Goal: Transaction & Acquisition: Purchase product/service

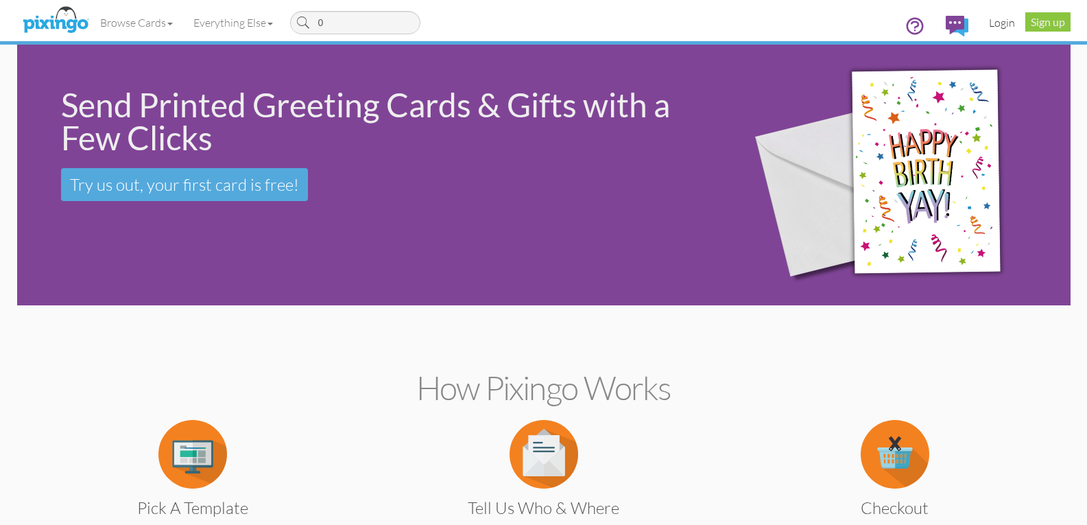
type input "0"
click at [1007, 23] on link "Login" at bounding box center [1001, 22] width 47 height 34
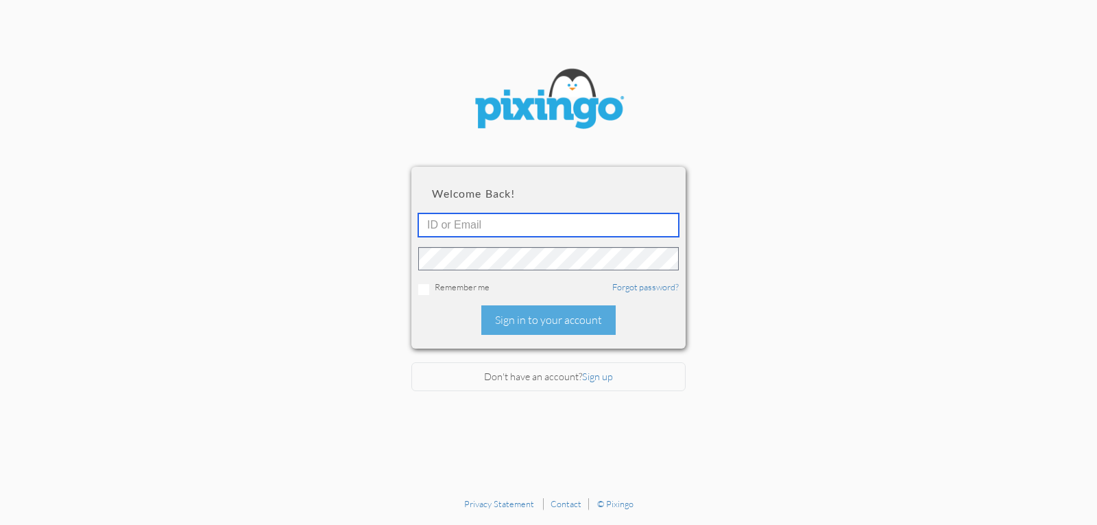
type input "4952"
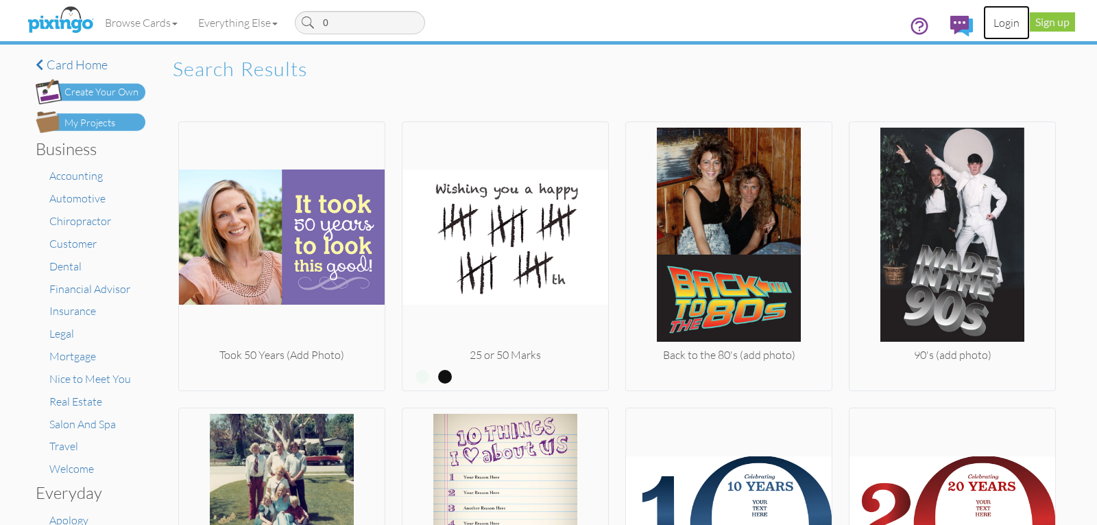
click at [1008, 28] on link "Login" at bounding box center [1006, 22] width 47 height 34
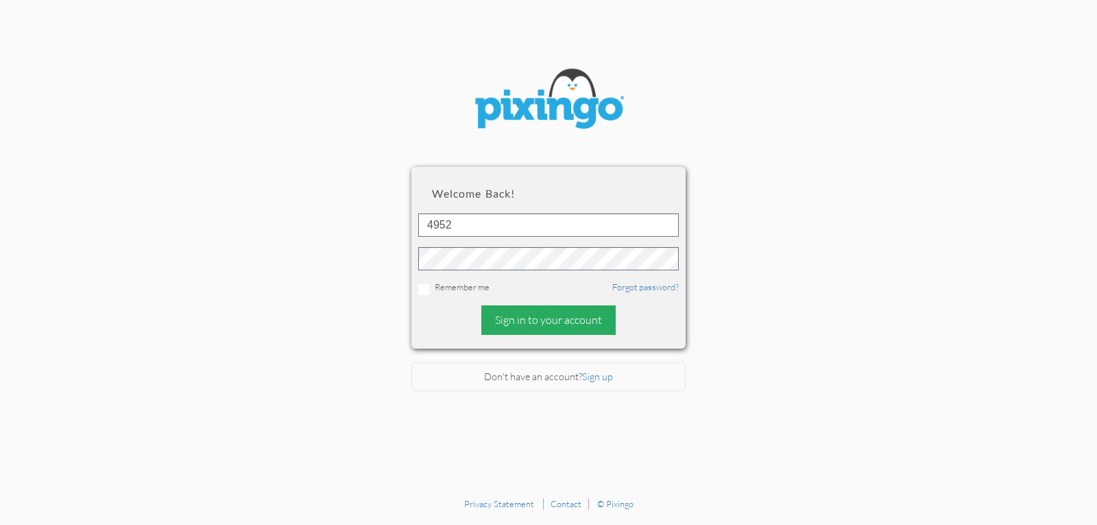
click at [520, 317] on div "Sign in to your account" at bounding box center [548, 319] width 134 height 29
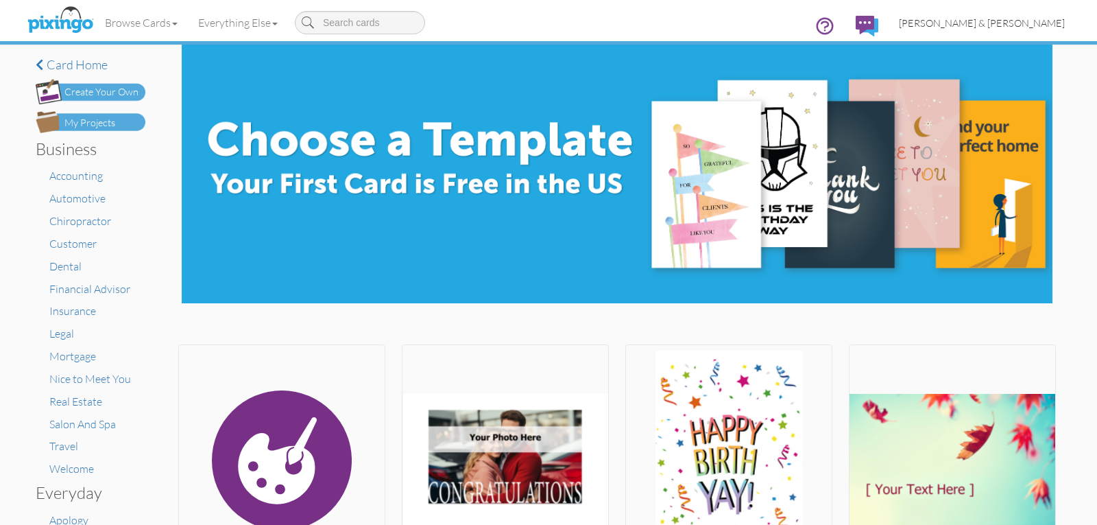
click at [975, 27] on span "[PERSON_NAME] & [PERSON_NAME]" at bounding box center [982, 23] width 166 height 12
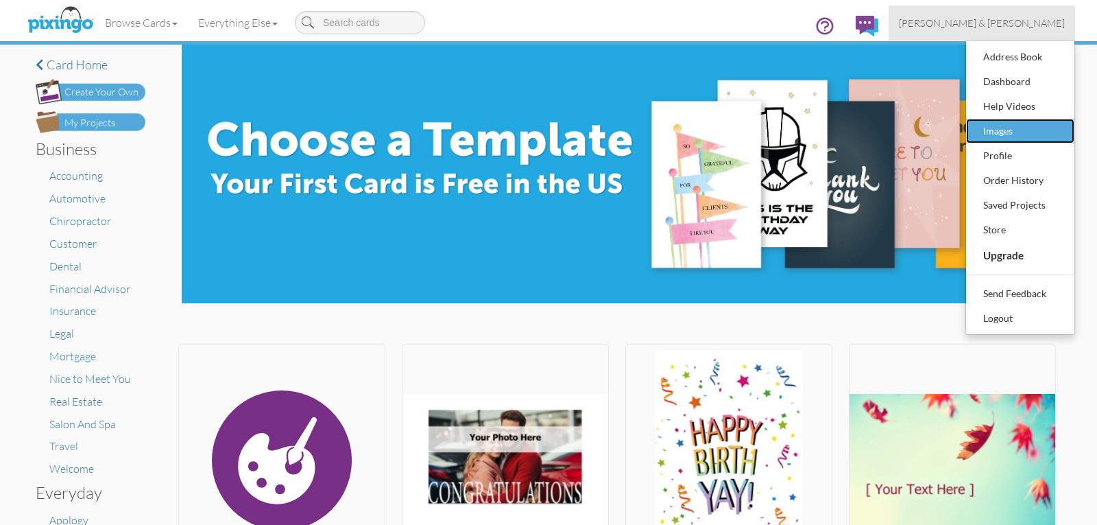
click at [997, 133] on div "Images" at bounding box center [1020, 131] width 81 height 21
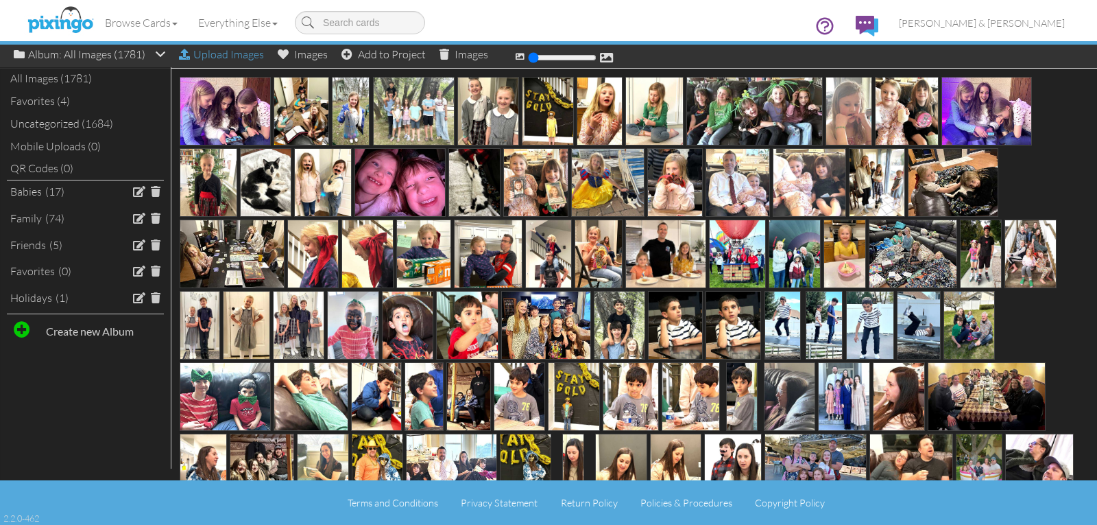
click at [217, 55] on div "Upload Images" at bounding box center [221, 55] width 85 height 20
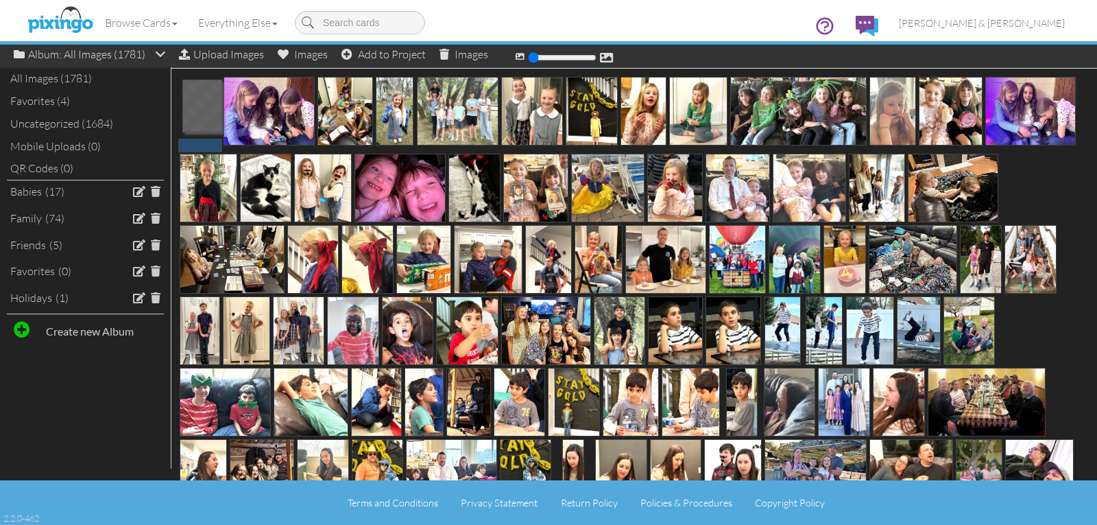
click at [226, 53] on div "Browse Cards Business Accounting Automotive Chiropractor Customer Dental Financ…" at bounding box center [548, 27] width 1033 height 54
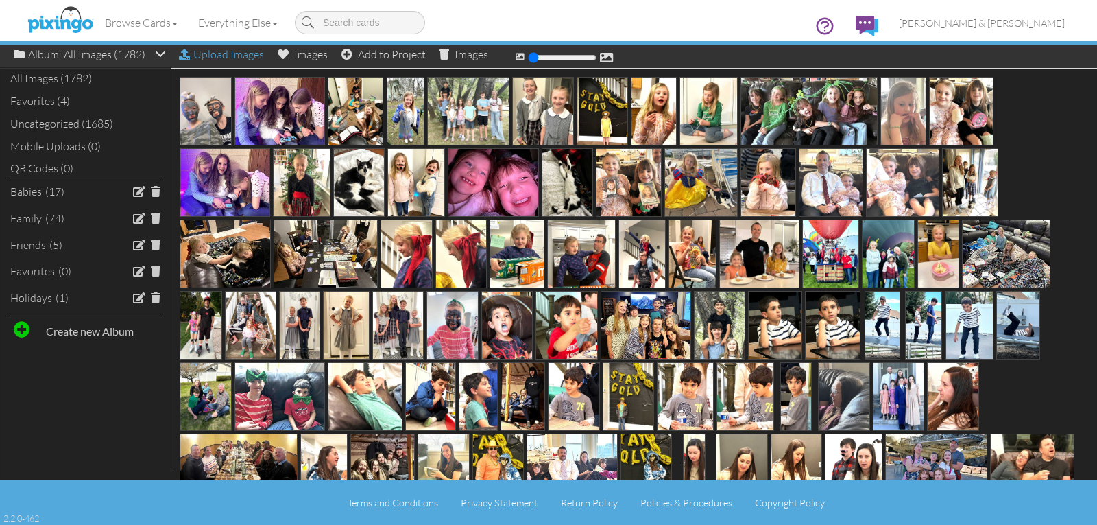
click at [224, 56] on div "Upload Images" at bounding box center [221, 55] width 85 height 20
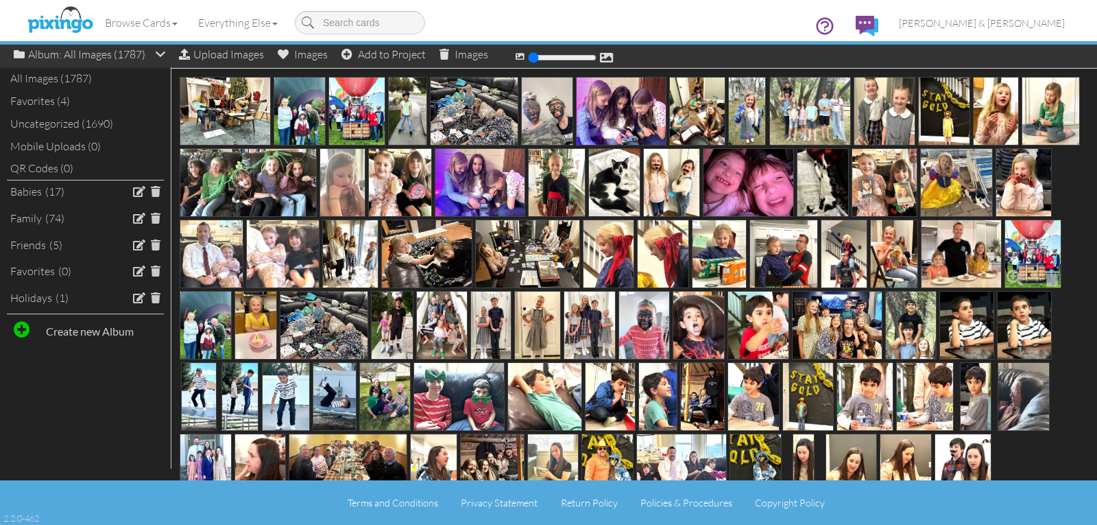
click at [1004, 288] on img at bounding box center [1032, 253] width 57 height 69
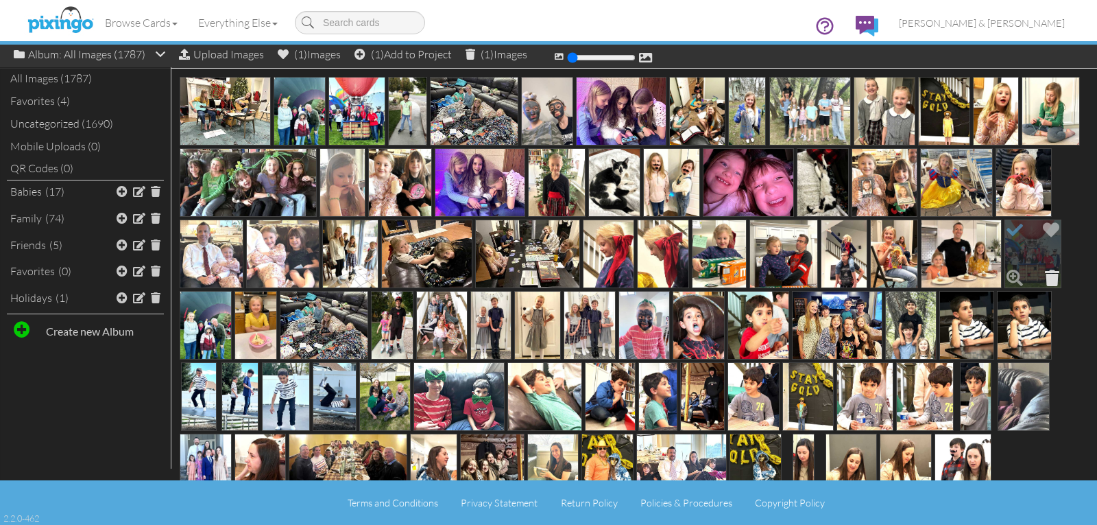
click at [1041, 289] on span at bounding box center [1051, 277] width 21 height 23
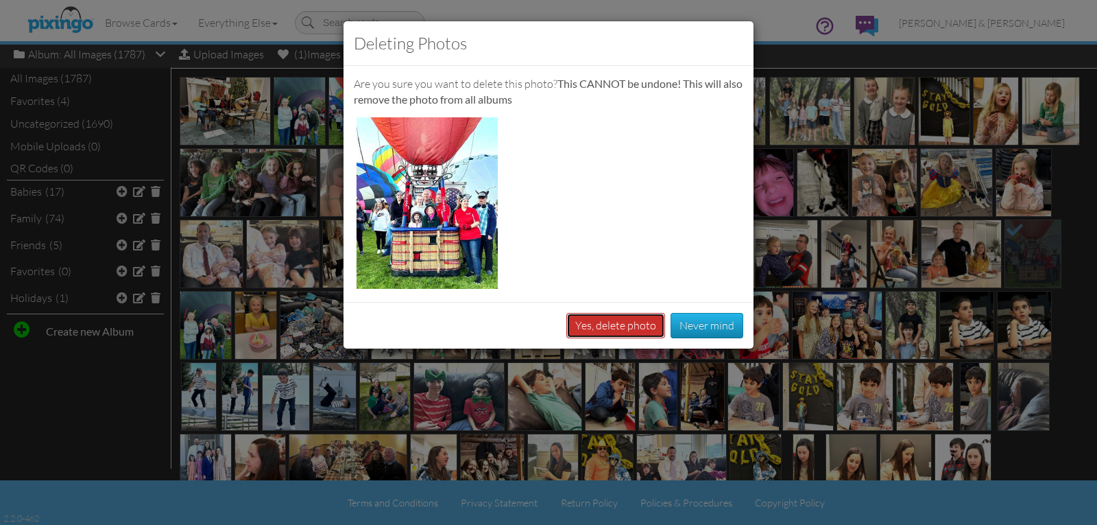
click at [604, 326] on button "Yes, delete photo" at bounding box center [615, 325] width 99 height 25
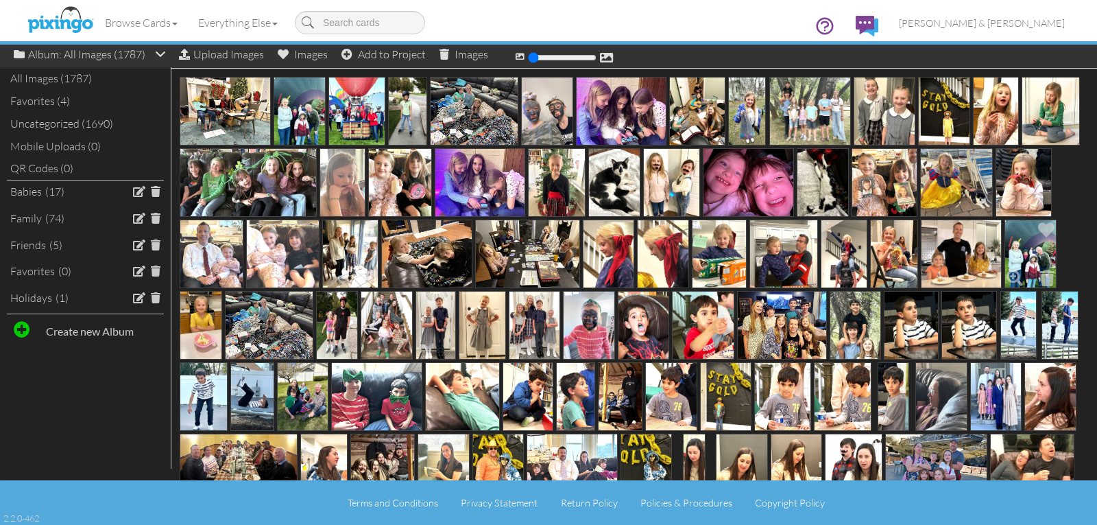
click at [1004, 288] on img at bounding box center [1030, 253] width 52 height 69
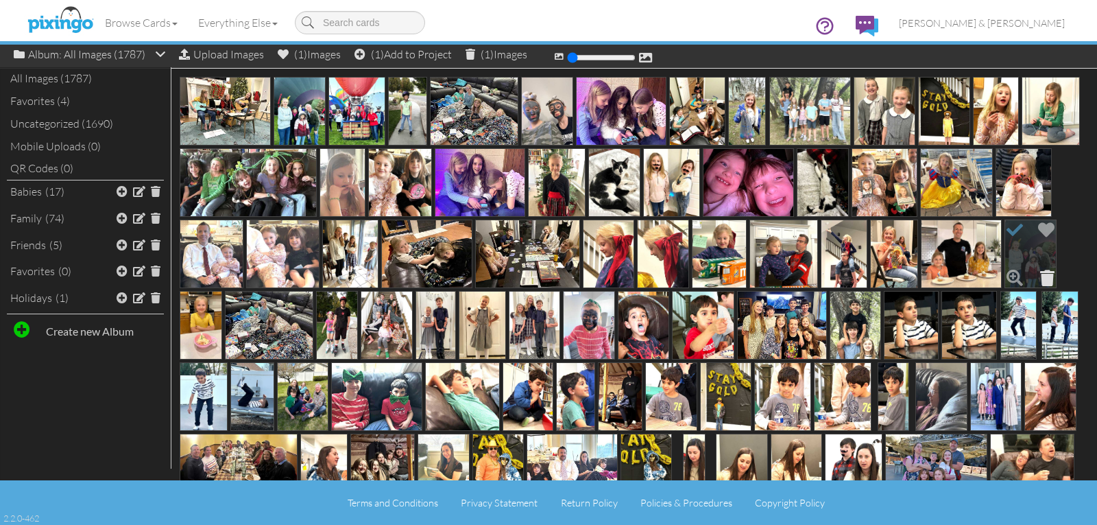
click at [1037, 289] on span at bounding box center [1047, 277] width 21 height 23
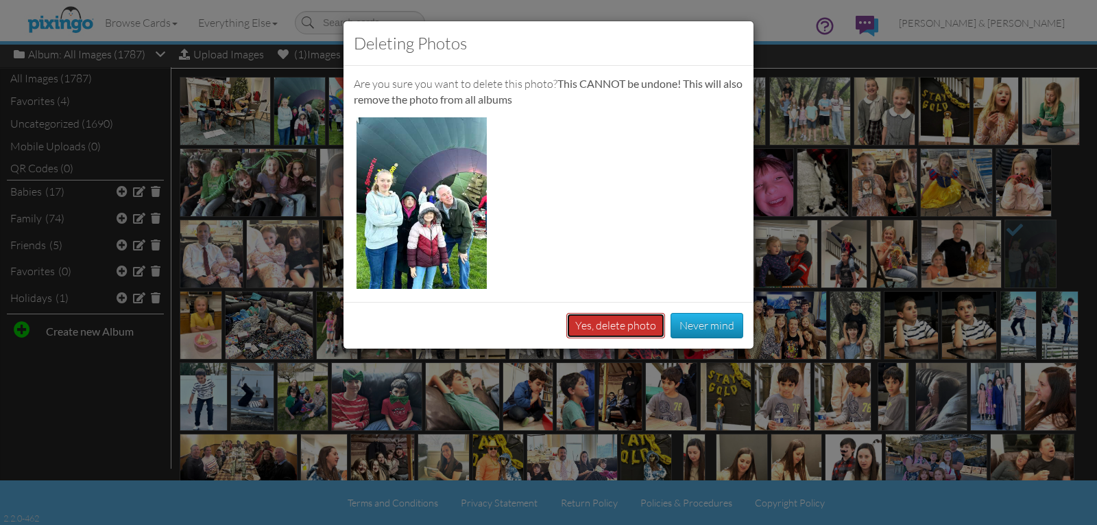
click at [588, 328] on button "Yes, delete photo" at bounding box center [615, 325] width 99 height 25
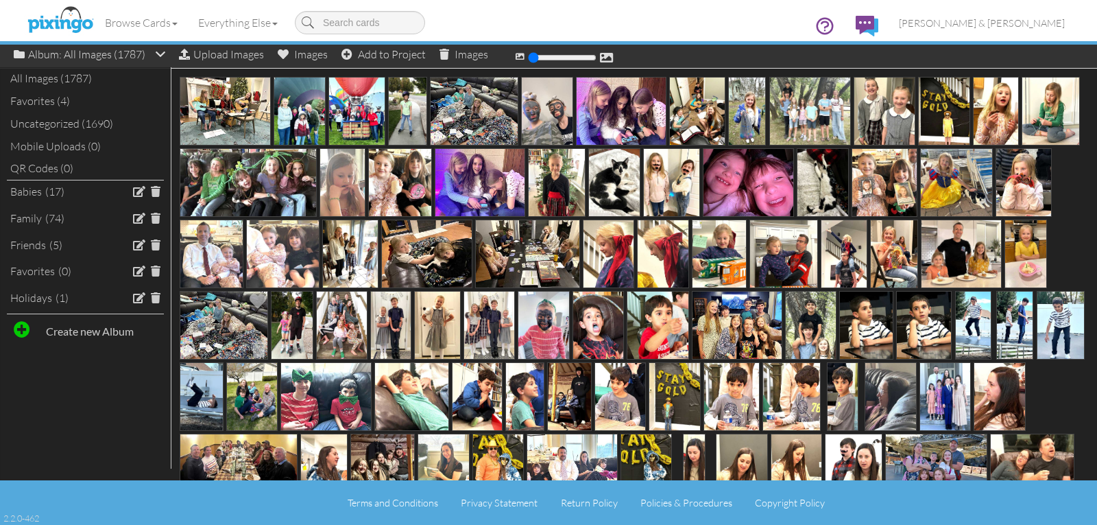
click at [265, 324] on img at bounding box center [224, 325] width 88 height 69
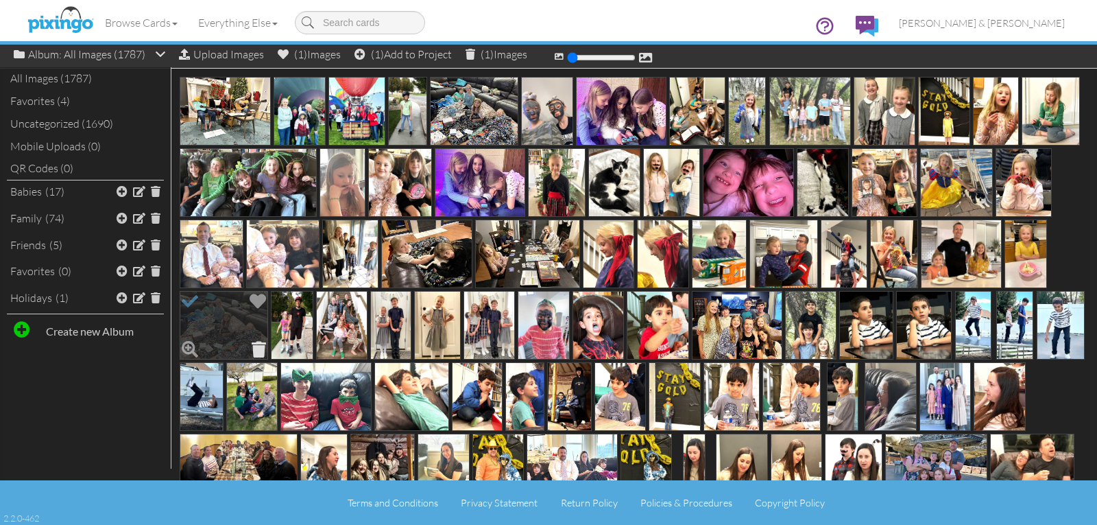
click at [269, 349] on span at bounding box center [258, 348] width 21 height 23
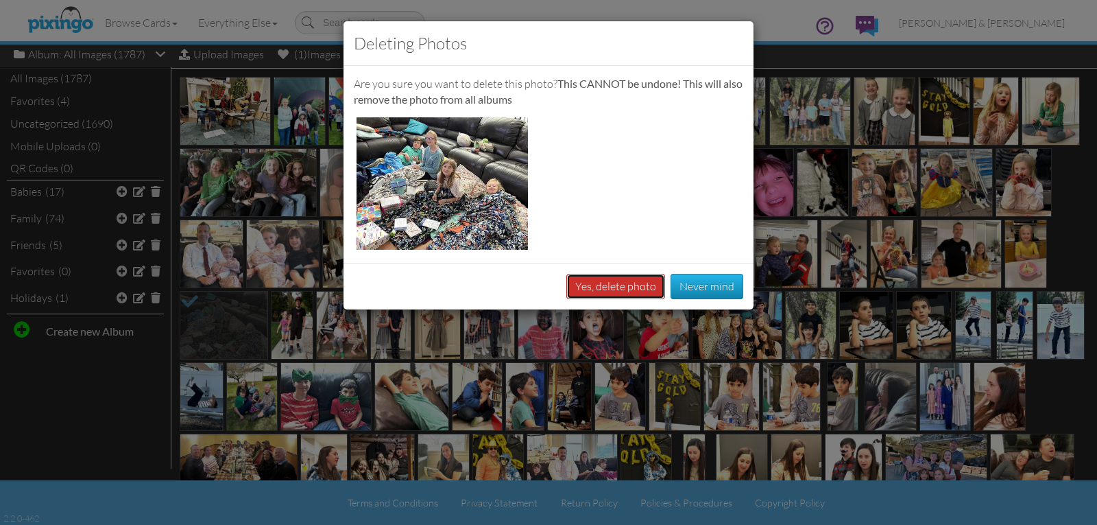
click at [618, 288] on button "Yes, delete photo" at bounding box center [615, 286] width 99 height 25
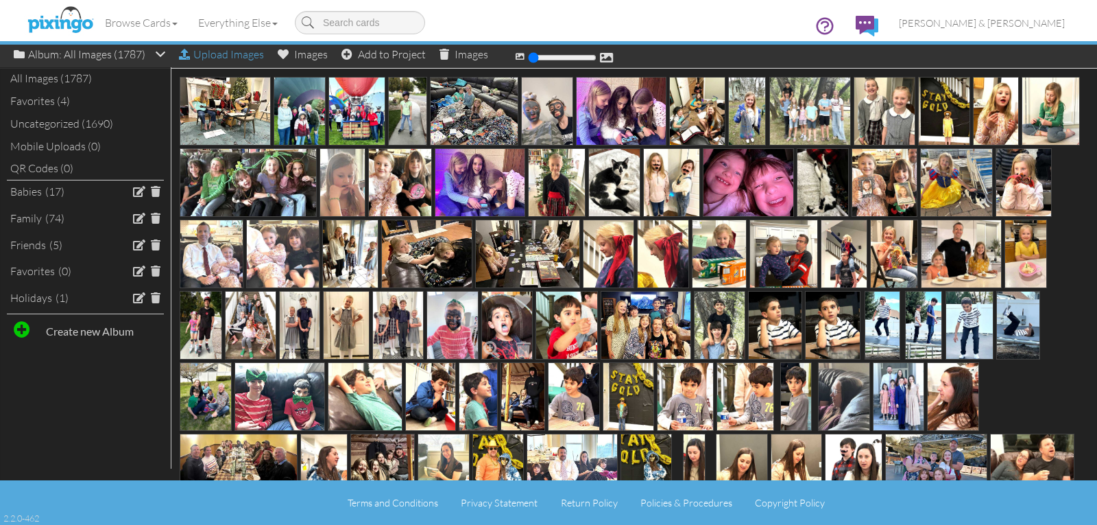
click at [232, 58] on div "Upload Images" at bounding box center [221, 55] width 85 height 20
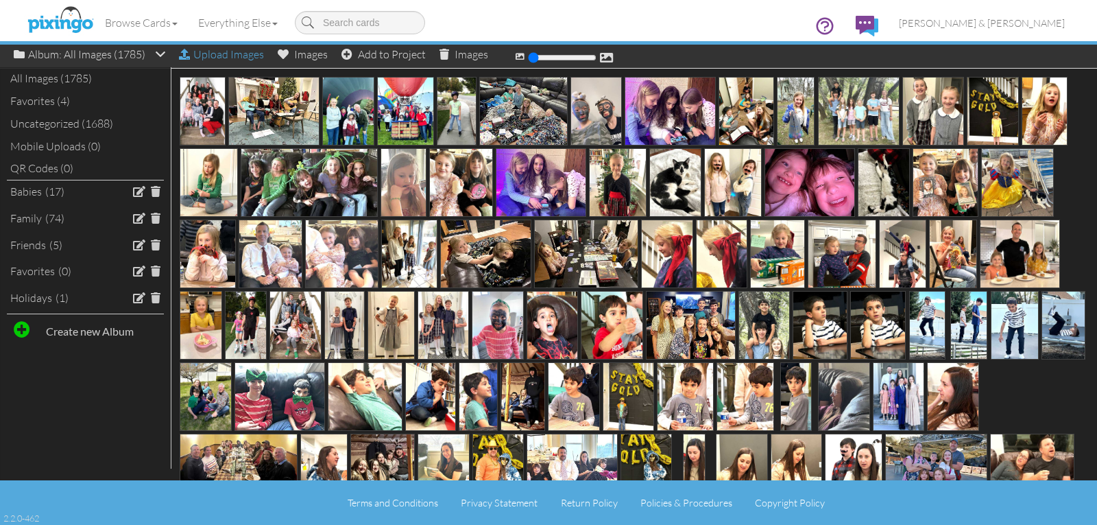
click at [214, 54] on div "Upload Images" at bounding box center [221, 55] width 85 height 20
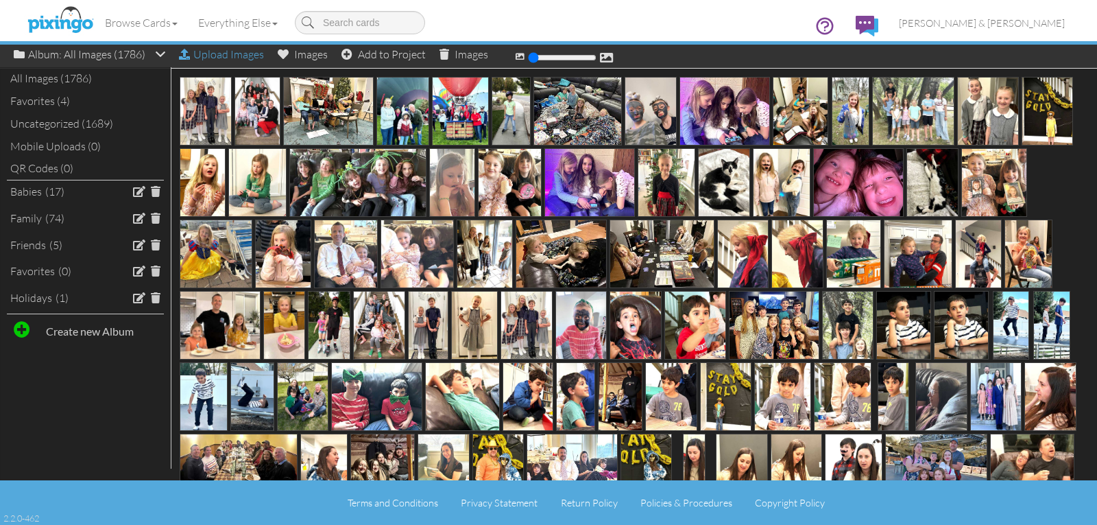
click at [255, 55] on div "Upload Images" at bounding box center [221, 55] width 85 height 20
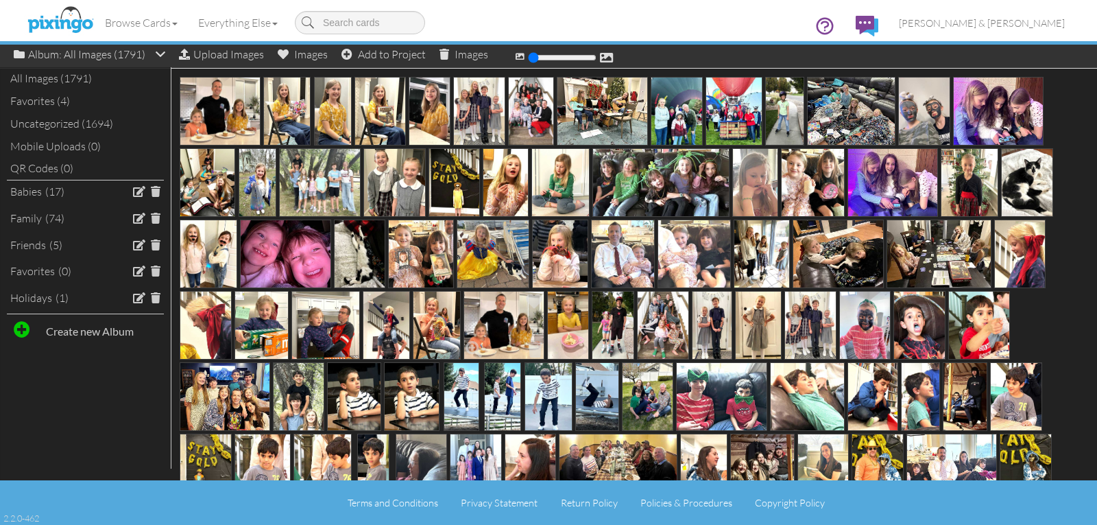
click at [502, 315] on img at bounding box center [503, 325] width 81 height 69
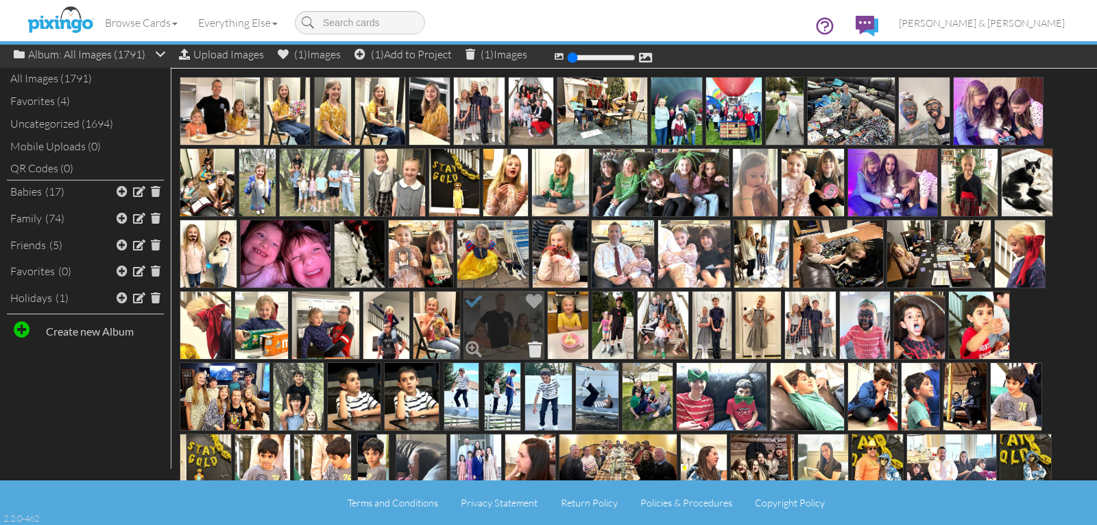
click at [532, 349] on span at bounding box center [535, 348] width 21 height 23
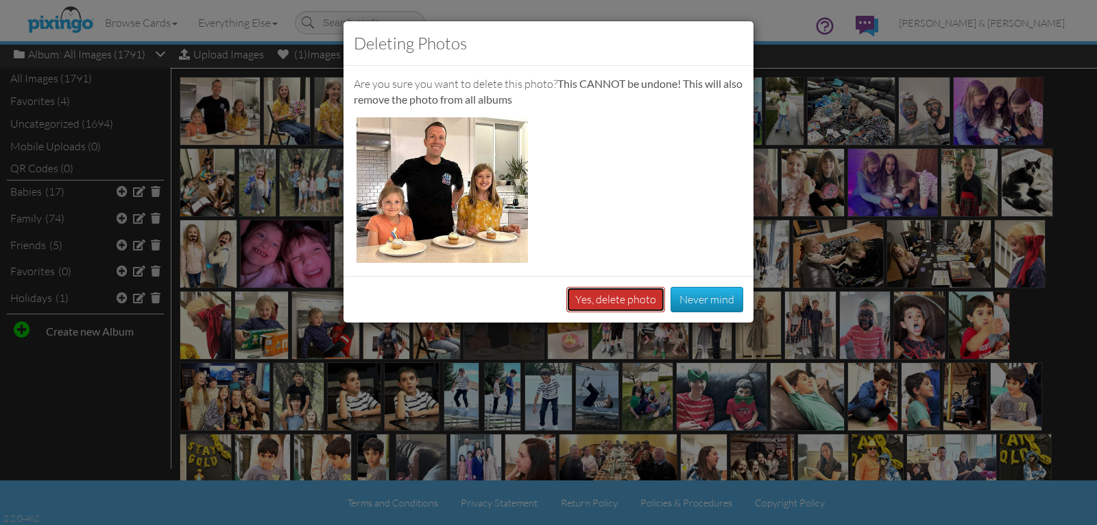
click at [584, 298] on button "Yes, delete photo" at bounding box center [615, 299] width 99 height 25
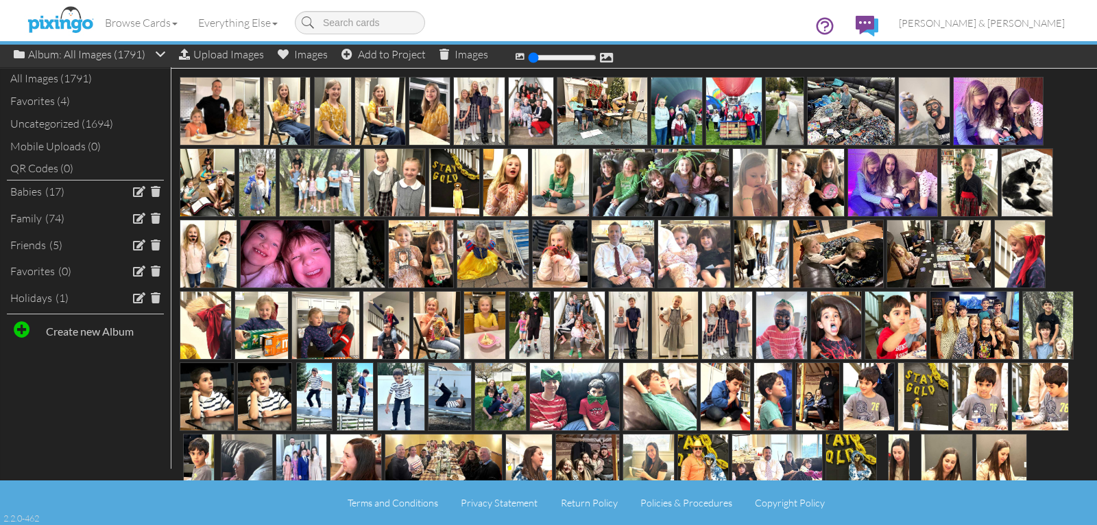
click at [731, 326] on img at bounding box center [727, 325] width 52 height 69
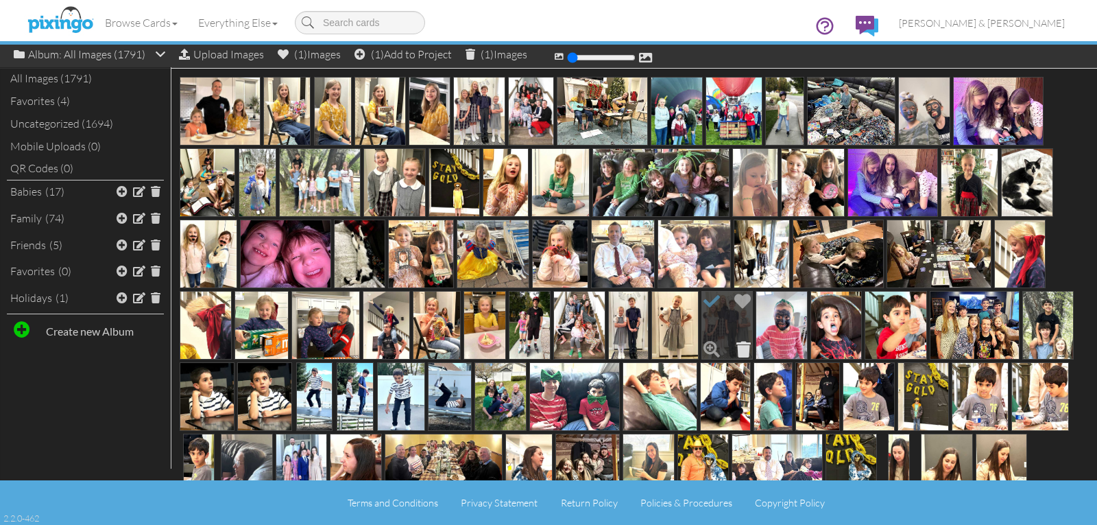
click at [745, 348] on span at bounding box center [743, 348] width 21 height 23
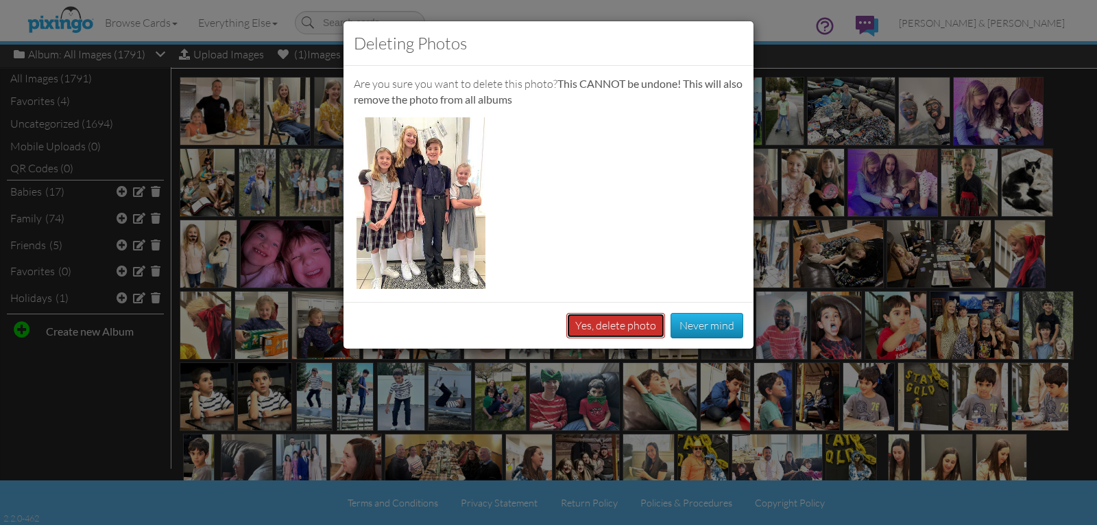
click at [642, 321] on button "Yes, delete photo" at bounding box center [615, 325] width 99 height 25
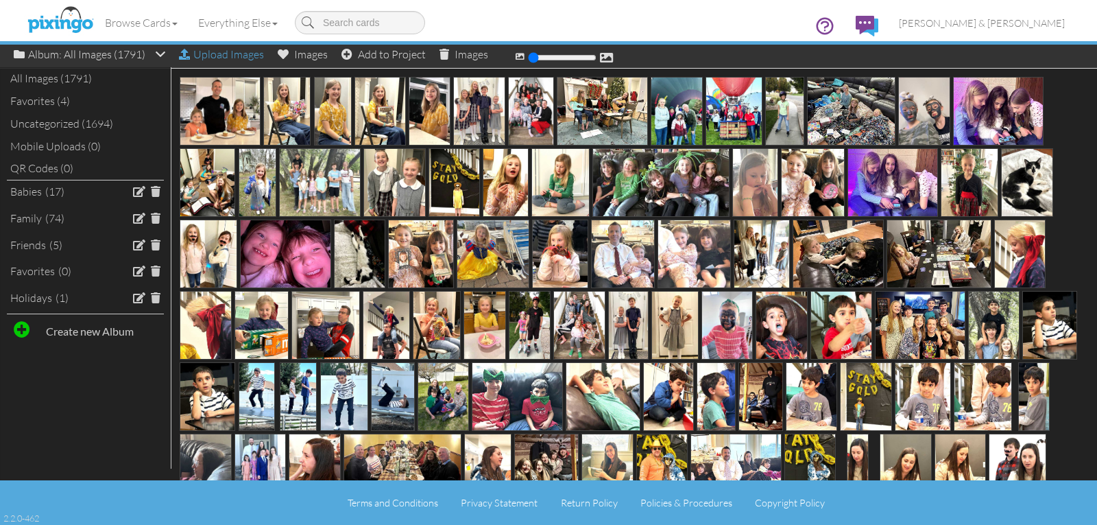
click at [226, 58] on div "Upload Images" at bounding box center [221, 55] width 85 height 20
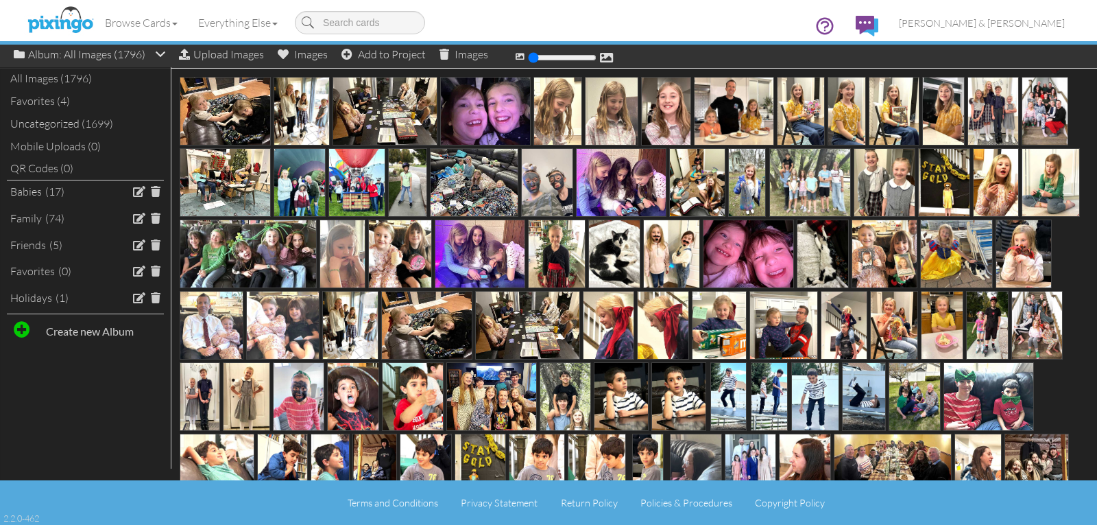
click at [378, 328] on img at bounding box center [350, 325] width 56 height 69
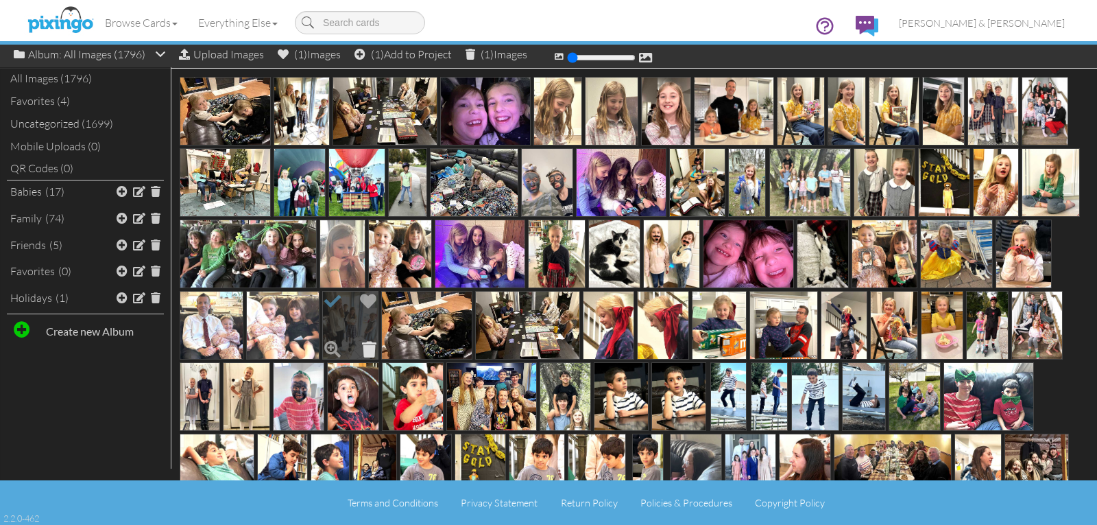
click at [380, 348] on span at bounding box center [369, 348] width 21 height 23
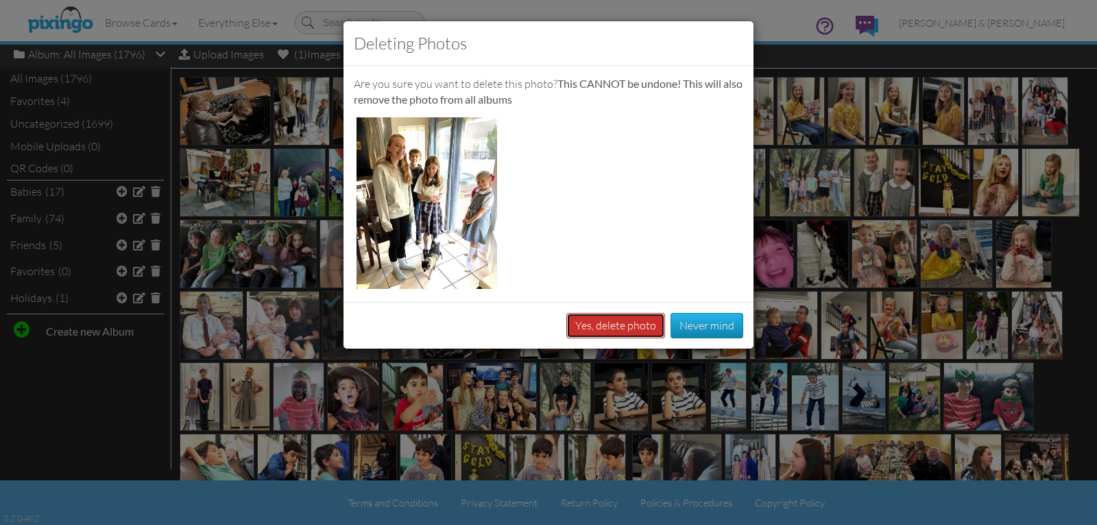
click at [602, 326] on button "Yes, delete photo" at bounding box center [615, 325] width 99 height 25
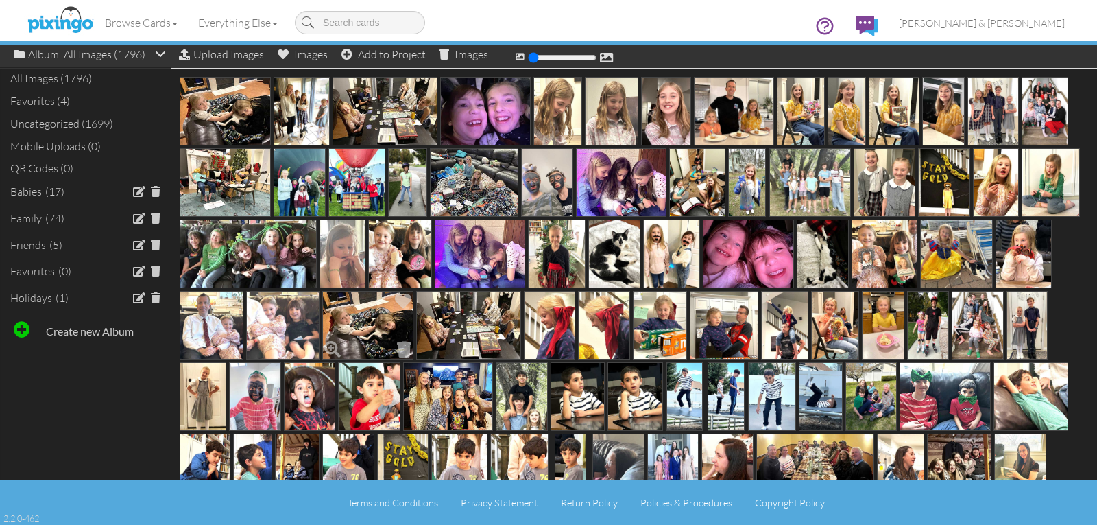
click at [413, 332] on img at bounding box center [367, 325] width 91 height 69
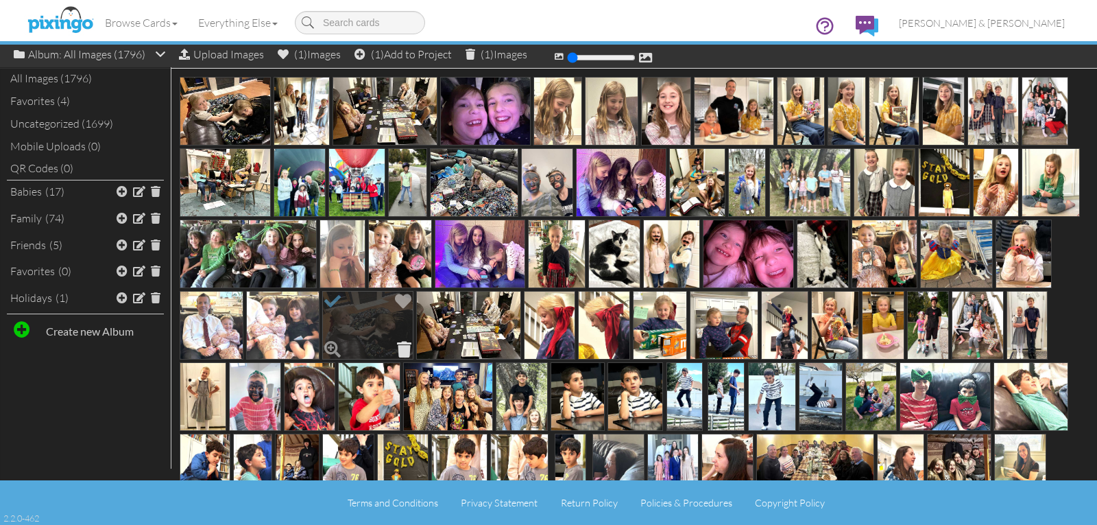
click at [415, 347] on span at bounding box center [404, 348] width 21 height 23
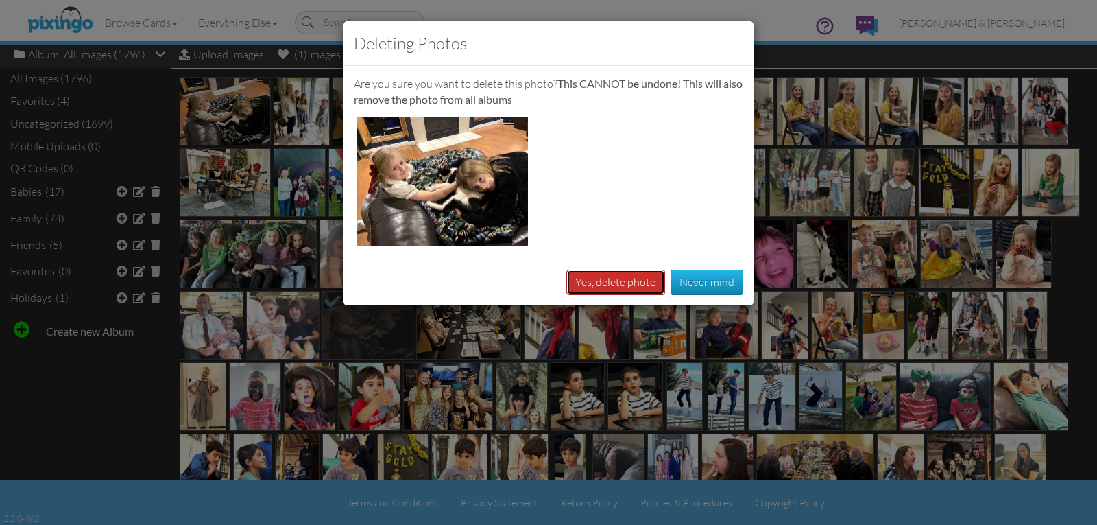
click at [593, 282] on button "Yes, delete photo" at bounding box center [615, 281] width 99 height 25
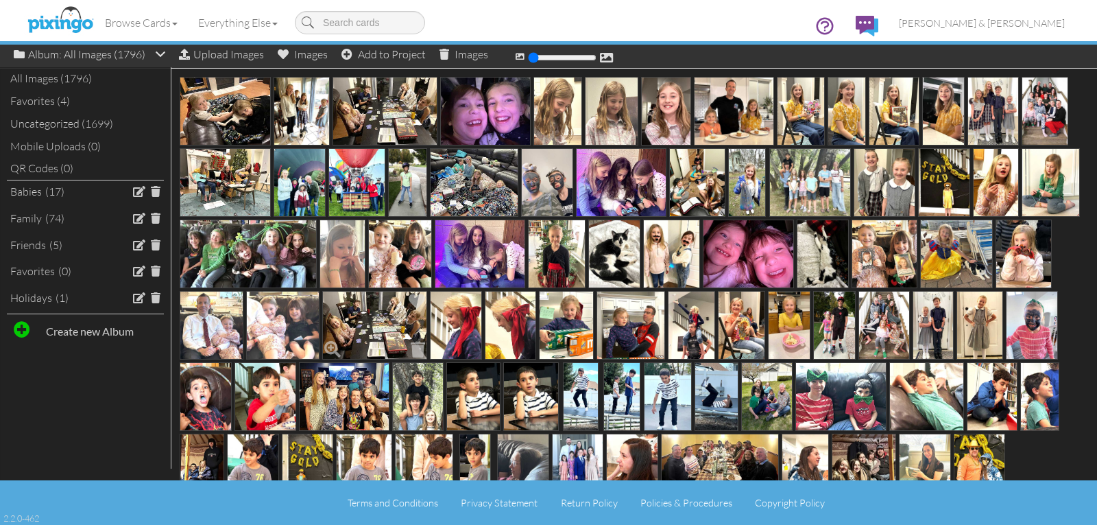
click at [429, 337] on span at bounding box center [417, 348] width 21 height 23
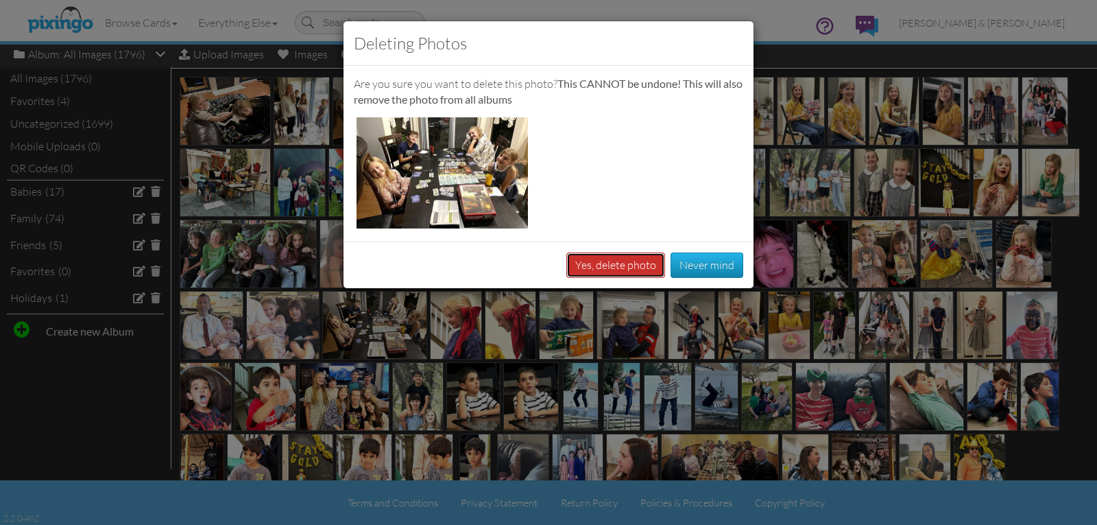
click at [592, 263] on button "Yes, delete photo" at bounding box center [615, 264] width 99 height 25
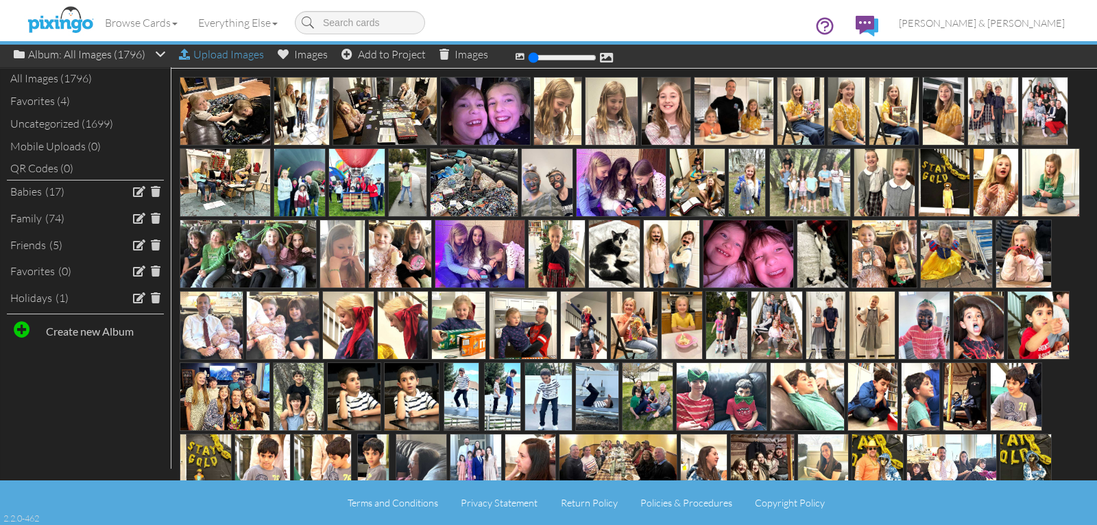
click at [210, 59] on div "Upload Images" at bounding box center [221, 55] width 85 height 20
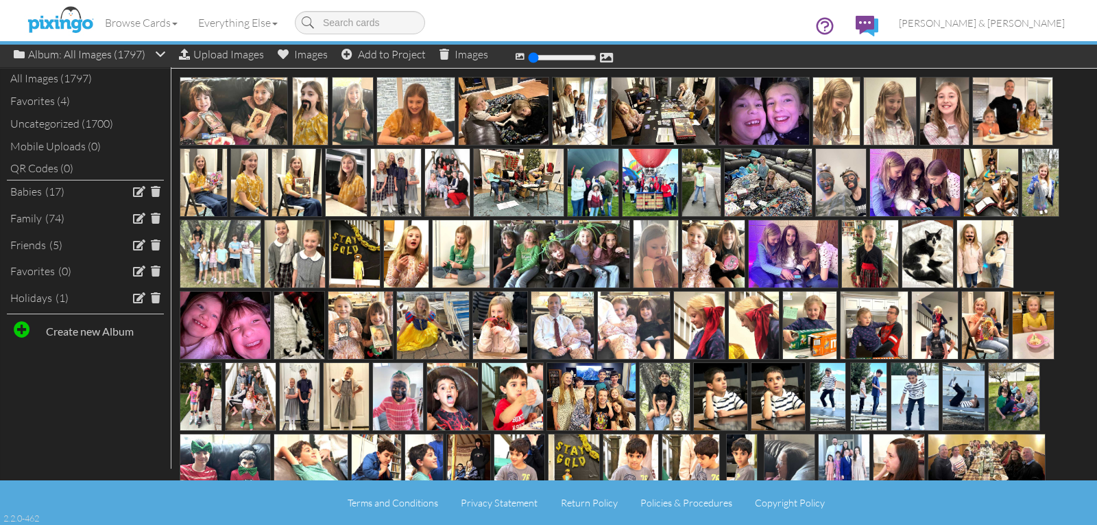
click at [215, 53] on div "Browse Cards Business Accounting Automotive Chiropractor Customer Dental Financ…" at bounding box center [548, 27] width 1033 height 54
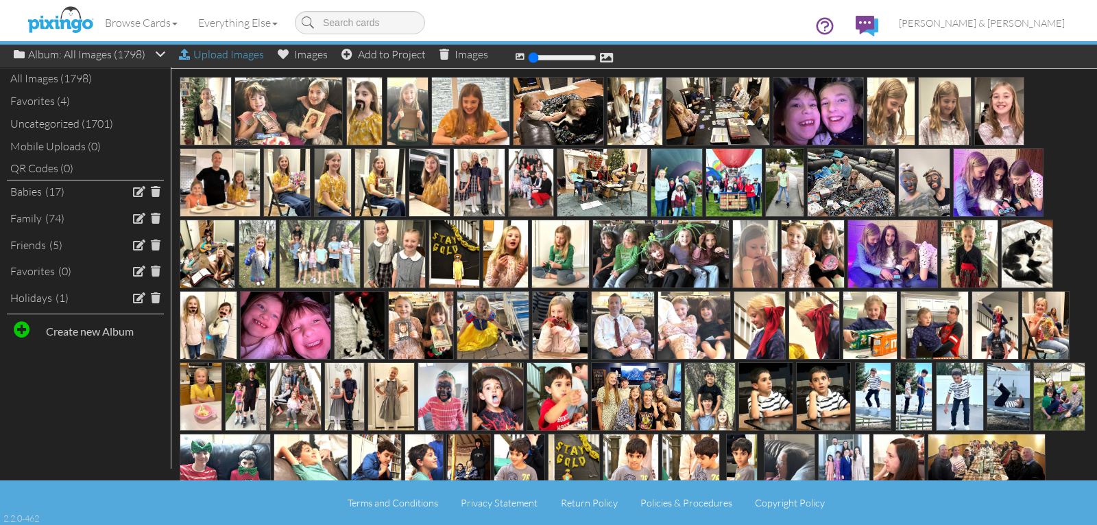
click at [217, 54] on div "Upload Images" at bounding box center [221, 55] width 85 height 20
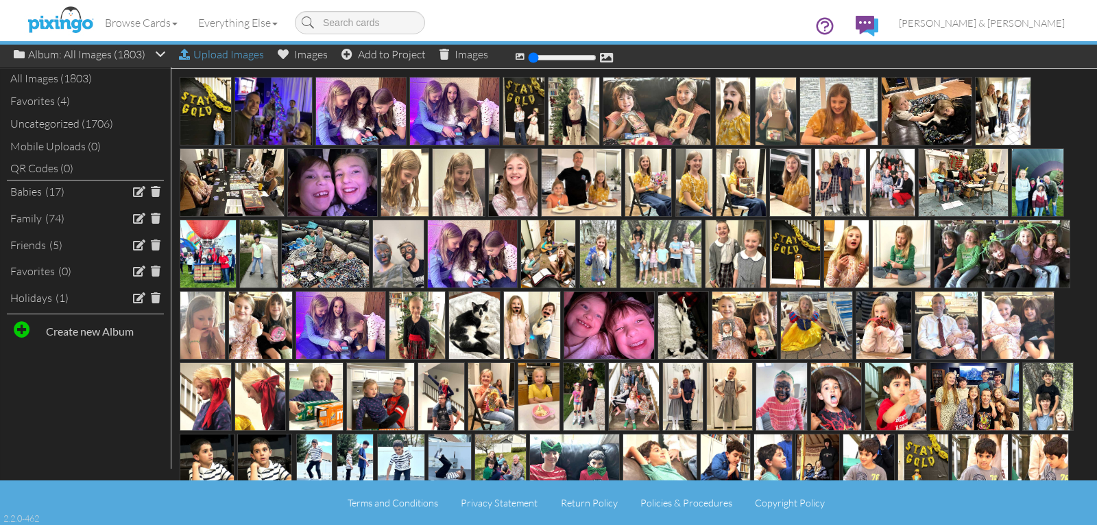
click at [224, 60] on div "Upload Images" at bounding box center [221, 55] width 85 height 20
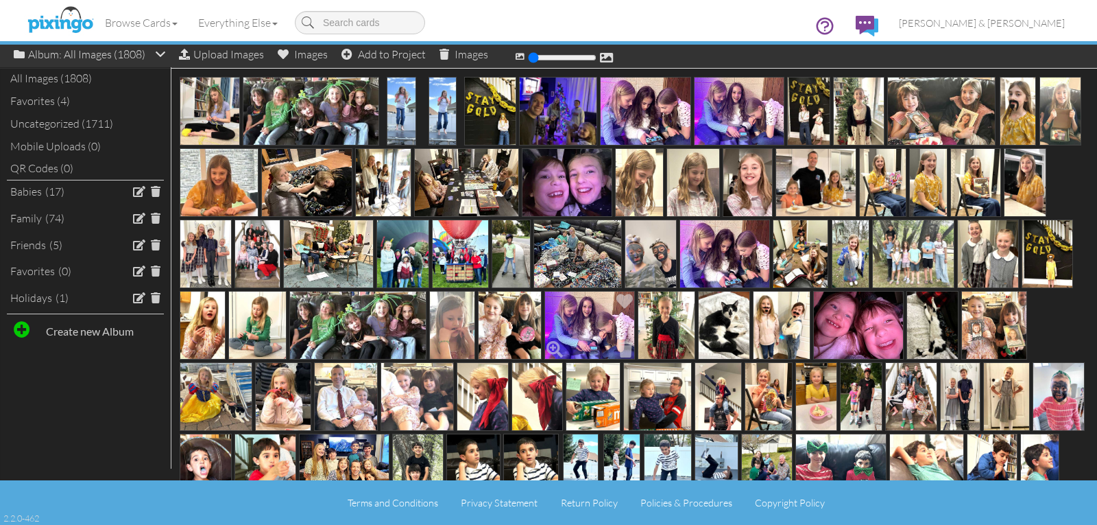
click at [635, 322] on img at bounding box center [589, 325] width 91 height 69
click at [636, 348] on span at bounding box center [625, 348] width 21 height 23
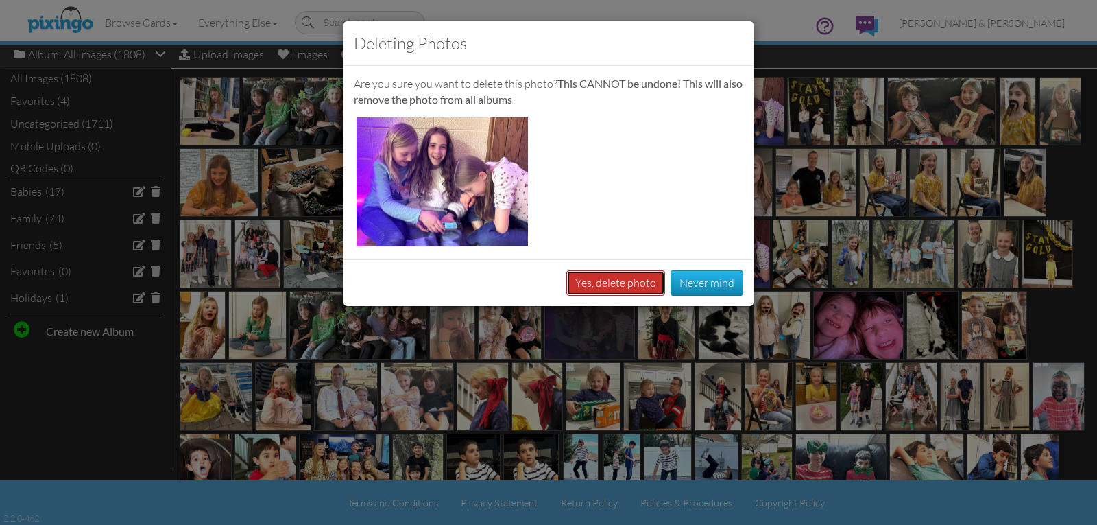
click at [629, 287] on button "Yes, delete photo" at bounding box center [615, 282] width 99 height 25
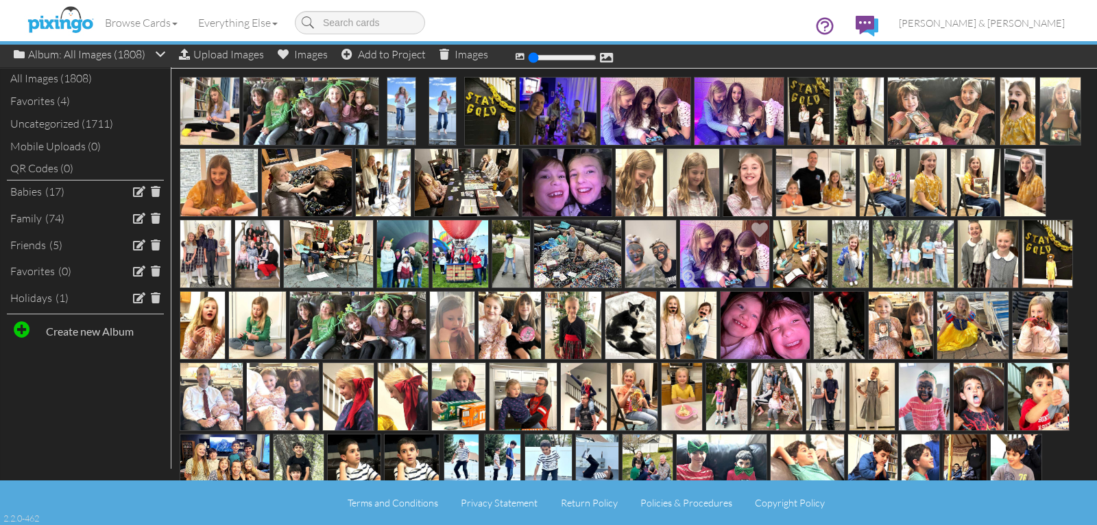
click at [771, 264] on img at bounding box center [724, 253] width 91 height 69
click at [771, 276] on span at bounding box center [760, 277] width 21 height 23
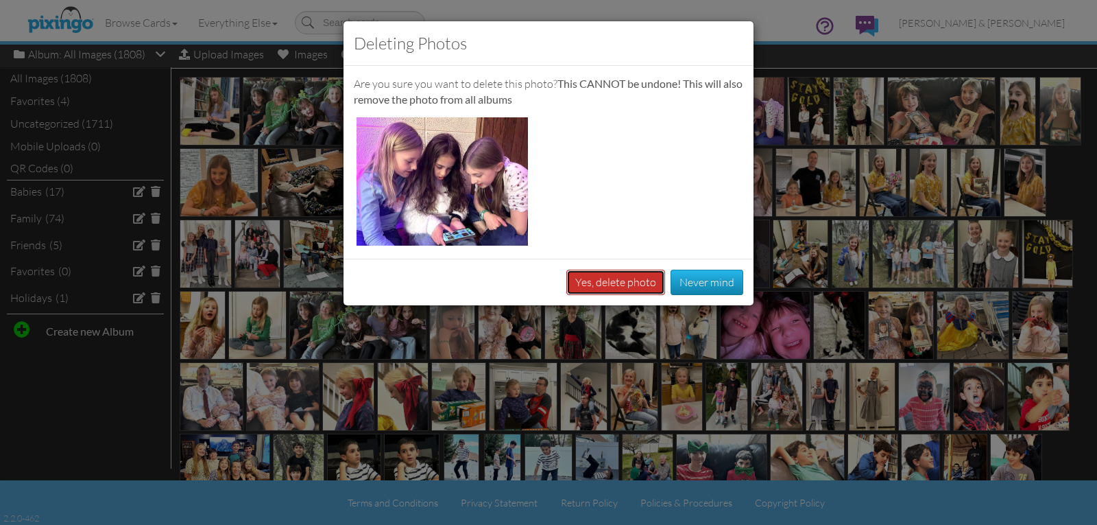
click at [630, 285] on button "Yes, delete photo" at bounding box center [615, 281] width 99 height 25
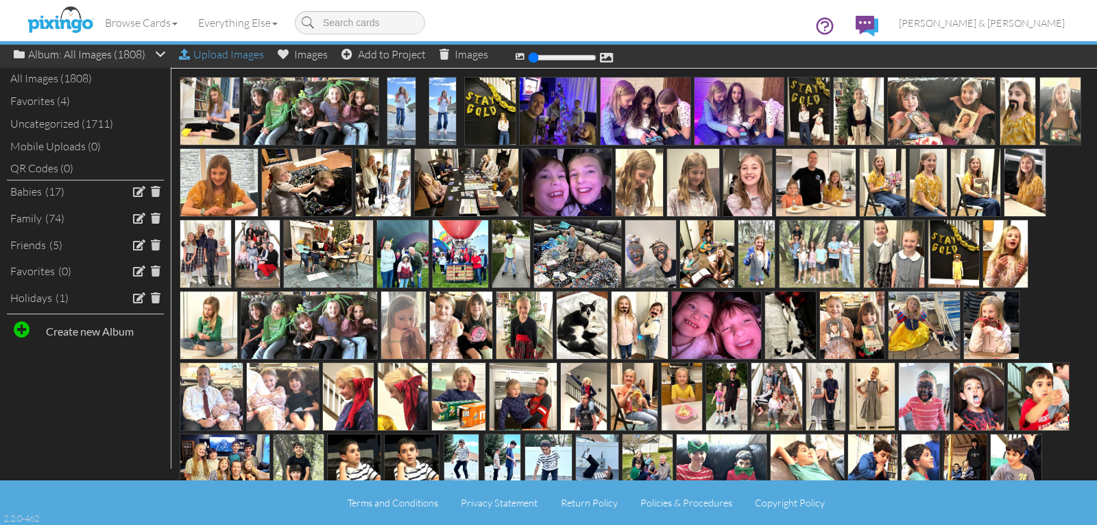
click at [241, 58] on div "Upload Images" at bounding box center [221, 55] width 85 height 20
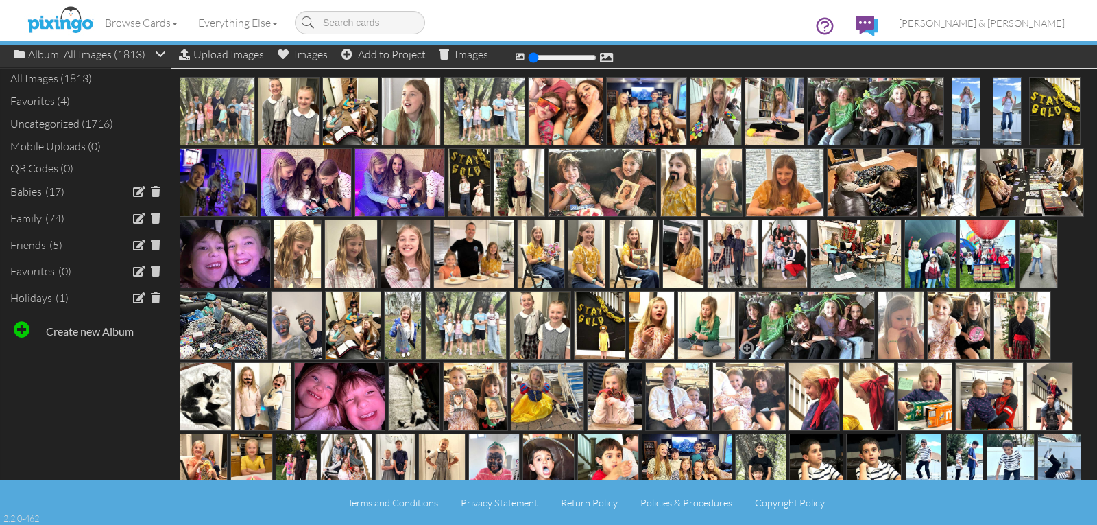
click at [876, 327] on img at bounding box center [806, 325] width 137 height 69
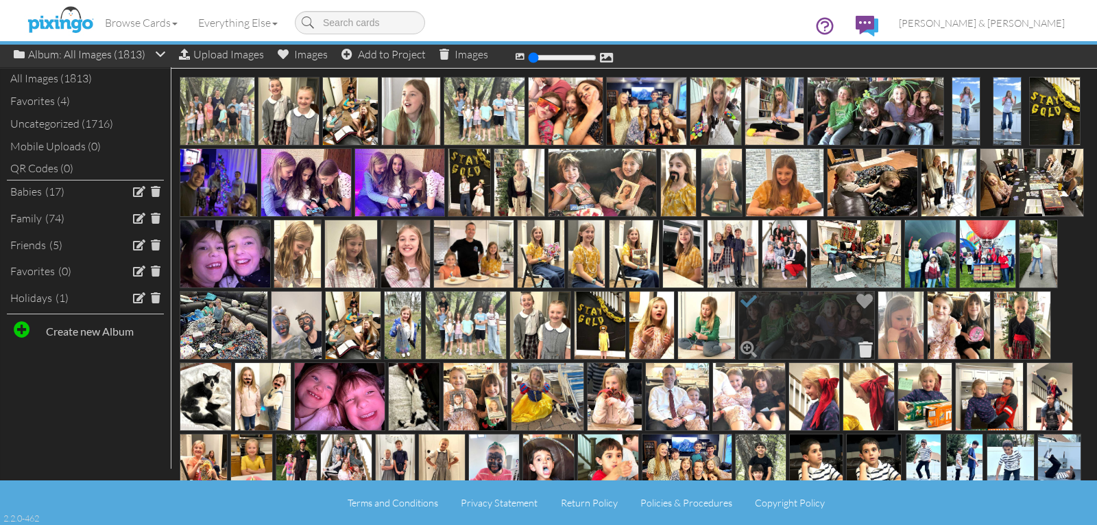
click at [876, 349] on span at bounding box center [865, 348] width 21 height 23
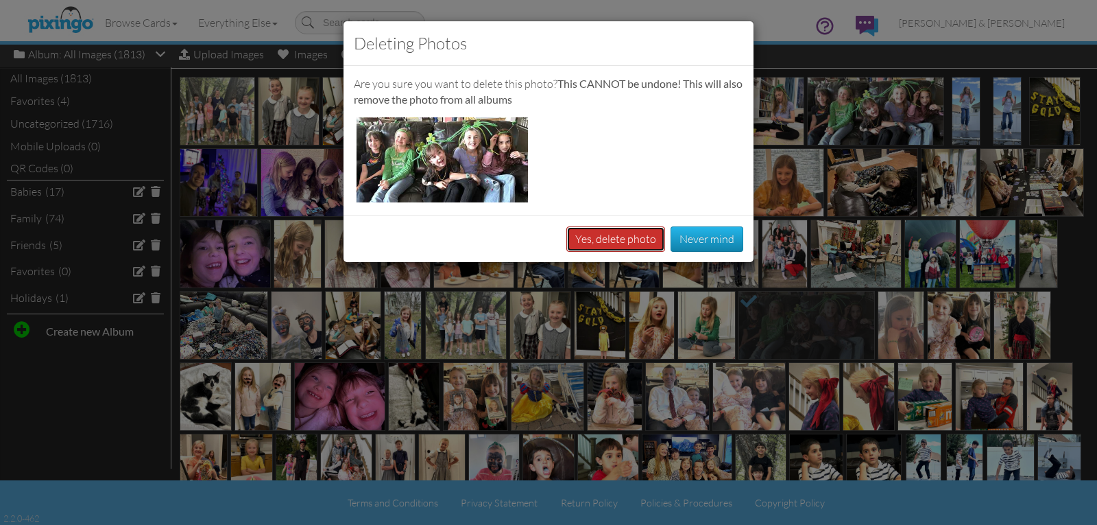
click at [634, 239] on button "Yes, delete photo" at bounding box center [615, 238] width 99 height 25
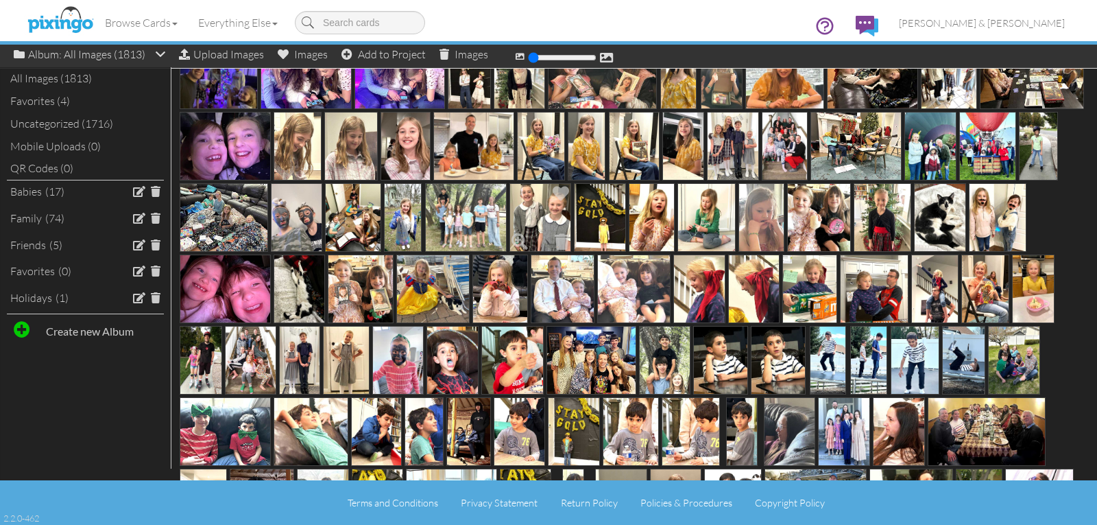
scroll to position [137, 0]
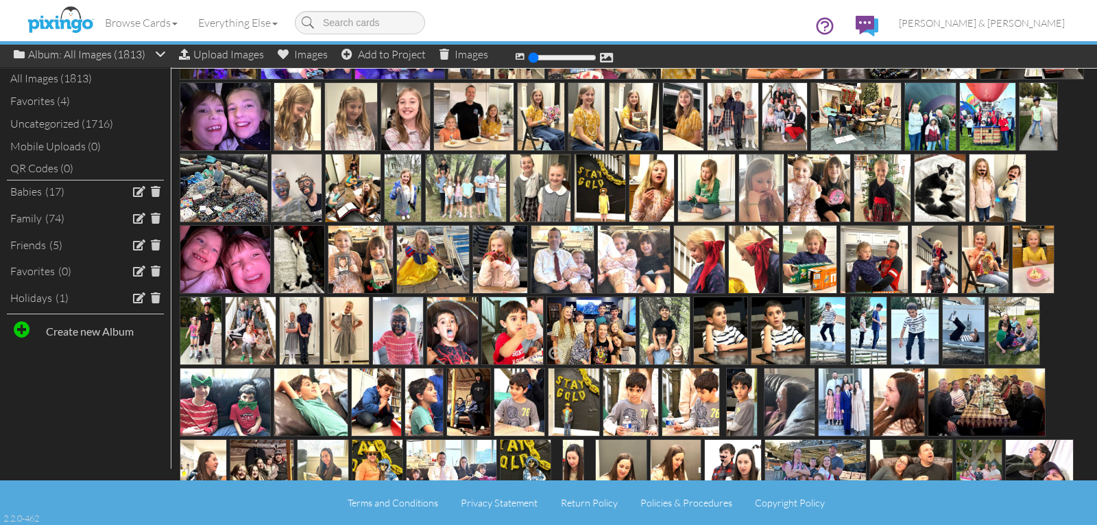
click at [637, 324] on img at bounding box center [591, 330] width 91 height 69
click at [638, 351] on span at bounding box center [626, 354] width 21 height 23
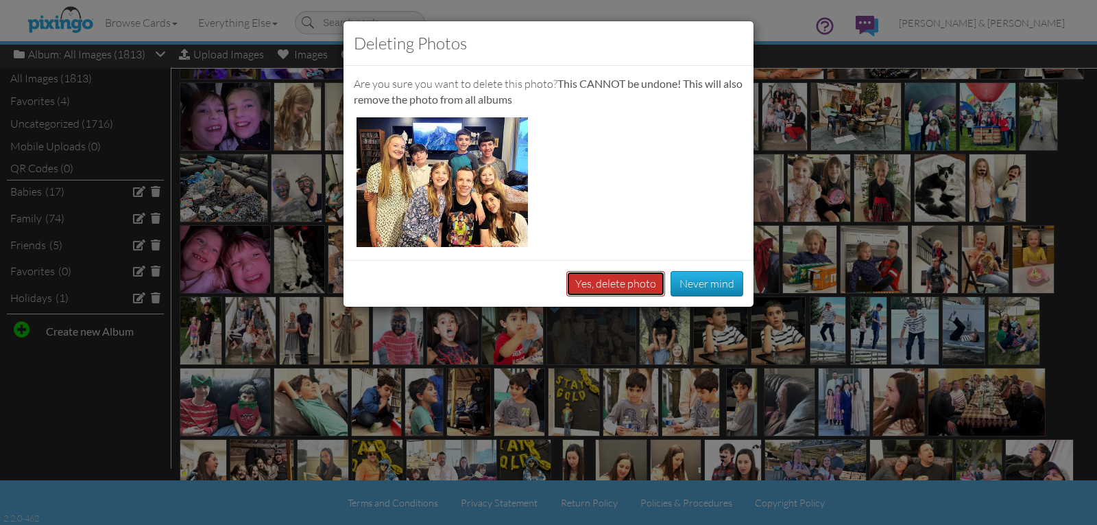
click at [631, 287] on button "Yes, delete photo" at bounding box center [615, 283] width 99 height 25
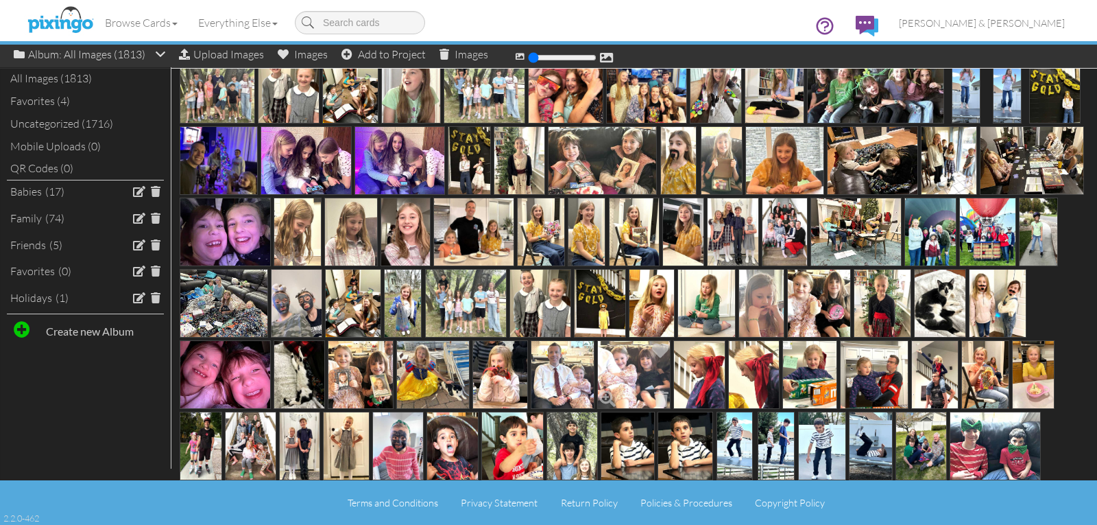
scroll to position [0, 0]
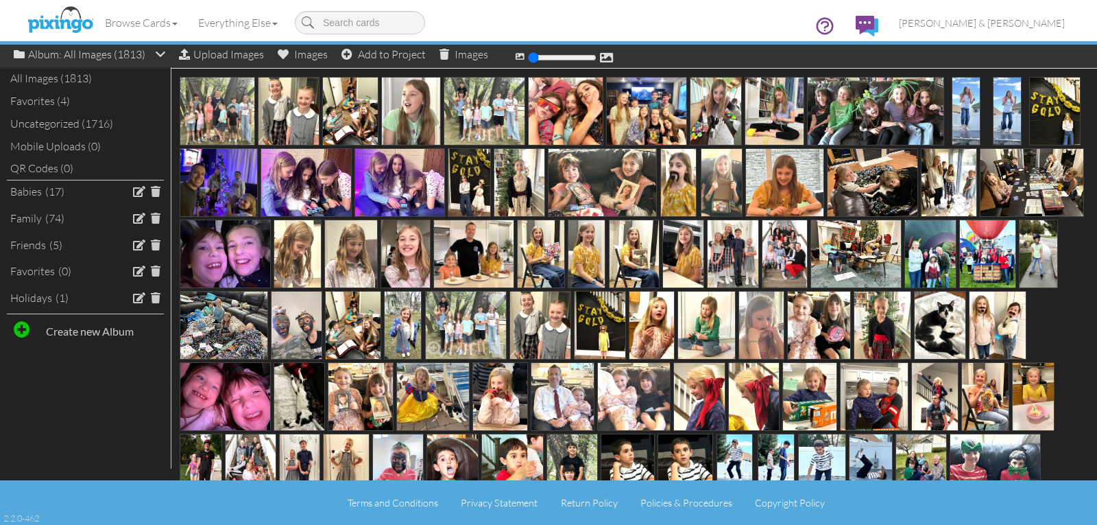
click at [507, 324] on img at bounding box center [466, 325] width 82 height 69
click at [508, 346] on span at bounding box center [497, 348] width 21 height 23
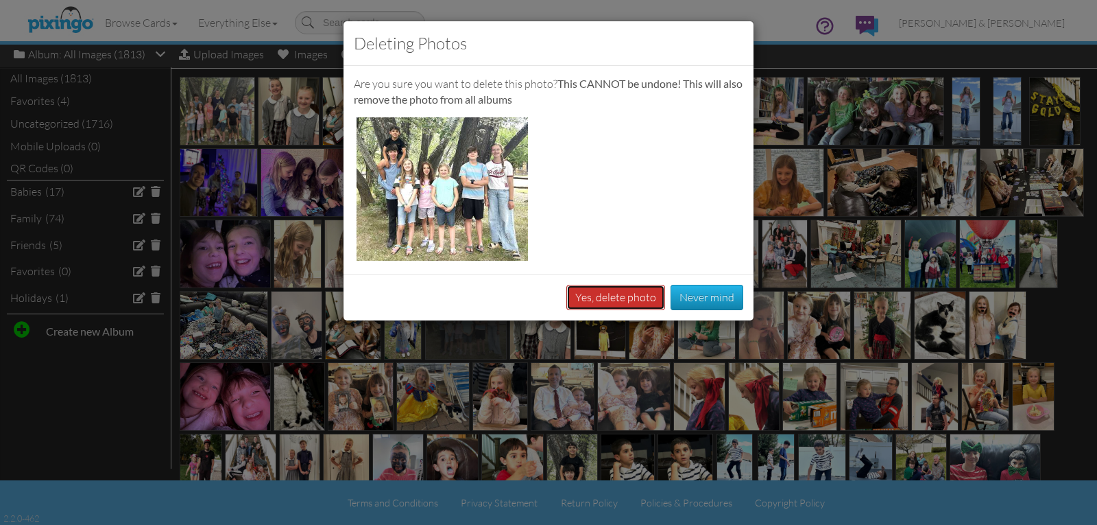
click at [633, 298] on button "Yes, delete photo" at bounding box center [615, 297] width 99 height 25
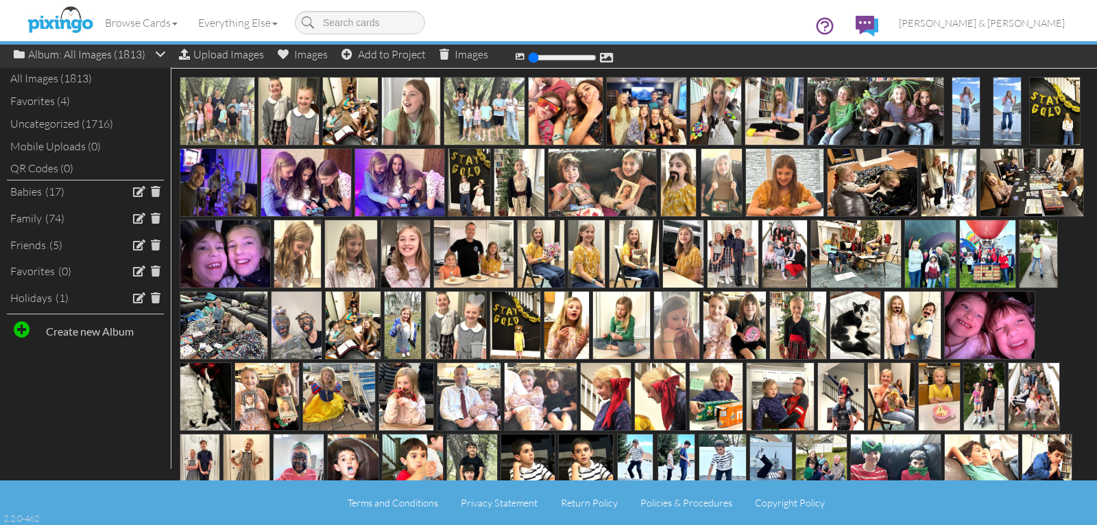
click at [487, 315] on img at bounding box center [456, 325] width 62 height 69
click at [488, 347] on span at bounding box center [477, 348] width 21 height 23
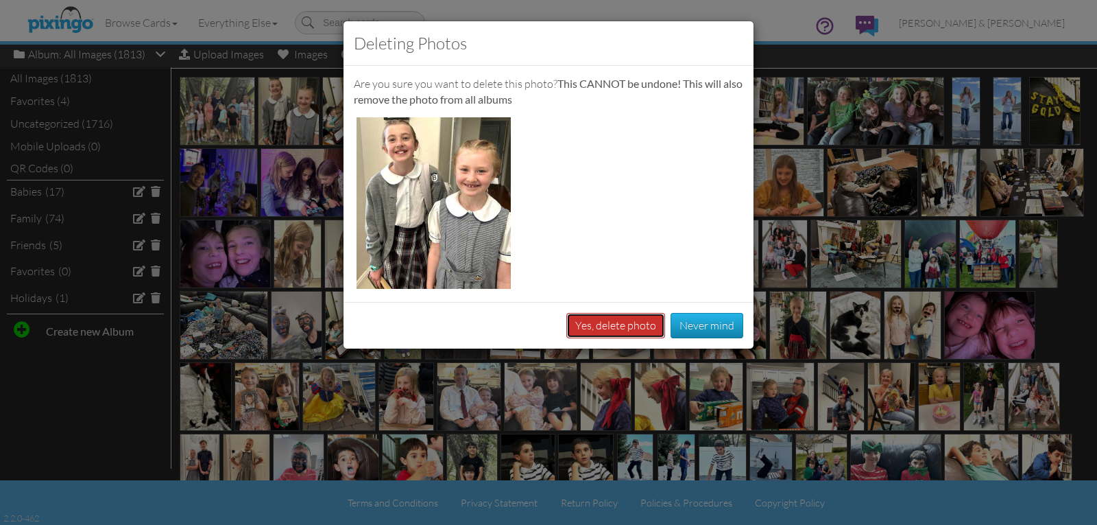
click at [601, 323] on button "Yes, delete photo" at bounding box center [615, 325] width 99 height 25
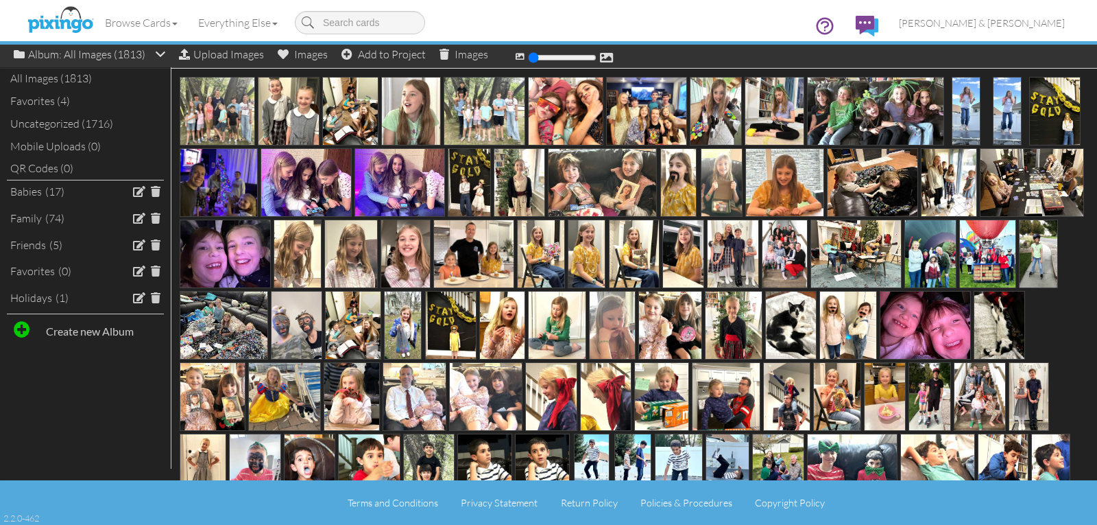
click at [381, 331] on img at bounding box center [353, 325] width 56 height 69
click at [383, 351] on span at bounding box center [371, 348] width 21 height 23
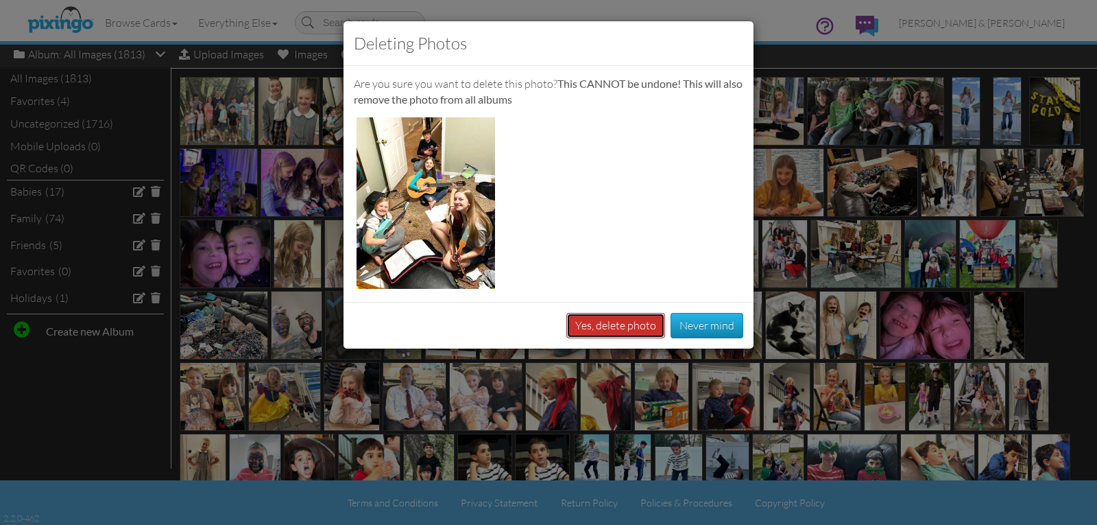
click at [590, 327] on button "Yes, delete photo" at bounding box center [615, 325] width 99 height 25
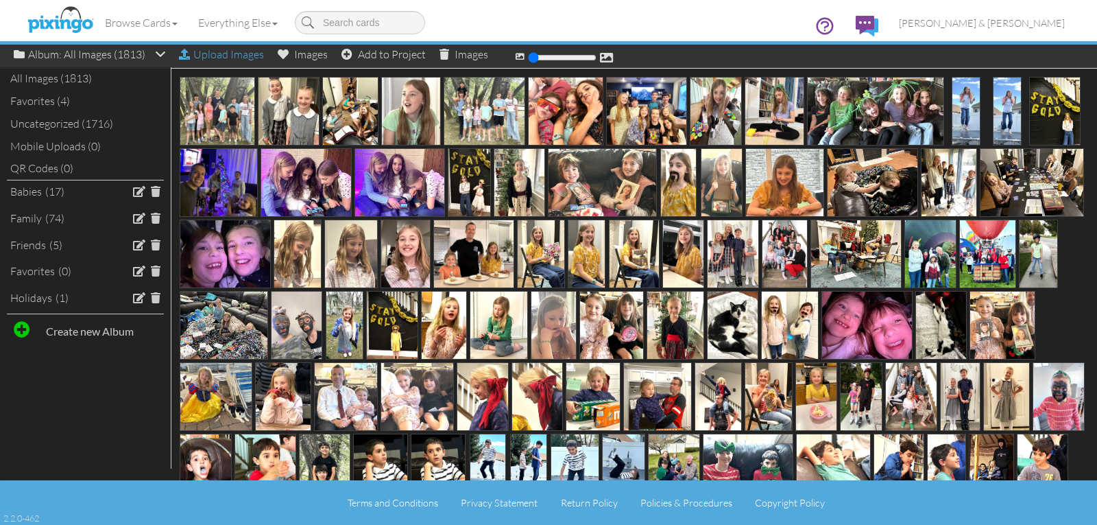
click at [241, 55] on div "Upload Images" at bounding box center [221, 55] width 85 height 20
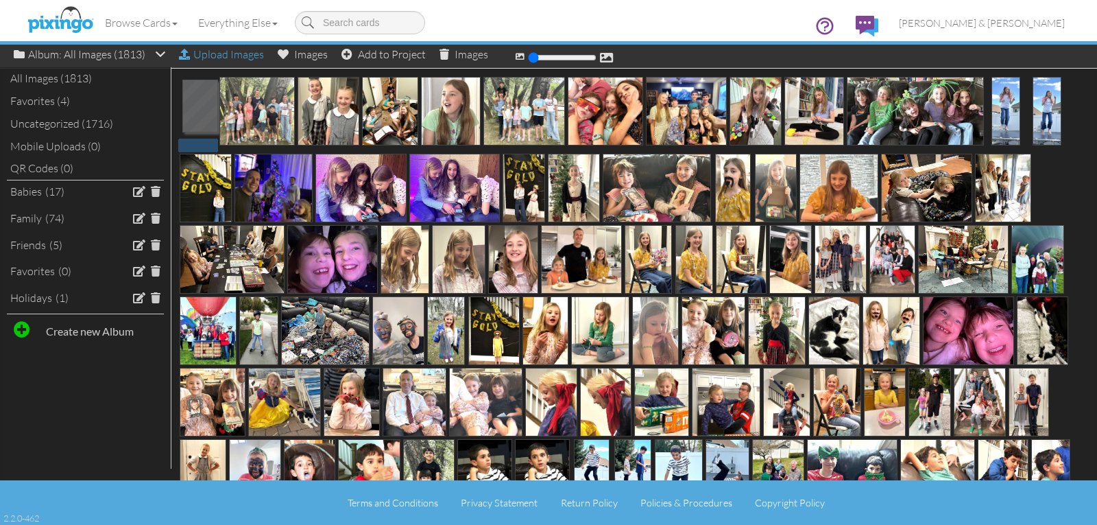
click at [240, 56] on div "Upload Images" at bounding box center [221, 55] width 85 height 20
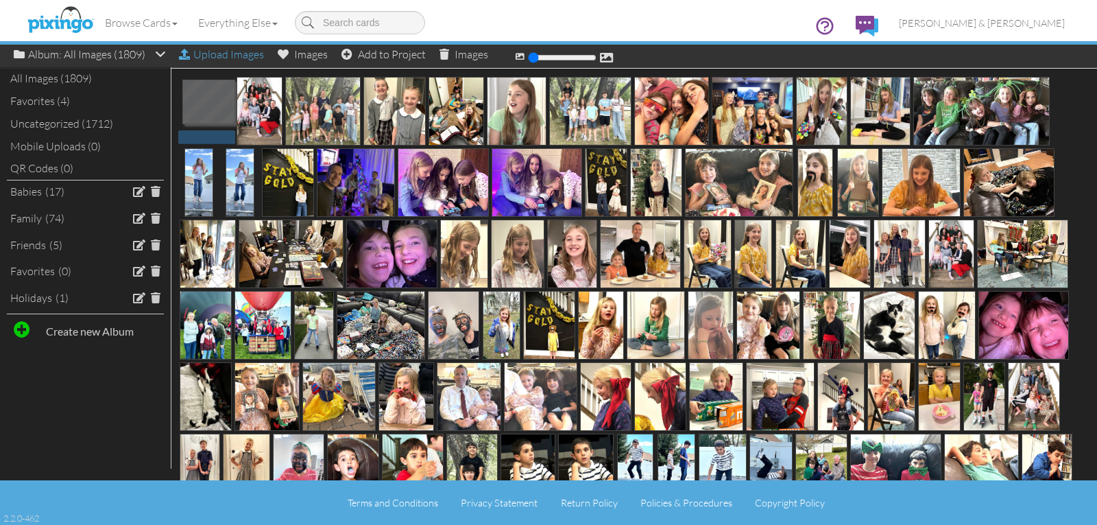
click at [238, 54] on div "Upload Images" at bounding box center [221, 55] width 85 height 20
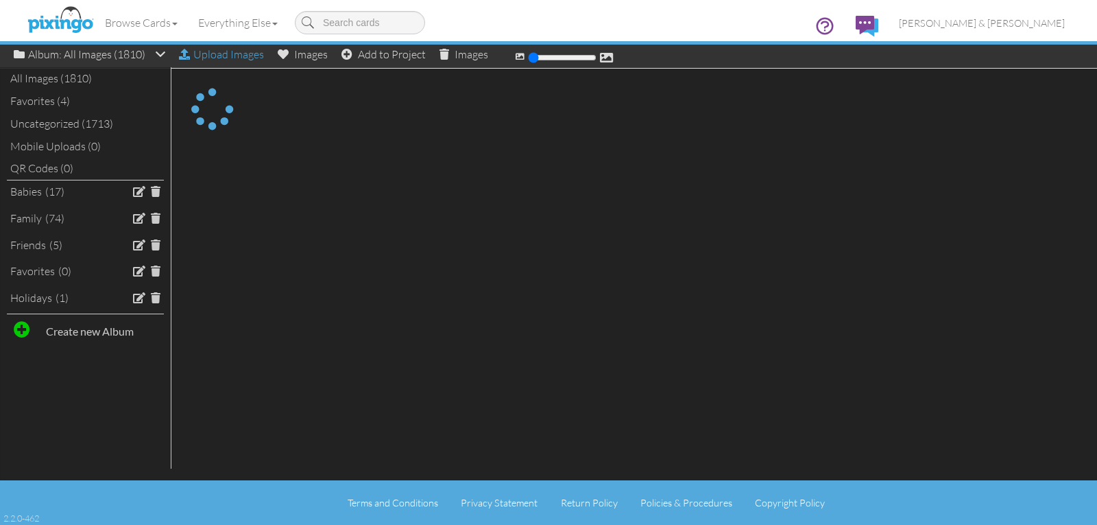
click at [227, 56] on div "Upload Images" at bounding box center [221, 55] width 85 height 20
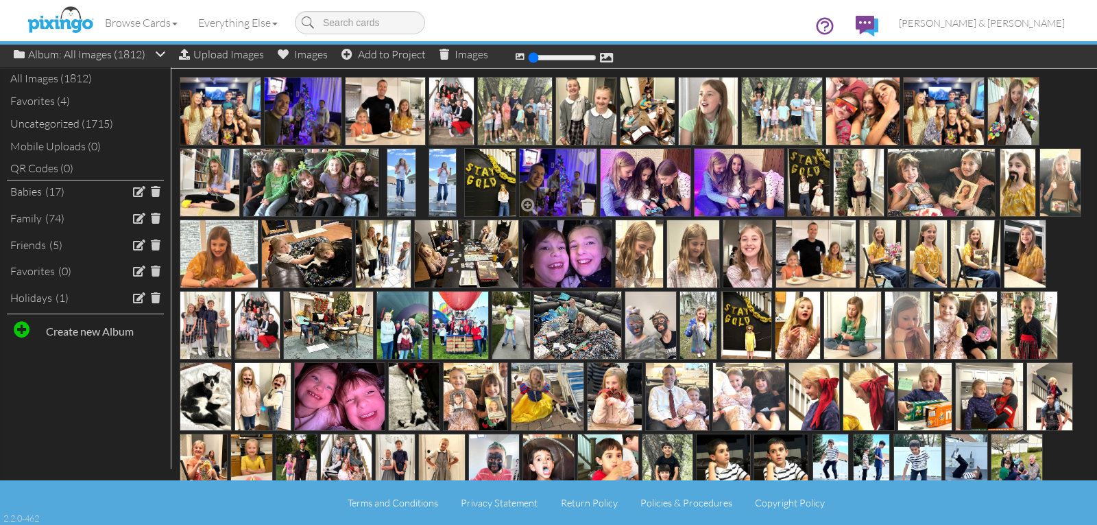
click at [587, 204] on span at bounding box center [587, 206] width 21 height 23
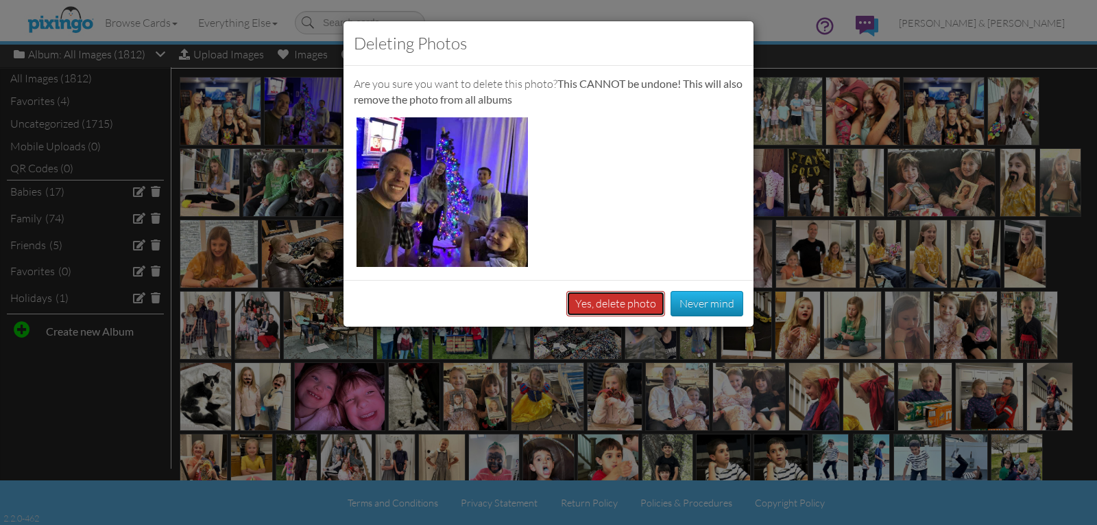
click at [610, 302] on button "Yes, delete photo" at bounding box center [615, 303] width 99 height 25
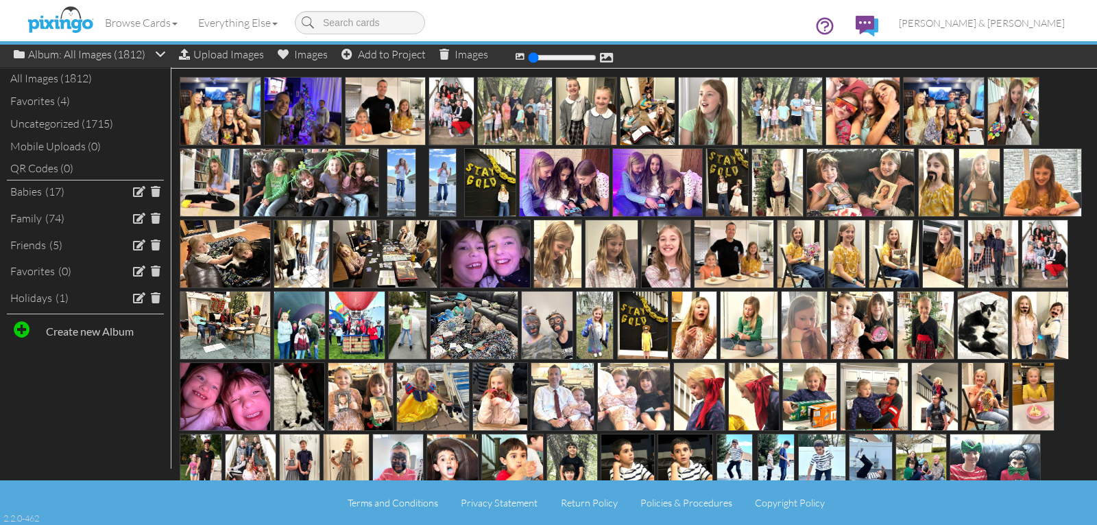
click at [972, 131] on span at bounding box center [975, 134] width 21 height 23
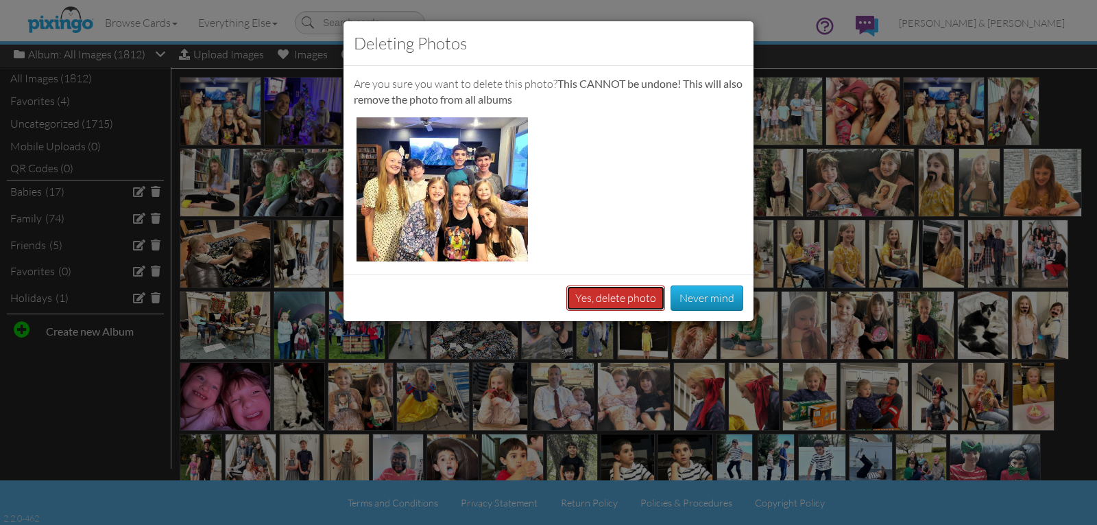
click at [623, 295] on button "Yes, delete photo" at bounding box center [615, 297] width 99 height 25
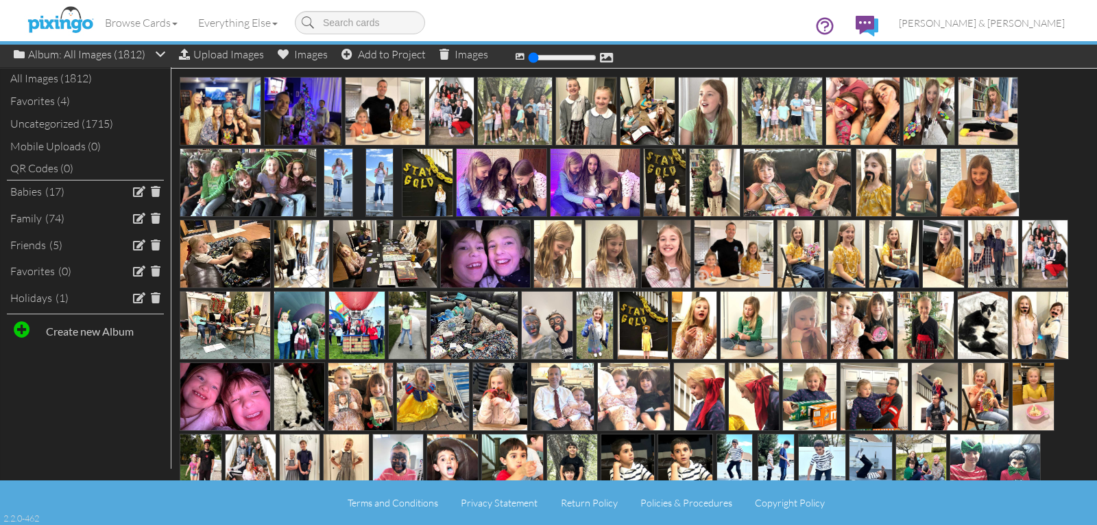
click at [764, 274] on span at bounding box center [764, 277] width 21 height 23
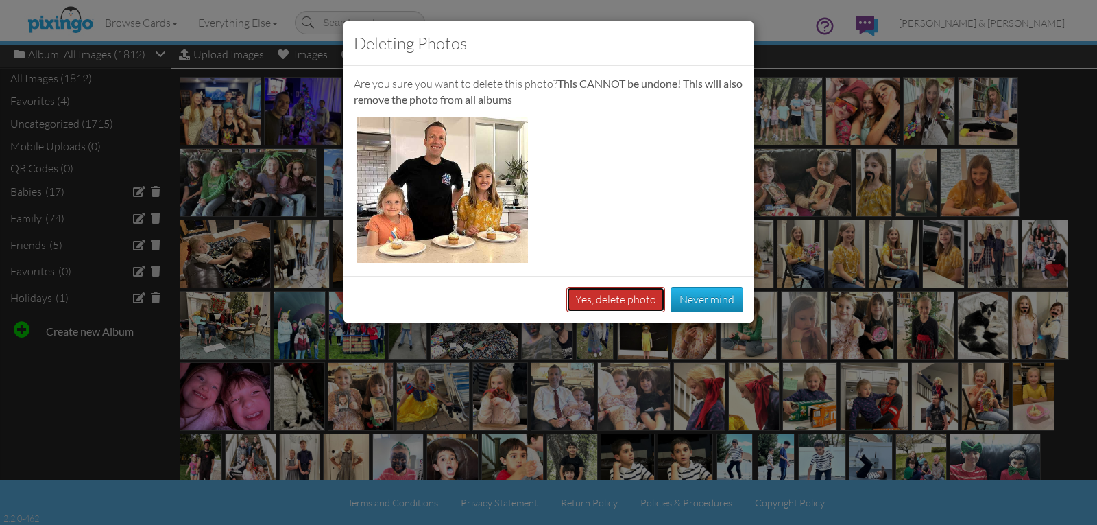
click at [629, 303] on button "Yes, delete photo" at bounding box center [615, 299] width 99 height 25
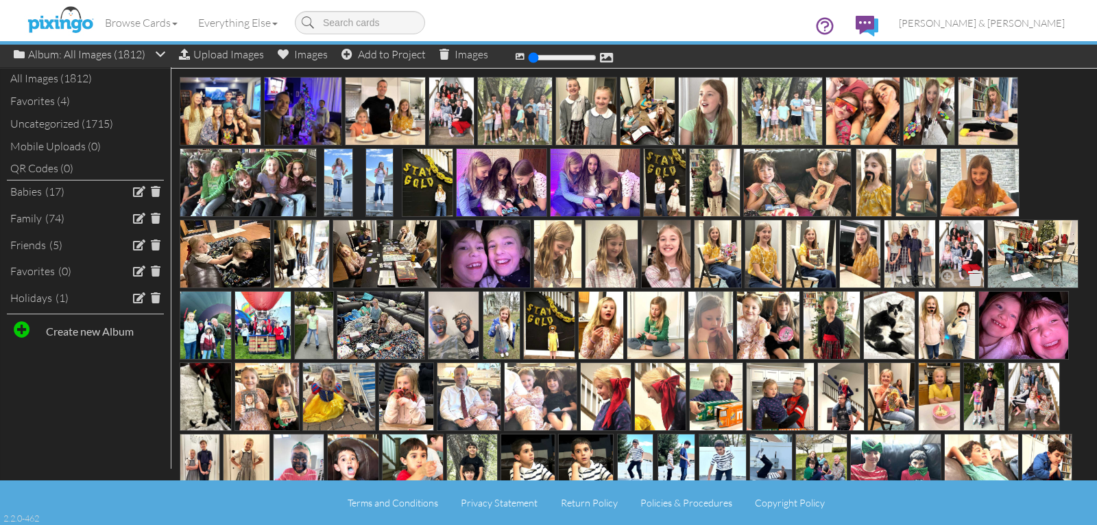
click at [975, 276] on span at bounding box center [975, 277] width 21 height 23
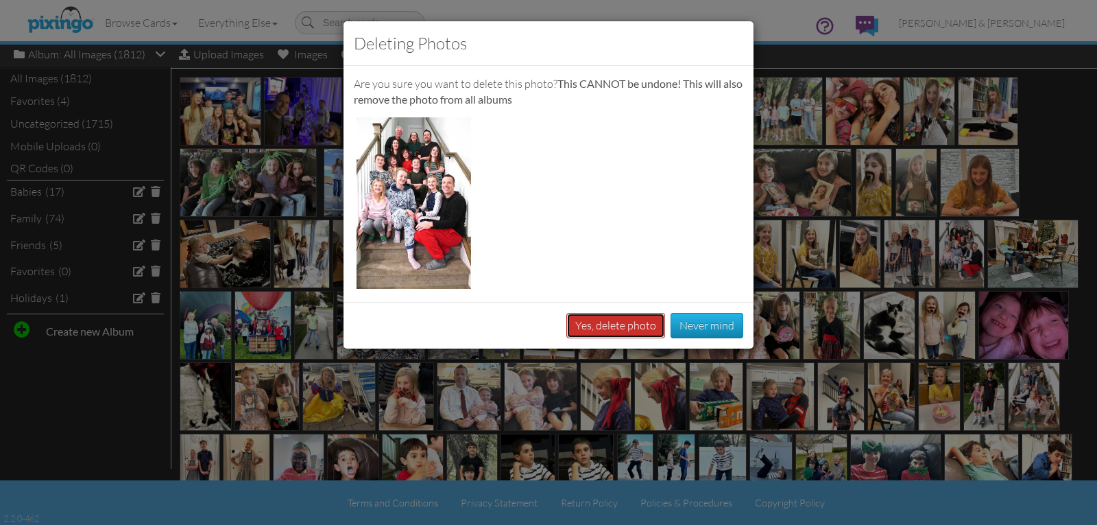
click at [637, 324] on button "Yes, delete photo" at bounding box center [615, 325] width 99 height 25
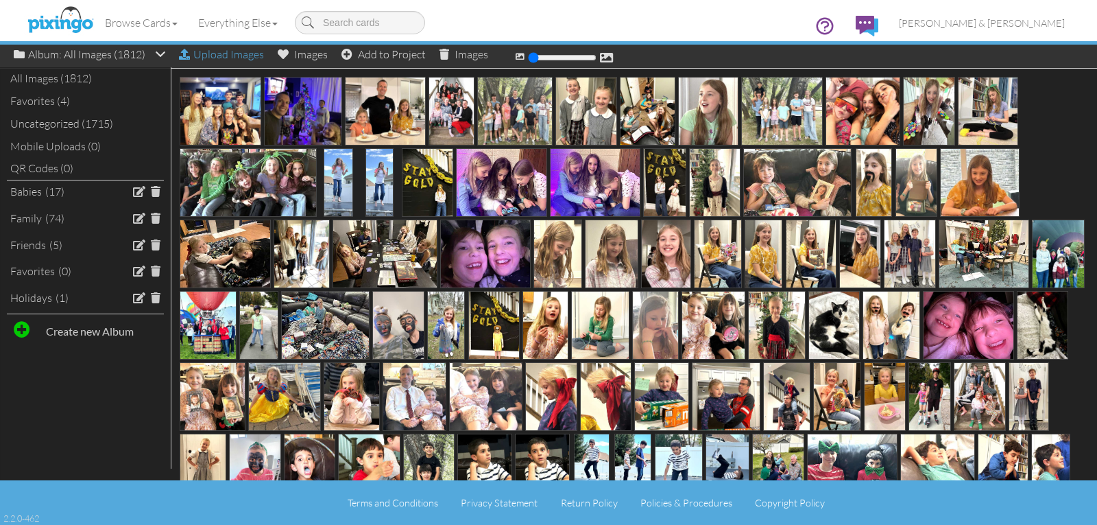
click at [214, 55] on div "Upload Images" at bounding box center [221, 55] width 85 height 20
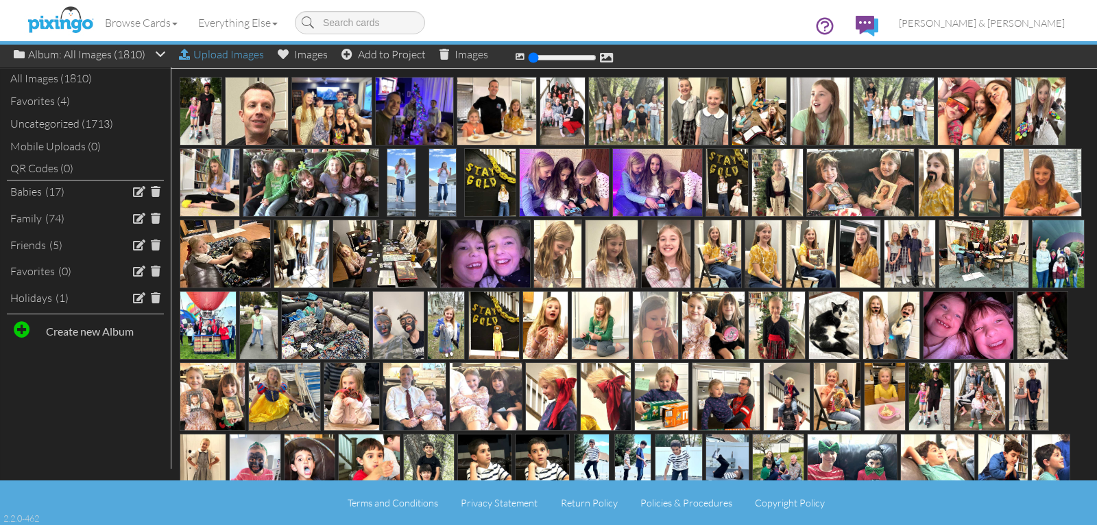
click at [219, 56] on div "Upload Images" at bounding box center [221, 55] width 85 height 20
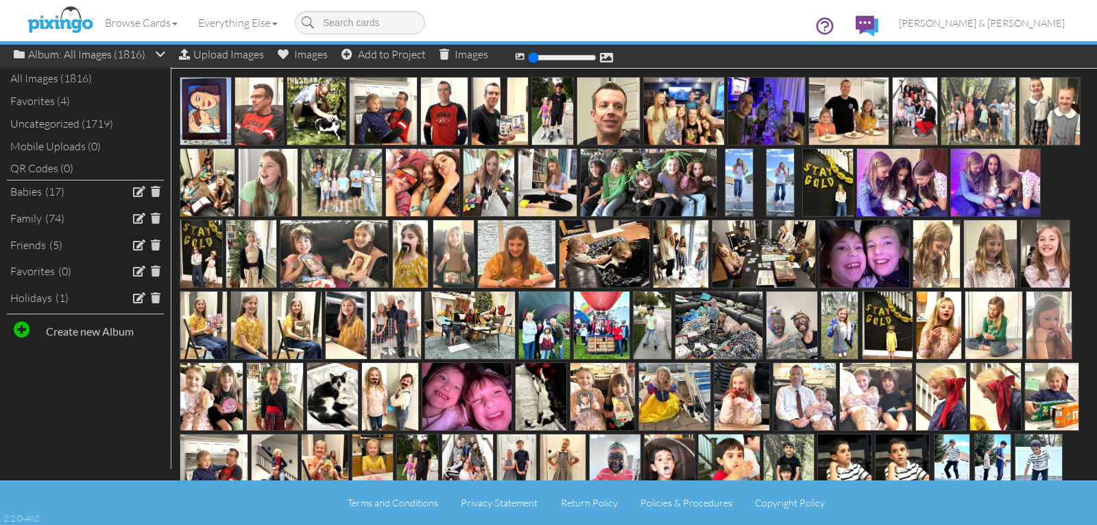
click at [243, 53] on div "Browse Cards Business Accounting Automotive Chiropractor Customer Dental Financ…" at bounding box center [548, 27] width 1033 height 54
click at [242, 56] on div "Upload Images" at bounding box center [221, 55] width 85 height 20
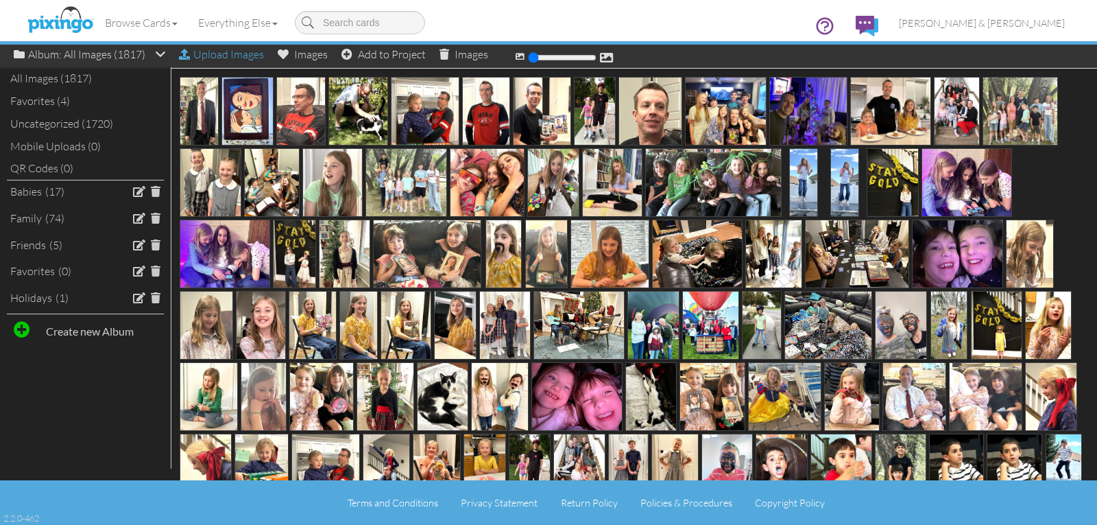
click at [253, 58] on div "Upload Images" at bounding box center [221, 55] width 85 height 20
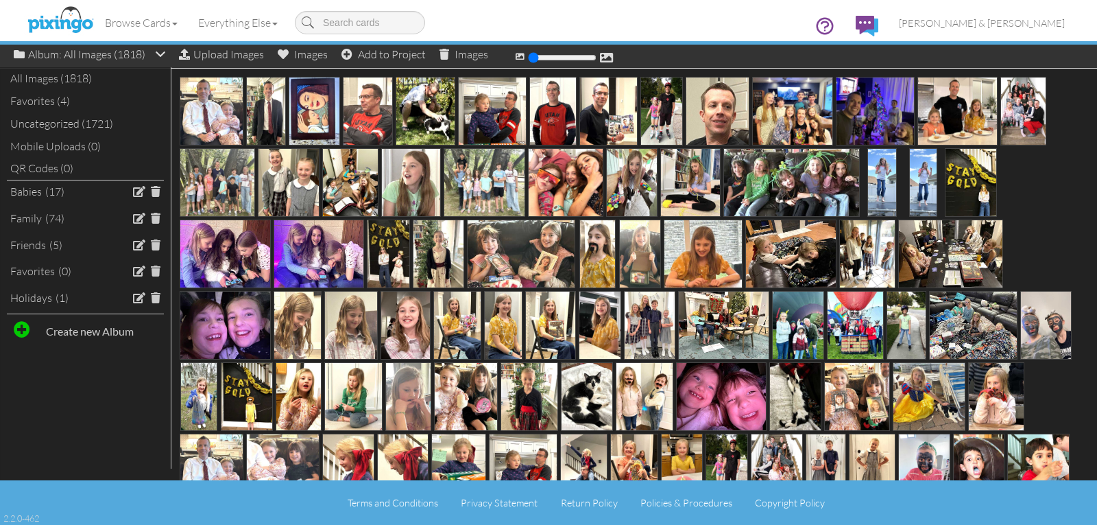
click at [226, 53] on div "Browse Cards Business Accounting Automotive Chiropractor Customer Dental Financ…" at bounding box center [548, 27] width 1033 height 54
click at [232, 58] on div "Upload Images" at bounding box center [221, 55] width 85 height 20
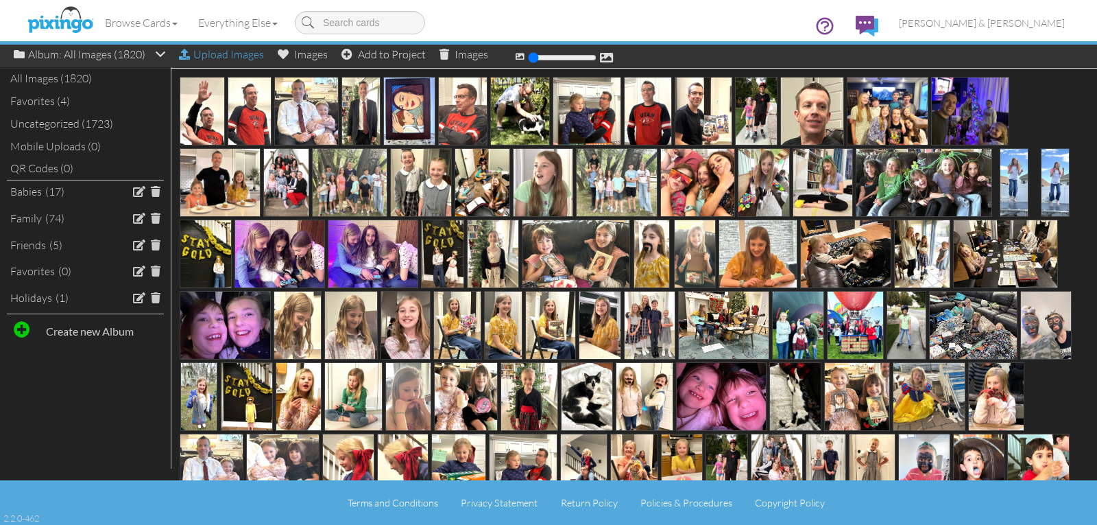
click at [236, 56] on div "Upload Images" at bounding box center [221, 55] width 85 height 20
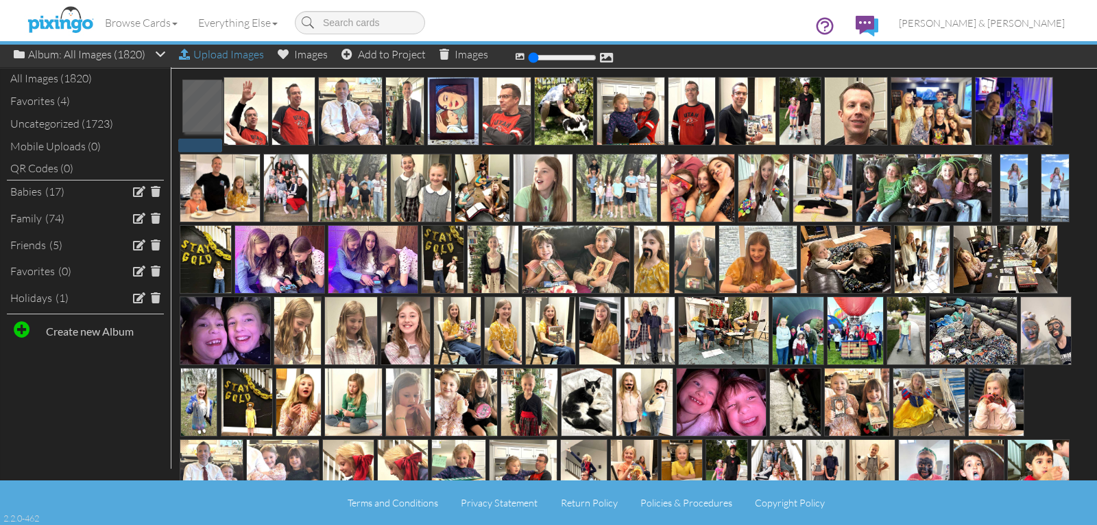
click at [220, 57] on div "Upload Images" at bounding box center [221, 55] width 85 height 20
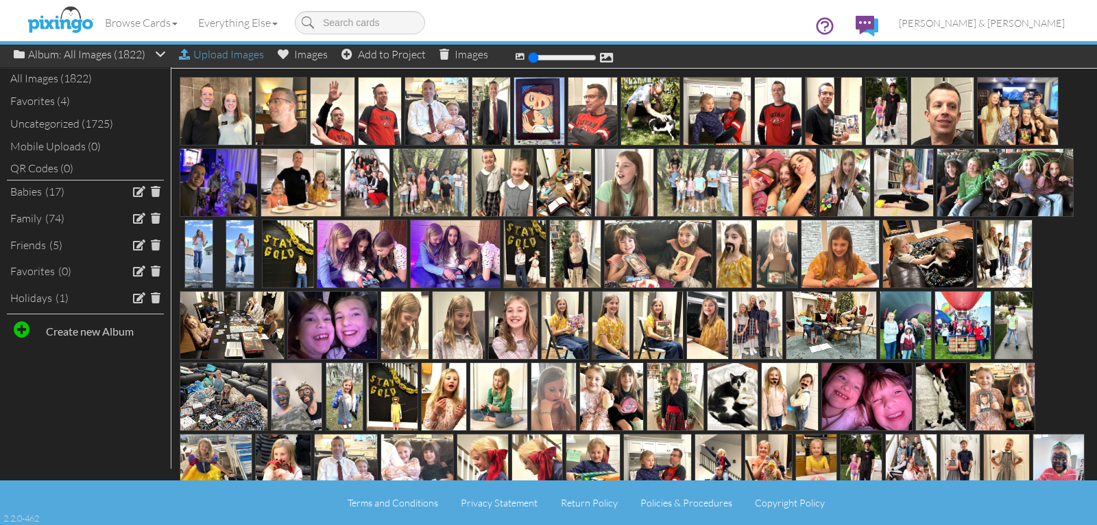
click at [224, 55] on div "Upload Images" at bounding box center [221, 55] width 85 height 20
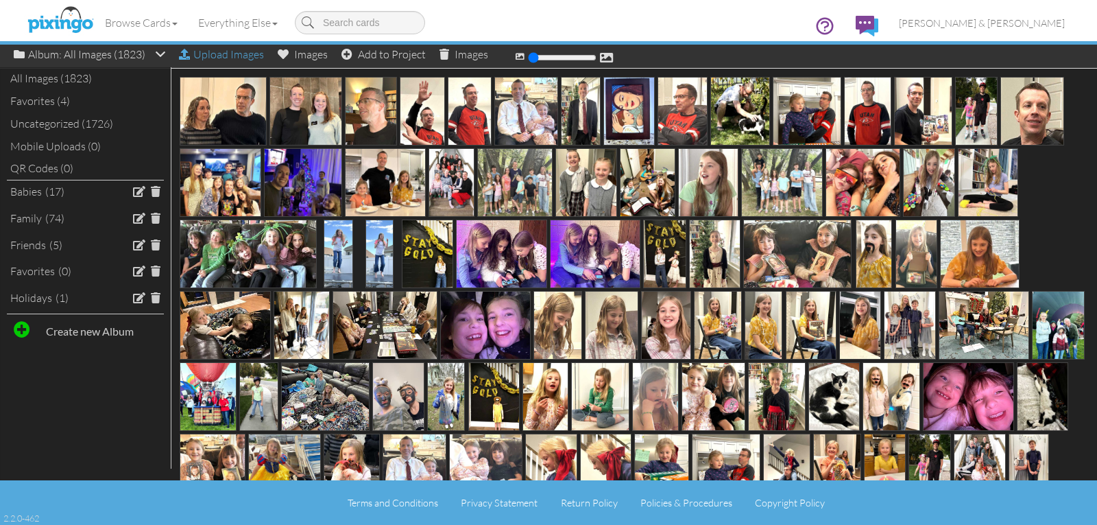
click at [221, 56] on div "Upload Images" at bounding box center [221, 55] width 85 height 20
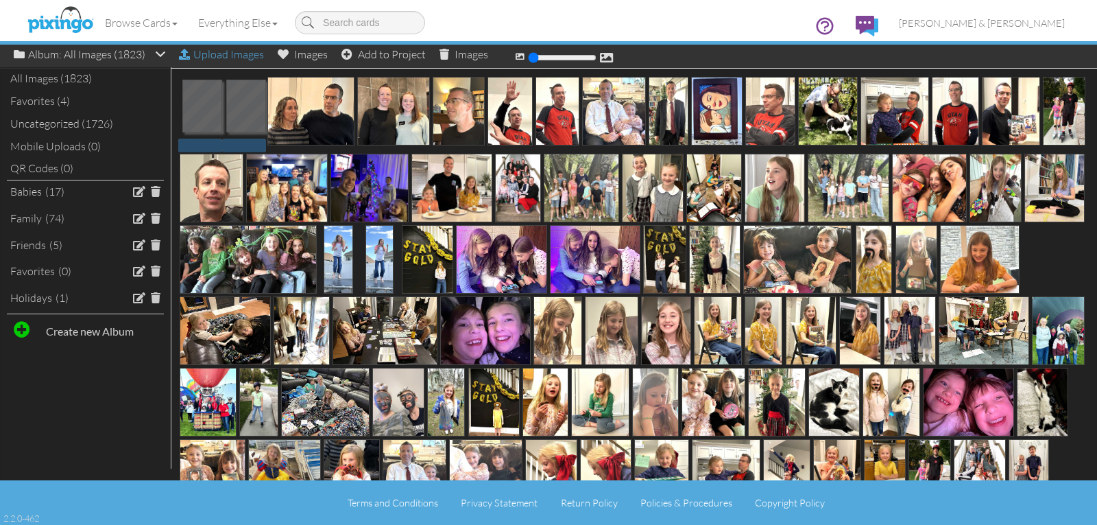
click at [222, 58] on div "Upload Images" at bounding box center [221, 55] width 85 height 20
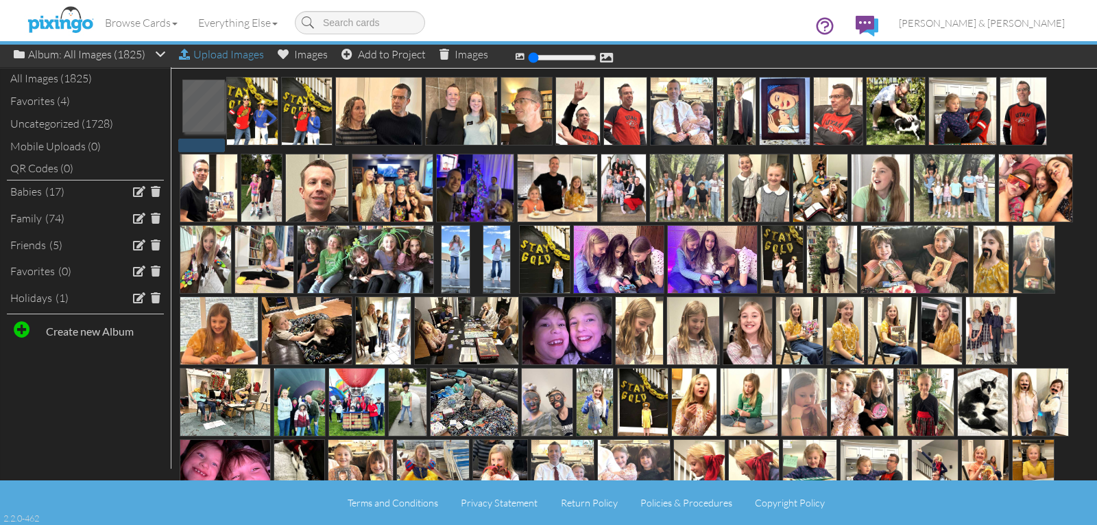
click at [239, 55] on div "Upload Images" at bounding box center [221, 55] width 85 height 20
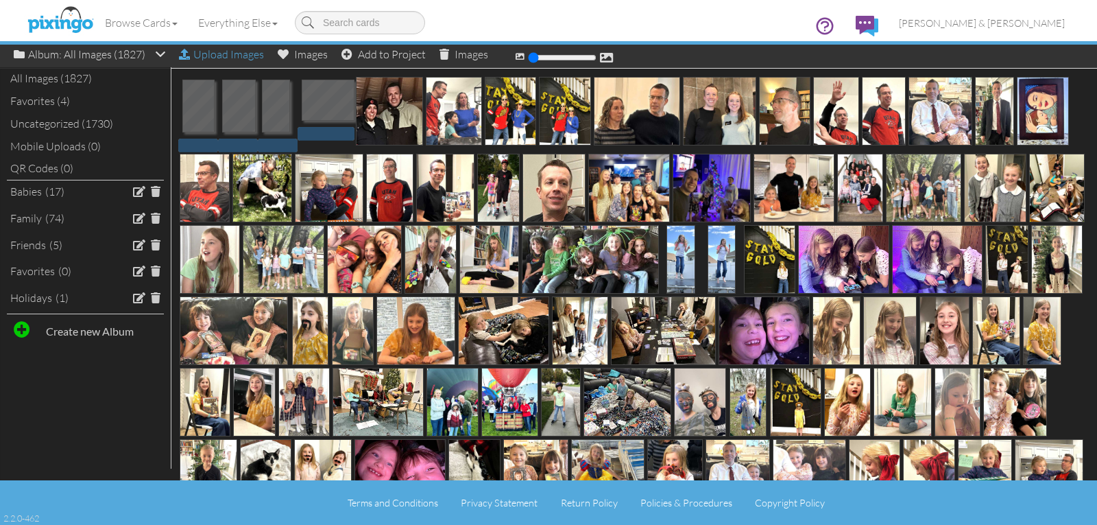
click at [234, 57] on div "Upload Images" at bounding box center [221, 55] width 85 height 20
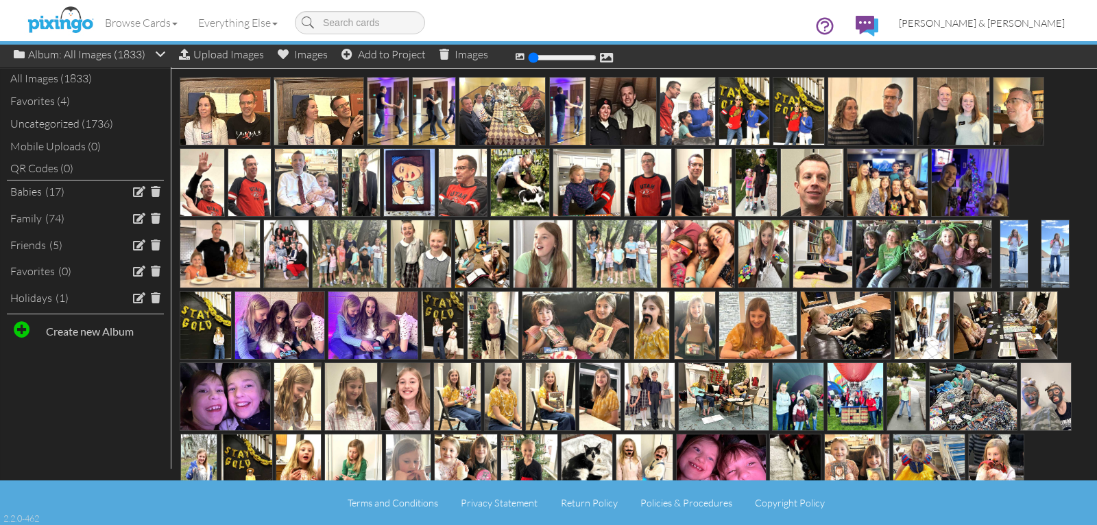
click at [972, 24] on span "[PERSON_NAME] & [PERSON_NAME]" at bounding box center [982, 23] width 166 height 12
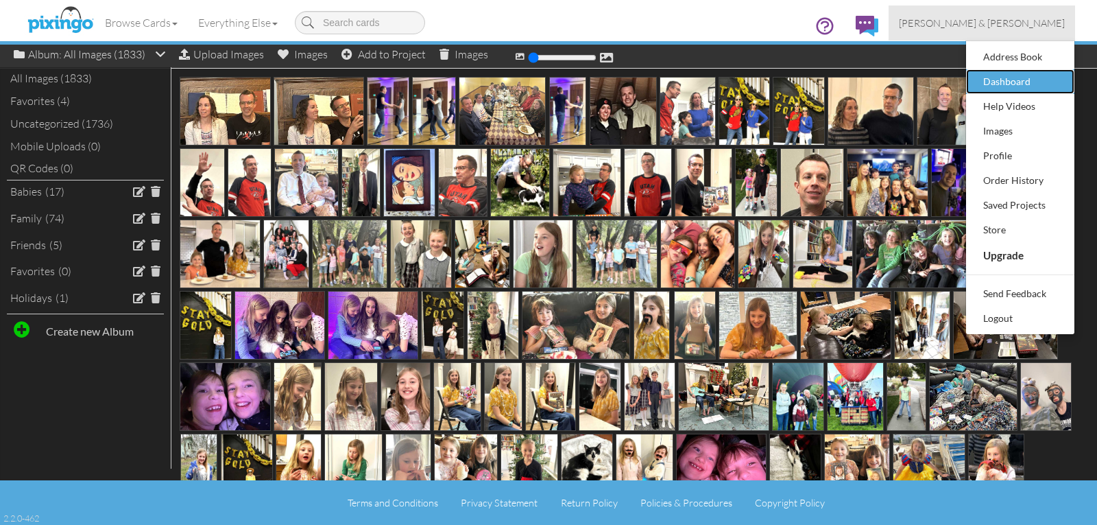
click at [992, 87] on div "Dashboard" at bounding box center [1020, 81] width 81 height 21
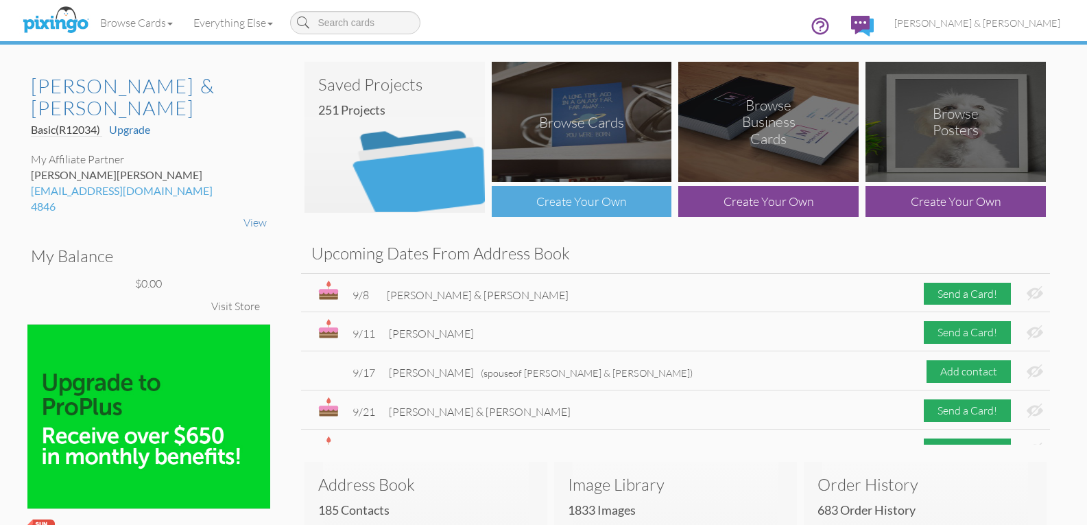
click at [577, 199] on div "Create Your Own" at bounding box center [582, 201] width 180 height 31
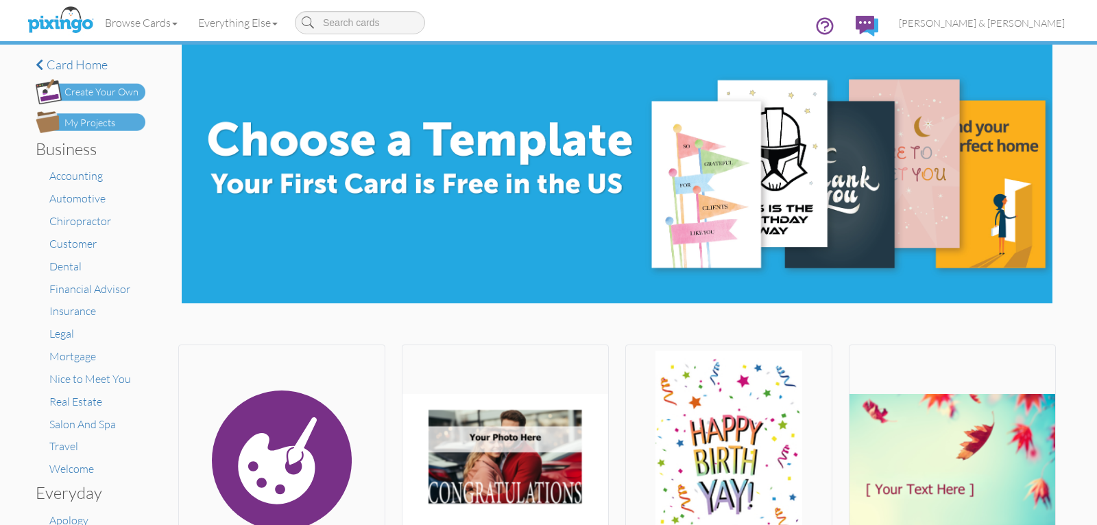
click at [88, 93] on div "Create Your Own" at bounding box center [101, 92] width 74 height 14
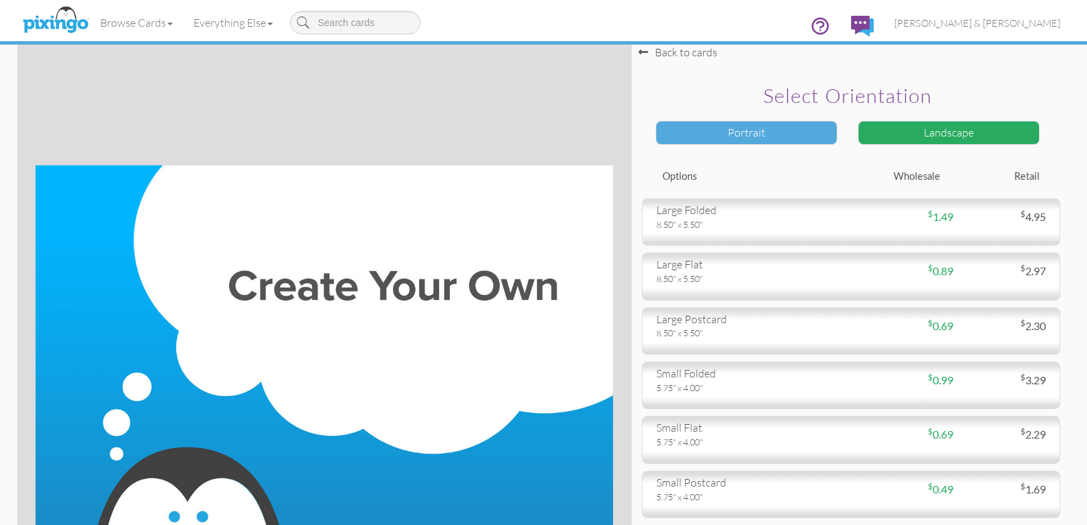
click at [828, 134] on div "Portrait" at bounding box center [746, 133] width 182 height 24
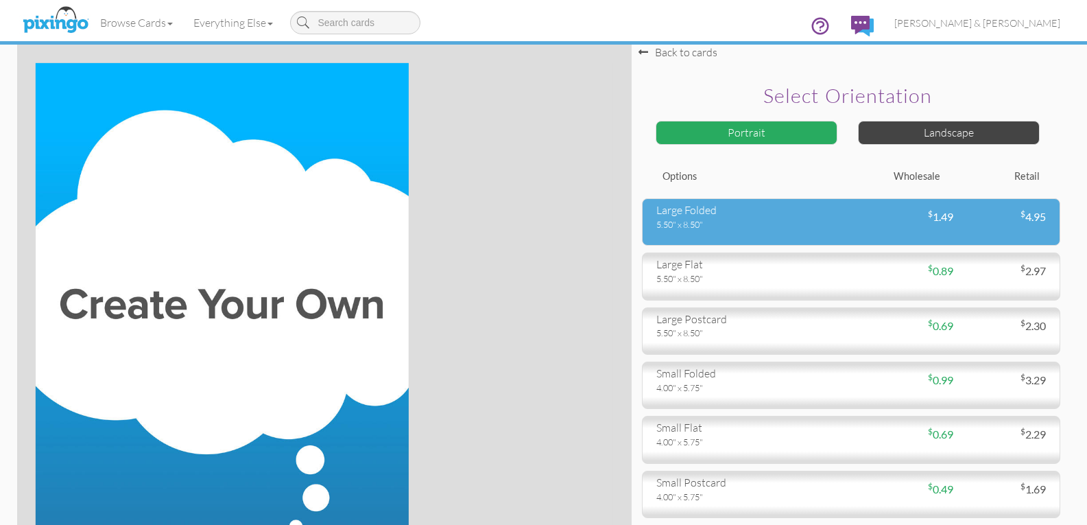
click at [681, 208] on div "large folded" at bounding box center [748, 210] width 184 height 16
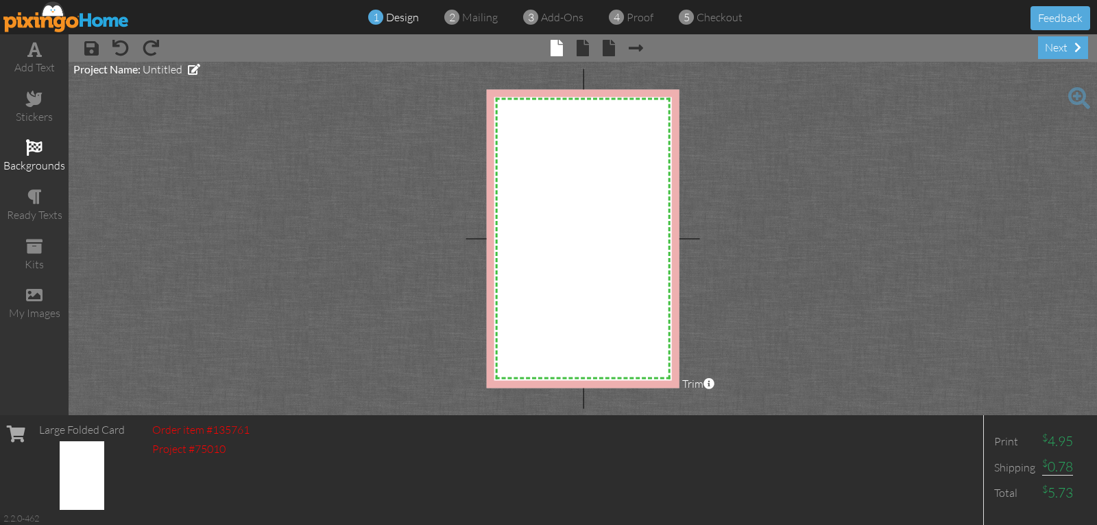
click at [34, 147] on span at bounding box center [34, 147] width 16 height 16
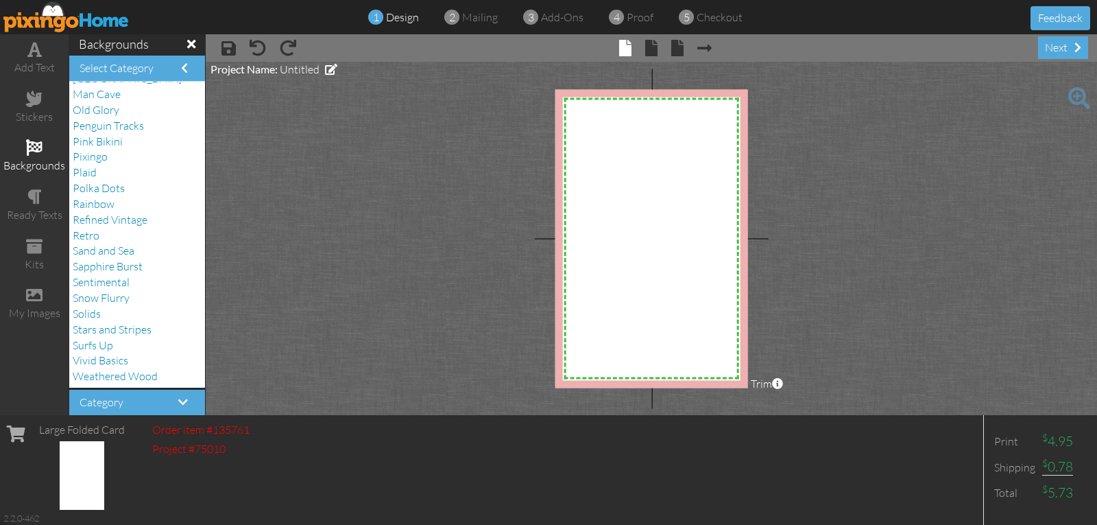
scroll to position [250, 0]
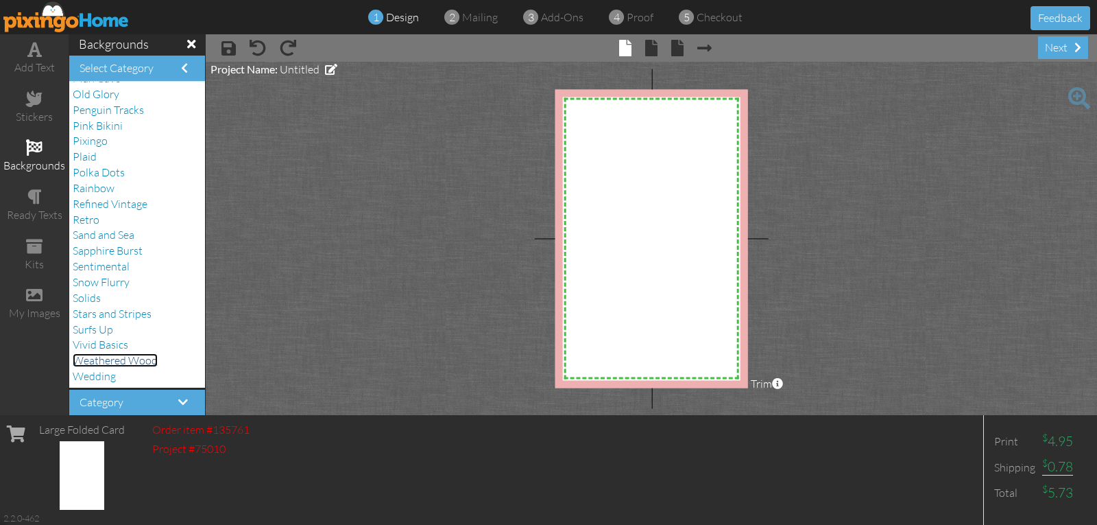
click at [113, 362] on span "Weathered Wood" at bounding box center [115, 360] width 85 height 14
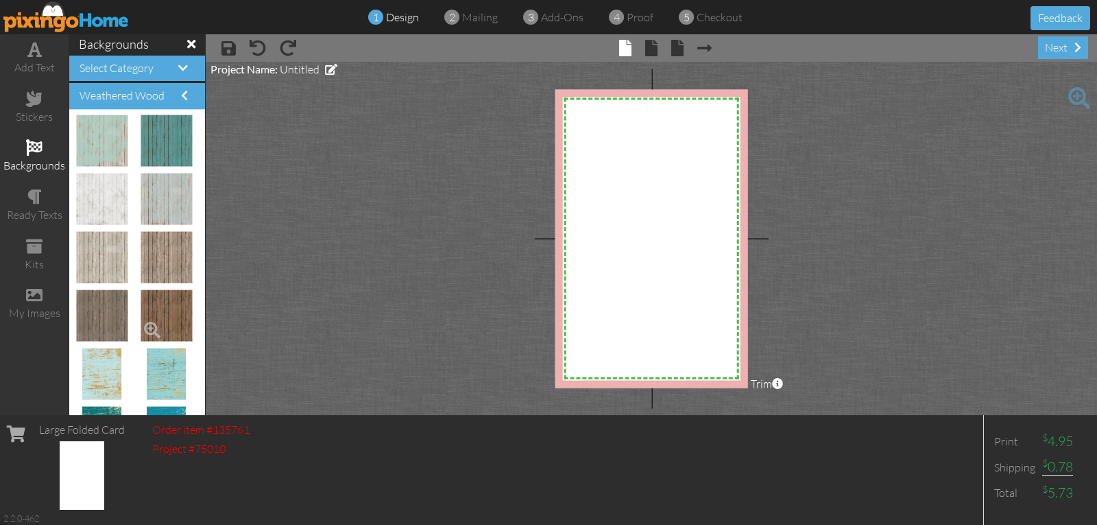
scroll to position [0, 0]
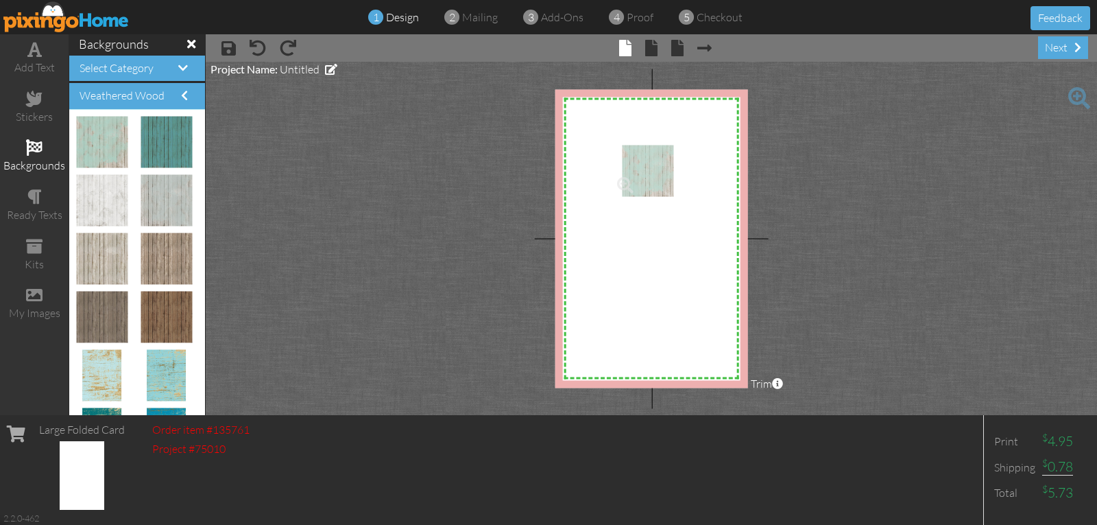
drag, startPoint x: 101, startPoint y: 135, endPoint x: 638, endPoint y: 164, distance: 538.3
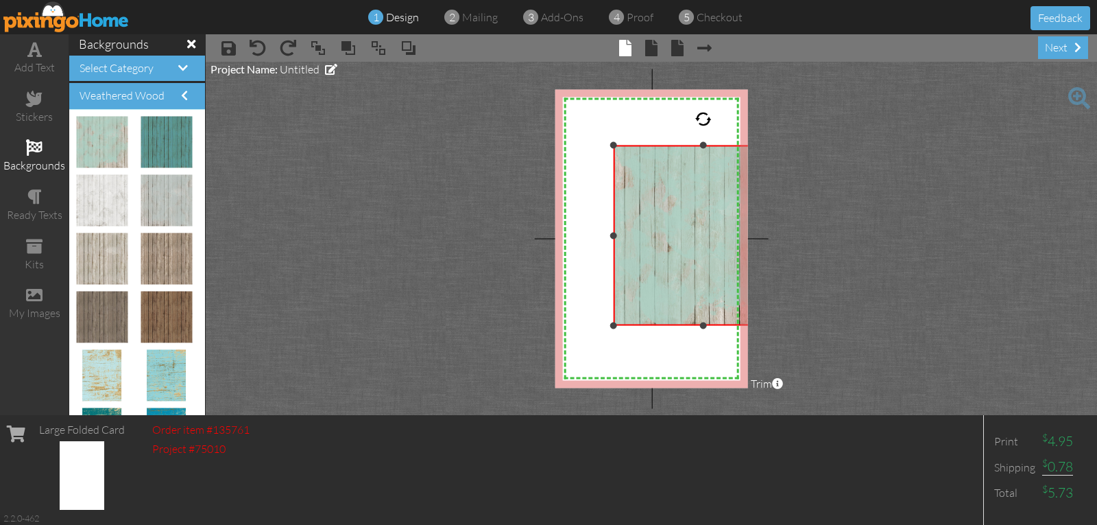
drag, startPoint x: 660, startPoint y: 193, endPoint x: 707, endPoint y: 300, distance: 117.6
click at [730, 323] on div "×" at bounding box center [704, 235] width 180 height 180
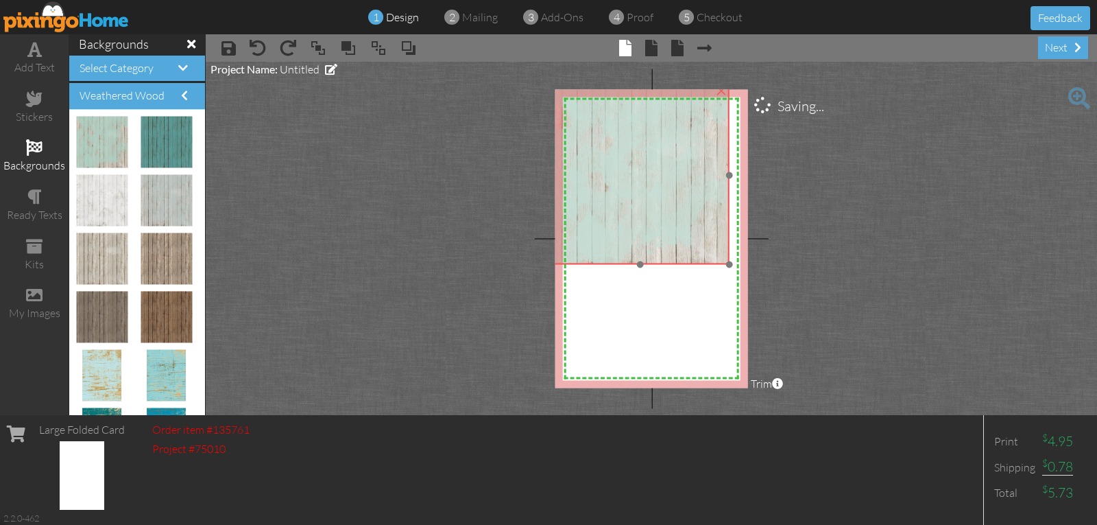
drag, startPoint x: 671, startPoint y: 260, endPoint x: 609, endPoint y: 200, distance: 86.3
click at [609, 200] on img at bounding box center [640, 175] width 178 height 178
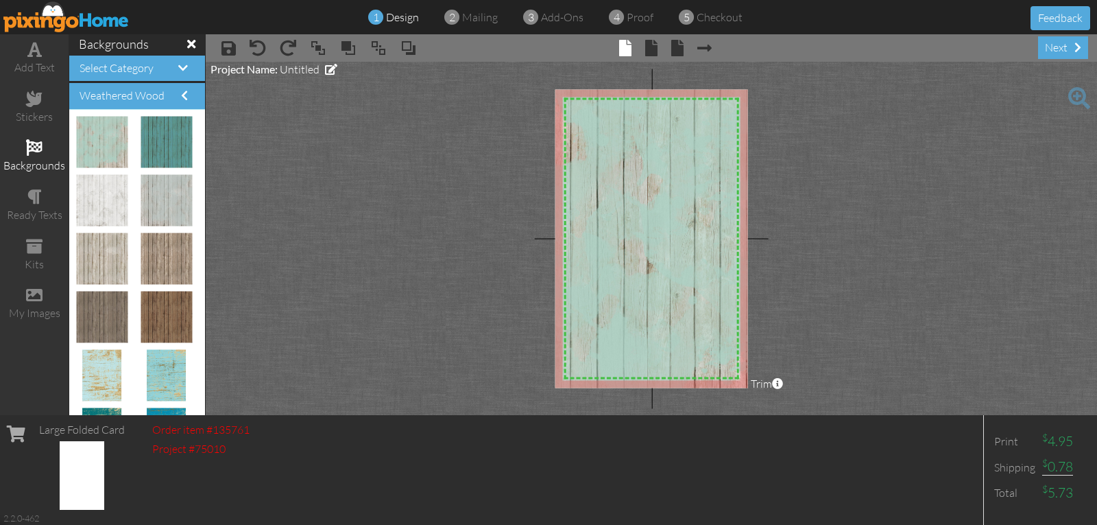
drag, startPoint x: 727, startPoint y: 263, endPoint x: 763, endPoint y: 402, distance: 143.2
click at [763, 402] on project-studio-wrapper "X X X X X X X X X X X X X X X X X X X X X X X X X X X X X X X X X X X X X X X X…" at bounding box center [651, 238] width 891 height 353
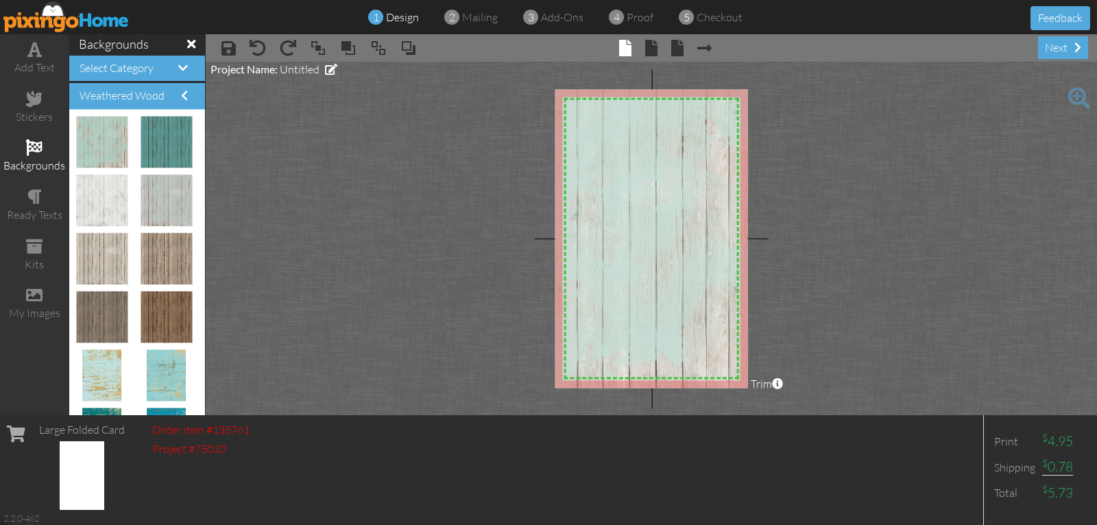
drag, startPoint x: 697, startPoint y: 306, endPoint x: 580, endPoint y: 302, distance: 116.7
click at [579, 300] on img at bounding box center [592, 237] width 317 height 317
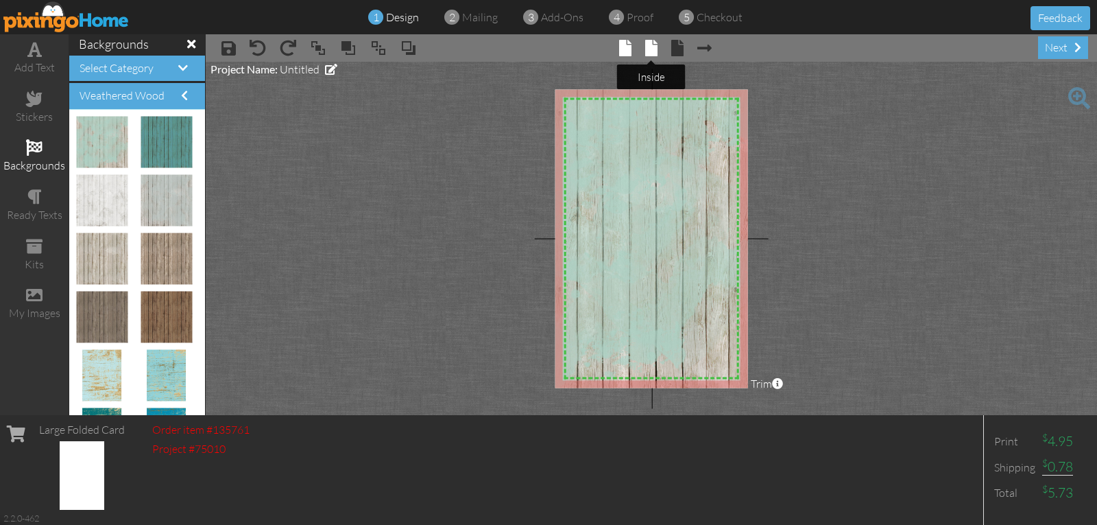
click at [650, 47] on span at bounding box center [651, 48] width 12 height 16
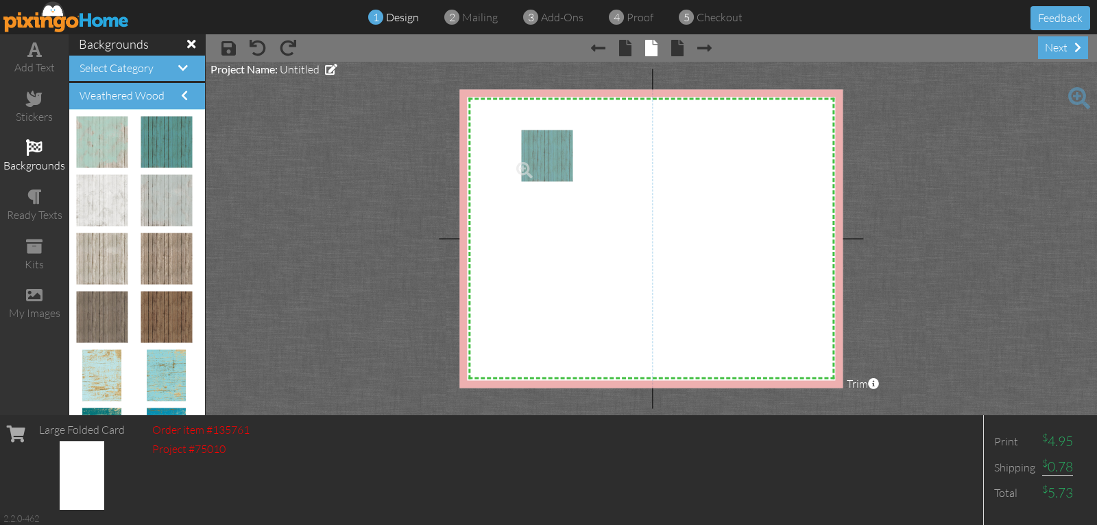
drag, startPoint x: 167, startPoint y: 132, endPoint x: 549, endPoint y: 146, distance: 382.1
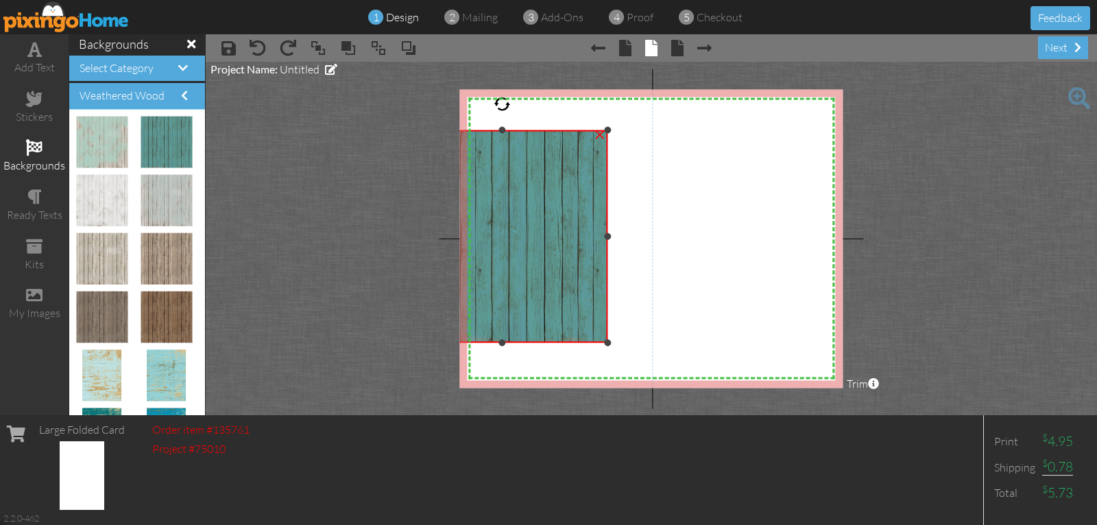
drag, startPoint x: 513, startPoint y: 224, endPoint x: 469, endPoint y: 345, distance: 128.4
click at [469, 343] on div "×" at bounding box center [502, 236] width 213 height 213
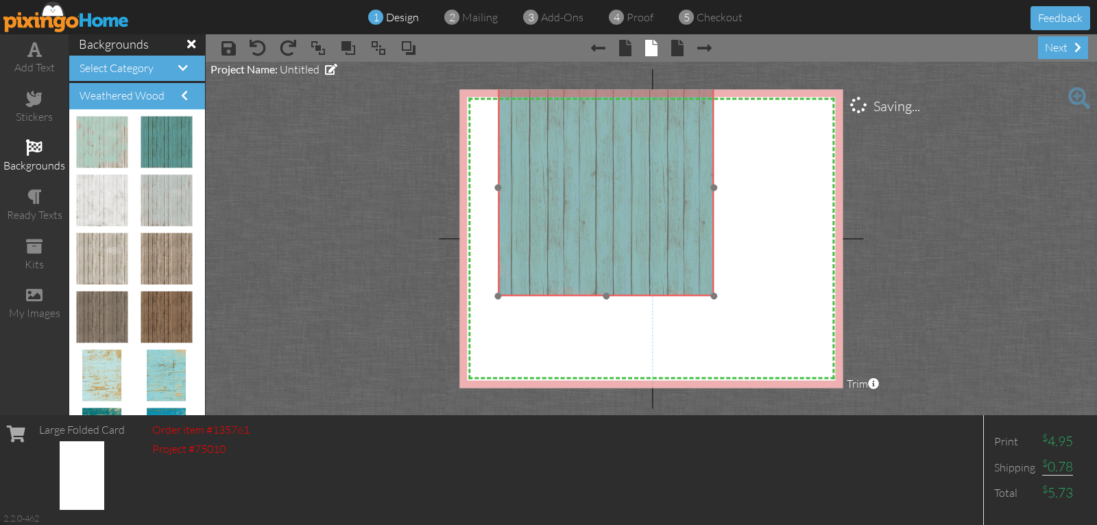
drag, startPoint x: 517, startPoint y: 254, endPoint x: 601, endPoint y: 214, distance: 93.2
click at [617, 204] on img at bounding box center [606, 188] width 217 height 217
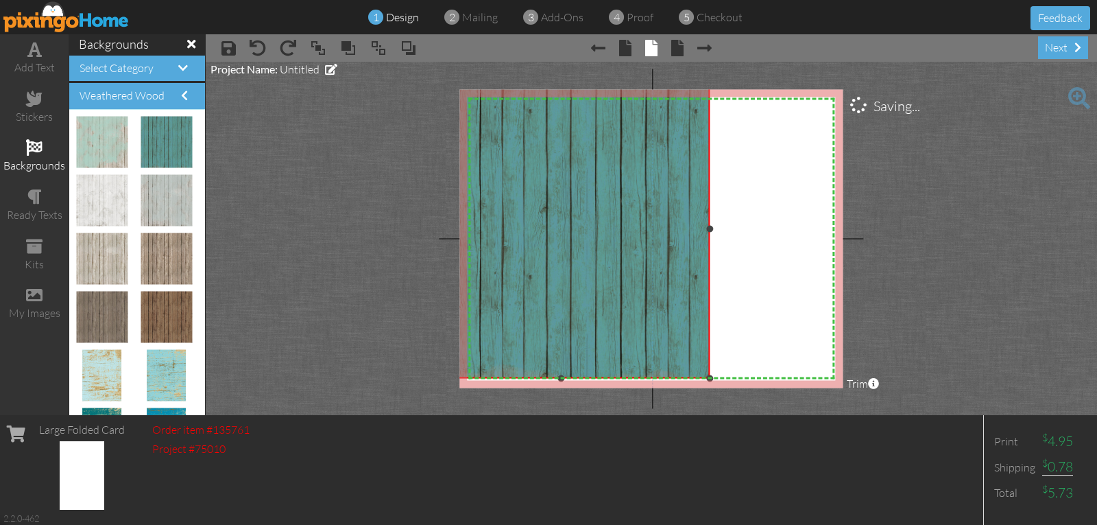
drag, startPoint x: 493, startPoint y: 293, endPoint x: 477, endPoint y: 354, distance: 62.5
click at [464, 375] on div "×" at bounding box center [560, 229] width 299 height 299
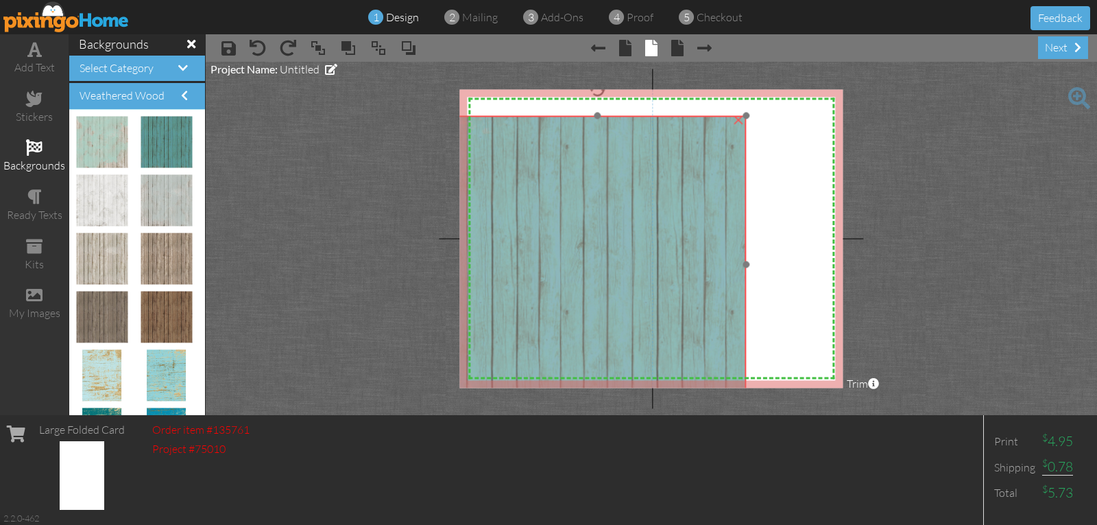
drag, startPoint x: 561, startPoint y: 258, endPoint x: 599, endPoint y: 276, distance: 42.3
click at [599, 278] on img at bounding box center [597, 264] width 298 height 298
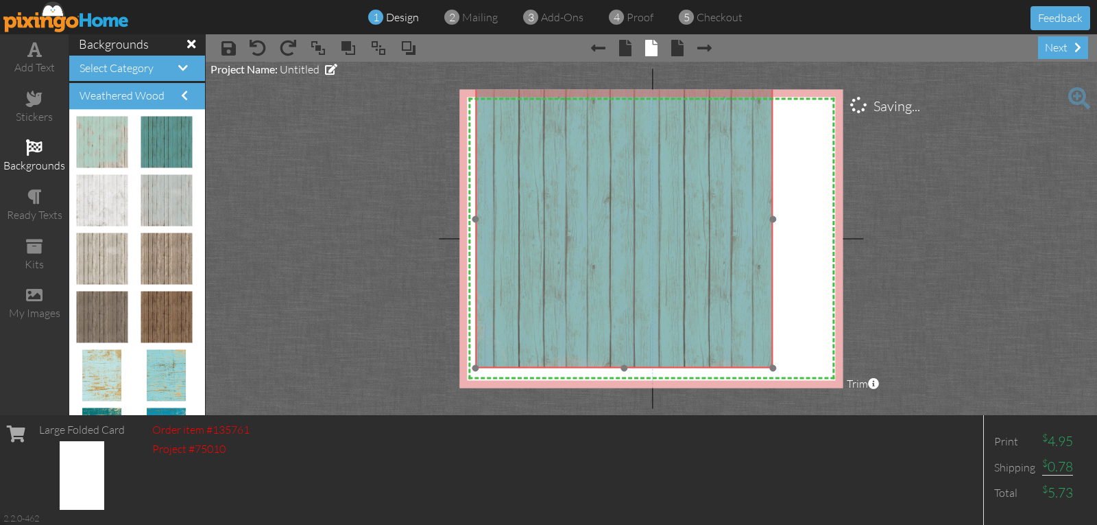
drag, startPoint x: 599, startPoint y: 276, endPoint x: 606, endPoint y: 271, distance: 8.4
click at [623, 246] on img at bounding box center [624, 219] width 298 height 298
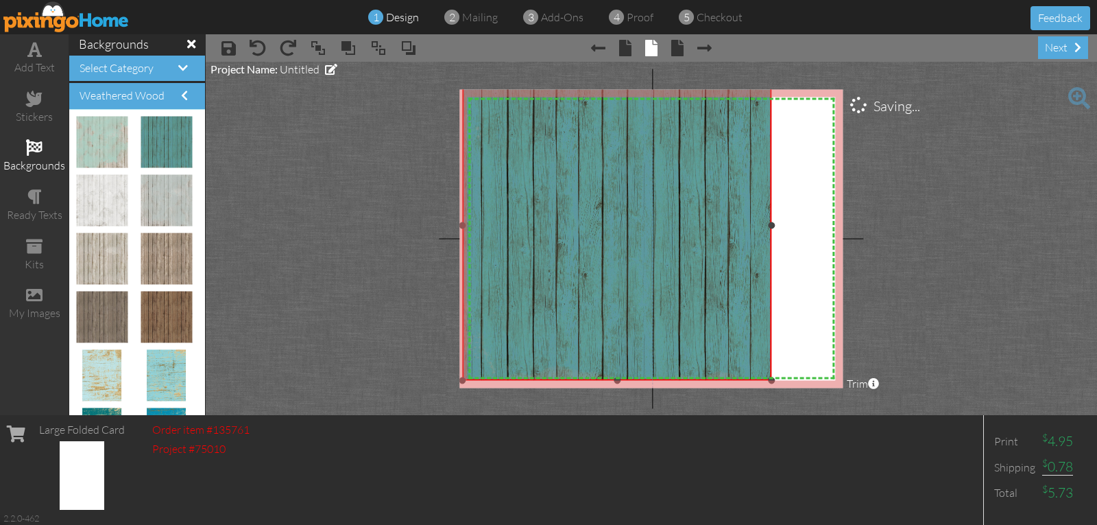
drag, startPoint x: 474, startPoint y: 367, endPoint x: 461, endPoint y: 381, distance: 18.9
click at [461, 381] on div at bounding box center [462, 380] width 7 height 7
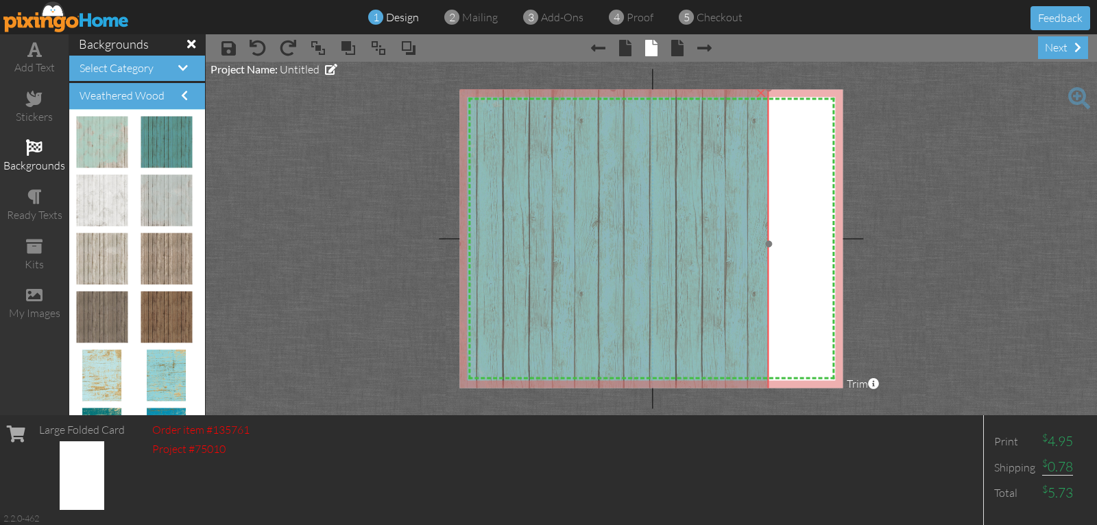
drag, startPoint x: 589, startPoint y: 282, endPoint x: 586, endPoint y: 299, distance: 17.4
click at [586, 299] on img at bounding box center [613, 244] width 312 height 312
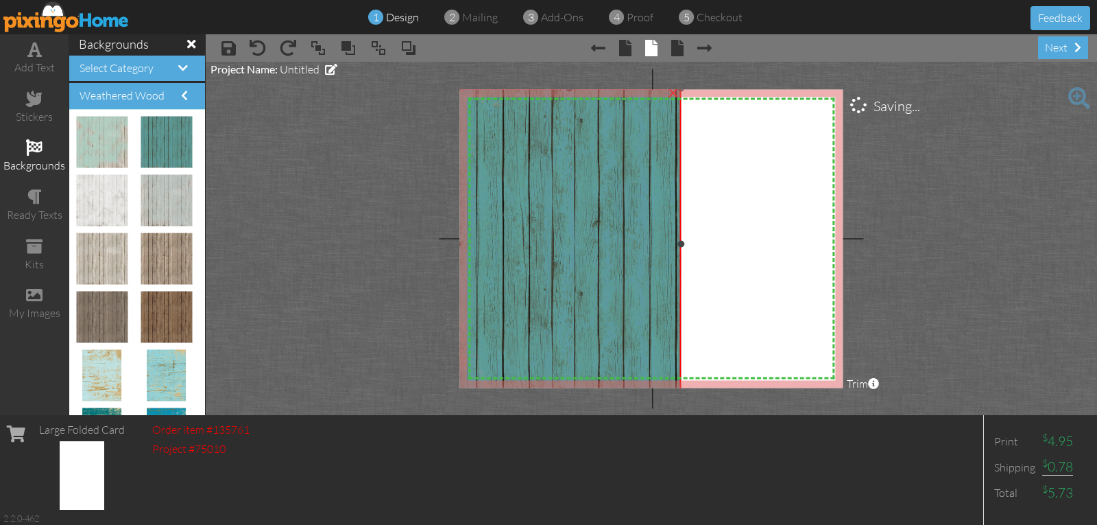
drag, startPoint x: 766, startPoint y: 243, endPoint x: 680, endPoint y: 254, distance: 86.5
click at [680, 254] on div "×" at bounding box center [569, 244] width 224 height 312
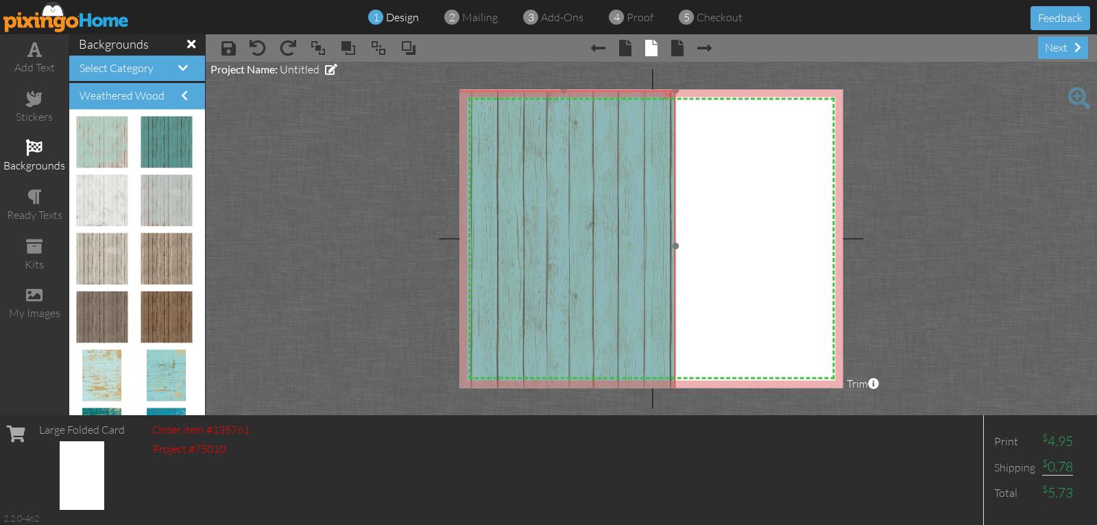
click at [602, 254] on img at bounding box center [608, 246] width 312 height 312
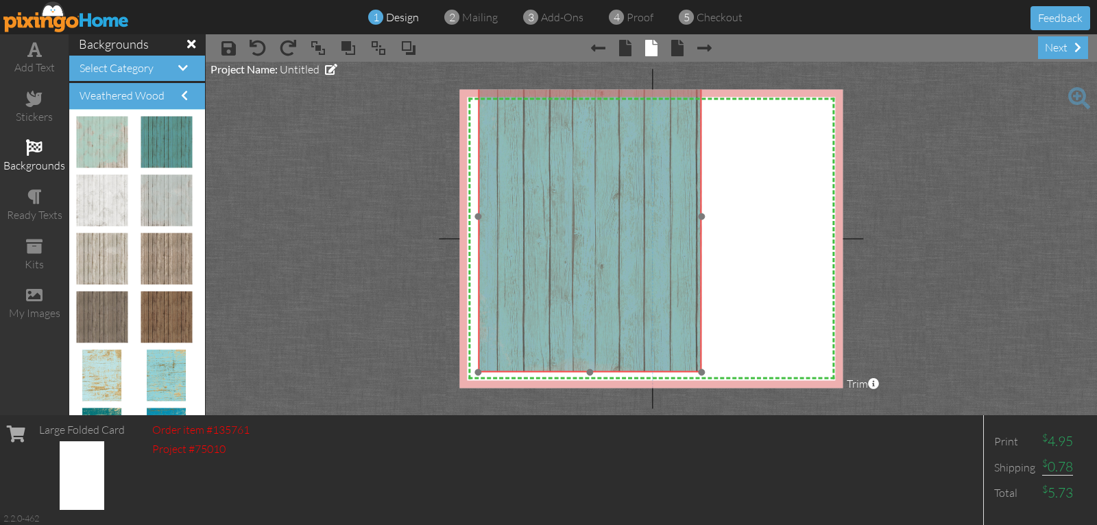
drag, startPoint x: 638, startPoint y: 318, endPoint x: 629, endPoint y: 315, distance: 9.3
click at [662, 291] on img at bounding box center [634, 216] width 312 height 312
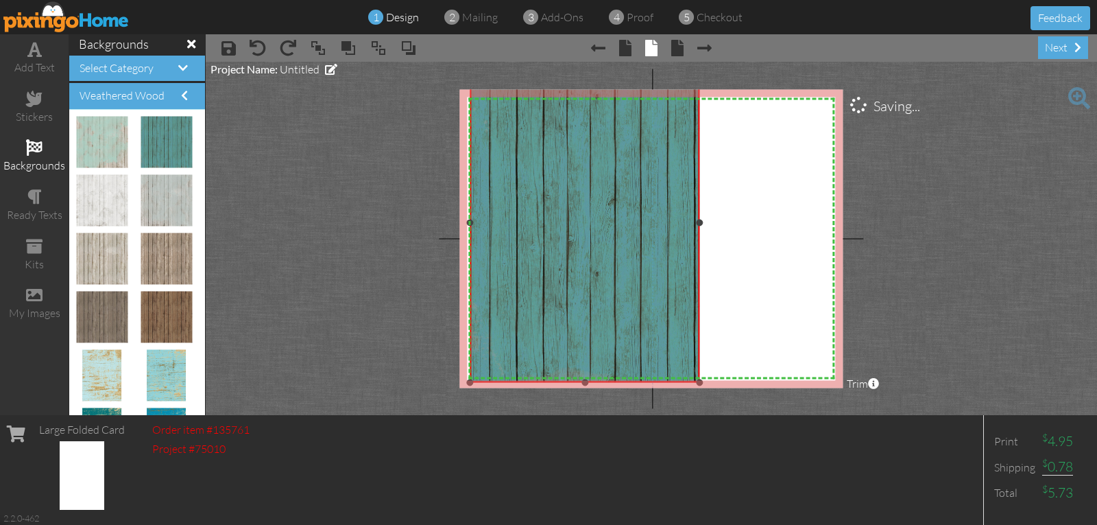
drag, startPoint x: 477, startPoint y: 374, endPoint x: 469, endPoint y: 383, distance: 11.7
click at [468, 384] on div at bounding box center [469, 382] width 7 height 7
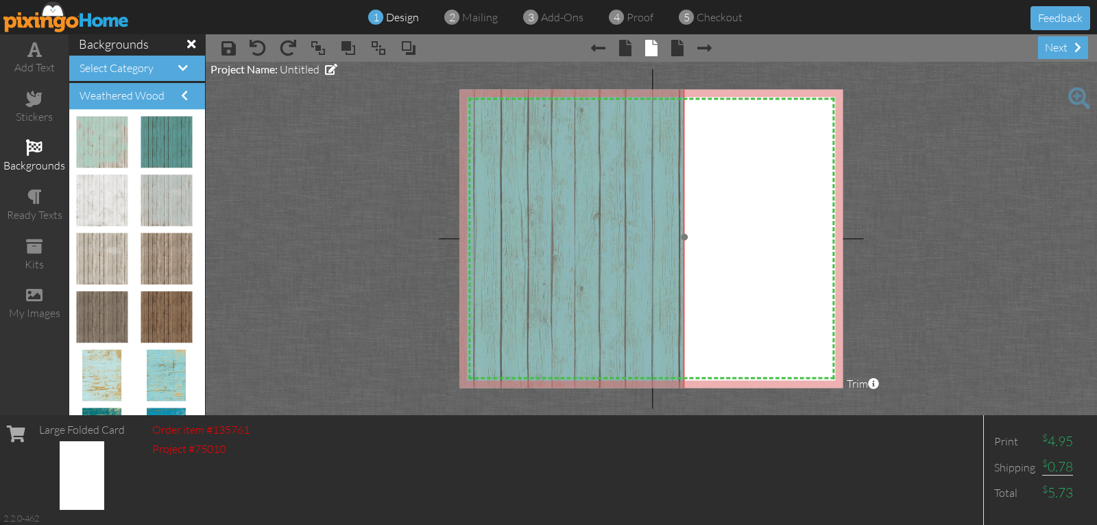
drag, startPoint x: 581, startPoint y: 320, endPoint x: 566, endPoint y: 333, distance: 20.4
click at [566, 333] on img at bounding box center [615, 237] width 322 height 322
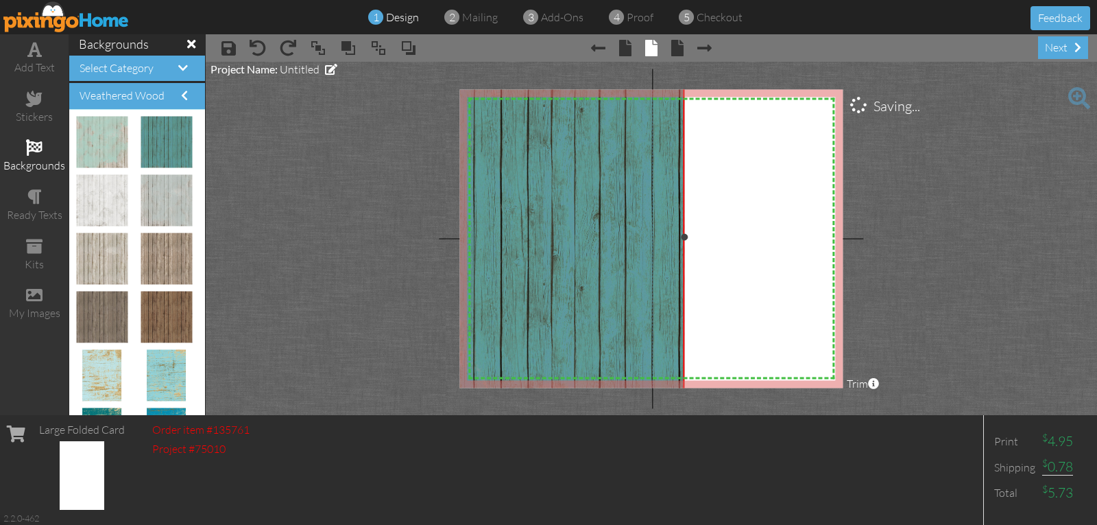
click at [566, 333] on img at bounding box center [615, 237] width 322 height 322
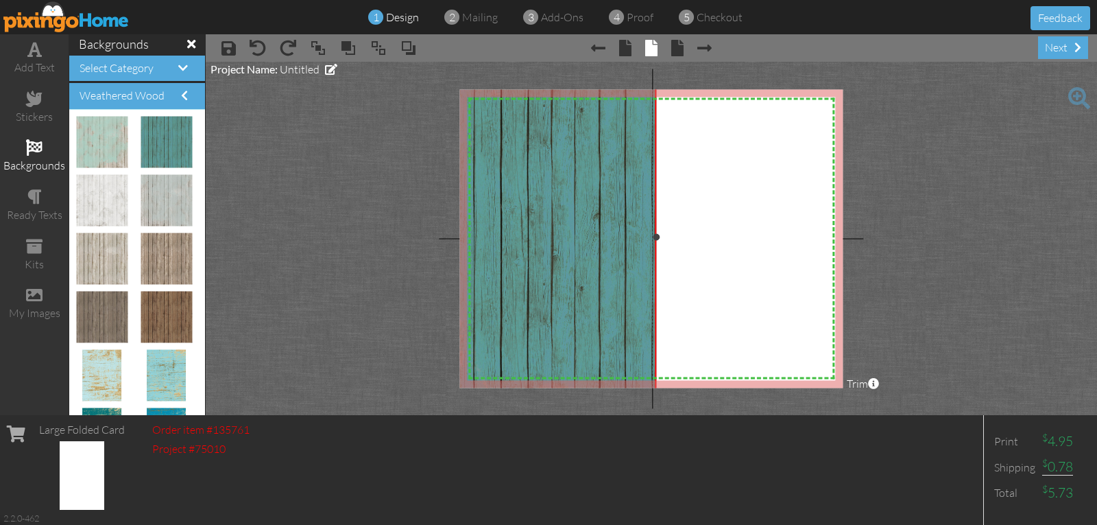
drag, startPoint x: 683, startPoint y: 237, endPoint x: 655, endPoint y: 246, distance: 29.5
click at [655, 246] on div "×" at bounding box center [555, 237] width 203 height 322
drag, startPoint x: 103, startPoint y: 138, endPoint x: 703, endPoint y: 218, distance: 605.3
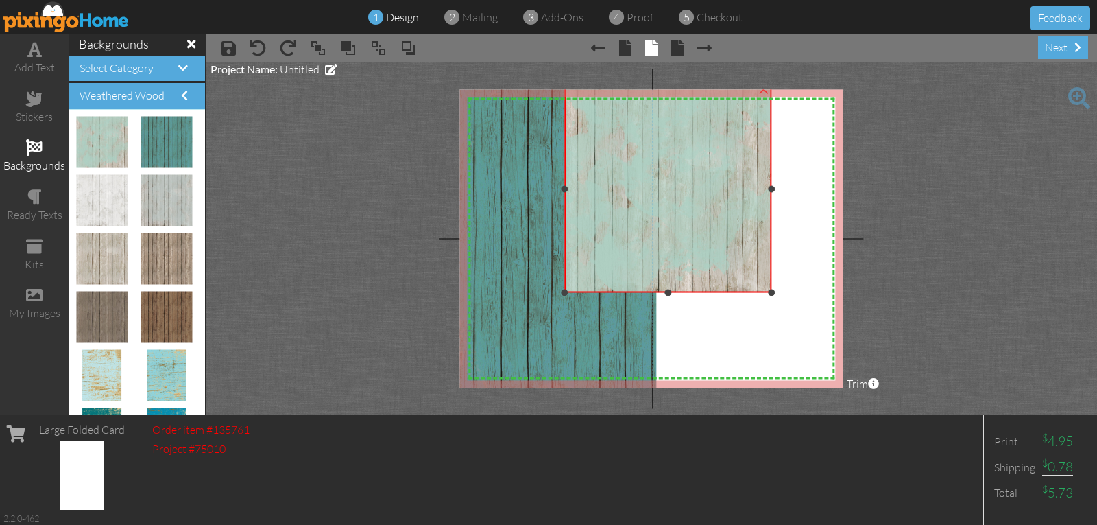
drag, startPoint x: 675, startPoint y: 195, endPoint x: 574, endPoint y: 84, distance: 150.5
click at [574, 84] on project-studio-wrapper "X X X X X X X X X X X X X X X X X X X X X X X X X X X X X X X X X X X X X X X X…" at bounding box center [651, 238] width 891 height 353
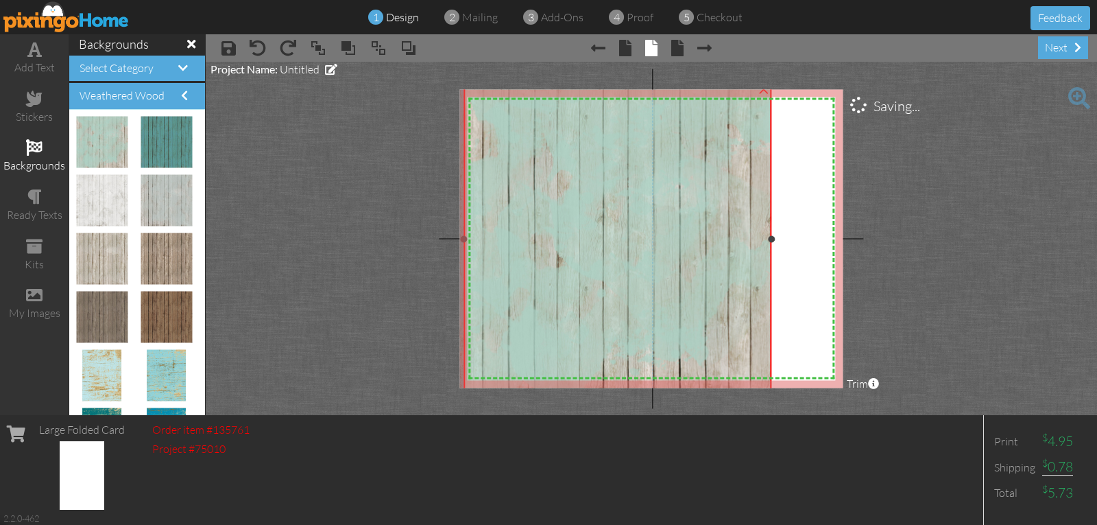
drag, startPoint x: 566, startPoint y: 291, endPoint x: 489, endPoint y: 391, distance: 126.2
click at [487, 392] on project-studio-wrapper "X X X X X X X X X X X X X X X X X X X X X X X X X X X X X X X X X X X X X X X X…" at bounding box center [651, 238] width 891 height 353
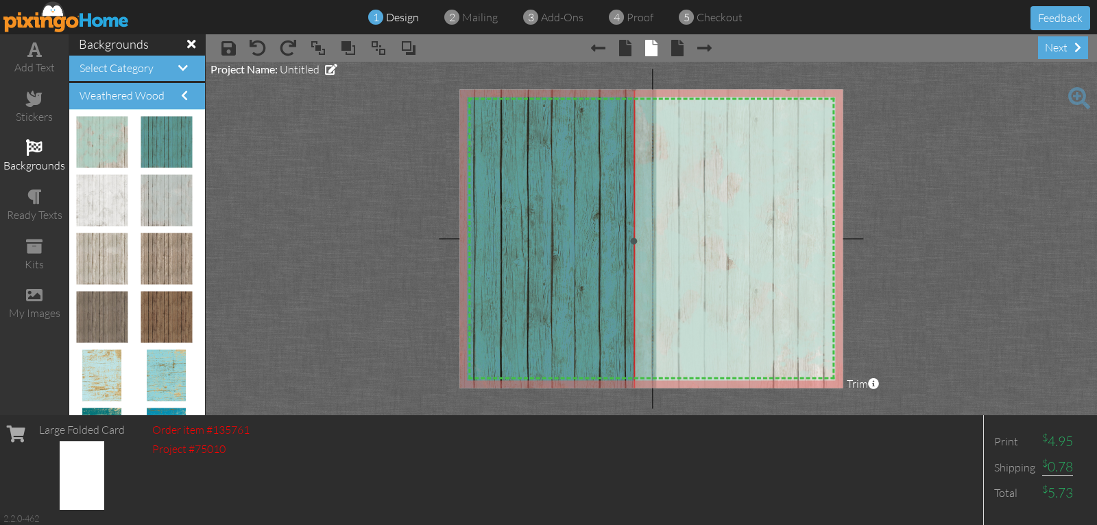
drag, startPoint x: 567, startPoint y: 285, endPoint x: 737, endPoint y: 287, distance: 170.0
click at [737, 287] on img at bounding box center [788, 241] width 309 height 309
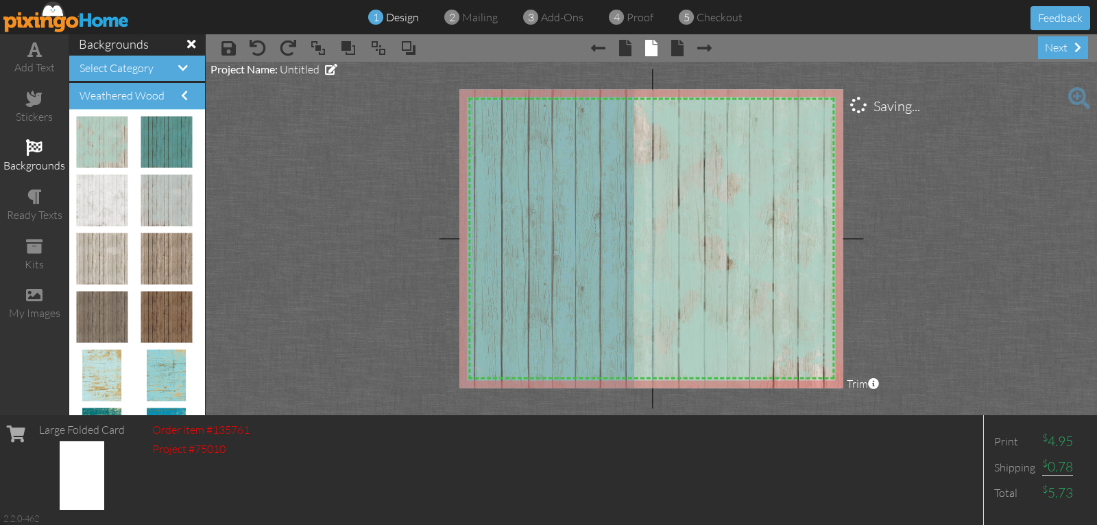
click at [514, 157] on img at bounding box center [616, 237] width 322 height 322
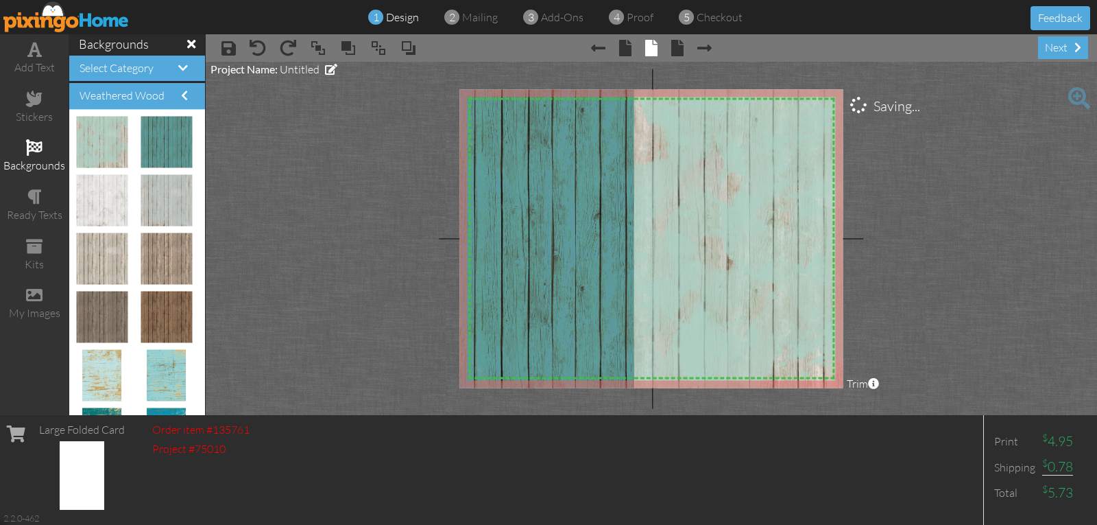
click at [525, 143] on img at bounding box center [616, 237] width 322 height 322
click at [314, 50] on span at bounding box center [318, 48] width 16 height 21
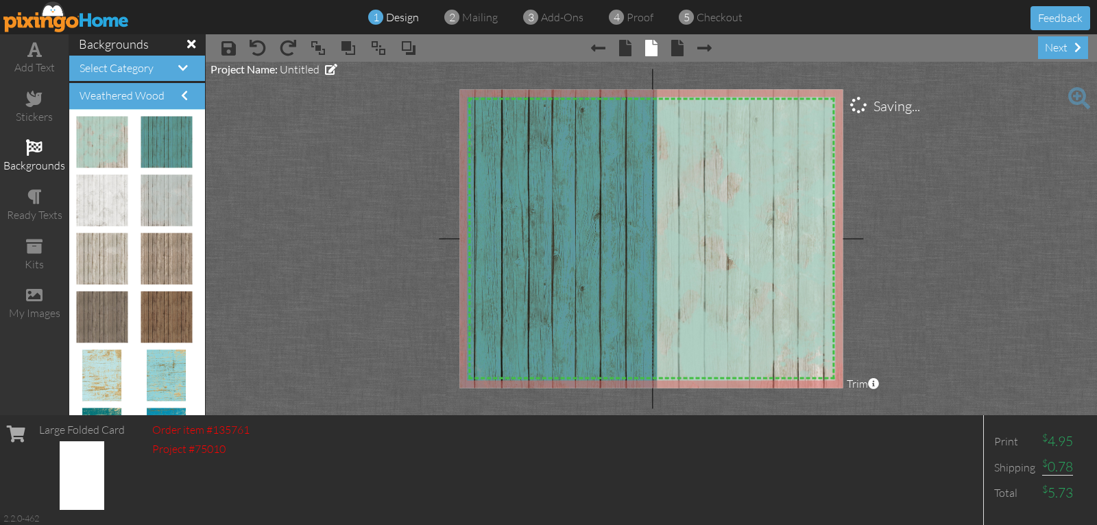
click at [975, 152] on project-studio-wrapper "X X X X X X X X X X X X X X X X X X X X X X X X X X X X X X X X X X X X X X X X…" at bounding box center [651, 238] width 891 height 353
click at [654, 237] on div at bounding box center [655, 236] width 7 height 7
click at [962, 197] on project-studio-wrapper "X X X X X X X X X X X X X X X X X X X X X X X X X X X X X X X X X X X X X X X X…" at bounding box center [651, 238] width 891 height 353
click at [676, 49] on span at bounding box center [677, 48] width 12 height 16
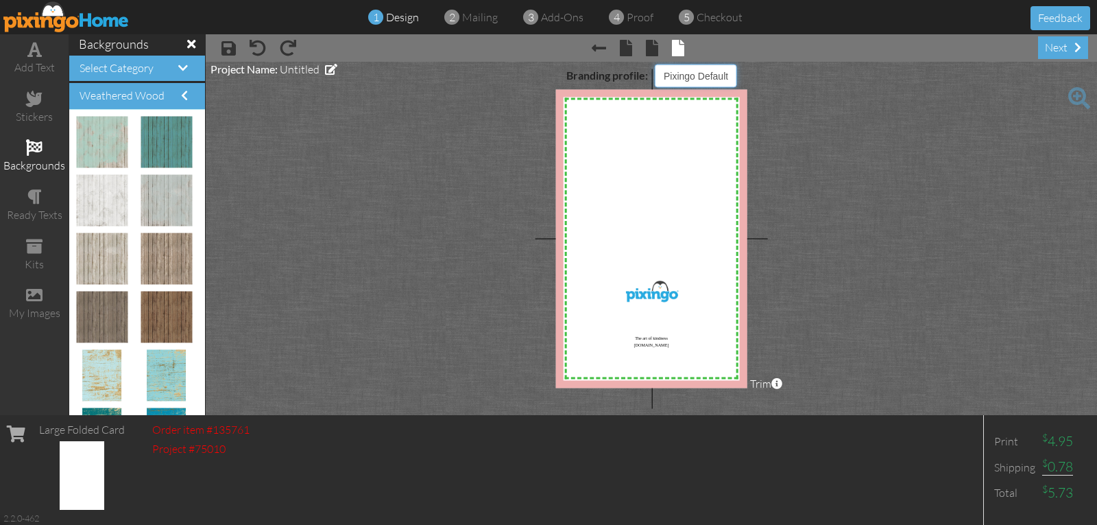
click at [688, 77] on select "Pixingo Default Profile Yvonne & Stephen Wright Stephen & Yvonne Wright" at bounding box center [696, 75] width 82 height 23
click at [655, 64] on select "Pixingo Default Profile Yvonne & Stephen Wright Stephen & Yvonne Wright" at bounding box center [696, 75] width 82 height 23
click at [686, 71] on select "Pixingo Default Profile Yvonne & Stephen Wright Stephen & Yvonne Wright" at bounding box center [696, 75] width 82 height 23
select select "object:15078"
click at [655, 64] on select "Pixingo Default Profile Yvonne & Stephen Wright Stephen & Yvonne Wright" at bounding box center [696, 75] width 82 height 23
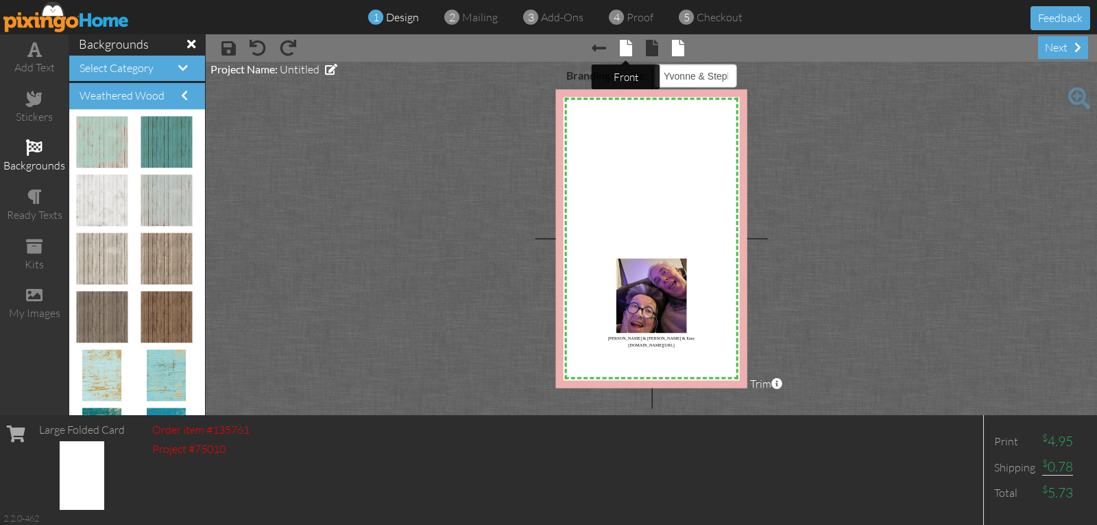
click at [627, 49] on span at bounding box center [626, 48] width 12 height 16
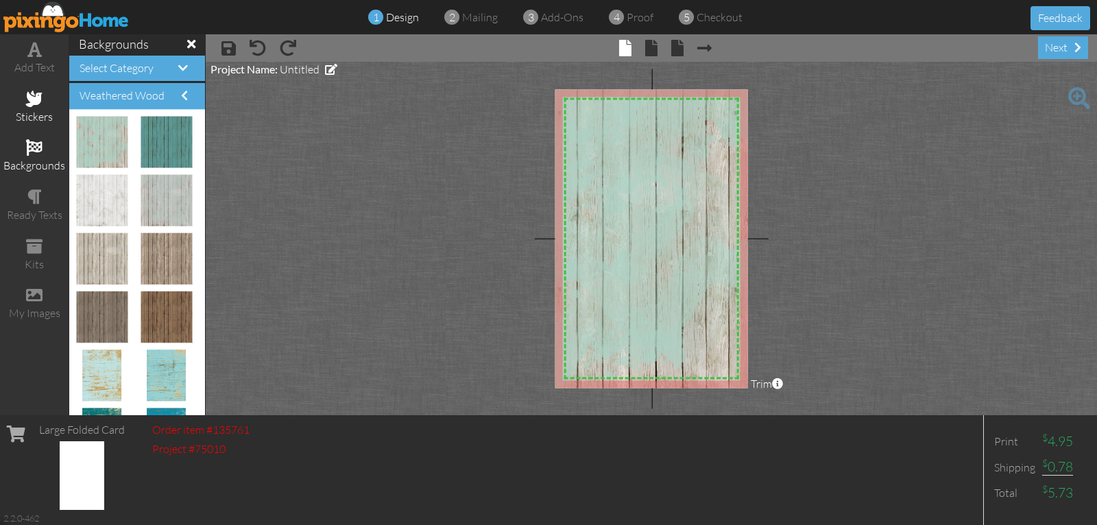
click at [31, 97] on span at bounding box center [34, 99] width 16 height 16
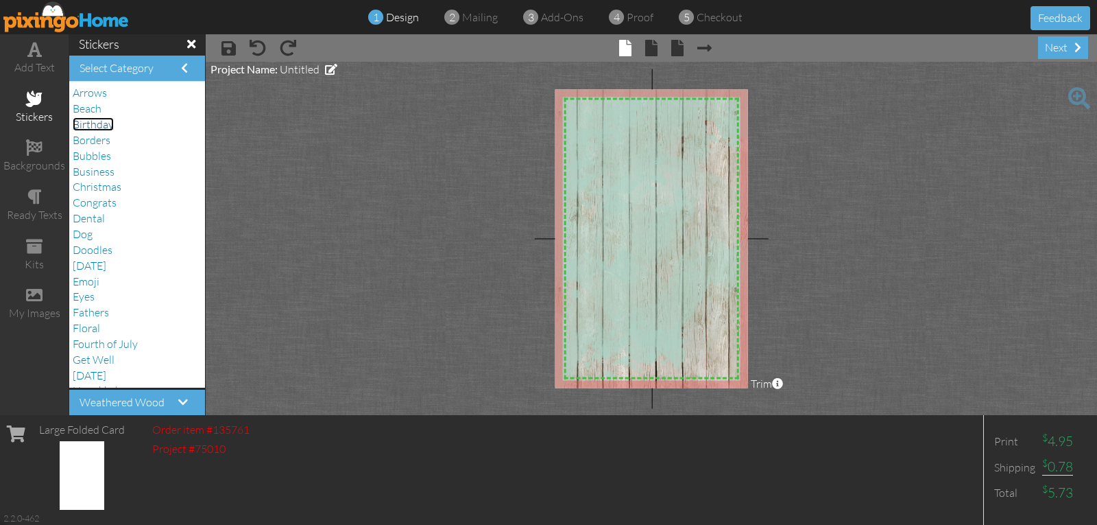
click at [108, 125] on span "Birthday" at bounding box center [93, 124] width 41 height 14
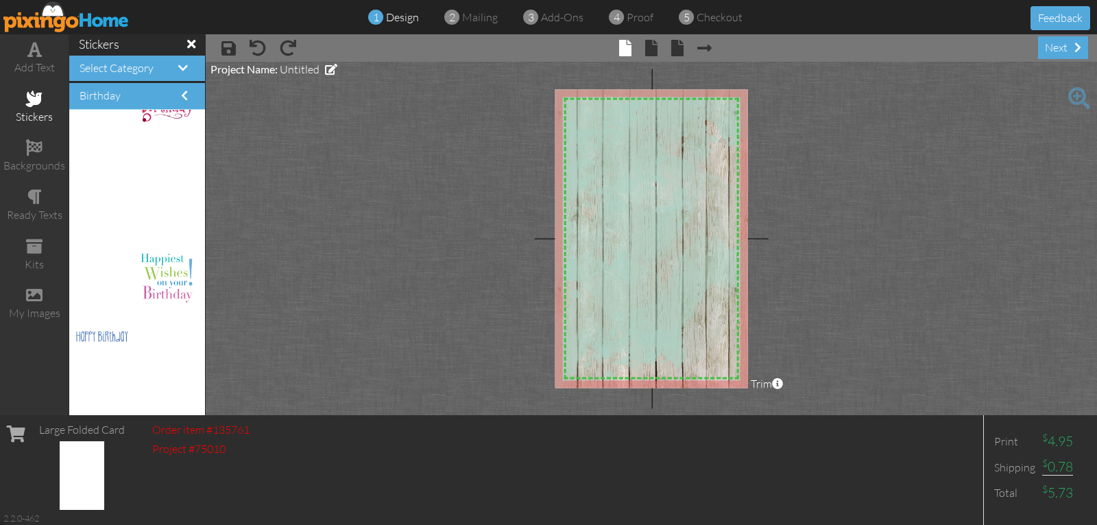
scroll to position [2194, 0]
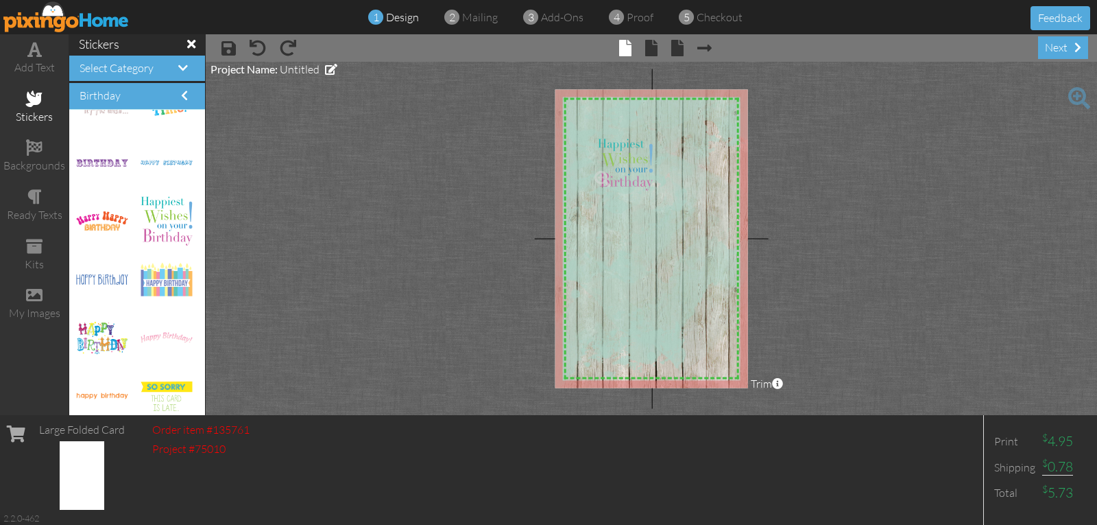
drag, startPoint x: 155, startPoint y: 211, endPoint x: 615, endPoint y: 155, distance: 463.5
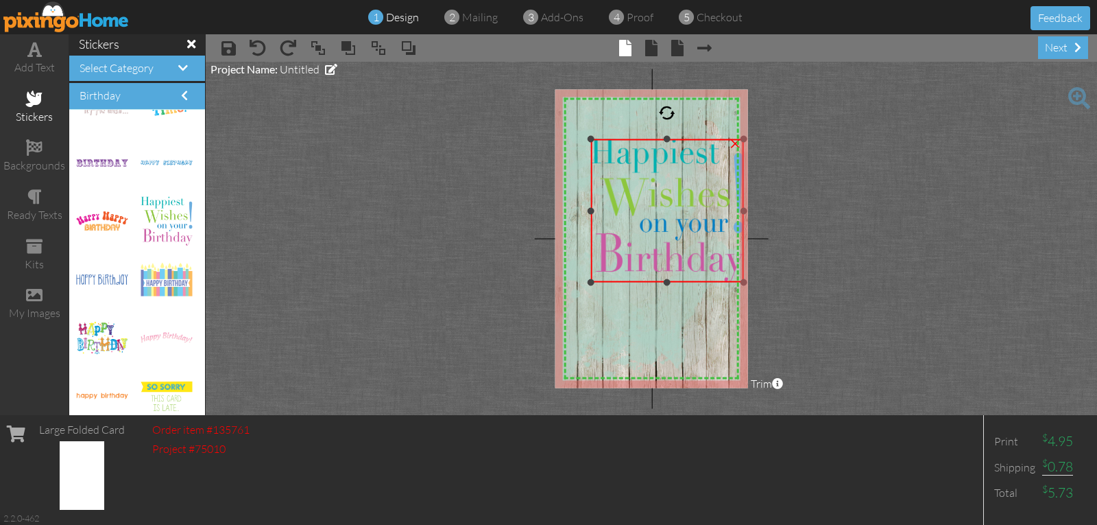
drag, startPoint x: 637, startPoint y: 183, endPoint x: 716, endPoint y: 281, distance: 126.2
click at [716, 281] on div "×" at bounding box center [667, 210] width 152 height 143
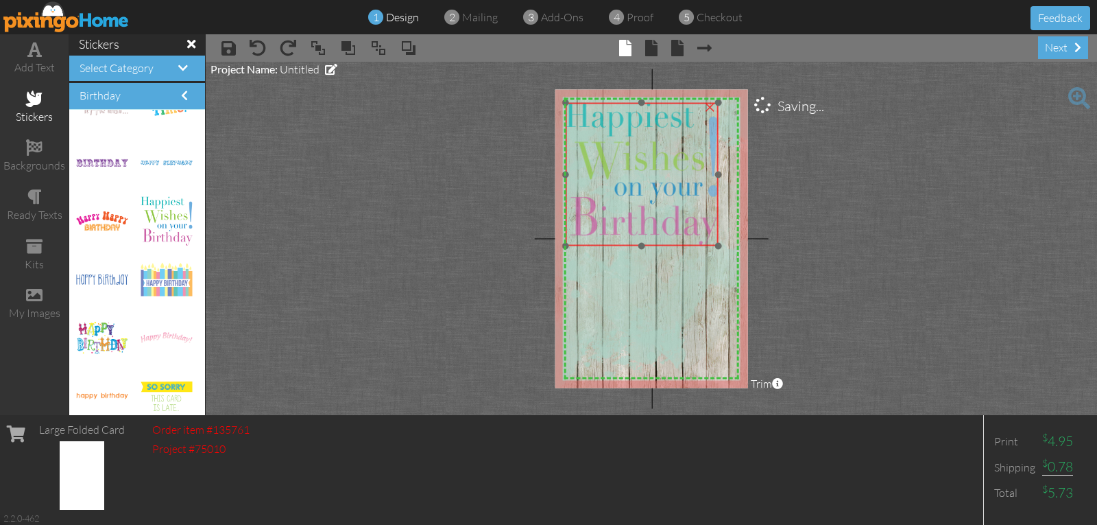
drag, startPoint x: 690, startPoint y: 243, endPoint x: 666, endPoint y: 208, distance: 42.4
click at [666, 208] on img at bounding box center [642, 174] width 152 height 143
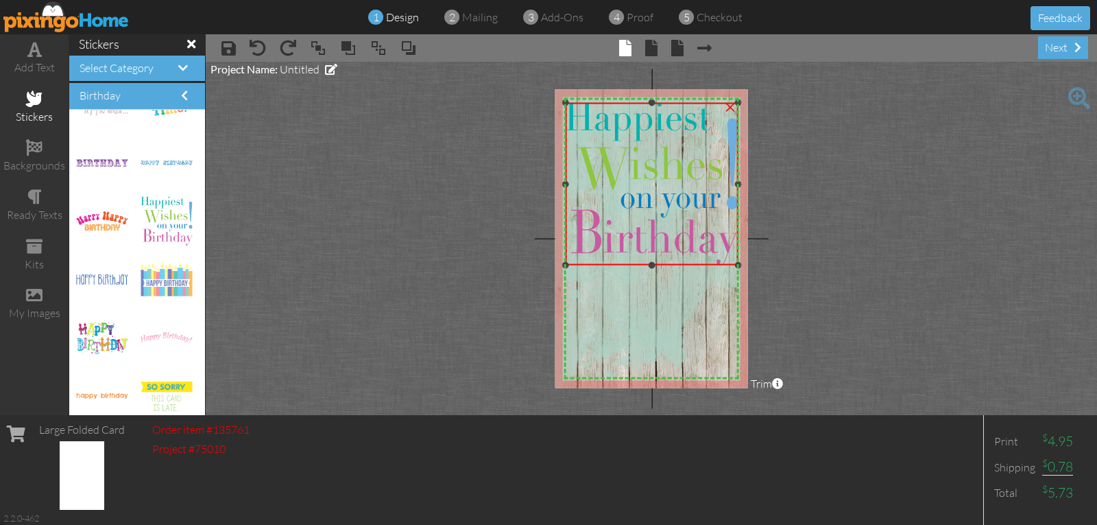
drag, startPoint x: 716, startPoint y: 245, endPoint x: 738, endPoint y: 265, distance: 29.2
click at [738, 265] on div at bounding box center [738, 265] width 7 height 7
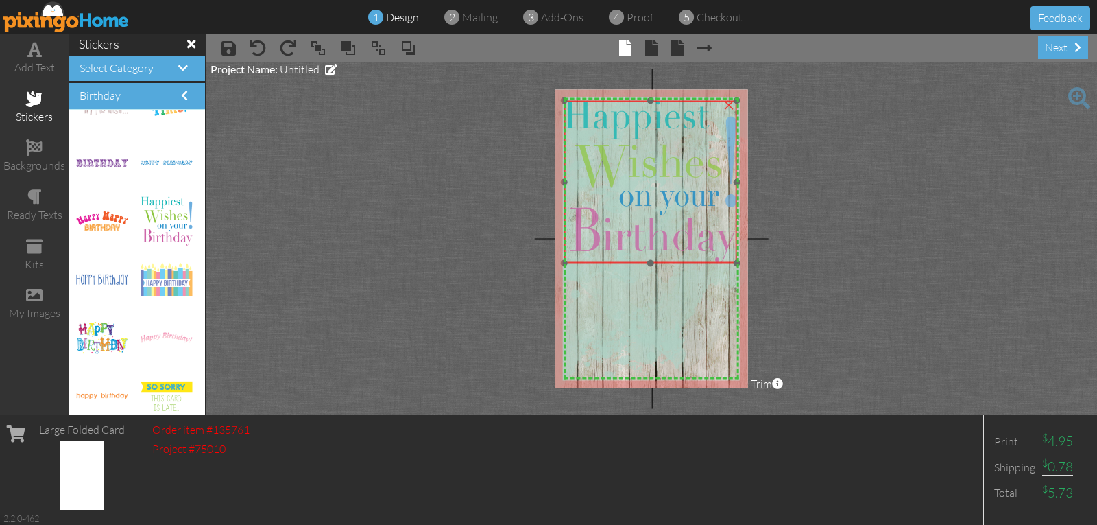
click at [711, 233] on img at bounding box center [650, 182] width 173 height 162
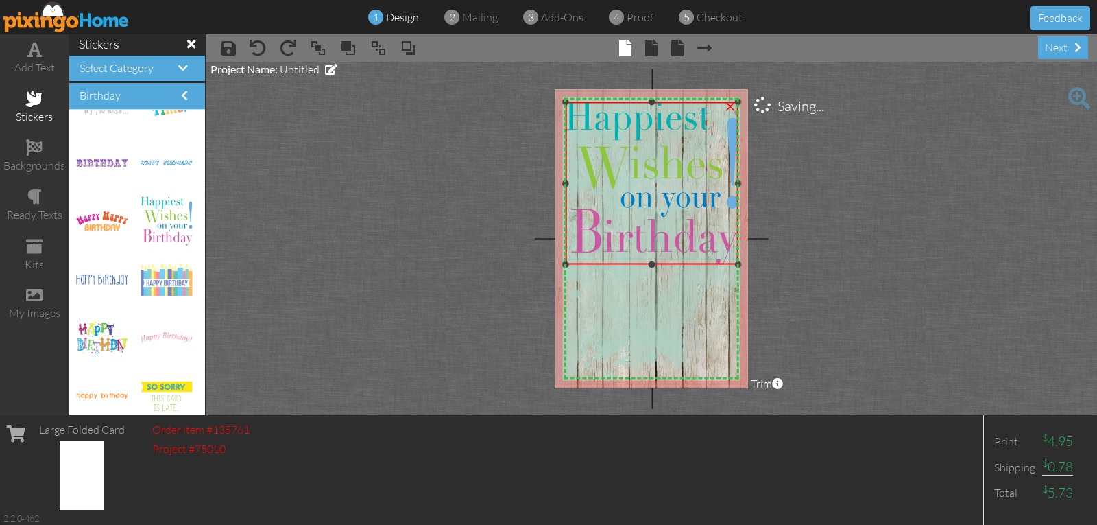
click at [713, 235] on img at bounding box center [652, 183] width 173 height 162
click at [38, 297] on span at bounding box center [34, 295] width 16 height 16
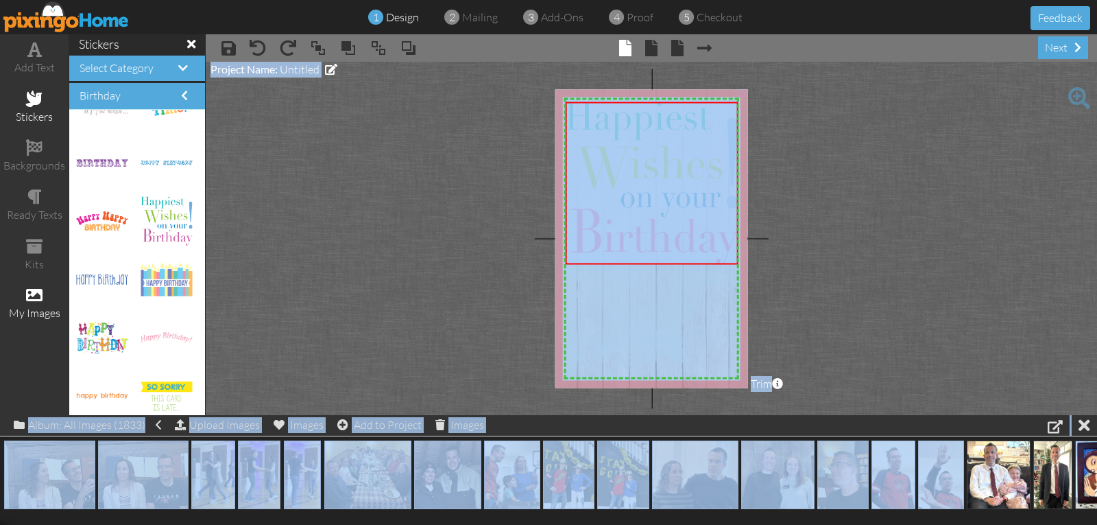
drag, startPoint x: 944, startPoint y: 485, endPoint x: 780, endPoint y: 368, distance: 201.1
click at [988, 483] on img at bounding box center [999, 474] width 64 height 69
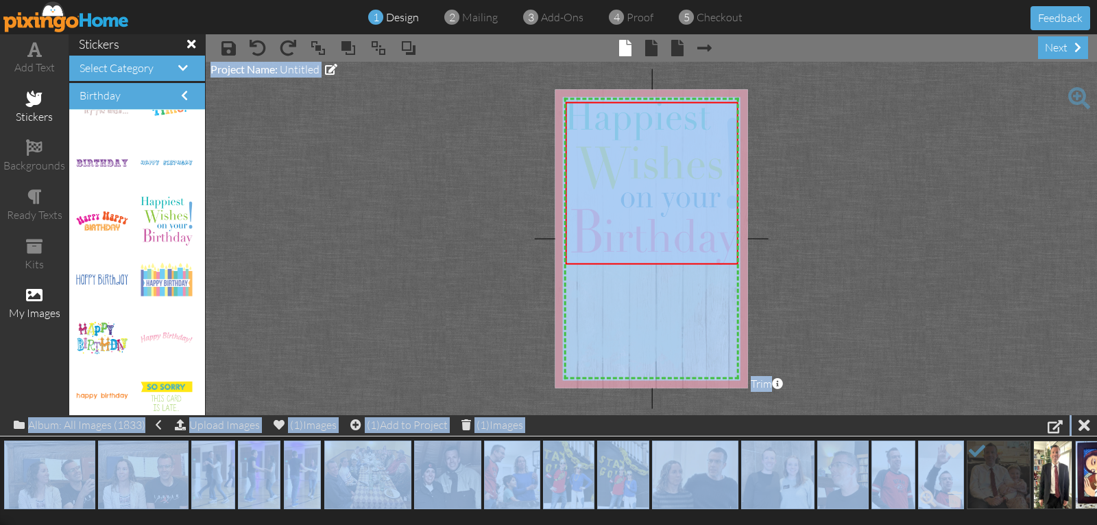
click at [932, 485] on img at bounding box center [940, 474] width 45 height 69
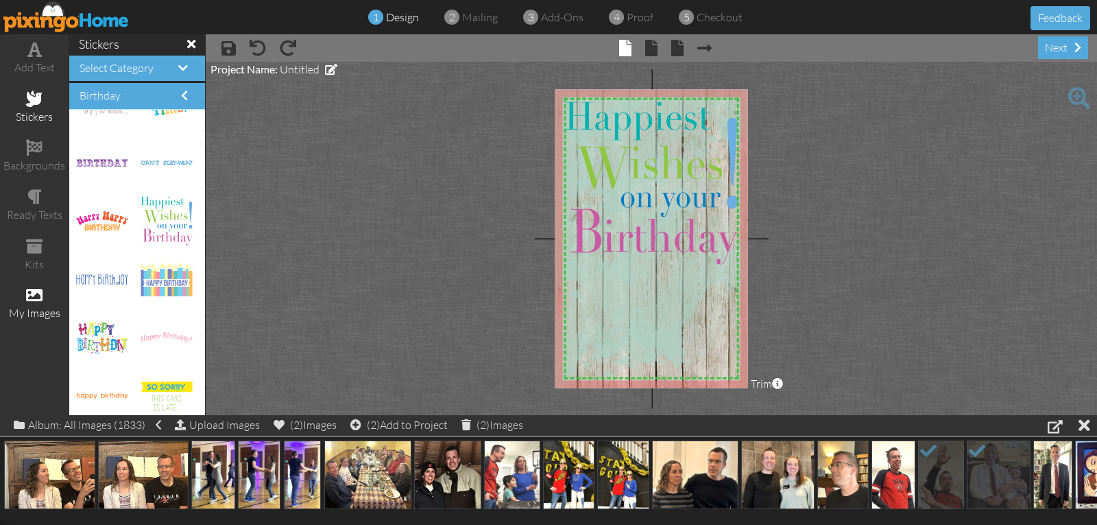
click at [805, 273] on project-studio-wrapper "X X X X X X X X X X X X X X X X X X X X X X X X X X X X X X X X X X X X X X X X…" at bounding box center [651, 238] width 891 height 353
click at [908, 346] on project-studio-wrapper "X X X X X X X X X X X X X X X X X X X X X X X X X X X X X X X X X X X X X X X X…" at bounding box center [651, 238] width 891 height 353
click at [951, 457] on span at bounding box center [953, 450] width 23 height 23
click at [936, 466] on img at bounding box center [940, 474] width 45 height 69
click at [988, 470] on img at bounding box center [999, 474] width 64 height 69
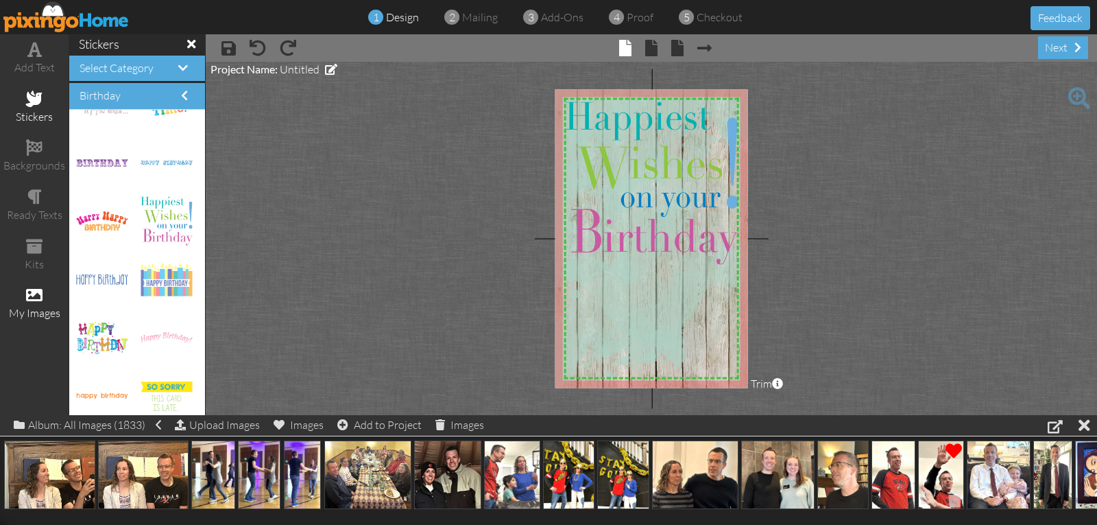
click at [949, 450] on span at bounding box center [953, 450] width 23 height 23
drag, startPoint x: 937, startPoint y: 471, endPoint x: 631, endPoint y: 293, distance: 354.0
drag, startPoint x: 651, startPoint y: 311, endPoint x: 585, endPoint y: 364, distance: 85.3
click at [585, 364] on img at bounding box center [577, 363] width 63 height 96
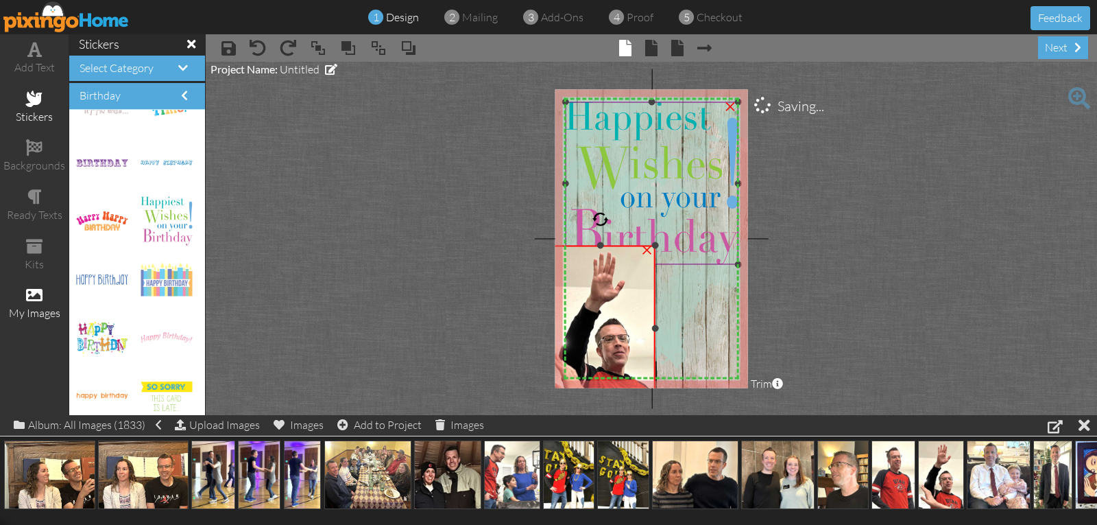
drag, startPoint x: 608, startPoint y: 314, endPoint x: 704, endPoint y: 244, distance: 118.8
click at [704, 244] on div "X X X X X X X X X X X X X X X X X X X X X X X X X X X X X X X X X X X X X X X X…" at bounding box center [651, 238] width 193 height 298
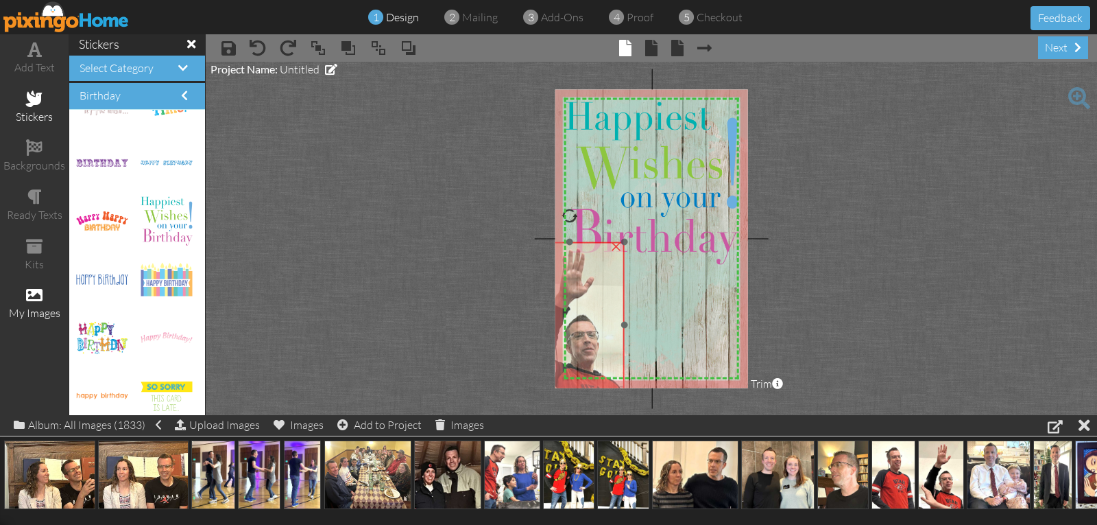
drag, startPoint x: 647, startPoint y: 303, endPoint x: 616, endPoint y: 300, distance: 31.0
click at [616, 300] on img at bounding box center [570, 325] width 109 height 166
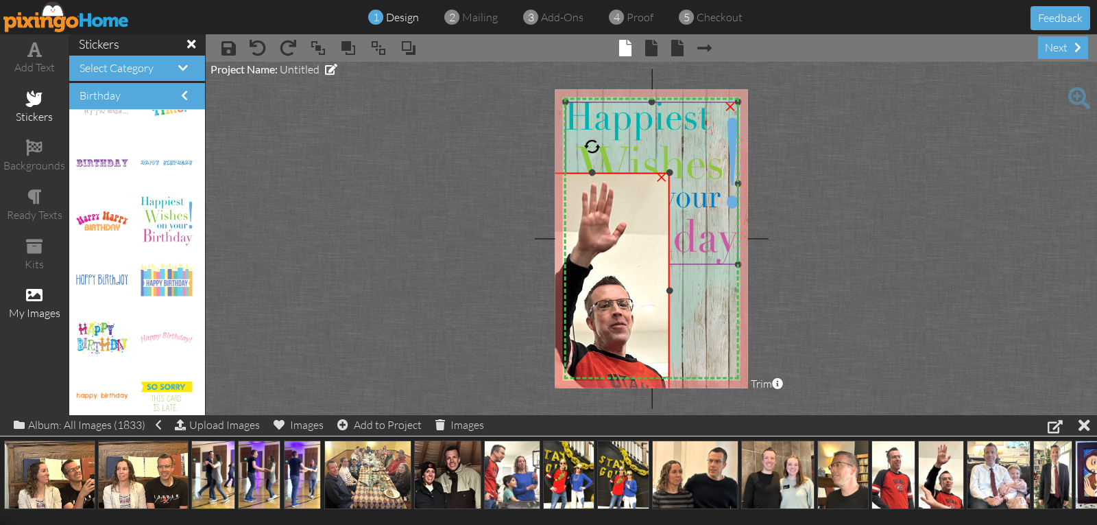
drag, startPoint x: 625, startPoint y: 241, endPoint x: 735, endPoint y: 171, distance: 129.7
click at [735, 171] on div "X X X X X X X X X X X X X X X X X X X X X X X X X X X X X X X X X X X X X X X X…" at bounding box center [651, 238] width 193 height 298
click at [700, 171] on img at bounding box center [652, 183] width 173 height 162
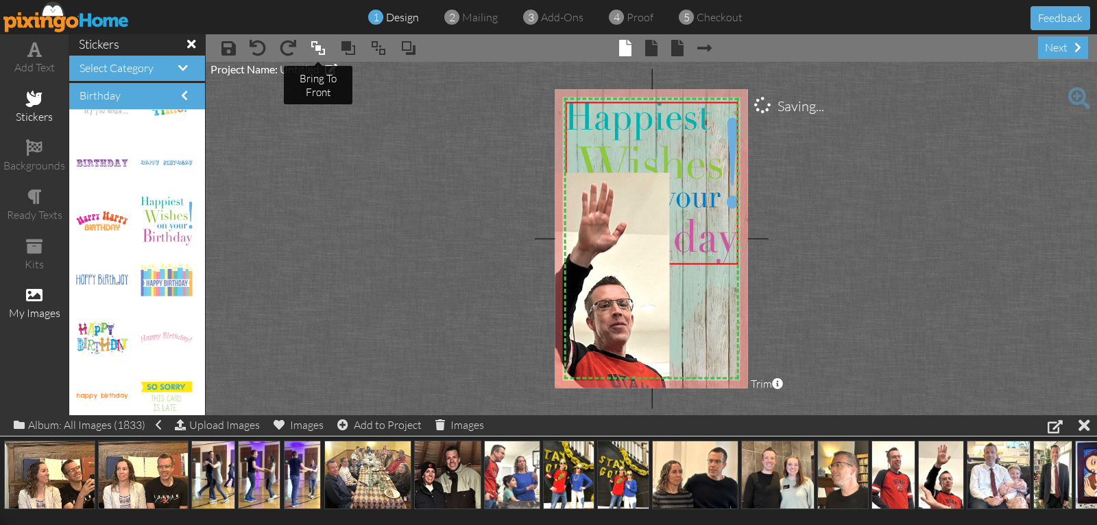
click at [320, 49] on span at bounding box center [318, 48] width 16 height 21
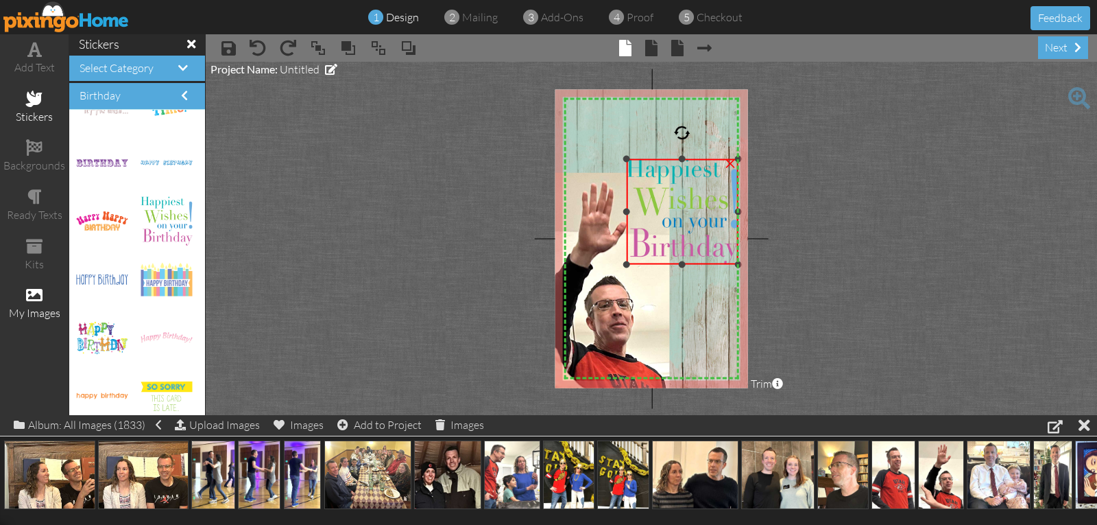
drag, startPoint x: 564, startPoint y: 103, endPoint x: 611, endPoint y: 160, distance: 73.6
click at [611, 160] on div "X X X X X X X X X X X X X X X X X X X X X X X X X X X X X X X X X X X X X X X X…" at bounding box center [651, 238] width 193 height 298
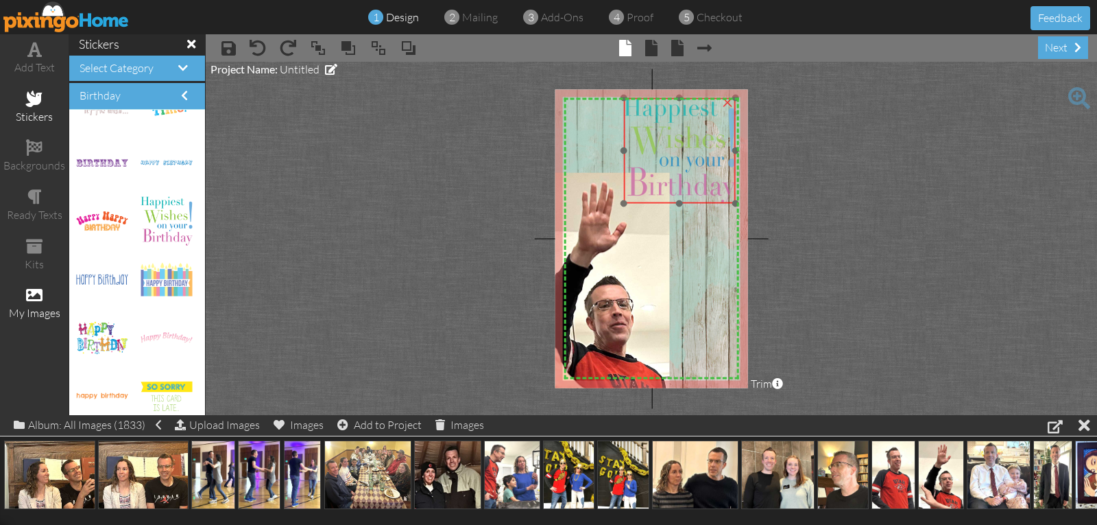
drag, startPoint x: 636, startPoint y: 167, endPoint x: 633, endPoint y: 106, distance: 61.1
click at [633, 106] on img at bounding box center [679, 151] width 112 height 106
drag, startPoint x: 110, startPoint y: 275, endPoint x: 642, endPoint y: 172, distance: 541.9
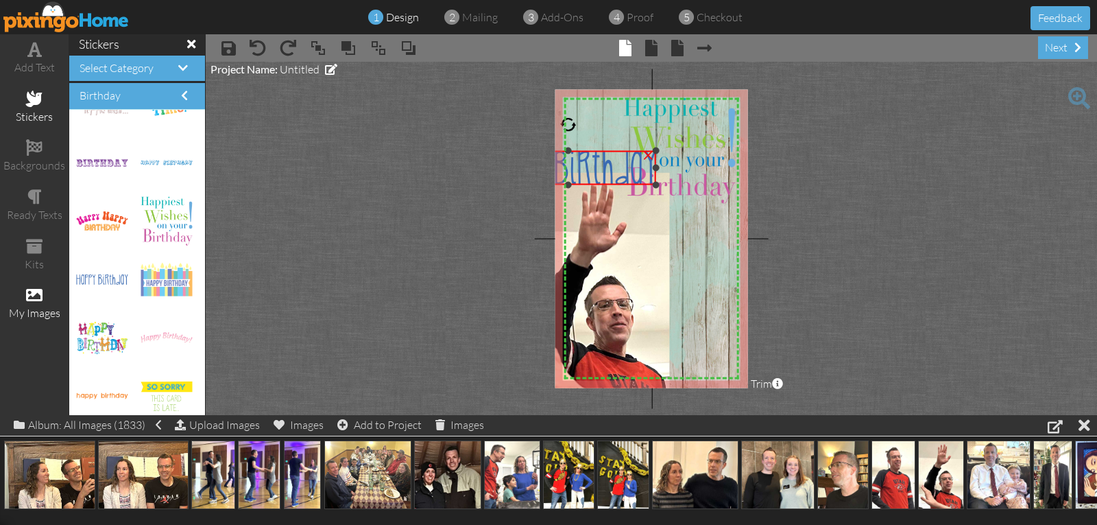
drag, startPoint x: 606, startPoint y: 158, endPoint x: 574, endPoint y: 183, distance: 40.6
click at [574, 183] on div "×" at bounding box center [567, 168] width 177 height 34
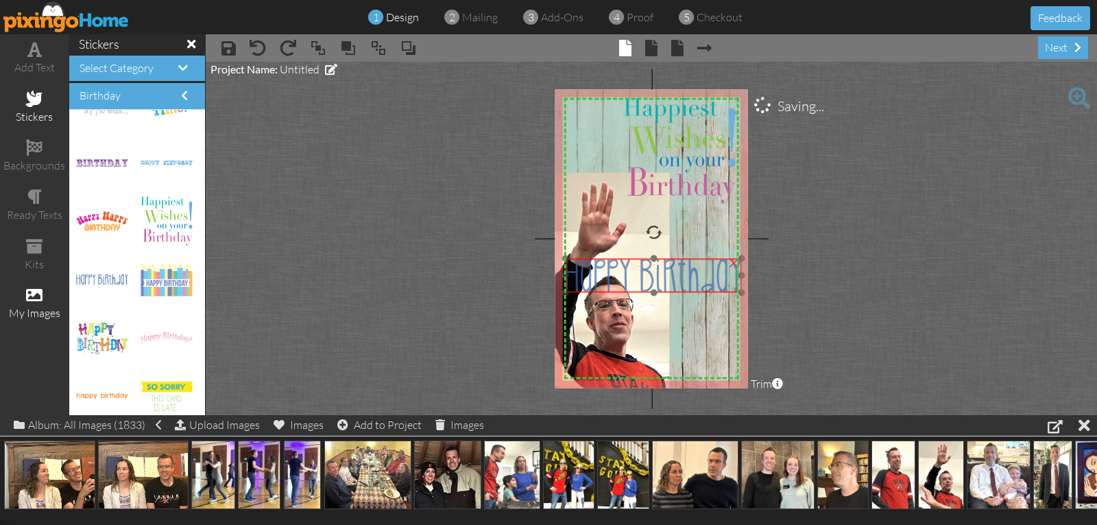
drag, startPoint x: 596, startPoint y: 172, endPoint x: 673, endPoint y: 280, distance: 132.8
click at [673, 280] on img at bounding box center [653, 275] width 177 height 34
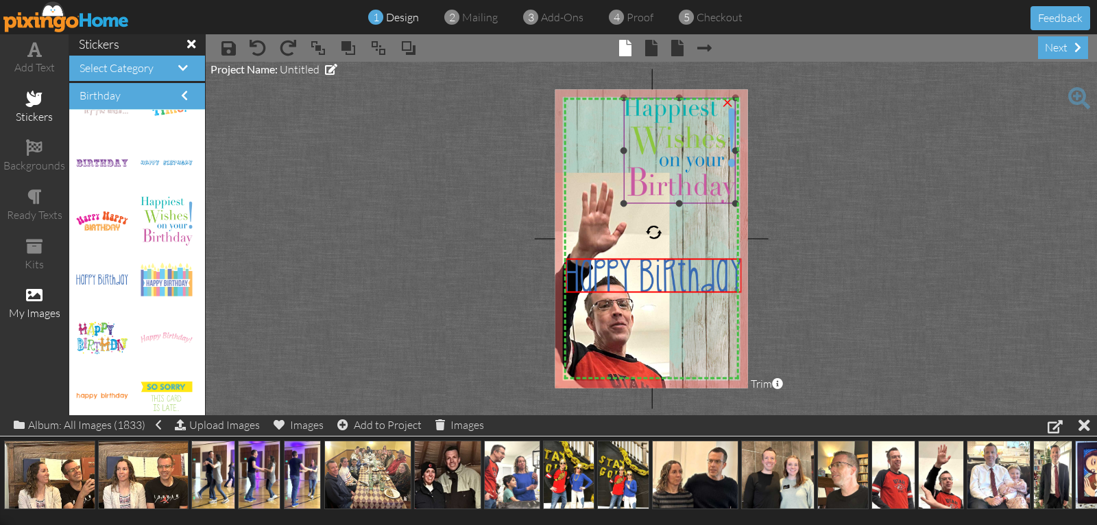
click at [728, 103] on div "×" at bounding box center [727, 101] width 22 height 22
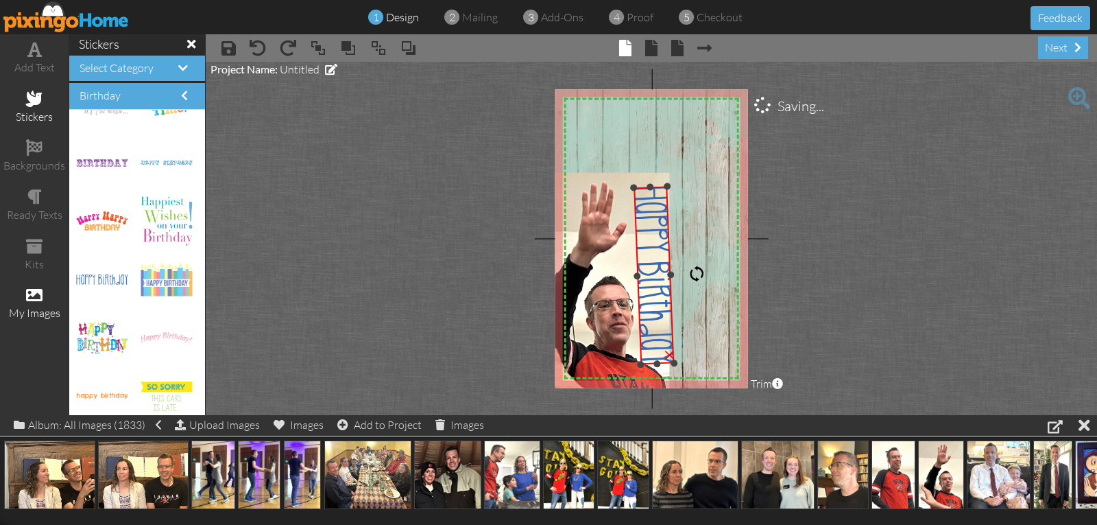
drag, startPoint x: 651, startPoint y: 228, endPoint x: 684, endPoint y: 276, distance: 57.8
click at [684, 276] on div "X X X X X X X X X X X X X X X X X X X X X X X X X X X X X X X X X X X X X X X X…" at bounding box center [651, 238] width 193 height 298
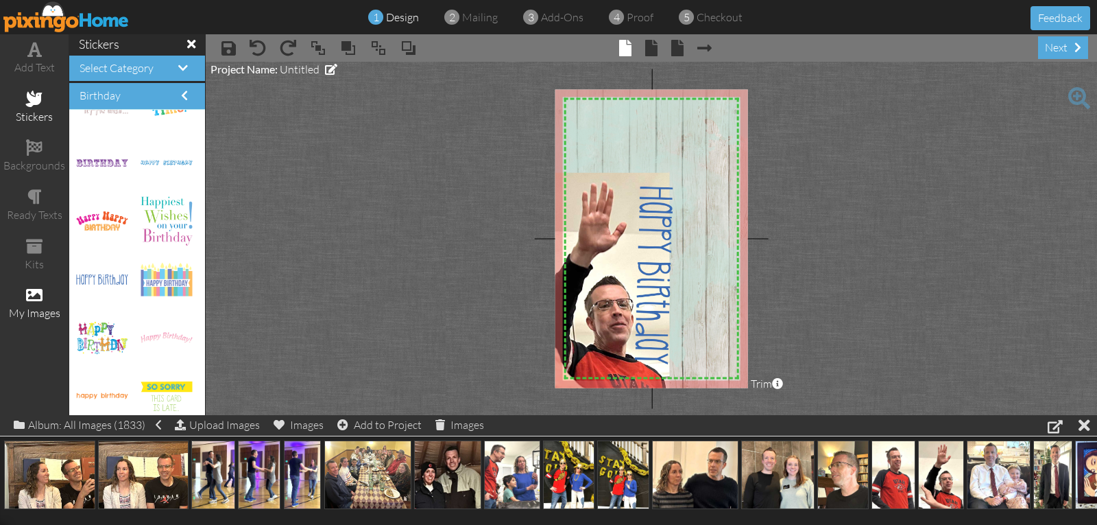
click at [683, 275] on img at bounding box center [592, 236] width 317 height 317
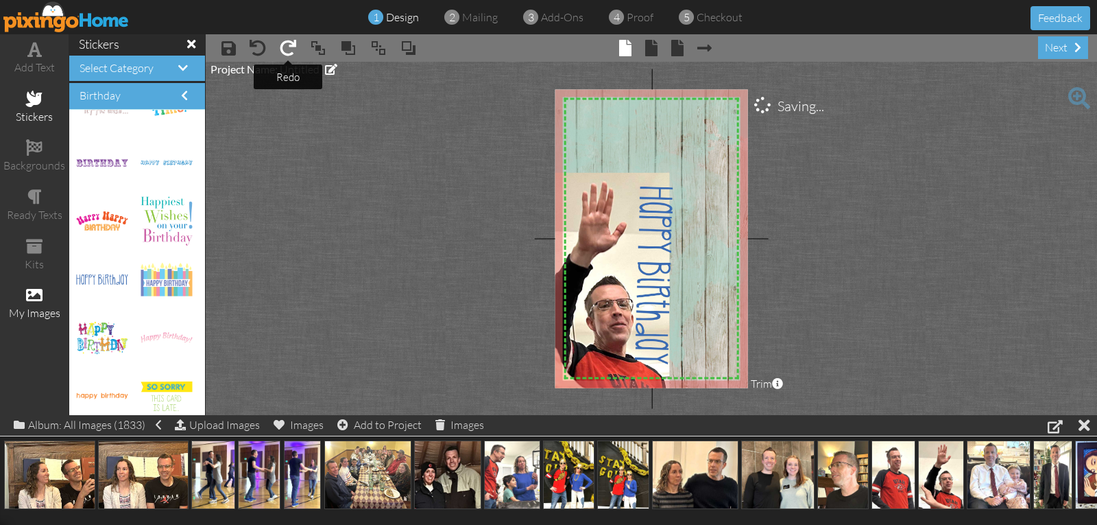
click at [287, 51] on span at bounding box center [288, 48] width 16 height 16
click at [258, 43] on span at bounding box center [258, 48] width 16 height 16
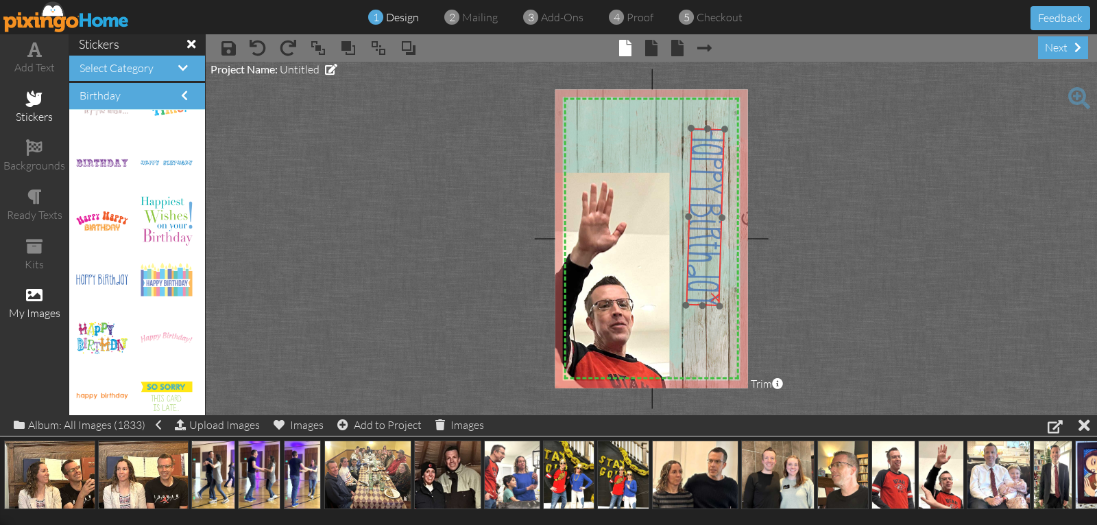
drag, startPoint x: 649, startPoint y: 196, endPoint x: 697, endPoint y: 134, distance: 77.8
click at [697, 134] on img at bounding box center [705, 217] width 39 height 178
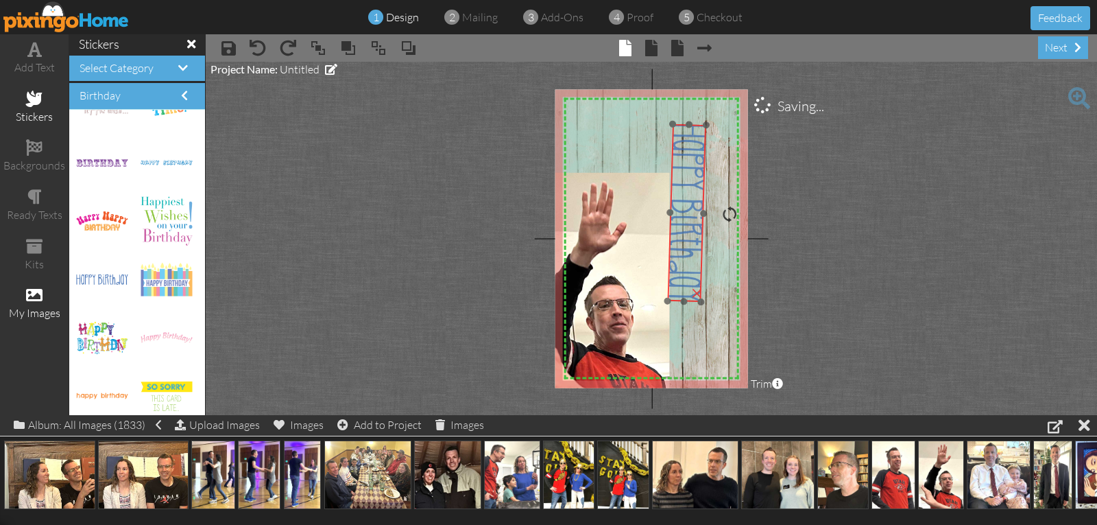
drag, startPoint x: 686, startPoint y: 156, endPoint x: 675, endPoint y: 155, distance: 10.4
click at [675, 155] on img at bounding box center [686, 213] width 39 height 178
drag, startPoint x: 732, startPoint y: 205, endPoint x: 736, endPoint y: 213, distance: 8.3
click at [736, 213] on div at bounding box center [729, 212] width 16 height 16
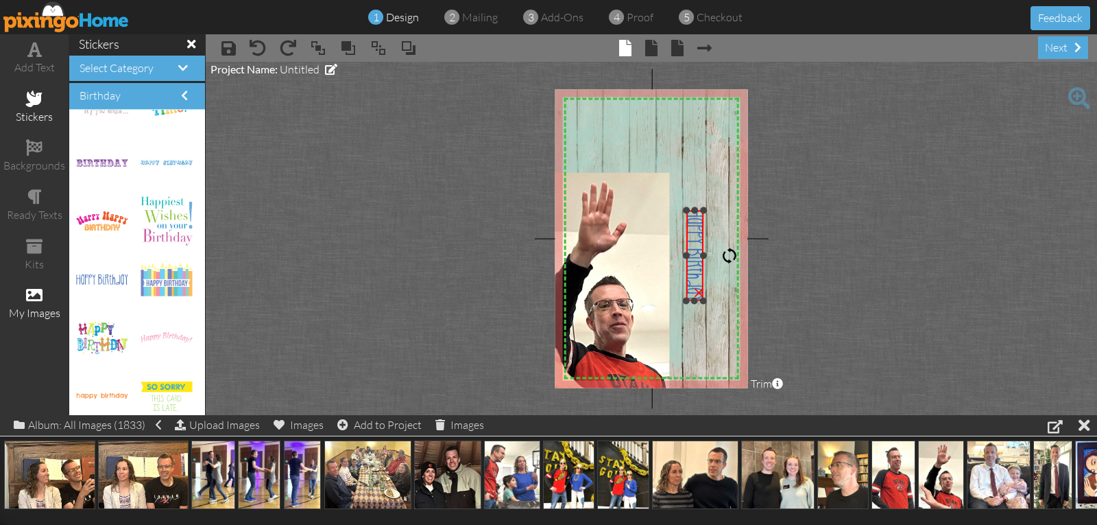
drag, startPoint x: 670, startPoint y: 125, endPoint x: 686, endPoint y: 147, distance: 28.0
click at [686, 147] on div "X X X X X X X X X X X X X X X X X X X X X X X X X X X X X X X X X X X X X X X X…" at bounding box center [651, 238] width 193 height 298
click at [688, 208] on div at bounding box center [686, 210] width 7 height 7
drag, startPoint x: 889, startPoint y: 466, endPoint x: 647, endPoint y: 190, distance: 366.8
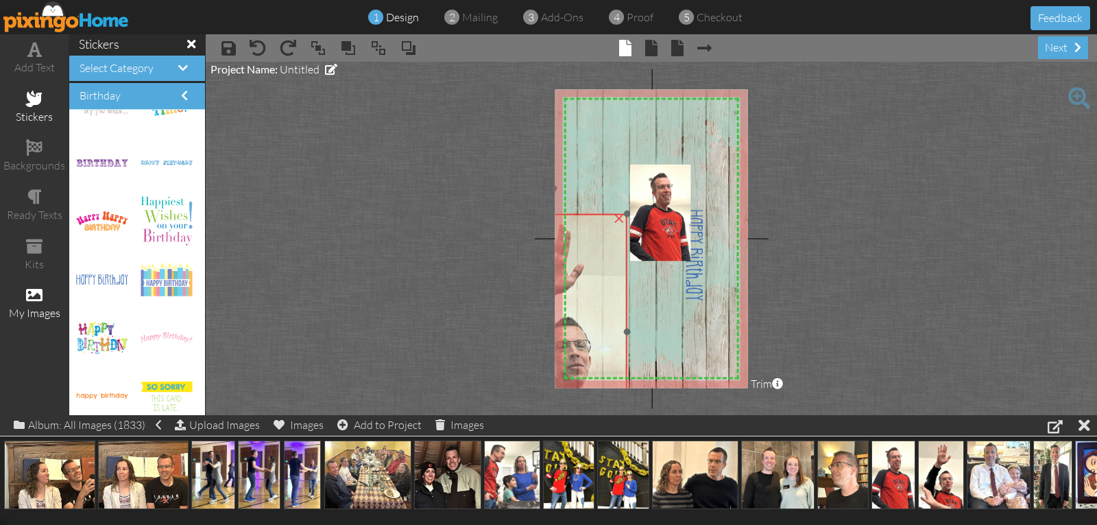
drag, startPoint x: 638, startPoint y: 296, endPoint x: 596, endPoint y: 337, distance: 59.2
click at [596, 337] on img at bounding box center [550, 331] width 154 height 235
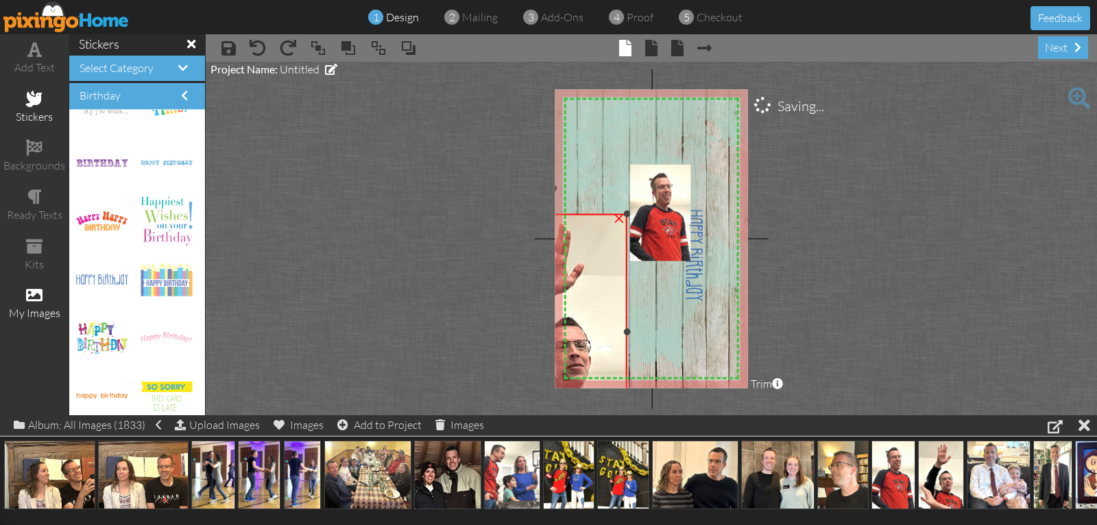
click at [618, 216] on div "×" at bounding box center [619, 217] width 22 height 22
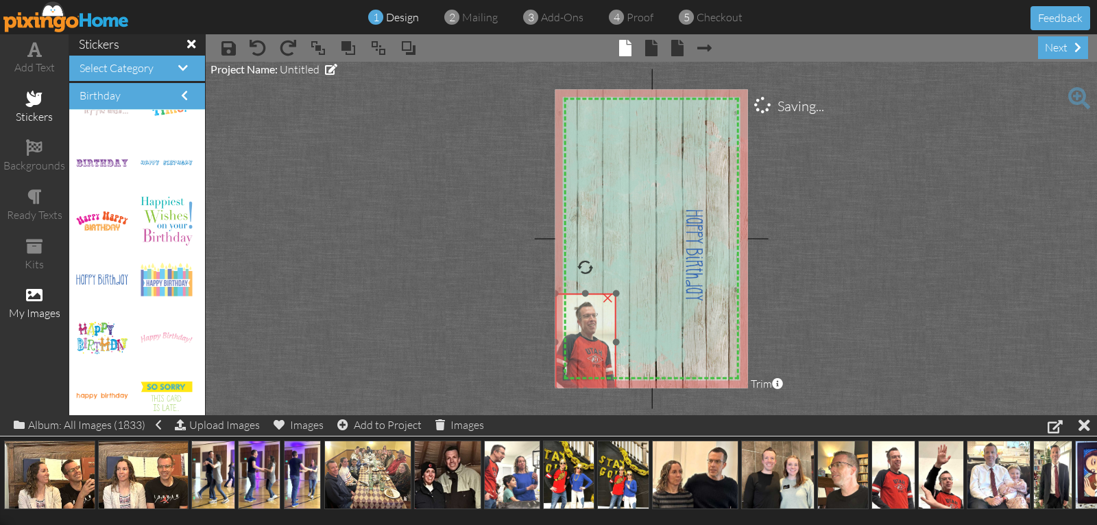
drag, startPoint x: 647, startPoint y: 219, endPoint x: 577, endPoint y: 347, distance: 145.4
click at [577, 347] on img at bounding box center [585, 341] width 61 height 96
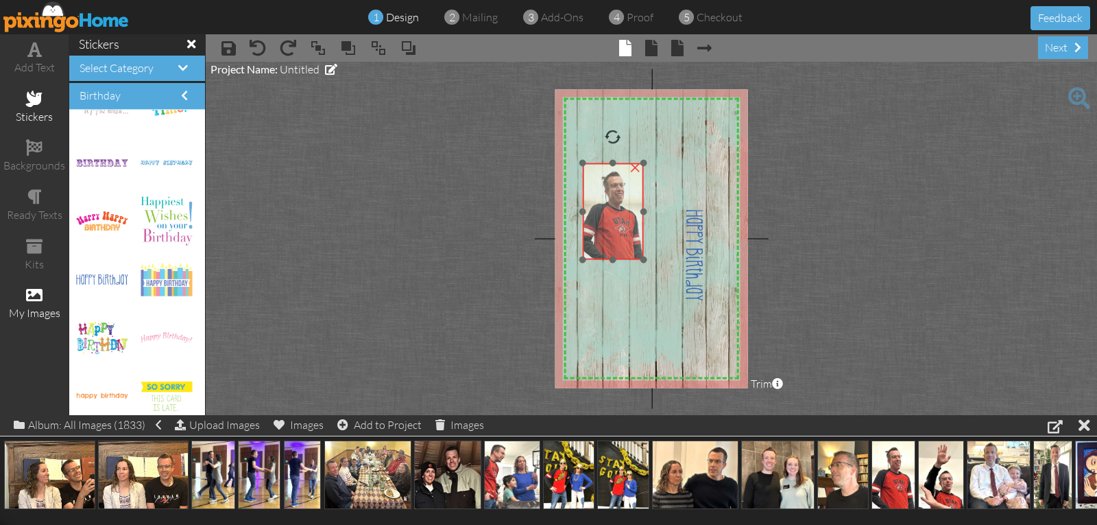
drag, startPoint x: 574, startPoint y: 303, endPoint x: 596, endPoint y: 171, distance: 133.5
click at [596, 171] on img at bounding box center [612, 211] width 61 height 96
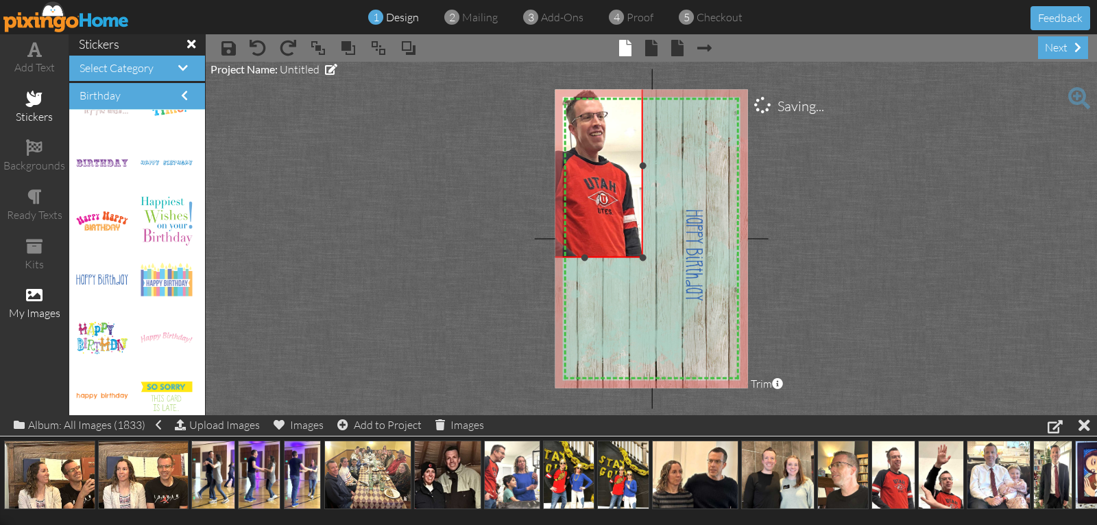
drag, startPoint x: 581, startPoint y: 159, endPoint x: 522, endPoint y: 72, distance: 105.2
click at [522, 72] on project-studio-wrapper "X X X X X X X X X X X X X X X X X X X X X X X X X X X X X X X X X X X X X X X X…" at bounding box center [651, 238] width 891 height 353
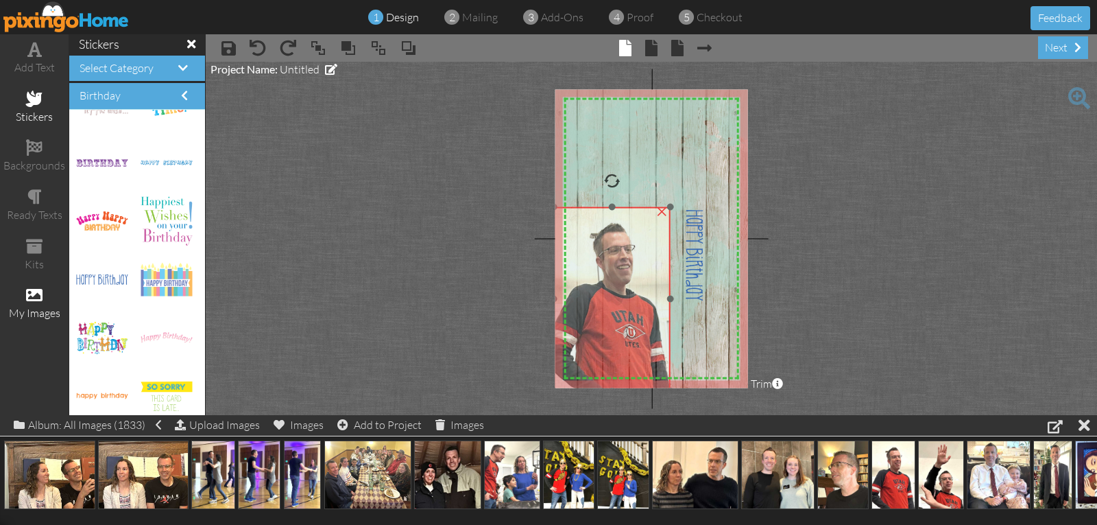
drag, startPoint x: 581, startPoint y: 141, endPoint x: 608, endPoint y: 270, distance: 132.5
click at [608, 270] on img at bounding box center [612, 298] width 116 height 183
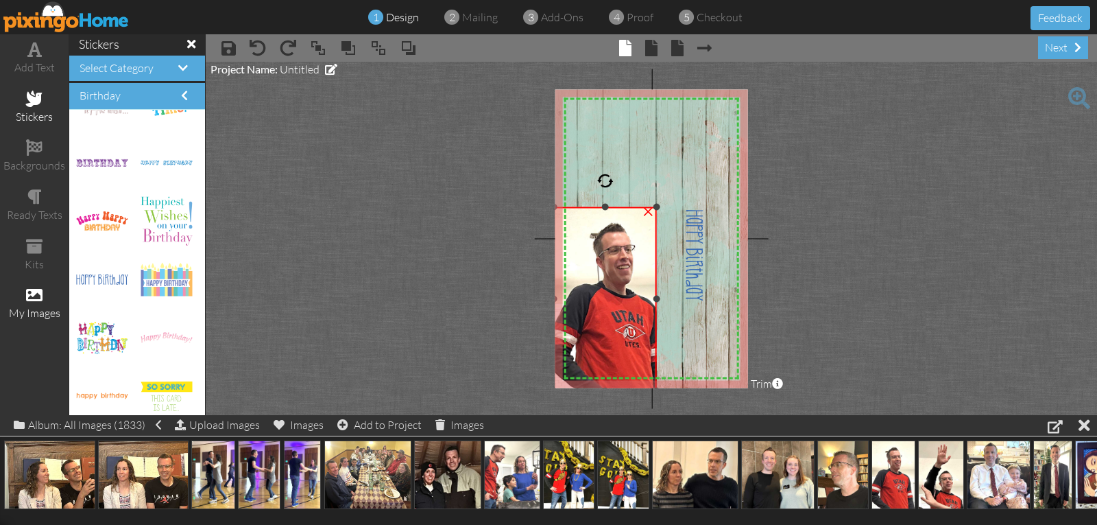
drag, startPoint x: 668, startPoint y: 298, endPoint x: 655, endPoint y: 296, distance: 13.9
click at [655, 296] on div at bounding box center [656, 298] width 7 height 7
drag, startPoint x: 606, startPoint y: 209, endPoint x: 605, endPoint y: 220, distance: 11.0
click at [605, 220] on div at bounding box center [605, 218] width 7 height 7
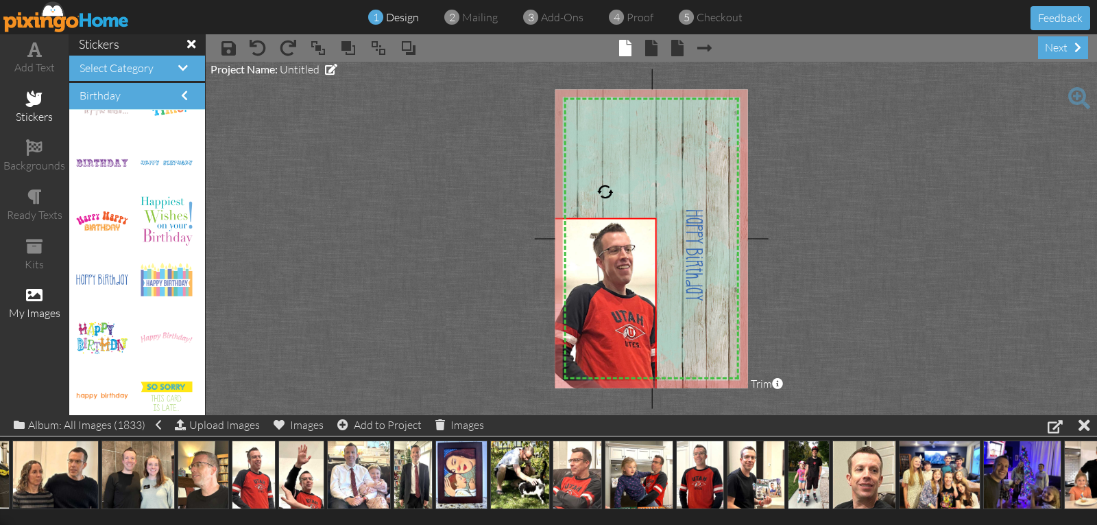
scroll to position [0, 685]
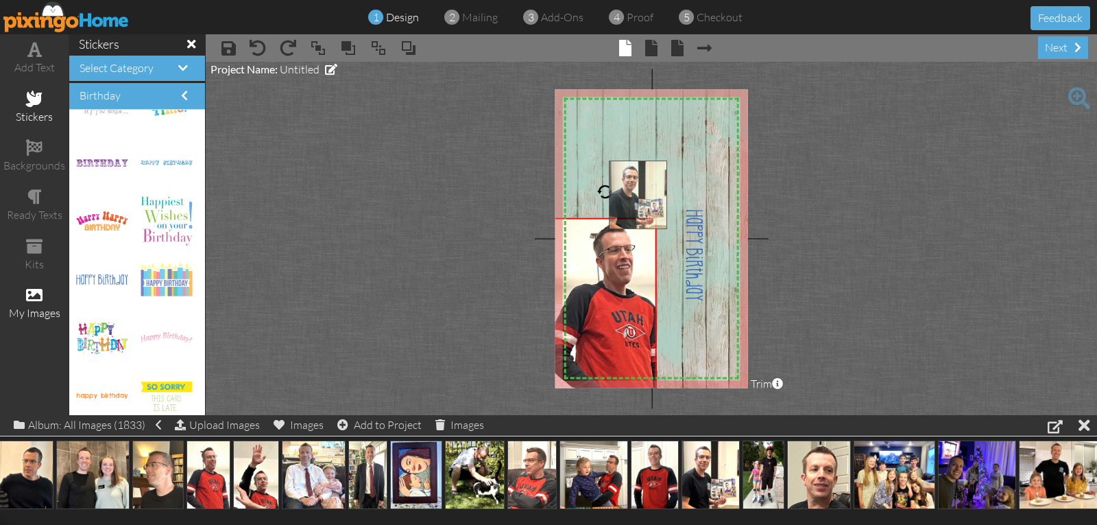
drag, startPoint x: 706, startPoint y: 462, endPoint x: 633, endPoint y: 182, distance: 289.0
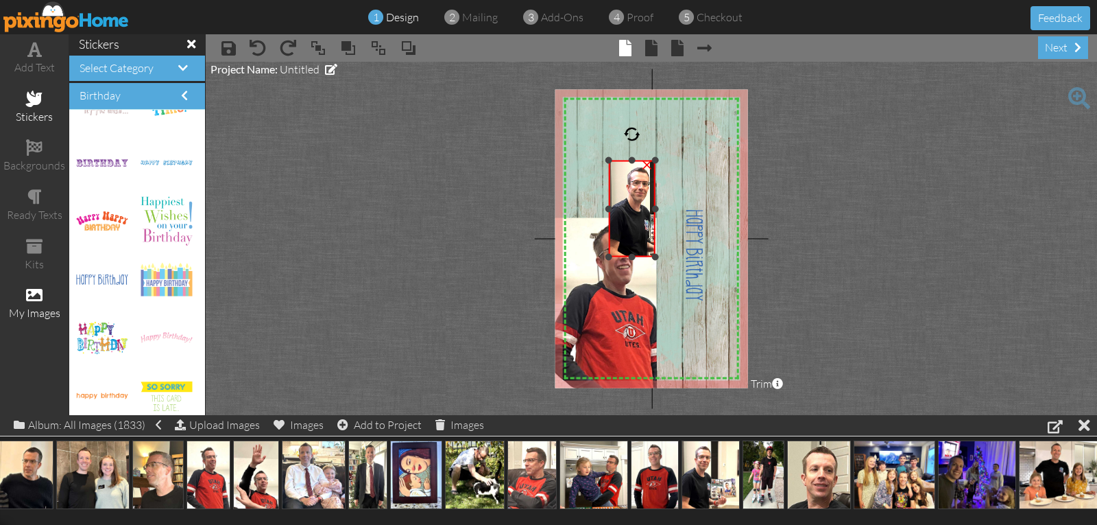
drag, startPoint x: 688, startPoint y: 208, endPoint x: 653, endPoint y: 210, distance: 35.0
click at [653, 210] on div at bounding box center [655, 208] width 7 height 7
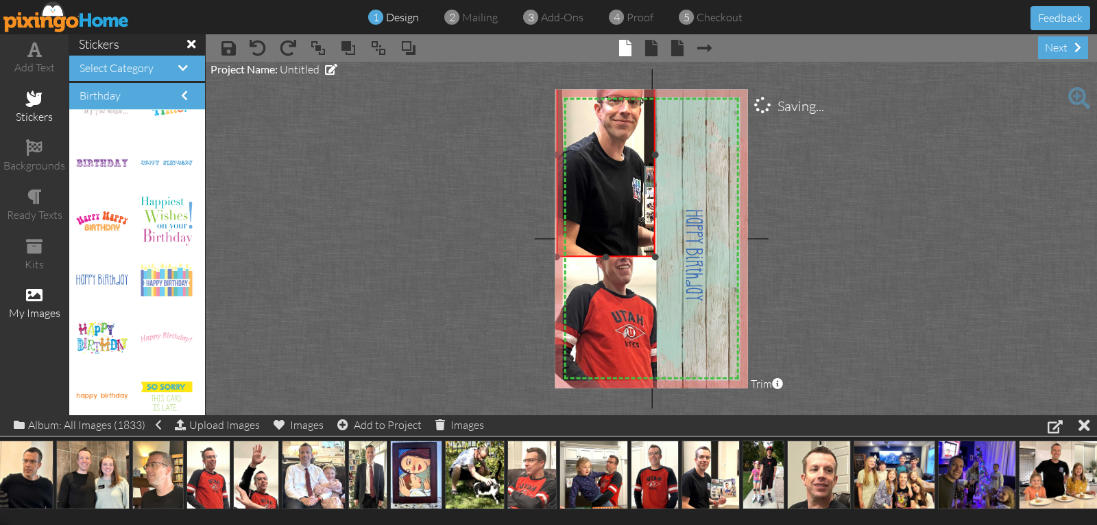
drag, startPoint x: 605, startPoint y: 160, endPoint x: 536, endPoint y: 52, distance: 128.6
click at [536, 52] on div "× save × undo × redo × bring to front × bring forward × send to back × send beh…" at bounding box center [651, 224] width 891 height 381
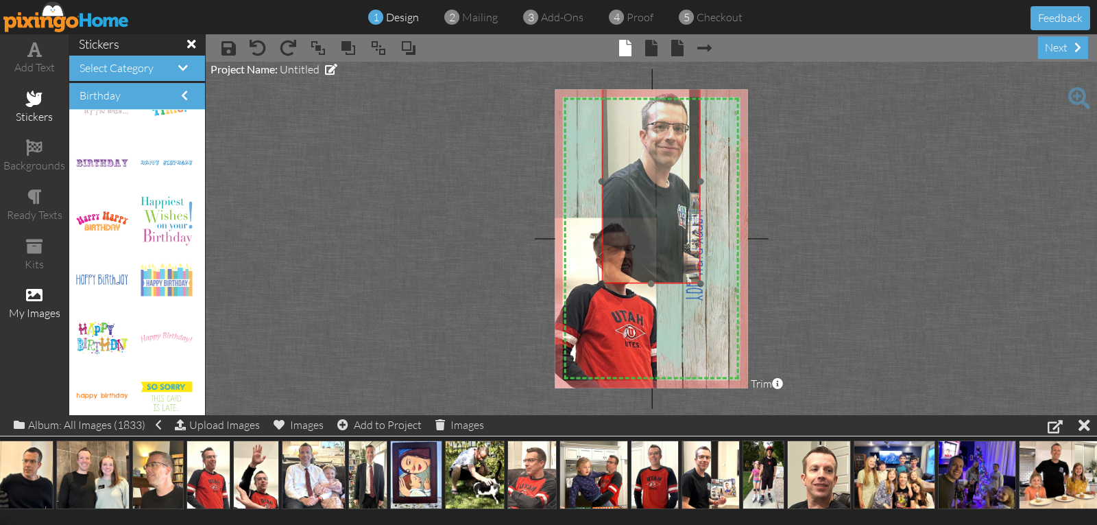
drag, startPoint x: 634, startPoint y: 195, endPoint x: 679, endPoint y: 220, distance: 51.5
click at [679, 220] on img at bounding box center [688, 181] width 173 height 204
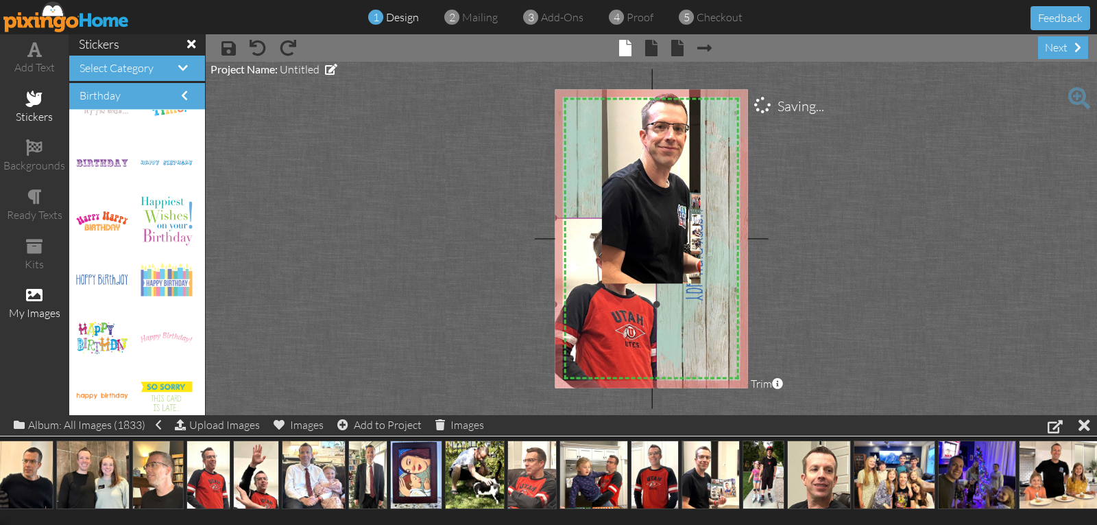
click at [597, 307] on img at bounding box center [612, 298] width 116 height 183
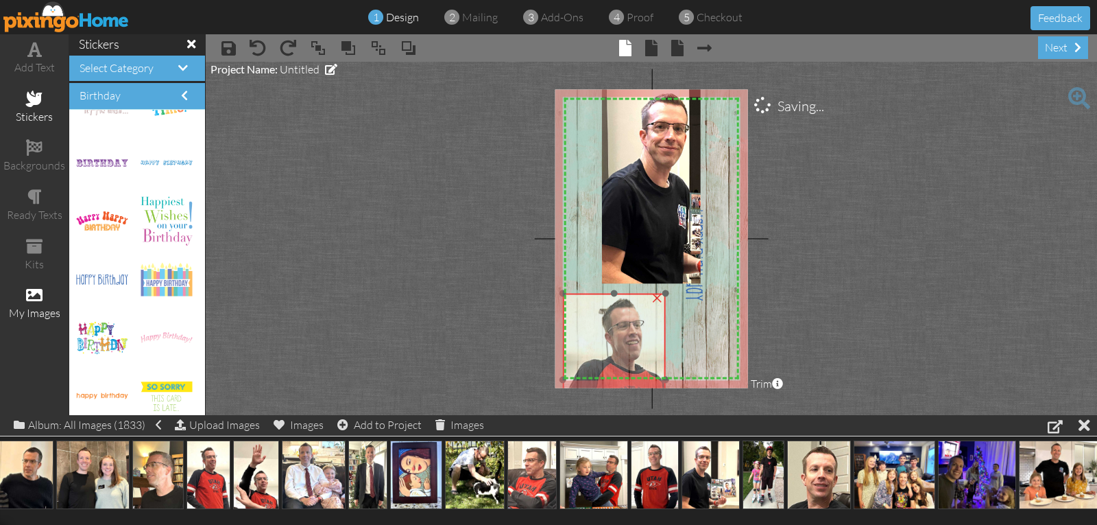
drag, startPoint x: 596, startPoint y: 307, endPoint x: 607, endPoint y: 385, distance: 78.9
click at [605, 385] on img at bounding box center [621, 373] width 116 height 183
click at [656, 296] on div "×" at bounding box center [656, 298] width 22 height 22
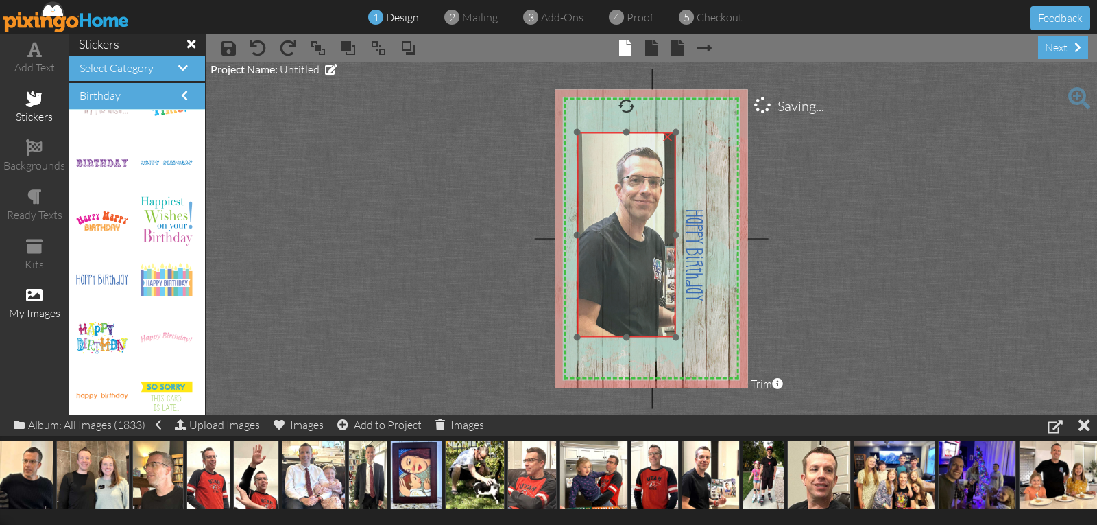
drag, startPoint x: 640, startPoint y: 259, endPoint x: 619, endPoint y: 311, distance: 56.0
click at [615, 313] on img at bounding box center [663, 234] width 173 height 204
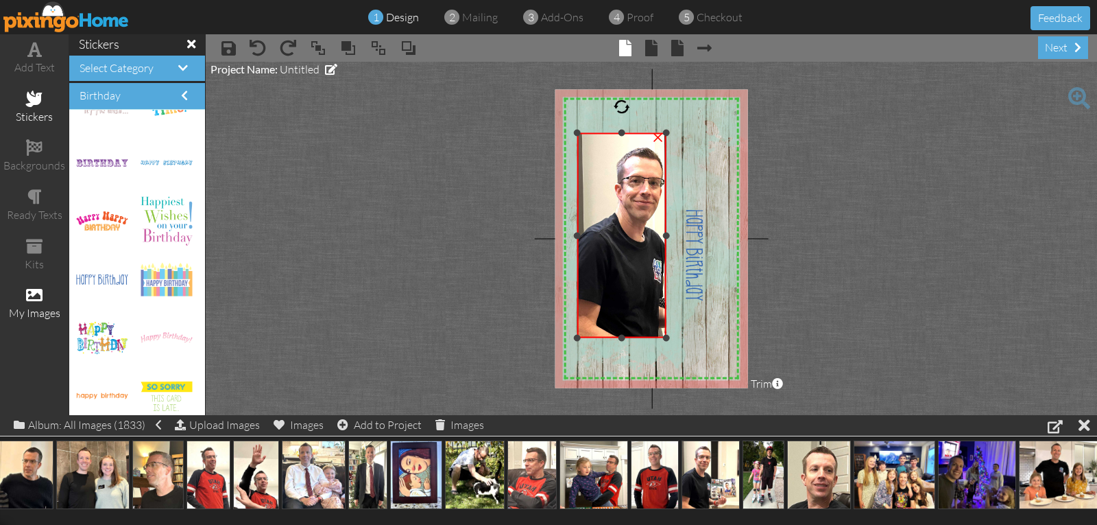
drag, startPoint x: 675, startPoint y: 236, endPoint x: 666, endPoint y: 236, distance: 9.6
click at [666, 236] on div at bounding box center [666, 235] width 7 height 7
click at [581, 234] on div at bounding box center [582, 235] width 7 height 7
drag, startPoint x: 625, startPoint y: 131, endPoint x: 621, endPoint y: 141, distance: 10.8
click at [621, 141] on div at bounding box center [623, 143] width 7 height 7
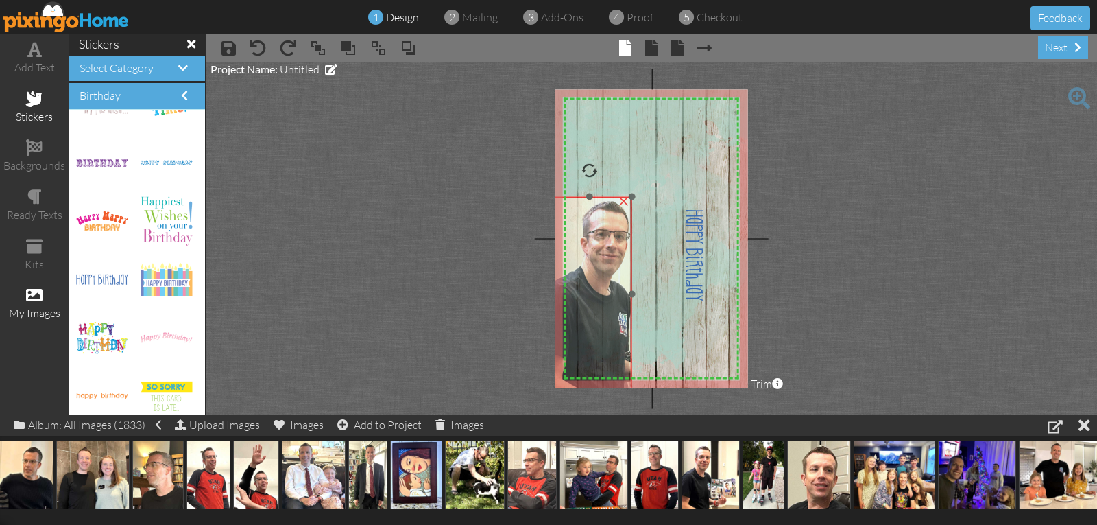
drag, startPoint x: 623, startPoint y: 177, endPoint x: 590, endPoint y: 230, distance: 62.2
click at [589, 229] on img at bounding box center [629, 288] width 173 height 204
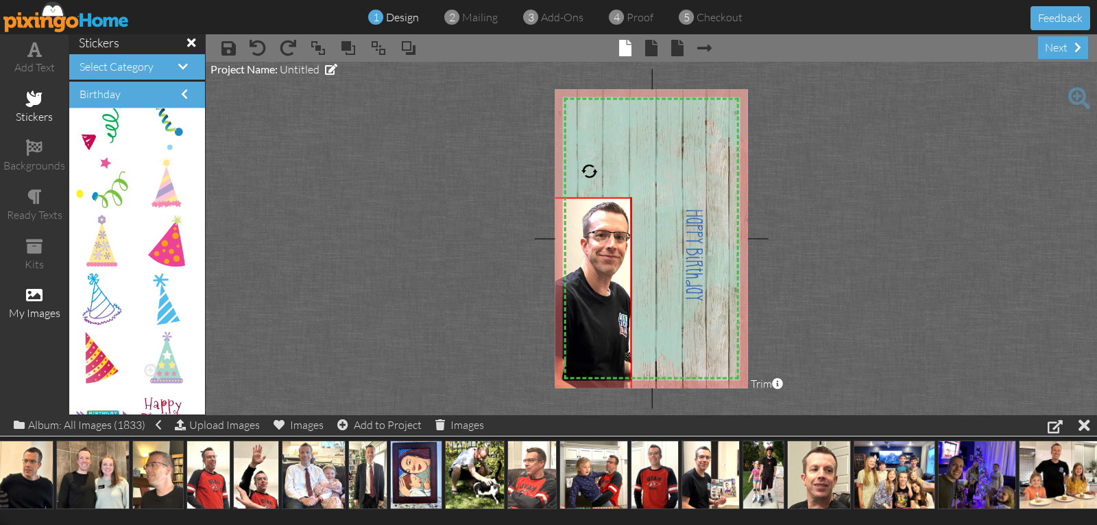
scroll to position [1799, 0]
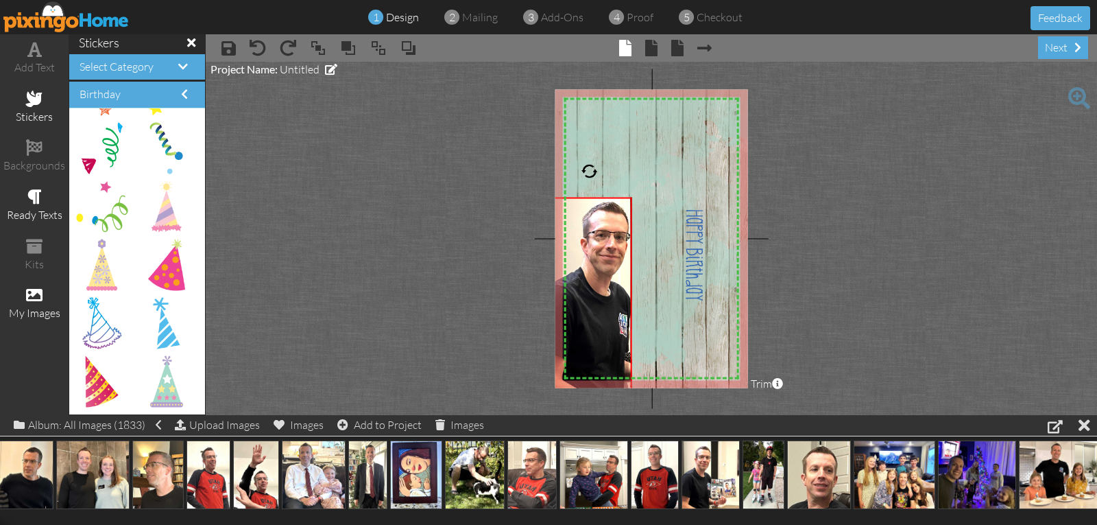
click at [33, 200] on span at bounding box center [34, 197] width 14 height 16
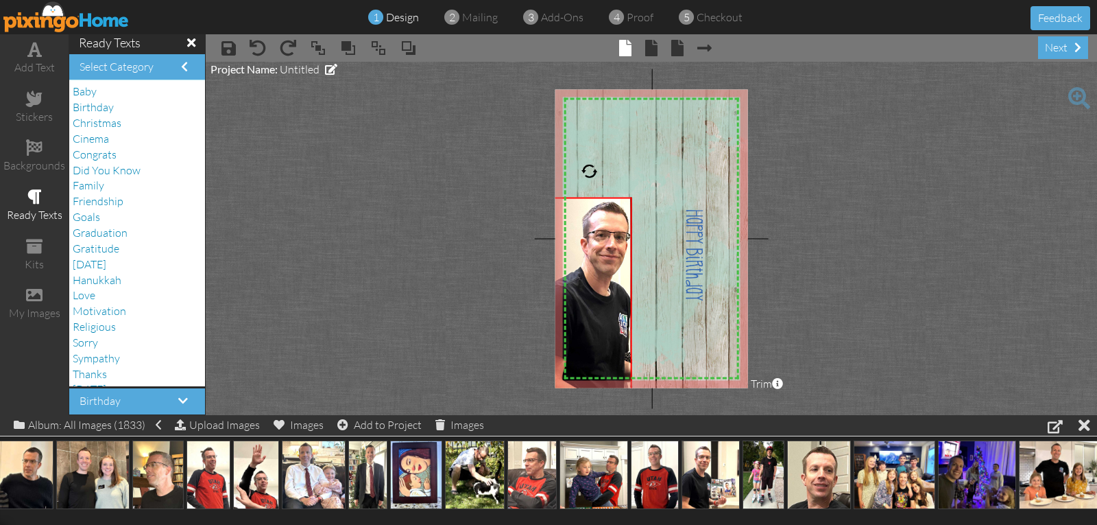
scroll to position [0, 0]
click at [94, 106] on span "Birthday" at bounding box center [93, 108] width 41 height 14
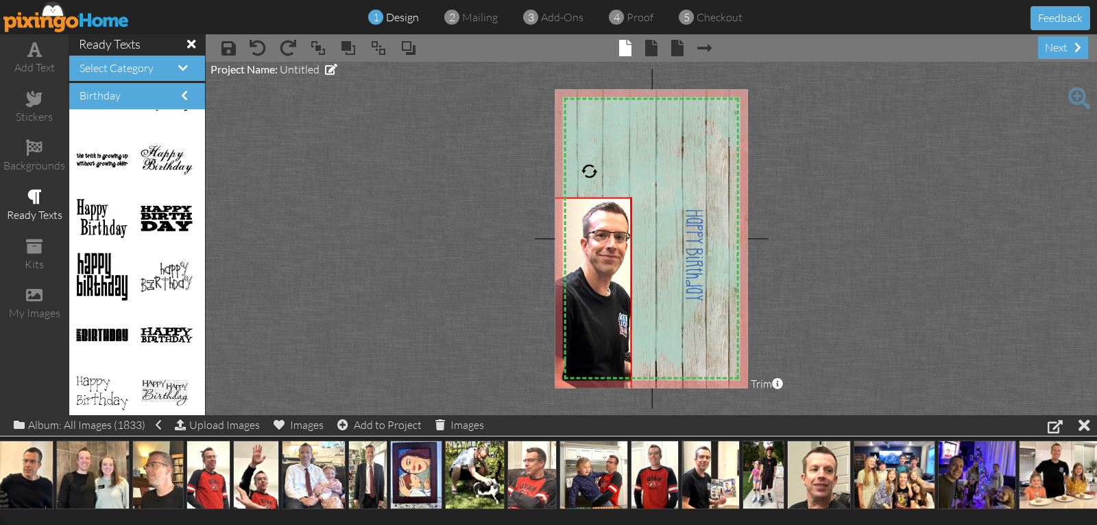
scroll to position [274, 0]
drag, startPoint x: 106, startPoint y: 333, endPoint x: 640, endPoint y: 138, distance: 568.7
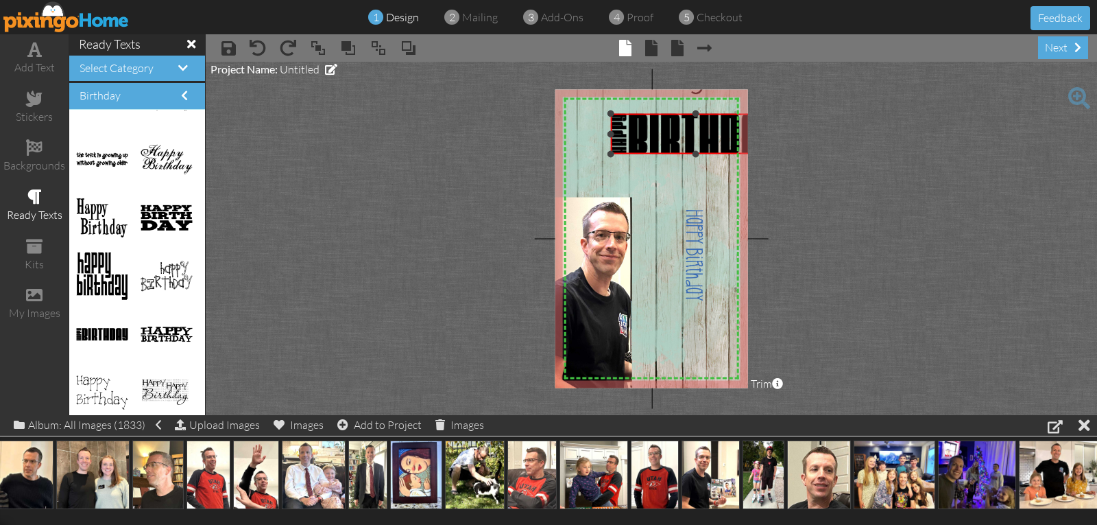
drag, startPoint x: 658, startPoint y: 123, endPoint x: 676, endPoint y: 153, distance: 34.8
click at [680, 153] on div "×" at bounding box center [696, 134] width 170 height 40
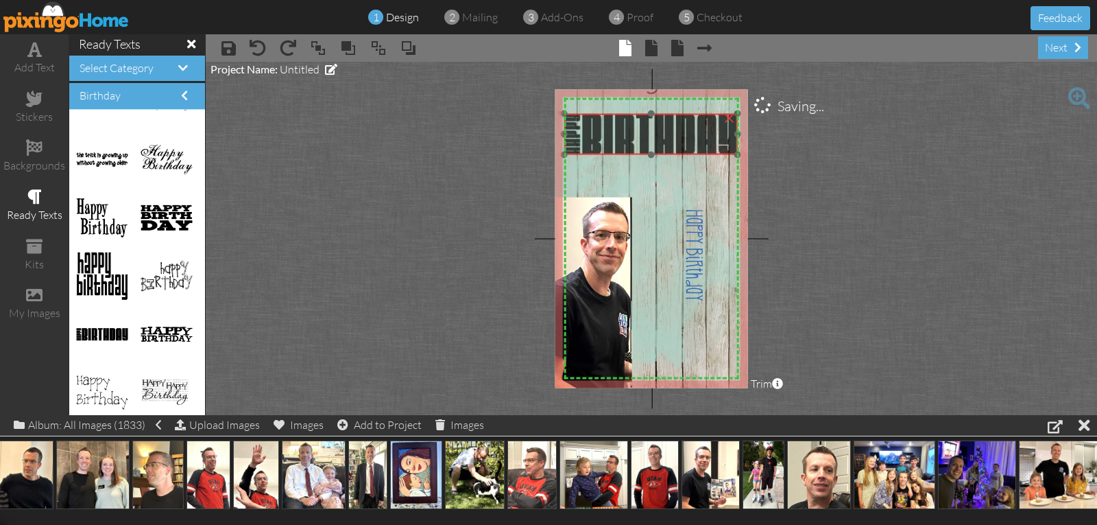
drag, startPoint x: 667, startPoint y: 145, endPoint x: 620, endPoint y: 145, distance: 46.6
click at [620, 145] on img at bounding box center [650, 134] width 173 height 41
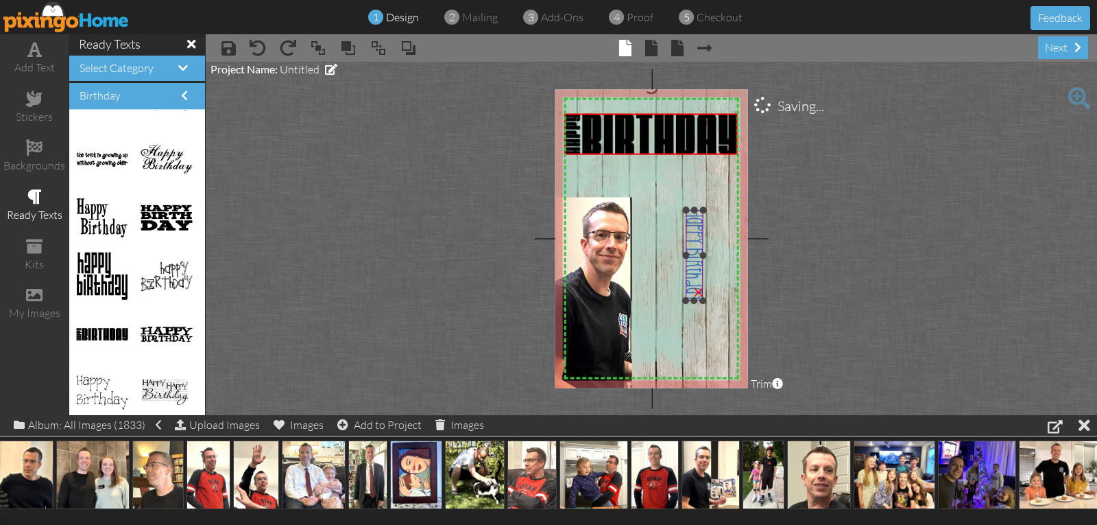
click at [699, 291] on div "×" at bounding box center [701, 293] width 22 height 22
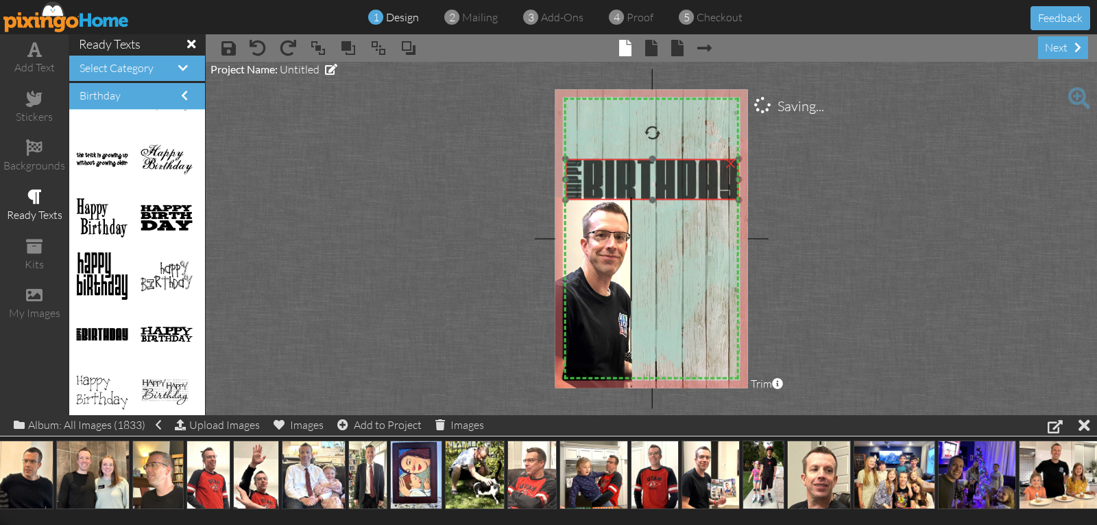
drag, startPoint x: 698, startPoint y: 134, endPoint x: 697, endPoint y: 178, distance: 44.6
click at [697, 179] on img at bounding box center [652, 179] width 173 height 41
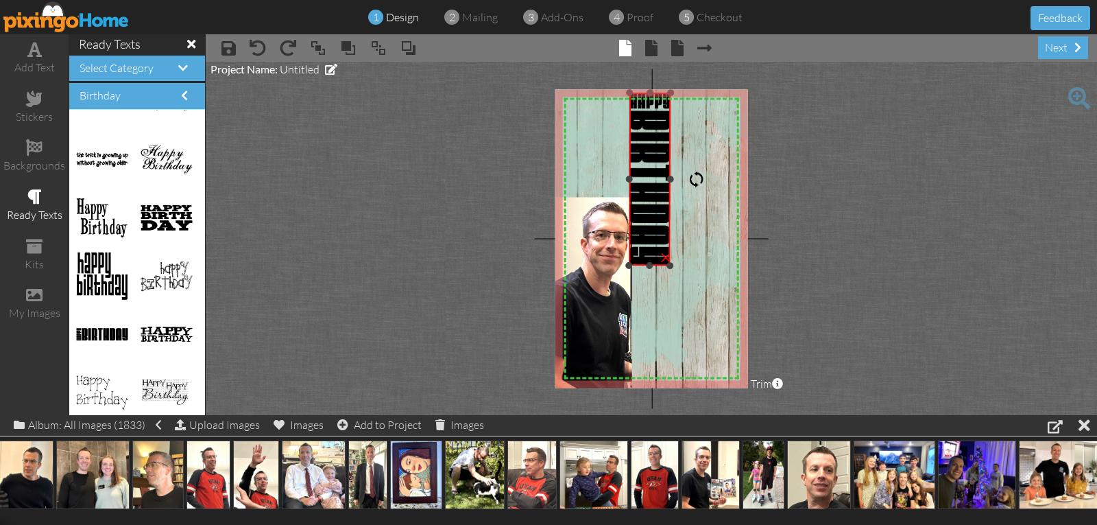
drag, startPoint x: 649, startPoint y: 125, endPoint x: 695, endPoint y: 182, distance: 73.7
click at [696, 180] on div at bounding box center [696, 179] width 16 height 16
click at [701, 180] on div at bounding box center [696, 179] width 16 height 16
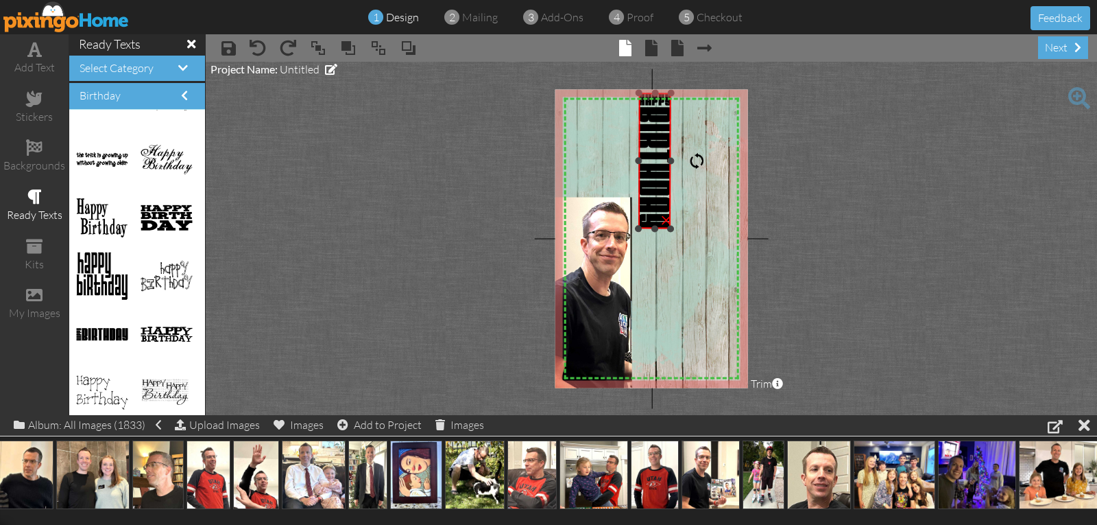
drag, startPoint x: 630, startPoint y: 264, endPoint x: 645, endPoint y: 245, distance: 24.4
click at [641, 251] on div "X X X X X X X X X X X X X X X X X X X X X X X X X X X X X X X X X X X X X X X X…" at bounding box center [651, 238] width 193 height 298
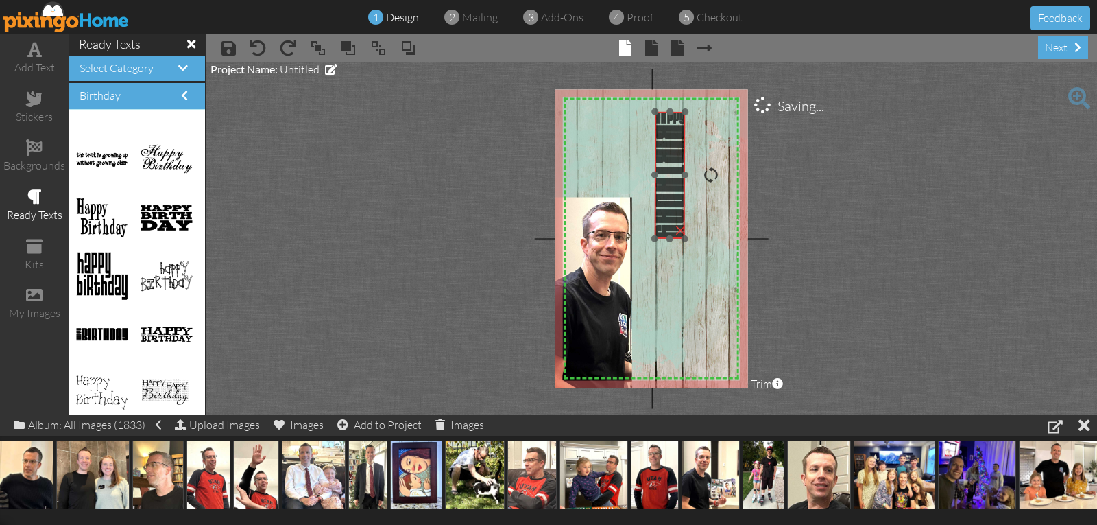
drag, startPoint x: 655, startPoint y: 190, endPoint x: 670, endPoint y: 209, distance: 24.4
click at [670, 209] on img at bounding box center [670, 174] width 30 height 127
click at [656, 236] on div at bounding box center [656, 233] width 7 height 7
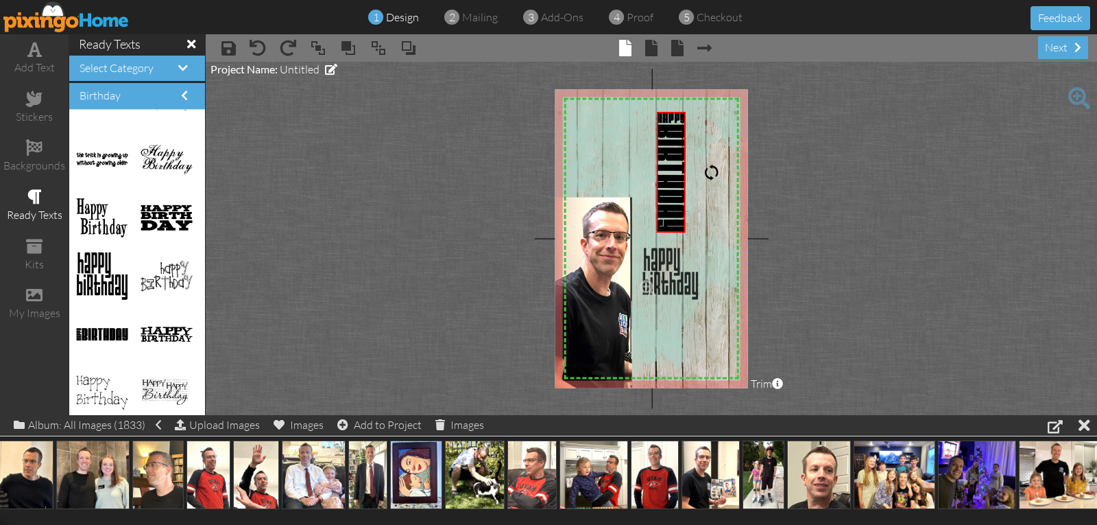
drag, startPoint x: 93, startPoint y: 261, endPoint x: 653, endPoint y: 258, distance: 559.5
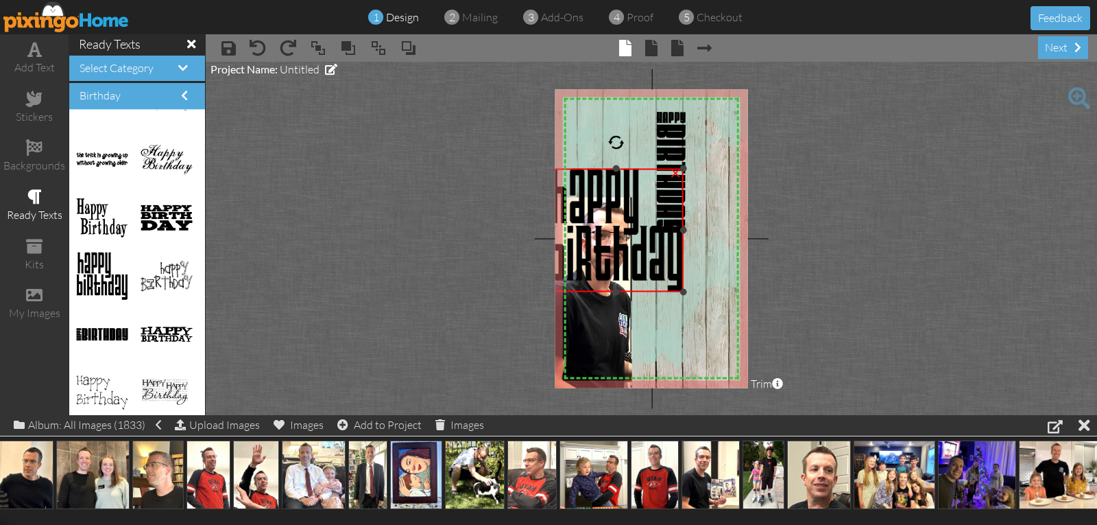
drag, startPoint x: 635, startPoint y: 246, endPoint x: 557, endPoint y: 162, distance: 115.0
click at [557, 169] on div "×" at bounding box center [616, 230] width 135 height 123
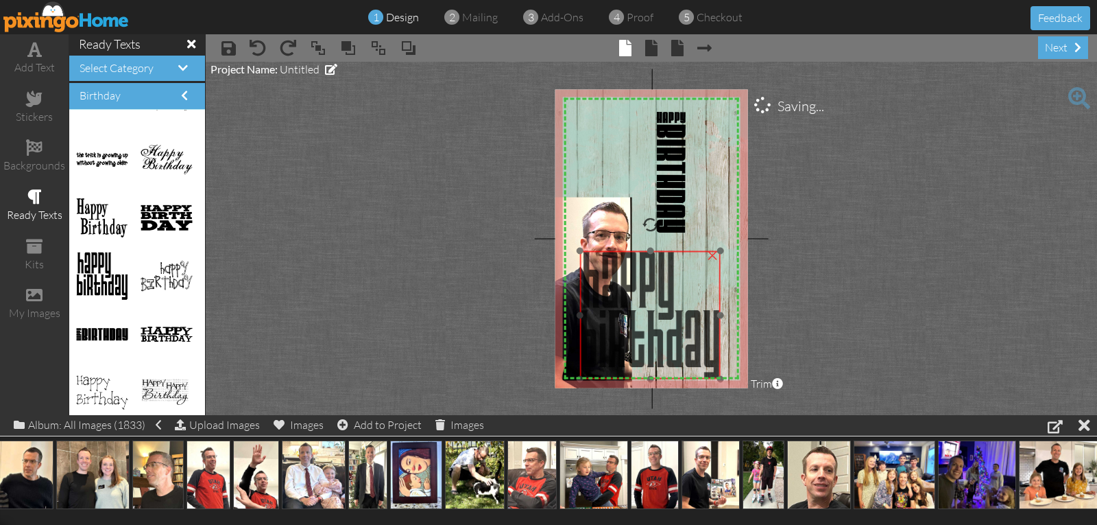
drag, startPoint x: 629, startPoint y: 265, endPoint x: 639, endPoint y: 307, distance: 43.6
click at [640, 325] on img at bounding box center [650, 315] width 141 height 128
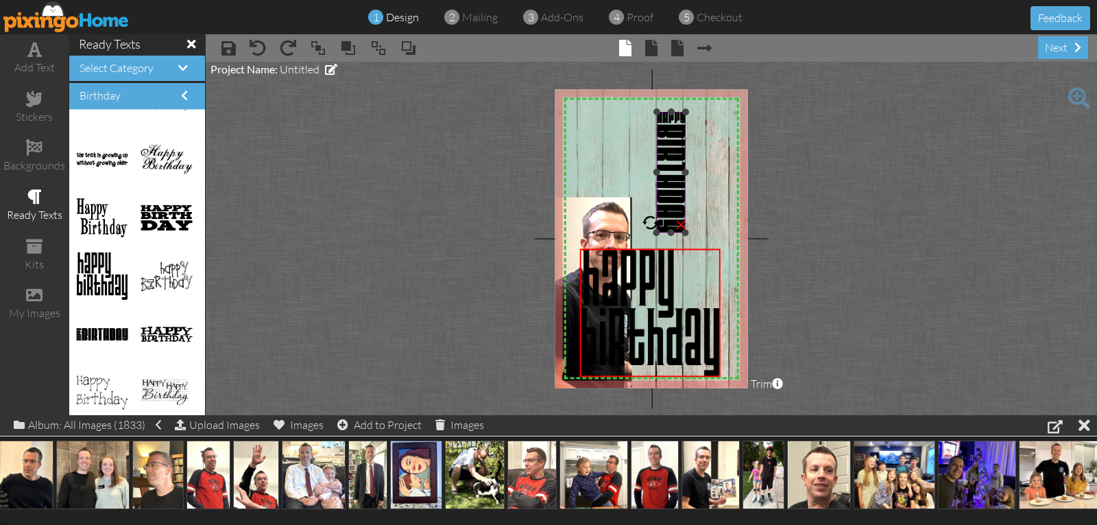
click at [681, 224] on div "×" at bounding box center [683, 225] width 22 height 22
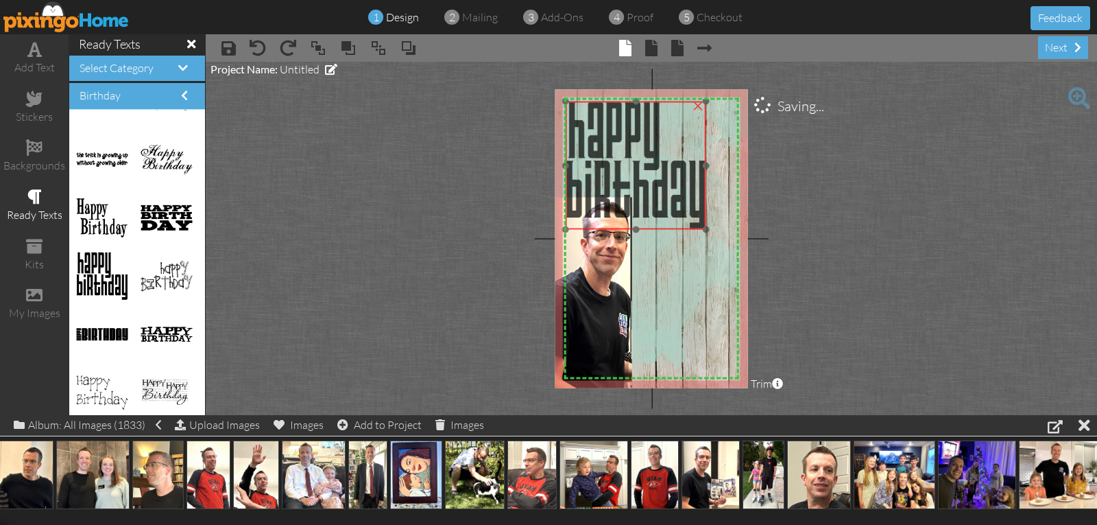
drag, startPoint x: 659, startPoint y: 285, endPoint x: 645, endPoint y: 142, distance: 144.0
click at [644, 138] on img at bounding box center [636, 165] width 141 height 128
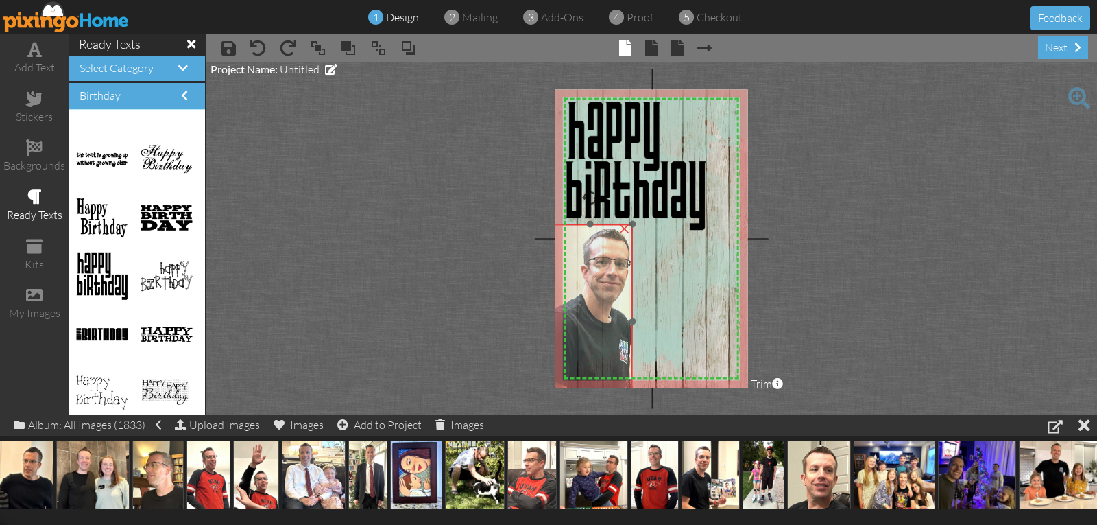
drag, startPoint x: 616, startPoint y: 275, endPoint x: 616, endPoint y: 302, distance: 26.7
click at [616, 302] on img at bounding box center [630, 316] width 173 height 204
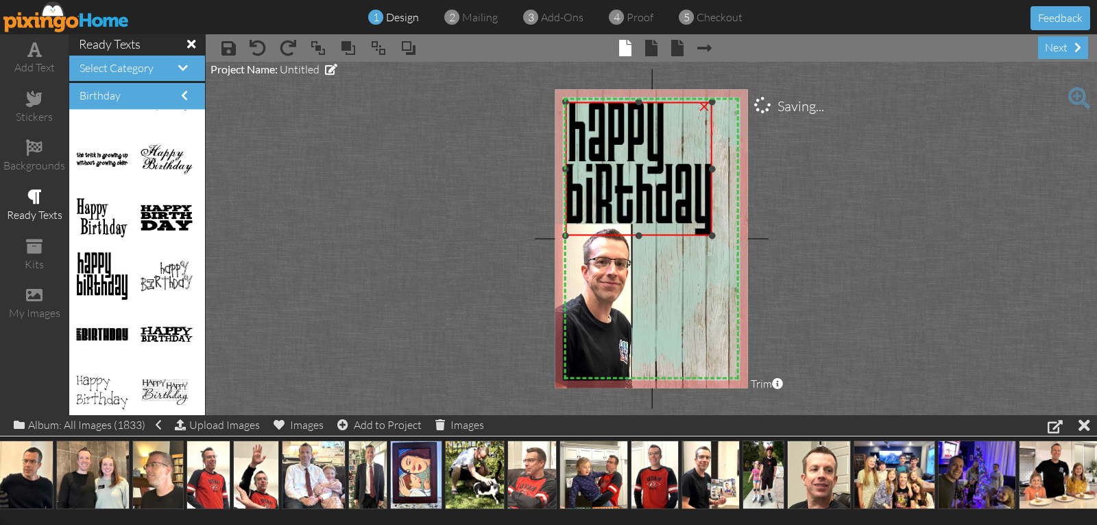
click at [712, 235] on div at bounding box center [712, 235] width 7 height 7
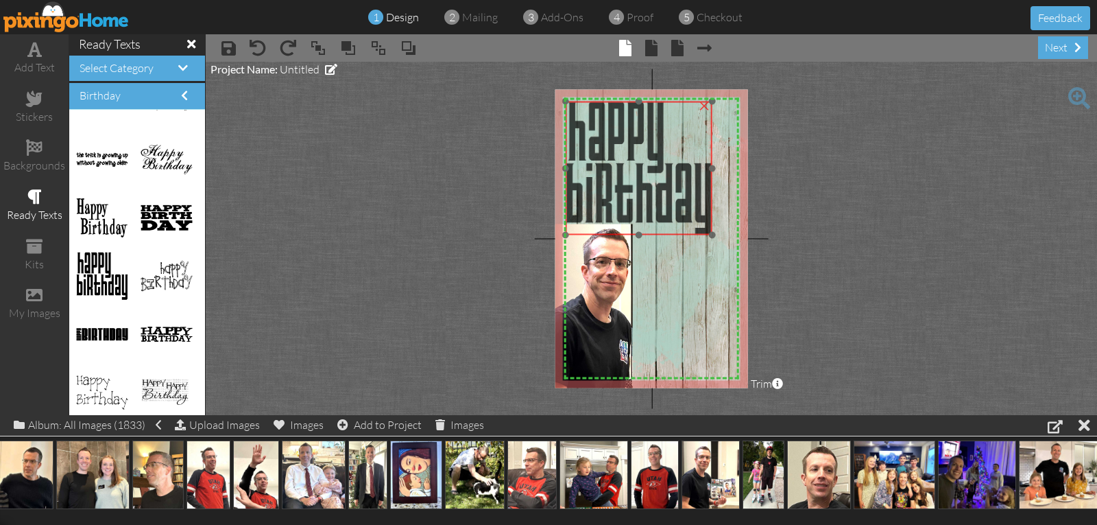
click at [670, 174] on img at bounding box center [639, 168] width 147 height 134
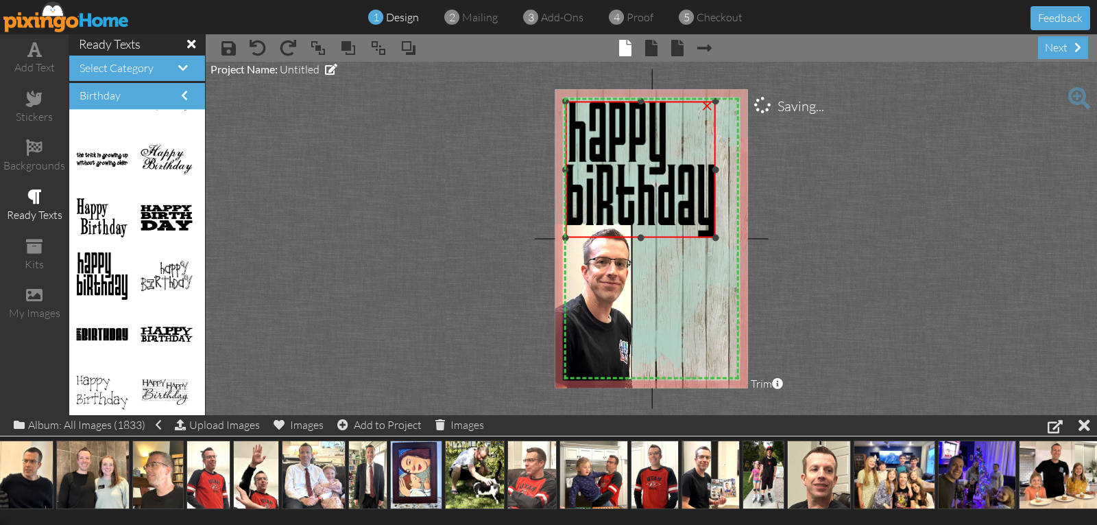
click at [714, 236] on div at bounding box center [715, 237] width 7 height 7
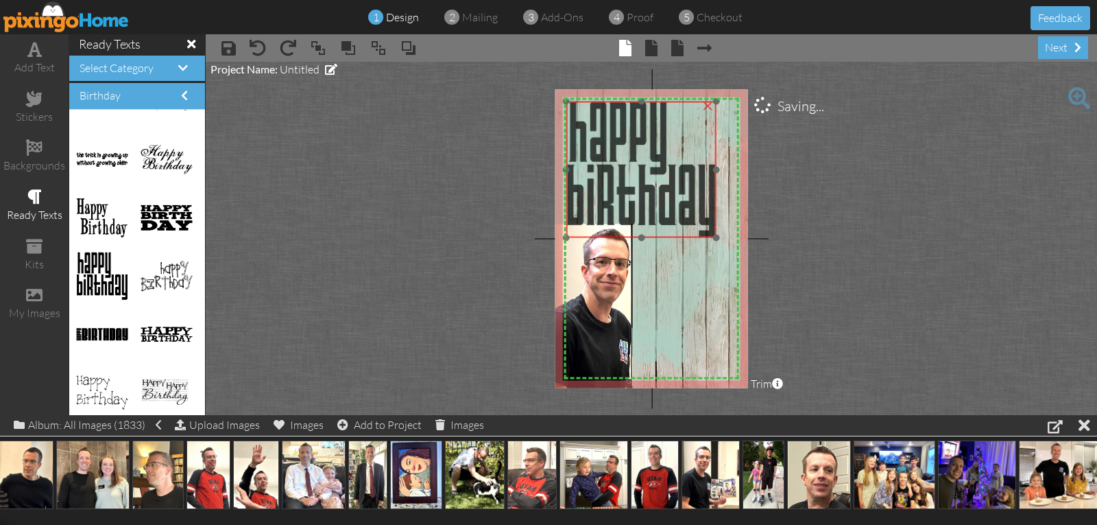
click at [662, 200] on img at bounding box center [640, 169] width 149 height 136
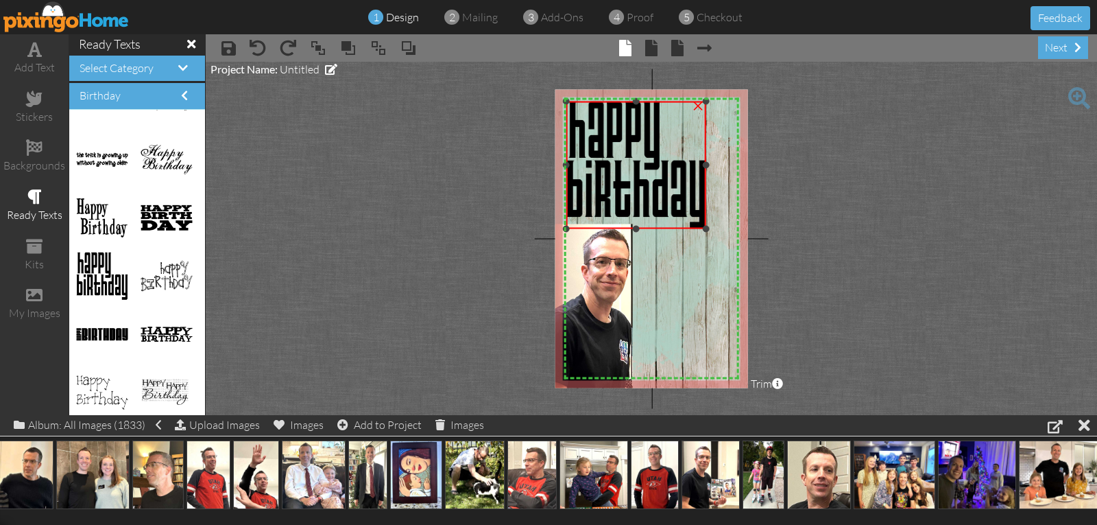
drag, startPoint x: 714, startPoint y: 237, endPoint x: 710, endPoint y: 228, distance: 10.1
click at [710, 228] on div at bounding box center [706, 229] width 7 height 7
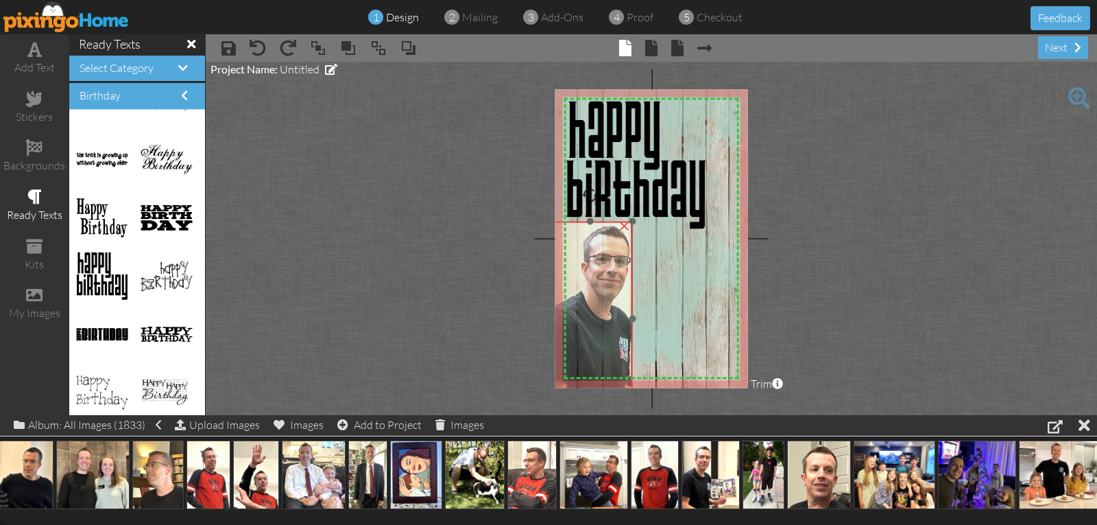
click at [607, 292] on img at bounding box center [630, 313] width 173 height 204
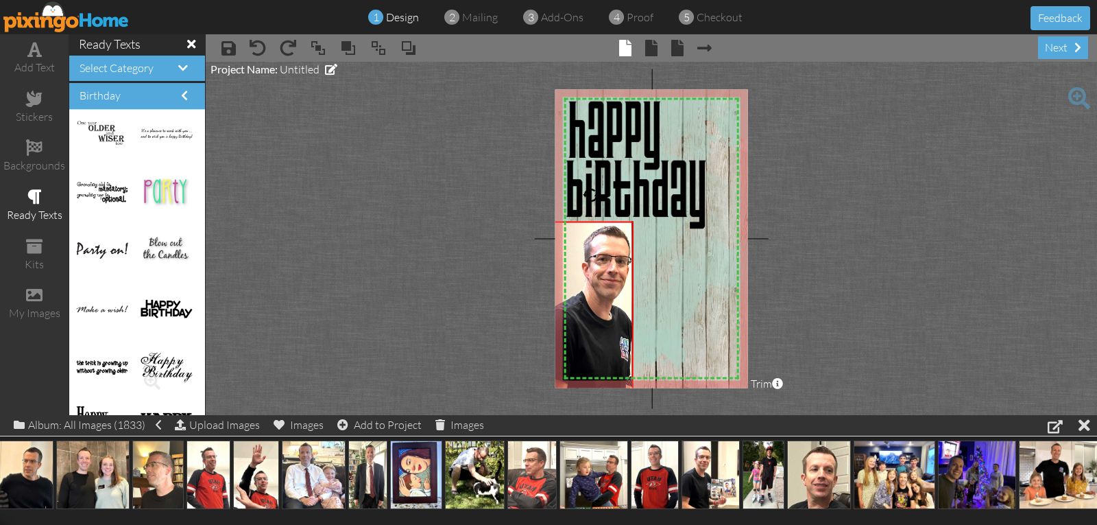
scroll to position [0, 0]
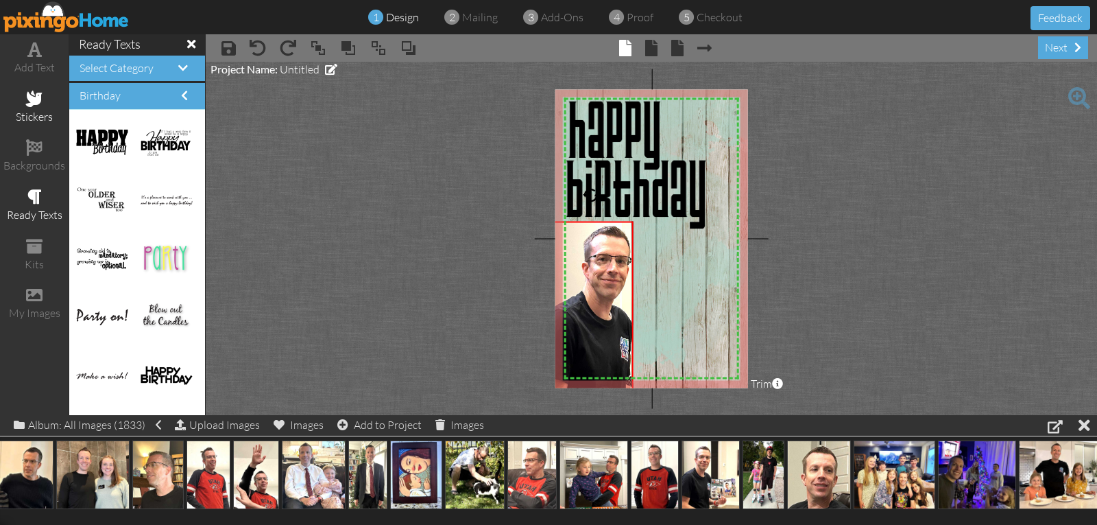
click at [33, 96] on span at bounding box center [34, 99] width 16 height 16
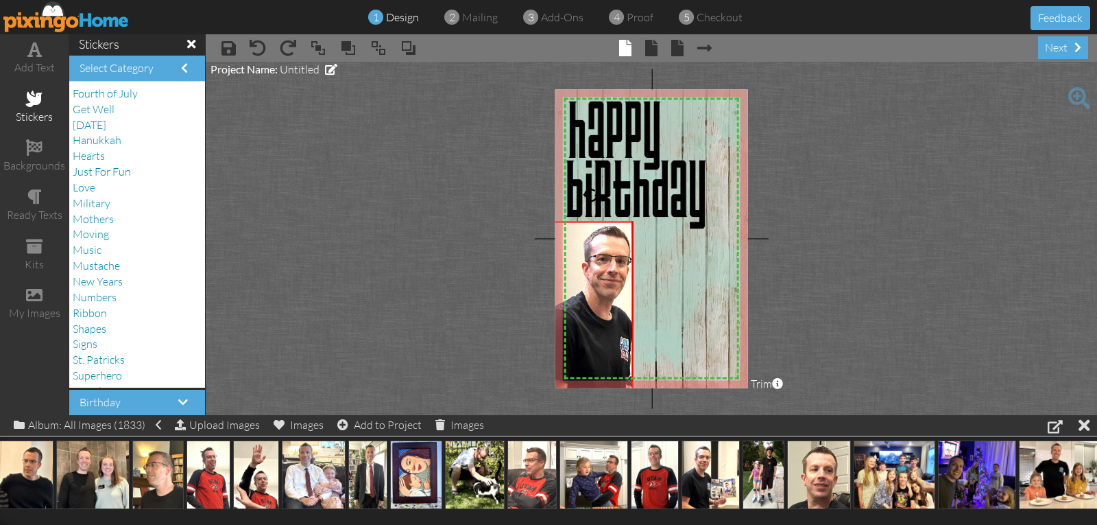
scroll to position [274, 0]
click at [99, 273] on span "Numbers" at bounding box center [95, 273] width 44 height 14
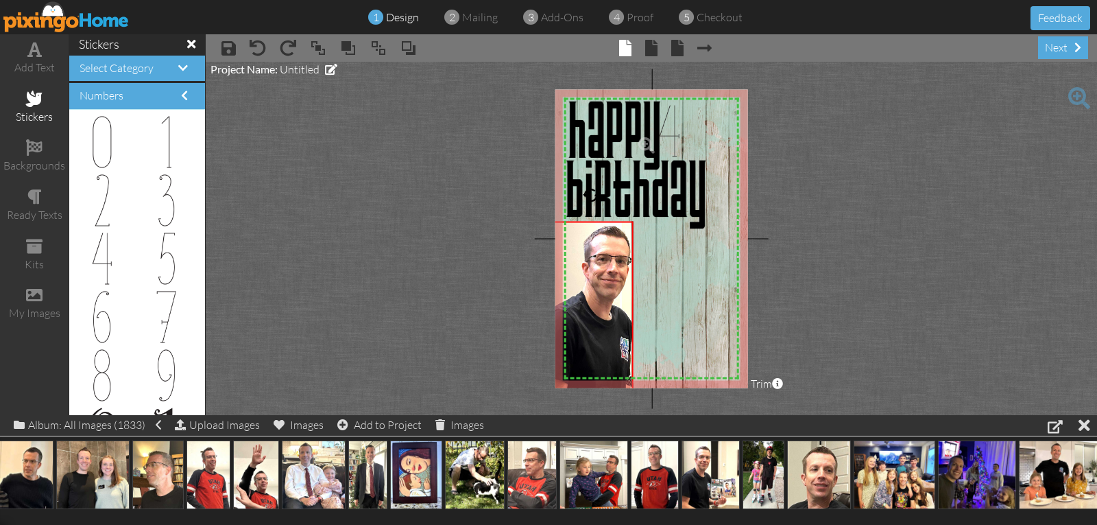
drag, startPoint x: 108, startPoint y: 261, endPoint x: 666, endPoint y: 134, distance: 573.2
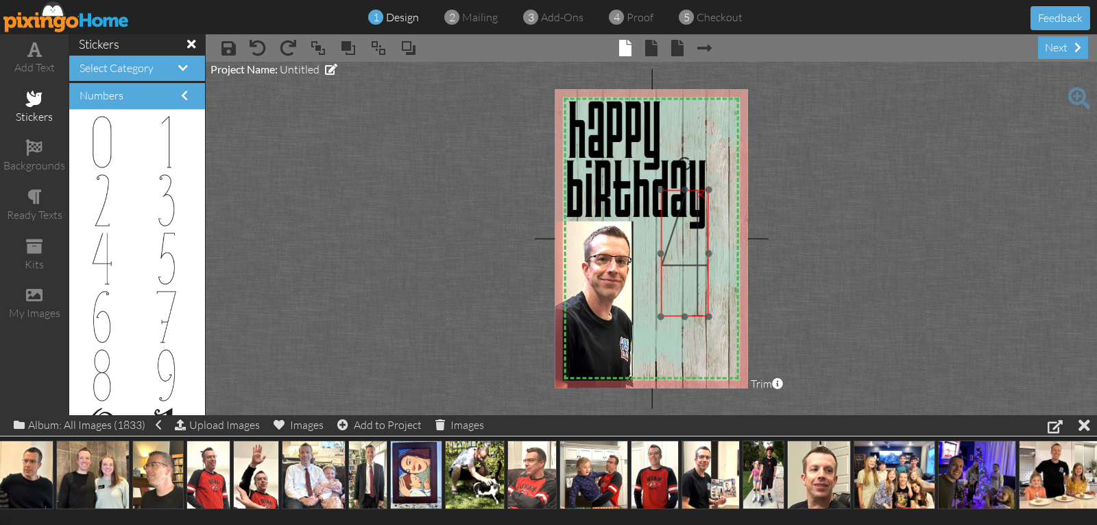
drag, startPoint x: 679, startPoint y: 231, endPoint x: 703, endPoint y: 313, distance: 85.5
click at [703, 313] on img at bounding box center [685, 253] width 48 height 127
drag, startPoint x: 710, startPoint y: 313, endPoint x: 705, endPoint y: 345, distance: 32.6
click at [705, 345] on div at bounding box center [679, 286] width 55 height 134
drag, startPoint x: 703, startPoint y: 346, endPoint x: 675, endPoint y: 292, distance: 61.0
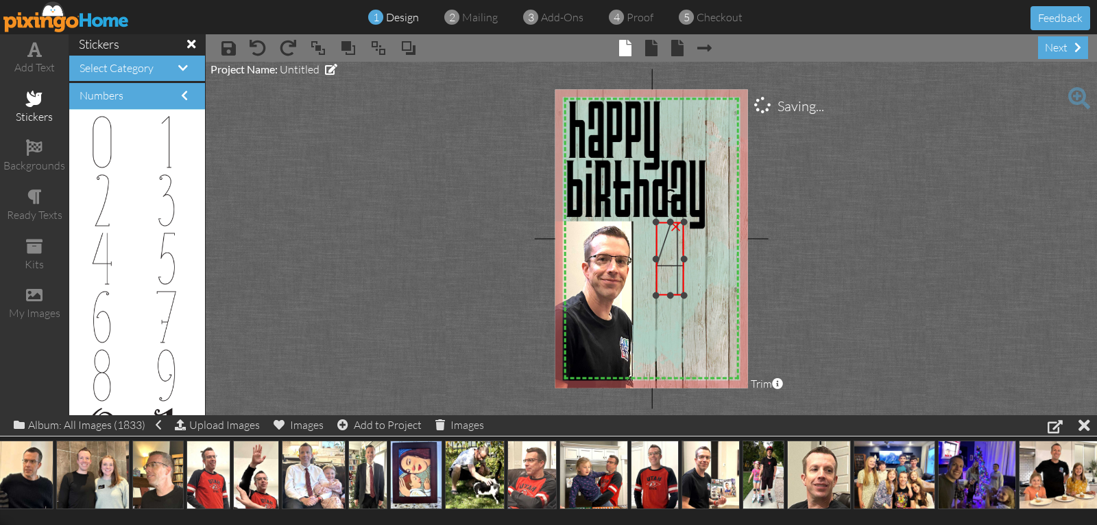
click at [676, 292] on div "×" at bounding box center [670, 258] width 28 height 73
drag, startPoint x: 666, startPoint y: 276, endPoint x: 688, endPoint y: 323, distance: 51.9
click at [685, 321] on img at bounding box center [688, 301] width 27 height 73
drag, startPoint x: 699, startPoint y: 336, endPoint x: 692, endPoint y: 321, distance: 16.9
click at [692, 321] on div "×" at bounding box center [686, 294] width 22 height 58
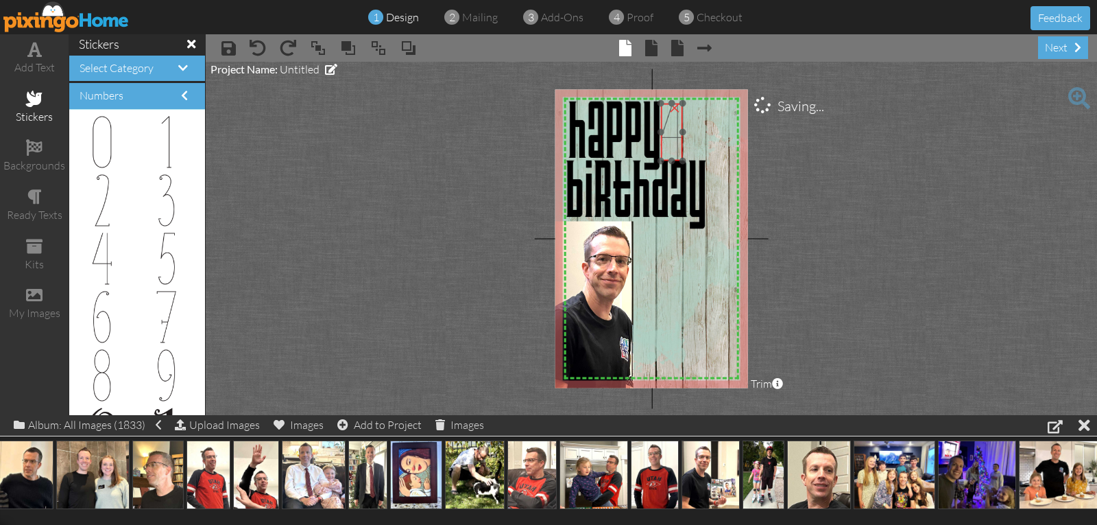
drag, startPoint x: 686, startPoint y: 312, endPoint x: 671, endPoint y: 154, distance: 158.4
click at [672, 153] on img at bounding box center [672, 133] width 22 height 58
click at [688, 258] on img at bounding box center [592, 238] width 317 height 317
click at [669, 135] on img at bounding box center [671, 131] width 22 height 58
click at [695, 261] on img at bounding box center [592, 238] width 317 height 317
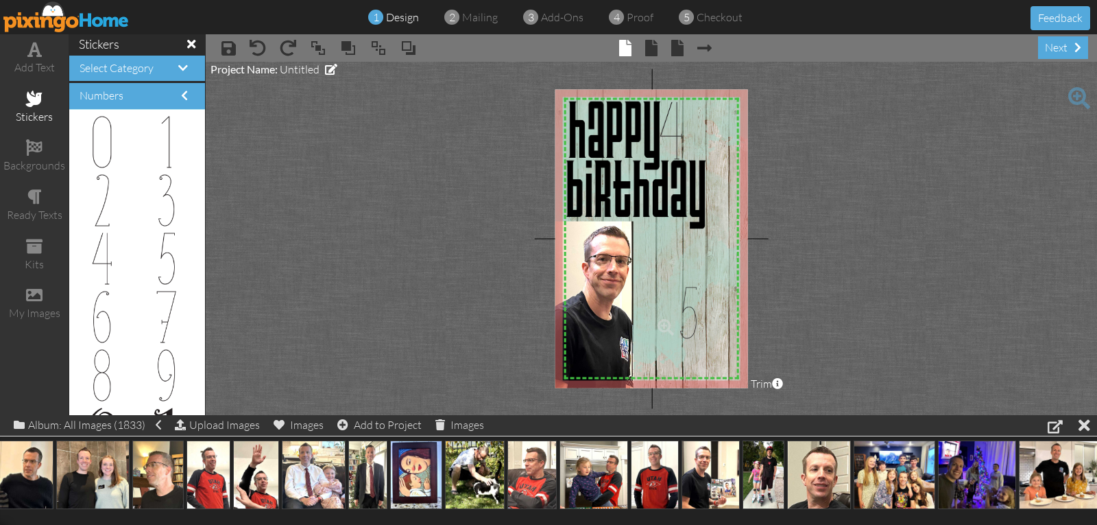
drag, startPoint x: 160, startPoint y: 254, endPoint x: 684, endPoint y: 308, distance: 526.6
drag, startPoint x: 661, startPoint y: 289, endPoint x: 647, endPoint y: 217, distance: 72.6
click at [647, 218] on img at bounding box center [666, 293] width 48 height 150
drag, startPoint x: 642, startPoint y: 363, endPoint x: 655, endPoint y: 350, distance: 18.4
click at [654, 350] on img at bounding box center [678, 276] width 48 height 150
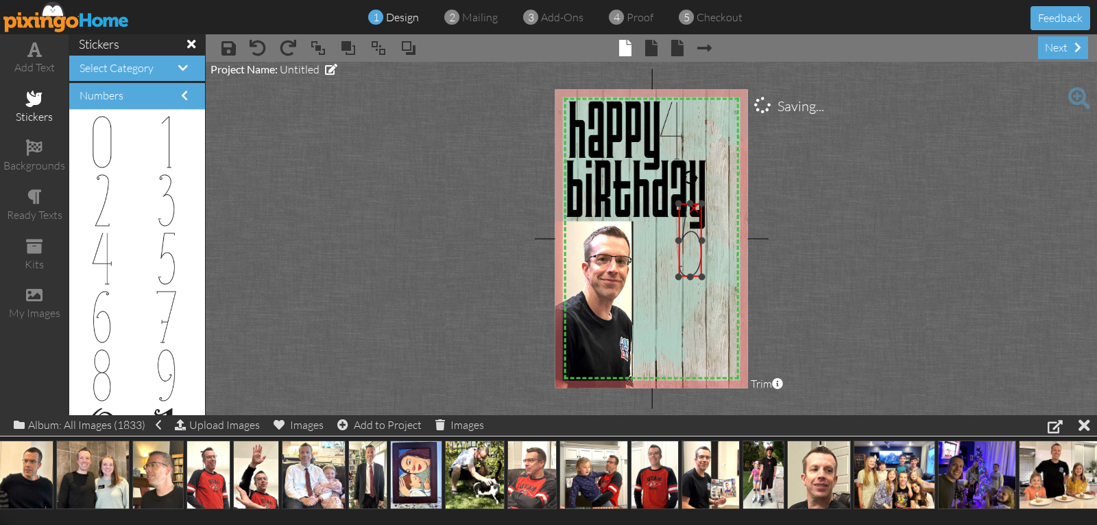
drag, startPoint x: 653, startPoint y: 357, endPoint x: 695, endPoint y: 278, distance: 88.3
click at [697, 276] on div "×" at bounding box center [690, 240] width 23 height 73
drag, startPoint x: 688, startPoint y: 272, endPoint x: 695, endPoint y: 317, distance: 45.8
click at [695, 317] on img at bounding box center [697, 285] width 23 height 73
drag, startPoint x: 684, startPoint y: 322, endPoint x: 689, endPoint y: 311, distance: 12.9
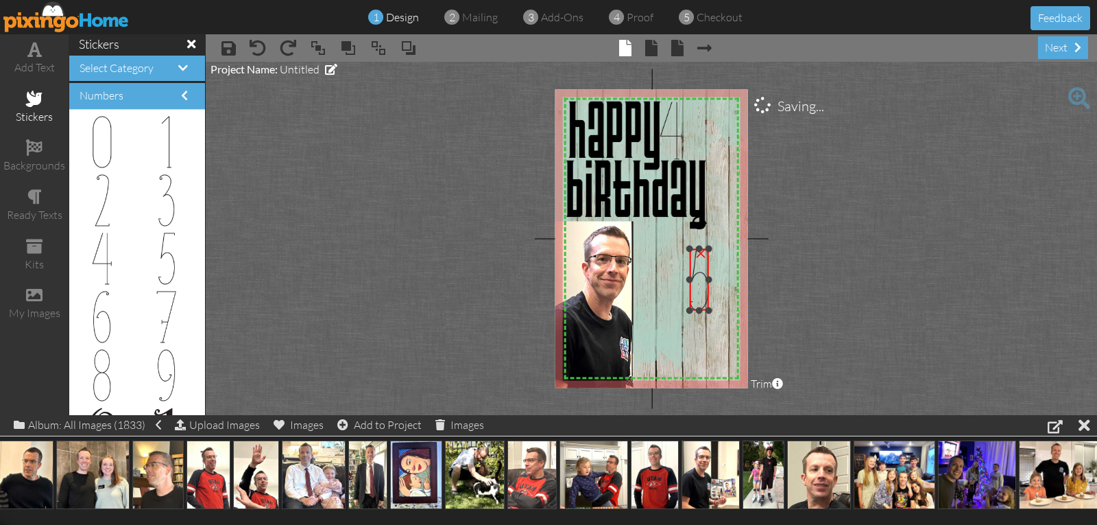
click at [689, 311] on div at bounding box center [689, 309] width 7 height 7
drag, startPoint x: 699, startPoint y: 298, endPoint x: 695, endPoint y: 314, distance: 16.8
click at [695, 314] on img at bounding box center [696, 295] width 20 height 61
click at [688, 324] on div at bounding box center [687, 324] width 7 height 7
drag, startPoint x: 698, startPoint y: 301, endPoint x: 697, endPoint y: 142, distance: 159.1
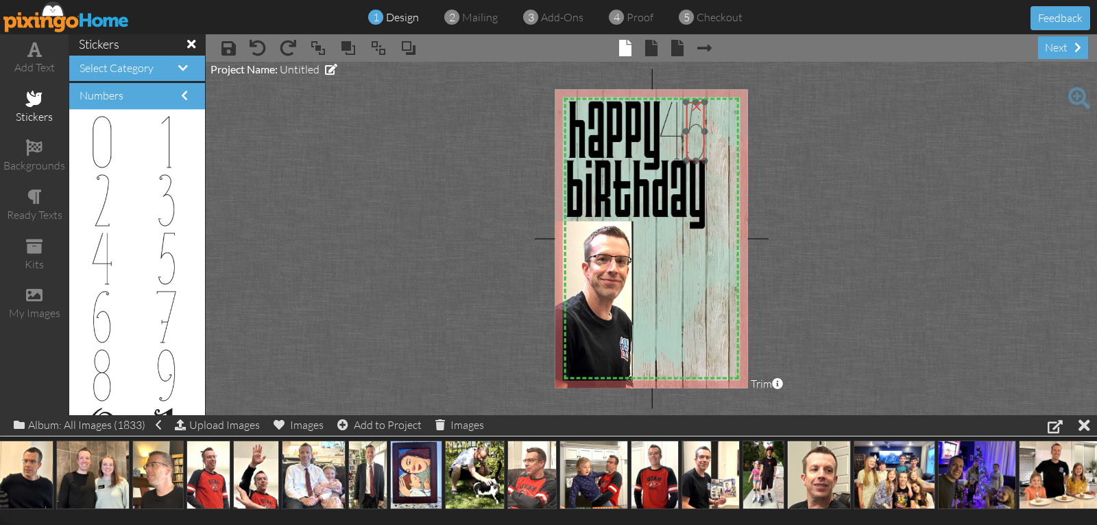
click at [697, 142] on img at bounding box center [695, 131] width 19 height 58
click at [688, 339] on img at bounding box center [592, 237] width 317 height 317
click at [692, 128] on img at bounding box center [693, 131] width 19 height 58
click at [677, 330] on img at bounding box center [592, 237] width 317 height 317
click at [36, 57] on span at bounding box center [34, 49] width 14 height 16
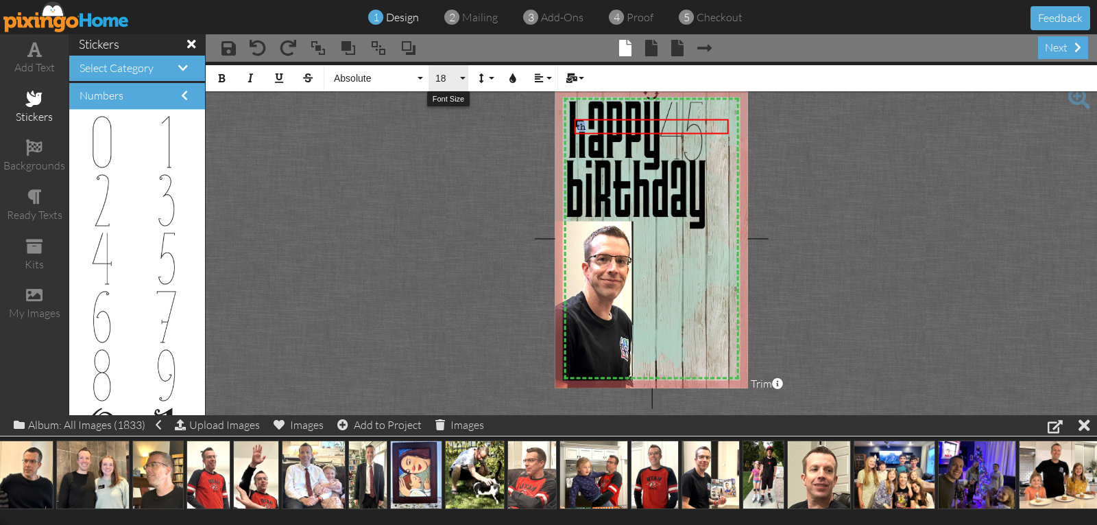
click at [442, 80] on span "18" at bounding box center [445, 79] width 23 height 12
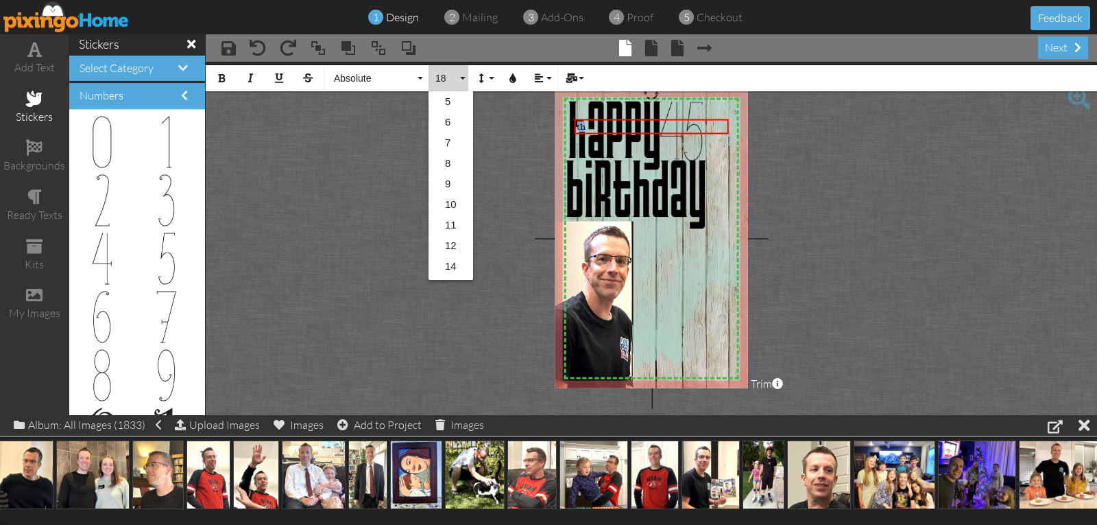
scroll to position [122, 0]
drag, startPoint x: 458, startPoint y: 267, endPoint x: 463, endPoint y: 256, distance: 11.3
click at [459, 266] on link "30" at bounding box center [451, 267] width 45 height 21
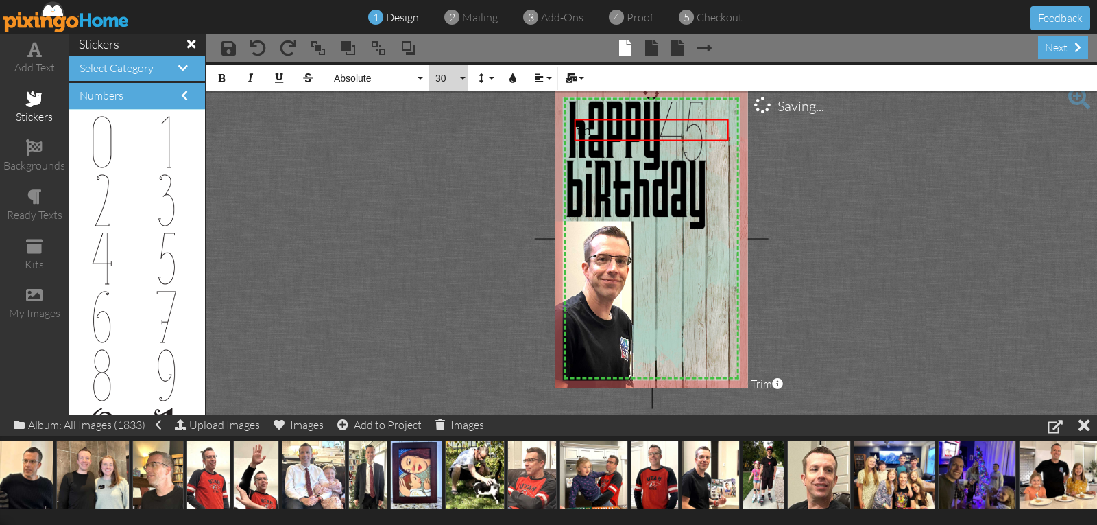
click at [441, 80] on span "30" at bounding box center [445, 79] width 23 height 12
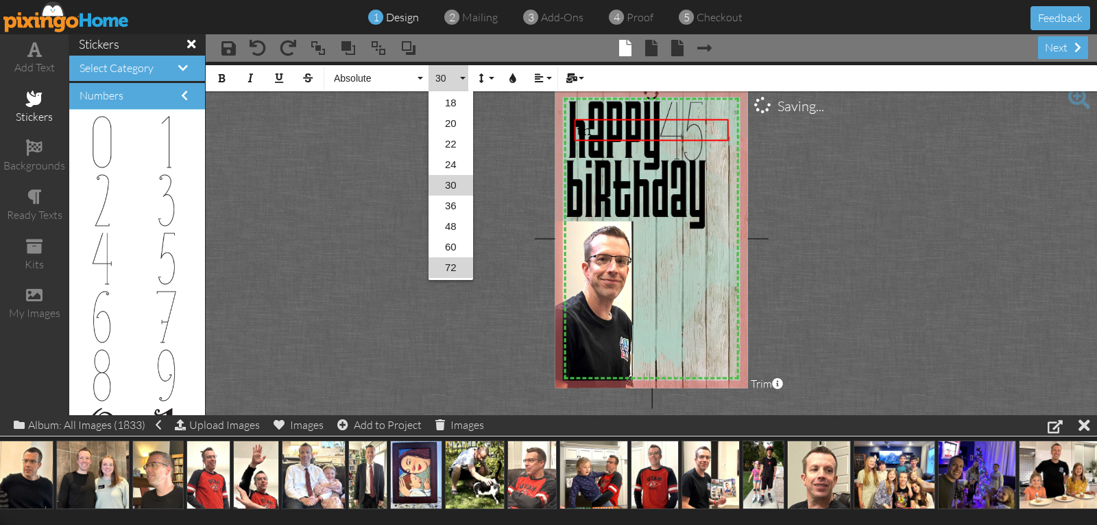
click at [455, 267] on link "72" at bounding box center [451, 267] width 45 height 21
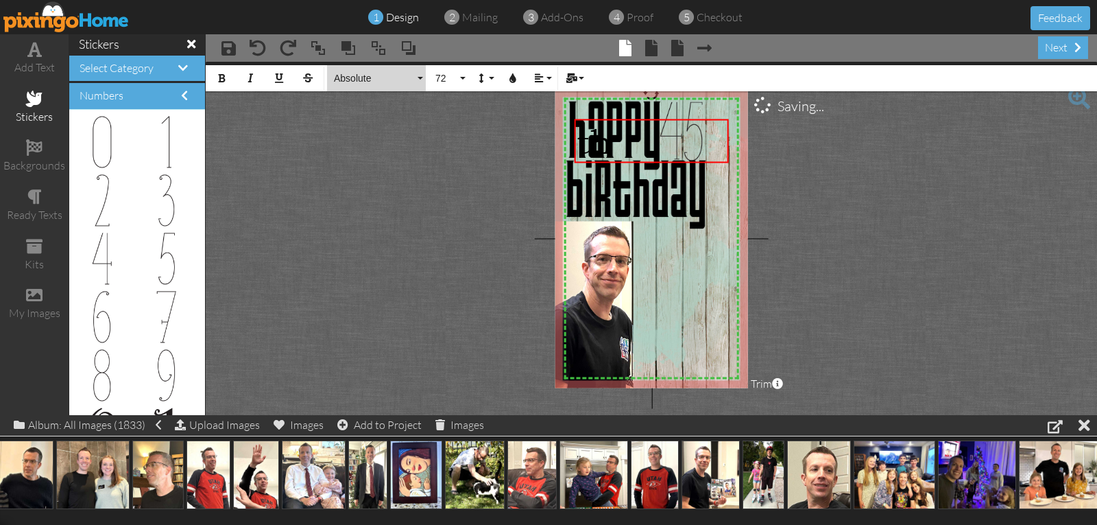
click at [361, 77] on span "Absolute" at bounding box center [374, 79] width 82 height 12
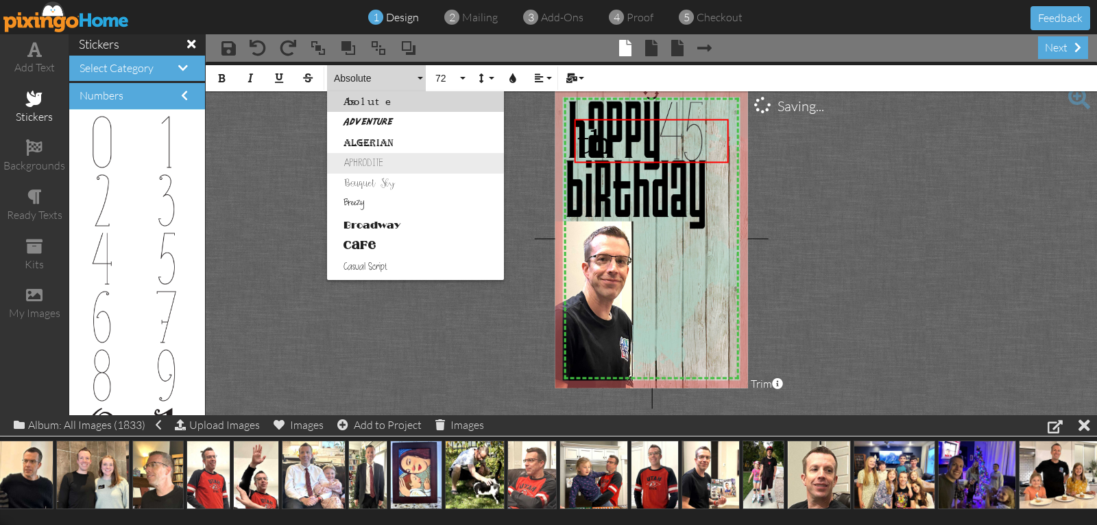
click at [370, 164] on link "Aphrodite" at bounding box center [415, 163] width 177 height 21
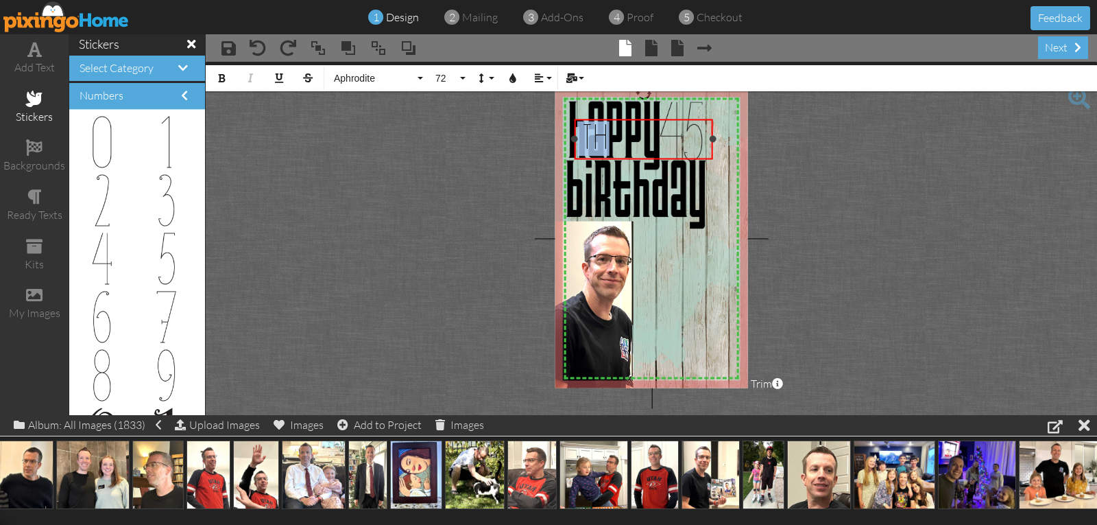
drag, startPoint x: 730, startPoint y: 139, endPoint x: 714, endPoint y: 141, distance: 15.8
click at [714, 141] on div at bounding box center [712, 139] width 7 height 7
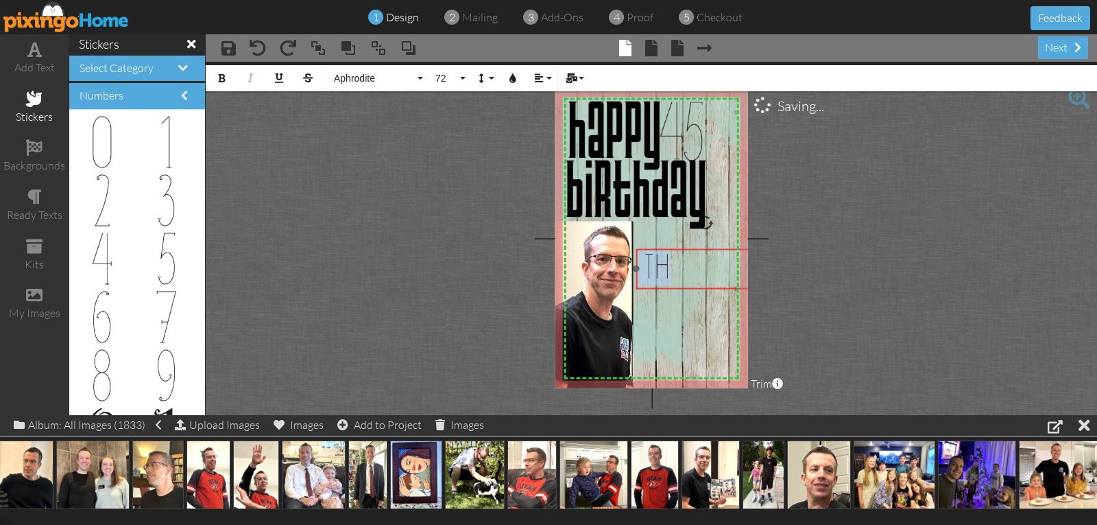
drag, startPoint x: 644, startPoint y: 119, endPoint x: 709, endPoint y: 248, distance: 144.7
click at [707, 249] on div "​ th ​" at bounding box center [705, 269] width 138 height 40
drag, startPoint x: 689, startPoint y: 248, endPoint x: 636, endPoint y: 228, distance: 57.1
click at [636, 228] on div at bounding box center [652, 249] width 145 height 47
drag, startPoint x: 721, startPoint y: 248, endPoint x: 639, endPoint y: 256, distance: 82.0
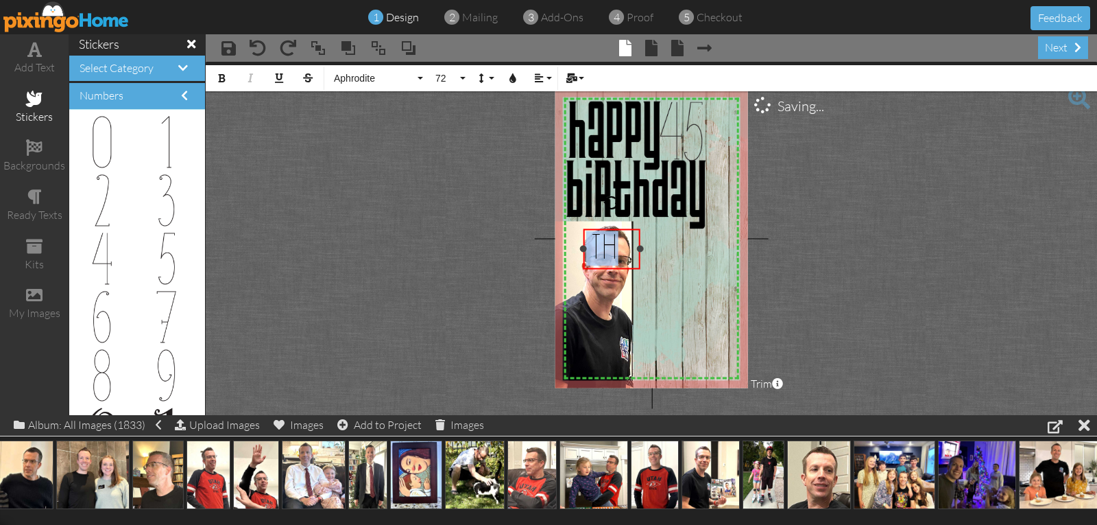
click at [639, 256] on div "th ×" at bounding box center [611, 249] width 57 height 40
drag, startPoint x: 618, startPoint y: 228, endPoint x: 697, endPoint y: 258, distance: 85.1
click at [697, 258] on div at bounding box center [692, 279] width 64 height 47
drag, startPoint x: 720, startPoint y: 278, endPoint x: 701, endPoint y: 279, distance: 18.6
click at [701, 279] on div at bounding box center [700, 279] width 7 height 7
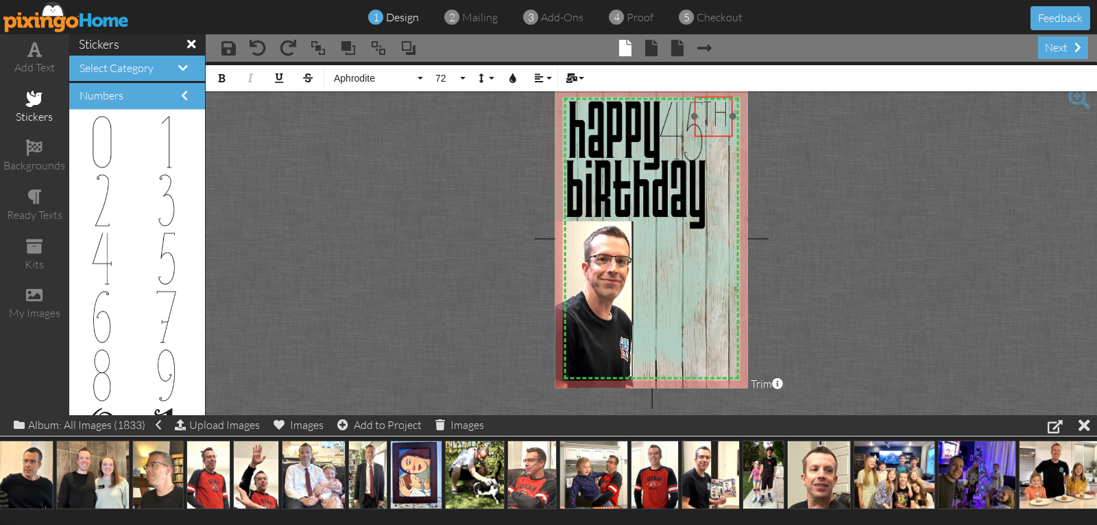
drag, startPoint x: 684, startPoint y: 258, endPoint x: 715, endPoint y: 97, distance: 164.2
click at [715, 97] on div at bounding box center [713, 116] width 45 height 47
click at [778, 124] on project-studio-wrapper "X X X X X X X X X X X X X X X X X X X X X X X X X X X X X X X X X X X X X X X X…" at bounding box center [651, 238] width 891 height 353
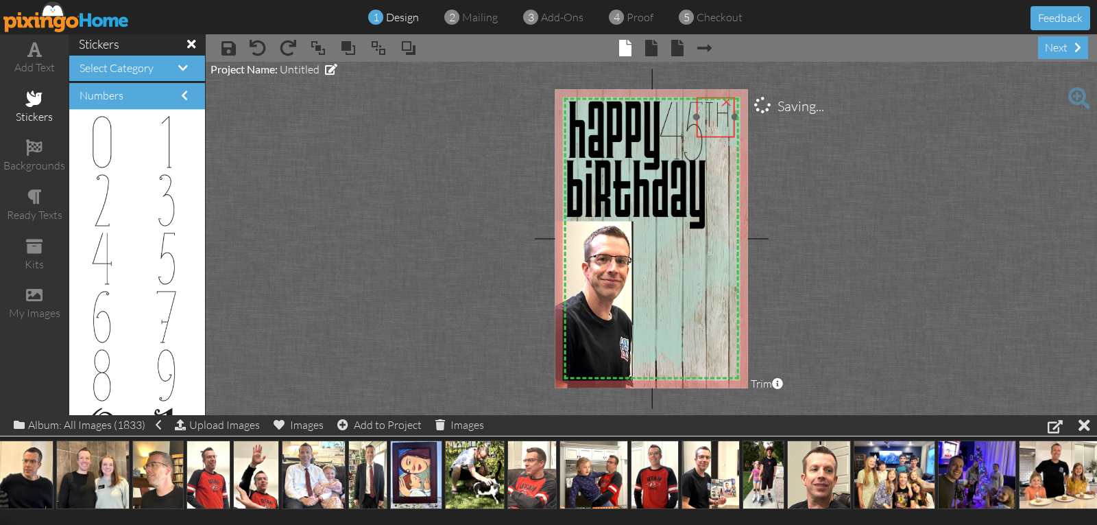
click at [721, 114] on span "th" at bounding box center [715, 117] width 32 height 32
click at [776, 136] on project-studio-wrapper "X X X X X X X X X X X X X X X X X X X X X X X X X X X X X X X X X X X X X X X X…" at bounding box center [651, 238] width 891 height 353
click at [718, 123] on span "th" at bounding box center [716, 117] width 32 height 32
click at [779, 141] on project-studio-wrapper "X X X X X X X X X X X X X X X X X X X X X X X X X X X X X X X X X X X X X X X X…" at bounding box center [651, 238] width 891 height 353
click at [717, 116] on span "th" at bounding box center [716, 116] width 32 height 32
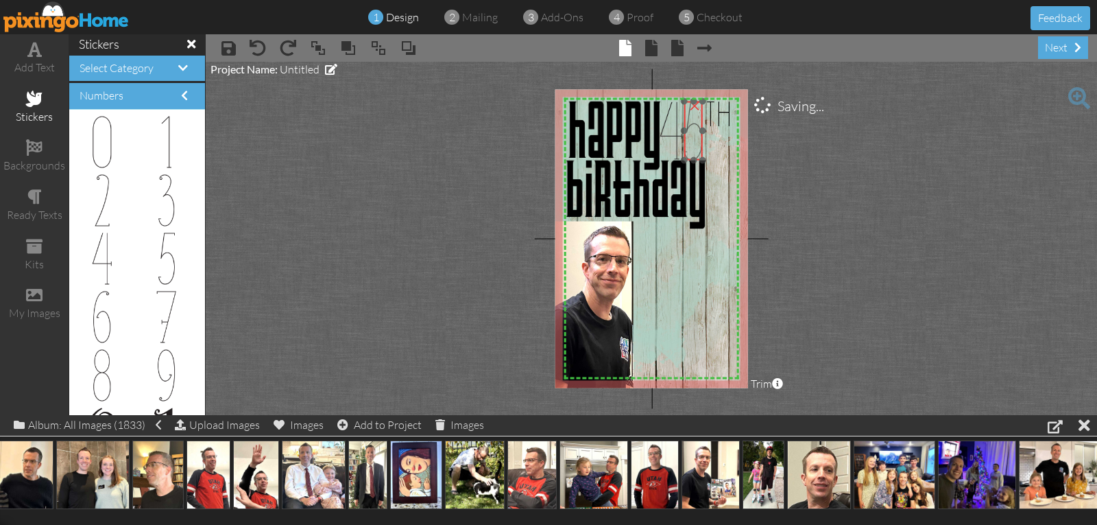
click at [688, 127] on img at bounding box center [693, 130] width 19 height 58
click at [815, 167] on project-studio-wrapper "X X X X X X X X X X X X X X X X X X X X X X X X X X X X X X X X X X X X X X X X…" at bounding box center [651, 238] width 891 height 353
click at [31, 56] on span at bounding box center [34, 49] width 14 height 16
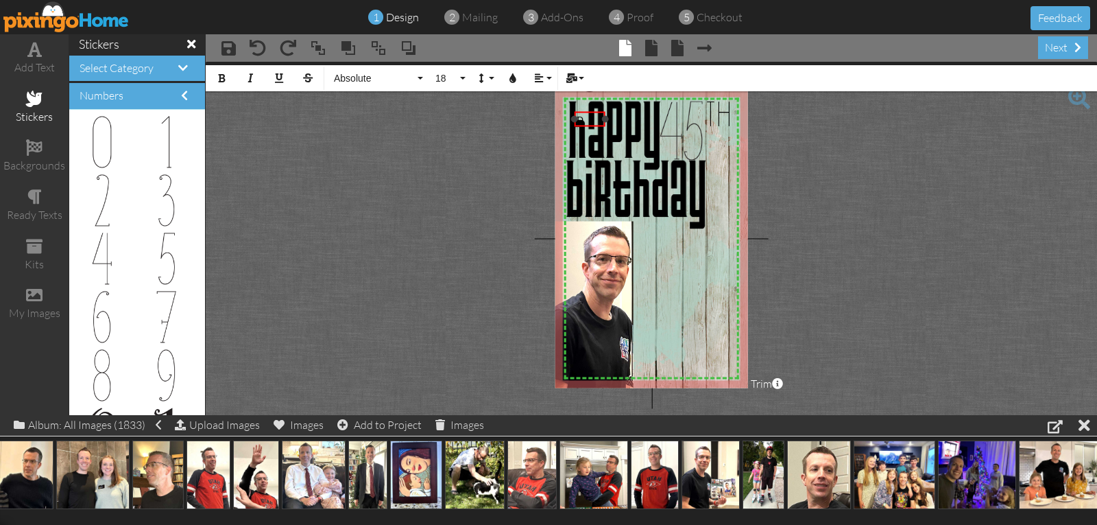
drag, startPoint x: 730, startPoint y: 119, endPoint x: 605, endPoint y: 128, distance: 125.1
click at [605, 126] on div "D ×" at bounding box center [590, 118] width 31 height 15
click at [345, 77] on span "Absolute" at bounding box center [374, 79] width 82 height 12
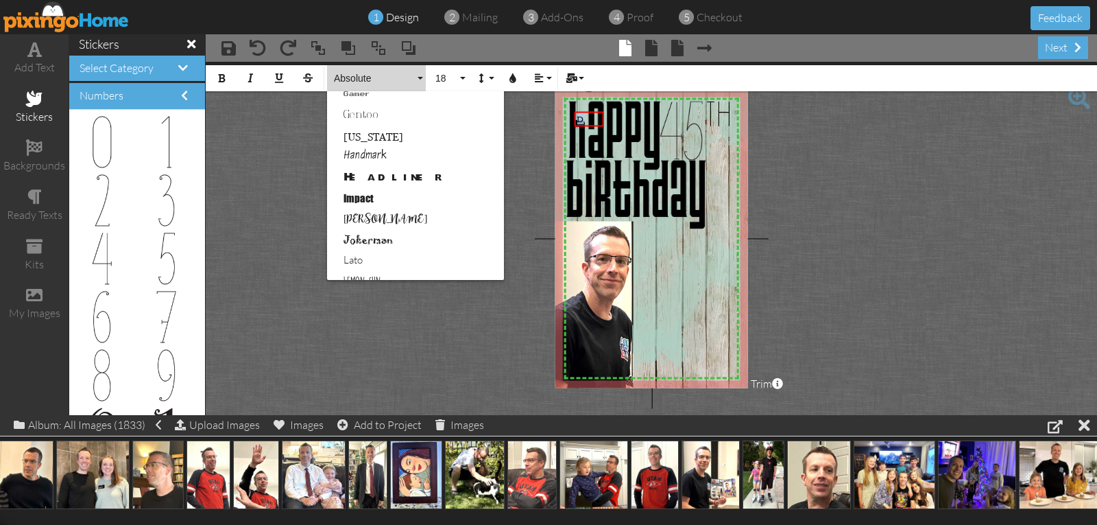
scroll to position [384, 0]
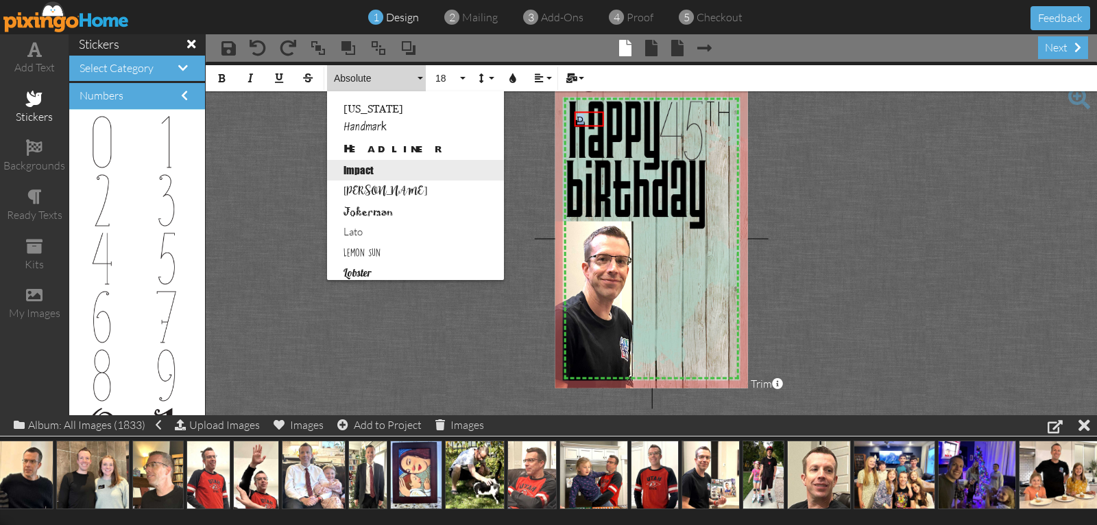
click at [351, 171] on link "Impact" at bounding box center [415, 170] width 177 height 21
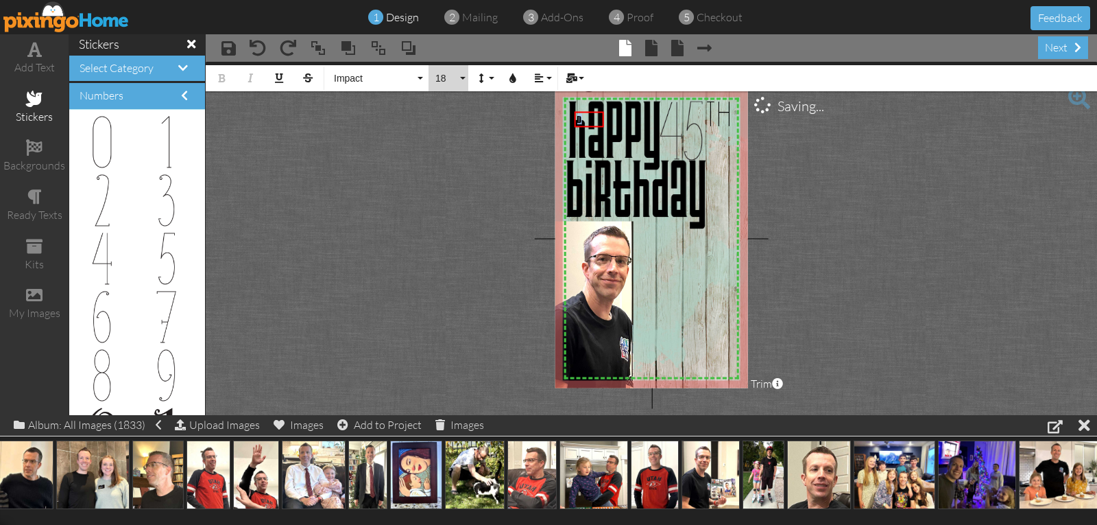
click at [447, 78] on span "18" at bounding box center [445, 79] width 23 height 12
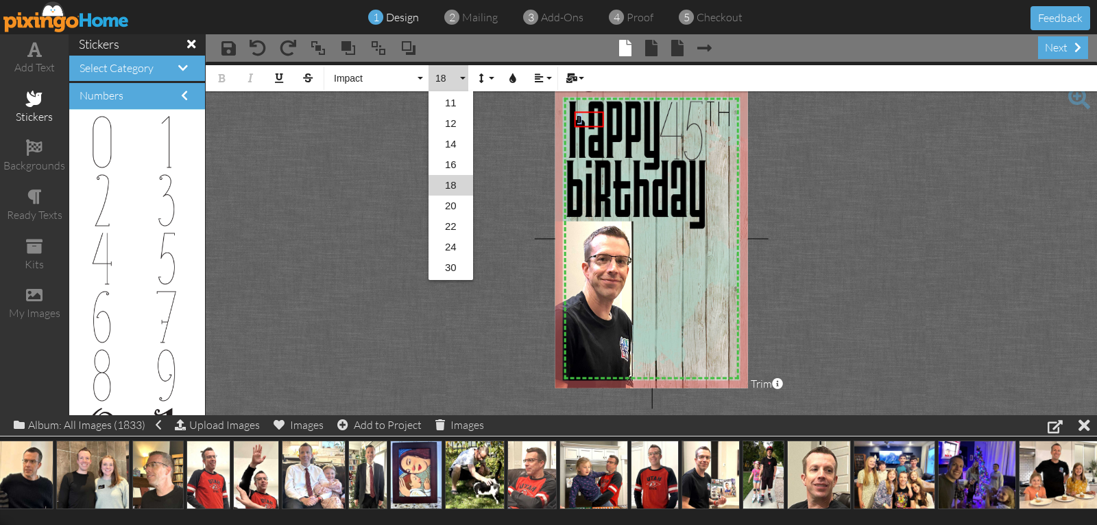
scroll to position [223, 0]
click at [449, 269] on link "96" at bounding box center [451, 269] width 45 height 21
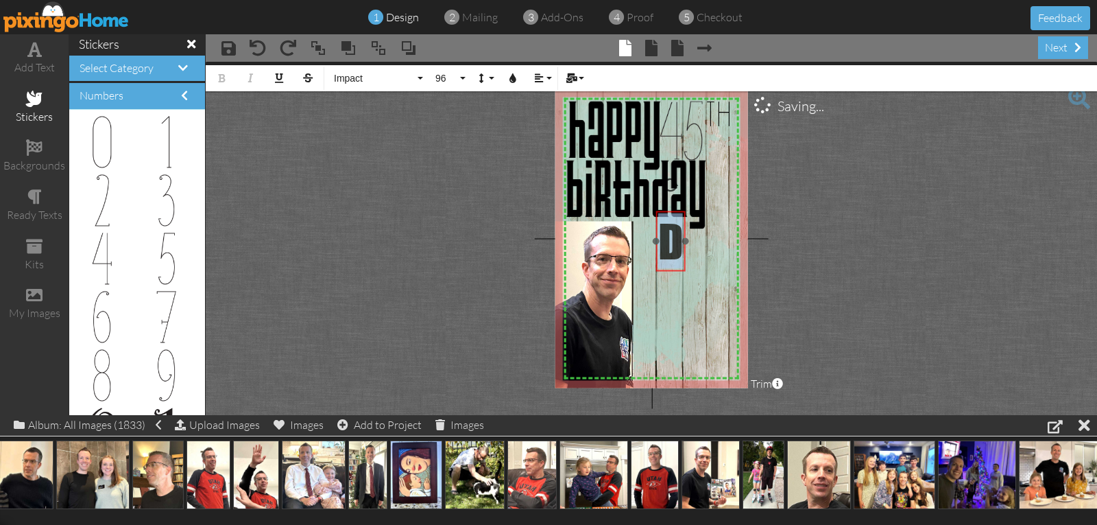
drag, startPoint x: 602, startPoint y: 121, endPoint x: 684, endPoint y: 220, distance: 128.6
click at [684, 220] on div "​ D ​" at bounding box center [670, 240] width 29 height 60
click at [441, 74] on span "96" at bounding box center [445, 79] width 23 height 12
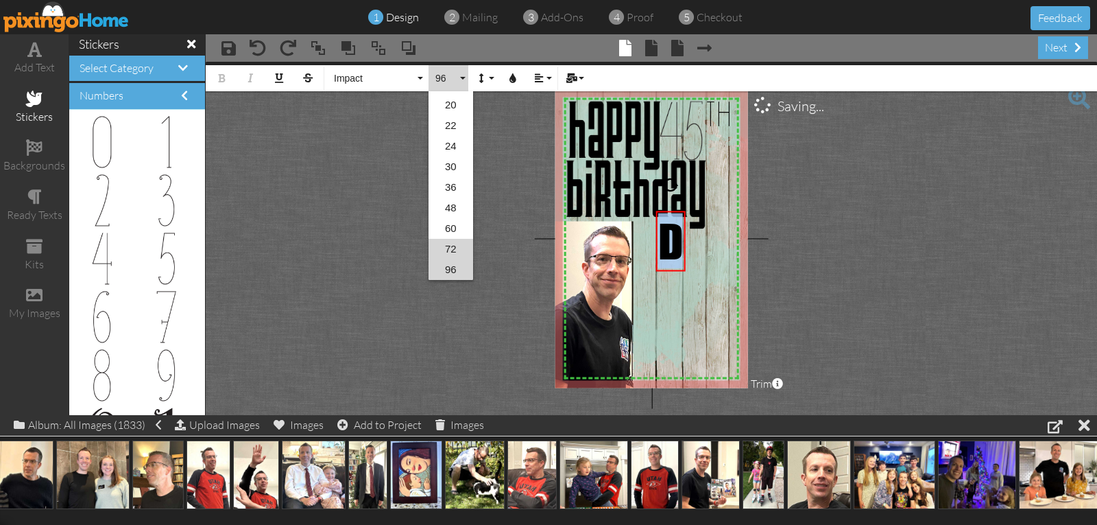
click at [446, 250] on link "72" at bounding box center [451, 249] width 45 height 21
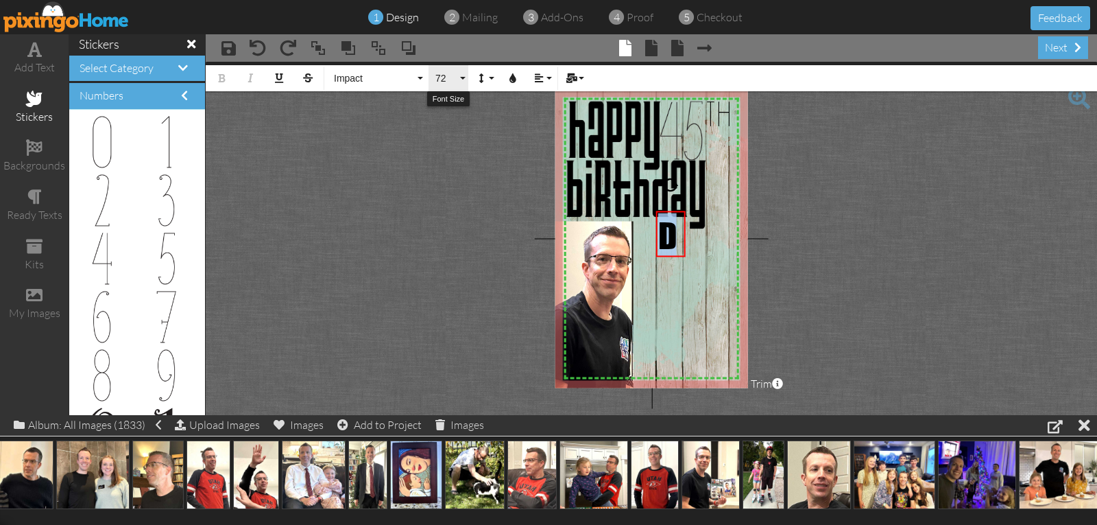
click at [442, 76] on span "72" at bounding box center [445, 79] width 23 height 12
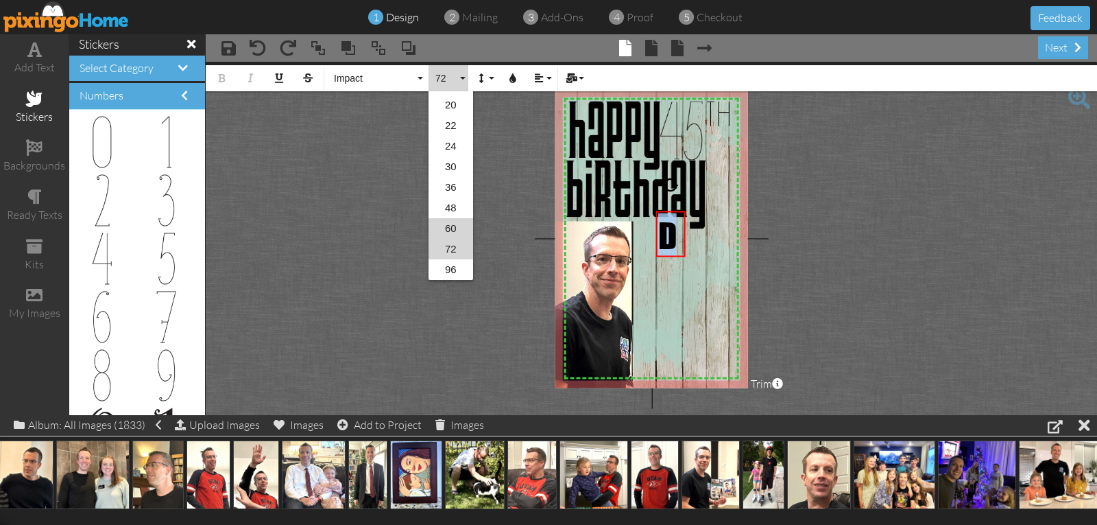
click at [451, 225] on link "60" at bounding box center [451, 228] width 45 height 21
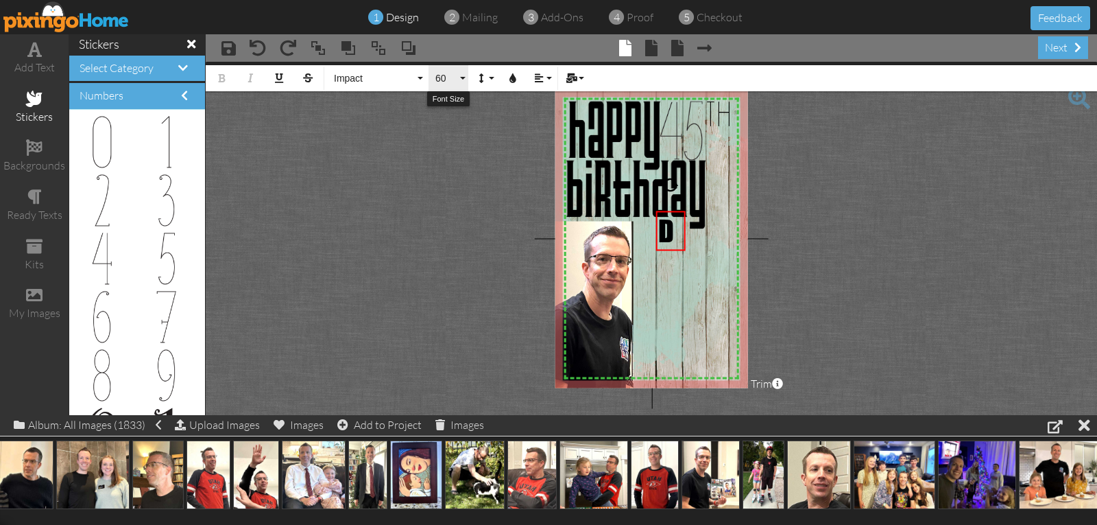
click at [441, 80] on span "60" at bounding box center [445, 79] width 23 height 12
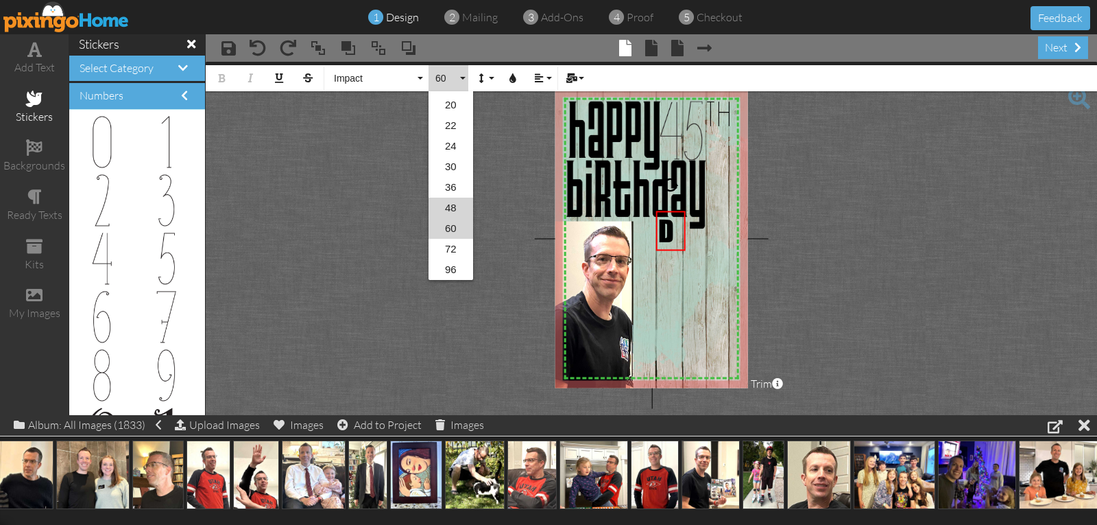
click at [449, 206] on link "48" at bounding box center [451, 207] width 45 height 21
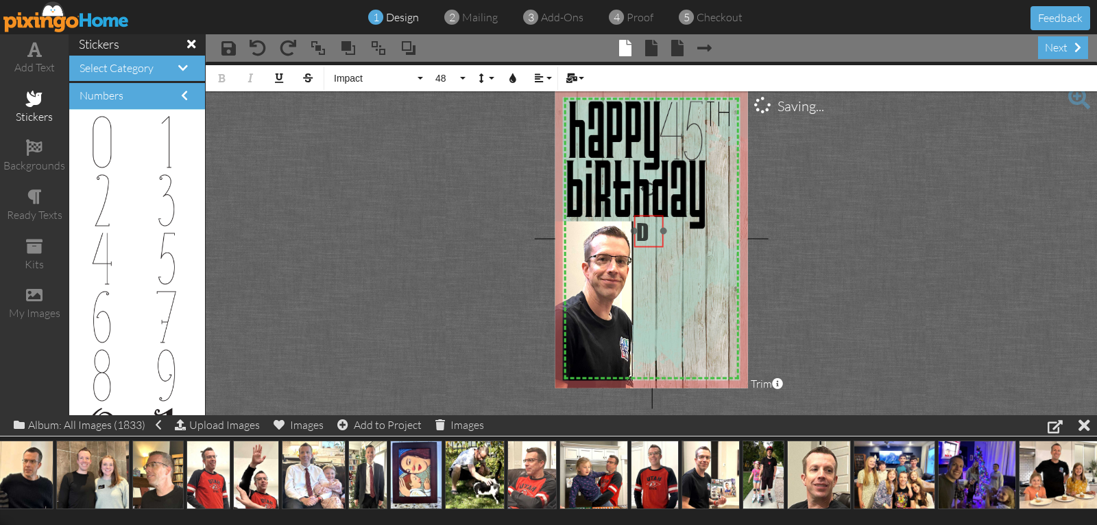
drag, startPoint x: 683, startPoint y: 213, endPoint x: 661, endPoint y: 217, distance: 22.3
click at [661, 217] on div "​ D ​" at bounding box center [648, 231] width 29 height 33
drag, startPoint x: 664, startPoint y: 232, endPoint x: 656, endPoint y: 233, distance: 8.3
click at [656, 233] on div at bounding box center [654, 231] width 7 height 7
click at [648, 214] on div "​ D ​" at bounding box center [645, 230] width 21 height 33
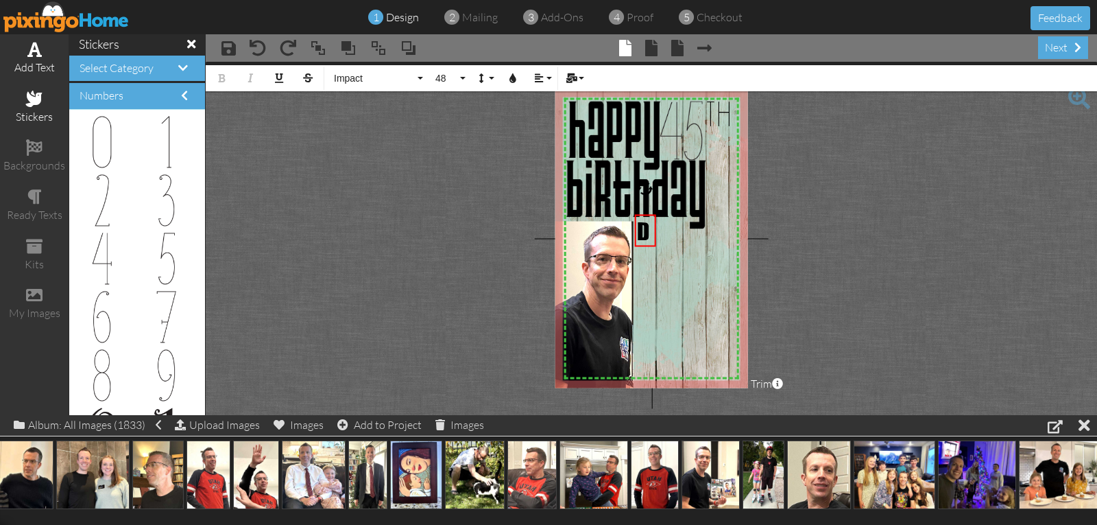
click at [29, 51] on span at bounding box center [34, 49] width 14 height 16
click at [435, 80] on span "18" at bounding box center [445, 79] width 23 height 12
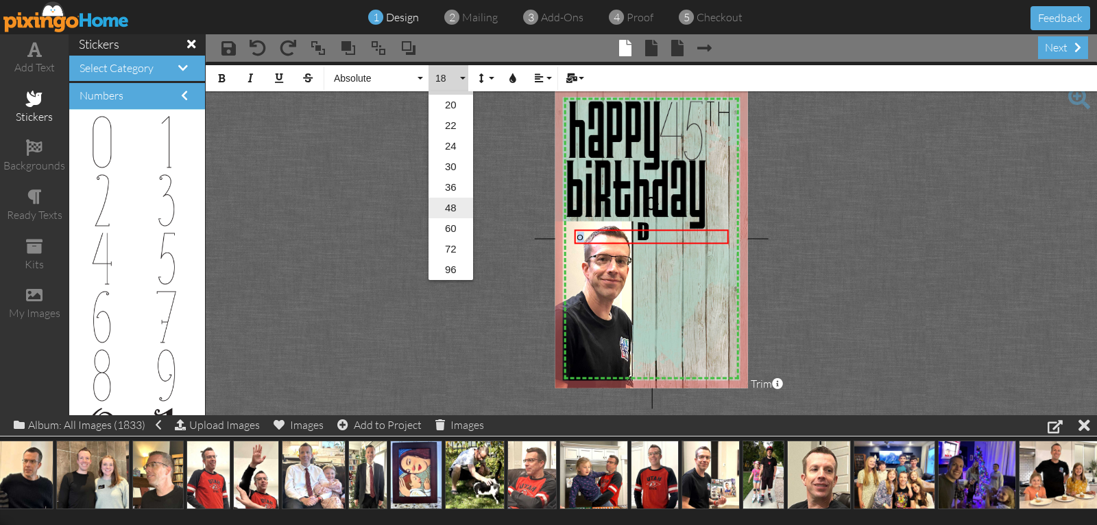
click at [445, 201] on link "48" at bounding box center [451, 207] width 45 height 21
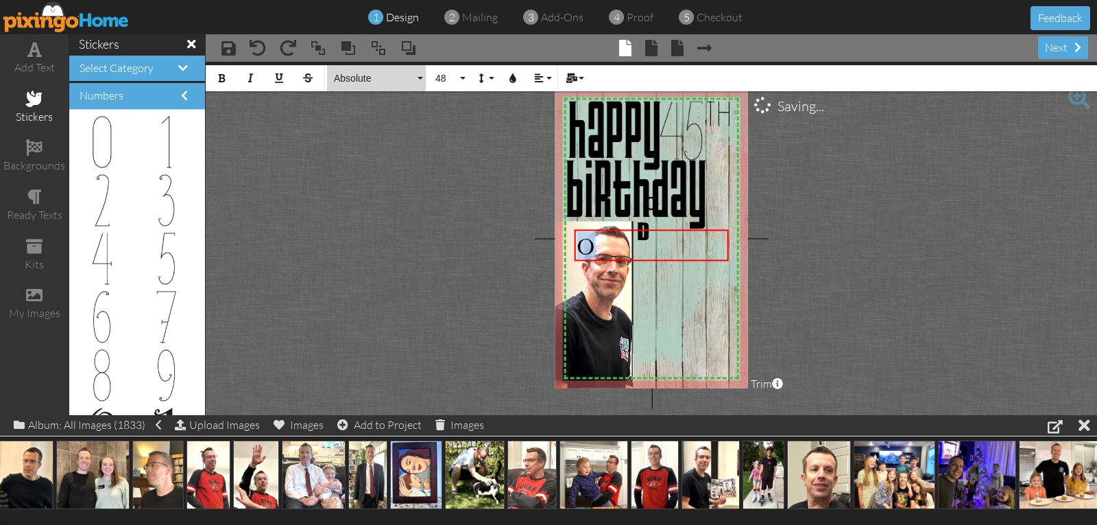
click at [363, 77] on span "Absolute" at bounding box center [374, 79] width 82 height 12
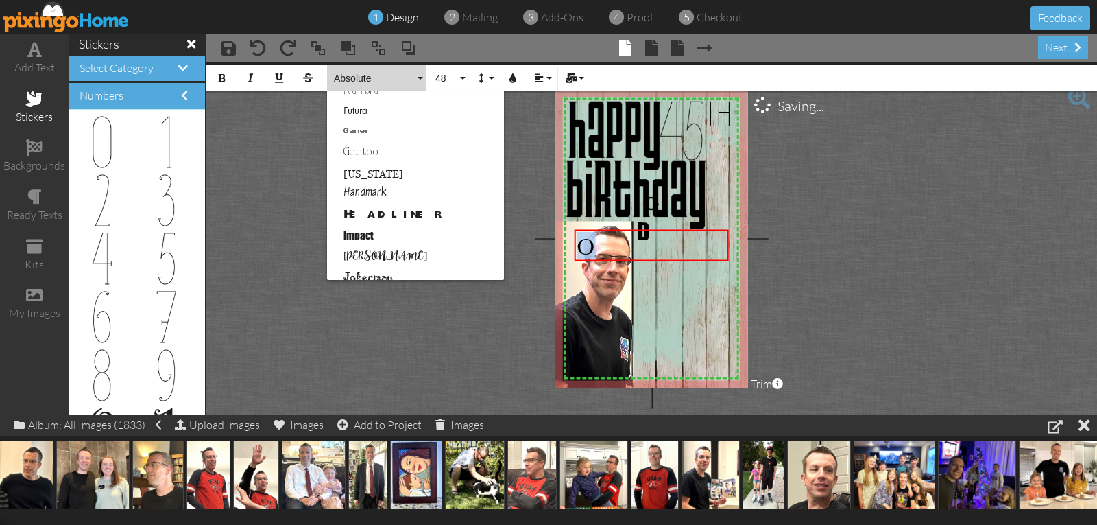
scroll to position [343, 0]
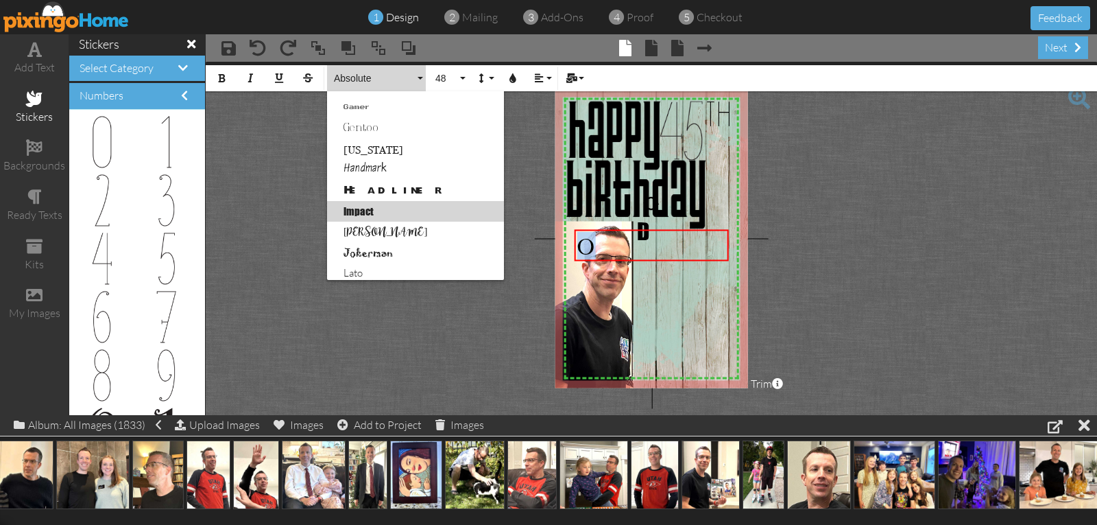
click at [368, 210] on link "Impact" at bounding box center [415, 211] width 177 height 21
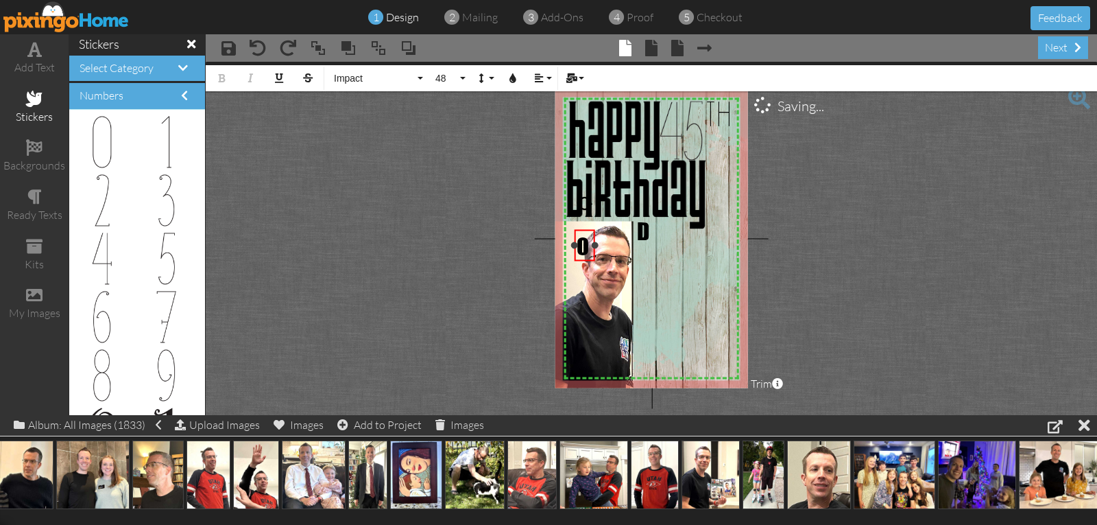
drag, startPoint x: 723, startPoint y: 244, endPoint x: 594, endPoint y: 239, distance: 129.0
click at [593, 239] on div "O ×" at bounding box center [585, 245] width 21 height 32
drag, startPoint x: 589, startPoint y: 230, endPoint x: 650, endPoint y: 234, distance: 61.1
click at [650, 234] on div "​ O ​" at bounding box center [646, 248] width 21 height 33
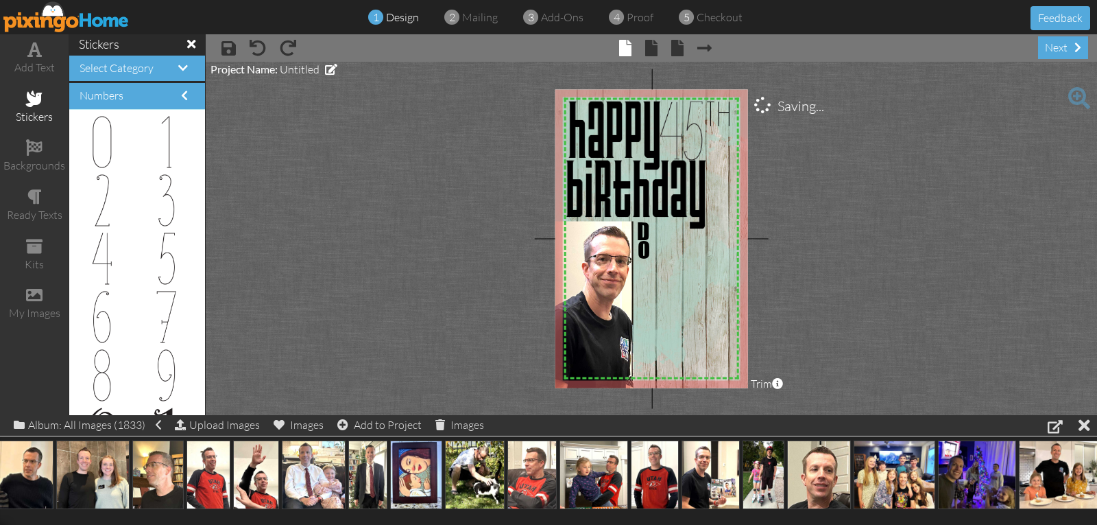
click at [766, 209] on project-studio-wrapper "X X X X X X X X X X X X X X X X X X X X X X X X X X X X X X X X X X X X X X X X…" at bounding box center [651, 238] width 891 height 353
click at [647, 253] on span "O" at bounding box center [643, 249] width 12 height 28
click at [786, 227] on project-studio-wrapper "X X X X X X X X X X X X X X X X X X X X X X X X X X X X X X X X X X X X X X X X…" at bounding box center [651, 238] width 891 height 353
click at [36, 56] on span at bounding box center [34, 49] width 14 height 16
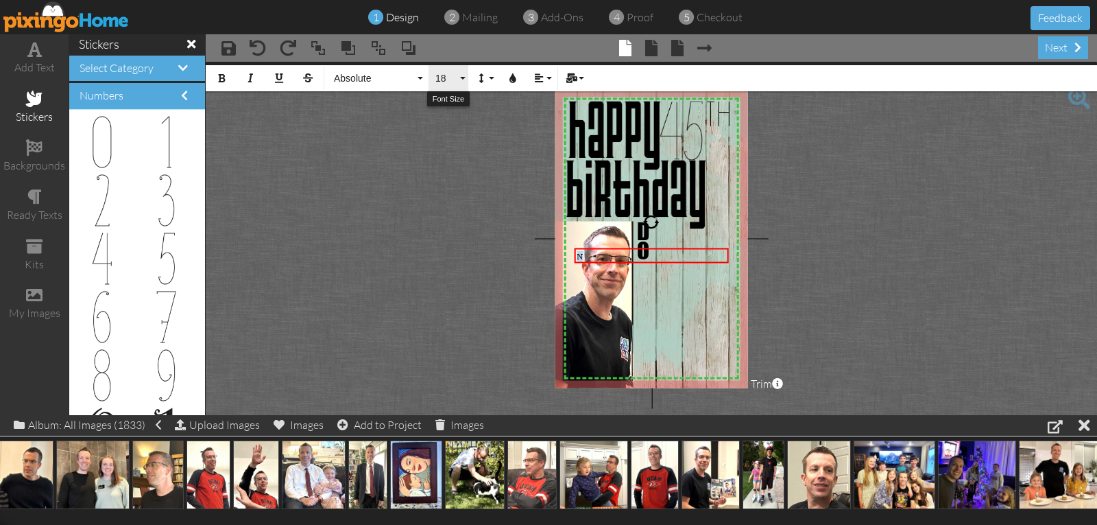
click at [461, 80] on button "18" at bounding box center [449, 78] width 40 height 26
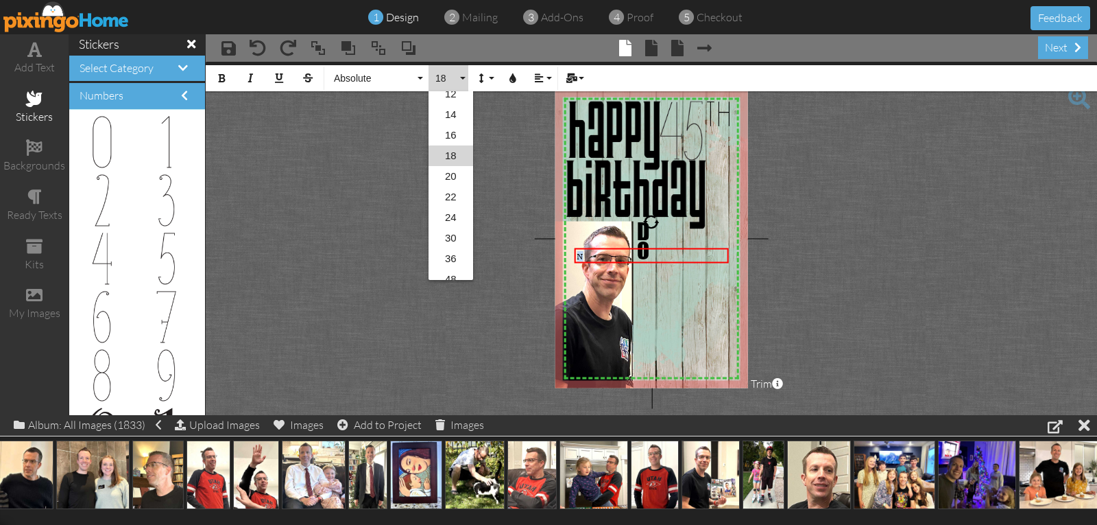
scroll to position [223, 0]
click at [459, 210] on link "48" at bounding box center [451, 207] width 45 height 21
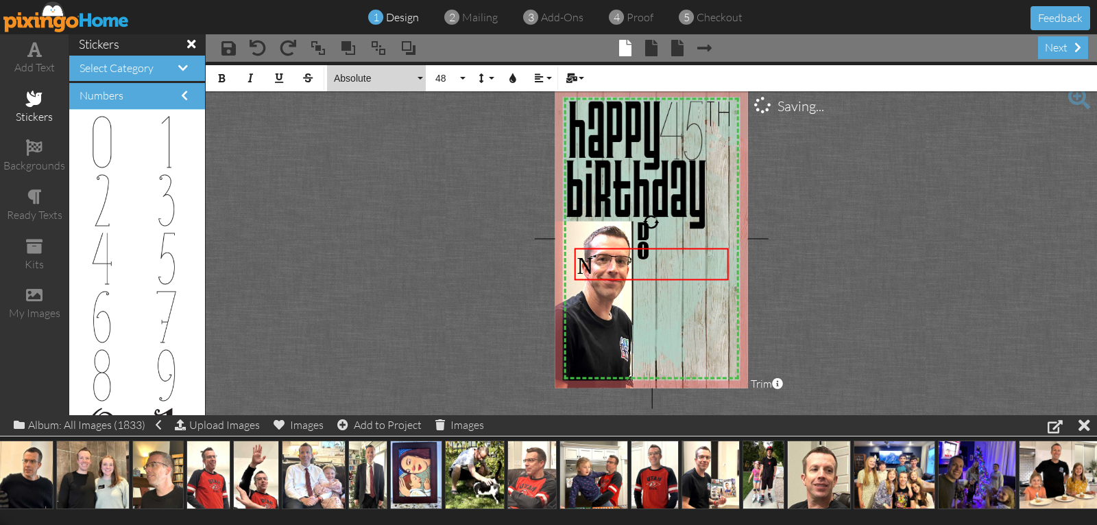
click at [356, 77] on span "Absolute" at bounding box center [374, 79] width 82 height 12
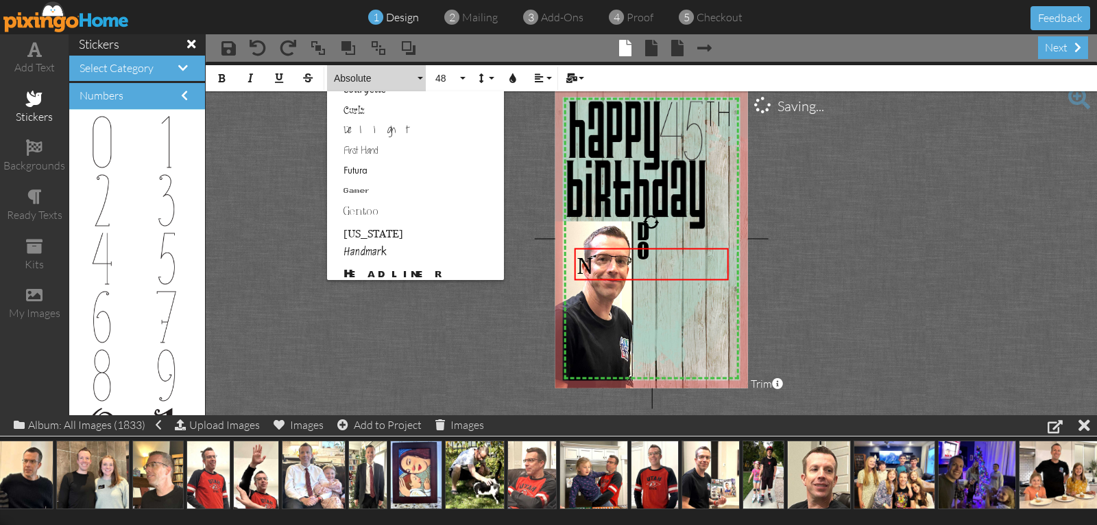
scroll to position [411, 0]
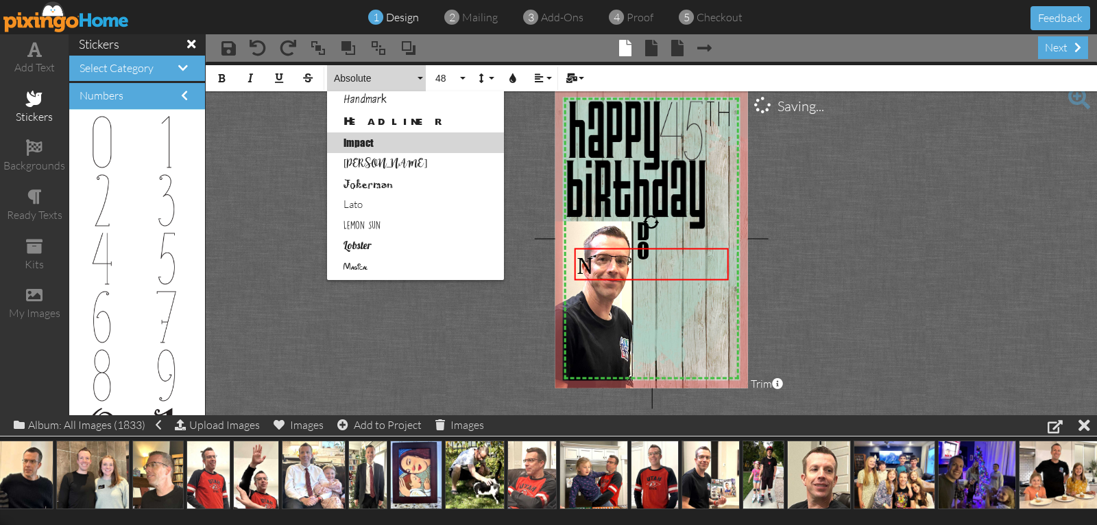
click at [368, 148] on link "Impact" at bounding box center [415, 142] width 177 height 21
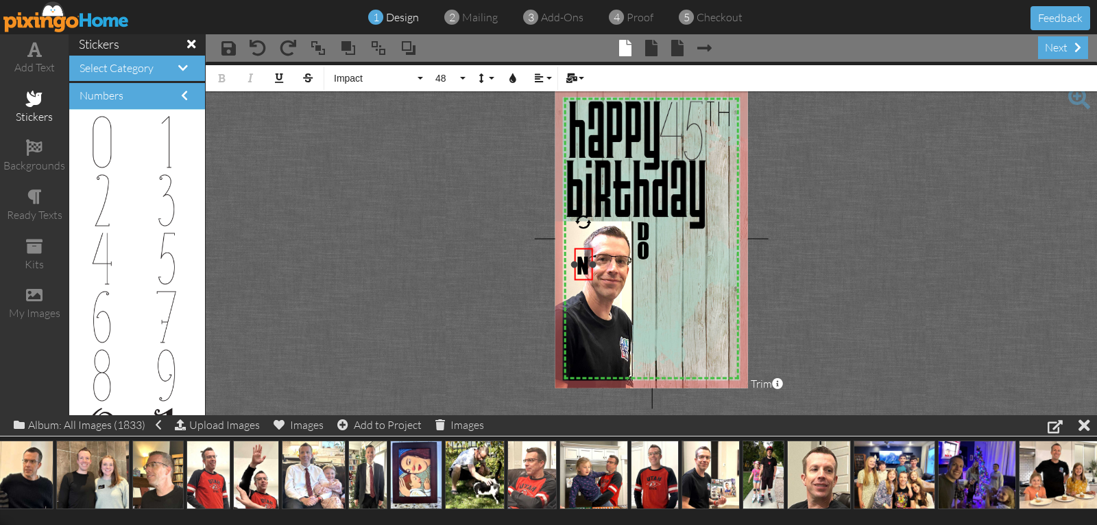
drag, startPoint x: 727, startPoint y: 264, endPoint x: 591, endPoint y: 254, distance: 136.1
click at [591, 254] on div "N ×" at bounding box center [584, 264] width 19 height 32
drag, startPoint x: 581, startPoint y: 247, endPoint x: 641, endPoint y: 250, distance: 59.7
click at [641, 250] on div at bounding box center [643, 267] width 25 height 39
click at [647, 252] on div "​ N ​" at bounding box center [644, 268] width 19 height 33
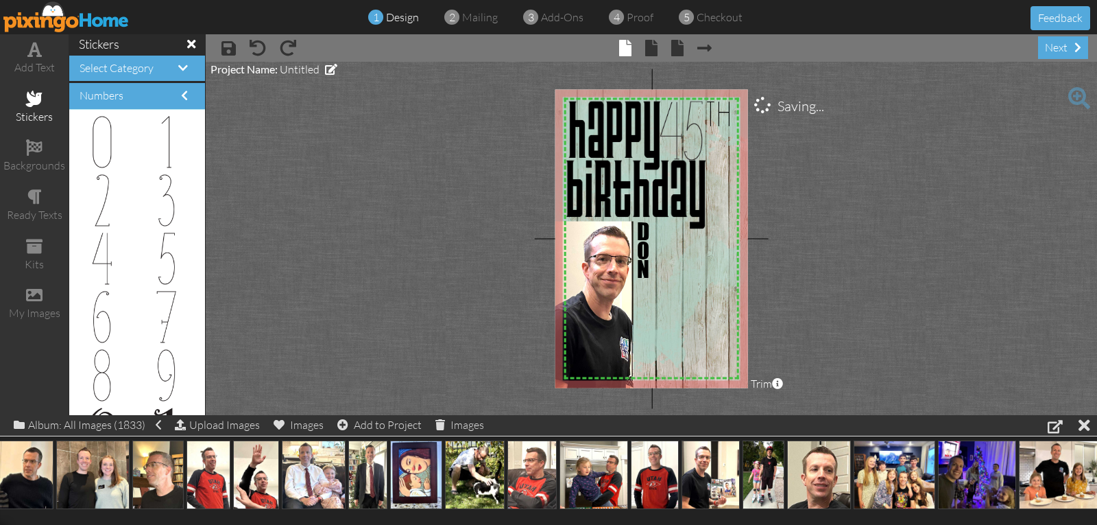
click at [788, 226] on project-studio-wrapper "X X X X X X X X X X X X X X X X X X X X X X X X X X X X X X X X X X X X X X X X…" at bounding box center [651, 238] width 891 height 353
click at [46, 60] on div "add text" at bounding box center [34, 68] width 69 height 16
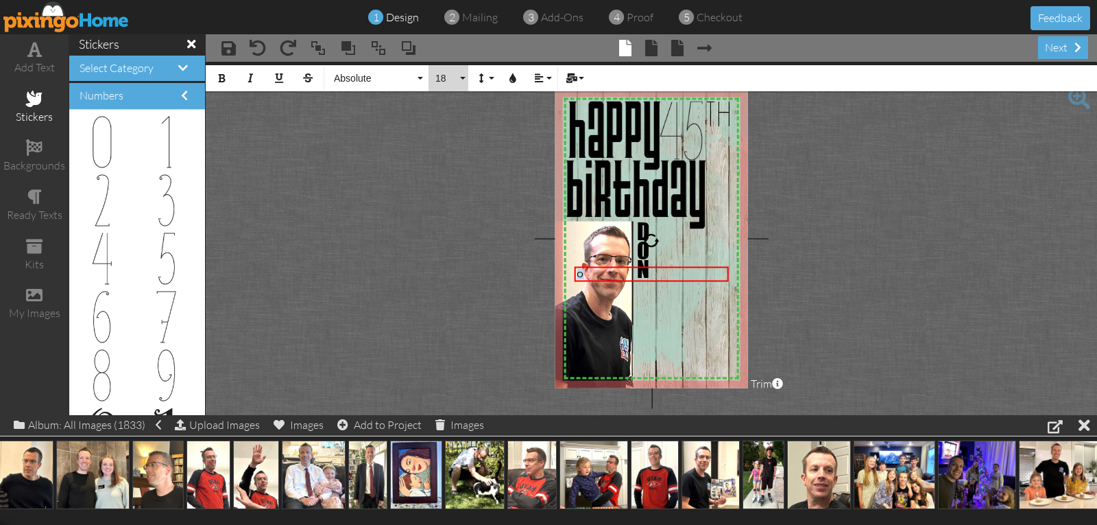
click at [461, 78] on button "18" at bounding box center [449, 78] width 40 height 26
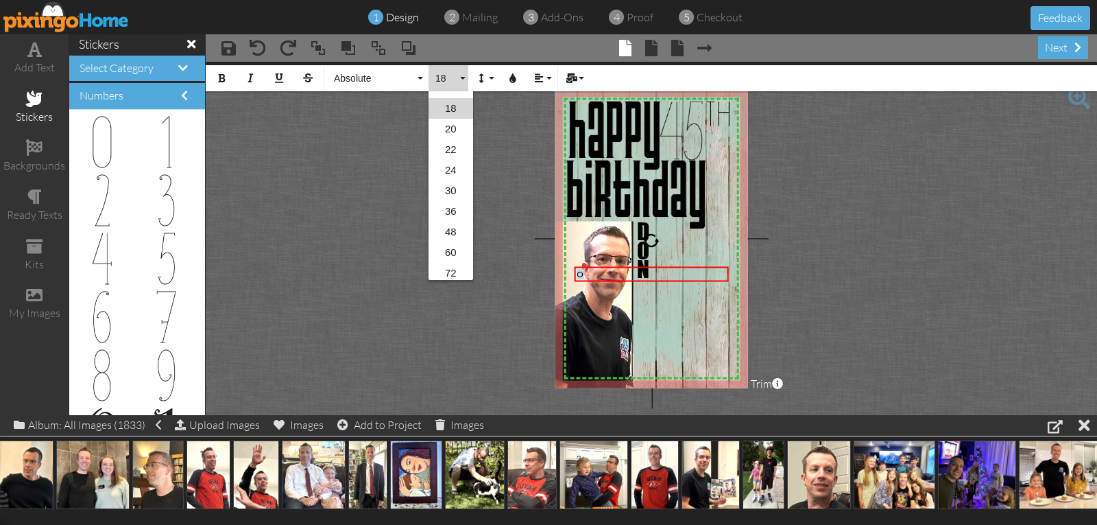
scroll to position [223, 0]
click at [459, 209] on link "48" at bounding box center [451, 207] width 45 height 21
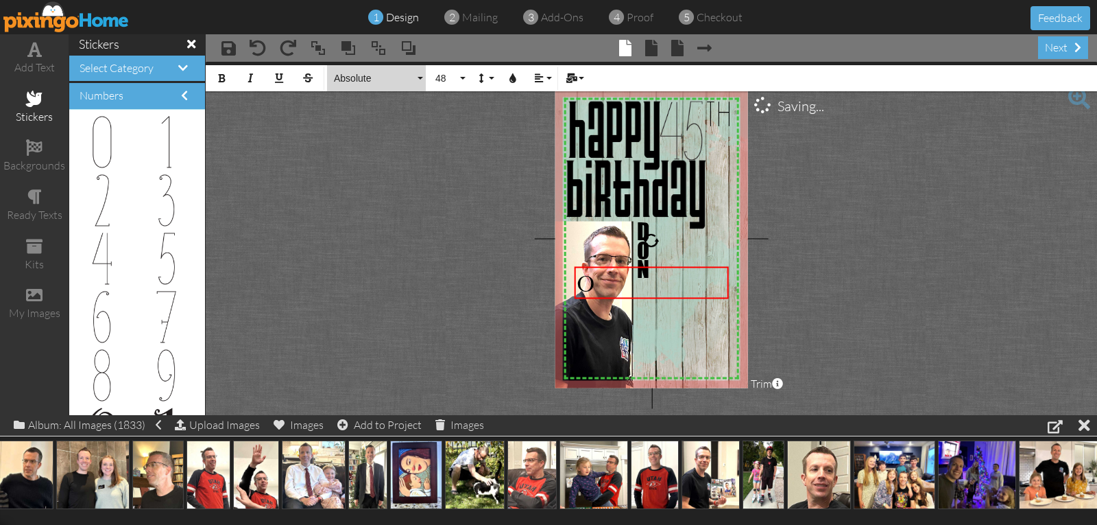
click at [360, 77] on span "Absolute" at bounding box center [374, 79] width 82 height 12
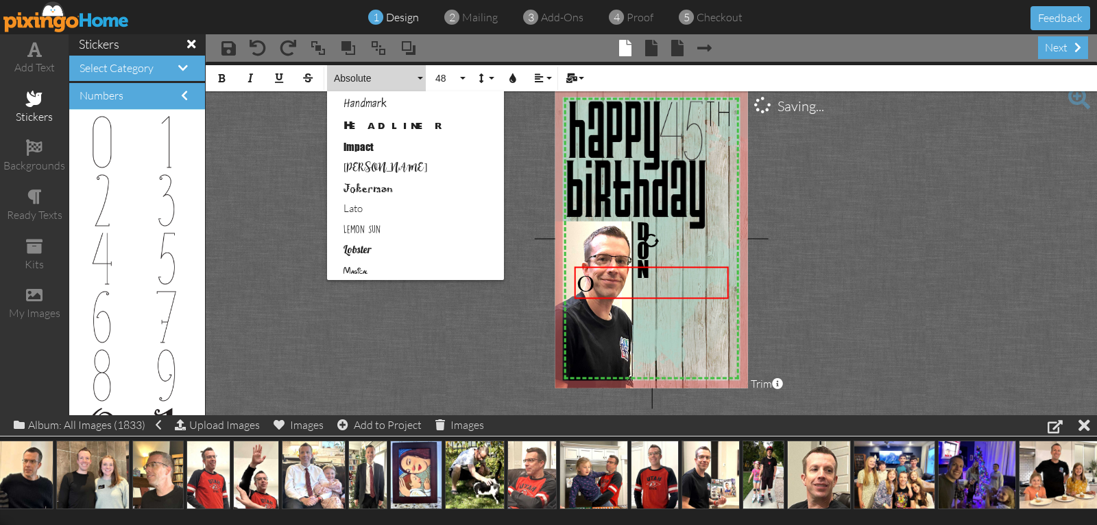
scroll to position [411, 0]
click at [360, 149] on link "Impact" at bounding box center [415, 142] width 177 height 21
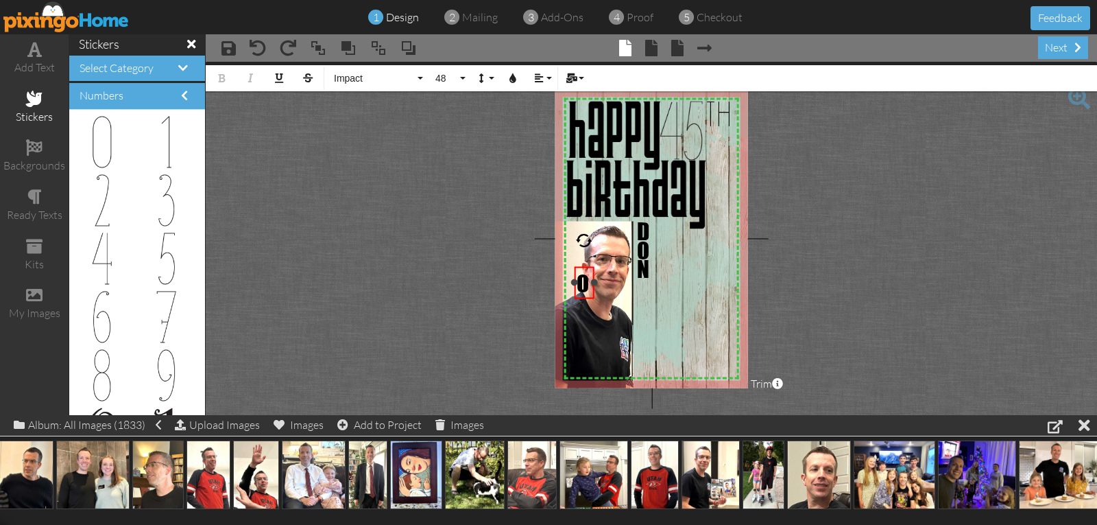
drag, startPoint x: 727, startPoint y: 282, endPoint x: 592, endPoint y: 289, distance: 135.9
click at [593, 290] on div "O ×" at bounding box center [585, 283] width 20 height 32
drag, startPoint x: 583, startPoint y: 266, endPoint x: 642, endPoint y: 273, distance: 58.7
click at [642, 274] on div "​ O ​" at bounding box center [645, 290] width 20 height 33
click at [649, 273] on div "​ O ​" at bounding box center [646, 288] width 20 height 33
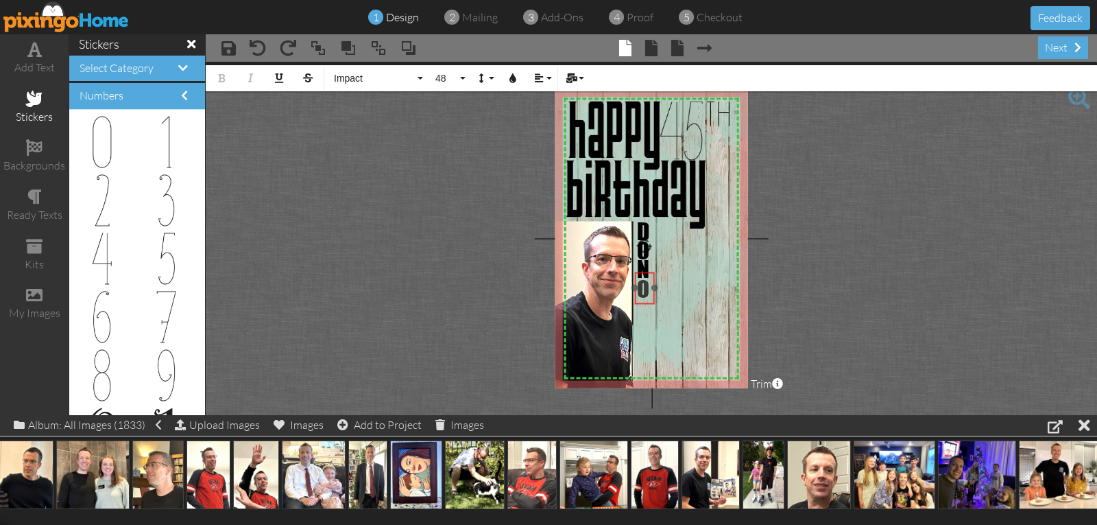
click at [641, 272] on div "​ O ​" at bounding box center [645, 288] width 20 height 33
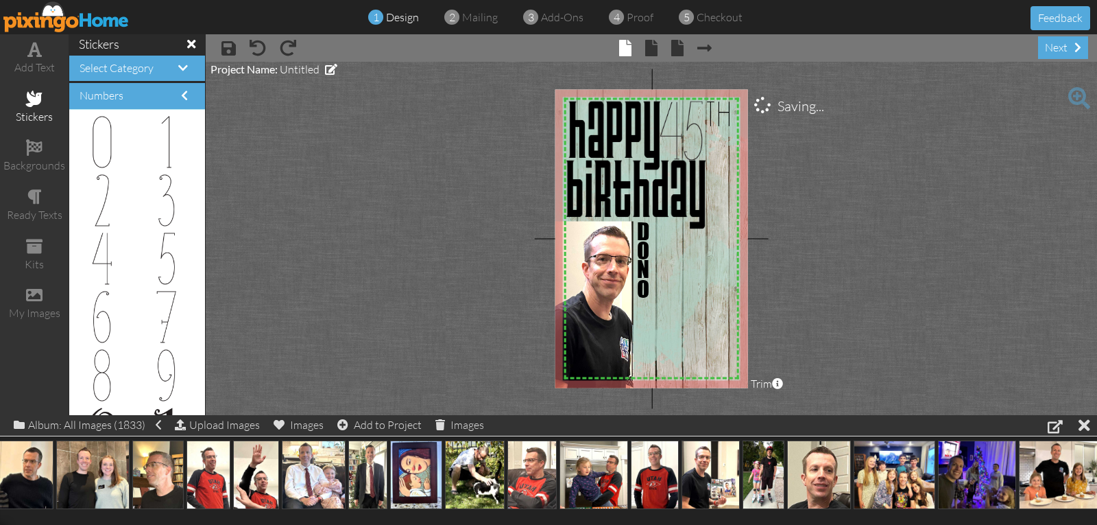
click at [778, 263] on project-studio-wrapper "X X X X X X X X X X X X X X X X X X X X X X X X X X X X X X X X X X X X X X X X…" at bounding box center [651, 238] width 891 height 353
click at [31, 60] on div "add text" at bounding box center [34, 68] width 69 height 16
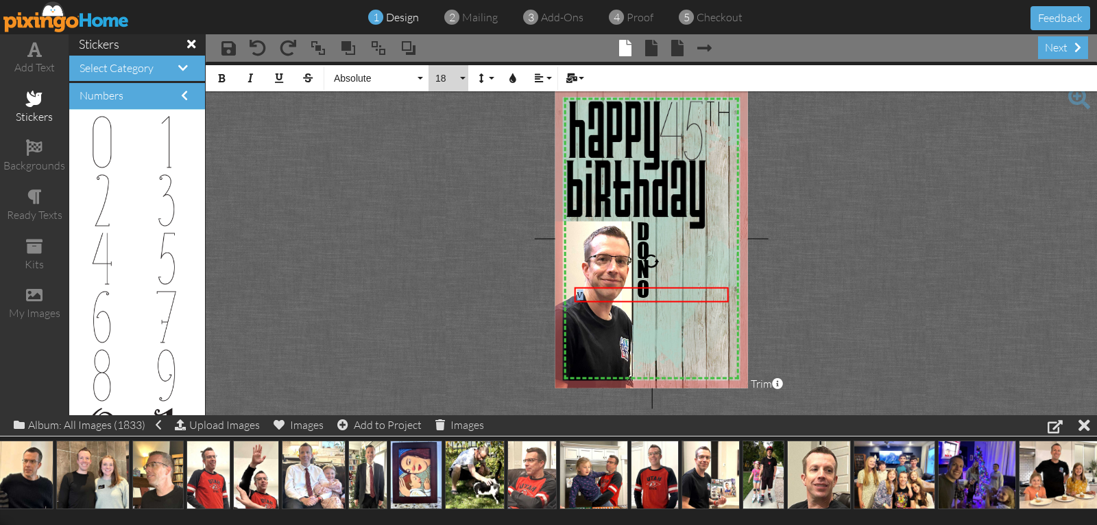
click at [437, 77] on span "18" at bounding box center [445, 79] width 23 height 12
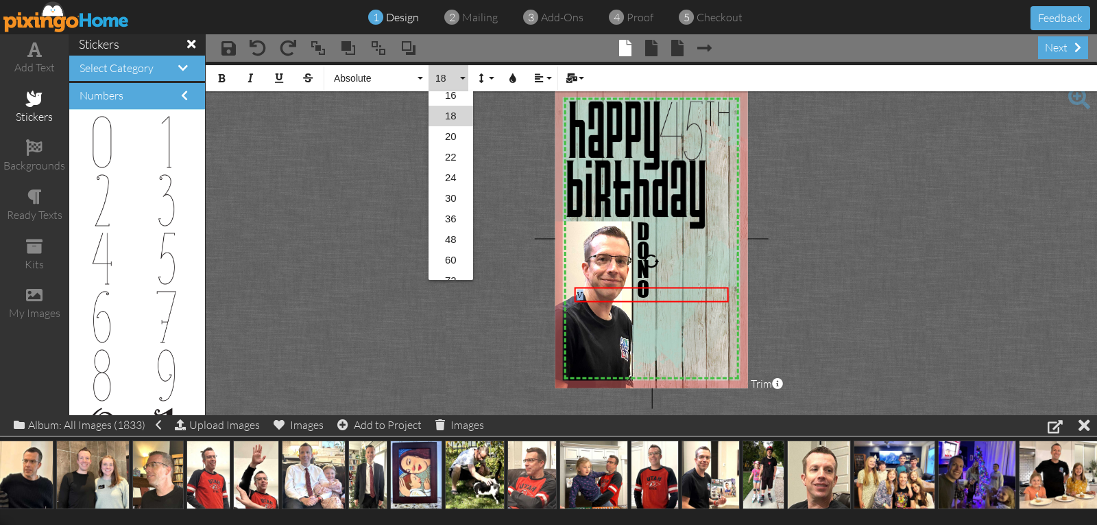
scroll to position [223, 0]
drag, startPoint x: 450, startPoint y: 204, endPoint x: 433, endPoint y: 178, distance: 30.8
click at [449, 203] on link "48" at bounding box center [451, 207] width 45 height 21
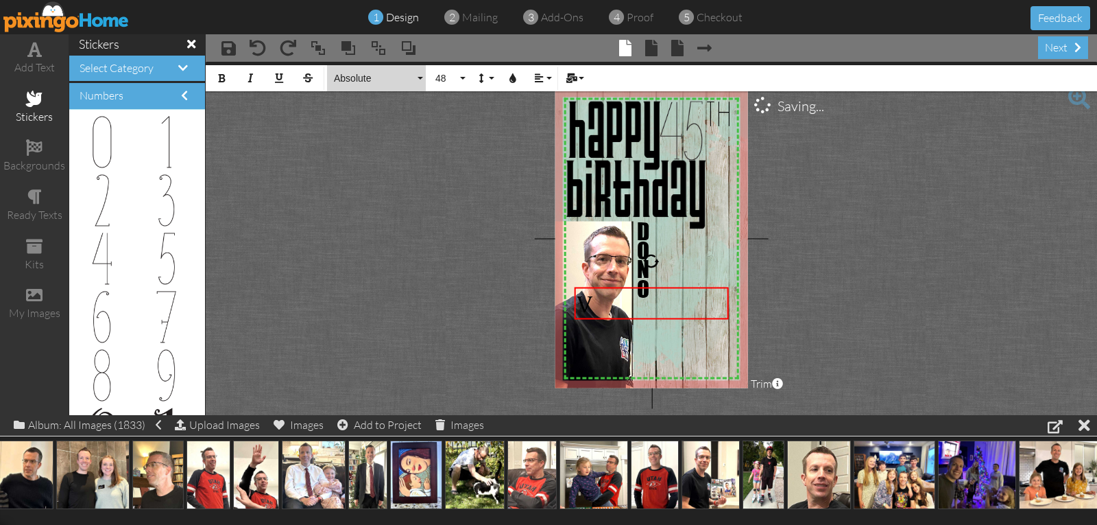
click at [349, 77] on span "Absolute" at bounding box center [374, 79] width 82 height 12
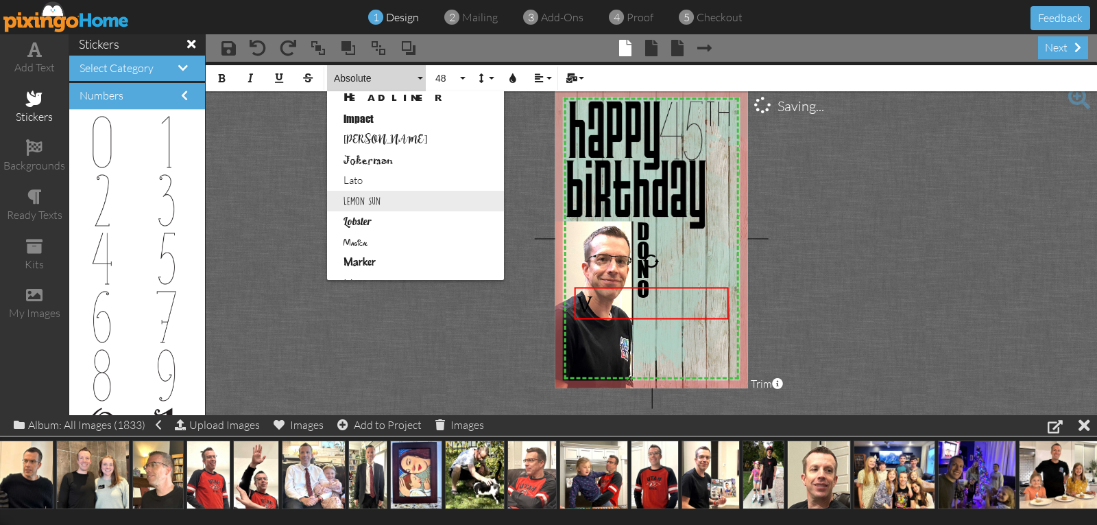
scroll to position [411, 0]
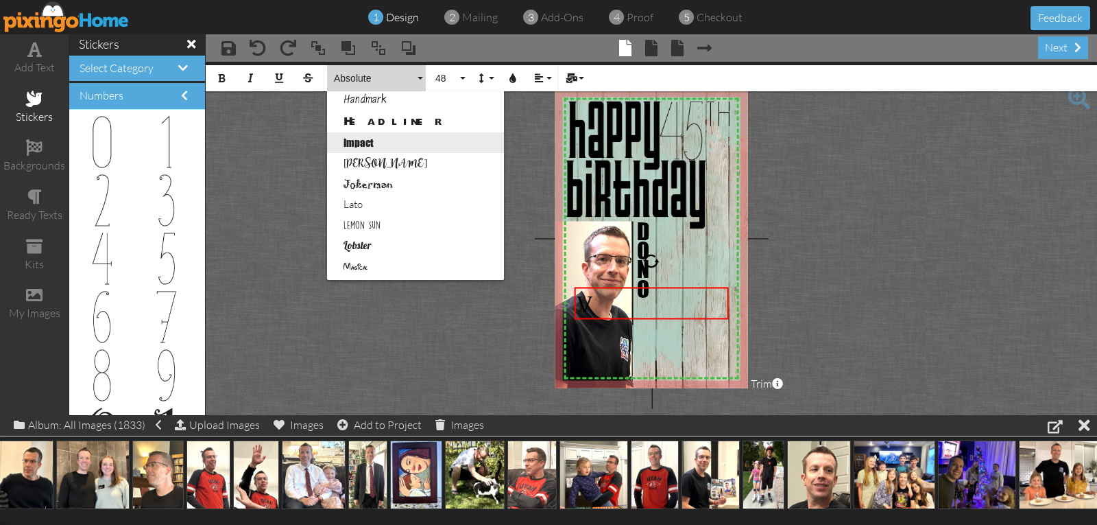
click at [369, 145] on link "Impact" at bounding box center [415, 142] width 177 height 21
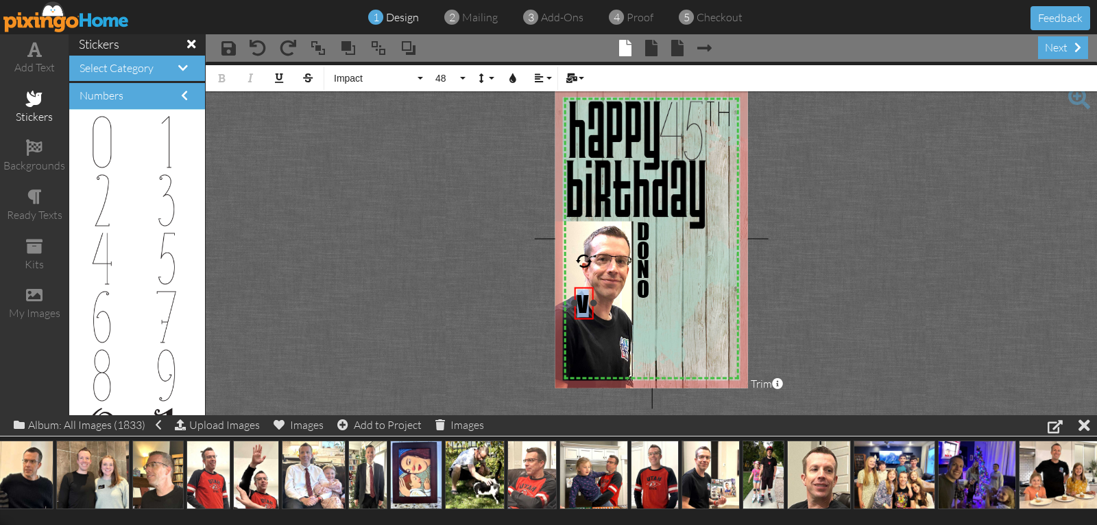
drag, startPoint x: 727, startPoint y: 304, endPoint x: 595, endPoint y: 300, distance: 132.4
click at [594, 303] on div at bounding box center [593, 303] width 7 height 7
drag, startPoint x: 581, startPoint y: 285, endPoint x: 642, endPoint y: 288, distance: 60.4
click at [642, 288] on div at bounding box center [644, 305] width 27 height 39
click at [693, 285] on img at bounding box center [592, 237] width 317 height 317
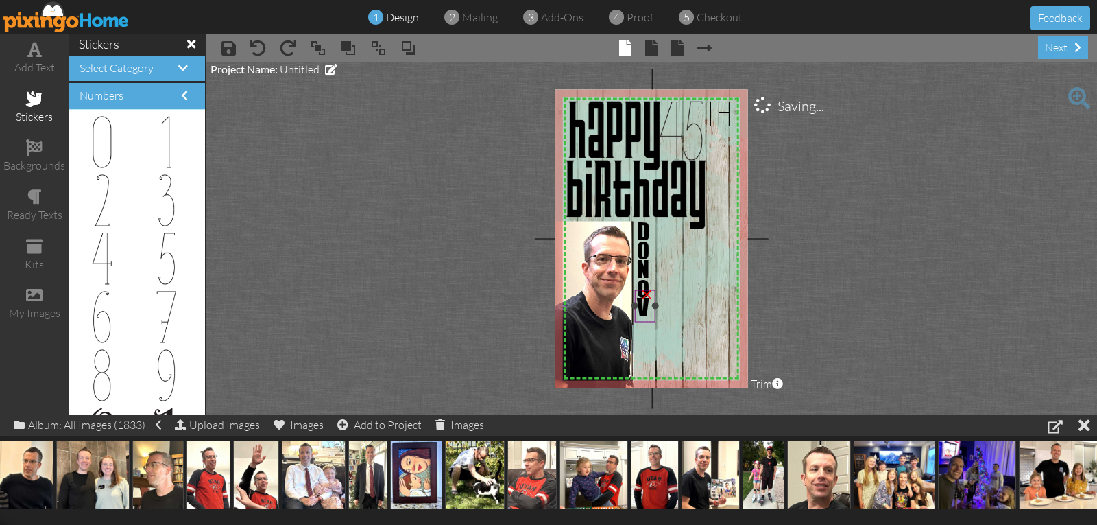
click at [643, 303] on div "×" at bounding box center [647, 292] width 22 height 22
click at [39, 58] on div "add text" at bounding box center [34, 58] width 69 height 48
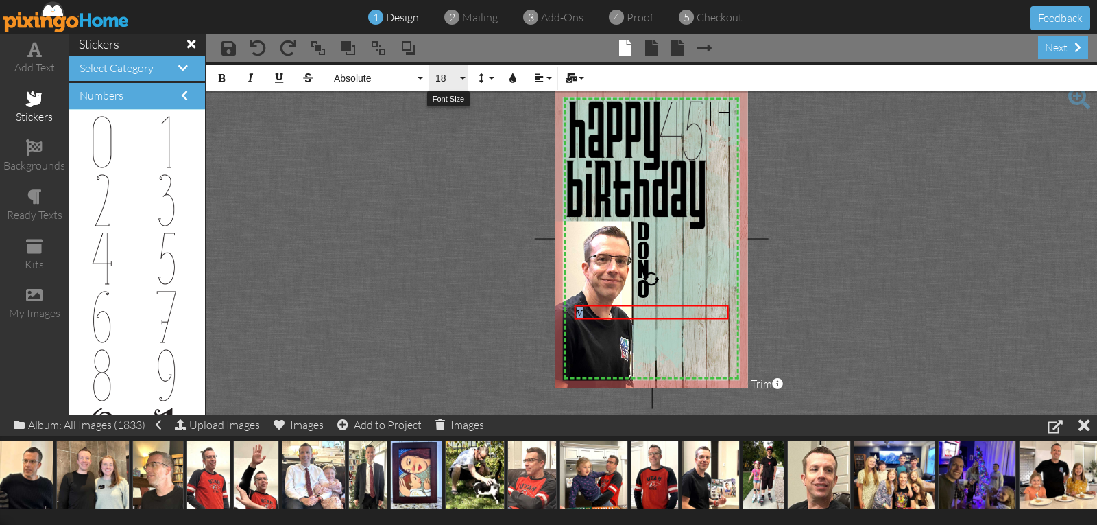
click at [444, 82] on span "18" at bounding box center [445, 79] width 23 height 12
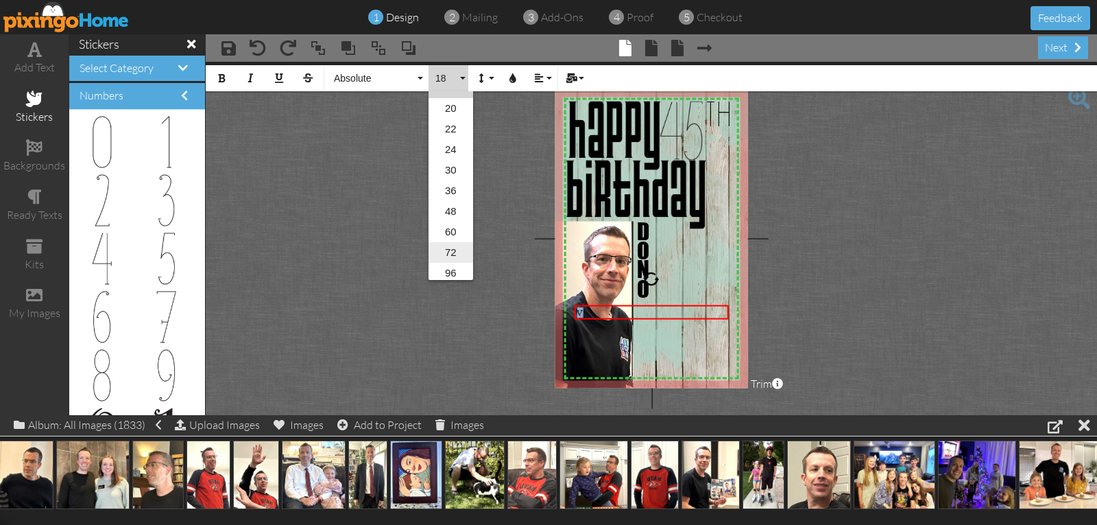
scroll to position [223, 0]
click at [450, 202] on link "48" at bounding box center [451, 207] width 45 height 21
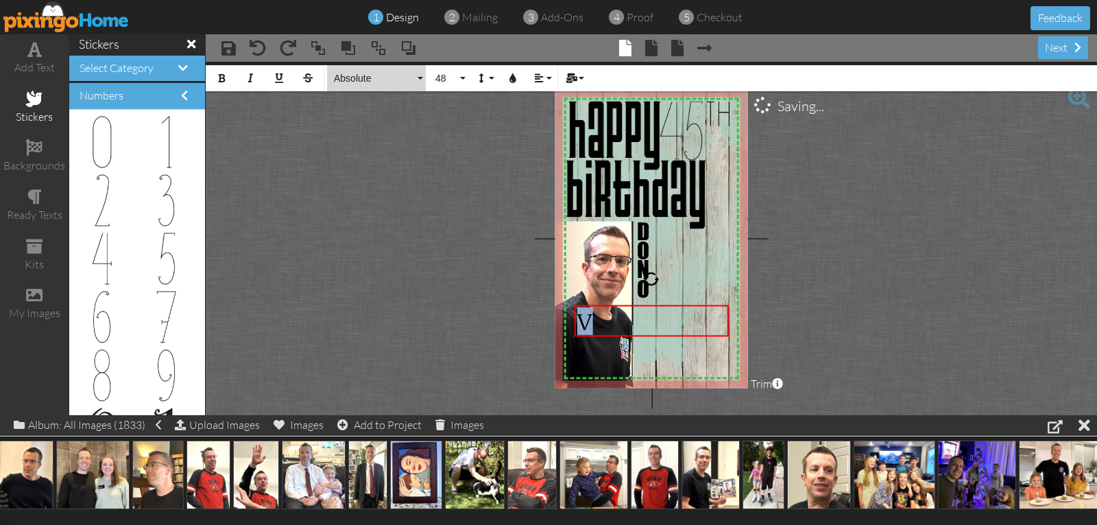
click at [344, 80] on span "Absolute" at bounding box center [374, 79] width 82 height 12
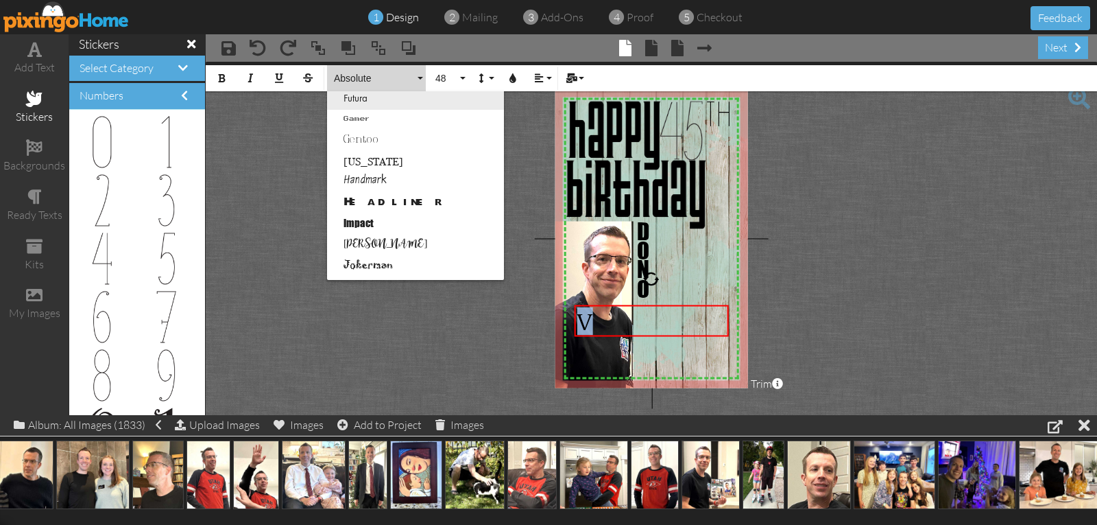
scroll to position [343, 0]
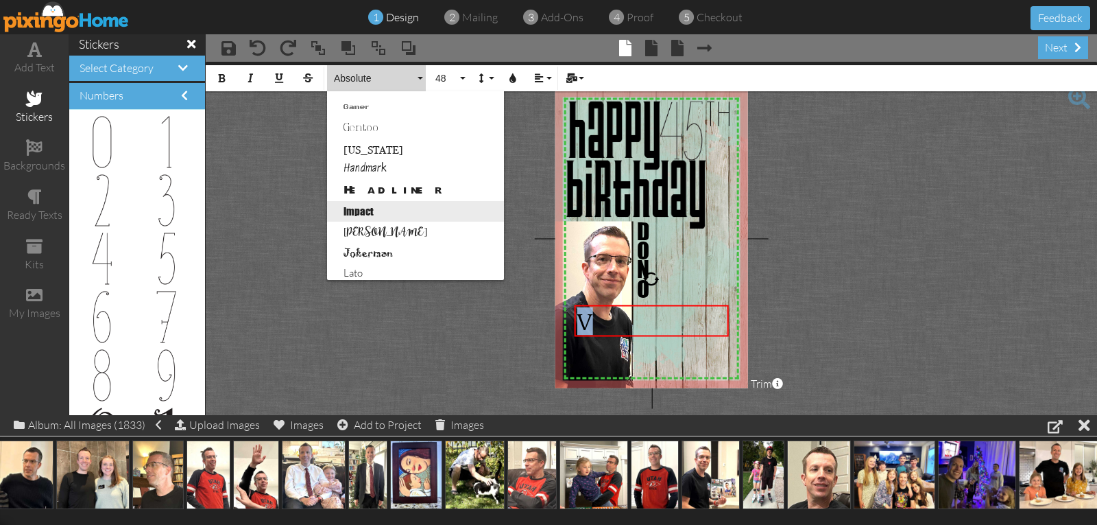
click at [357, 211] on link "Impact" at bounding box center [415, 211] width 177 height 21
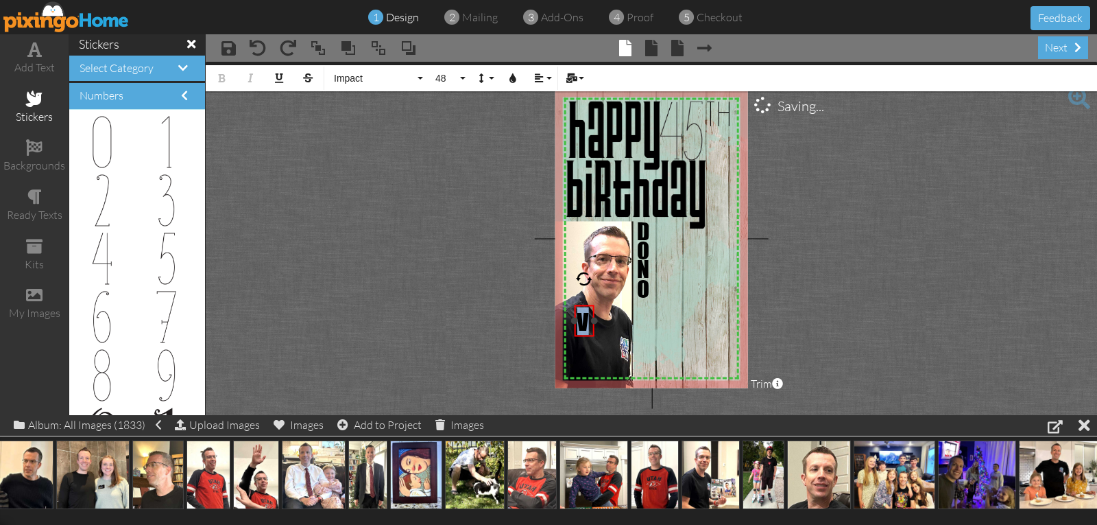
drag, startPoint x: 723, startPoint y: 322, endPoint x: 592, endPoint y: 333, distance: 131.5
click at [591, 333] on div "V ×" at bounding box center [585, 320] width 20 height 32
drag, startPoint x: 583, startPoint y: 304, endPoint x: 646, endPoint y: 306, distance: 62.4
click at [646, 306] on div "​ V ​" at bounding box center [647, 322] width 21 height 33
drag, startPoint x: 646, startPoint y: 337, endPoint x: 644, endPoint y: 322, distance: 15.8
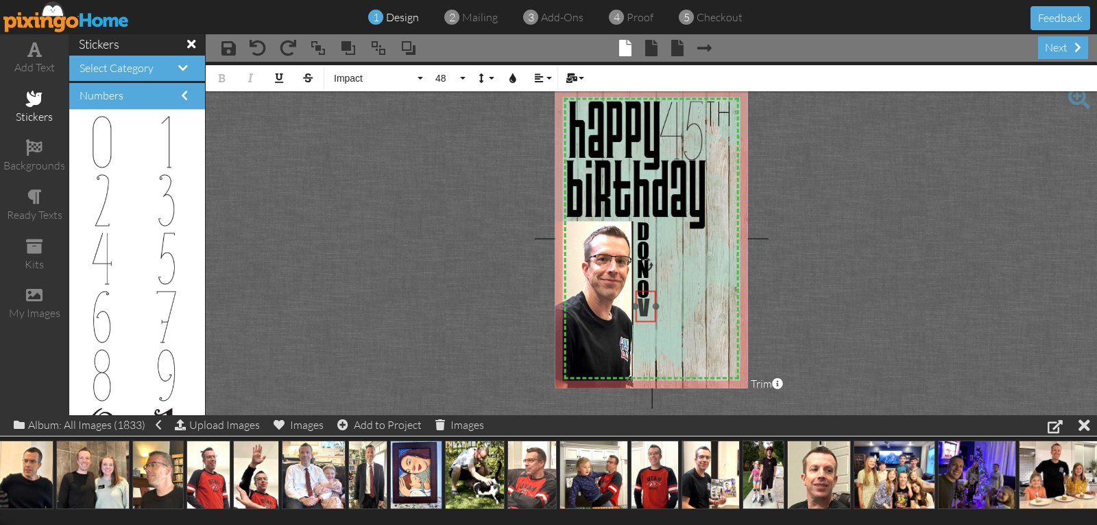
click at [644, 322] on div "​ V ​" at bounding box center [646, 306] width 21 height 33
click at [786, 299] on project-studio-wrapper "X X X X X X X X X X X X X X X X X X X X X X X X X X X X X X X X X X X X X X X X…" at bounding box center [651, 238] width 891 height 353
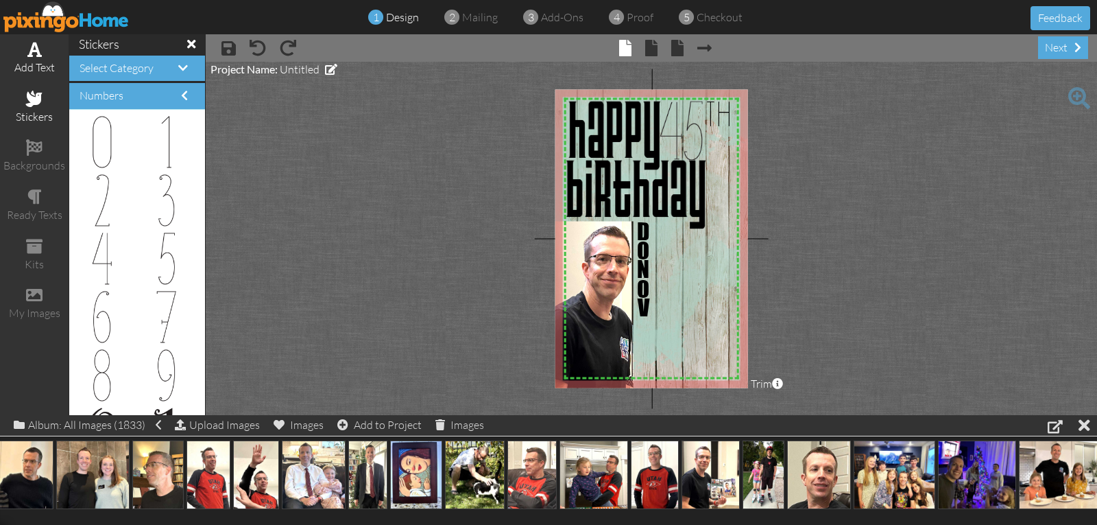
click at [32, 62] on div "add text" at bounding box center [34, 68] width 69 height 16
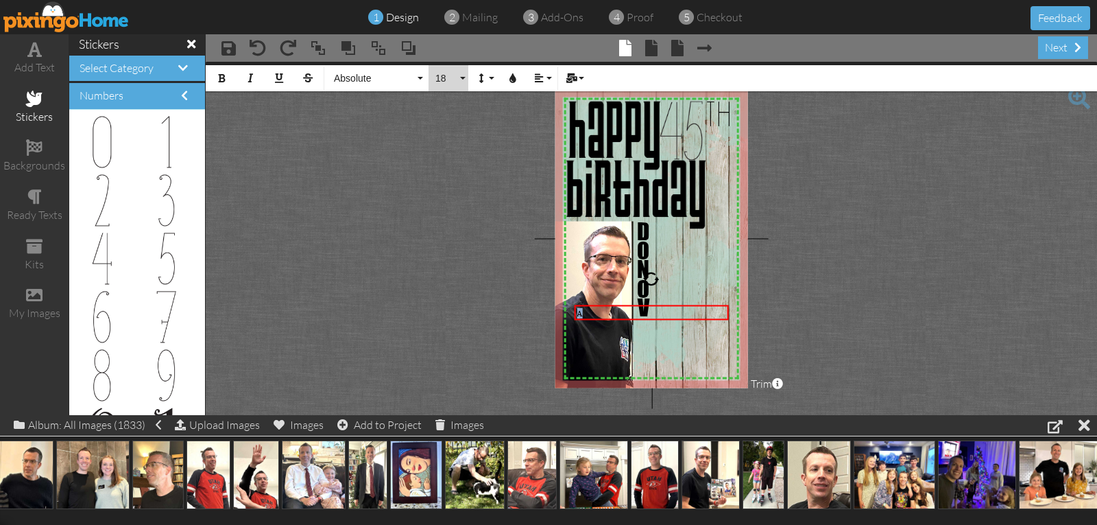
click at [442, 81] on span "18" at bounding box center [445, 79] width 23 height 12
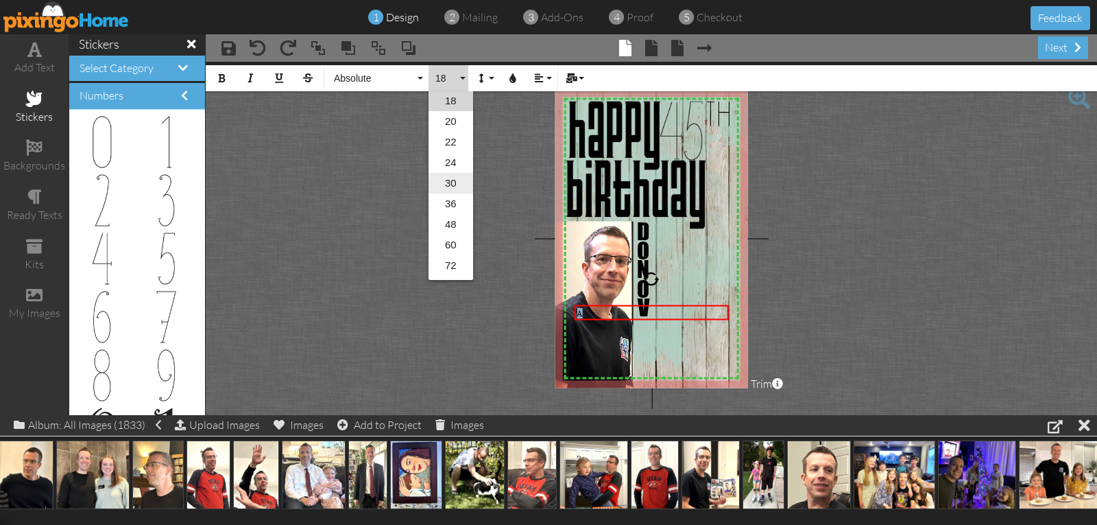
scroll to position [223, 0]
click at [448, 204] on link "48" at bounding box center [451, 207] width 45 height 21
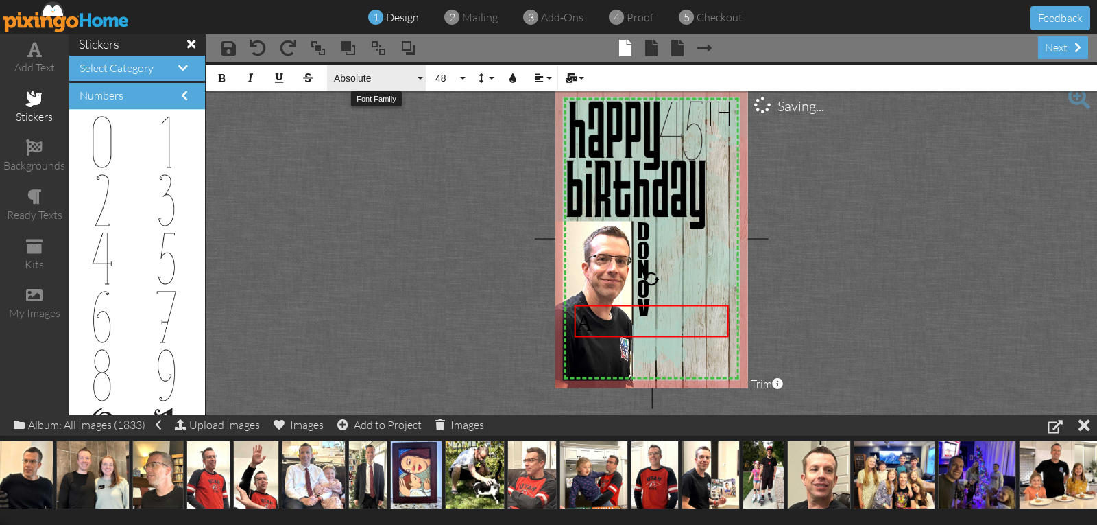
click at [359, 77] on span "Absolute" at bounding box center [374, 79] width 82 height 12
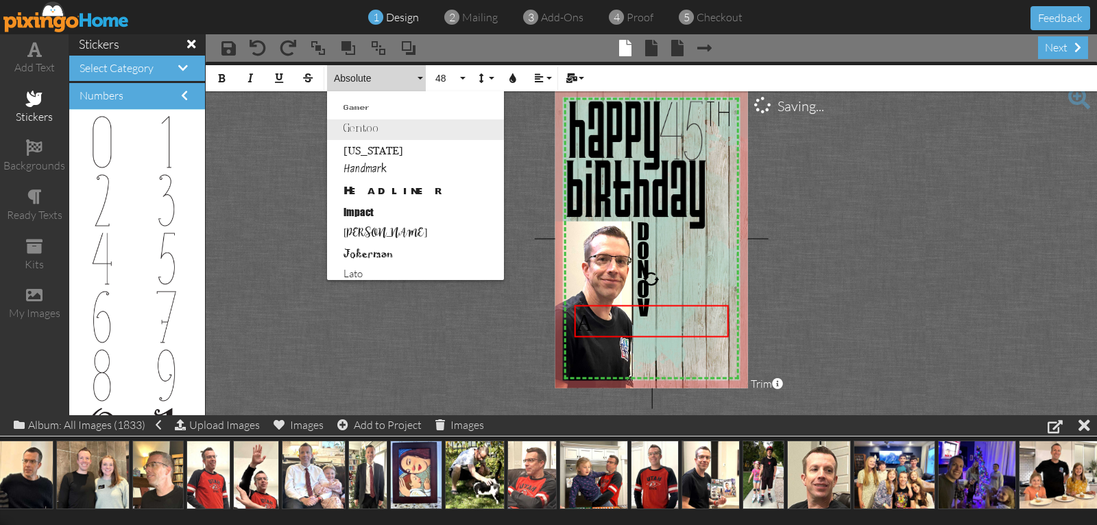
scroll to position [343, 0]
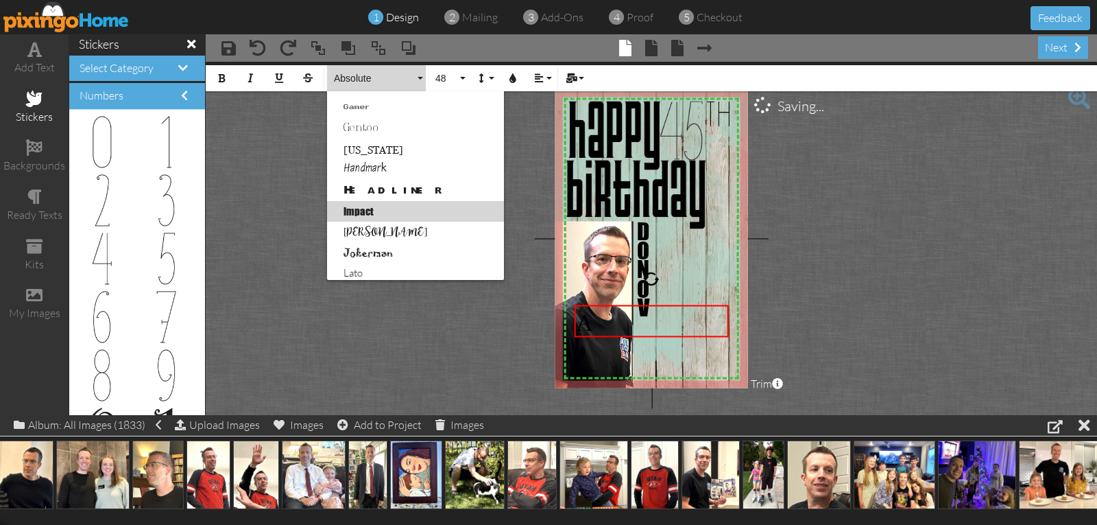
click at [373, 208] on link "Impact" at bounding box center [415, 211] width 177 height 21
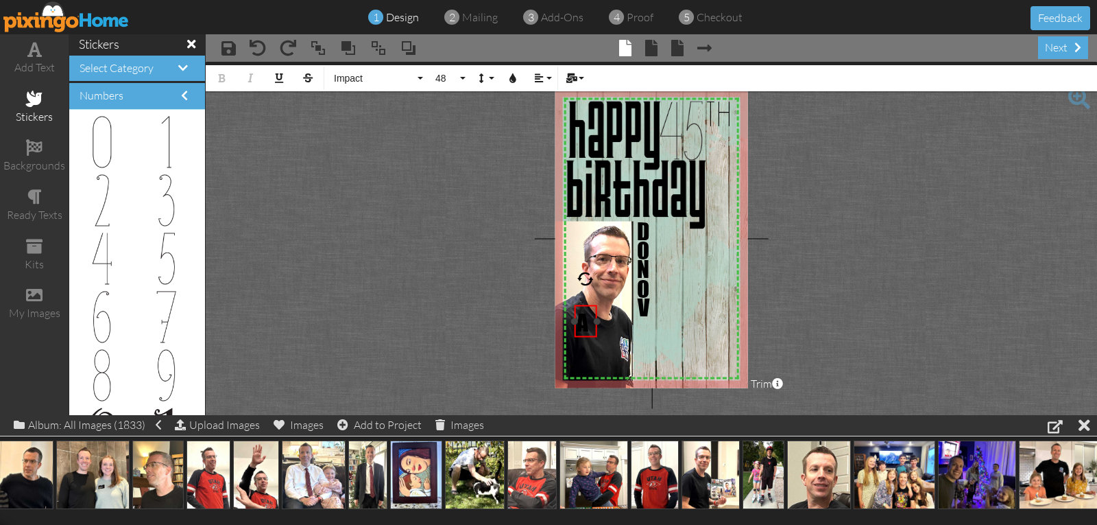
drag, startPoint x: 727, startPoint y: 321, endPoint x: 596, endPoint y: 330, distance: 131.9
click at [596, 330] on div "A ×" at bounding box center [586, 321] width 23 height 32
drag, startPoint x: 581, startPoint y: 303, endPoint x: 642, endPoint y: 308, distance: 61.9
click at [642, 308] on div at bounding box center [647, 325] width 29 height 39
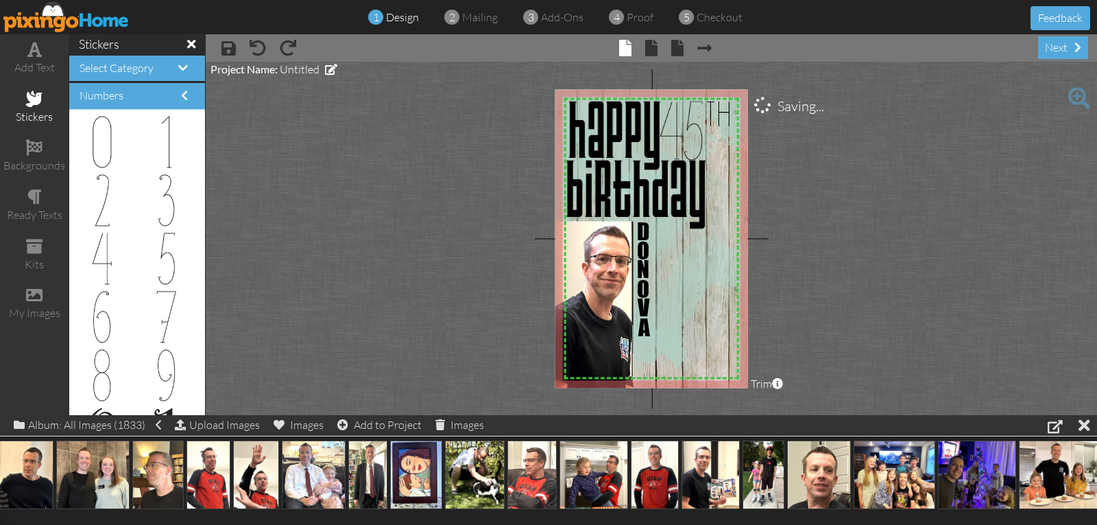
click at [806, 293] on project-studio-wrapper "X X X X X X X X X X X X X X X X X X X X X X X X X X X X X X X X X X X X X X X X…" at bounding box center [651, 238] width 891 height 353
click at [32, 58] on div "add text" at bounding box center [34, 58] width 69 height 48
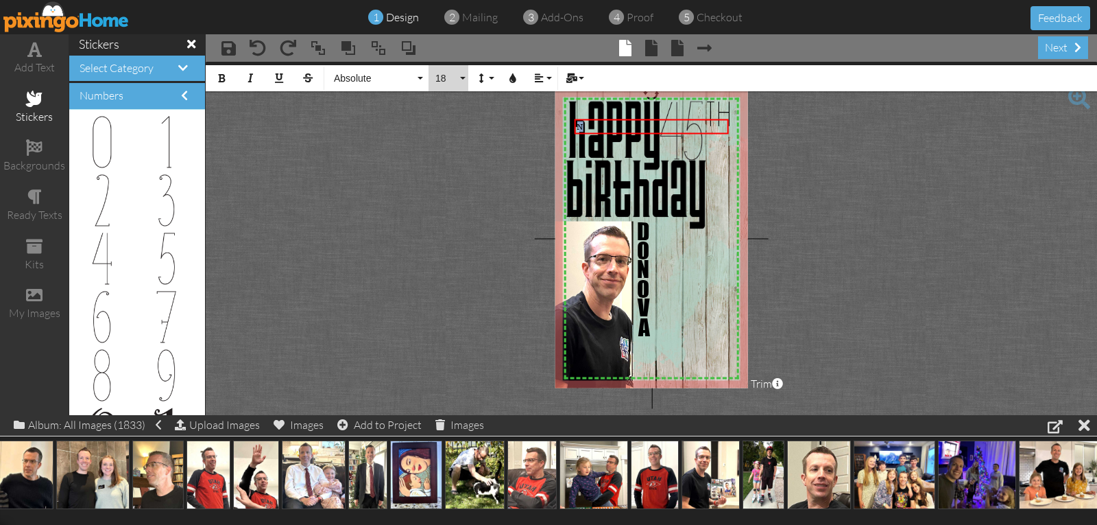
click at [442, 80] on span "18" at bounding box center [445, 79] width 23 height 12
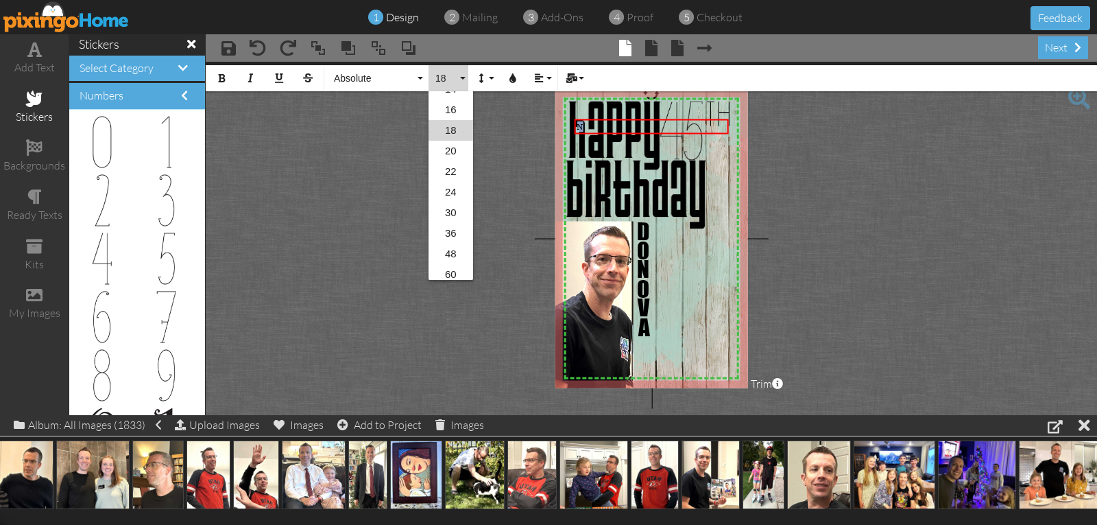
scroll to position [223, 0]
click at [443, 208] on link "48" at bounding box center [451, 207] width 45 height 21
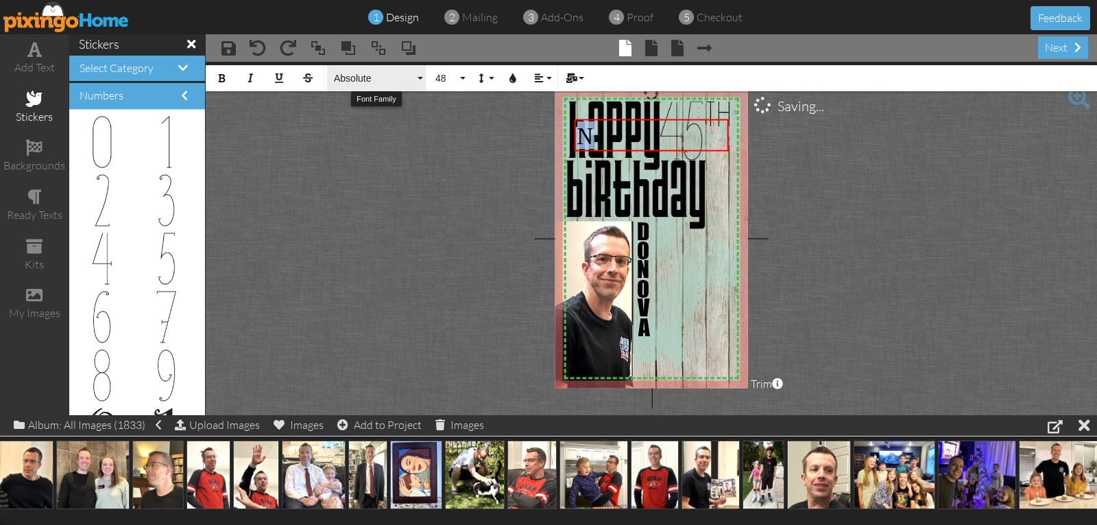
click at [342, 77] on span "Absolute" at bounding box center [374, 79] width 82 height 12
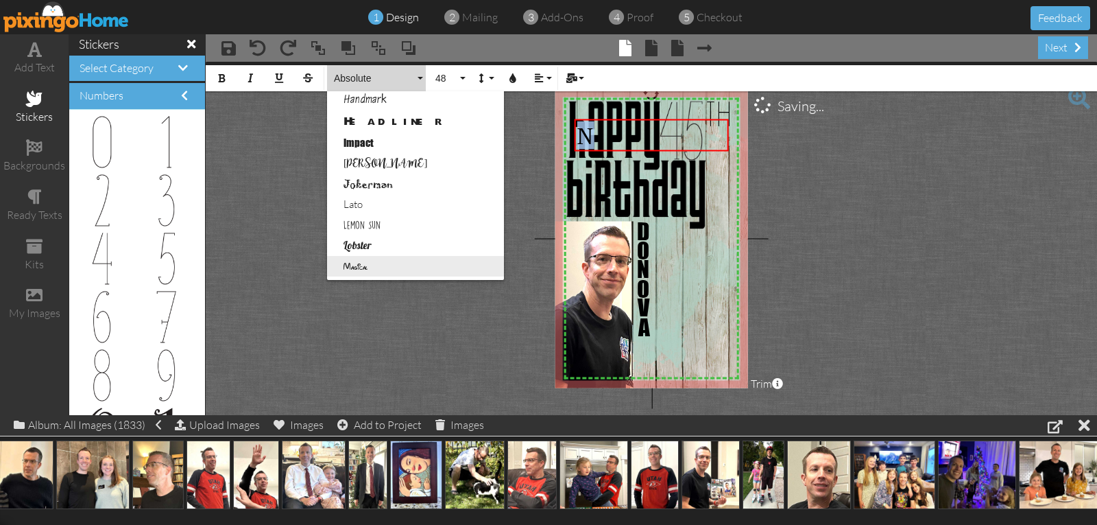
scroll to position [343, 0]
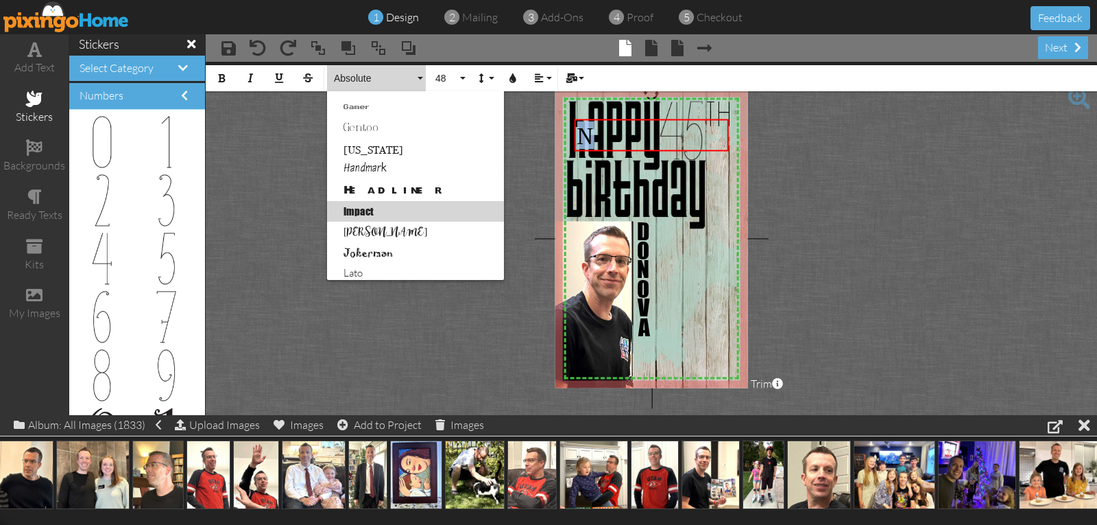
click at [362, 217] on link "Impact" at bounding box center [415, 211] width 177 height 21
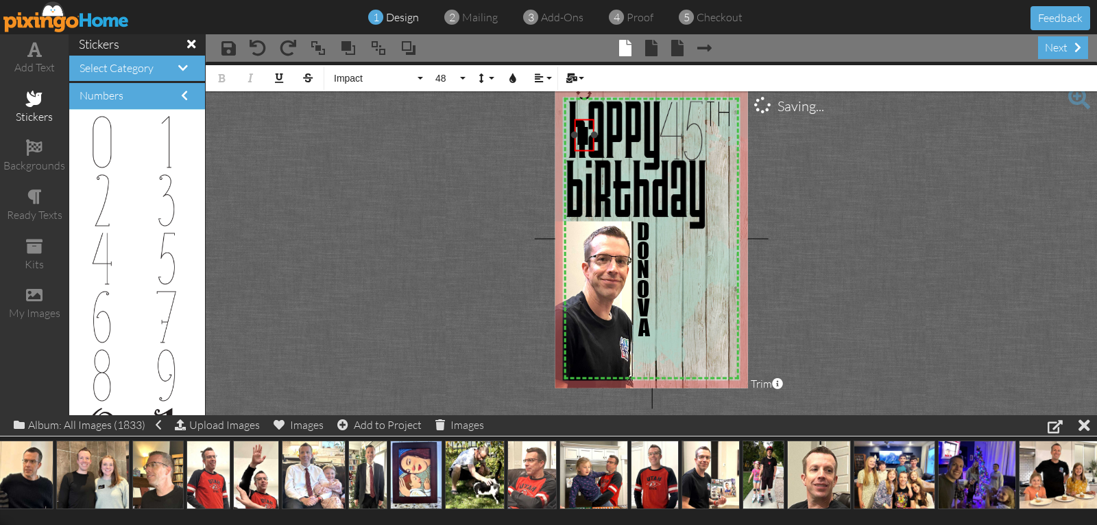
drag, startPoint x: 727, startPoint y: 135, endPoint x: 593, endPoint y: 134, distance: 134.4
click at [593, 134] on div at bounding box center [593, 135] width 7 height 7
drag, startPoint x: 581, startPoint y: 119, endPoint x: 671, endPoint y: 328, distance: 227.3
click at [668, 330] on div "​ N ​" at bounding box center [671, 346] width 20 height 33
drag, startPoint x: 672, startPoint y: 362, endPoint x: 647, endPoint y: 363, distance: 25.4
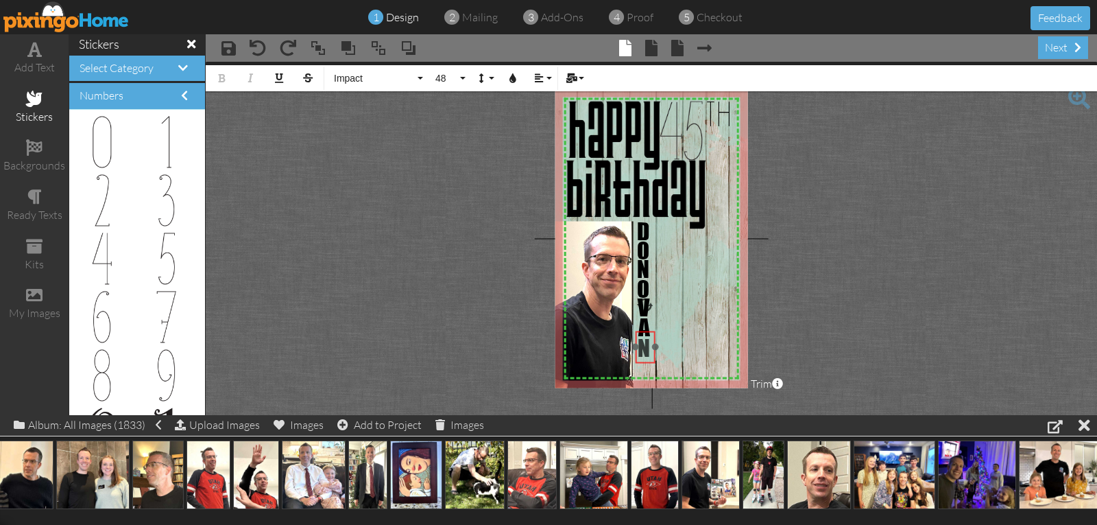
click at [647, 363] on div "​ N ​" at bounding box center [646, 347] width 20 height 33
click at [943, 207] on project-studio-wrapper "X X X X X X X X X X X X X X X X X X X X X X X X X X X X X X X X X X X X X X X X…" at bounding box center [651, 238] width 891 height 353
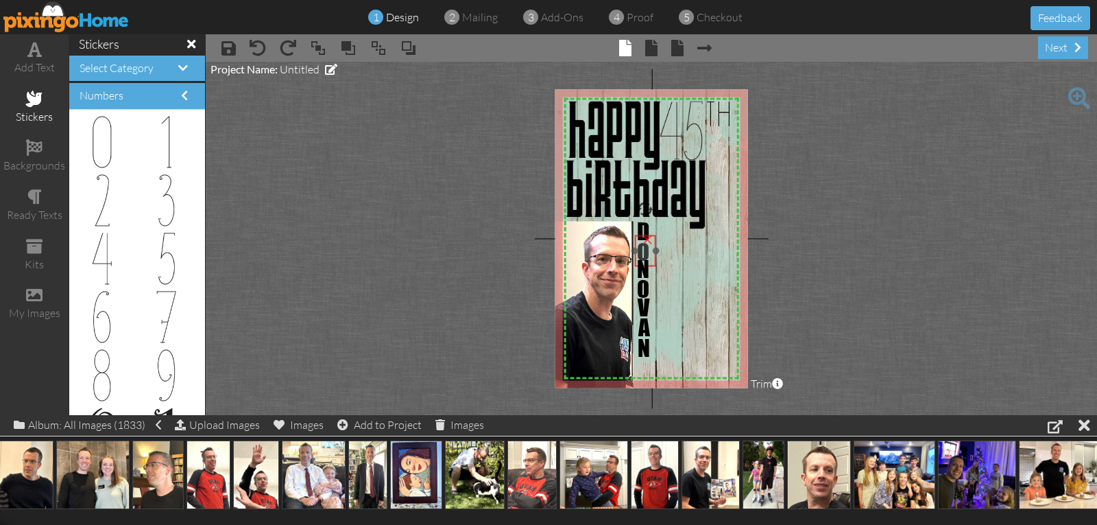
click at [635, 236] on div "O" at bounding box center [645, 250] width 21 height 33
drag, startPoint x: 635, startPoint y: 254, endPoint x: 635, endPoint y: 263, distance: 8.9
click at [635, 263] on div "×" at bounding box center [645, 254] width 22 height 22
drag, startPoint x: 647, startPoint y: 350, endPoint x: 653, endPoint y: 364, distance: 15.3
click at [653, 364] on span "N" at bounding box center [648, 360] width 12 height 28
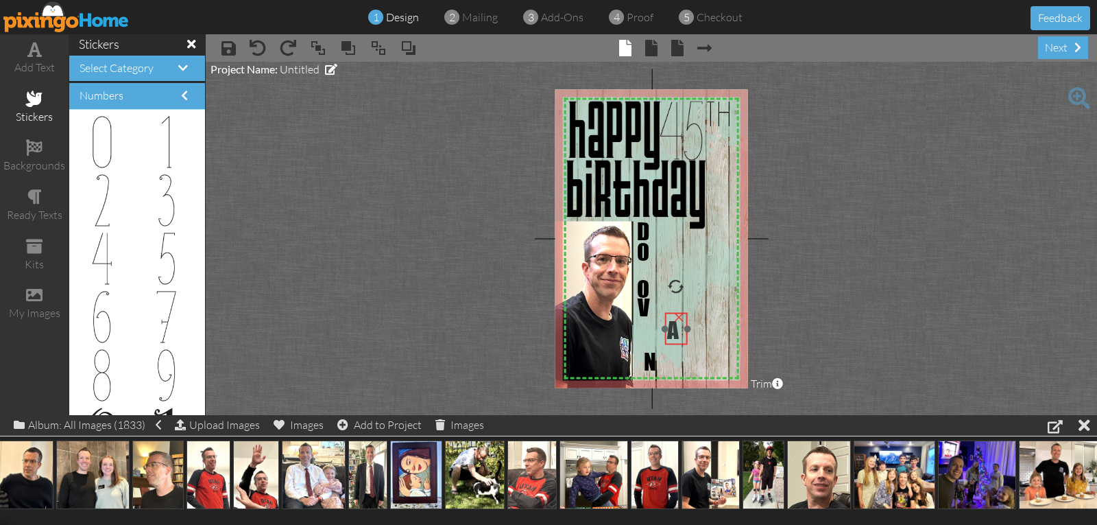
drag, startPoint x: 640, startPoint y: 329, endPoint x: 669, endPoint y: 332, distance: 28.9
click at [669, 332] on span "A" at bounding box center [673, 329] width 12 height 28
drag, startPoint x: 646, startPoint y: 317, endPoint x: 697, endPoint y: 302, distance: 52.9
click at [696, 302] on span "V" at bounding box center [690, 292] width 12 height 28
drag, startPoint x: 647, startPoint y: 291, endPoint x: 675, endPoint y: 293, distance: 28.2
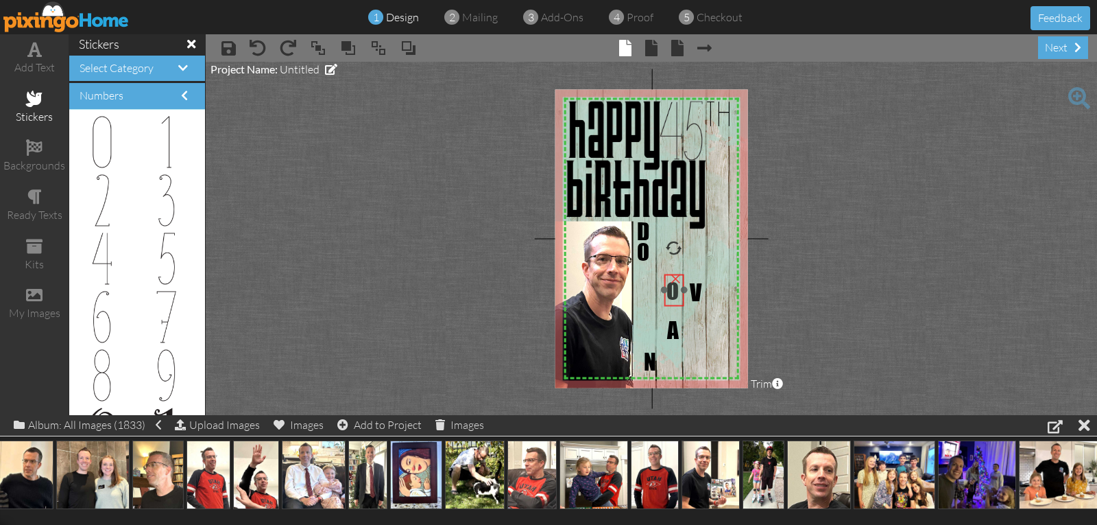
click at [675, 293] on span "O" at bounding box center [672, 290] width 12 height 28
click at [35, 62] on div "add text" at bounding box center [34, 68] width 69 height 16
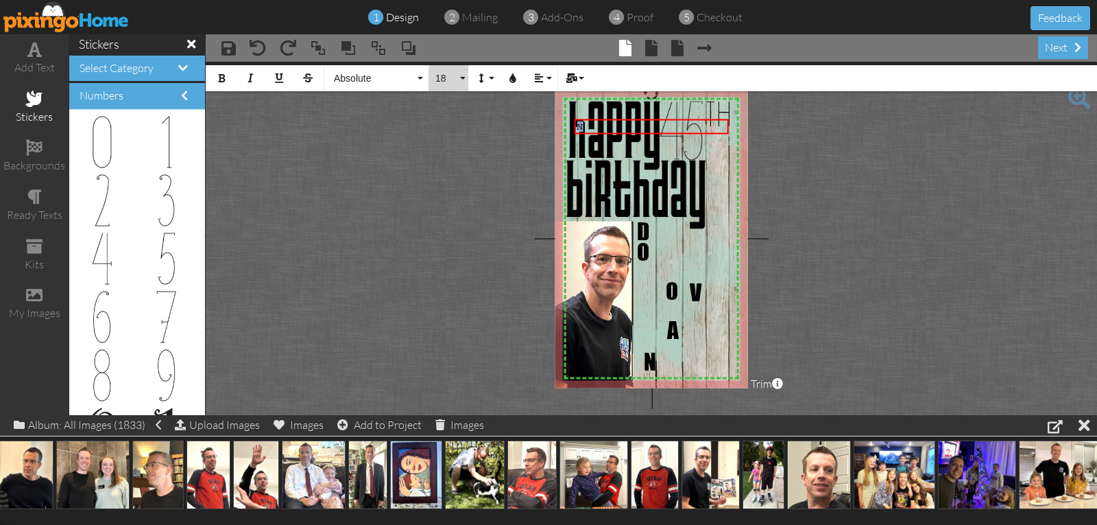
click at [448, 75] on span "18" at bounding box center [445, 79] width 23 height 12
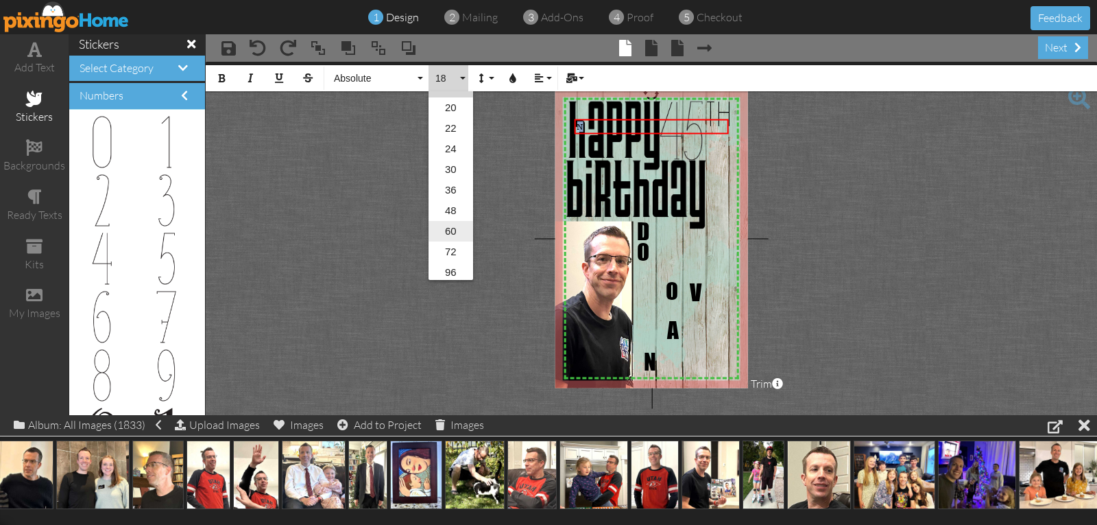
scroll to position [223, 0]
click at [450, 210] on link "48" at bounding box center [451, 207] width 45 height 21
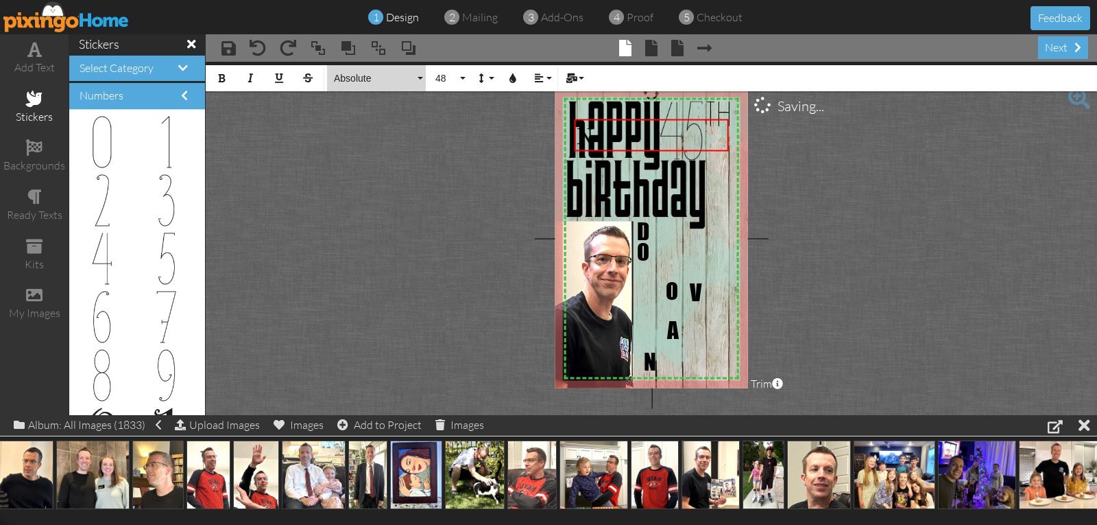
click at [346, 81] on span "Absolute" at bounding box center [374, 79] width 82 height 12
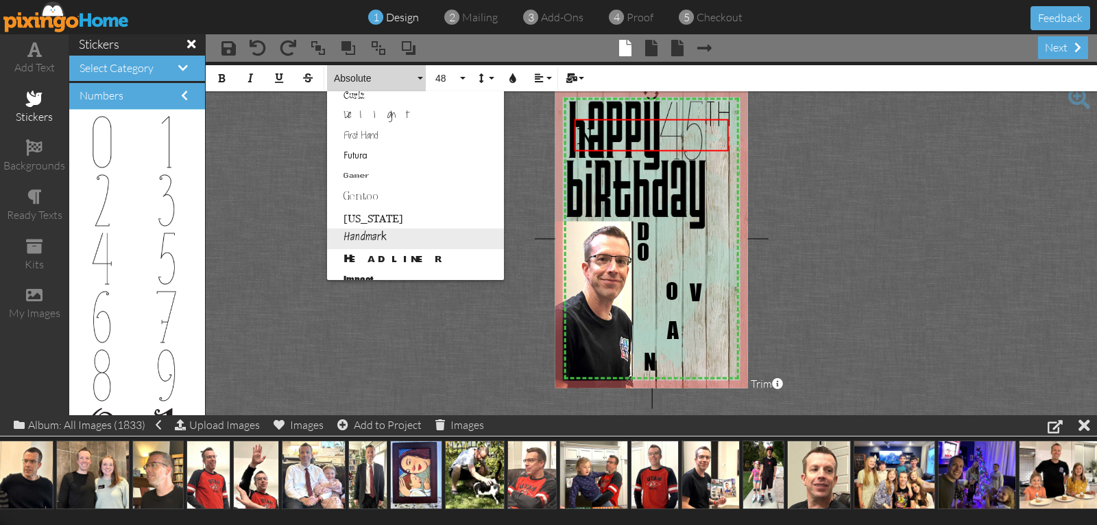
scroll to position [343, 0]
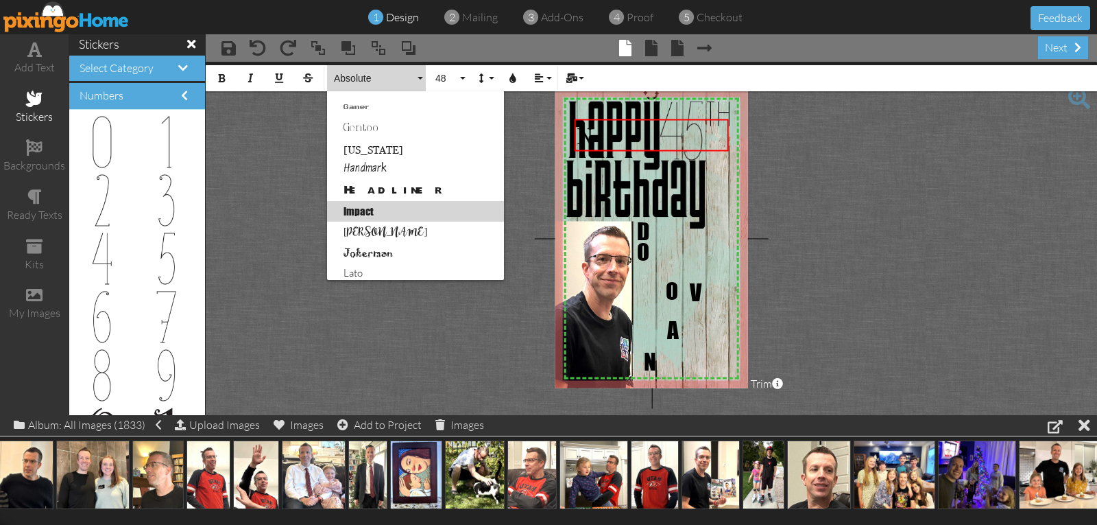
click at [366, 215] on link "Impact" at bounding box center [415, 211] width 177 height 21
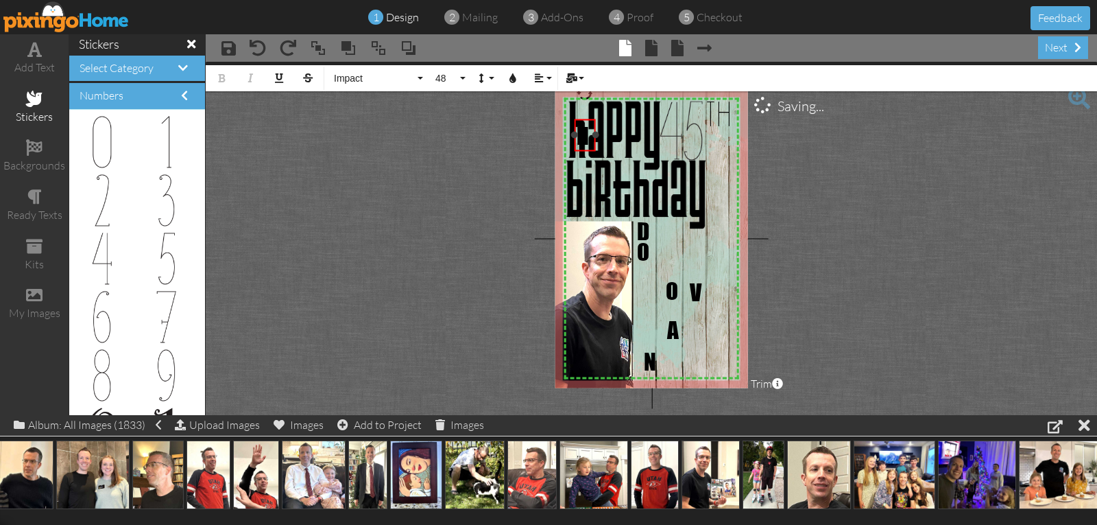
drag, startPoint x: 723, startPoint y: 135, endPoint x: 592, endPoint y: 141, distance: 131.1
click at [592, 141] on div "N ×" at bounding box center [585, 135] width 21 height 32
drag, startPoint x: 582, startPoint y: 119, endPoint x: 642, endPoint y: 254, distance: 148.6
click at [642, 255] on div "​ N ​" at bounding box center [645, 271] width 21 height 33
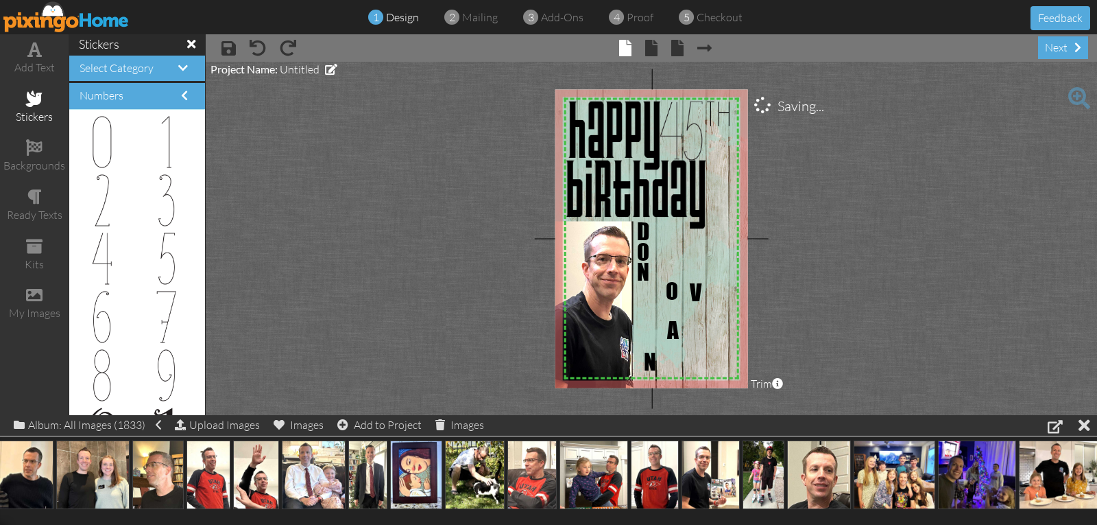
click at [702, 248] on img at bounding box center [592, 237] width 317 height 317
click at [645, 273] on span "N" at bounding box center [643, 272] width 12 height 28
click at [769, 245] on project-studio-wrapper "X X X X X X X X X X X X X X X X X X X X X X X X X X X X X X X X X X X X X X X X…" at bounding box center [651, 238] width 891 height 353
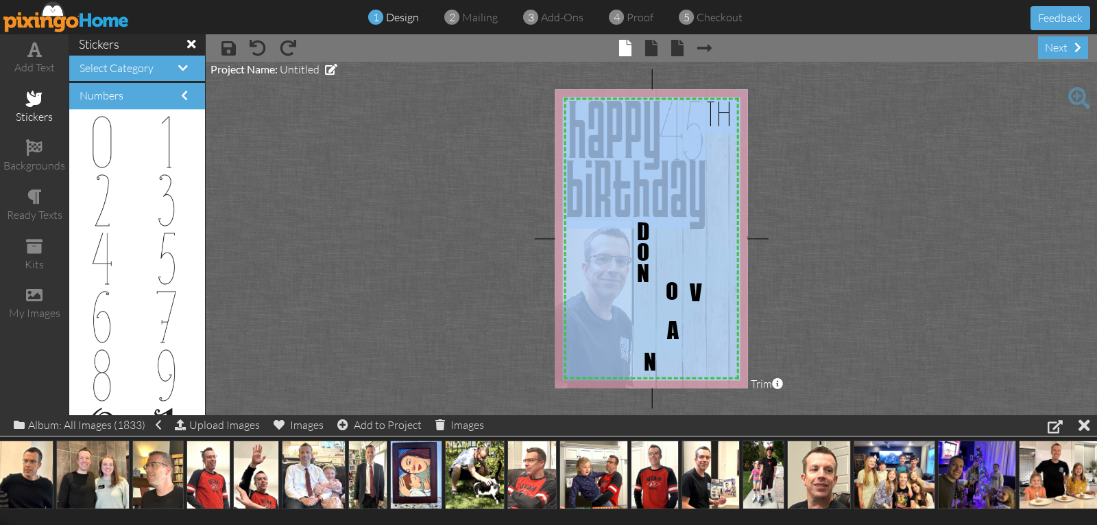
drag, startPoint x: 638, startPoint y: 221, endPoint x: 686, endPoint y: 234, distance: 49.9
click at [686, 234] on div "X X X X X X X X X X X X X X X X X X X X X X X X X X X X X X X X X X X X X X X X…" at bounding box center [651, 238] width 193 height 298
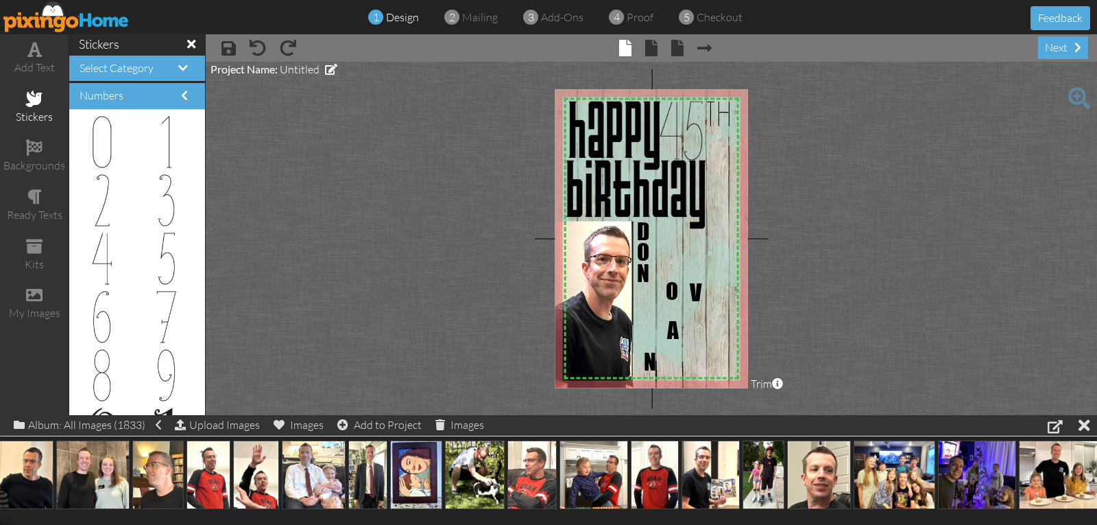
click at [802, 228] on project-studio-wrapper "X X X X X X X X X X X X X X X X X X X X X X X X X X X X X X X X X X X X X X X X…" at bounding box center [651, 238] width 891 height 353
click at [639, 230] on div "×" at bounding box center [647, 237] width 22 height 22
click at [640, 237] on span "D" at bounding box center [644, 231] width 12 height 28
drag, startPoint x: 645, startPoint y: 282, endPoint x: 646, endPoint y: 294, distance: 12.4
click at [646, 294] on span "N" at bounding box center [644, 285] width 12 height 28
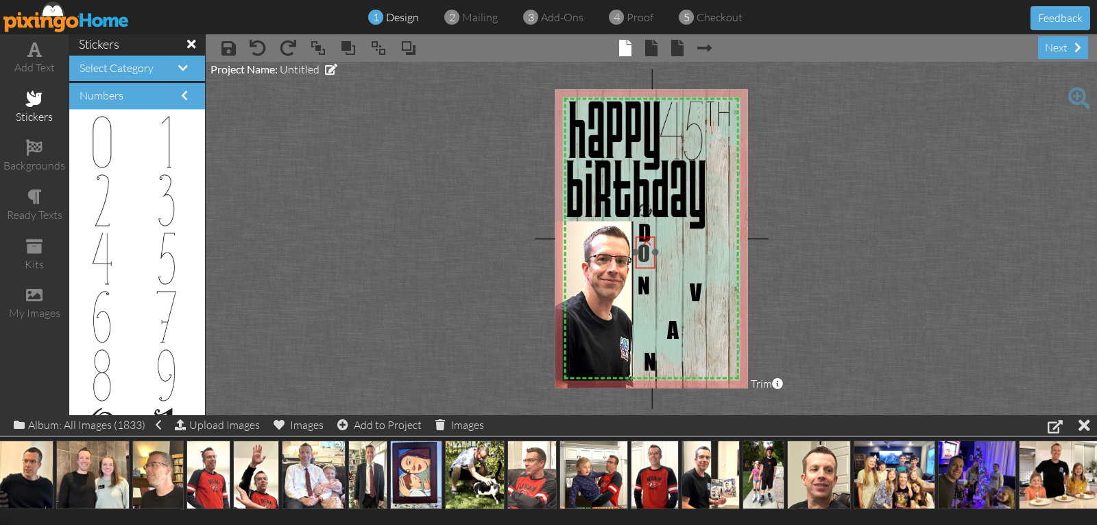
drag, startPoint x: 672, startPoint y: 295, endPoint x: 644, endPoint y: 257, distance: 47.0
click at [644, 257] on span "O" at bounding box center [644, 253] width 12 height 28
click at [679, 260] on img at bounding box center [592, 237] width 317 height 317
drag, startPoint x: 645, startPoint y: 291, endPoint x: 646, endPoint y: 279, distance: 11.7
click at [646, 279] on span "N" at bounding box center [644, 273] width 12 height 28
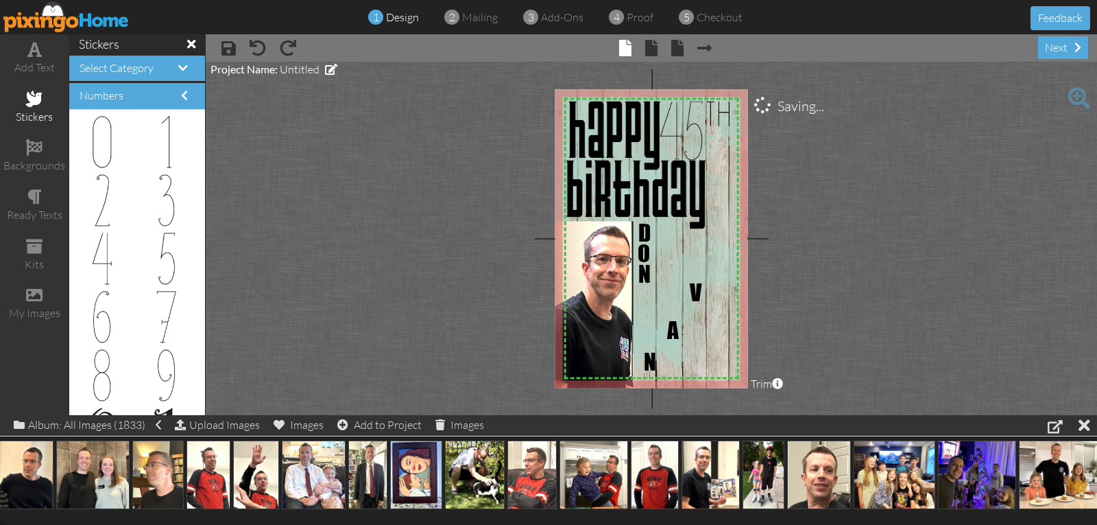
click at [672, 267] on img at bounding box center [592, 237] width 317 height 317
drag, startPoint x: 647, startPoint y: 278, endPoint x: 647, endPoint y: 286, distance: 7.5
click at [647, 289] on span "N" at bounding box center [644, 286] width 12 height 28
click at [642, 258] on span "O" at bounding box center [644, 253] width 12 height 28
click at [644, 259] on span "O" at bounding box center [644, 253] width 12 height 28
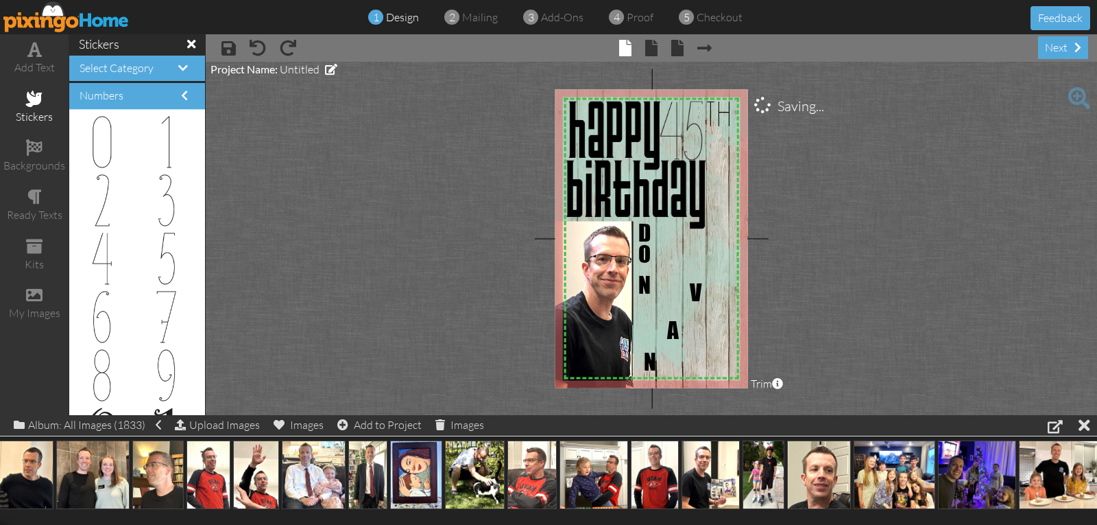
click at [671, 252] on img at bounding box center [592, 237] width 317 height 317
drag, startPoint x: 644, startPoint y: 289, endPoint x: 646, endPoint y: 280, distance: 9.7
click at [646, 280] on span "N" at bounding box center [646, 275] width 12 height 28
click at [679, 260] on img at bounding box center [591, 237] width 317 height 317
click at [648, 280] on span "N" at bounding box center [645, 275] width 12 height 28
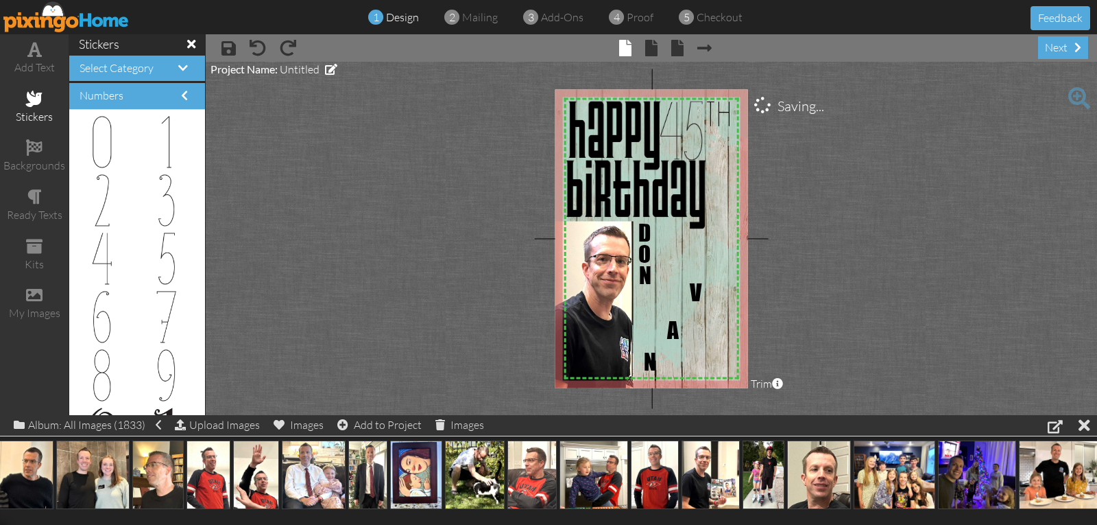
click at [675, 265] on img at bounding box center [591, 237] width 317 height 317
click at [260, 47] on span at bounding box center [258, 48] width 16 height 16
click at [643, 278] on span "N" at bounding box center [644, 275] width 12 height 28
click at [671, 274] on img at bounding box center [591, 237] width 317 height 317
click at [32, 49] on span at bounding box center [34, 49] width 14 height 16
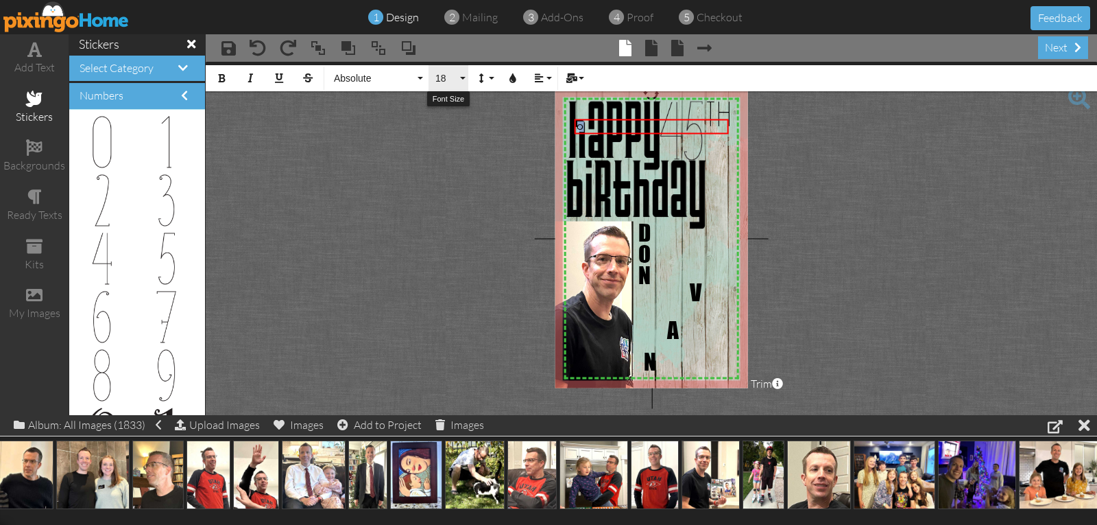
click at [446, 84] on button "18" at bounding box center [449, 78] width 40 height 26
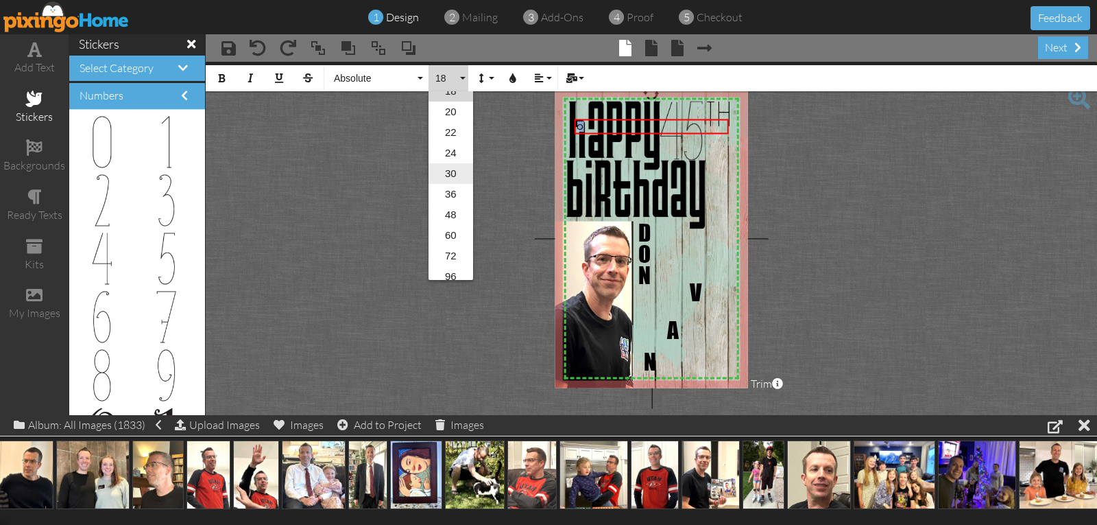
scroll to position [223, 0]
click at [450, 210] on link "48" at bounding box center [451, 207] width 45 height 21
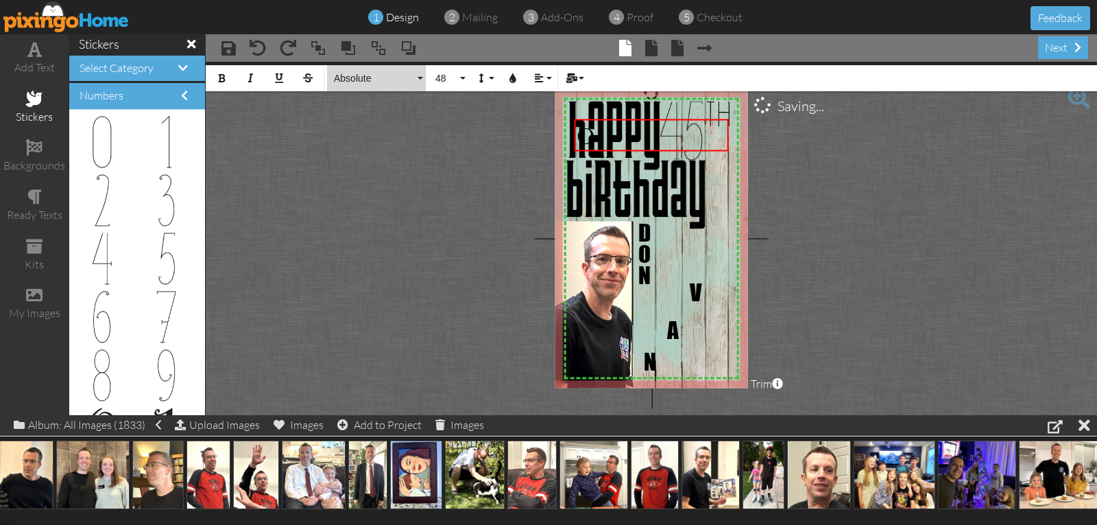
click at [363, 82] on span "Absolute" at bounding box center [374, 79] width 82 height 12
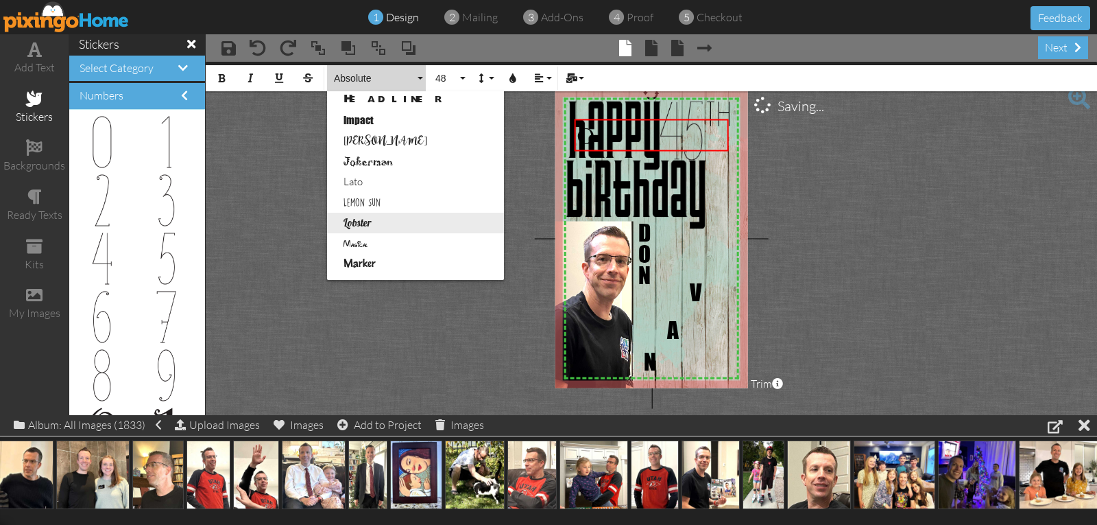
scroll to position [411, 0]
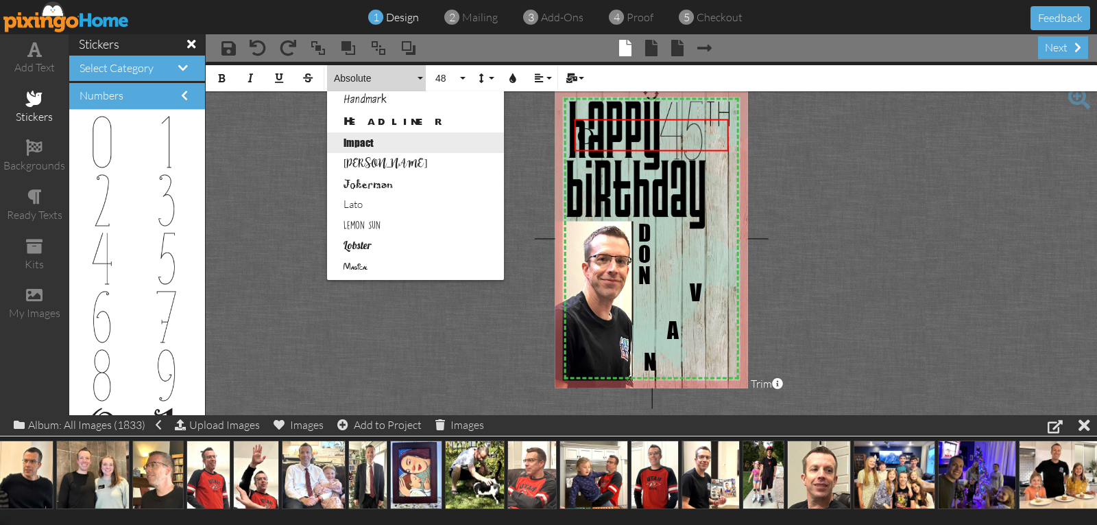
click at [365, 147] on link "Impact" at bounding box center [415, 142] width 177 height 21
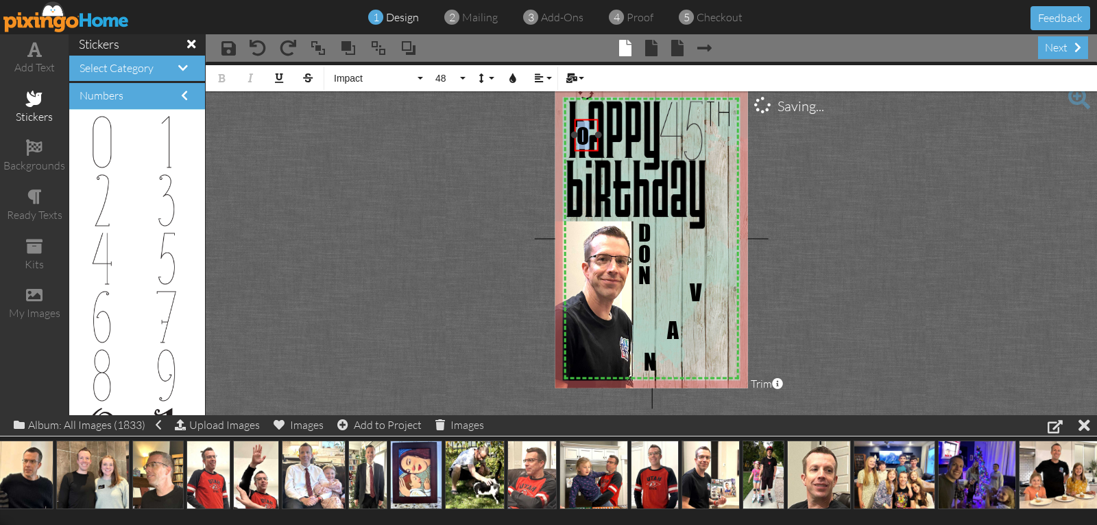
drag, startPoint x: 725, startPoint y: 135, endPoint x: 591, endPoint y: 145, distance: 134.7
click at [595, 149] on div "O ×" at bounding box center [587, 135] width 24 height 32
drag, startPoint x: 586, startPoint y: 120, endPoint x: 652, endPoint y: 279, distance: 172.4
click at [651, 279] on div "​ O ​" at bounding box center [649, 294] width 24 height 33
click at [644, 277] on div at bounding box center [648, 295] width 31 height 39
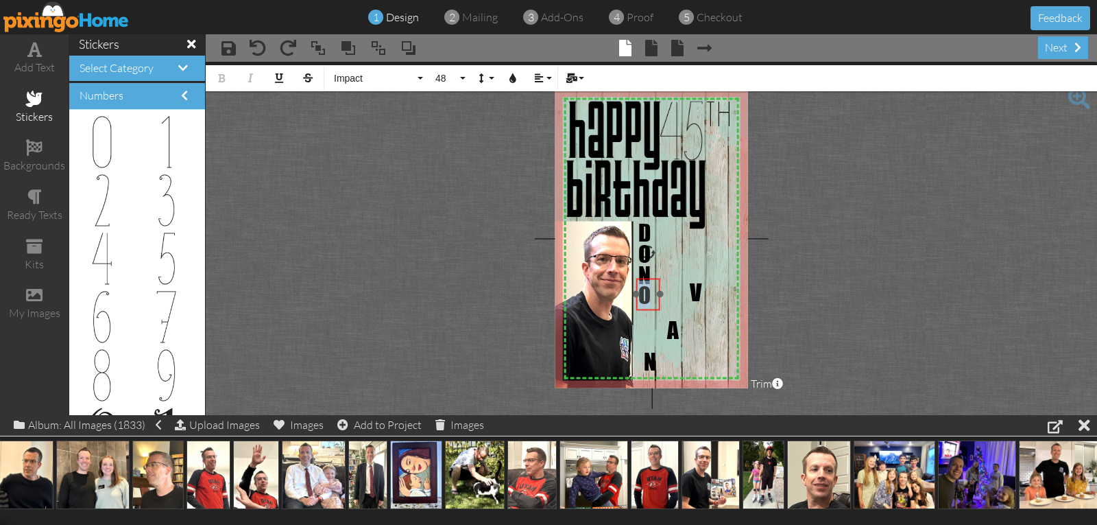
click at [644, 280] on div "​ O ​" at bounding box center [648, 294] width 24 height 33
click at [645, 278] on div "​ O ​" at bounding box center [648, 294] width 24 height 33
click at [644, 311] on div at bounding box center [648, 295] width 31 height 39
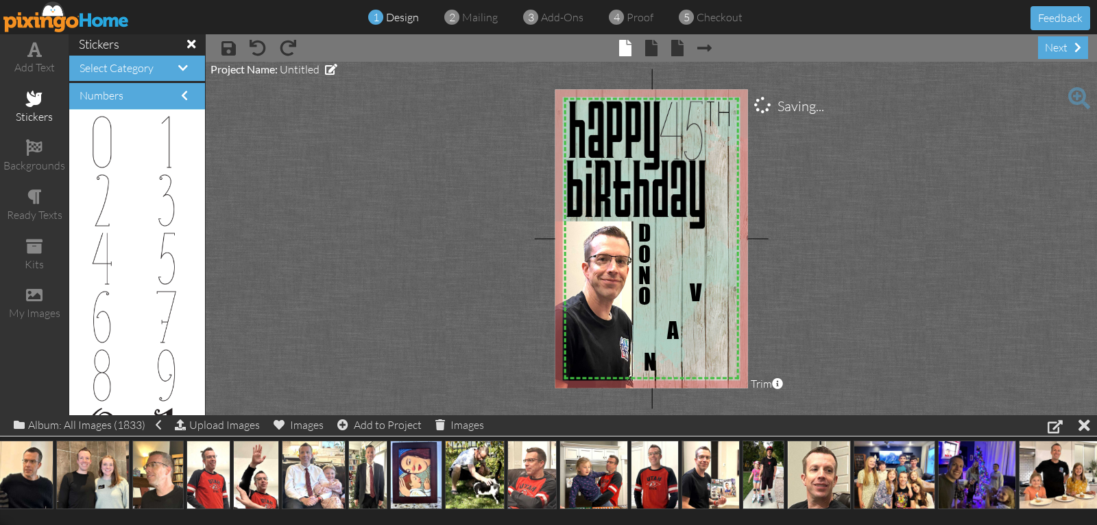
click at [718, 297] on img at bounding box center [591, 237] width 317 height 317
drag, startPoint x: 695, startPoint y: 299, endPoint x: 644, endPoint y: 323, distance: 56.1
click at [644, 323] on span "V" at bounding box center [645, 315] width 12 height 28
drag, startPoint x: 677, startPoint y: 342, endPoint x: 689, endPoint y: 319, distance: 26.4
click at [692, 319] on span "A" at bounding box center [690, 305] width 12 height 28
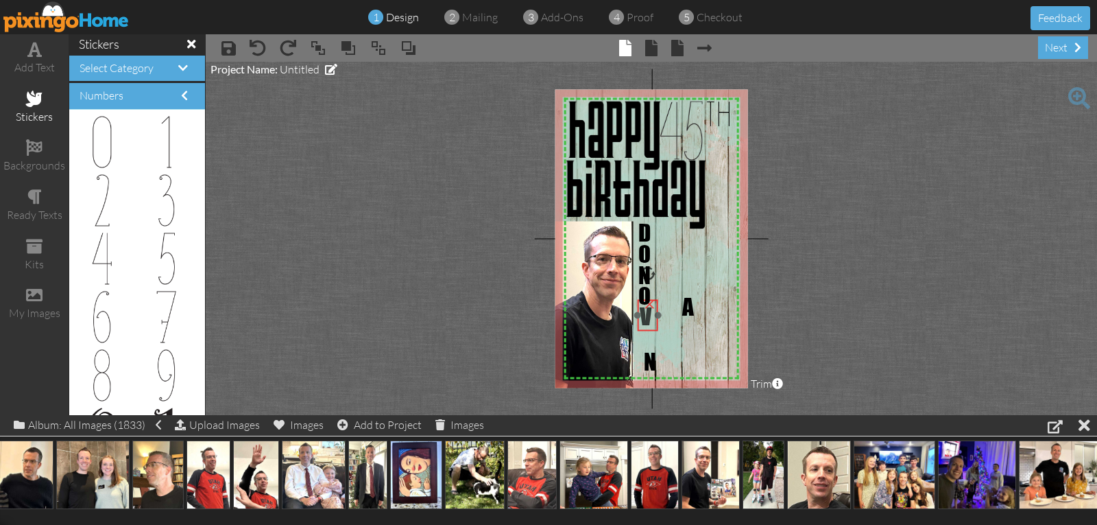
click at [647, 322] on span "V" at bounding box center [646, 315] width 12 height 28
click at [647, 323] on span "V" at bounding box center [645, 316] width 12 height 28
click at [647, 313] on div "×" at bounding box center [649, 302] width 22 height 22
click at [31, 53] on span at bounding box center [34, 49] width 14 height 16
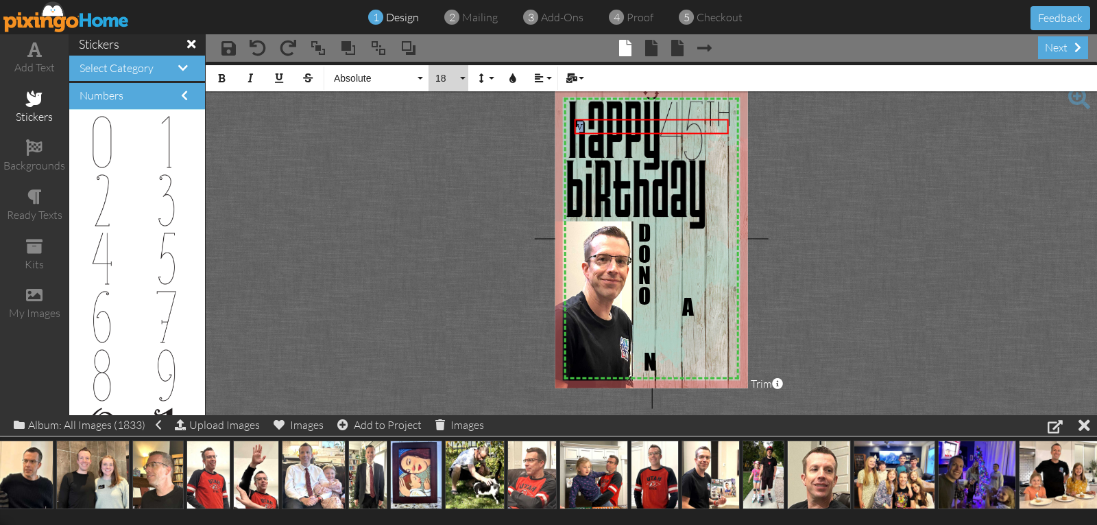
click at [443, 78] on span "18" at bounding box center [445, 79] width 23 height 12
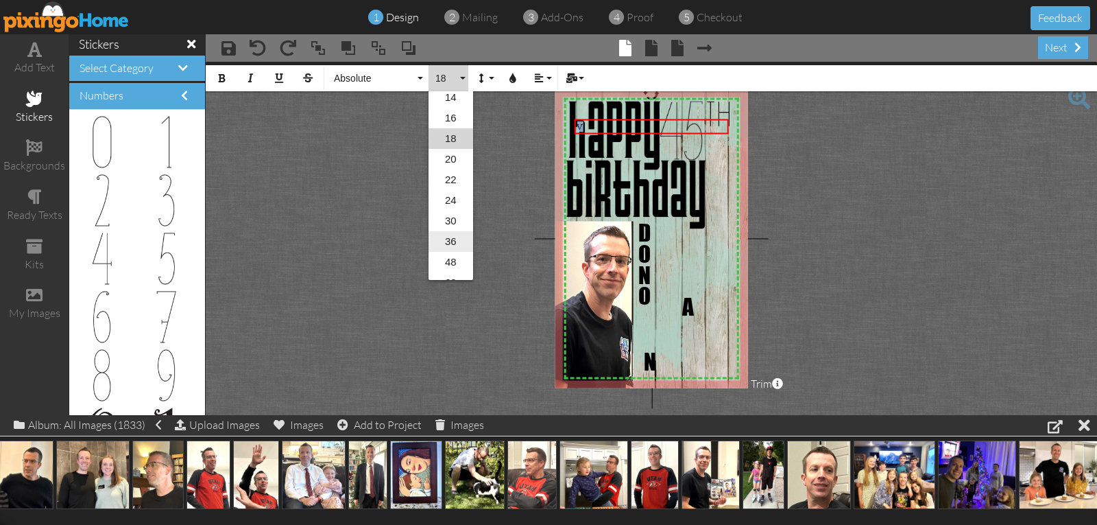
scroll to position [223, 0]
click at [446, 208] on link "48" at bounding box center [451, 207] width 45 height 21
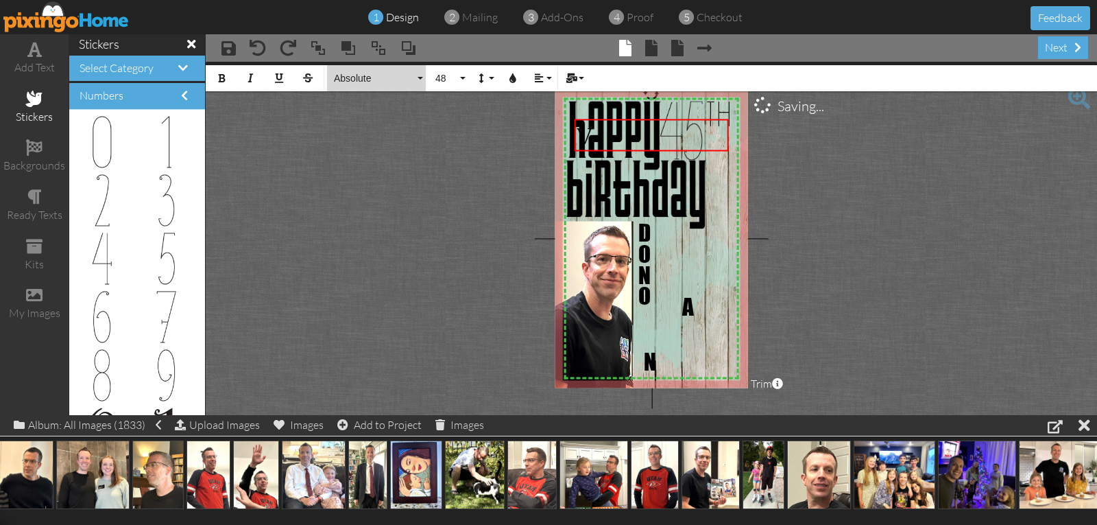
click at [361, 77] on span "Absolute" at bounding box center [374, 79] width 82 height 12
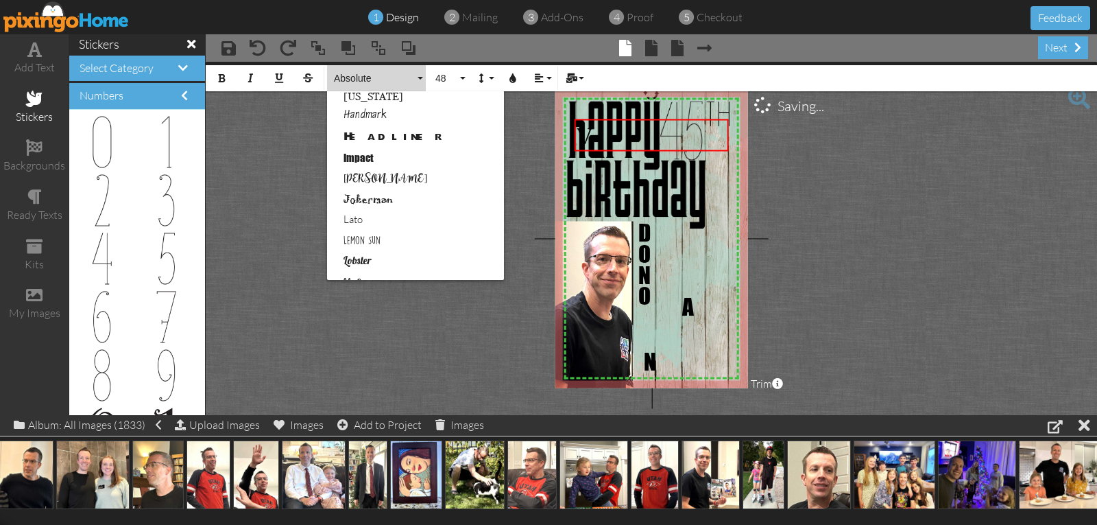
scroll to position [343, 0]
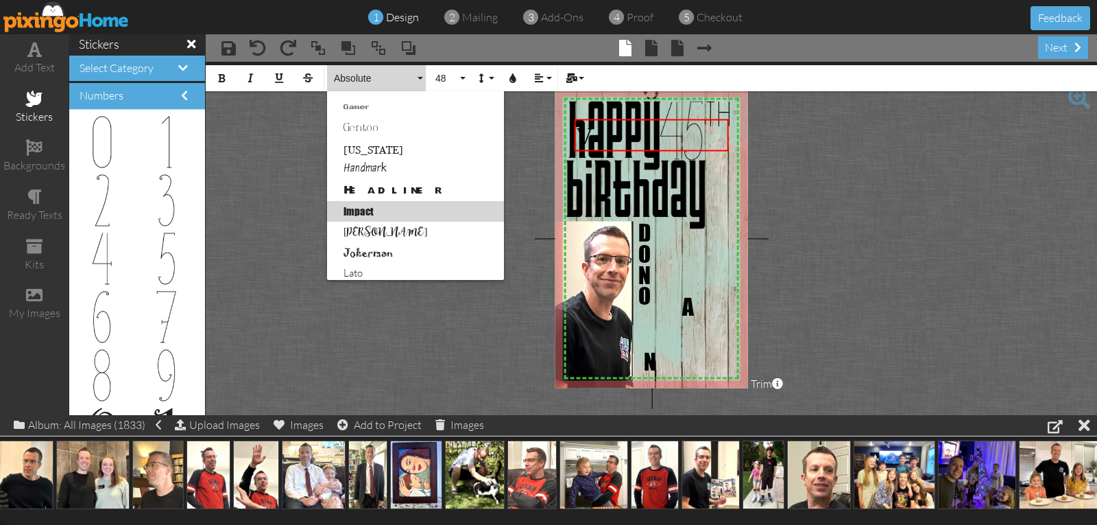
click at [364, 211] on link "Impact" at bounding box center [415, 211] width 177 height 21
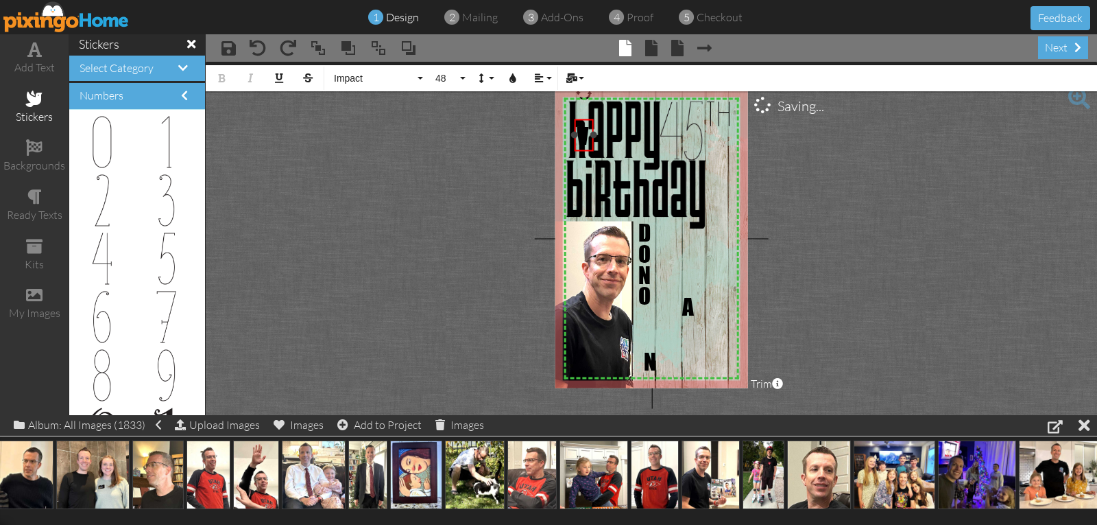
drag, startPoint x: 728, startPoint y: 134, endPoint x: 593, endPoint y: 133, distance: 135.1
click at [593, 133] on div at bounding box center [593, 135] width 7 height 7
drag, startPoint x: 588, startPoint y: 151, endPoint x: 653, endPoint y: 331, distance: 191.5
click at [653, 331] on div "​ V ​" at bounding box center [646, 316] width 19 height 33
click at [647, 330] on div "​ V ​" at bounding box center [646, 316] width 19 height 33
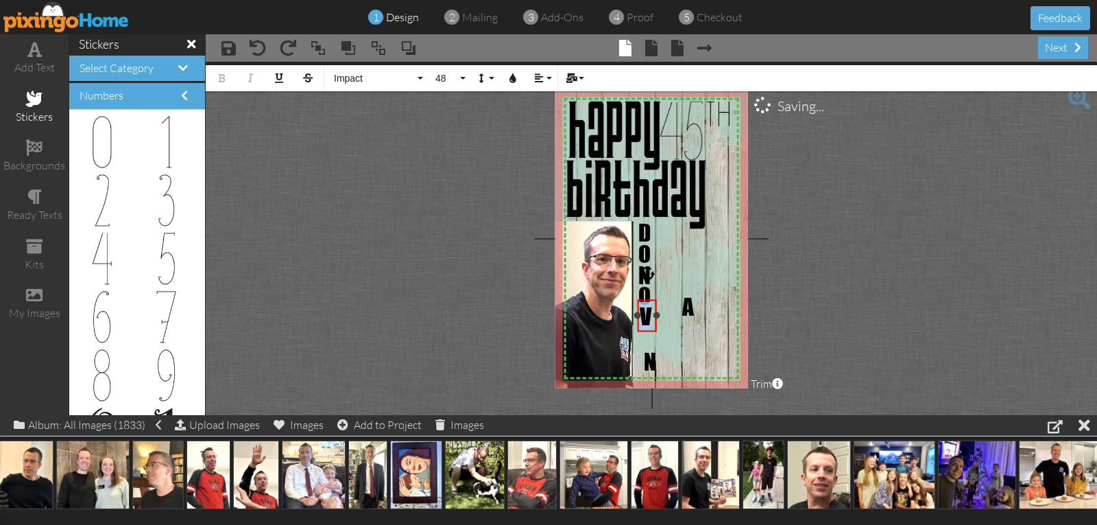
click at [647, 328] on span "V" at bounding box center [646, 316] width 12 height 28
click at [647, 331] on div at bounding box center [647, 315] width 26 height 39
click at [256, 51] on span at bounding box center [258, 48] width 16 height 16
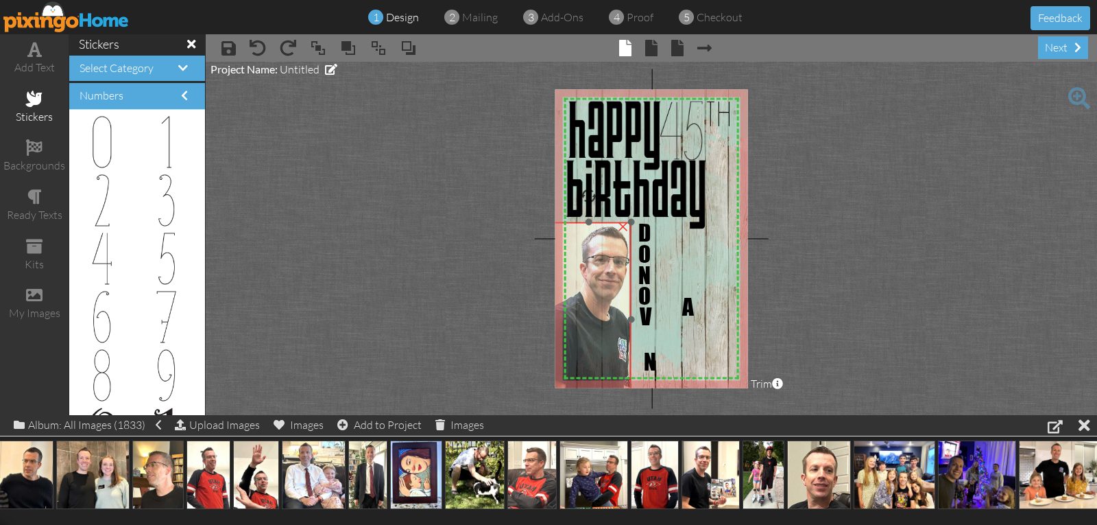
click at [595, 335] on img at bounding box center [628, 314] width 173 height 204
click at [598, 336] on img at bounding box center [631, 314] width 173 height 204
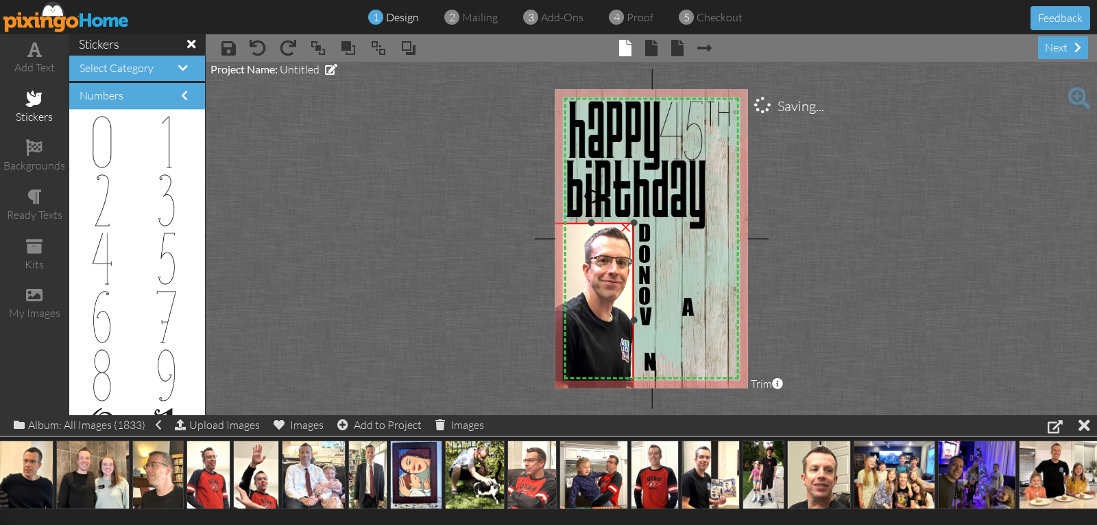
click at [598, 336] on img at bounding box center [631, 315] width 173 height 204
drag, startPoint x: 686, startPoint y: 315, endPoint x: 643, endPoint y: 345, distance: 52.1
click at [643, 345] on div "X X X X X X X X X X X X X X X X X X X X X X X X X X X X X X X X X X X X X X X X…" at bounding box center [651, 238] width 193 height 298
drag, startPoint x: 648, startPoint y: 365, endPoint x: 677, endPoint y: 338, distance: 39.3
click at [690, 332] on span "N" at bounding box center [694, 326] width 12 height 28
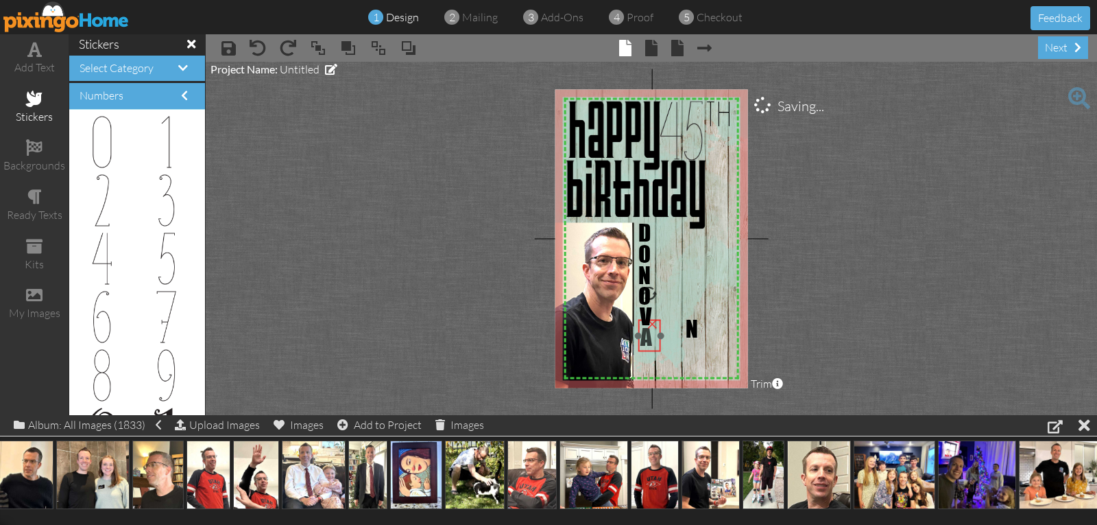
click at [643, 347] on span "A" at bounding box center [646, 336] width 12 height 28
drag, startPoint x: 689, startPoint y: 339, endPoint x: 642, endPoint y: 369, distance: 55.2
click at [642, 369] on span "N" at bounding box center [645, 358] width 12 height 28
click at [682, 337] on img at bounding box center [591, 237] width 317 height 317
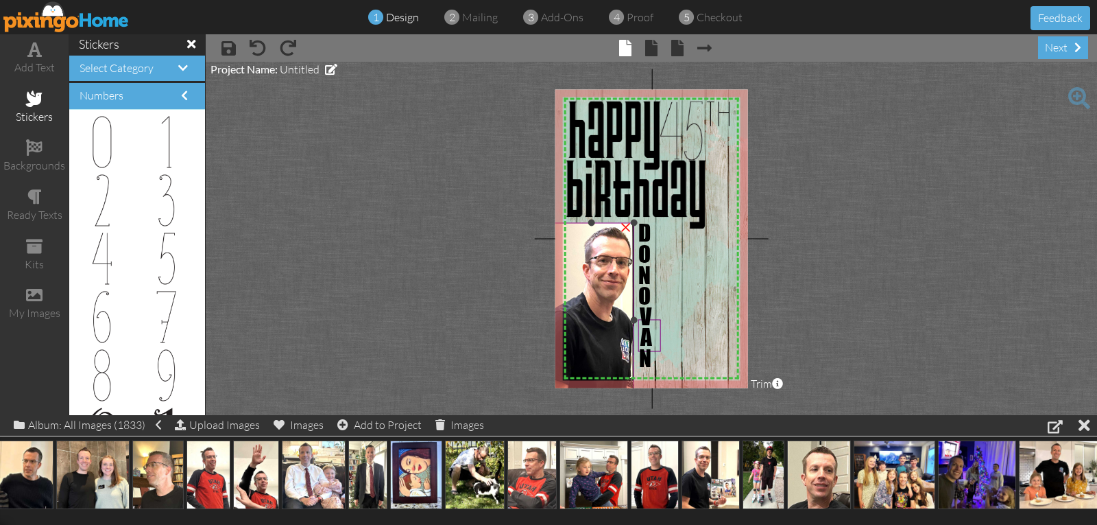
click at [585, 359] on img at bounding box center [631, 315] width 173 height 204
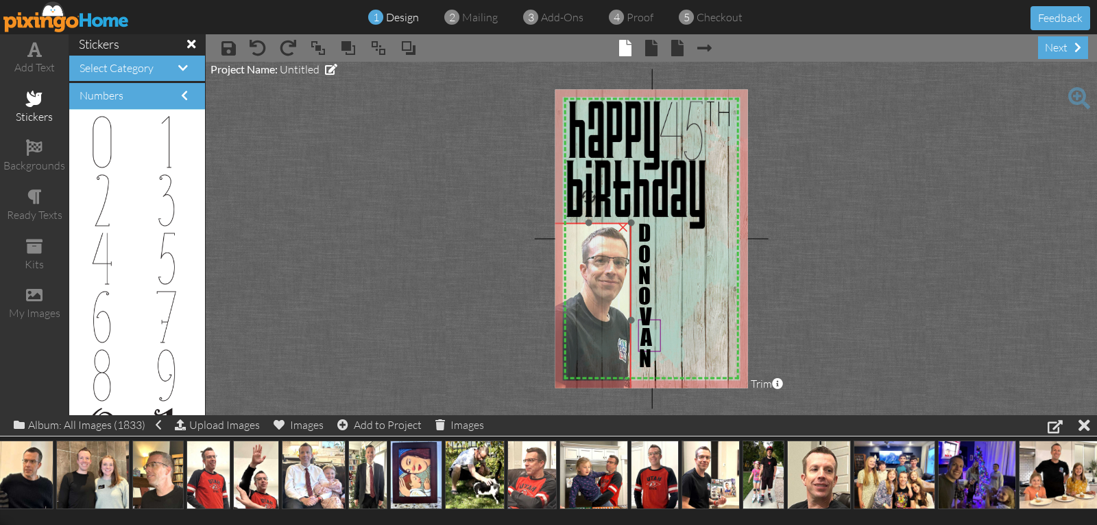
click at [592, 339] on img at bounding box center [628, 315] width 173 height 204
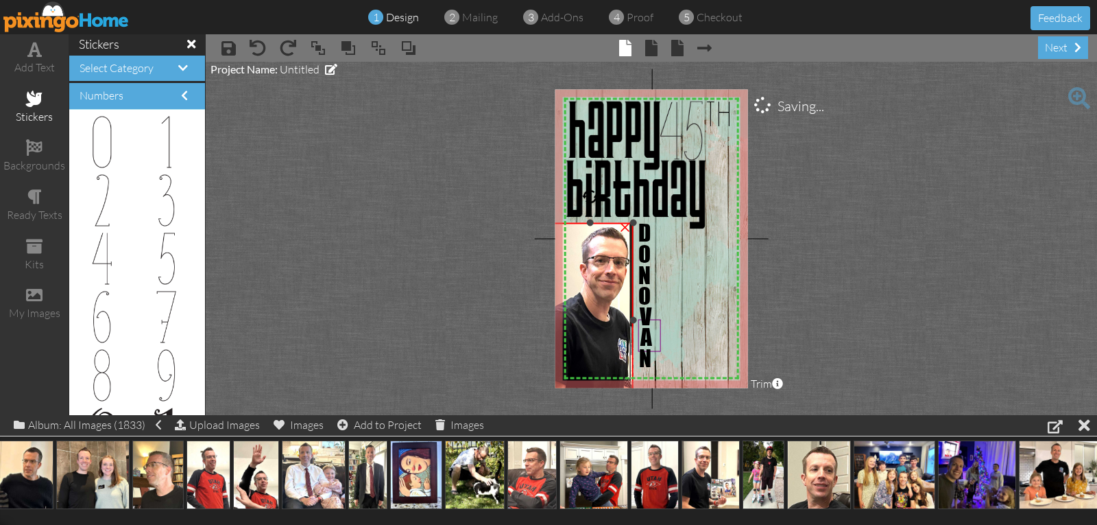
click at [632, 318] on div at bounding box center [633, 319] width 7 height 7
click at [786, 313] on project-studio-wrapper "X X X X X X X X X X X X X X X X X X X X X X X X X X X X X X X X X X X X X X X X…" at bounding box center [651, 238] width 891 height 353
click at [629, 319] on div at bounding box center [632, 319] width 7 height 7
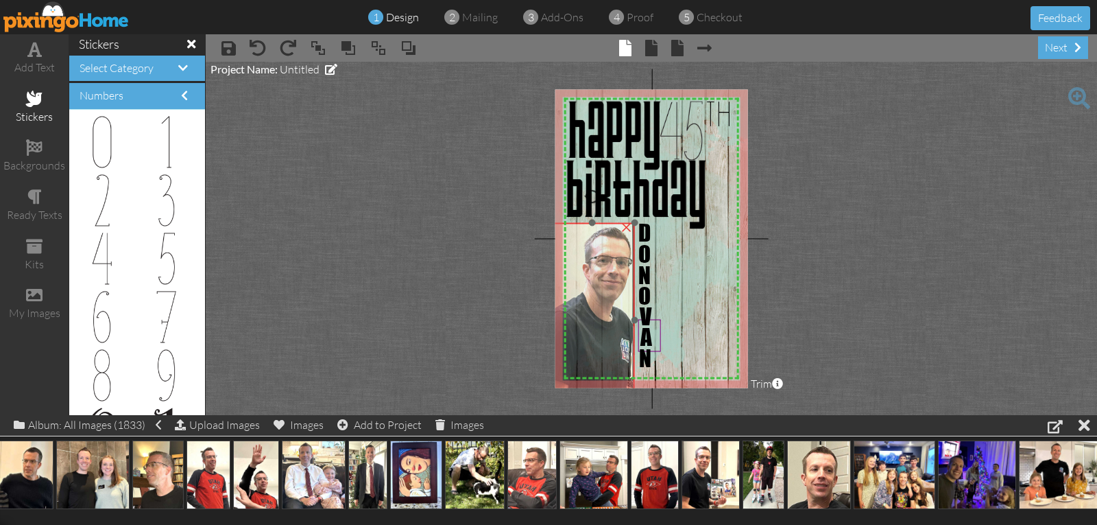
click at [594, 337] on img at bounding box center [631, 315] width 173 height 204
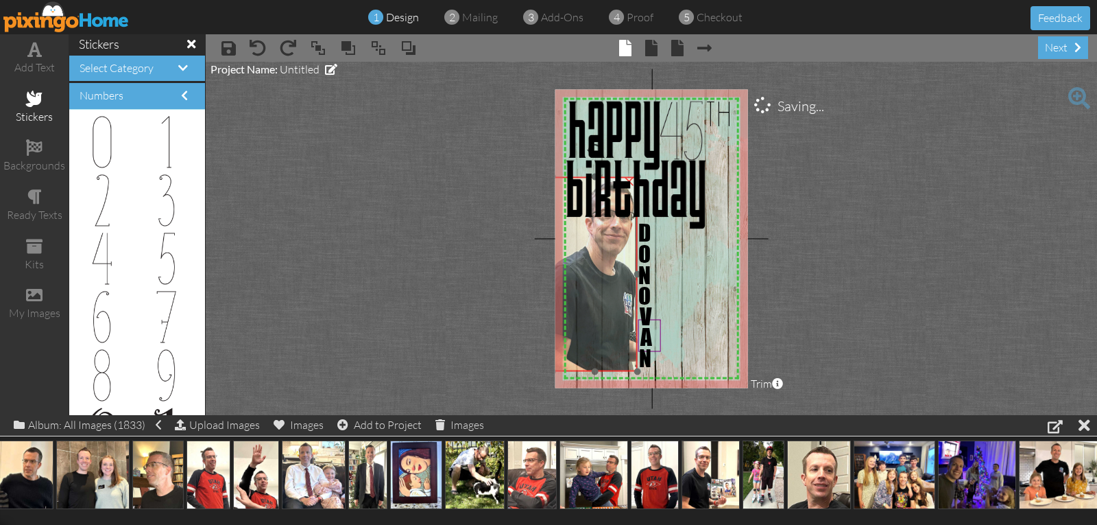
drag, startPoint x: 596, startPoint y: 367, endPoint x: 598, endPoint y: 320, distance: 47.4
click at [598, 320] on img at bounding box center [634, 269] width 173 height 204
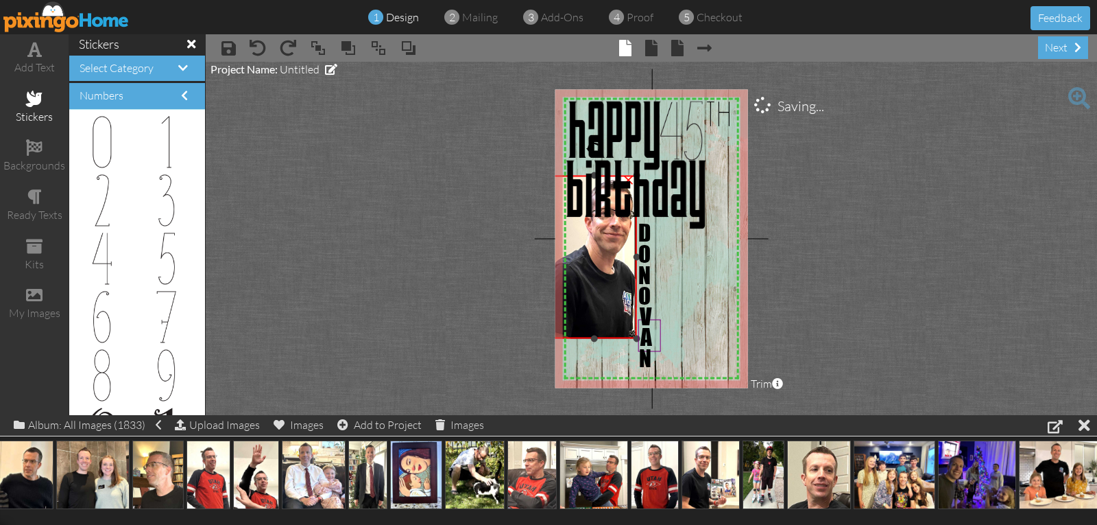
drag, startPoint x: 595, startPoint y: 368, endPoint x: 590, endPoint y: 337, distance: 31.9
click at [591, 337] on div at bounding box center [594, 338] width 7 height 7
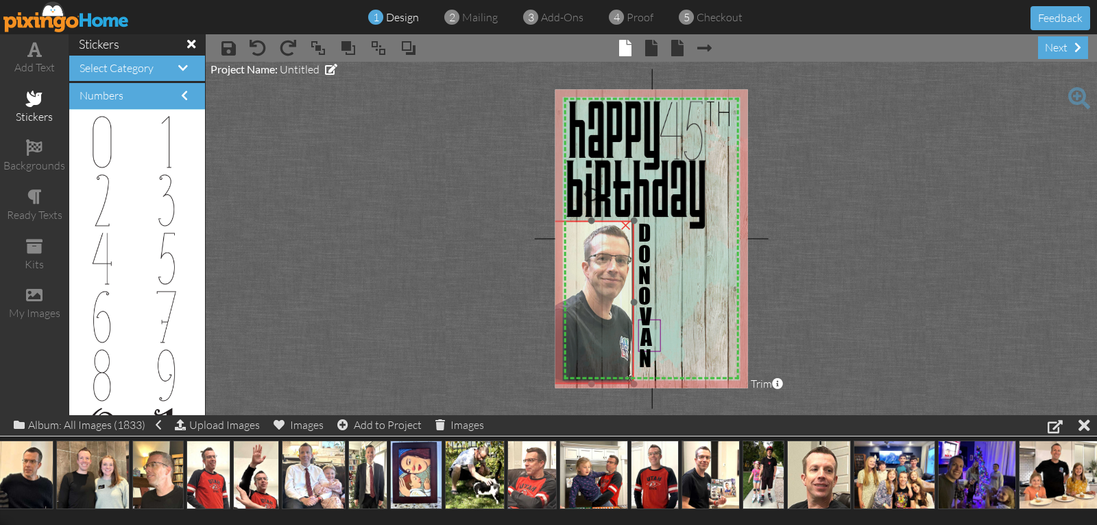
drag, startPoint x: 591, startPoint y: 328, endPoint x: 588, endPoint y: 374, distance: 45.3
click at [588, 374] on img at bounding box center [630, 312] width 173 height 204
click at [598, 385] on img at bounding box center [630, 315] width 173 height 204
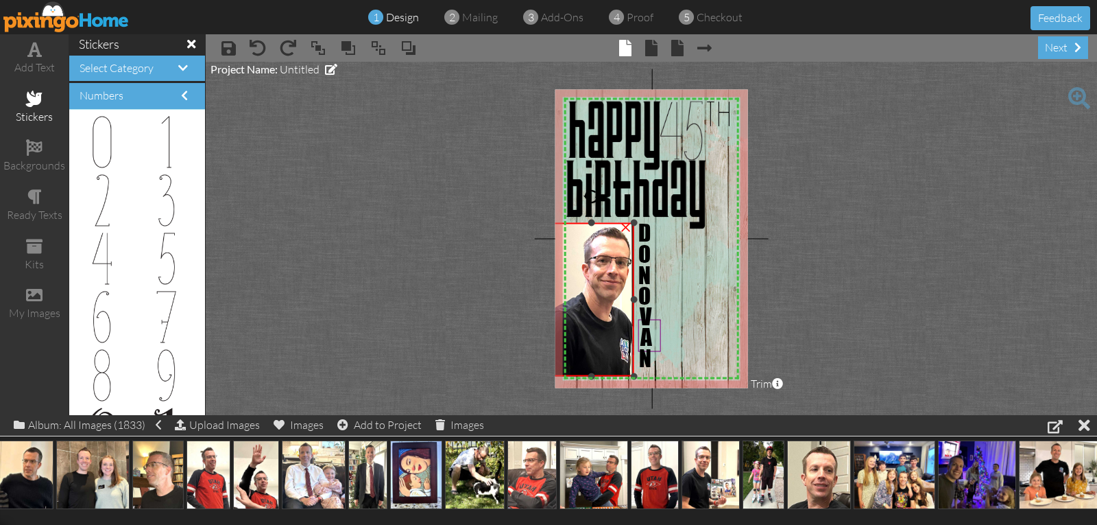
drag, startPoint x: 593, startPoint y: 384, endPoint x: 592, endPoint y: 374, distance: 9.7
click at [592, 374] on div at bounding box center [591, 375] width 7 height 7
click at [869, 328] on project-studio-wrapper "X X X X X X X X X X X X X X X X X X X X X X X X X X X X X X X X X X X X X X X X…" at bounding box center [651, 238] width 891 height 353
click at [38, 101] on span at bounding box center [34, 99] width 16 height 16
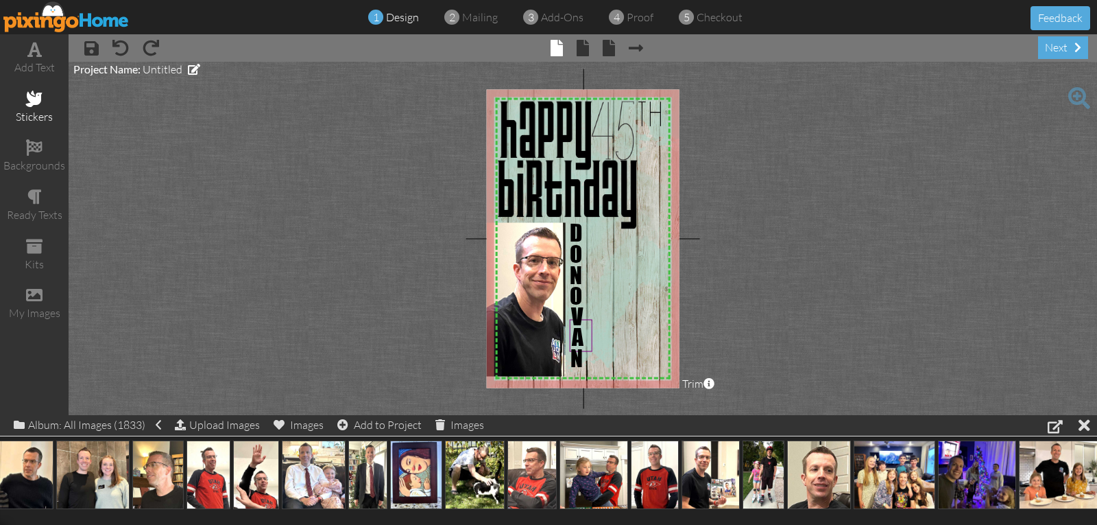
click at [34, 97] on span at bounding box center [34, 99] width 16 height 16
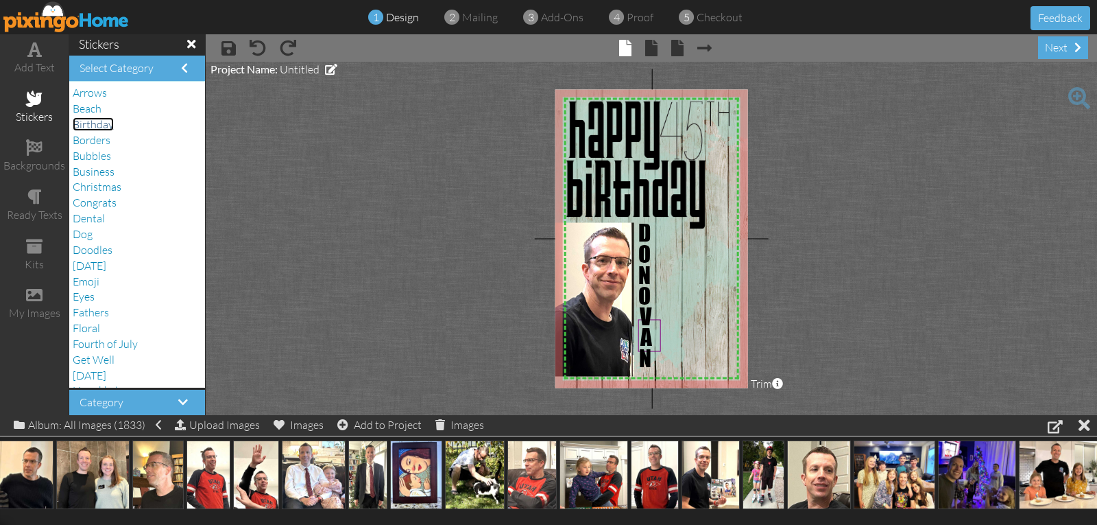
click at [87, 123] on span "Birthday" at bounding box center [93, 124] width 41 height 14
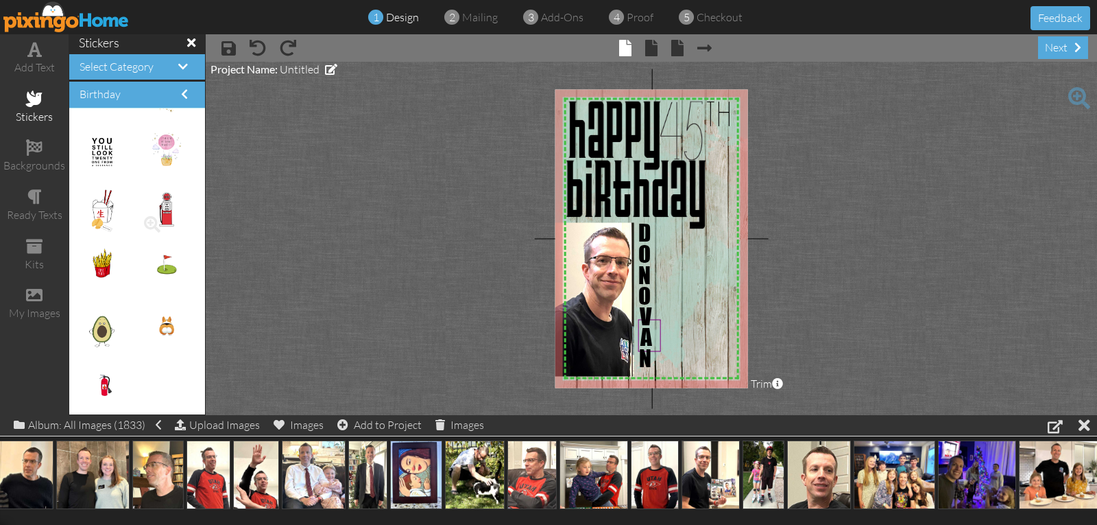
scroll to position [0, 0]
drag, startPoint x: 99, startPoint y: 145, endPoint x: 681, endPoint y: 266, distance: 593.9
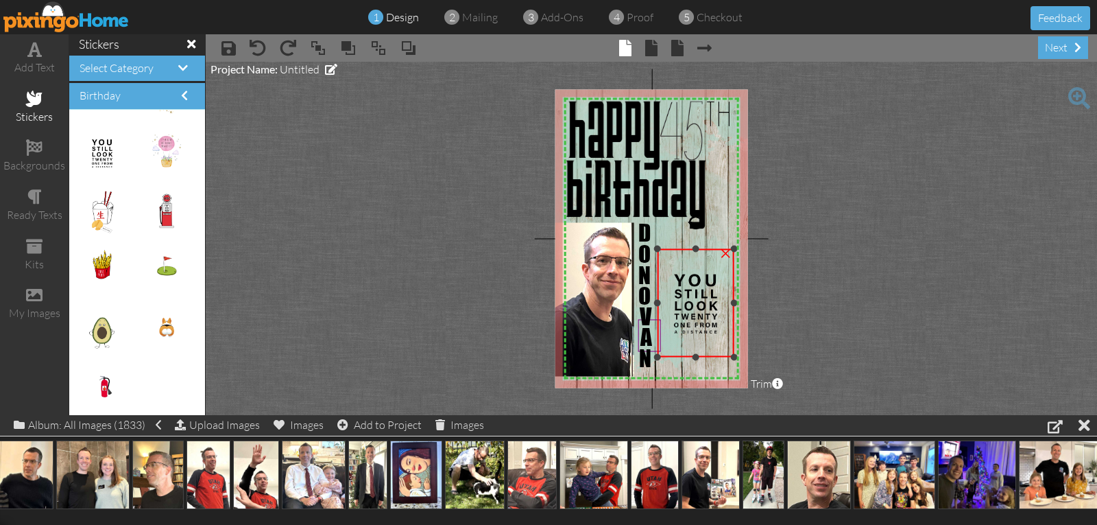
drag, startPoint x: 706, startPoint y: 316, endPoint x: 730, endPoint y: 352, distance: 43.4
click at [732, 354] on div at bounding box center [733, 356] width 7 height 7
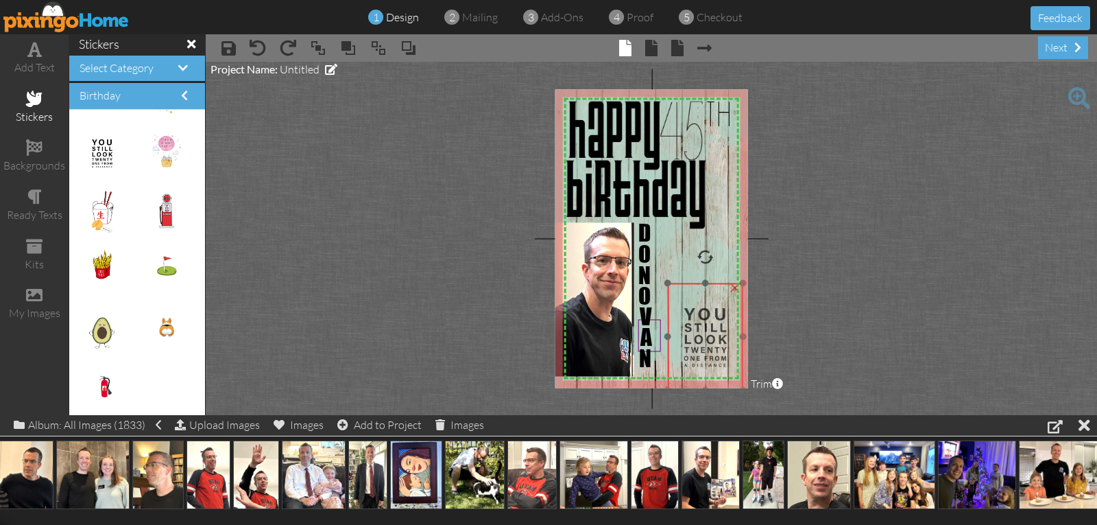
drag, startPoint x: 719, startPoint y: 341, endPoint x: 729, endPoint y: 374, distance: 34.5
click at [729, 374] on img at bounding box center [705, 336] width 75 height 106
click at [706, 339] on img at bounding box center [705, 337] width 75 height 106
click at [857, 300] on project-studio-wrapper "X X X X X X X X X X X X X X X X X X X X X X X X X X X X X X X X X X X X X X X X…" at bounding box center [651, 238] width 891 height 353
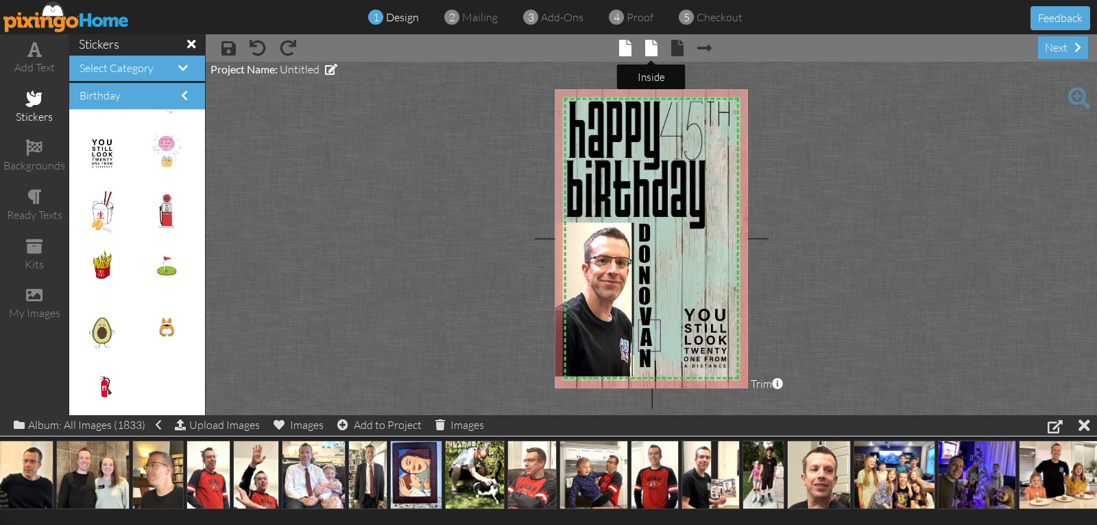
click at [649, 49] on span at bounding box center [651, 48] width 12 height 16
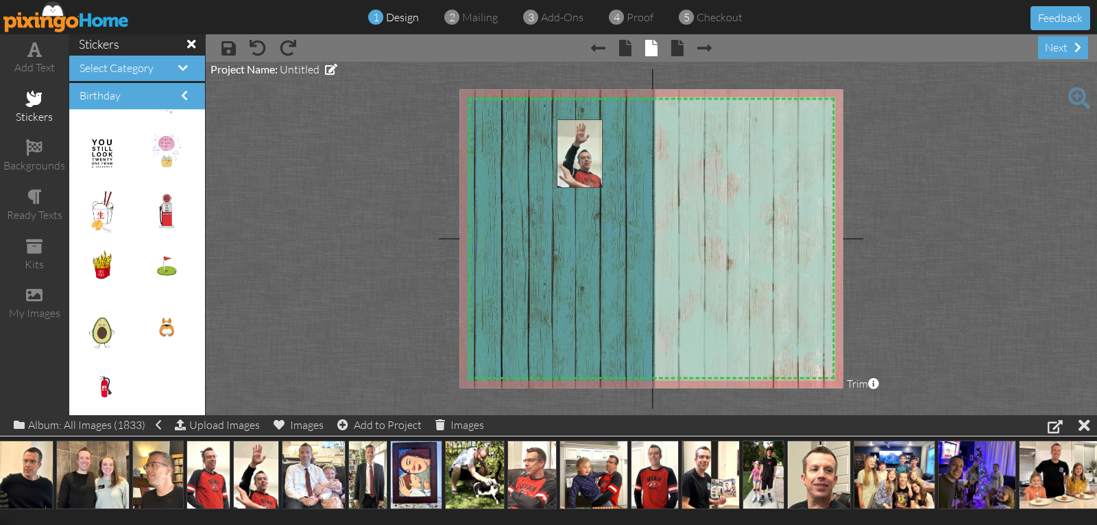
drag, startPoint x: 256, startPoint y: 475, endPoint x: 580, endPoint y: 159, distance: 452.4
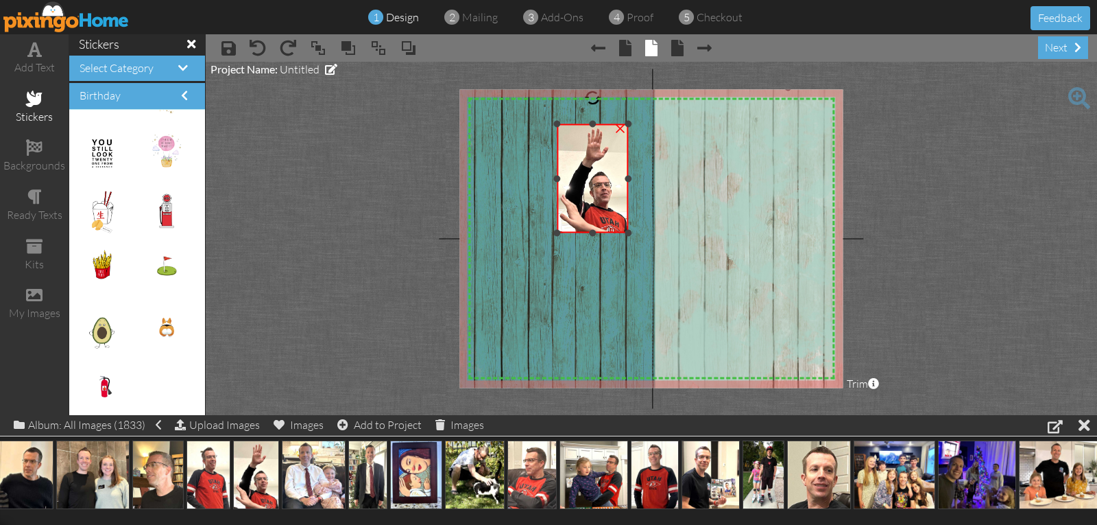
drag, startPoint x: 682, startPoint y: 315, endPoint x: 660, endPoint y: 232, distance: 85.6
click at [660, 232] on div "X X X X X X X X X X X X X X X X X X X X X X X X X X X X X X X X X X X X X X X X…" at bounding box center [650, 238] width 383 height 298
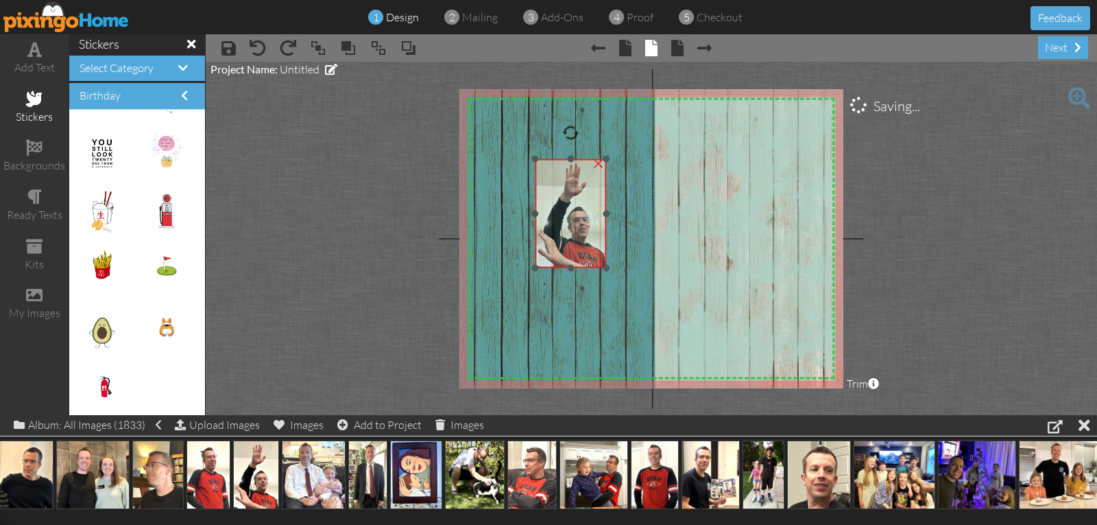
drag, startPoint x: 620, startPoint y: 217, endPoint x: 592, endPoint y: 246, distance: 40.2
click at [592, 246] on img at bounding box center [570, 213] width 71 height 109
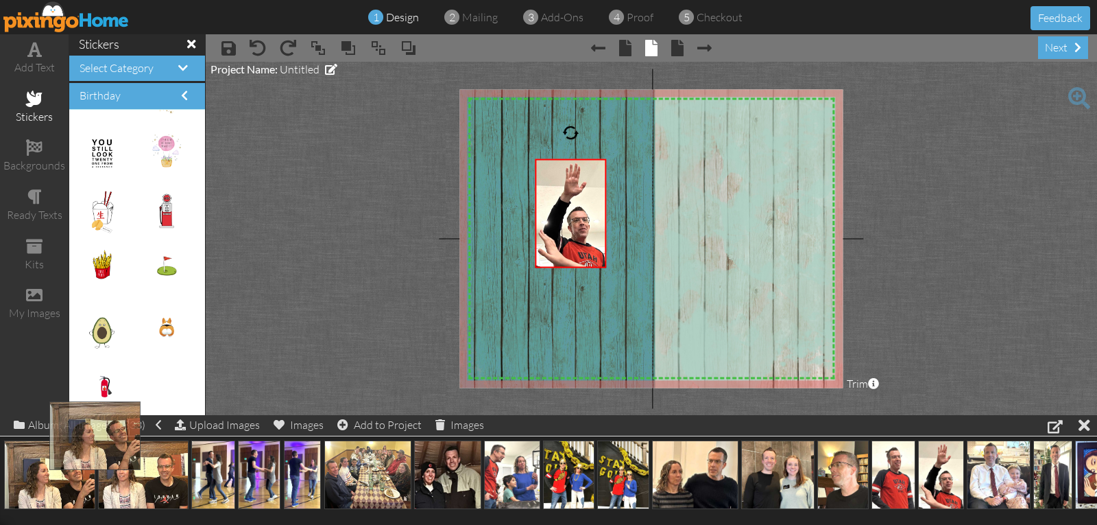
drag, startPoint x: 63, startPoint y: 472, endPoint x: 317, endPoint y: 322, distance: 294.8
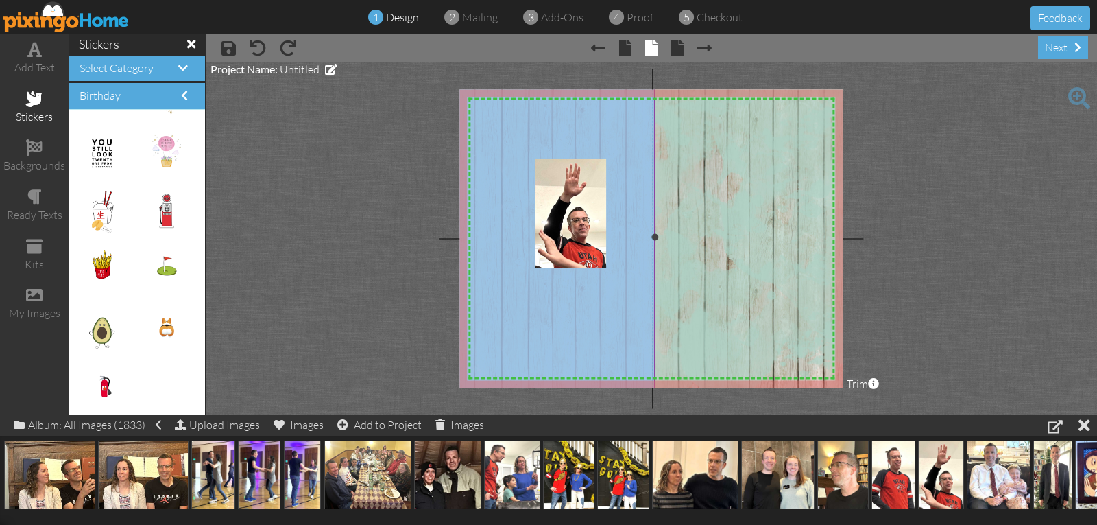
drag, startPoint x: 317, startPoint y: 322, endPoint x: 514, endPoint y: 132, distance: 273.5
click at [514, 132] on project-studio-wrapper "X X X X X X X X X X X X X X X X X X X X X X X X X X X X X X X X X X X X X X X X…" at bounding box center [651, 238] width 891 height 353
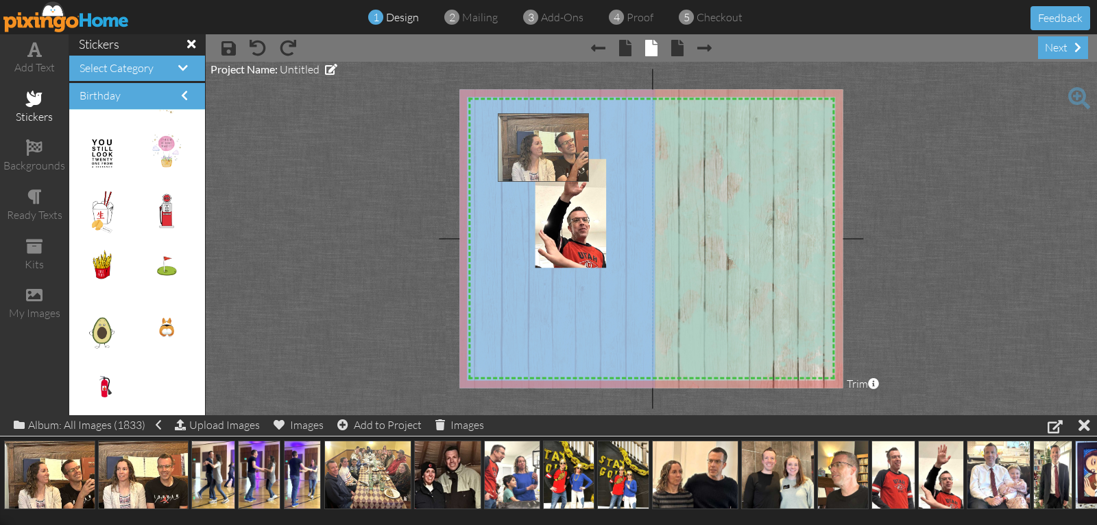
drag, startPoint x: 41, startPoint y: 470, endPoint x: 534, endPoint y: 143, distance: 591.6
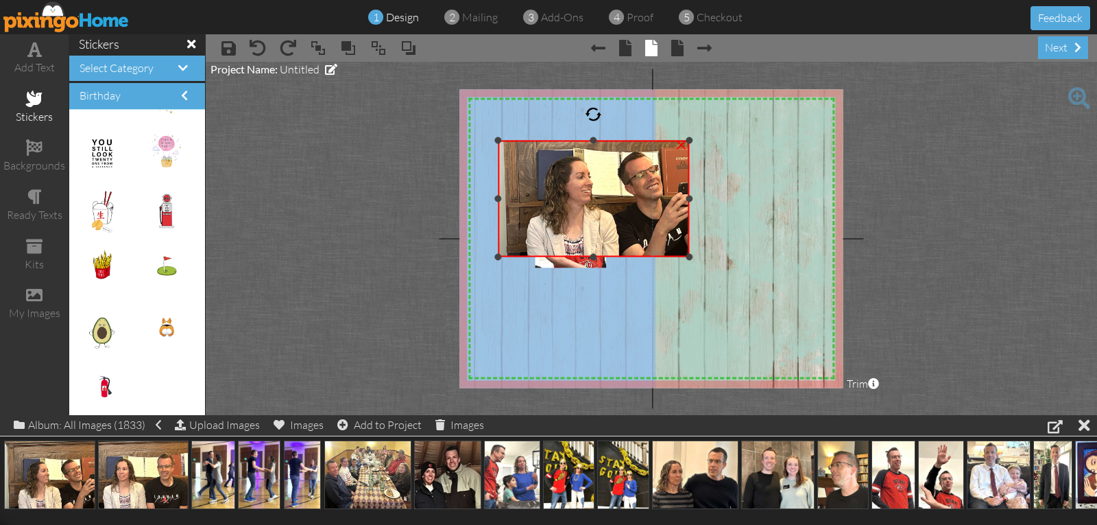
drag, startPoint x: 593, startPoint y: 112, endPoint x: 594, endPoint y: 140, distance: 27.4
click at [594, 140] on div at bounding box center [593, 140] width 7 height 7
drag, startPoint x: 498, startPoint y: 197, endPoint x: 520, endPoint y: 197, distance: 22.6
click at [520, 197] on div at bounding box center [520, 198] width 7 height 7
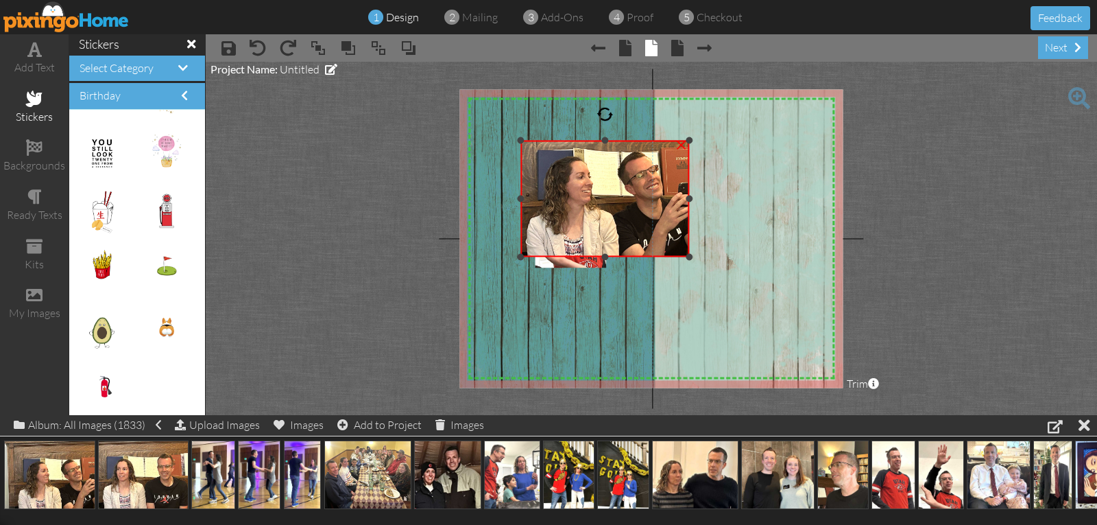
click at [682, 145] on div "×" at bounding box center [682, 143] width 22 height 22
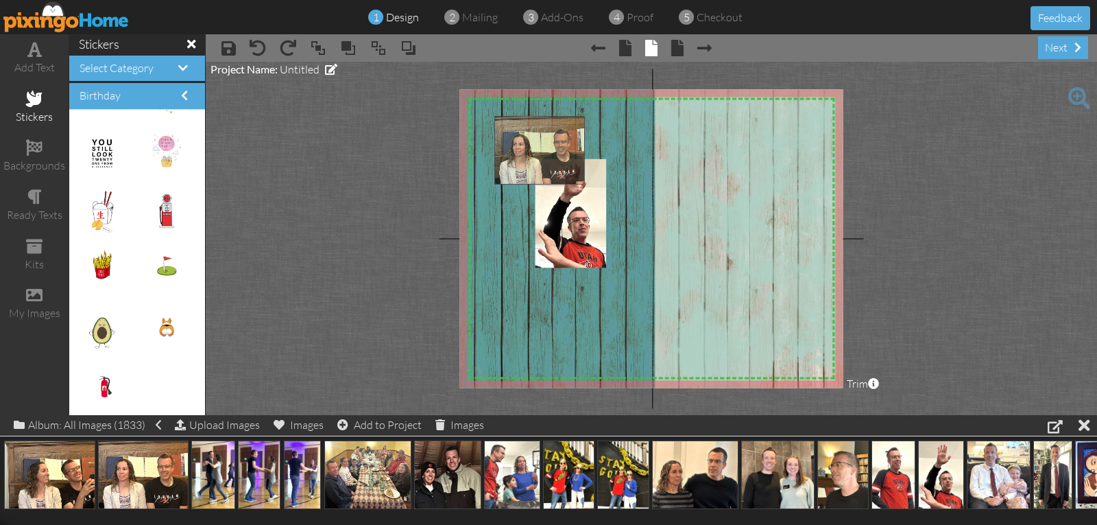
drag, startPoint x: 125, startPoint y: 467, endPoint x: 522, endPoint y: 143, distance: 512.1
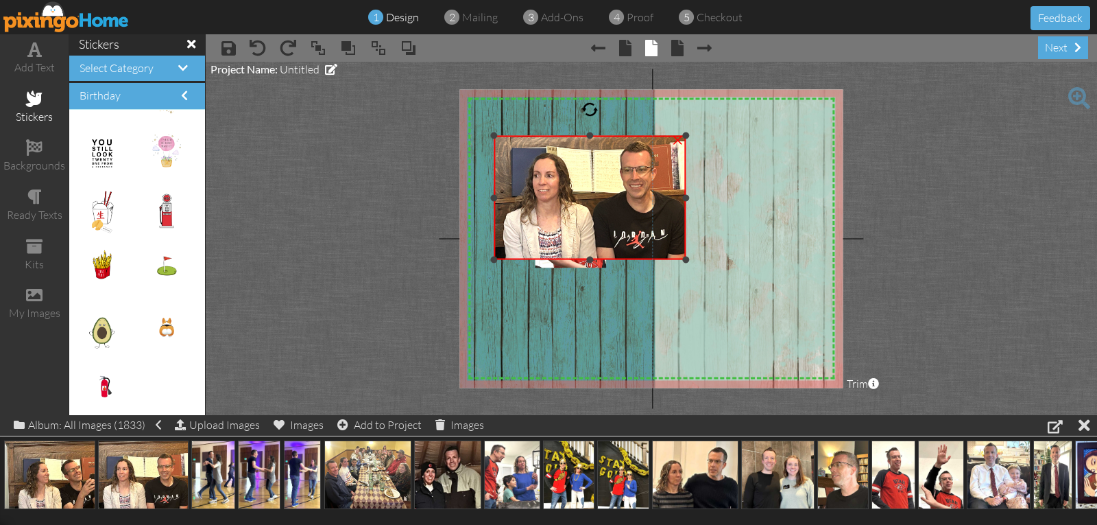
drag, startPoint x: 590, startPoint y: 114, endPoint x: 590, endPoint y: 134, distance: 19.9
click at [590, 134] on div at bounding box center [589, 135] width 7 height 7
drag, startPoint x: 496, startPoint y: 195, endPoint x: 503, endPoint y: 195, distance: 7.5
click at [503, 195] on div at bounding box center [501, 197] width 7 height 7
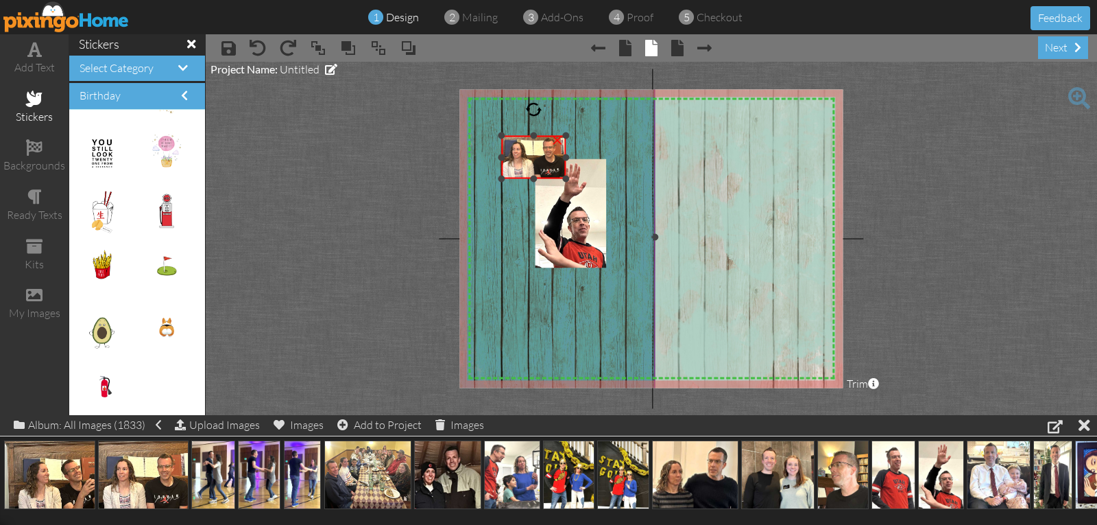
drag, startPoint x: 684, startPoint y: 257, endPoint x: 614, endPoint y: 176, distance: 106.5
click at [614, 176] on div "X X X X X X X X X X X X X X X X X X X X X X X X X X X X X X X X X X X X X X X X…" at bounding box center [650, 238] width 383 height 298
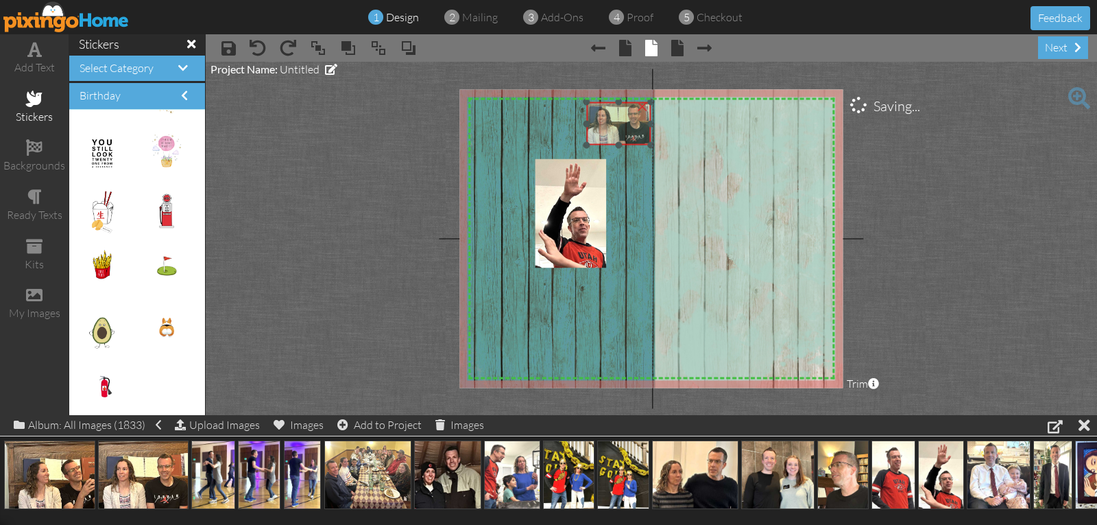
drag, startPoint x: 522, startPoint y: 162, endPoint x: 607, endPoint y: 128, distance: 91.4
click at [607, 128] on img at bounding box center [617, 120] width 67 height 50
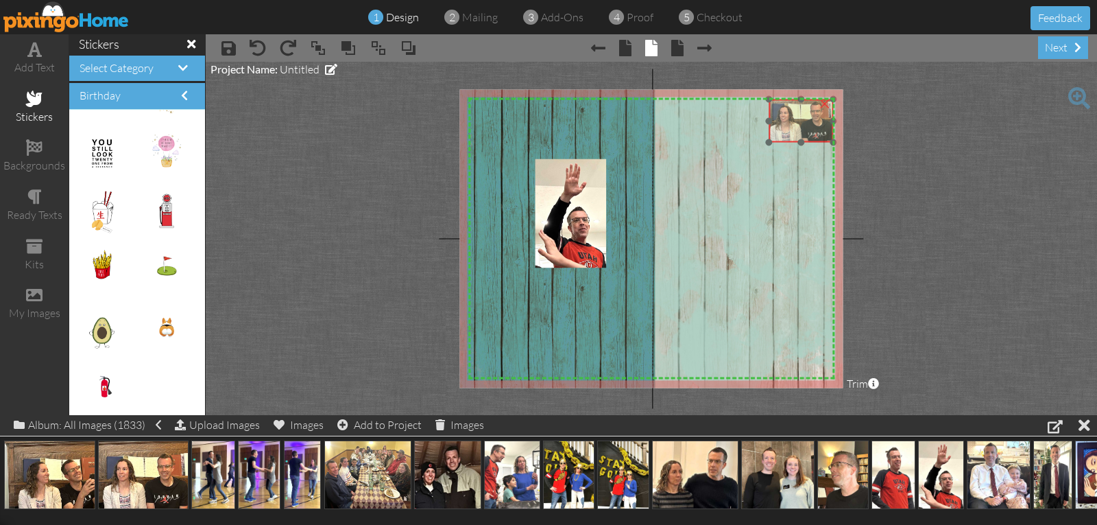
drag, startPoint x: 619, startPoint y: 138, endPoint x: 802, endPoint y: 136, distance: 182.4
click at [802, 136] on img at bounding box center [800, 118] width 67 height 50
drag, startPoint x: 247, startPoint y: 472, endPoint x: 503, endPoint y: 141, distance: 418.3
drag, startPoint x: 610, startPoint y: 300, endPoint x: 516, endPoint y: 176, distance: 155.2
click at [516, 176] on div "×" at bounding box center [514, 144] width 41 height 68
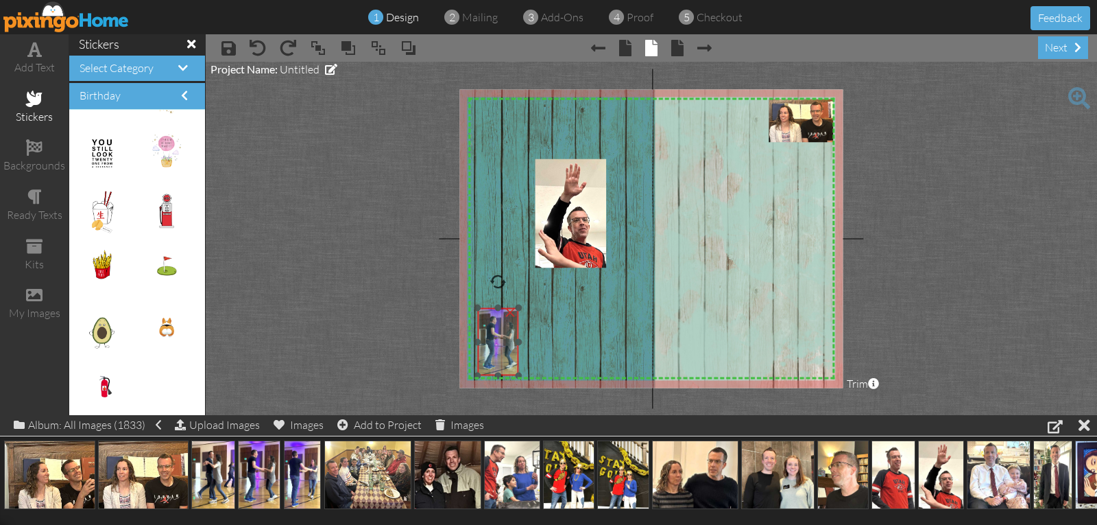
drag, startPoint x: 511, startPoint y: 161, endPoint x: 494, endPoint y: 359, distance: 198.9
click at [494, 359] on img at bounding box center [497, 342] width 41 height 68
drag, startPoint x: 218, startPoint y: 475, endPoint x: 642, endPoint y: 259, distance: 476.2
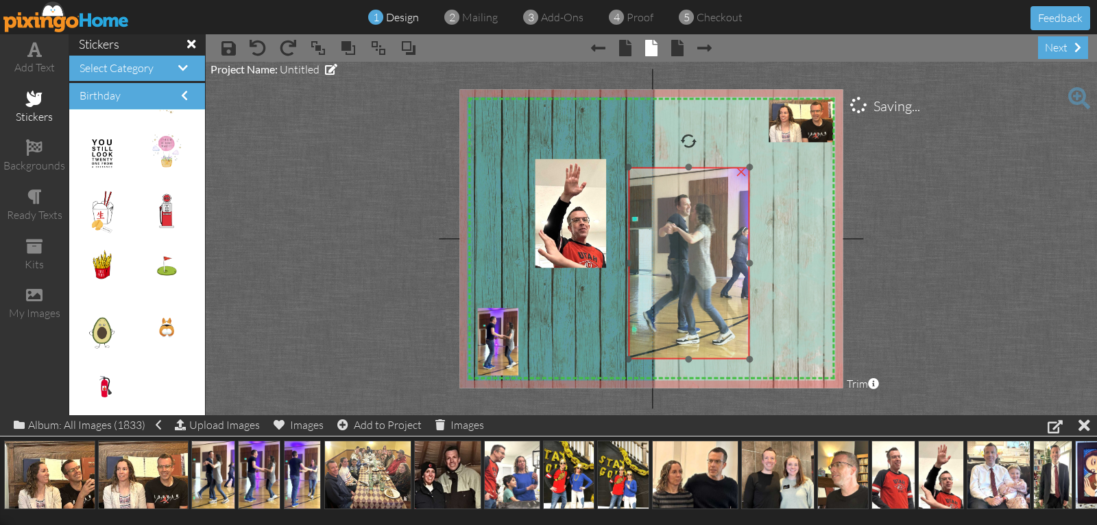
drag, startPoint x: 644, startPoint y: 317, endPoint x: 654, endPoint y: 260, distance: 58.5
click at [655, 260] on img at bounding box center [688, 263] width 121 height 192
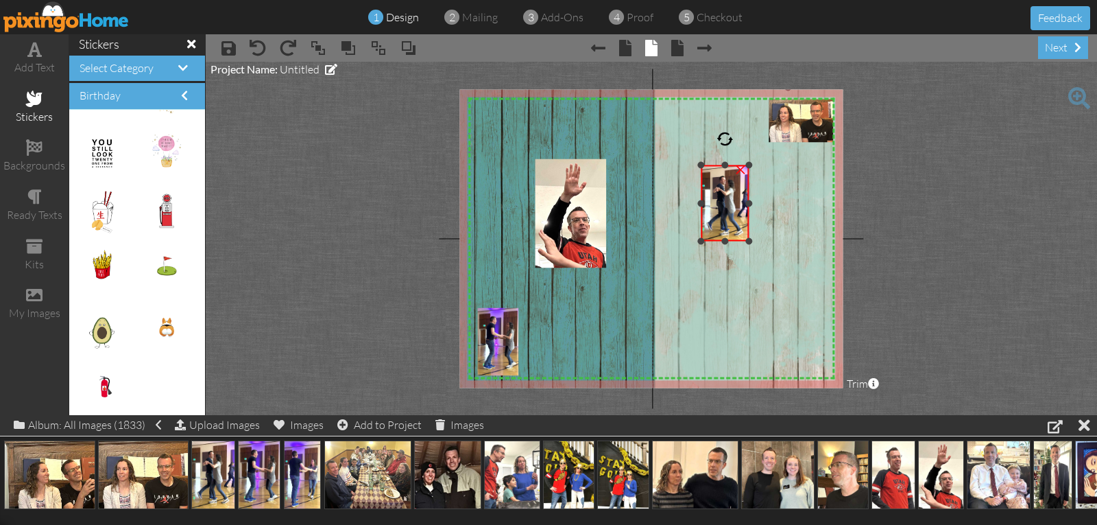
drag, startPoint x: 625, startPoint y: 357, endPoint x: 696, endPoint y: 241, distance: 136.1
click at [696, 241] on div "X X X X X X X X X X X X X X X X X X X X X X X X X X X X X X X X X X X X X X X X…" at bounding box center [650, 238] width 383 height 298
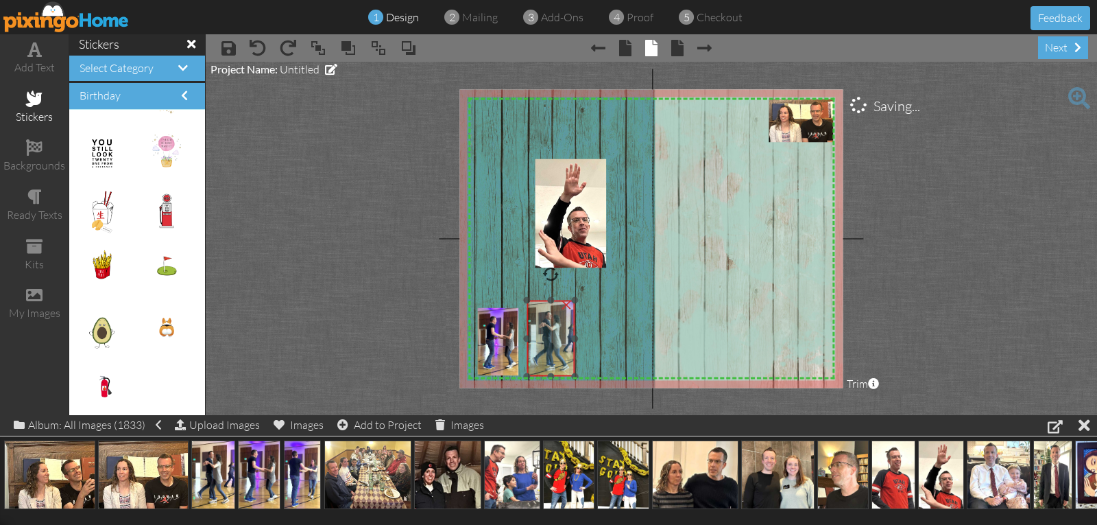
drag, startPoint x: 715, startPoint y: 228, endPoint x: 541, endPoint y: 363, distance: 220.4
click at [541, 363] on img at bounding box center [551, 338] width 48 height 76
drag, startPoint x: 526, startPoint y: 301, endPoint x: 548, endPoint y: 329, distance: 35.7
click at [543, 319] on div "×" at bounding box center [556, 346] width 37 height 59
drag, startPoint x: 555, startPoint y: 344, endPoint x: 539, endPoint y: 339, distance: 16.5
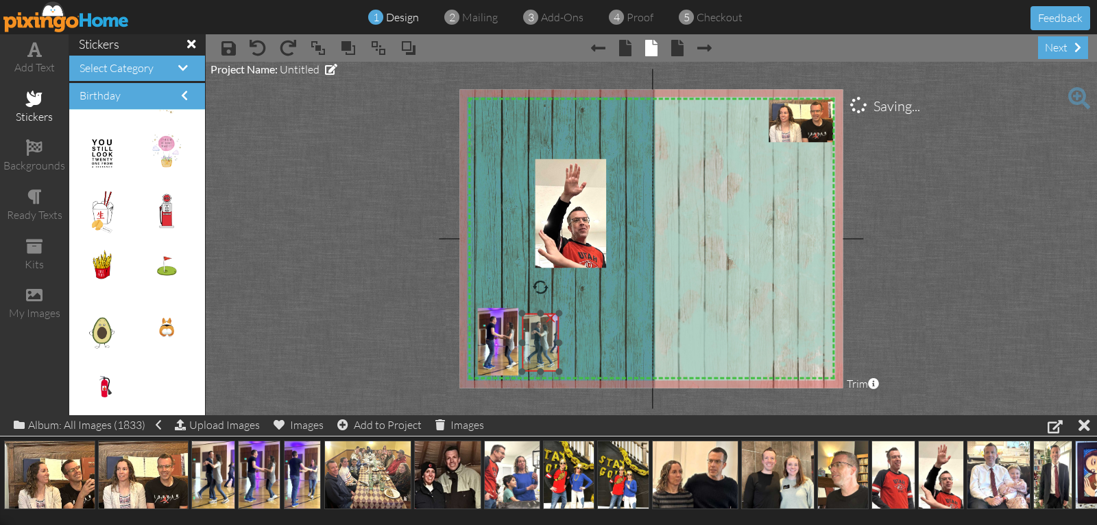
click at [539, 339] on img at bounding box center [540, 342] width 36 height 58
drag, startPoint x: 299, startPoint y: 486, endPoint x: 468, endPoint y: 433, distance: 176.9
click at [422, 342] on project-studio-wrapper "X X X X X X X X X X X X X X X X X X X X X X X X X X X X X X X X X X X X X X X X…" at bounding box center [651, 238] width 891 height 353
drag, startPoint x: 297, startPoint y: 462, endPoint x: 593, endPoint y: 317, distance: 329.6
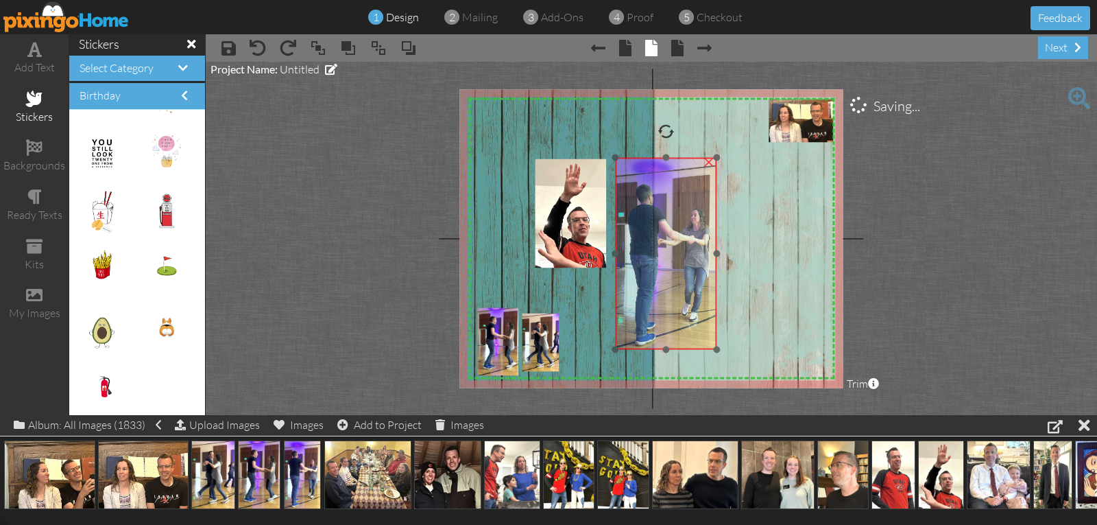
drag, startPoint x: 620, startPoint y: 340, endPoint x: 658, endPoint y: 209, distance: 136.1
click at [658, 209] on img at bounding box center [666, 254] width 101 height 192
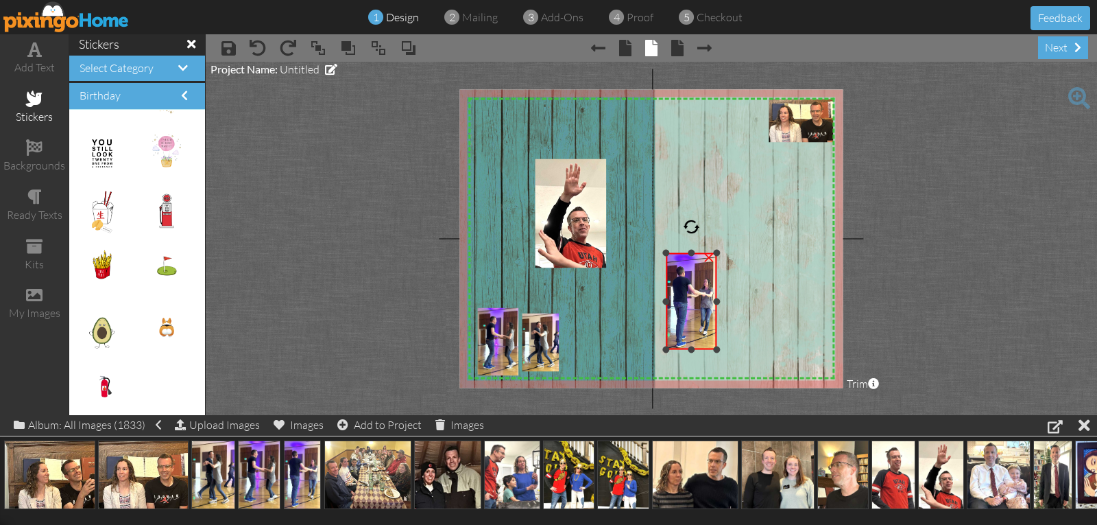
drag, startPoint x: 616, startPoint y: 158, endPoint x: 664, endPoint y: 253, distance: 106.7
click at [664, 253] on div at bounding box center [665, 253] width 7 height 7
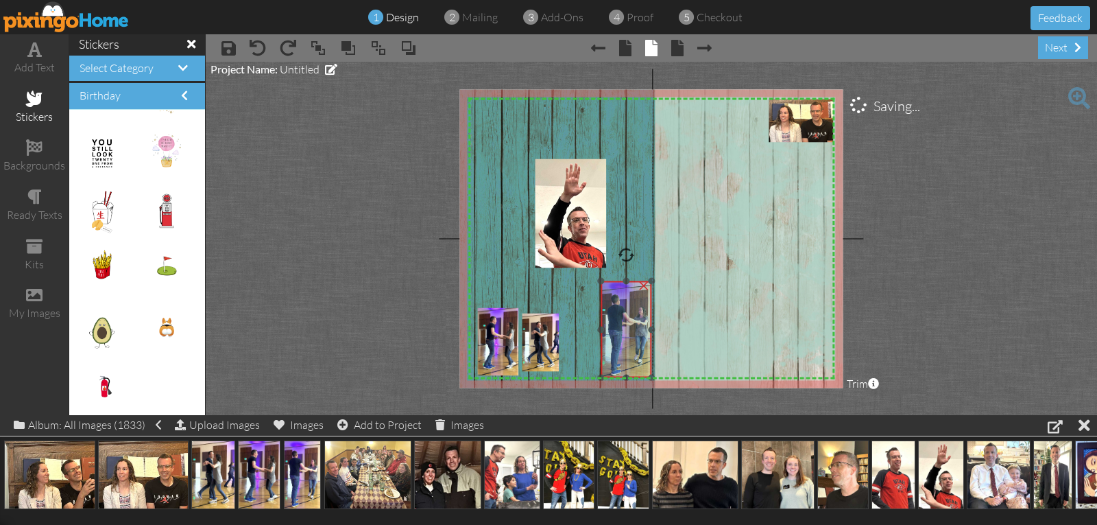
drag, startPoint x: 681, startPoint y: 307, endPoint x: 616, endPoint y: 335, distance: 70.9
click at [616, 335] on img at bounding box center [626, 329] width 51 height 97
drag, startPoint x: 602, startPoint y: 280, endPoint x: 605, endPoint y: 289, distance: 9.5
click at [605, 289] on div at bounding box center [605, 290] width 7 height 7
click at [618, 335] on img at bounding box center [626, 333] width 47 height 88
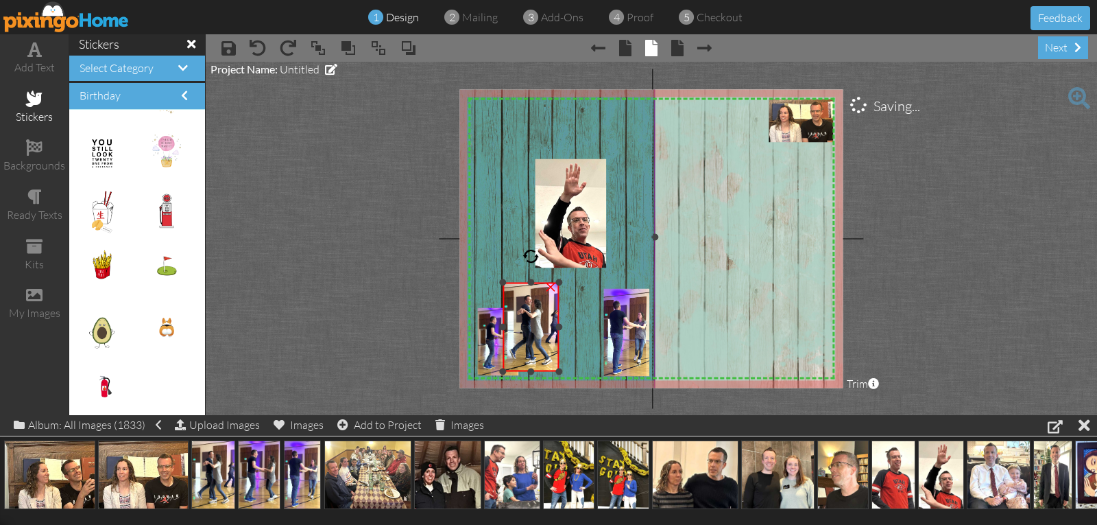
drag, startPoint x: 521, startPoint y: 311, endPoint x: 495, endPoint y: 280, distance: 40.4
click at [495, 280] on div "X X X X X X X X X X X X X X X X X X X X X X X X X X X X X X X X X X X X X X X X…" at bounding box center [650, 238] width 383 height 298
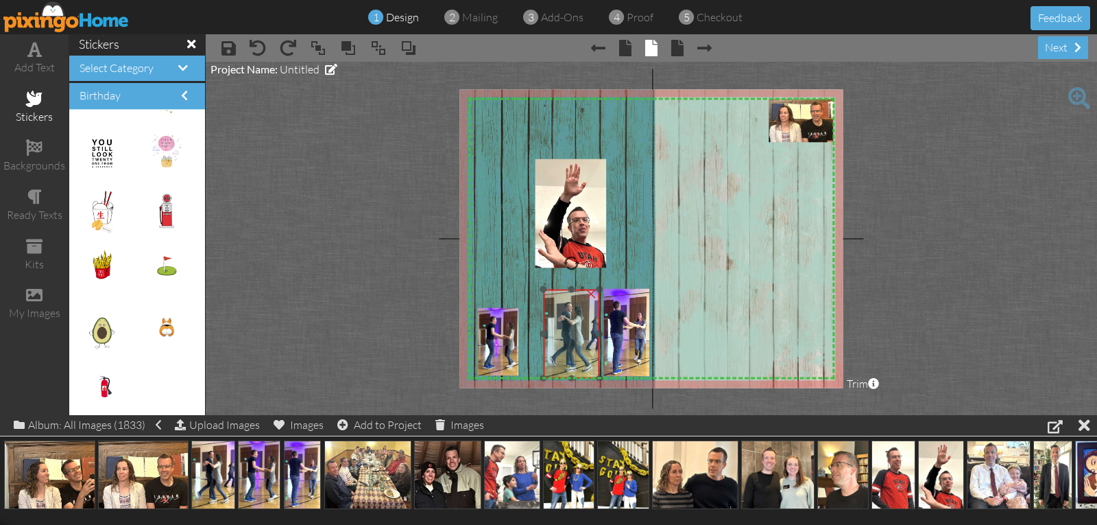
drag, startPoint x: 542, startPoint y: 328, endPoint x: 576, endPoint y: 331, distance: 34.4
click at [576, 331] on img at bounding box center [571, 333] width 56 height 89
drag, startPoint x: 546, startPoint y: 291, endPoint x: 562, endPoint y: 304, distance: 21.4
click at [562, 304] on div "×" at bounding box center [575, 341] width 47 height 75
click at [568, 322] on img at bounding box center [576, 336] width 47 height 75
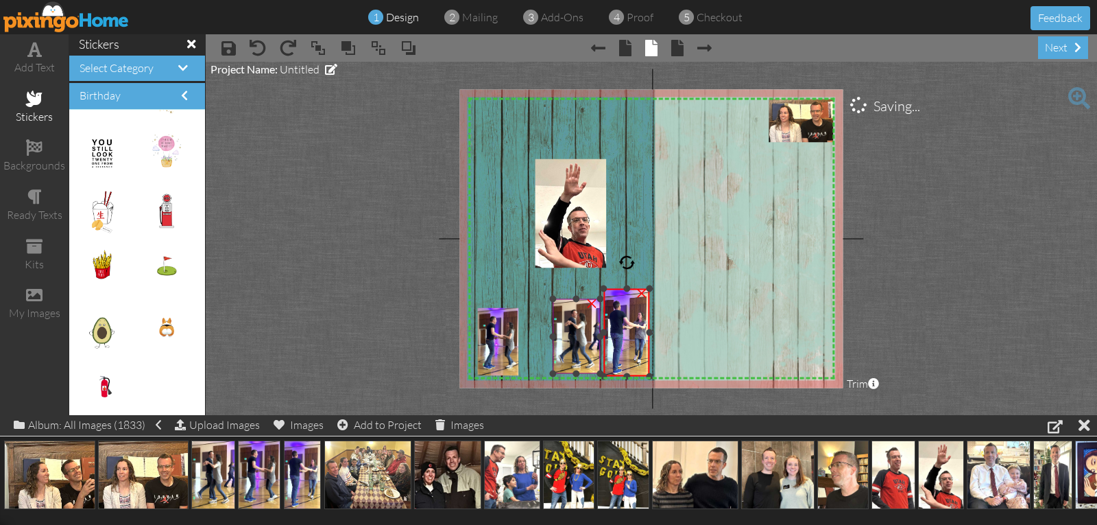
drag, startPoint x: 602, startPoint y: 331, endPoint x: 593, endPoint y: 330, distance: 8.9
click at [593, 330] on div "X X X X X X X X X X X X X X X X X X X X X X X X X X X X X X X X X X X X X X X X…" at bounding box center [650, 238] width 383 height 298
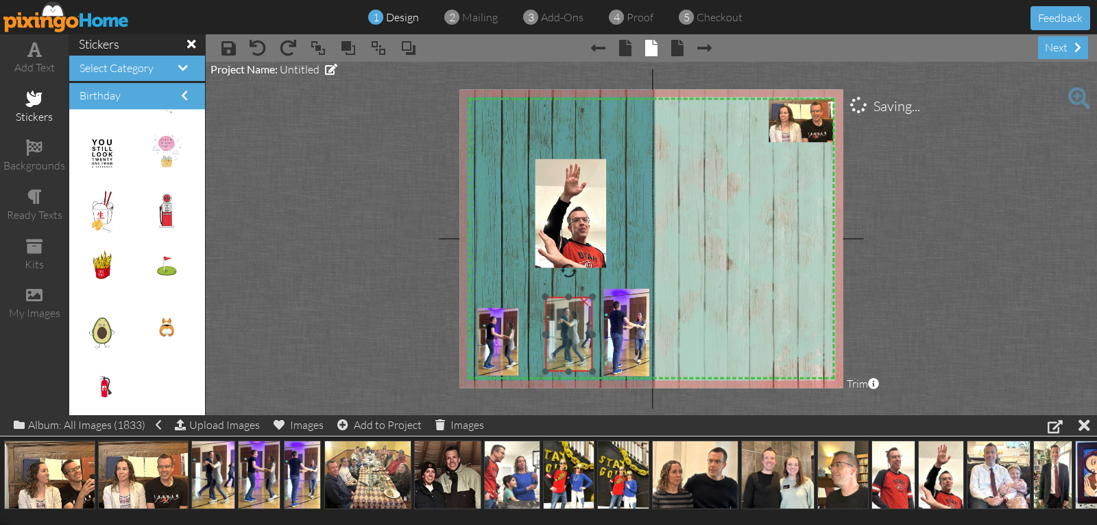
drag, startPoint x: 586, startPoint y: 335, endPoint x: 577, endPoint y: 333, distance: 8.7
click at [577, 333] on img at bounding box center [568, 334] width 47 height 75
click at [588, 331] on div at bounding box center [589, 333] width 7 height 7
drag, startPoint x: 564, startPoint y: 329, endPoint x: 573, endPoint y: 333, distance: 10.4
click at [573, 333] on img at bounding box center [577, 337] width 47 height 75
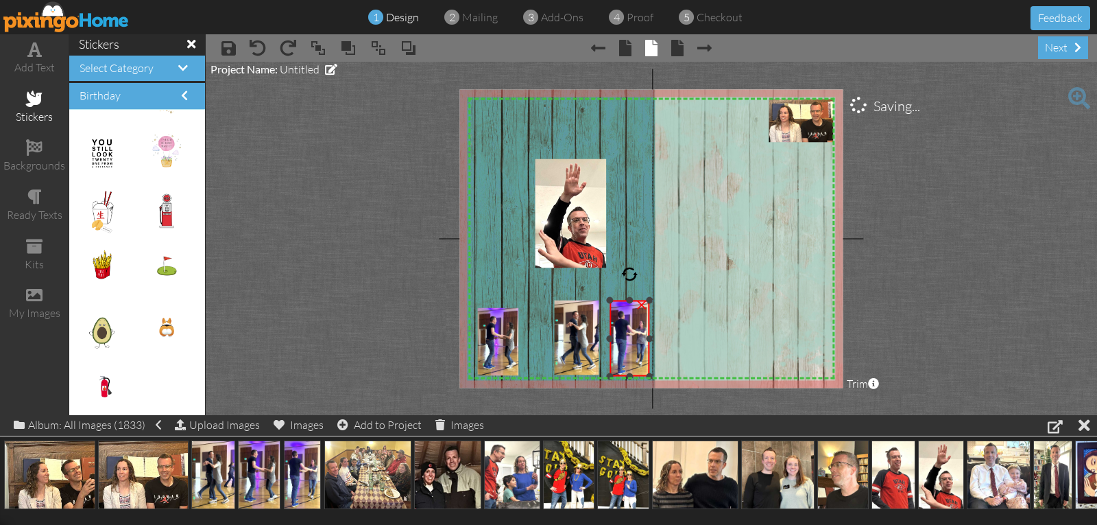
drag, startPoint x: 605, startPoint y: 288, endPoint x: 608, endPoint y: 304, distance: 16.7
click at [610, 300] on div at bounding box center [609, 300] width 7 height 7
click at [618, 336] on img at bounding box center [624, 336] width 40 height 75
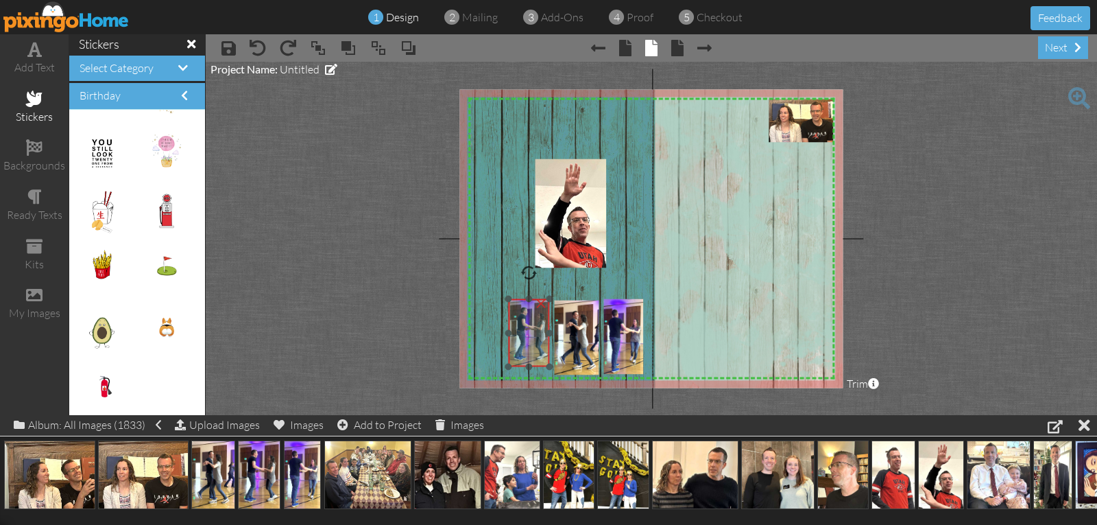
drag, startPoint x: 491, startPoint y: 352, endPoint x: 522, endPoint y: 344, distance: 32.1
click at [522, 344] on img at bounding box center [528, 333] width 41 height 68
drag, startPoint x: 510, startPoint y: 364, endPoint x: 498, endPoint y: 372, distance: 14.5
click at [498, 372] on div "X X X X X X X X X X X X X X X X X X X X X X X X X X X X X X X X X X X X X X X X…" at bounding box center [650, 238] width 383 height 298
click at [520, 361] on img at bounding box center [526, 337] width 45 height 75
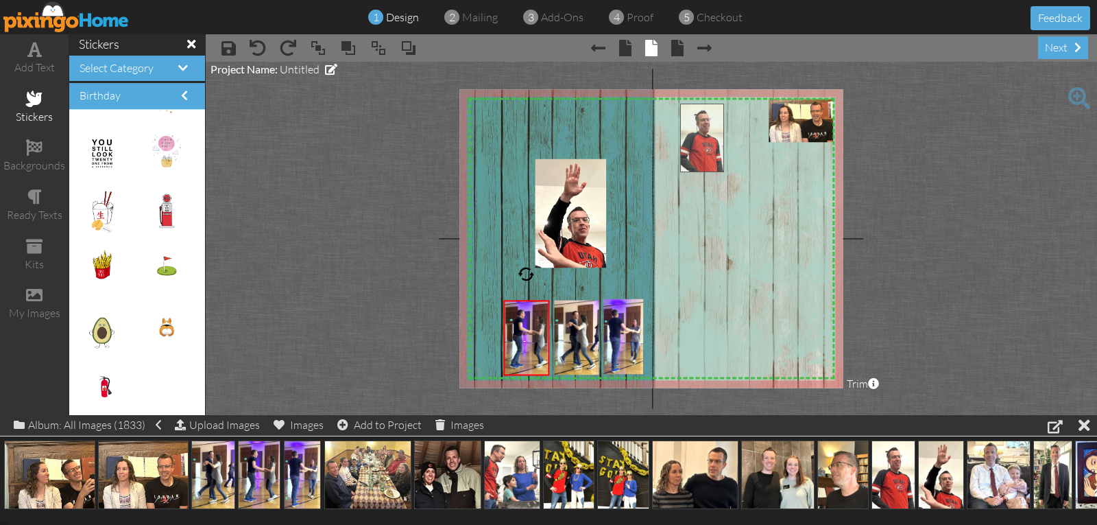
drag, startPoint x: 879, startPoint y: 470, endPoint x: 688, endPoint y: 134, distance: 387.2
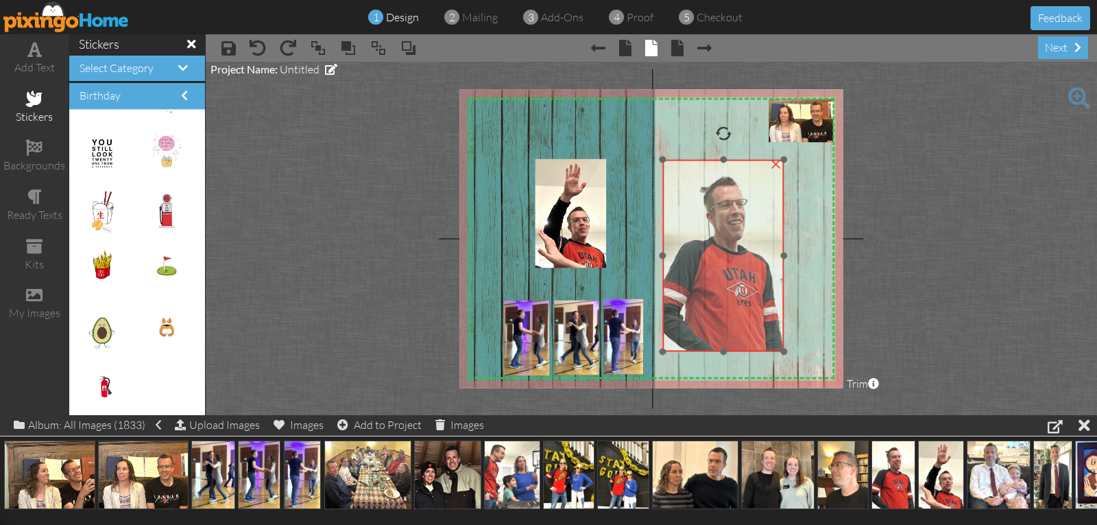
drag, startPoint x: 710, startPoint y: 206, endPoint x: 692, endPoint y: 262, distance: 59.0
click at [692, 262] on img at bounding box center [722, 256] width 121 height 192
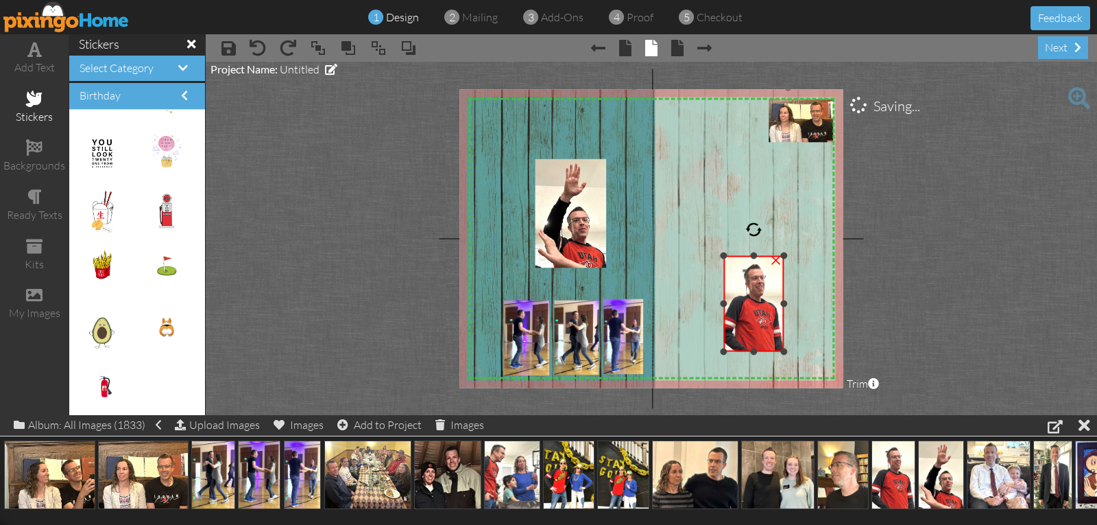
drag, startPoint x: 662, startPoint y: 162, endPoint x: 711, endPoint y: 260, distance: 108.9
click at [711, 260] on div "X X X X X X X X X X X X X X X X X X X X X X X X X X X X X X X X X X X X X X X X…" at bounding box center [650, 238] width 383 height 298
click at [703, 257] on img at bounding box center [788, 241] width 309 height 309
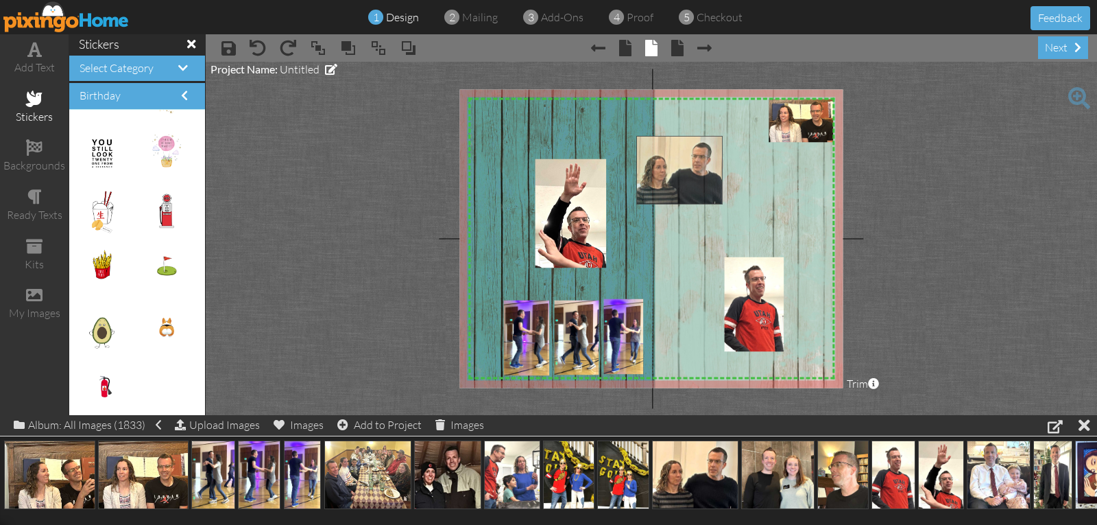
drag, startPoint x: 692, startPoint y: 461, endPoint x: 677, endPoint y: 156, distance: 304.8
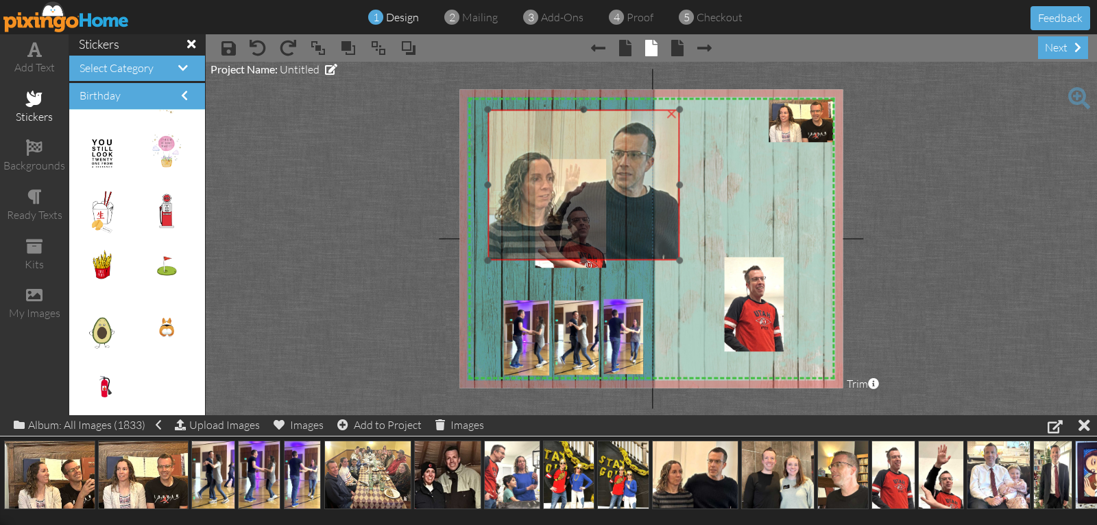
drag, startPoint x: 668, startPoint y: 202, endPoint x: 519, endPoint y: 176, distance: 151.0
click at [519, 176] on img at bounding box center [584, 185] width 192 height 151
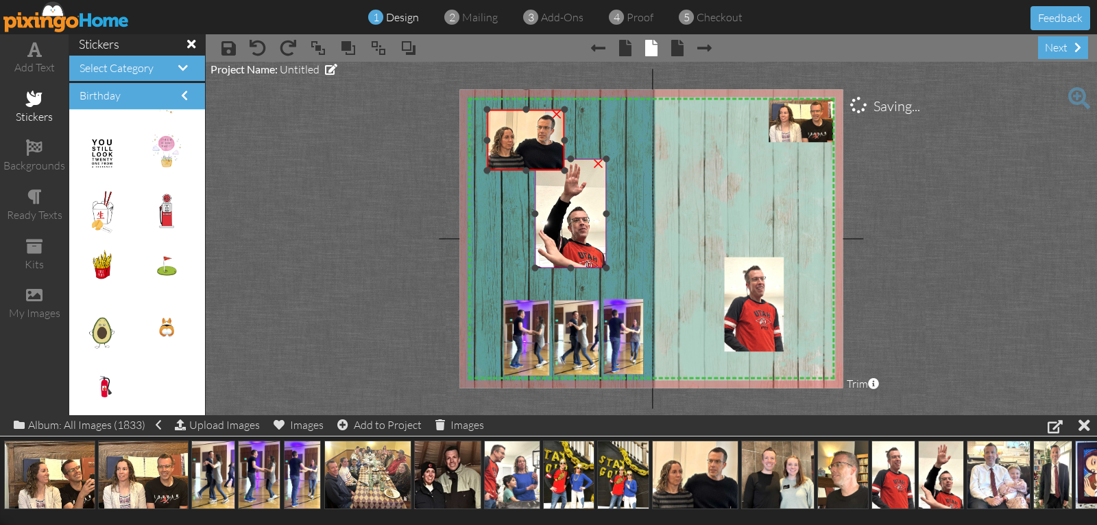
drag, startPoint x: 679, startPoint y: 263, endPoint x: 571, endPoint y: 173, distance: 140.2
click at [571, 173] on div "X X X X X X X X X X X X X X X X X X X X X X X X X X X X X X X X X X X X X X X X…" at bounding box center [650, 238] width 383 height 298
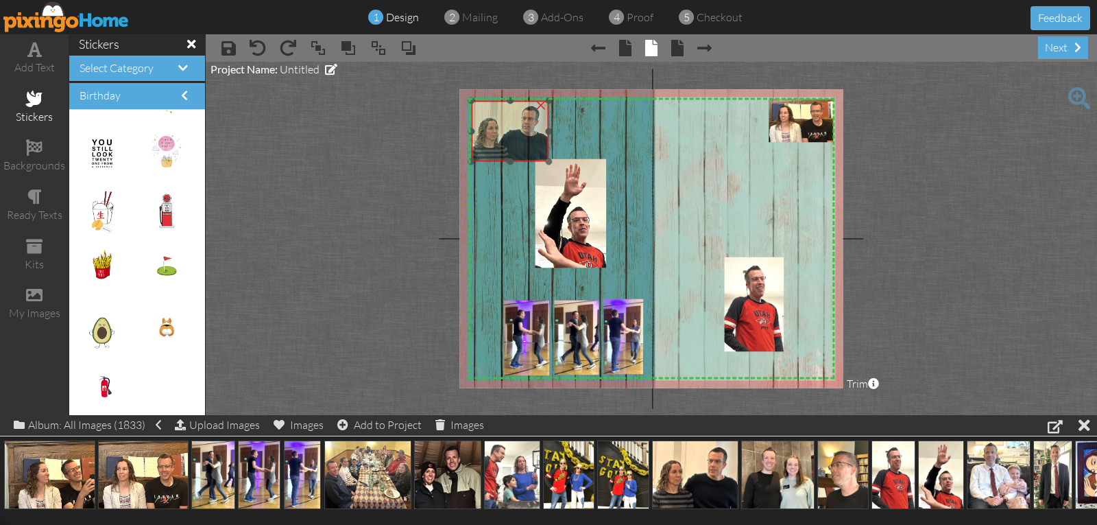
drag, startPoint x: 530, startPoint y: 167, endPoint x: 514, endPoint y: 158, distance: 18.1
click at [514, 158] on img at bounding box center [510, 131] width 77 height 61
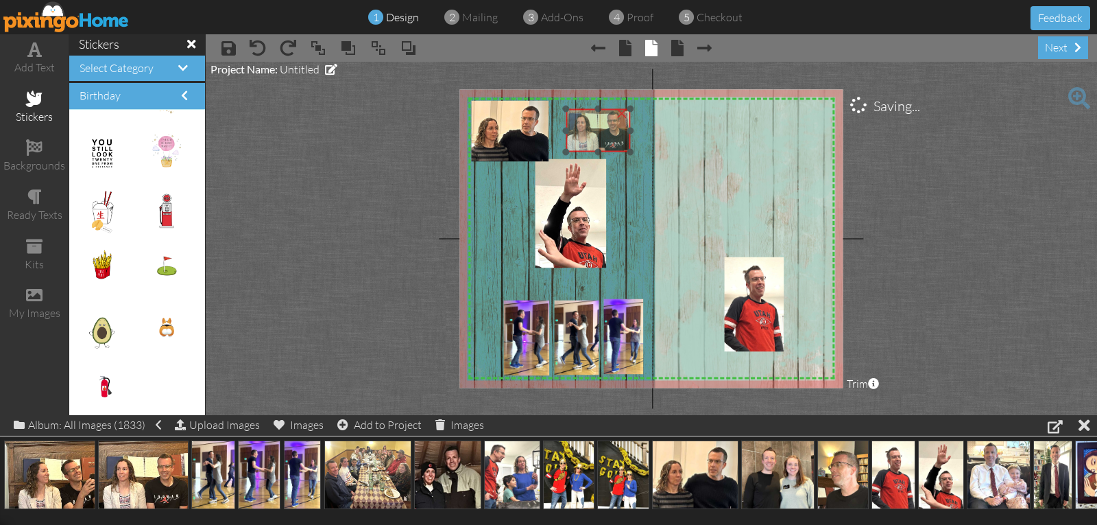
drag, startPoint x: 782, startPoint y: 133, endPoint x: 579, endPoint y: 143, distance: 203.2
click at [579, 143] on img at bounding box center [597, 127] width 67 height 50
click at [625, 152] on div at bounding box center [628, 152] width 7 height 7
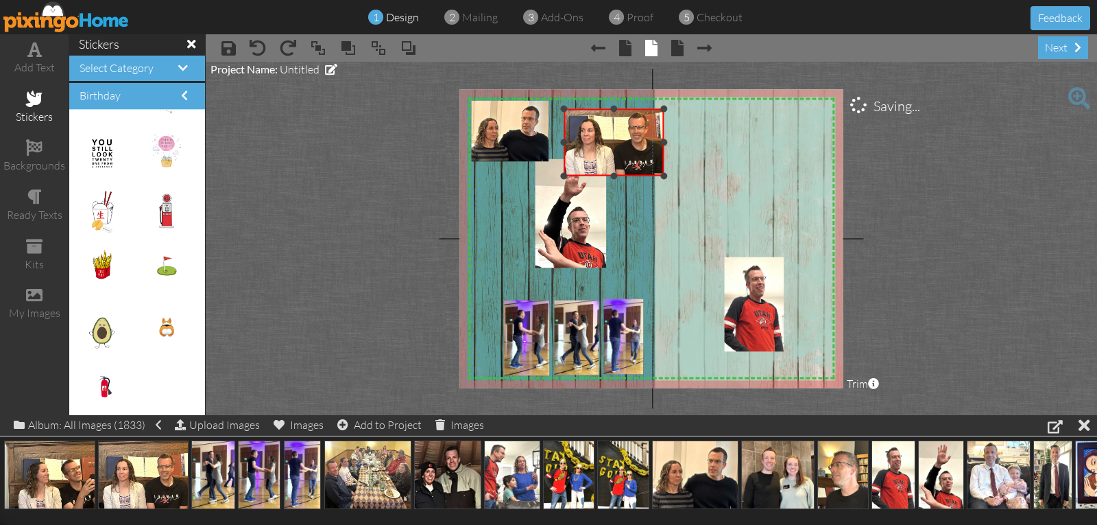
drag, startPoint x: 631, startPoint y: 160, endPoint x: 645, endPoint y: 177, distance: 21.4
click at [645, 176] on div "×" at bounding box center [613, 142] width 99 height 67
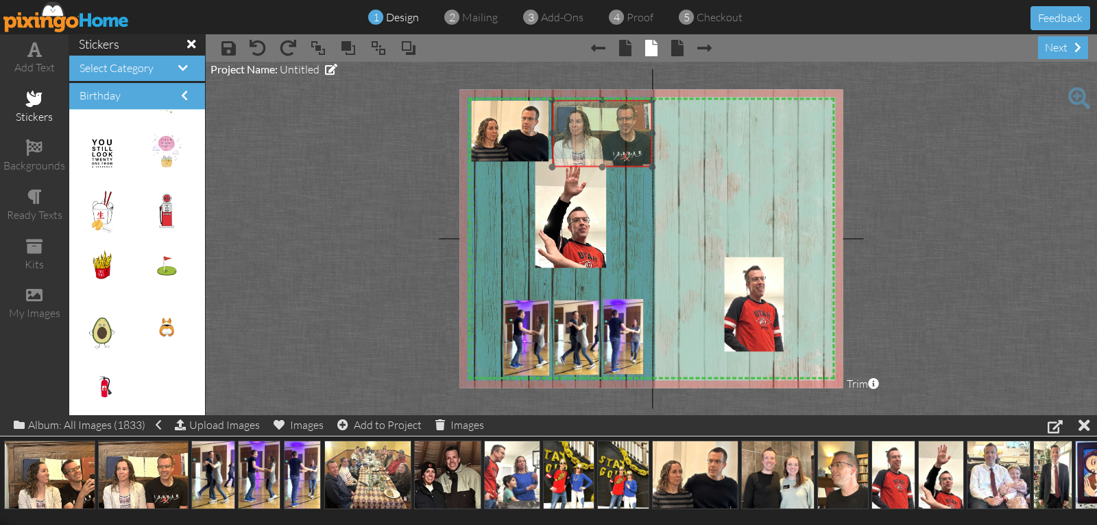
drag, startPoint x: 631, startPoint y: 161, endPoint x: 620, endPoint y: 153, distance: 14.3
click at [620, 153] on img at bounding box center [601, 127] width 104 height 77
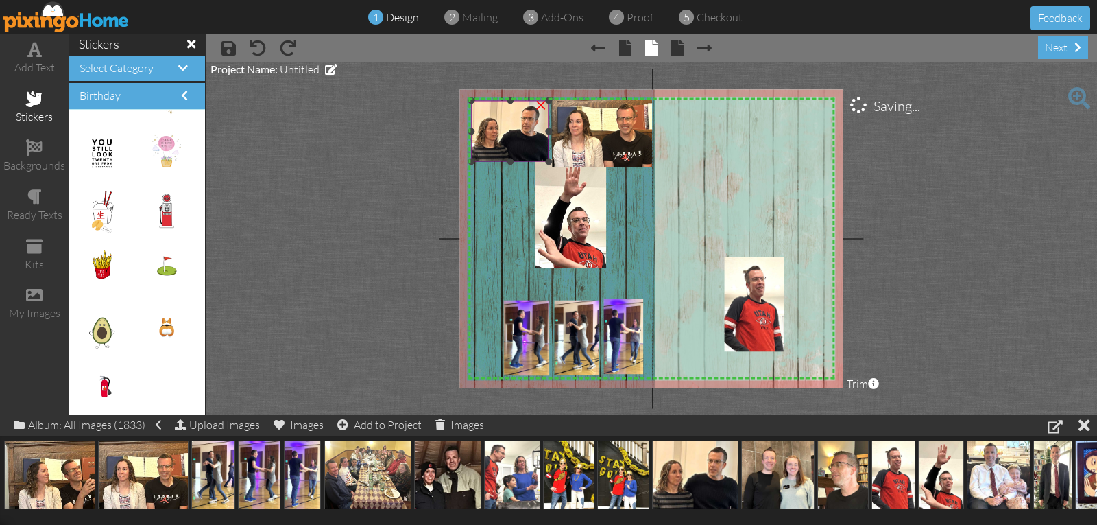
click at [552, 165] on div at bounding box center [510, 131] width 84 height 68
click at [551, 167] on div "×" at bounding box center [514, 134] width 84 height 67
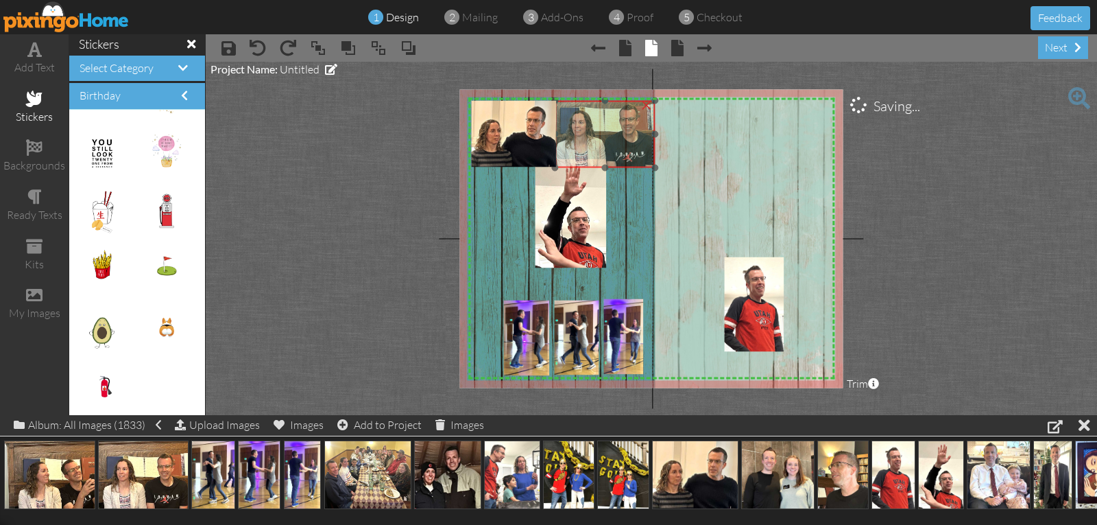
click at [575, 158] on img at bounding box center [603, 128] width 104 height 77
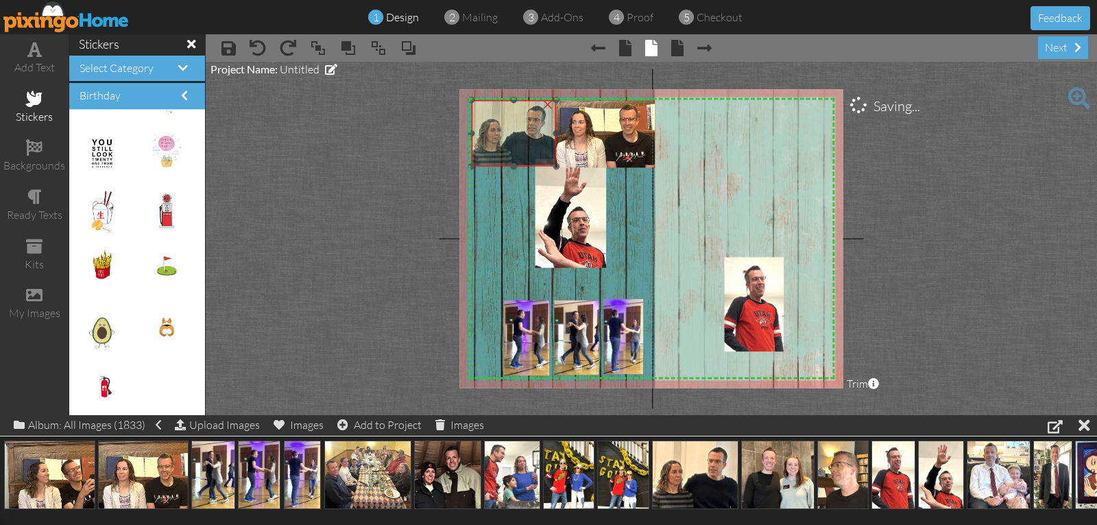
click at [536, 151] on img at bounding box center [514, 133] width 84 height 67
drag, startPoint x: 555, startPoint y: 166, endPoint x: 548, endPoint y: 161, distance: 8.4
click at [548, 161] on div at bounding box center [549, 161] width 7 height 7
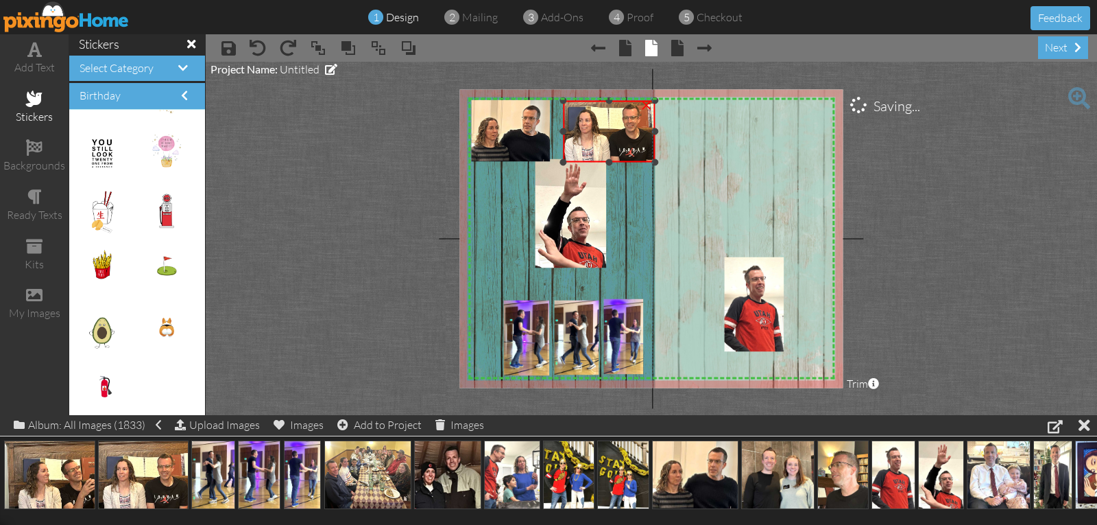
click at [561, 163] on div at bounding box center [563, 162] width 7 height 7
drag, startPoint x: 572, startPoint y: 153, endPoint x: 564, endPoint y: 153, distance: 8.2
click at [564, 153] on img at bounding box center [598, 126] width 95 height 71
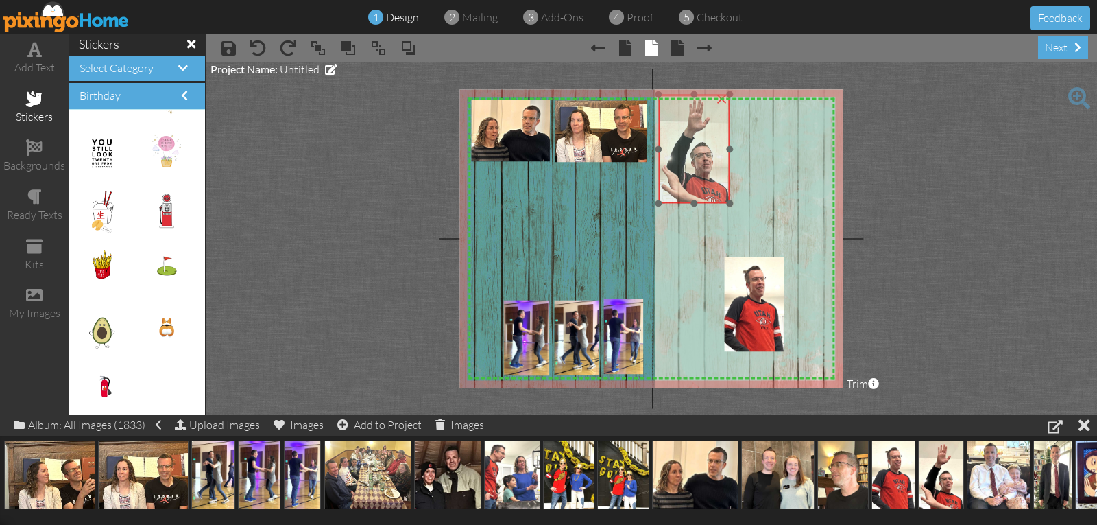
drag, startPoint x: 558, startPoint y: 185, endPoint x: 682, endPoint y: 121, distance: 139.2
click at [682, 121] on img at bounding box center [693, 149] width 71 height 109
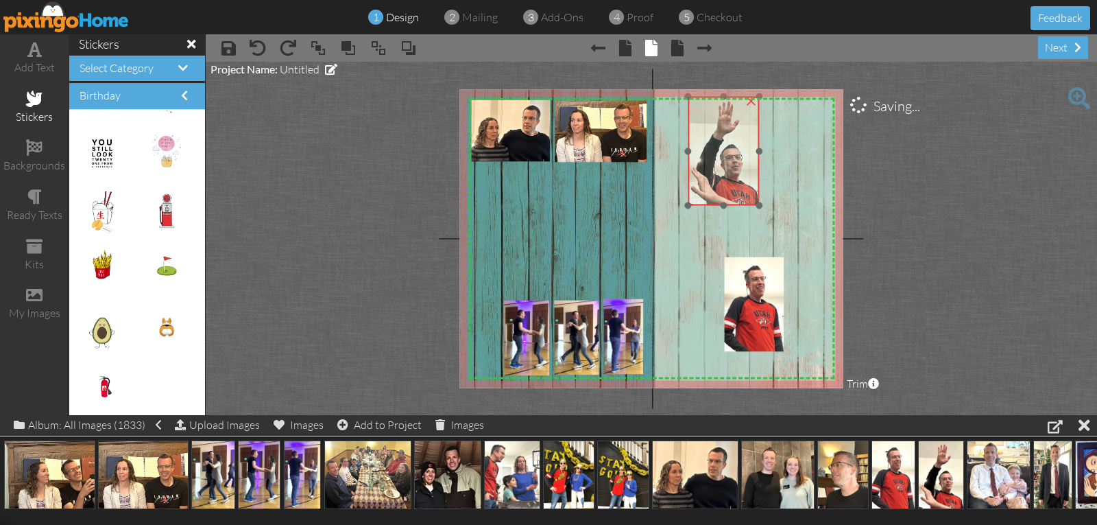
drag, startPoint x: 682, startPoint y: 122, endPoint x: 711, endPoint y: 124, distance: 29.6
click at [711, 124] on img at bounding box center [723, 151] width 71 height 109
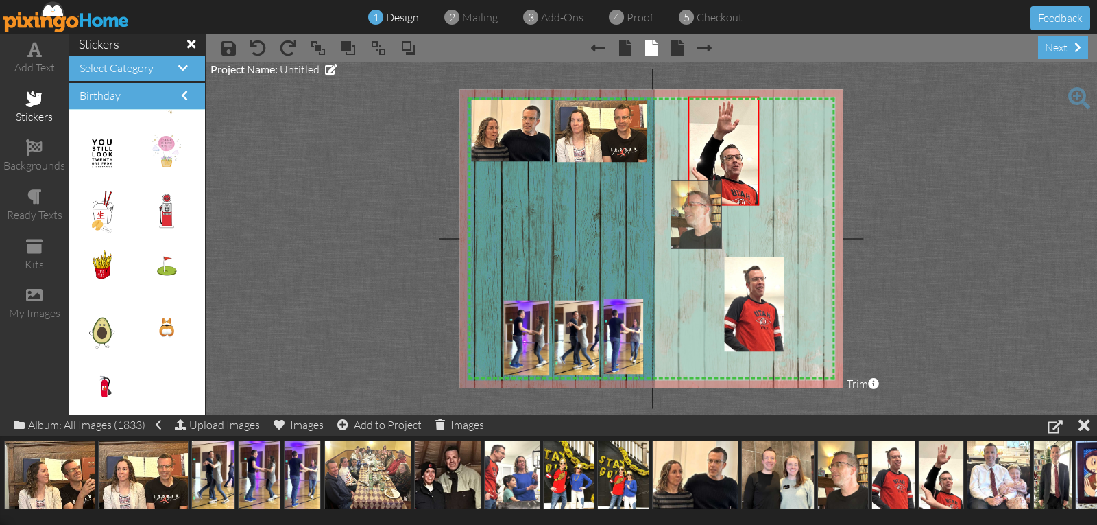
drag, startPoint x: 836, startPoint y: 474, endPoint x: 690, endPoint y: 214, distance: 298.4
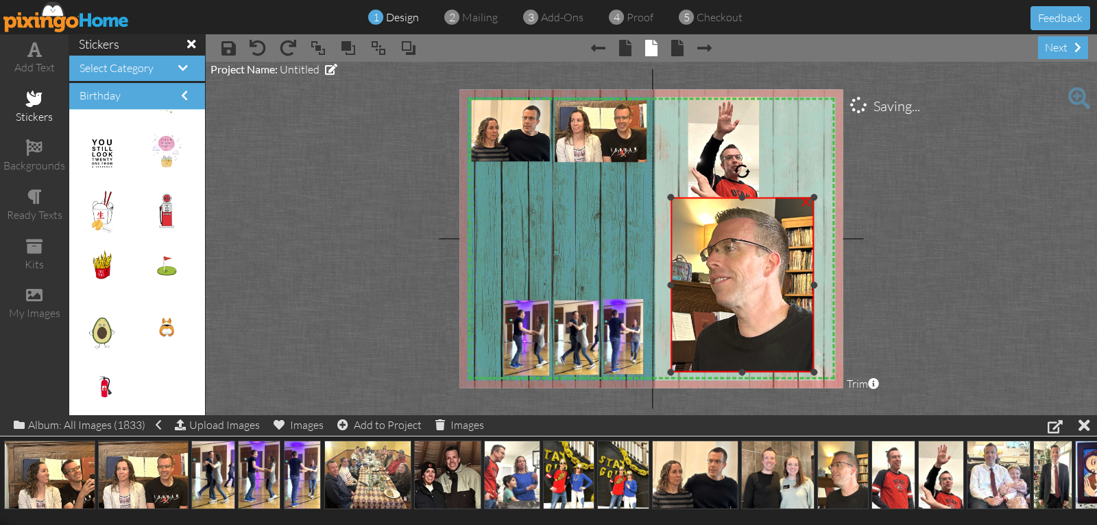
drag, startPoint x: 742, startPoint y: 182, endPoint x: 738, endPoint y: 200, distance: 17.5
click at [738, 200] on div "×" at bounding box center [743, 284] width 144 height 175
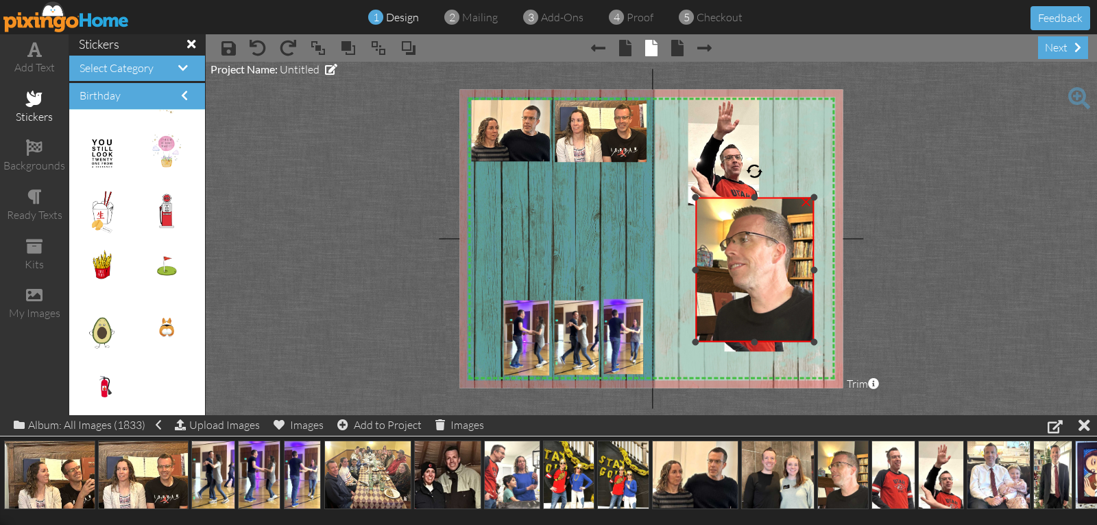
drag, startPoint x: 671, startPoint y: 370, endPoint x: 699, endPoint y: 330, distance: 47.7
click at [698, 338] on div at bounding box center [695, 341] width 7 height 7
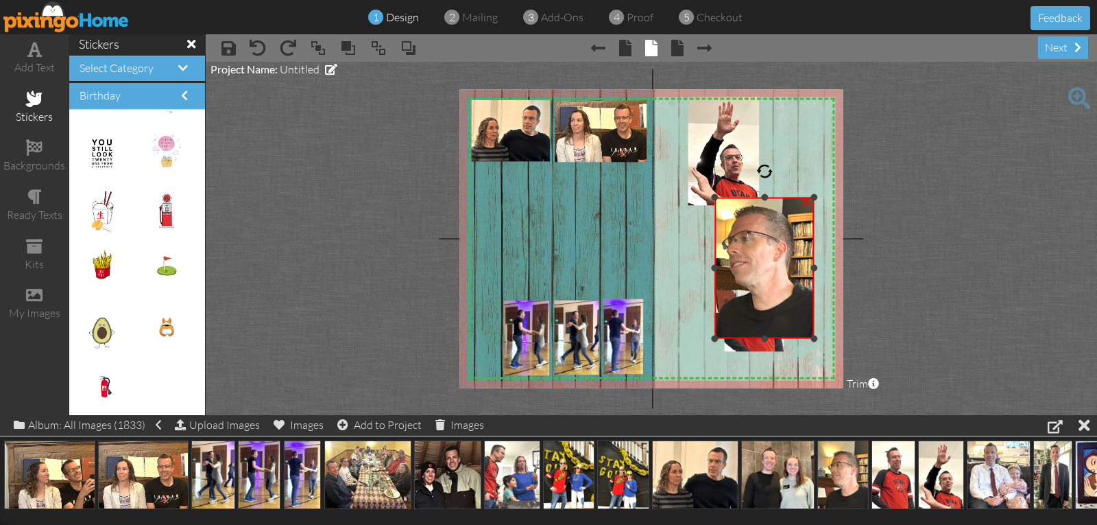
drag, startPoint x: 699, startPoint y: 265, endPoint x: 715, endPoint y: 266, distance: 16.5
click at [715, 266] on div at bounding box center [714, 268] width 7 height 7
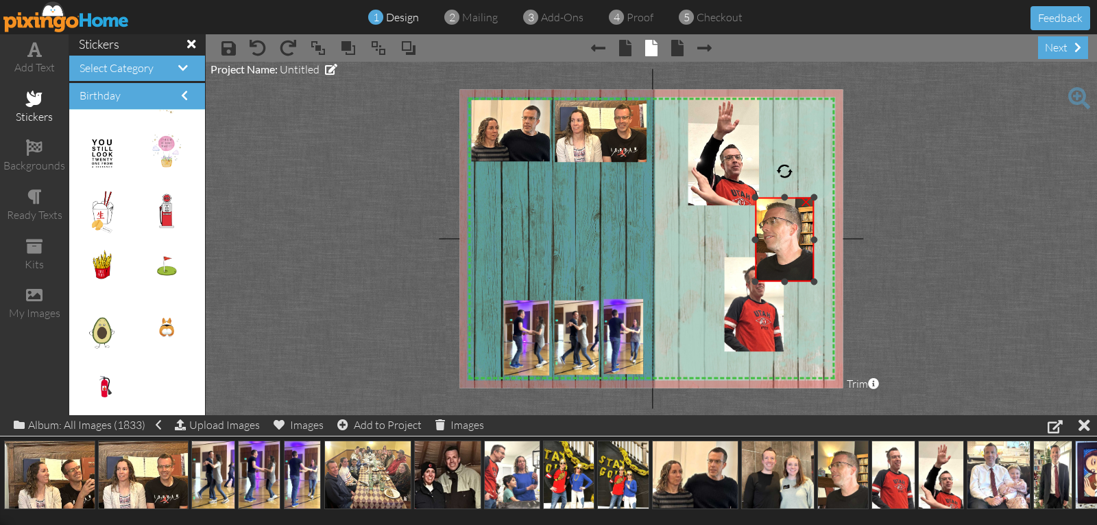
drag, startPoint x: 714, startPoint y: 339, endPoint x: 756, endPoint y: 282, distance: 70.8
click at [756, 282] on div at bounding box center [754, 281] width 7 height 7
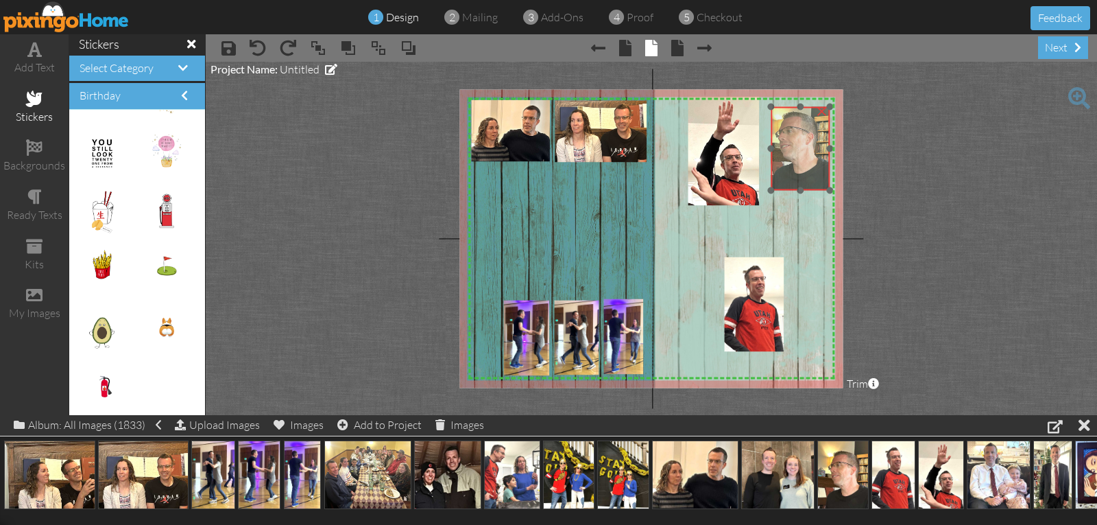
drag, startPoint x: 762, startPoint y: 267, endPoint x: 778, endPoint y: 176, distance: 91.9
click at [778, 176] on img at bounding box center [795, 145] width 69 height 92
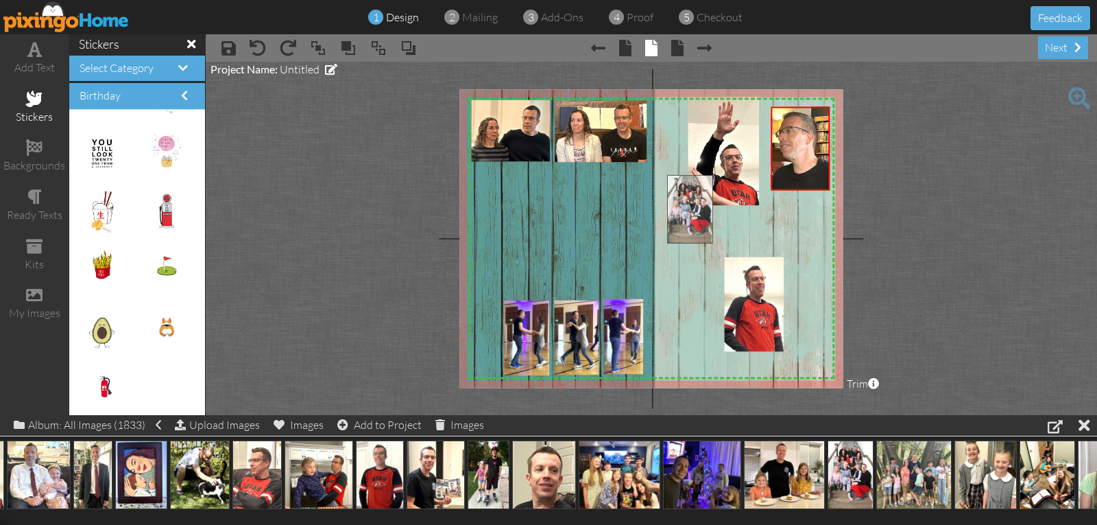
drag, startPoint x: 839, startPoint y: 459, endPoint x: 679, endPoint y: 193, distance: 310.7
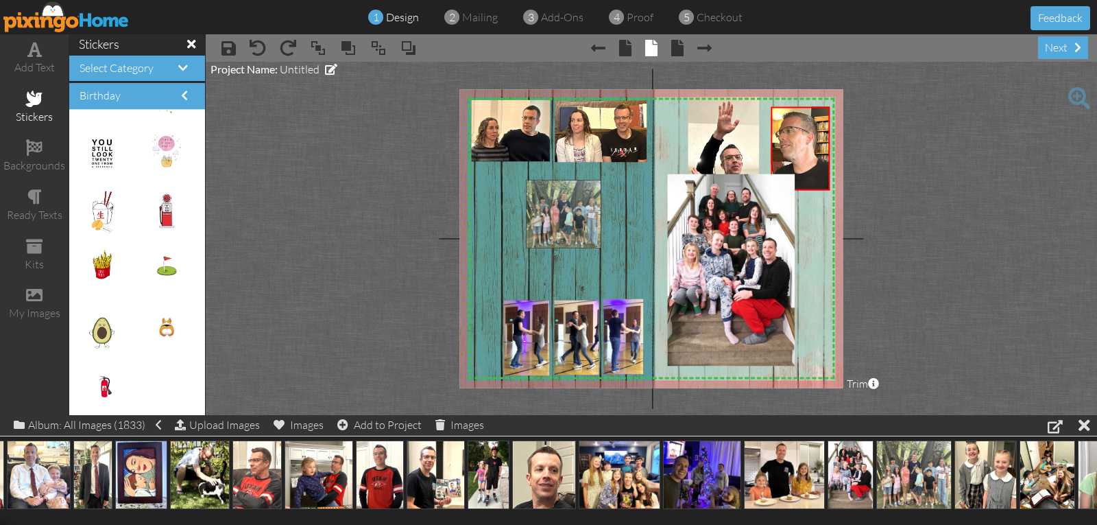
drag, startPoint x: 901, startPoint y: 461, endPoint x: 551, endPoint y: 201, distance: 436.6
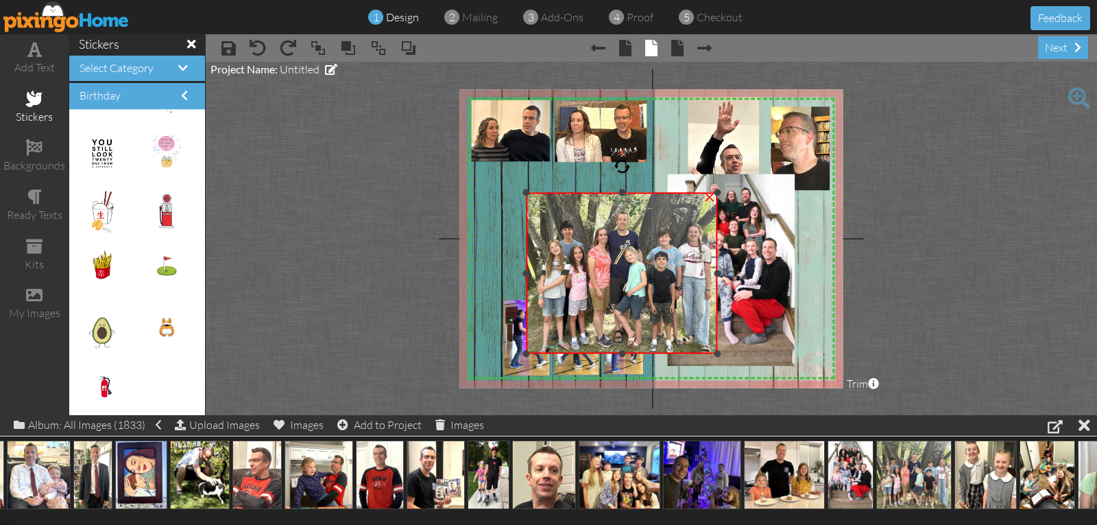
drag, startPoint x: 623, startPoint y: 180, endPoint x: 620, endPoint y: 193, distance: 14.1
click at [620, 193] on div at bounding box center [621, 192] width 7 height 7
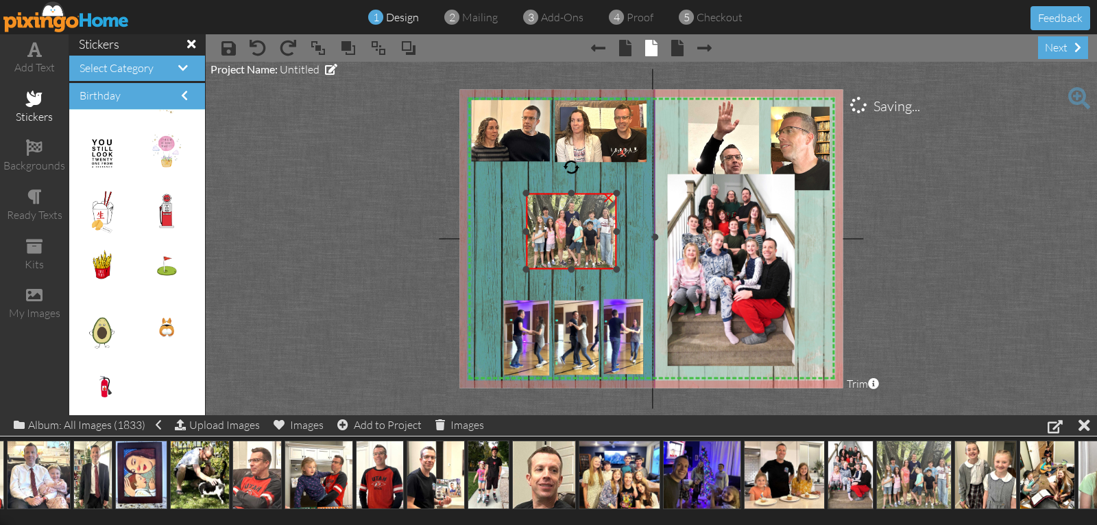
drag, startPoint x: 715, startPoint y: 350, endPoint x: 645, endPoint y: 265, distance: 109.6
click at [645, 265] on div "X X X X X X X X X X X X X X X X X X X X X X X X X X X X X X X X X X X X X X X X…" at bounding box center [650, 238] width 383 height 298
click at [786, 180] on div "×" at bounding box center [786, 177] width 22 height 22
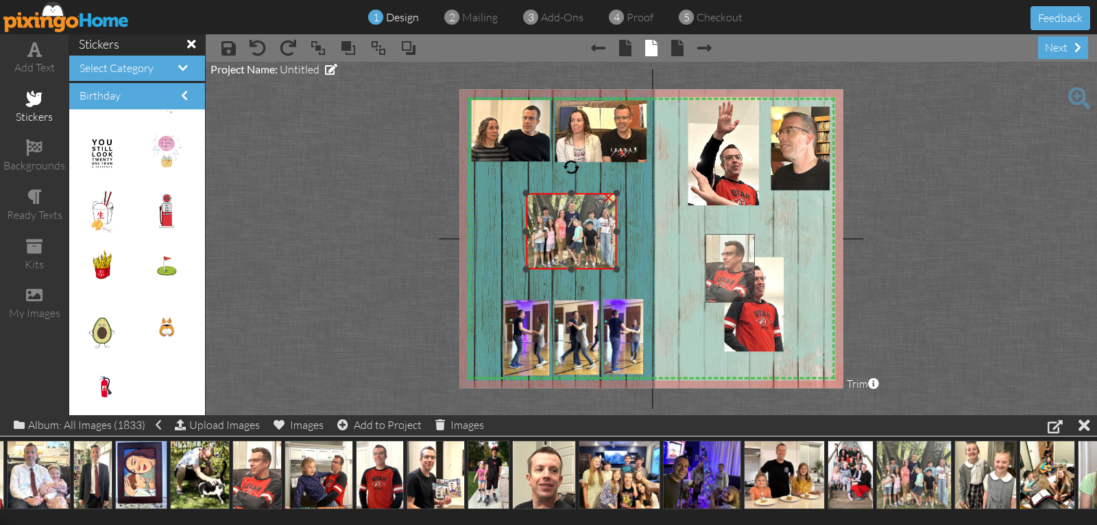
drag, startPoint x: 260, startPoint y: 474, endPoint x: 739, endPoint y: 245, distance: 531.5
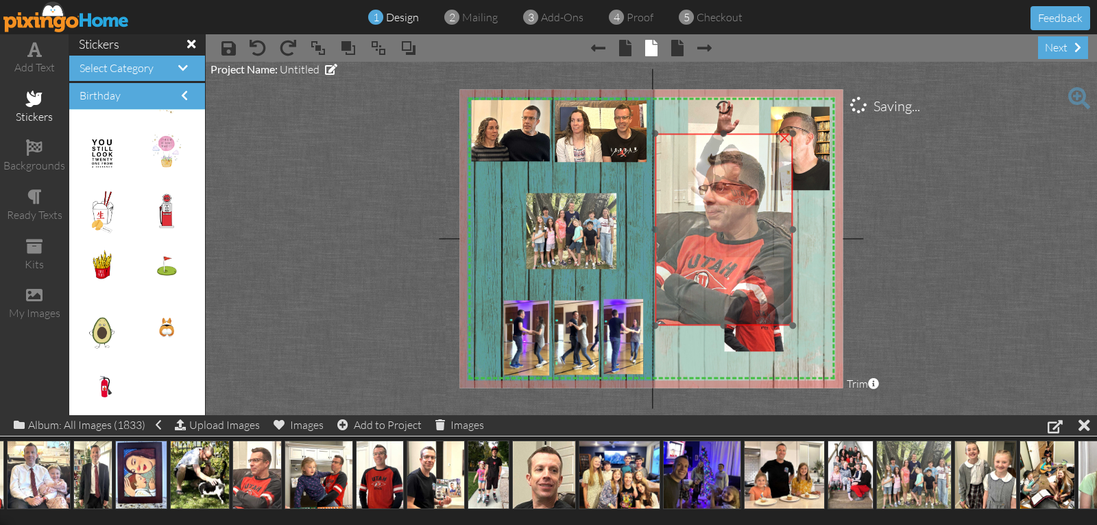
click at [682, 168] on img at bounding box center [724, 230] width 138 height 192
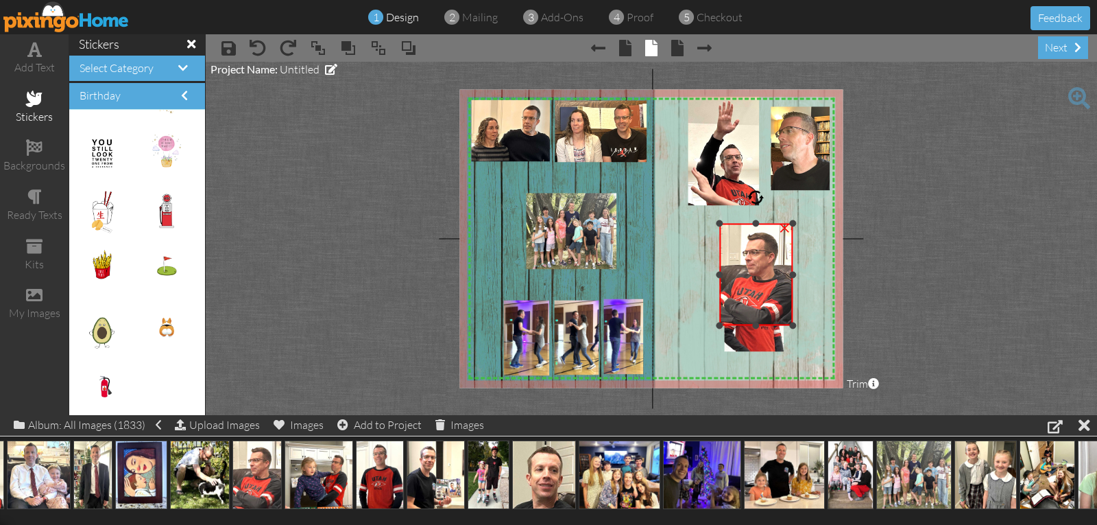
drag, startPoint x: 656, startPoint y: 134, endPoint x: 726, endPoint y: 225, distance: 114.4
click at [726, 225] on div "×" at bounding box center [755, 275] width 73 height 102
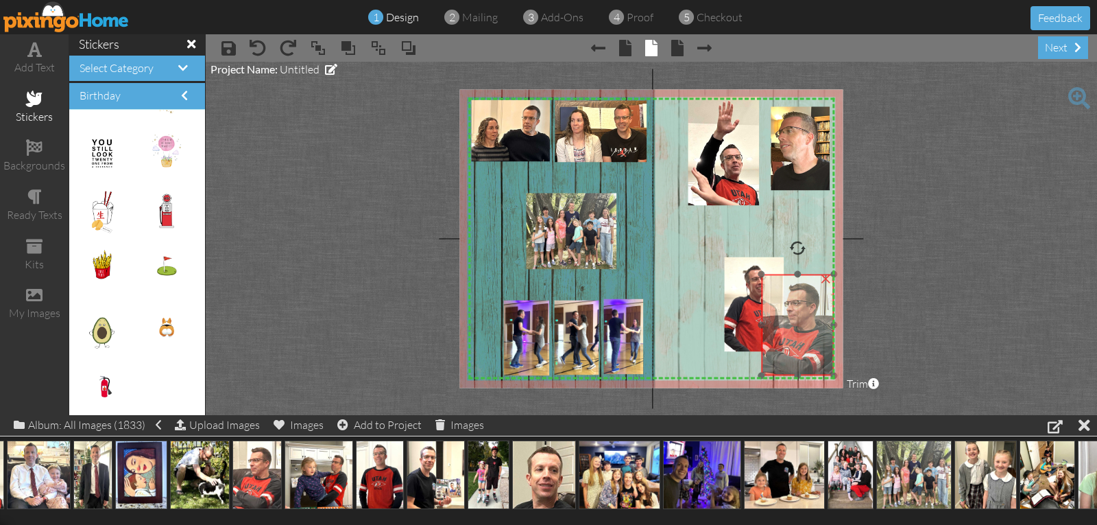
drag, startPoint x: 757, startPoint y: 269, endPoint x: 797, endPoint y: 318, distance: 63.3
click at [797, 318] on img at bounding box center [797, 324] width 73 height 101
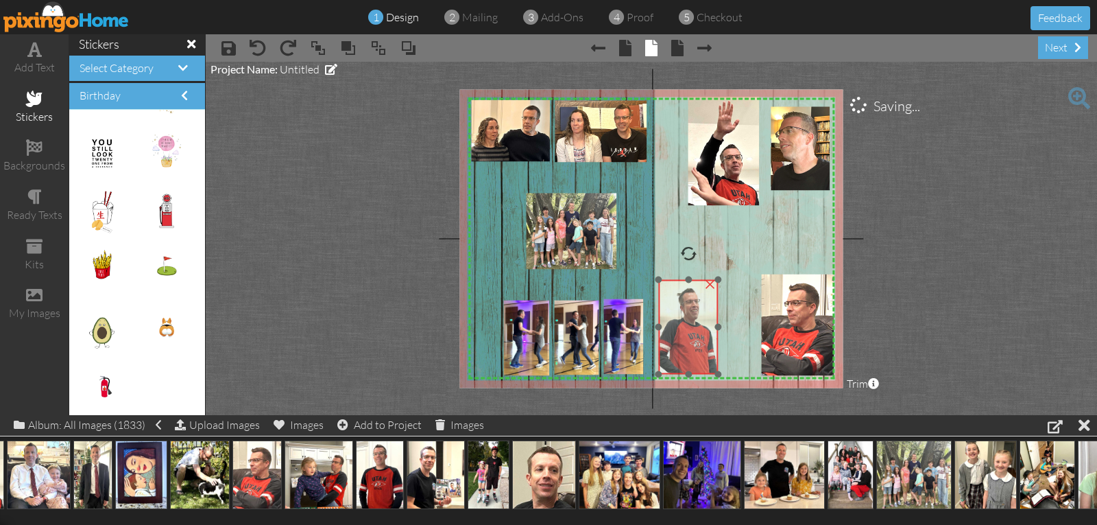
drag, startPoint x: 736, startPoint y: 314, endPoint x: 682, endPoint y: 335, distance: 57.9
click at [680, 335] on img at bounding box center [688, 327] width 60 height 95
click at [669, 334] on img at bounding box center [683, 327] width 60 height 95
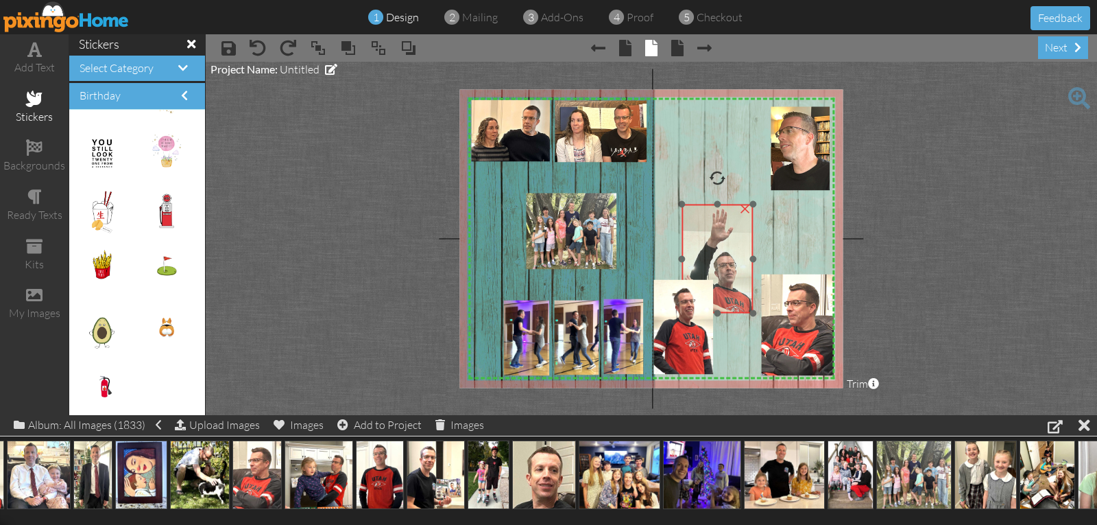
drag, startPoint x: 732, startPoint y: 195, endPoint x: 725, endPoint y: 302, distance: 107.8
click at [725, 302] on img at bounding box center [717, 258] width 71 height 109
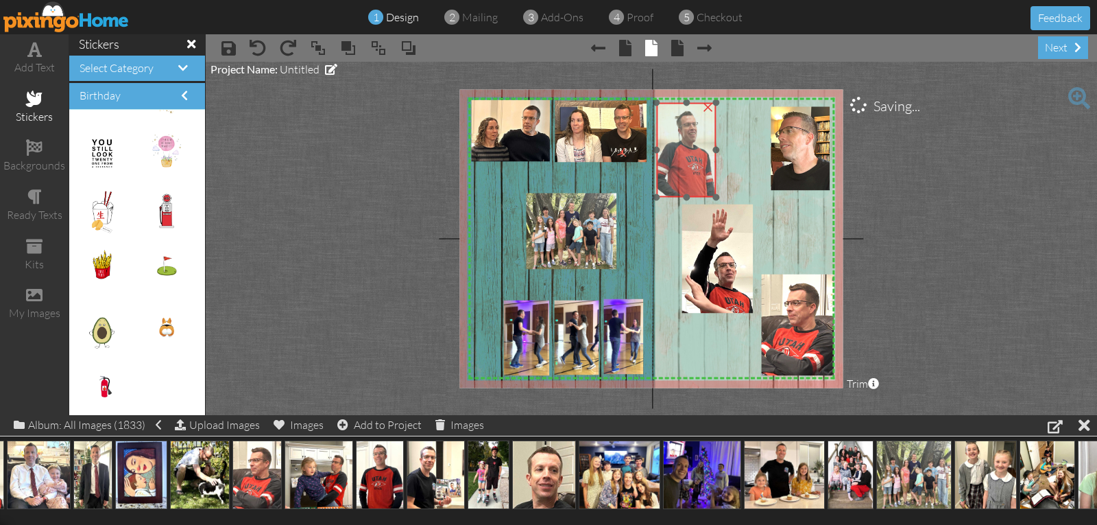
drag, startPoint x: 697, startPoint y: 322, endPoint x: 699, endPoint y: 145, distance: 176.9
click at [699, 145] on img at bounding box center [686, 150] width 60 height 95
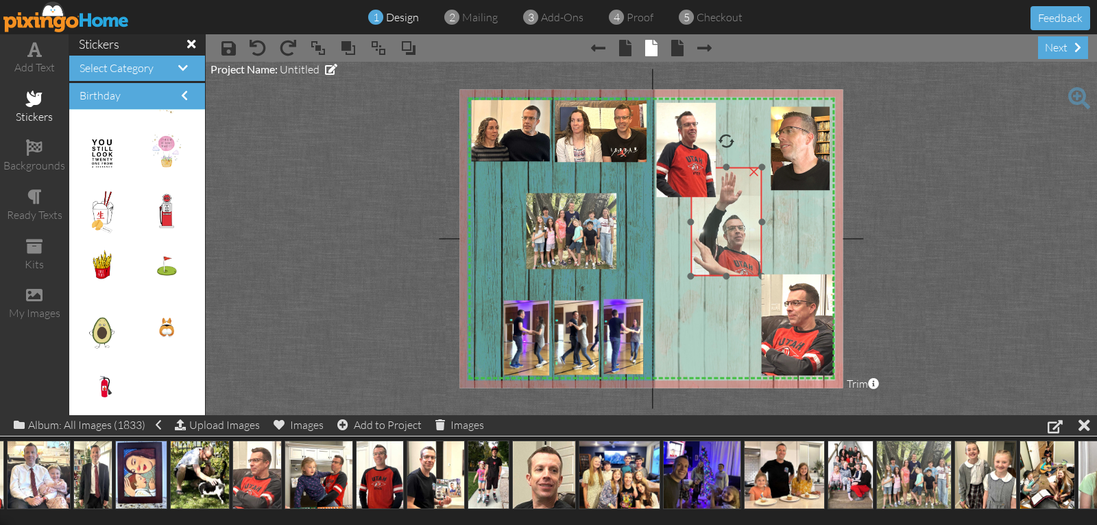
drag, startPoint x: 719, startPoint y: 258, endPoint x: 728, endPoint y: 221, distance: 38.1
click at [728, 221] on img at bounding box center [725, 221] width 71 height 109
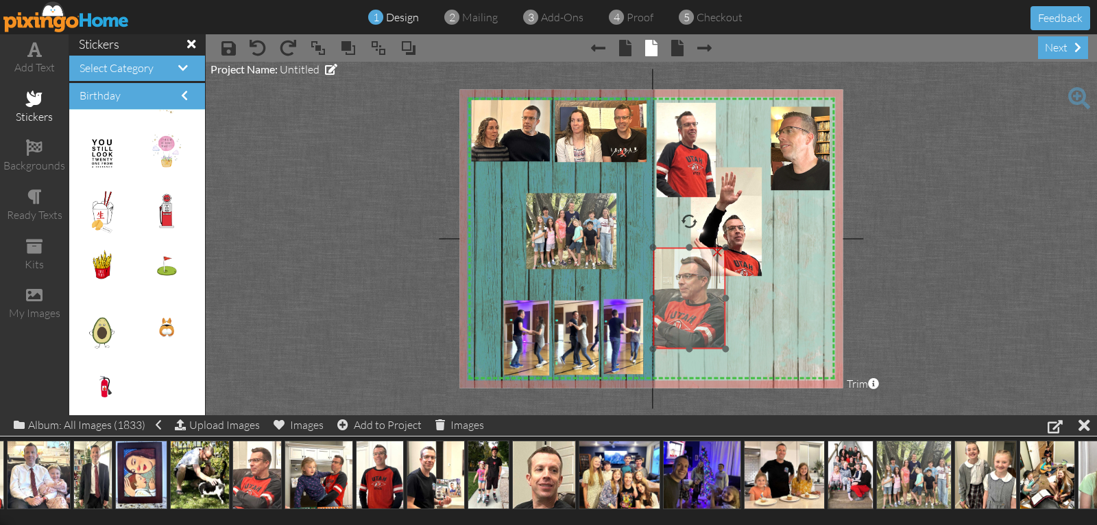
drag, startPoint x: 771, startPoint y: 313, endPoint x: 664, endPoint y: 287, distance: 109.3
click at [663, 286] on img at bounding box center [689, 298] width 73 height 101
drag, startPoint x: 686, startPoint y: 221, endPoint x: 692, endPoint y: 245, distance: 24.8
click at [692, 245] on div "×" at bounding box center [690, 297] width 78 height 105
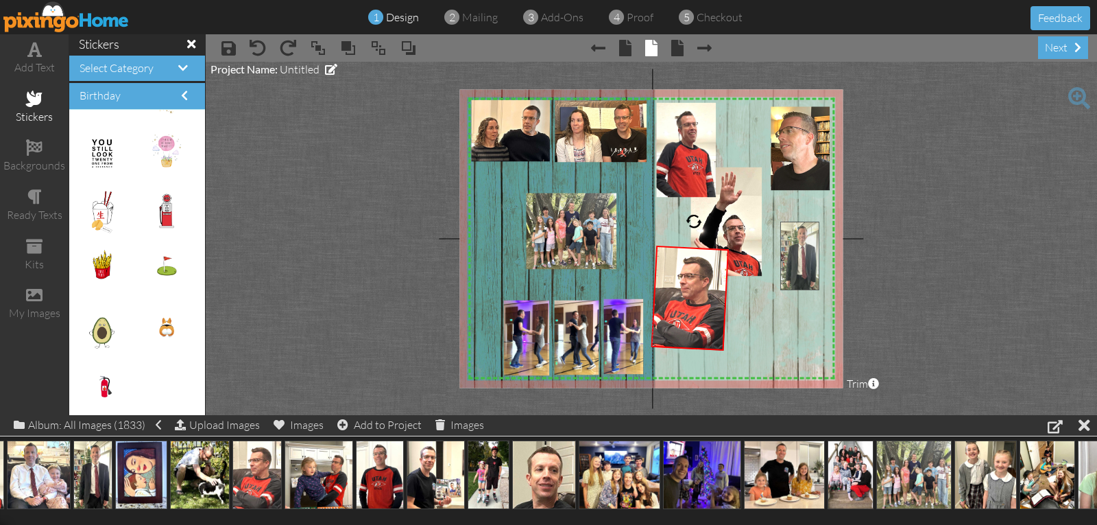
drag, startPoint x: 93, startPoint y: 476, endPoint x: 800, endPoint y: 257, distance: 739.9
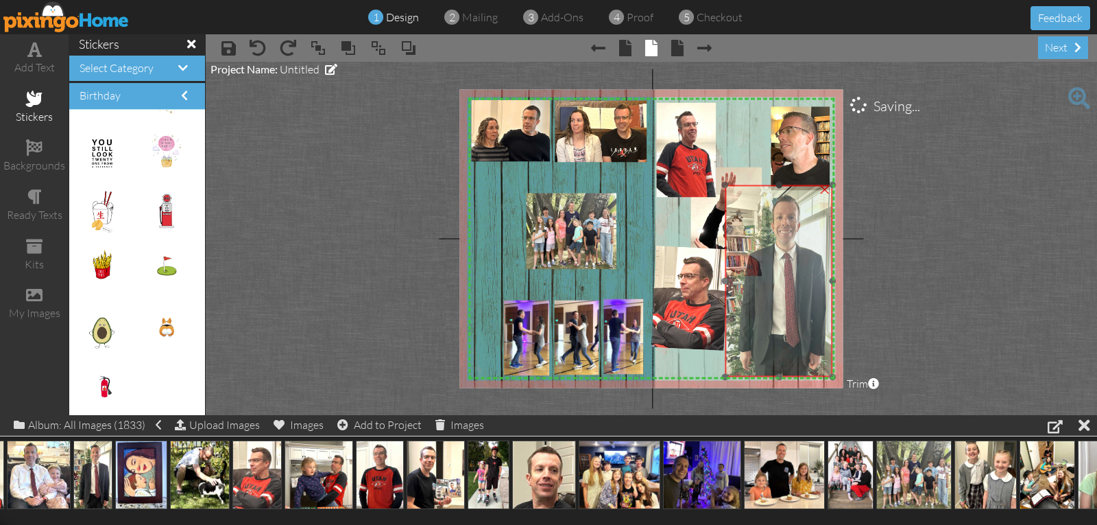
drag, startPoint x: 797, startPoint y: 278, endPoint x: 740, endPoint y: 241, distance: 67.3
click at [740, 241] on img at bounding box center [779, 281] width 108 height 192
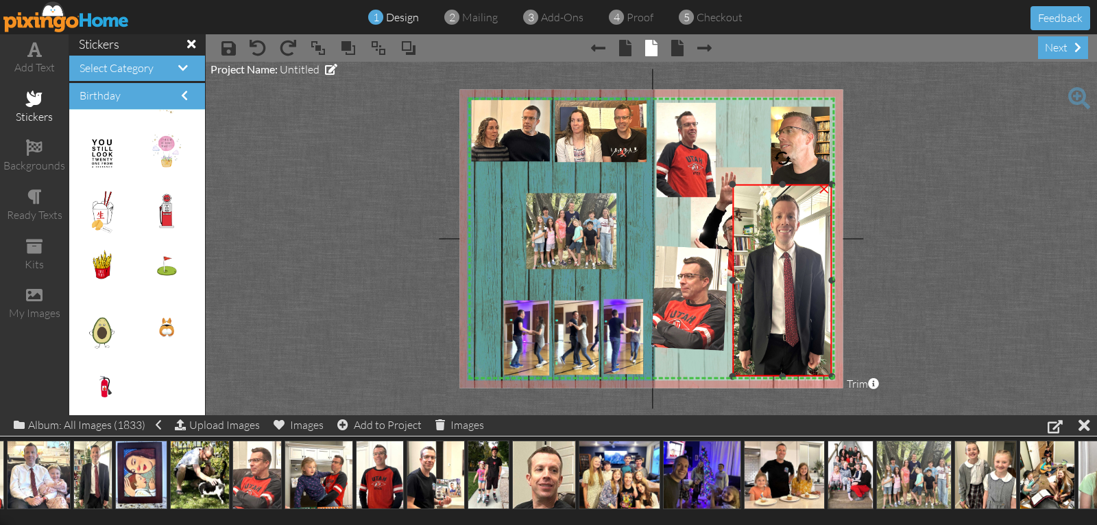
drag, startPoint x: 727, startPoint y: 280, endPoint x: 736, endPoint y: 280, distance: 8.3
click at [736, 280] on div at bounding box center [732, 280] width 7 height 7
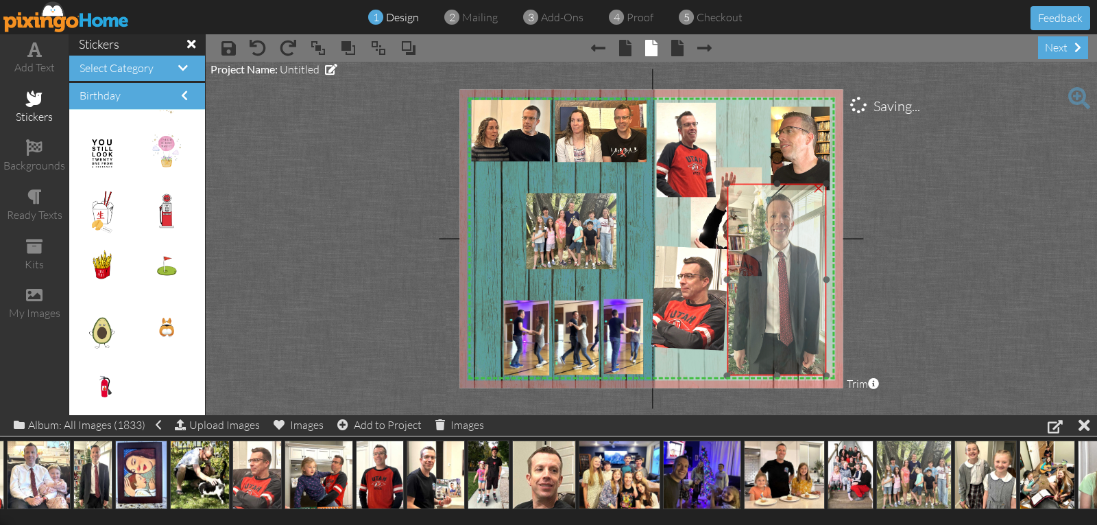
click at [827, 276] on div at bounding box center [776, 279] width 107 height 199
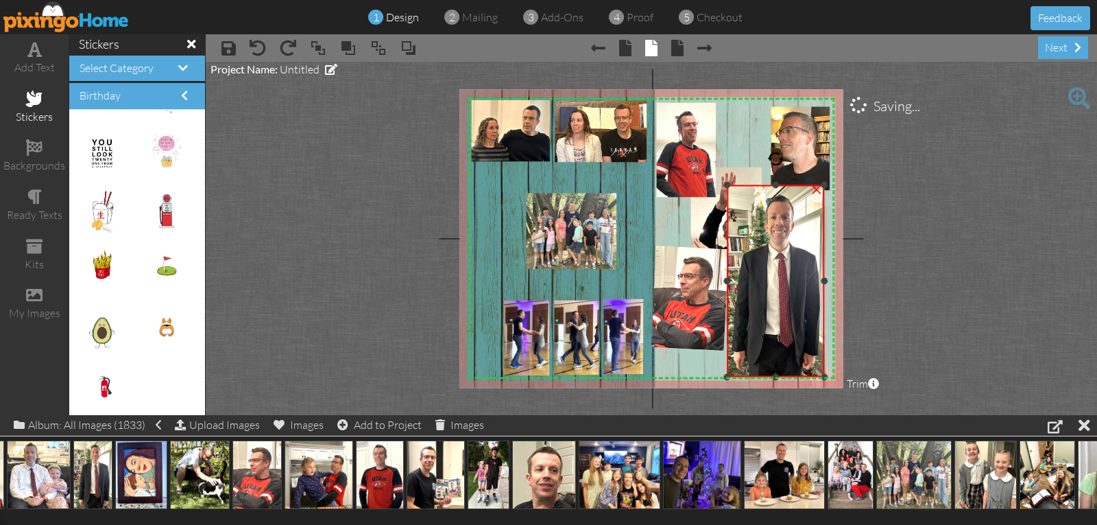
click at [823, 278] on div at bounding box center [824, 281] width 7 height 7
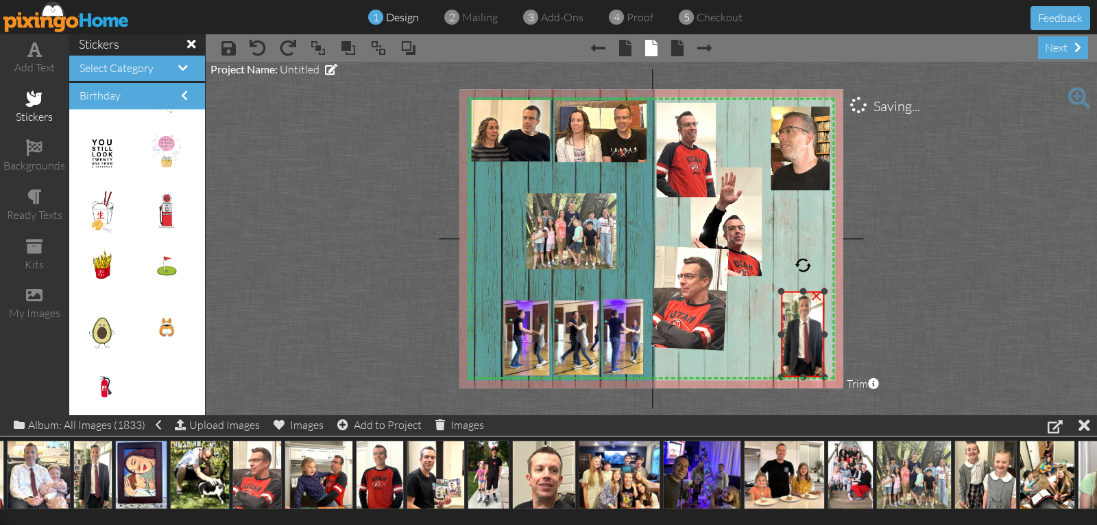
drag, startPoint x: 728, startPoint y: 186, endPoint x: 786, endPoint y: 295, distance: 123.3
click at [784, 295] on div at bounding box center [781, 291] width 7 height 7
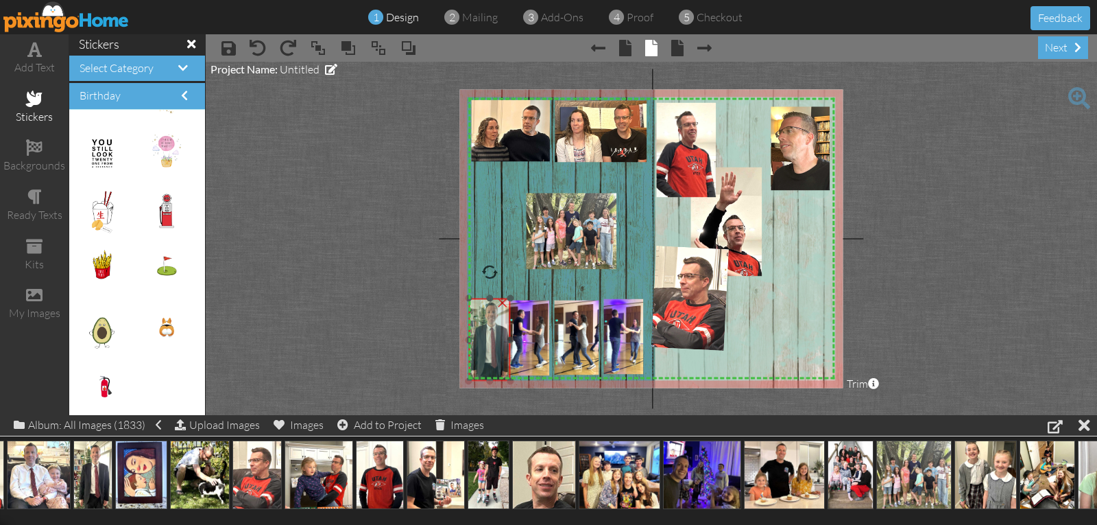
drag, startPoint x: 798, startPoint y: 325, endPoint x: 484, endPoint y: 329, distance: 314.0
click at [484, 329] on img at bounding box center [488, 339] width 47 height 83
drag, startPoint x: 467, startPoint y: 297, endPoint x: 477, endPoint y: 314, distance: 20.0
click at [477, 313] on div at bounding box center [475, 311] width 7 height 7
drag, startPoint x: 492, startPoint y: 335, endPoint x: 482, endPoint y: 328, distance: 11.8
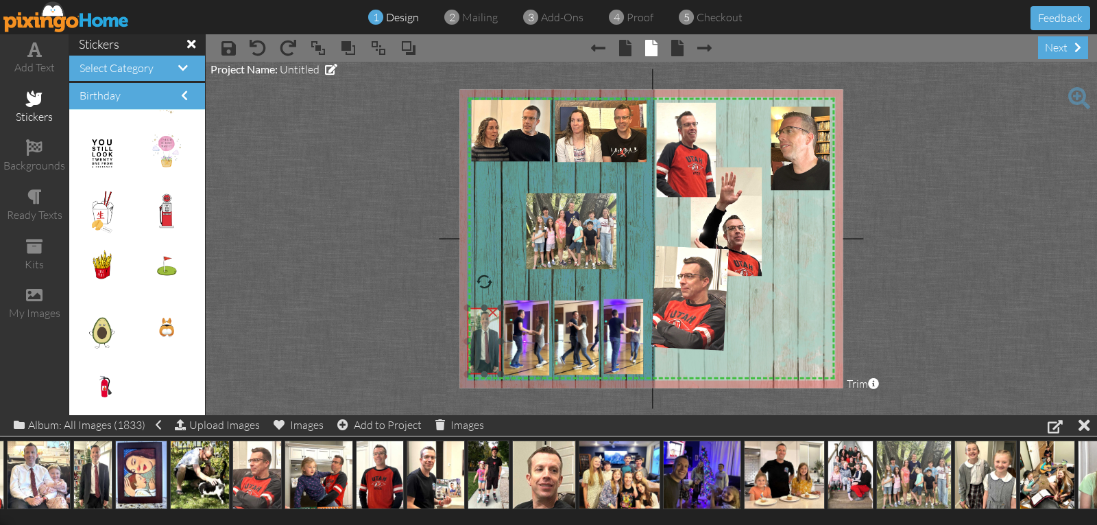
click at [482, 328] on img at bounding box center [482, 341] width 37 height 67
drag, startPoint x: 485, startPoint y: 337, endPoint x: 819, endPoint y: 339, distance: 333.2
click at [819, 339] on img at bounding box center [815, 343] width 37 height 67
click at [799, 310] on div at bounding box center [800, 309] width 7 height 7
click at [811, 327] on img at bounding box center [815, 344] width 37 height 66
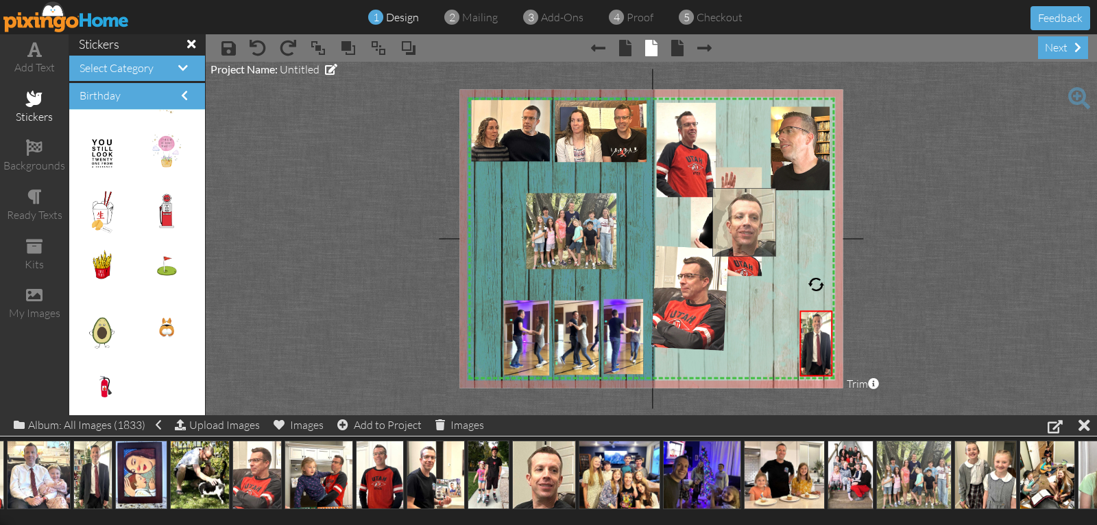
drag, startPoint x: 545, startPoint y: 472, endPoint x: 745, endPoint y: 220, distance: 322.1
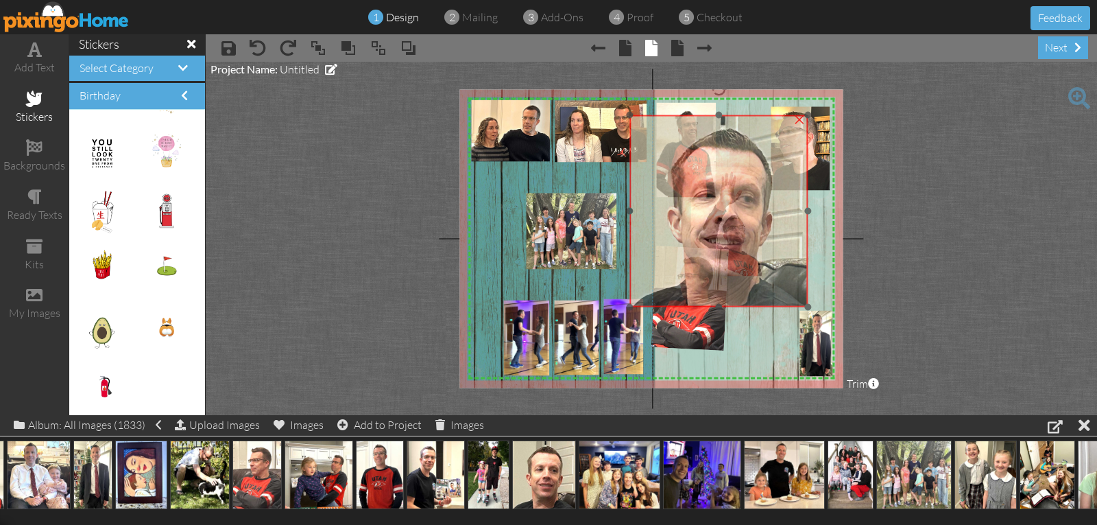
drag, startPoint x: 756, startPoint y: 254, endPoint x: 701, endPoint y: 204, distance: 74.3
click at [695, 197] on img at bounding box center [718, 211] width 178 height 192
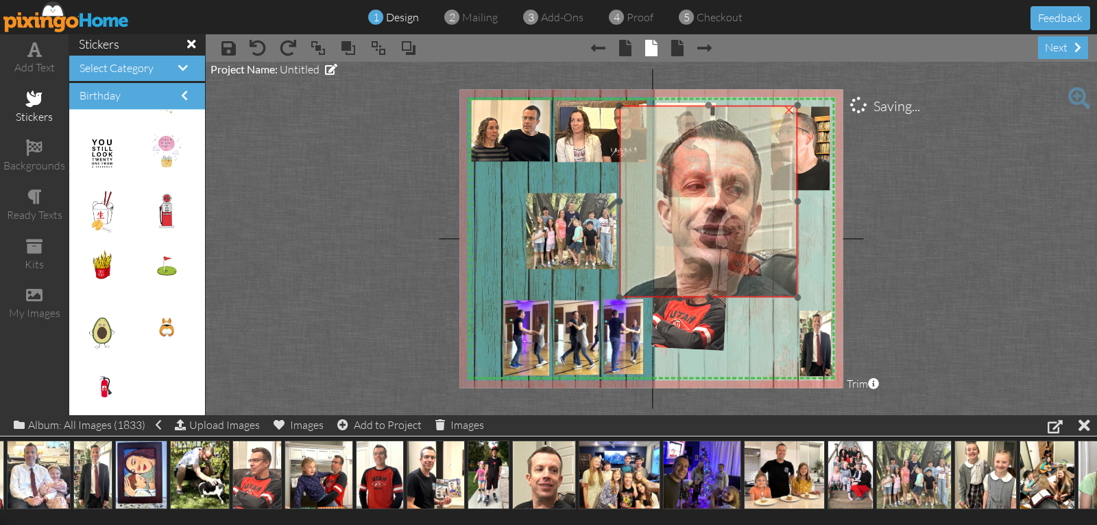
drag, startPoint x: 807, startPoint y: 301, endPoint x: 797, endPoint y: 296, distance: 11.1
click at [797, 296] on div at bounding box center [708, 201] width 185 height 199
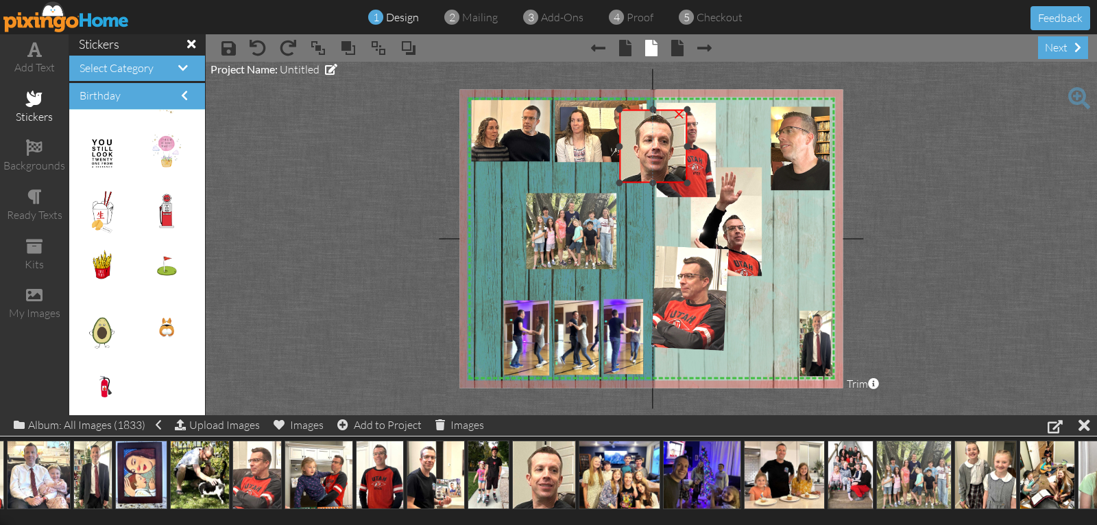
drag, startPoint x: 795, startPoint y: 300, endPoint x: 677, endPoint y: 180, distance: 168.2
click at [680, 181] on div "×" at bounding box center [653, 146] width 68 height 73
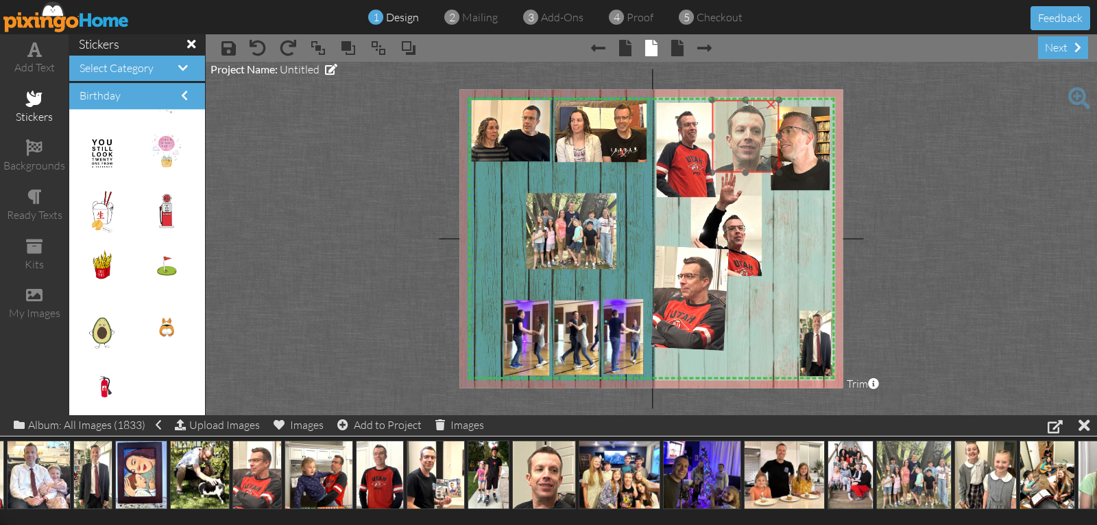
drag, startPoint x: 652, startPoint y: 158, endPoint x: 740, endPoint y: 152, distance: 88.0
click at [743, 150] on img at bounding box center [745, 136] width 67 height 73
drag, startPoint x: 711, startPoint y: 171, endPoint x: 731, endPoint y: 159, distance: 23.4
click at [729, 159] on div "×" at bounding box center [750, 131] width 55 height 60
drag, startPoint x: 758, startPoint y: 157, endPoint x: 751, endPoint y: 161, distance: 8.0
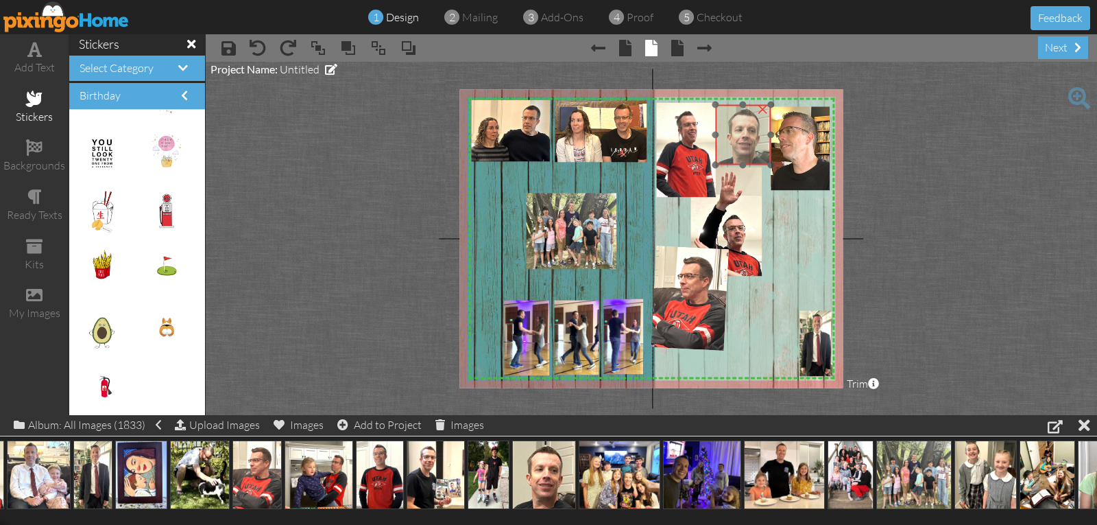
click at [751, 161] on img at bounding box center [743, 135] width 56 height 60
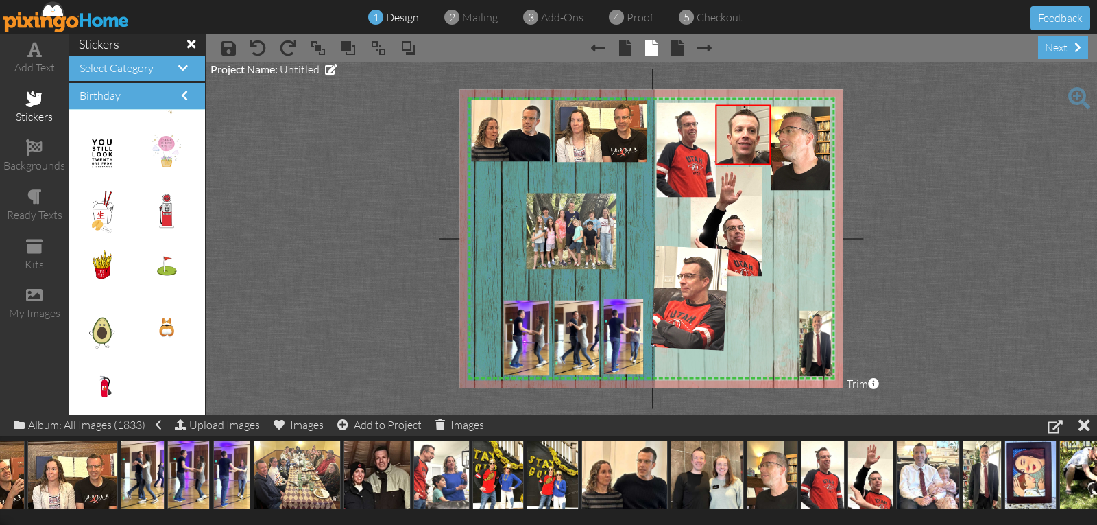
scroll to position [0, 55]
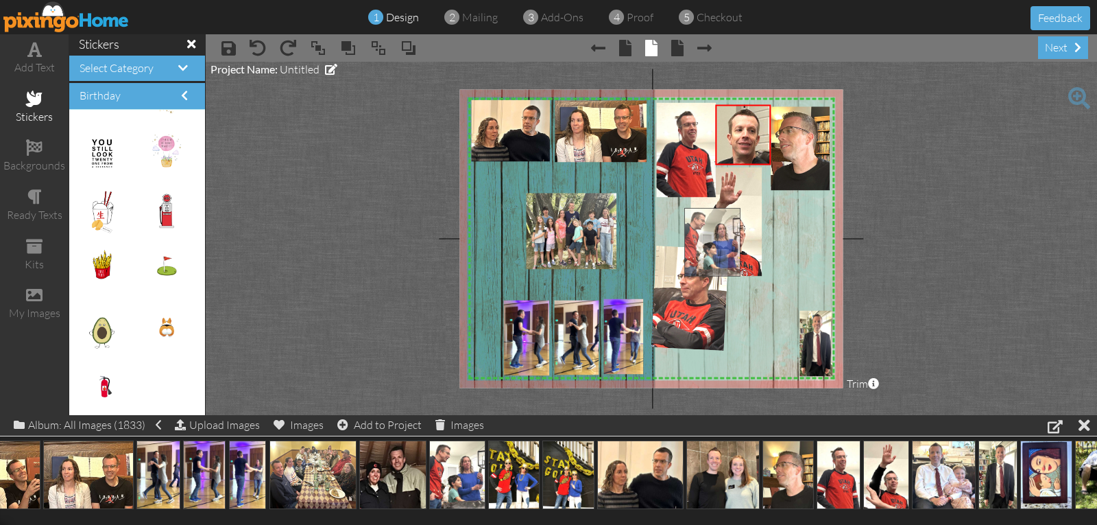
drag, startPoint x: 448, startPoint y: 463, endPoint x: 703, endPoint y: 231, distance: 345.1
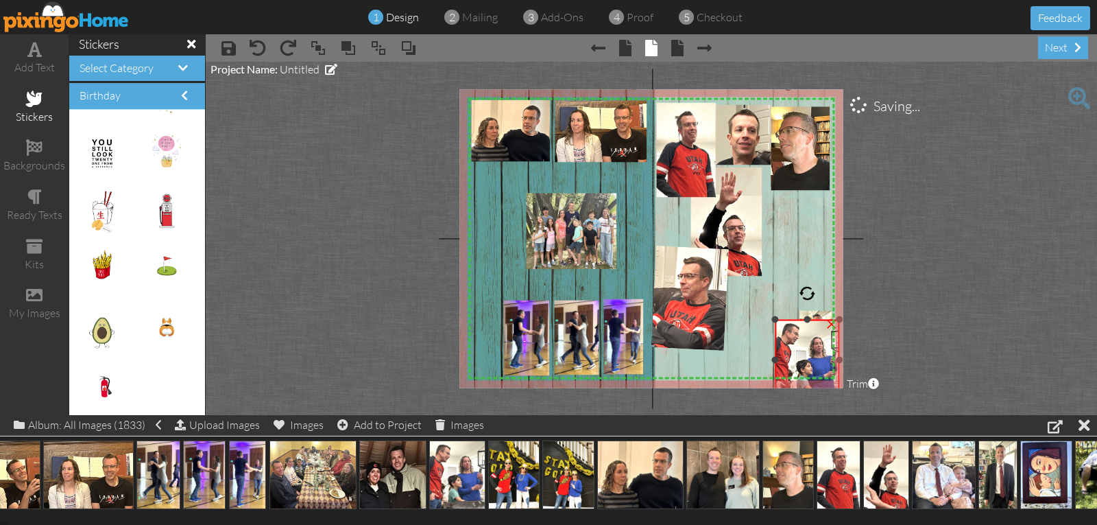
drag, startPoint x: 684, startPoint y: 210, endPoint x: 753, endPoint y: 323, distance: 132.1
click at [753, 323] on div "X X X X X X X X X X X X X X X X X X X X X X X X X X X X X X X X X X X X X X X X…" at bounding box center [650, 238] width 383 height 298
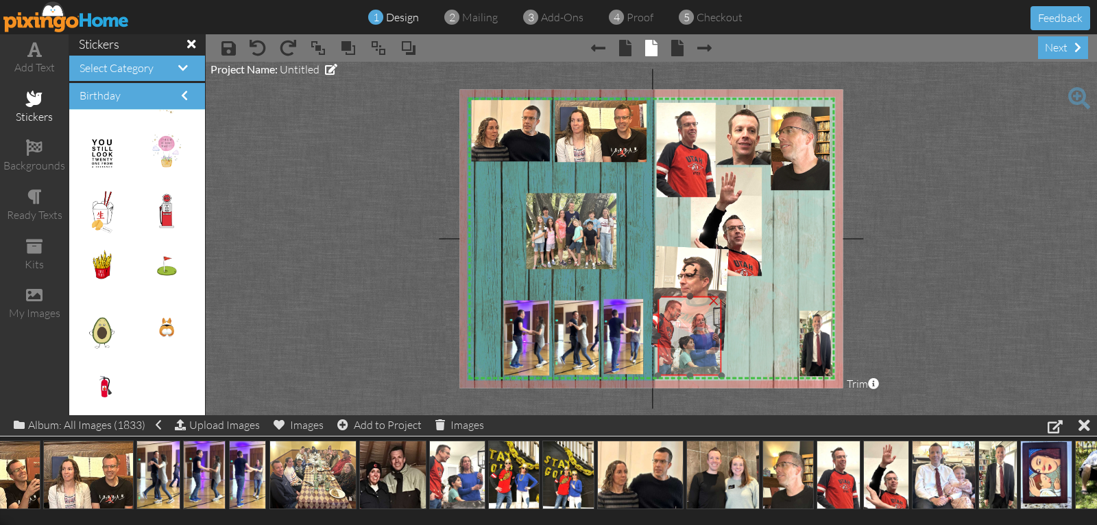
drag, startPoint x: 786, startPoint y: 349, endPoint x: 669, endPoint y: 327, distance: 118.6
click at [669, 327] on img at bounding box center [690, 336] width 64 height 80
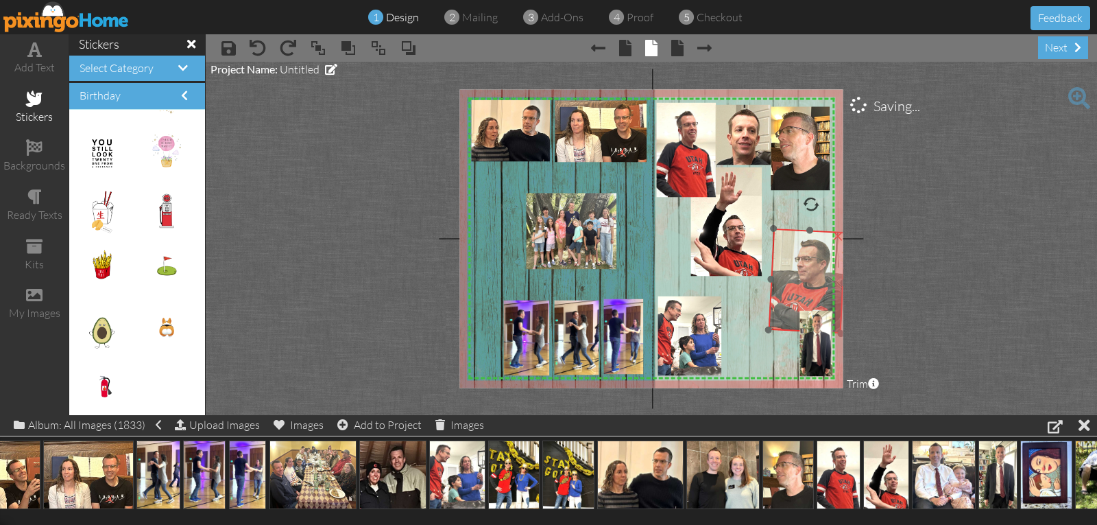
drag, startPoint x: 712, startPoint y: 274, endPoint x: 830, endPoint y: 256, distance: 118.5
click at [830, 256] on img at bounding box center [807, 280] width 78 height 105
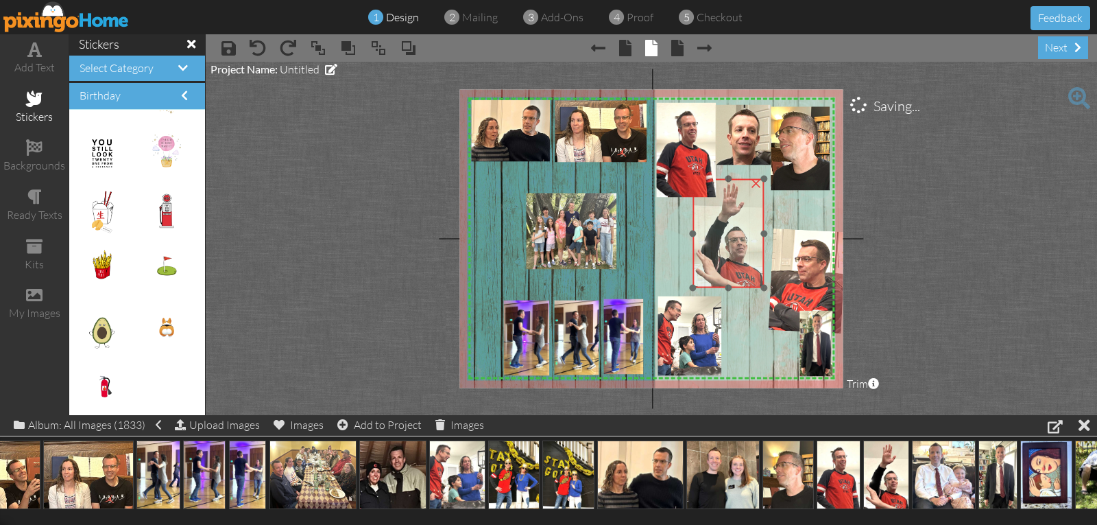
drag, startPoint x: 758, startPoint y: 267, endPoint x: 763, endPoint y: 293, distance: 26.5
click at [760, 285] on img at bounding box center [727, 233] width 71 height 109
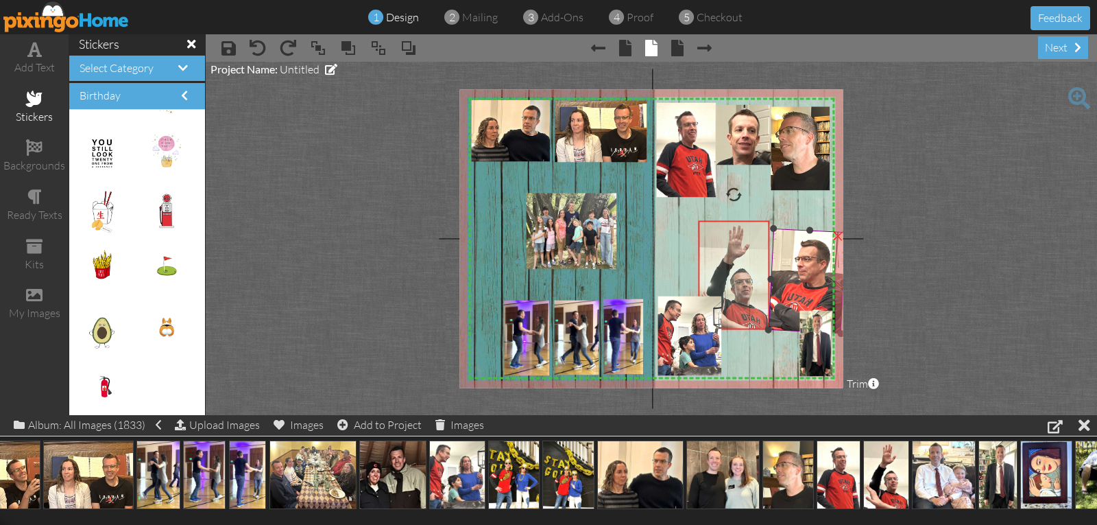
drag, startPoint x: 763, startPoint y: 293, endPoint x: 765, endPoint y: 319, distance: 26.1
click at [765, 319] on div "X X X X X X X X X X X X X X X X X X X X X X X X X X X X X X X X X X X X X X X X…" at bounding box center [650, 238] width 383 height 298
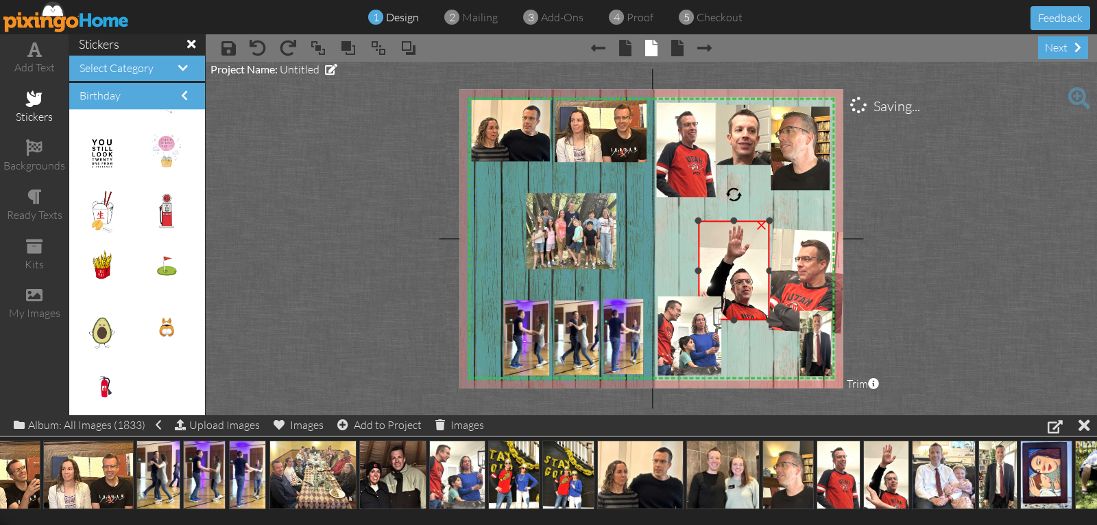
drag, startPoint x: 731, startPoint y: 328, endPoint x: 733, endPoint y: 319, distance: 9.8
click at [733, 319] on div at bounding box center [734, 319] width 7 height 7
click at [739, 308] on img at bounding box center [735, 275] width 71 height 109
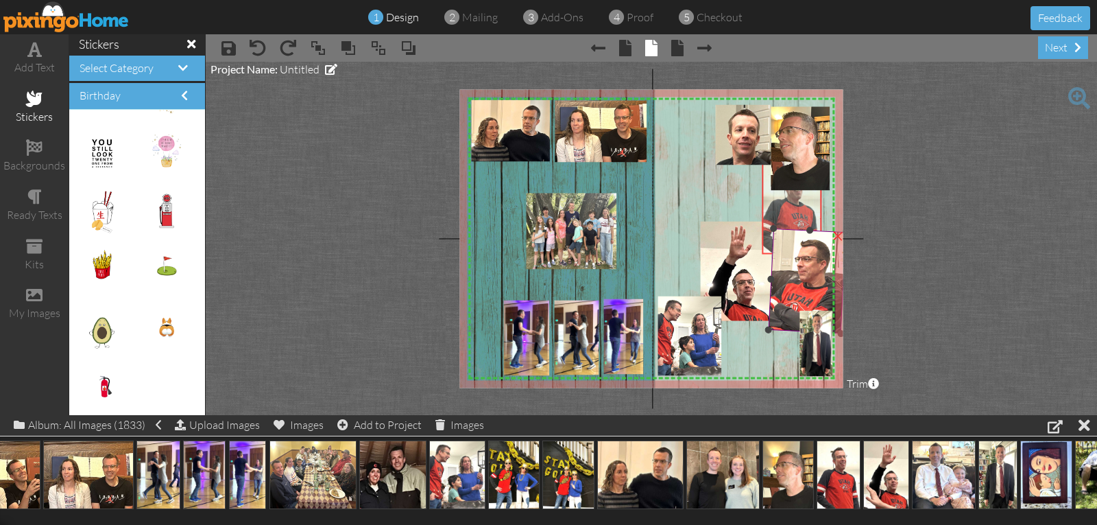
drag, startPoint x: 695, startPoint y: 180, endPoint x: 800, endPoint y: 237, distance: 119.9
click at [800, 237] on div "X X X X X X X X X X X X X X X X X X X X X X X X X X X X X X X X X X X X X X X X…" at bounding box center [650, 238] width 383 height 298
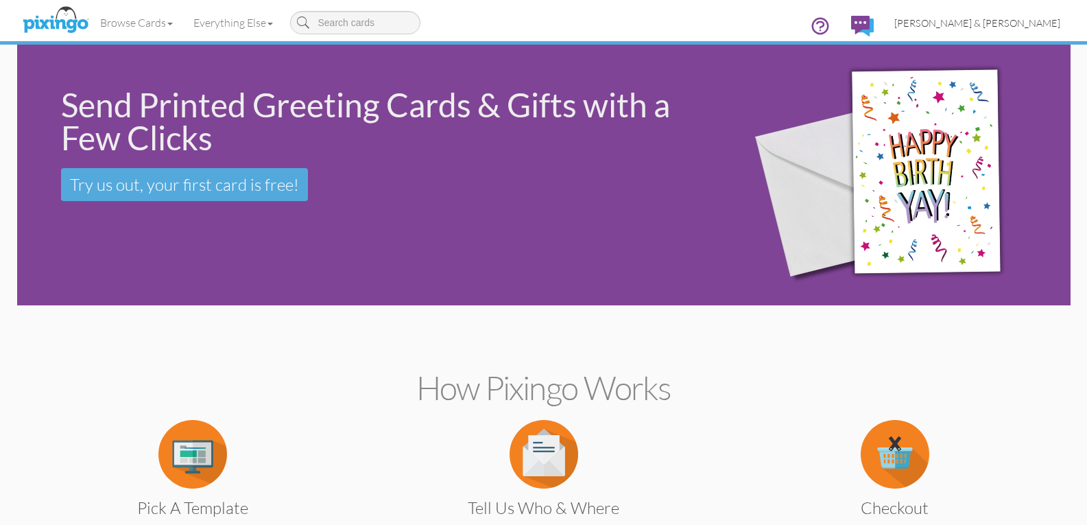
click at [963, 21] on span "[PERSON_NAME] & [PERSON_NAME]" at bounding box center [977, 23] width 166 height 12
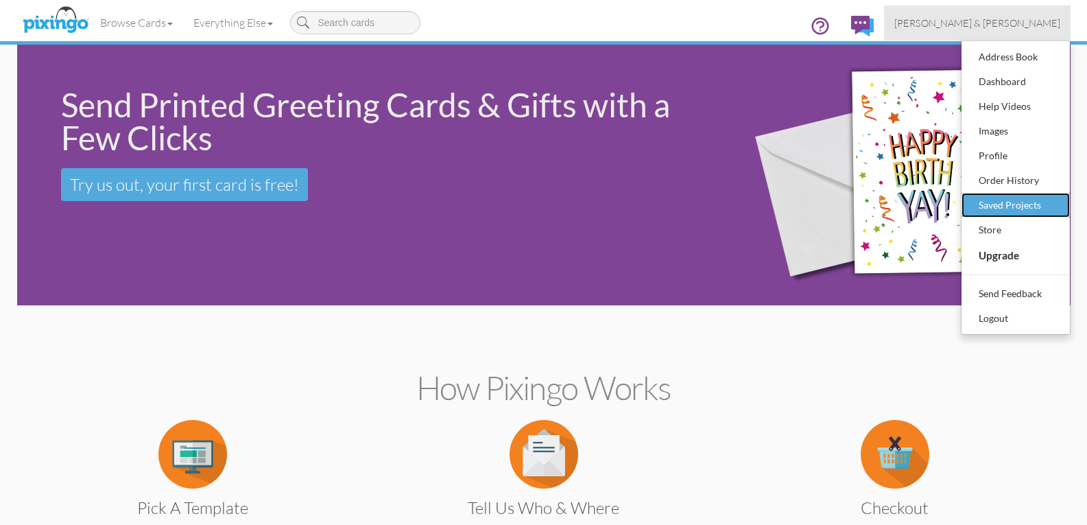
click at [1015, 206] on div "Saved Projects" at bounding box center [1015, 205] width 81 height 21
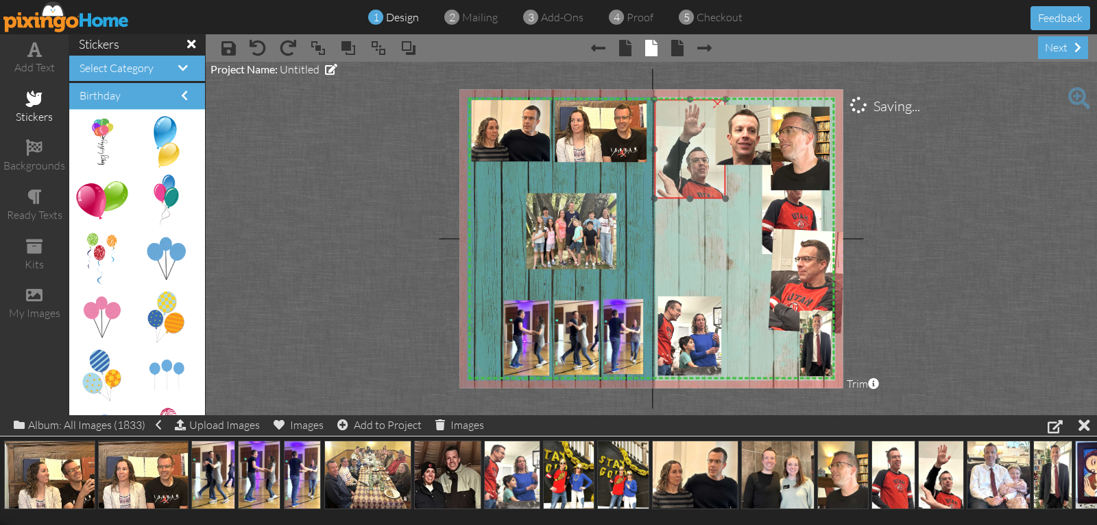
scroll to position [0, 55]
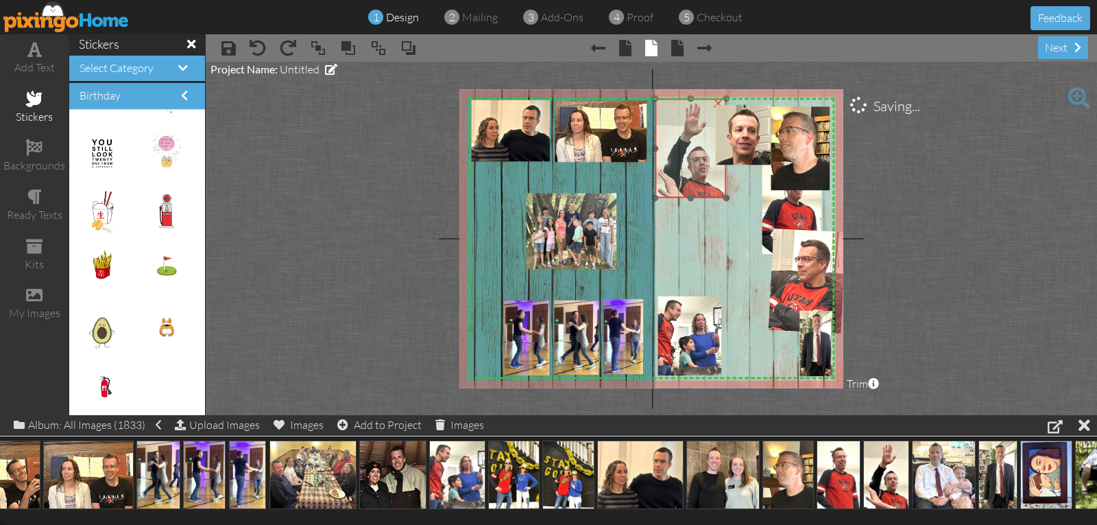
click at [695, 159] on img at bounding box center [690, 153] width 71 height 109
drag, startPoint x: 725, startPoint y: 197, endPoint x: 736, endPoint y: 208, distance: 15.5
click at [736, 208] on div at bounding box center [734, 208] width 7 height 7
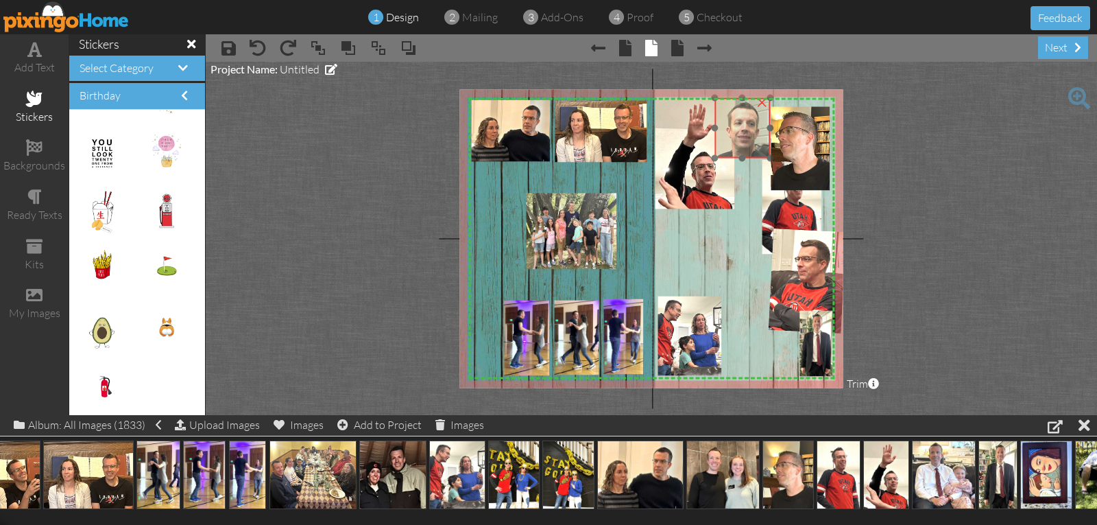
drag, startPoint x: 736, startPoint y: 154, endPoint x: 736, endPoint y: 147, distance: 6.9
click at [736, 147] on img at bounding box center [742, 128] width 56 height 60
drag, startPoint x: 716, startPoint y: 158, endPoint x: 721, endPoint y: 152, distance: 8.4
click at [721, 152] on div at bounding box center [720, 150] width 7 height 7
click at [727, 151] on img at bounding box center [738, 125] width 49 height 53
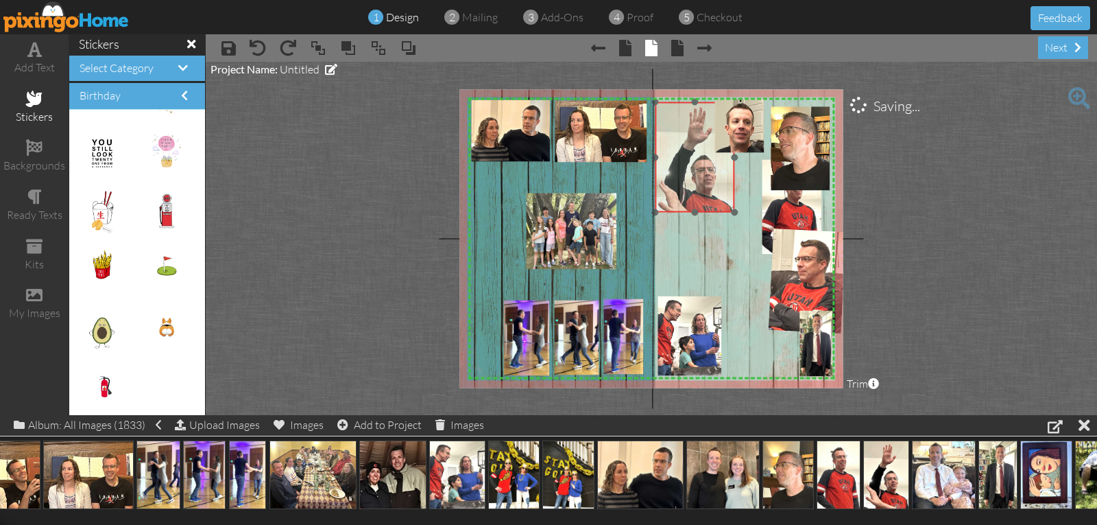
click at [703, 184] on img at bounding box center [695, 162] width 80 height 121
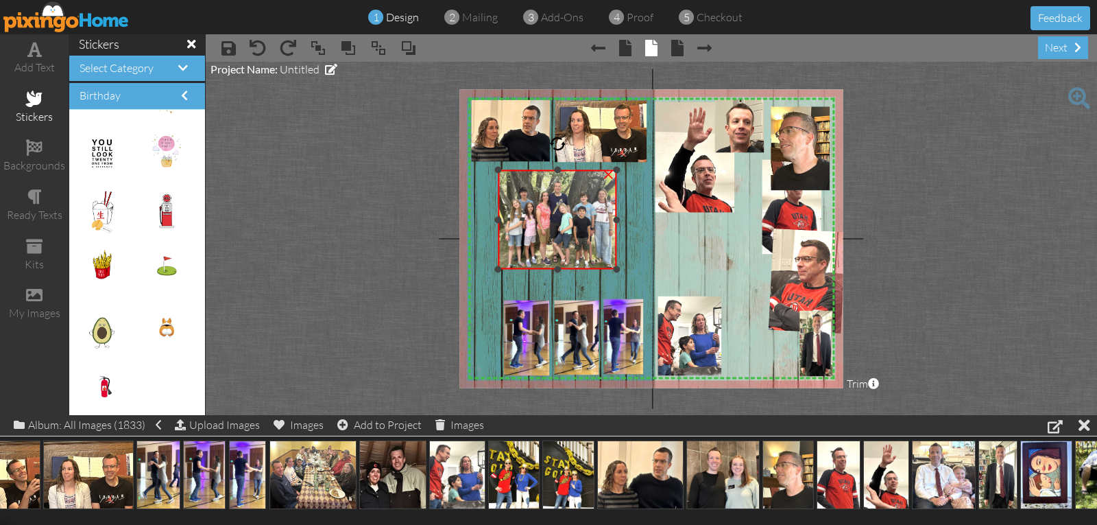
drag, startPoint x: 526, startPoint y: 193, endPoint x: 498, endPoint y: 169, distance: 37.0
click at [498, 169] on div at bounding box center [497, 170] width 7 height 7
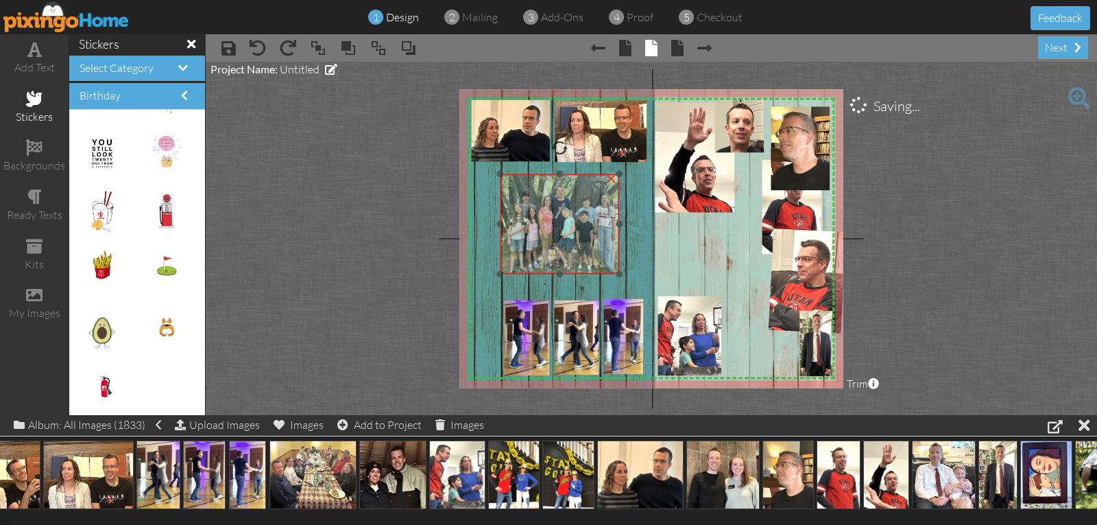
drag, startPoint x: 551, startPoint y: 230, endPoint x: 564, endPoint y: 245, distance: 19.9
click at [560, 243] on img at bounding box center [559, 219] width 119 height 108
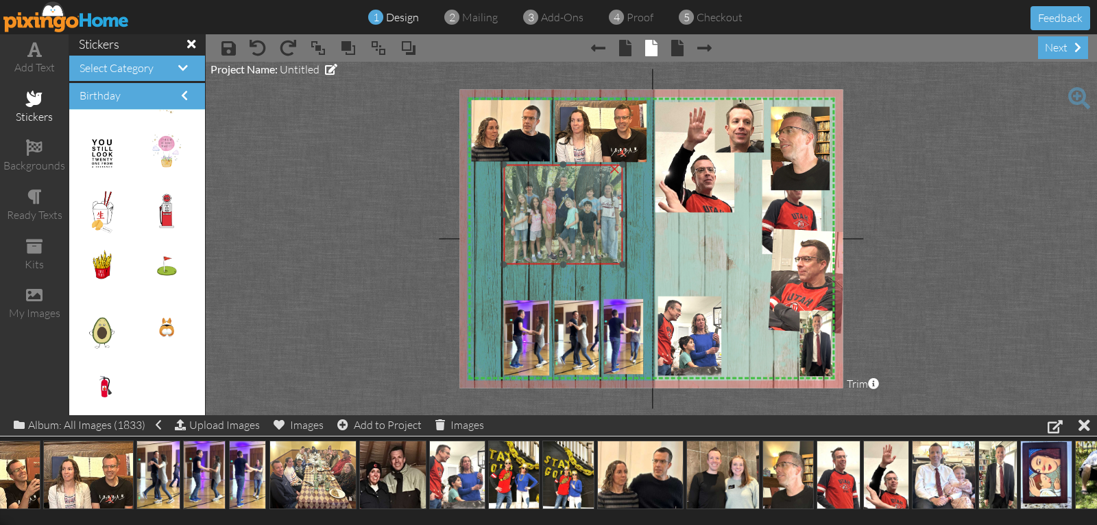
drag, startPoint x: 564, startPoint y: 245, endPoint x: 558, endPoint y: 226, distance: 20.2
click at [558, 226] on img at bounding box center [562, 210] width 119 height 108
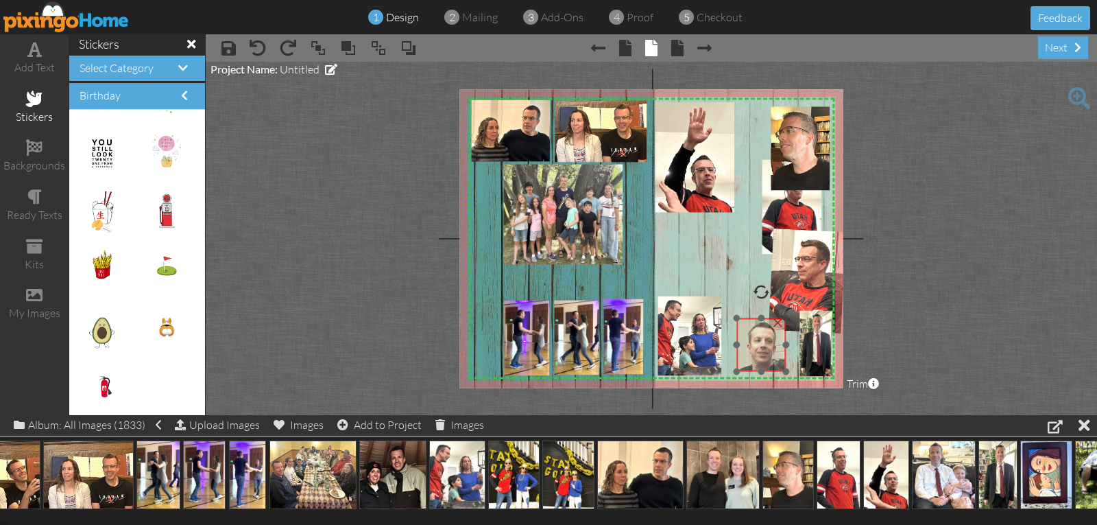
drag, startPoint x: 754, startPoint y: 148, endPoint x: 776, endPoint y: 368, distance: 221.2
click at [776, 368] on img at bounding box center [760, 344] width 49 height 53
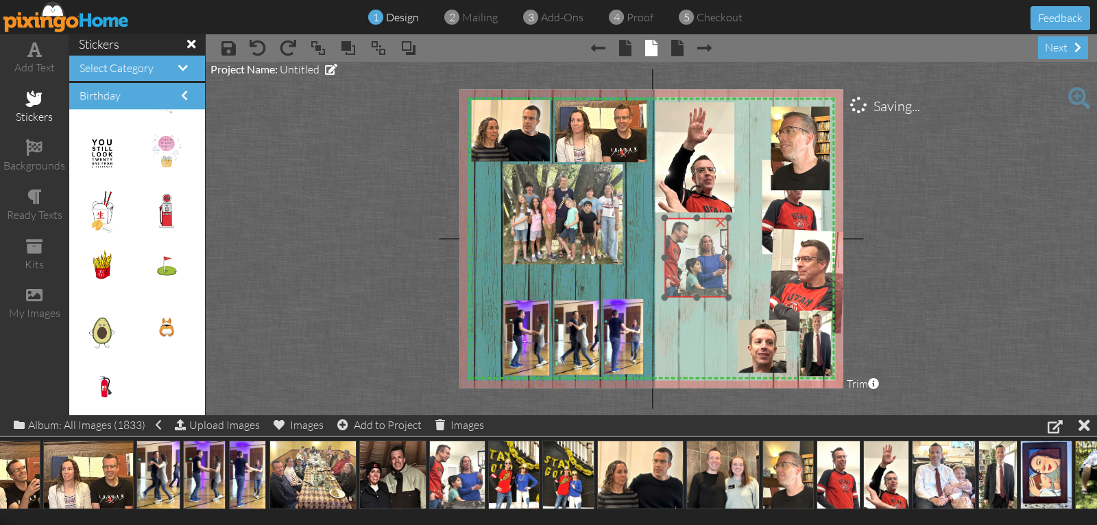
drag, startPoint x: 686, startPoint y: 335, endPoint x: 690, endPoint y: 245, distance: 89.2
click at [692, 256] on img at bounding box center [696, 258] width 64 height 80
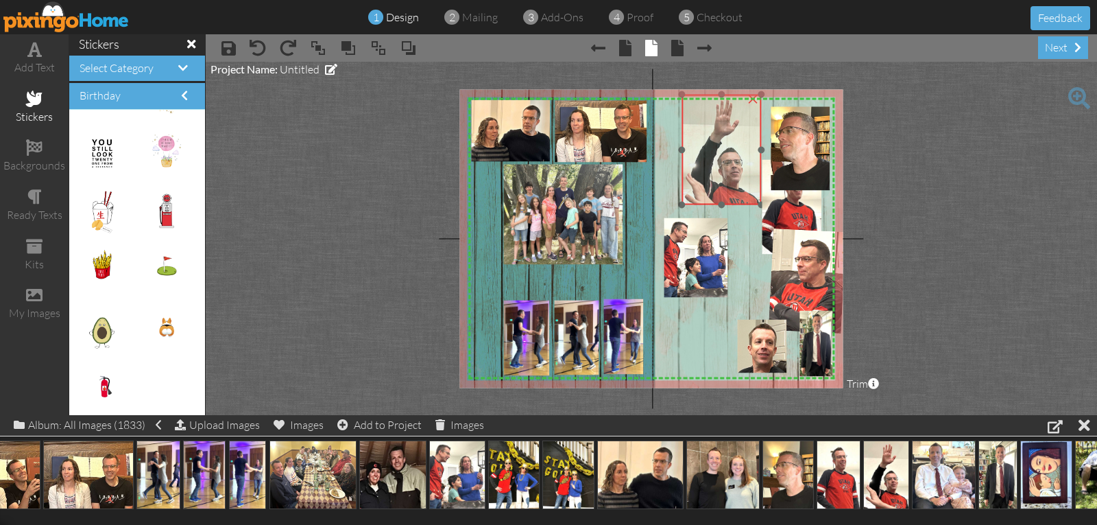
drag, startPoint x: 713, startPoint y: 197, endPoint x: 740, endPoint y: 189, distance: 27.8
click at [740, 189] on img at bounding box center [722, 155] width 80 height 121
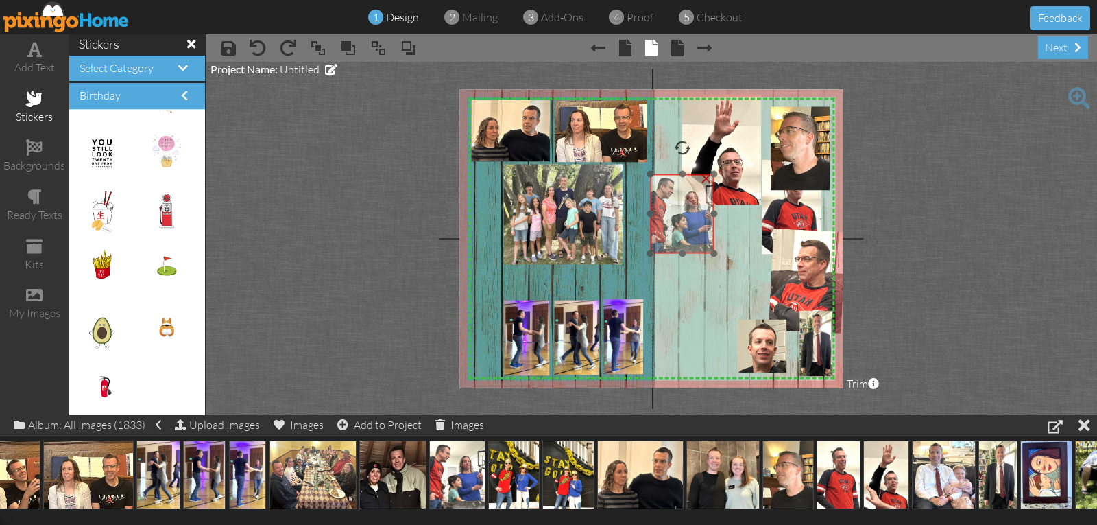
drag, startPoint x: 693, startPoint y: 273, endPoint x: 685, endPoint y: 232, distance: 42.0
click at [685, 232] on img at bounding box center [682, 214] width 64 height 80
drag, startPoint x: 713, startPoint y: 252, endPoint x: 703, endPoint y: 243, distance: 13.1
click at [704, 243] on div at bounding box center [707, 244] width 7 height 7
click at [699, 241] on img at bounding box center [682, 210] width 57 height 71
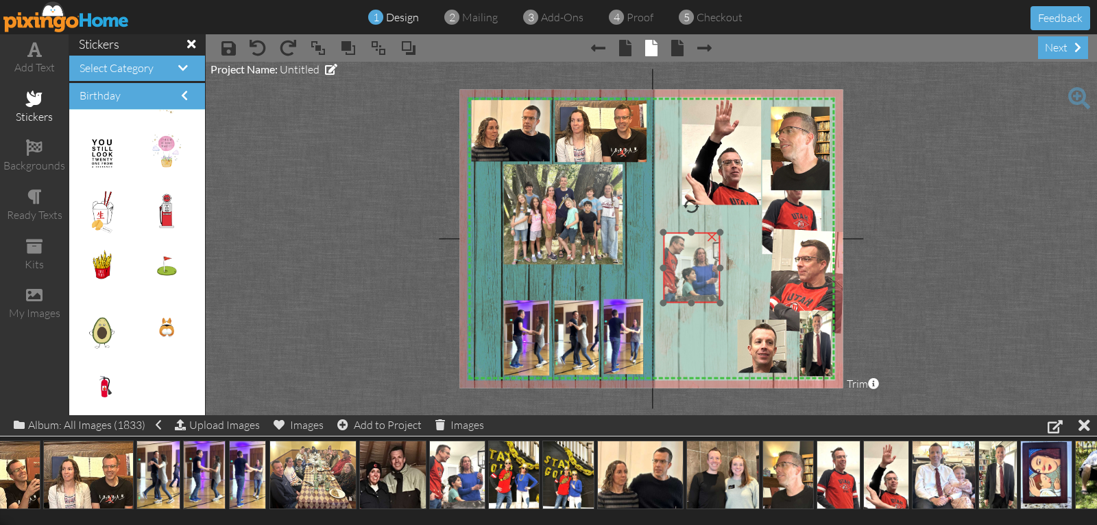
drag, startPoint x: 690, startPoint y: 193, endPoint x: 699, endPoint y: 251, distance: 58.3
click at [699, 251] on img at bounding box center [691, 267] width 57 height 71
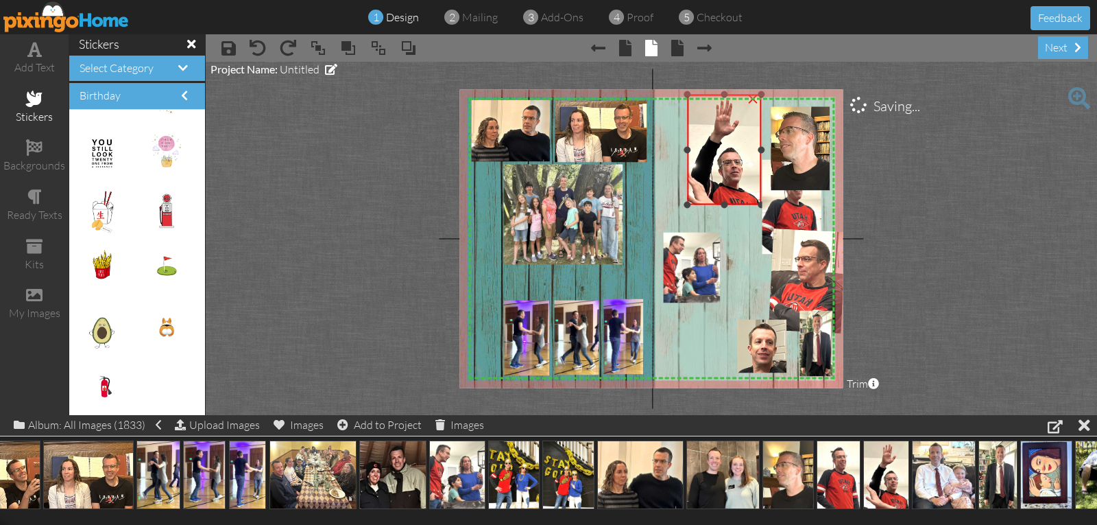
click at [689, 149] on div at bounding box center [687, 149] width 7 height 7
drag, startPoint x: 758, startPoint y: 149, endPoint x: 749, endPoint y: 150, distance: 8.9
click at [749, 150] on div at bounding box center [752, 149] width 7 height 7
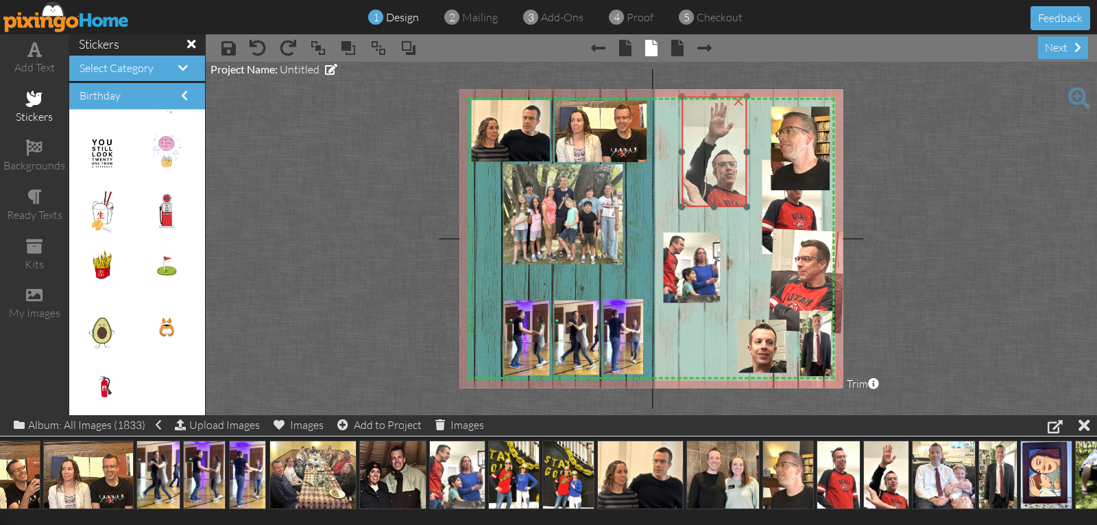
click at [741, 143] on img at bounding box center [716, 157] width 80 height 121
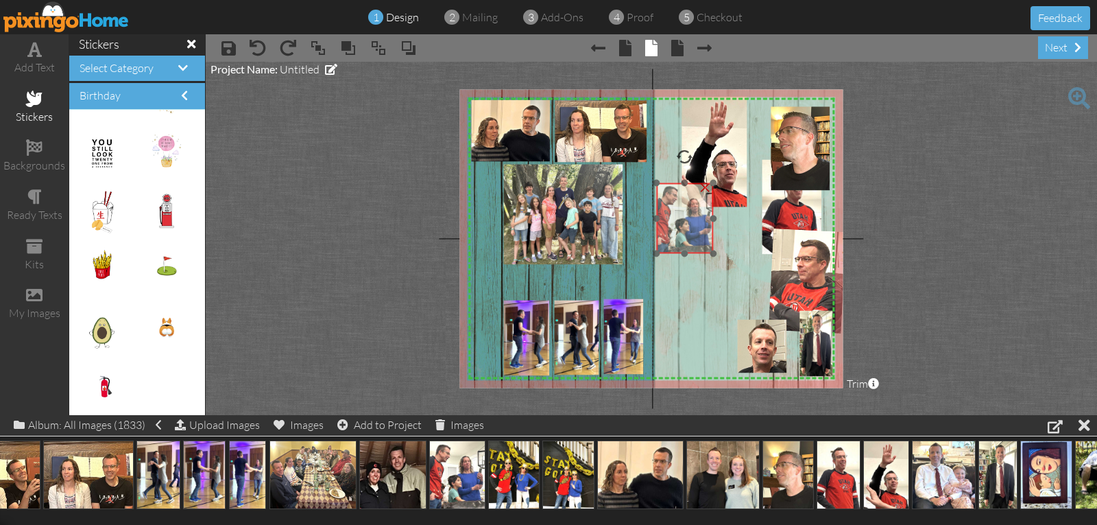
drag, startPoint x: 679, startPoint y: 257, endPoint x: 677, endPoint y: 210, distance: 46.7
click at [677, 210] on img at bounding box center [684, 218] width 57 height 71
drag, startPoint x: 714, startPoint y: 252, endPoint x: 708, endPoint y: 245, distance: 9.2
click at [708, 245] on div at bounding box center [707, 246] width 7 height 7
click at [704, 241] on div at bounding box center [704, 242] width 7 height 7
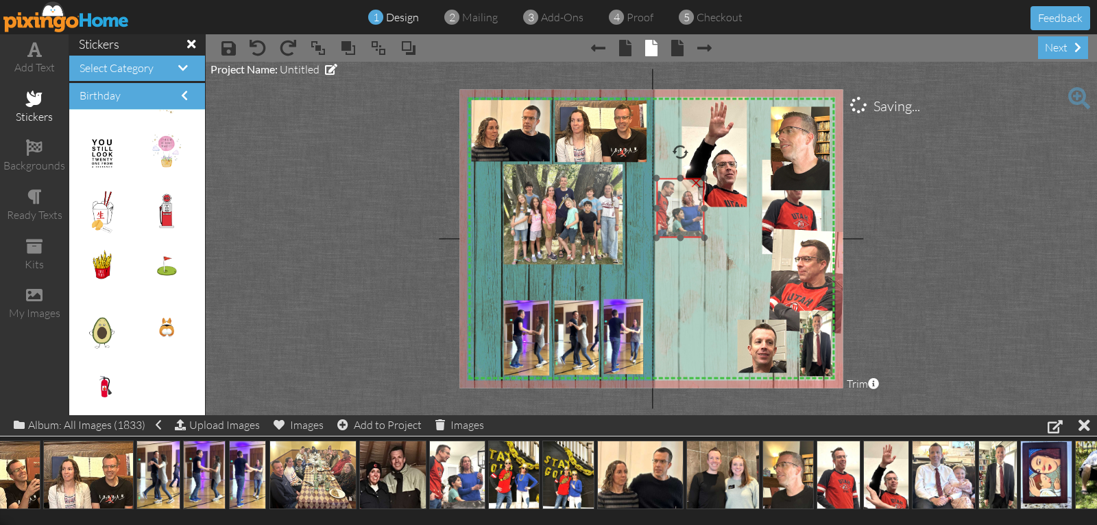
click at [674, 206] on img at bounding box center [680, 208] width 48 height 60
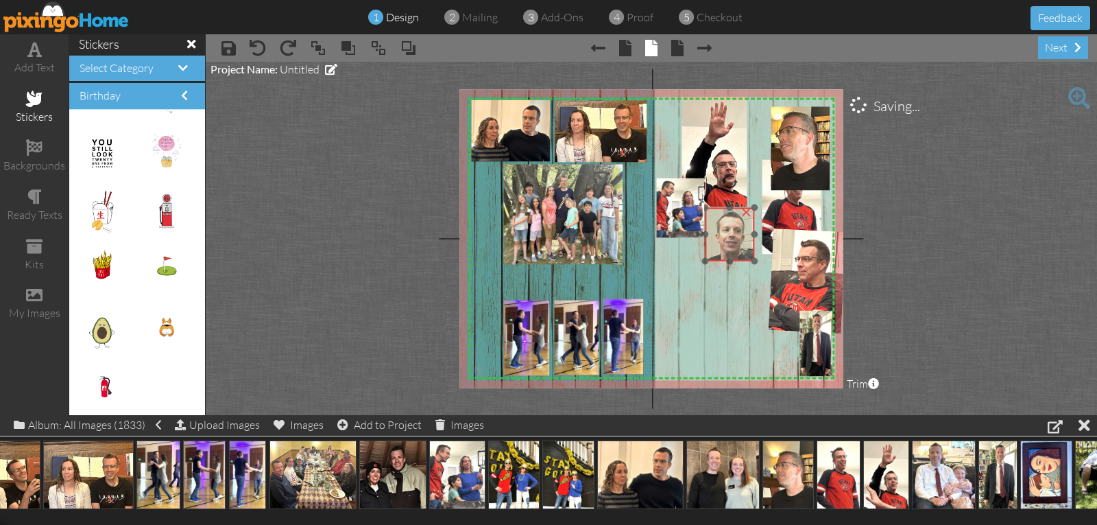
drag, startPoint x: 760, startPoint y: 350, endPoint x: 728, endPoint y: 238, distance: 116.3
click at [728, 238] on img at bounding box center [729, 234] width 49 height 53
drag, startPoint x: 754, startPoint y: 261, endPoint x: 741, endPoint y: 248, distance: 18.4
click at [745, 249] on div at bounding box center [743, 248] width 7 height 7
click at [733, 250] on img at bounding box center [726, 233] width 38 height 41
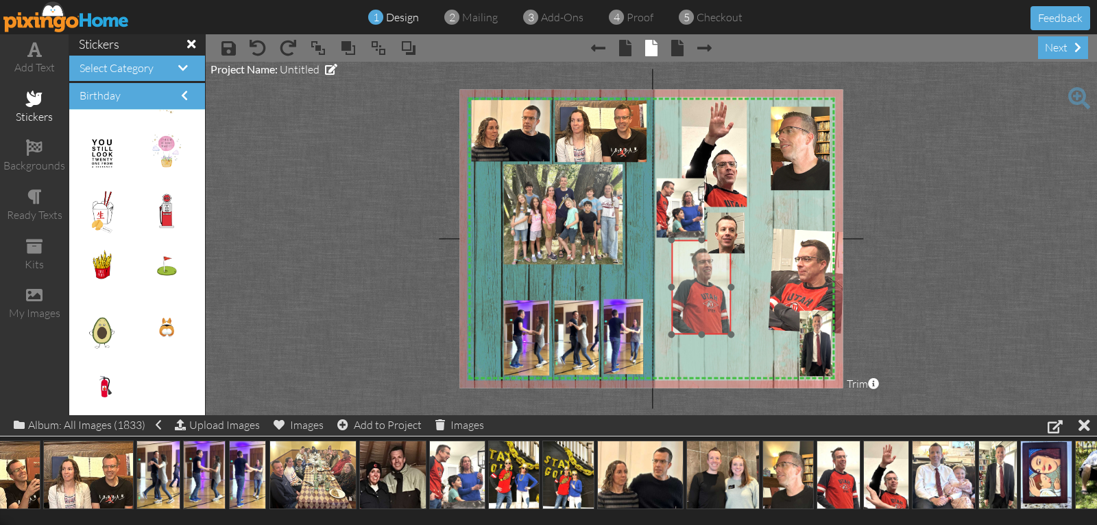
drag, startPoint x: 789, startPoint y: 216, endPoint x: 699, endPoint y: 296, distance: 120.9
click at [699, 296] on img at bounding box center [701, 287] width 60 height 95
drag, startPoint x: 730, startPoint y: 333, endPoint x: 709, endPoint y: 306, distance: 33.6
click at [709, 306] on div "×" at bounding box center [692, 274] width 43 height 69
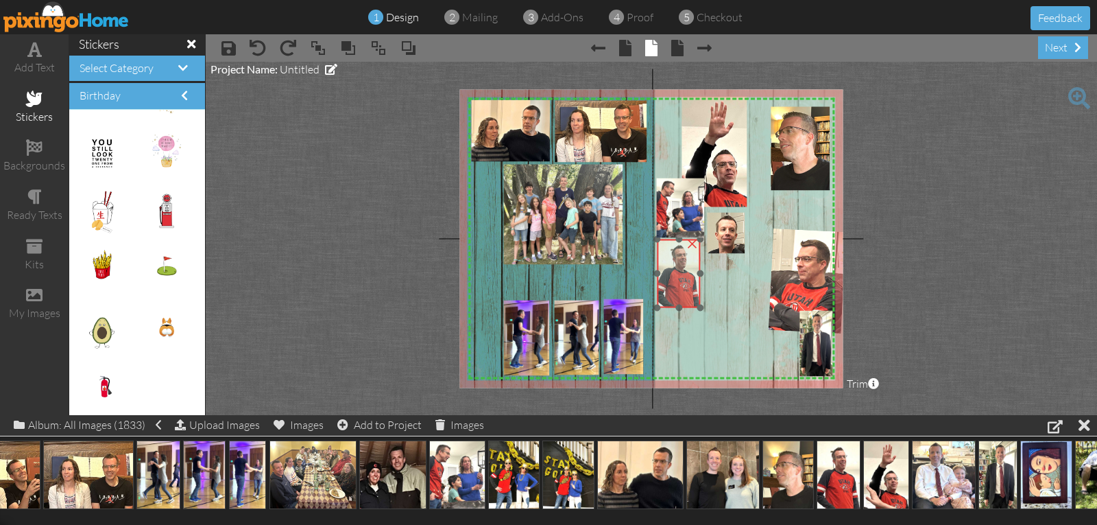
drag, startPoint x: 704, startPoint y: 298, endPoint x: 690, endPoint y: 298, distance: 14.4
click at [690, 298] on img at bounding box center [678, 273] width 43 height 69
click at [707, 310] on div "X X X X X X X X X X X X X X X X X X X X X X X X X X X X X X X X X X X X X X X X…" at bounding box center [650, 238] width 383 height 298
drag, startPoint x: 686, startPoint y: 257, endPoint x: 688, endPoint y: 266, distance: 9.3
click at [688, 266] on img at bounding box center [682, 283] width 45 height 71
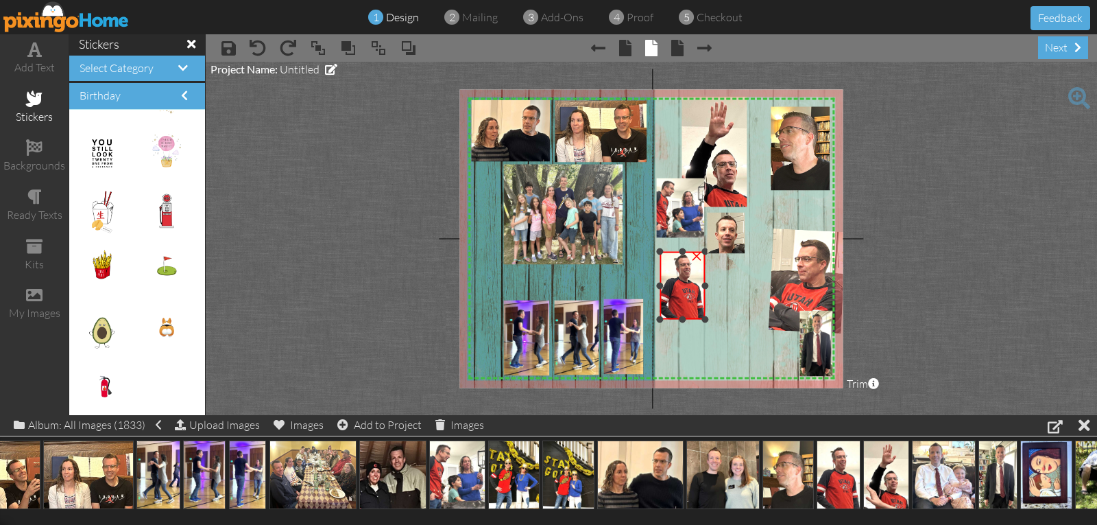
click at [681, 250] on div at bounding box center [682, 251] width 7 height 7
drag, startPoint x: 688, startPoint y: 283, endPoint x: 686, endPoint y: 272, distance: 11.2
click at [686, 272] on img at bounding box center [680, 272] width 45 height 71
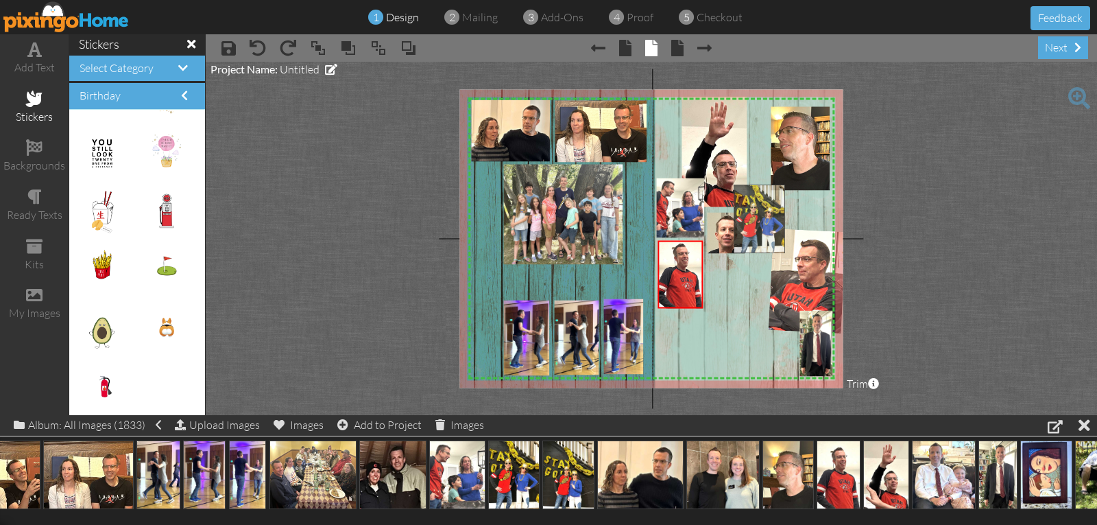
drag, startPoint x: 508, startPoint y: 470, endPoint x: 754, endPoint y: 214, distance: 354.5
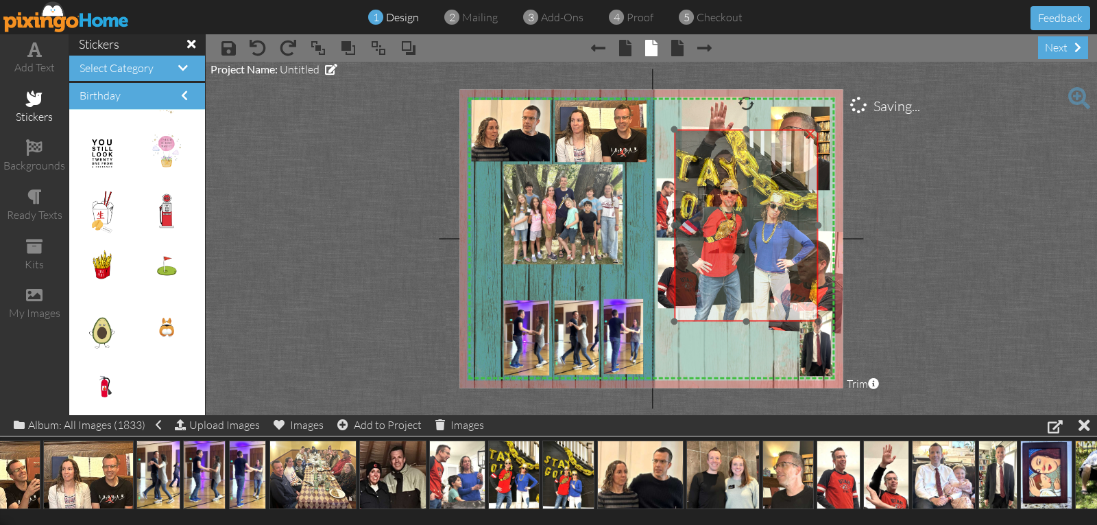
drag, startPoint x: 744, startPoint y: 252, endPoint x: 665, endPoint y: 193, distance: 98.5
click at [675, 193] on img at bounding box center [747, 226] width 144 height 192
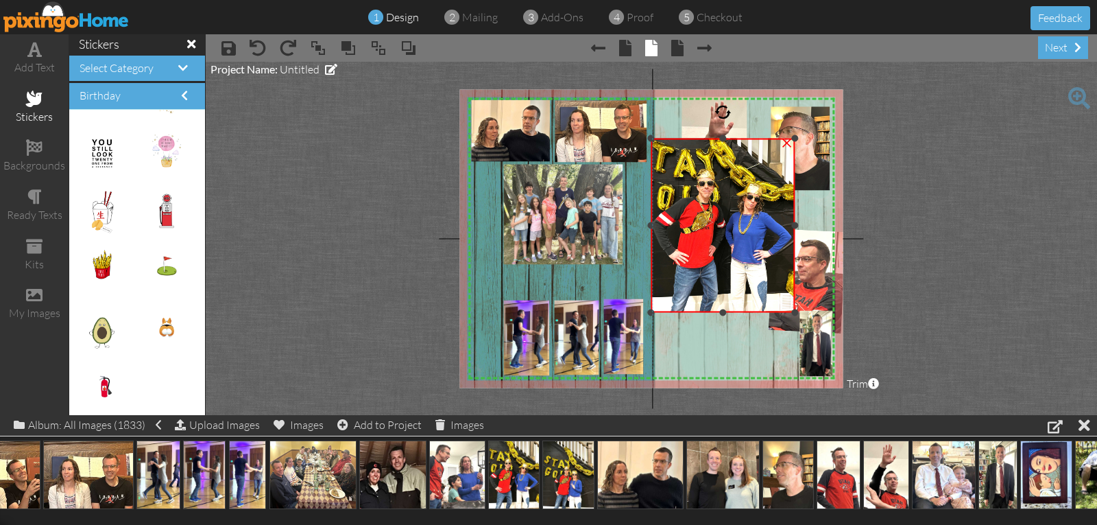
drag, startPoint x: 721, startPoint y: 120, endPoint x: 721, endPoint y: 138, distance: 17.8
click at [721, 138] on div at bounding box center [723, 138] width 7 height 7
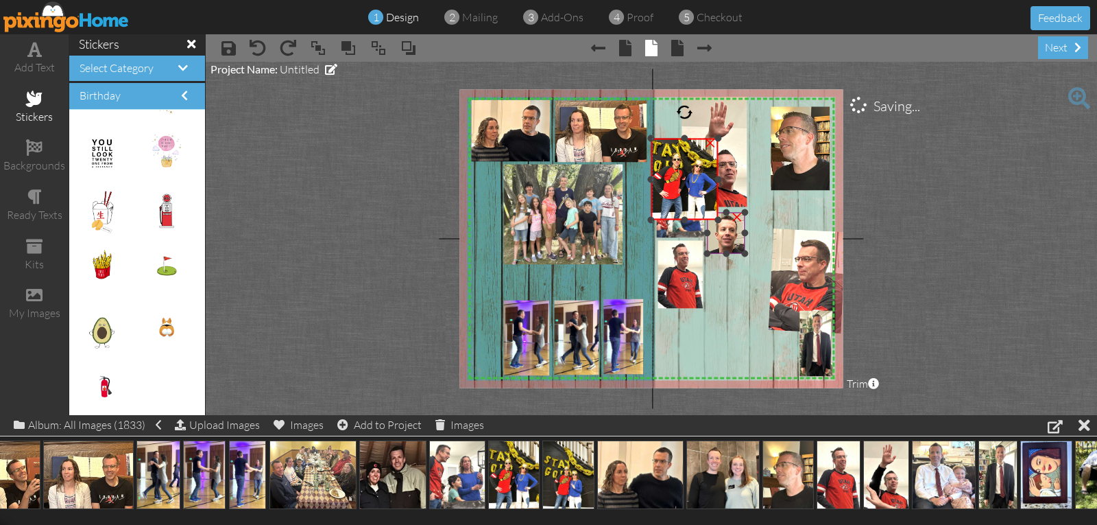
drag, startPoint x: 795, startPoint y: 311, endPoint x: 729, endPoint y: 210, distance: 119.8
click at [734, 213] on div "X X X X X X X X X X X X X X X X X X X X X X X X X X X X X X X X X X X X X X X X…" at bounding box center [650, 238] width 383 height 298
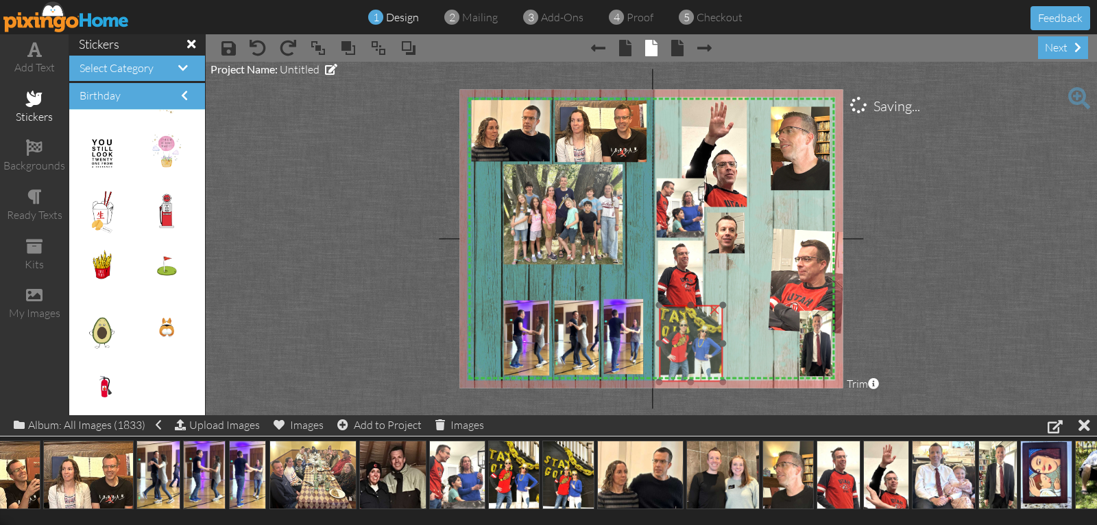
drag, startPoint x: 699, startPoint y: 196, endPoint x: 712, endPoint y: 358, distance: 162.3
click at [708, 361] on img at bounding box center [691, 339] width 63 height 84
drag, startPoint x: 723, startPoint y: 376, endPoint x: 714, endPoint y: 369, distance: 11.7
click at [714, 369] on div "×" at bounding box center [689, 338] width 57 height 69
click at [702, 369] on img at bounding box center [688, 339] width 57 height 76
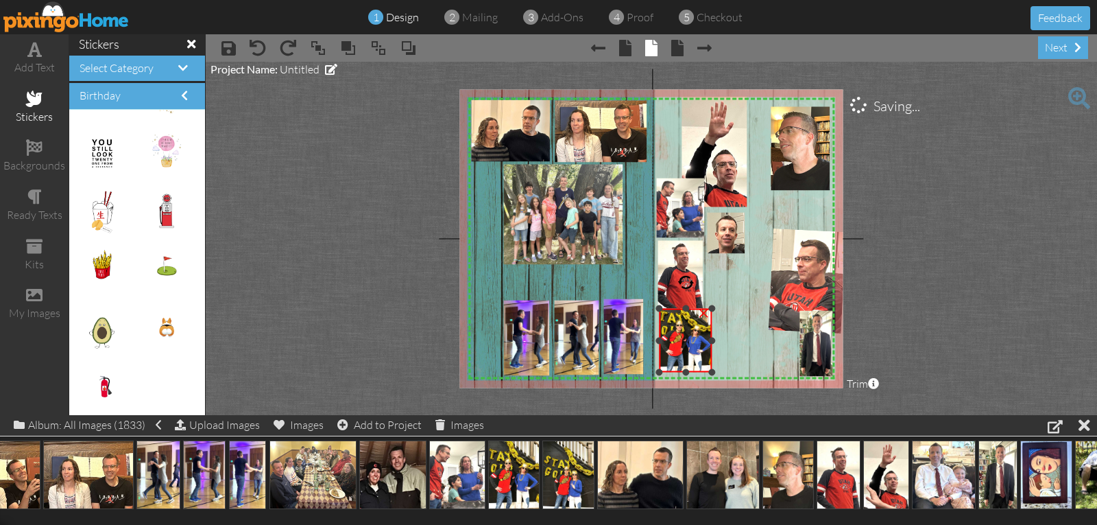
click at [711, 370] on div at bounding box center [711, 371] width 7 height 7
click at [697, 364] on img at bounding box center [684, 338] width 53 height 70
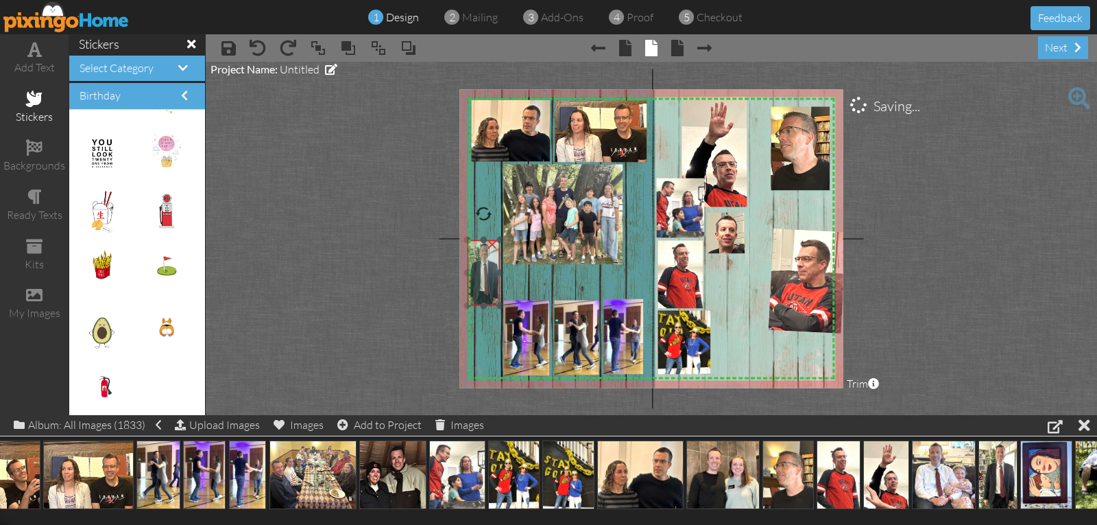
drag, startPoint x: 806, startPoint y: 348, endPoint x: 474, endPoint y: 278, distance: 339.9
click at [474, 278] on img at bounding box center [482, 273] width 37 height 66
drag, startPoint x: 553, startPoint y: 463, endPoint x: 724, endPoint y: 327, distance: 218.5
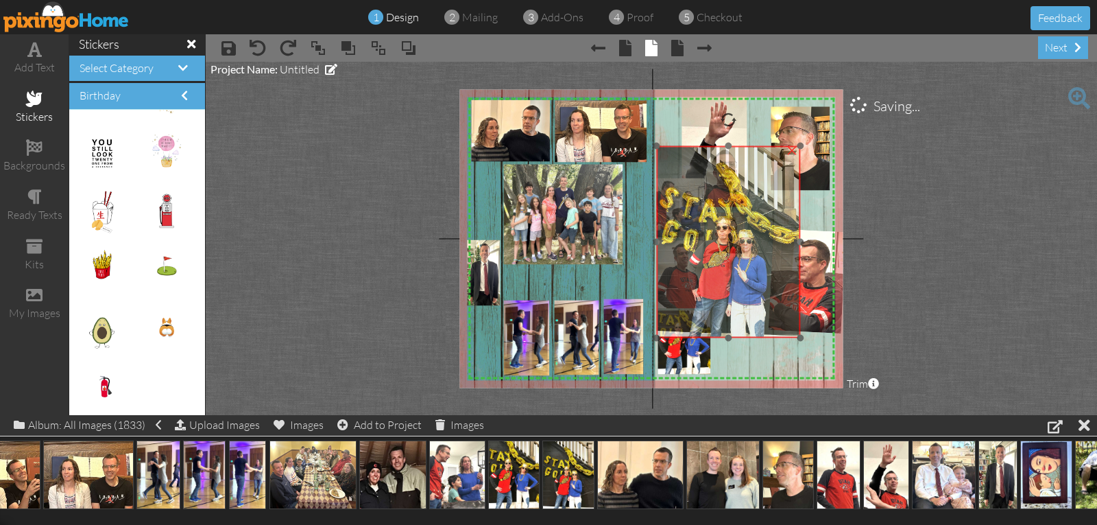
drag, startPoint x: 740, startPoint y: 320, endPoint x: 681, endPoint y: 176, distance: 156.2
click at [685, 171] on img at bounding box center [728, 242] width 144 height 192
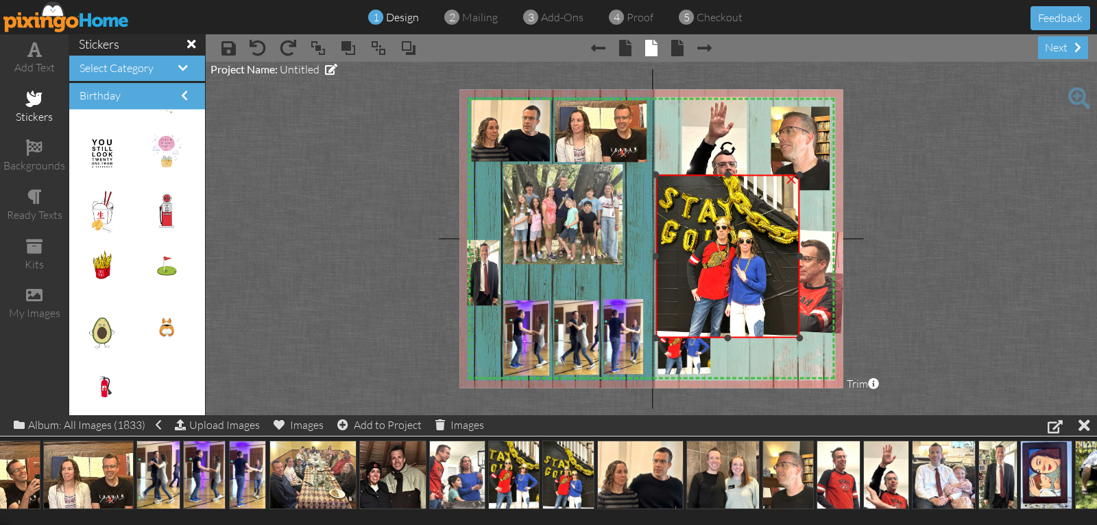
drag, startPoint x: 727, startPoint y: 145, endPoint x: 732, endPoint y: 174, distance: 29.2
click at [732, 175] on div "×" at bounding box center [727, 256] width 144 height 163
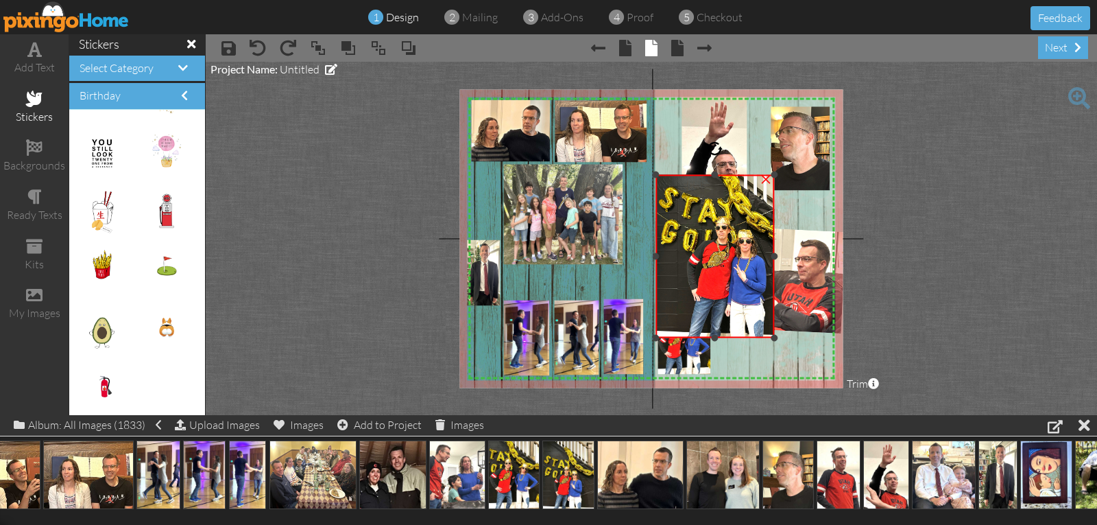
drag, startPoint x: 798, startPoint y: 254, endPoint x: 772, endPoint y: 254, distance: 26.1
click at [772, 254] on div at bounding box center [774, 256] width 7 height 7
click at [715, 329] on div at bounding box center [714, 331] width 7 height 7
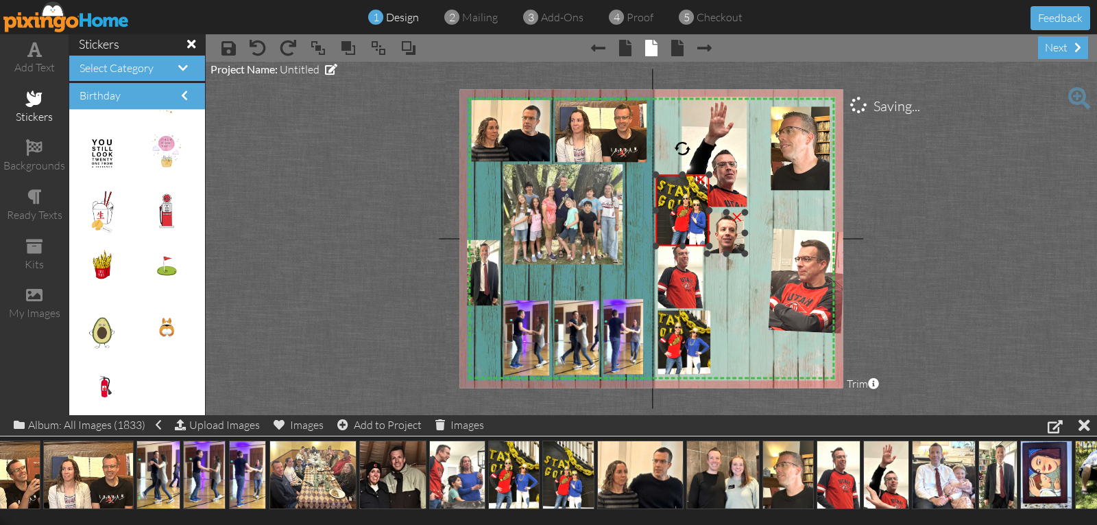
drag, startPoint x: 774, startPoint y: 330, endPoint x: 707, endPoint y: 239, distance: 113.8
click at [714, 242] on div "X X X X X X X X X X X X X X X X X X X X X X X X X X X X X X X X X X X X X X X X…" at bounding box center [650, 238] width 383 height 298
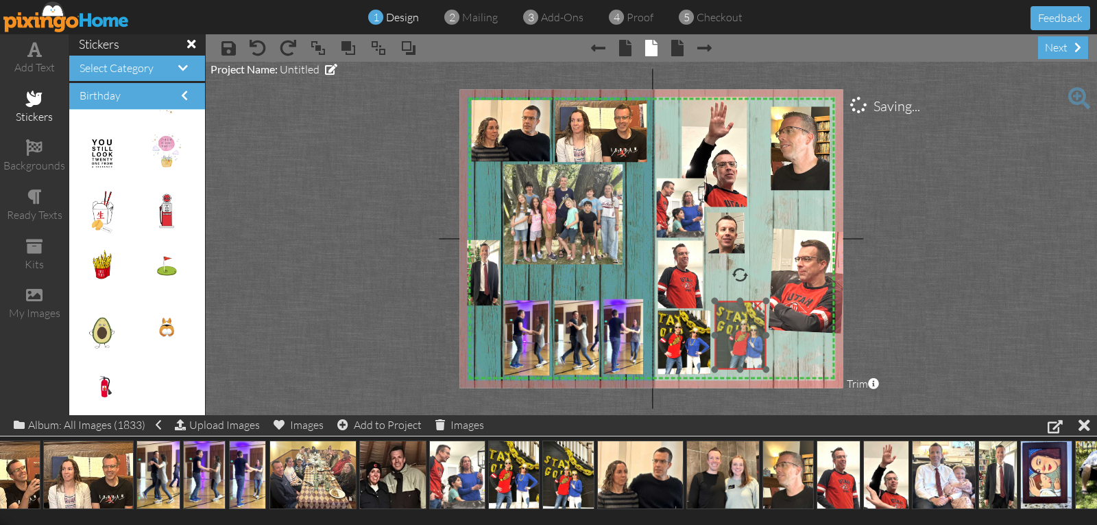
drag, startPoint x: 690, startPoint y: 232, endPoint x: 746, endPoint y: 352, distance: 133.1
click at [746, 352] on img at bounding box center [745, 331] width 62 height 84
drag, startPoint x: 765, startPoint y: 369, endPoint x: 754, endPoint y: 365, distance: 11.7
click at [760, 366] on div "×" at bounding box center [738, 334] width 49 height 65
drag, startPoint x: 749, startPoint y: 353, endPoint x: 746, endPoint y: 363, distance: 10.0
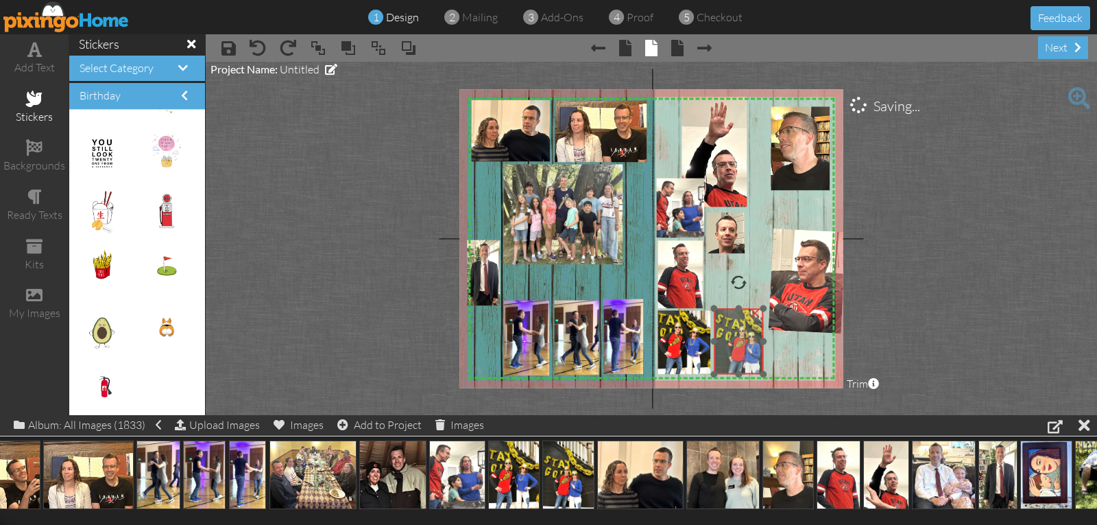
click at [748, 361] on img at bounding box center [744, 336] width 60 height 80
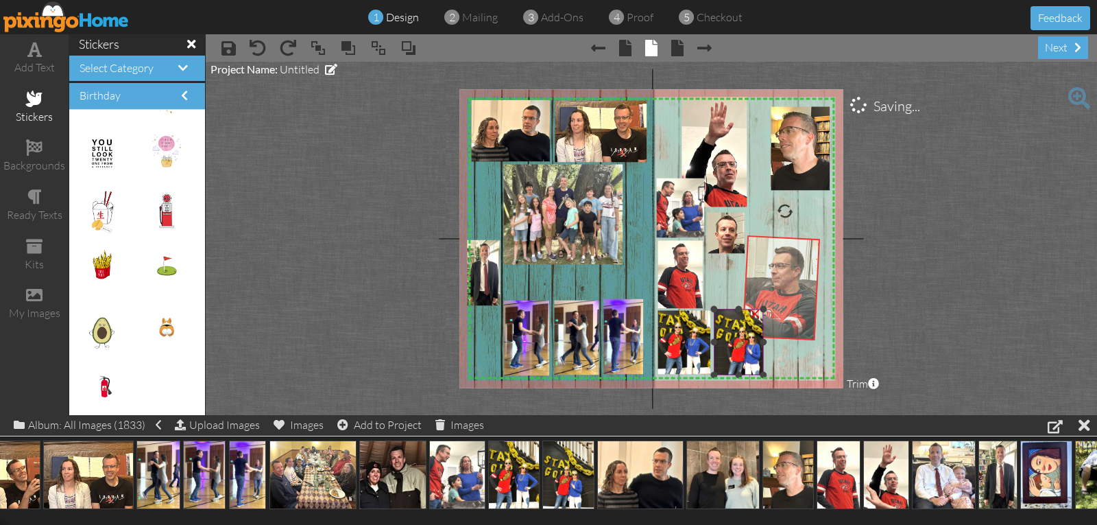
drag, startPoint x: 787, startPoint y: 299, endPoint x: 758, endPoint y: 305, distance: 29.5
click at [758, 305] on div "X X X X X X X X X X X X X X X X X X X X X X X X X X X X X X X X X X X X X X X X…" at bounding box center [650, 238] width 383 height 298
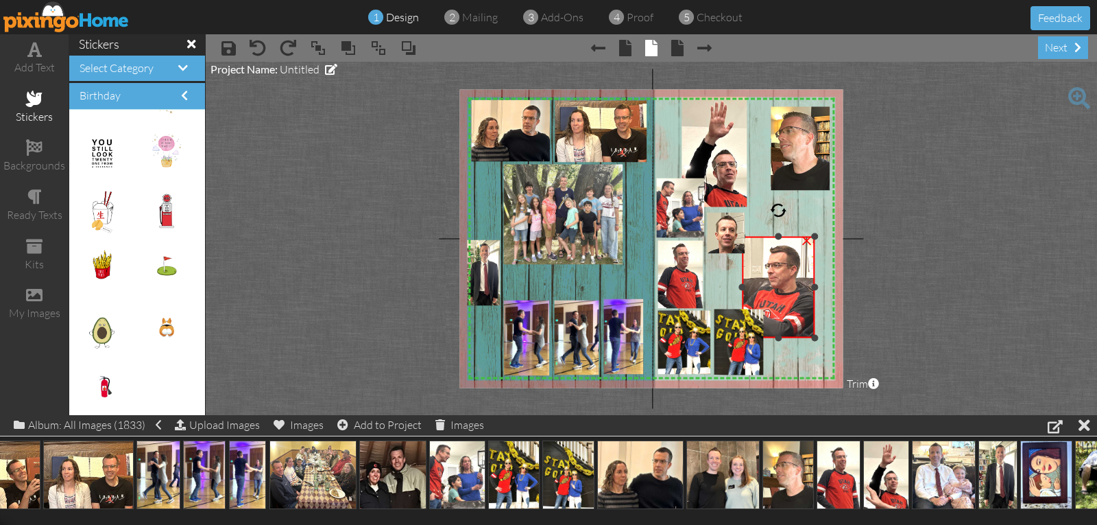
drag, startPoint x: 782, startPoint y: 207, endPoint x: 776, endPoint y: 212, distance: 7.3
click at [778, 209] on div at bounding box center [778, 210] width 16 height 16
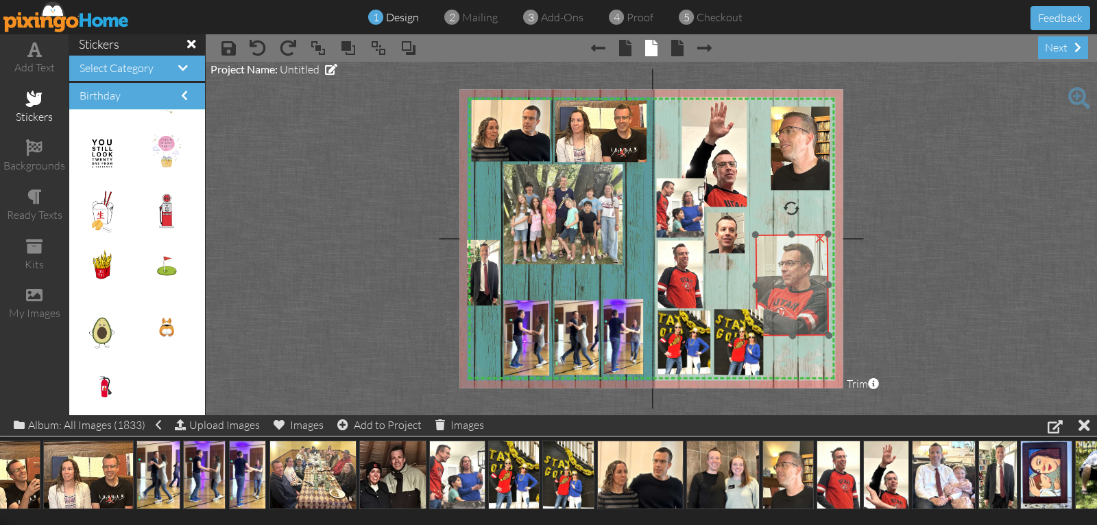
drag, startPoint x: 761, startPoint y: 241, endPoint x: 768, endPoint y: 239, distance: 7.2
click at [774, 238] on img at bounding box center [792, 285] width 74 height 102
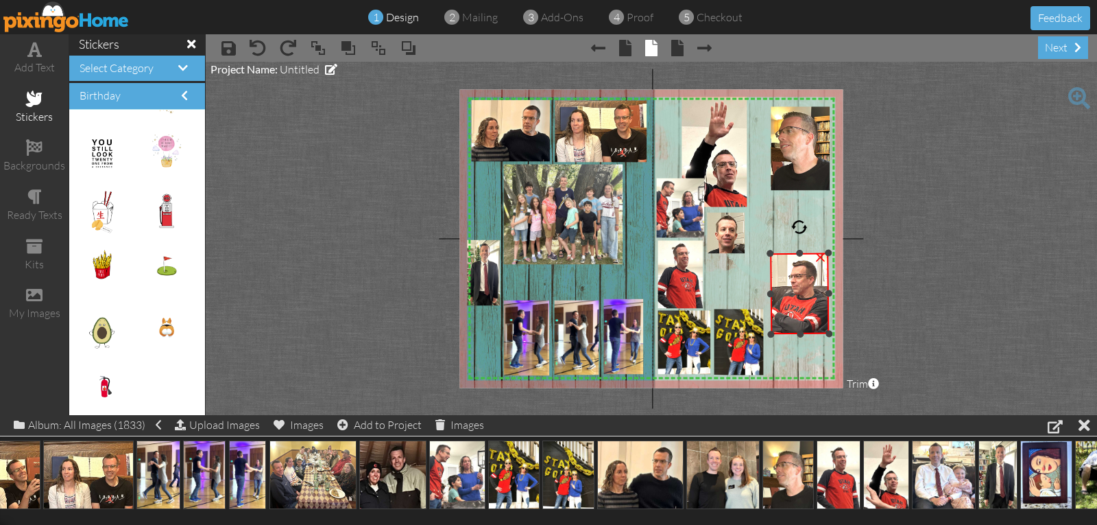
drag, startPoint x: 759, startPoint y: 231, endPoint x: 778, endPoint y: 257, distance: 32.0
click at [778, 256] on div "×" at bounding box center [800, 294] width 59 height 82
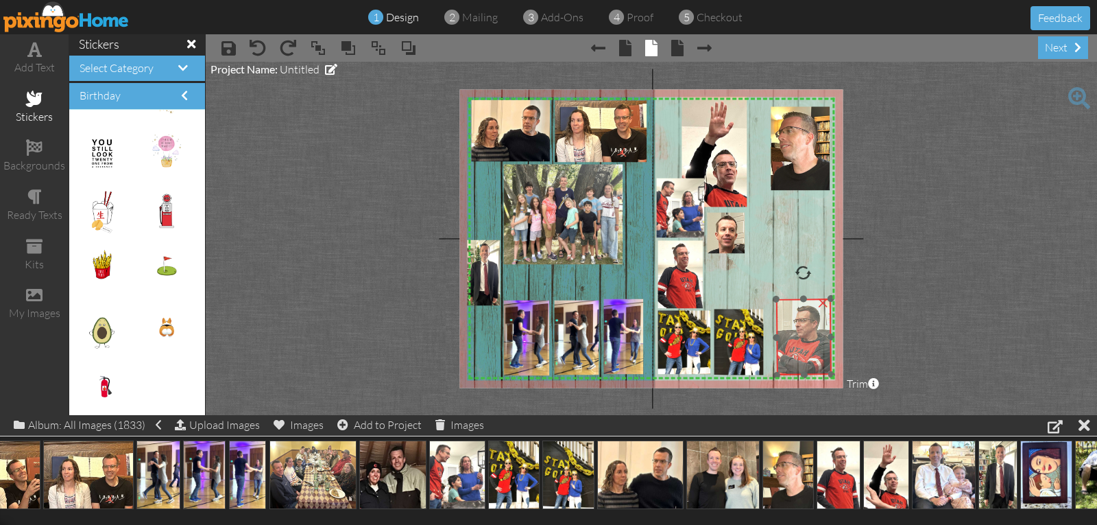
drag, startPoint x: 800, startPoint y: 300, endPoint x: 801, endPoint y: 341, distance: 41.1
click at [802, 339] on img at bounding box center [804, 337] width 56 height 77
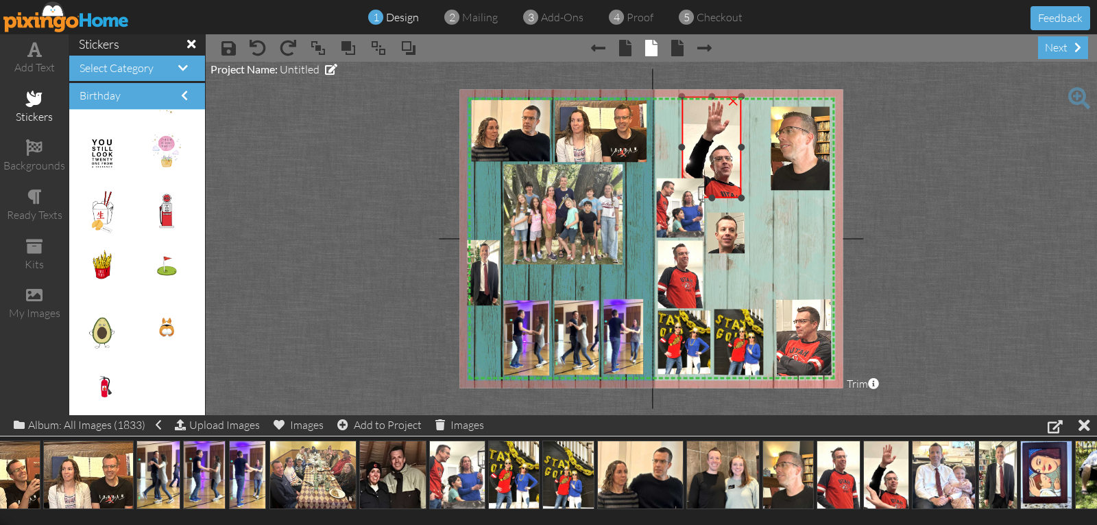
drag, startPoint x: 745, startPoint y: 206, endPoint x: 740, endPoint y: 197, distance: 9.9
click at [743, 197] on div at bounding box center [741, 197] width 7 height 7
click at [730, 180] on img at bounding box center [715, 146] width 72 height 110
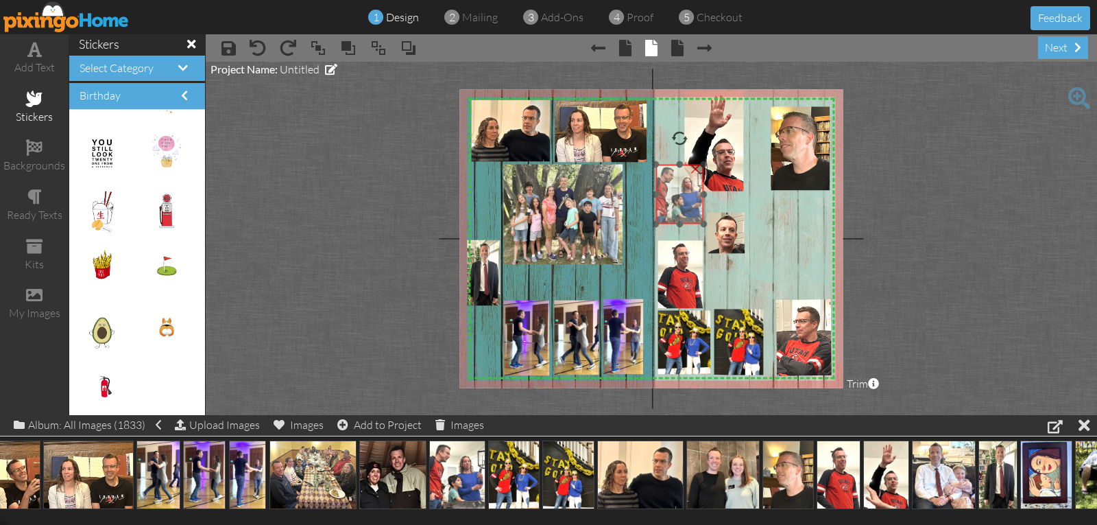
drag, startPoint x: 681, startPoint y: 207, endPoint x: 680, endPoint y: 195, distance: 12.4
click at [680, 195] on img at bounding box center [679, 195] width 48 height 60
click at [714, 189] on div at bounding box center [714, 188] width 7 height 7
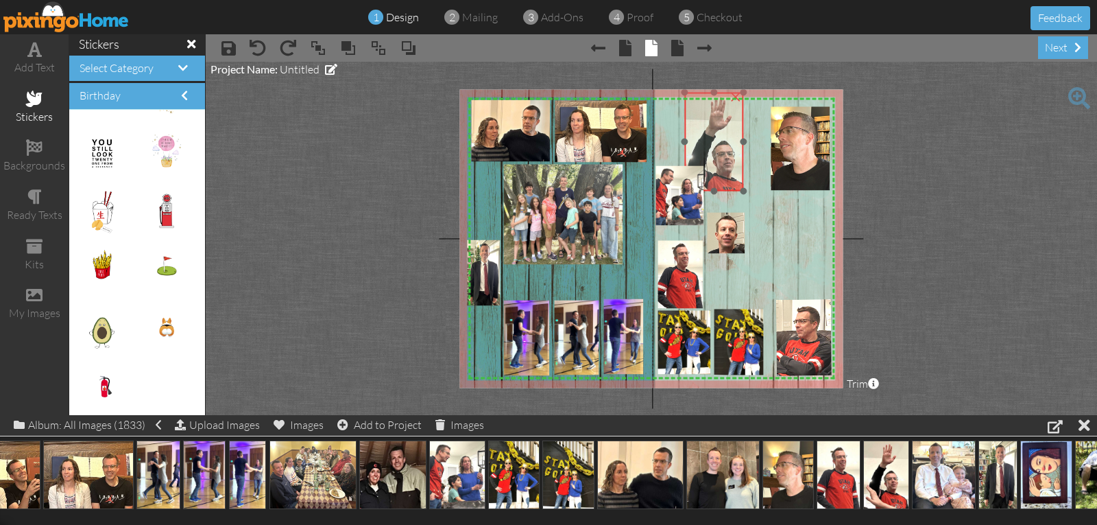
click at [714, 186] on img at bounding box center [715, 148] width 72 height 110
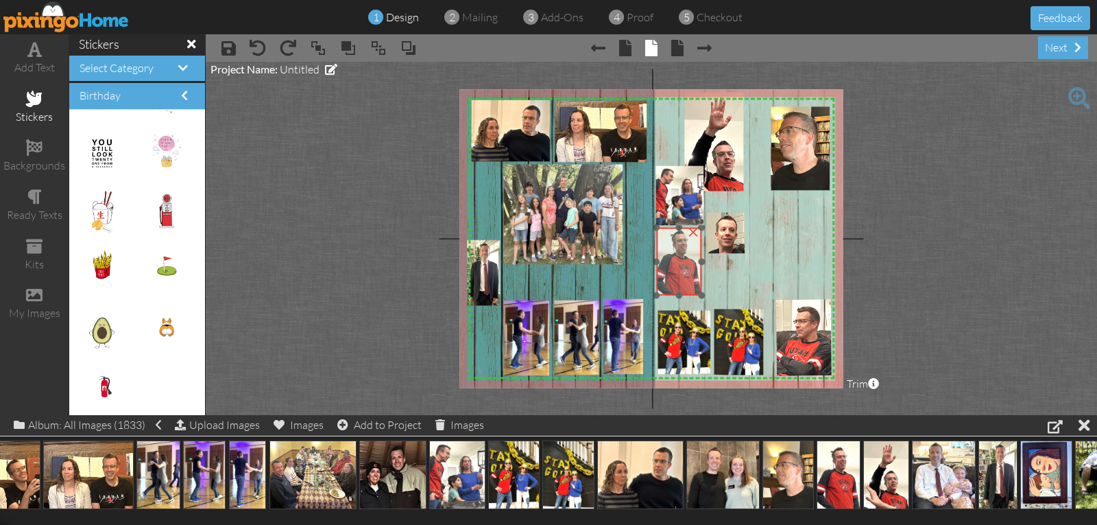
drag, startPoint x: 674, startPoint y: 276, endPoint x: 673, endPoint y: 263, distance: 13.1
click at [673, 263] on img at bounding box center [678, 259] width 45 height 71
drag, startPoint x: 721, startPoint y: 239, endPoint x: 720, endPoint y: 221, distance: 17.9
click at [720, 221] on img at bounding box center [725, 215] width 38 height 41
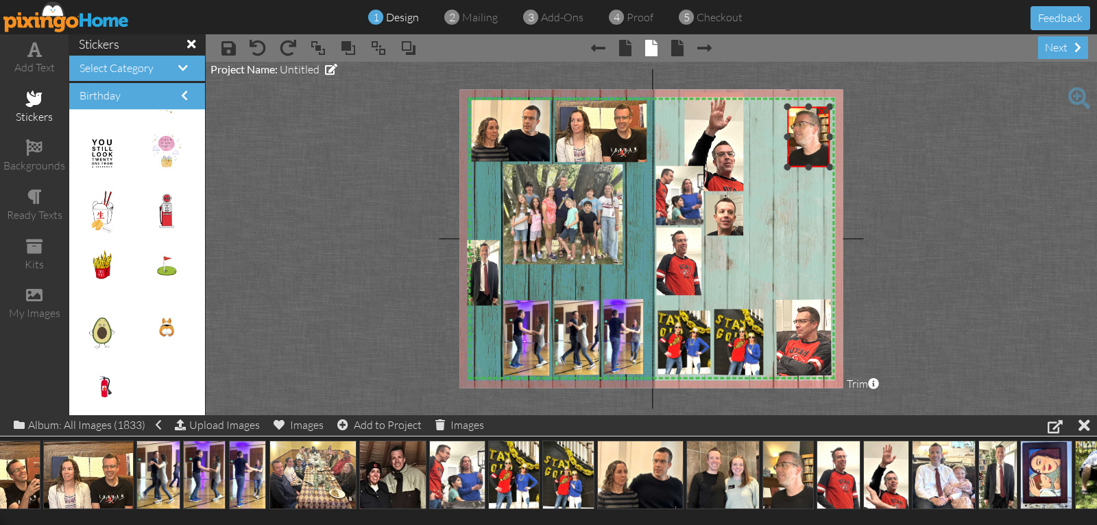
drag, startPoint x: 771, startPoint y: 190, endPoint x: 779, endPoint y: 162, distance: 28.4
click at [773, 166] on div "X X X X X X X X X X X X X X X X X X X X X X X X X X X X X X X X X X X X X X X X…" at bounding box center [650, 238] width 383 height 298
drag, startPoint x: 797, startPoint y: 153, endPoint x: 786, endPoint y: 149, distance: 12.4
click at [786, 149] on img at bounding box center [793, 129] width 49 height 65
click at [786, 150] on img at bounding box center [793, 130] width 49 height 65
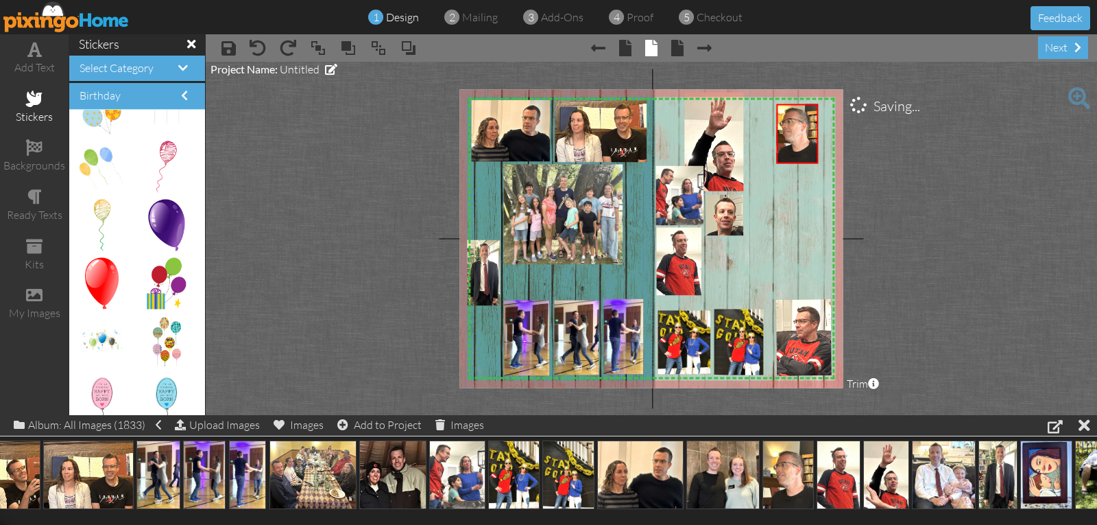
scroll to position [85, 0]
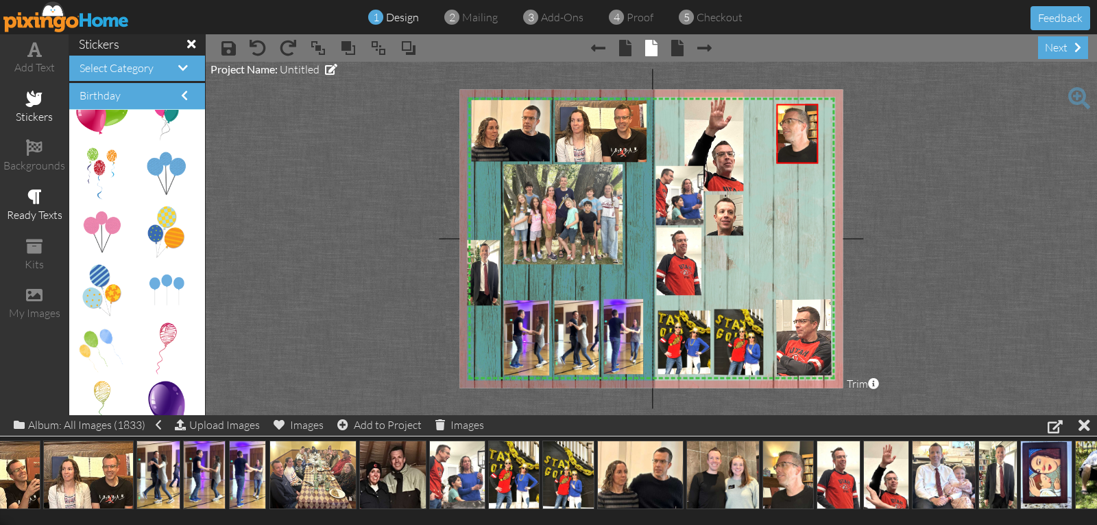
click at [56, 215] on div "ready texts" at bounding box center [34, 215] width 69 height 16
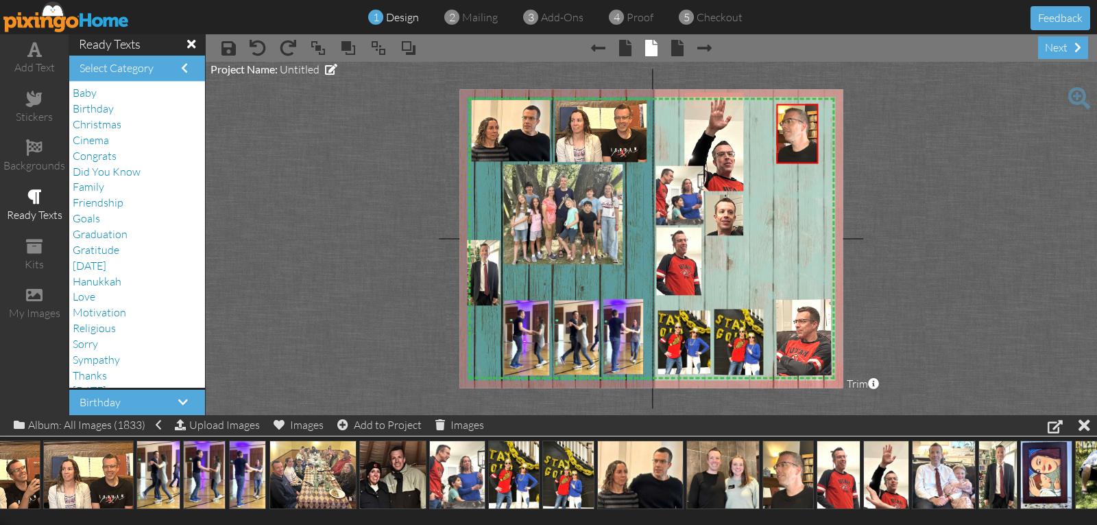
click at [114, 110] on div "Birthday" at bounding box center [137, 109] width 129 height 16
click at [105, 112] on span "Birthday" at bounding box center [93, 108] width 41 height 14
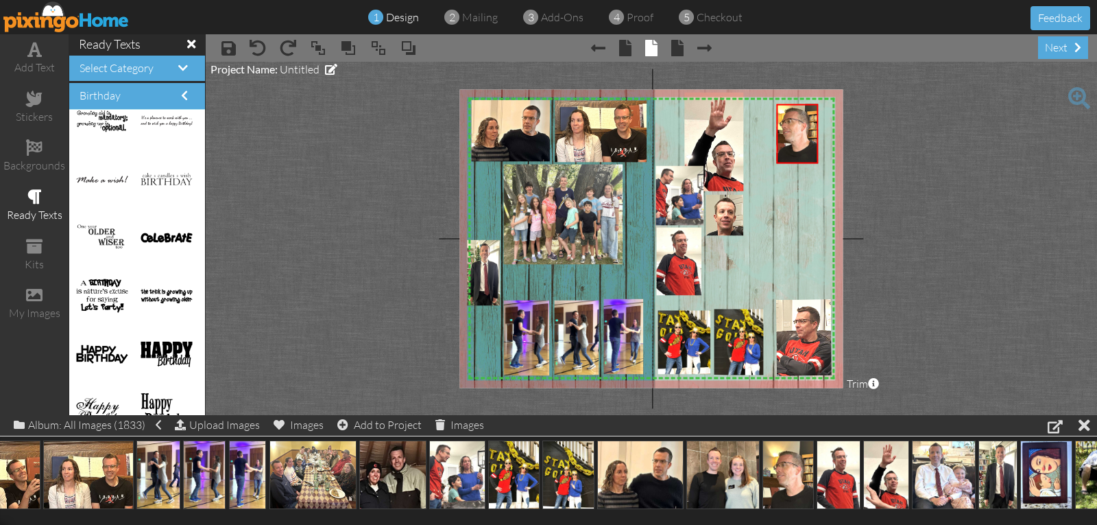
scroll to position [754, 0]
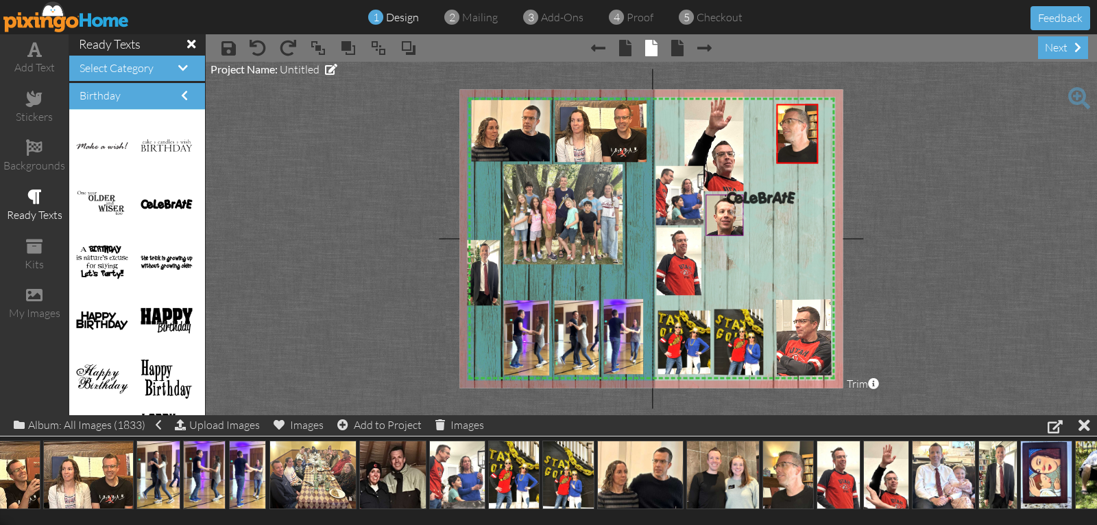
drag, startPoint x: 149, startPoint y: 205, endPoint x: 740, endPoint y: 197, distance: 591.1
drag, startPoint x: 767, startPoint y: 182, endPoint x: 752, endPoint y: 213, distance: 34.3
click at [754, 216] on img at bounding box center [762, 212] width 96 height 17
drag, startPoint x: 760, startPoint y: 173, endPoint x: 788, endPoint y: 213, distance: 49.1
click at [788, 213] on div at bounding box center [792, 213] width 16 height 16
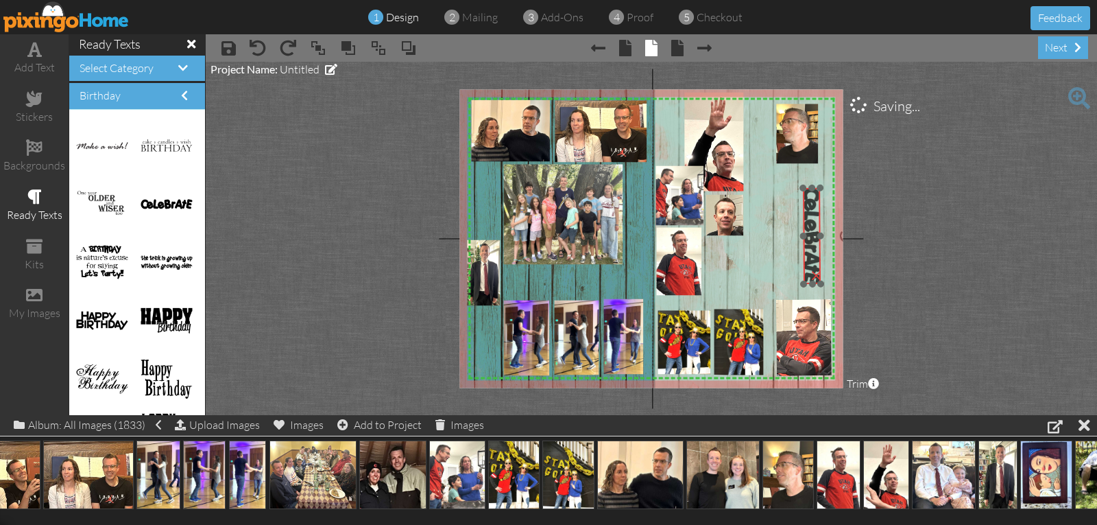
drag, startPoint x: 756, startPoint y: 230, endPoint x: 810, endPoint y: 253, distance: 58.1
click at [810, 253] on img at bounding box center [811, 236] width 17 height 96
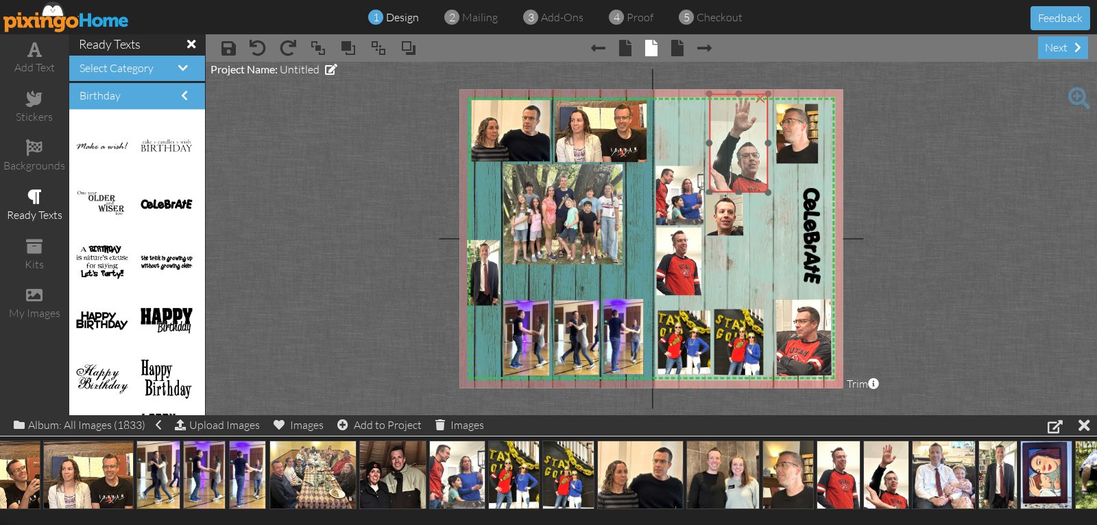
drag, startPoint x: 732, startPoint y: 162, endPoint x: 757, endPoint y: 164, distance: 24.7
click at [757, 164] on img at bounding box center [740, 149] width 72 height 110
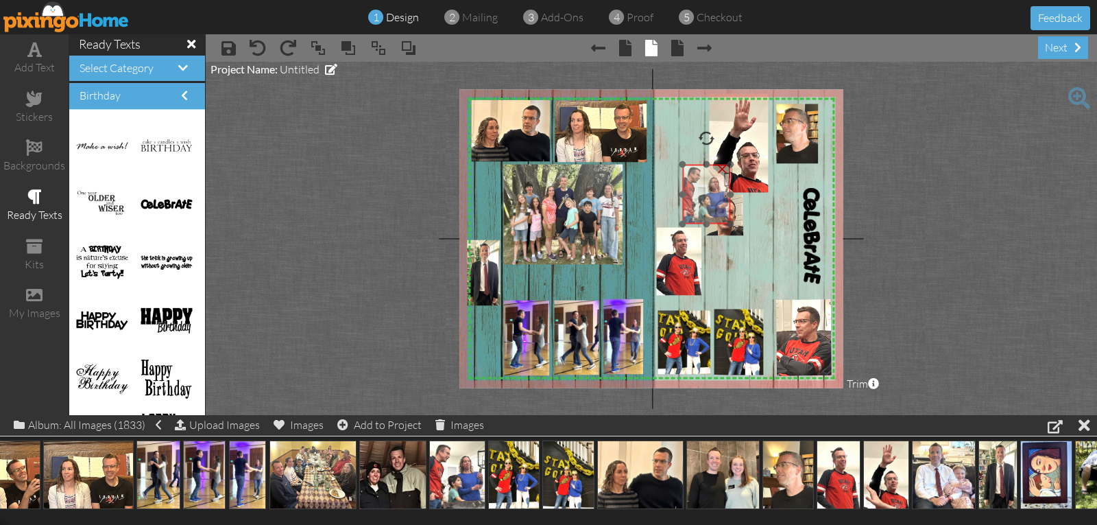
drag, startPoint x: 684, startPoint y: 198, endPoint x: 706, endPoint y: 197, distance: 22.0
click at [706, 197] on img at bounding box center [706, 195] width 48 height 60
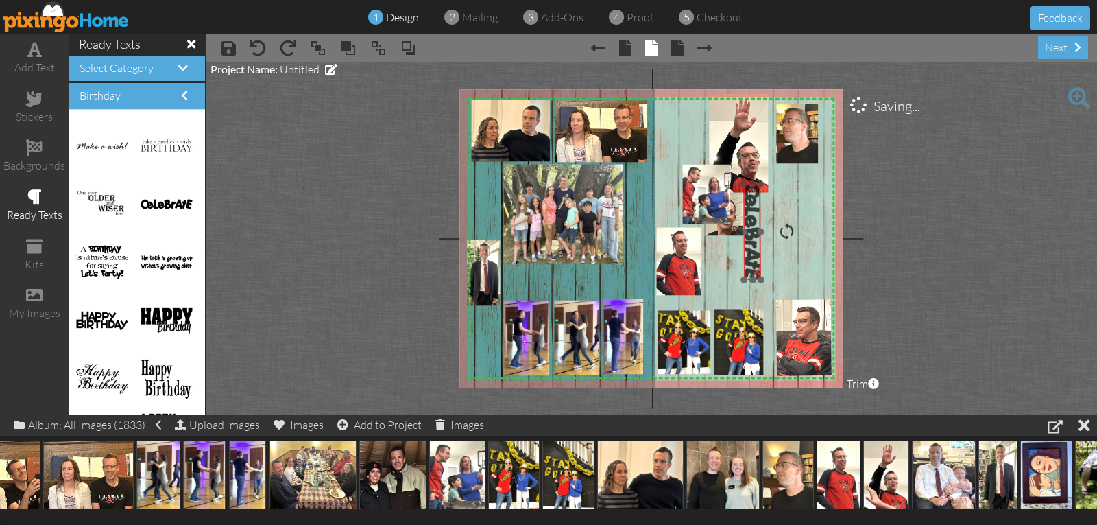
drag, startPoint x: 808, startPoint y: 236, endPoint x: 745, endPoint y: 232, distance: 63.2
click at [745, 232] on img at bounding box center [751, 232] width 17 height 96
drag, startPoint x: 788, startPoint y: 229, endPoint x: 746, endPoint y: 232, distance: 42.6
click at [746, 232] on div "×" at bounding box center [749, 231] width 34 height 97
click at [719, 232] on div at bounding box center [714, 232] width 16 height 16
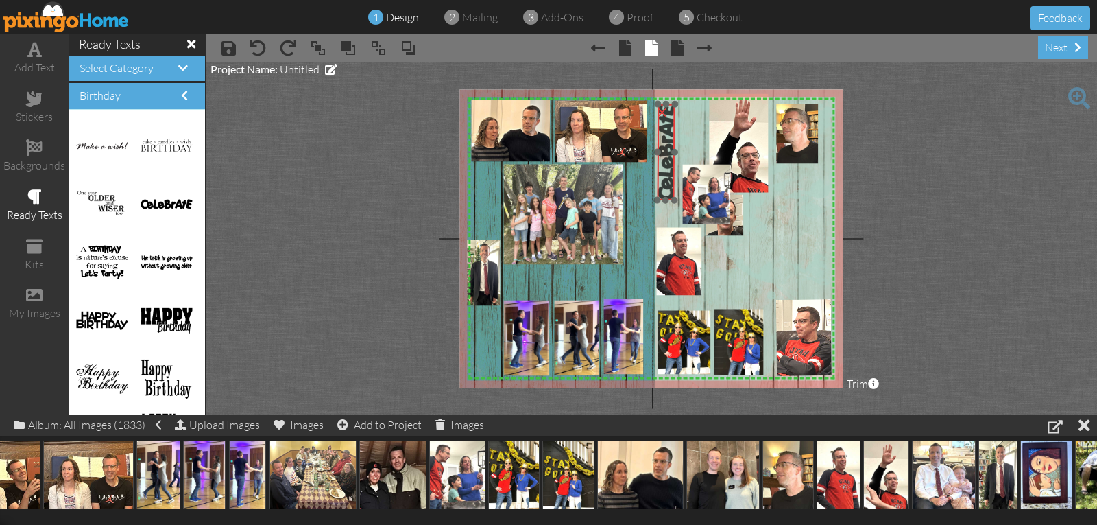
drag, startPoint x: 747, startPoint y: 232, endPoint x: 664, endPoint y: 153, distance: 114.9
click at [664, 153] on img at bounding box center [666, 152] width 18 height 96
drag, startPoint x: 684, startPoint y: 251, endPoint x: 684, endPoint y: 235, distance: 15.8
click at [684, 235] on img at bounding box center [678, 243] width 45 height 71
drag, startPoint x: 686, startPoint y: 241, endPoint x: 686, endPoint y: 251, distance: 10.3
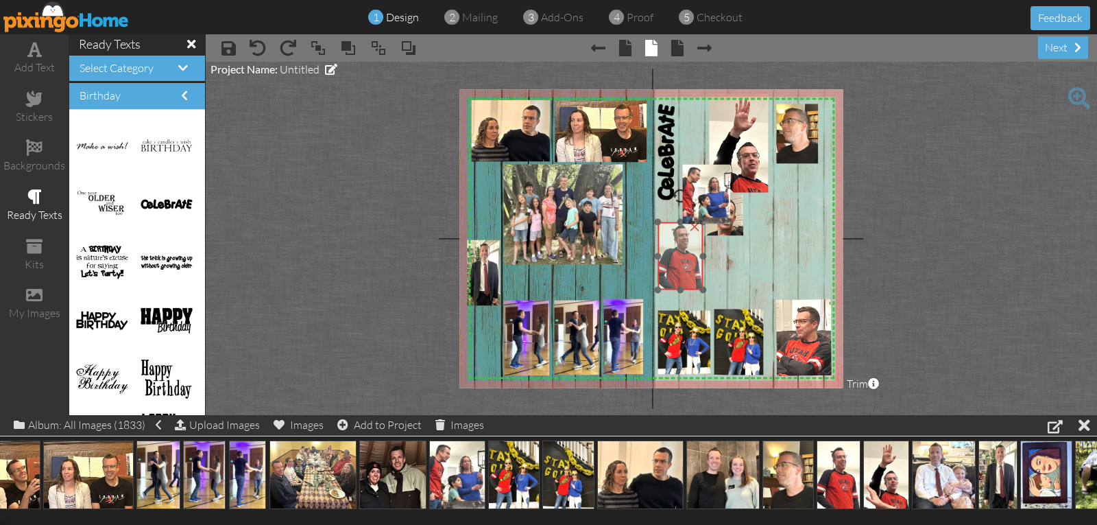
click at [686, 251] on img at bounding box center [680, 254] width 45 height 71
drag, startPoint x: 734, startPoint y: 233, endPoint x: 738, endPoint y: 270, distance: 37.2
click at [738, 270] on img at bounding box center [729, 250] width 38 height 41
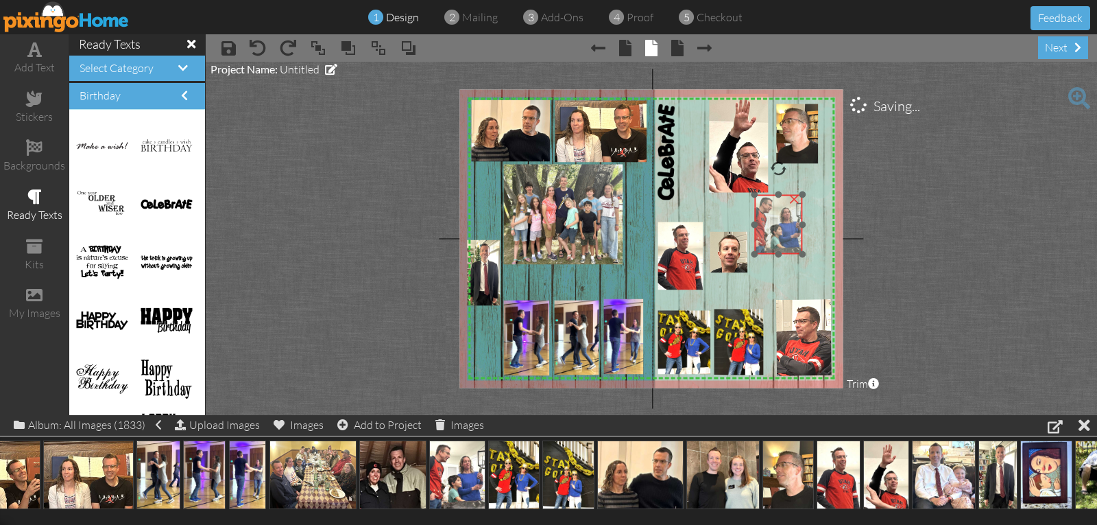
drag, startPoint x: 706, startPoint y: 205, endPoint x: 778, endPoint y: 235, distance: 78.1
click at [778, 235] on img at bounding box center [778, 225] width 48 height 60
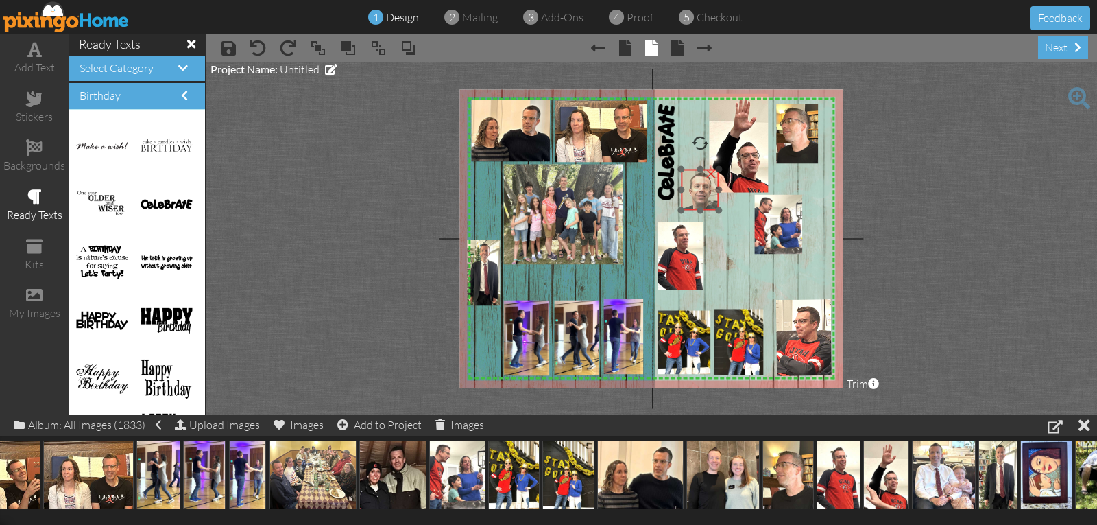
drag, startPoint x: 728, startPoint y: 258, endPoint x: 701, endPoint y: 200, distance: 64.4
click at [699, 197] on img at bounding box center [700, 189] width 38 height 41
drag, startPoint x: 719, startPoint y: 214, endPoint x: 730, endPoint y: 225, distance: 15.0
click at [730, 225] on div at bounding box center [729, 222] width 7 height 7
click at [716, 210] on img at bounding box center [703, 193] width 48 height 52
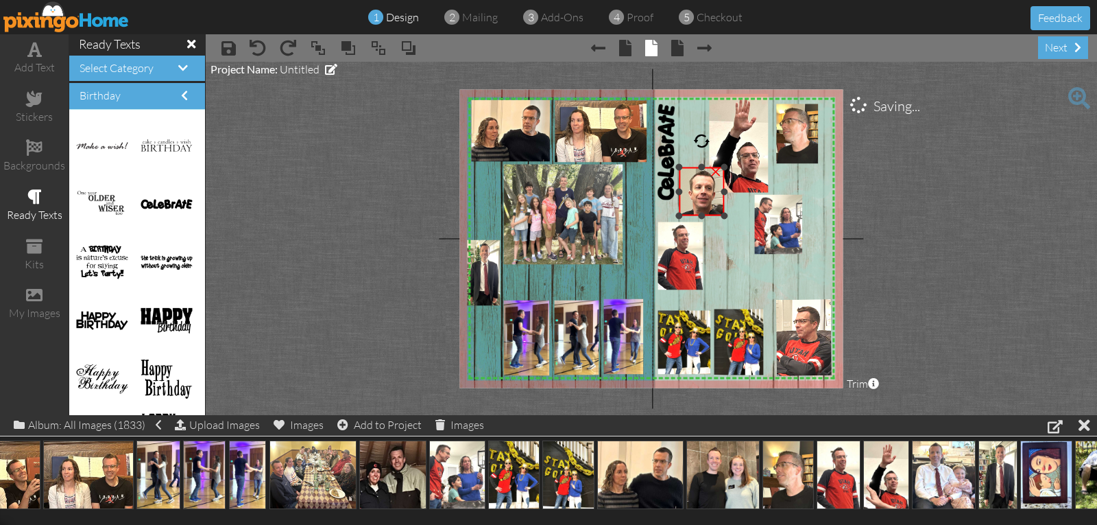
click at [725, 214] on div at bounding box center [724, 215] width 7 height 7
click at [714, 212] on img at bounding box center [703, 191] width 45 height 49
click at [714, 213] on img at bounding box center [702, 192] width 45 height 49
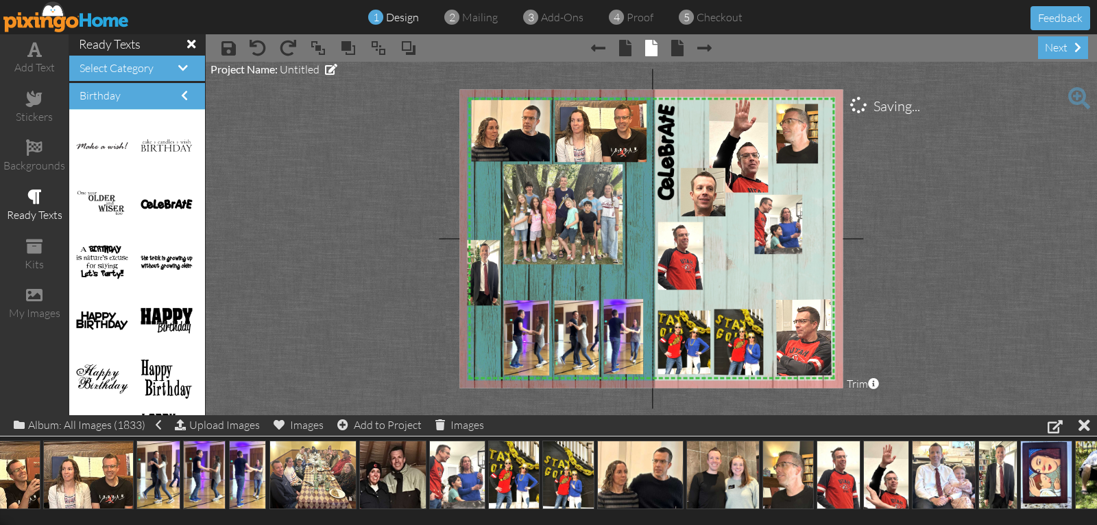
click at [727, 230] on img at bounding box center [787, 241] width 309 height 309
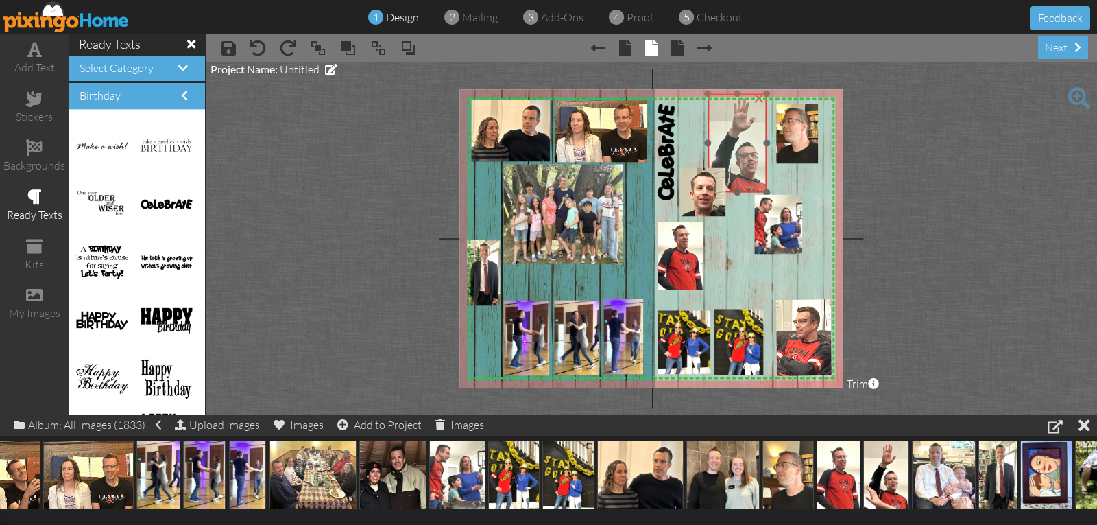
click at [738, 186] on img at bounding box center [739, 149] width 72 height 110
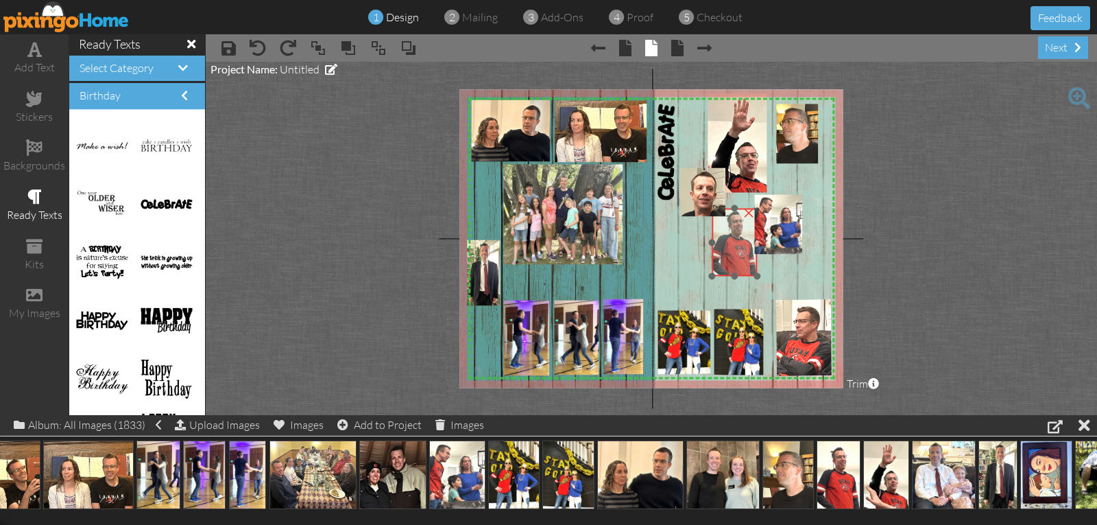
drag, startPoint x: 686, startPoint y: 254, endPoint x: 740, endPoint y: 240, distance: 55.9
click at [740, 240] on img at bounding box center [734, 240] width 45 height 71
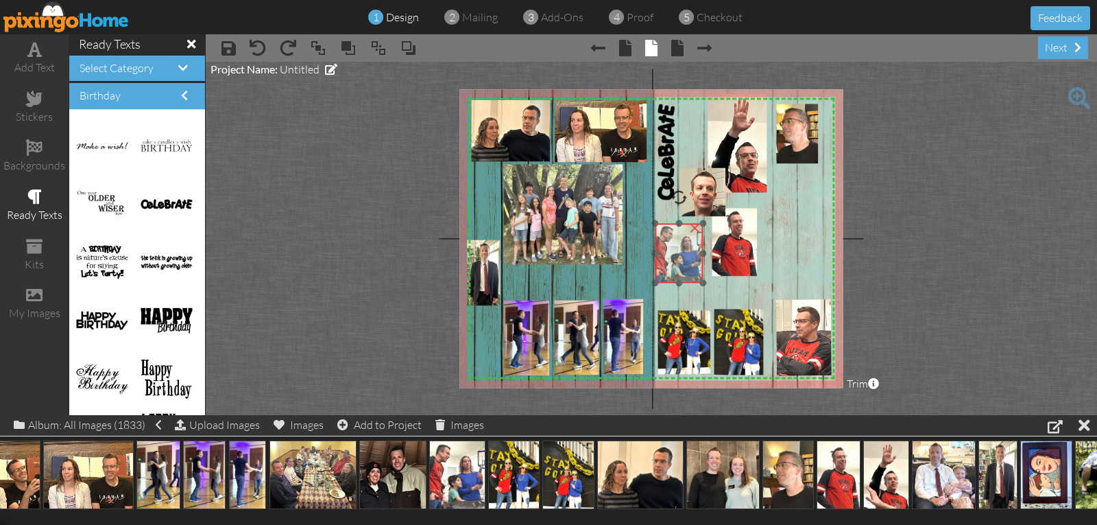
drag, startPoint x: 776, startPoint y: 239, endPoint x: 679, endPoint y: 267, distance: 101.5
click at [678, 267] on img at bounding box center [679, 254] width 48 height 60
click at [705, 221] on div "X X X X X X X X X X X X X X X X X X X X X X X X X X X X X X X X X X X X X X X X…" at bounding box center [650, 238] width 383 height 298
drag, startPoint x: 684, startPoint y: 246, endPoint x: 686, endPoint y: 230, distance: 15.8
click at [686, 230] on img at bounding box center [682, 238] width 48 height 60
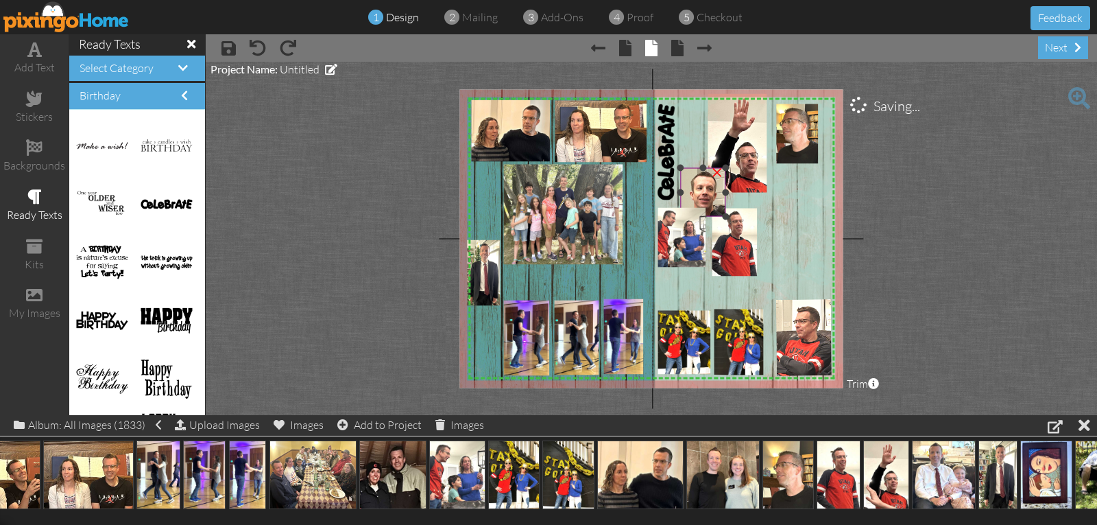
click at [709, 200] on img at bounding box center [702, 192] width 45 height 49
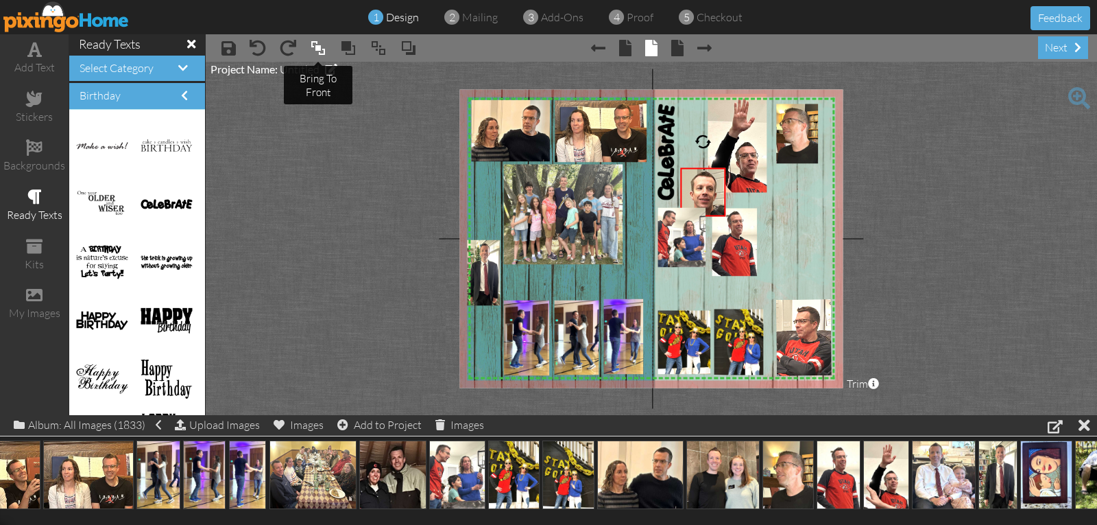
click at [310, 49] on span at bounding box center [318, 48] width 16 height 21
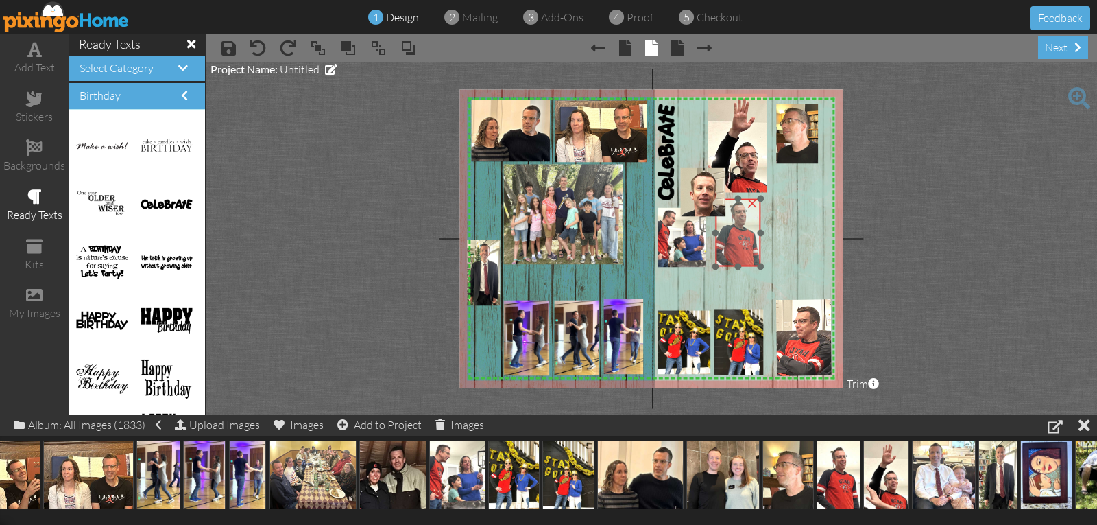
drag, startPoint x: 738, startPoint y: 238, endPoint x: 742, endPoint y: 228, distance: 10.2
click at [742, 228] on img at bounding box center [737, 230] width 45 height 71
drag, startPoint x: 760, startPoint y: 265, endPoint x: 769, endPoint y: 278, distance: 16.4
click at [769, 278] on div at bounding box center [769, 279] width 7 height 7
click at [756, 264] on img at bounding box center [740, 234] width 54 height 86
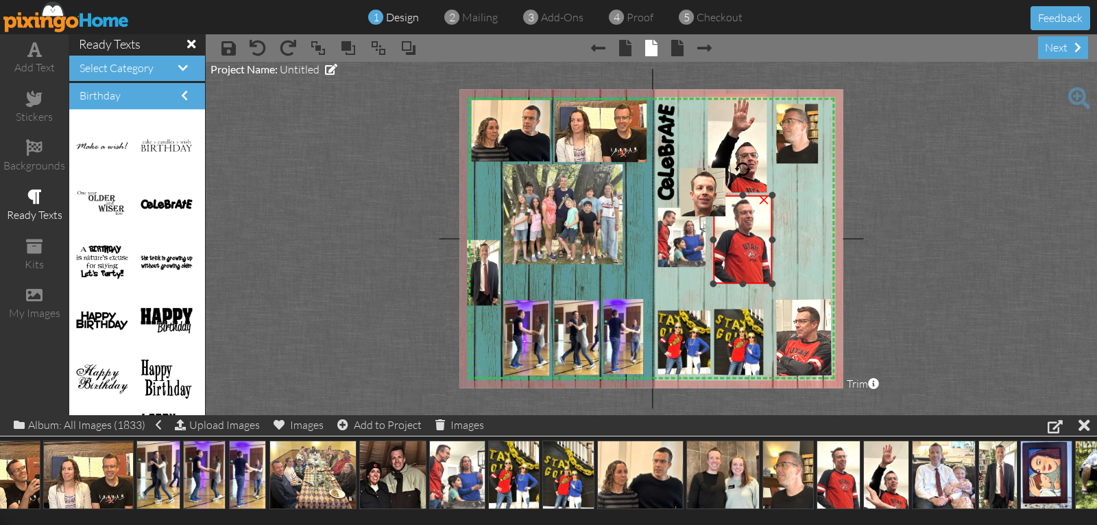
drag, startPoint x: 765, startPoint y: 276, endPoint x: 760, endPoint y: 283, distance: 8.9
click at [766, 282] on div "×" at bounding box center [742, 239] width 59 height 88
drag, startPoint x: 756, startPoint y: 272, endPoint x: 753, endPoint y: 265, distance: 7.7
click at [753, 265] on img at bounding box center [739, 230] width 59 height 93
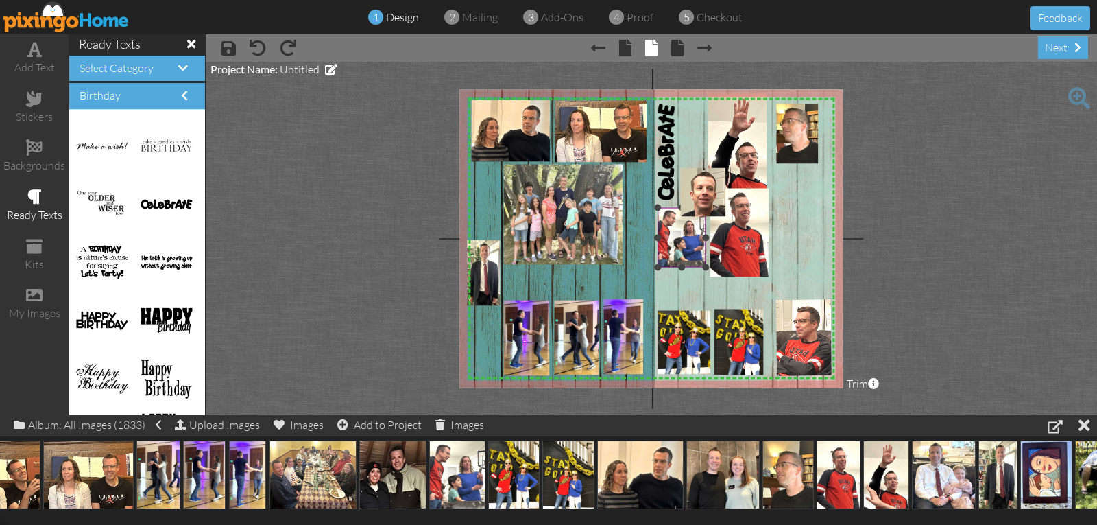
click at [698, 259] on img at bounding box center [682, 238] width 48 height 60
click at [693, 256] on img at bounding box center [681, 236] width 48 height 60
drag, startPoint x: 705, startPoint y: 265, endPoint x: 698, endPoint y: 259, distance: 8.8
click at [698, 259] on div at bounding box center [700, 259] width 7 height 7
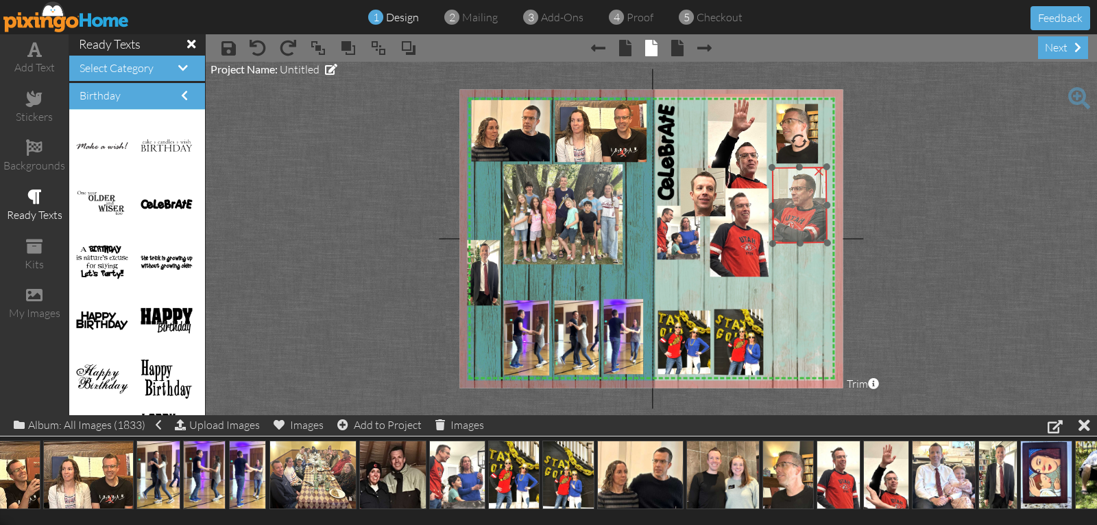
drag, startPoint x: 787, startPoint y: 337, endPoint x: 783, endPoint y: 204, distance: 132.4
click at [783, 204] on img at bounding box center [800, 205] width 56 height 77
drag, startPoint x: 775, startPoint y: 241, endPoint x: 788, endPoint y: 232, distance: 16.2
click at [788, 232] on div "×" at bounding box center [803, 200] width 49 height 67
click at [792, 228] on img at bounding box center [797, 202] width 49 height 67
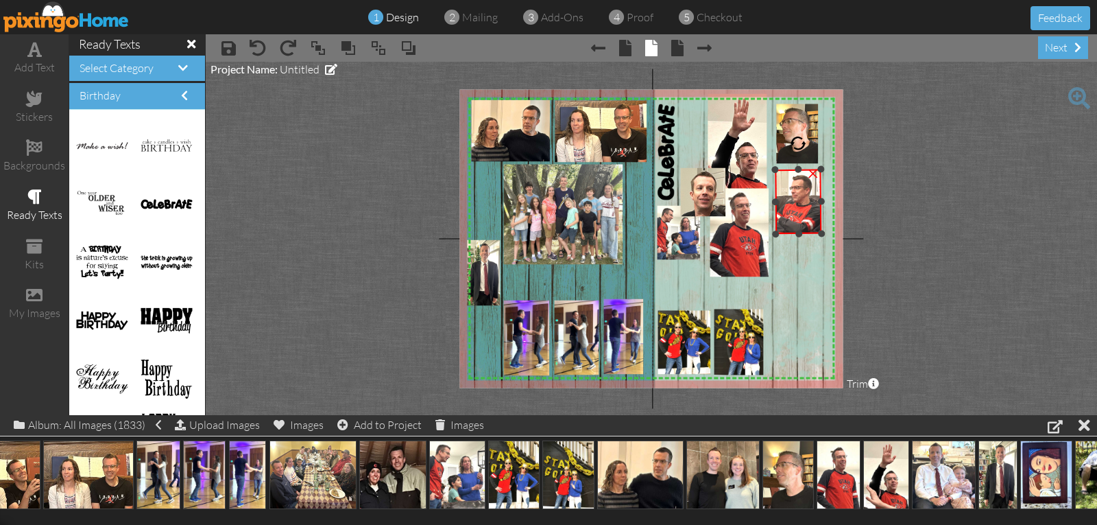
click at [779, 233] on div at bounding box center [775, 233] width 7 height 7
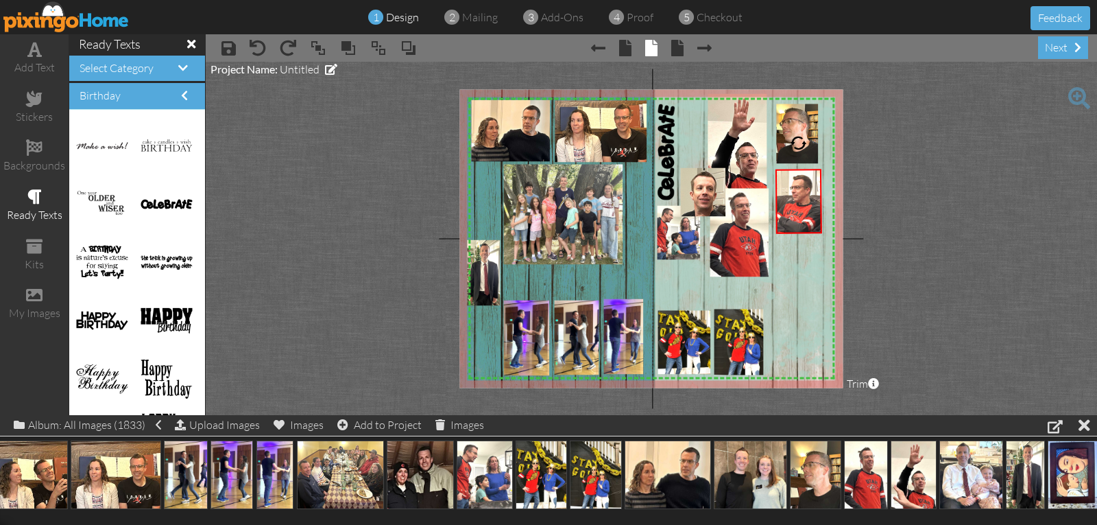
scroll to position [0, 0]
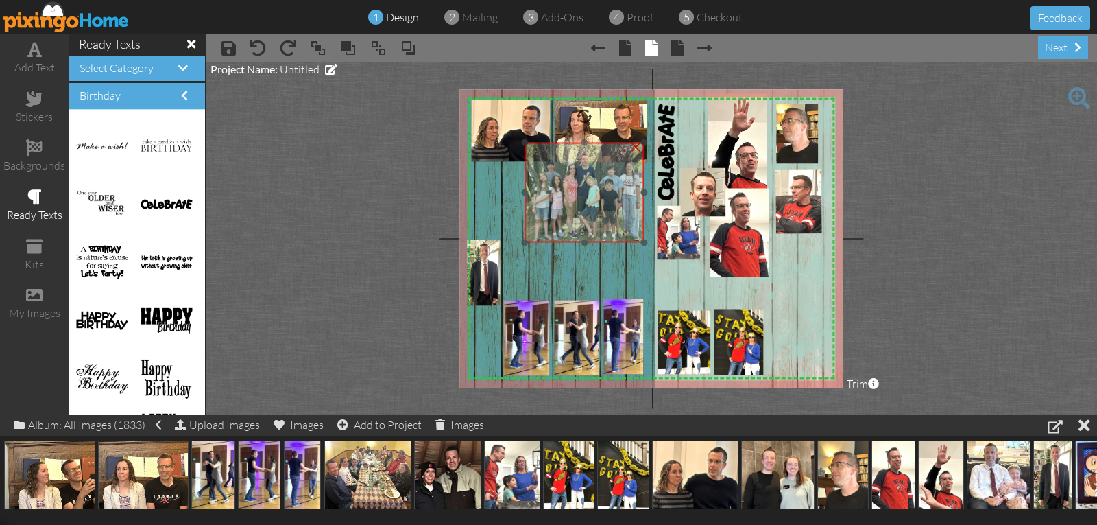
drag, startPoint x: 527, startPoint y: 193, endPoint x: 552, endPoint y: 176, distance: 30.4
click at [551, 176] on img at bounding box center [584, 188] width 119 height 108
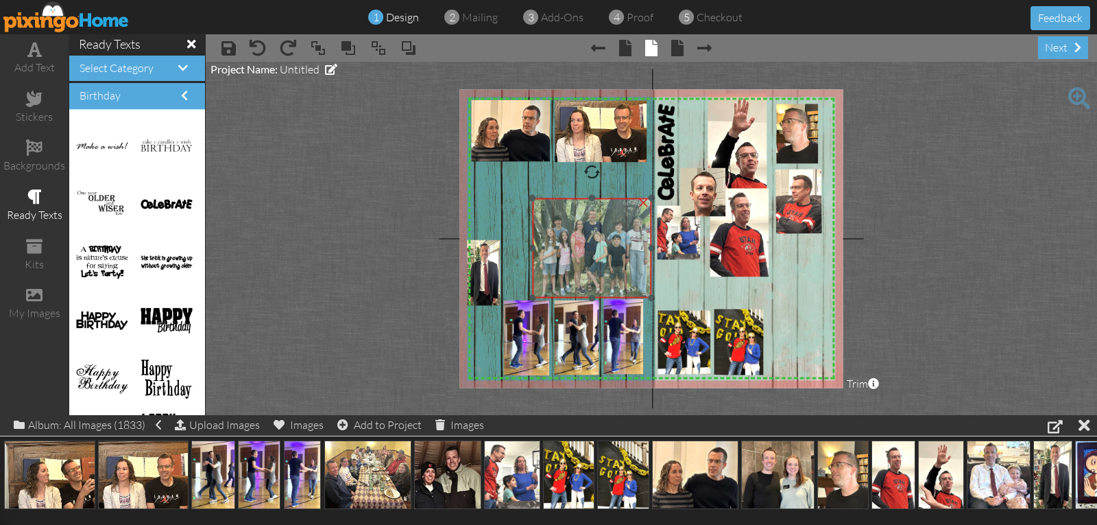
drag, startPoint x: 562, startPoint y: 213, endPoint x: 559, endPoint y: 272, distance: 58.3
click at [559, 272] on img at bounding box center [591, 243] width 119 height 108
click at [557, 272] on img at bounding box center [590, 243] width 119 height 108
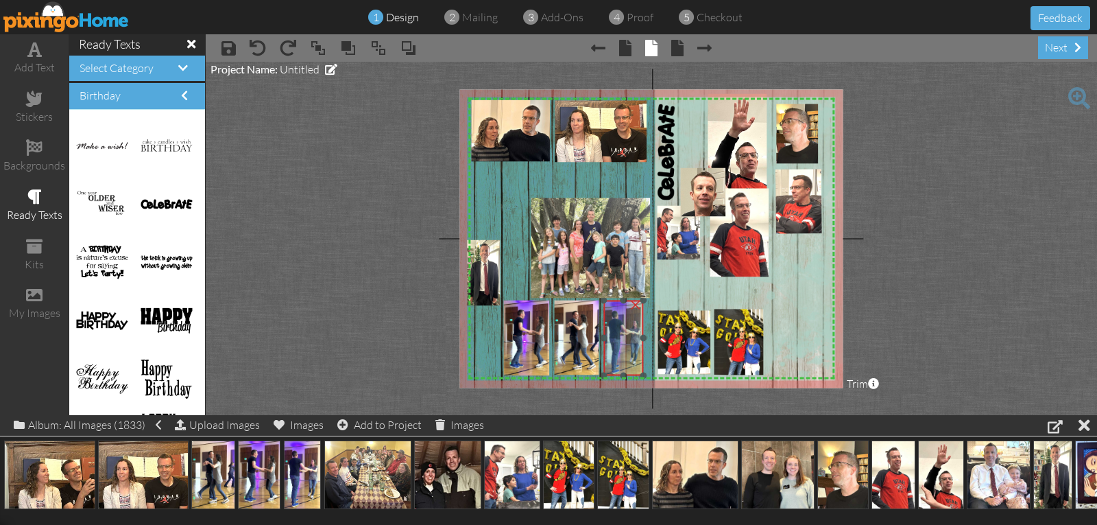
click at [622, 334] on img at bounding box center [624, 337] width 40 height 75
click at [576, 347] on img at bounding box center [577, 339] width 47 height 75
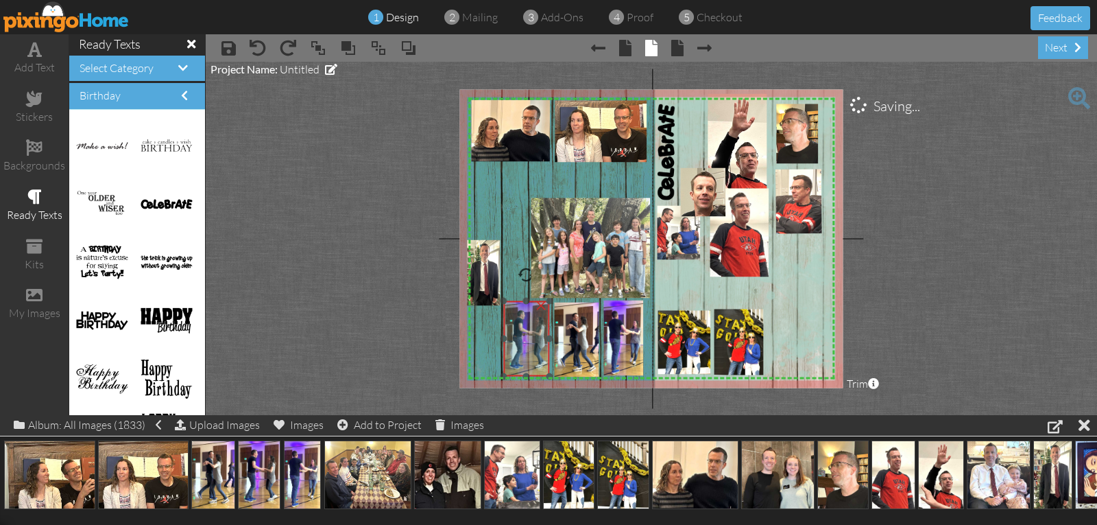
click at [534, 359] on img at bounding box center [526, 338] width 45 height 75
click at [623, 367] on img at bounding box center [624, 338] width 40 height 75
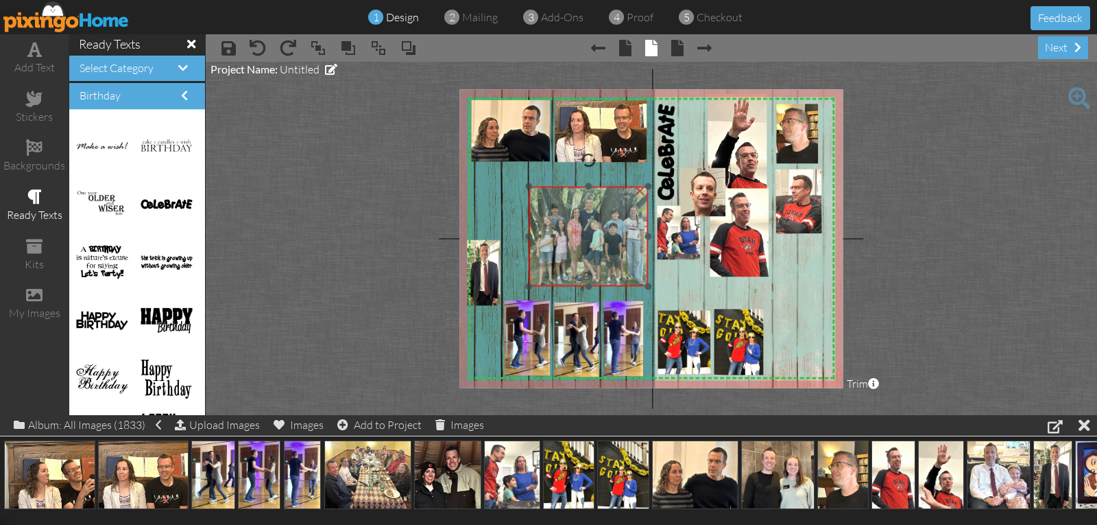
drag, startPoint x: 617, startPoint y: 277, endPoint x: 615, endPoint y: 268, distance: 9.1
click at [614, 265] on img at bounding box center [588, 232] width 119 height 108
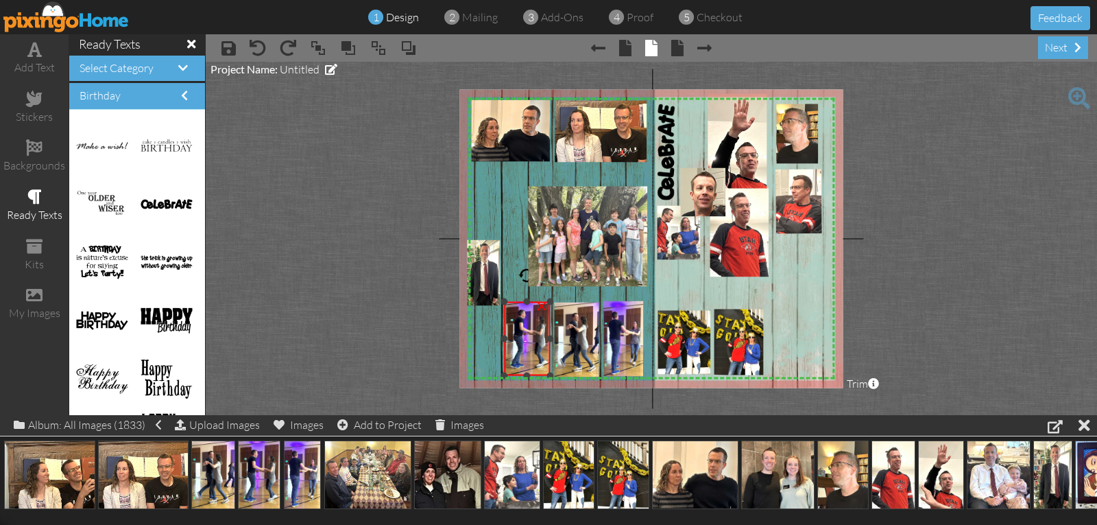
click at [525, 299] on div at bounding box center [527, 301] width 7 height 7
click at [623, 299] on div at bounding box center [623, 301] width 7 height 7
click at [623, 300] on div at bounding box center [623, 302] width 7 height 7
click at [876, 272] on project-studio-wrapper "X X X X X X X X X X X X X X X X X X X X X X X X X X X X X X X X X X X X X X X X…" at bounding box center [651, 238] width 891 height 353
drag, startPoint x: 480, startPoint y: 265, endPoint x: 496, endPoint y: 234, distance: 34.0
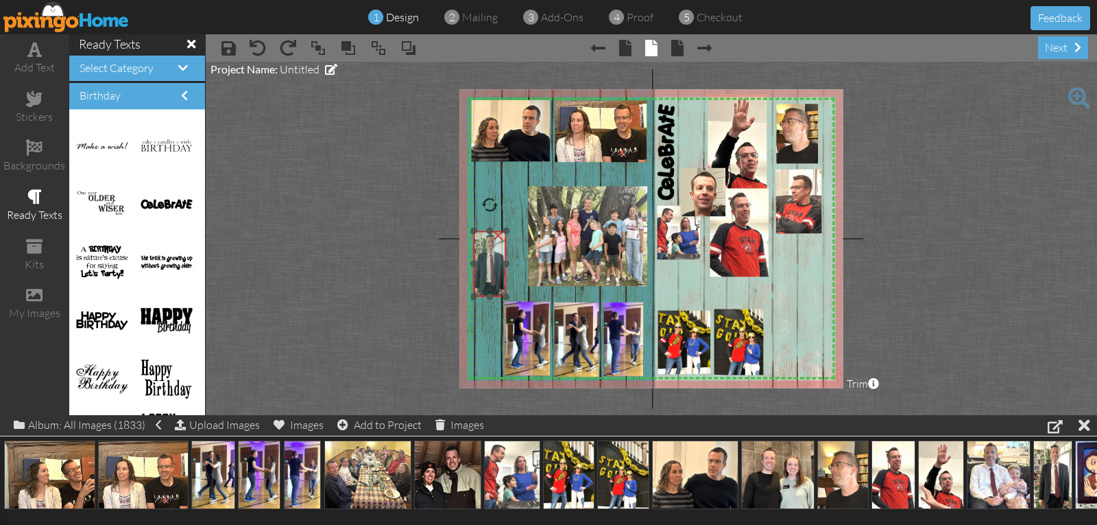
click at [495, 238] on img at bounding box center [488, 264] width 37 height 66
drag, startPoint x: 496, startPoint y: 234, endPoint x: 490, endPoint y: 213, distance: 22.6
click at [492, 217] on img at bounding box center [497, 235] width 37 height 66
click at [496, 209] on img at bounding box center [498, 220] width 37 height 66
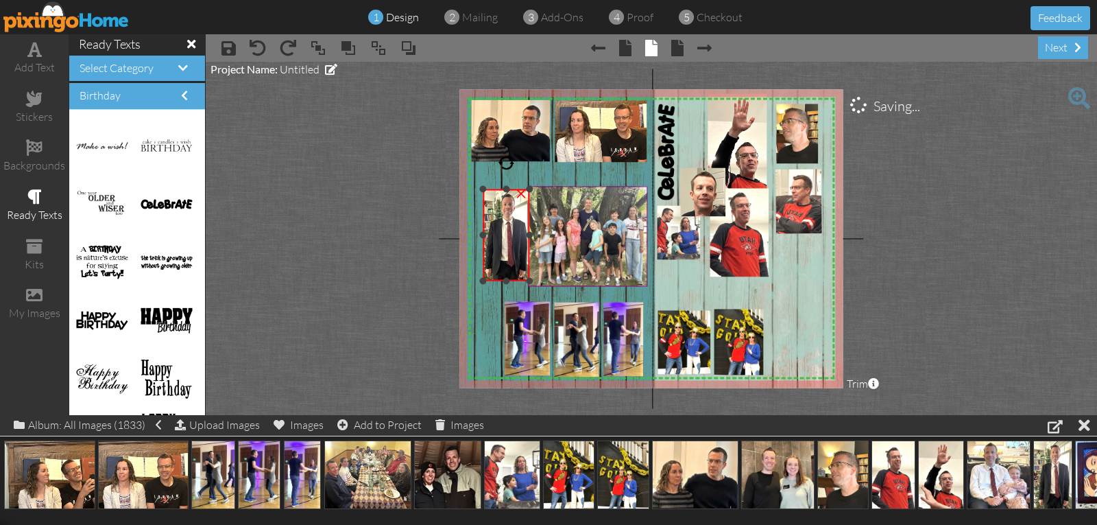
drag, startPoint x: 515, startPoint y: 253, endPoint x: 533, endPoint y: 278, distance: 30.9
click at [533, 279] on div "X X X X X X X X X X X X X X X X X X X X X X X X X X X X X X X X X X X X X X X X…" at bounding box center [650, 238] width 383 height 298
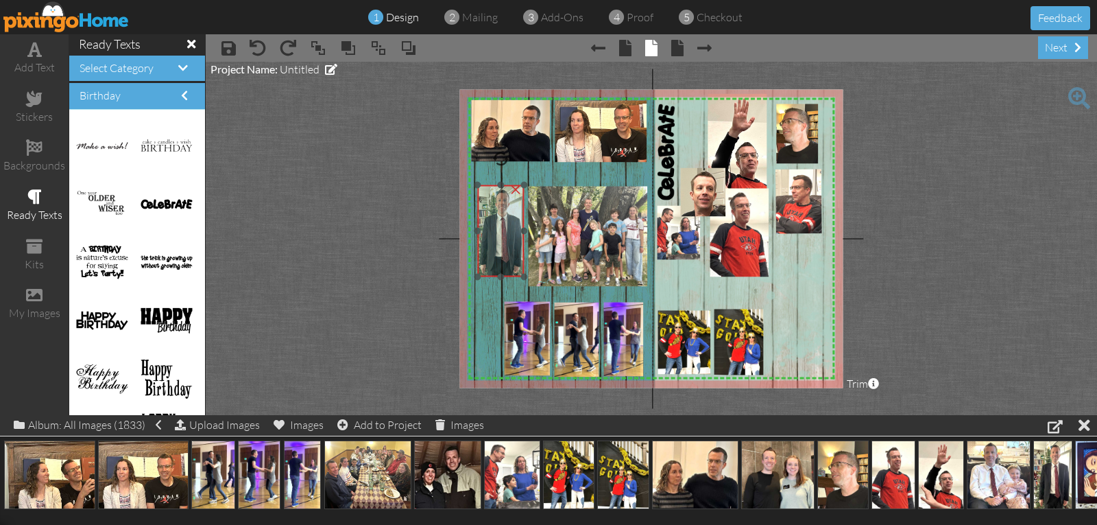
click at [509, 254] on img at bounding box center [498, 231] width 51 height 92
click at [525, 277] on div at bounding box center [525, 279] width 7 height 7
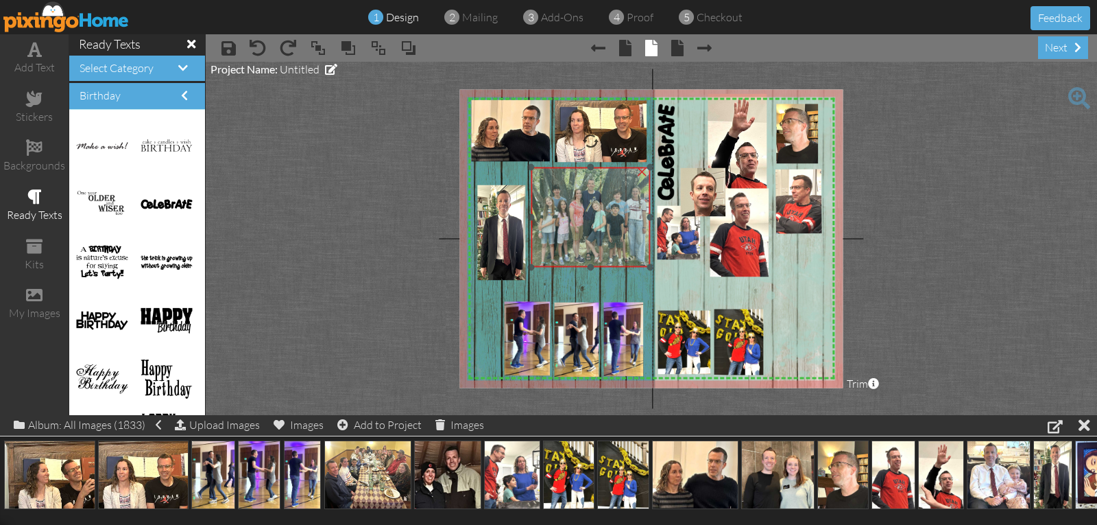
drag, startPoint x: 552, startPoint y: 252, endPoint x: 555, endPoint y: 233, distance: 19.4
click at [555, 233] on img at bounding box center [590, 212] width 119 height 108
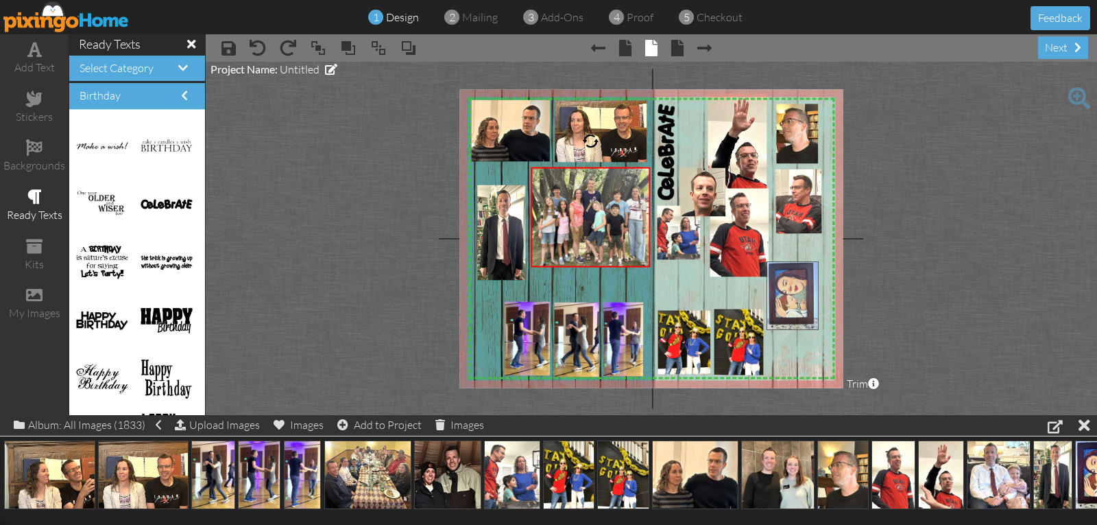
drag, startPoint x: 1085, startPoint y: 466, endPoint x: 776, endPoint y: 287, distance: 356.7
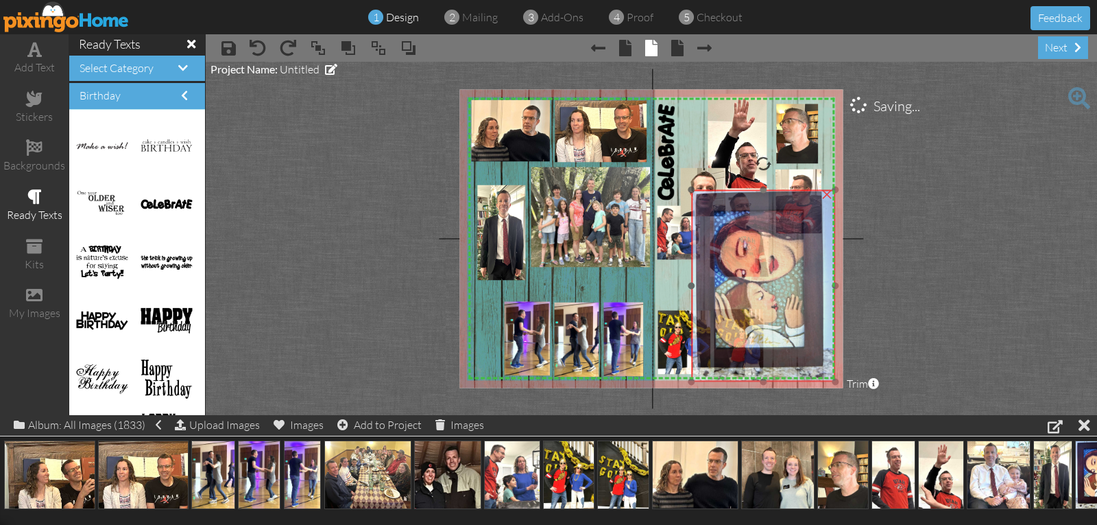
drag, startPoint x: 786, startPoint y: 308, endPoint x: 708, endPoint y: 232, distance: 109.6
click at [708, 232] on img at bounding box center [763, 286] width 144 height 192
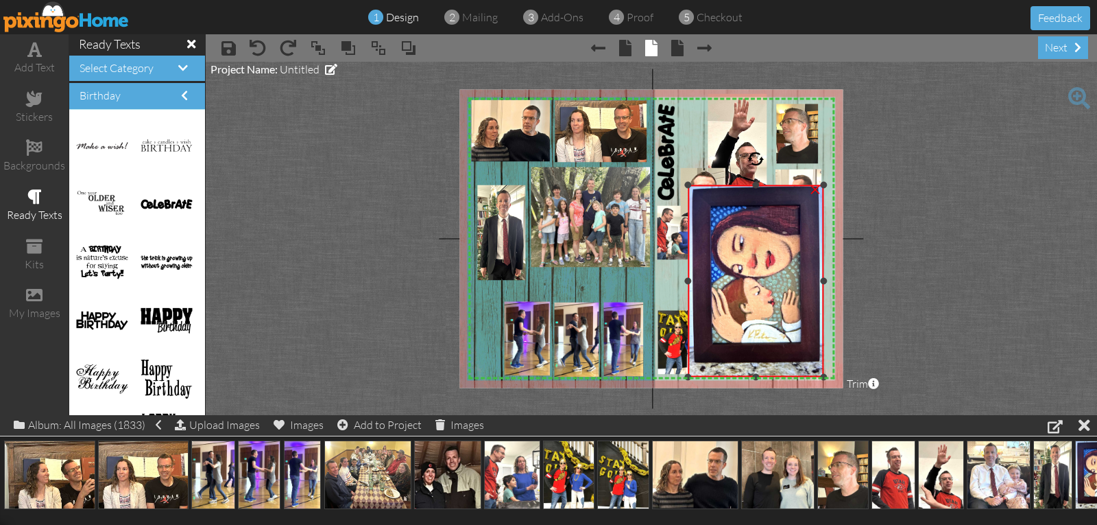
drag, startPoint x: 830, startPoint y: 281, endPoint x: 822, endPoint y: 282, distance: 8.3
click at [822, 282] on div at bounding box center [823, 281] width 7 height 7
drag, startPoint x: 756, startPoint y: 374, endPoint x: 754, endPoint y: 365, distance: 9.8
click at [754, 365] on div at bounding box center [755, 366] width 7 height 7
click at [758, 162] on div at bounding box center [757, 159] width 16 height 16
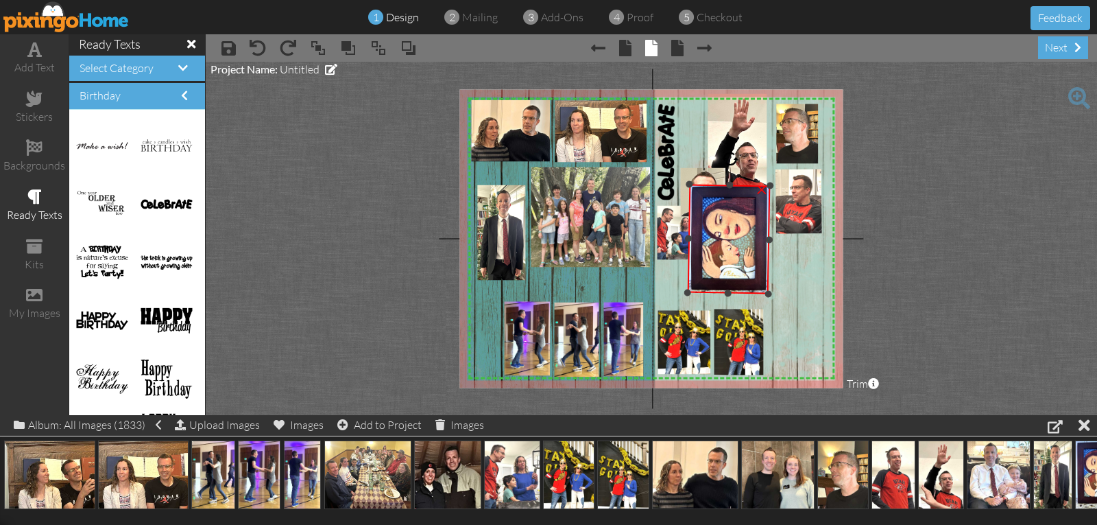
drag, startPoint x: 819, startPoint y: 369, endPoint x: 758, endPoint y: 289, distance: 101.2
click at [758, 291] on div "×" at bounding box center [729, 239] width 82 height 110
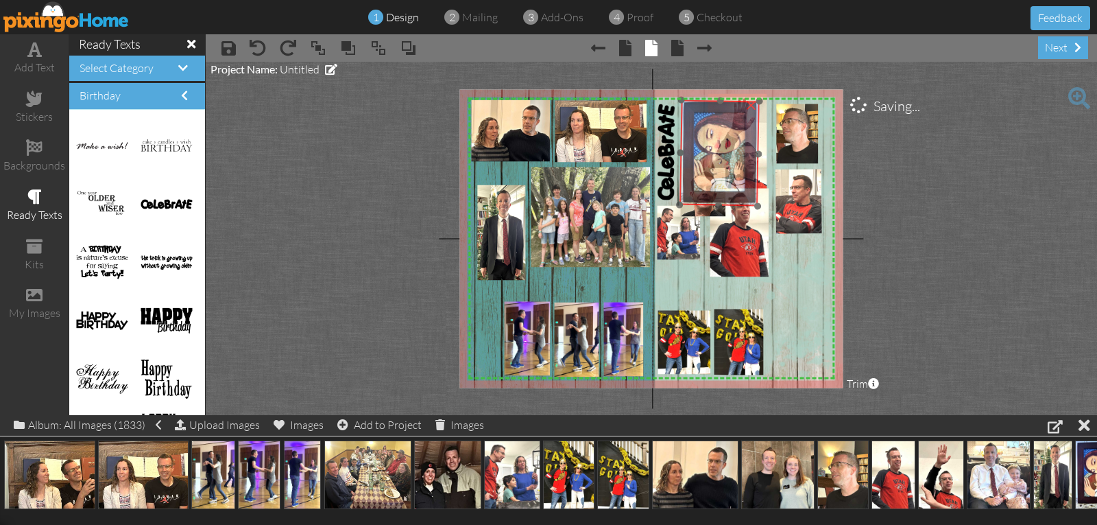
drag, startPoint x: 758, startPoint y: 289, endPoint x: 750, endPoint y: 206, distance: 83.3
click at [750, 206] on img at bounding box center [721, 155] width 85 height 112
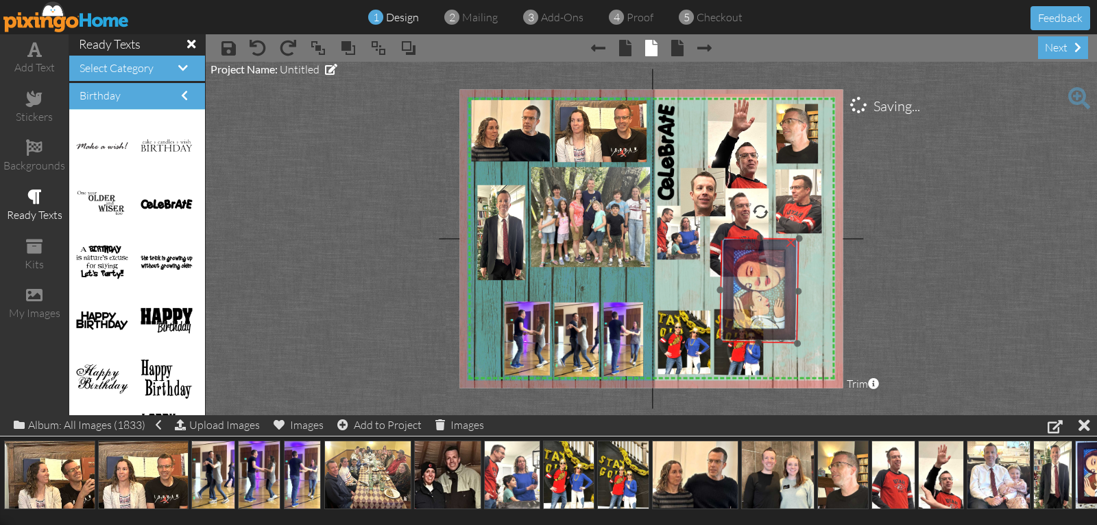
drag, startPoint x: 750, startPoint y: 206, endPoint x: 790, endPoint y: 343, distance: 142.8
click at [790, 343] on img at bounding box center [761, 293] width 85 height 112
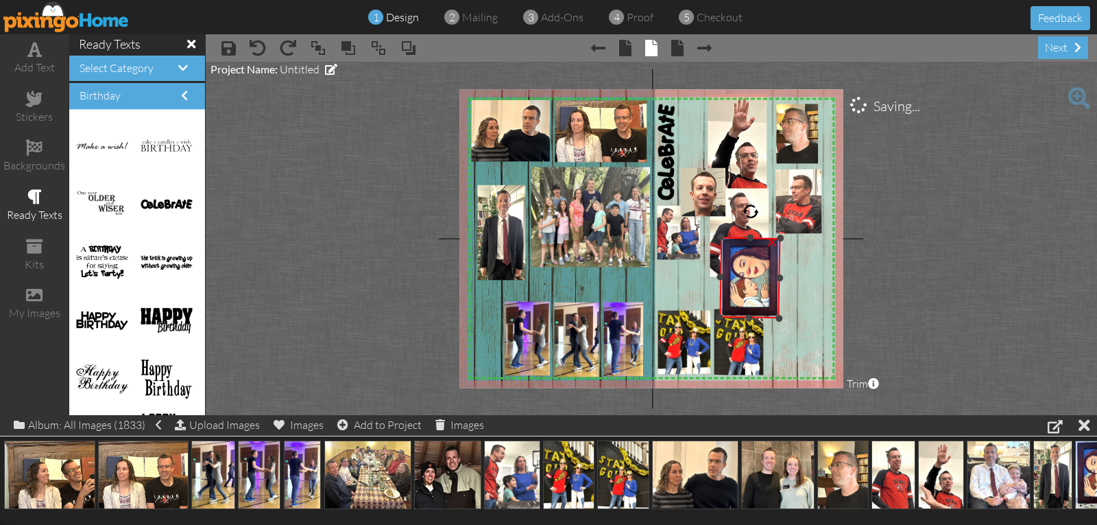
drag, startPoint x: 797, startPoint y: 342, endPoint x: 771, endPoint y: 309, distance: 42.4
click at [777, 315] on div at bounding box center [778, 317] width 7 height 7
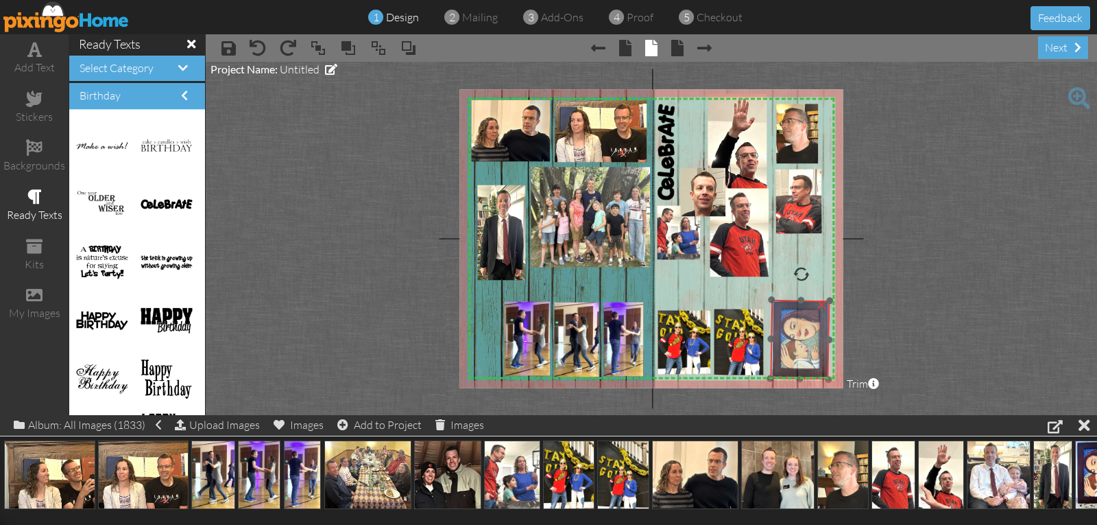
drag, startPoint x: 766, startPoint y: 302, endPoint x: 817, endPoint y: 365, distance: 81.0
click at [817, 365] on img at bounding box center [803, 342] width 64 height 84
drag, startPoint x: 828, startPoint y: 378, endPoint x: 807, endPoint y: 355, distance: 31.1
click at [808, 358] on div "×" at bounding box center [793, 330] width 45 height 60
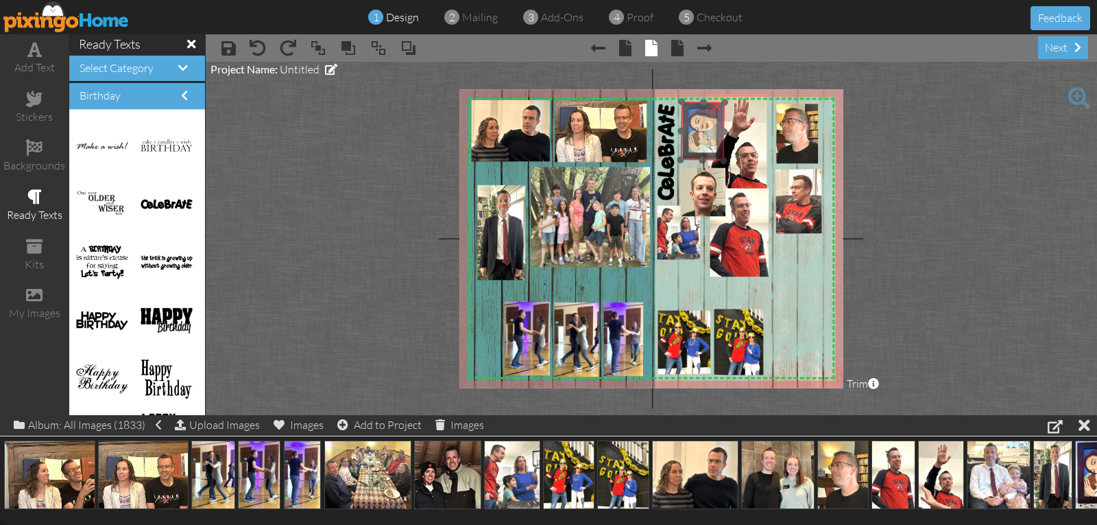
drag, startPoint x: 788, startPoint y: 330, endPoint x: 700, endPoint y: 132, distance: 216.7
click at [700, 132] on img at bounding box center [704, 132] width 47 height 62
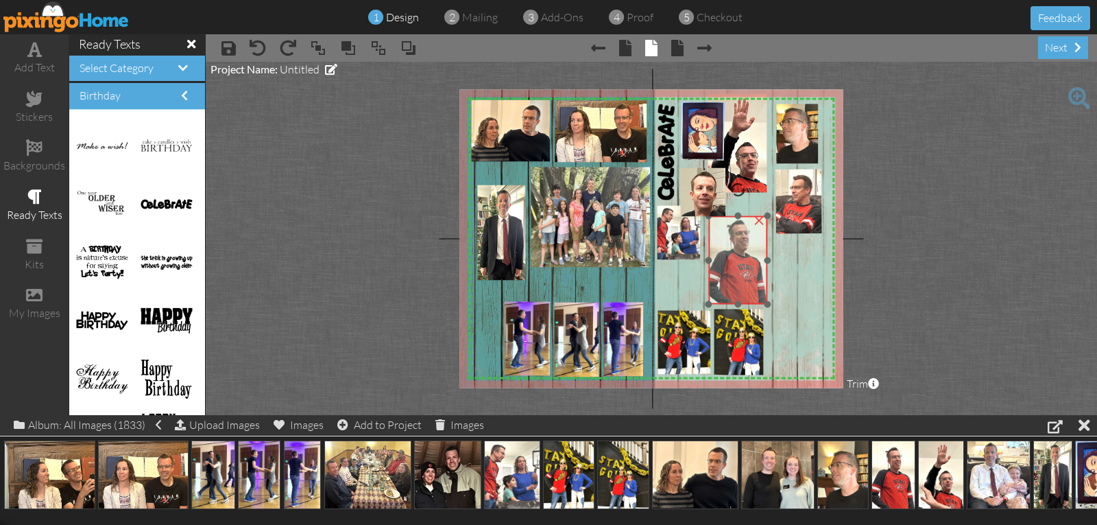
drag, startPoint x: 734, startPoint y: 254, endPoint x: 732, endPoint y: 278, distance: 23.4
click at [732, 278] on img at bounding box center [737, 257] width 59 height 93
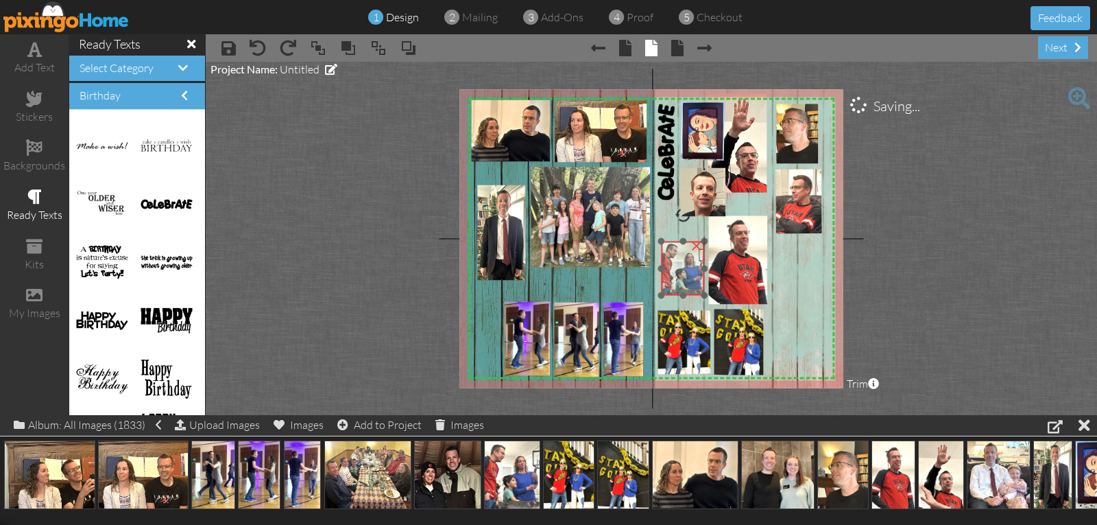
drag, startPoint x: 684, startPoint y: 239, endPoint x: 688, endPoint y: 275, distance: 36.6
click at [688, 275] on img at bounding box center [683, 268] width 44 height 54
drag, startPoint x: 708, startPoint y: 200, endPoint x: 703, endPoint y: 228, distance: 28.5
click at [703, 228] on img at bounding box center [697, 218] width 45 height 49
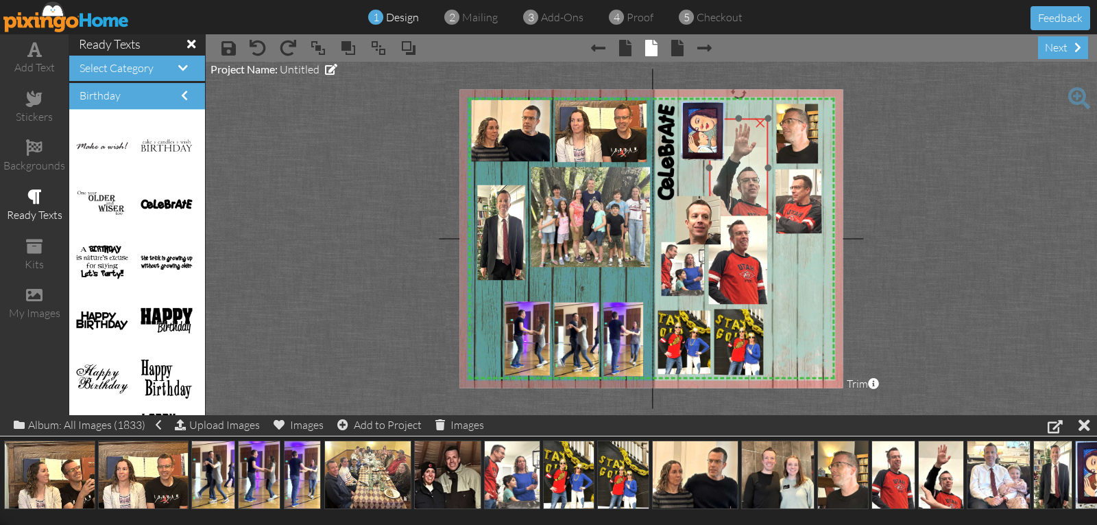
drag, startPoint x: 734, startPoint y: 171, endPoint x: 732, endPoint y: 197, distance: 25.4
click at [734, 196] on img at bounding box center [740, 174] width 72 height 110
click at [735, 199] on img at bounding box center [739, 174] width 72 height 110
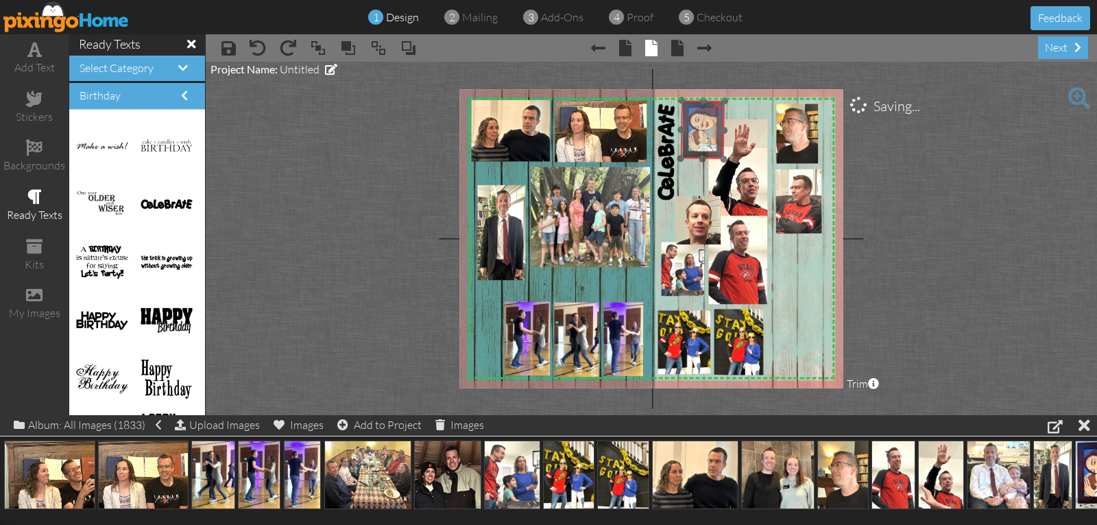
click at [697, 149] on img at bounding box center [704, 131] width 47 height 62
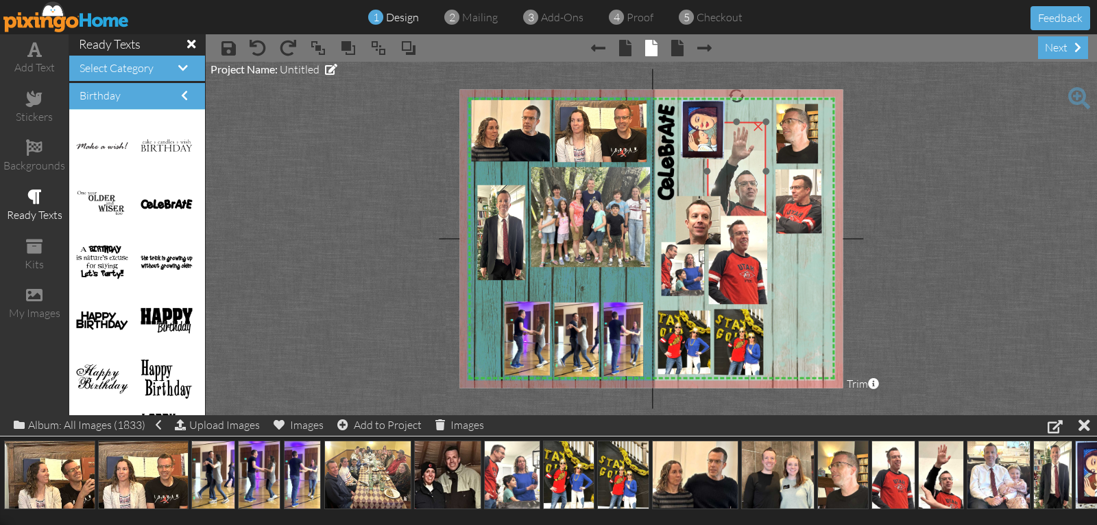
click at [734, 175] on img at bounding box center [738, 177] width 72 height 110
click at [741, 181] on img at bounding box center [738, 174] width 72 height 110
drag, startPoint x: 766, startPoint y: 170, endPoint x: 758, endPoint y: 180, distance: 12.2
click at [765, 173] on div "×" at bounding box center [736, 168] width 59 height 99
drag, startPoint x: 752, startPoint y: 187, endPoint x: 754, endPoint y: 166, distance: 21.4
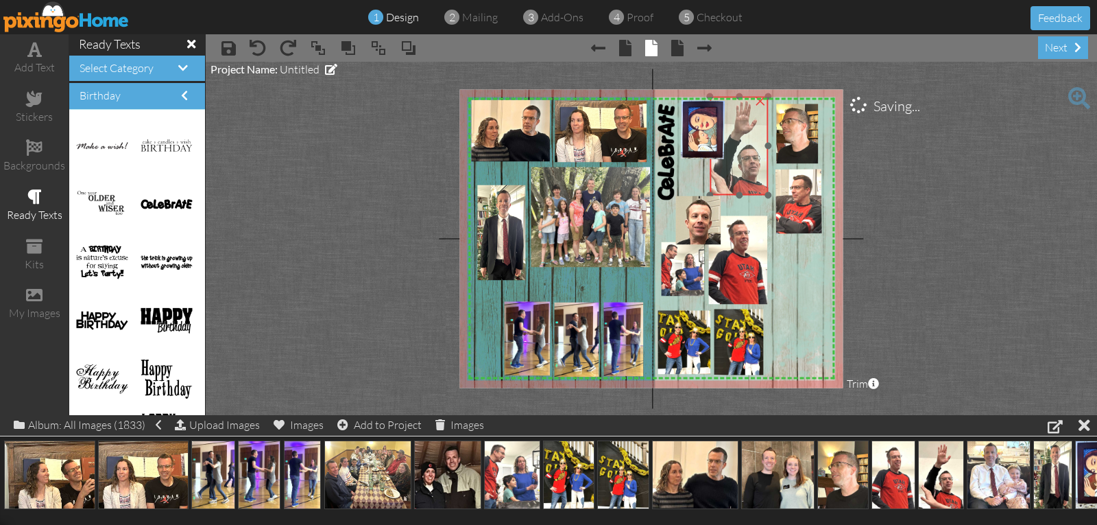
click at [754, 165] on img at bounding box center [741, 152] width 72 height 110
click at [770, 199] on div at bounding box center [770, 200] width 7 height 7
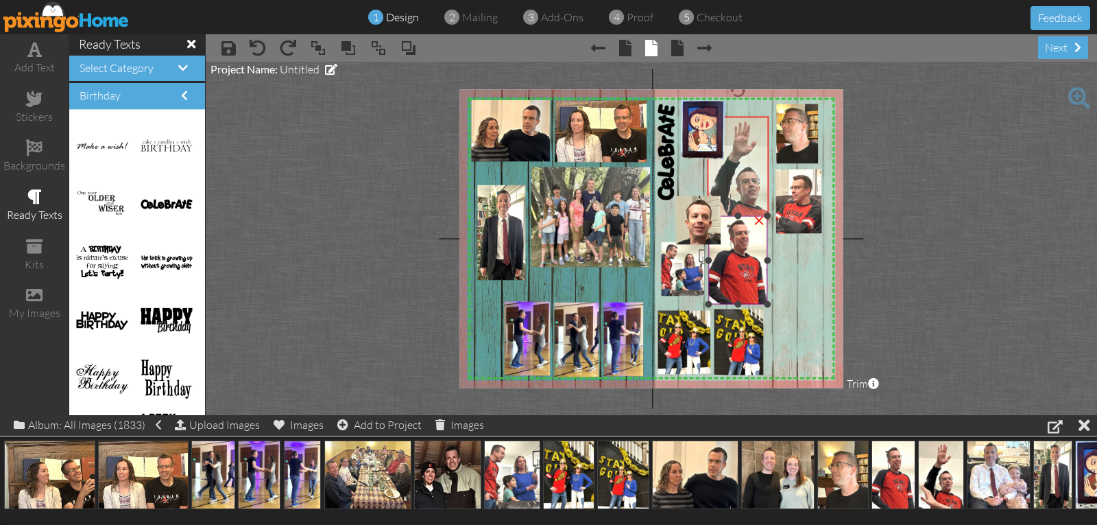
drag, startPoint x: 762, startPoint y: 193, endPoint x: 760, endPoint y: 213, distance: 19.3
click at [760, 213] on div "X X X X X X X X X X X X X X X X X X X X X X X X X X X X X X X X X X X X X X X X…" at bounding box center [650, 238] width 383 height 298
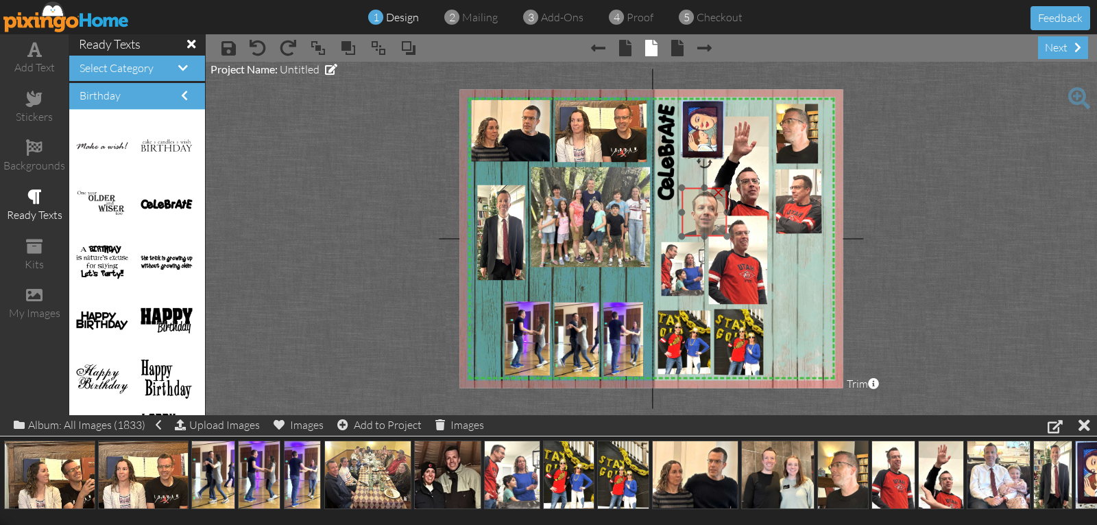
drag, startPoint x: 697, startPoint y: 216, endPoint x: 703, endPoint y: 208, distance: 10.3
click at [703, 208] on img at bounding box center [704, 212] width 45 height 49
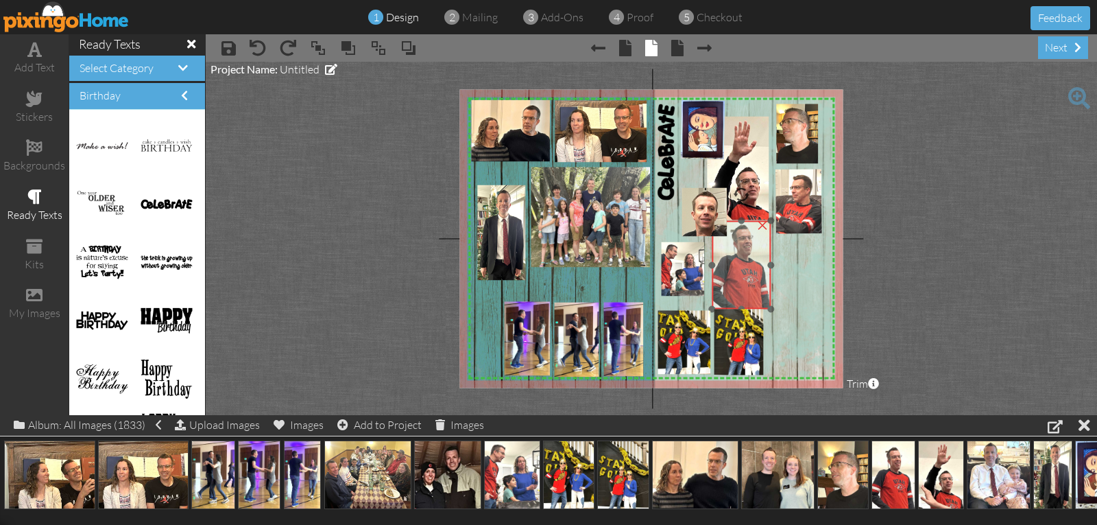
click at [730, 261] on img at bounding box center [741, 262] width 59 height 93
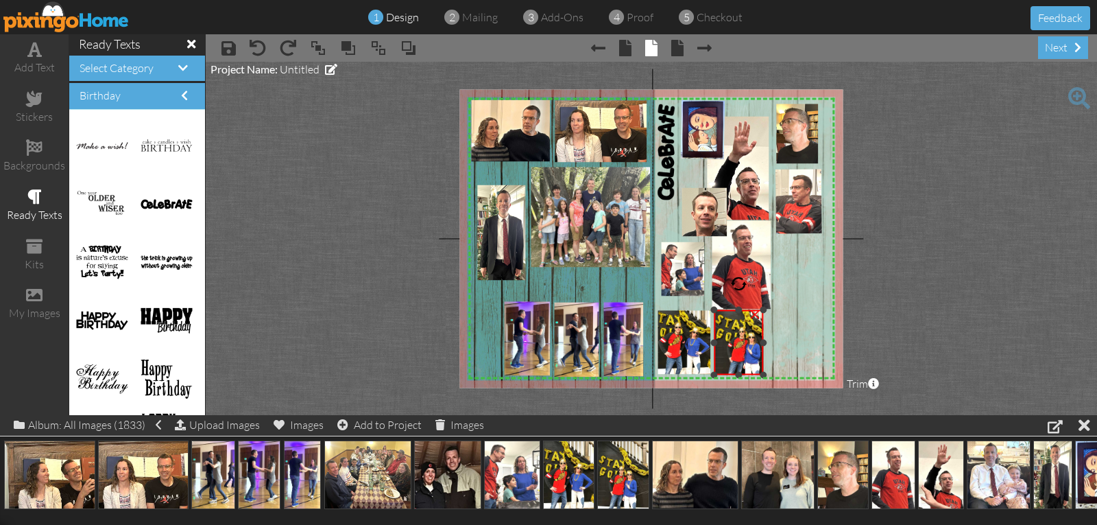
click at [738, 309] on div at bounding box center [738, 309] width 7 height 7
click at [739, 283] on div at bounding box center [738, 284] width 16 height 16
drag, startPoint x: 739, startPoint y: 285, endPoint x: 740, endPoint y: 265, distance: 19.9
click at [740, 264] on div "X X X X X X X X X X X X X X X X X X X X X X X X X X X X X X X X X X X X X X X X…" at bounding box center [650, 238] width 383 height 298
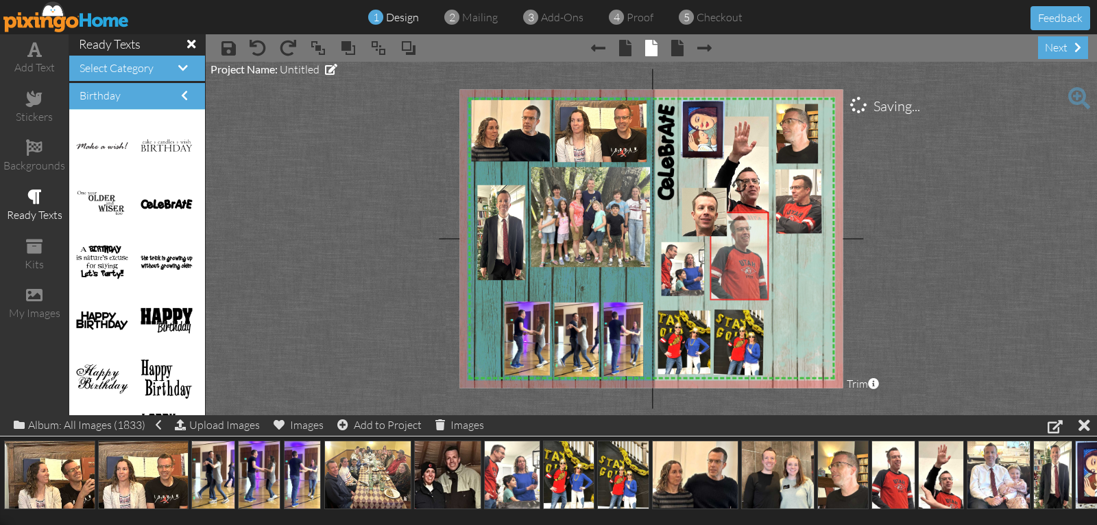
click at [747, 249] on img at bounding box center [739, 253] width 59 height 93
click at [739, 294] on img at bounding box center [739, 254] width 59 height 93
drag, startPoint x: 749, startPoint y: 278, endPoint x: 758, endPoint y: 280, distance: 9.7
click at [758, 280] on img at bounding box center [749, 255] width 59 height 93
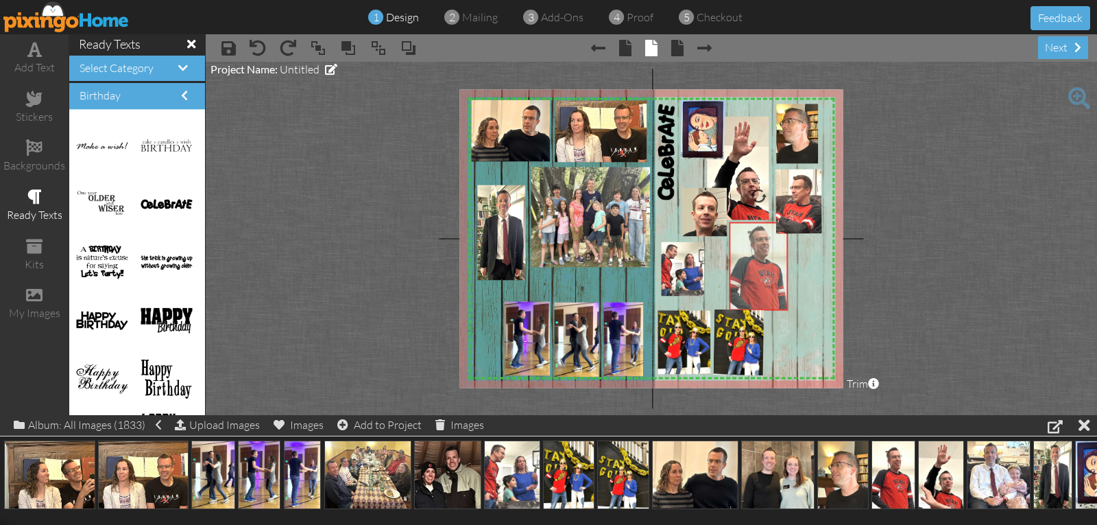
drag, startPoint x: 764, startPoint y: 283, endPoint x: 769, endPoint y: 288, distance: 7.3
click at [769, 288] on img at bounding box center [758, 263] width 59 height 93
drag, startPoint x: 765, startPoint y: 286, endPoint x: 745, endPoint y: 280, distance: 20.8
click at [752, 276] on img at bounding box center [749, 250] width 59 height 93
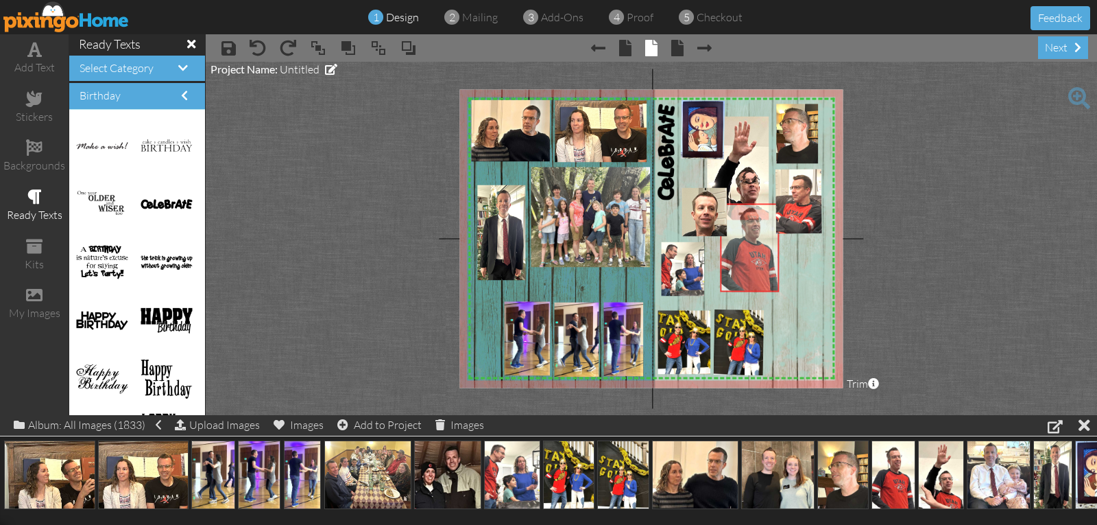
click at [721, 291] on img at bounding box center [749, 245] width 59 height 93
click at [793, 299] on img at bounding box center [787, 241] width 309 height 309
drag, startPoint x: 748, startPoint y: 292, endPoint x: 749, endPoint y: 281, distance: 11.1
click at [749, 281] on div at bounding box center [748, 280] width 7 height 7
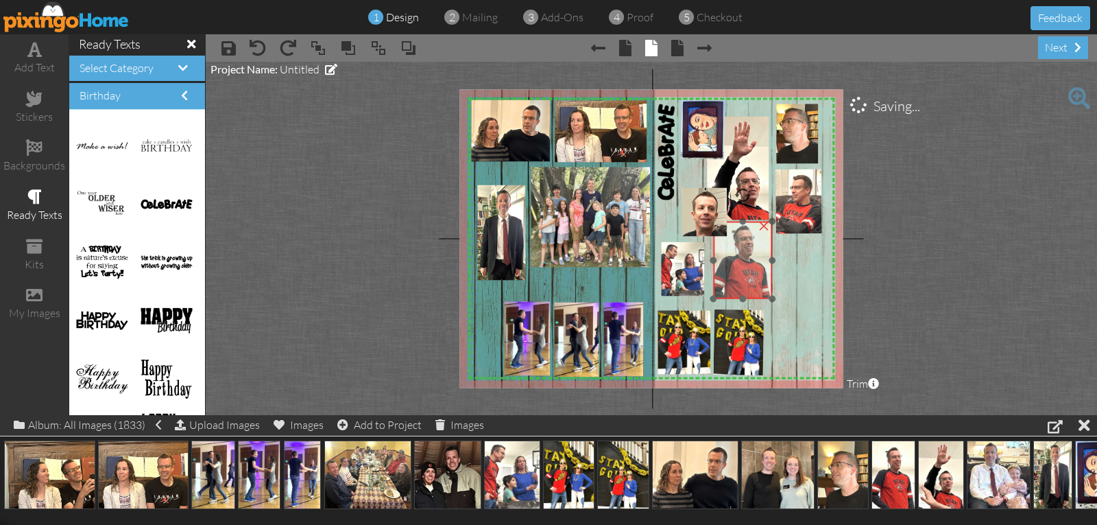
drag, startPoint x: 749, startPoint y: 271, endPoint x: 743, endPoint y: 287, distance: 16.9
click at [743, 287] on img at bounding box center [742, 263] width 59 height 93
drag, startPoint x: 712, startPoint y: 298, endPoint x: 730, endPoint y: 287, distance: 21.5
click at [730, 287] on div "×" at bounding box center [747, 254] width 50 height 67
click at [728, 278] on img at bounding box center [745, 256] width 50 height 80
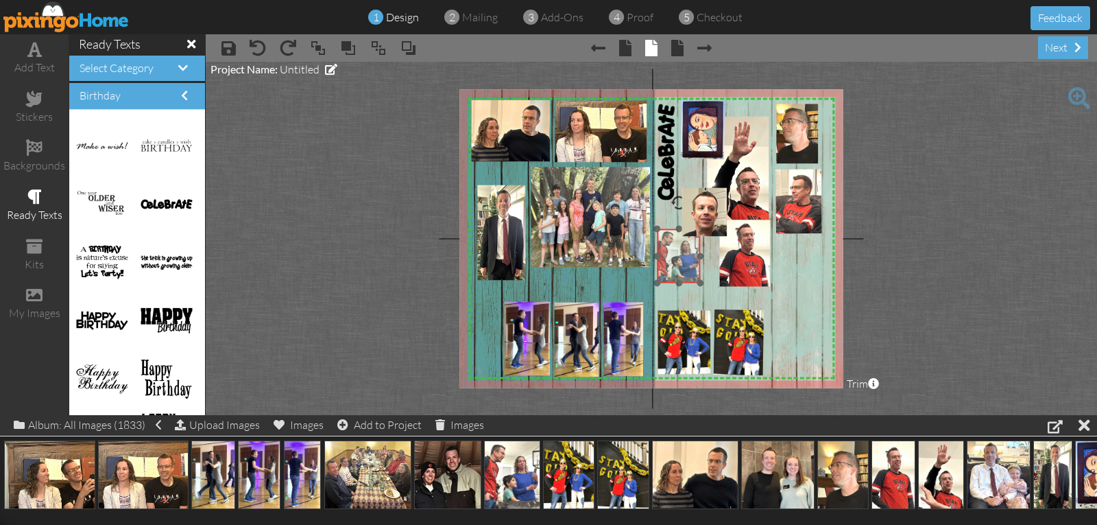
drag, startPoint x: 697, startPoint y: 282, endPoint x: 692, endPoint y: 269, distance: 13.7
click at [692, 269] on img at bounding box center [679, 256] width 44 height 54
click at [32, 56] on span at bounding box center [34, 49] width 14 height 16
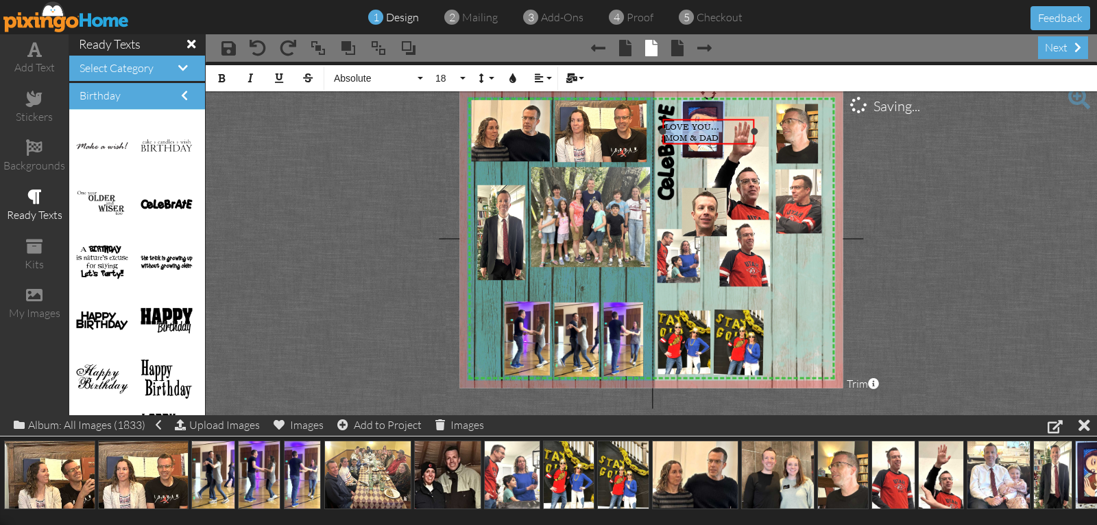
drag, startPoint x: 775, startPoint y: 133, endPoint x: 747, endPoint y: 130, distance: 28.2
click at [751, 132] on div at bounding box center [754, 131] width 7 height 7
click at [341, 82] on span "Absolute" at bounding box center [374, 79] width 82 height 12
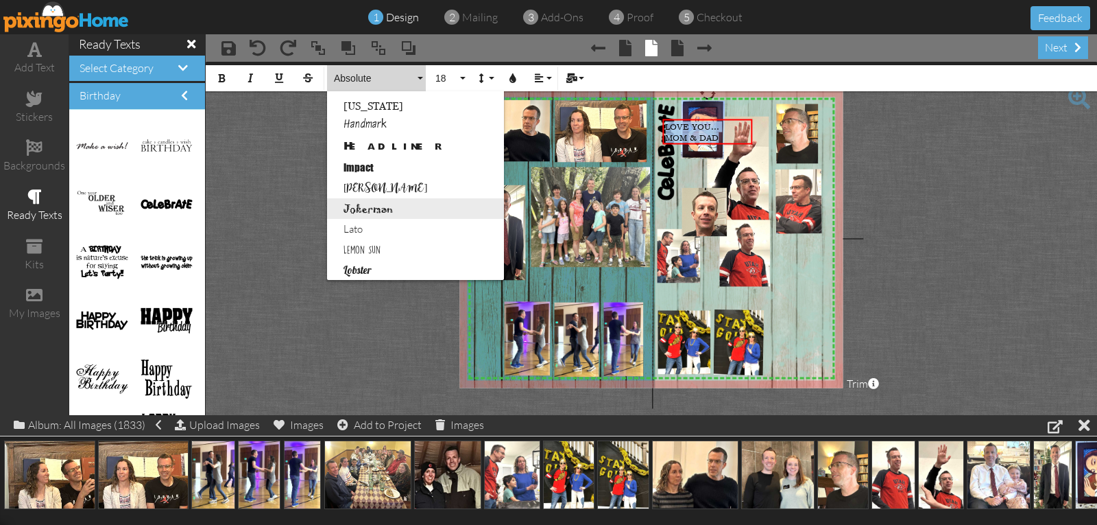
scroll to position [343, 0]
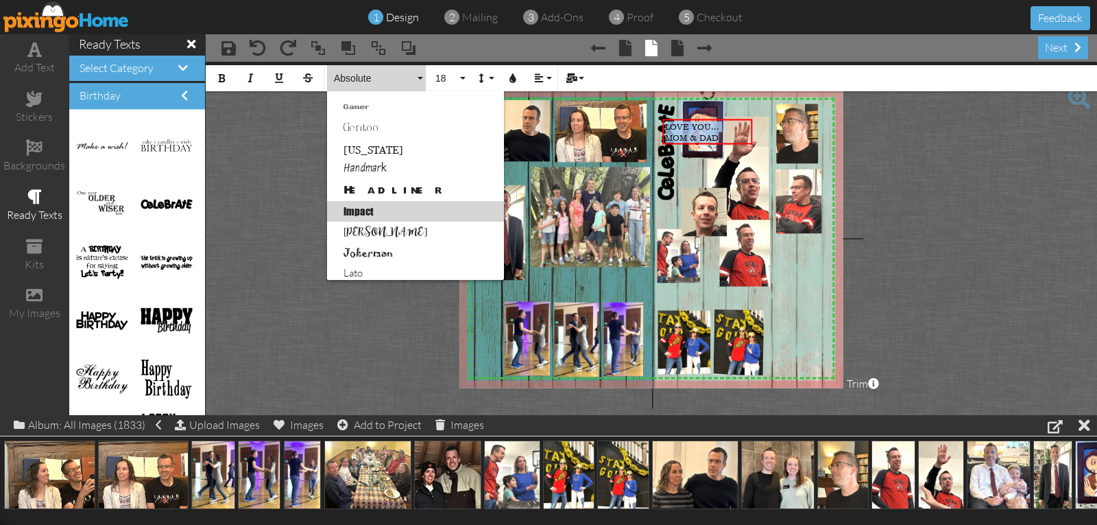
click at [369, 214] on link "Impact" at bounding box center [415, 211] width 177 height 21
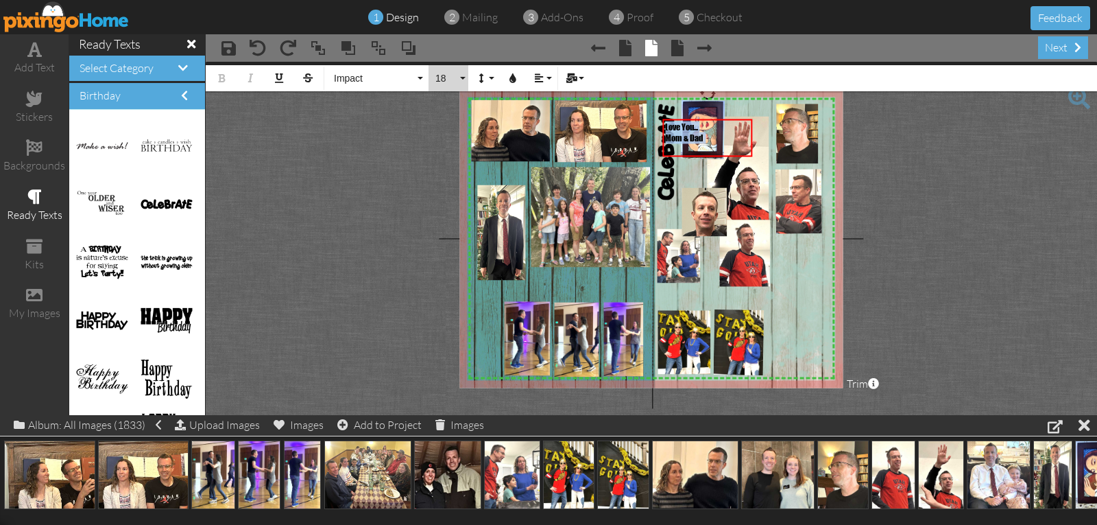
click at [439, 73] on span "18" at bounding box center [445, 79] width 23 height 12
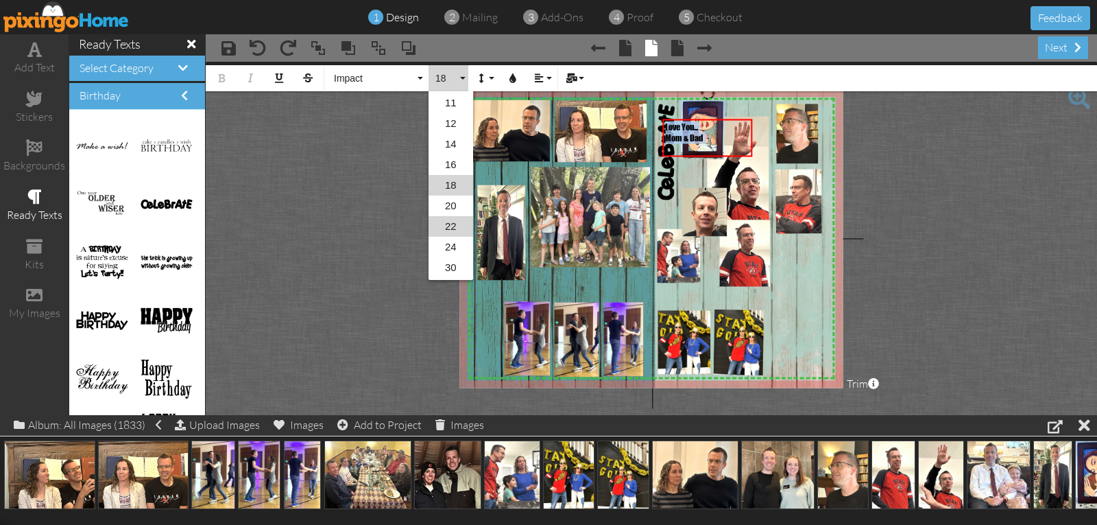
click at [447, 222] on link "22" at bounding box center [451, 226] width 45 height 21
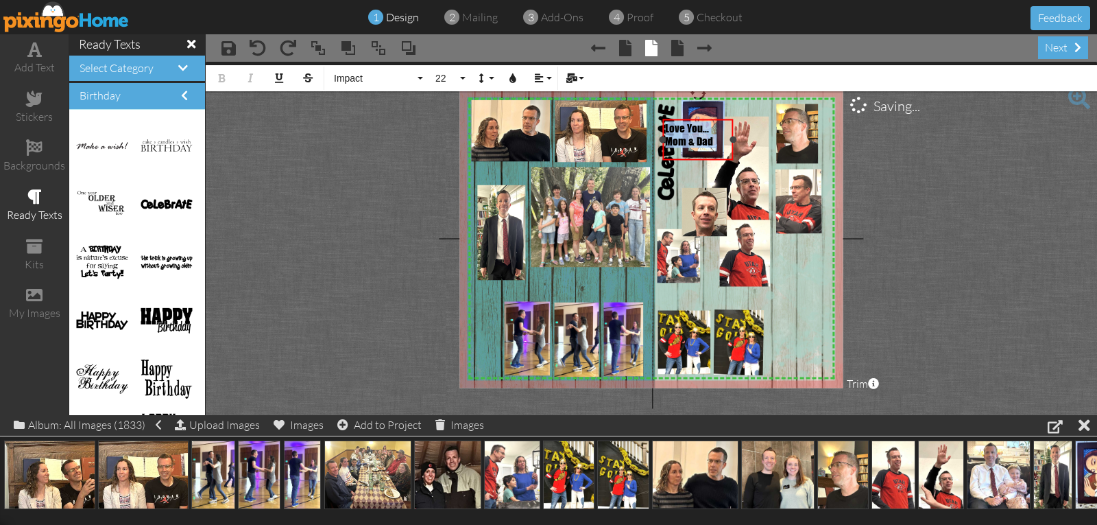
drag, startPoint x: 754, startPoint y: 140, endPoint x: 732, endPoint y: 142, distance: 22.7
click at [732, 142] on div at bounding box center [733, 139] width 7 height 7
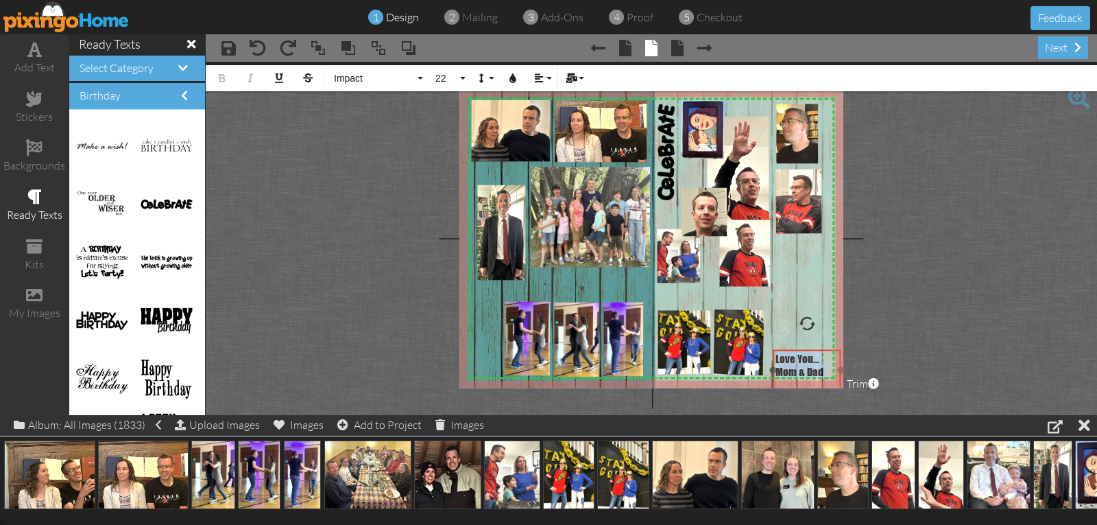
drag, startPoint x: 711, startPoint y: 119, endPoint x: 821, endPoint y: 349, distance: 255.5
click at [821, 350] on div "​ Love You... Mom & Dad ​" at bounding box center [807, 371] width 68 height 43
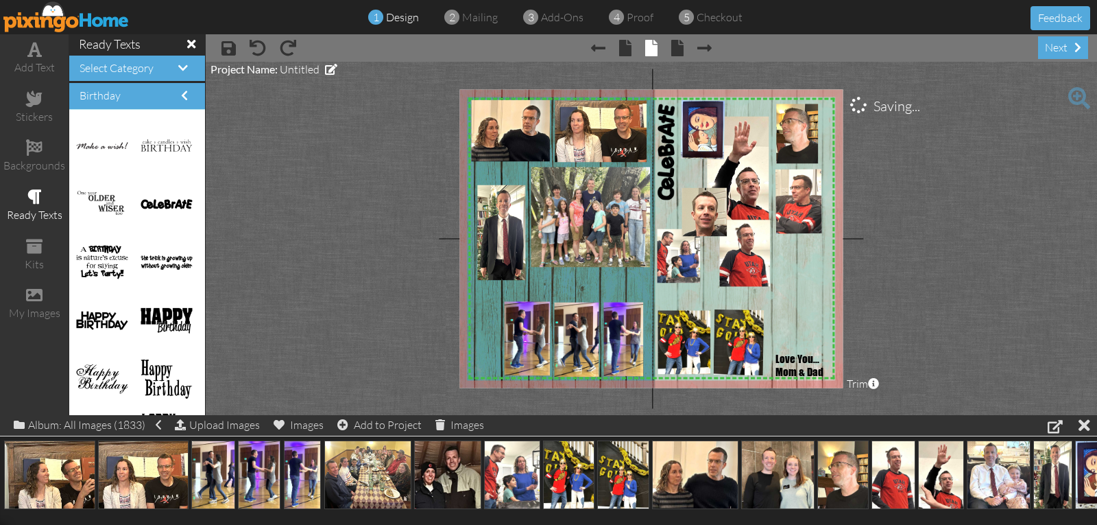
click at [874, 309] on project-studio-wrapper "X X X X X X X X X X X X X X X X X X X X X X X X X X X X X X X X X X X X X X X X…" at bounding box center [651, 238] width 891 height 353
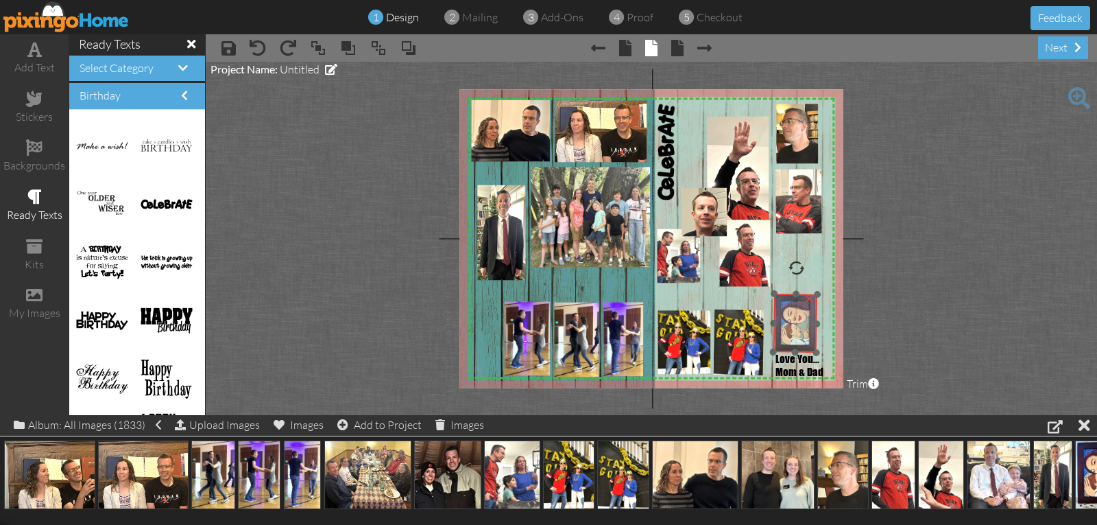
drag, startPoint x: 704, startPoint y: 136, endPoint x: 797, endPoint y: 330, distance: 214.4
click at [797, 330] on img at bounding box center [796, 324] width 47 height 62
click at [775, 289] on img at bounding box center [786, 241] width 309 height 309
click at [771, 287] on div at bounding box center [770, 288] width 7 height 7
click at [787, 305] on img at bounding box center [798, 324] width 51 height 68
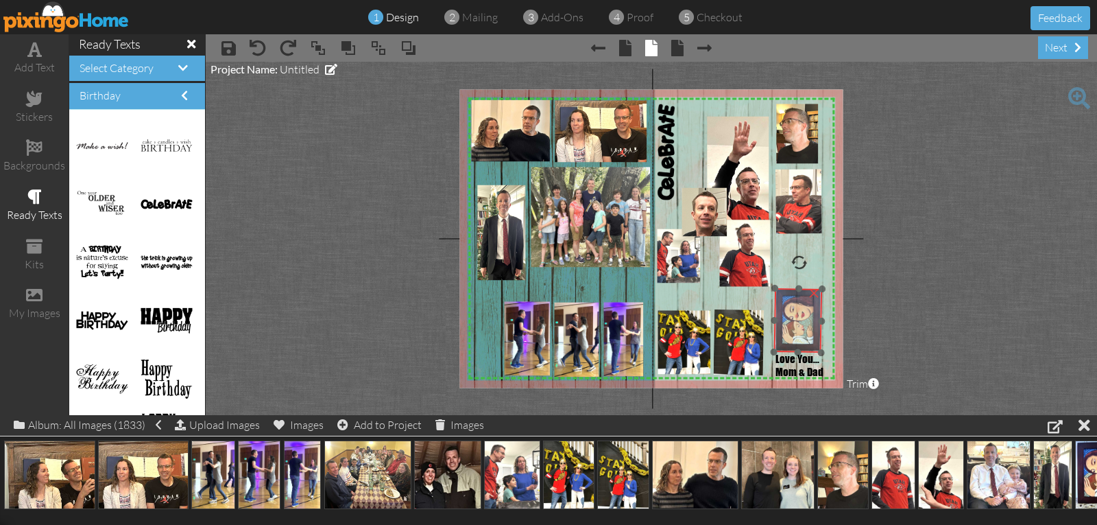
click at [787, 303] on img at bounding box center [798, 322] width 51 height 68
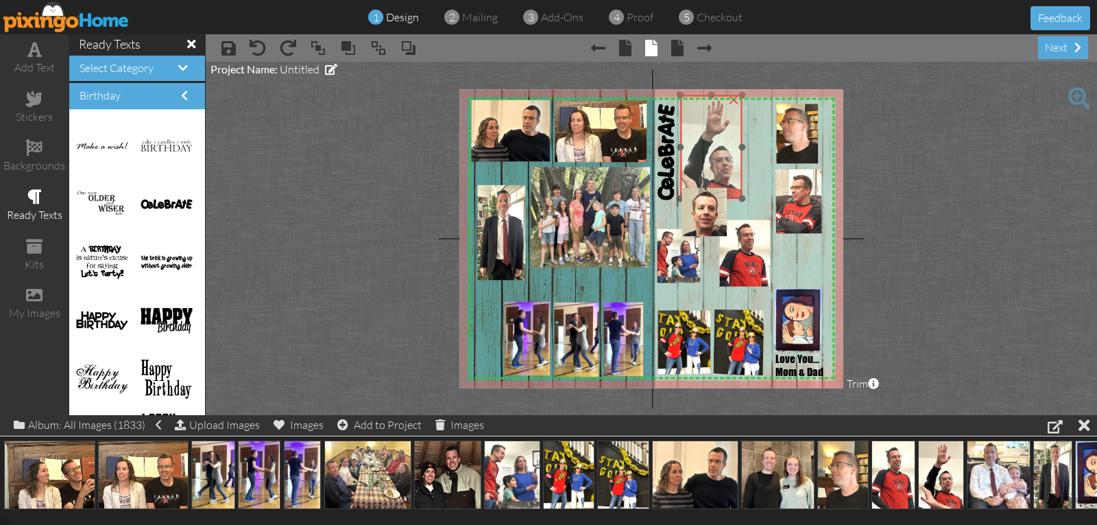
drag, startPoint x: 727, startPoint y: 161, endPoint x: 700, endPoint y: 140, distance: 34.2
click at [700, 140] on img at bounding box center [713, 153] width 76 height 116
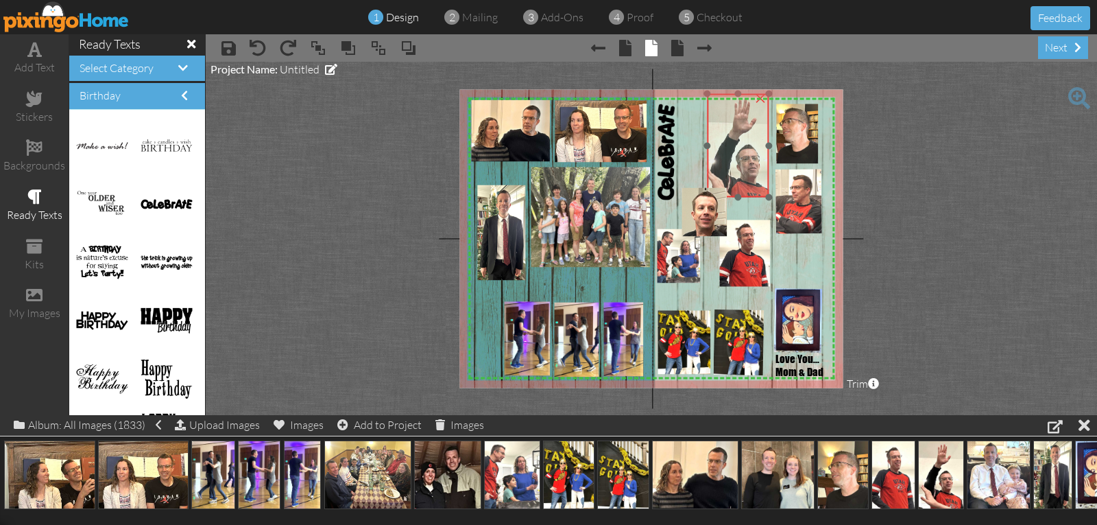
drag, startPoint x: 700, startPoint y: 154, endPoint x: 727, endPoint y: 152, distance: 26.8
click at [727, 152] on img at bounding box center [740, 152] width 76 height 116
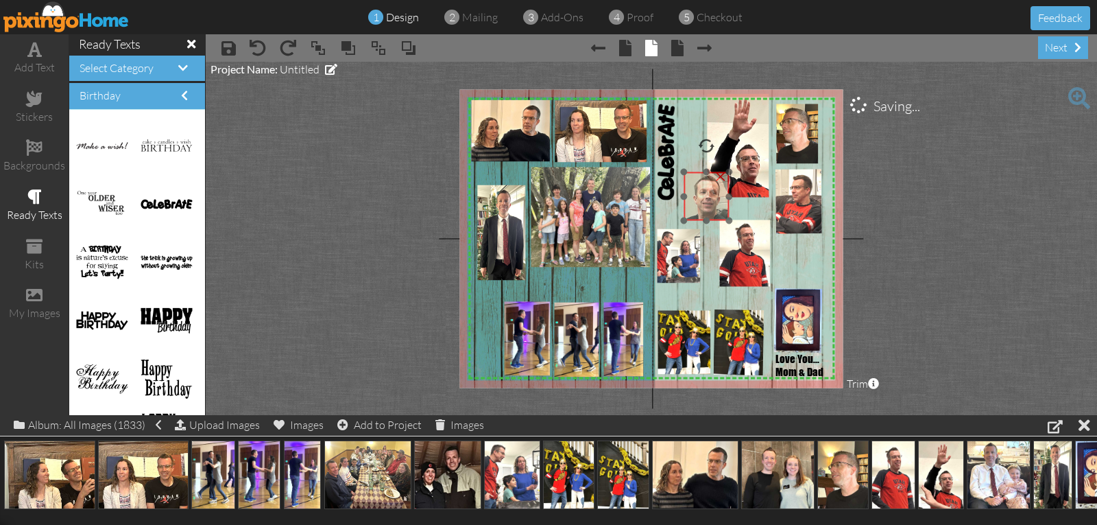
drag, startPoint x: 699, startPoint y: 209, endPoint x: 701, endPoint y: 193, distance: 15.9
click at [701, 193] on img at bounding box center [706, 196] width 45 height 49
drag, startPoint x: 676, startPoint y: 260, endPoint x: 677, endPoint y: 243, distance: 16.5
click at [677, 243] on img at bounding box center [680, 240] width 44 height 54
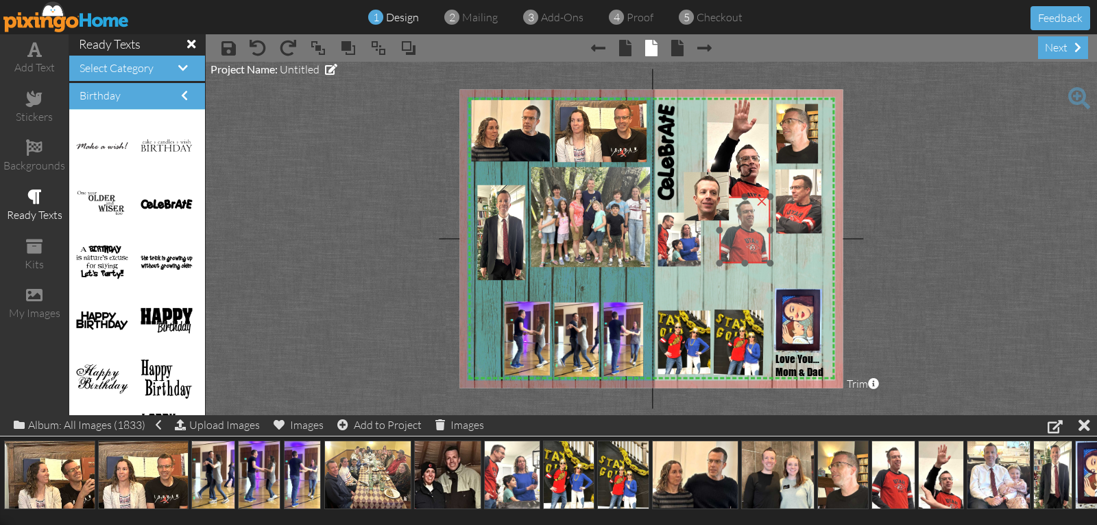
drag, startPoint x: 733, startPoint y: 272, endPoint x: 733, endPoint y: 248, distance: 23.3
click at [733, 248] on img at bounding box center [745, 233] width 50 height 80
drag, startPoint x: 718, startPoint y: 265, endPoint x: 739, endPoint y: 253, distance: 24.6
click at [739, 251] on div "×" at bounding box center [749, 224] width 41 height 54
click at [714, 218] on img at bounding box center [709, 200] width 45 height 49
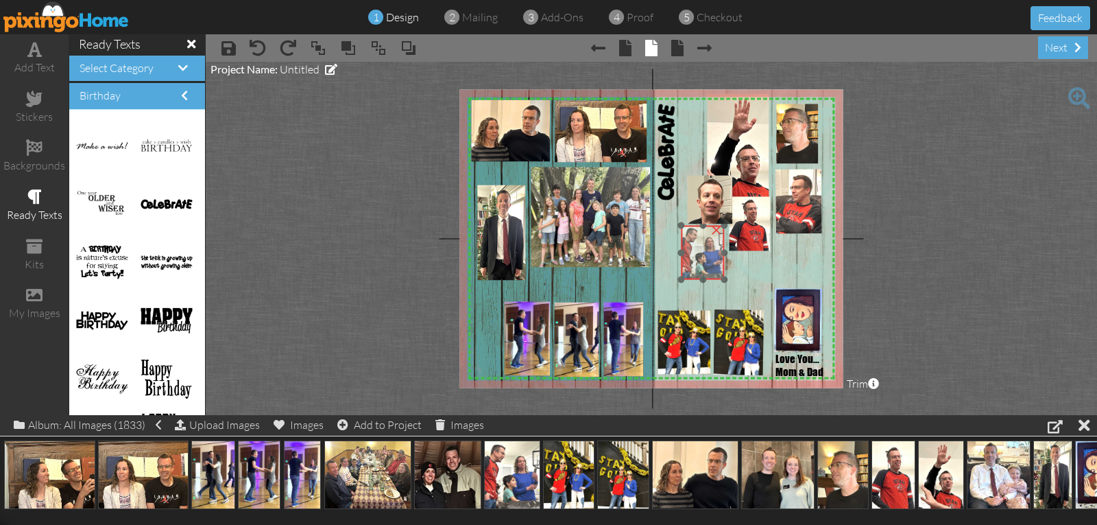
drag, startPoint x: 686, startPoint y: 253, endPoint x: 709, endPoint y: 266, distance: 26.7
click at [709, 266] on img at bounding box center [703, 253] width 44 height 54
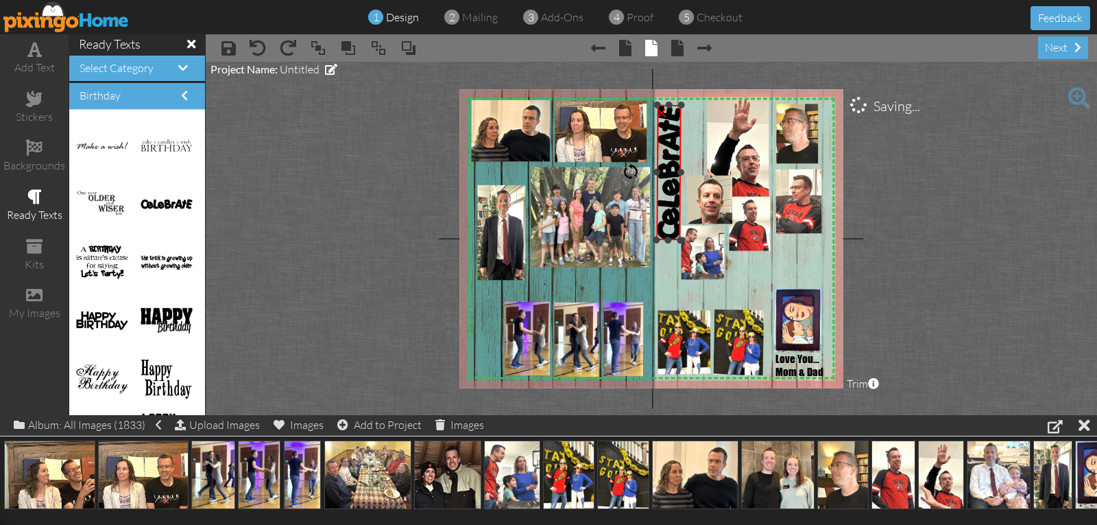
drag, startPoint x: 675, startPoint y: 200, endPoint x: 682, endPoint y: 212, distance: 13.5
click at [682, 212] on div "×" at bounding box center [669, 172] width 25 height 136
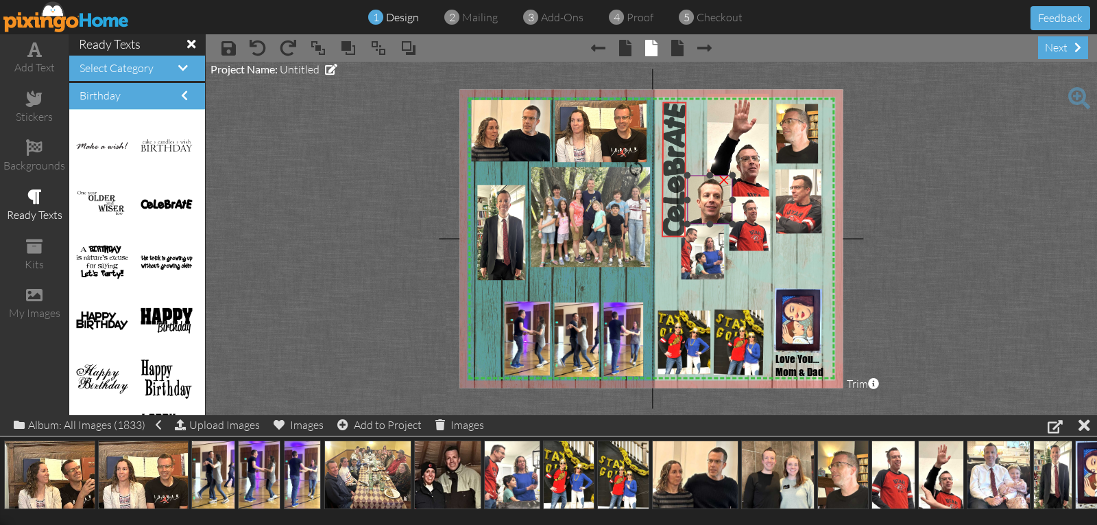
click at [684, 203] on div "X X X X X X X X X X X X X X X X X X X X X X X X X X X X X X X X X X X X X X X X…" at bounding box center [650, 238] width 383 height 298
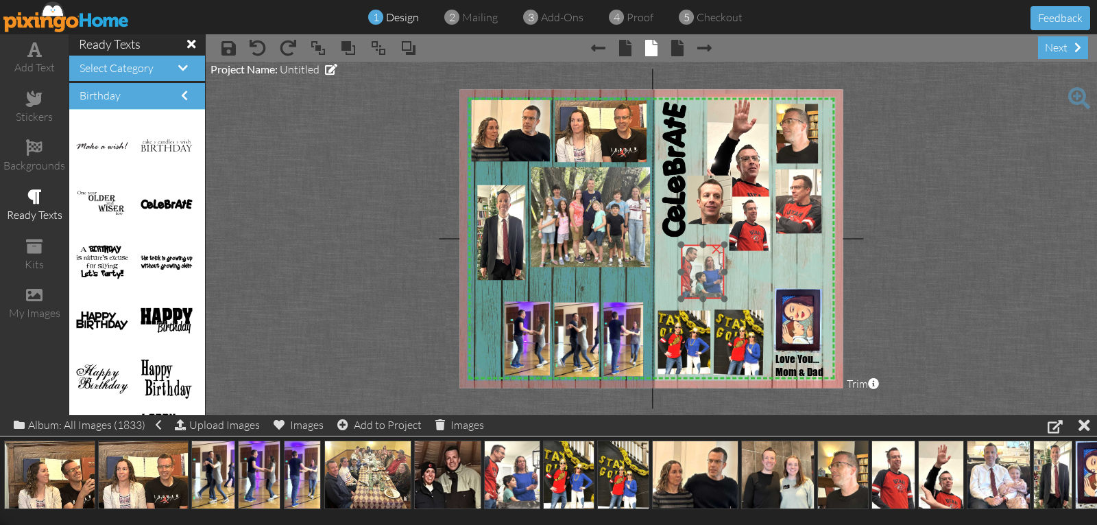
drag, startPoint x: 704, startPoint y: 267, endPoint x: 704, endPoint y: 287, distance: 19.2
click at [704, 287] on img at bounding box center [703, 272] width 44 height 54
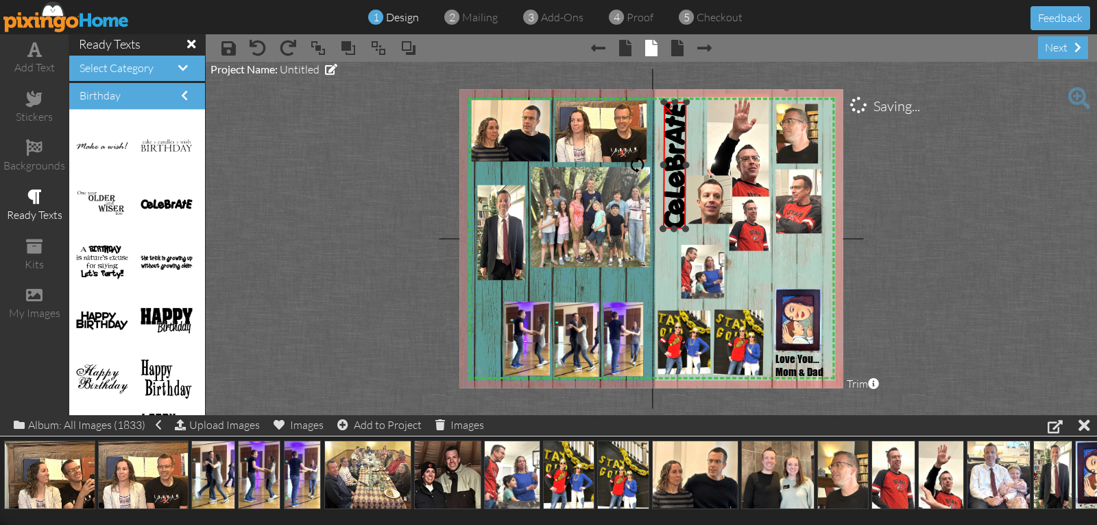
drag, startPoint x: 663, startPoint y: 236, endPoint x: 666, endPoint y: 244, distance: 8.9
click at [665, 244] on div "X X X X X X X X X X X X X X X X X X X X X X X X X X X X X X X X X X X X X X X X…" at bounding box center [650, 238] width 383 height 298
drag, startPoint x: 666, startPoint y: 225, endPoint x: 661, endPoint y: 256, distance: 31.2
click at [661, 256] on div "X X X X X X X X X X X X X X X X X X X X X X X X X X X X X X X X X X X X X X X X…" at bounding box center [650, 238] width 383 height 298
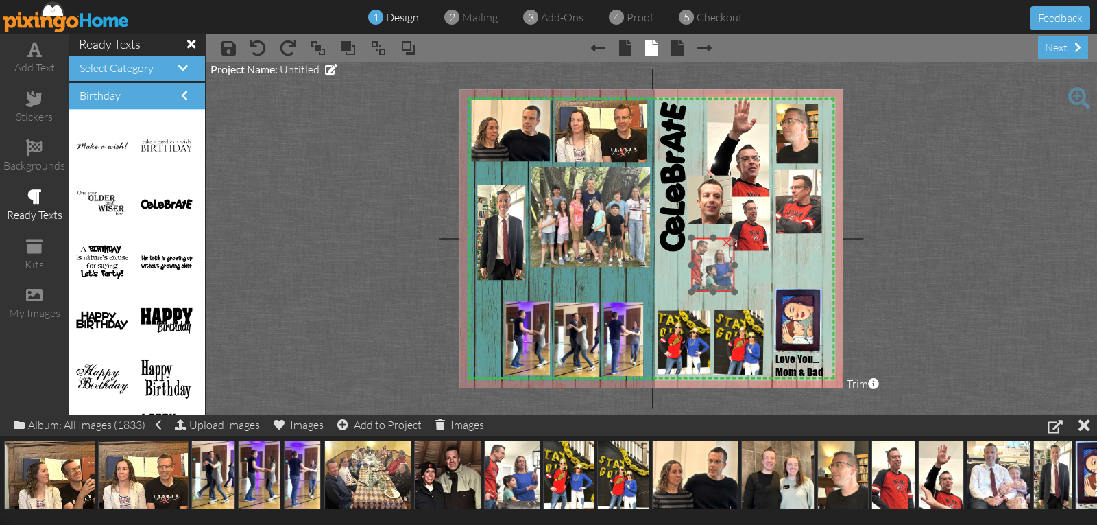
drag, startPoint x: 701, startPoint y: 276, endPoint x: 712, endPoint y: 269, distance: 12.4
click at [712, 269] on img at bounding box center [713, 265] width 44 height 54
click at [745, 226] on img at bounding box center [749, 225] width 41 height 64
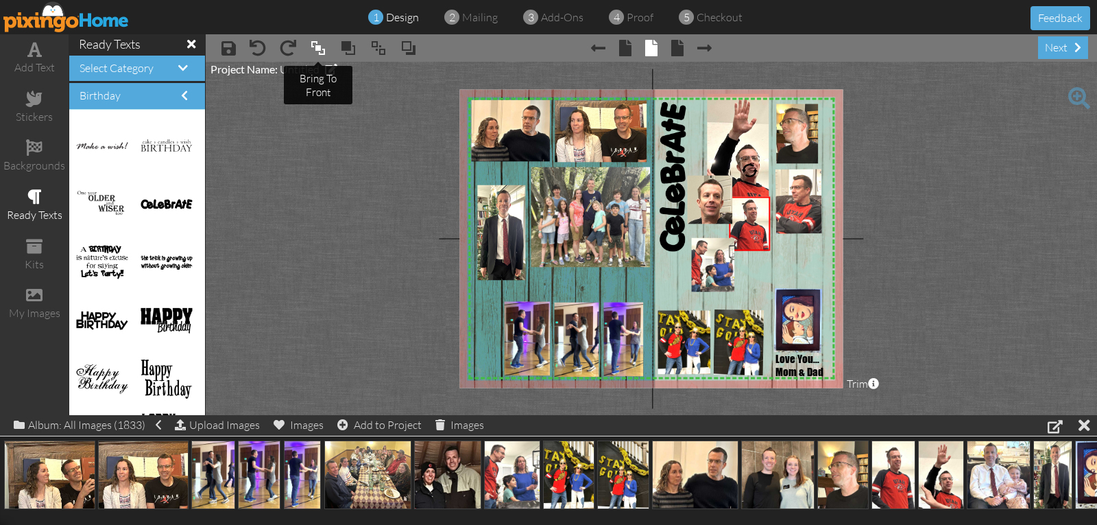
click at [317, 48] on span at bounding box center [318, 48] width 16 height 21
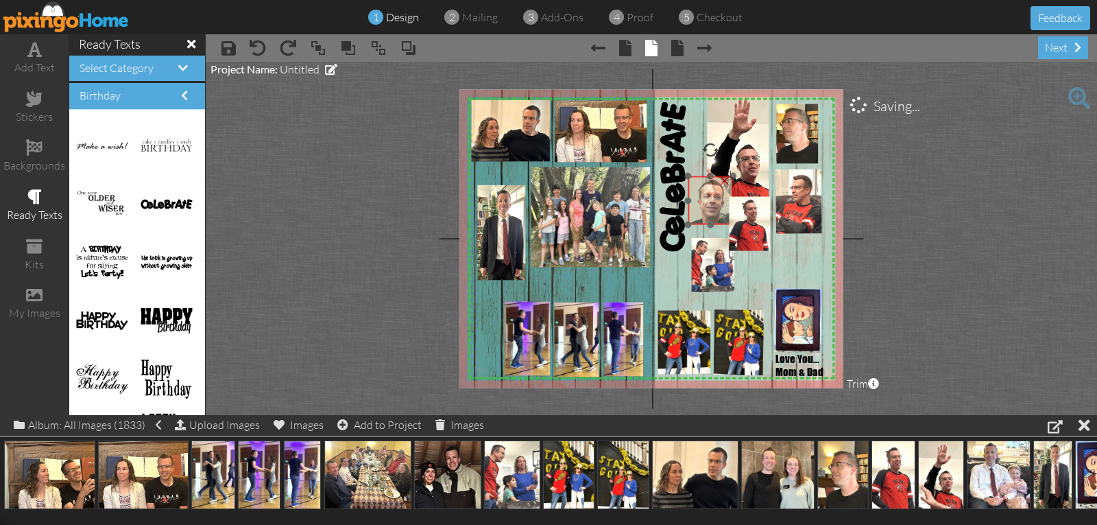
click at [714, 210] on img at bounding box center [710, 200] width 45 height 49
click at [319, 46] on span at bounding box center [318, 48] width 16 height 21
click at [703, 192] on img at bounding box center [707, 196] width 45 height 49
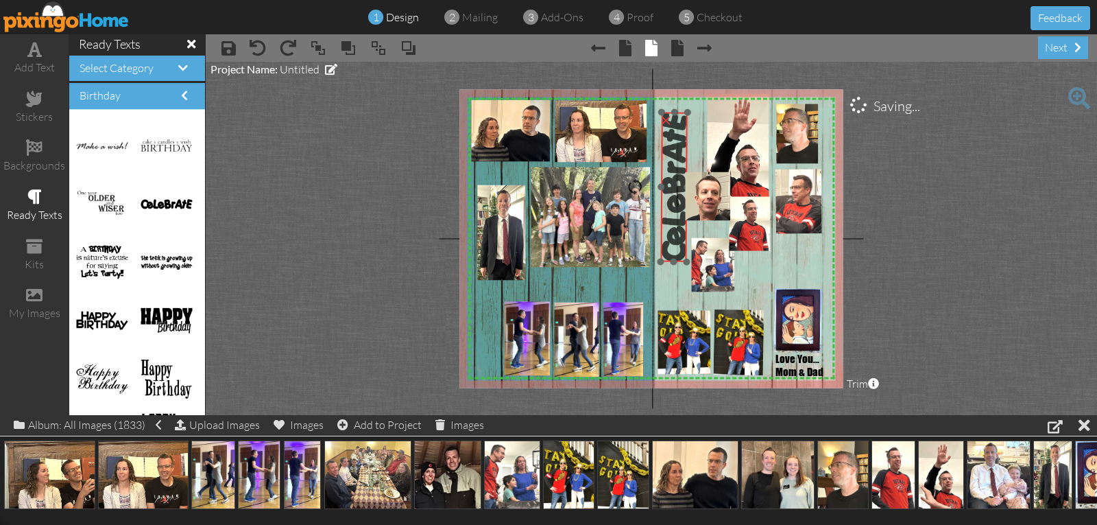
drag, startPoint x: 673, startPoint y: 200, endPoint x: 674, endPoint y: 210, distance: 10.4
click at [674, 210] on img at bounding box center [673, 186] width 27 height 149
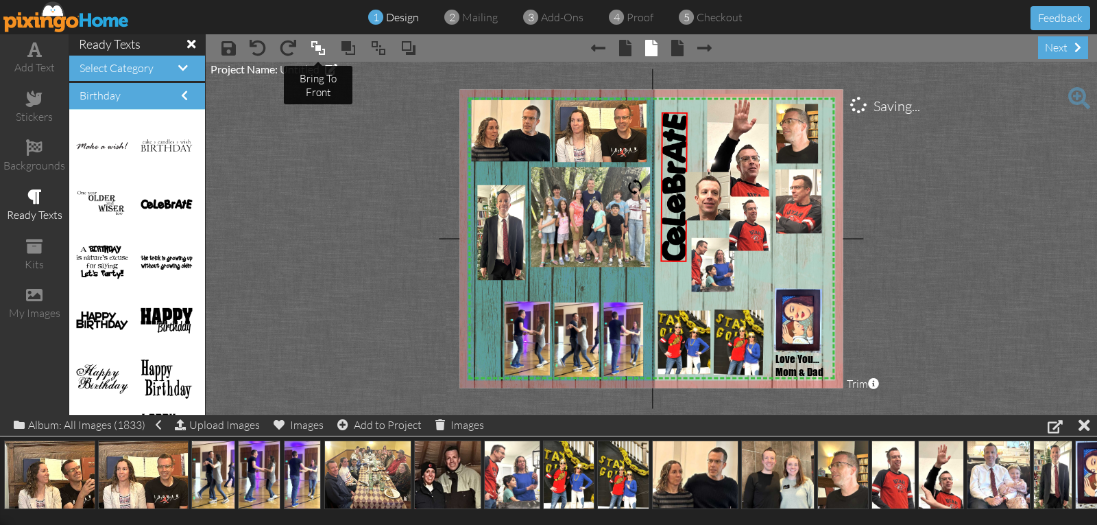
click at [313, 43] on span at bounding box center [318, 48] width 16 height 21
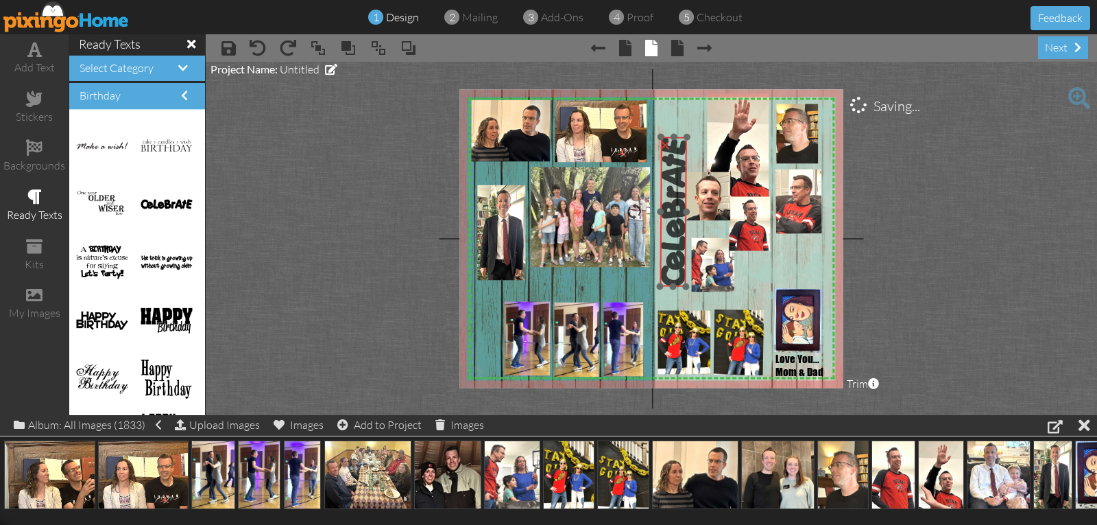
drag, startPoint x: 665, startPoint y: 207, endPoint x: 664, endPoint y: 232, distance: 24.7
click at [664, 232] on img at bounding box center [673, 210] width 27 height 149
click at [689, 291] on div "×" at bounding box center [675, 218] width 30 height 165
drag, startPoint x: 682, startPoint y: 268, endPoint x: 680, endPoint y: 250, distance: 18.6
click at [680, 250] on img at bounding box center [675, 199] width 30 height 165
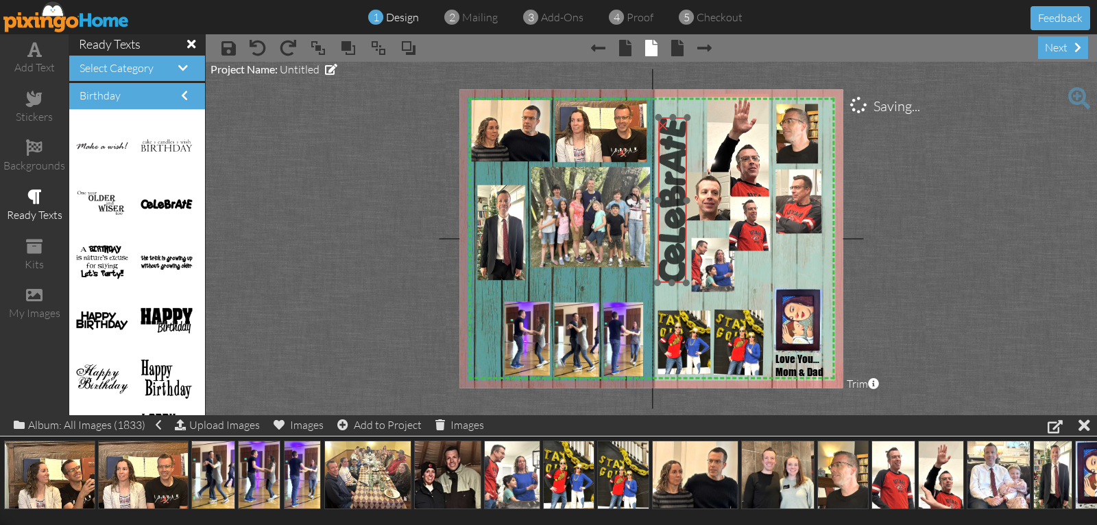
click at [676, 250] on img at bounding box center [673, 199] width 30 height 165
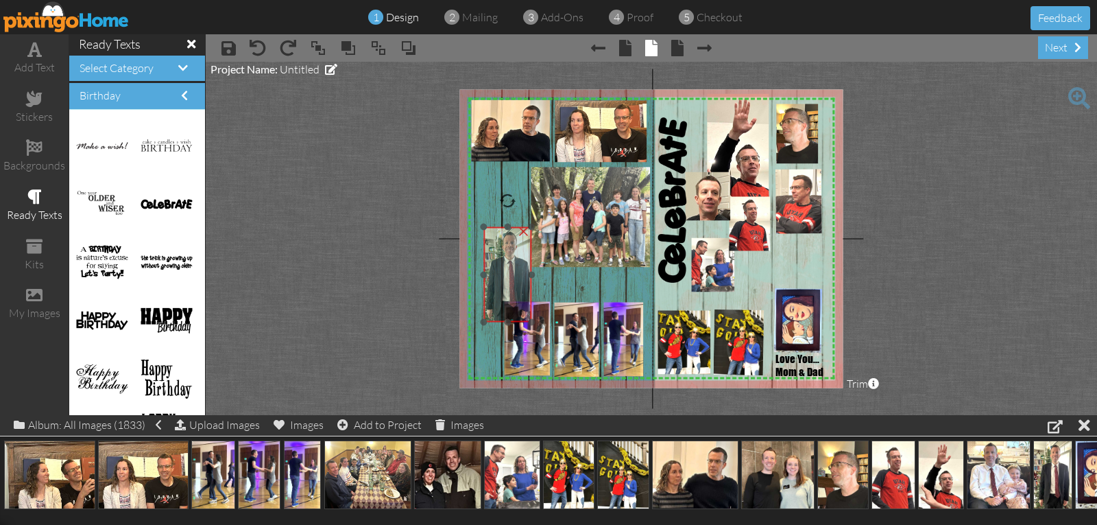
drag, startPoint x: 504, startPoint y: 266, endPoint x: 512, endPoint y: 310, distance: 44.6
click at [512, 310] on img at bounding box center [505, 274] width 53 height 95
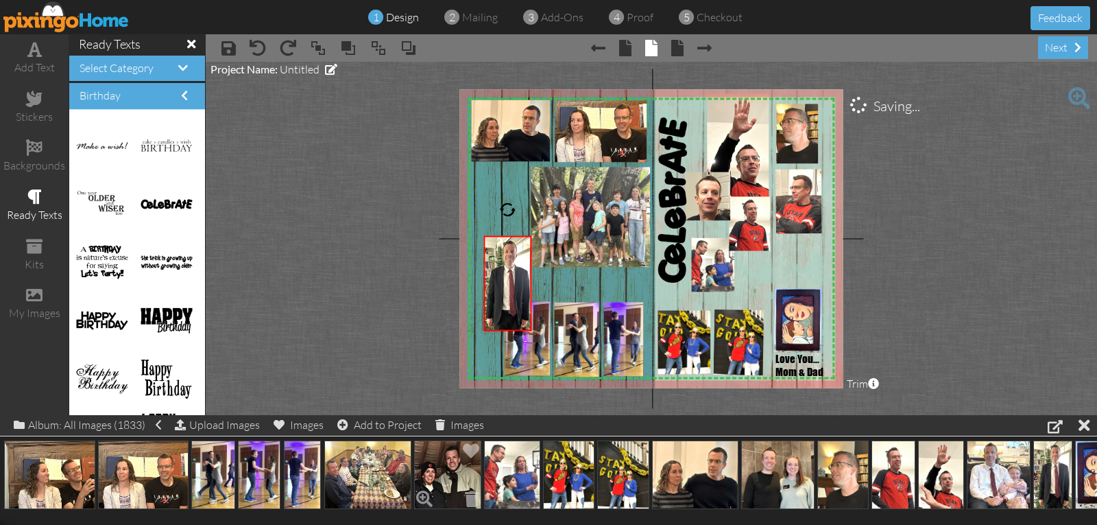
drag, startPoint x: 460, startPoint y: 460, endPoint x: 448, endPoint y: 470, distance: 15.5
click at [448, 470] on div at bounding box center [448, 474] width 70 height 71
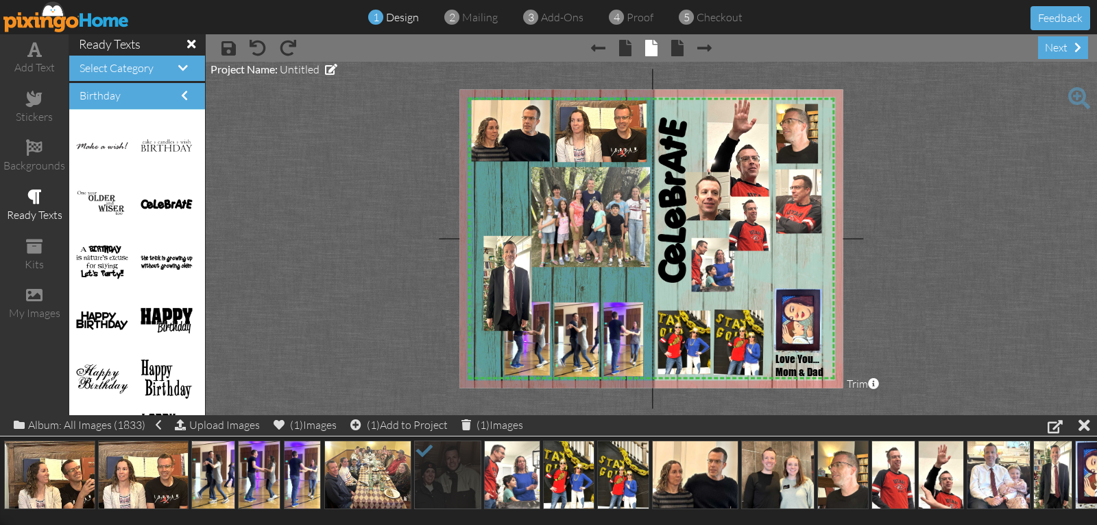
click at [411, 357] on project-studio-wrapper "X X X X X X X X X X X X X X X X X X X X X X X X X X X X X X X X X X X X X X X X…" at bounding box center [651, 238] width 891 height 353
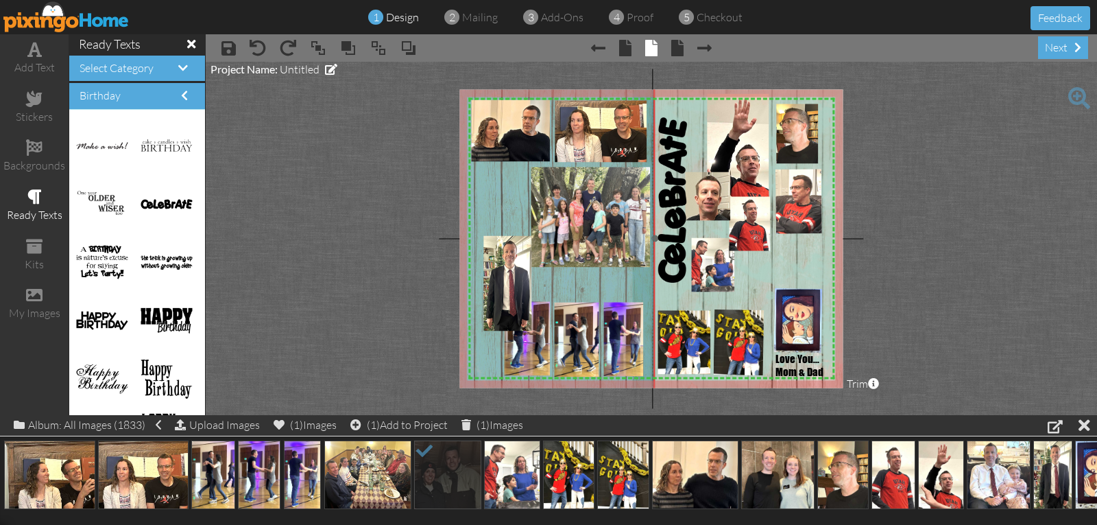
click at [486, 362] on img at bounding box center [616, 238] width 322 height 322
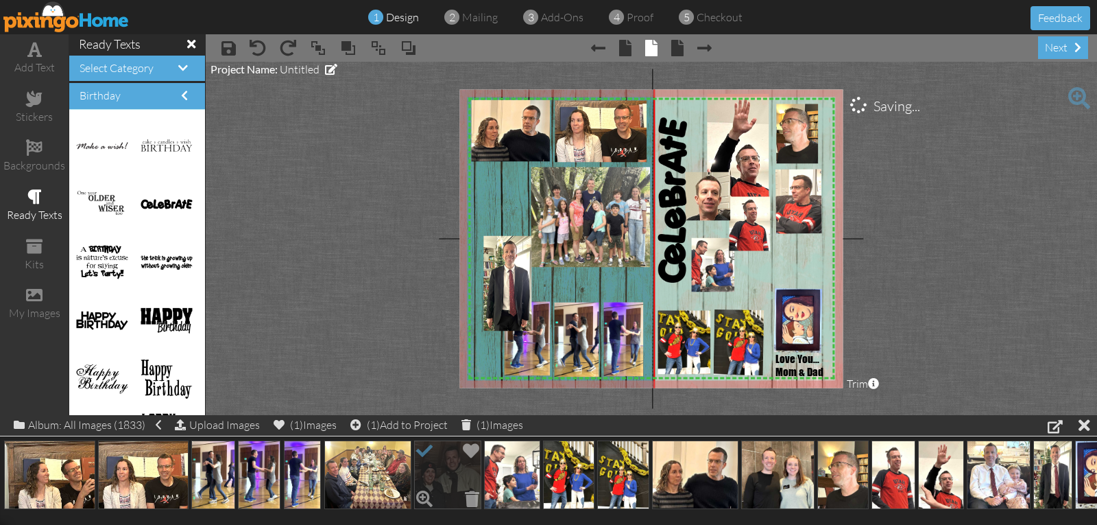
click at [423, 452] on span at bounding box center [424, 450] width 23 height 23
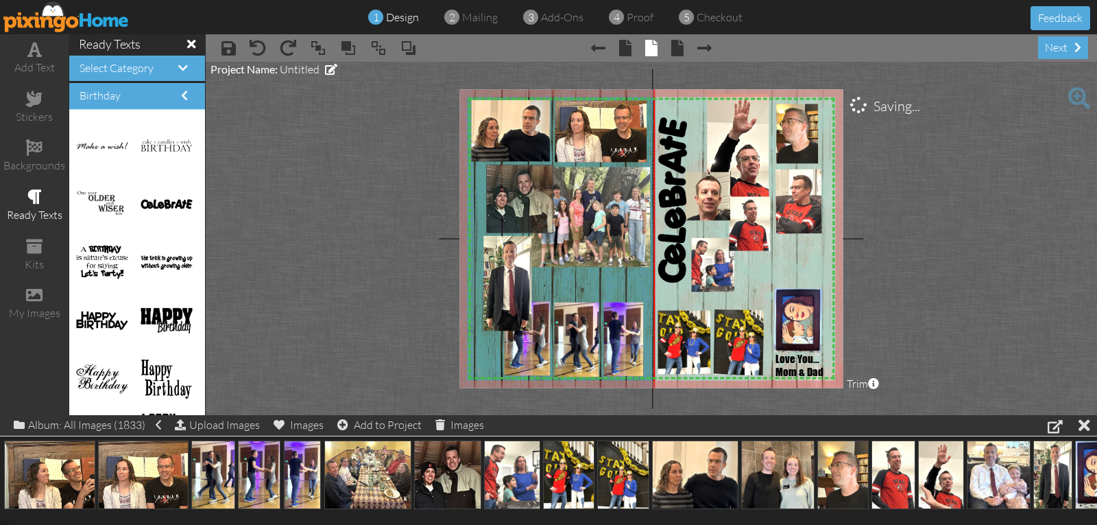
drag, startPoint x: 438, startPoint y: 463, endPoint x: 510, endPoint y: 188, distance: 284.9
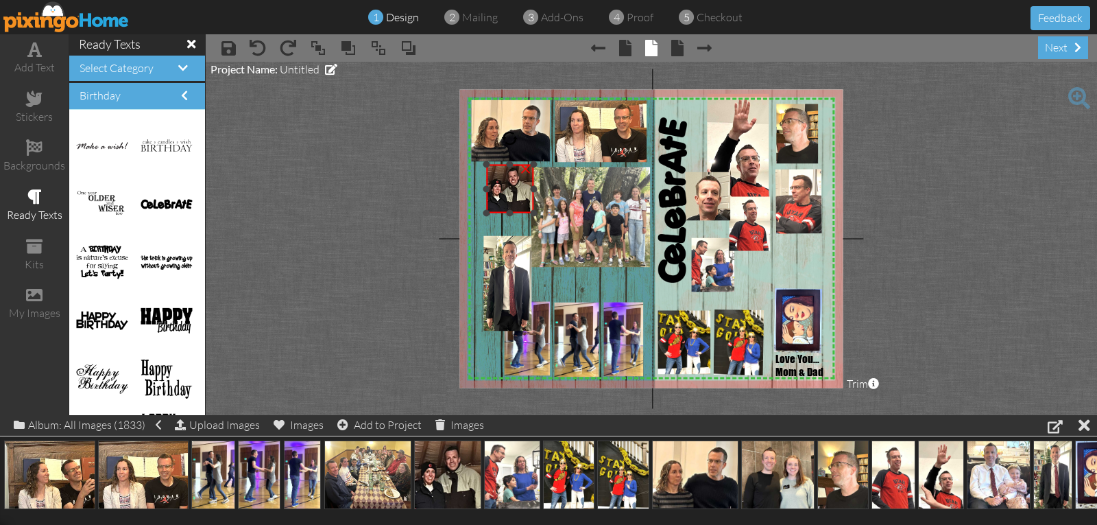
drag, startPoint x: 672, startPoint y: 357, endPoint x: 531, endPoint y: 213, distance: 200.7
click at [531, 213] on div at bounding box center [533, 212] width 7 height 7
click at [503, 201] on img at bounding box center [501, 189] width 48 height 49
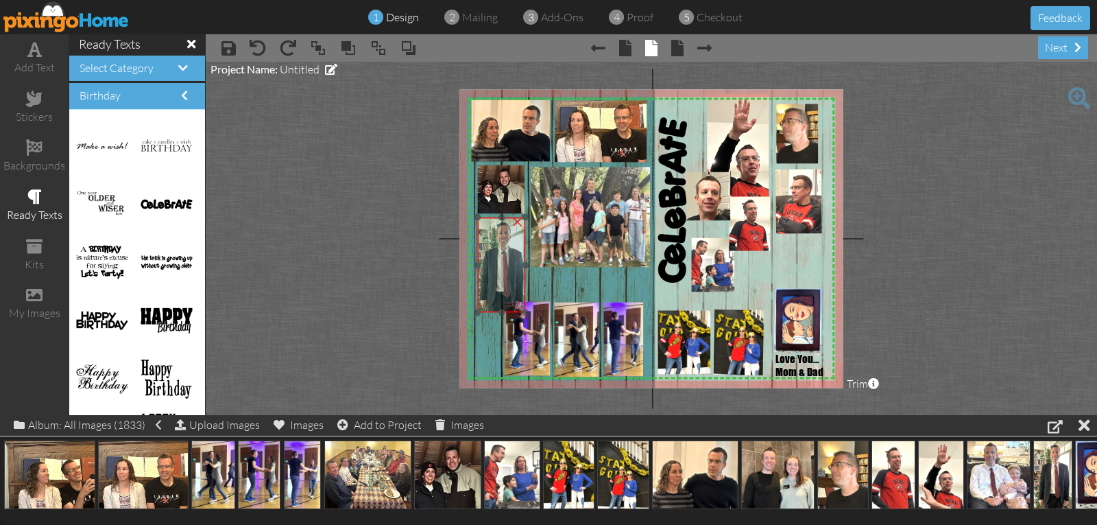
drag, startPoint x: 514, startPoint y: 275, endPoint x: 509, endPoint y: 257, distance: 18.7
click at [509, 257] on img at bounding box center [499, 264] width 53 height 95
click at [515, 220] on div "×" at bounding box center [518, 220] width 22 height 22
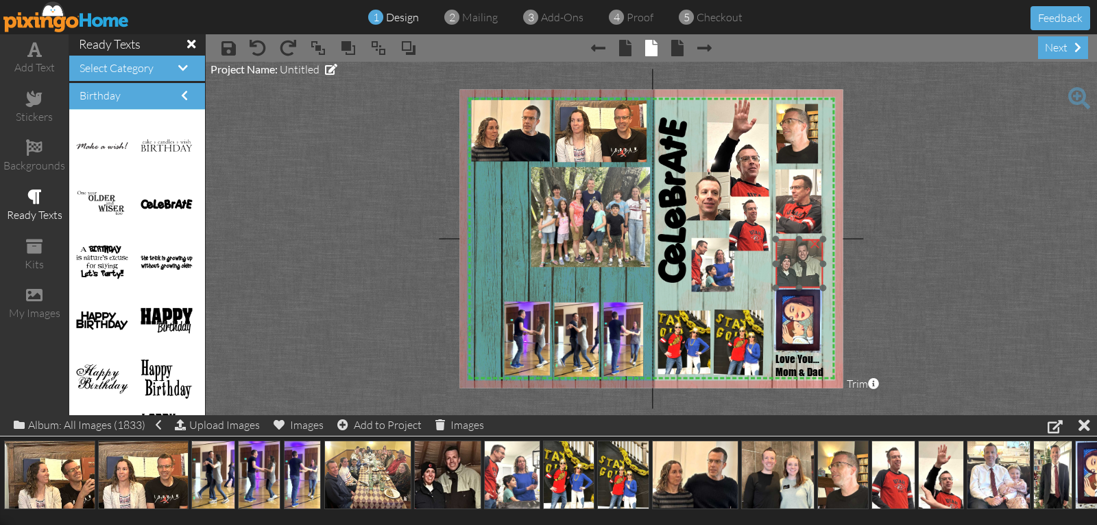
drag, startPoint x: 507, startPoint y: 210, endPoint x: 802, endPoint y: 280, distance: 303.0
click at [802, 280] on img at bounding box center [799, 263] width 48 height 49
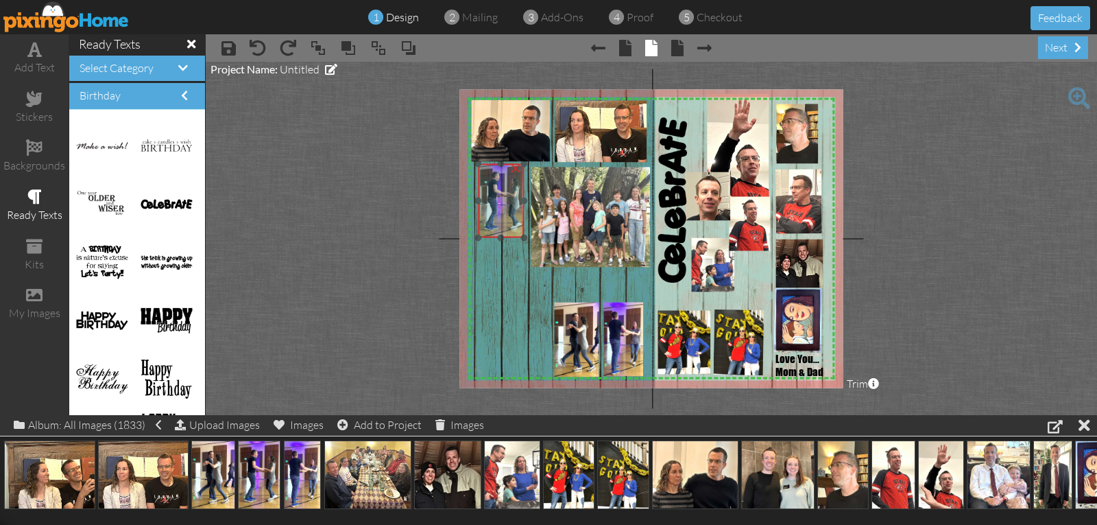
drag, startPoint x: 514, startPoint y: 337, endPoint x: 490, endPoint y: 200, distance: 139.9
click at [490, 200] on img at bounding box center [501, 199] width 45 height 75
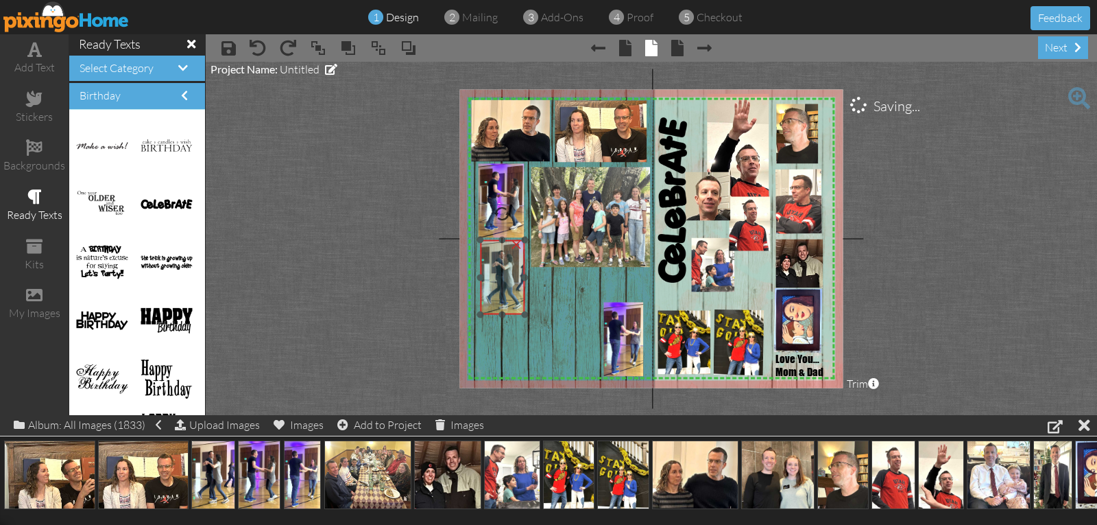
drag, startPoint x: 577, startPoint y: 343, endPoint x: 503, endPoint y: 280, distance: 96.8
click at [503, 280] on img at bounding box center [503, 277] width 47 height 75
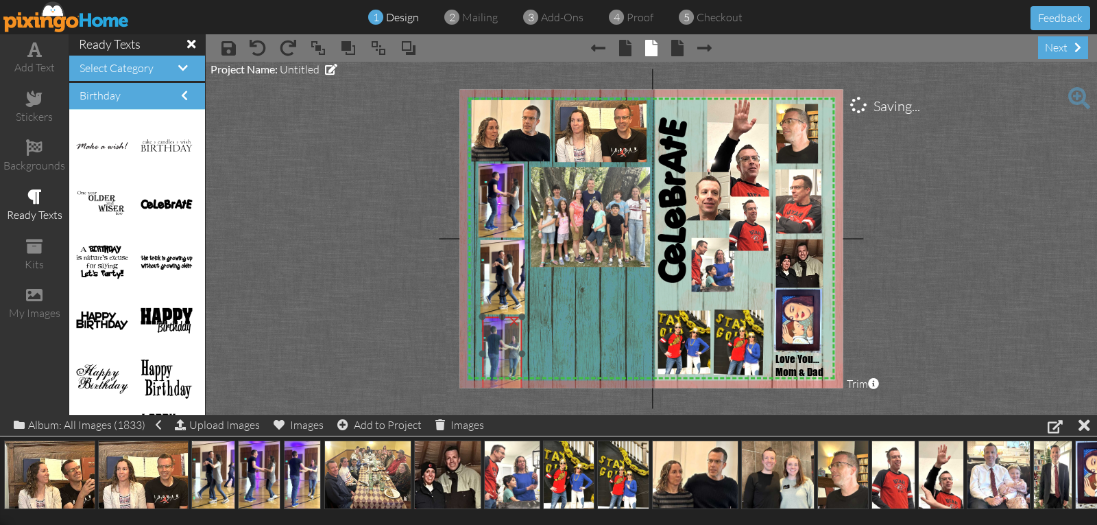
drag, startPoint x: 627, startPoint y: 346, endPoint x: 505, endPoint y: 361, distance: 122.2
click at [505, 361] on img at bounding box center [503, 352] width 40 height 75
click at [505, 182] on div "×" at bounding box center [501, 201] width 45 height 74
drag, startPoint x: 507, startPoint y: 197, endPoint x: 508, endPoint y: 205, distance: 7.7
click at [508, 205] on img at bounding box center [502, 207] width 45 height 75
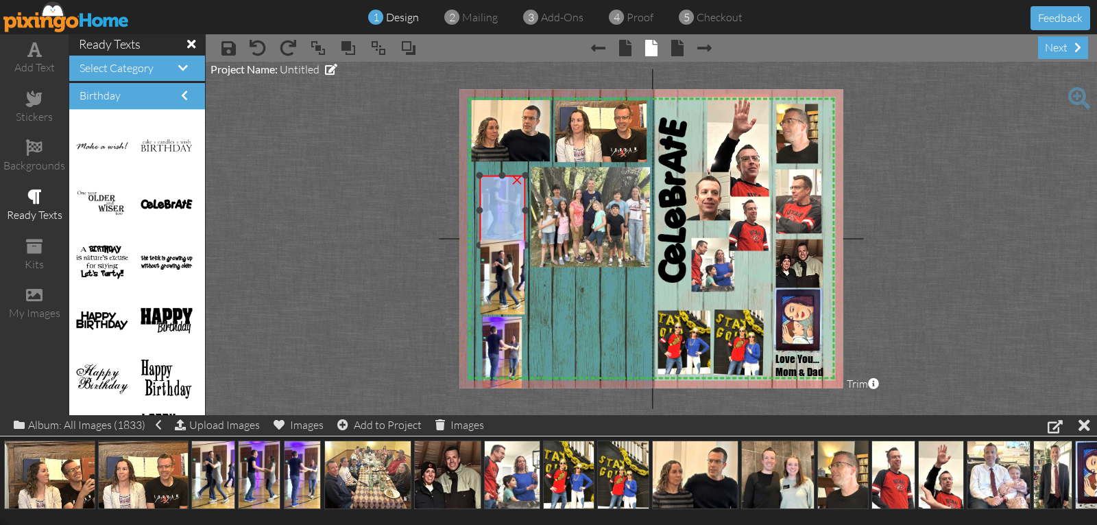
click at [500, 172] on div at bounding box center [502, 175] width 7 height 7
drag, startPoint x: 496, startPoint y: 208, endPoint x: 498, endPoint y: 199, distance: 9.8
click at [498, 202] on img at bounding box center [503, 202] width 45 height 75
click at [496, 196] on img at bounding box center [501, 195] width 45 height 75
click at [501, 246] on div at bounding box center [502, 246] width 7 height 7
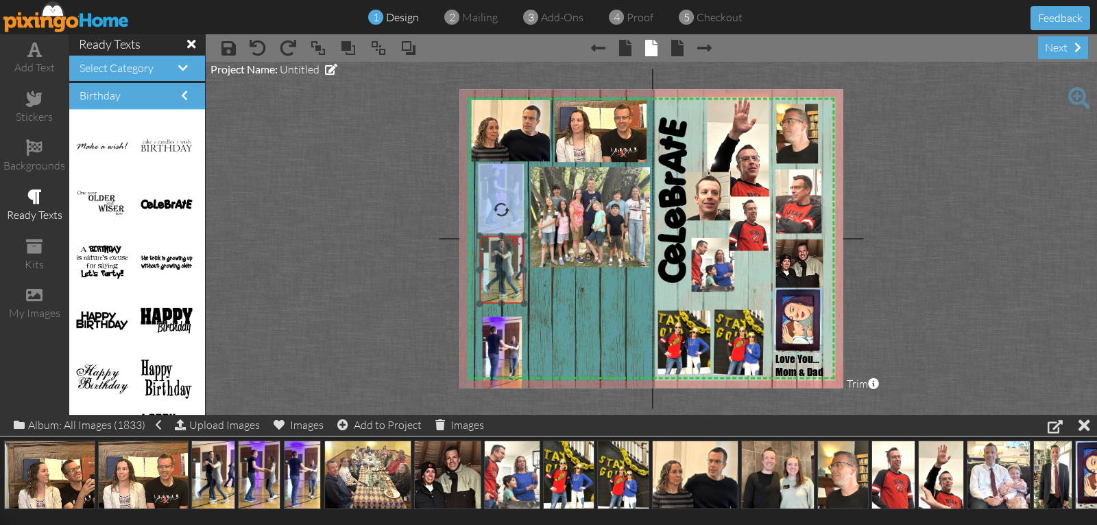
drag, startPoint x: 494, startPoint y: 279, endPoint x: 494, endPoint y: 268, distance: 11.0
click at [494, 268] on img at bounding box center [502, 266] width 47 height 75
click at [502, 320] on div at bounding box center [502, 322] width 7 height 7
drag, startPoint x: 500, startPoint y: 337, endPoint x: 499, endPoint y: 320, distance: 16.5
click at [499, 320] on img at bounding box center [502, 336] width 40 height 75
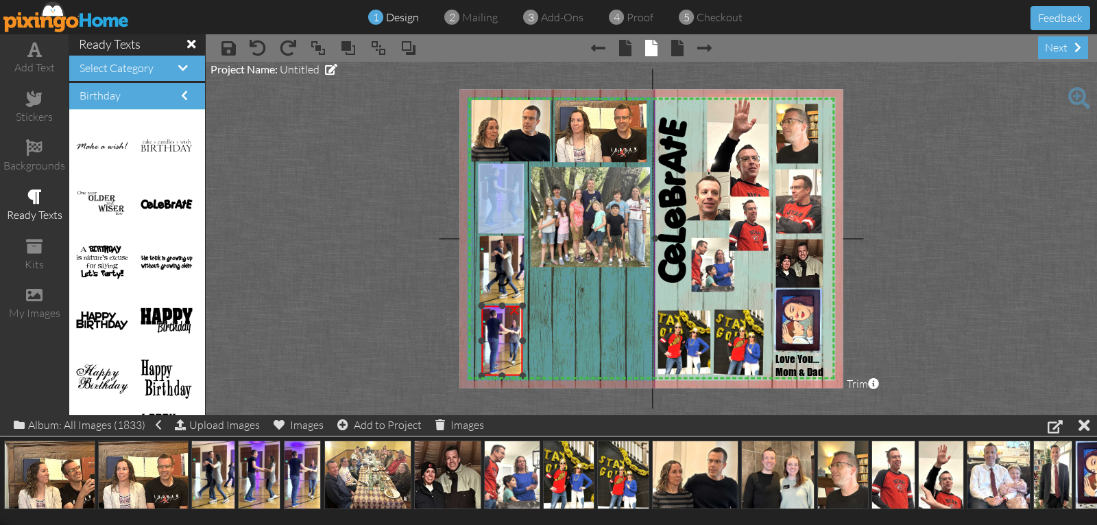
drag, startPoint x: 520, startPoint y: 372, endPoint x: 529, endPoint y: 373, distance: 9.0
click at [529, 373] on div "X X X X X X X X X X X X X X X X X X X X X X X X X X X X X X X X X X X X X X X X…" at bounding box center [650, 238] width 383 height 298
click at [477, 302] on div at bounding box center [478, 304] width 7 height 7
click at [479, 373] on div at bounding box center [482, 375] width 7 height 7
drag, startPoint x: 482, startPoint y: 372, endPoint x: 473, endPoint y: 374, distance: 9.3
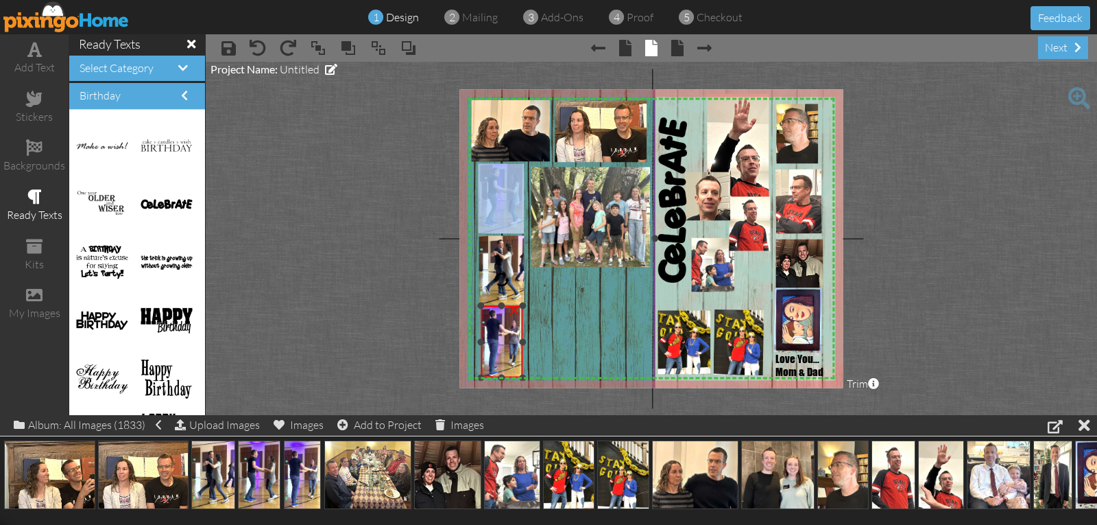
click at [473, 374] on div "X X X X X X X X X X X X X X X X X X X X X X X X X X X X X X X X X X X X X X X X…" at bounding box center [650, 238] width 383 height 298
drag, startPoint x: 484, startPoint y: 361, endPoint x: 481, endPoint y: 354, distance: 8.0
click at [481, 354] on img at bounding box center [499, 330] width 42 height 79
click at [474, 370] on div at bounding box center [476, 371] width 7 height 7
click at [485, 364] on img at bounding box center [501, 335] width 43 height 81
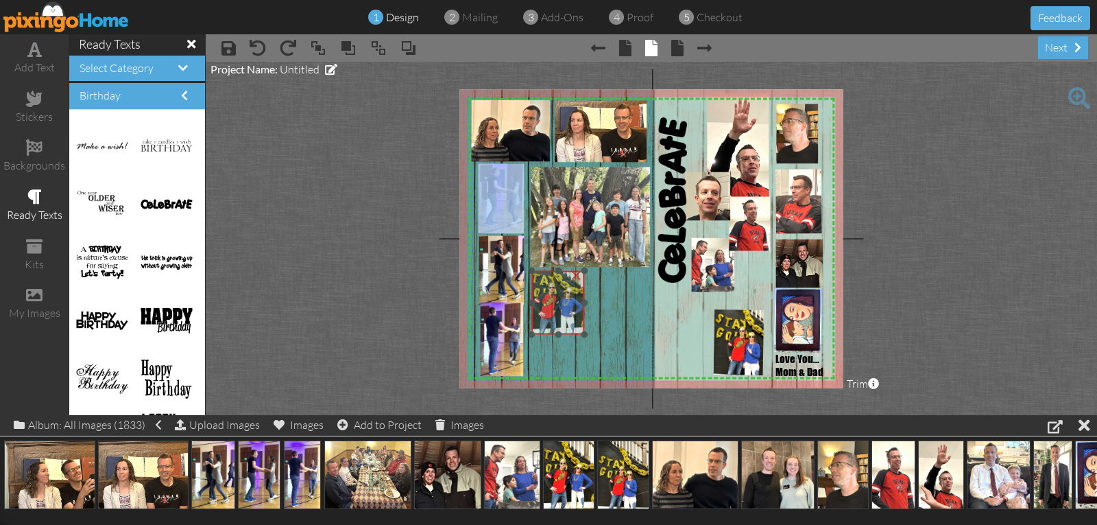
drag, startPoint x: 686, startPoint y: 346, endPoint x: 560, endPoint y: 306, distance: 132.3
click at [560, 306] on img at bounding box center [558, 299] width 53 height 70
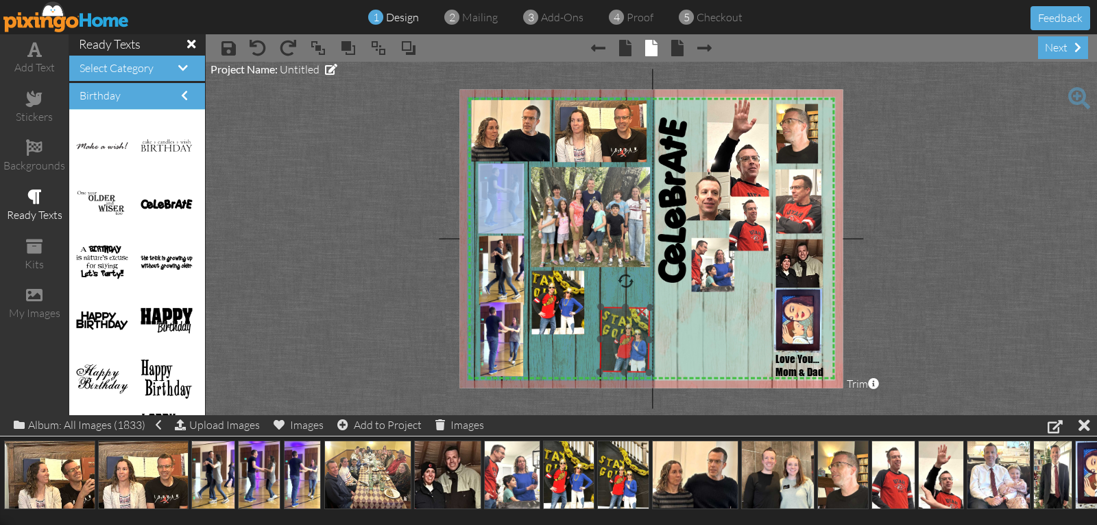
drag, startPoint x: 733, startPoint y: 361, endPoint x: 612, endPoint y: 350, distance: 121.2
click at [619, 358] on img at bounding box center [630, 334] width 62 height 81
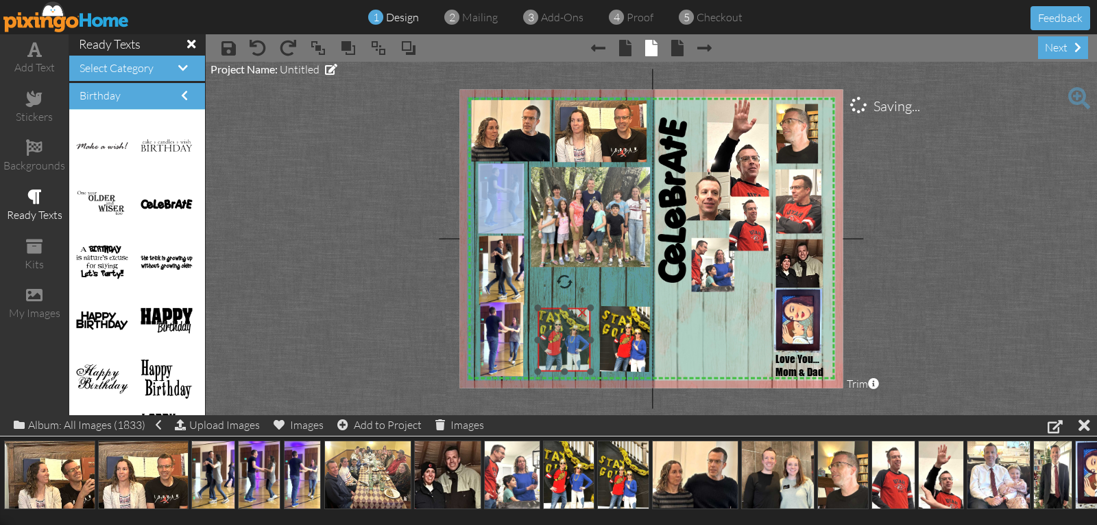
drag, startPoint x: 579, startPoint y: 328, endPoint x: 586, endPoint y: 365, distance: 37.5
click at [586, 365] on img at bounding box center [564, 336] width 53 height 70
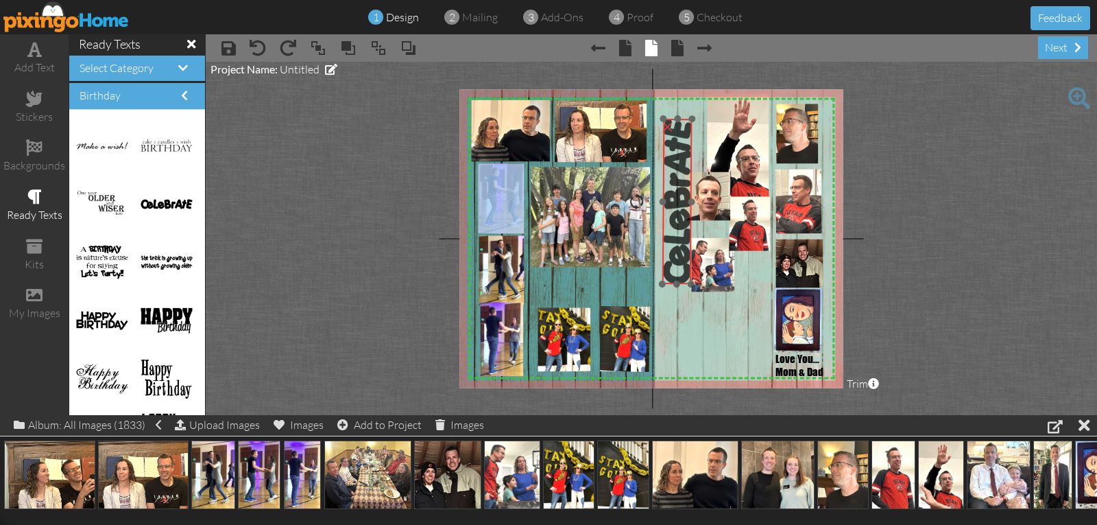
click at [678, 276] on img at bounding box center [677, 201] width 30 height 165
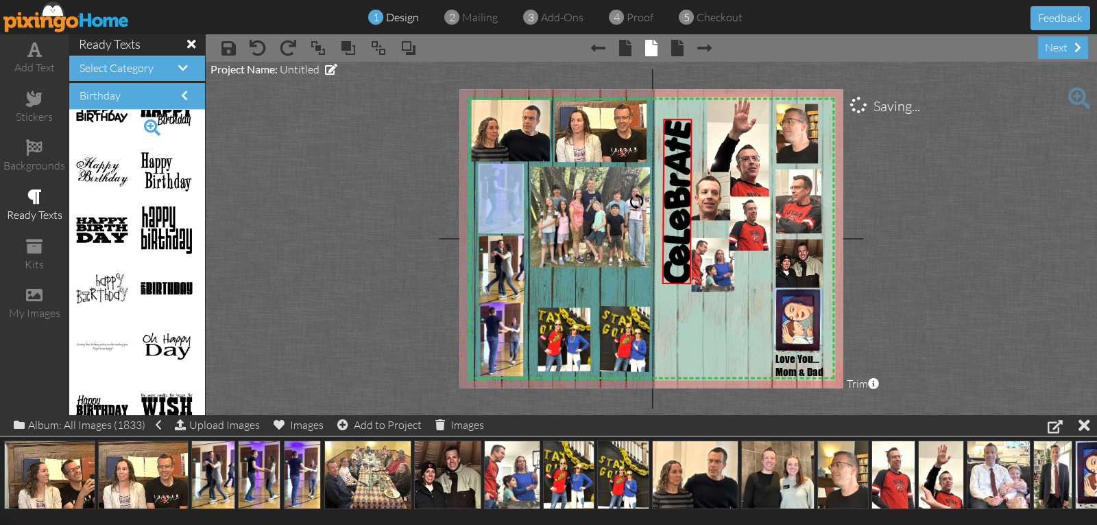
scroll to position [1028, 0]
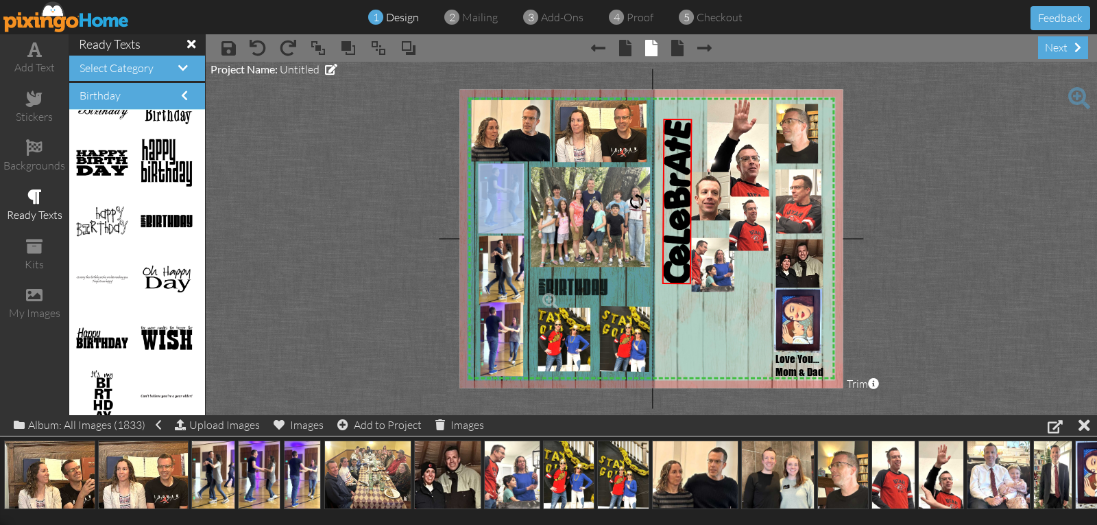
drag, startPoint x: 157, startPoint y: 218, endPoint x: 566, endPoint y: 284, distance: 413.9
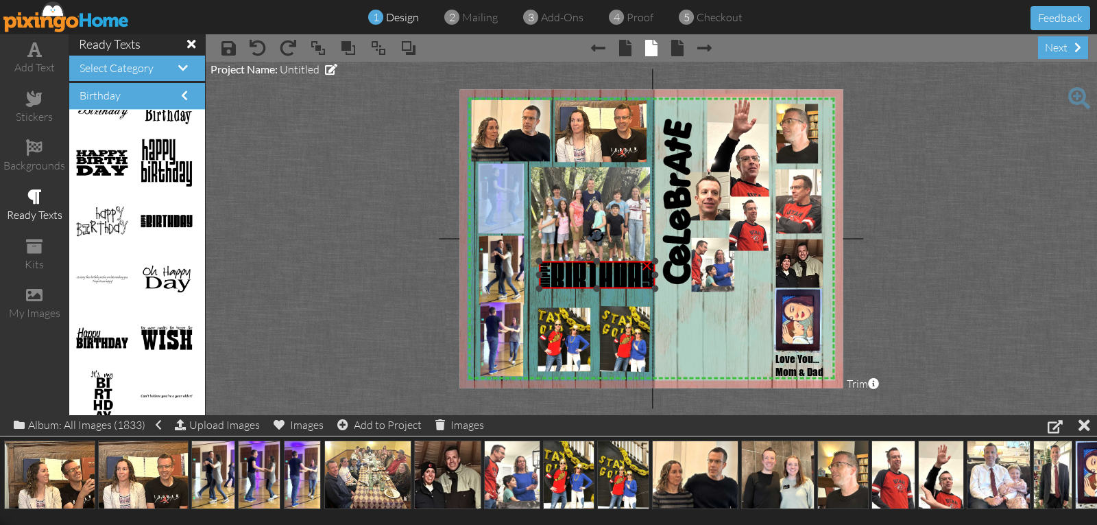
drag, startPoint x: 635, startPoint y: 285, endPoint x: 618, endPoint y: 282, distance: 17.4
click at [625, 288] on div "×" at bounding box center [597, 274] width 116 height 27
drag, startPoint x: 612, startPoint y: 278, endPoint x: 607, endPoint y: 291, distance: 13.9
click at [607, 291] on img at bounding box center [589, 287] width 110 height 26
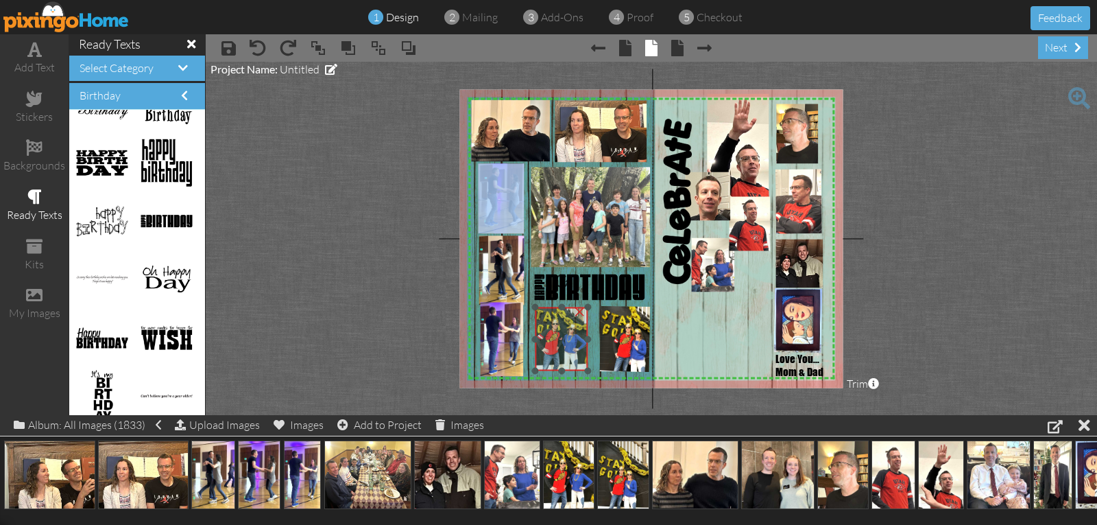
click at [562, 348] on img at bounding box center [561, 335] width 53 height 70
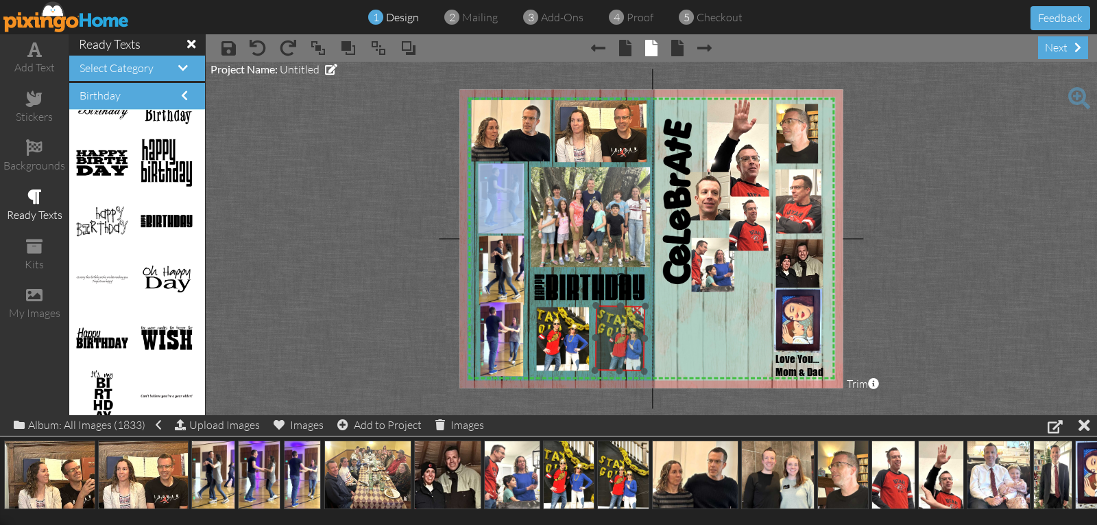
click at [602, 344] on img at bounding box center [625, 333] width 62 height 81
click at [612, 346] on img at bounding box center [625, 333] width 62 height 81
click at [612, 348] on img at bounding box center [625, 334] width 62 height 81
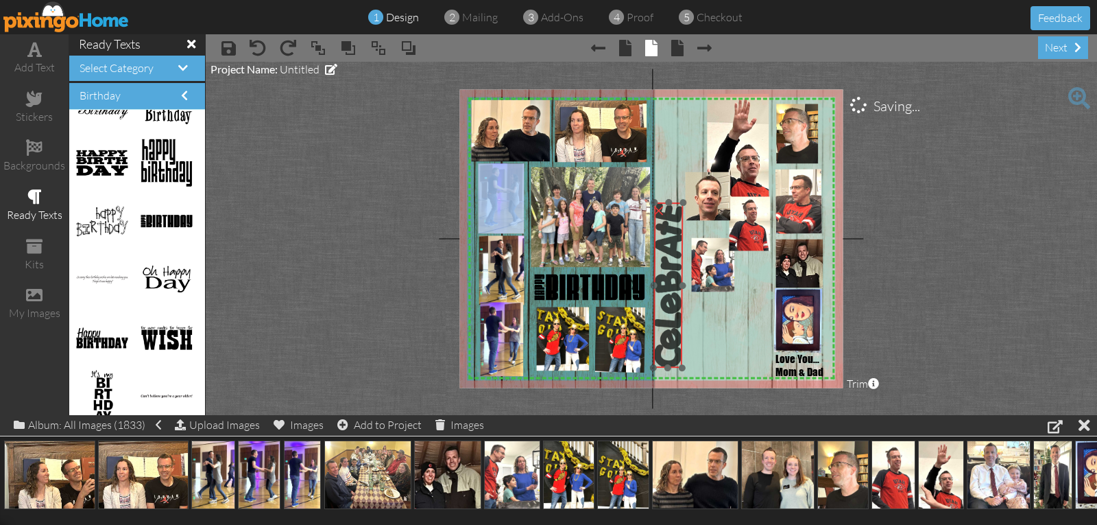
drag, startPoint x: 673, startPoint y: 265, endPoint x: 664, endPoint y: 348, distance: 84.1
click at [664, 348] on img at bounding box center [668, 284] width 30 height 165
drag, startPoint x: 682, startPoint y: 365, endPoint x: 666, endPoint y: 333, distance: 36.2
click at [668, 337] on div "X X X X X X X X X X X X X X X X X X X X X X X X X X X X X X X X X X X X X X X X…" at bounding box center [650, 238] width 383 height 298
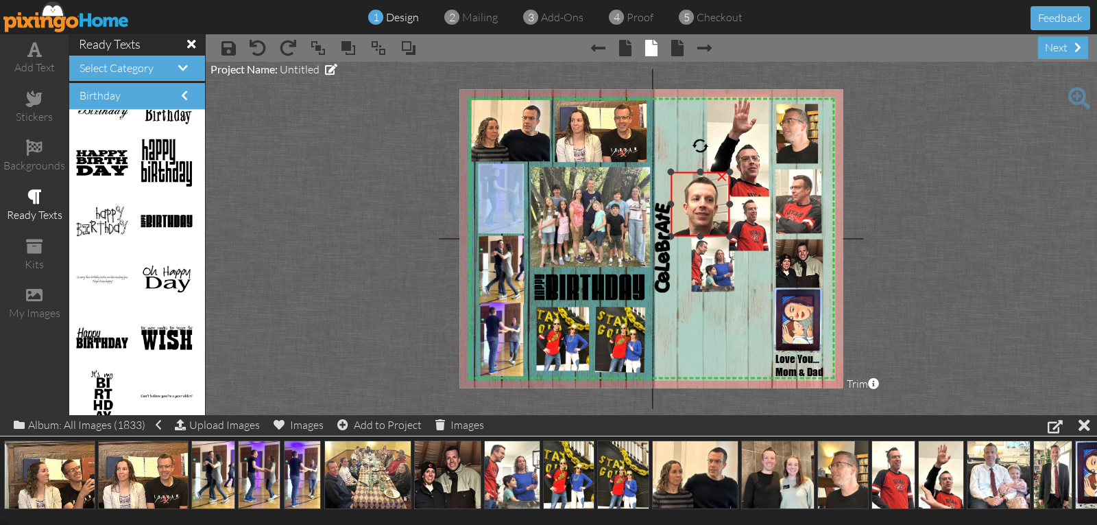
drag, startPoint x: 687, startPoint y: 219, endPoint x: 683, endPoint y: 234, distance: 16.3
click at [683, 234] on div "×" at bounding box center [701, 204] width 60 height 64
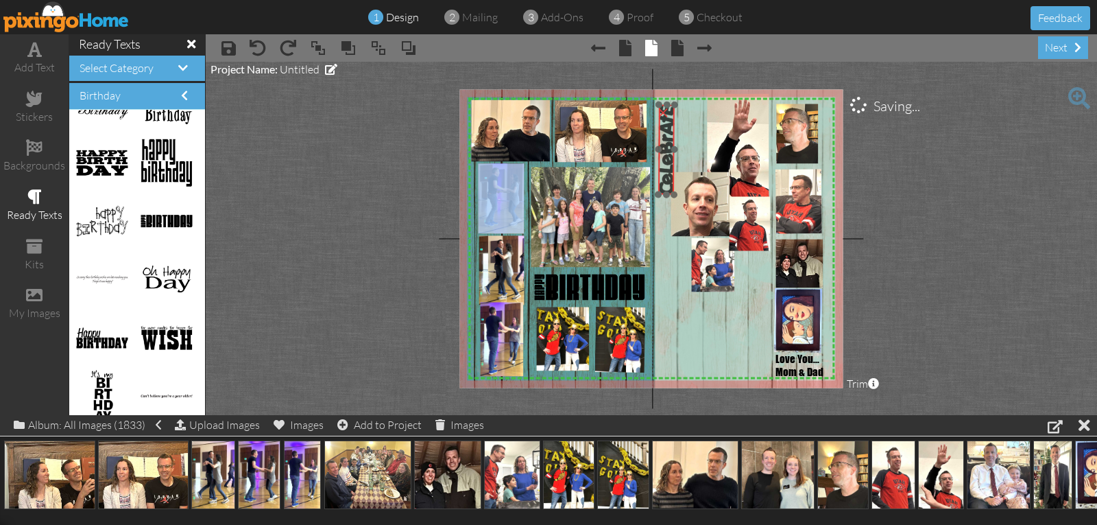
drag, startPoint x: 664, startPoint y: 253, endPoint x: 668, endPoint y: 155, distance: 98.1
click at [668, 155] on img at bounding box center [666, 149] width 16 height 90
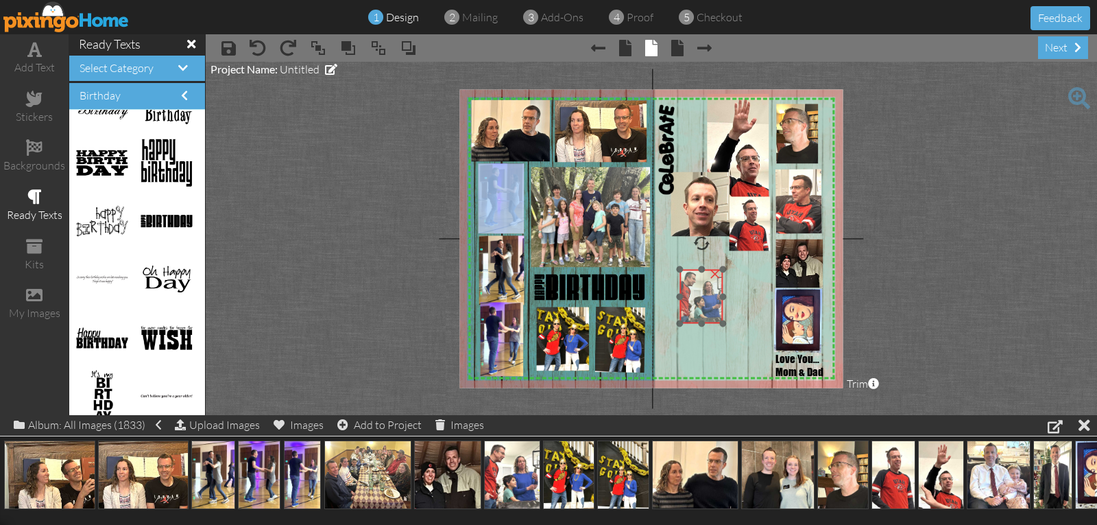
drag, startPoint x: 708, startPoint y: 265, endPoint x: 699, endPoint y: 295, distance: 30.8
click at [697, 298] on img at bounding box center [701, 296] width 44 height 54
click at [713, 272] on div "×" at bounding box center [715, 273] width 22 height 22
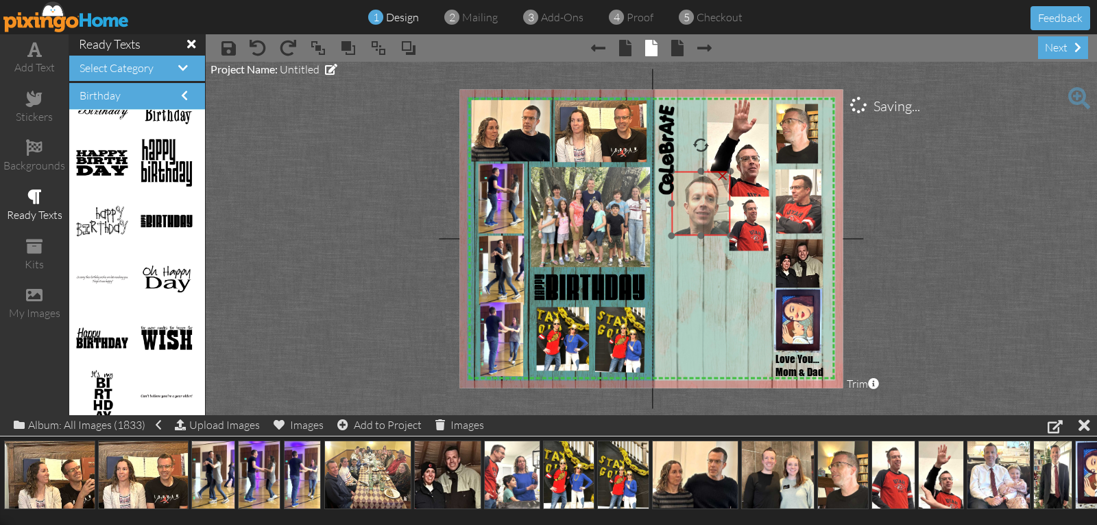
click at [708, 226] on img at bounding box center [701, 203] width 60 height 64
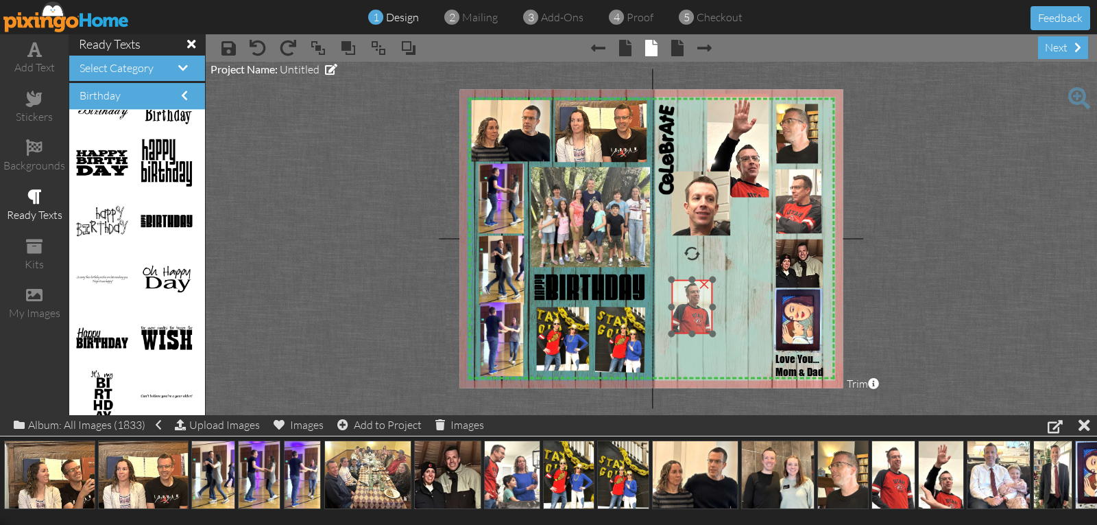
drag, startPoint x: 736, startPoint y: 250, endPoint x: 678, endPoint y: 332, distance: 100.4
click at [678, 332] on img at bounding box center [691, 308] width 41 height 64
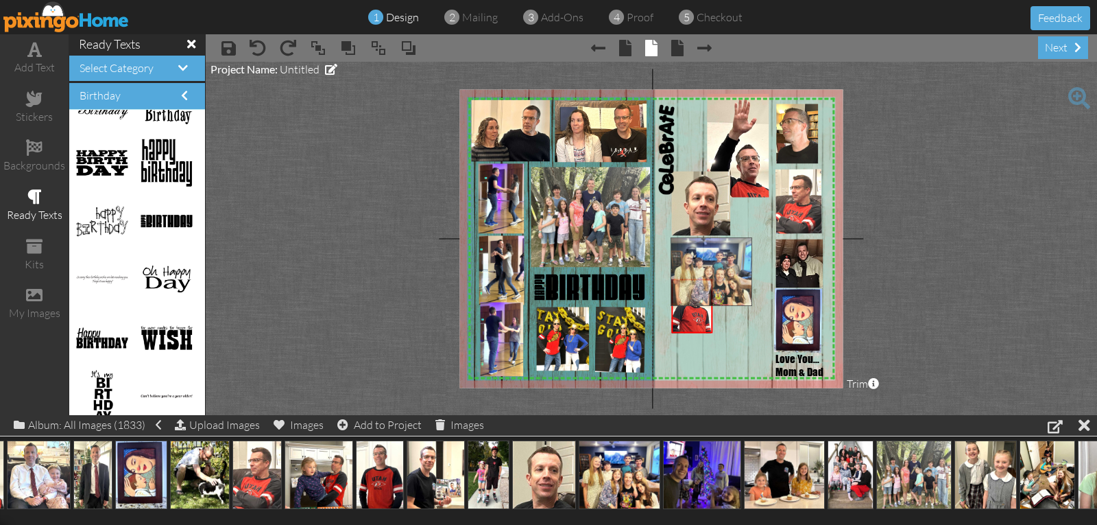
drag, startPoint x: 599, startPoint y: 474, endPoint x: 688, endPoint y: 269, distance: 223.5
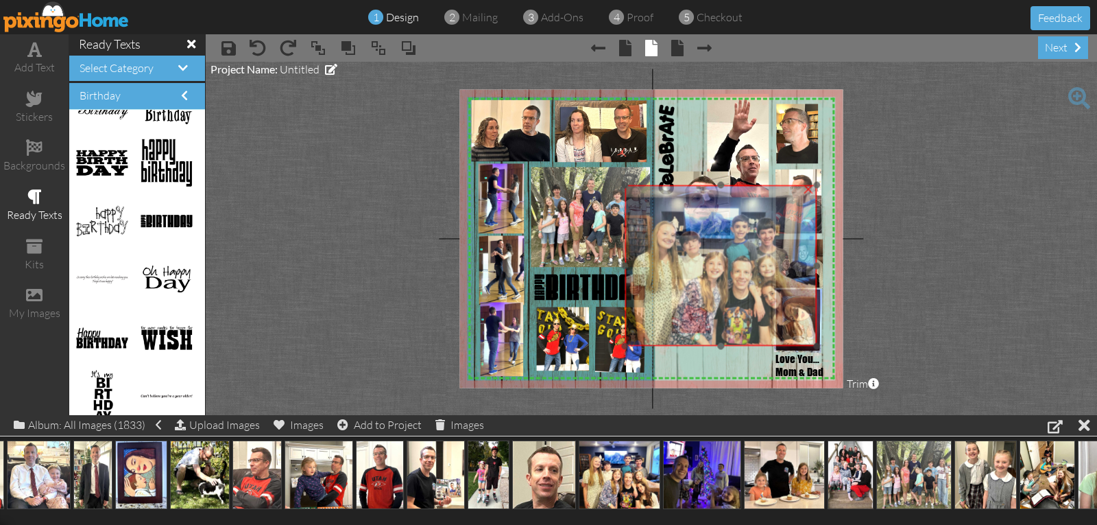
drag, startPoint x: 727, startPoint y: 321, endPoint x: 684, endPoint y: 274, distance: 63.1
click at [684, 274] on img at bounding box center [721, 265] width 192 height 161
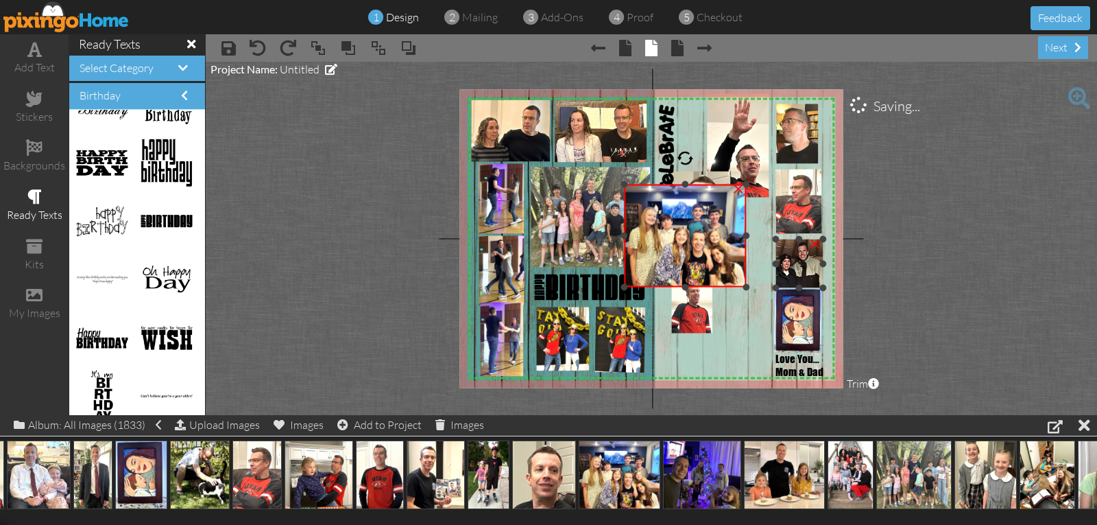
drag, startPoint x: 815, startPoint y: 345, endPoint x: 766, endPoint y: 277, distance: 83.5
click at [768, 280] on div "X X X X X X X X X X X X X X X X X X X X X X X X X X X X X X X X X X X X X X X X…" at bounding box center [650, 238] width 383 height 298
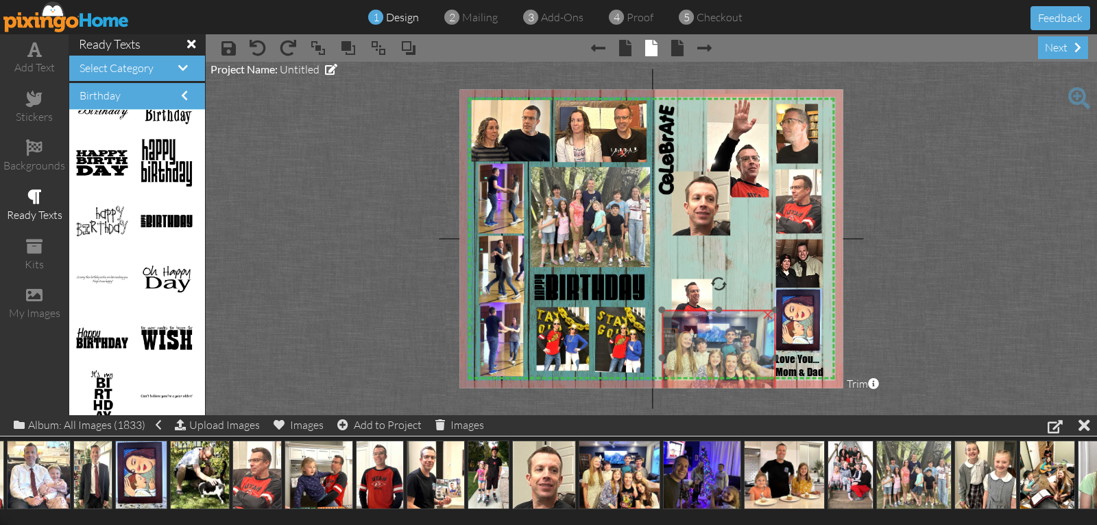
drag, startPoint x: 723, startPoint y: 259, endPoint x: 756, endPoint y: 380, distance: 125.3
click at [758, 383] on img at bounding box center [719, 358] width 115 height 96
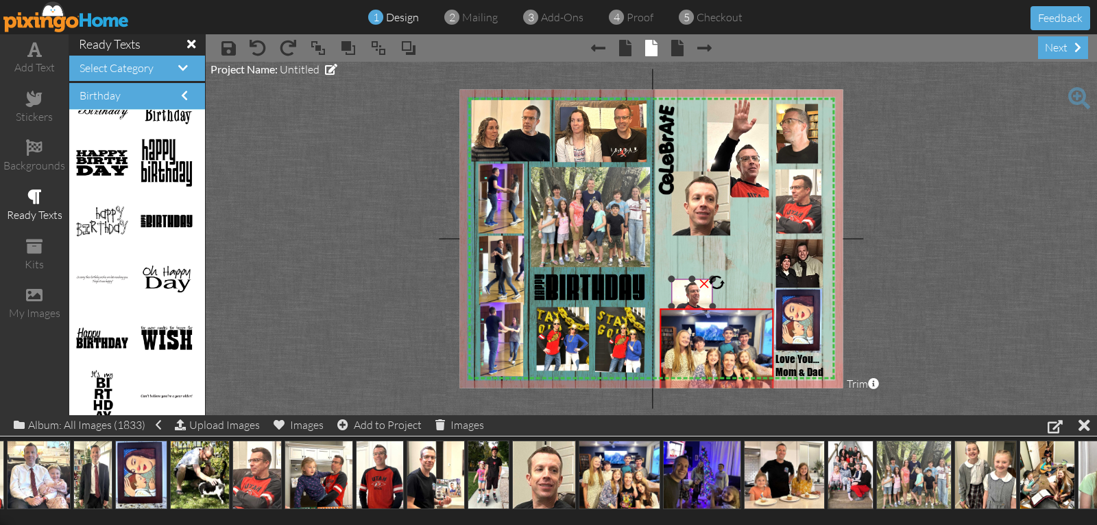
click at [687, 296] on img at bounding box center [691, 308] width 41 height 64
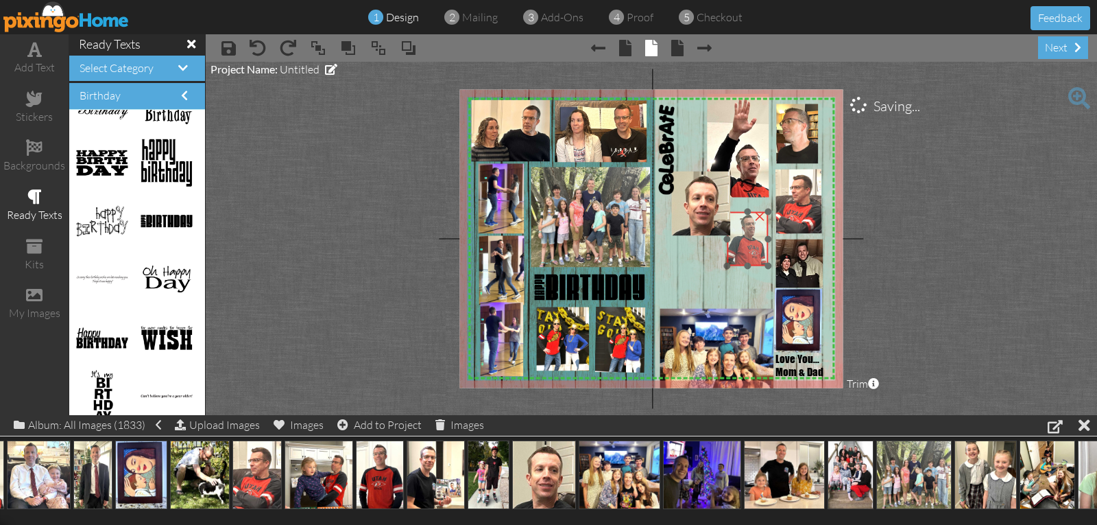
drag, startPoint x: 689, startPoint y: 292, endPoint x: 745, endPoint y: 225, distance: 87.2
click at [745, 225] on img at bounding box center [747, 240] width 41 height 64
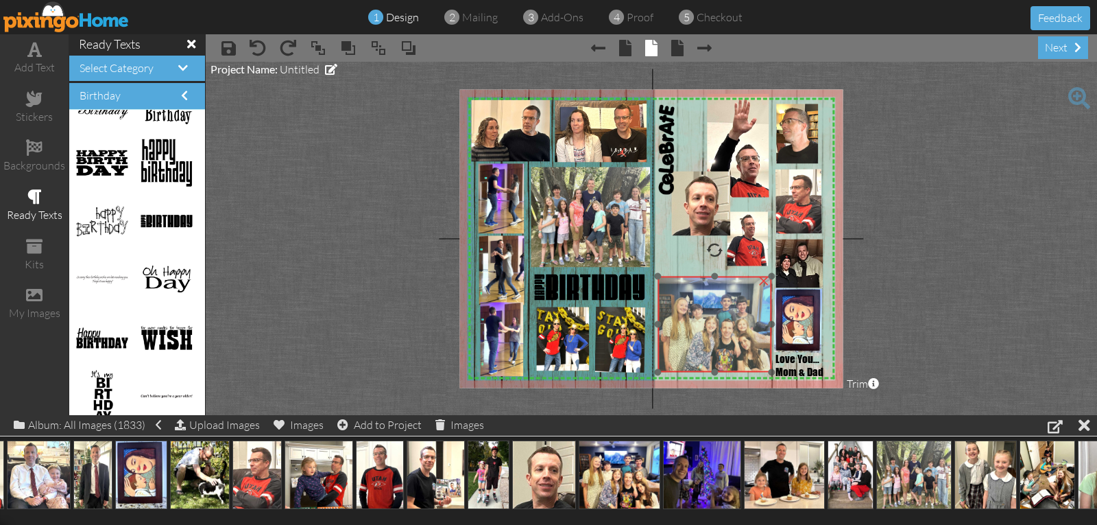
drag, startPoint x: 695, startPoint y: 359, endPoint x: 693, endPoint y: 326, distance: 32.3
click at [693, 326] on img at bounding box center [715, 324] width 115 height 96
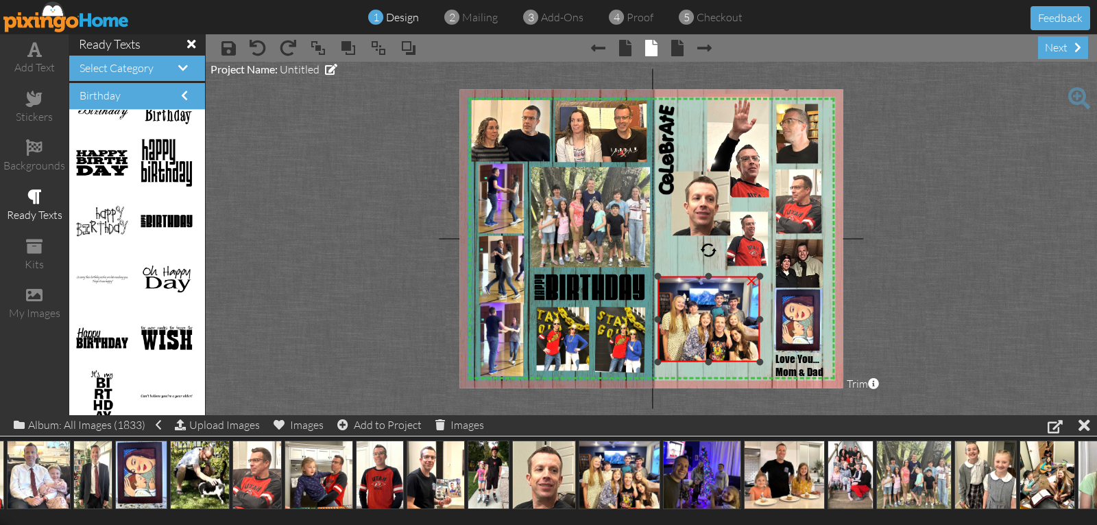
drag, startPoint x: 771, startPoint y: 371, endPoint x: 764, endPoint y: 361, distance: 12.8
click at [764, 361] on div "X X X X X X X X X X X X X X X X X X X X X X X X X X X X X X X X X X X X X X X X…" at bounding box center [650, 238] width 383 height 298
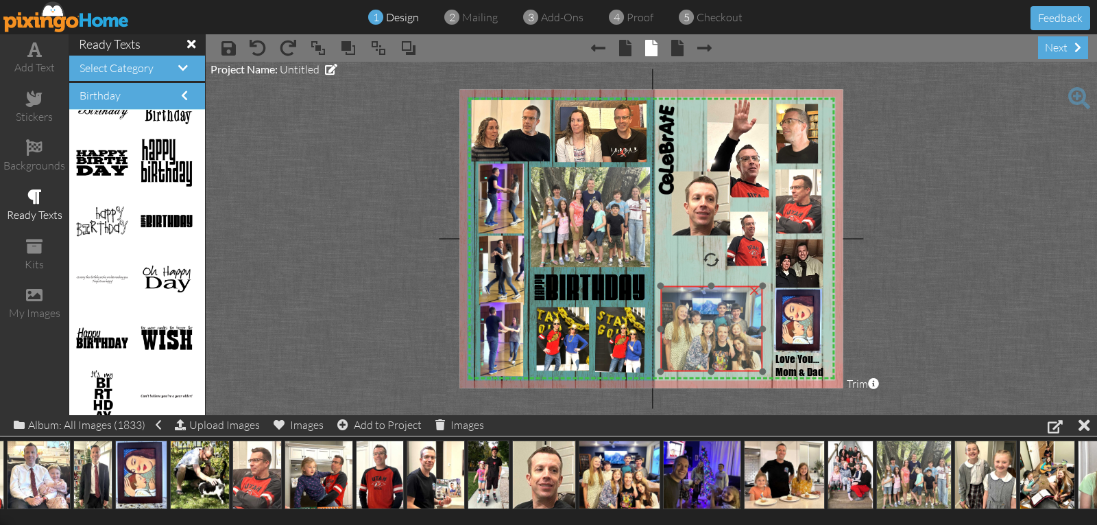
drag, startPoint x: 740, startPoint y: 344, endPoint x: 743, endPoint y: 354, distance: 10.0
click at [743, 354] on img at bounding box center [711, 329] width 102 height 86
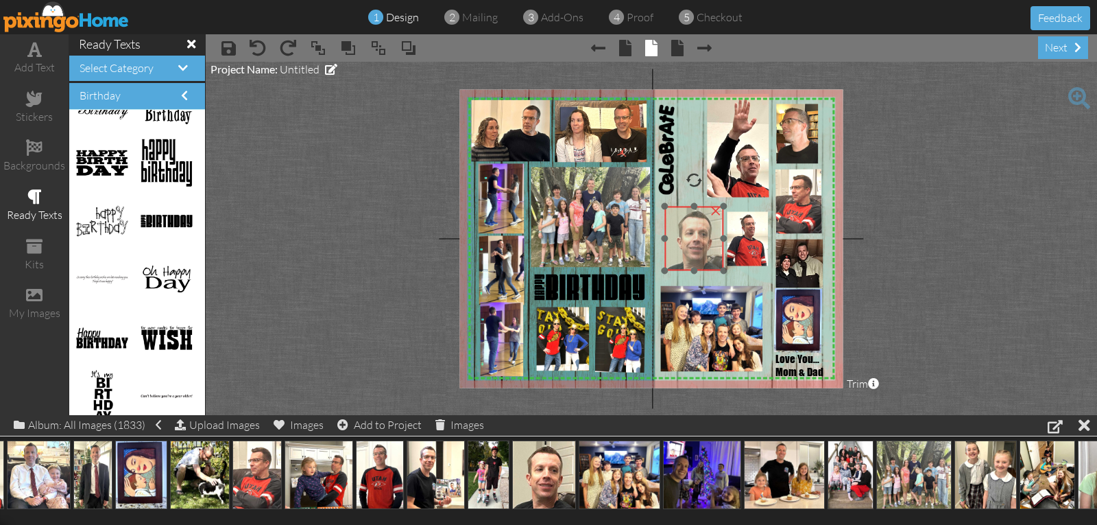
drag, startPoint x: 703, startPoint y: 224, endPoint x: 695, endPoint y: 260, distance: 37.1
click at [695, 260] on img at bounding box center [694, 238] width 60 height 64
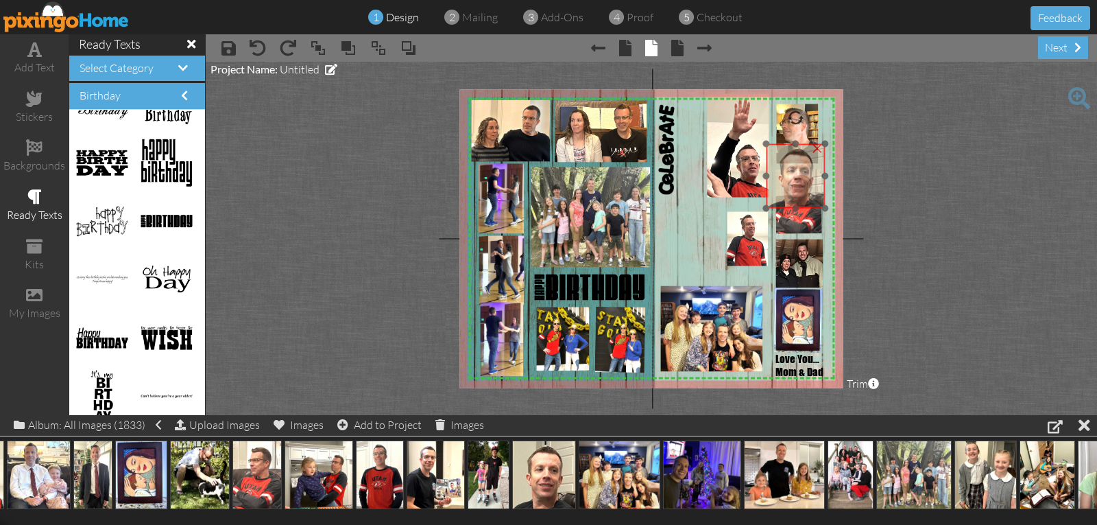
drag, startPoint x: 697, startPoint y: 254, endPoint x: 799, endPoint y: 194, distance: 118.3
click at [799, 191] on img at bounding box center [796, 176] width 60 height 64
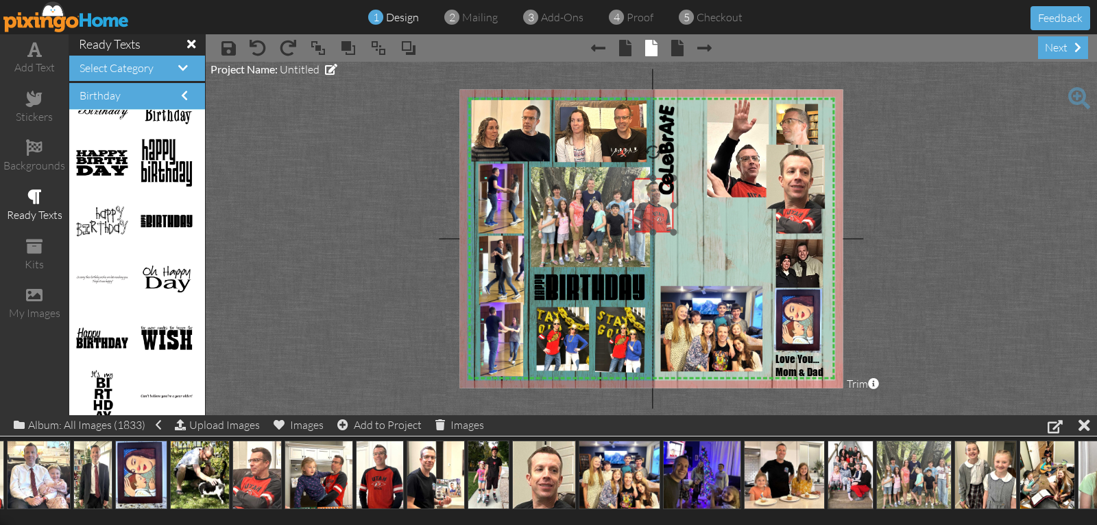
drag, startPoint x: 748, startPoint y: 243, endPoint x: 653, endPoint y: 209, distance: 100.4
click at [653, 209] on img at bounding box center [652, 207] width 41 height 64
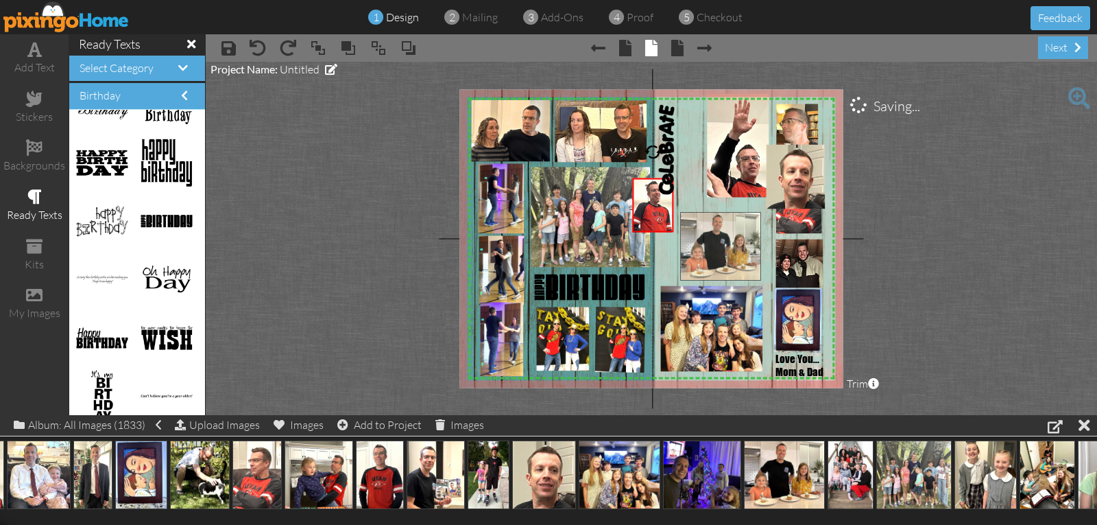
drag, startPoint x: 794, startPoint y: 476, endPoint x: 730, endPoint y: 248, distance: 237.1
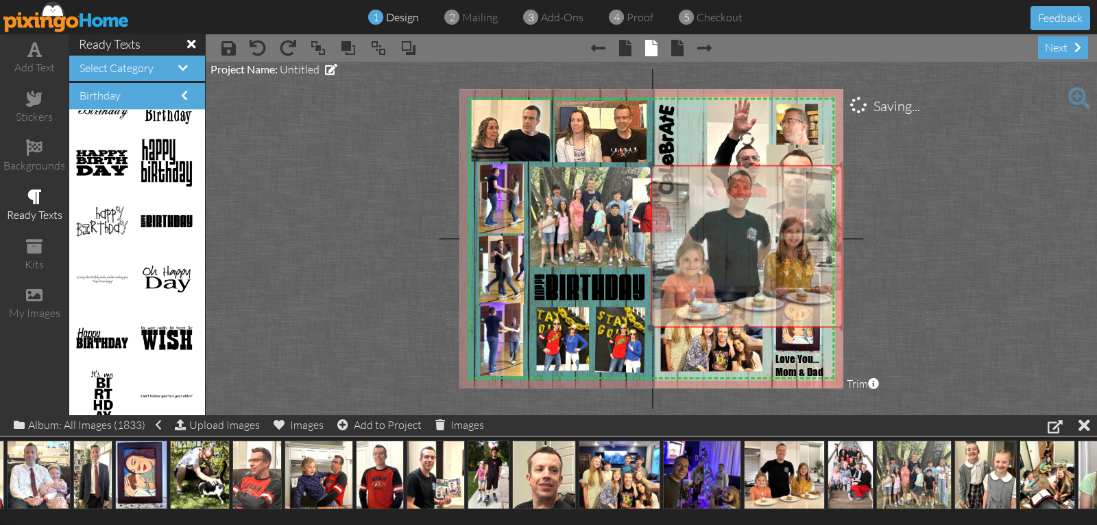
drag, startPoint x: 722, startPoint y: 250, endPoint x: 692, endPoint y: 204, distance: 55.2
click at [692, 204] on img at bounding box center [747, 246] width 192 height 162
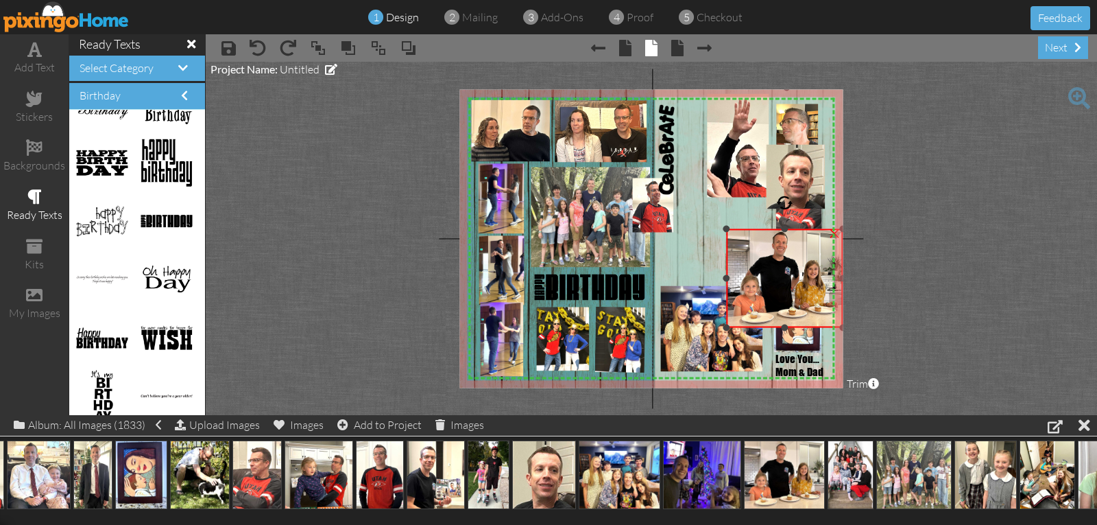
drag, startPoint x: 648, startPoint y: 162, endPoint x: 697, endPoint y: 229, distance: 82.8
click at [695, 227] on div "X X X X X X X X X X X X X X X X X X X X X X X X X X X X X X X X X X X X X X X X…" at bounding box center [650, 238] width 383 height 298
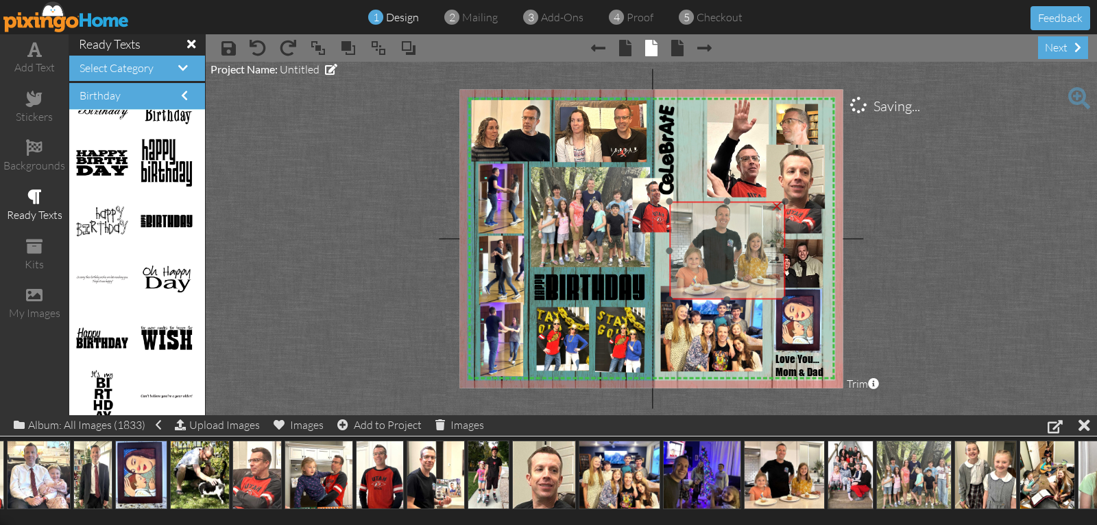
drag, startPoint x: 740, startPoint y: 268, endPoint x: 677, endPoint y: 234, distance: 71.5
click at [679, 235] on img at bounding box center [727, 251] width 116 height 98
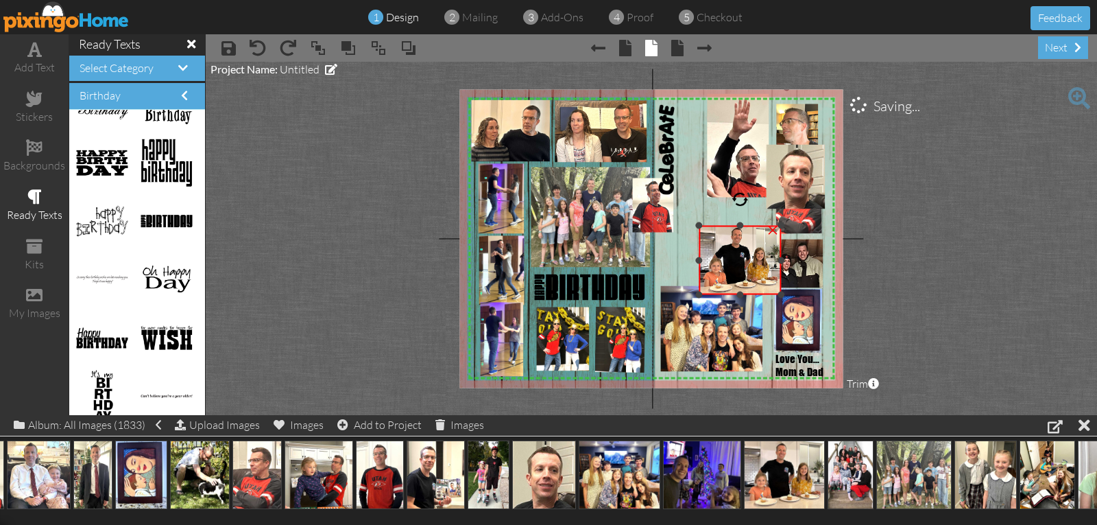
drag, startPoint x: 664, startPoint y: 197, endPoint x: 689, endPoint y: 228, distance: 39.9
click at [688, 228] on div "X X X X X X X X X X X X X X X X X X X X X X X X X X X X X X X X X X X X X X X X…" at bounding box center [650, 238] width 383 height 298
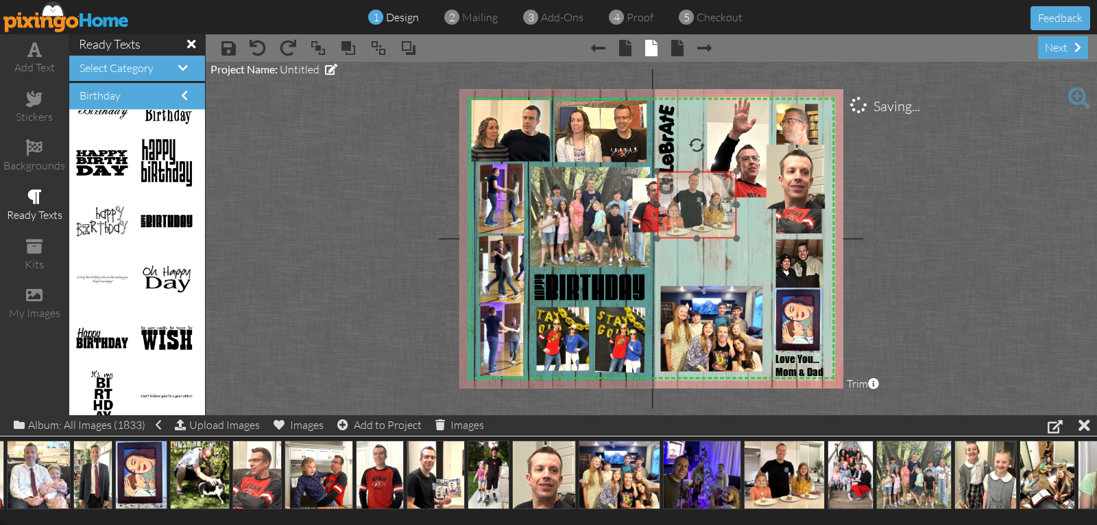
drag, startPoint x: 730, startPoint y: 259, endPoint x: 685, endPoint y: 203, distance: 71.7
click at [685, 203] on img at bounding box center [697, 204] width 80 height 67
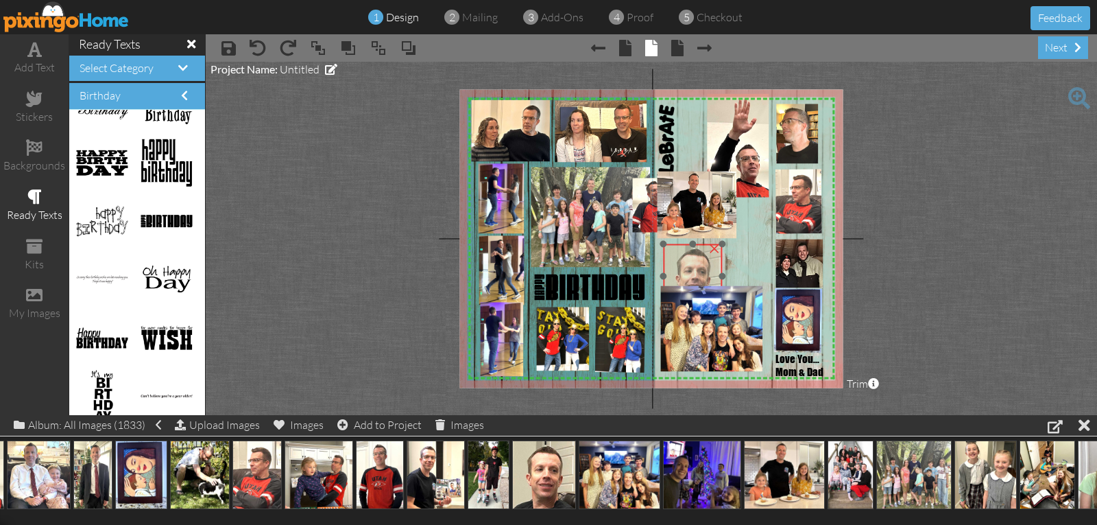
drag, startPoint x: 786, startPoint y: 177, endPoint x: 683, endPoint y: 276, distance: 143.0
click at [683, 276] on img at bounding box center [693, 276] width 60 height 64
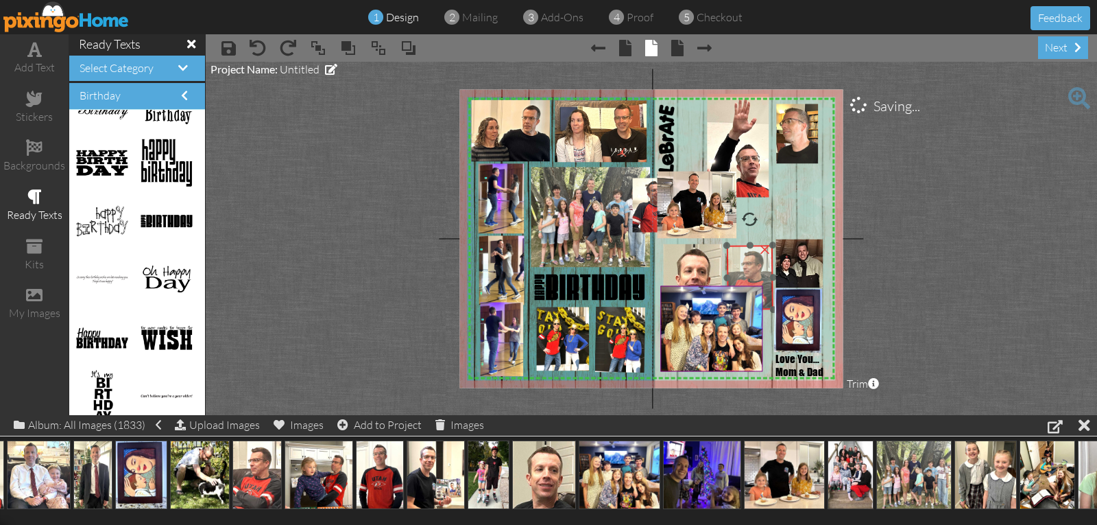
drag, startPoint x: 802, startPoint y: 208, endPoint x: 756, endPoint y: 282, distance: 86.6
click at [756, 282] on div "X X X X X X X X X X X X X X X X X X X X X X X X X X X X X X X X X X X X X X X X…" at bounding box center [650, 238] width 383 height 298
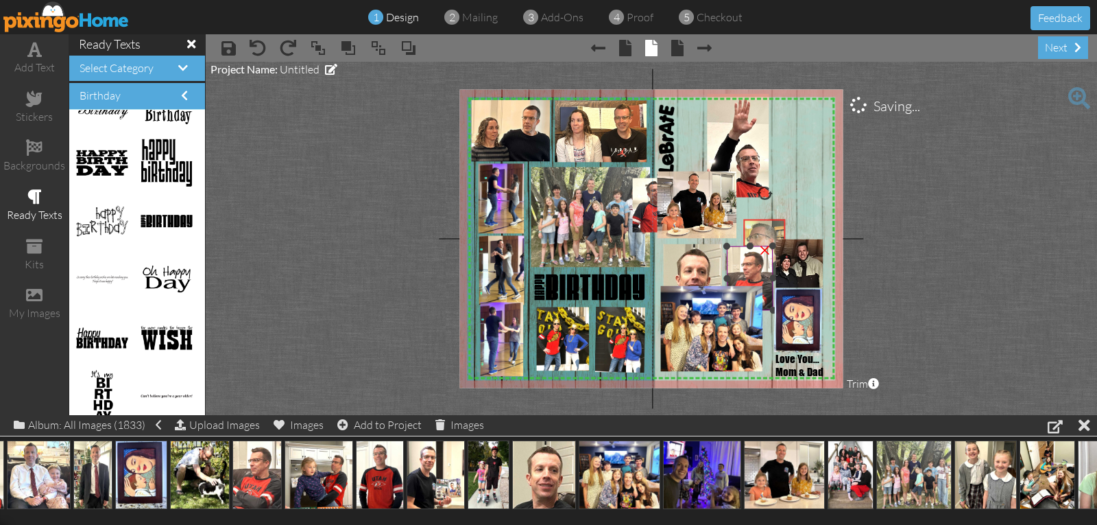
drag, startPoint x: 791, startPoint y: 152, endPoint x: 758, endPoint y: 267, distance: 119.8
click at [758, 267] on div "X X X X X X X X X X X X X X X X X X X X X X X X X X X X X X X X X X X X X X X X…" at bounding box center [650, 238] width 383 height 298
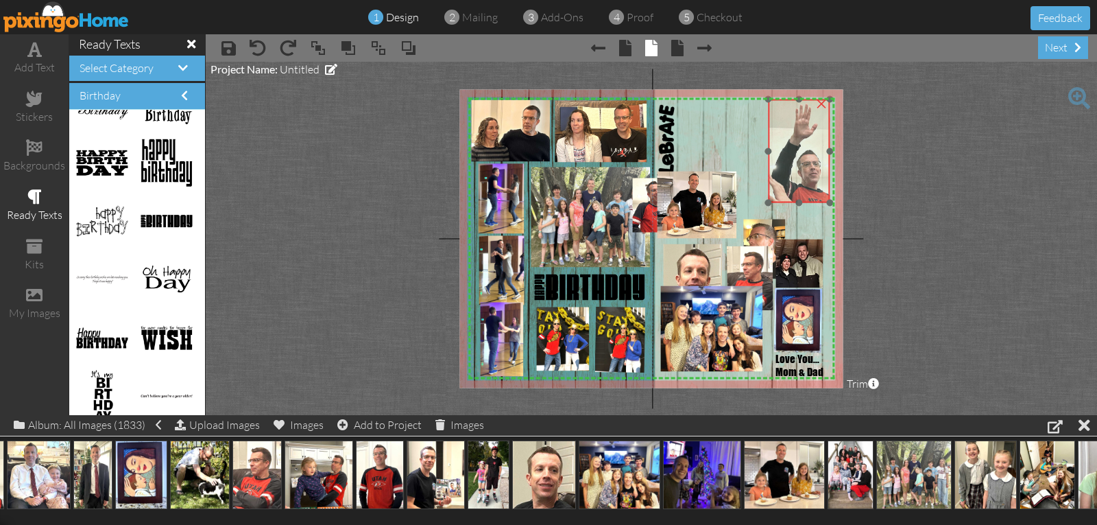
drag, startPoint x: 754, startPoint y: 164, endPoint x: 815, endPoint y: 169, distance: 61.3
click at [815, 169] on img at bounding box center [801, 157] width 76 height 116
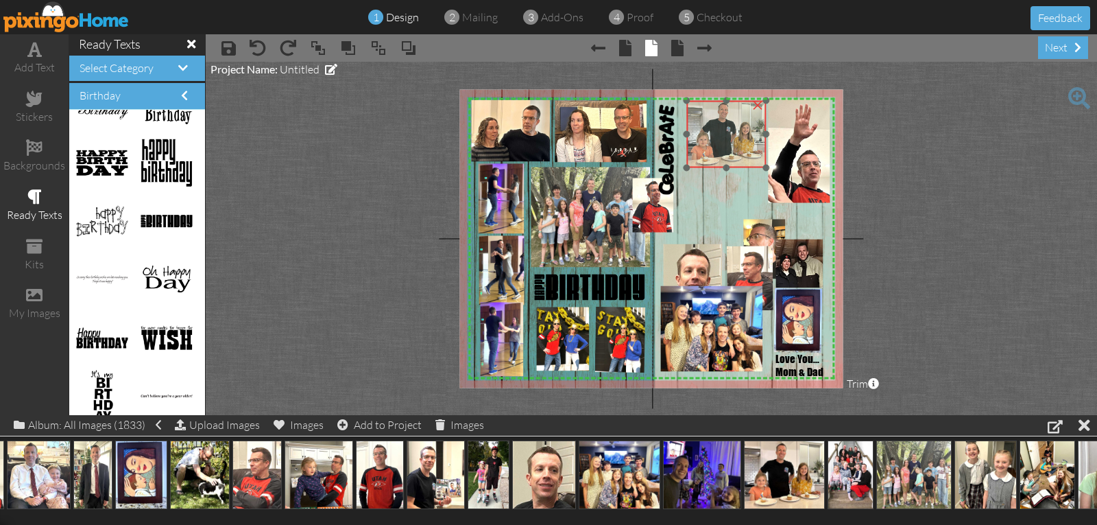
drag, startPoint x: 708, startPoint y: 193, endPoint x: 734, endPoint y: 122, distance: 75.7
click at [734, 122] on img at bounding box center [726, 134] width 80 height 67
click at [766, 163] on div at bounding box center [725, 134] width 86 height 74
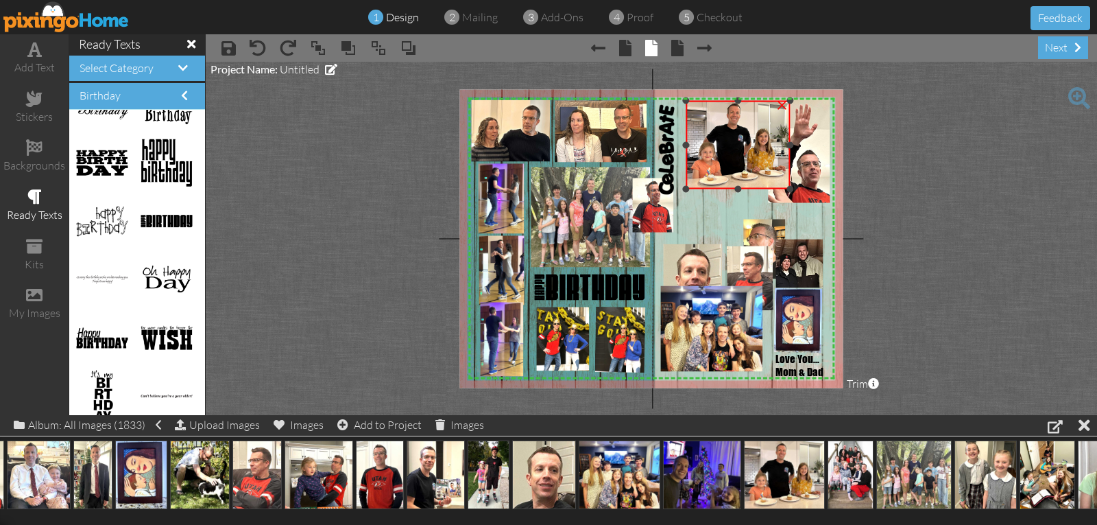
drag, startPoint x: 766, startPoint y: 166, endPoint x: 771, endPoint y: 186, distance: 20.6
click at [773, 187] on div "×" at bounding box center [738, 145] width 104 height 88
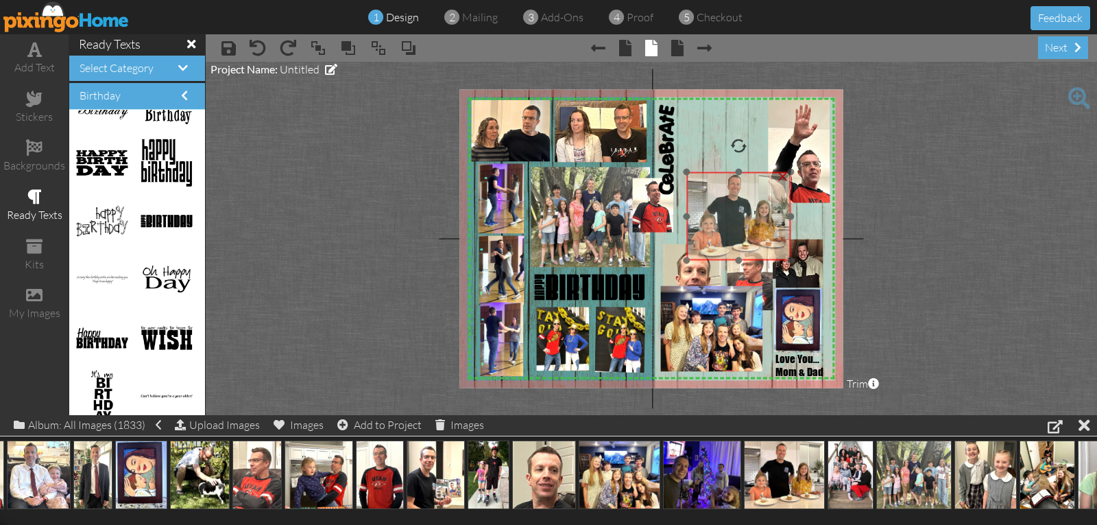
drag, startPoint x: 767, startPoint y: 180, endPoint x: 767, endPoint y: 241, distance: 61.7
click at [767, 241] on img at bounding box center [738, 216] width 104 height 88
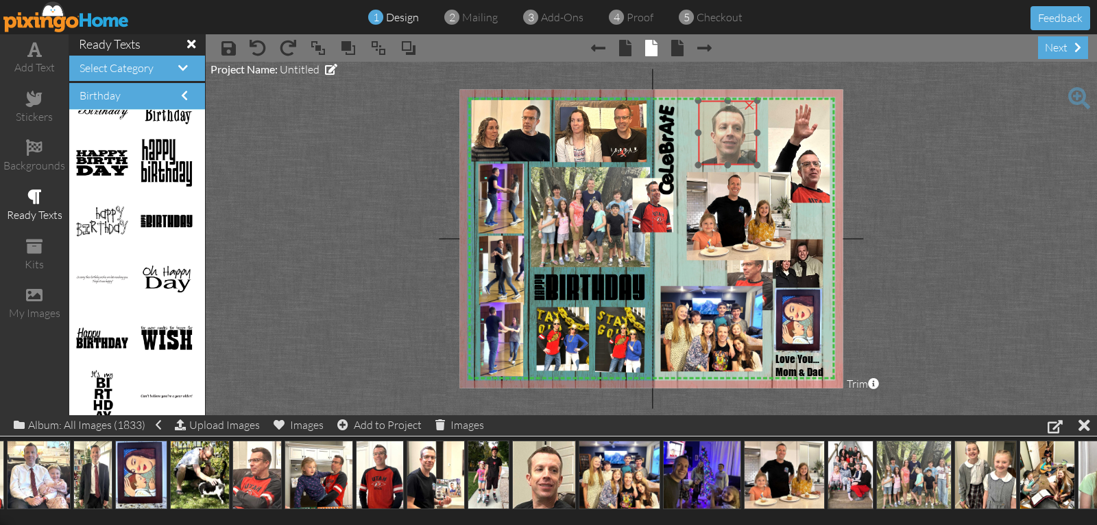
drag, startPoint x: 701, startPoint y: 274, endPoint x: 736, endPoint y: 130, distance: 147.5
click at [736, 130] on img at bounding box center [728, 133] width 60 height 64
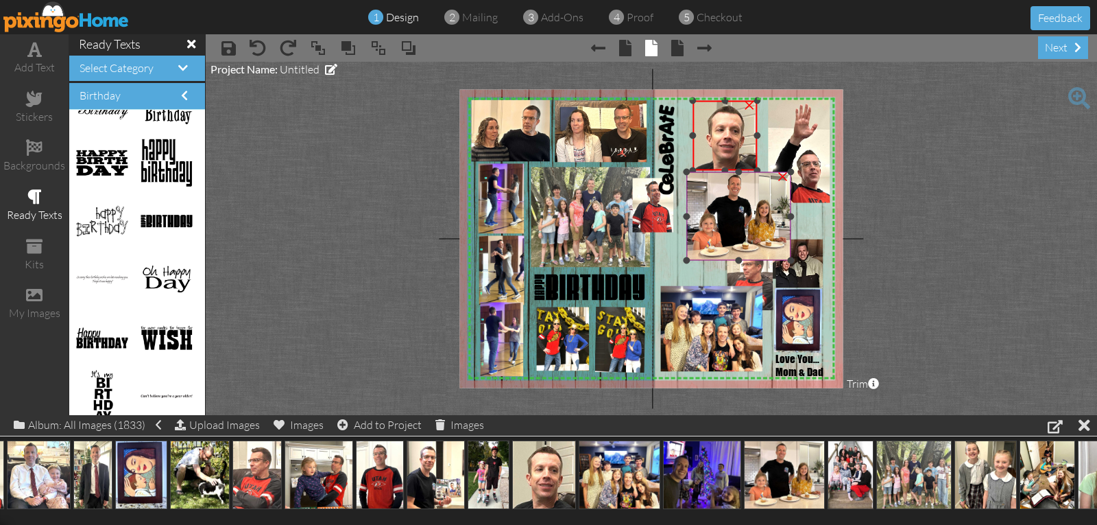
drag, startPoint x: 699, startPoint y: 167, endPoint x: 685, endPoint y: 173, distance: 15.0
click at [685, 173] on div "X X X X X X X X X X X X X X X X X X X X X X X X X X X X X X X X X X X X X X X X…" at bounding box center [650, 238] width 383 height 298
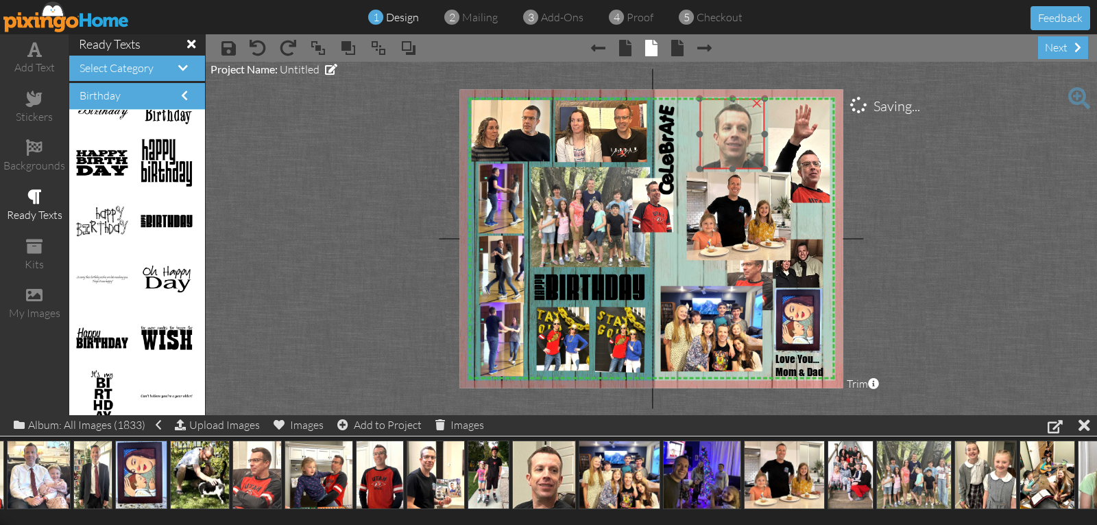
drag, startPoint x: 711, startPoint y: 151, endPoint x: 719, endPoint y: 149, distance: 7.8
click at [719, 149] on img at bounding box center [732, 134] width 65 height 71
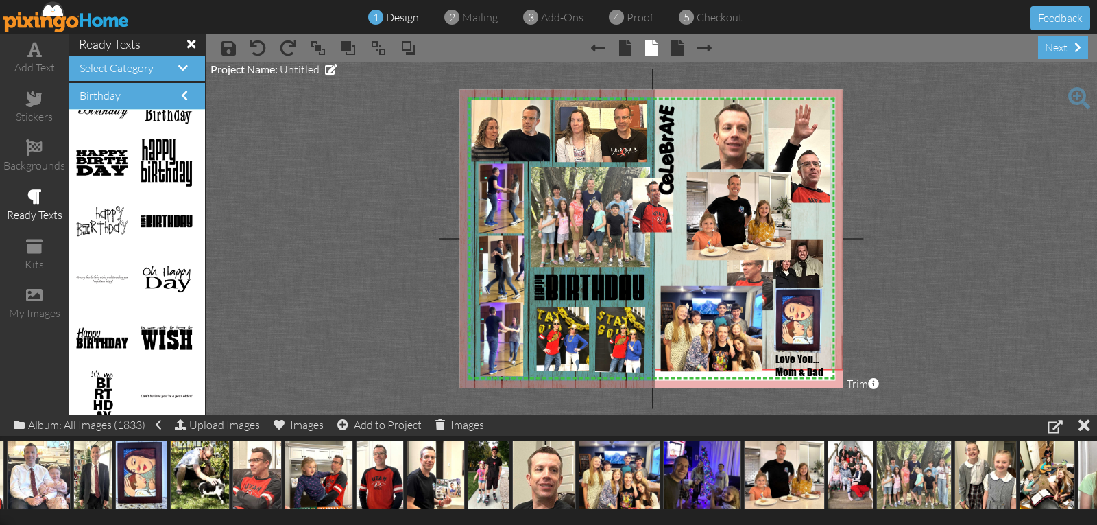
drag, startPoint x: 693, startPoint y: 152, endPoint x: 687, endPoint y: 128, distance: 24.8
click at [687, 128] on img at bounding box center [780, 216] width 309 height 309
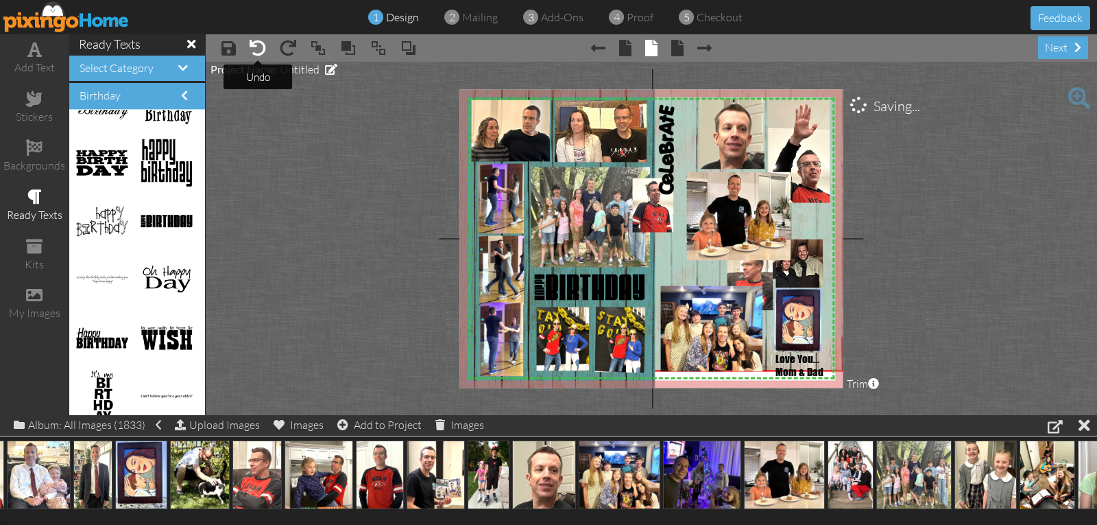
click at [260, 52] on span at bounding box center [258, 48] width 16 height 16
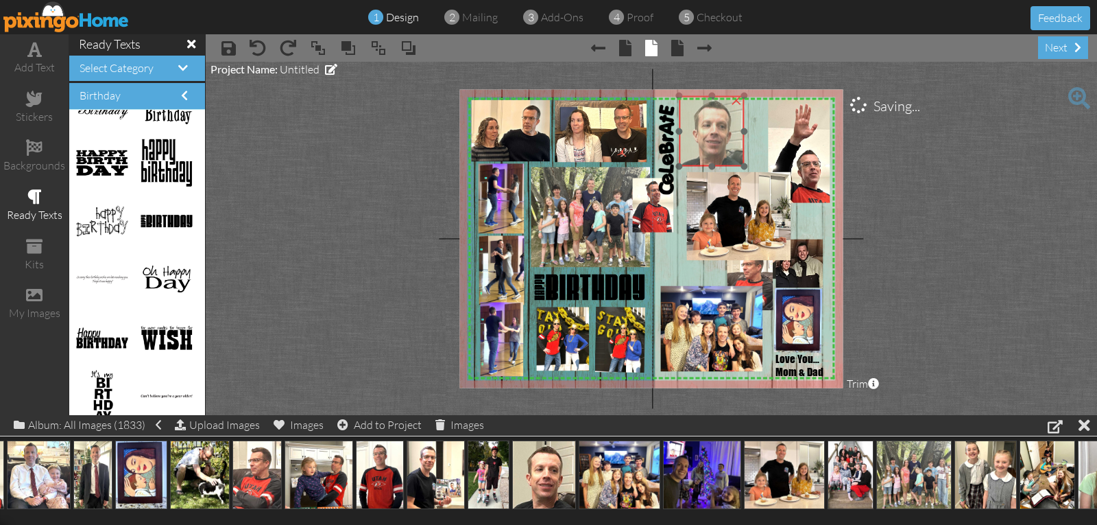
drag, startPoint x: 734, startPoint y: 147, endPoint x: 714, endPoint y: 145, distance: 20.8
click at [714, 145] on img at bounding box center [711, 131] width 65 height 71
click at [718, 149] on img at bounding box center [714, 136] width 65 height 71
click at [746, 167] on img at bounding box center [714, 136] width 65 height 71
click at [749, 167] on img at bounding box center [716, 136] width 65 height 71
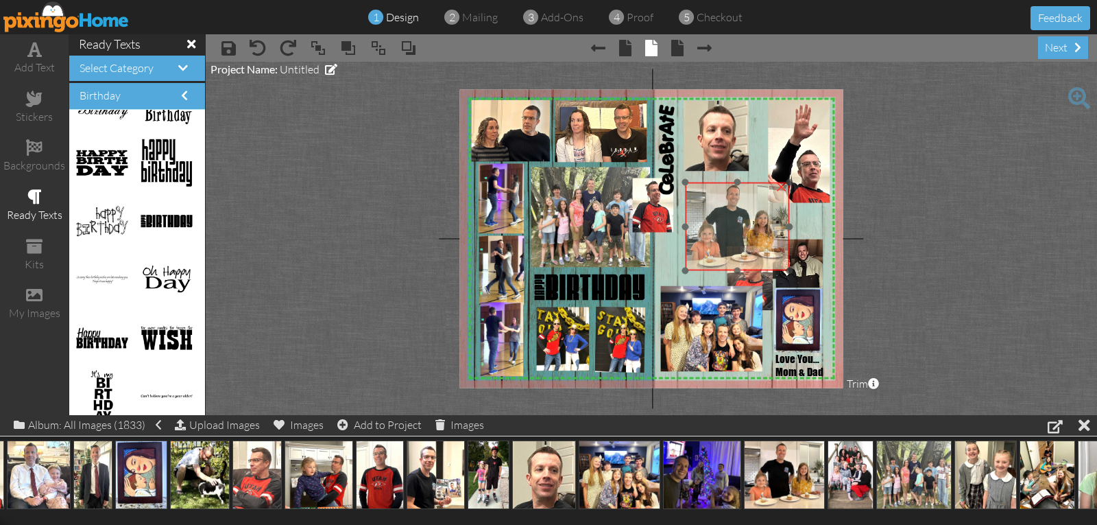
click at [732, 197] on img at bounding box center [737, 226] width 104 height 88
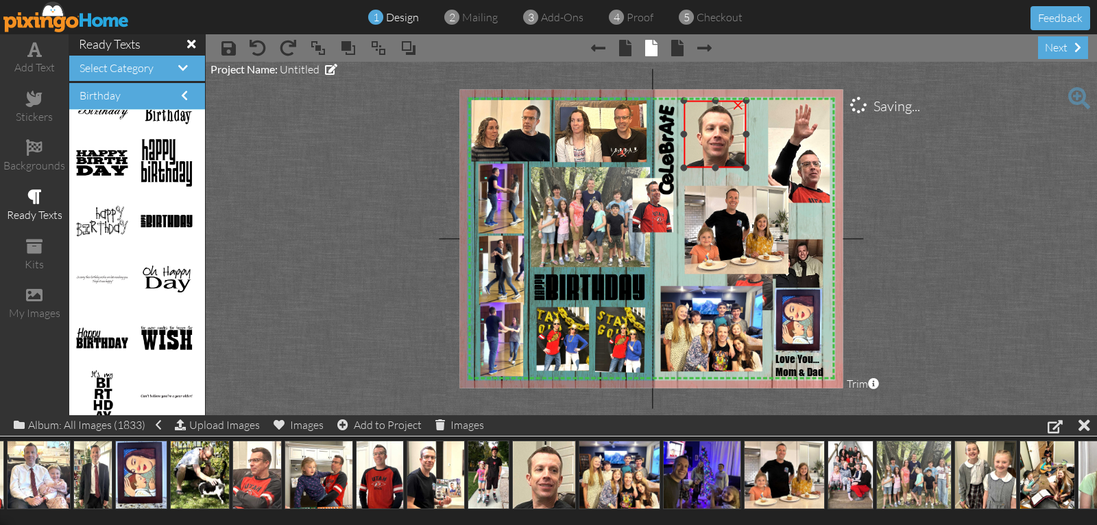
click at [743, 167] on div at bounding box center [746, 167] width 7 height 7
click at [734, 160] on img at bounding box center [712, 134] width 62 height 67
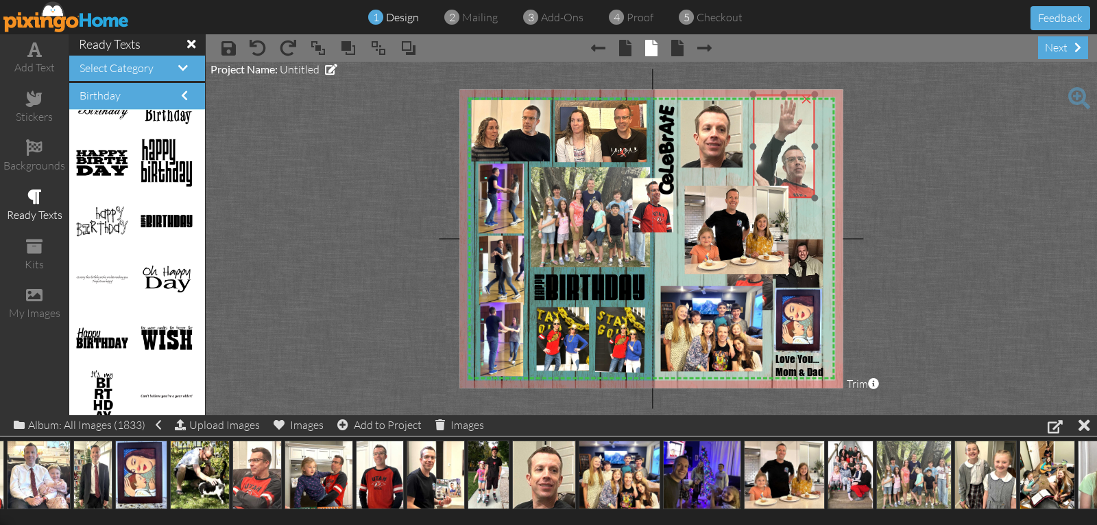
drag, startPoint x: 778, startPoint y: 158, endPoint x: 763, endPoint y: 153, distance: 15.8
click at [763, 153] on img at bounding box center [786, 153] width 76 height 116
drag, startPoint x: 813, startPoint y: 196, endPoint x: 821, endPoint y: 204, distance: 10.7
click at [821, 204] on div at bounding box center [818, 205] width 7 height 7
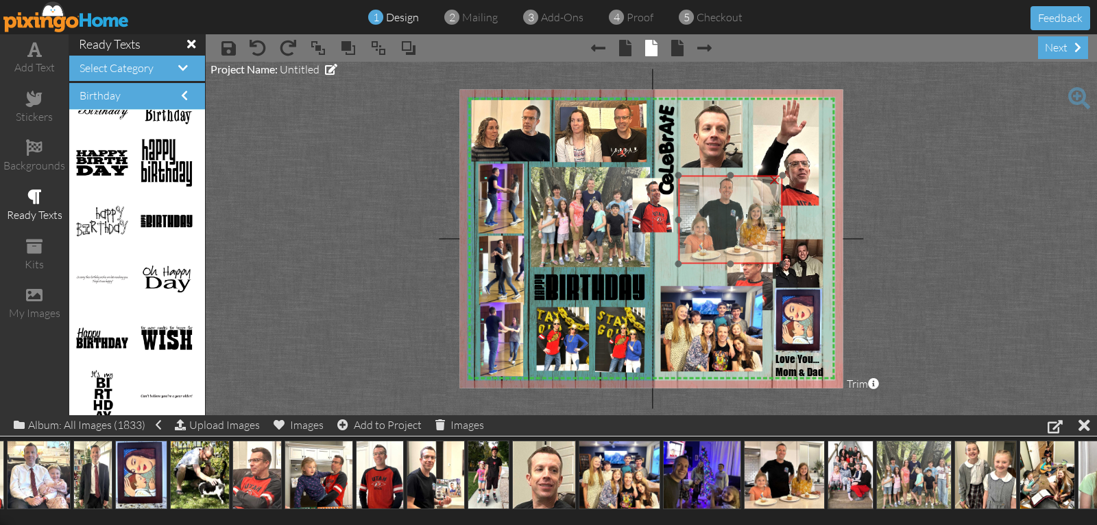
drag, startPoint x: 767, startPoint y: 208, endPoint x: 760, endPoint y: 197, distance: 12.0
click at [760, 197] on img at bounding box center [730, 220] width 104 height 88
click at [780, 217] on div at bounding box center [781, 219] width 7 height 7
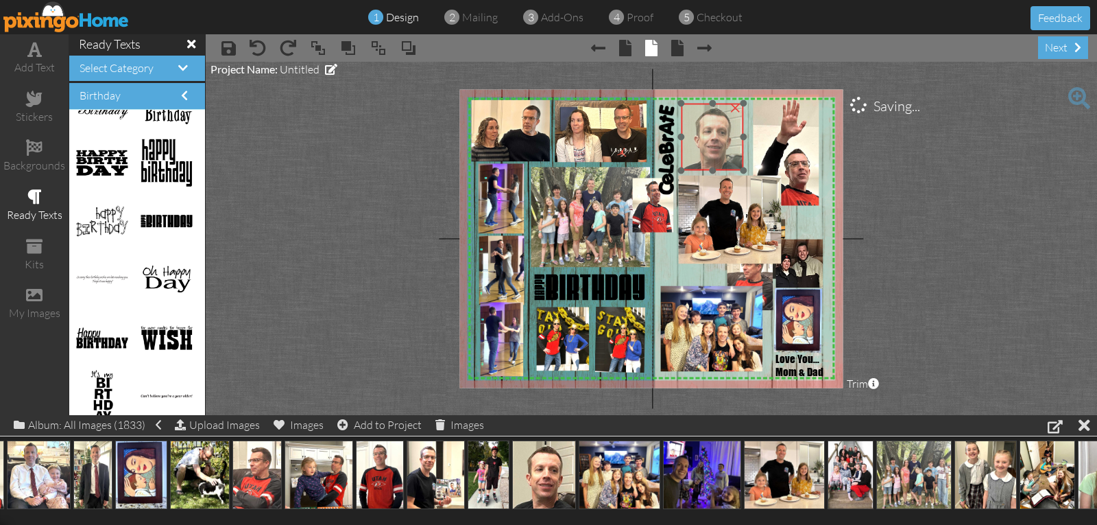
click at [721, 151] on img at bounding box center [713, 137] width 62 height 67
click at [816, 244] on div "×" at bounding box center [815, 242] width 22 height 22
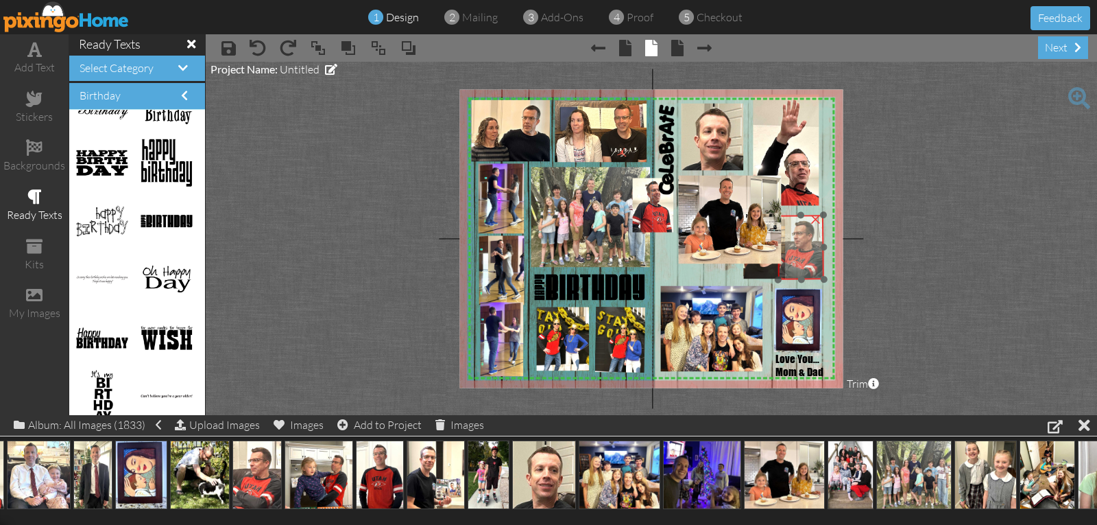
drag, startPoint x: 761, startPoint y: 280, endPoint x: 811, endPoint y: 246, distance: 60.3
click at [811, 248] on img at bounding box center [800, 247] width 47 height 64
click at [812, 217] on div "×" at bounding box center [815, 217] width 22 height 22
drag, startPoint x: 782, startPoint y: 275, endPoint x: 793, endPoint y: 281, distance: 13.2
click at [793, 281] on img at bounding box center [772, 251] width 49 height 65
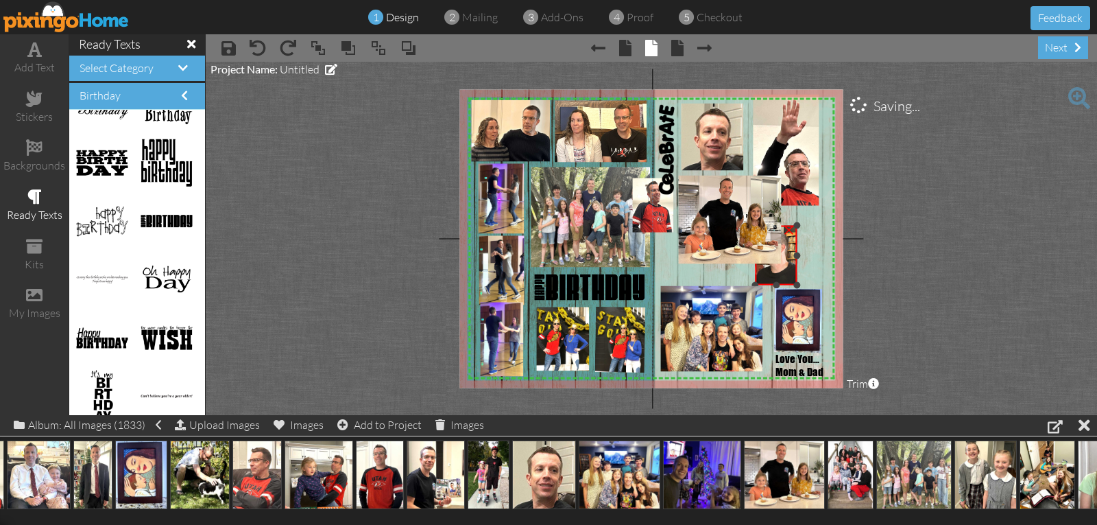
click at [791, 230] on div "×" at bounding box center [789, 228] width 22 height 22
drag, startPoint x: 651, startPoint y: 217, endPoint x: 793, endPoint y: 265, distance: 149.6
click at [793, 265] on img at bounding box center [794, 254] width 41 height 64
click at [805, 229] on div "×" at bounding box center [807, 228] width 22 height 22
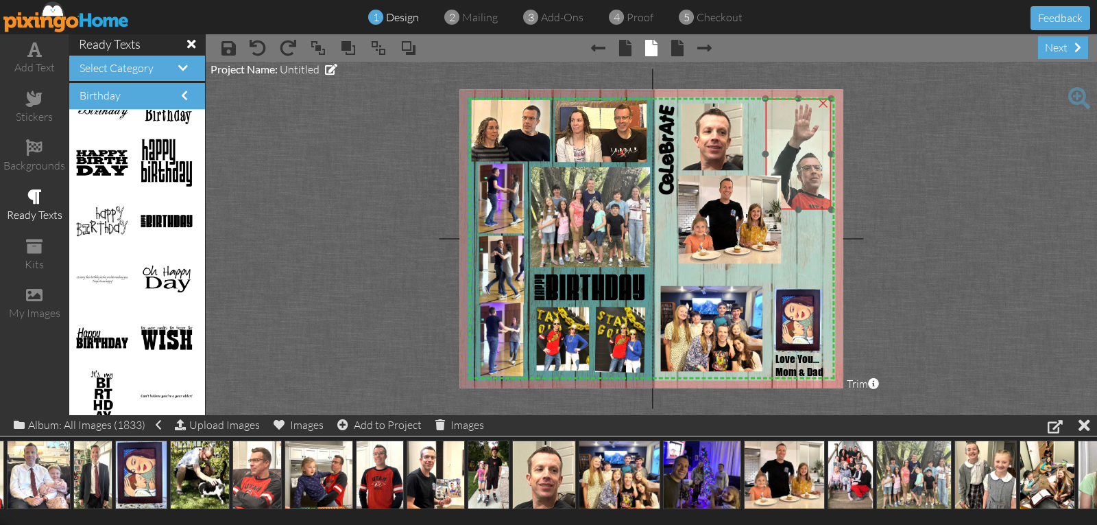
drag, startPoint x: 798, startPoint y: 189, endPoint x: 810, endPoint y: 193, distance: 13.0
click at [810, 193] on img at bounding box center [801, 161] width 82 height 124
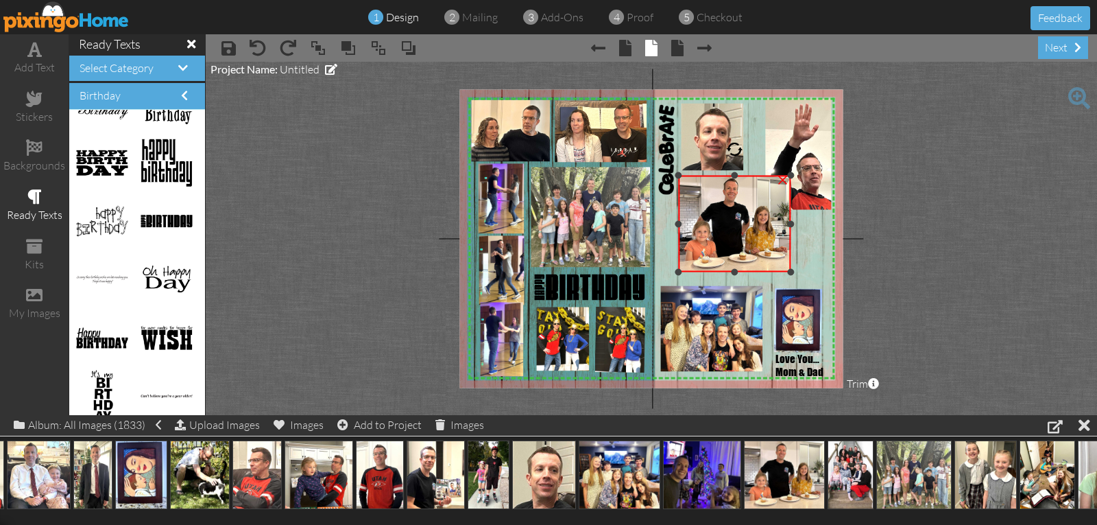
drag, startPoint x: 779, startPoint y: 261, endPoint x: 793, endPoint y: 269, distance: 16.0
click at [793, 269] on div at bounding box center [790, 272] width 7 height 7
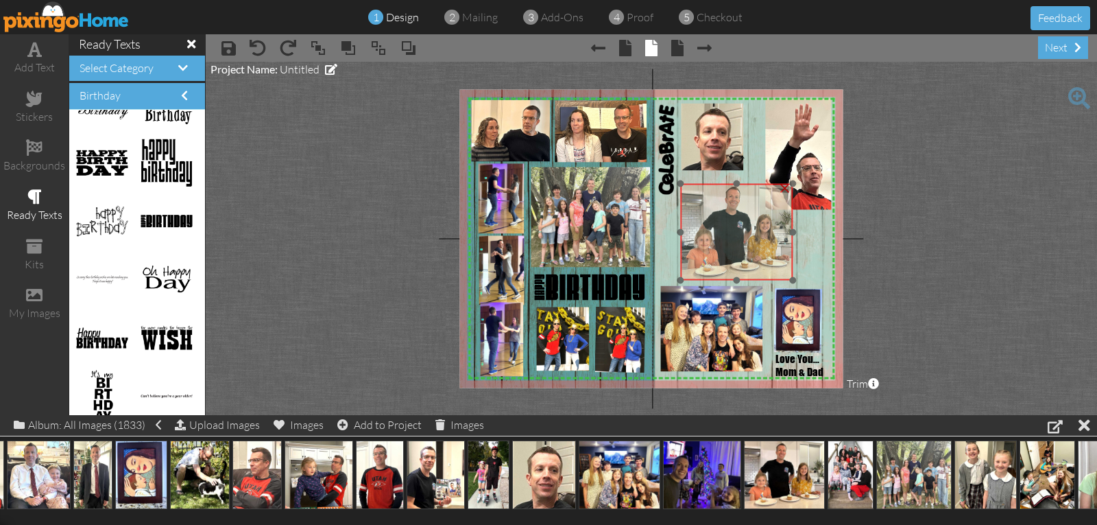
drag, startPoint x: 767, startPoint y: 251, endPoint x: 769, endPoint y: 259, distance: 8.5
click at [769, 259] on img at bounding box center [737, 232] width 114 height 97
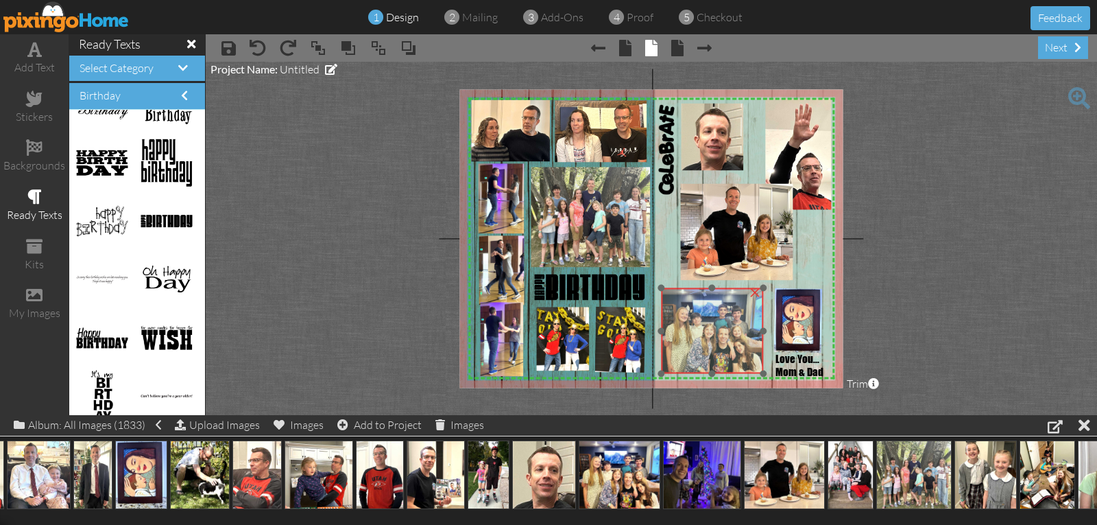
click at [725, 330] on img at bounding box center [712, 331] width 102 height 86
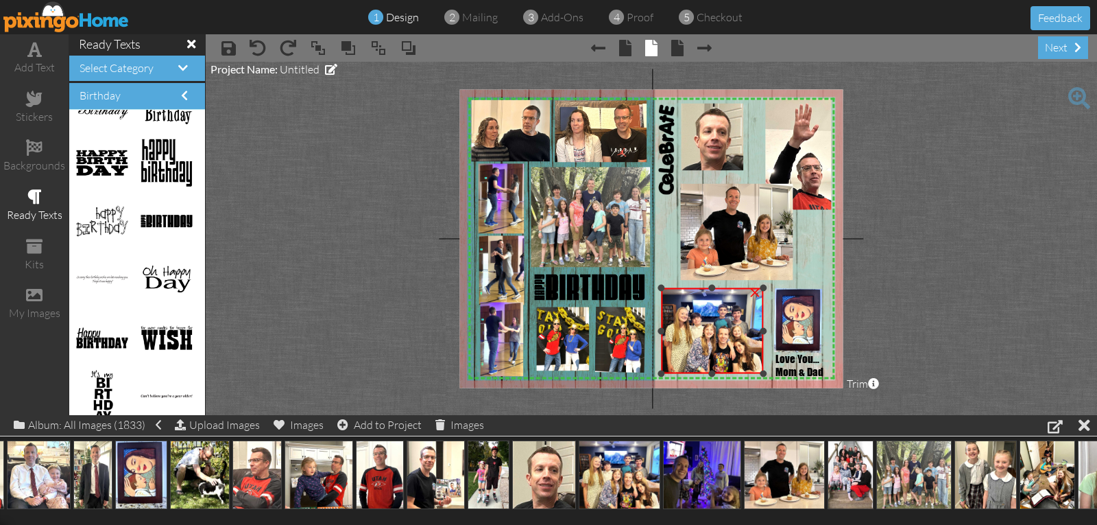
click at [661, 289] on div at bounding box center [661, 288] width 7 height 7
click at [762, 370] on img at bounding box center [712, 331] width 102 height 86
click at [767, 376] on div at bounding box center [766, 374] width 7 height 7
click at [764, 329] on div at bounding box center [763, 330] width 7 height 7
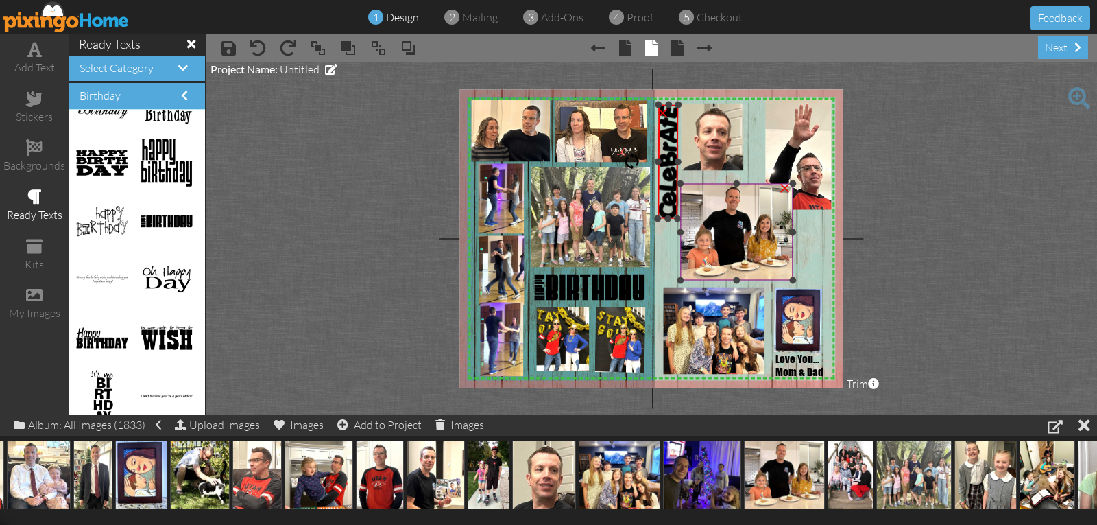
drag, startPoint x: 675, startPoint y: 196, endPoint x: 679, endPoint y: 207, distance: 11.7
click at [679, 207] on div "X X X X X X X X X X X X X X X X X X X X X X X X X X X X X X X X X X X X X X X X…" at bounding box center [650, 238] width 383 height 298
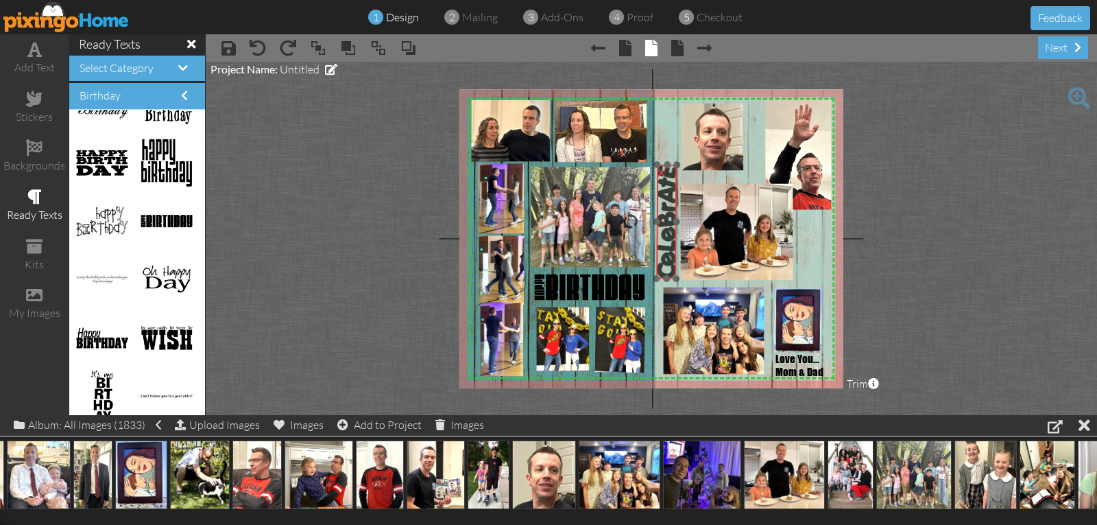
drag, startPoint x: 672, startPoint y: 198, endPoint x: 671, endPoint y: 258, distance: 60.4
click at [671, 258] on img at bounding box center [666, 222] width 21 height 114
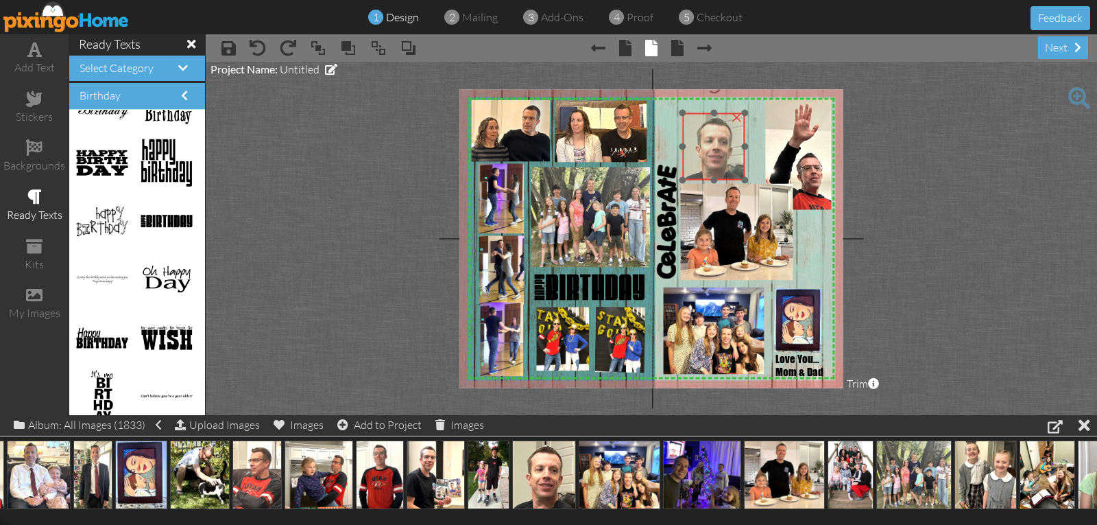
drag, startPoint x: 730, startPoint y: 158, endPoint x: 731, endPoint y: 167, distance: 9.0
click at [731, 167] on img at bounding box center [714, 146] width 62 height 67
drag, startPoint x: 736, startPoint y: 154, endPoint x: 736, endPoint y: 143, distance: 11.0
click at [736, 143] on img at bounding box center [714, 135] width 62 height 67
drag, startPoint x: 745, startPoint y: 167, endPoint x: 748, endPoint y: 178, distance: 11.5
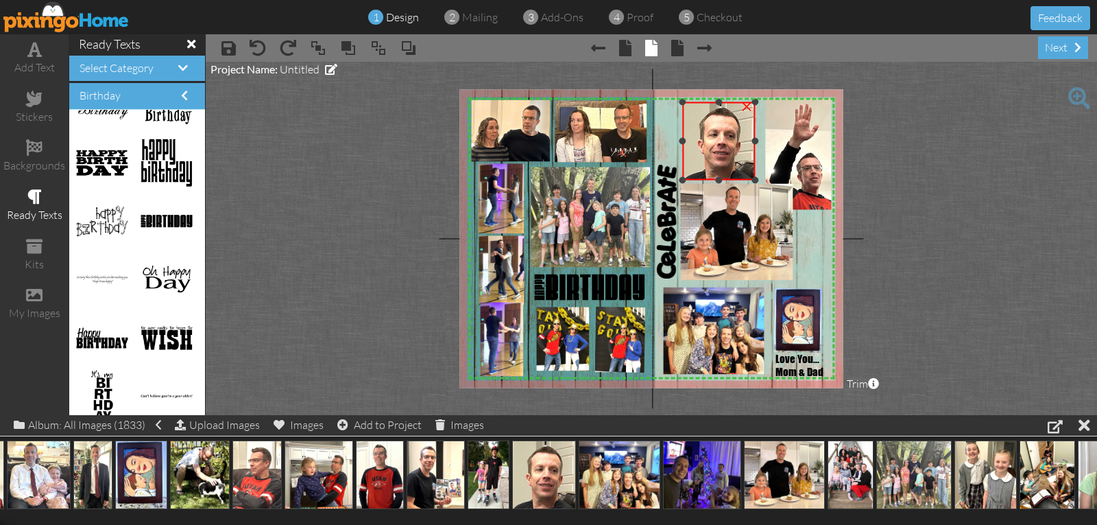
click at [748, 178] on div "×" at bounding box center [719, 141] width 72 height 78
click at [739, 173] on img at bounding box center [716, 141] width 72 height 78
click at [747, 173] on div at bounding box center [748, 175] width 7 height 7
drag, startPoint x: 747, startPoint y: 176, endPoint x: 738, endPoint y: 169, distance: 11.2
click at [744, 172] on div at bounding box center [744, 171] width 7 height 7
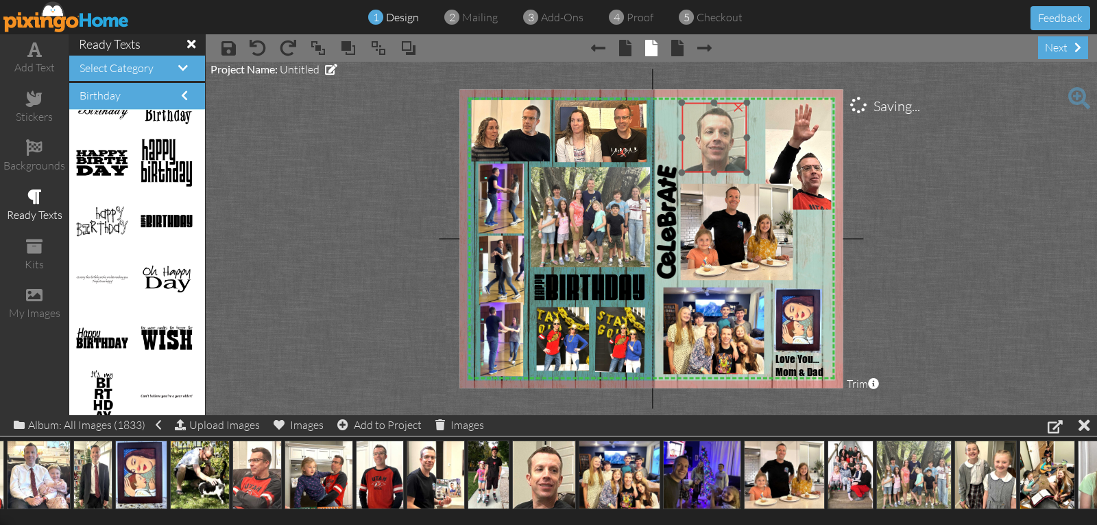
click at [734, 161] on img at bounding box center [714, 138] width 64 height 70
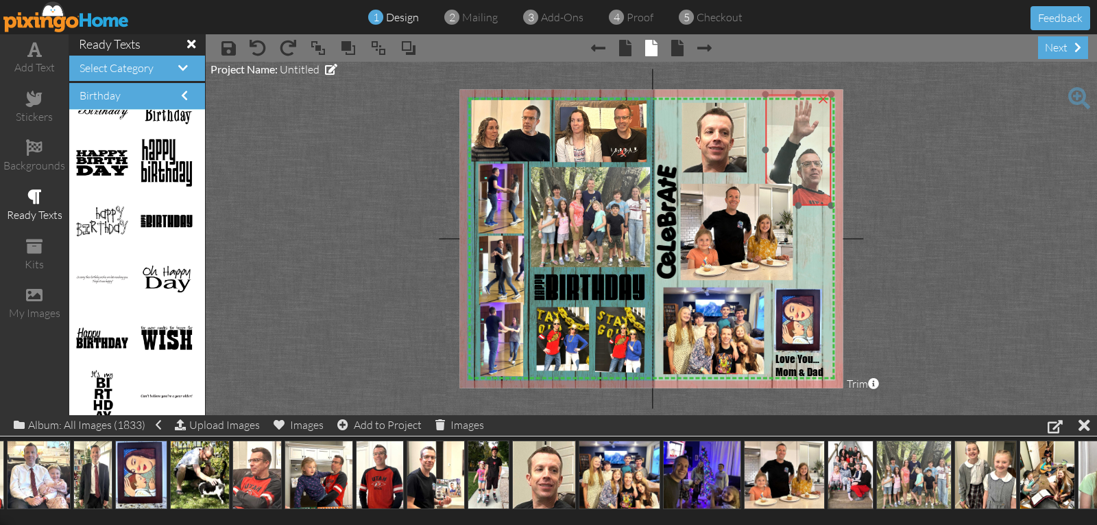
click at [810, 164] on img at bounding box center [801, 157] width 82 height 124
drag, startPoint x: 828, startPoint y: 204, endPoint x: 823, endPoint y: 191, distance: 13.7
click at [823, 191] on div at bounding box center [823, 192] width 7 height 7
drag, startPoint x: 811, startPoint y: 175, endPoint x: 821, endPoint y: 180, distance: 10.7
click at [821, 180] on img at bounding box center [806, 154] width 72 height 110
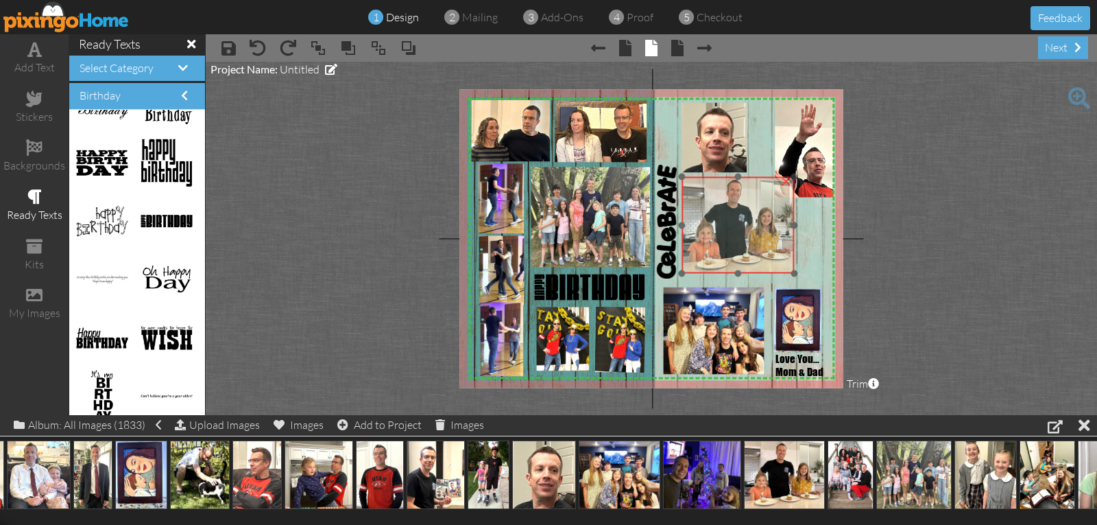
drag, startPoint x: 749, startPoint y: 213, endPoint x: 751, endPoint y: 206, distance: 7.0
click at [751, 206] on img at bounding box center [739, 225] width 114 height 97
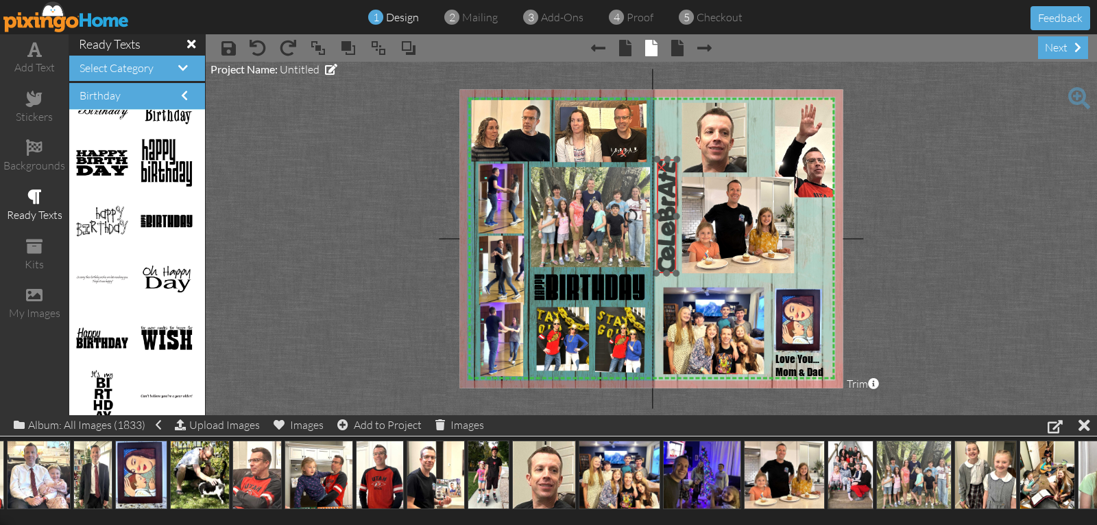
click at [666, 198] on img at bounding box center [666, 216] width 21 height 114
click at [678, 158] on div "×" at bounding box center [667, 213] width 22 height 122
drag, startPoint x: 662, startPoint y: 274, endPoint x: 663, endPoint y: 265, distance: 8.3
click at [663, 265] on div at bounding box center [667, 204] width 29 height 129
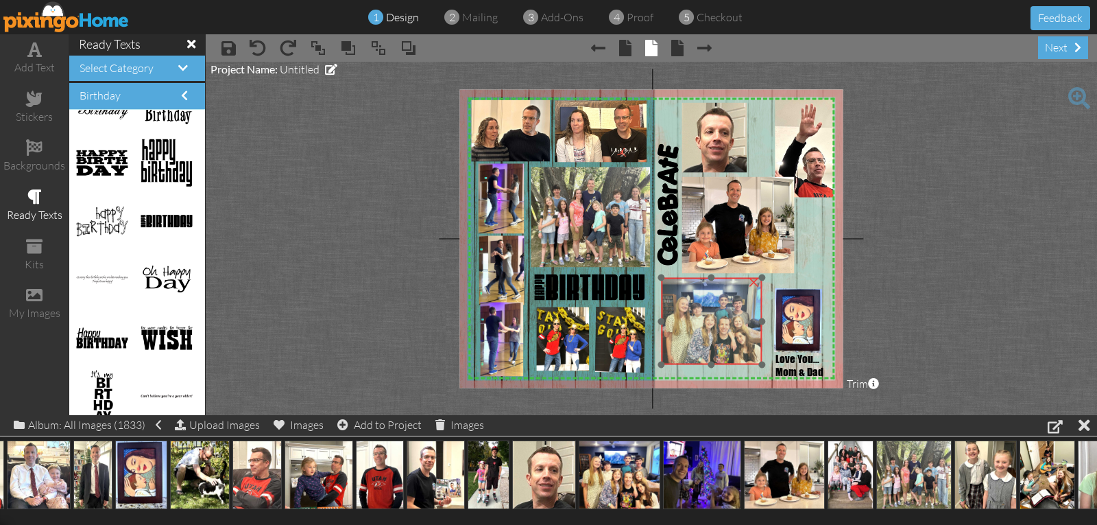
drag, startPoint x: 691, startPoint y: 306, endPoint x: 689, endPoint y: 296, distance: 9.8
click at [689, 296] on img at bounding box center [713, 321] width 104 height 87
click at [693, 312] on img at bounding box center [714, 322] width 104 height 87
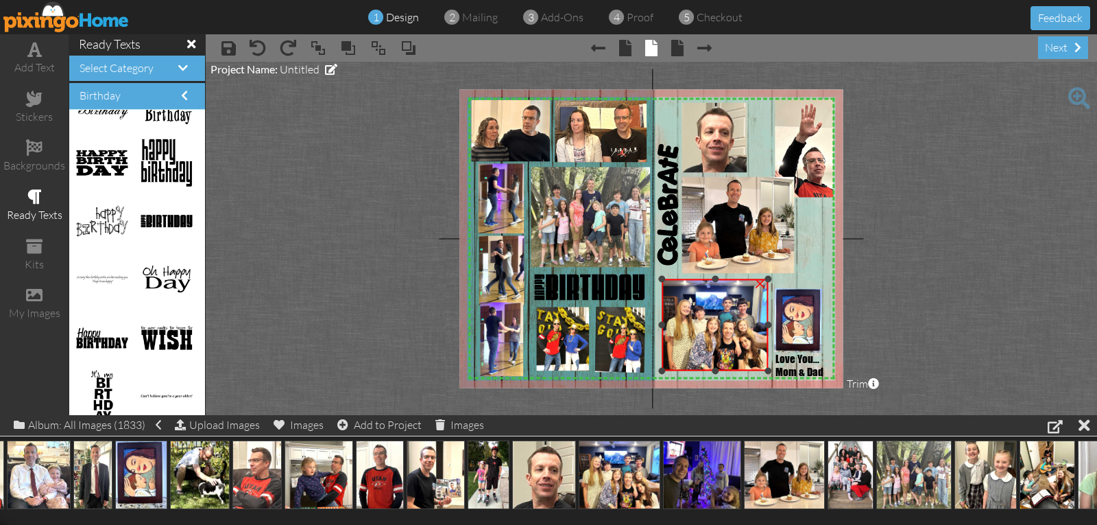
click at [764, 370] on div at bounding box center [767, 370] width 7 height 7
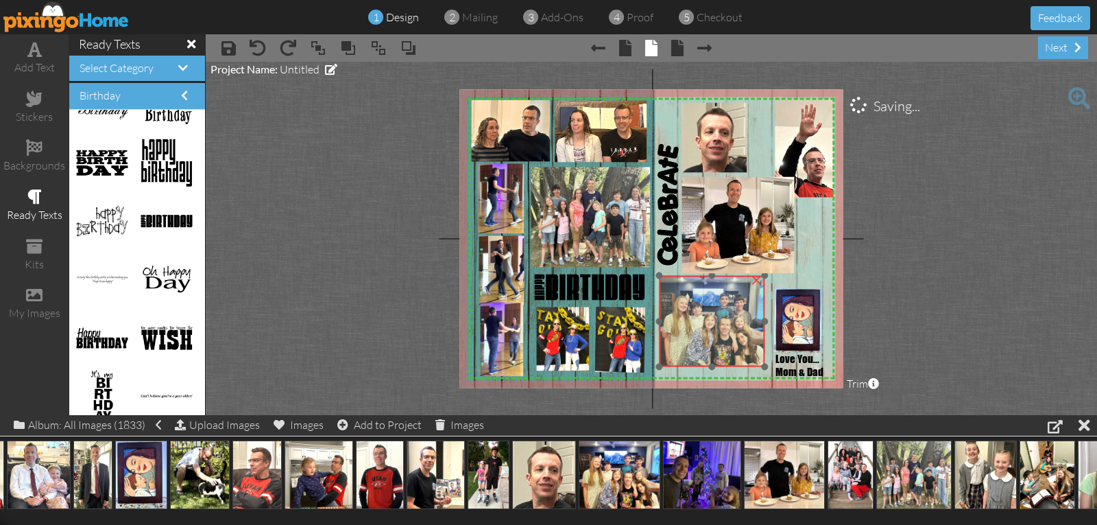
click at [749, 355] on img at bounding box center [713, 321] width 108 height 91
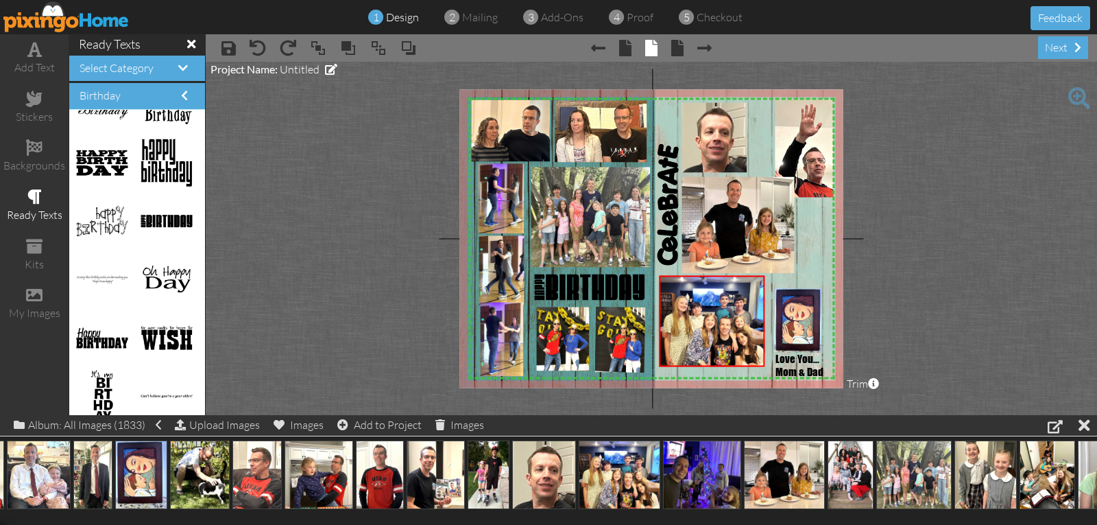
scroll to position [0, 0]
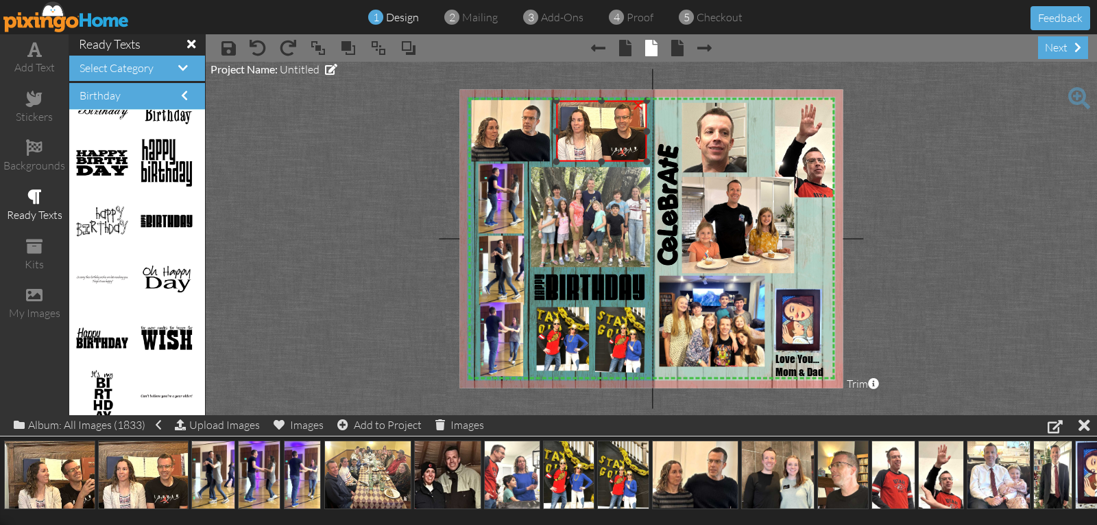
click at [557, 159] on div at bounding box center [556, 161] width 7 height 7
click at [538, 265] on div "×" at bounding box center [592, 216] width 118 height 98
click at [588, 372] on div at bounding box center [591, 372] width 7 height 7
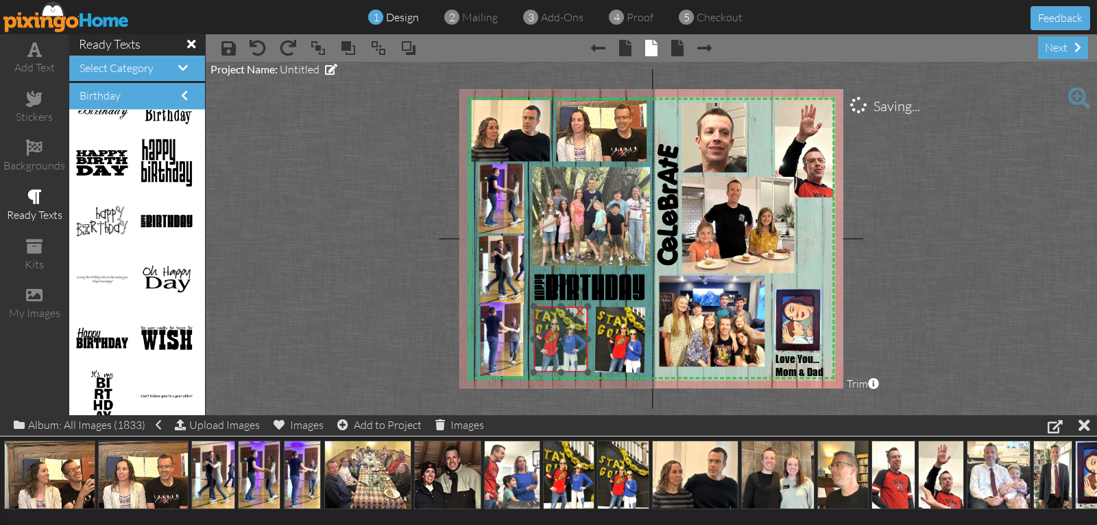
click at [565, 355] on img at bounding box center [561, 336] width 54 height 72
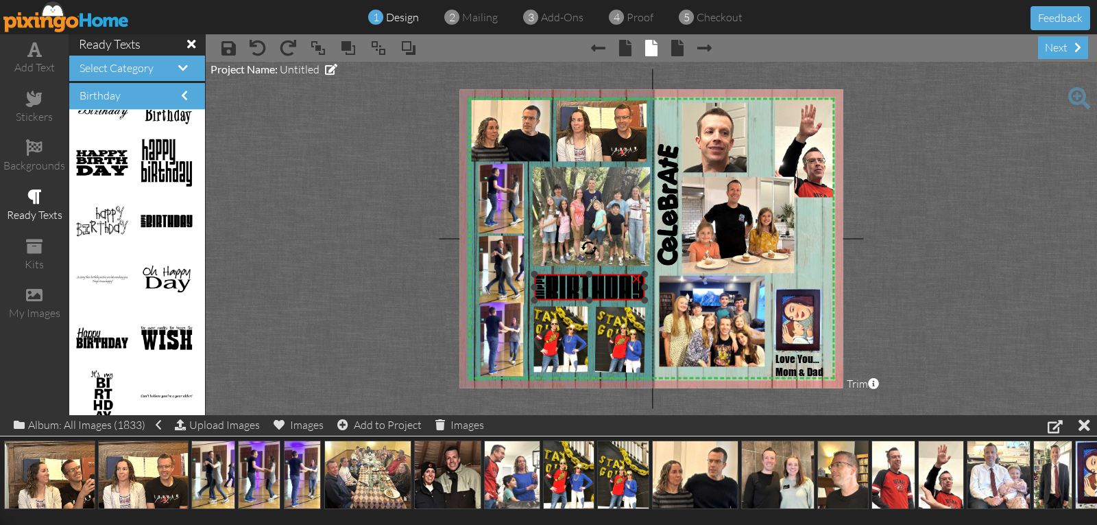
click at [640, 299] on div "×" at bounding box center [589, 287] width 110 height 26
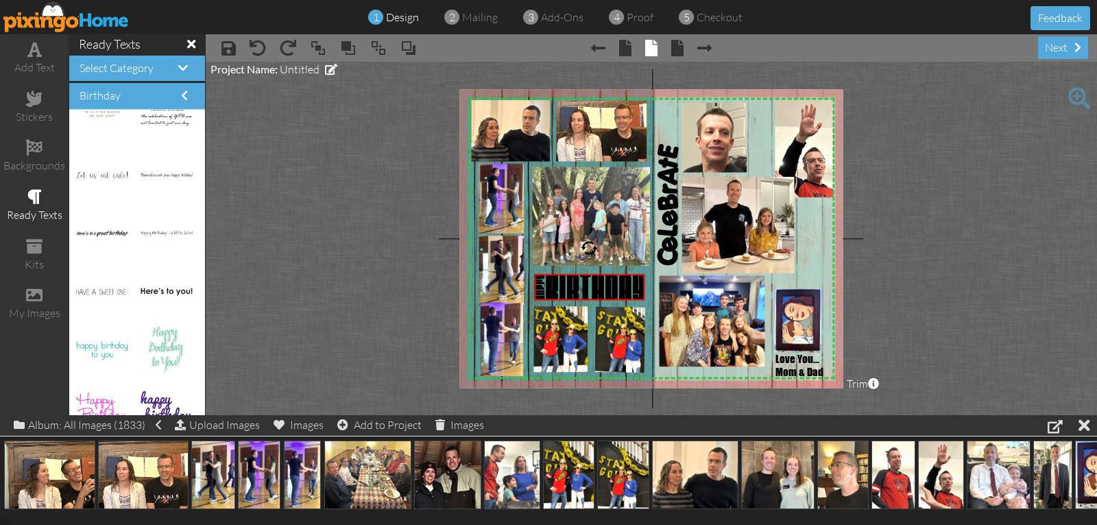
scroll to position [2114, 0]
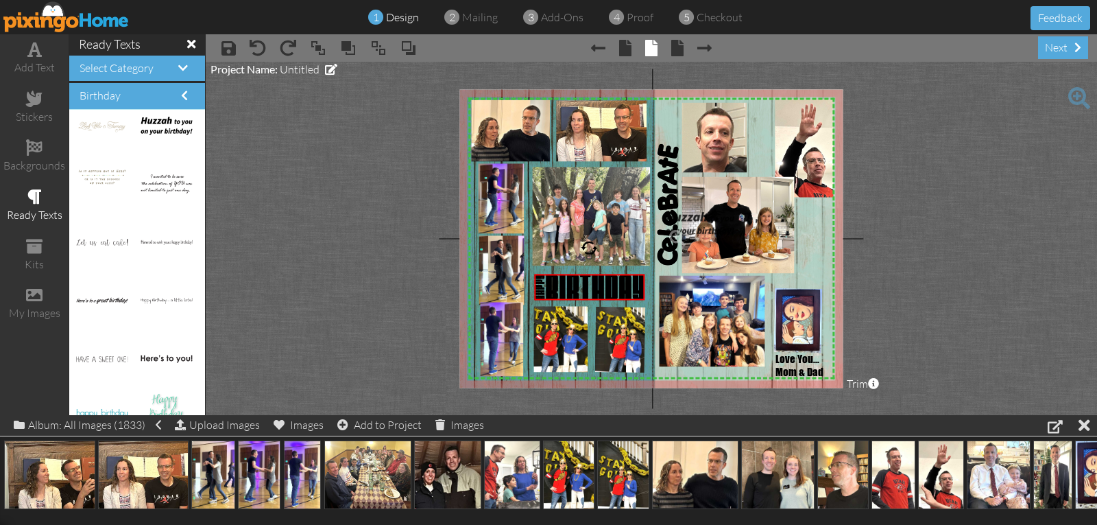
drag, startPoint x: 158, startPoint y: 123, endPoint x: 693, endPoint y: 221, distance: 544.4
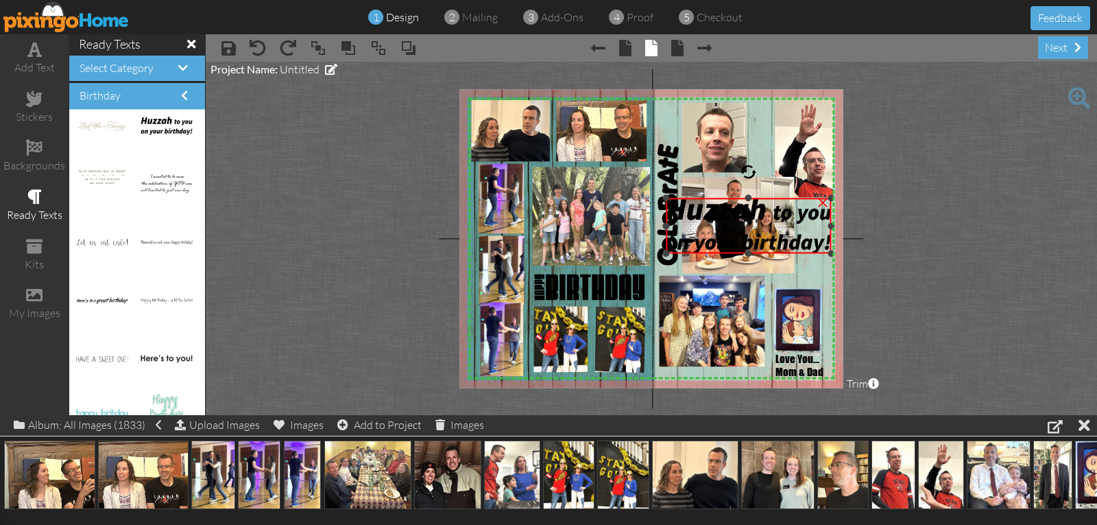
drag, startPoint x: 766, startPoint y: 237, endPoint x: 778, endPoint y: 254, distance: 21.1
click at [778, 254] on div "×" at bounding box center [748, 226] width 165 height 56
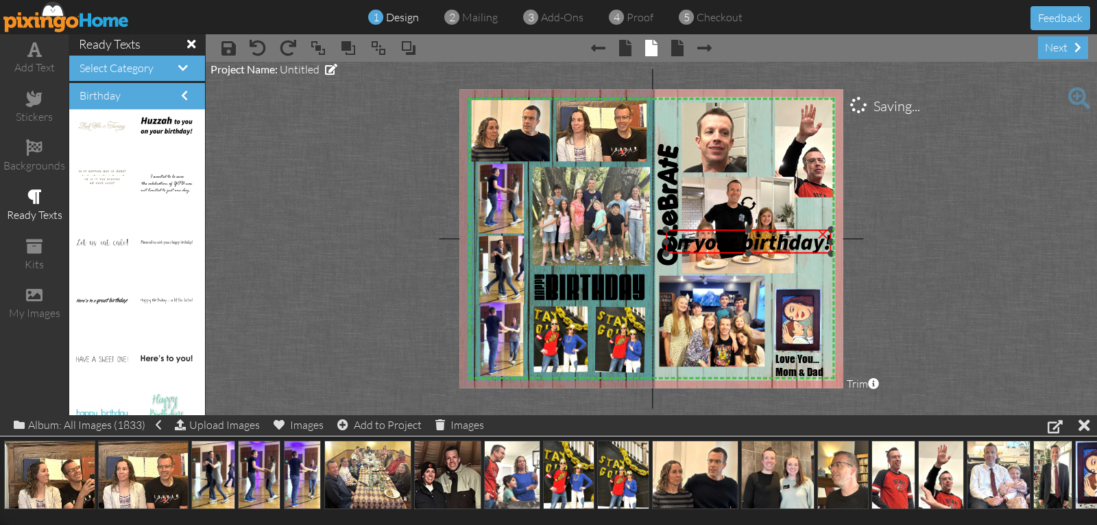
drag, startPoint x: 745, startPoint y: 200, endPoint x: 745, endPoint y: 230, distance: 29.5
click at [745, 230] on div at bounding box center [748, 229] width 7 height 7
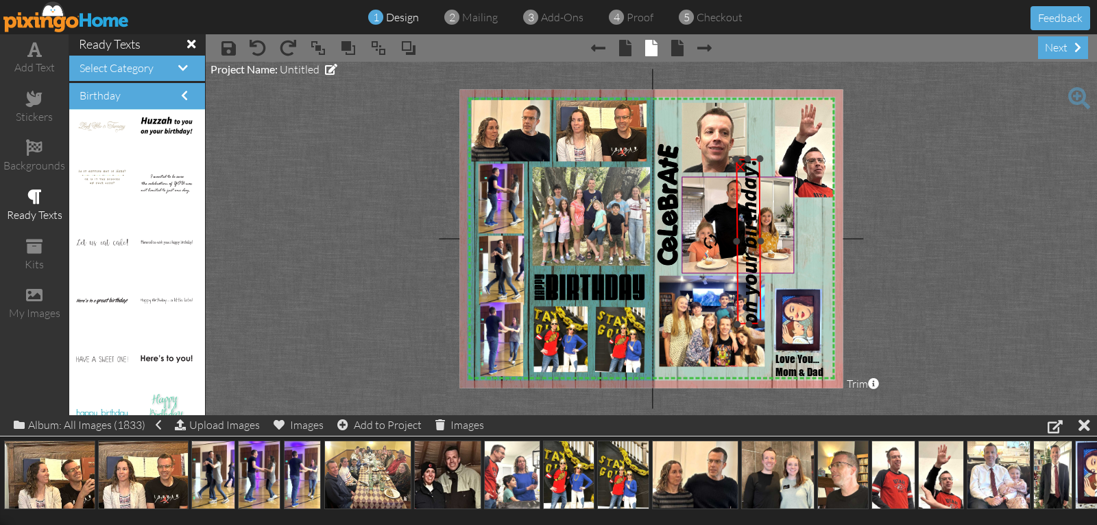
drag, startPoint x: 749, startPoint y: 205, endPoint x: 701, endPoint y: 242, distance: 61.2
click at [700, 242] on div "X X X X X X X X X X X X X X X X X X X X X X X X X X X X X X X X X X X X X X X X…" at bounding box center [650, 238] width 383 height 298
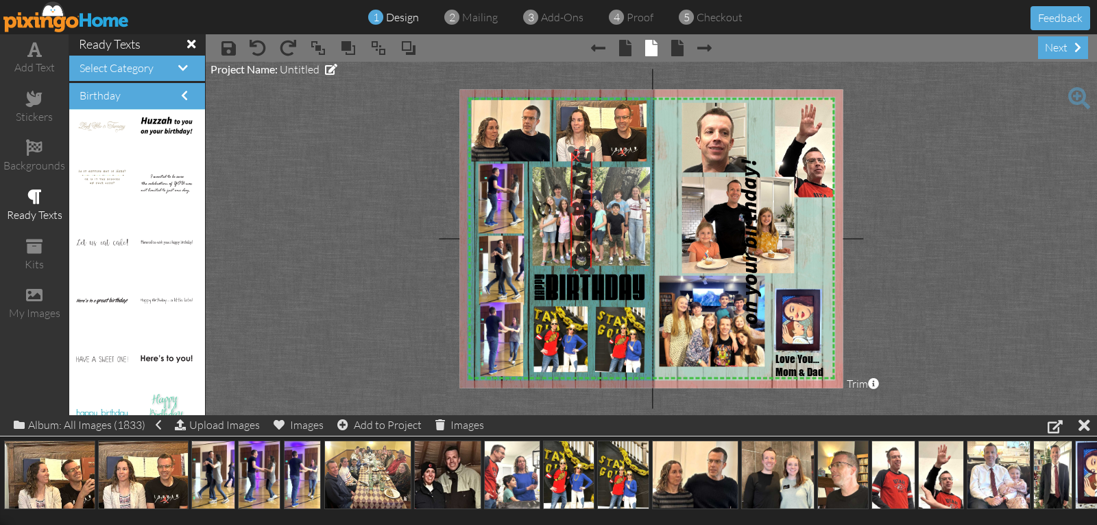
drag, startPoint x: 672, startPoint y: 223, endPoint x: 586, endPoint y: 228, distance: 86.6
click at [586, 228] on img at bounding box center [581, 210] width 22 height 122
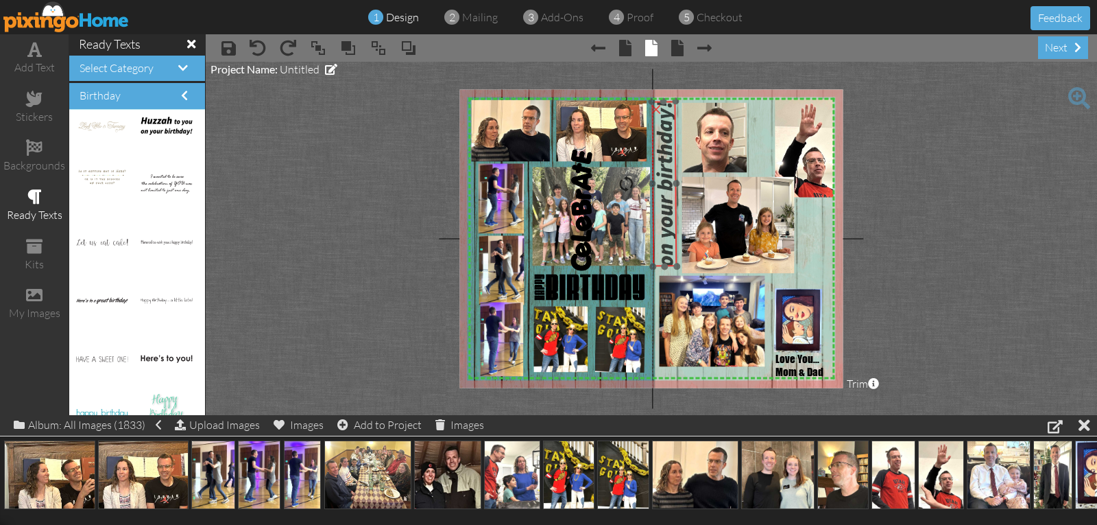
drag, startPoint x: 751, startPoint y: 256, endPoint x: 666, endPoint y: 198, distance: 102.1
click at [666, 198] on img at bounding box center [648, 184] width 57 height 166
click at [636, 278] on div "×" at bounding box center [636, 277] width 22 height 22
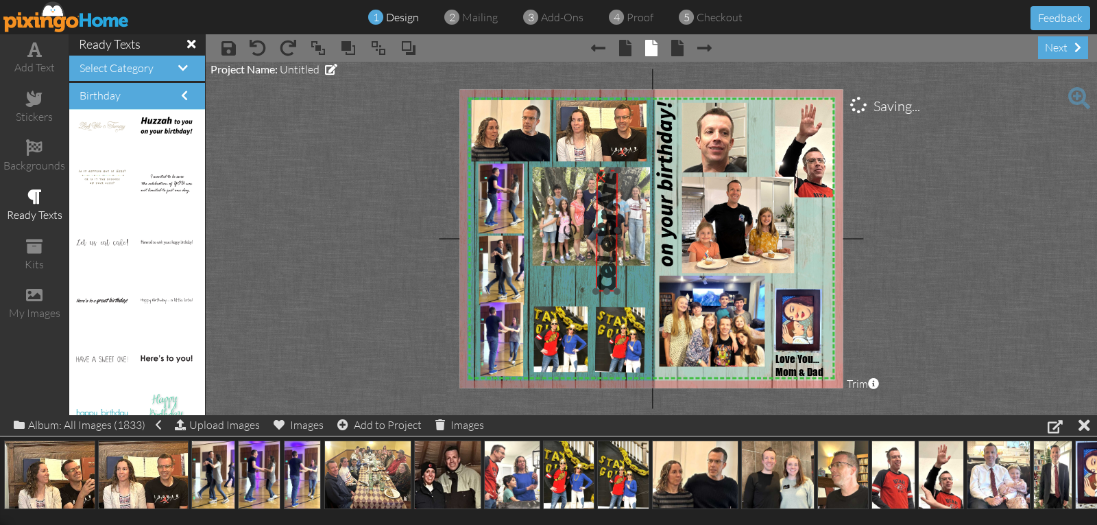
drag, startPoint x: 579, startPoint y: 180, endPoint x: 605, endPoint y: 202, distance: 34.2
click at [605, 202] on img at bounding box center [607, 230] width 22 height 122
drag, startPoint x: 573, startPoint y: 228, endPoint x: 609, endPoint y: 215, distance: 37.7
click at [609, 215] on div "X X X X X X X X X X X X X X X X X X X X X X X X X X X X X X X X X X X X X X X X…" at bounding box center [650, 238] width 383 height 298
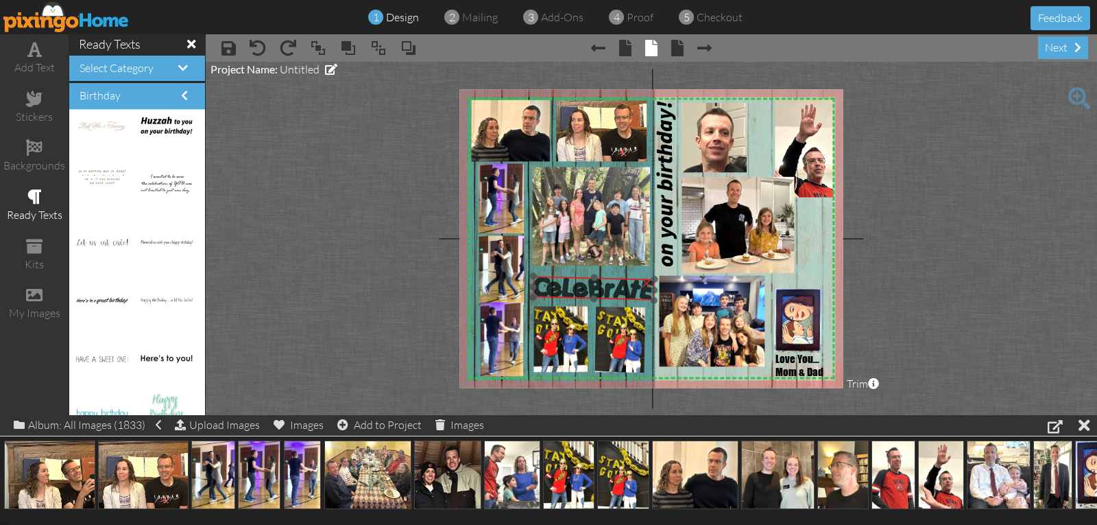
drag, startPoint x: 614, startPoint y: 228, endPoint x: 600, endPoint y: 285, distance: 58.7
click at [600, 285] on img at bounding box center [594, 288] width 122 height 25
click at [594, 244] on div at bounding box center [594, 251] width 16 height 16
drag, startPoint x: 535, startPoint y: 278, endPoint x: 546, endPoint y: 277, distance: 10.4
click at [544, 278] on div "×" at bounding box center [598, 288] width 114 height 21
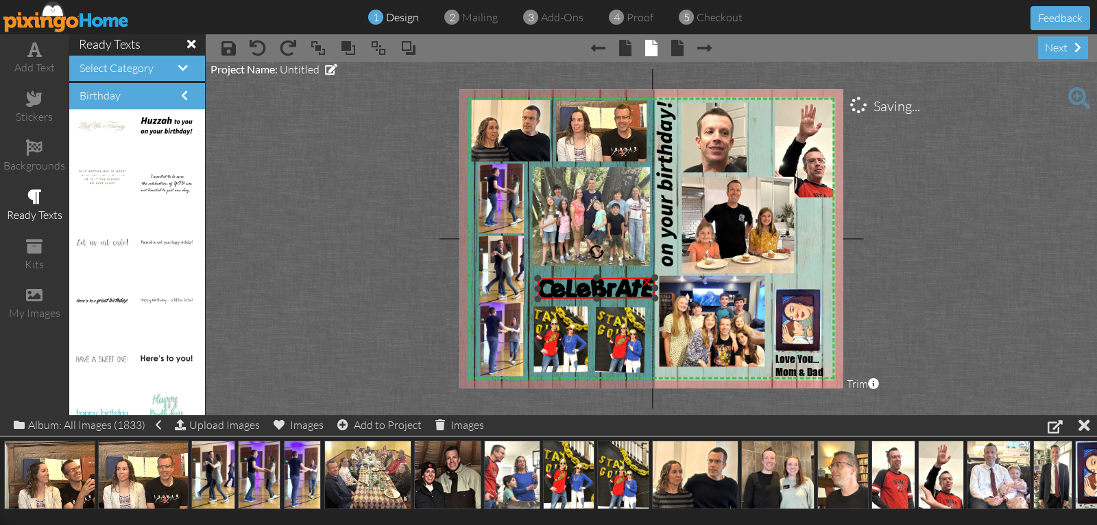
click at [535, 278] on div at bounding box center [537, 278] width 7 height 7
click at [557, 282] on img at bounding box center [592, 286] width 117 height 21
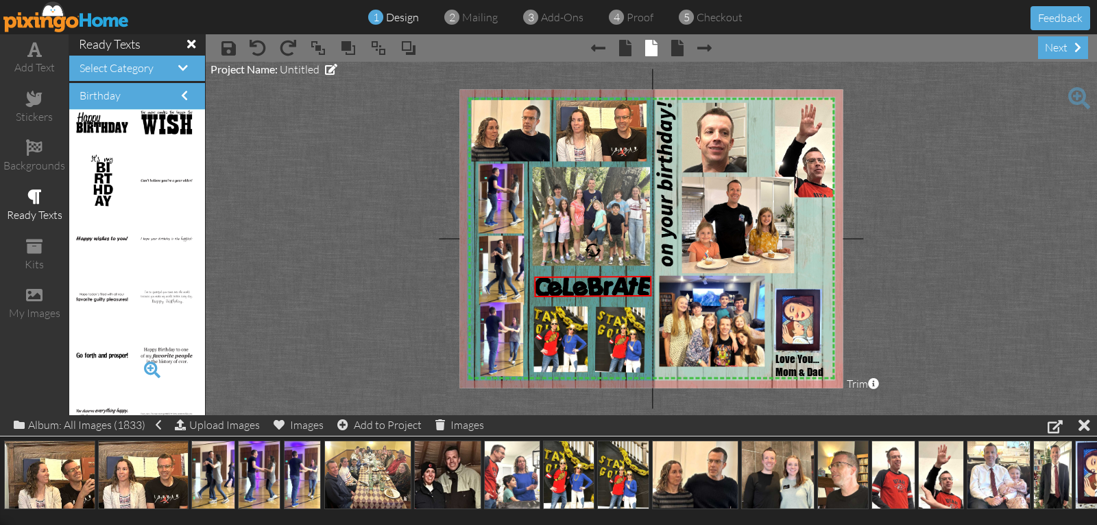
scroll to position [1223, 0]
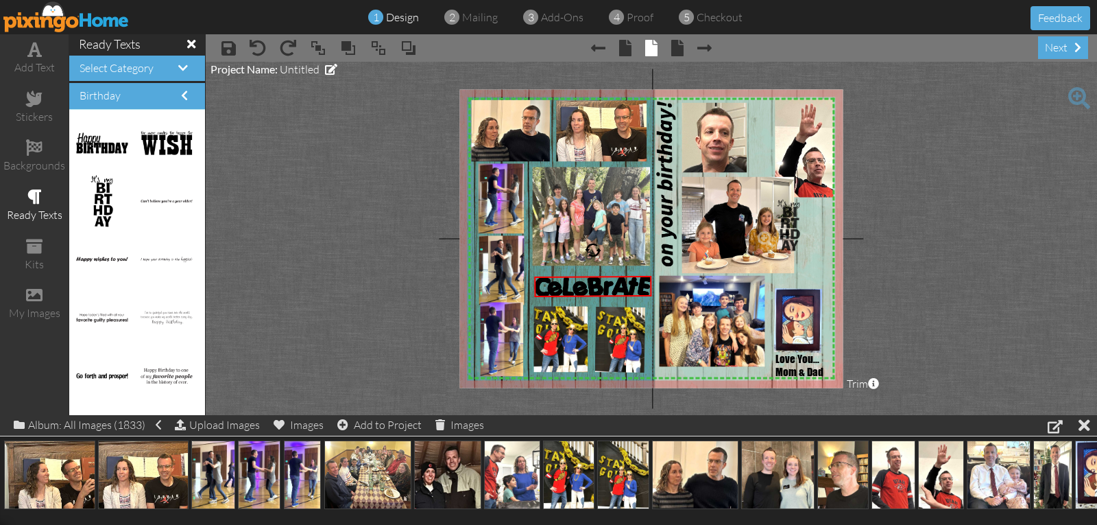
drag, startPoint x: 102, startPoint y: 197, endPoint x: 780, endPoint y: 221, distance: 678.5
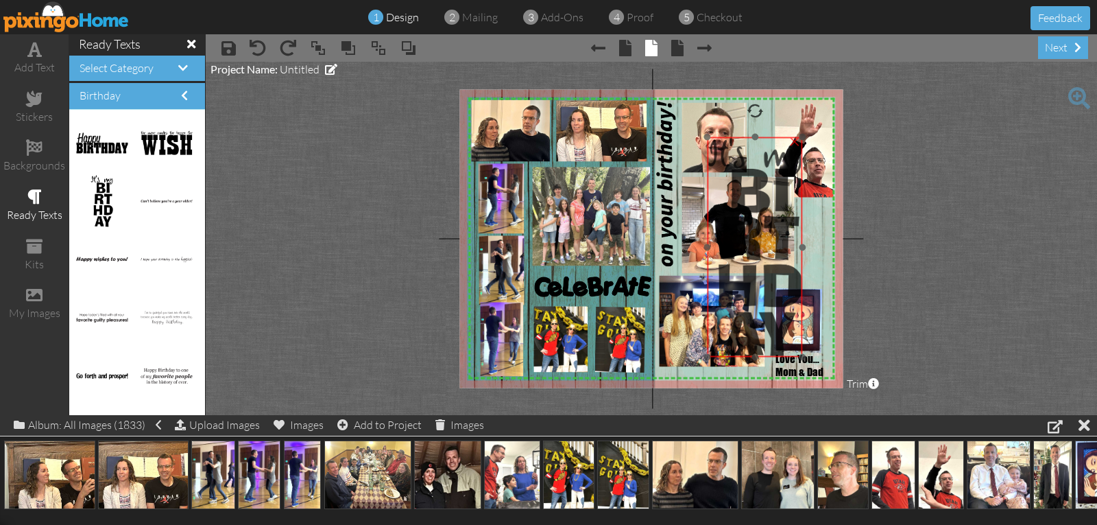
drag, startPoint x: 800, startPoint y: 243, endPoint x: 753, endPoint y: 180, distance: 78.8
click at [753, 180] on img at bounding box center [755, 247] width 96 height 220
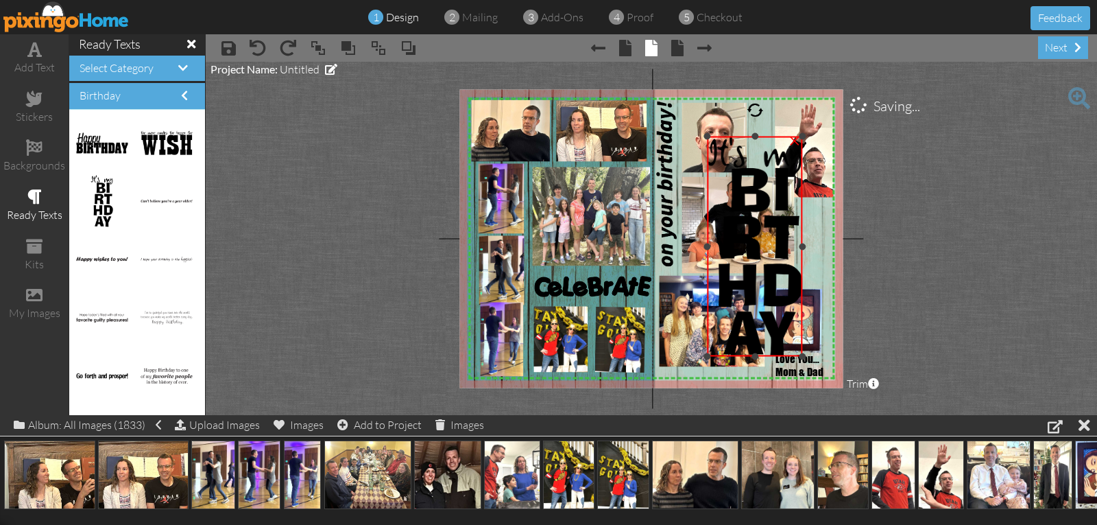
click at [792, 141] on div "×" at bounding box center [795, 139] width 22 height 22
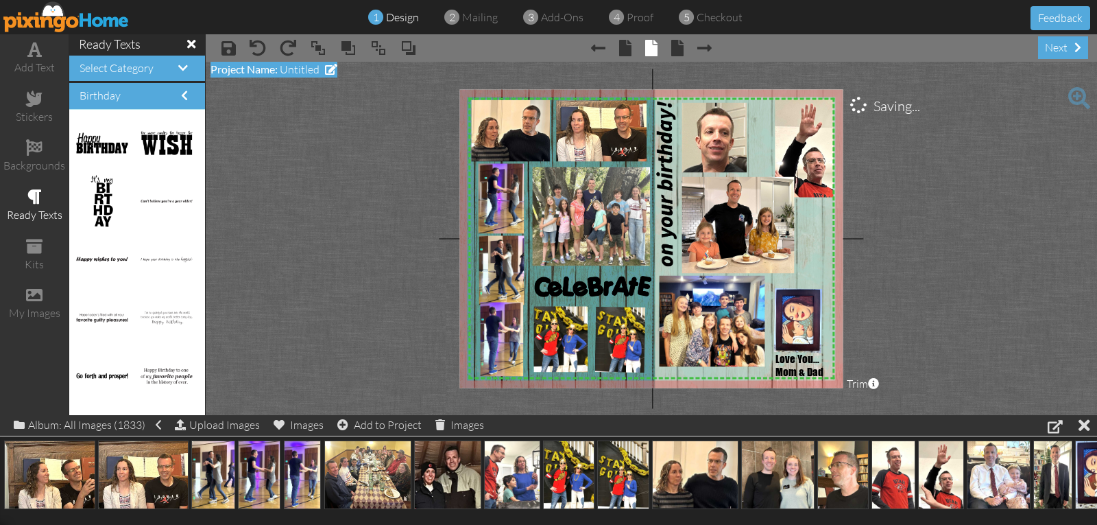
click at [267, 67] on span "Project Name:" at bounding box center [243, 68] width 67 height 13
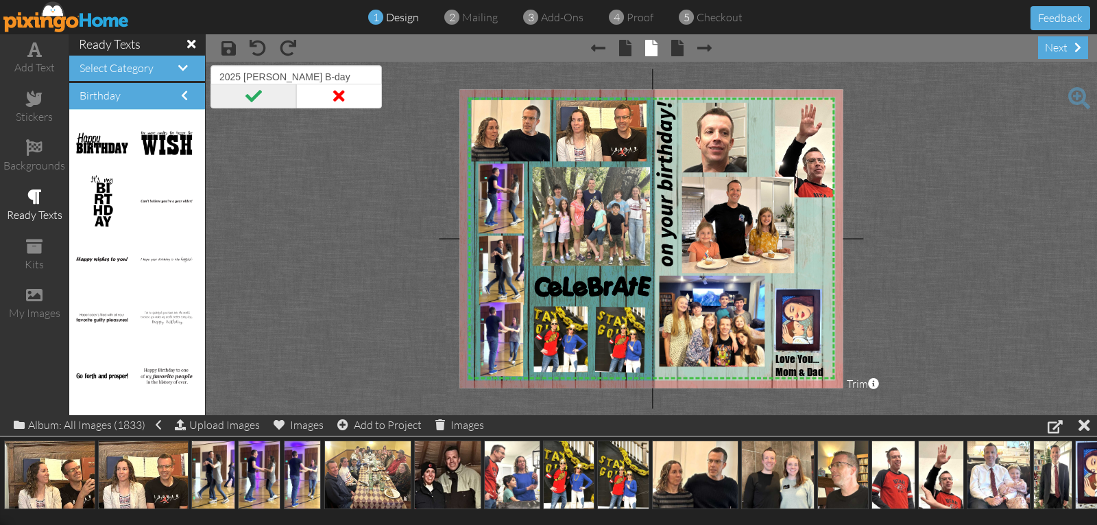
type input "2025 [PERSON_NAME] B-day"
click at [261, 96] on span at bounding box center [253, 96] width 86 height 25
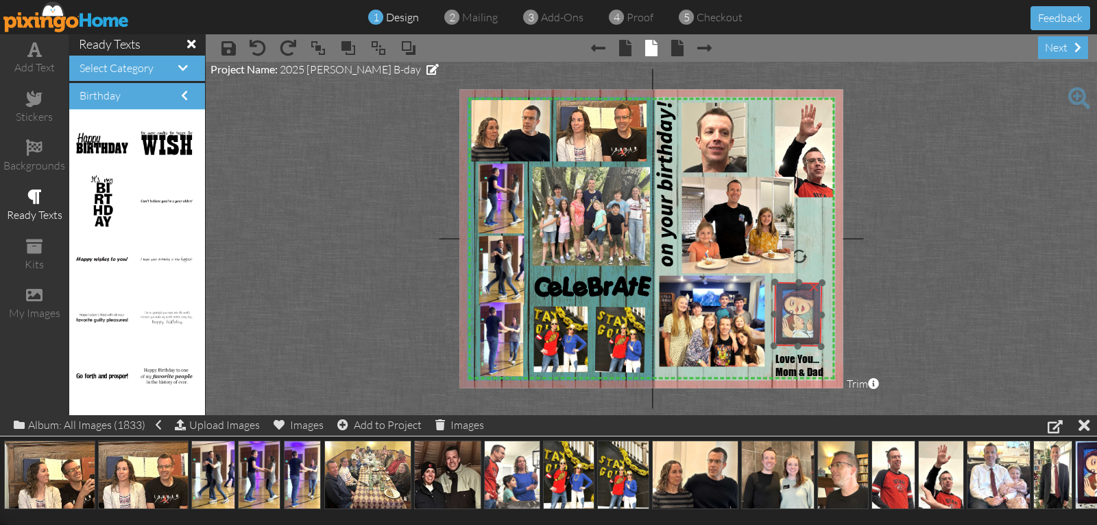
click at [802, 331] on img at bounding box center [798, 316] width 51 height 68
click at [789, 362] on span "Mom & Dad" at bounding box center [799, 367] width 48 height 13
click at [784, 378] on div at bounding box center [806, 379] width 63 height 11
drag, startPoint x: 789, startPoint y: 365, endPoint x: 791, endPoint y: 333, distance: 31.6
click at [791, 333] on span "Mom & Dad" at bounding box center [801, 334] width 48 height 13
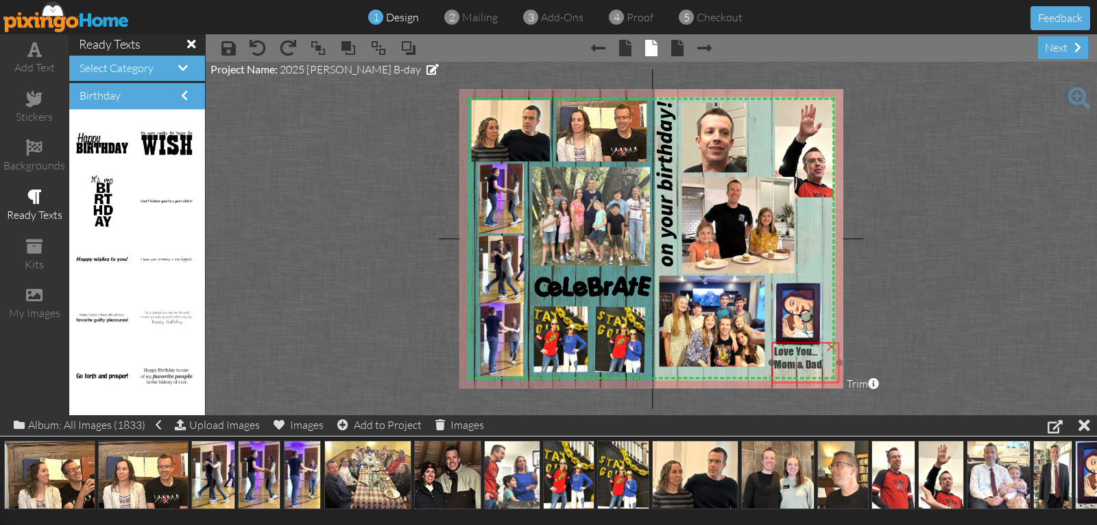
drag, startPoint x: 788, startPoint y: 342, endPoint x: 785, endPoint y: 371, distance: 28.9
click at [785, 371] on div at bounding box center [805, 376] width 63 height 11
click at [791, 316] on img at bounding box center [798, 314] width 51 height 68
click at [954, 287] on project-studio-wrapper "X X X X X X X X X X X X X X X X X X X X X X X X X X X X X X X X X X X X X X X X…" at bounding box center [651, 238] width 891 height 353
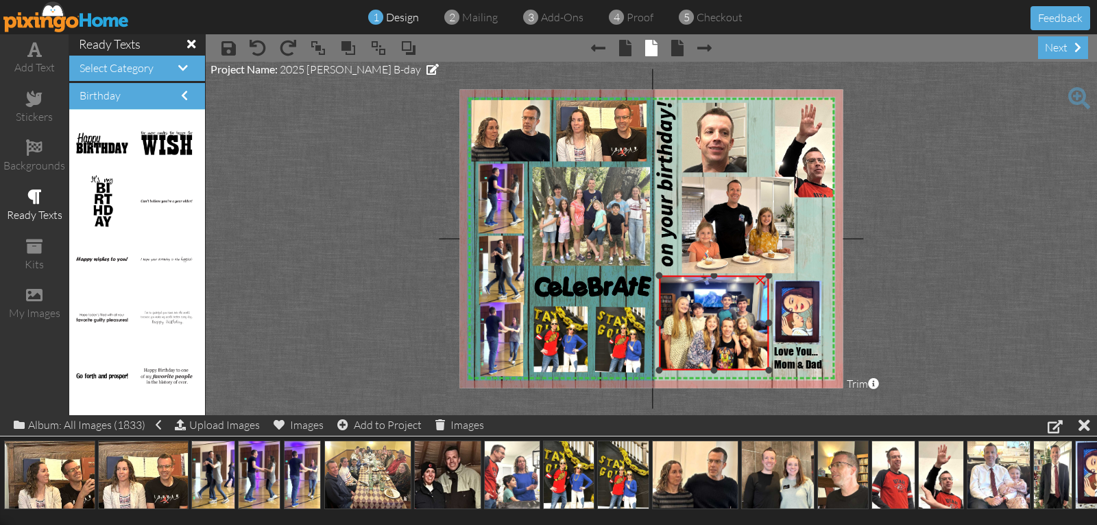
click at [767, 371] on div at bounding box center [768, 370] width 7 height 7
click at [766, 368] on div at bounding box center [767, 369] width 7 height 7
click at [798, 363] on span "Mom & Dad" at bounding box center [797, 365] width 48 height 13
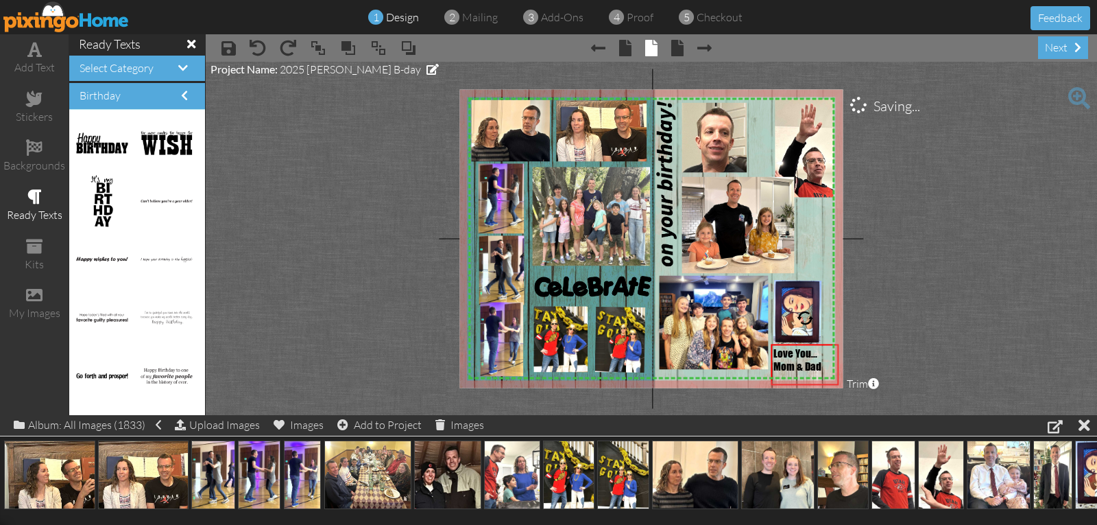
click at [889, 322] on project-studio-wrapper "X X X X X X X X X X X X X X X X X X X X X X X X X X X X X X X X X X X X X X X X…" at bounding box center [651, 238] width 891 height 353
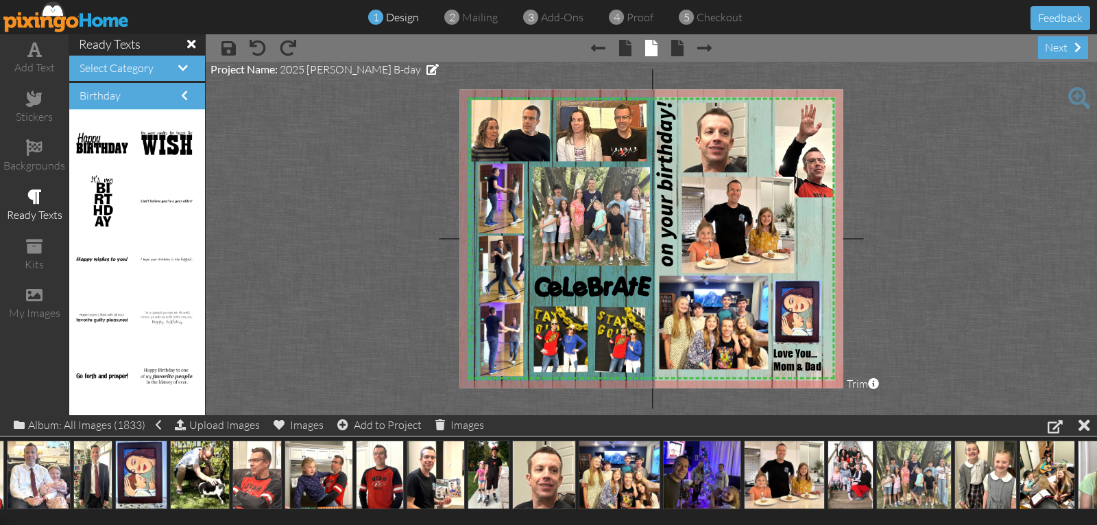
scroll to position [0, 2220]
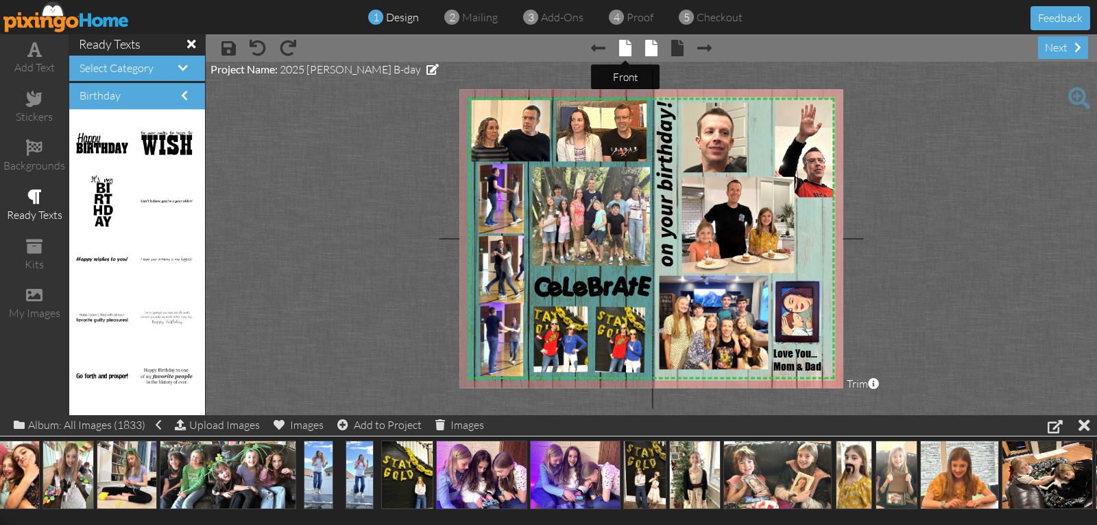
click at [619, 49] on span at bounding box center [625, 48] width 12 height 16
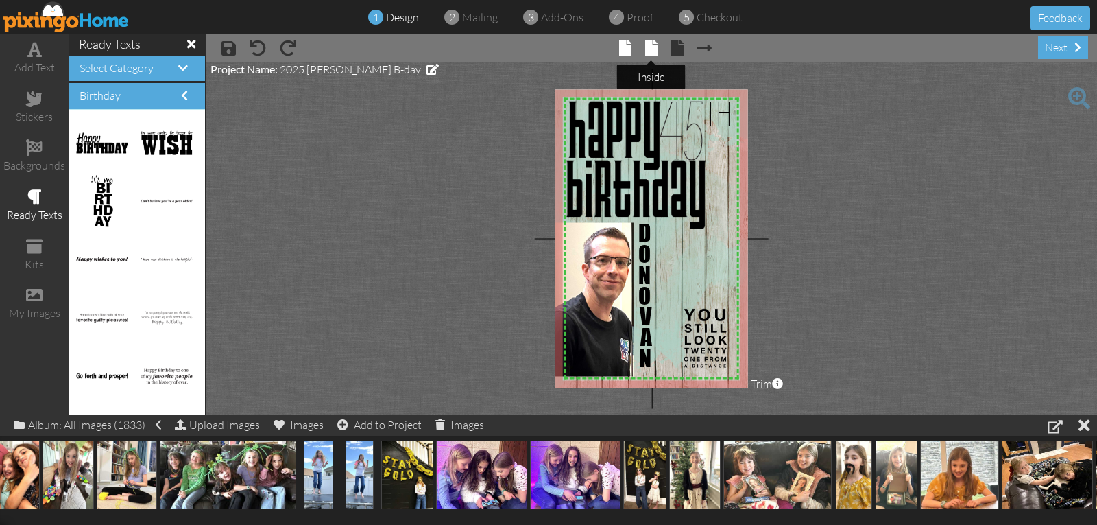
click at [657, 54] on span at bounding box center [651, 48] width 12 height 16
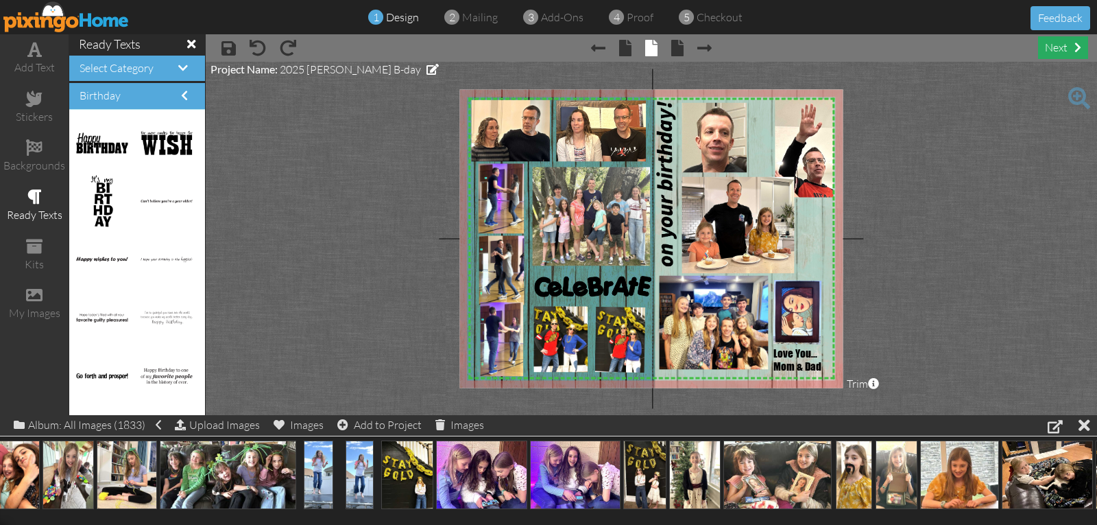
click at [1052, 48] on div "next" at bounding box center [1063, 47] width 50 height 23
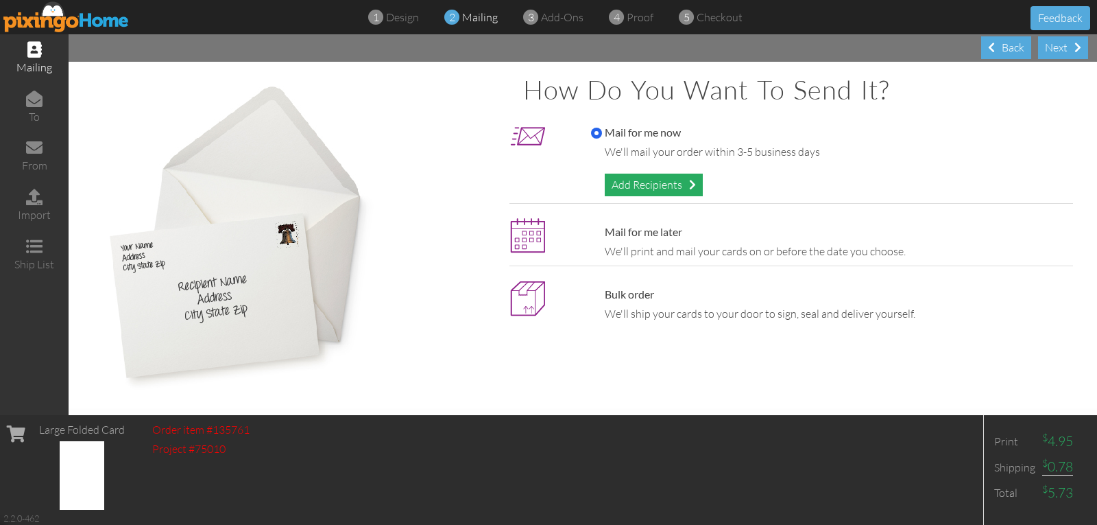
click at [664, 183] on div "Add Recipients" at bounding box center [654, 184] width 98 height 23
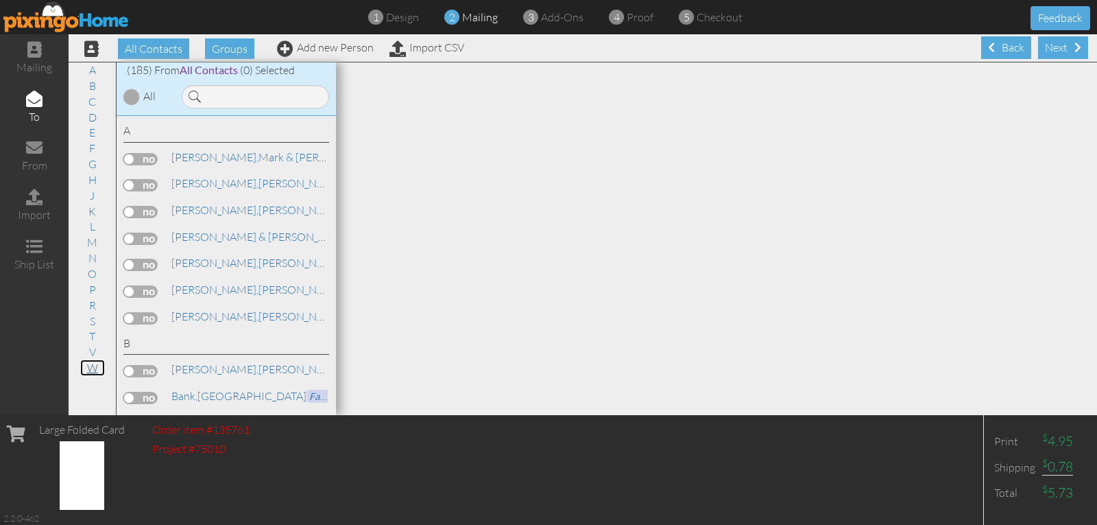
click at [88, 368] on link "W" at bounding box center [92, 367] width 25 height 16
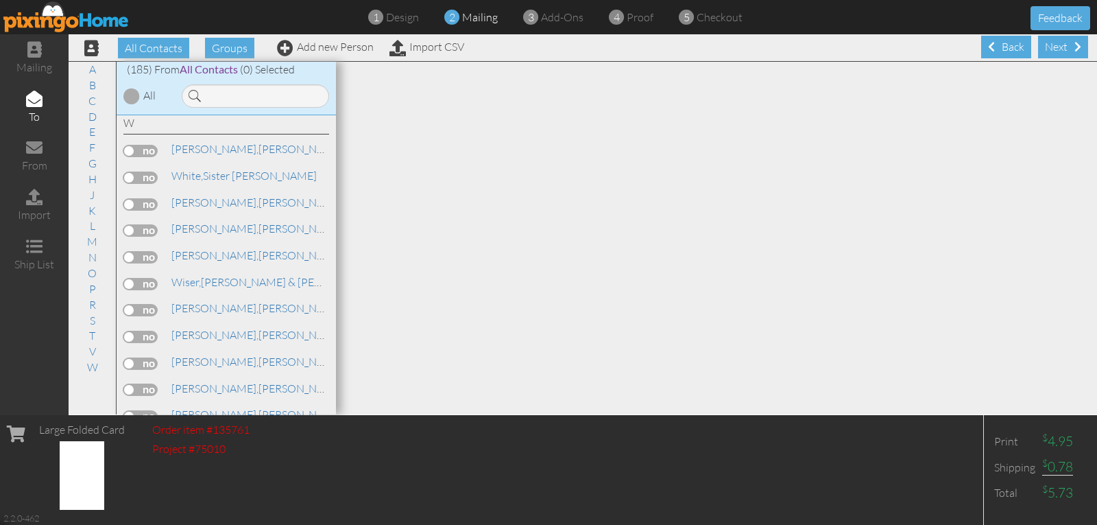
click at [141, 387] on label at bounding box center [140, 389] width 34 height 12
click at [0, 0] on input "checkbox" at bounding box center [0, 0] width 0 height 0
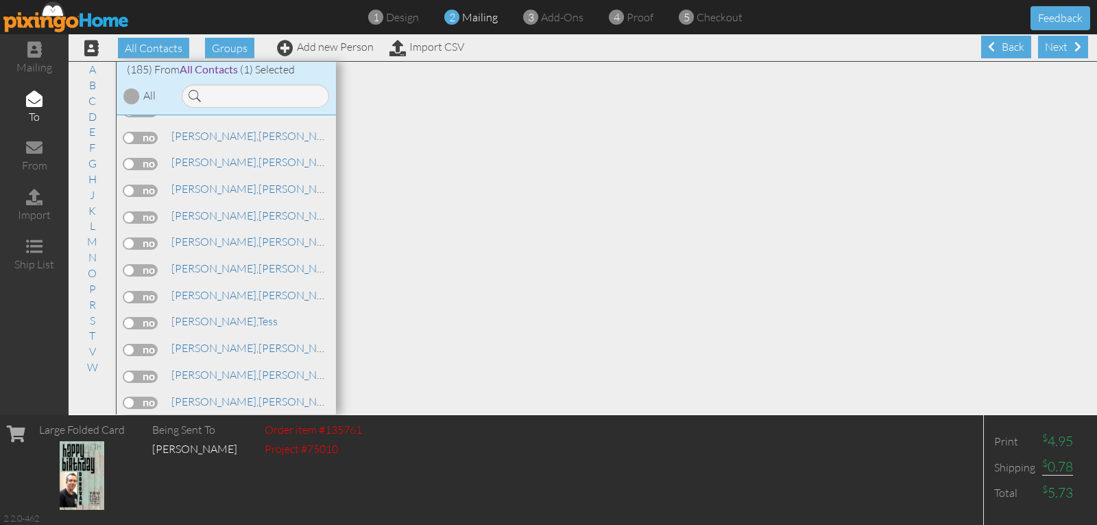
scroll to position [5147, 0]
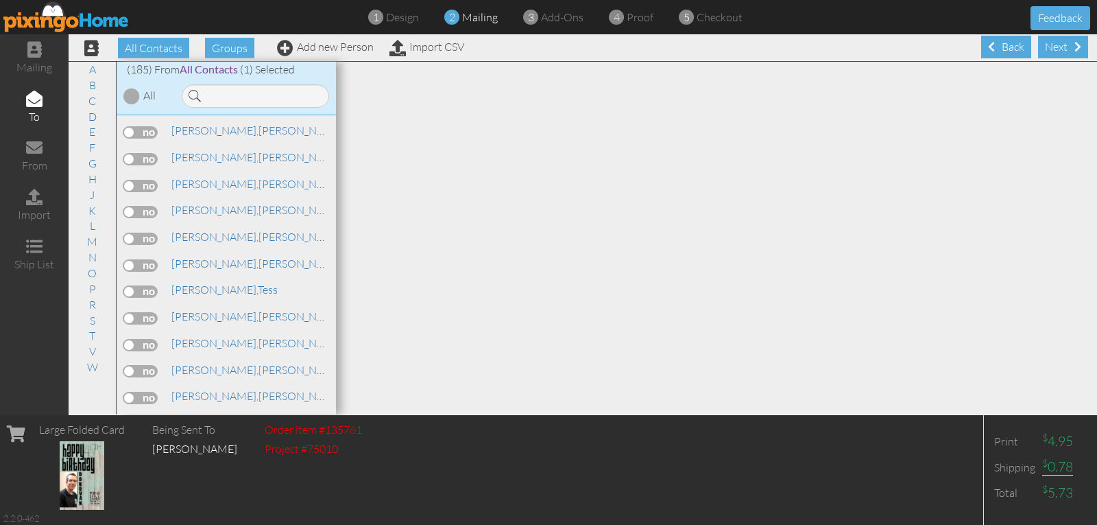
click at [145, 374] on label at bounding box center [140, 371] width 34 height 12
click at [0, 0] on input "checkbox" at bounding box center [0, 0] width 0 height 0
click at [210, 290] on link "Wright, Donovan" at bounding box center [257, 288] width 175 height 16
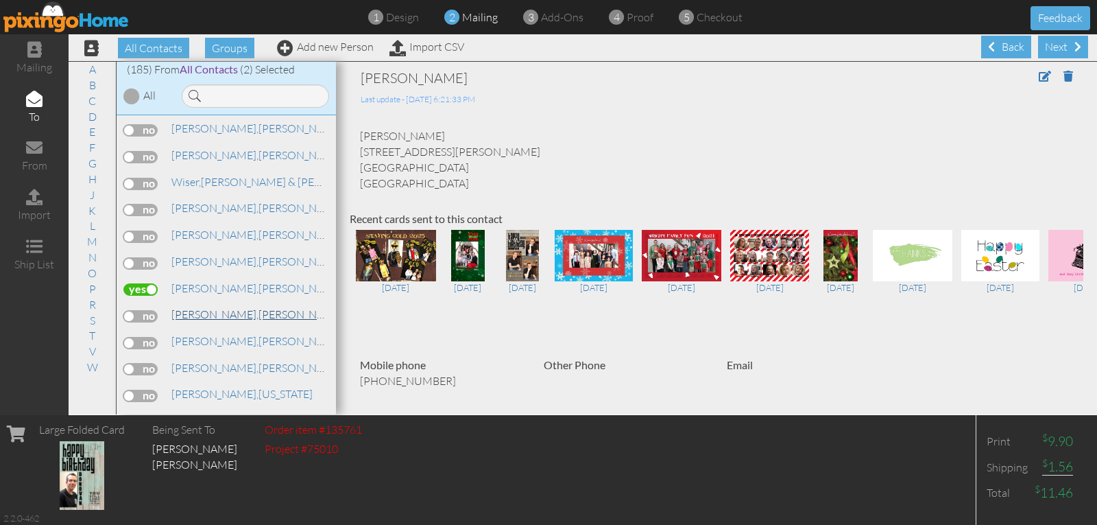
click at [193, 315] on span "Wright," at bounding box center [214, 314] width 87 height 14
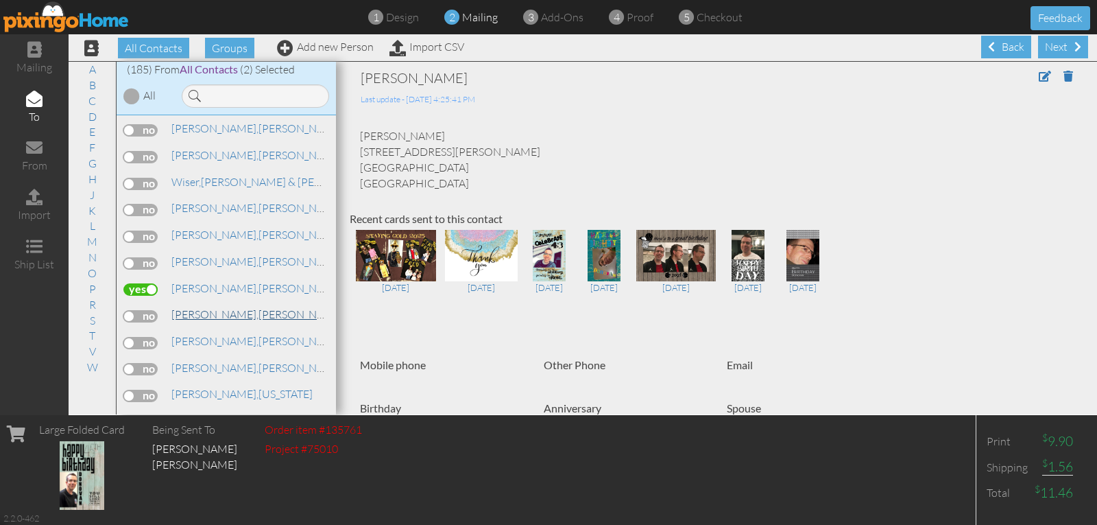
click at [191, 317] on span "Wright," at bounding box center [214, 314] width 87 height 14
click at [184, 310] on span "Wright," at bounding box center [214, 314] width 87 height 14
click at [215, 289] on link "Wright, Donovan" at bounding box center [257, 288] width 175 height 16
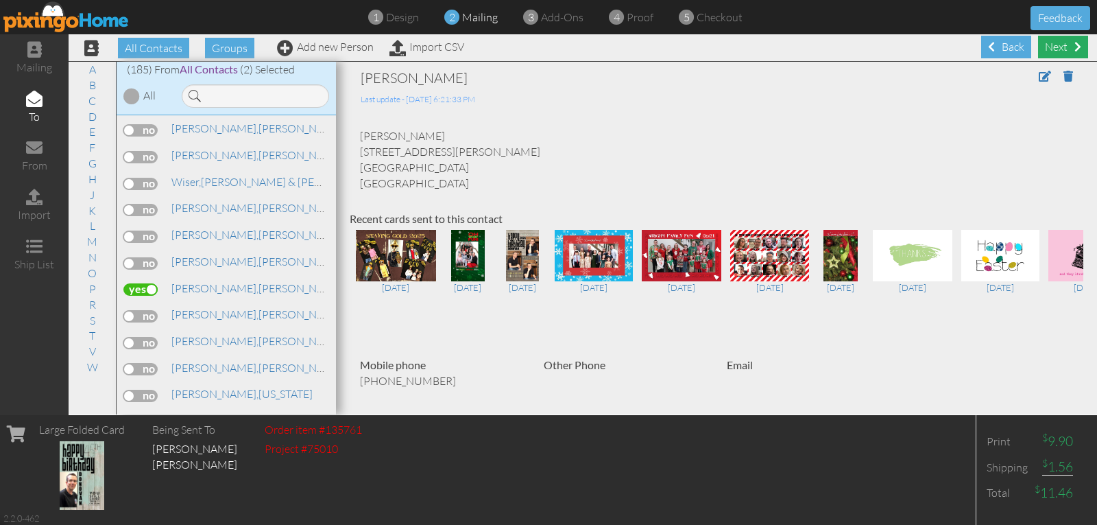
click at [1047, 47] on div "Next" at bounding box center [1063, 47] width 50 height 23
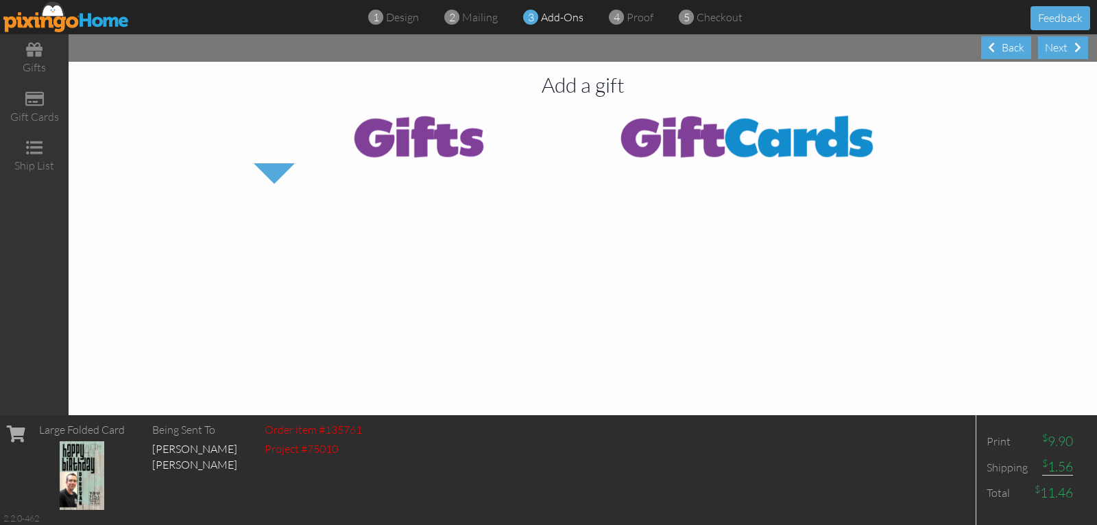
click at [1047, 47] on div "Next" at bounding box center [1063, 47] width 50 height 23
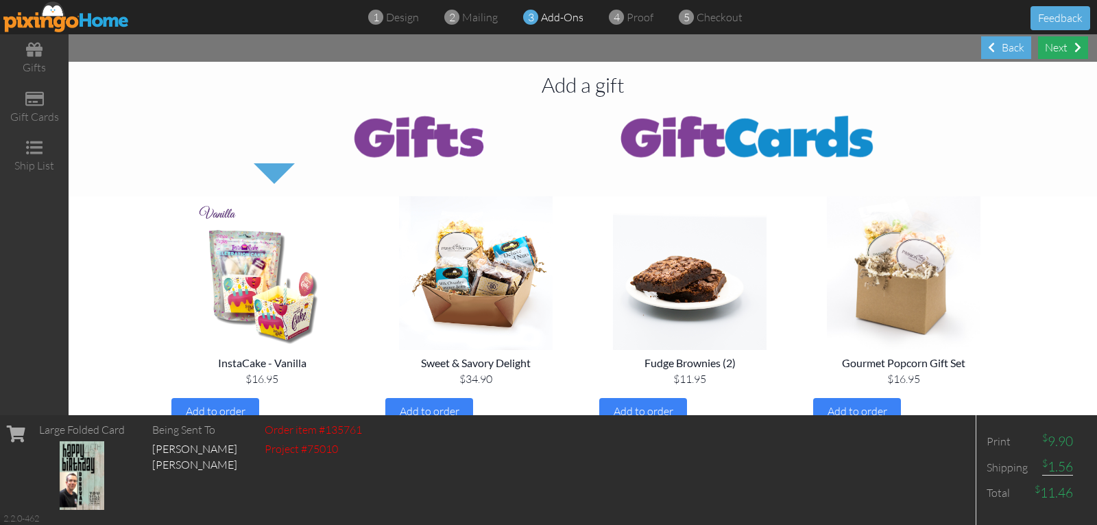
click at [1055, 47] on div "Next" at bounding box center [1063, 47] width 50 height 23
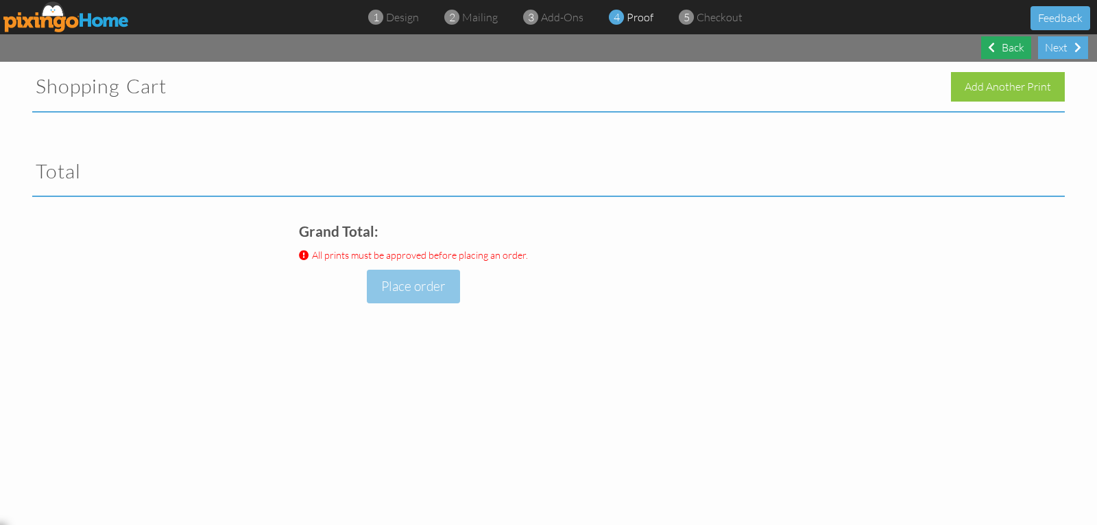
click at [994, 46] on span at bounding box center [991, 47] width 7 height 11
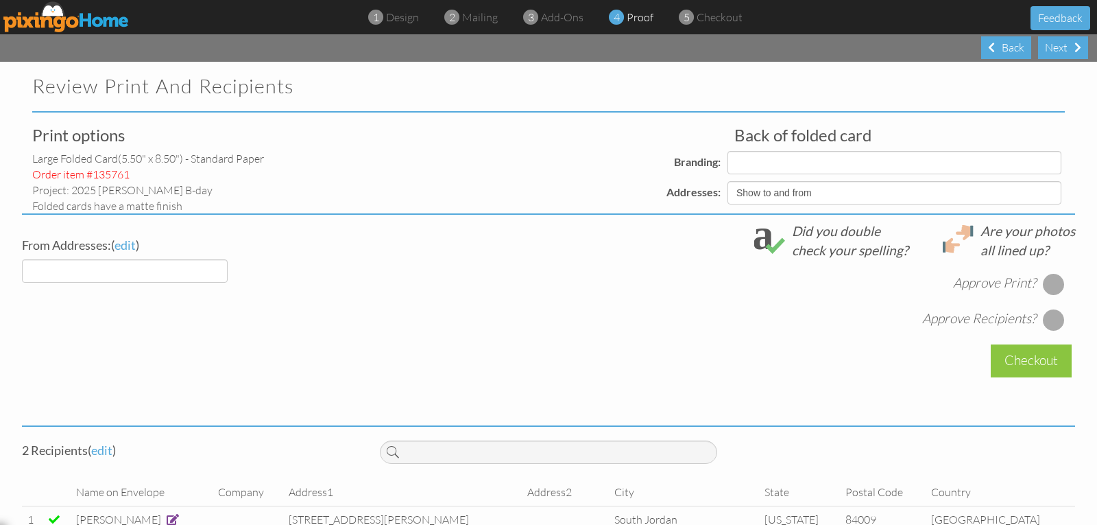
select select "object:20144"
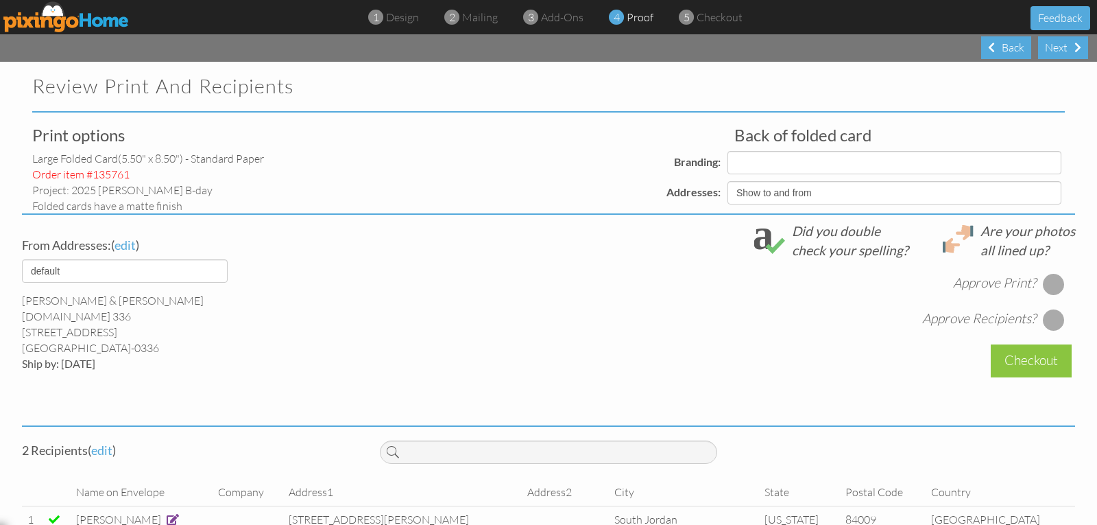
select select "object:20146"
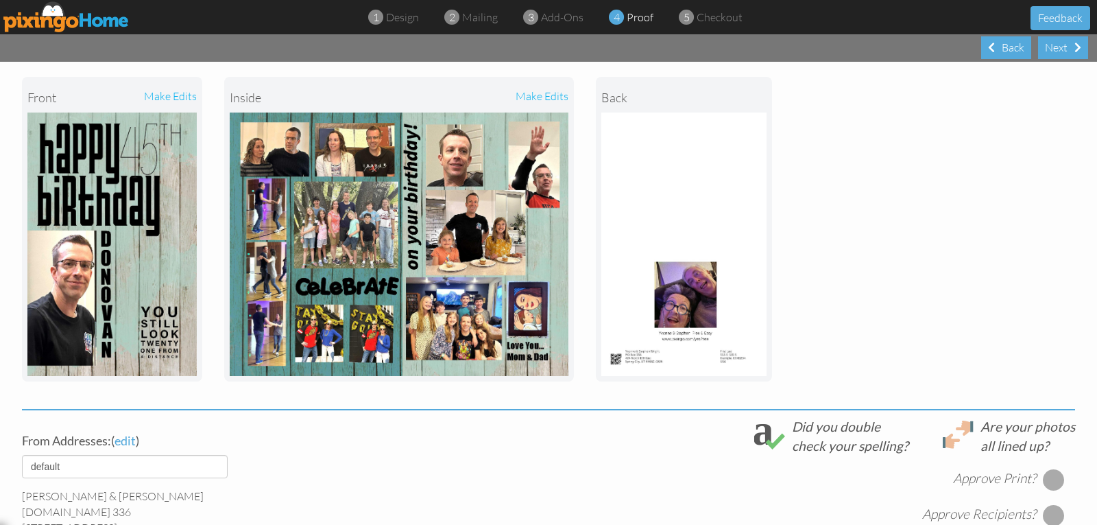
scroll to position [148, 0]
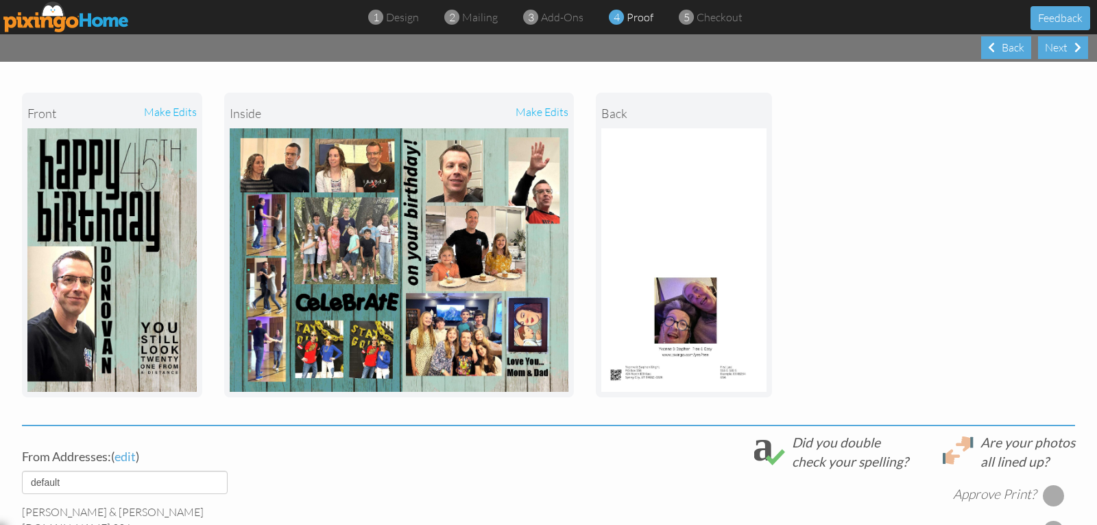
click at [149, 114] on div "make edits" at bounding box center [154, 113] width 84 height 30
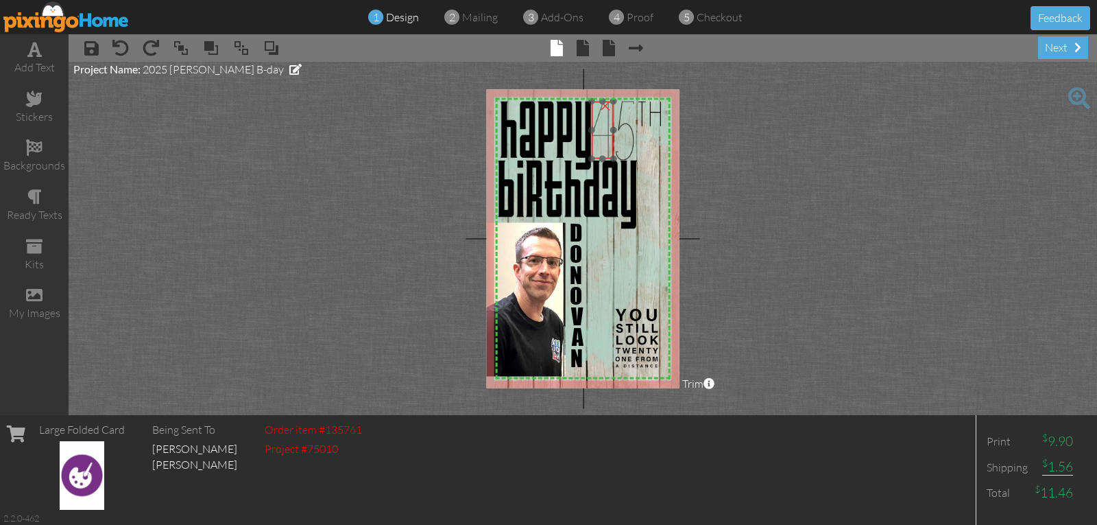
click at [603, 136] on img at bounding box center [603, 130] width 22 height 58
click at [749, 131] on project-studio-wrapper "X X X X X X X X X X X X X X X X X X X X X X X X X X X X X X X X X X X X X X X X…" at bounding box center [583, 238] width 1028 height 353
click at [1060, 47] on div "next" at bounding box center [1063, 47] width 50 height 23
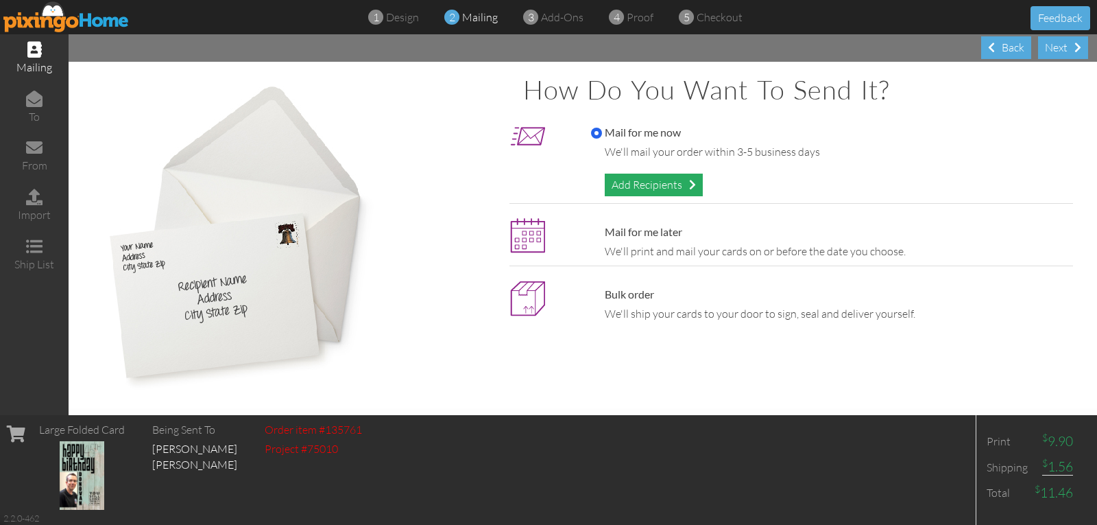
click at [671, 188] on div "Add Recipients" at bounding box center [654, 184] width 98 height 23
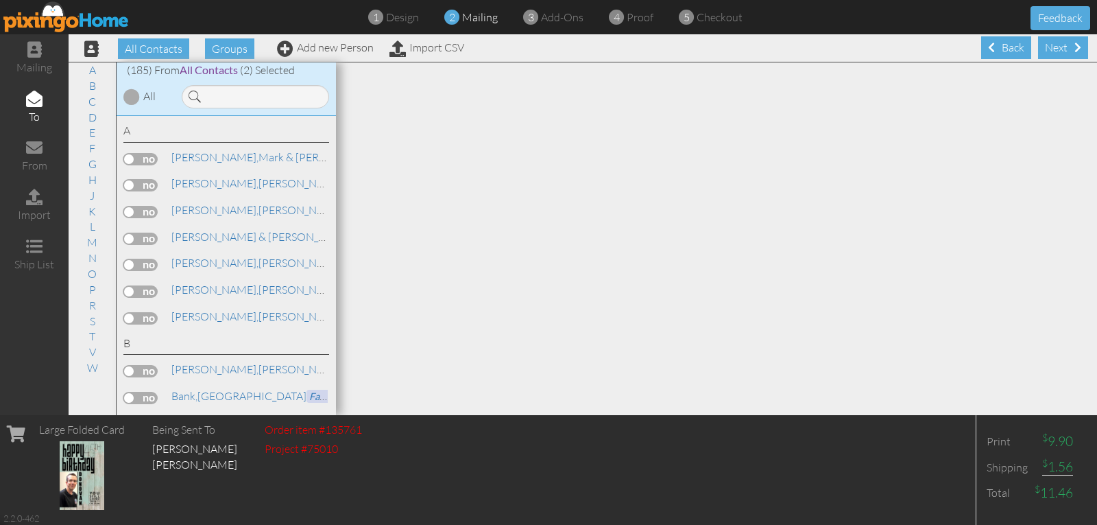
scroll to position [1, 0]
click at [97, 362] on link "W" at bounding box center [92, 367] width 25 height 16
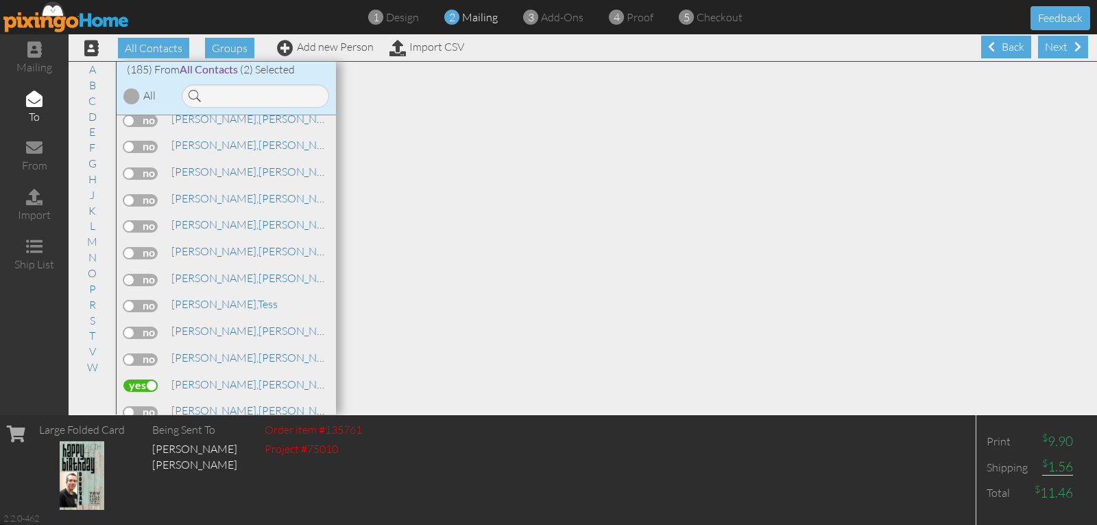
scroll to position [5147, 0]
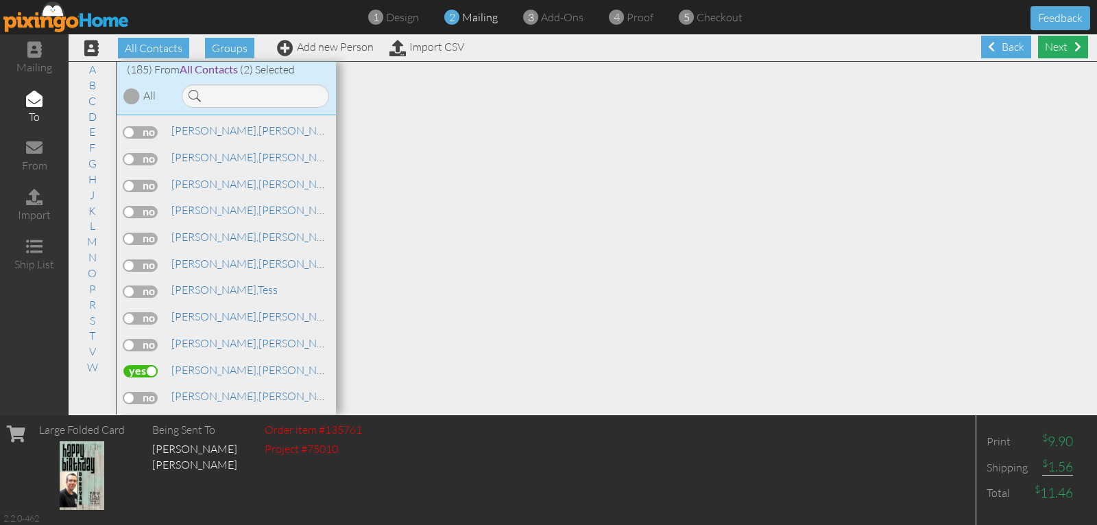
click at [1047, 42] on div "Next" at bounding box center [1063, 47] width 50 height 23
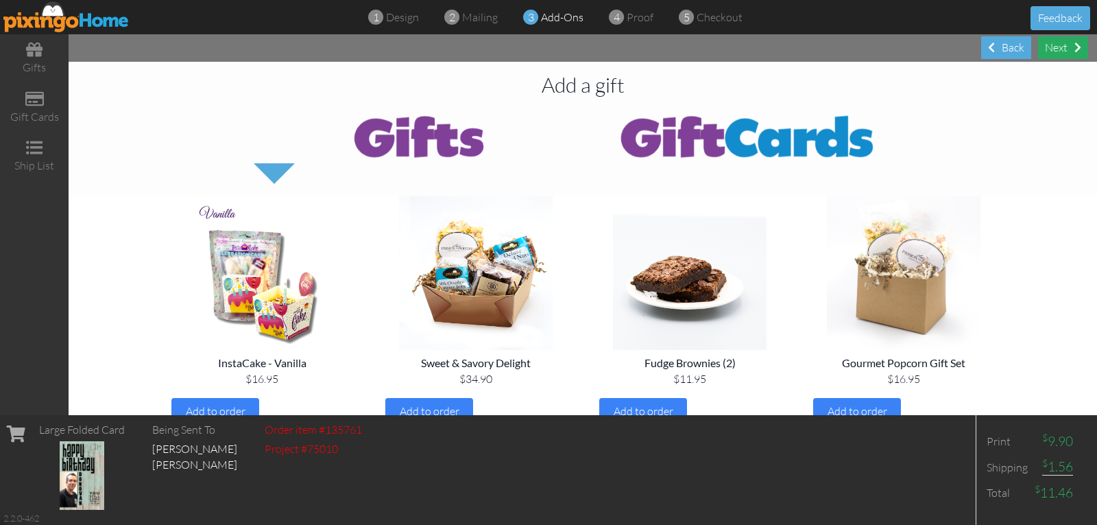
click at [1046, 42] on div "Next" at bounding box center [1063, 47] width 50 height 23
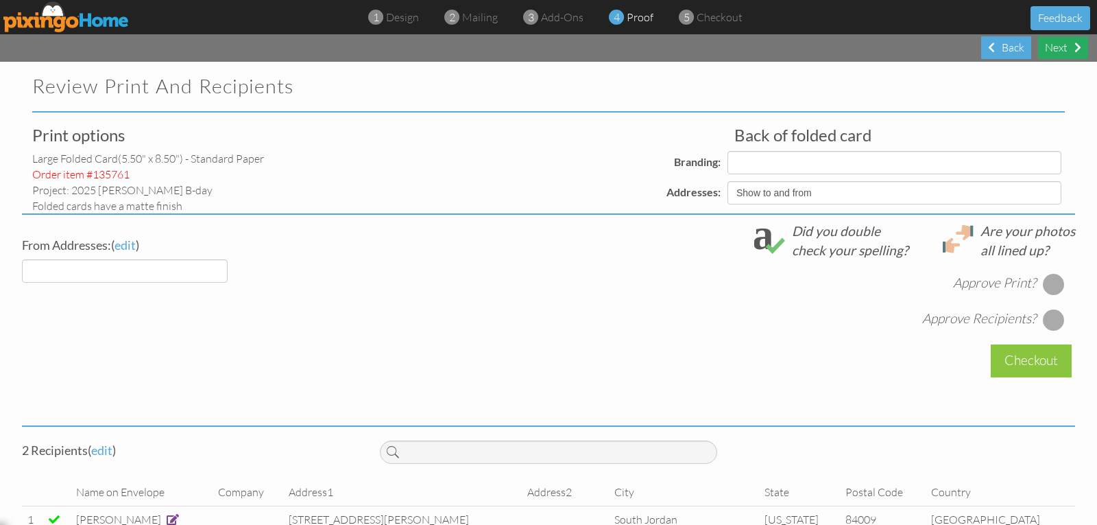
select select "object:20818"
select select "object:20817"
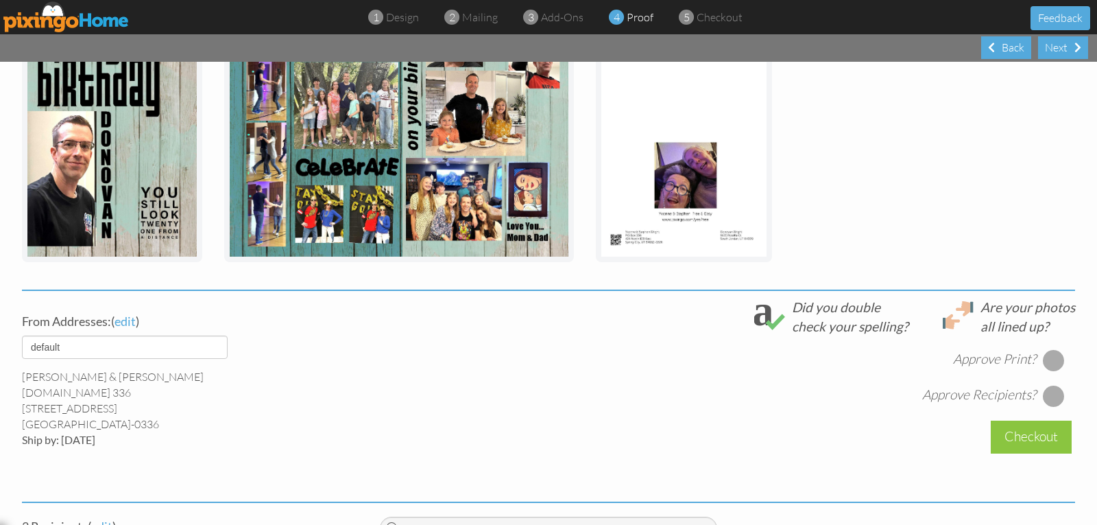
scroll to position [217, 0]
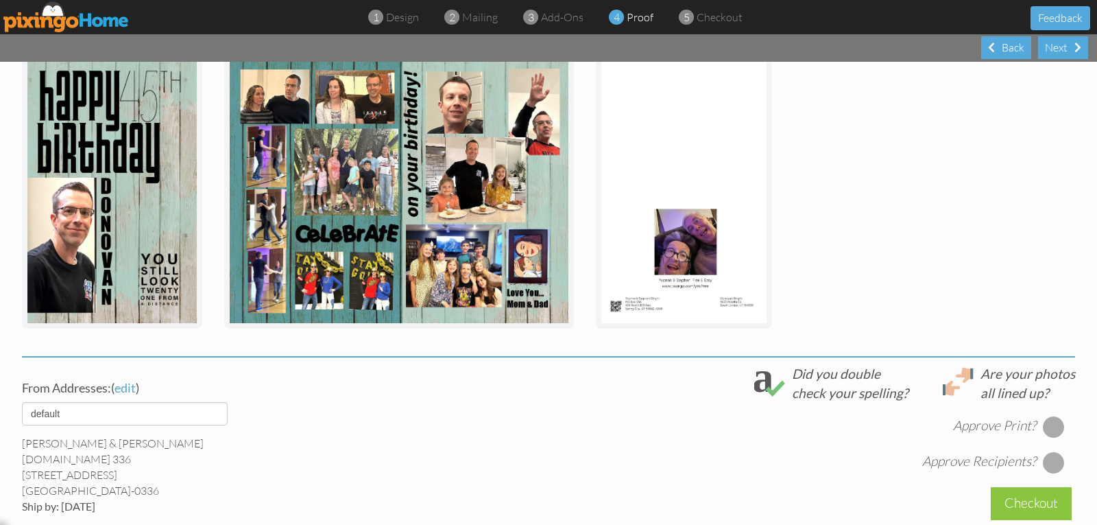
drag, startPoint x: 1046, startPoint y: 422, endPoint x: 1047, endPoint y: 429, distance: 6.9
click at [1046, 422] on div at bounding box center [1054, 426] width 22 height 22
click at [1048, 467] on div at bounding box center [1054, 462] width 22 height 22
click at [1024, 502] on div "Checkout" at bounding box center [1031, 503] width 81 height 32
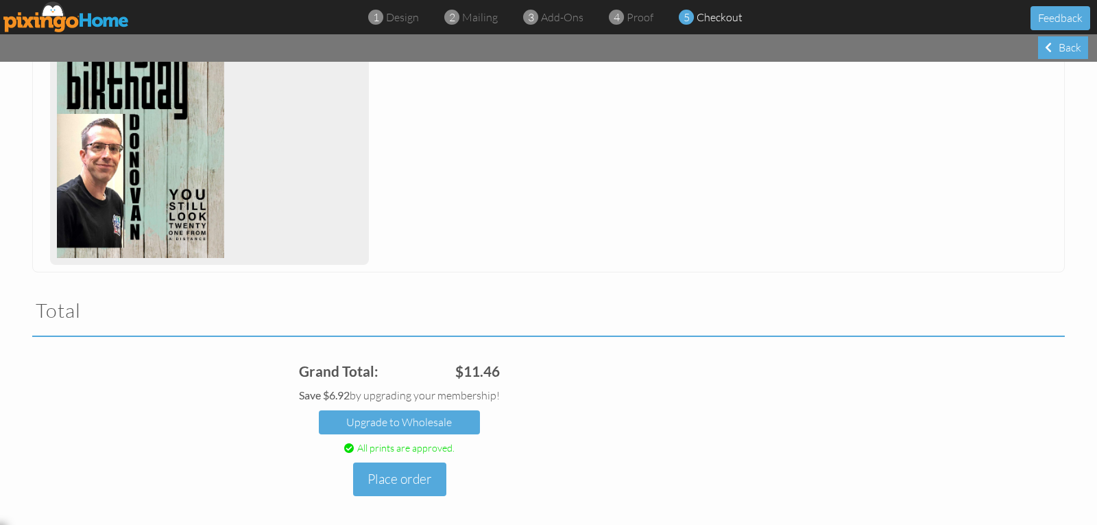
scroll to position [285, 0]
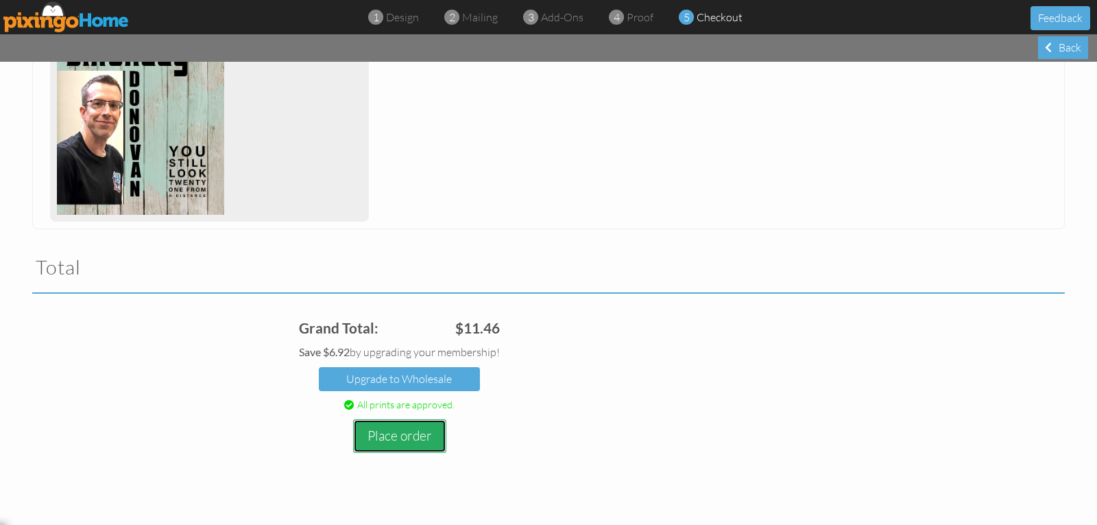
click at [384, 437] on button "Place order" at bounding box center [399, 436] width 93 height 34
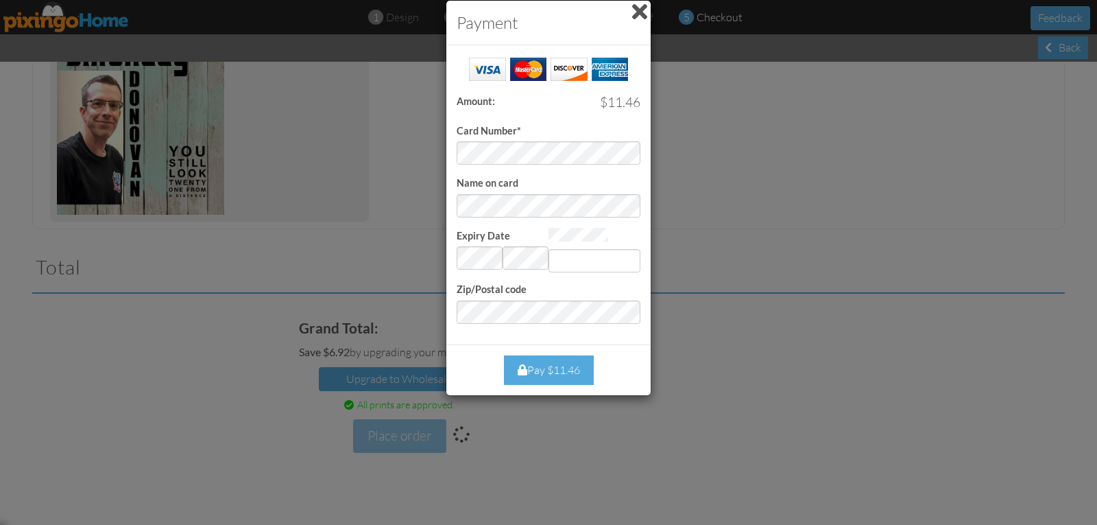
click at [577, 73] on div "Card Number*" at bounding box center [549, 110] width 184 height 109
type input "945"
click at [560, 367] on div "Pay $11.46" at bounding box center [549, 369] width 90 height 29
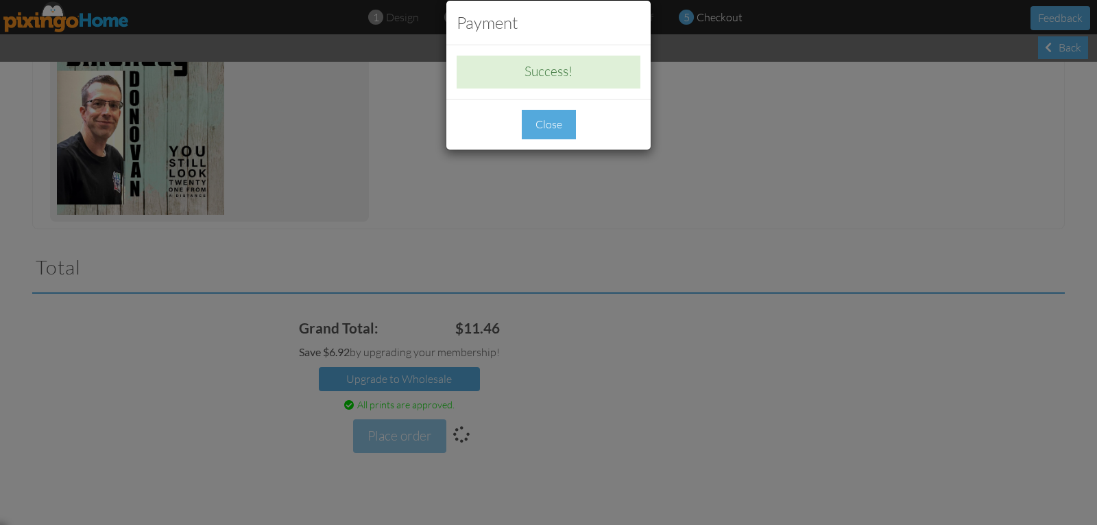
click at [564, 130] on div "Close" at bounding box center [549, 124] width 54 height 29
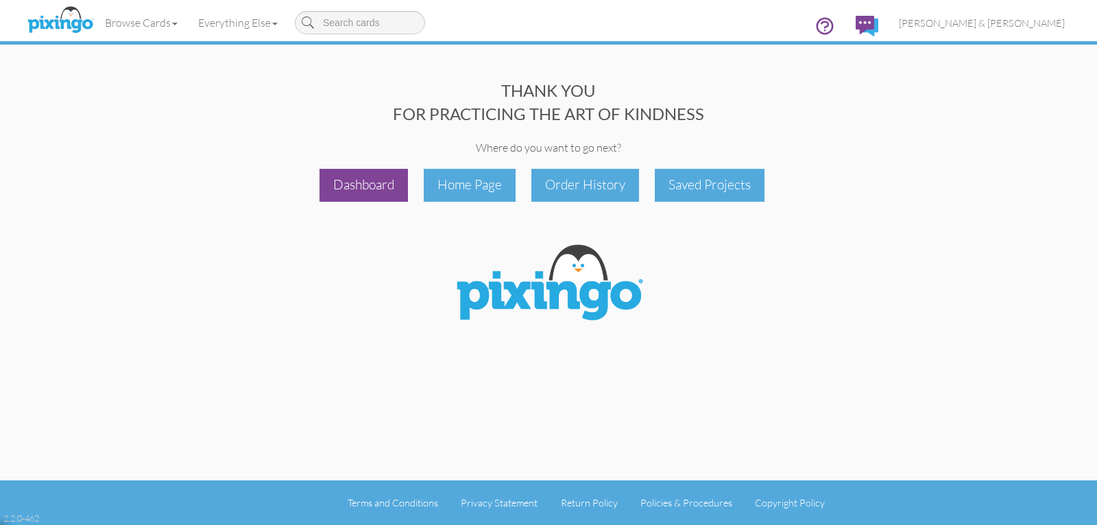
click at [340, 182] on div "Dashboard" at bounding box center [364, 185] width 88 height 32
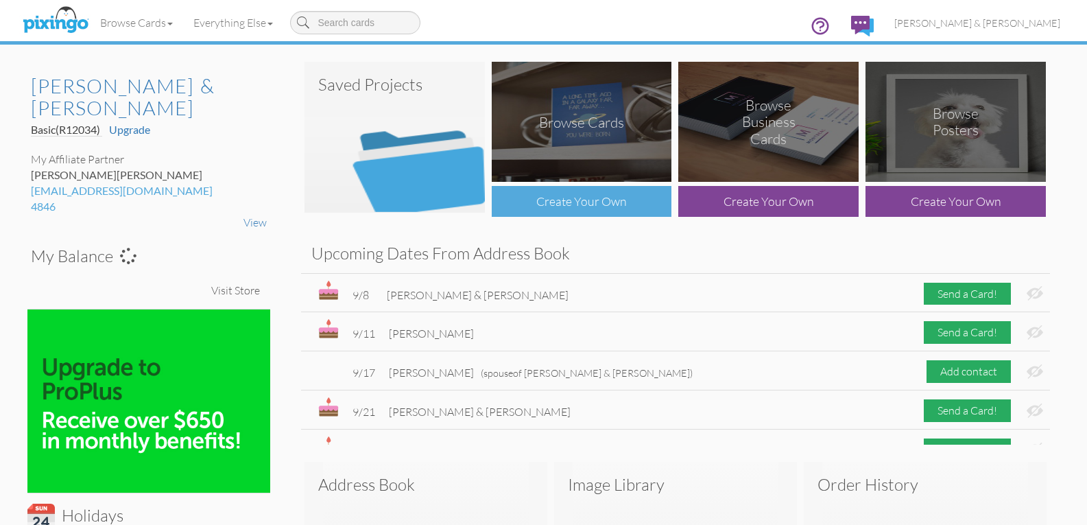
click at [555, 201] on div "Create Your Own" at bounding box center [582, 201] width 180 height 31
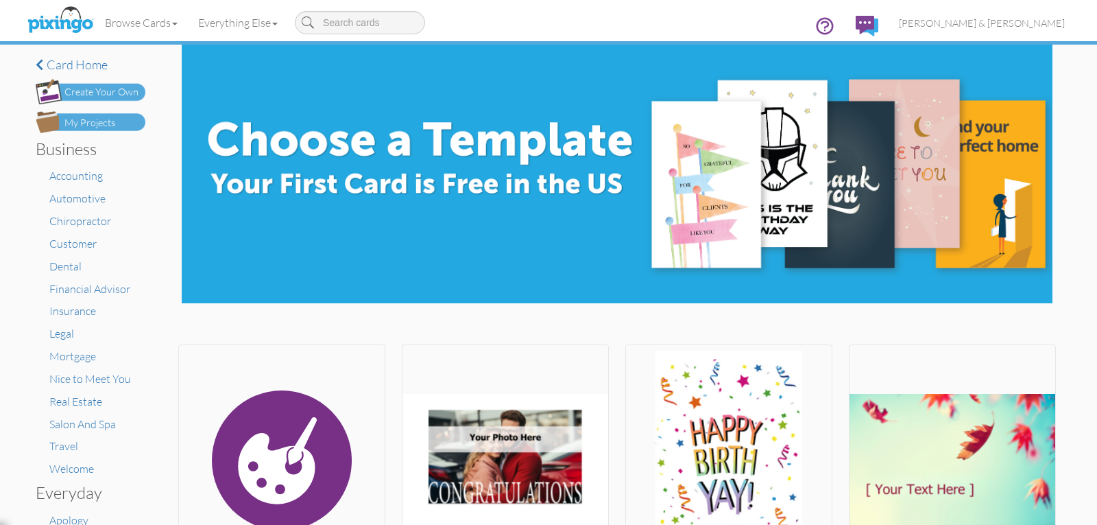
click at [70, 90] on div "Create Your Own" at bounding box center [101, 92] width 74 height 14
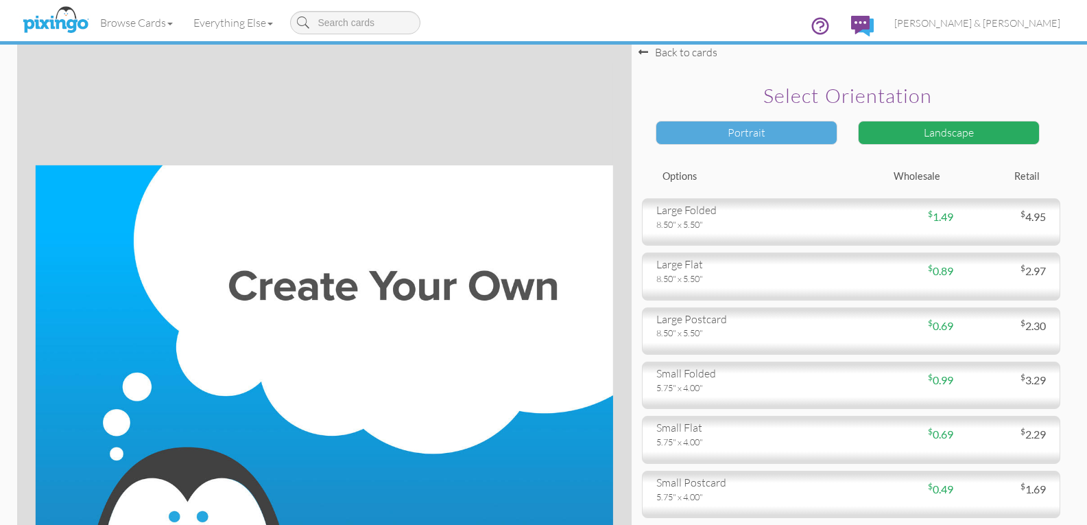
click at [769, 138] on div "Portrait" at bounding box center [746, 133] width 182 height 24
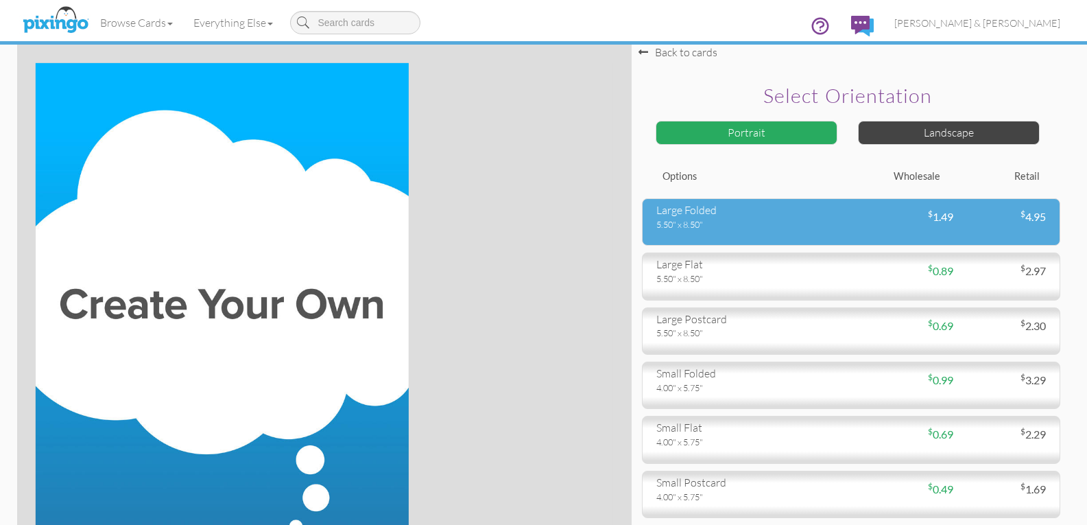
click at [684, 210] on div "large folded" at bounding box center [748, 210] width 184 height 16
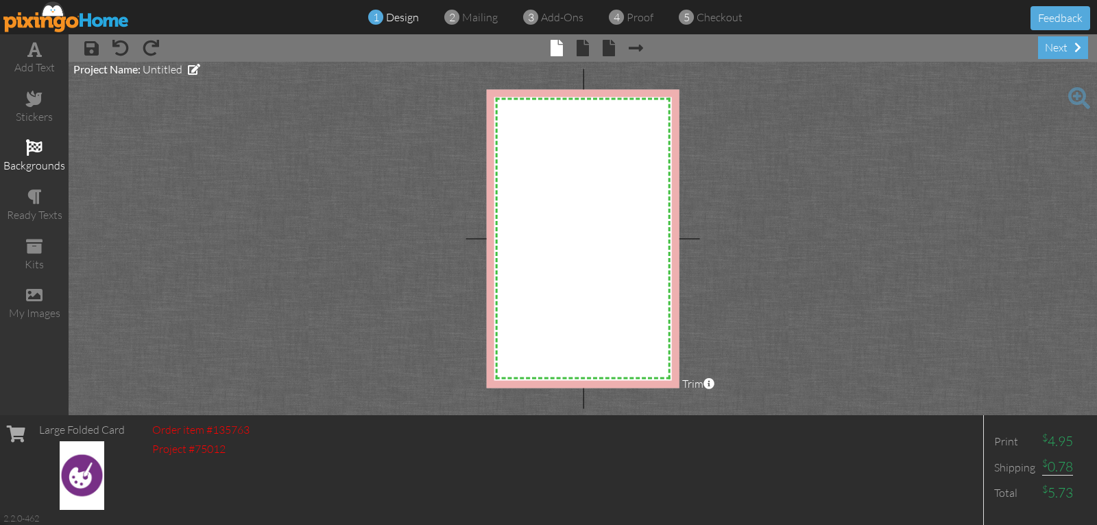
click at [32, 154] on span at bounding box center [34, 147] width 16 height 16
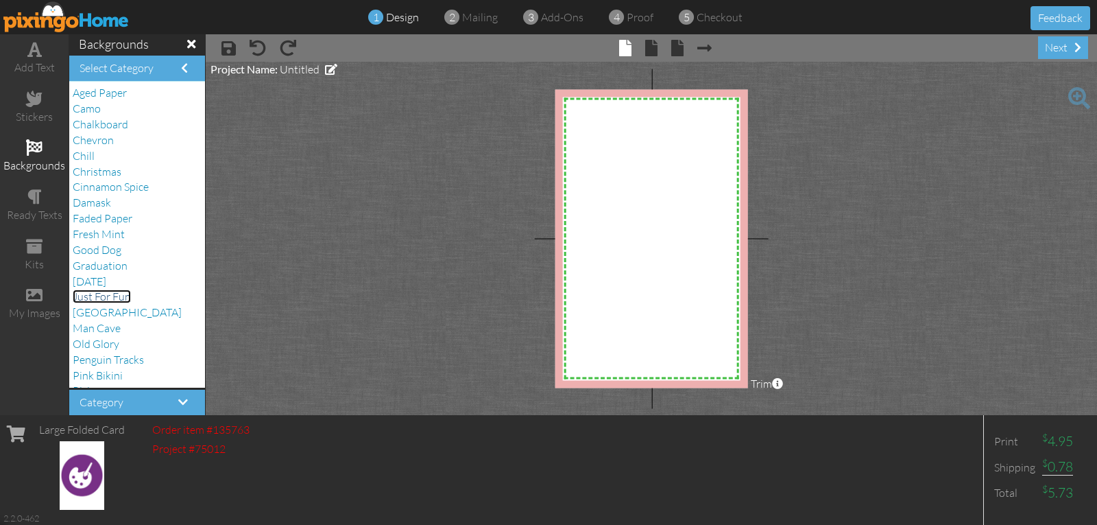
click at [103, 298] on span "Just For Fun" at bounding box center [102, 296] width 58 height 14
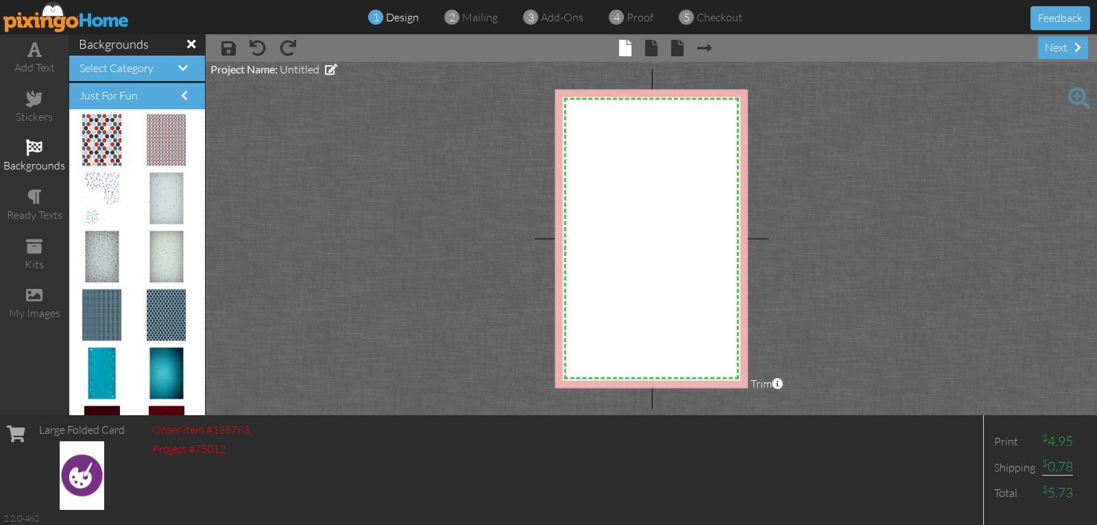
scroll to position [167, 0]
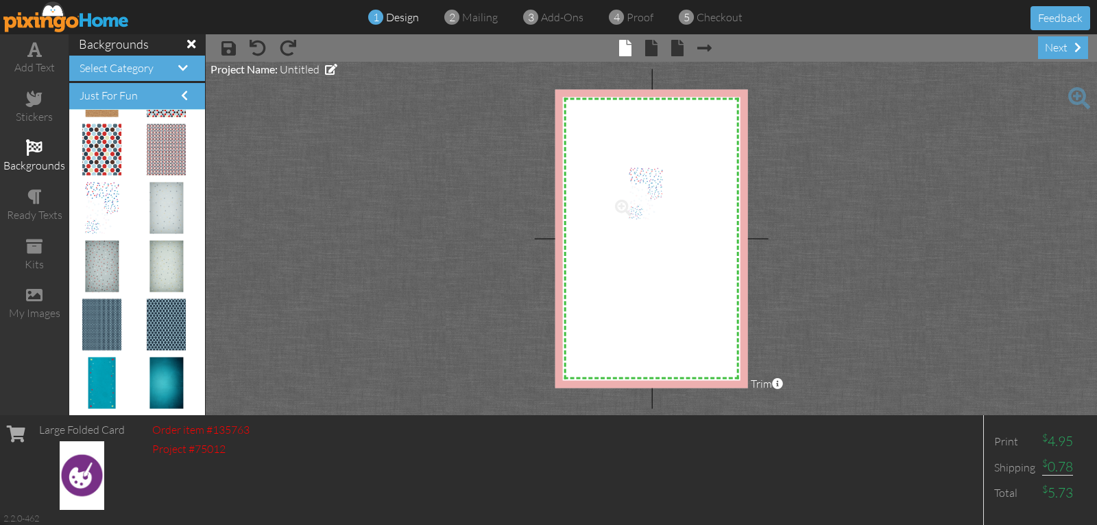
drag, startPoint x: 110, startPoint y: 198, endPoint x: 645, endPoint y: 184, distance: 535.7
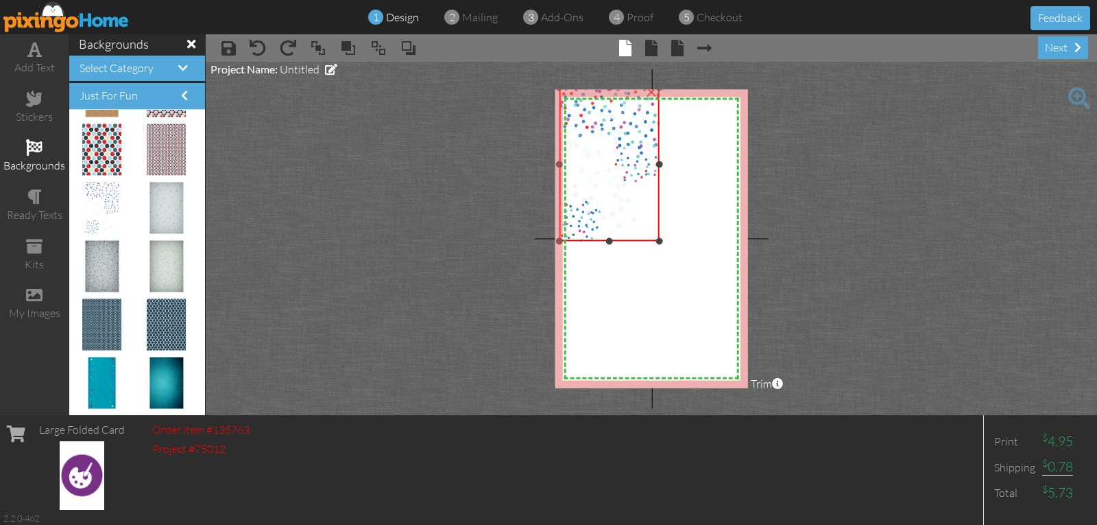
drag, startPoint x: 608, startPoint y: 166, endPoint x: 546, endPoint y: 86, distance: 101.6
click at [546, 86] on project-studio-wrapper "X X X X X X X X X X X X X X X X X X X X X X X X X X X X X X X X X X X X X X X X…" at bounding box center [651, 238] width 891 height 353
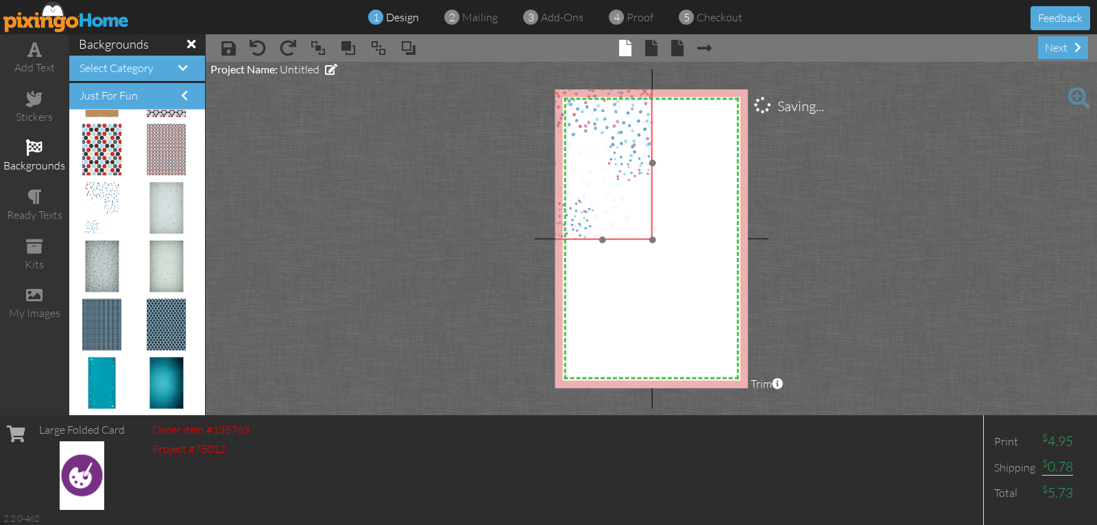
drag, startPoint x: 570, startPoint y: 127, endPoint x: 563, endPoint y: 125, distance: 7.0
click at [563, 125] on img at bounding box center [602, 163] width 101 height 154
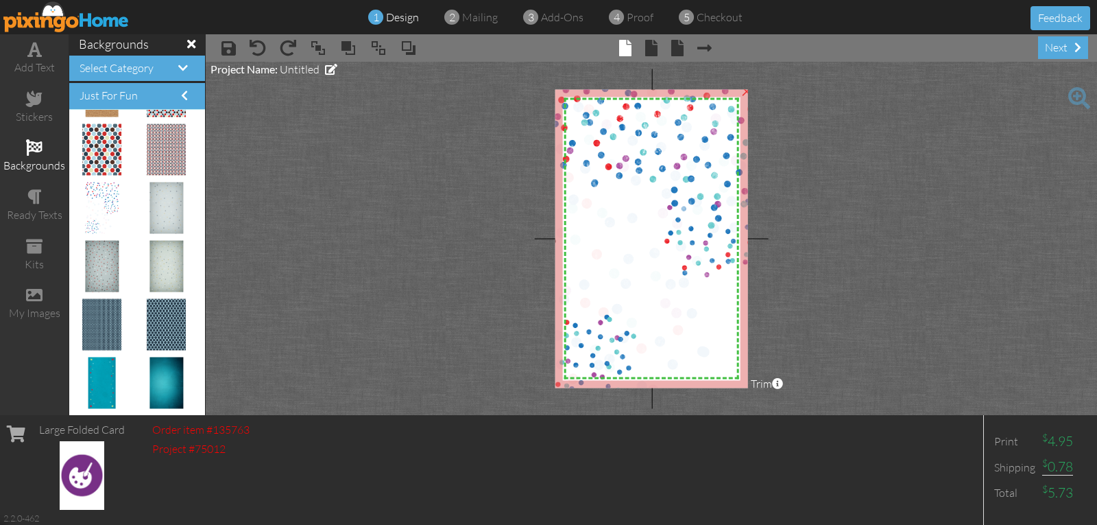
drag, startPoint x: 652, startPoint y: 241, endPoint x: 741, endPoint y: 397, distance: 179.4
click at [741, 397] on project-studio-wrapper "X X X X X X X X X X X X X X X X X X X X X X X X X X X X X X X X X X X X X X X X…" at bounding box center [651, 238] width 891 height 353
click at [646, 51] on span at bounding box center [651, 48] width 12 height 16
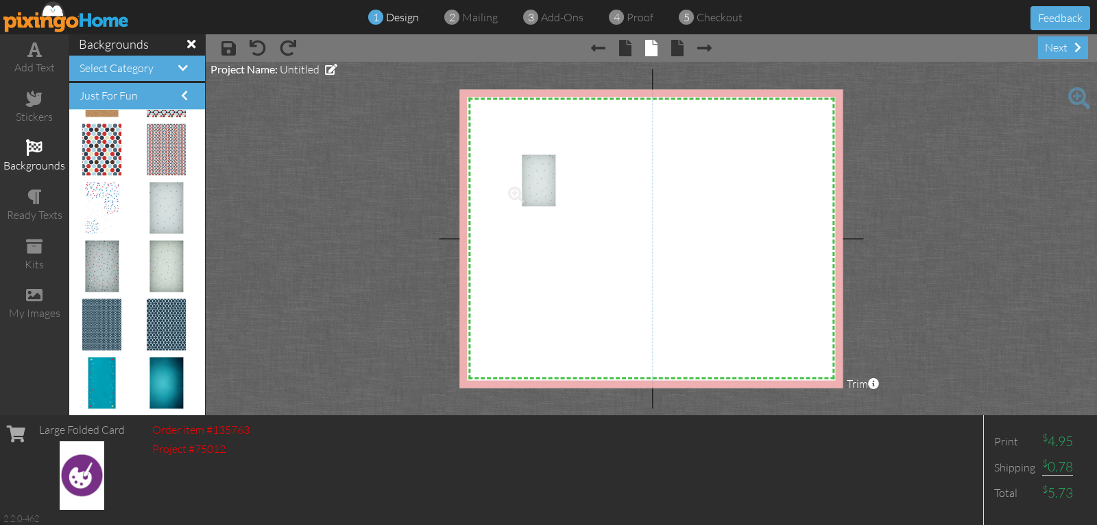
drag, startPoint x: 151, startPoint y: 205, endPoint x: 525, endPoint y: 178, distance: 375.4
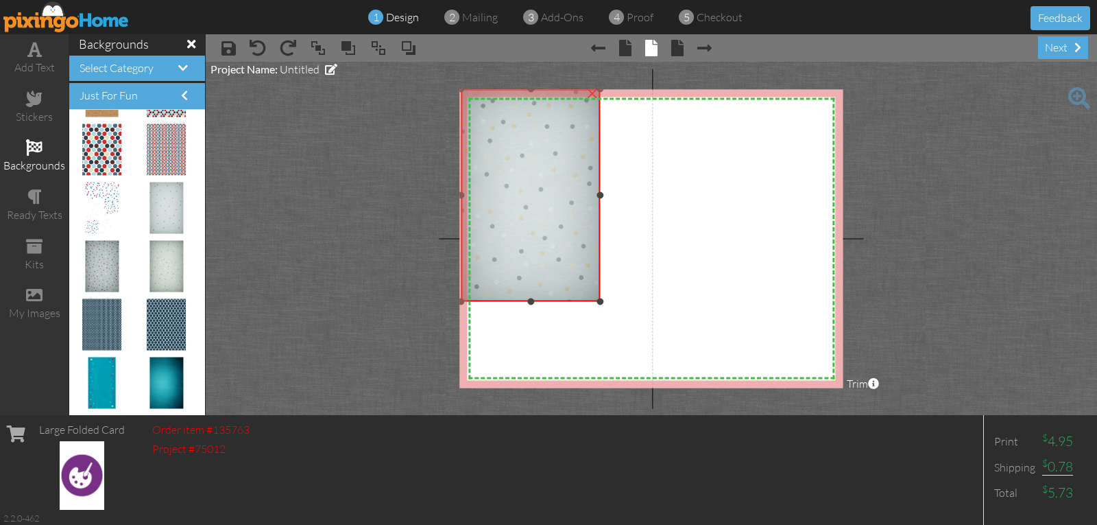
drag, startPoint x: 504, startPoint y: 156, endPoint x: 444, endPoint y: 89, distance: 89.8
click at [444, 89] on project-studio-wrapper "X X X X X X X X X X X X X X X X X X X X X X X X X X X X X X X X X X X X X X X X…" at bounding box center [651, 238] width 891 height 353
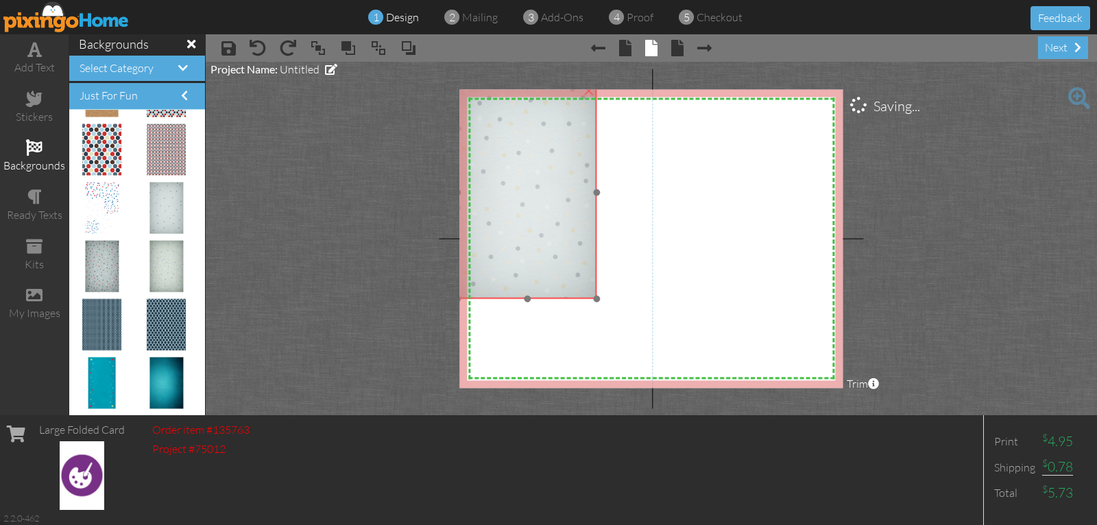
click at [474, 116] on img at bounding box center [526, 192] width 139 height 213
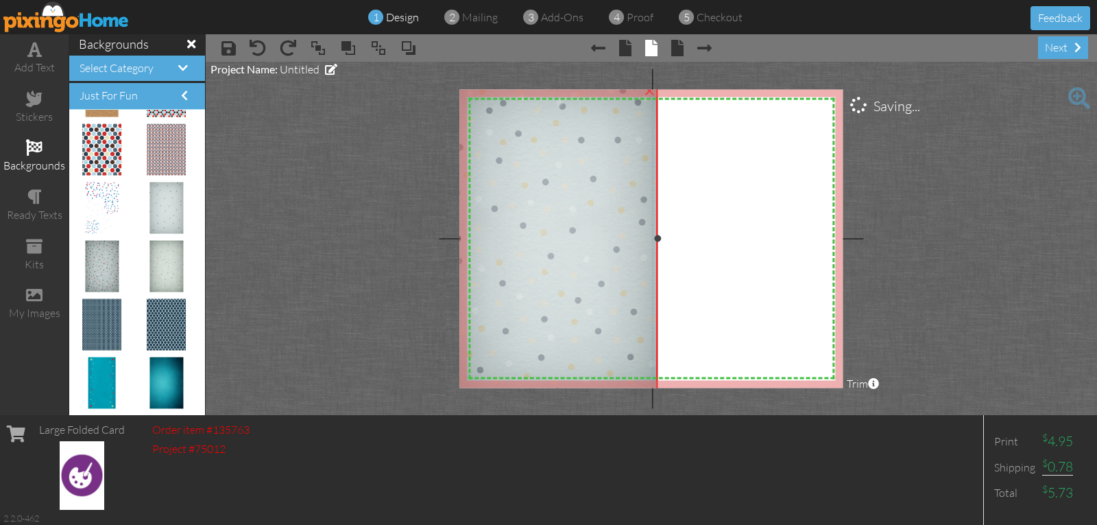
drag, startPoint x: 596, startPoint y: 296, endPoint x: 634, endPoint y: 389, distance: 100.2
click at [634, 389] on project-studio-wrapper "X X X X X X X X X X X X X X X X X X X X X X X X X X X X X X X X X X X X X X X X…" at bounding box center [651, 238] width 891 height 353
drag, startPoint x: 157, startPoint y: 261, endPoint x: 693, endPoint y: 209, distance: 538.7
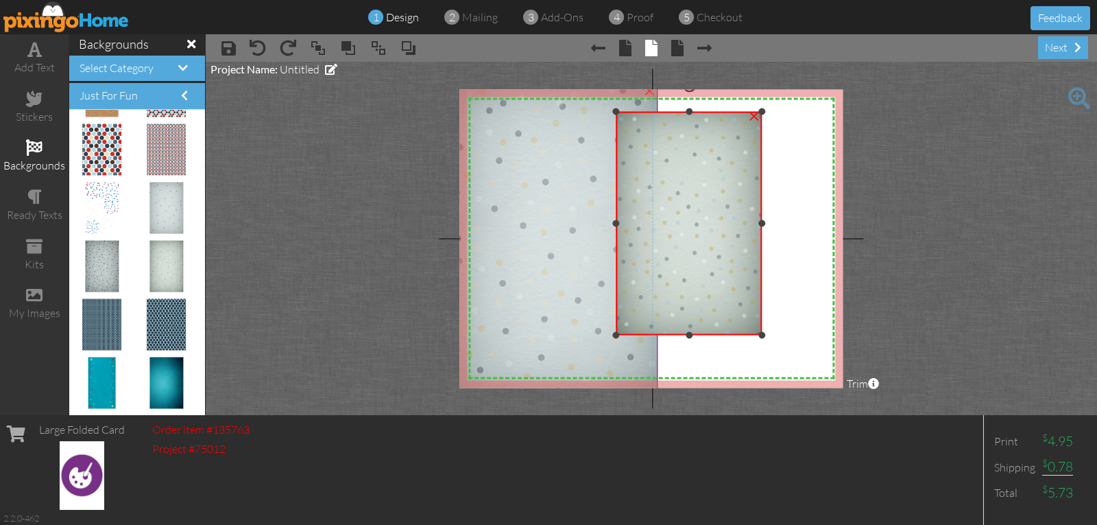
drag, startPoint x: 666, startPoint y: 188, endPoint x: 581, endPoint y: 111, distance: 114.6
click at [581, 111] on div "X X X X X X X X X X X X X X X X X X X X X X X X X X X X X X X X X X X X X X X X…" at bounding box center [650, 238] width 383 height 298
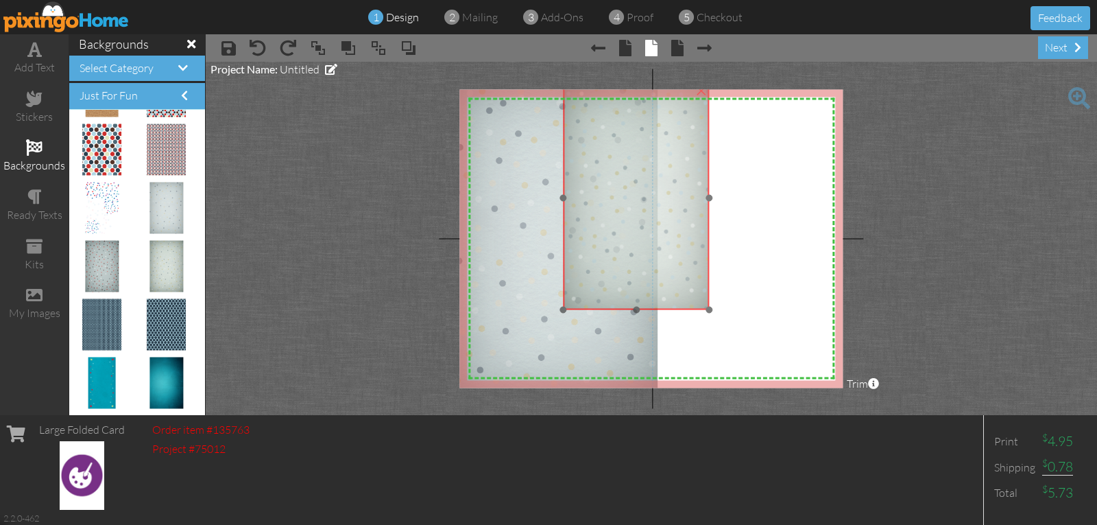
drag, startPoint x: 665, startPoint y: 195, endPoint x: 612, endPoint y: 171, distance: 58.0
click at [612, 170] on img at bounding box center [637, 197] width 146 height 223
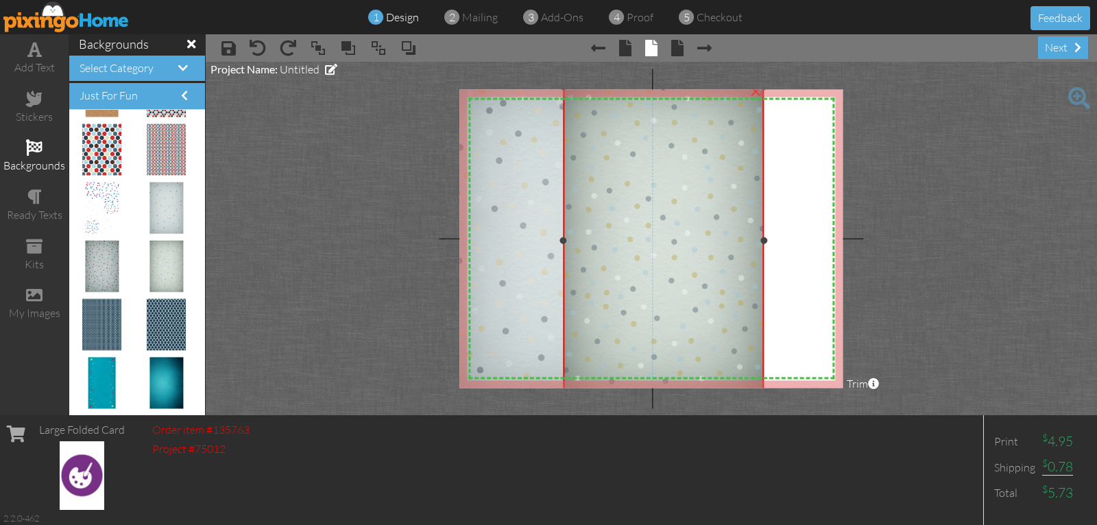
drag, startPoint x: 710, startPoint y: 310, endPoint x: 742, endPoint y: 393, distance: 89.0
click at [742, 393] on project-studio-wrapper "X X X X X X X X X X X X X X X X X X X X X X X X X X X X X X X X X X X X X X X X…" at bounding box center [651, 238] width 891 height 353
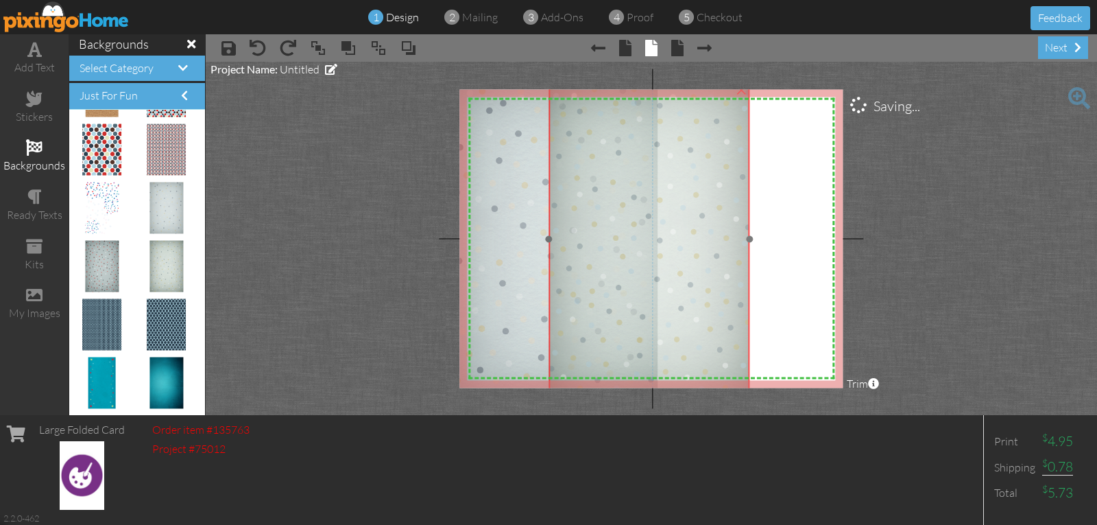
drag, startPoint x: 708, startPoint y: 321, endPoint x: 694, endPoint y: 320, distance: 14.5
click at [694, 320] on img at bounding box center [649, 239] width 201 height 306
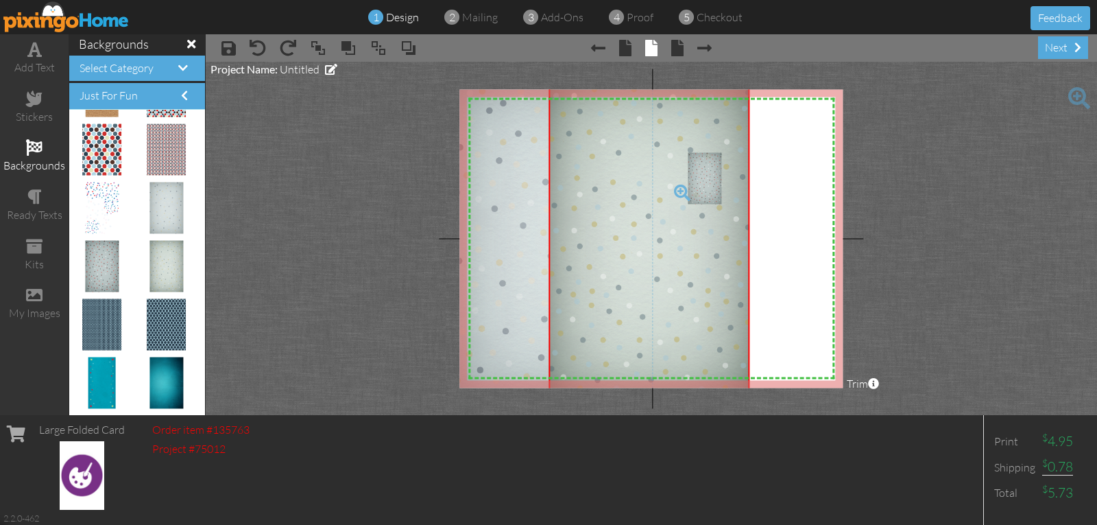
drag, startPoint x: 97, startPoint y: 272, endPoint x: 692, endPoint y: 184, distance: 600.9
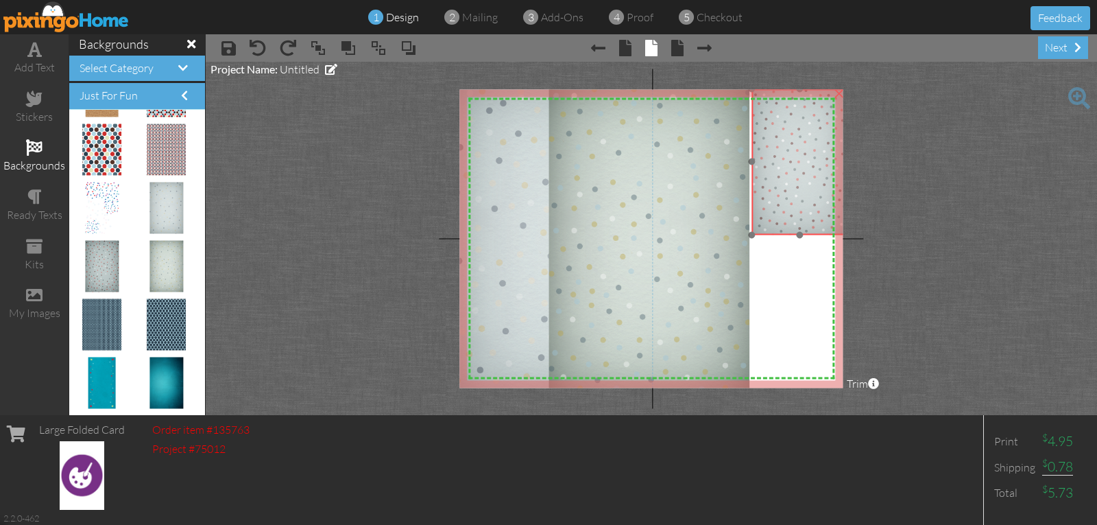
drag, startPoint x: 705, startPoint y: 182, endPoint x: 784, endPoint y: 120, distance: 101.1
click at [785, 119] on img at bounding box center [799, 161] width 96 height 146
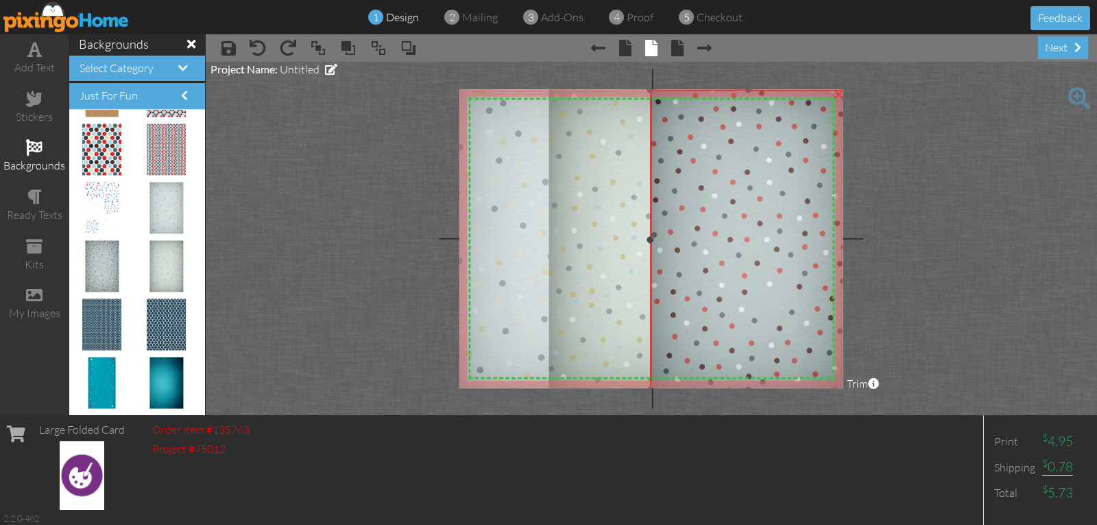
drag, startPoint x: 752, startPoint y: 236, endPoint x: 578, endPoint y: 389, distance: 232.2
click at [578, 389] on project-studio-wrapper "X X X X X X X X X X X X X X X X X X X X X X X X X X X X X X X X X X X X X X X X…" at bounding box center [651, 238] width 891 height 353
click at [603, 292] on img at bounding box center [649, 239] width 201 height 306
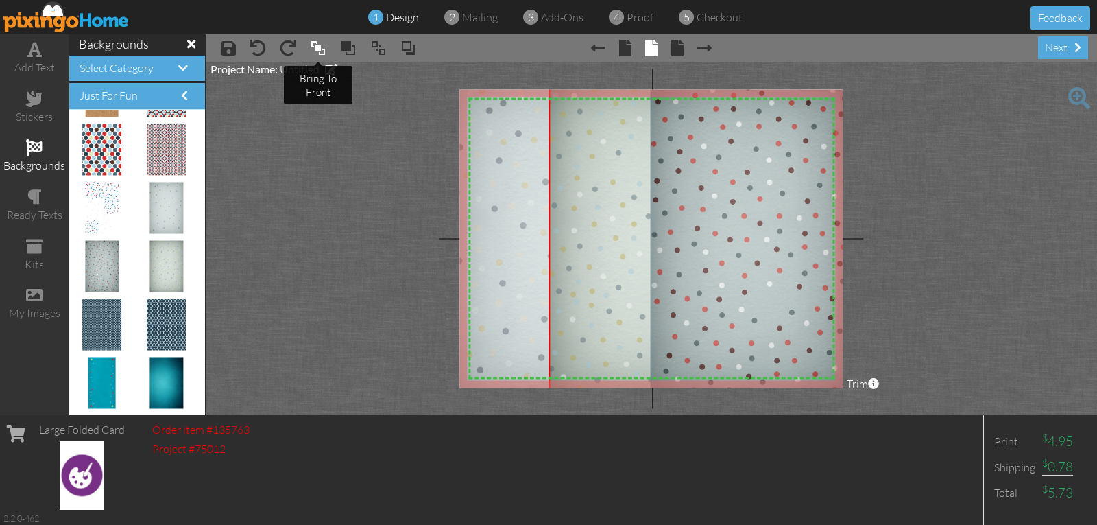
click at [313, 47] on span at bounding box center [318, 48] width 16 height 21
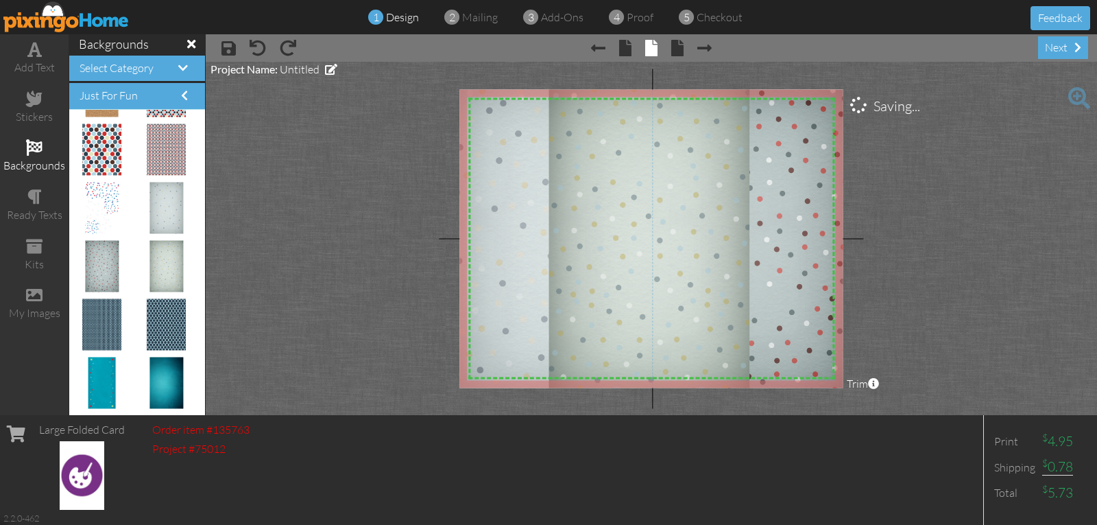
click at [390, 130] on project-studio-wrapper "X X X X X X X X X X X X X X X X X X X X X X X X X X X X X X X X X X X X X X X X…" at bounding box center [651, 238] width 891 height 353
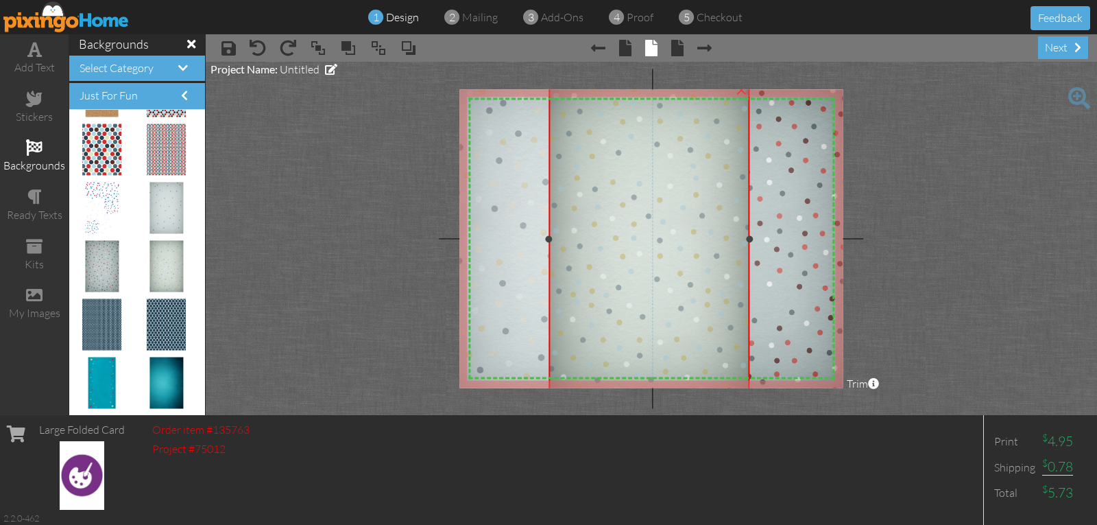
click at [750, 244] on div "×" at bounding box center [649, 239] width 201 height 306
click at [622, 49] on span at bounding box center [625, 48] width 12 height 16
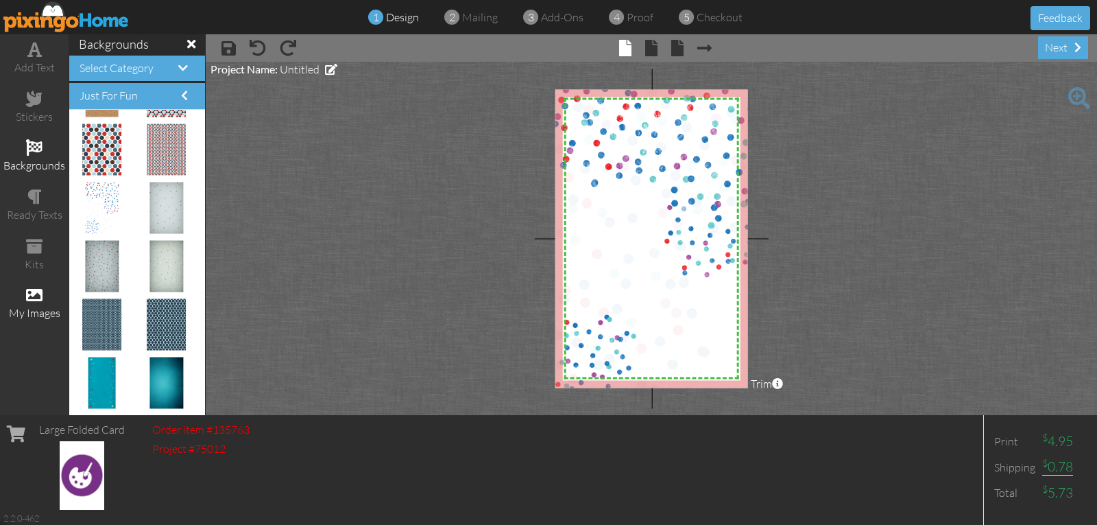
click at [29, 293] on span at bounding box center [34, 295] width 16 height 16
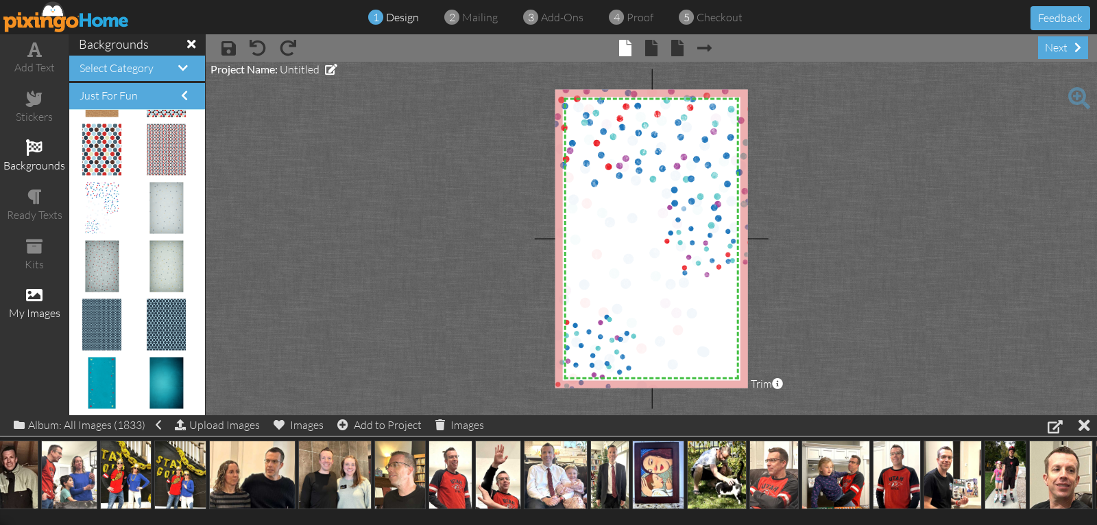
scroll to position [0, 1403]
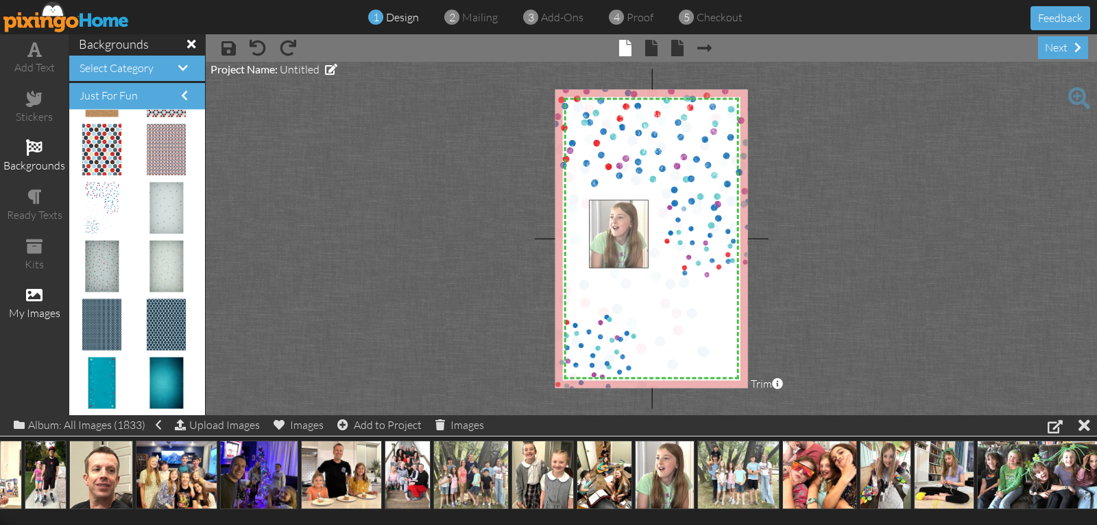
drag, startPoint x: 664, startPoint y: 467, endPoint x: 618, endPoint y: 228, distance: 243.8
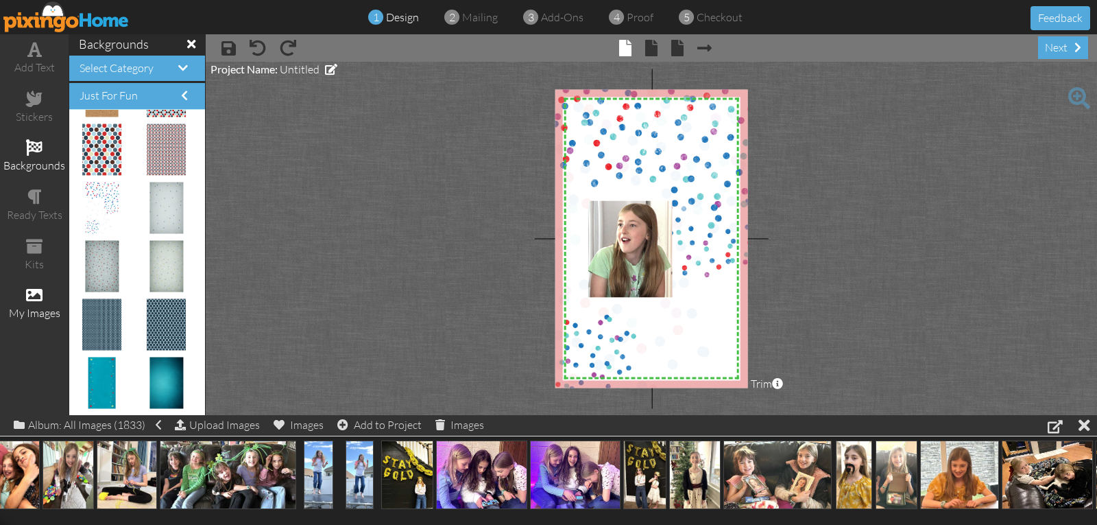
scroll to position [0, 3180]
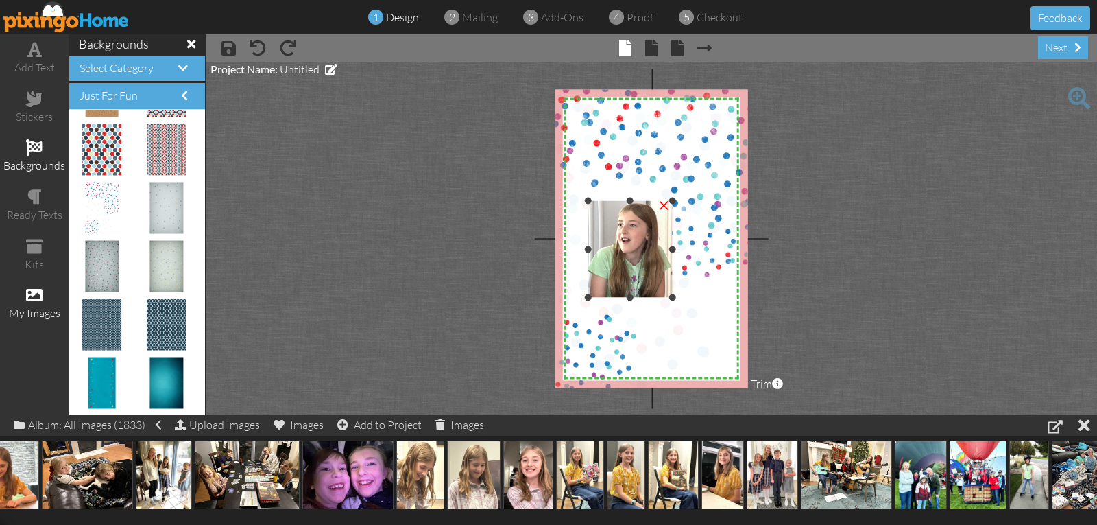
click at [664, 206] on div "×" at bounding box center [664, 204] width 22 height 22
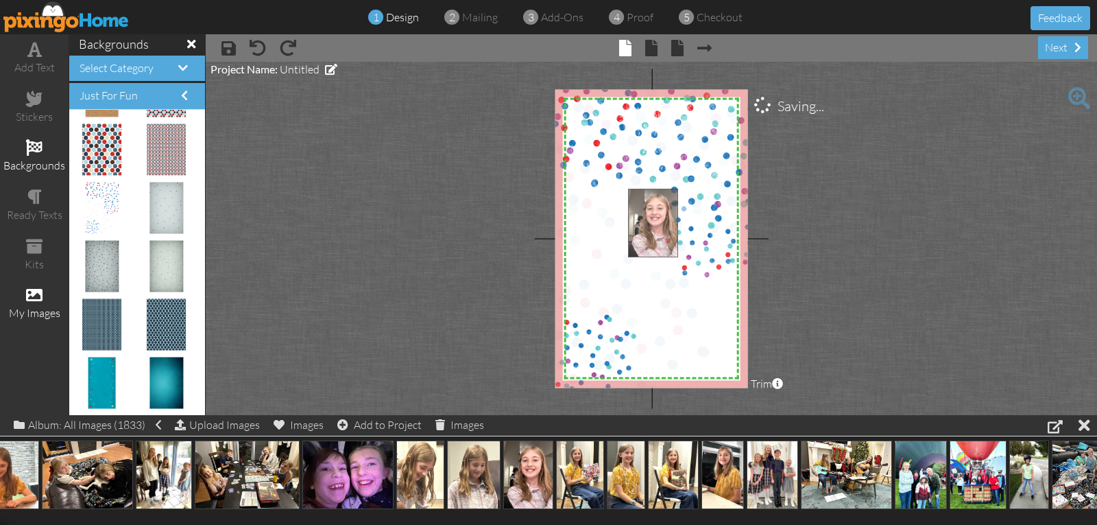
drag, startPoint x: 525, startPoint y: 461, endPoint x: 650, endPoint y: 210, distance: 280.9
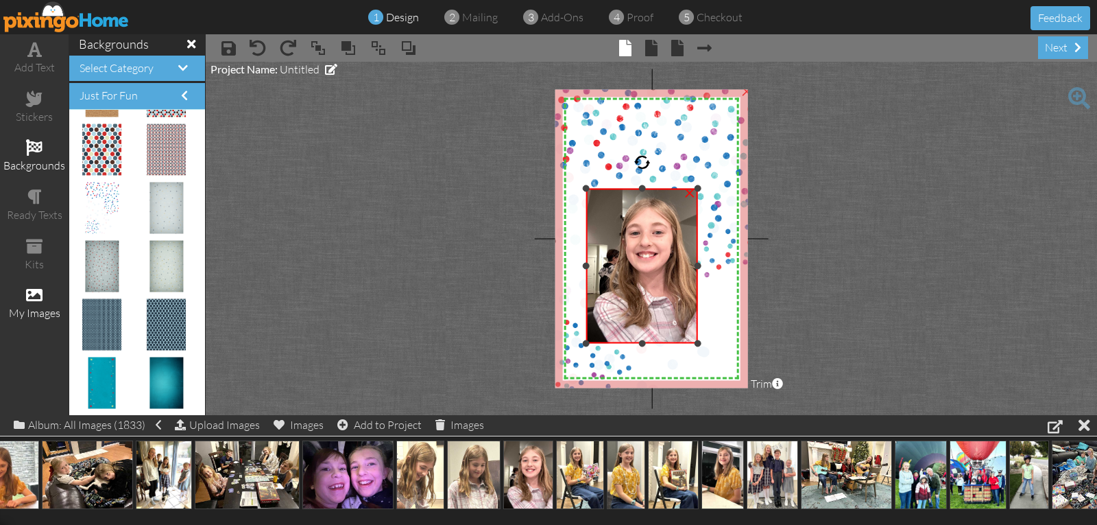
drag, startPoint x: 629, startPoint y: 285, endPoint x: 579, endPoint y: 343, distance: 77.3
click at [579, 343] on div "X X X X X X X X X X X X X X X X X X X X X X X X X X X X X X X X X X X X X X X X…" at bounding box center [651, 238] width 193 height 298
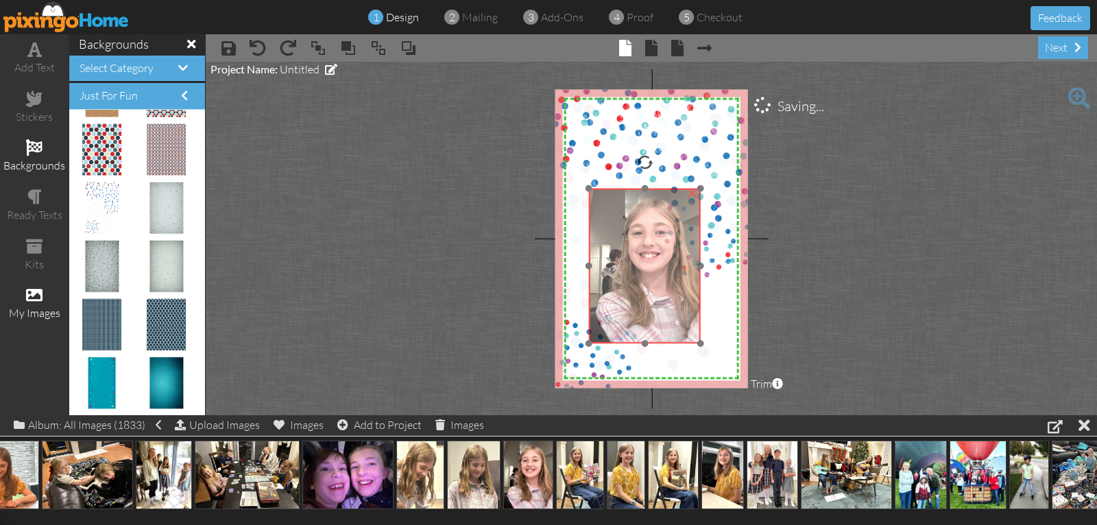
click at [592, 267] on img at bounding box center [645, 266] width 112 height 154
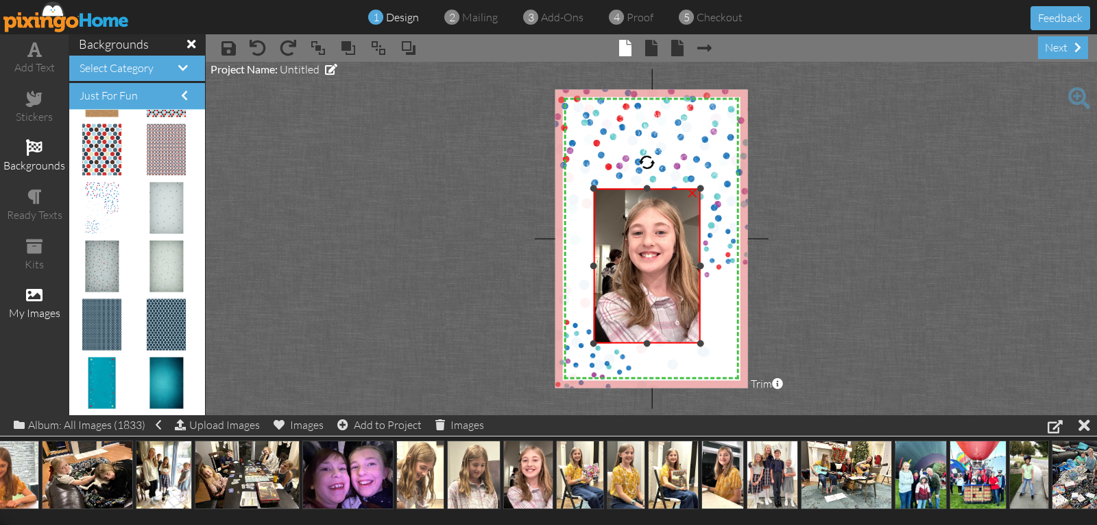
click at [594, 267] on div at bounding box center [593, 265] width 7 height 7
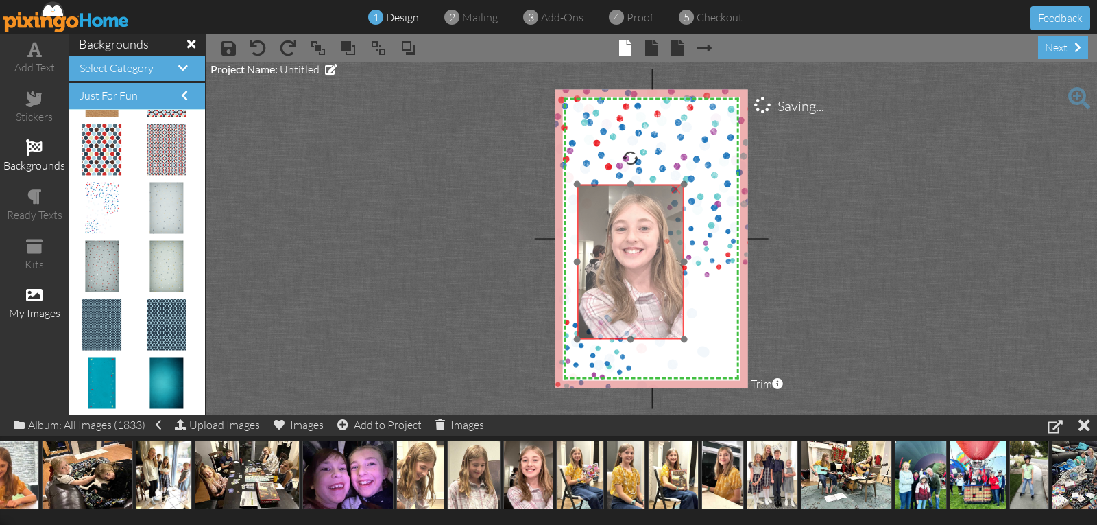
drag, startPoint x: 637, startPoint y: 277, endPoint x: 623, endPoint y: 267, distance: 17.1
click at [618, 273] on img at bounding box center [629, 261] width 112 height 154
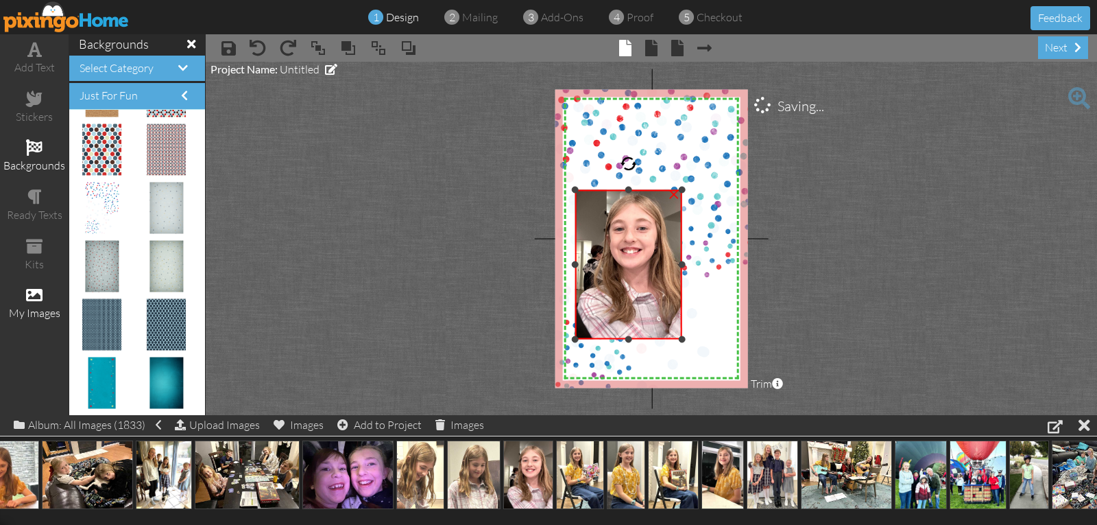
click at [628, 191] on div at bounding box center [628, 189] width 7 height 7
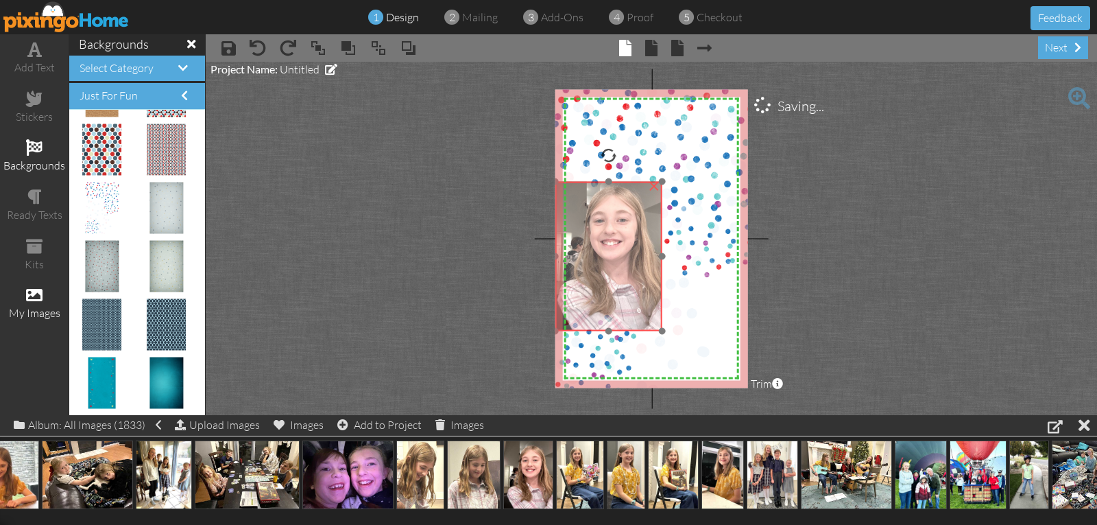
drag, startPoint x: 630, startPoint y: 256, endPoint x: 614, endPoint y: 250, distance: 16.9
click at [614, 250] on img at bounding box center [607, 253] width 112 height 154
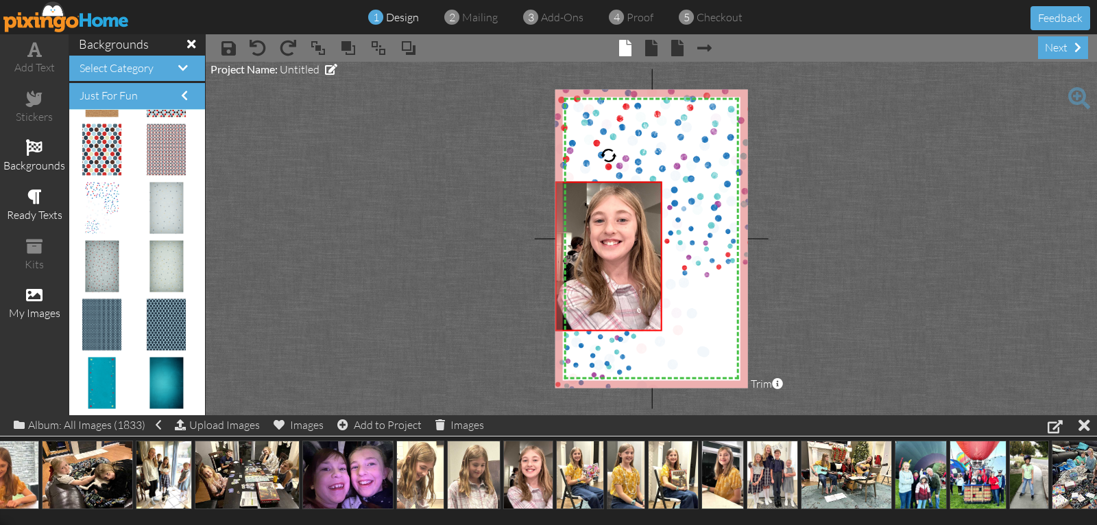
click at [33, 200] on span at bounding box center [34, 197] width 14 height 16
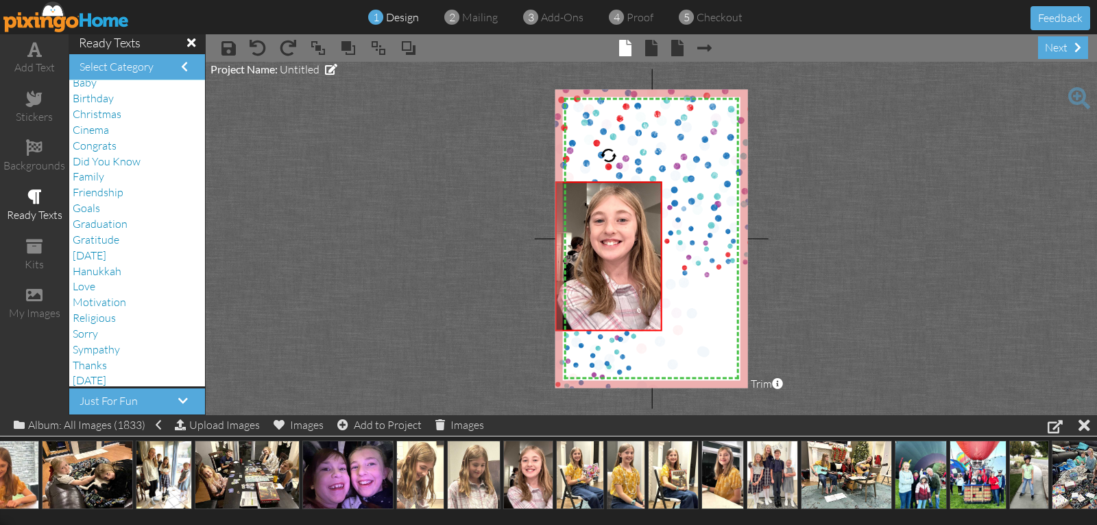
scroll to position [0, 0]
click at [34, 110] on div "stickers" at bounding box center [34, 117] width 69 height 16
click at [104, 272] on span "Numbers" at bounding box center [95, 272] width 44 height 14
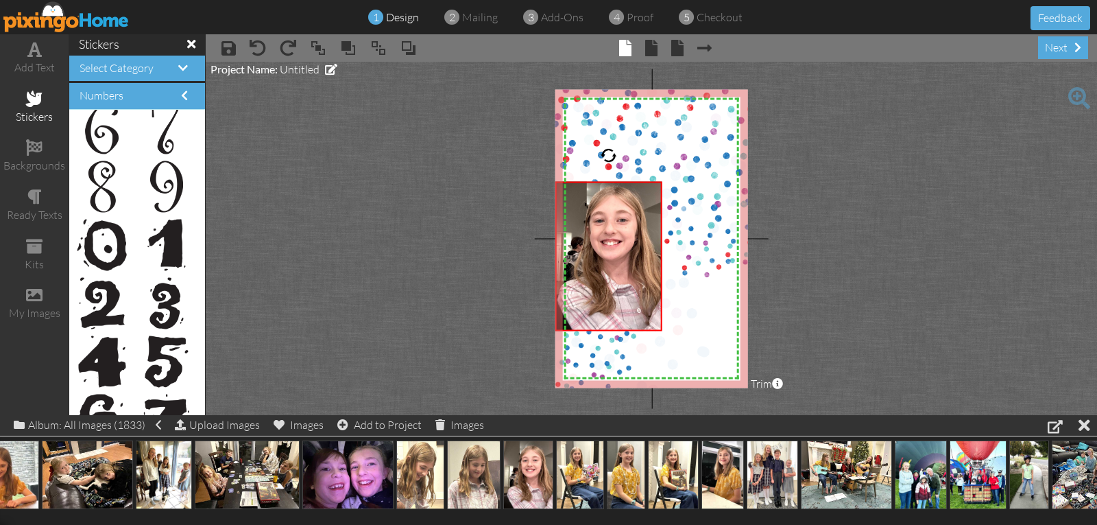
scroll to position [411, 0]
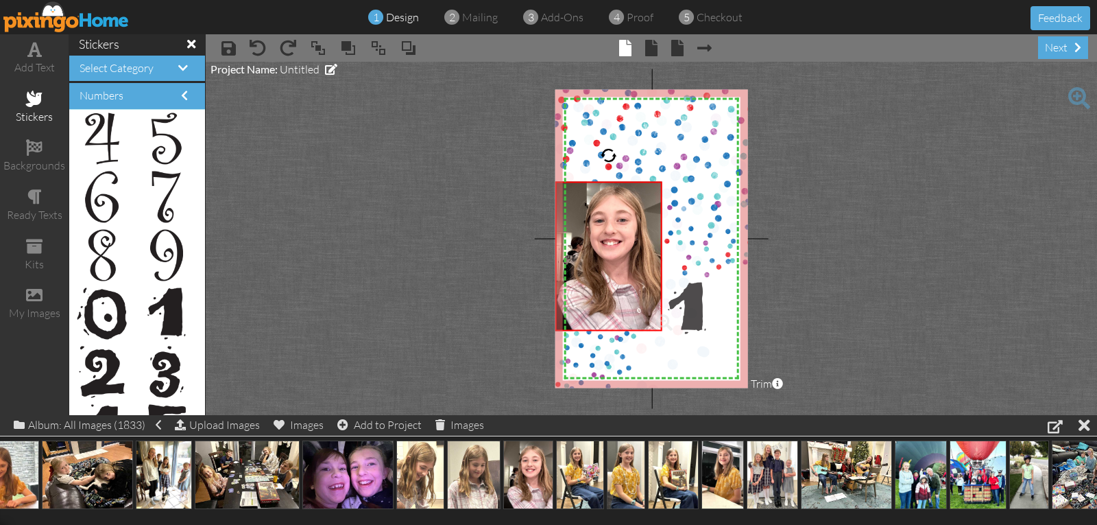
drag, startPoint x: 163, startPoint y: 306, endPoint x: 683, endPoint y: 302, distance: 519.7
click at [688, 288] on div "×" at bounding box center [690, 286] width 22 height 22
click at [32, 56] on span at bounding box center [34, 49] width 14 height 16
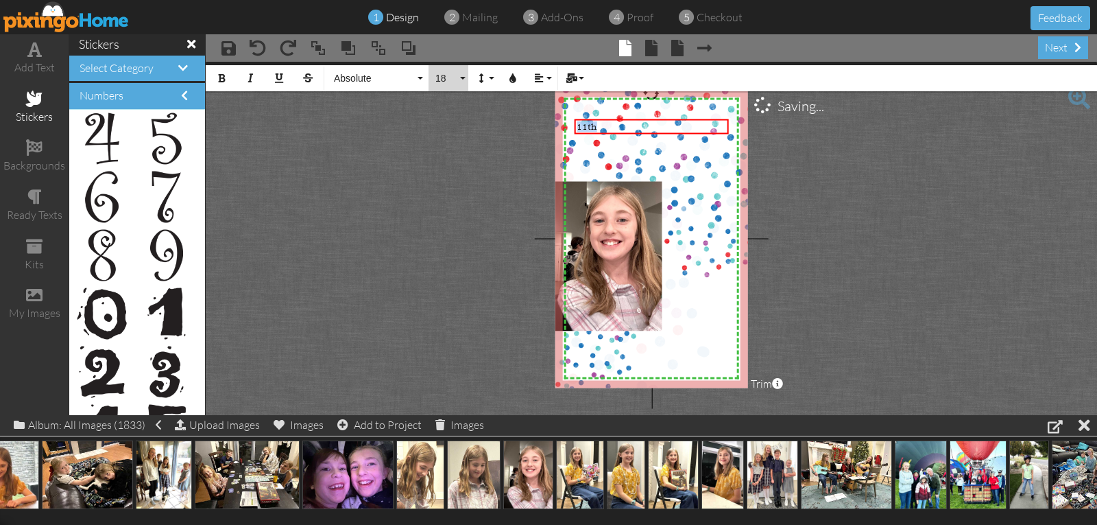
click at [445, 75] on span "18" at bounding box center [445, 79] width 23 height 12
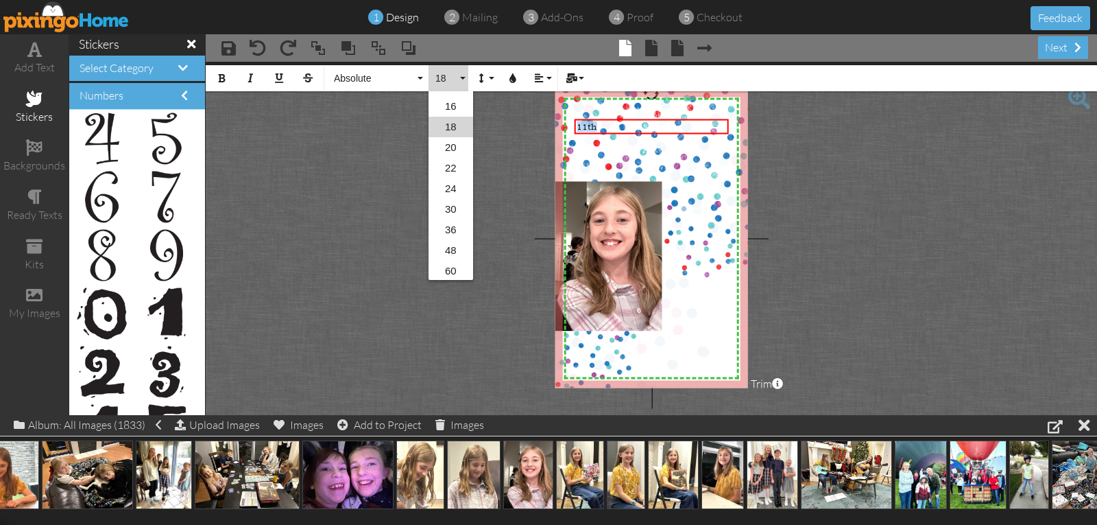
scroll to position [223, 0]
click at [458, 265] on link "96" at bounding box center [451, 269] width 45 height 21
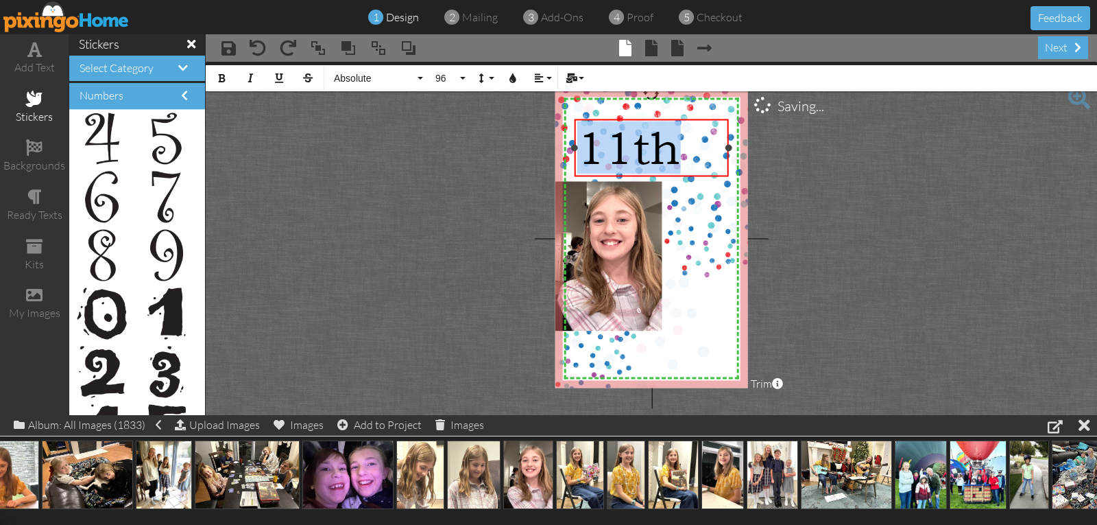
click at [603, 153] on span "11th" at bounding box center [629, 147] width 104 height 53
click at [660, 158] on span "11th" at bounding box center [629, 147] width 104 height 53
click at [666, 157] on span "11th" at bounding box center [629, 147] width 104 height 53
click at [687, 139] on div "11th" at bounding box center [651, 147] width 149 height 53
click at [788, 165] on project-studio-wrapper "X X X X X X X X X X X X X X X X X X X X X X X X X X X X X X X X X X X X X X X X…" at bounding box center [651, 238] width 891 height 353
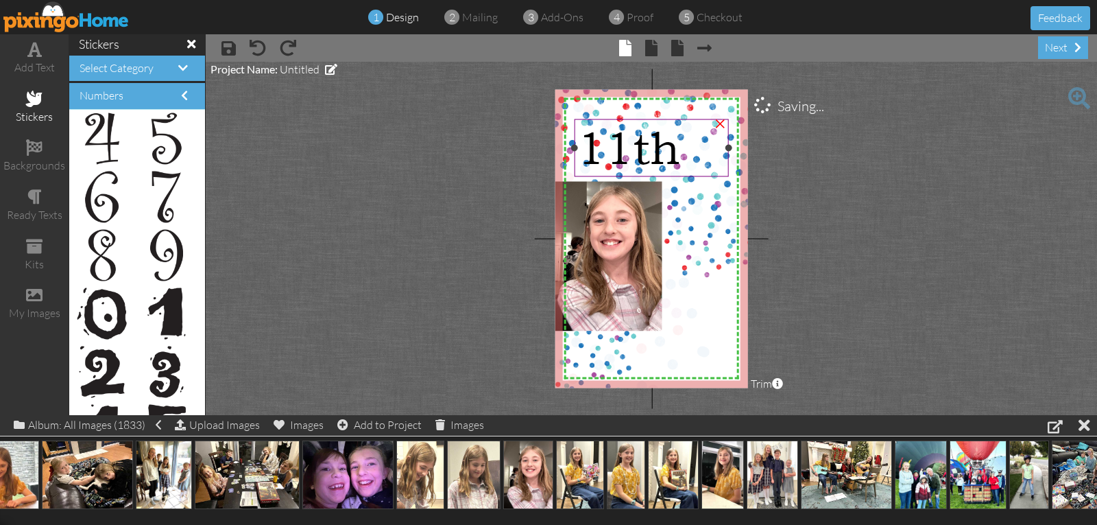
click at [613, 154] on span "11th" at bounding box center [629, 147] width 104 height 53
click at [595, 146] on span "11th" at bounding box center [629, 147] width 104 height 53
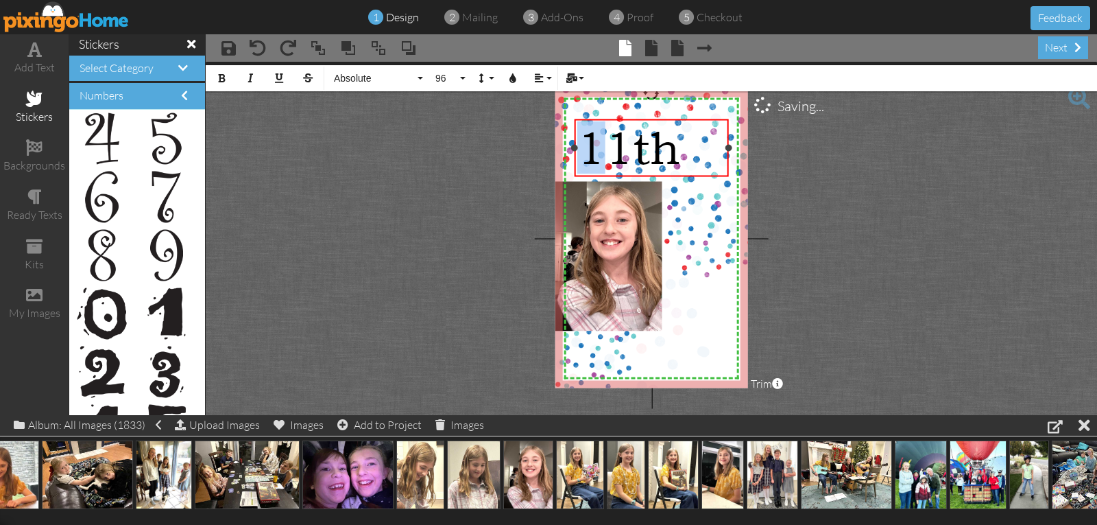
drag, startPoint x: 588, startPoint y: 147, endPoint x: 600, endPoint y: 149, distance: 12.5
click at [600, 149] on span "11th" at bounding box center [629, 147] width 104 height 53
click at [363, 75] on span "Absolute" at bounding box center [374, 79] width 82 height 12
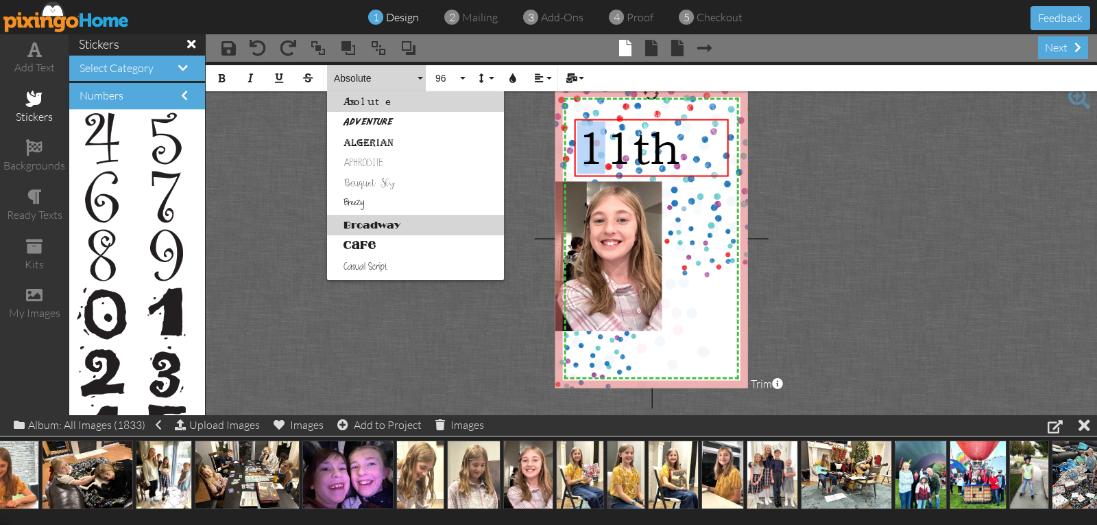
click at [368, 225] on link "Broadway" at bounding box center [415, 225] width 177 height 21
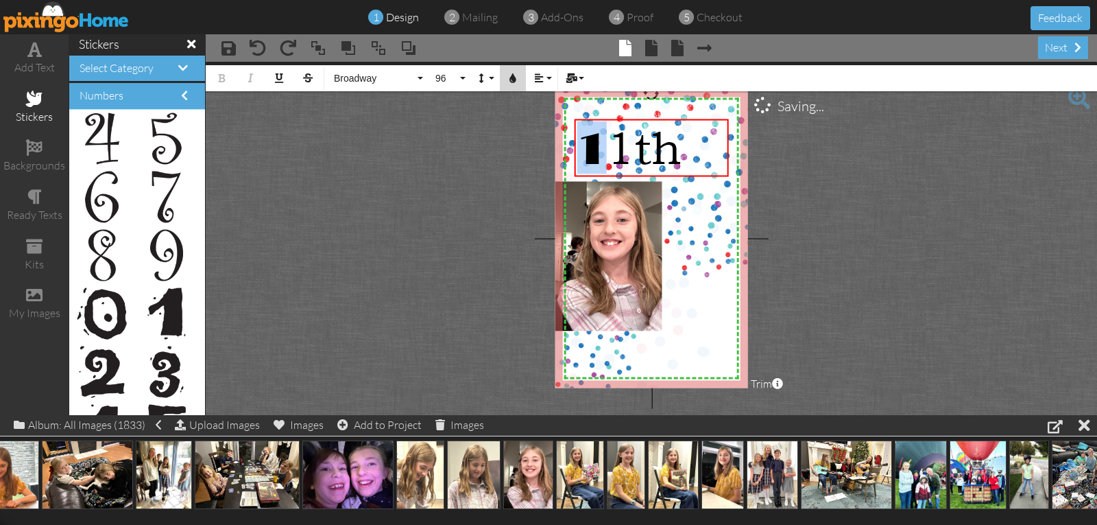
click at [514, 78] on icon "button" at bounding box center [513, 78] width 10 height 10
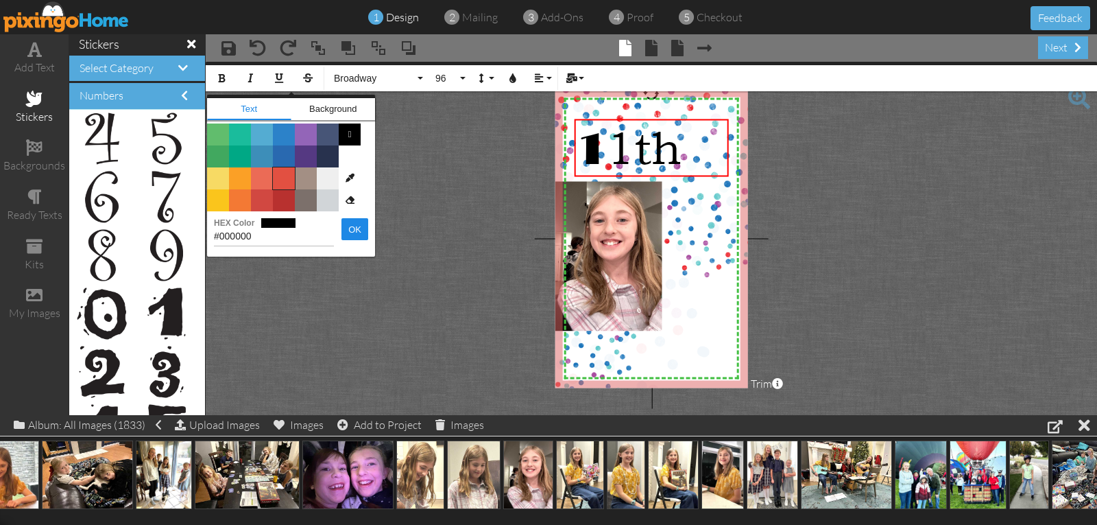
click at [282, 178] on span "Color #E25041" at bounding box center [284, 178] width 22 height 22
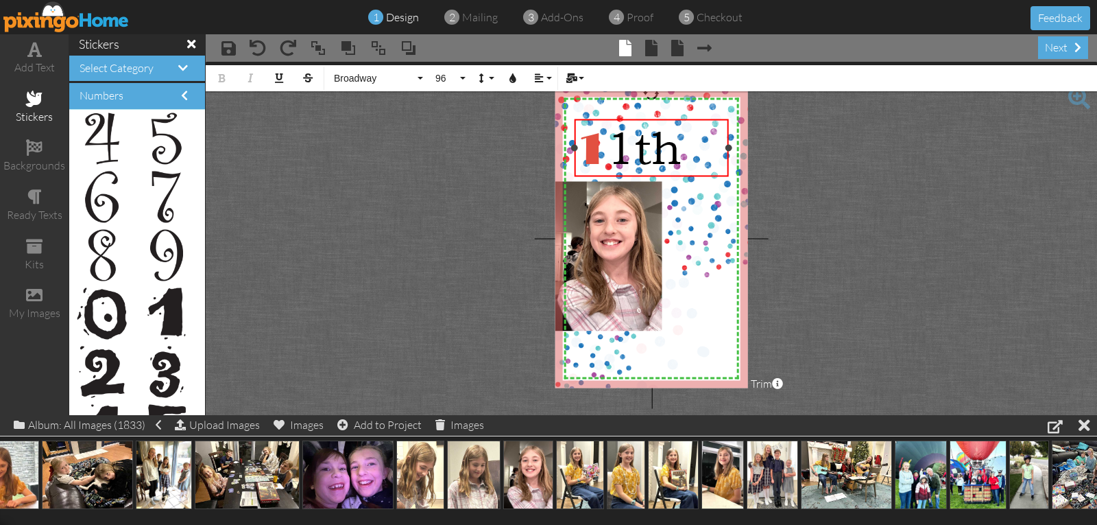
drag, startPoint x: 623, startPoint y: 145, endPoint x: 631, endPoint y: 146, distance: 8.3
click at [631, 146] on span "1 1th" at bounding box center [629, 147] width 105 height 53
drag, startPoint x: 612, startPoint y: 150, endPoint x: 625, endPoint y: 149, distance: 13.7
click at [625, 149] on span "1 1th" at bounding box center [629, 147] width 105 height 53
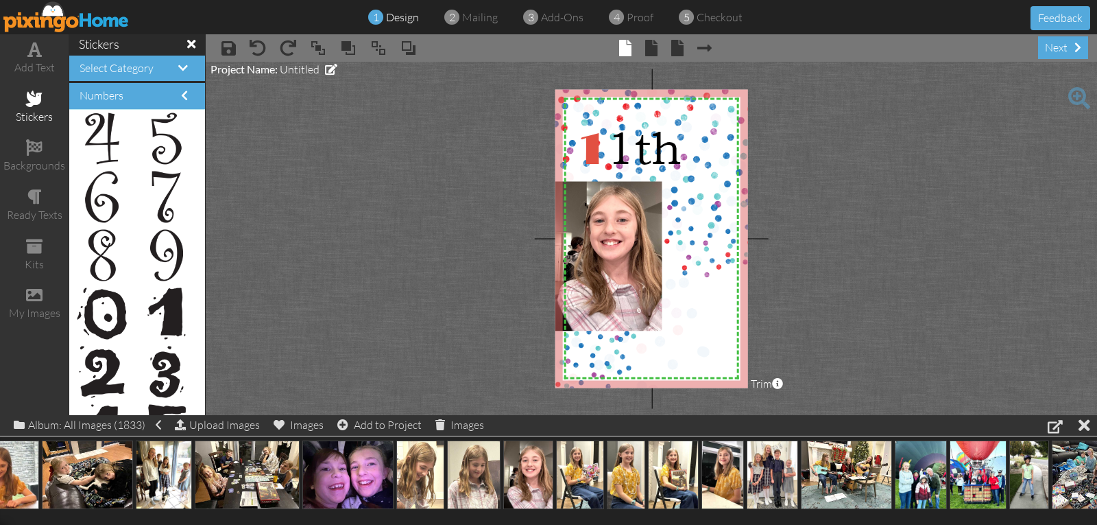
click at [779, 115] on project-studio-wrapper "X X X X X X X X X X X X X X X X X X X X X X X X X X X X X X X X X X X X X X X X…" at bounding box center [651, 238] width 891 height 353
click at [649, 46] on span at bounding box center [651, 48] width 12 height 16
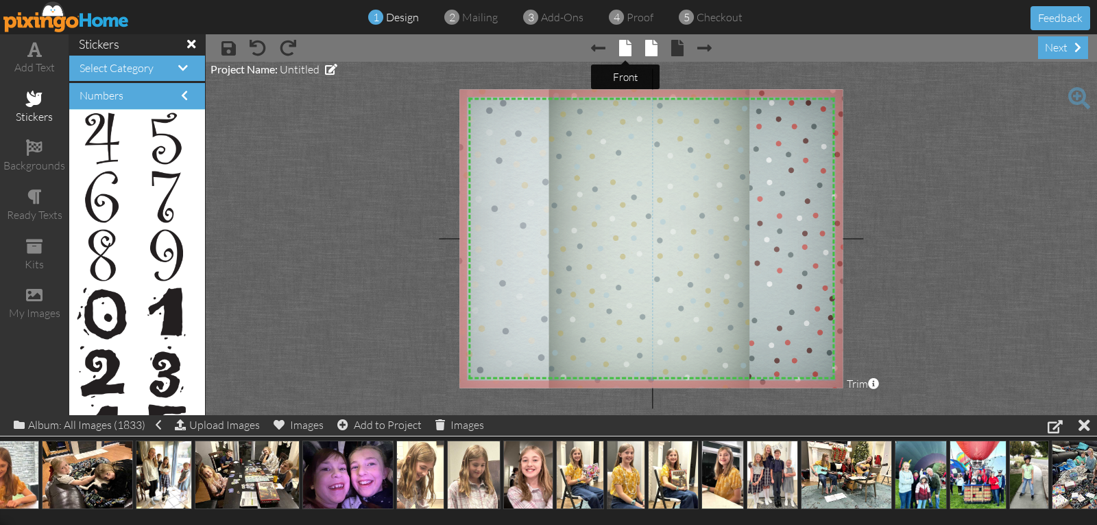
click at [623, 49] on span at bounding box center [625, 48] width 12 height 16
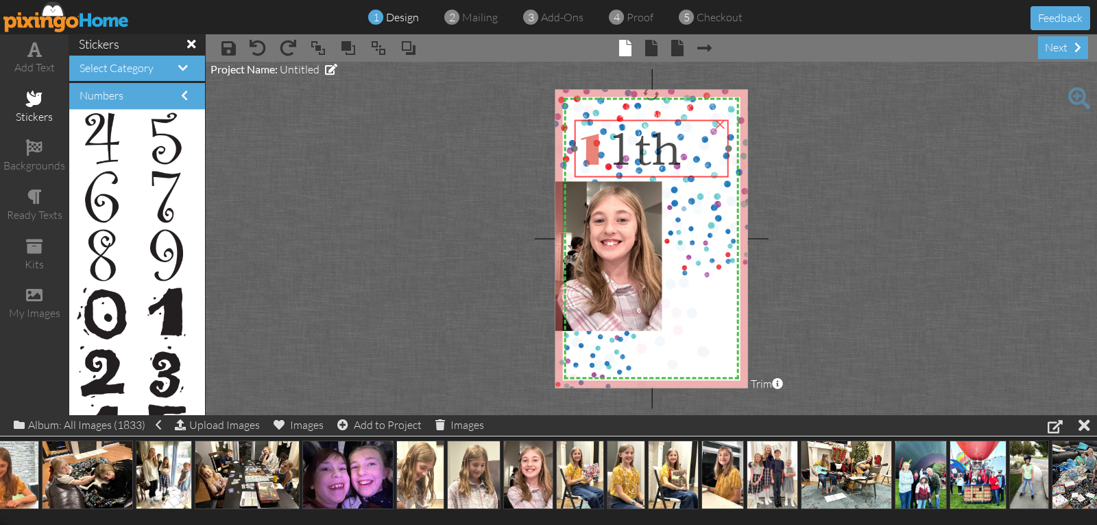
click at [620, 152] on span "1 1th" at bounding box center [629, 148] width 105 height 53
click at [620, 152] on span "1 1th" at bounding box center [629, 149] width 105 height 53
click at [620, 153] on span "1 1th" at bounding box center [629, 148] width 105 height 53
click at [620, 152] on span "1 1th" at bounding box center [628, 148] width 105 height 53
click at [619, 150] on span "1 1th" at bounding box center [628, 148] width 105 height 53
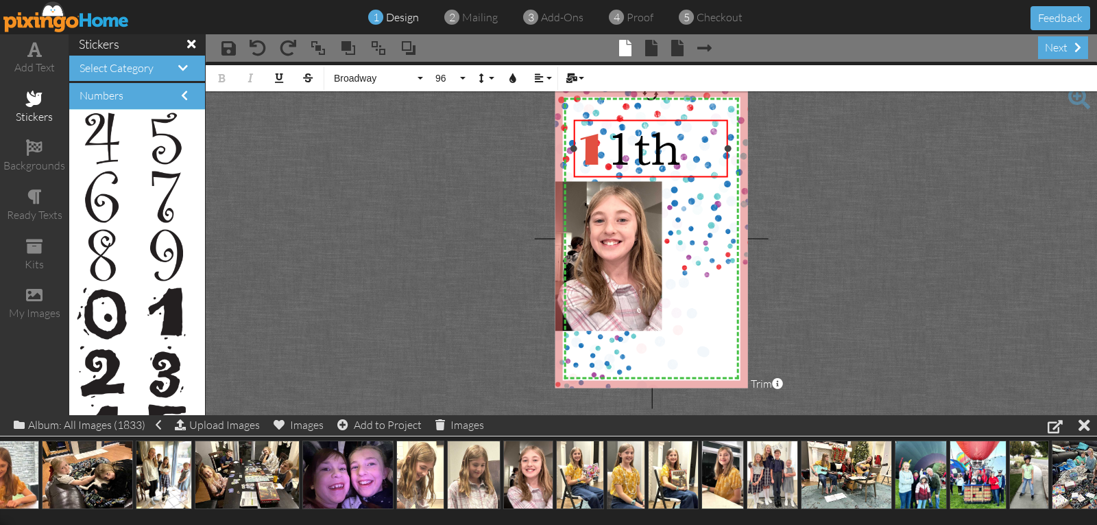
click at [605, 149] on span "1" at bounding box center [590, 148] width 29 height 51
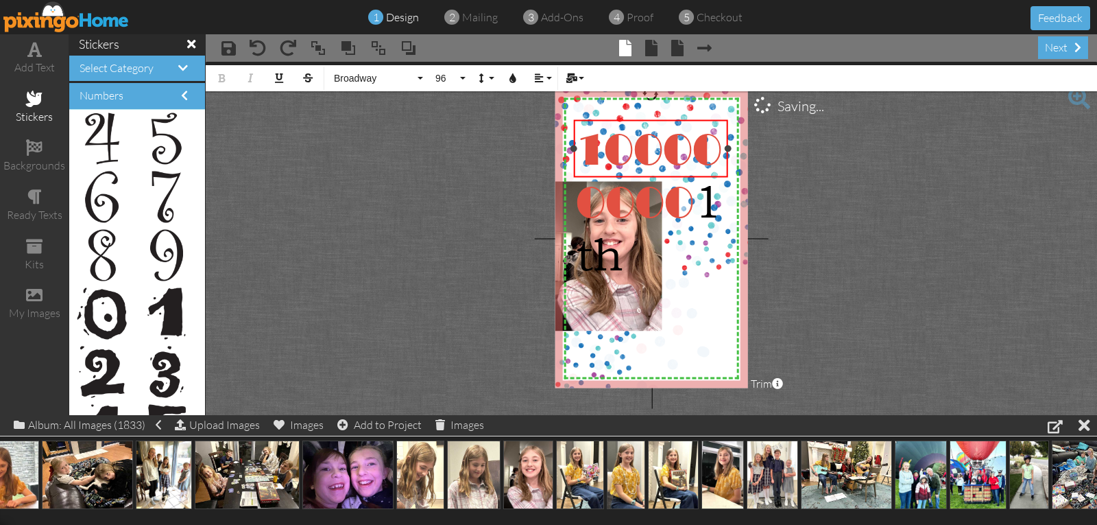
drag, startPoint x: 620, startPoint y: 147, endPoint x: 623, endPoint y: 154, distance: 7.1
click at [623, 154] on span "100000000 1th" at bounding box center [649, 201] width 146 height 158
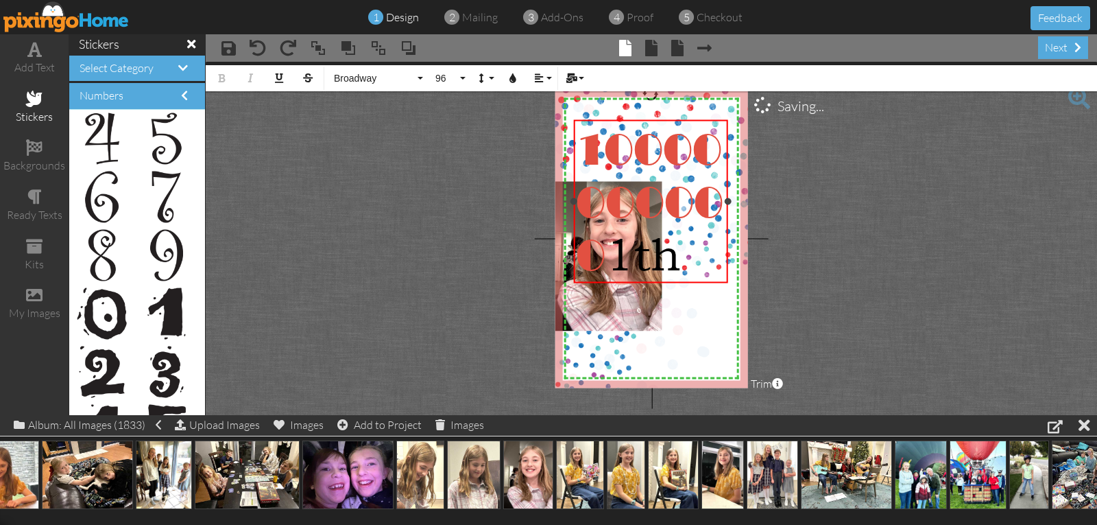
drag, startPoint x: 606, startPoint y: 144, endPoint x: 605, endPoint y: 258, distance: 113.8
click at [605, 258] on span "10000000000 1th" at bounding box center [649, 201] width 147 height 158
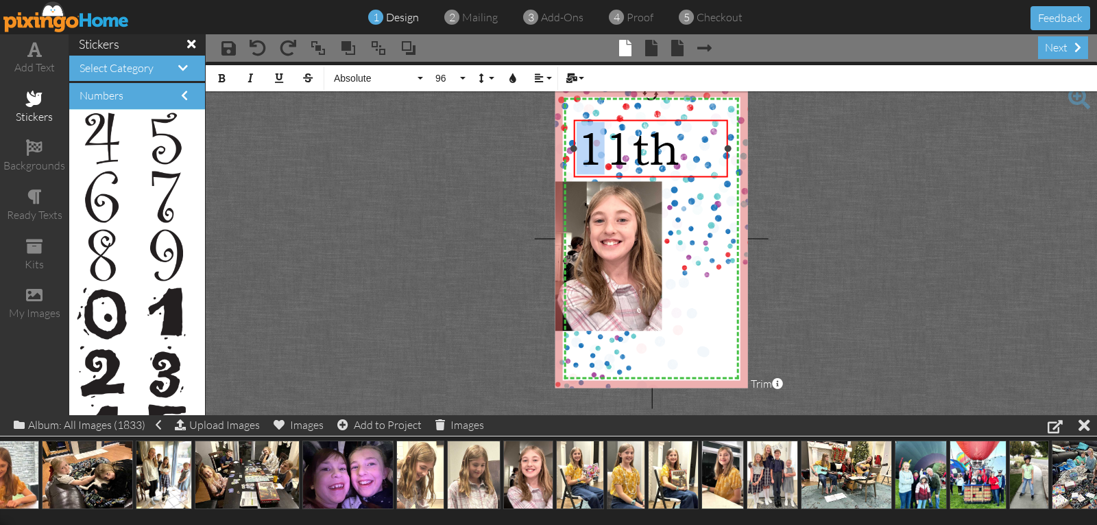
drag, startPoint x: 588, startPoint y: 155, endPoint x: 600, endPoint y: 156, distance: 11.7
click at [600, 156] on span "11th" at bounding box center [628, 148] width 104 height 53
click at [355, 77] on span "Absolute" at bounding box center [374, 79] width 82 height 12
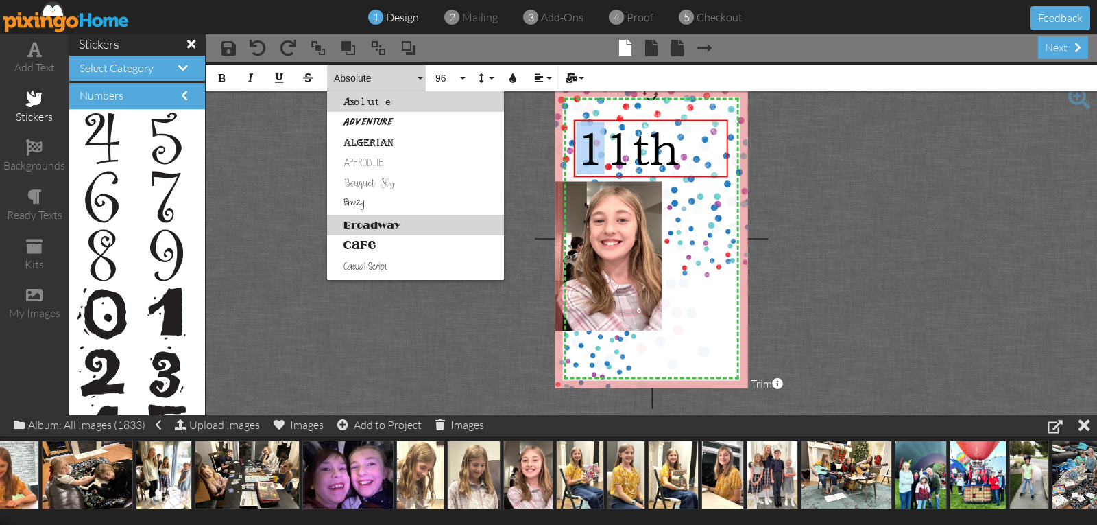
click at [375, 228] on link "Broadway" at bounding box center [415, 225] width 177 height 21
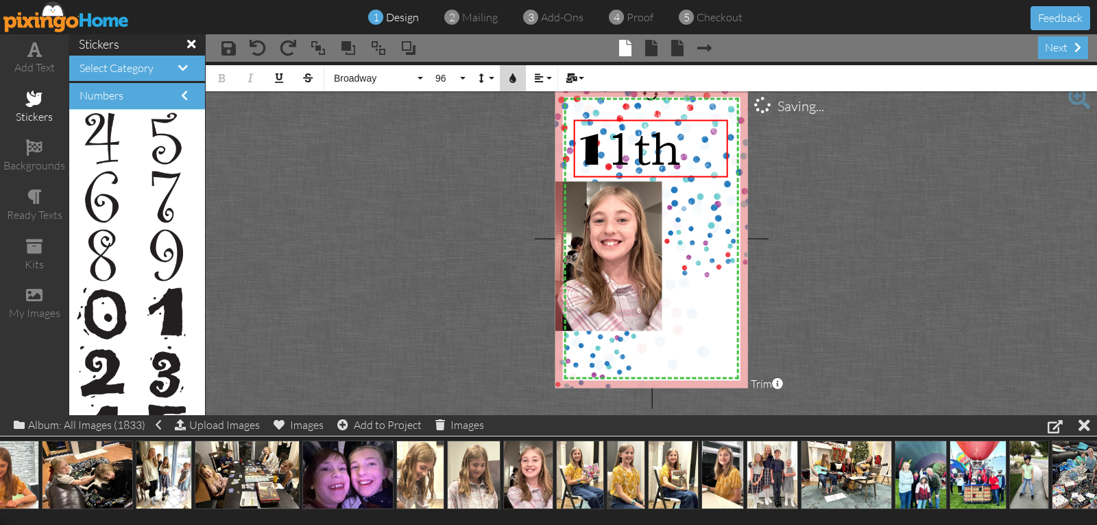
click at [511, 80] on icon "button" at bounding box center [513, 78] width 10 height 10
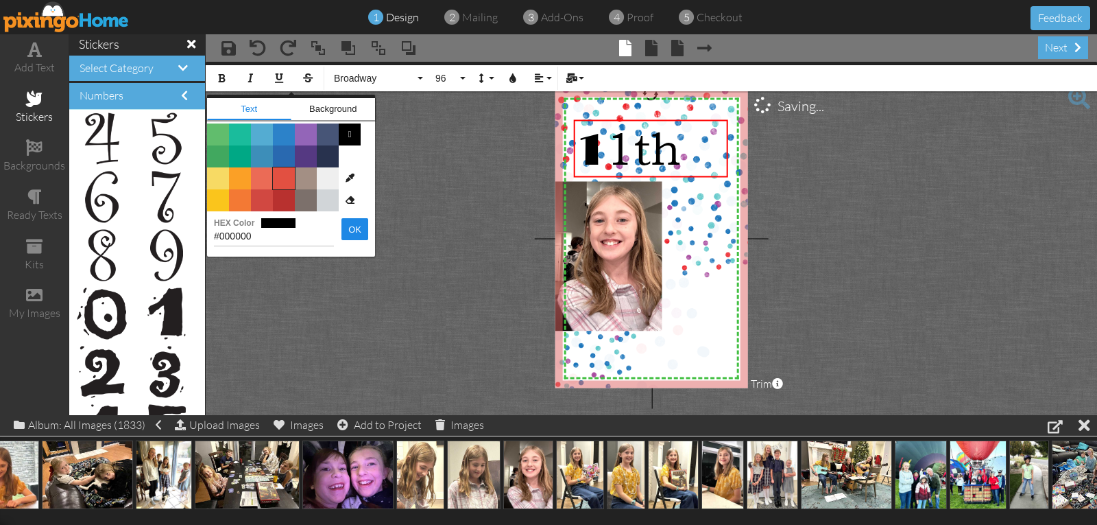
click at [289, 179] on span "Color #E25041" at bounding box center [284, 178] width 22 height 22
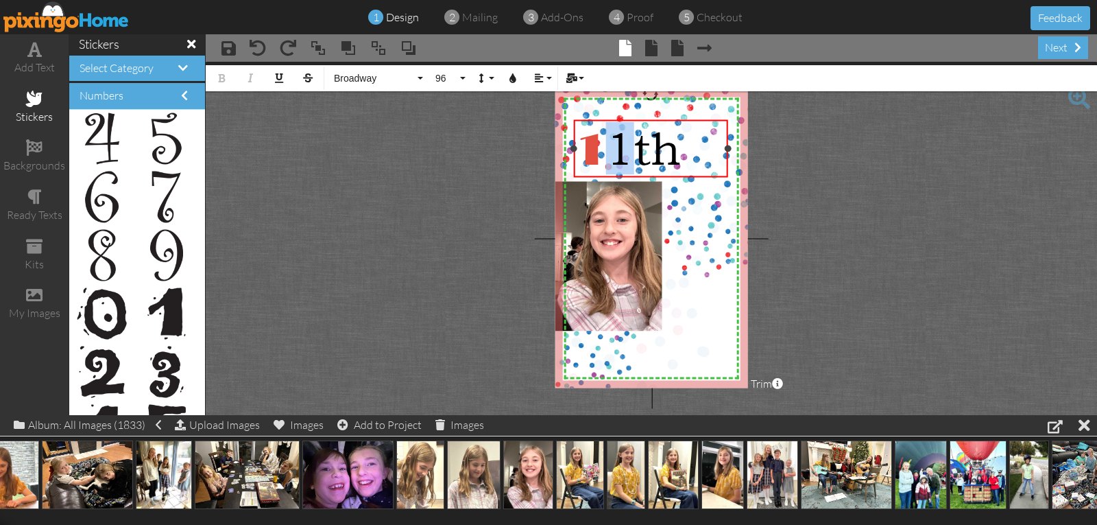
drag, startPoint x: 614, startPoint y: 145, endPoint x: 630, endPoint y: 148, distance: 16.1
click at [630, 148] on span "1 1th" at bounding box center [628, 148] width 105 height 53
click at [378, 78] on span "Absolute" at bounding box center [374, 79] width 82 height 12
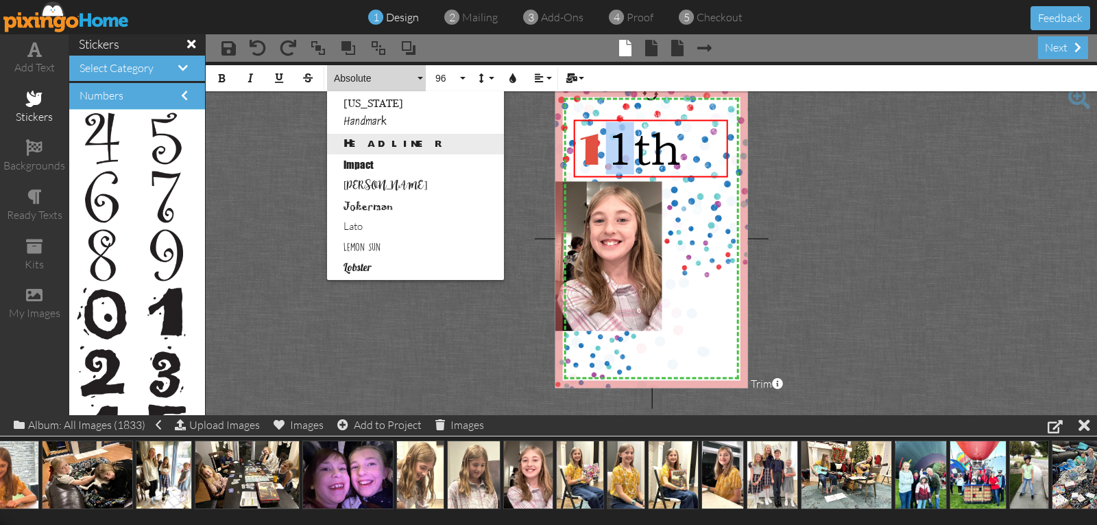
scroll to position [411, 0]
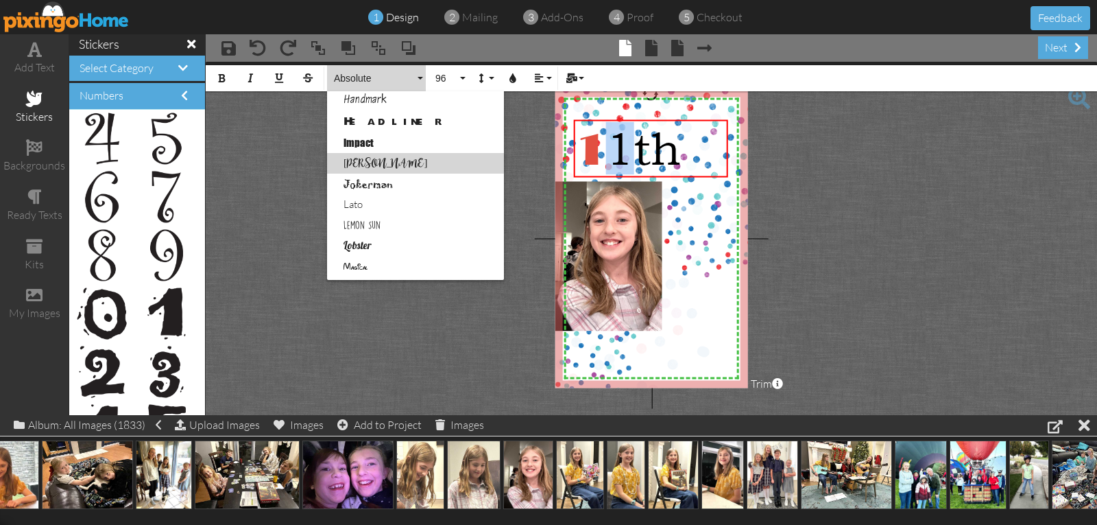
click at [356, 156] on link "Isabell" at bounding box center [415, 163] width 177 height 21
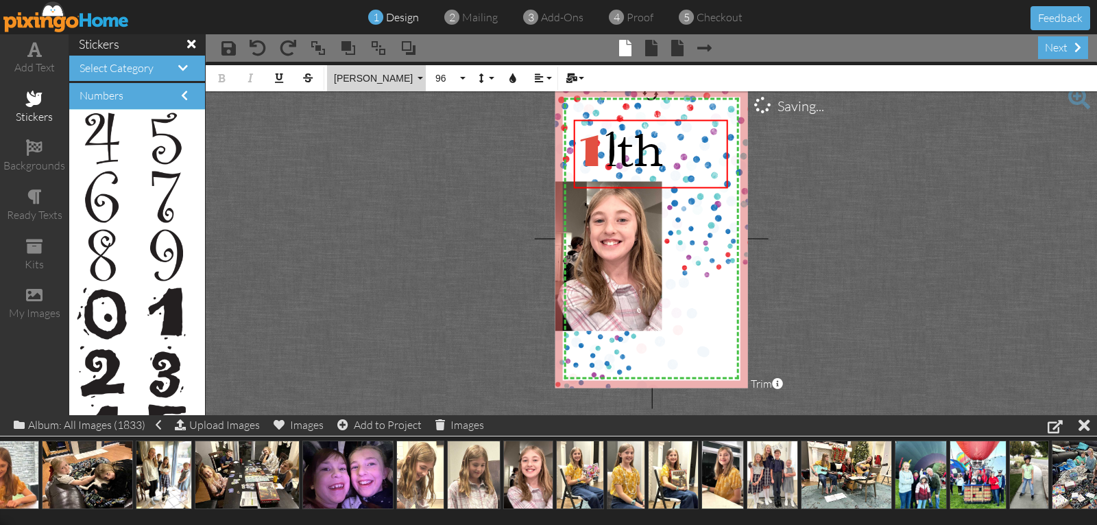
click at [344, 78] on span "Isabell" at bounding box center [374, 79] width 82 height 12
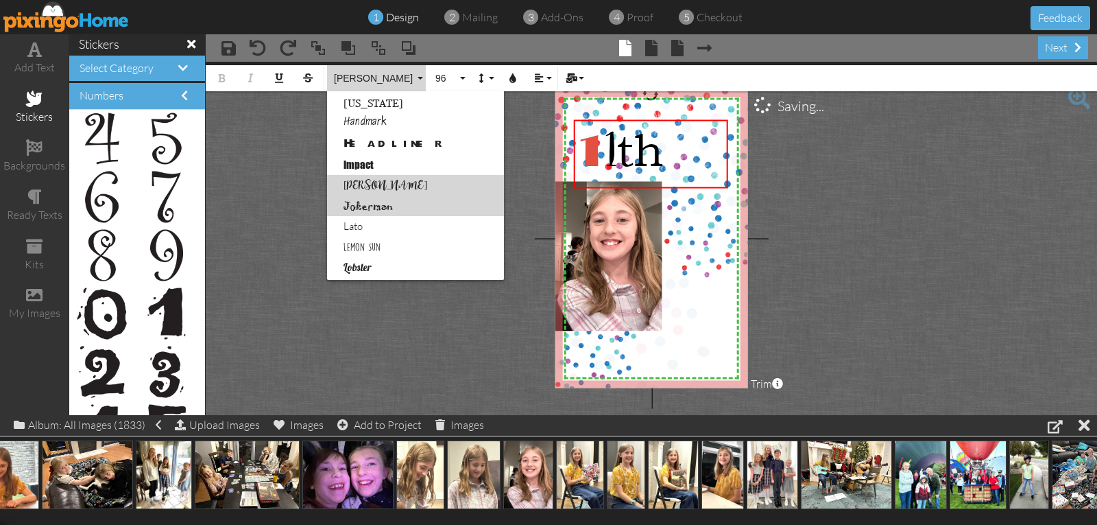
click at [363, 208] on link "Jokerman" at bounding box center [415, 205] width 177 height 21
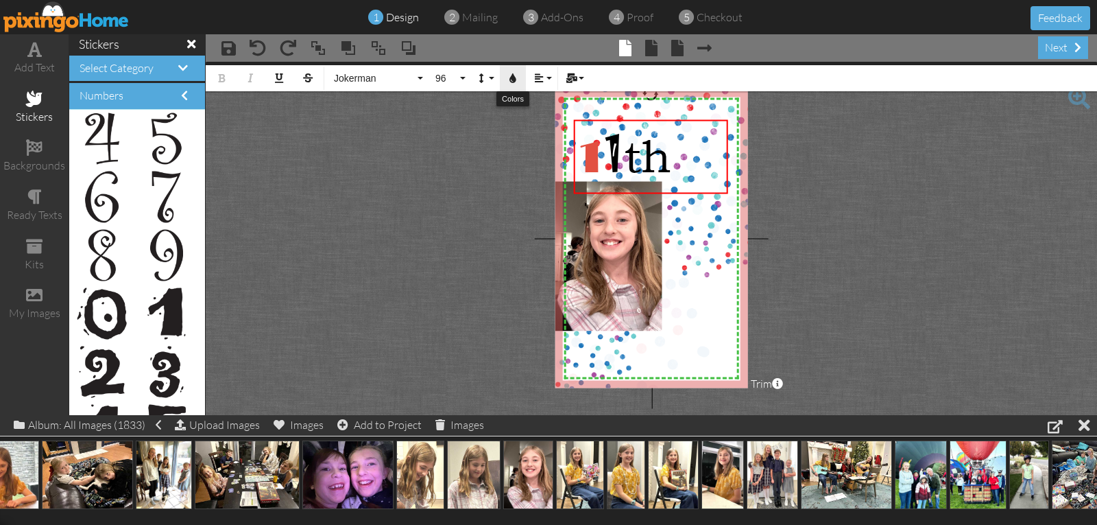
click at [514, 79] on icon "button" at bounding box center [513, 78] width 10 height 10
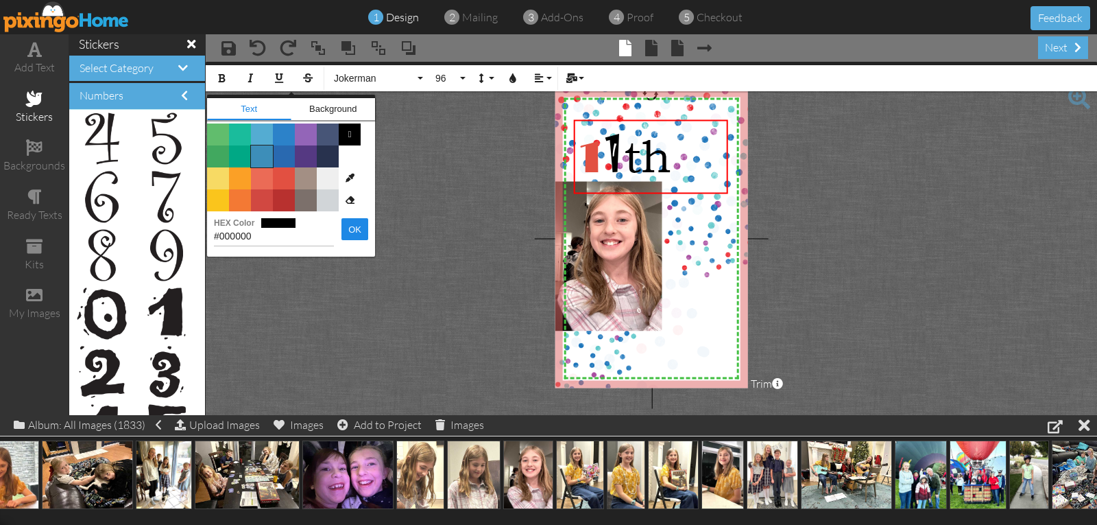
click at [261, 159] on span "Color #3D8EB9" at bounding box center [262, 156] width 22 height 22
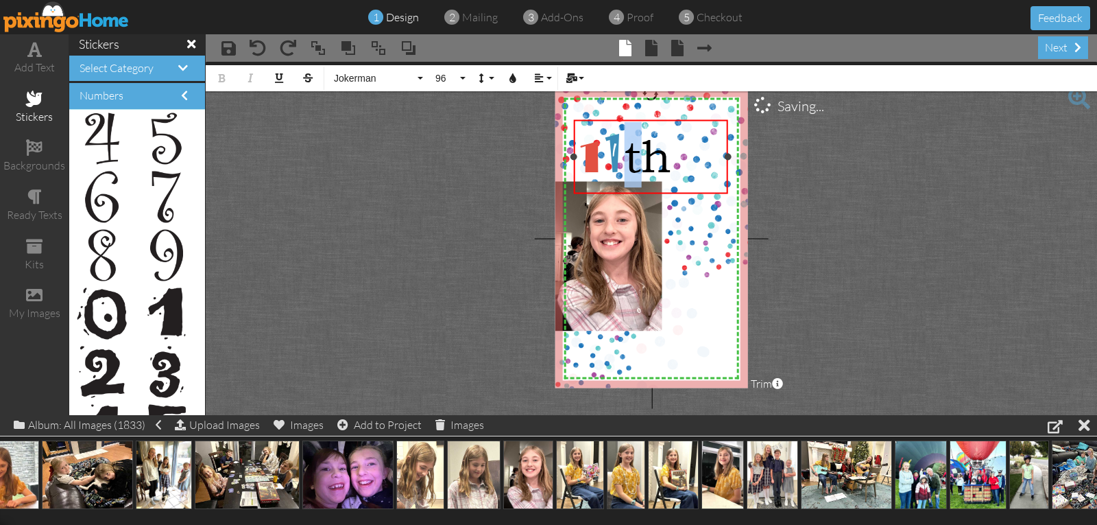
click at [633, 162] on span "1 1 th" at bounding box center [623, 156] width 95 height 53
click at [346, 74] on span "Absolute" at bounding box center [374, 79] width 82 height 12
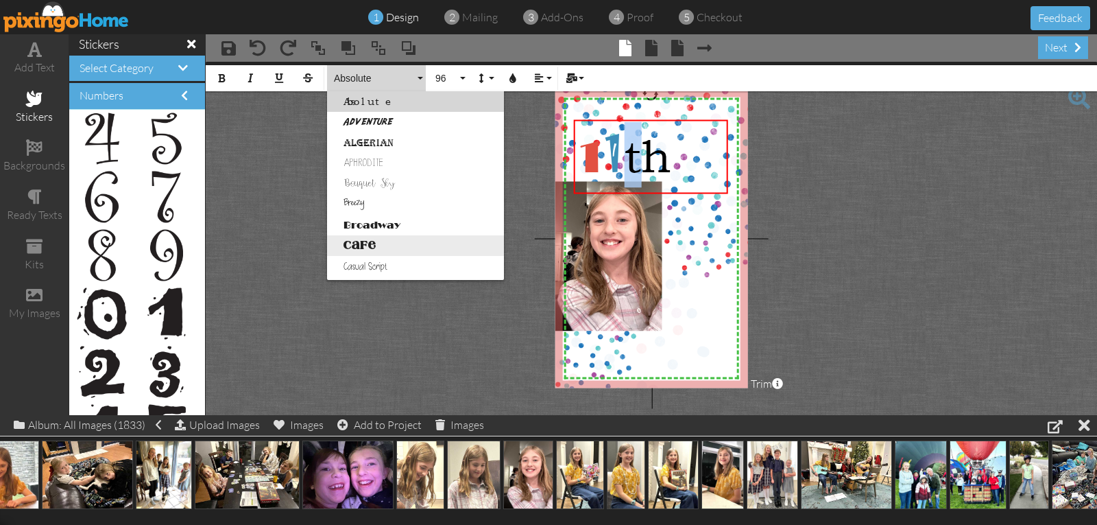
click at [363, 247] on link "Cafe" at bounding box center [415, 245] width 177 height 21
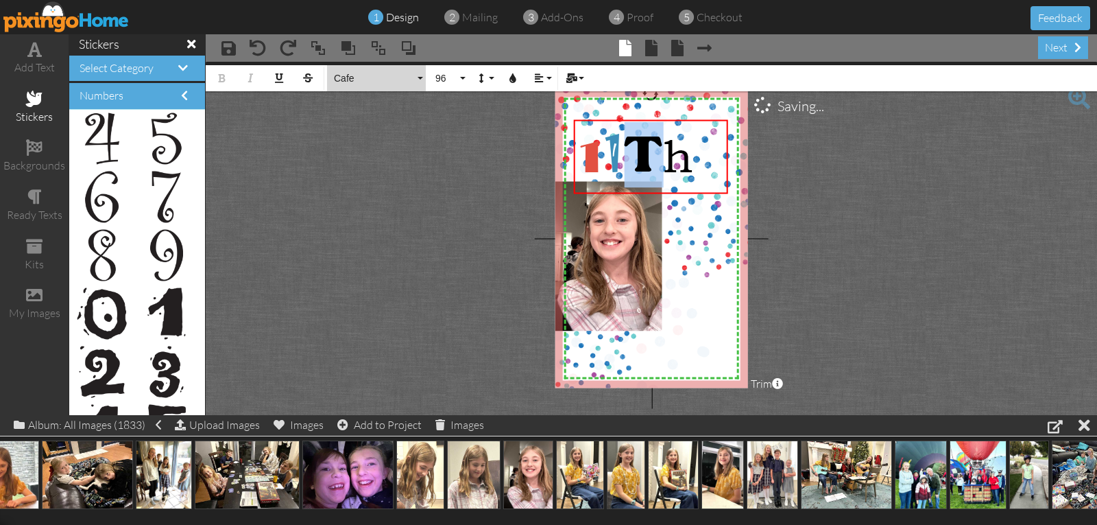
click at [347, 78] on span "Cafe" at bounding box center [374, 79] width 82 height 12
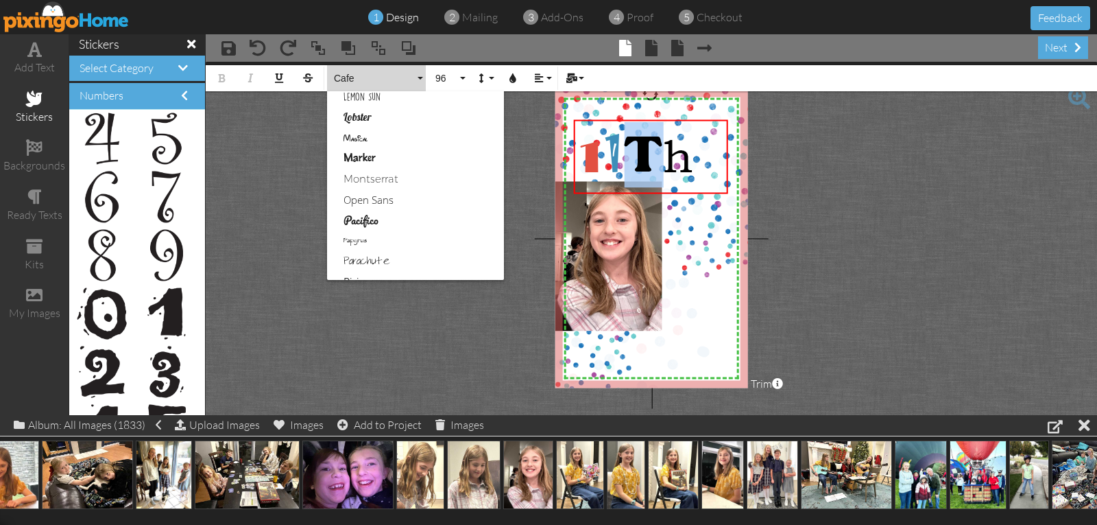
scroll to position [540, 0]
click at [359, 163] on link "Marker" at bounding box center [415, 157] width 177 height 21
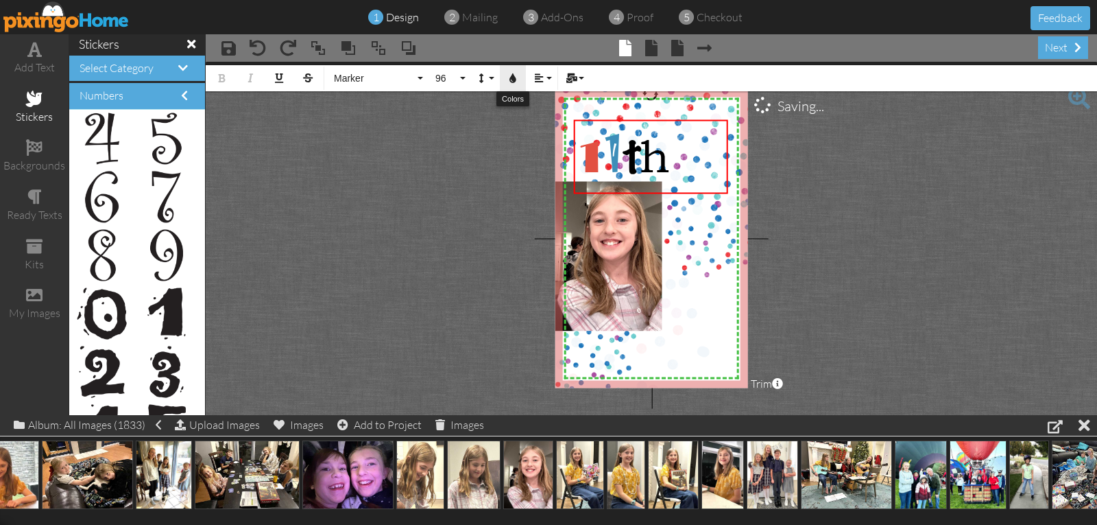
click at [514, 77] on icon "button" at bounding box center [513, 78] width 10 height 10
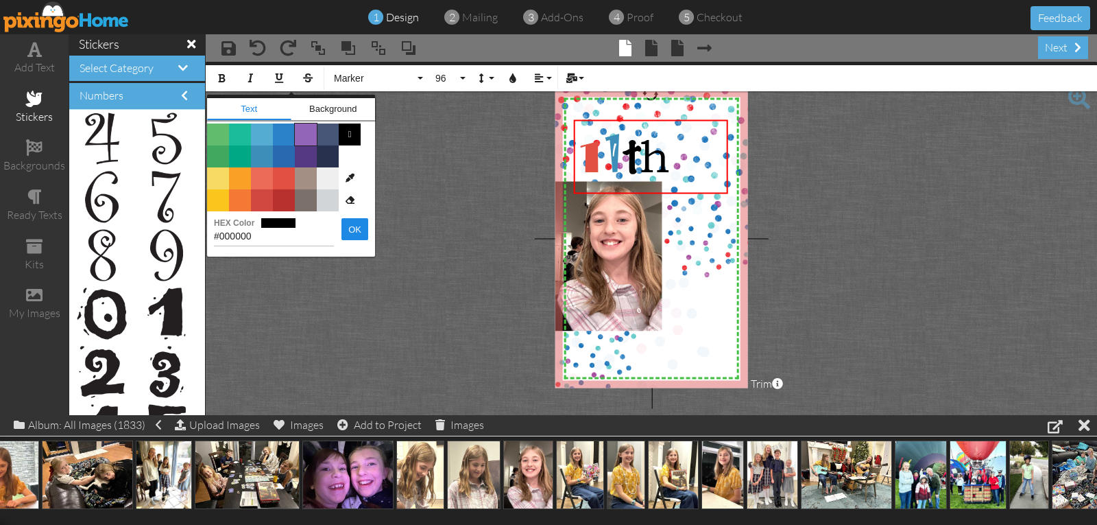
click at [306, 134] on span "Color #9365B8" at bounding box center [306, 134] width 22 height 22
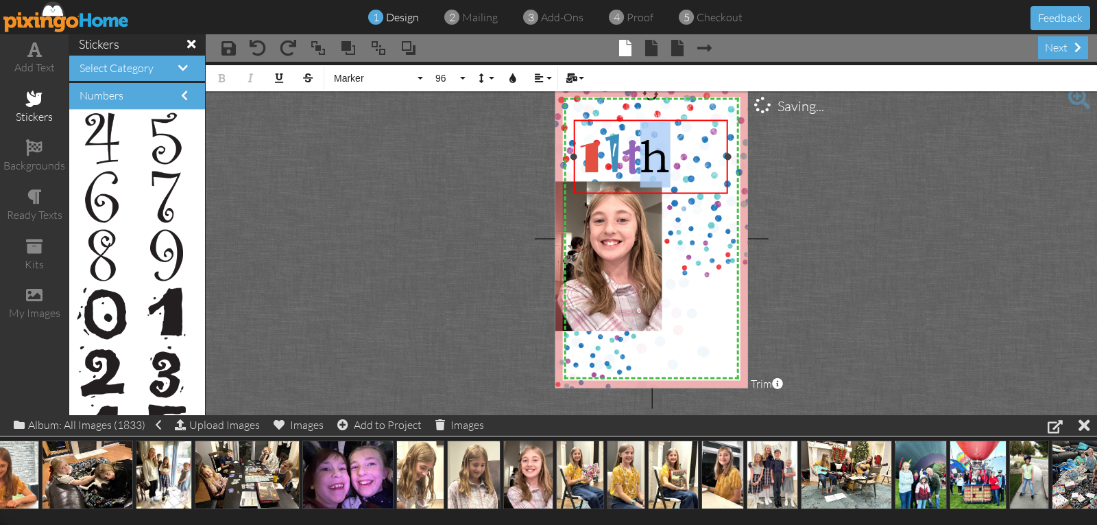
drag, startPoint x: 643, startPoint y: 160, endPoint x: 670, endPoint y: 165, distance: 27.3
click at [670, 165] on div "1 1 t h" at bounding box center [650, 155] width 149 height 66
click at [352, 79] on span "Absolute" at bounding box center [374, 79] width 82 height 12
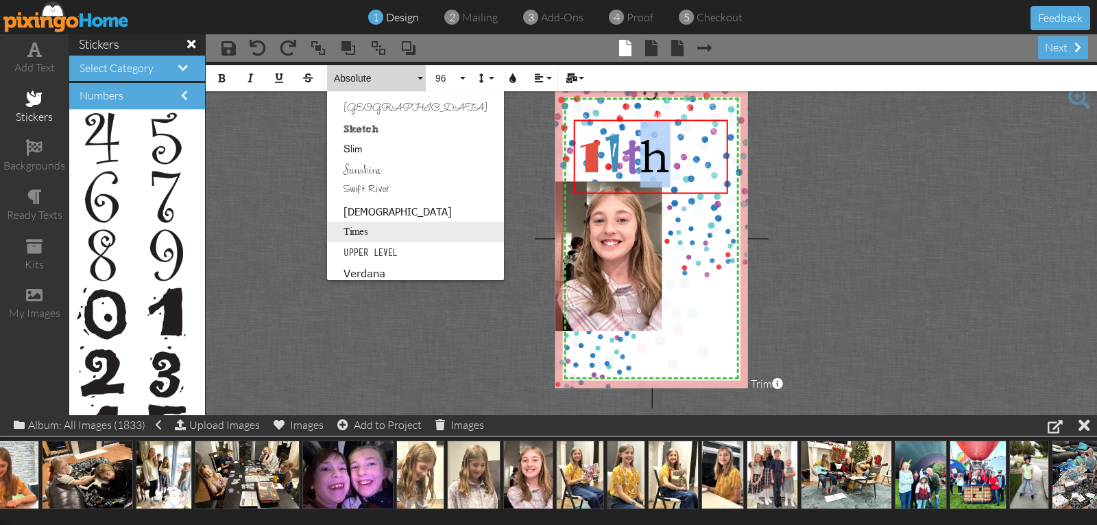
scroll to position [792, 0]
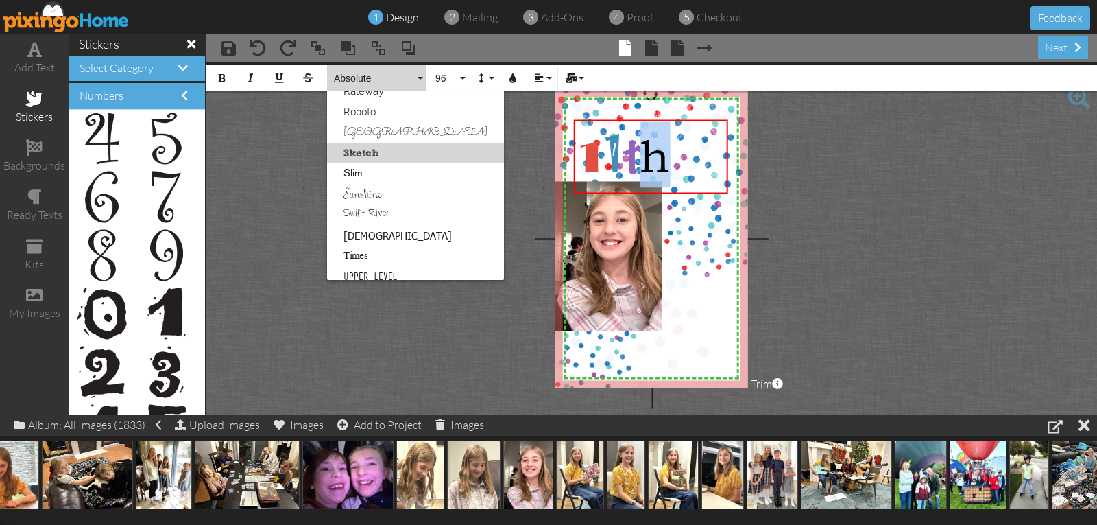
click at [372, 153] on link "Sketch" at bounding box center [415, 153] width 177 height 21
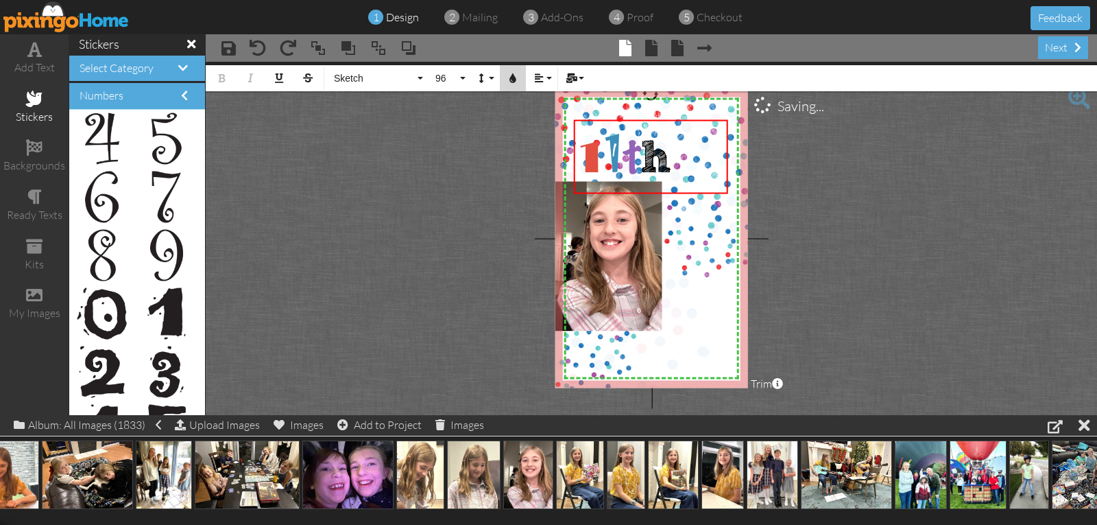
click at [516, 77] on icon "button" at bounding box center [513, 78] width 10 height 10
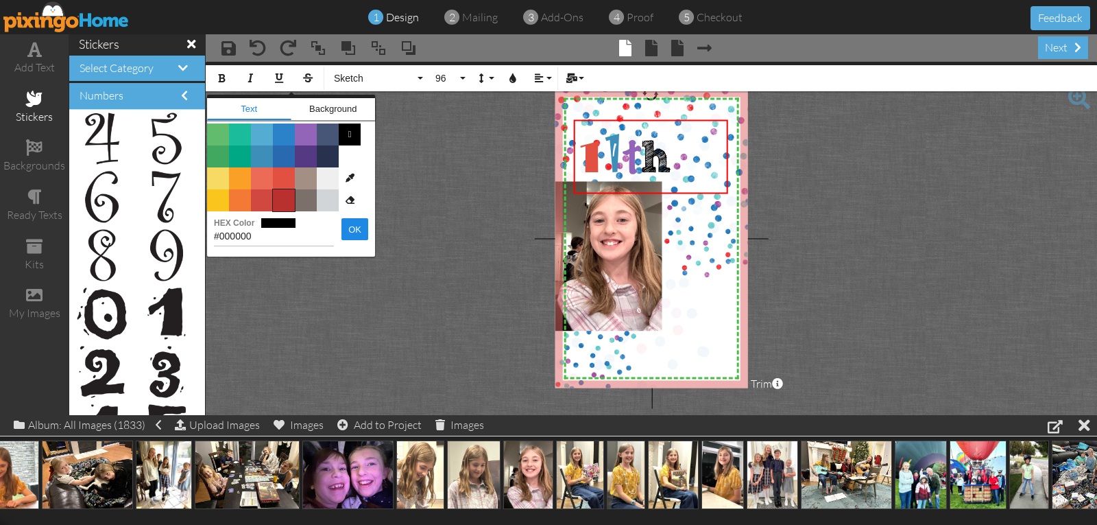
click at [289, 204] on span "Color #B8312F" at bounding box center [284, 200] width 22 height 22
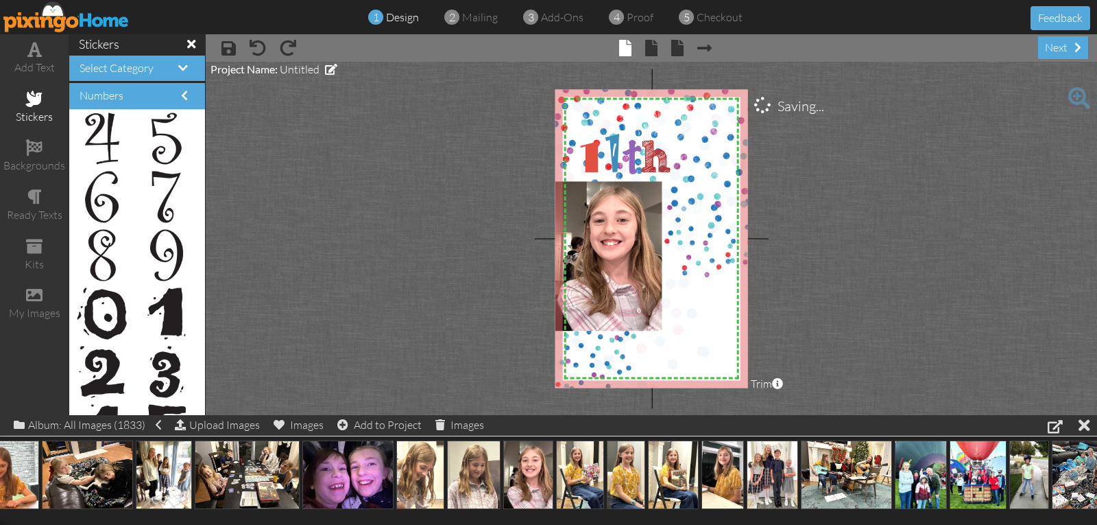
click at [295, 202] on project-studio-wrapper "X X X X X X X X X X X X X X X X X X X X X X X X X X X X X X X X X X X X X X X X…" at bounding box center [651, 238] width 891 height 353
drag, startPoint x: 728, startPoint y: 156, endPoint x: 683, endPoint y: 160, distance: 45.4
click at [683, 160] on div at bounding box center [682, 156] width 7 height 7
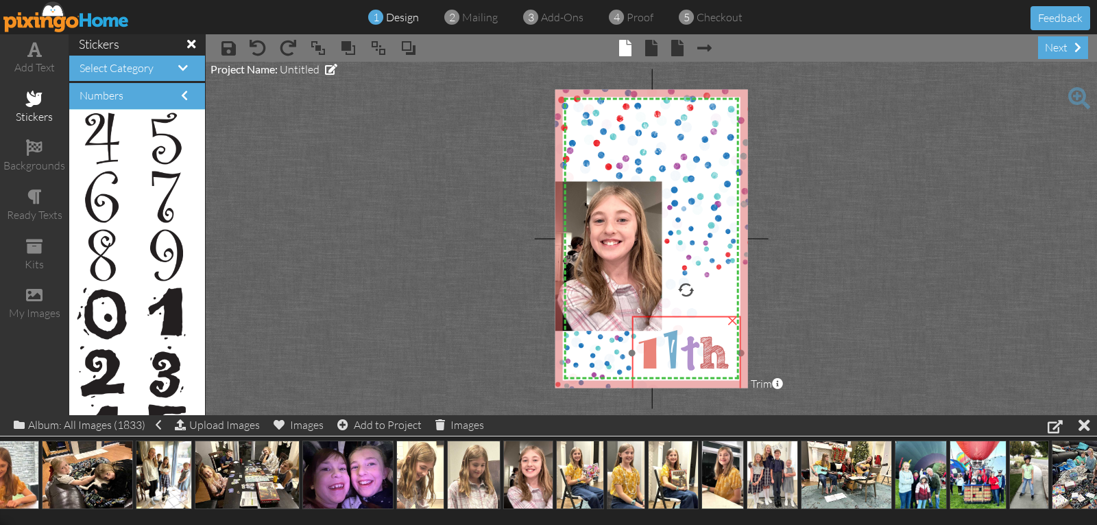
drag, startPoint x: 640, startPoint y: 121, endPoint x: 699, endPoint y: 318, distance: 205.4
click at [699, 318] on div "1 1 t h" at bounding box center [686, 351] width 104 height 66
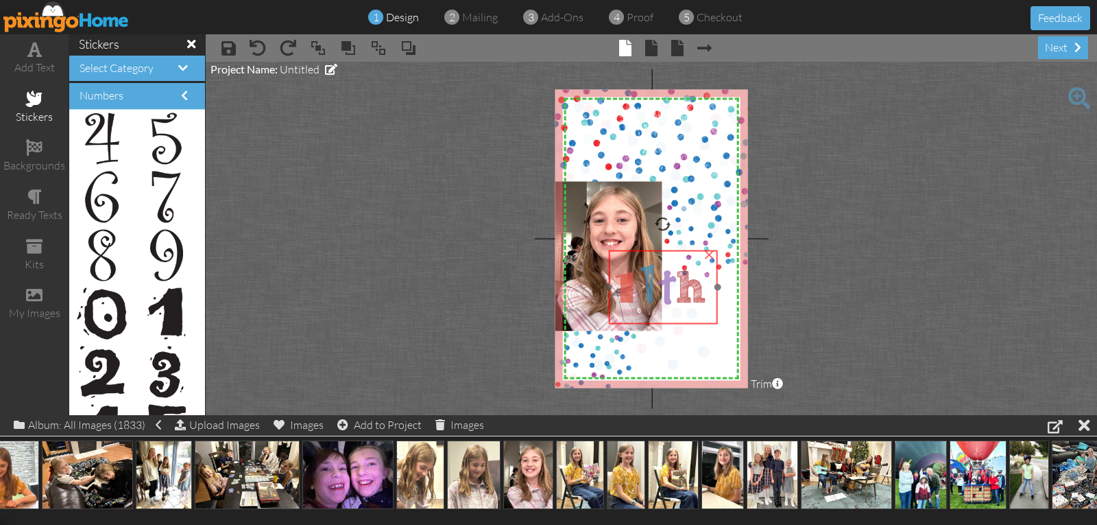
drag, startPoint x: 700, startPoint y: 319, endPoint x: 676, endPoint y: 252, distance: 70.7
click at [676, 252] on div "1 1 t h" at bounding box center [663, 285] width 104 height 66
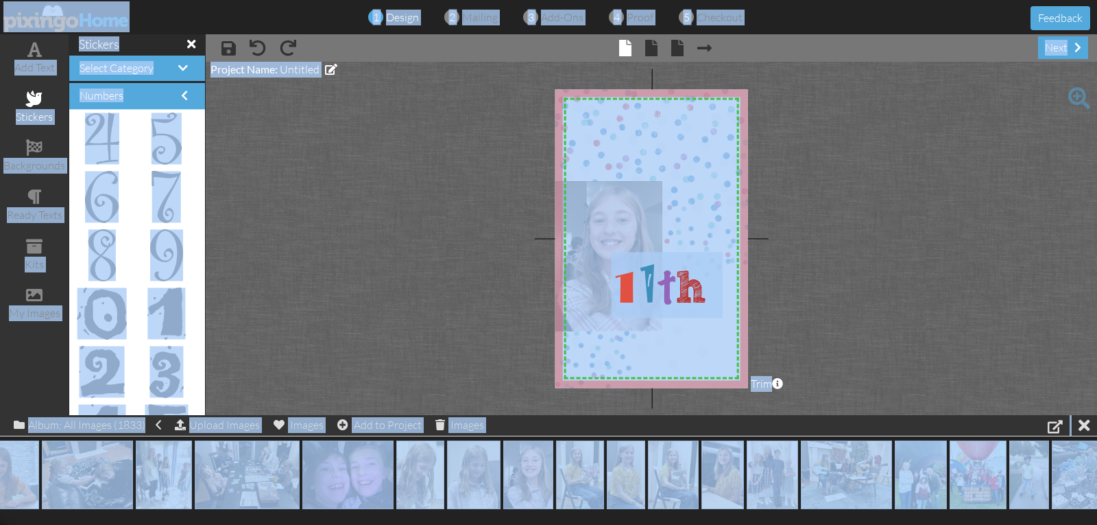
click at [792, 253] on project-studio-wrapper "X X X X X X X X X X X X X X X X X X X X X X X X X X X X X X X X X X X X X X X X…" at bounding box center [651, 238] width 891 height 353
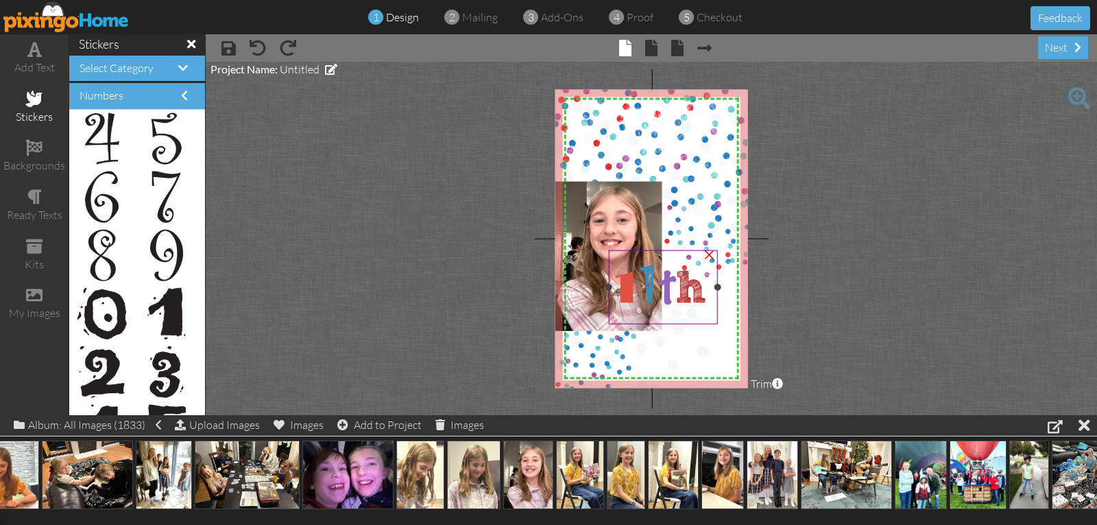
click at [692, 294] on span "h" at bounding box center [691, 288] width 32 height 53
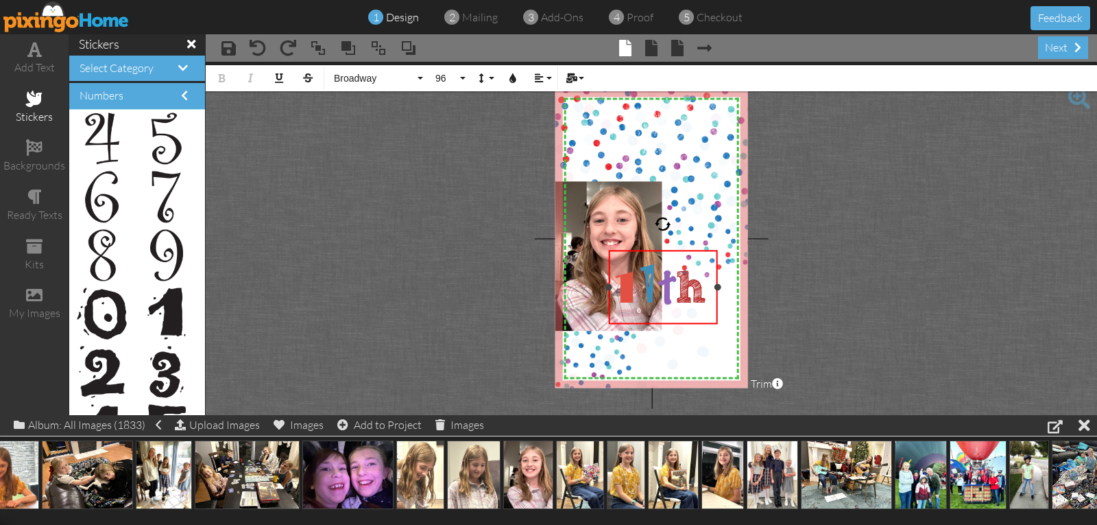
click at [692, 294] on span "h" at bounding box center [691, 288] width 32 height 53
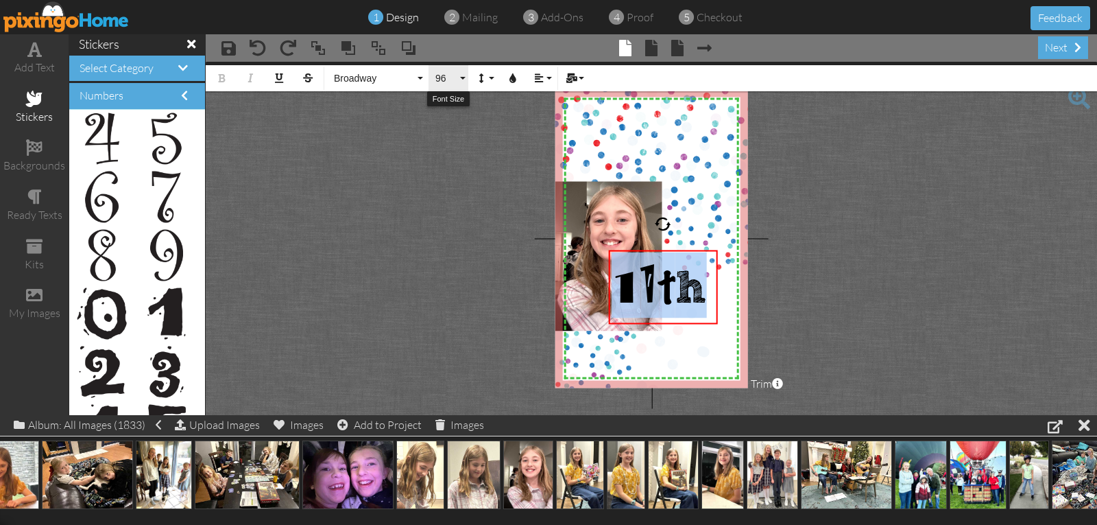
click at [436, 75] on span "96" at bounding box center [445, 79] width 23 height 12
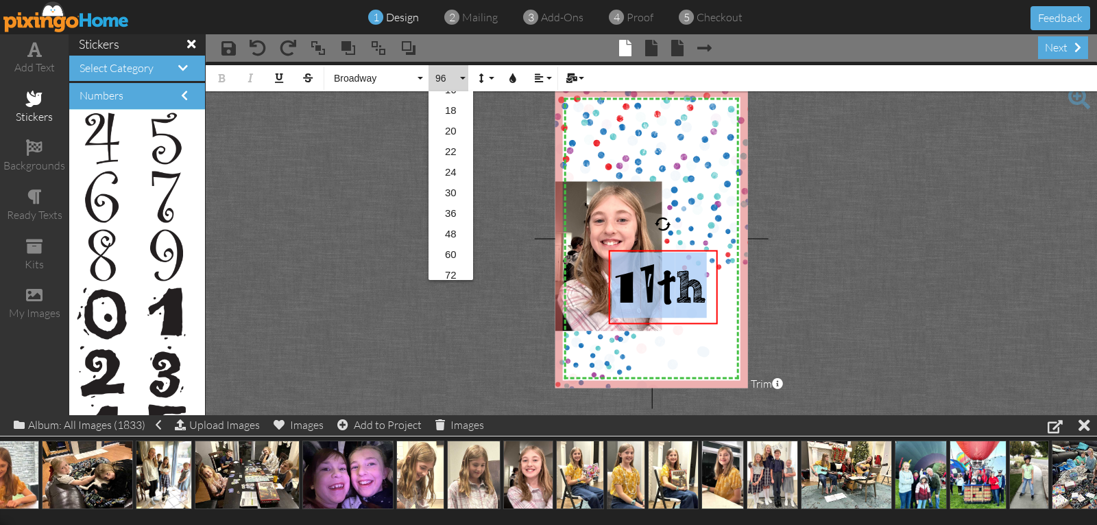
scroll to position [223, 0]
click at [453, 248] on link "72" at bounding box center [451, 249] width 45 height 21
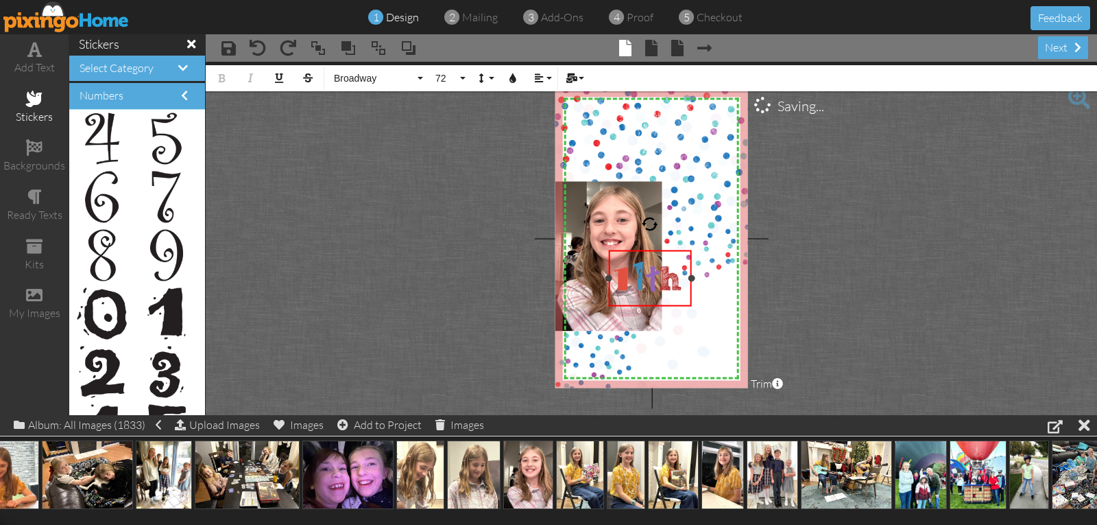
drag, startPoint x: 716, startPoint y: 278, endPoint x: 690, endPoint y: 281, distance: 26.2
click at [690, 281] on div at bounding box center [691, 277] width 7 height 7
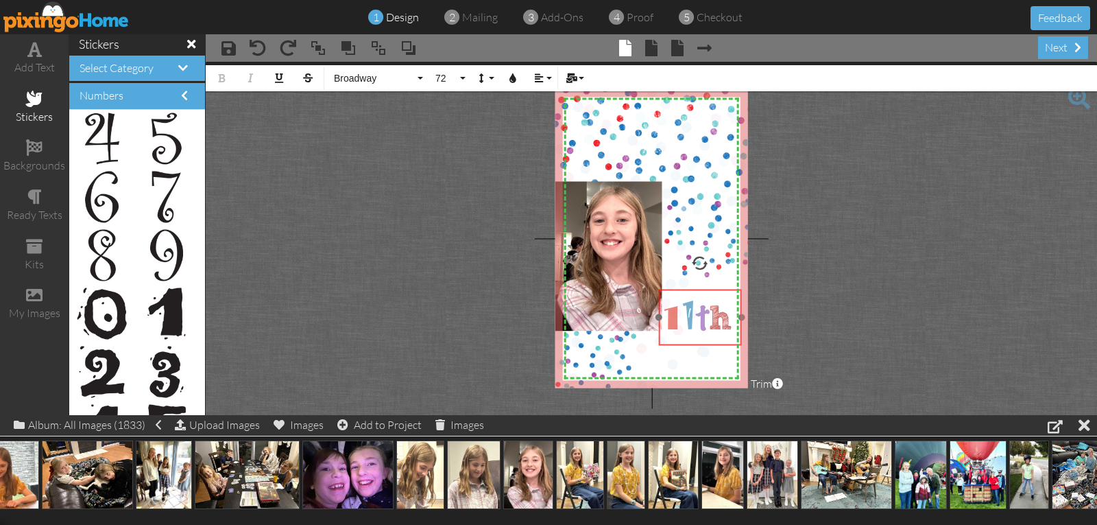
drag, startPoint x: 646, startPoint y: 249, endPoint x: 696, endPoint y: 288, distance: 63.5
click at [696, 288] on div at bounding box center [700, 317] width 90 height 63
click at [865, 280] on project-studio-wrapper "X X X X X X X X X X X X X X X X X X X X X X X X X X X X X X X X X X X X X X X X…" at bounding box center [651, 238] width 891 height 353
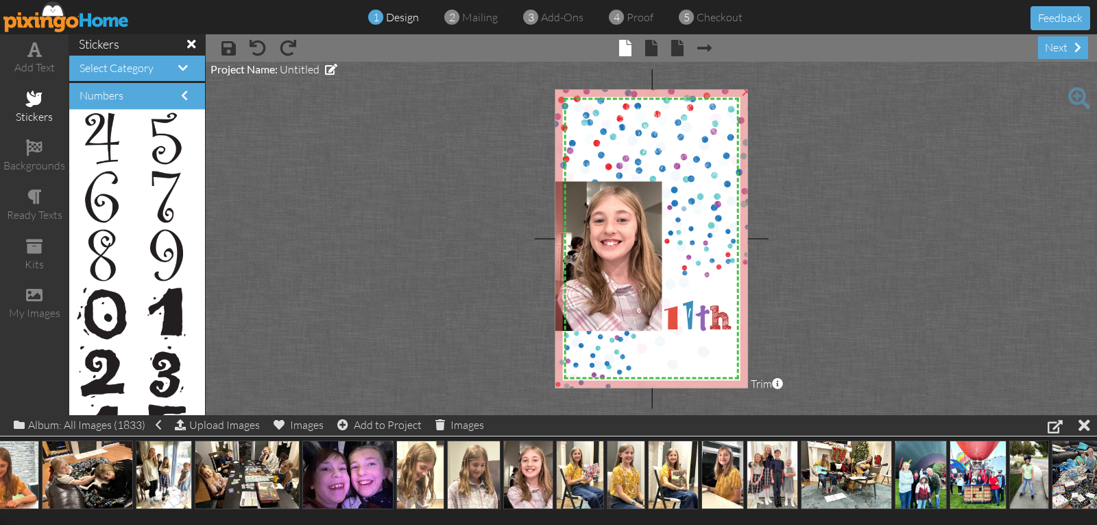
click at [706, 216] on img at bounding box center [653, 240] width 203 height 309
click at [705, 218] on img at bounding box center [654, 241] width 203 height 309
click at [38, 195] on span at bounding box center [34, 197] width 14 height 16
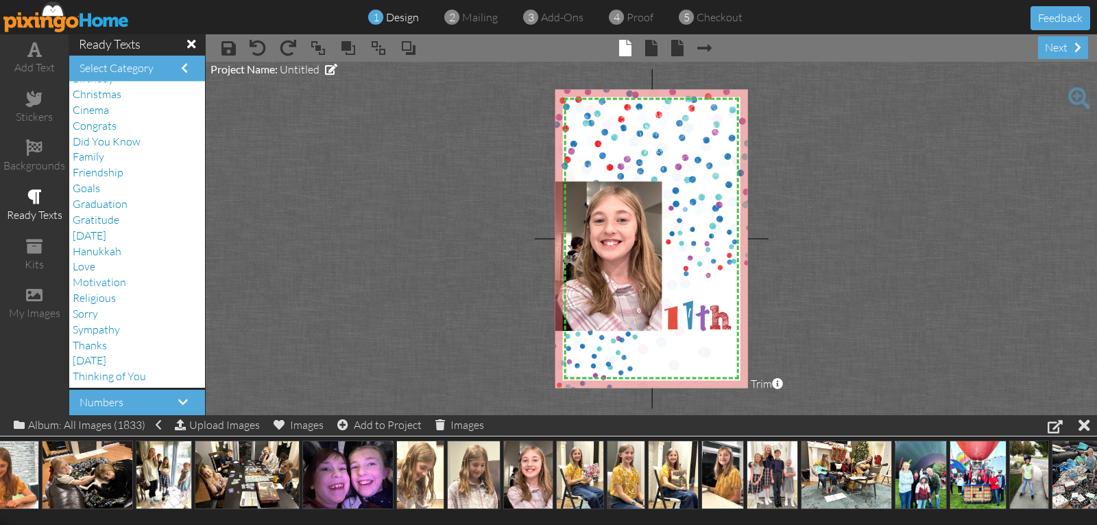
scroll to position [0, 0]
click at [105, 110] on span "Birthday" at bounding box center [93, 108] width 41 height 14
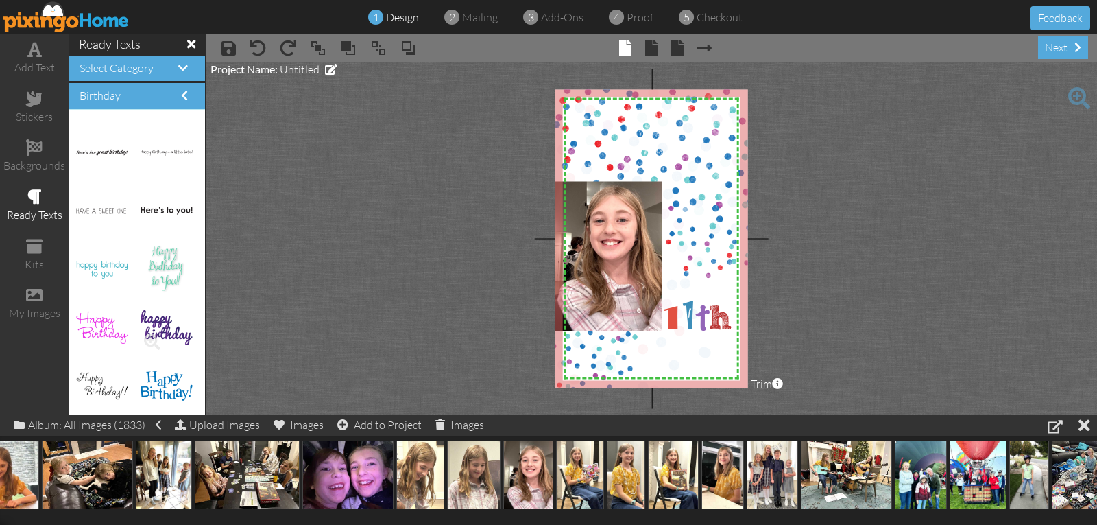
scroll to position [2320, 0]
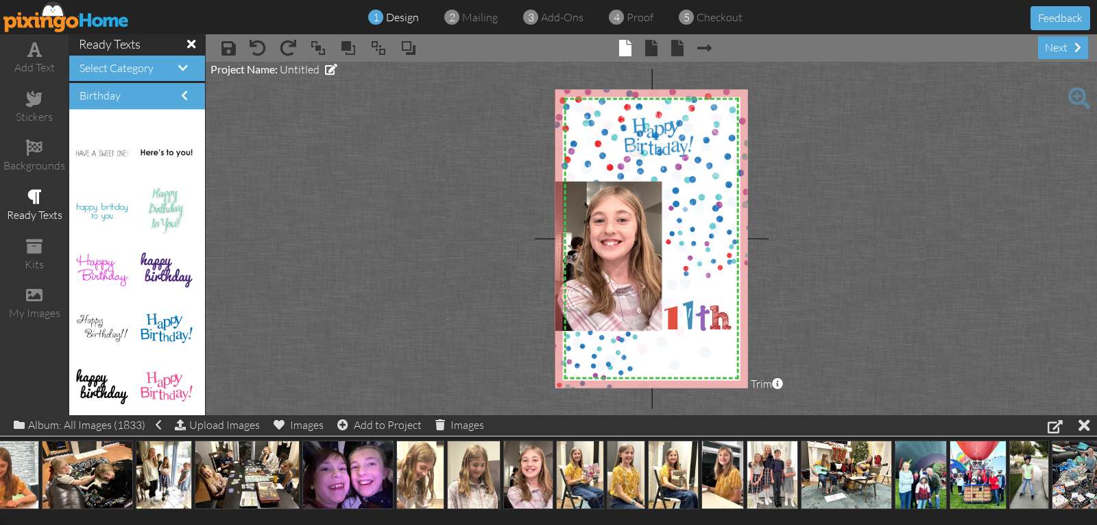
drag, startPoint x: 147, startPoint y: 320, endPoint x: 641, endPoint y: 130, distance: 529.8
drag, startPoint x: 673, startPoint y: 141, endPoint x: 671, endPoint y: 152, distance: 11.2
click at [671, 152] on div "×" at bounding box center [660, 132] width 70 height 40
drag, startPoint x: 683, startPoint y: 147, endPoint x: 725, endPoint y: 311, distance: 170.0
click at [725, 311] on img at bounding box center [703, 297] width 70 height 40
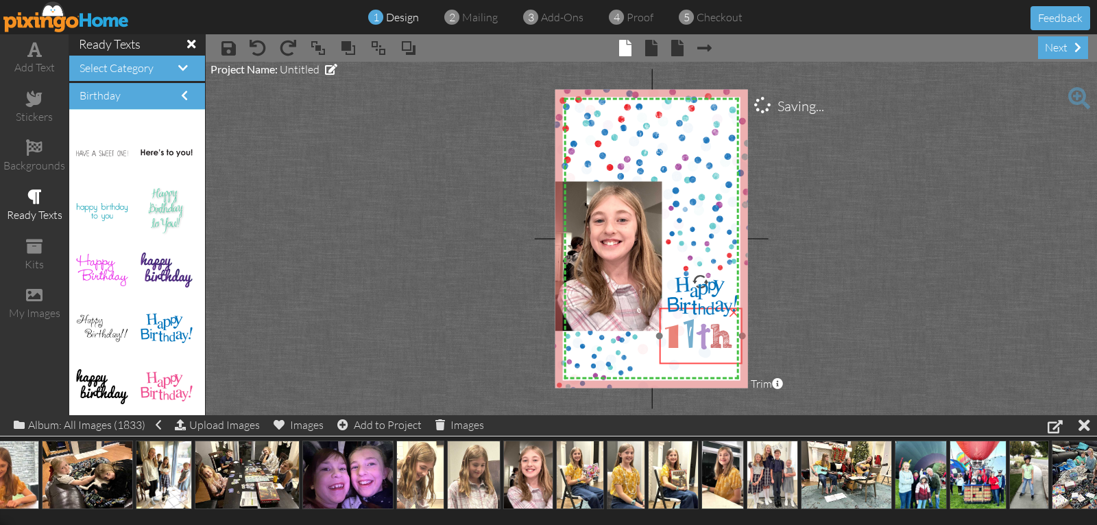
drag, startPoint x: 705, startPoint y: 330, endPoint x: 706, endPoint y: 348, distance: 18.5
click at [706, 348] on span "t" at bounding box center [703, 338] width 12 height 36
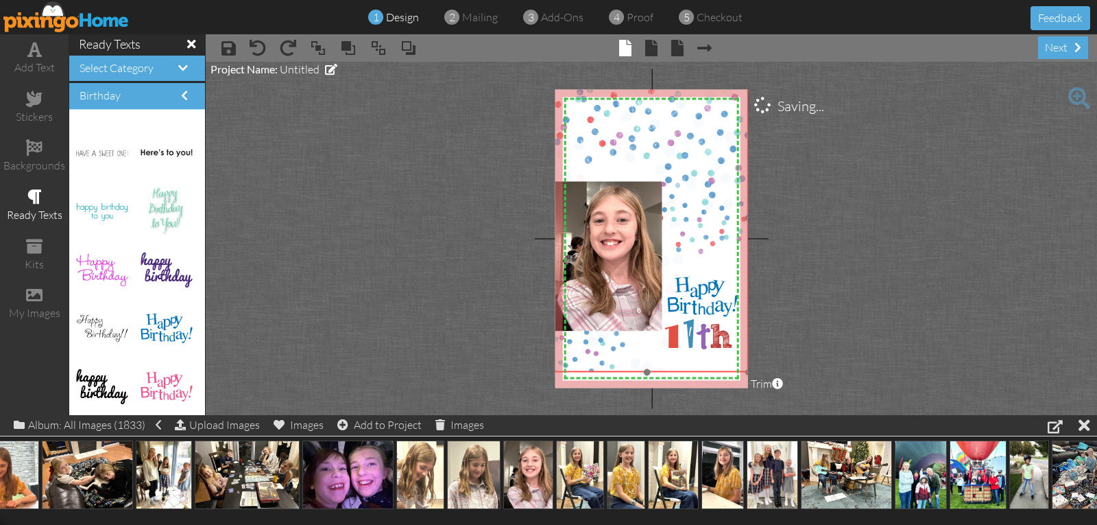
drag, startPoint x: 688, startPoint y: 219, endPoint x: 681, endPoint y: 195, distance: 25.2
click at [681, 195] on img at bounding box center [647, 217] width 203 height 309
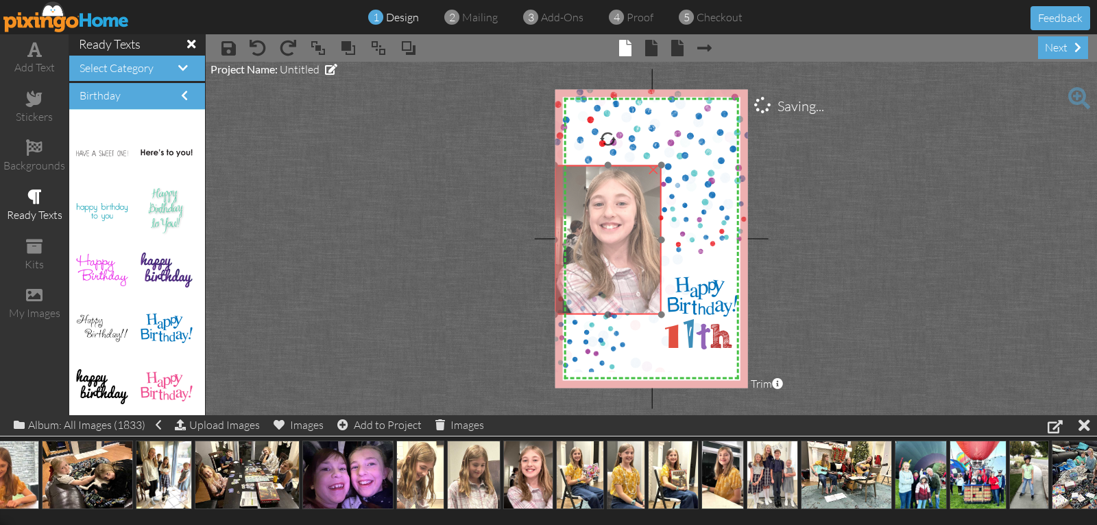
drag, startPoint x: 615, startPoint y: 226, endPoint x: 614, endPoint y: 209, distance: 16.5
click at [614, 209] on img at bounding box center [606, 237] width 112 height 154
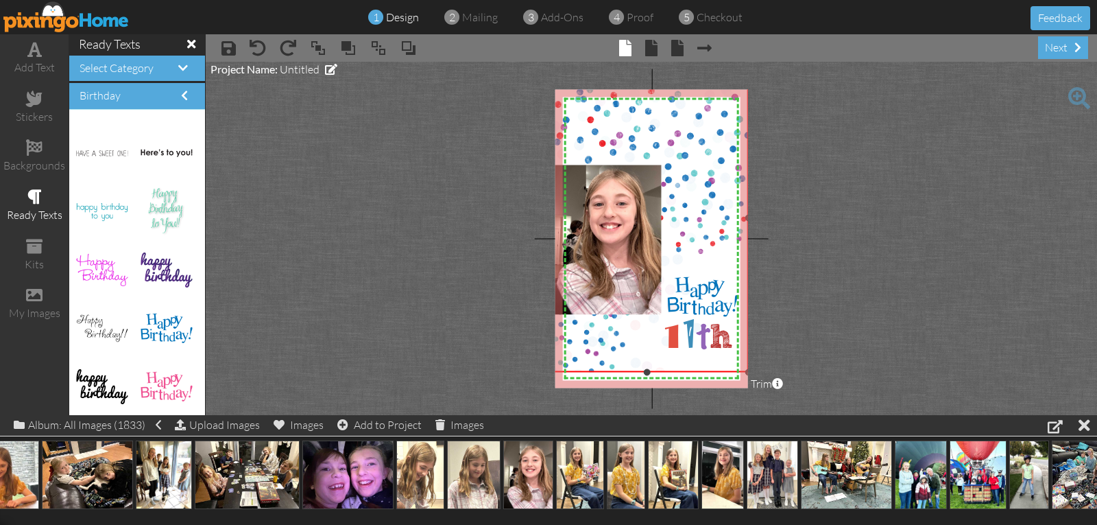
click at [642, 378] on div "X X X X X X X X X X X X X X X X X X X X X X X X X X X X X X X X X X X X X X X X…" at bounding box center [651, 238] width 193 height 298
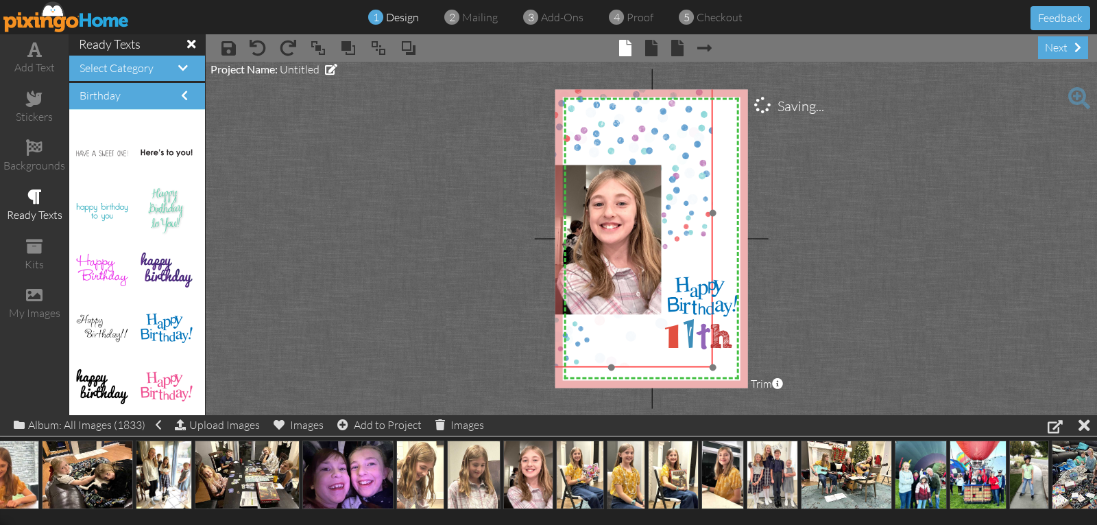
drag, startPoint x: 639, startPoint y: 351, endPoint x: 603, endPoint y: 346, distance: 36.0
click at [603, 346] on img at bounding box center [611, 212] width 203 height 309
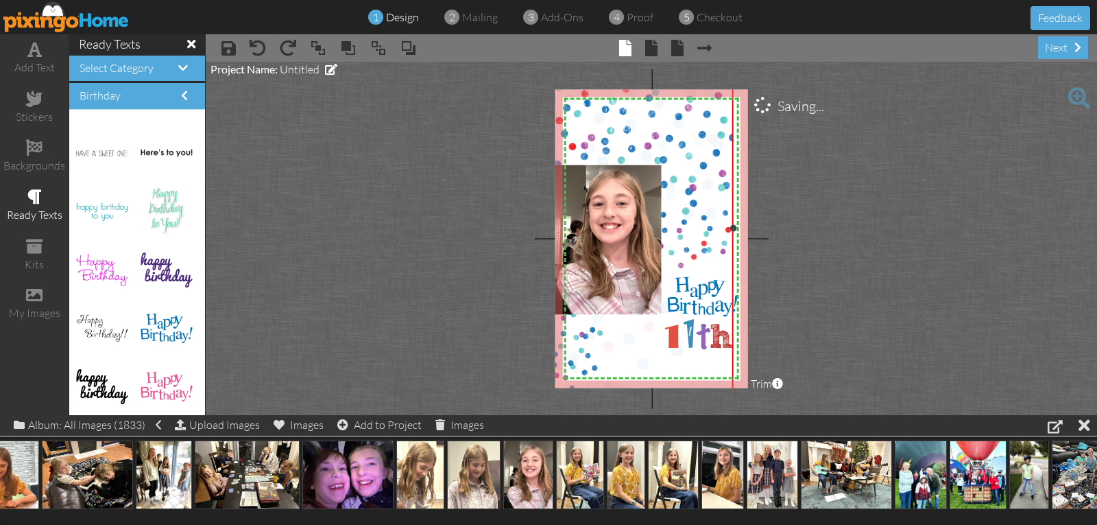
drag, startPoint x: 710, startPoint y: 369, endPoint x: 716, endPoint y: 396, distance: 27.3
click at [732, 400] on project-studio-wrapper "X X X X X X X X X X X X X X X X X X X X X X X X X X X X X X X X X X X X X X X X…" at bounding box center [651, 238] width 891 height 353
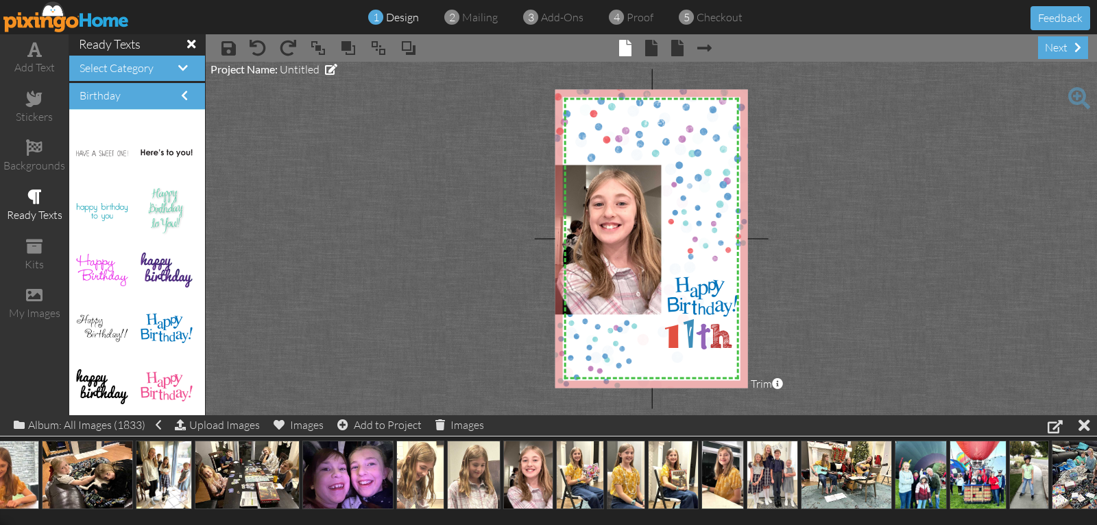
drag, startPoint x: 620, startPoint y: 346, endPoint x: 654, endPoint y: 339, distance: 35.0
click at [654, 339] on img at bounding box center [655, 221] width 223 height 340
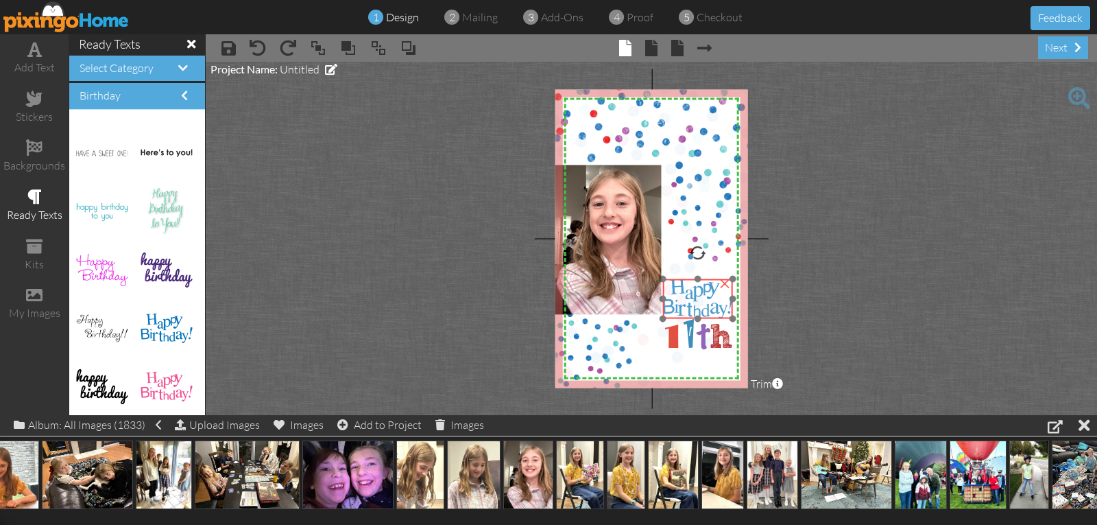
click at [690, 293] on img at bounding box center [698, 299] width 70 height 40
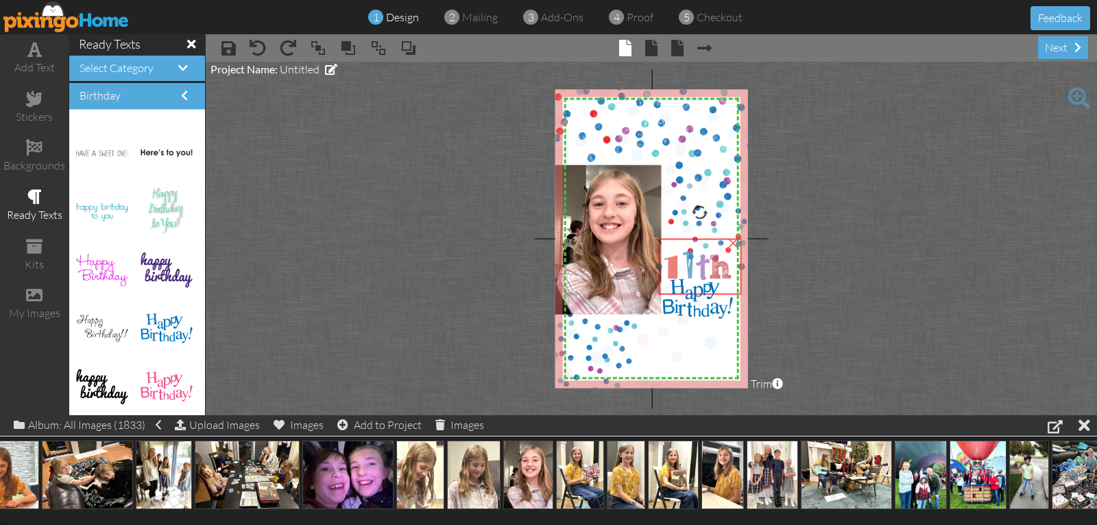
drag, startPoint x: 688, startPoint y: 335, endPoint x: 687, endPoint y: 265, distance: 69.3
click at [687, 265] on span "1" at bounding box center [690, 265] width 14 height 49
drag, startPoint x: 695, startPoint y: 311, endPoint x: 695, endPoint y: 321, distance: 10.3
click at [695, 321] on img at bounding box center [698, 309] width 70 height 40
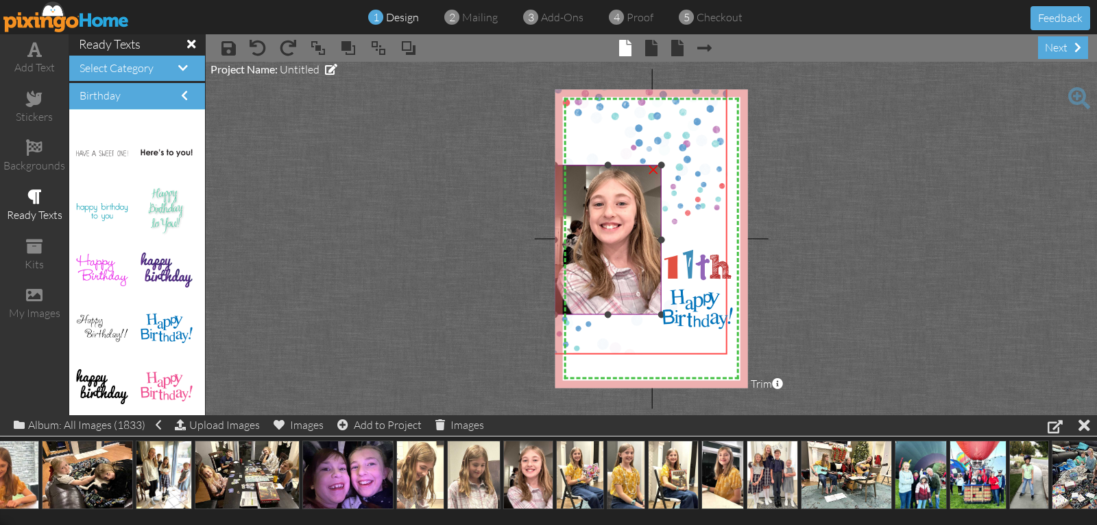
drag, startPoint x: 679, startPoint y: 208, endPoint x: 639, endPoint y: 171, distance: 54.8
click at [639, 171] on div "X X X X X X X X X X X X X X X X X X X X X X X X X X X X X X X X X X X X X X X X…" at bounding box center [651, 238] width 193 height 298
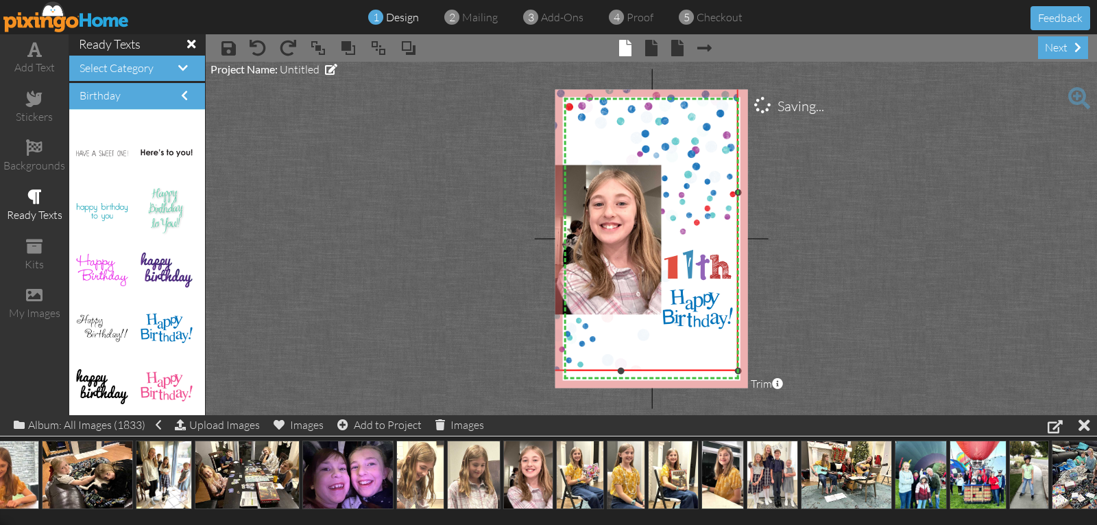
drag, startPoint x: 725, startPoint y: 353, endPoint x: 721, endPoint y: 371, distance: 18.3
click at [730, 370] on div "×" at bounding box center [621, 192] width 234 height 357
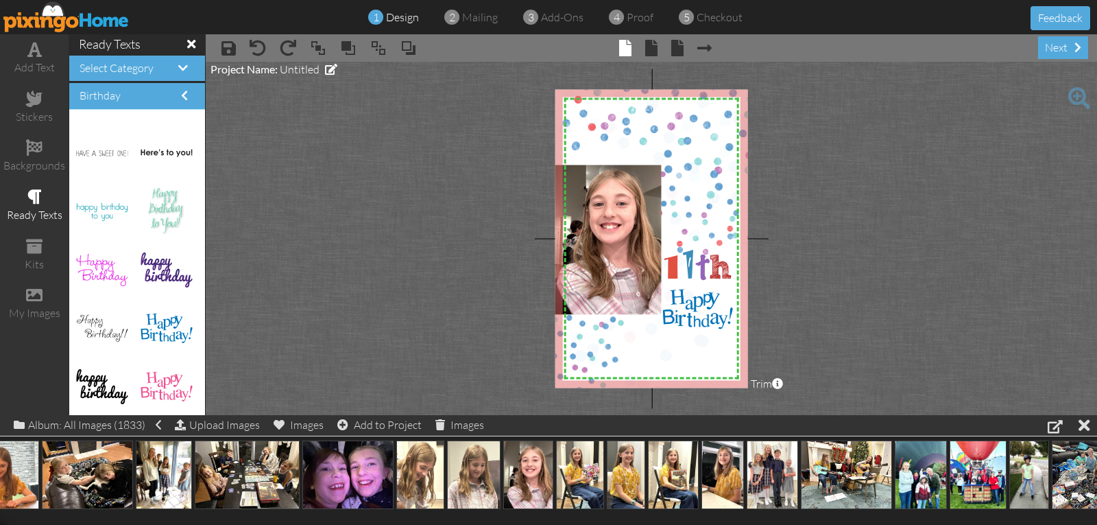
drag, startPoint x: 681, startPoint y: 197, endPoint x: 703, endPoint y: 217, distance: 29.6
click at [703, 217] on img at bounding box center [644, 212] width 234 height 357
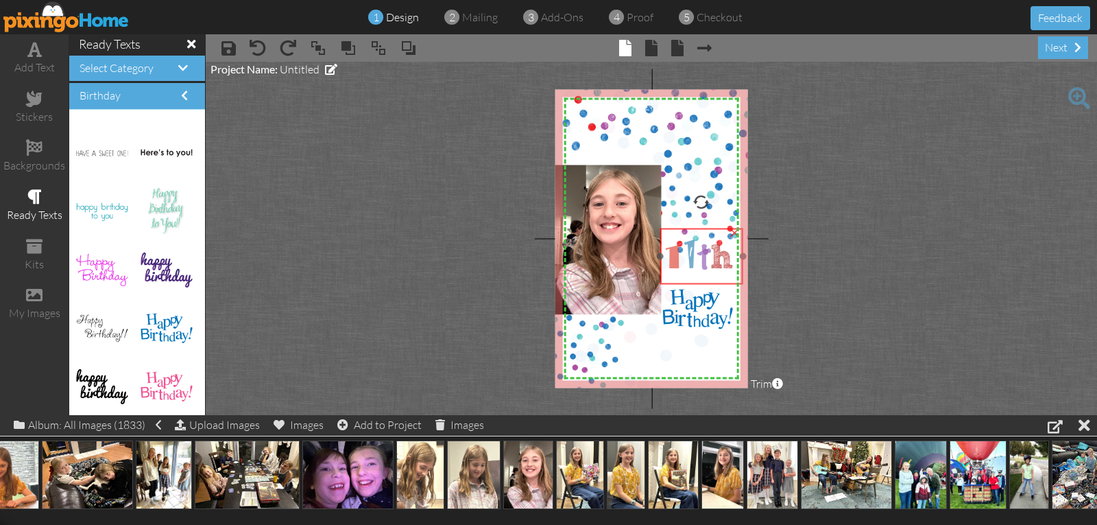
drag, startPoint x: 701, startPoint y: 268, endPoint x: 703, endPoint y: 258, distance: 10.4
click at [703, 258] on span "t" at bounding box center [704, 258] width 12 height 36
click at [703, 261] on span "t" at bounding box center [704, 258] width 12 height 36
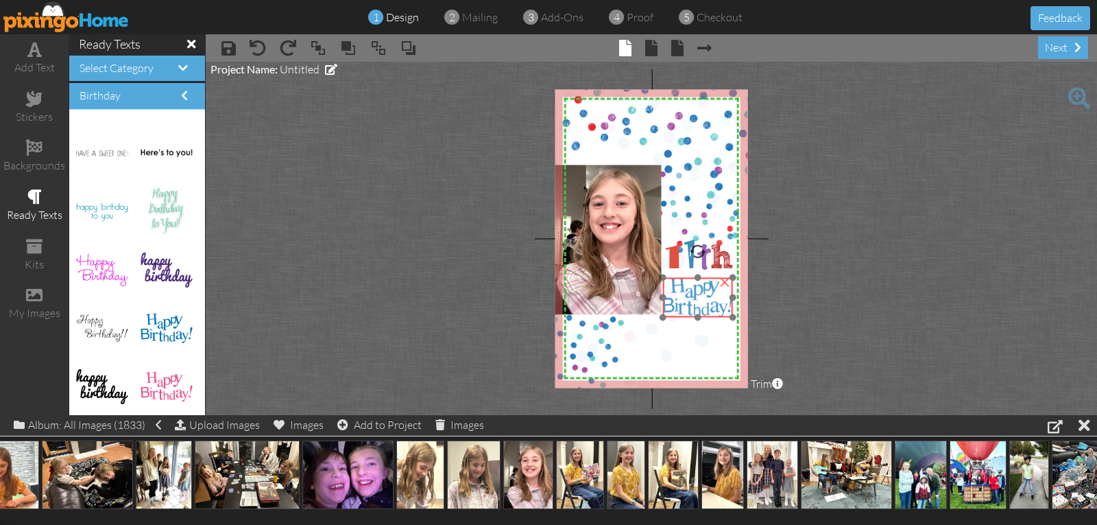
drag, startPoint x: 705, startPoint y: 309, endPoint x: 705, endPoint y: 297, distance: 11.7
click at [705, 297] on img at bounding box center [698, 298] width 70 height 40
click at [701, 343] on img at bounding box center [644, 212] width 234 height 357
click at [698, 290] on img at bounding box center [701, 296] width 70 height 40
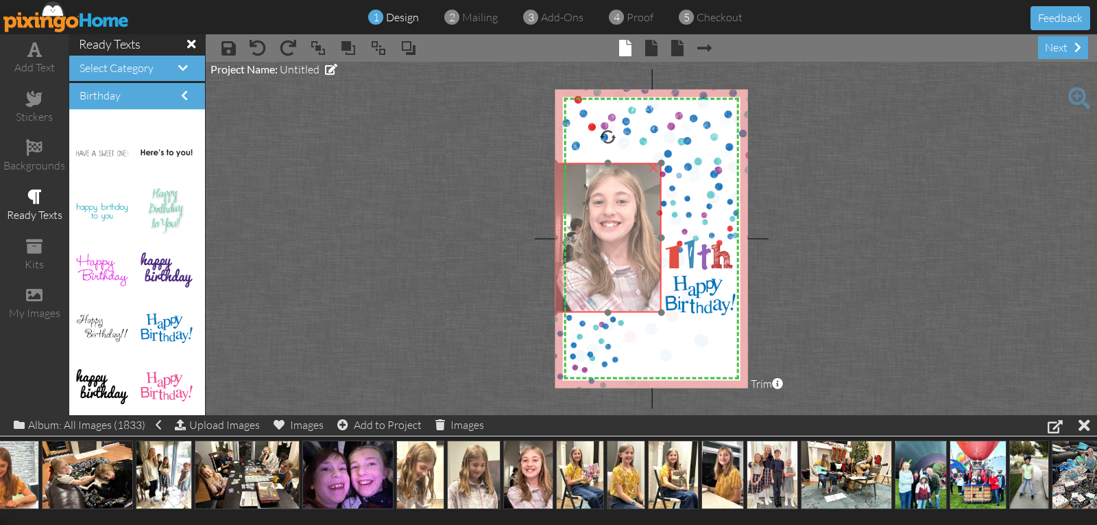
click at [632, 218] on img at bounding box center [606, 235] width 112 height 154
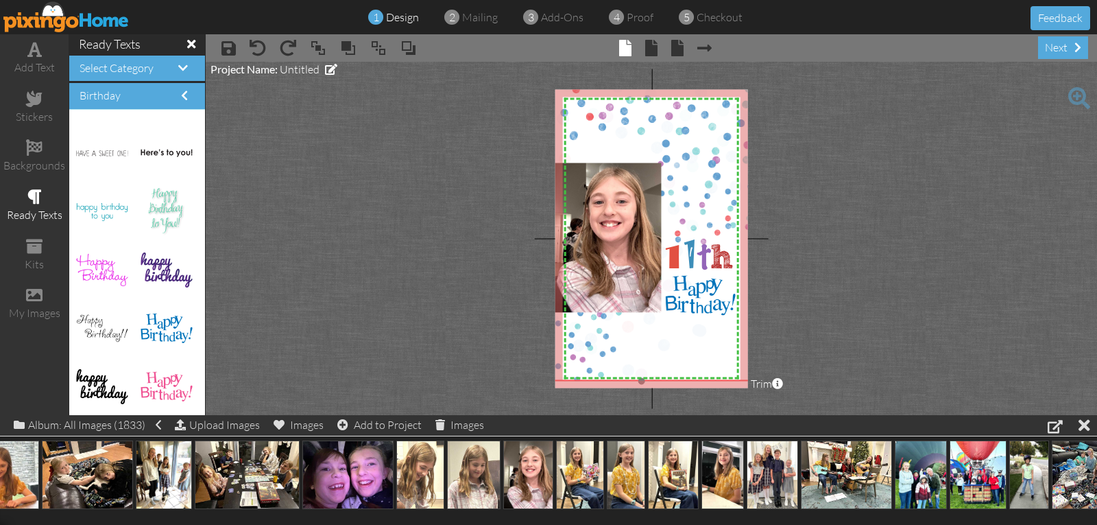
drag, startPoint x: 681, startPoint y: 182, endPoint x: 679, endPoint y: 171, distance: 10.5
click at [679, 171] on img at bounding box center [642, 202] width 234 height 357
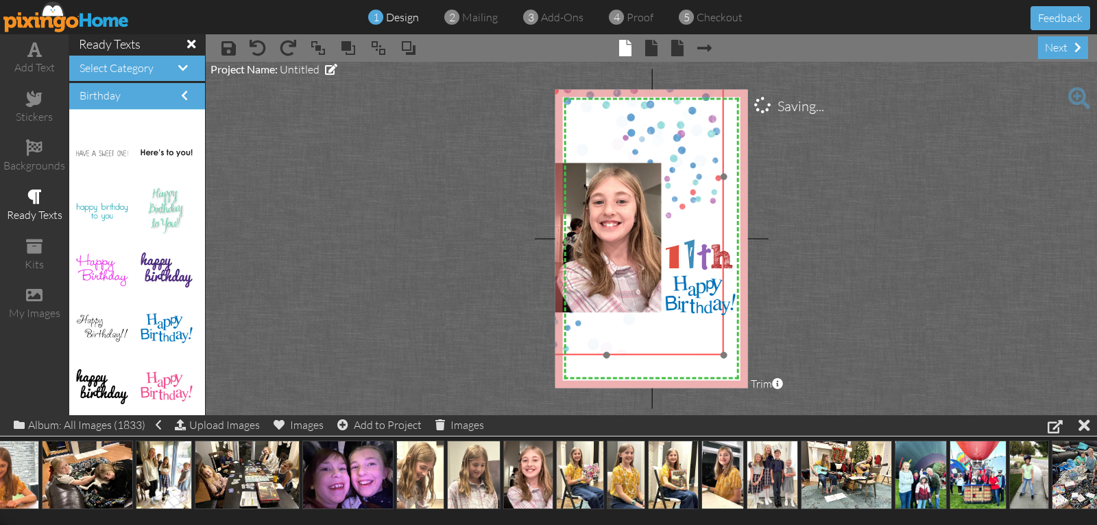
drag, startPoint x: 655, startPoint y: 348, endPoint x: 620, endPoint y: 323, distance: 42.8
click at [620, 323] on img at bounding box center [607, 176] width 234 height 357
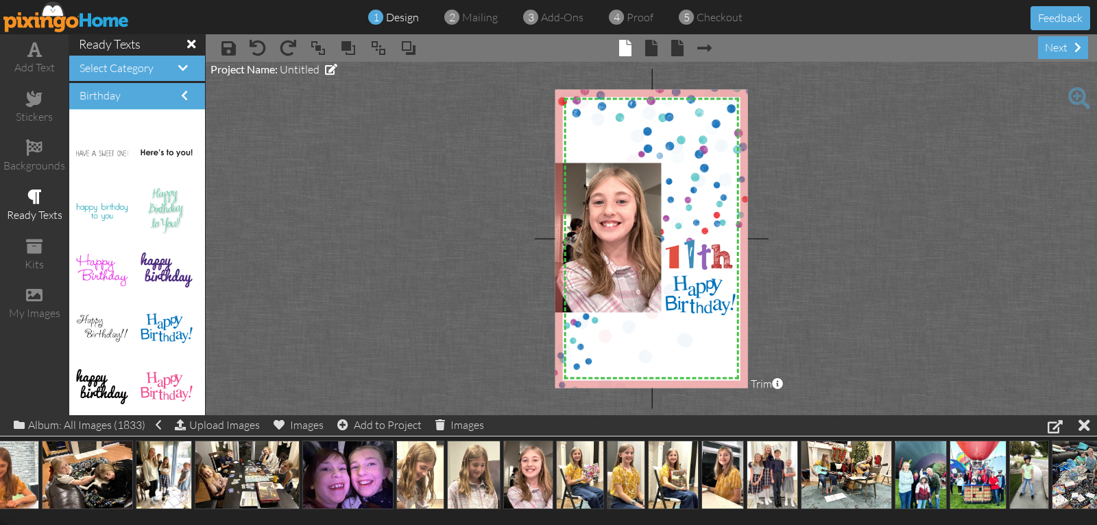
drag, startPoint x: 724, startPoint y: 352, endPoint x: 726, endPoint y: 396, distance: 43.2
click at [730, 395] on project-studio-wrapper "X X X X X X X X X X X X X X X X X X X X X X X X X X X X X X X X X X X X X X X X…" at bounding box center [651, 238] width 891 height 353
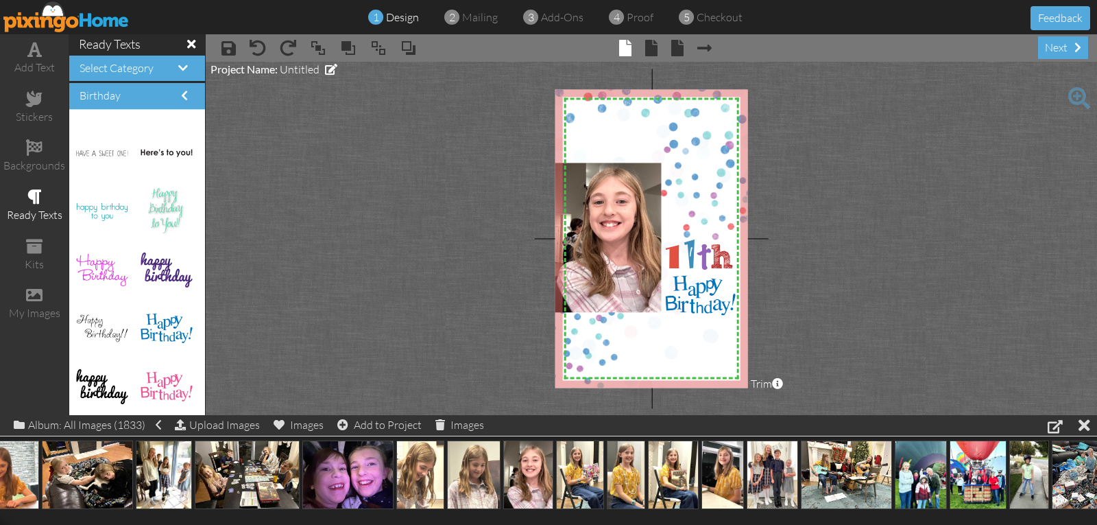
drag, startPoint x: 672, startPoint y: 331, endPoint x: 695, endPoint y: 325, distance: 23.5
click at [696, 326] on img at bounding box center [646, 193] width 262 height 400
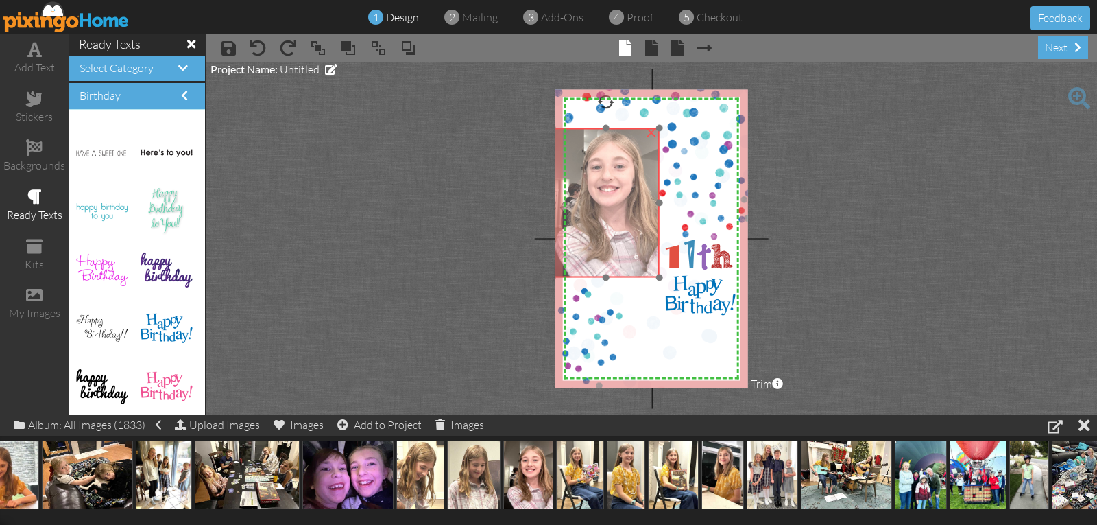
drag, startPoint x: 616, startPoint y: 248, endPoint x: 614, endPoint y: 213, distance: 35.0
click at [614, 213] on img at bounding box center [604, 200] width 112 height 154
click at [623, 224] on img at bounding box center [600, 200] width 112 height 154
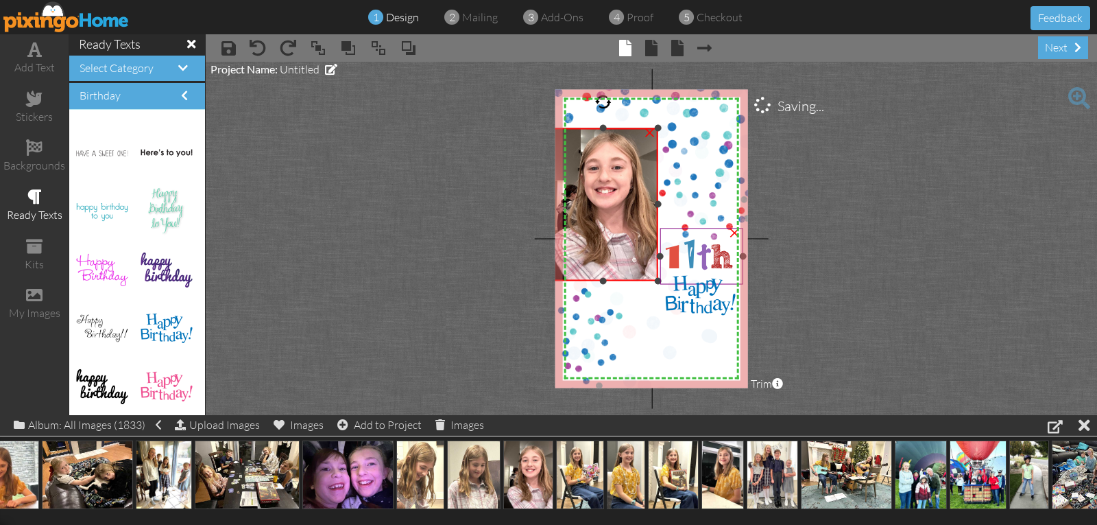
click at [656, 280] on div "X X X X X X X X X X X X X X X X X X X X X X X X X X X X X X X X X X X X X X X X…" at bounding box center [651, 238] width 193 height 298
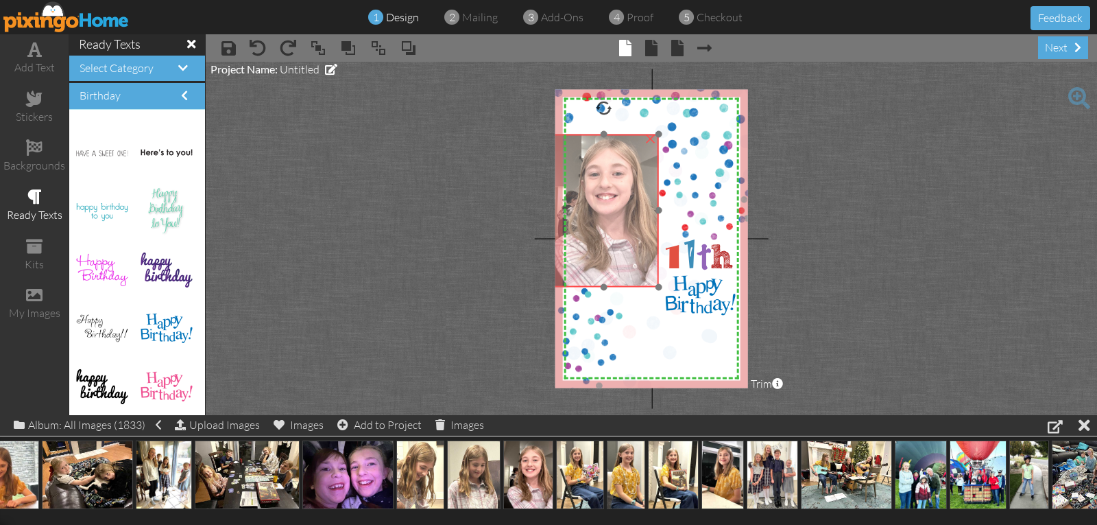
click at [618, 265] on img at bounding box center [601, 208] width 115 height 158
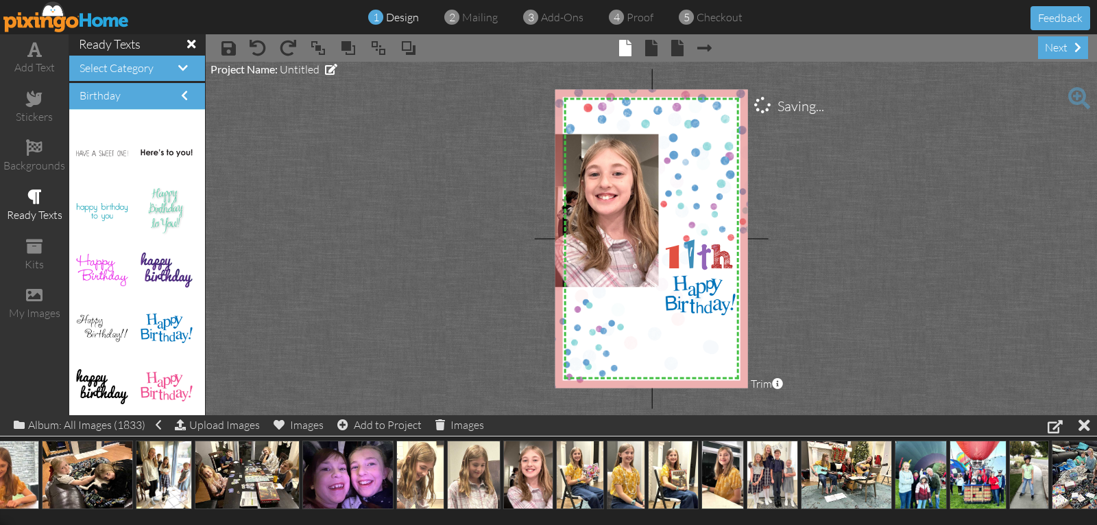
drag, startPoint x: 693, startPoint y: 200, endPoint x: 695, endPoint y: 210, distance: 11.1
click at [695, 210] on img at bounding box center [646, 204] width 262 height 400
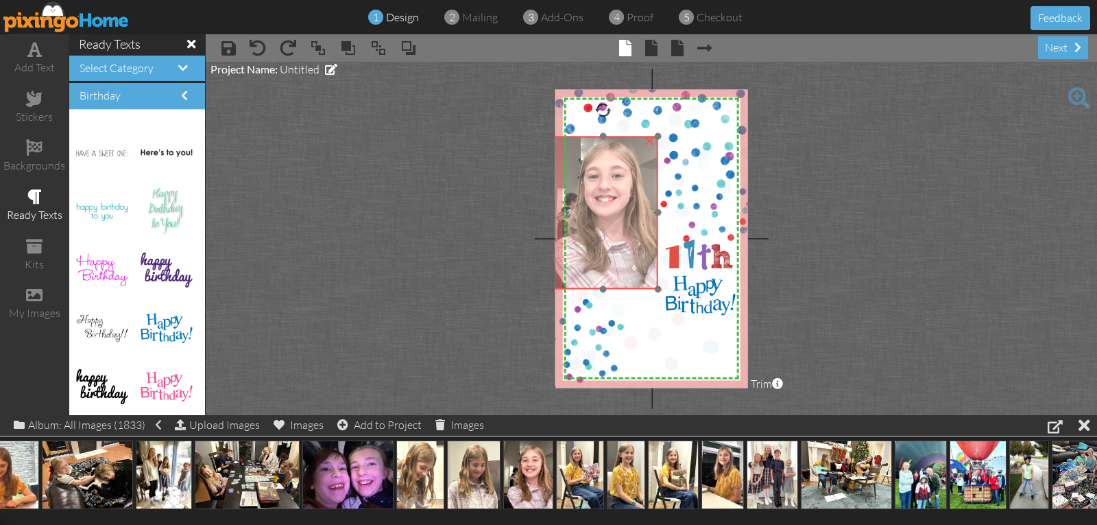
click at [618, 258] on img at bounding box center [601, 210] width 115 height 158
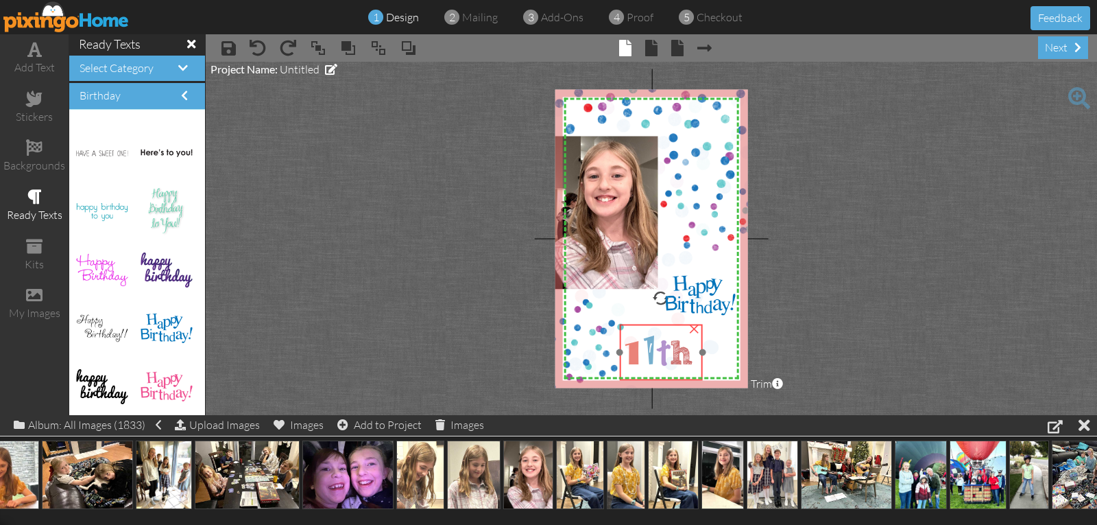
drag, startPoint x: 690, startPoint y: 261, endPoint x: 650, endPoint y: 357, distance: 104.2
click at [650, 357] on span "1" at bounding box center [651, 350] width 14 height 49
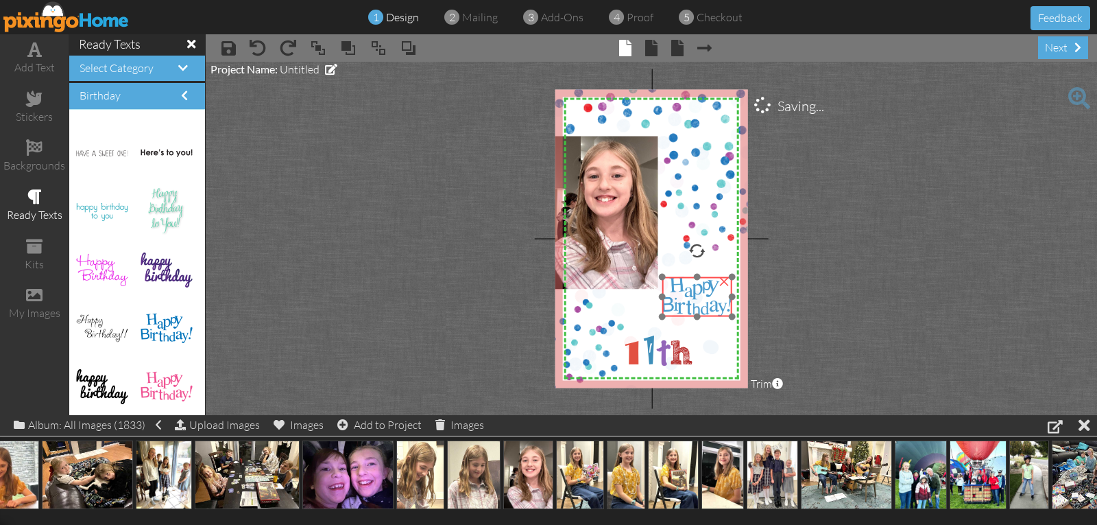
click at [681, 303] on img at bounding box center [697, 297] width 70 height 40
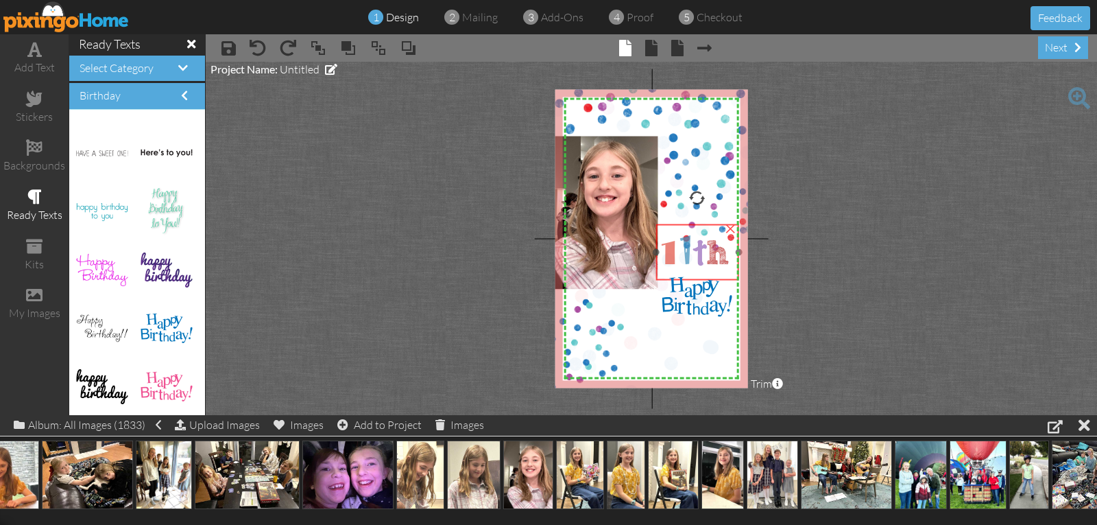
drag, startPoint x: 663, startPoint y: 352, endPoint x: 699, endPoint y: 252, distance: 106.5
click at [699, 252] on span "t" at bounding box center [700, 254] width 12 height 36
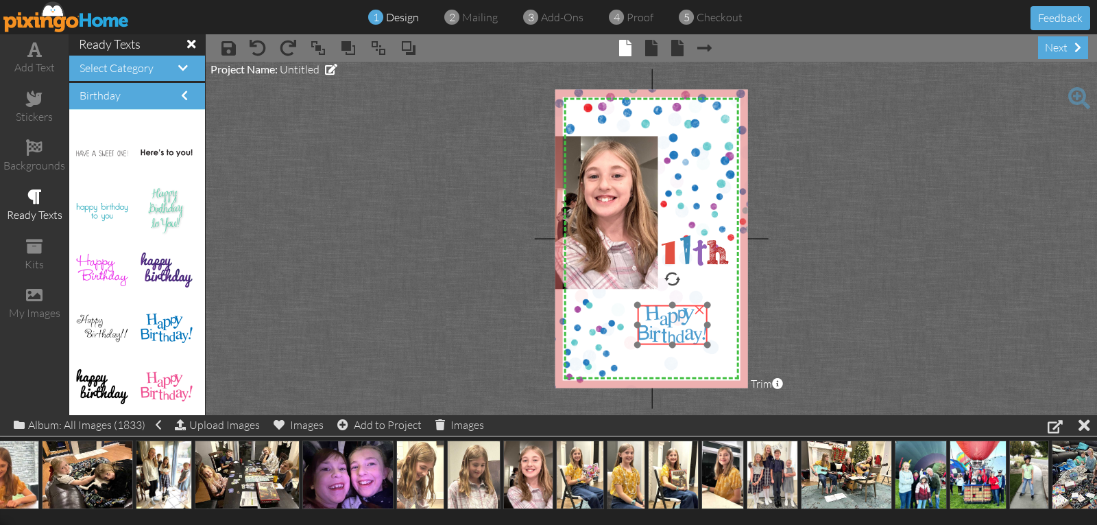
drag, startPoint x: 687, startPoint y: 293, endPoint x: 662, endPoint y: 322, distance: 37.4
click at [662, 322] on img at bounding box center [673, 325] width 70 height 40
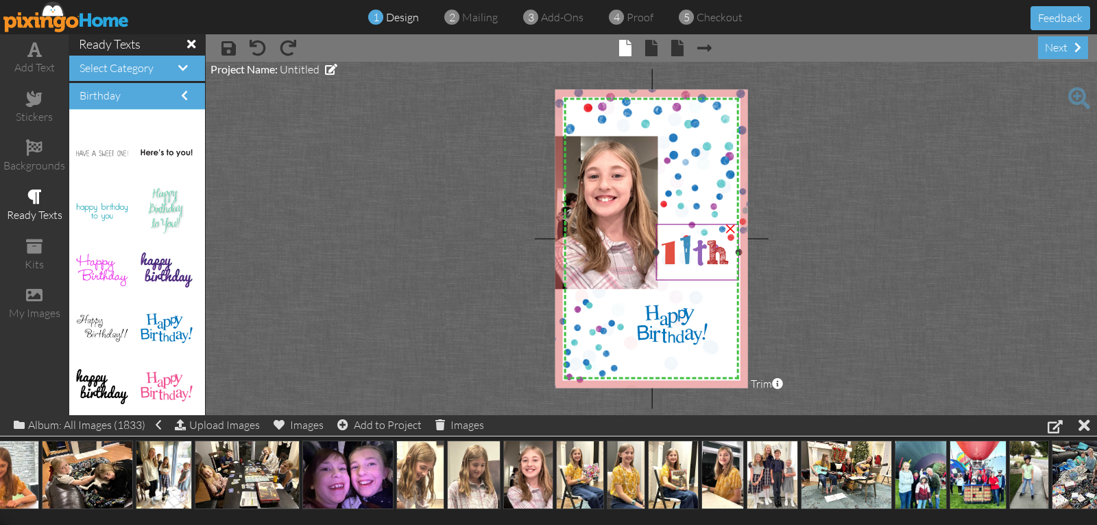
click at [715, 272] on span "h" at bounding box center [718, 253] width 24 height 40
click at [722, 296] on img at bounding box center [646, 204] width 262 height 400
click at [706, 258] on span "h" at bounding box center [718, 253] width 24 height 40
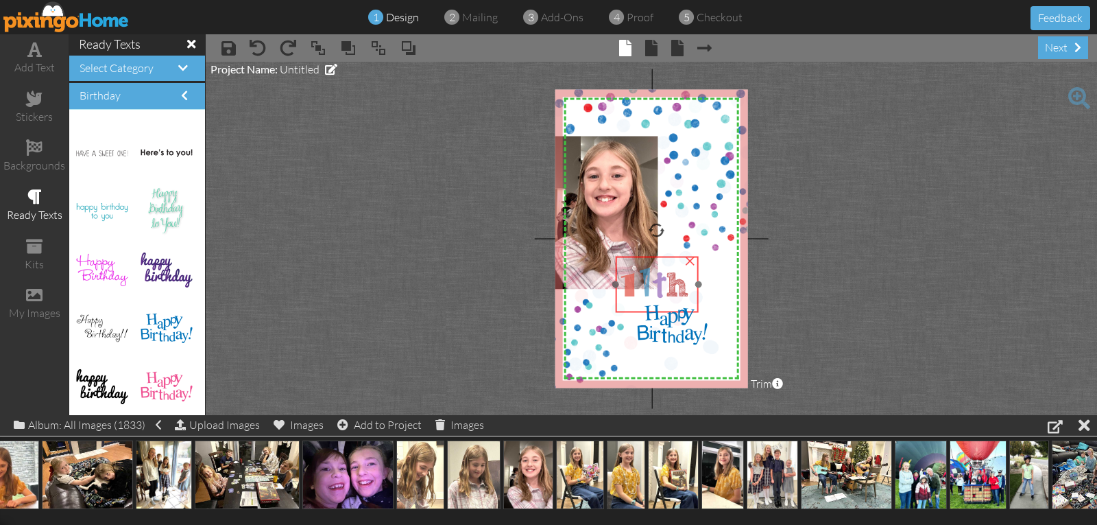
drag, startPoint x: 677, startPoint y: 261, endPoint x: 626, endPoint y: 302, distance: 65.3
click at [626, 302] on span "1" at bounding box center [629, 284] width 22 height 38
click at [684, 296] on div at bounding box center [684, 292] width 7 height 7
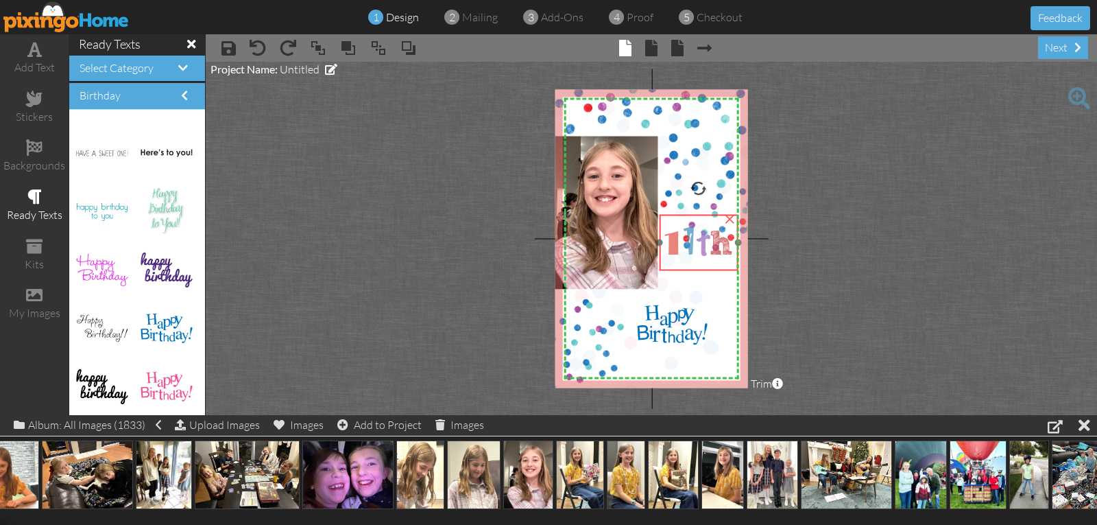
drag, startPoint x: 654, startPoint y: 291, endPoint x: 708, endPoint y: 240, distance: 74.2
click at [708, 240] on span "t" at bounding box center [703, 244] width 12 height 36
click at [692, 264] on span "1" at bounding box center [693, 244] width 14 height 49
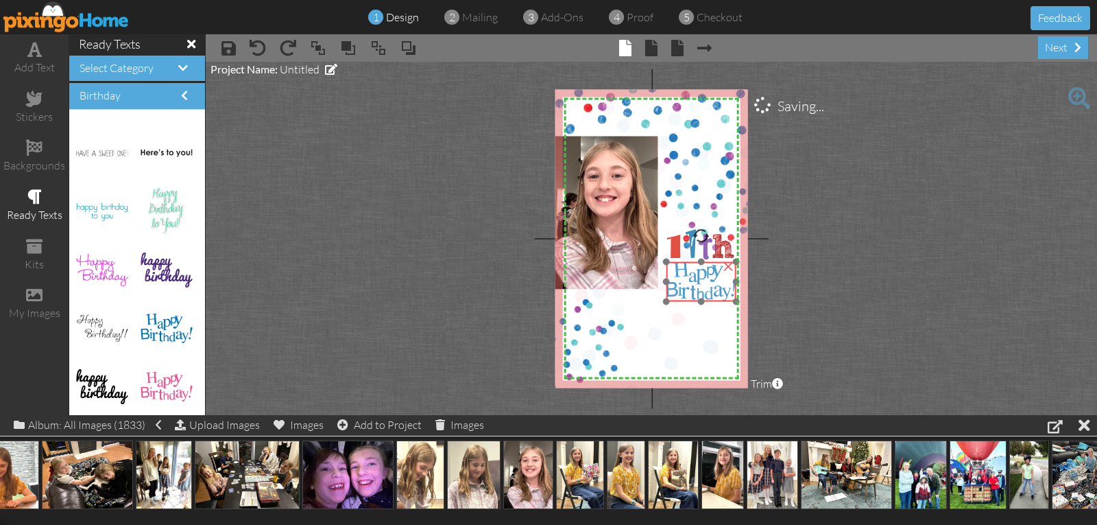
drag, startPoint x: 669, startPoint y: 327, endPoint x: 698, endPoint y: 284, distance: 51.9
click at [698, 284] on img at bounding box center [701, 282] width 70 height 40
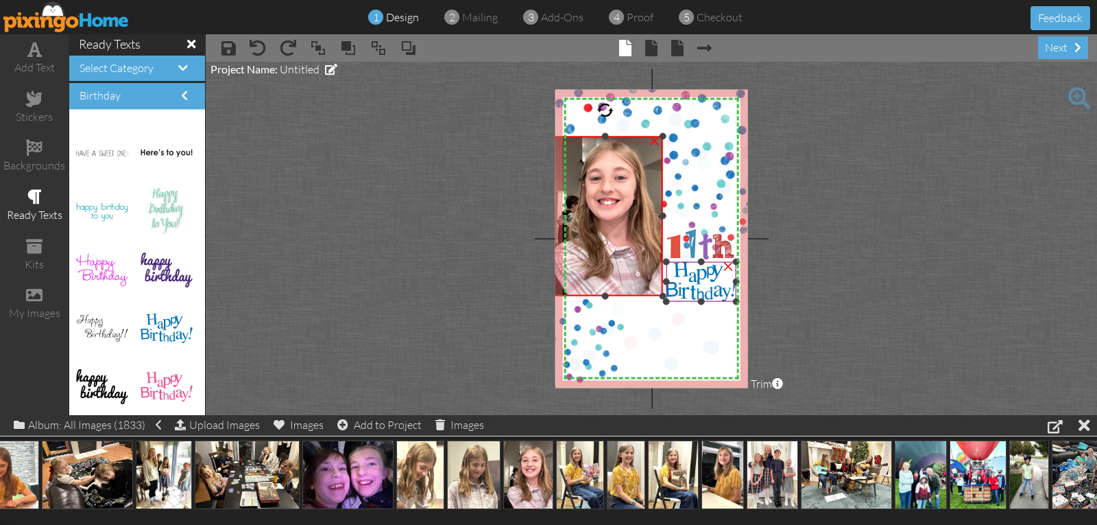
drag, startPoint x: 658, startPoint y: 287, endPoint x: 664, endPoint y: 294, distance: 9.7
click at [664, 294] on div "X X X X X X X X X X X X X X X X X X X X X X X X X X X X X X X X X X X X X X X X…" at bounding box center [651, 238] width 193 height 298
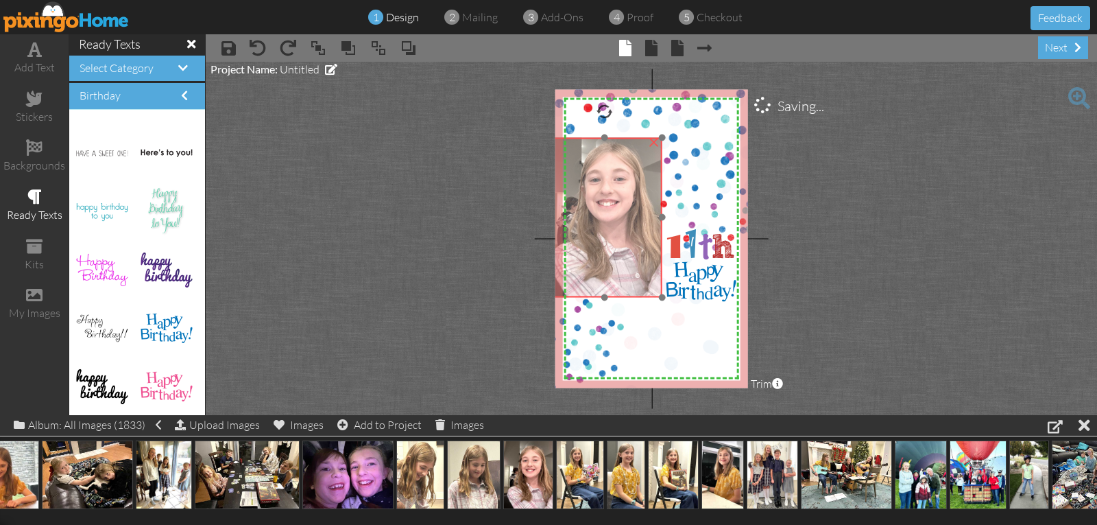
click at [642, 289] on img at bounding box center [601, 214] width 119 height 165
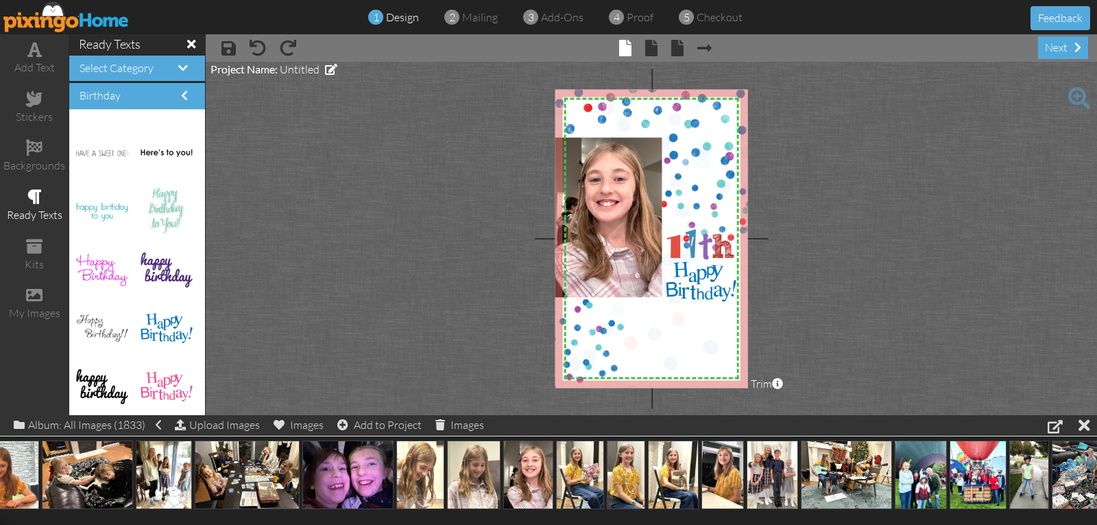
click at [658, 324] on img at bounding box center [646, 204] width 262 height 400
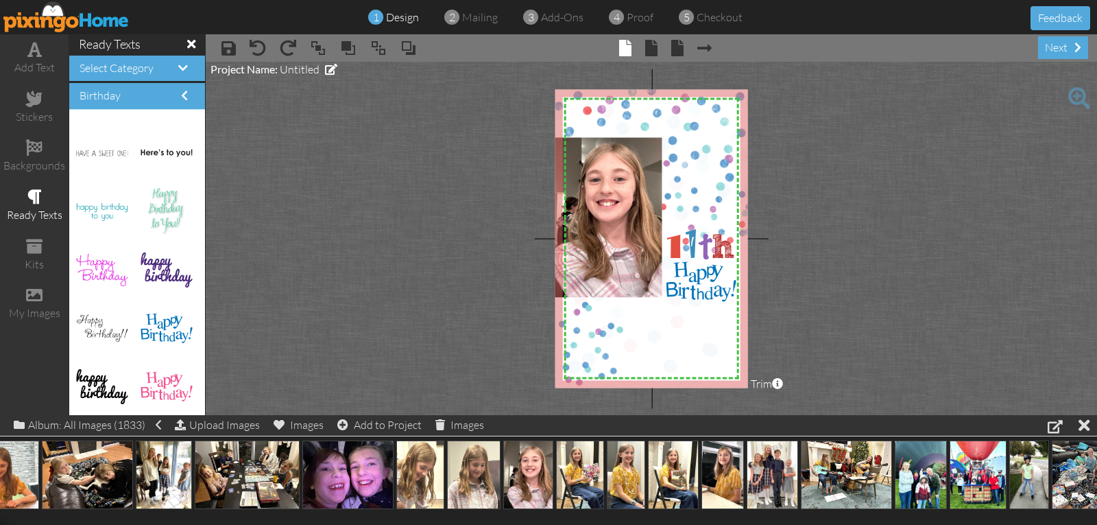
click at [651, 320] on img at bounding box center [645, 207] width 262 height 400
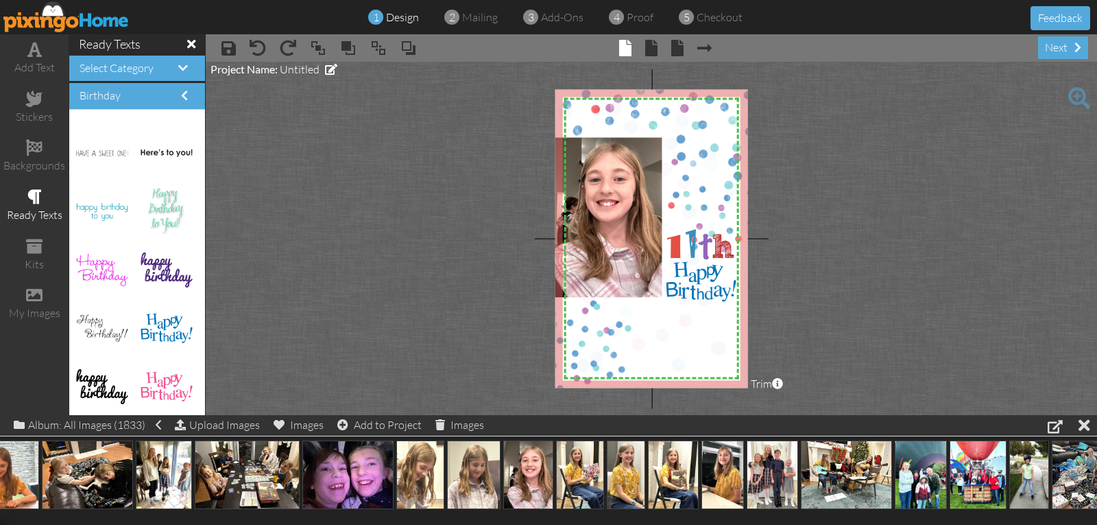
drag, startPoint x: 642, startPoint y: 332, endPoint x: 651, endPoint y: 330, distance: 8.3
click at [651, 330] on img at bounding box center [653, 205] width 262 height 400
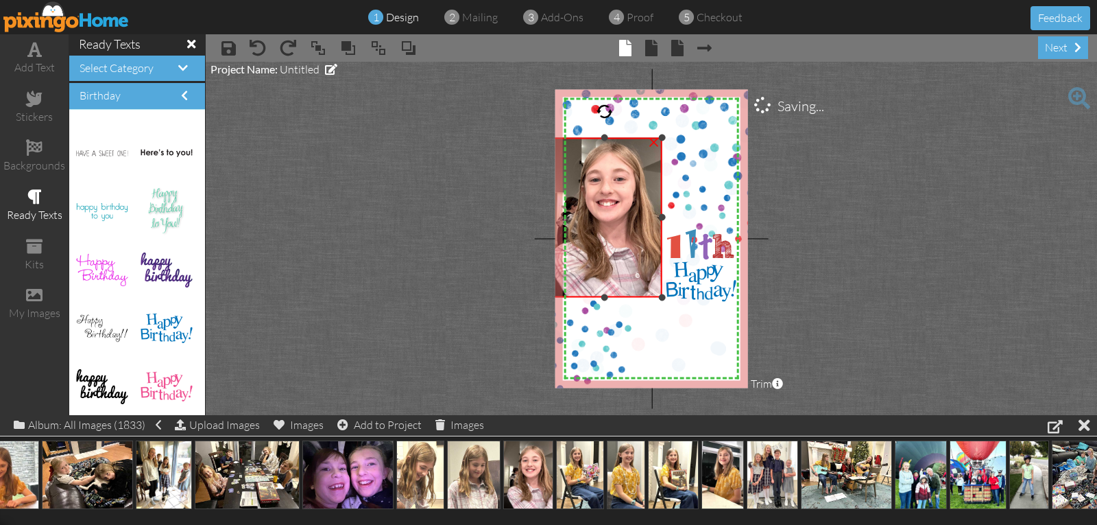
drag, startPoint x: 605, startPoint y: 297, endPoint x: 604, endPoint y: 313, distance: 15.8
click at [604, 313] on div "X X X X X X X X X X X X X X X X X X X X X X X X X X X X X X X X X X X X X X X X…" at bounding box center [651, 238] width 193 height 298
drag, startPoint x: 605, startPoint y: 135, endPoint x: 620, endPoint y: 115, distance: 25.9
click at [620, 115] on div "X X X X X X X X X X X X X X X X X X X X X X X X X X X X X X X X X X X X X X X X…" at bounding box center [651, 238] width 193 height 298
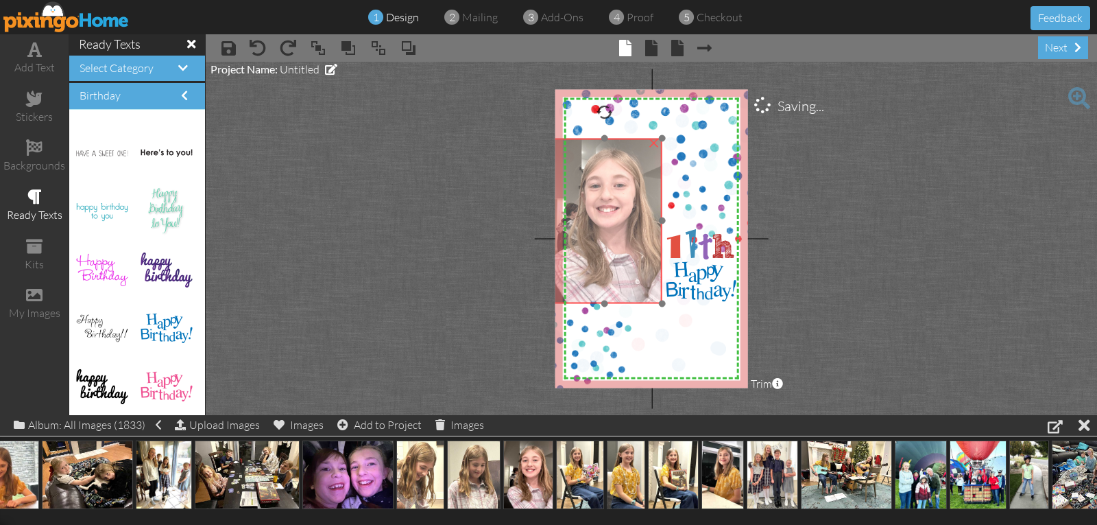
click at [610, 191] on img at bounding box center [601, 220] width 119 height 165
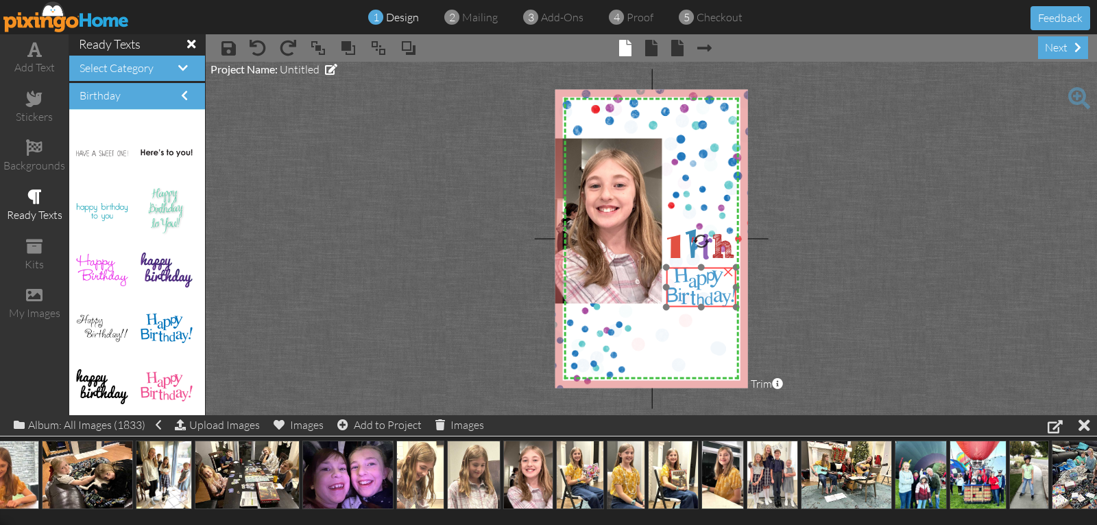
click at [692, 289] on img at bounding box center [701, 287] width 70 height 40
click at [683, 256] on span "1" at bounding box center [675, 252] width 22 height 38
click at [814, 278] on project-studio-wrapper "X X X X X X X X X X X X X X X X X X X X X X X X X X X X X X X X X X X X X X X X…" at bounding box center [651, 238] width 891 height 353
click at [28, 60] on div "add text" at bounding box center [34, 68] width 69 height 16
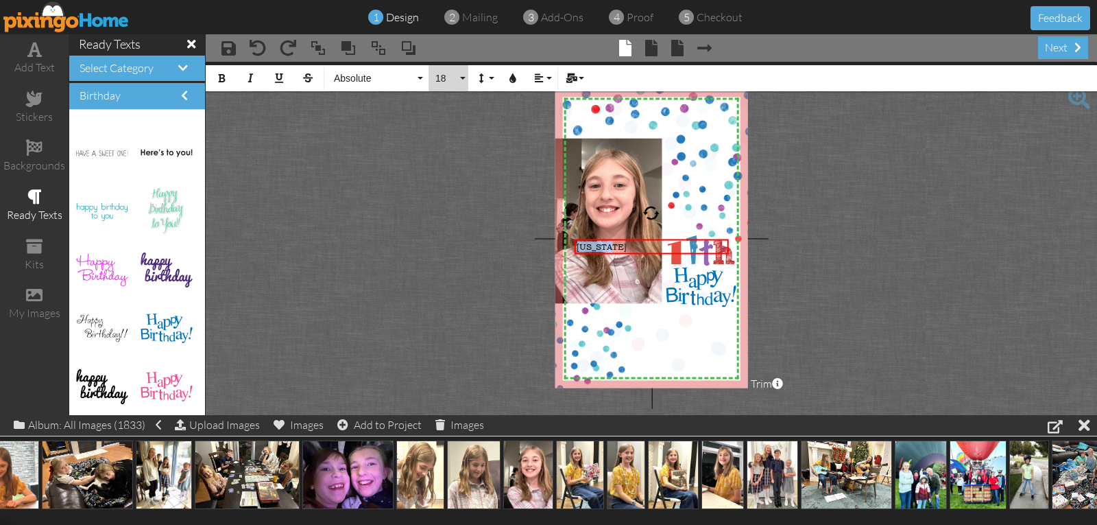
click at [442, 78] on span "18" at bounding box center [445, 79] width 23 height 12
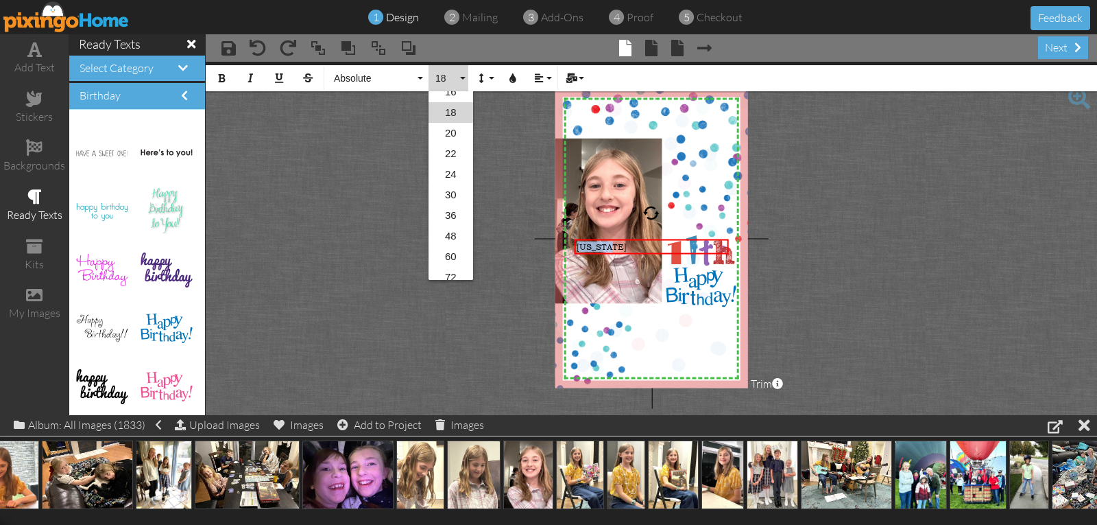
scroll to position [223, 0]
click at [451, 249] on link "72" at bounding box center [451, 249] width 45 height 21
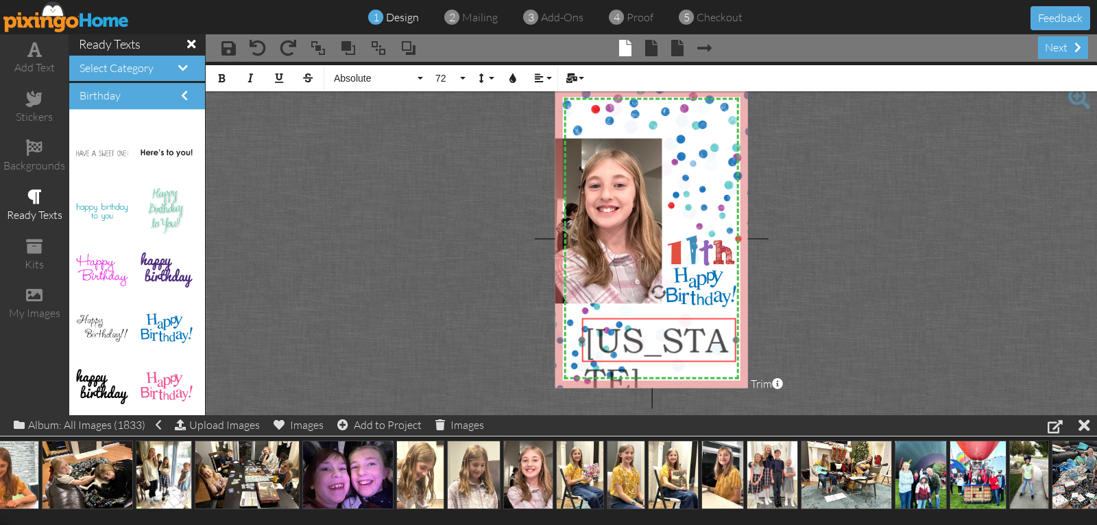
drag, startPoint x: 644, startPoint y: 239, endPoint x: 652, endPoint y: 317, distance: 79.2
click at [652, 317] on div "​ Georgia ​" at bounding box center [659, 360] width 154 height 86
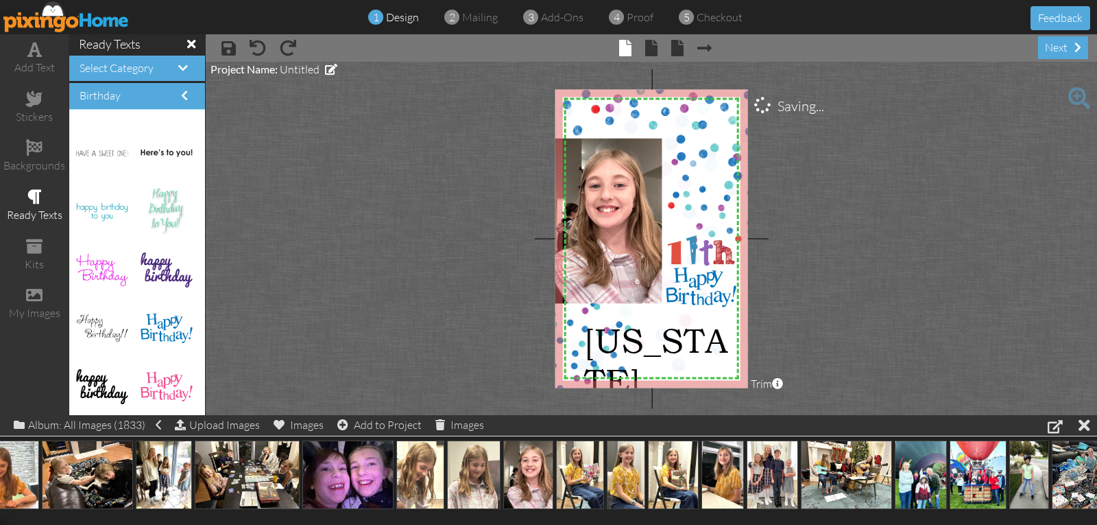
click at [791, 283] on project-studio-wrapper "X X X X X X X X X X X X X X X X X X X X X X X X X X X X X X X X X X X X X X X X…" at bounding box center [651, 238] width 891 height 353
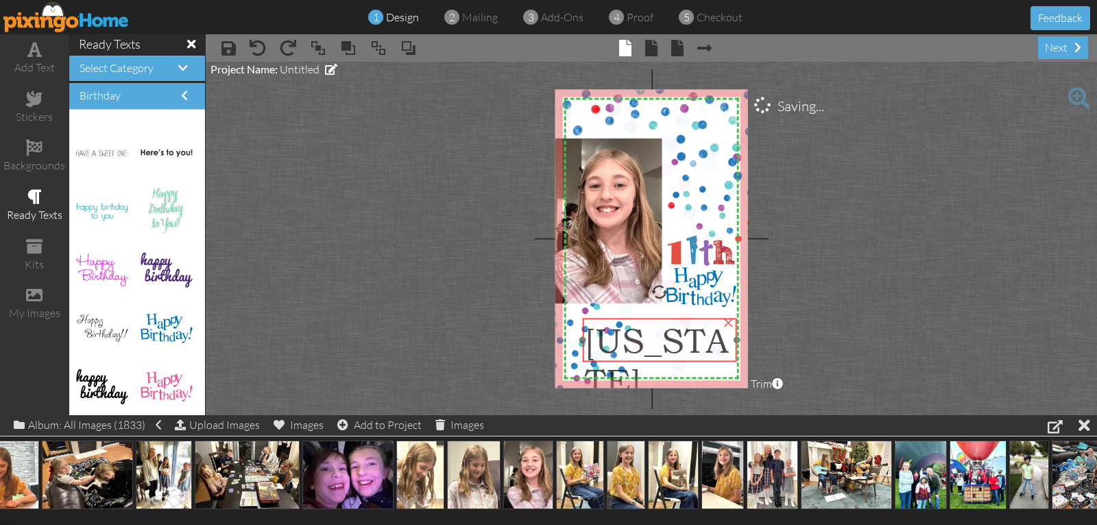
click at [632, 341] on span "Georgia" at bounding box center [657, 360] width 144 height 81
click at [612, 341] on span "Georgia" at bounding box center [657, 360] width 144 height 81
click at [613, 340] on span "Georgia" at bounding box center [655, 360] width 144 height 81
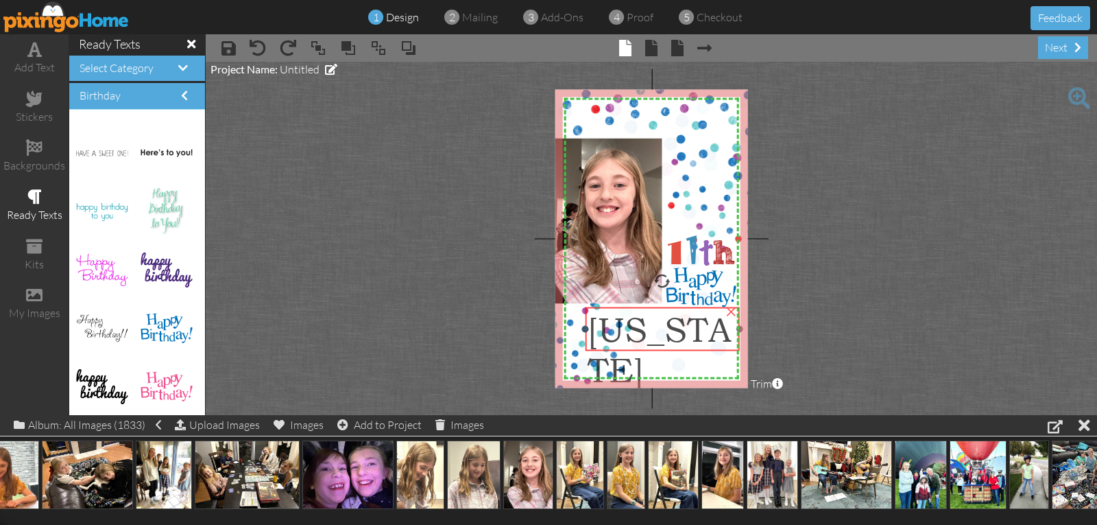
drag, startPoint x: 630, startPoint y: 335, endPoint x: 633, endPoint y: 325, distance: 10.6
click at [633, 325] on span "Georgia" at bounding box center [660, 349] width 144 height 81
click at [595, 324] on span "Georgia" at bounding box center [660, 349] width 144 height 81
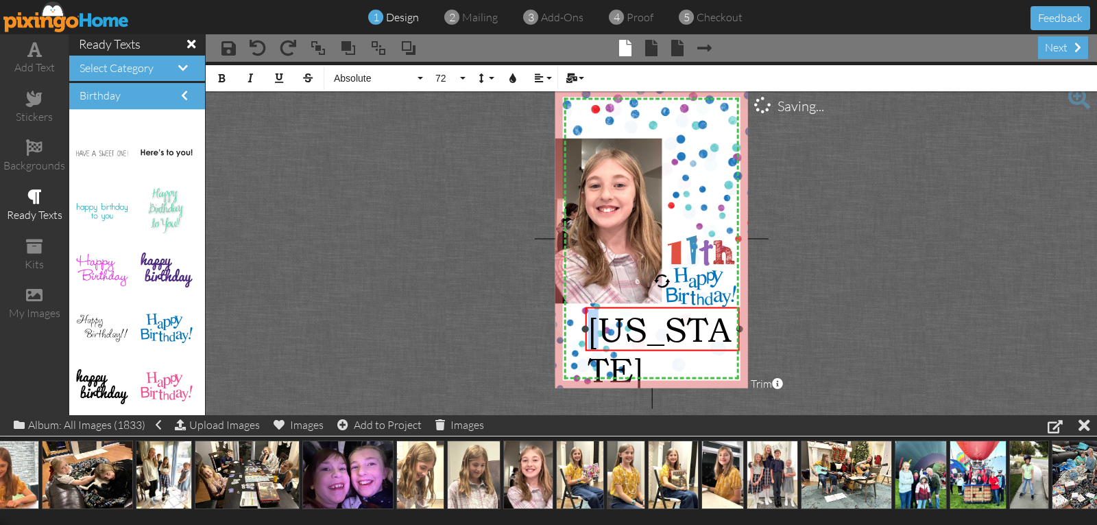
drag, startPoint x: 590, startPoint y: 330, endPoint x: 614, endPoint y: 334, distance: 24.9
click at [614, 334] on span "Georgia" at bounding box center [660, 349] width 144 height 81
click at [365, 78] on span "Absolute" at bounding box center [374, 79] width 82 height 12
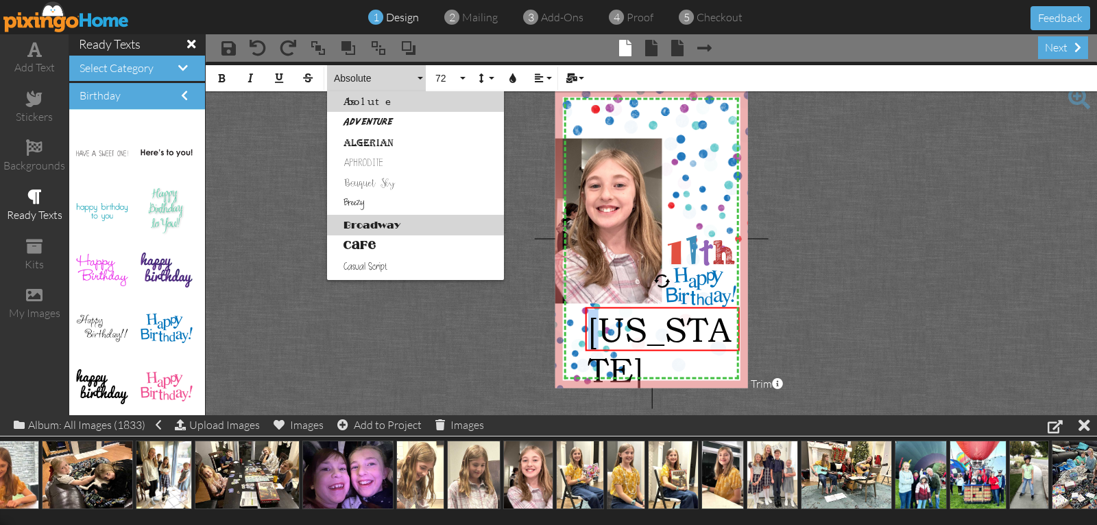
click at [386, 224] on link "Broadway" at bounding box center [415, 225] width 177 height 21
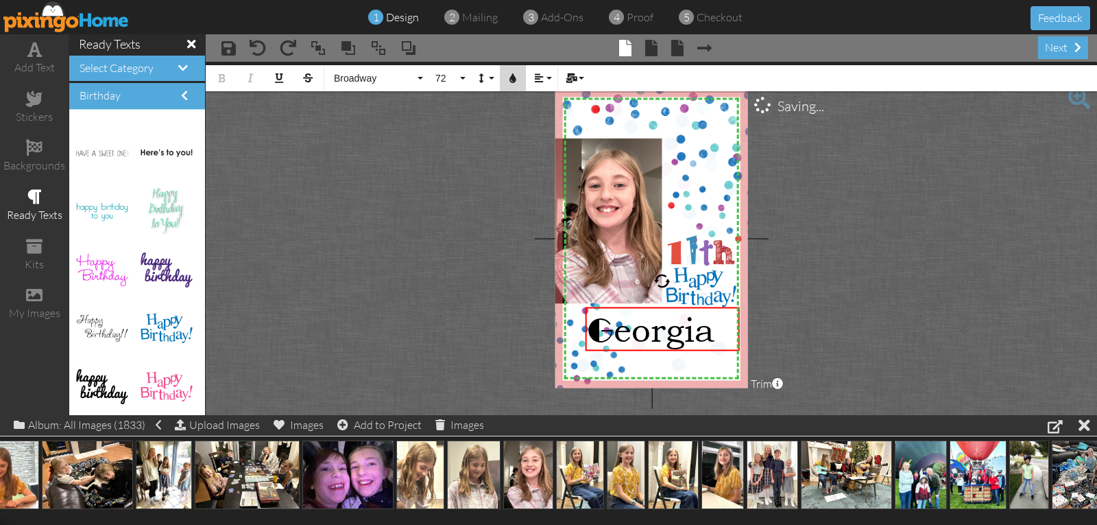
click at [517, 79] on icon "button" at bounding box center [513, 78] width 10 height 10
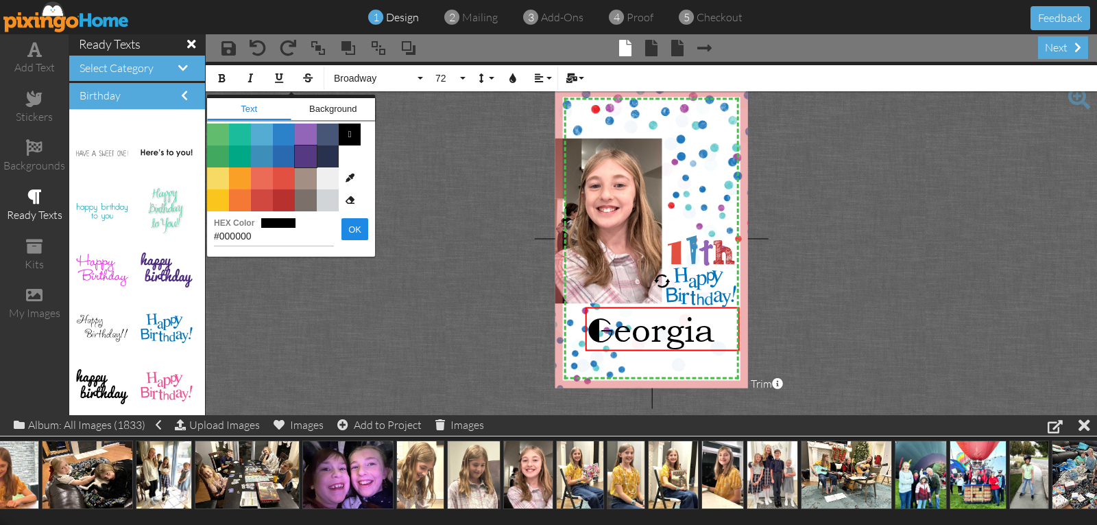
click at [311, 158] on span "Color #553982" at bounding box center [306, 156] width 22 height 22
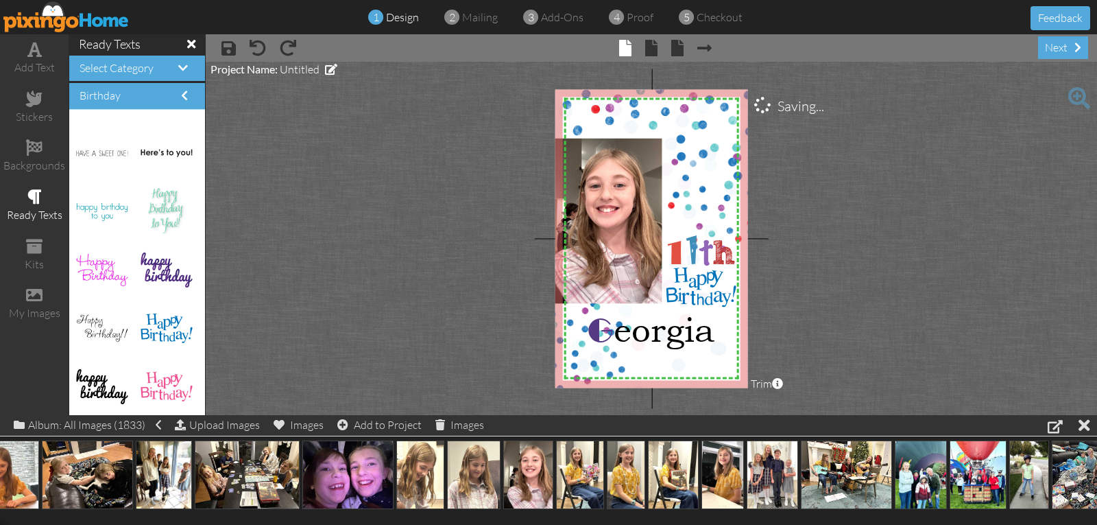
click at [783, 267] on project-studio-wrapper "X X X X X X X X X X X X X X X X X X X X X X X X X X X X X X X X X X X X X X X X…" at bounding box center [651, 238] width 891 height 353
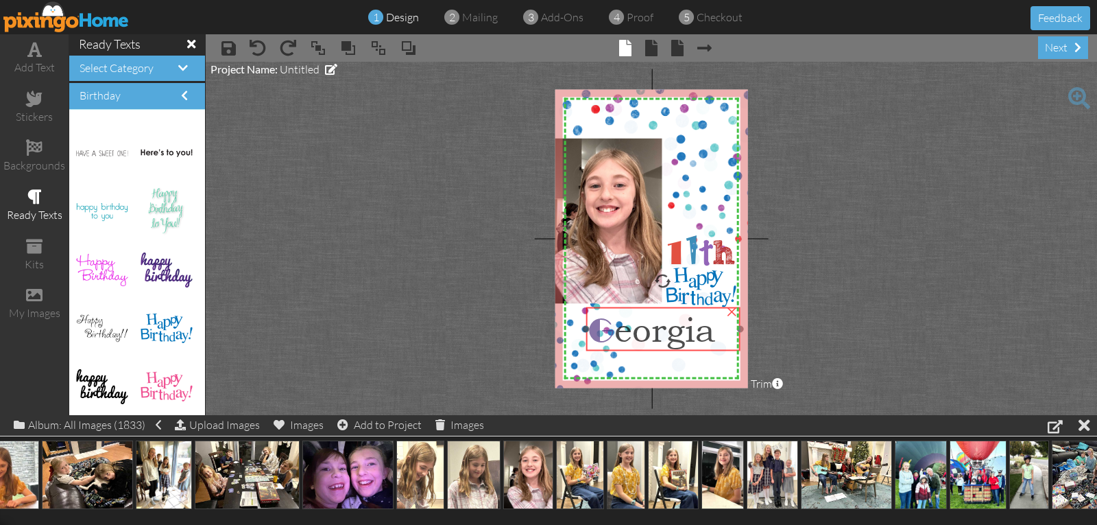
click at [601, 333] on span "G" at bounding box center [601, 330] width 26 height 38
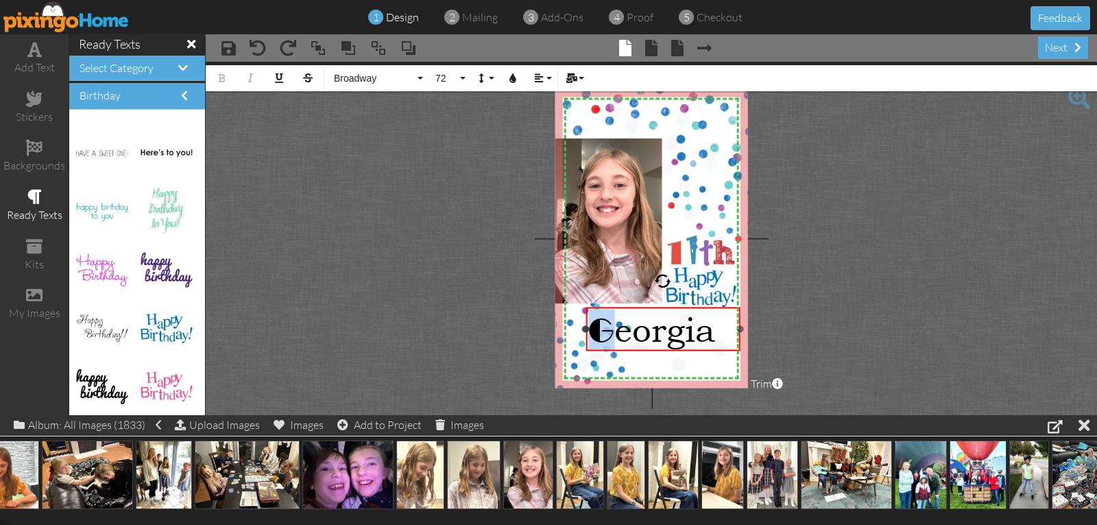
drag, startPoint x: 593, startPoint y: 329, endPoint x: 612, endPoint y: 332, distance: 19.4
click at [612, 332] on span "G" at bounding box center [601, 330] width 26 height 38
click at [365, 79] on span "Broadway" at bounding box center [374, 79] width 82 height 12
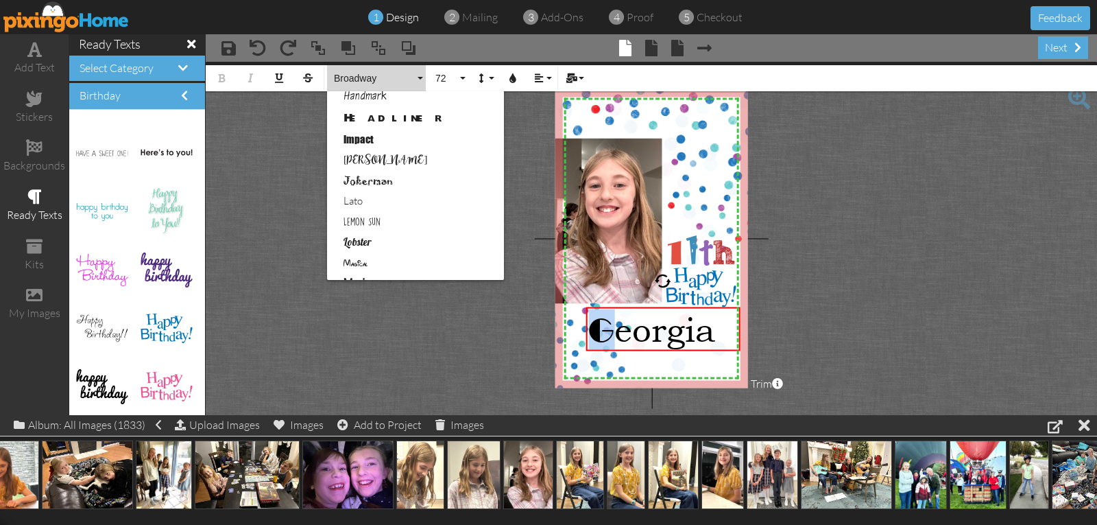
scroll to position [383, 0]
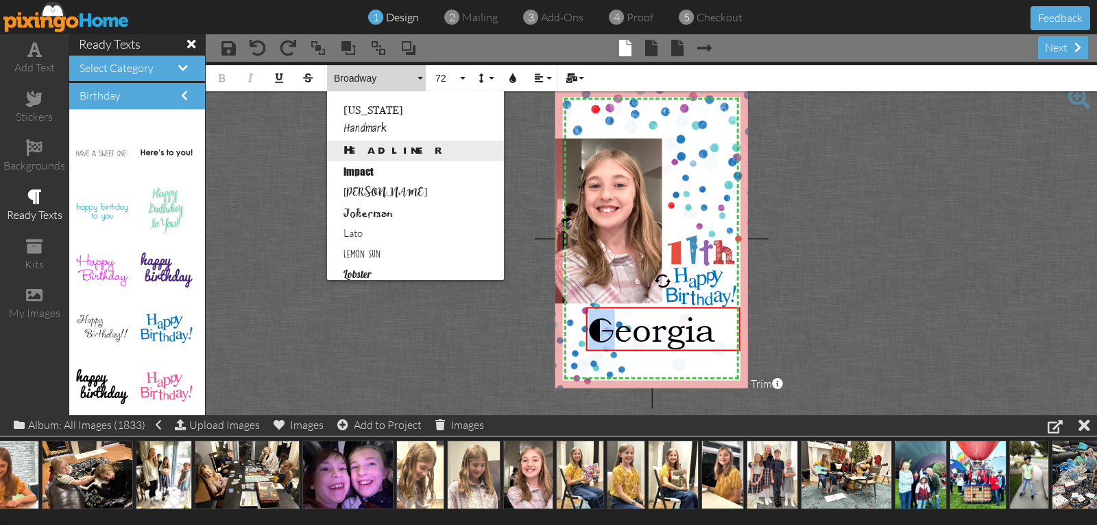
click at [385, 149] on link "Headliner" at bounding box center [415, 151] width 177 height 21
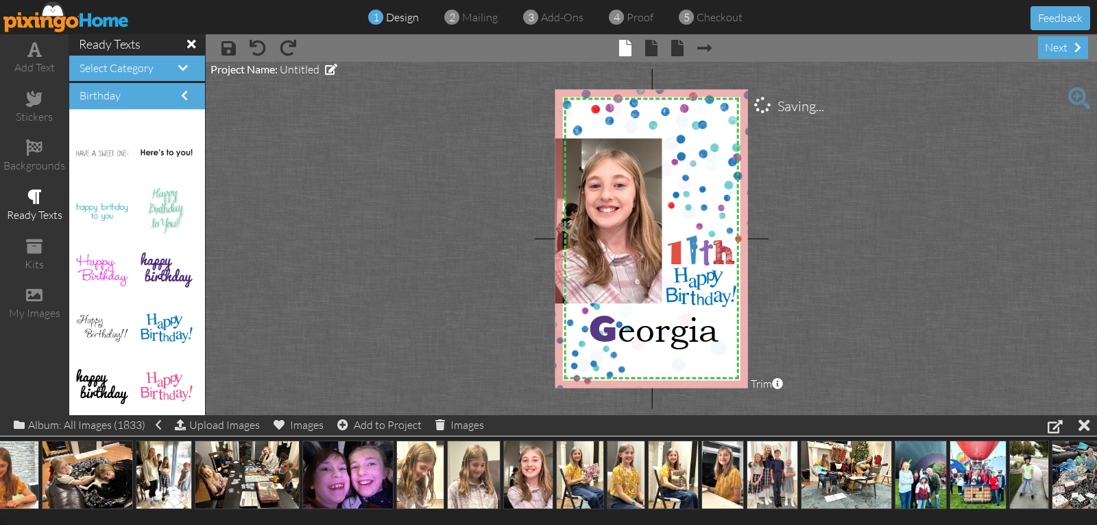
click at [384, 158] on project-studio-wrapper "X X X X X X X X X X X X X X X X X X X X X X X X X X X X X X X X X X X X X X X X…" at bounding box center [651, 238] width 891 height 353
click at [628, 337] on span "G eorgia" at bounding box center [653, 329] width 130 height 40
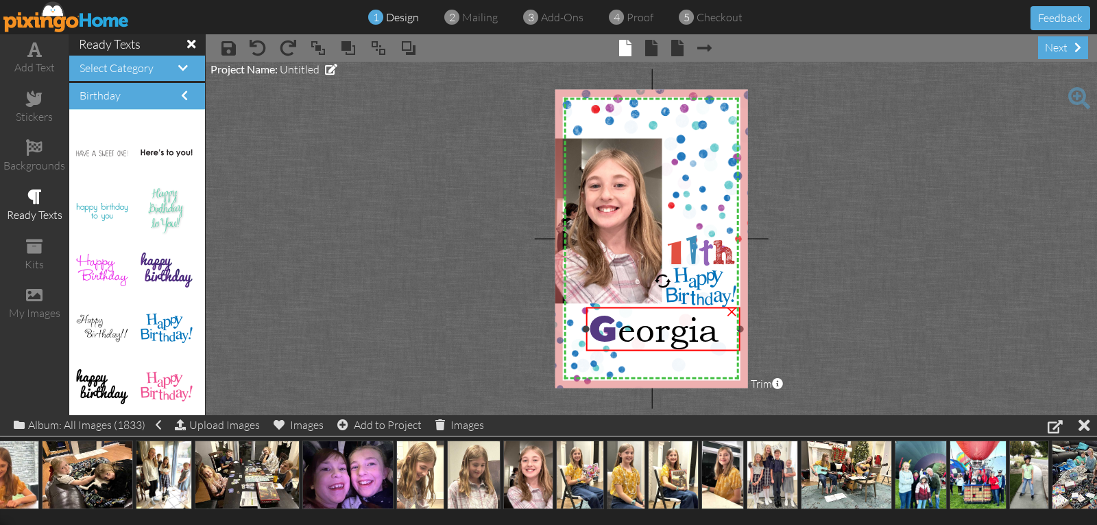
click at [626, 336] on span "G eorgia" at bounding box center [653, 329] width 130 height 40
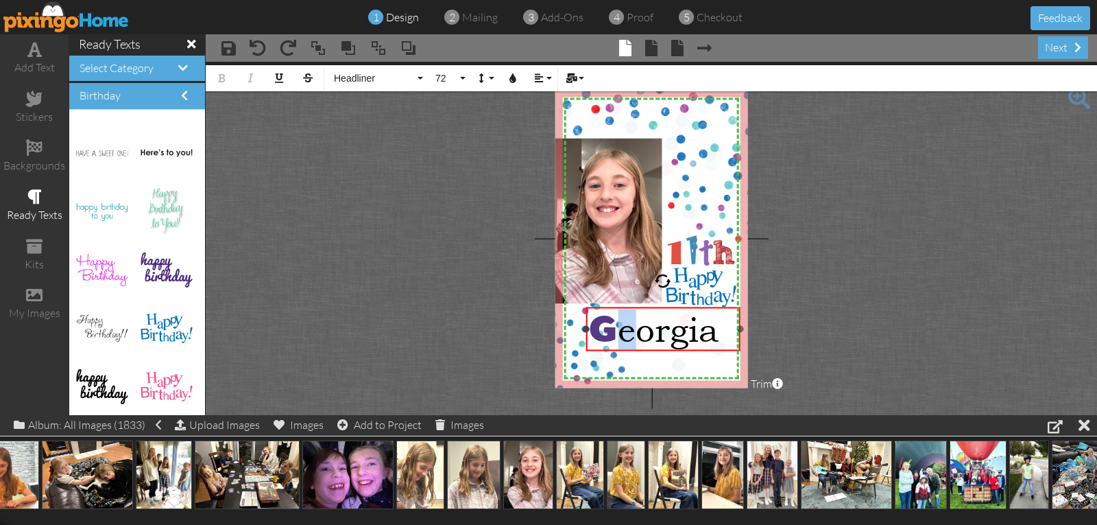
drag, startPoint x: 620, startPoint y: 334, endPoint x: 633, endPoint y: 333, distance: 12.4
click at [633, 333] on span "G eorgia" at bounding box center [653, 329] width 130 height 40
click at [359, 80] on span "Absolute" at bounding box center [374, 79] width 82 height 12
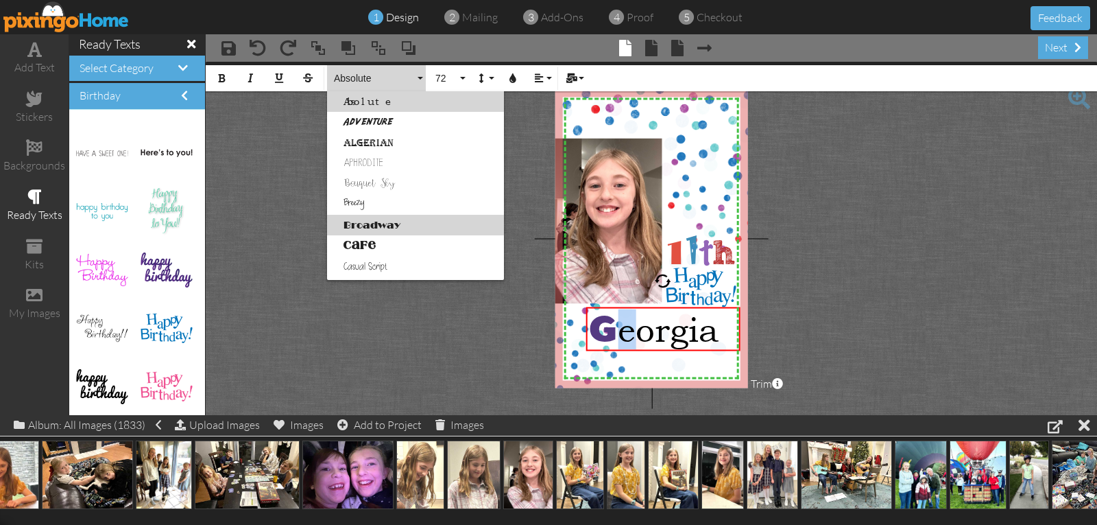
click at [363, 227] on link "Broadway" at bounding box center [415, 225] width 177 height 21
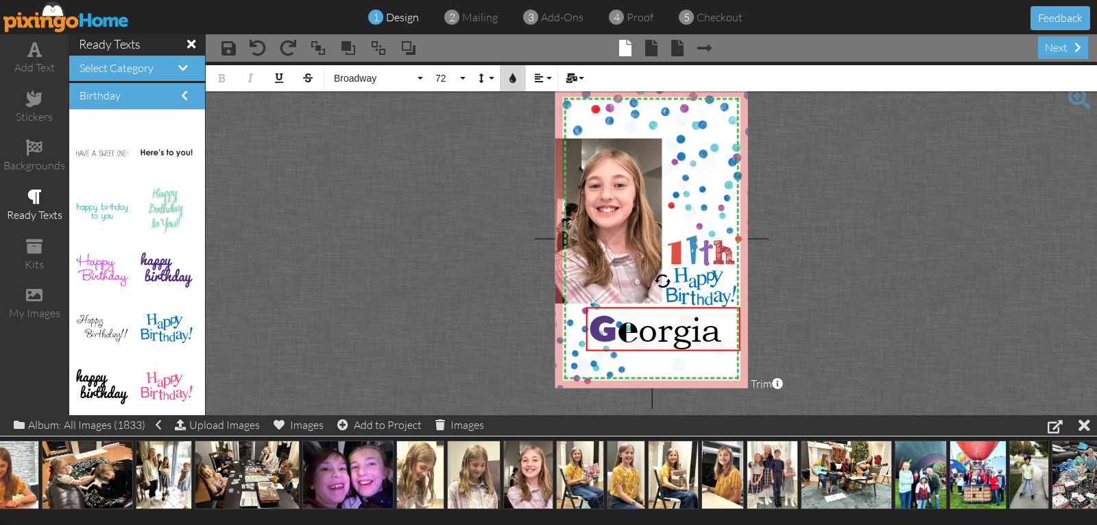
click at [517, 80] on icon "button" at bounding box center [513, 78] width 10 height 10
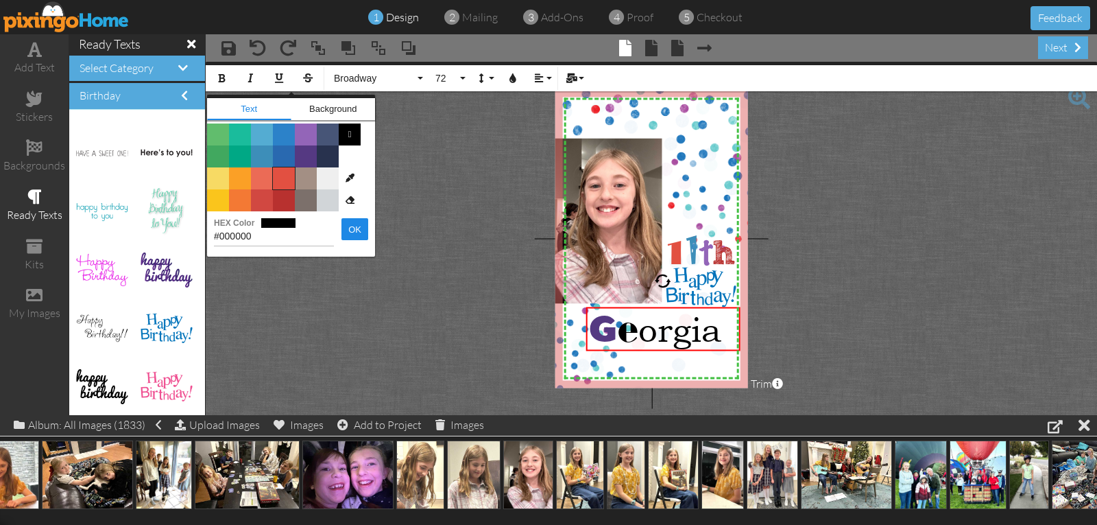
click at [284, 181] on span "Color #E25041" at bounding box center [284, 178] width 22 height 22
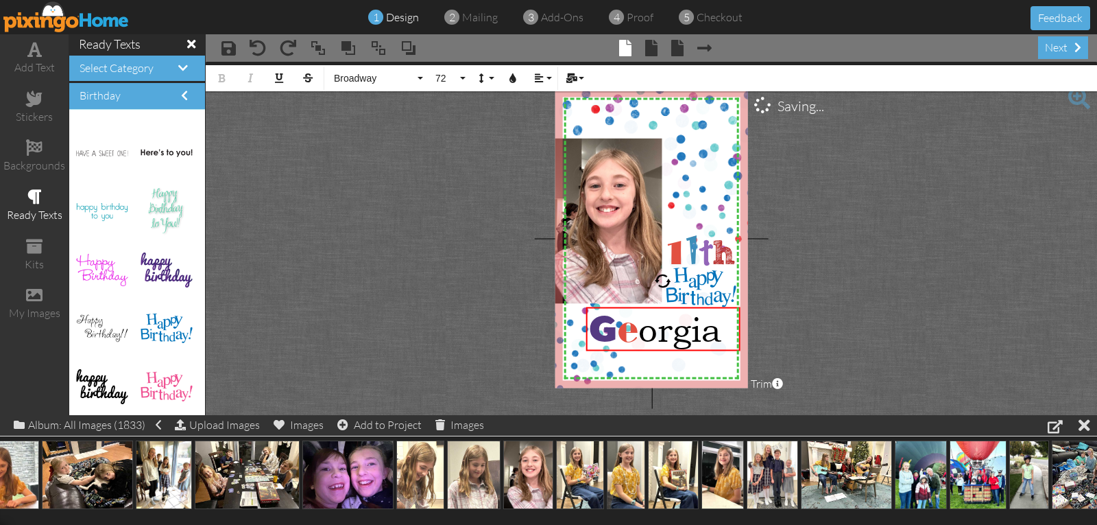
click at [351, 180] on project-studio-wrapper "X X X X X X X X X X X X X X X X X X X X X X X X X X X X X X X X X X X X X X X X…" at bounding box center [651, 238] width 891 height 353
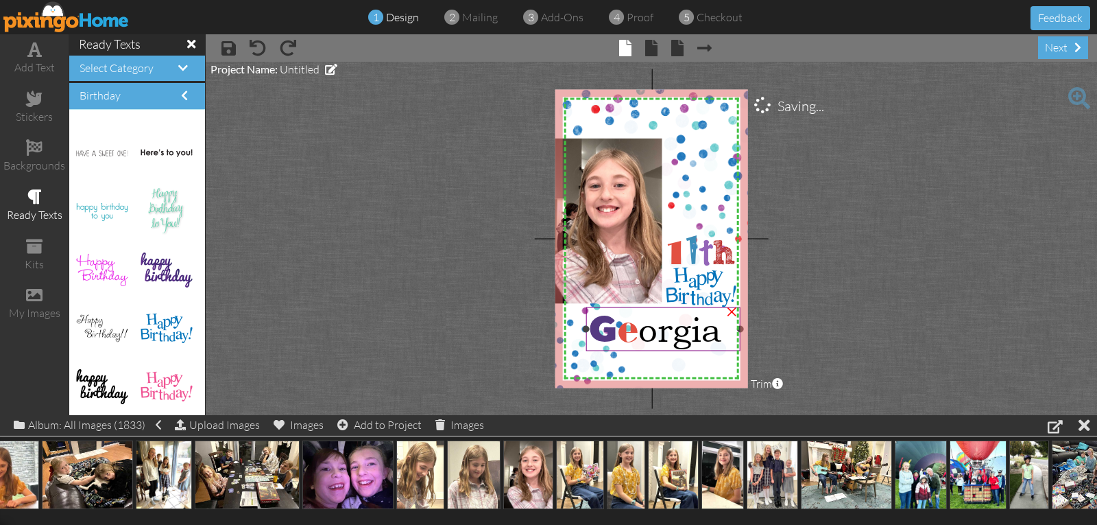
click at [650, 334] on span "G e orgia" at bounding box center [654, 329] width 133 height 40
click at [647, 335] on span "G e orgia" at bounding box center [654, 329] width 133 height 40
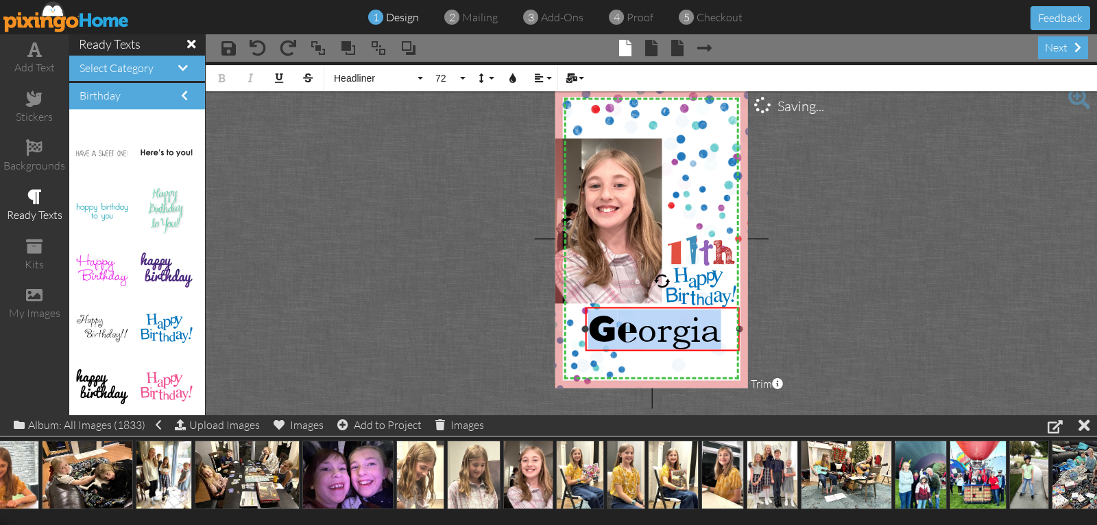
click at [647, 335] on span "G e orgia" at bounding box center [654, 329] width 133 height 40
click at [638, 334] on span "G e orgia" at bounding box center [654, 329] width 133 height 40
drag, startPoint x: 637, startPoint y: 334, endPoint x: 657, endPoint y: 333, distance: 19.9
click at [657, 333] on span "G e orgia" at bounding box center [654, 329] width 133 height 40
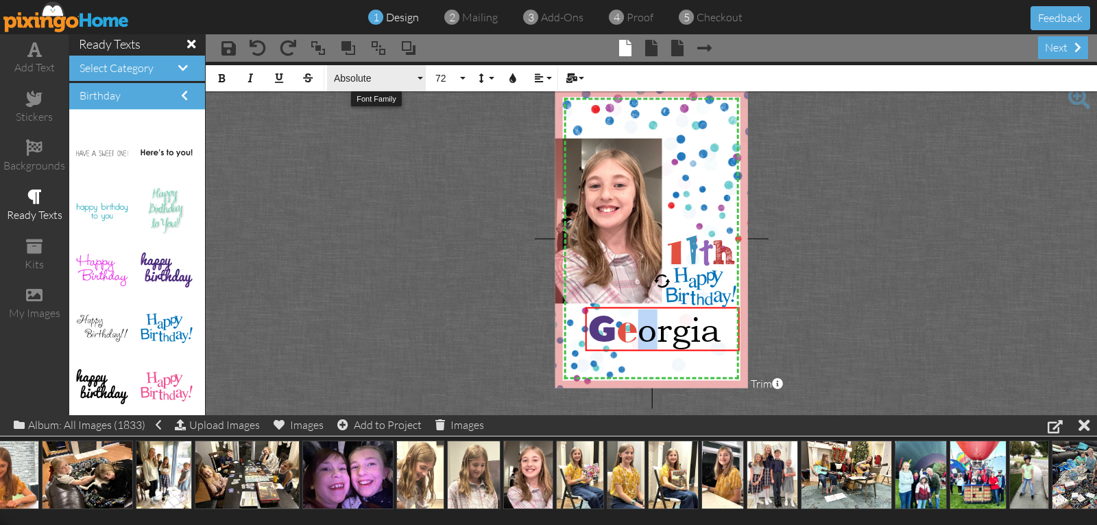
click at [357, 77] on span "Absolute" at bounding box center [374, 79] width 82 height 12
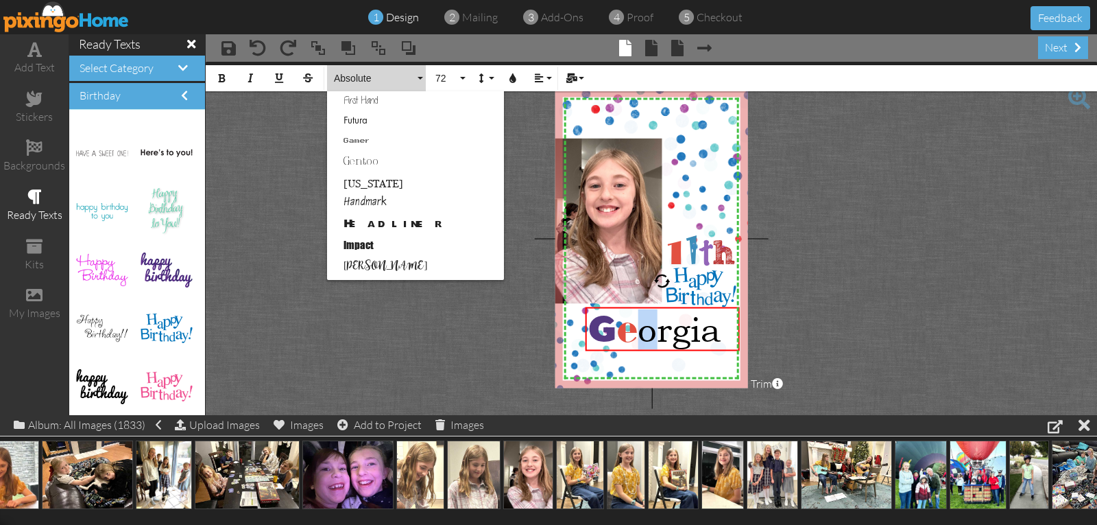
scroll to position [343, 0]
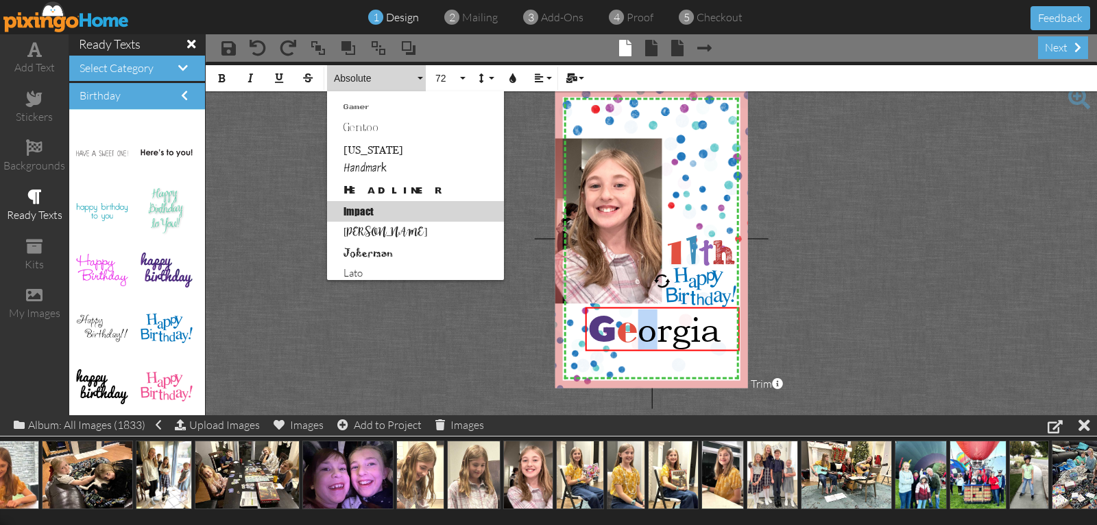
click at [357, 211] on link "Impact" at bounding box center [415, 211] width 177 height 21
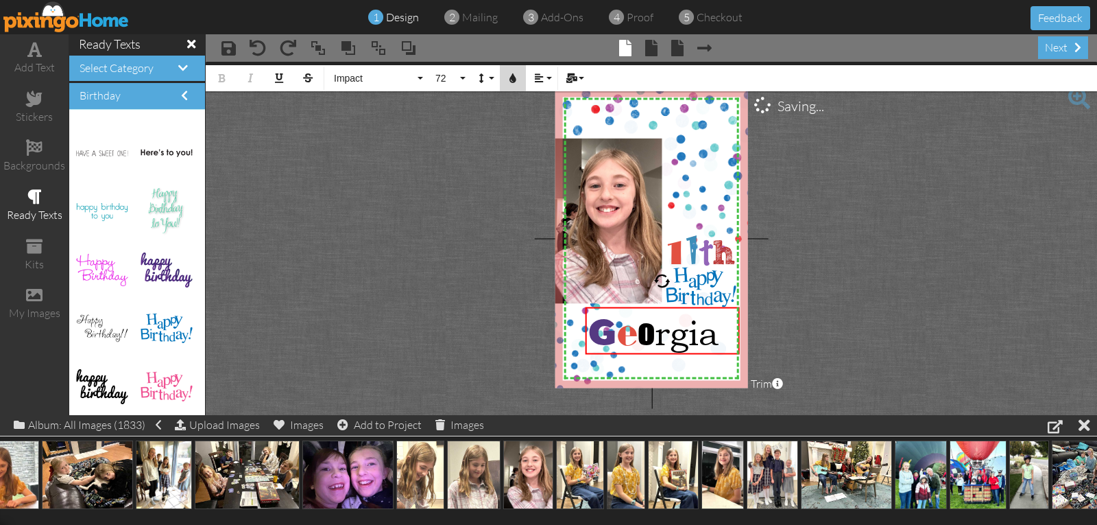
click at [517, 80] on icon "button" at bounding box center [513, 78] width 10 height 10
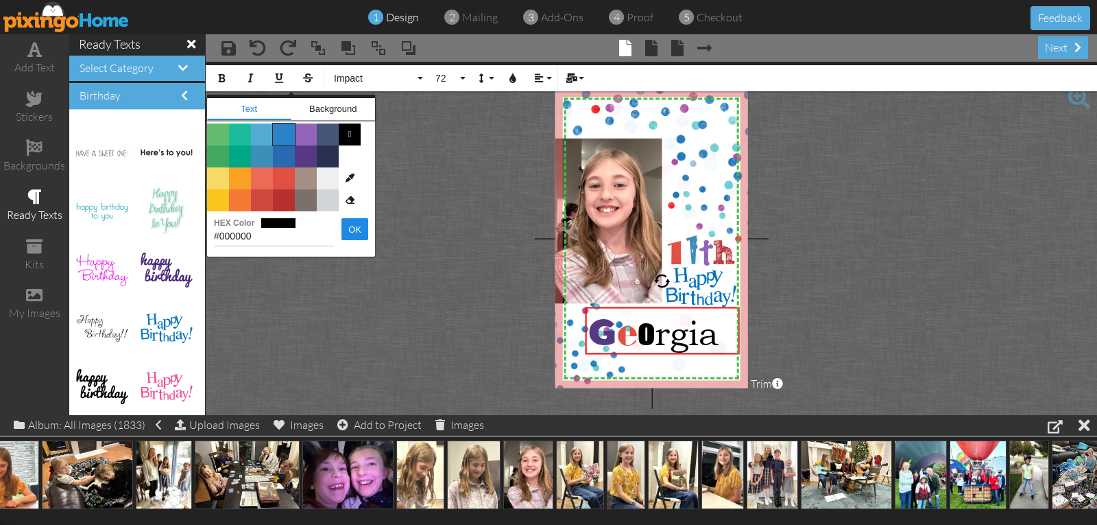
click at [289, 134] on span "Color #2C82C9" at bounding box center [284, 134] width 22 height 22
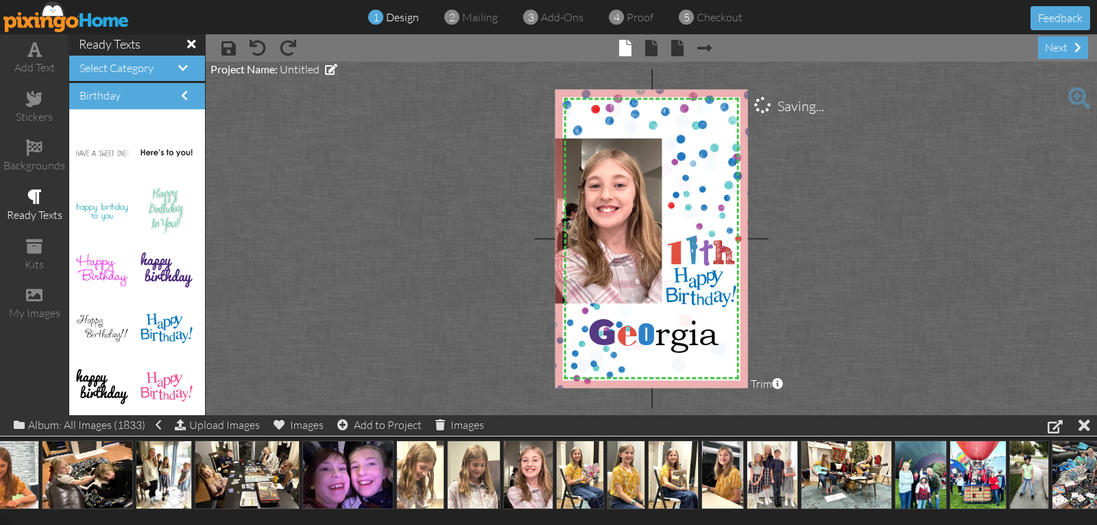
click at [417, 281] on project-studio-wrapper "X X X X X X X X X X X X X X X X X X X X X X X X X X X X X X X X X X X X X X X X…" at bounding box center [651, 238] width 891 height 353
click at [658, 335] on span "G e o rgia" at bounding box center [653, 333] width 131 height 40
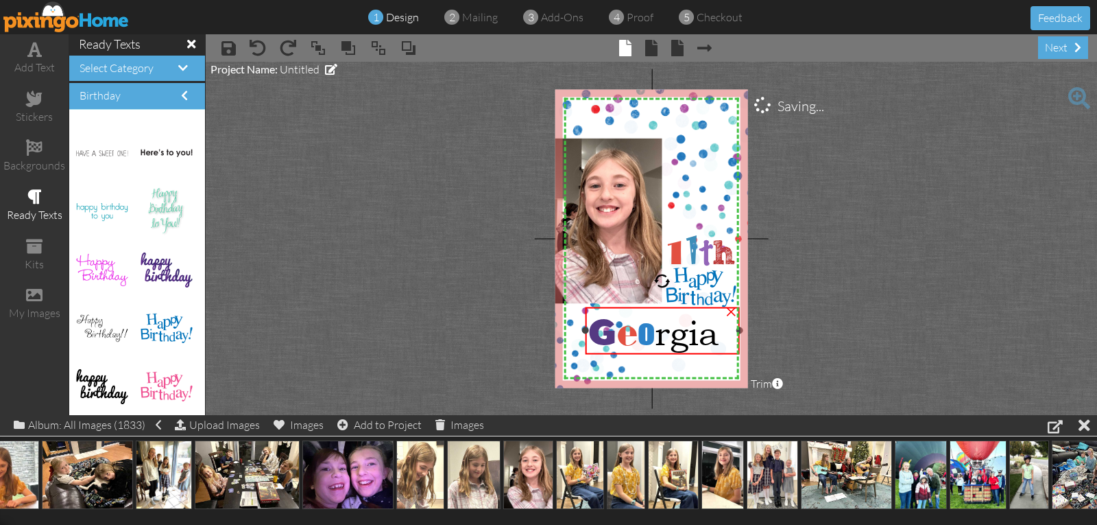
click at [658, 335] on span "G e o rgia" at bounding box center [653, 333] width 131 height 40
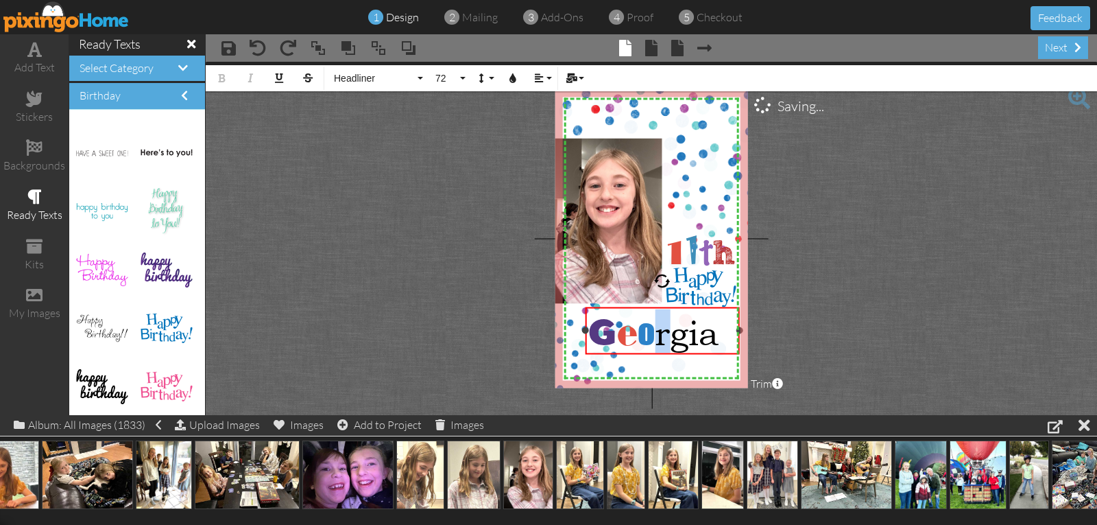
drag, startPoint x: 658, startPoint y: 335, endPoint x: 666, endPoint y: 339, distance: 9.2
click at [666, 339] on span "G e o rgia" at bounding box center [653, 333] width 131 height 40
click at [354, 75] on span "Absolute" at bounding box center [374, 79] width 82 height 12
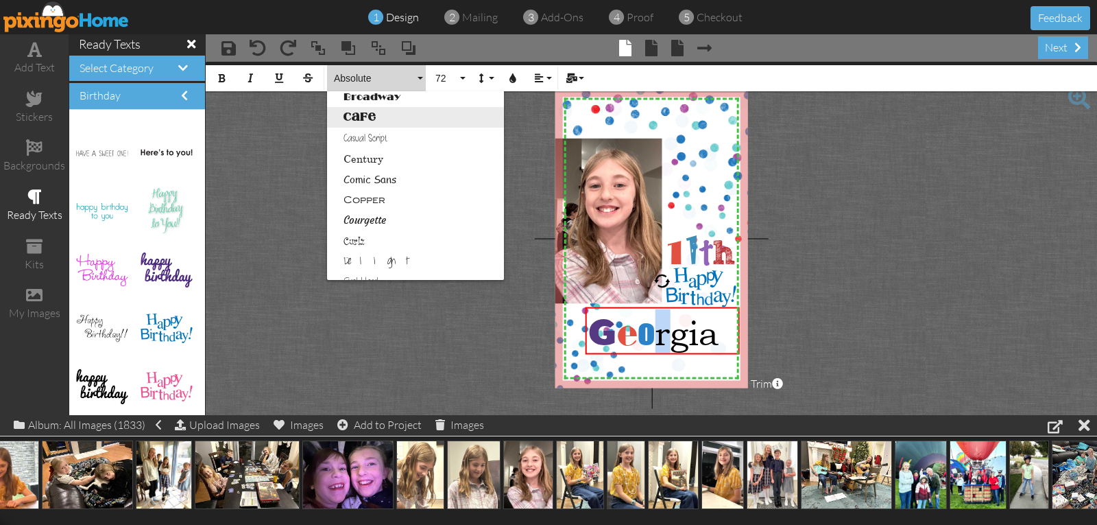
scroll to position [137, 0]
click at [364, 128] on link "Casual Script" at bounding box center [415, 129] width 177 height 21
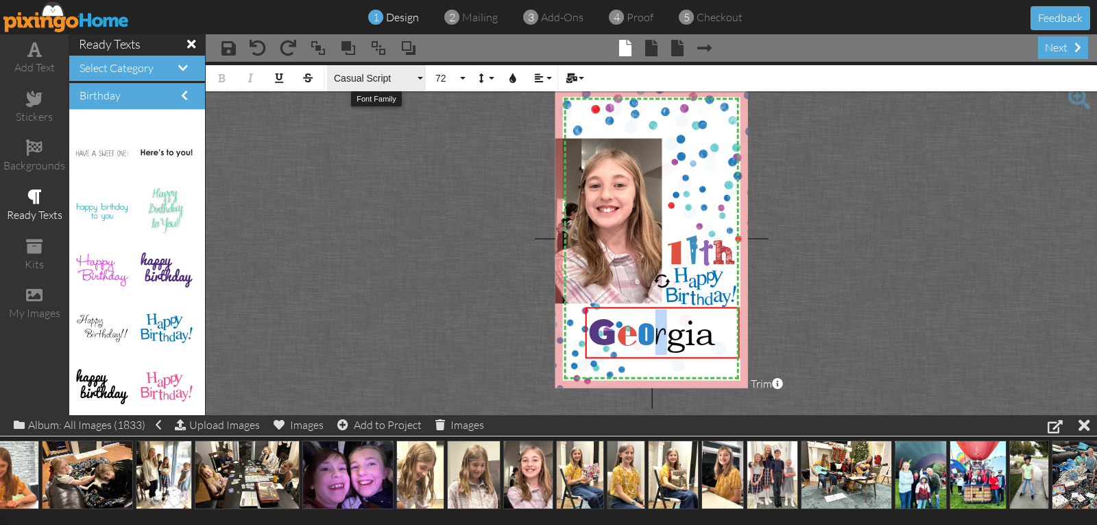
click at [356, 77] on span "Casual Script" at bounding box center [374, 79] width 82 height 12
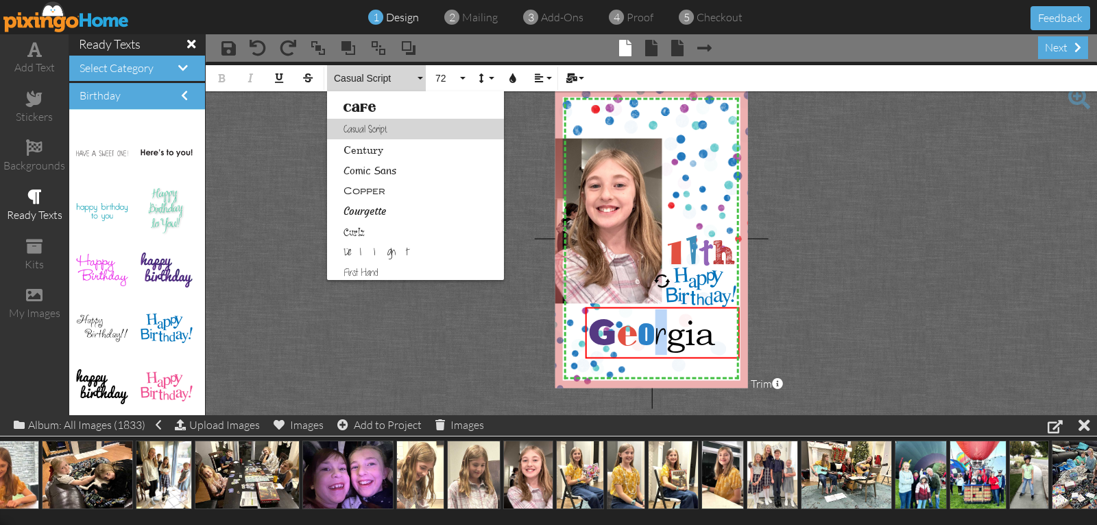
scroll to position [81, 0]
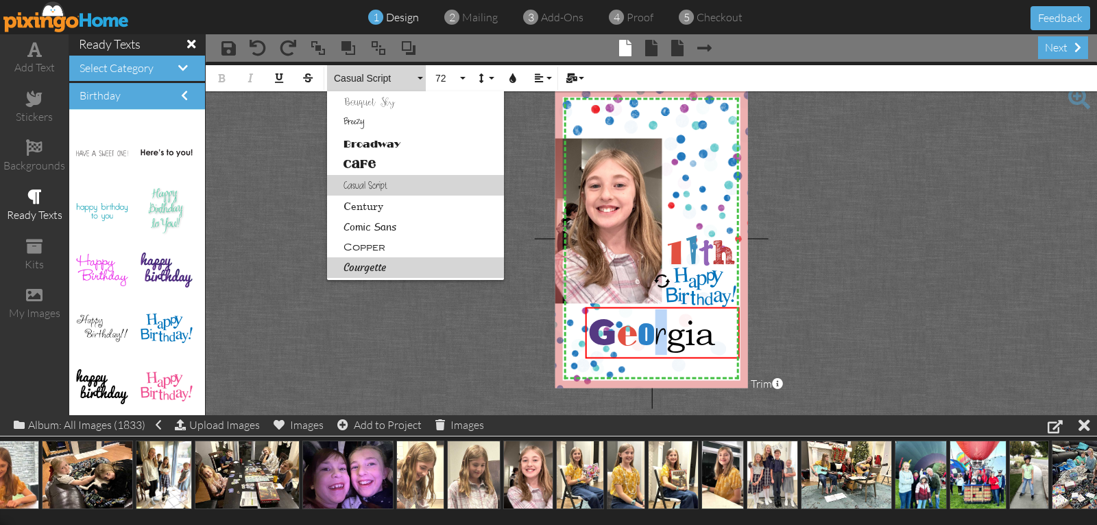
click at [362, 267] on link "Courgette" at bounding box center [415, 267] width 177 height 21
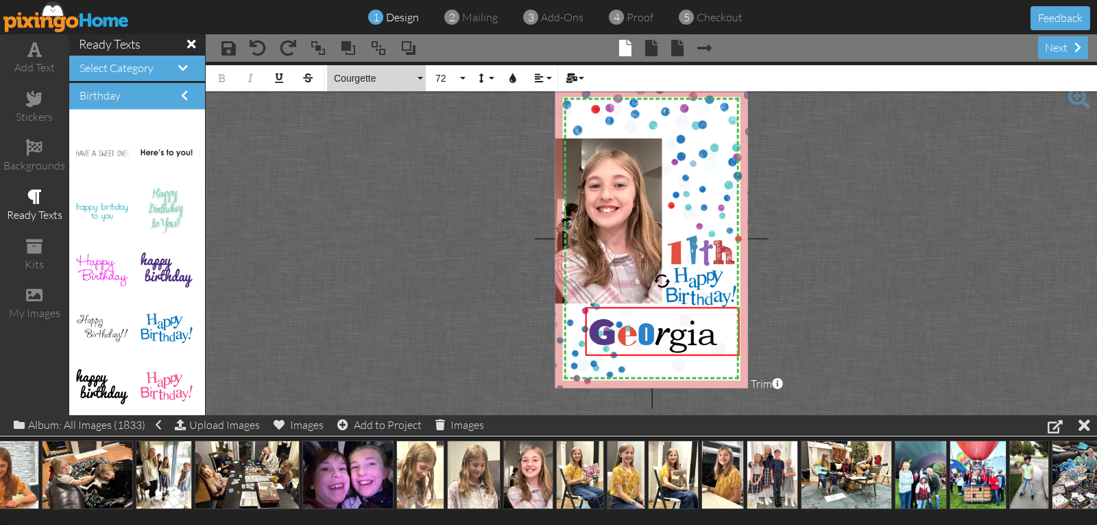
click at [352, 82] on span "Courgette" at bounding box center [374, 79] width 82 height 12
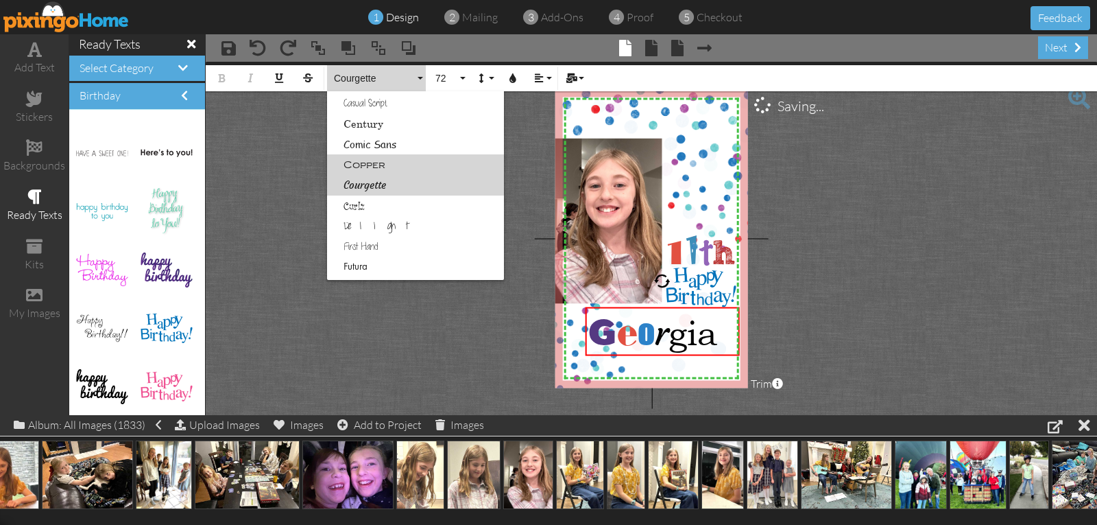
click at [363, 164] on link "Copper" at bounding box center [415, 164] width 177 height 21
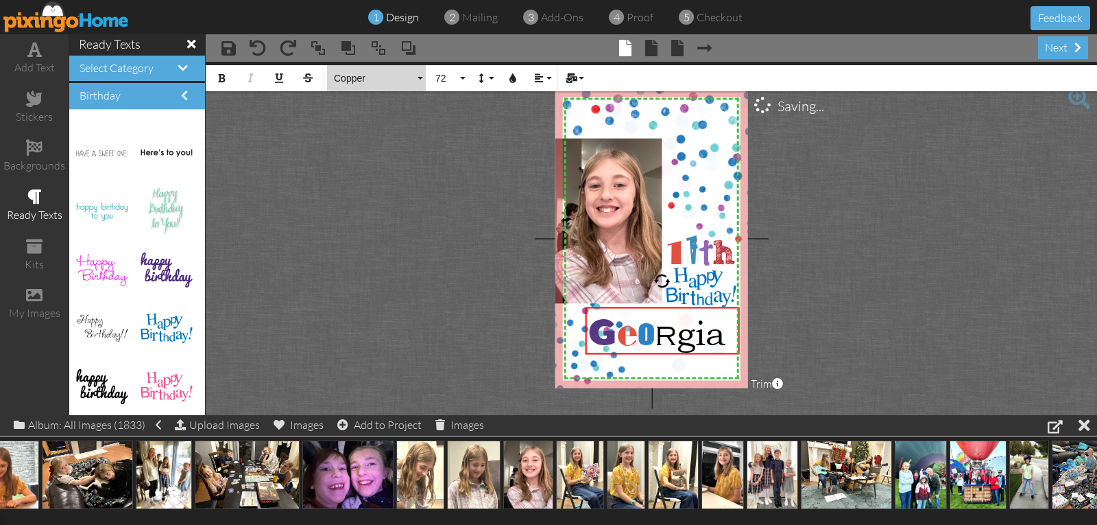
click at [348, 77] on span "Copper" at bounding box center [374, 79] width 82 height 12
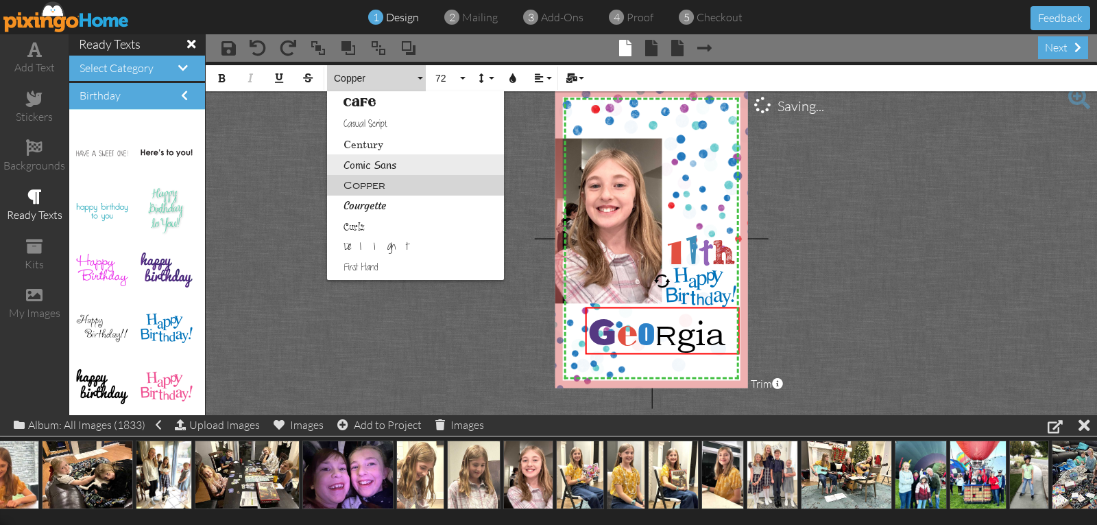
click at [357, 165] on link "Comic Sans" at bounding box center [415, 164] width 177 height 21
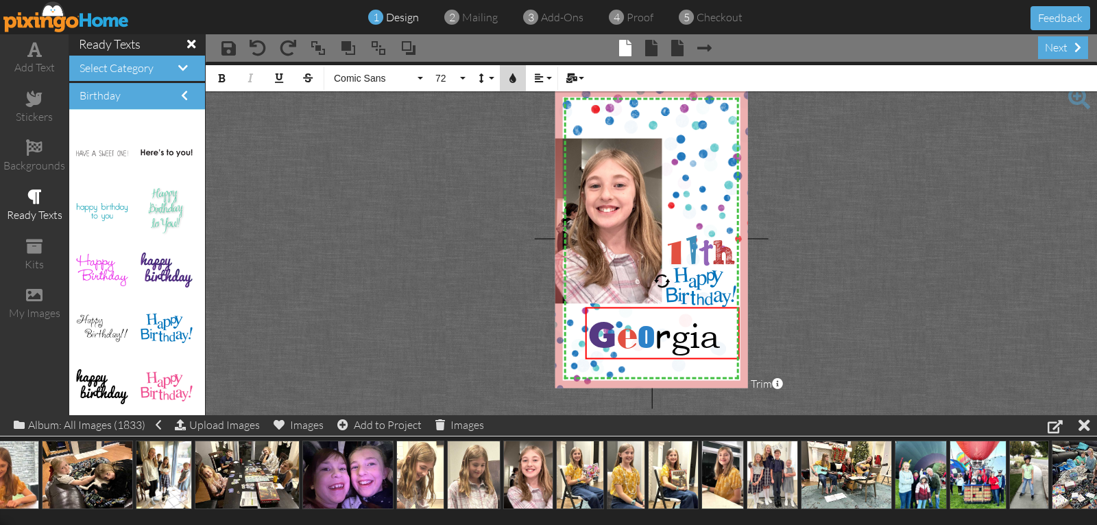
click at [513, 81] on icon "button" at bounding box center [513, 78] width 10 height 10
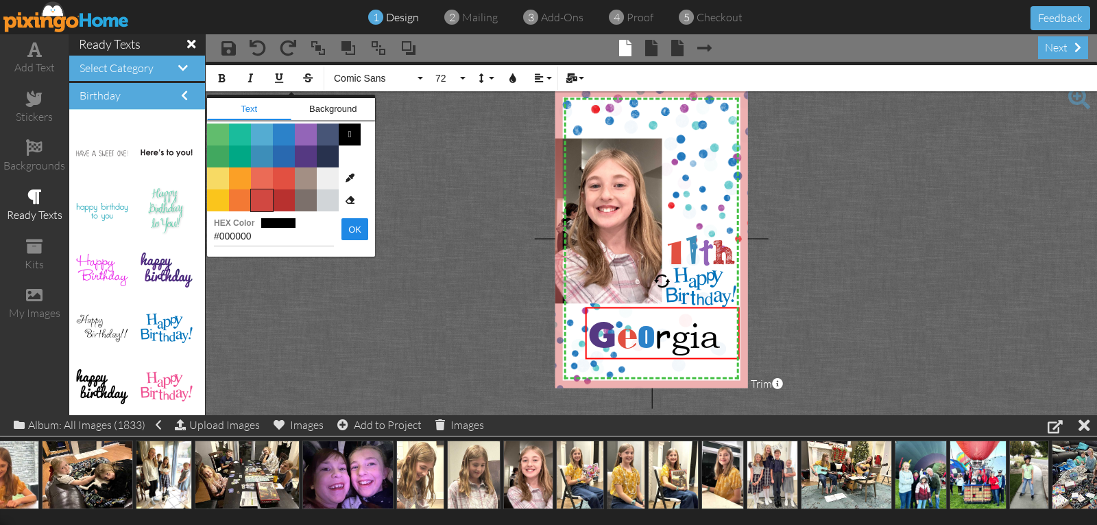
click at [258, 196] on span "Color #D14841" at bounding box center [262, 200] width 22 height 22
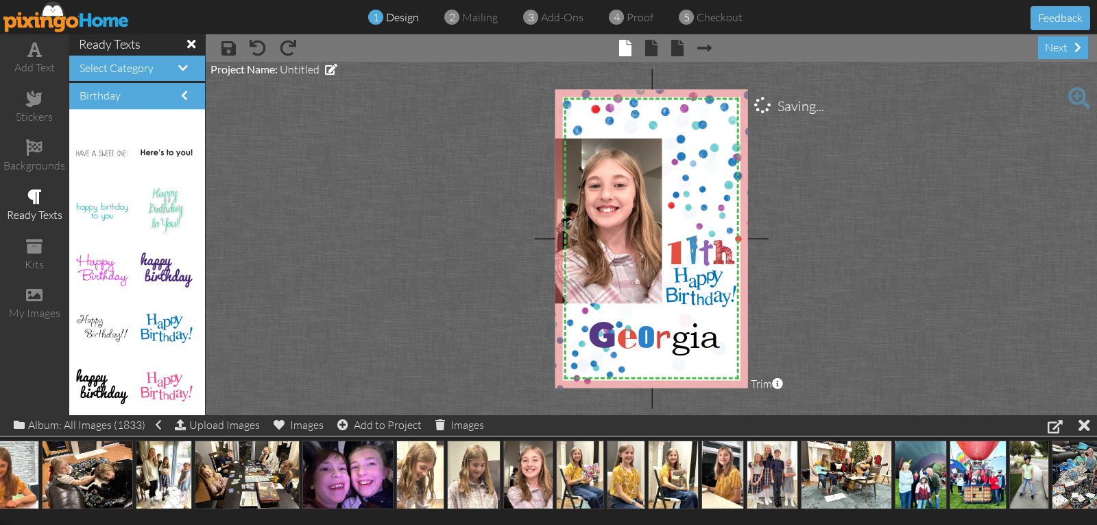
click at [372, 195] on project-studio-wrapper "X X X X X X X X X X X X X X X X X X X X X X X X X X X X X X X X X X X X X X X X…" at bounding box center [651, 238] width 891 height 353
click at [684, 343] on span "G e o r gia" at bounding box center [654, 335] width 132 height 40
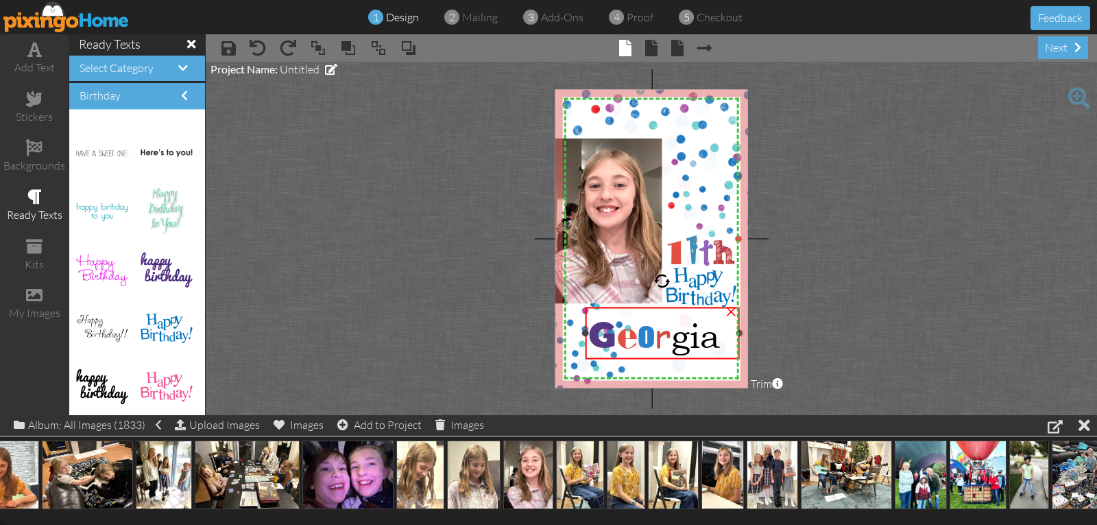
click at [684, 343] on span "G e o r gia" at bounding box center [654, 335] width 132 height 40
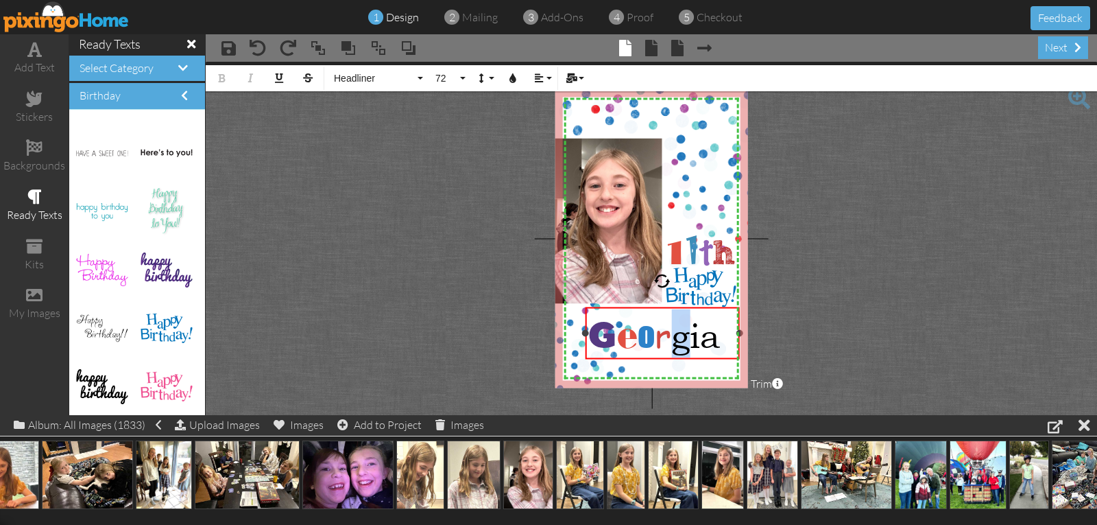
drag, startPoint x: 673, startPoint y: 345, endPoint x: 687, endPoint y: 349, distance: 14.3
click at [687, 349] on span "G e o r gia" at bounding box center [654, 335] width 132 height 40
click at [374, 80] on span "Absolute" at bounding box center [374, 79] width 82 height 12
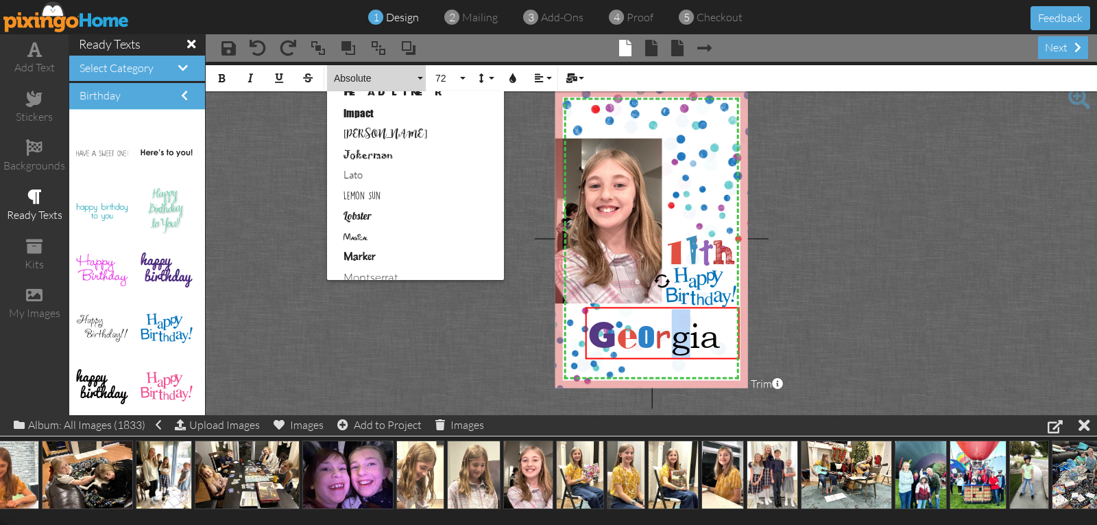
scroll to position [480, 0]
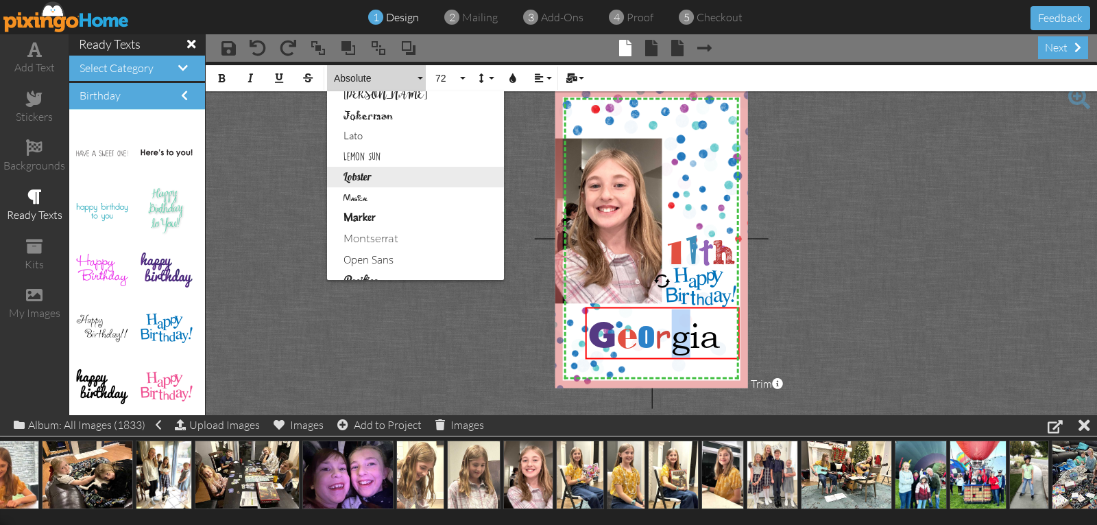
click at [356, 174] on link "Lobster" at bounding box center [415, 177] width 177 height 21
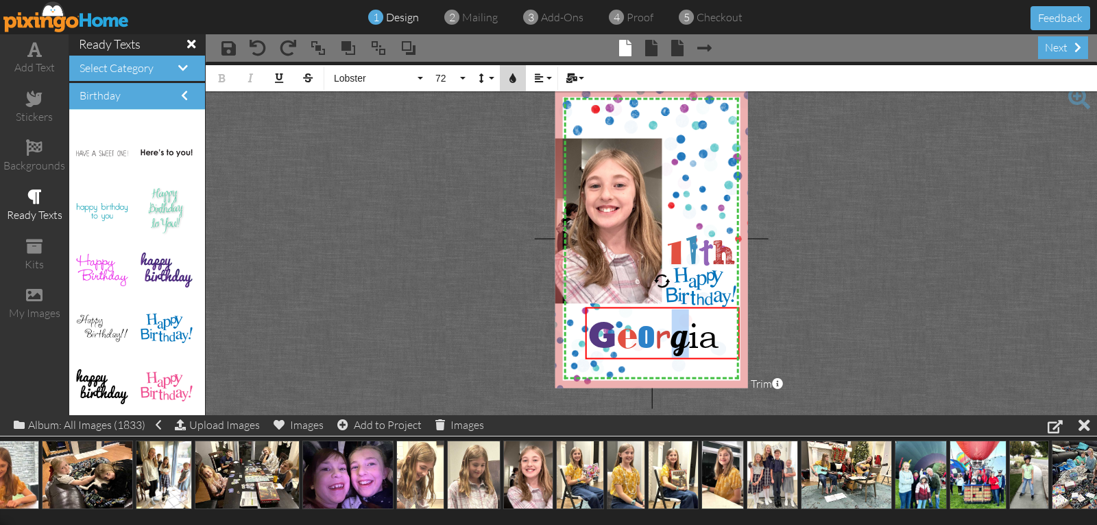
click at [514, 77] on icon "button" at bounding box center [513, 78] width 10 height 10
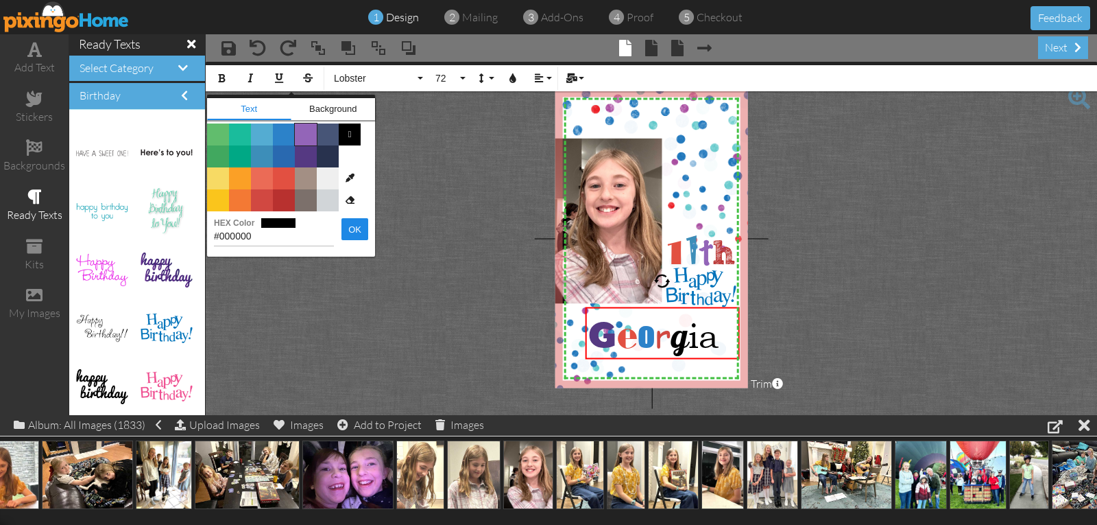
click at [310, 138] on span "Color #9365B8" at bounding box center [306, 134] width 22 height 22
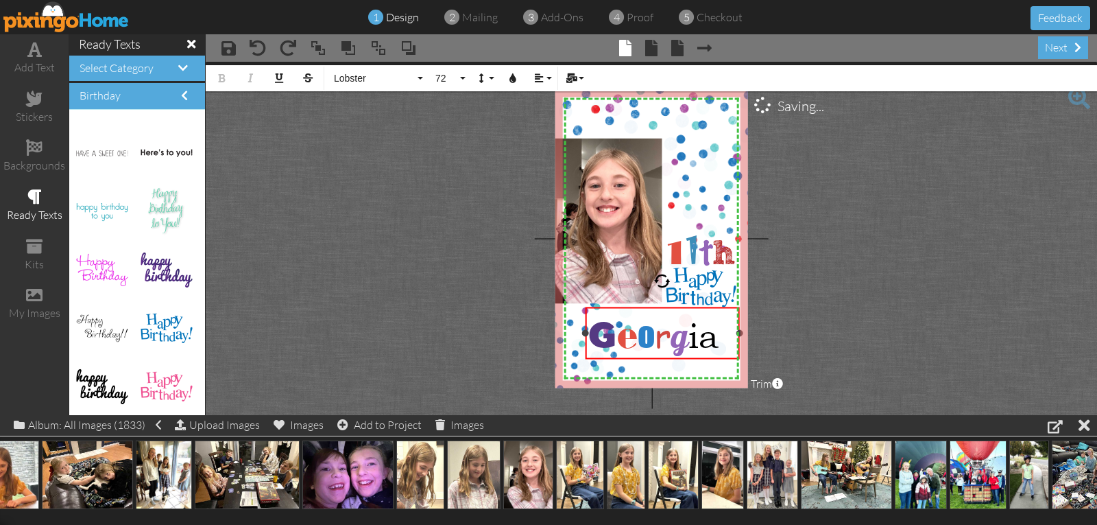
click at [690, 348] on span "G e o r g ia" at bounding box center [653, 335] width 131 height 40
drag, startPoint x: 689, startPoint y: 339, endPoint x: 698, endPoint y: 338, distance: 8.9
click at [698, 338] on span "G e o r g ia" at bounding box center [653, 335] width 131 height 40
click at [359, 80] on span "Absolute" at bounding box center [374, 79] width 82 height 12
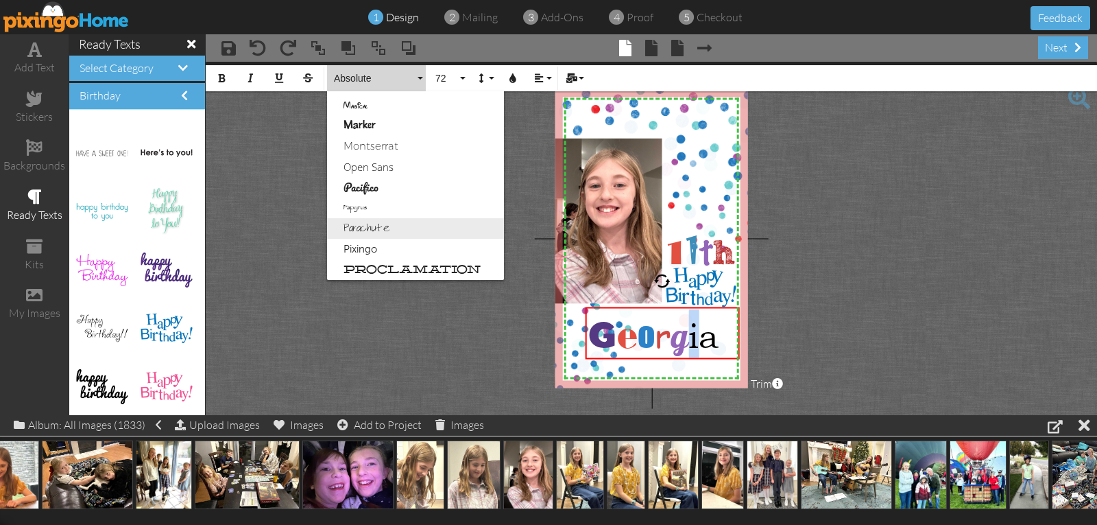
scroll to position [549, 0]
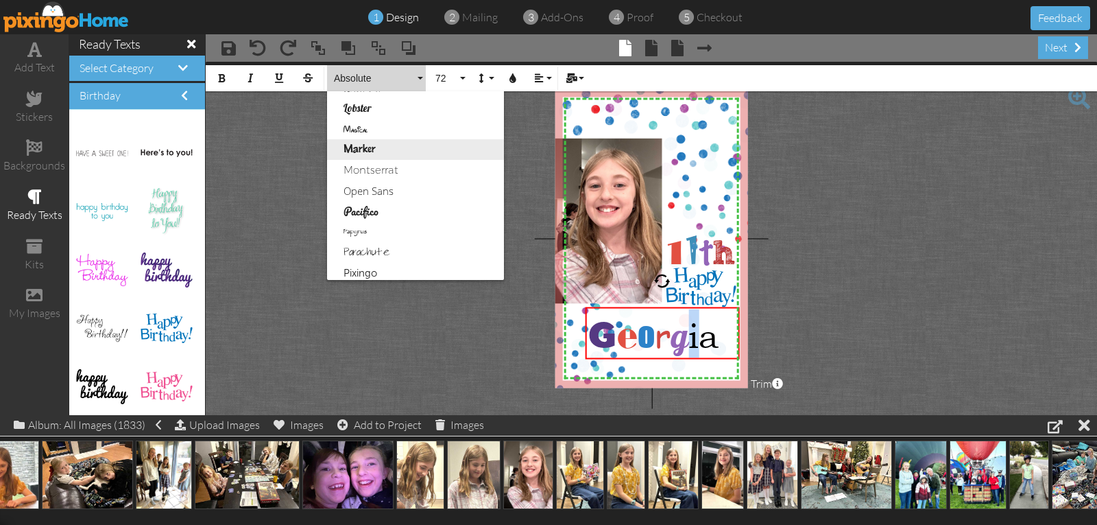
click at [354, 151] on link "Marker" at bounding box center [415, 149] width 177 height 21
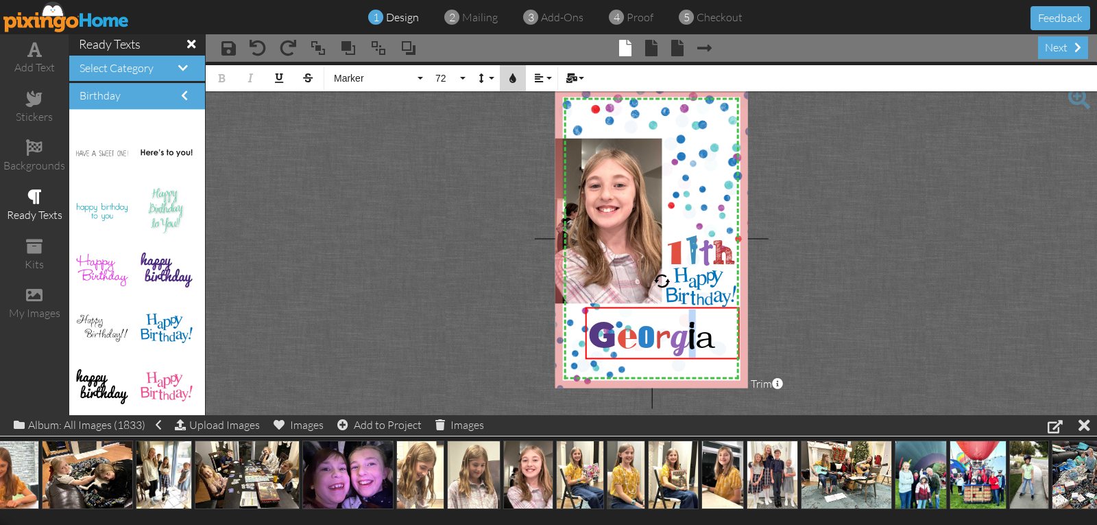
click at [511, 80] on icon "button" at bounding box center [513, 78] width 10 height 10
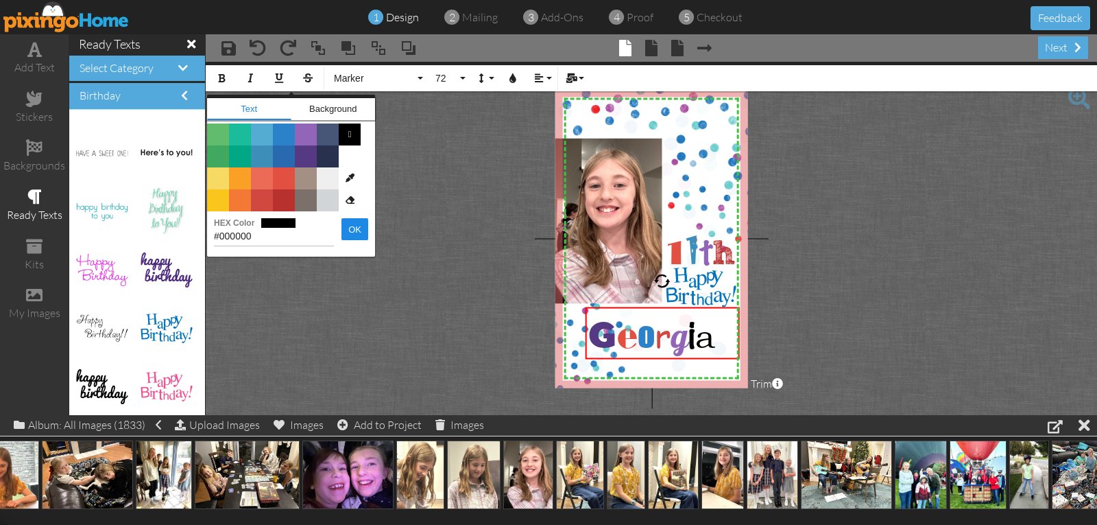
click at [278, 197] on span "Color #B8312F" at bounding box center [284, 200] width 22 height 22
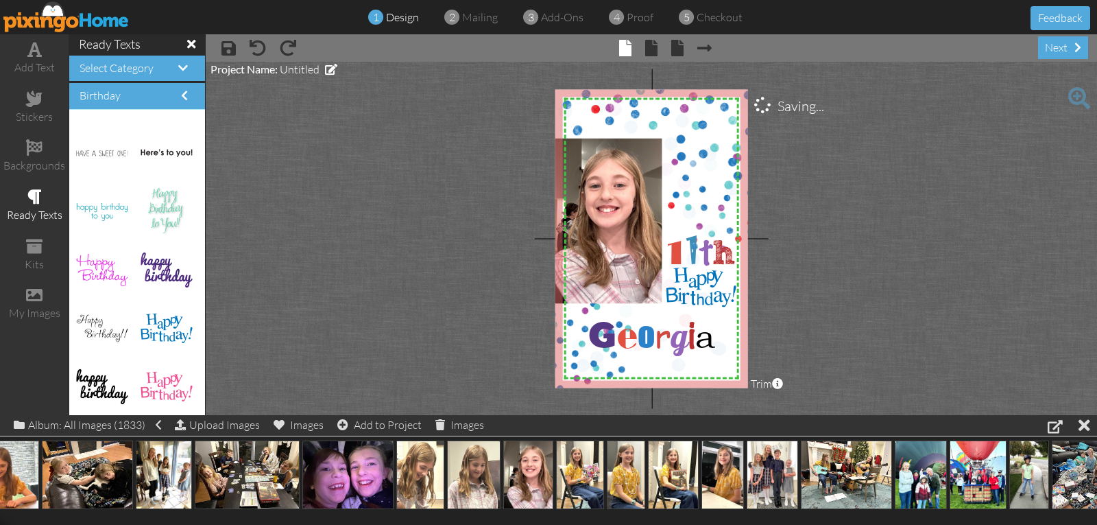
click at [396, 189] on project-studio-wrapper "X X X X X X X X X X X X X X X X X X X X X X X X X X X X X X X X X X X X X X X X…" at bounding box center [651, 238] width 891 height 353
click at [708, 341] on span "G e o r g i a" at bounding box center [652, 335] width 128 height 40
click at [708, 343] on span "G e o r g i a" at bounding box center [652, 335] width 128 height 40
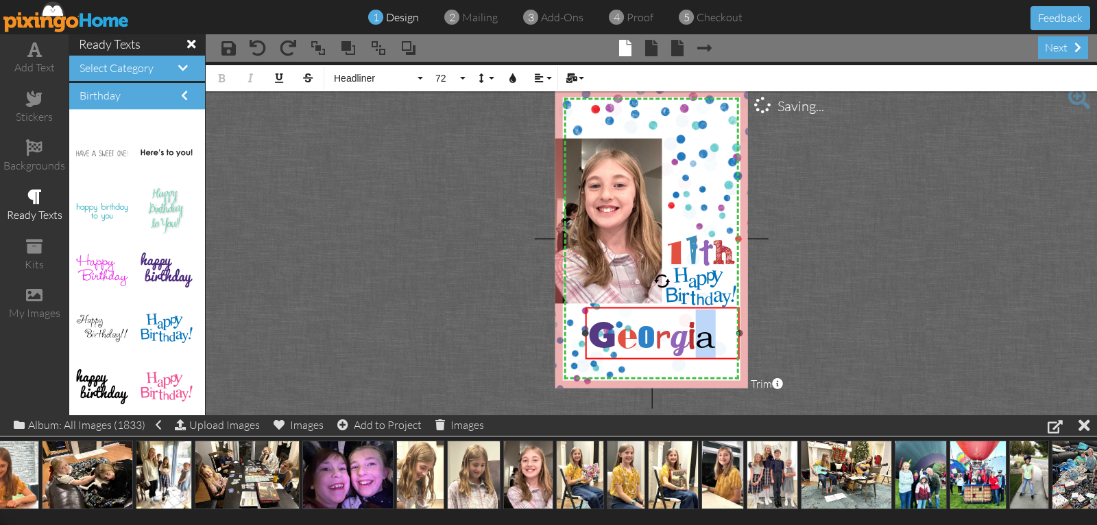
drag, startPoint x: 699, startPoint y: 339, endPoint x: 717, endPoint y: 338, distance: 18.5
click at [717, 338] on div "G e o r g i a" at bounding box center [662, 333] width 149 height 49
click at [352, 80] on span "Absolute" at bounding box center [374, 79] width 82 height 12
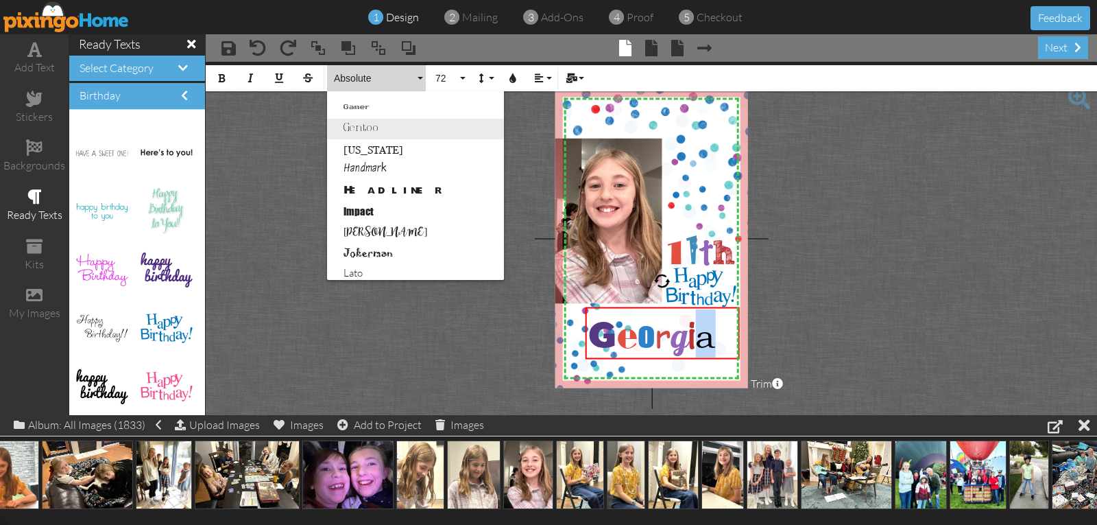
scroll to position [411, 0]
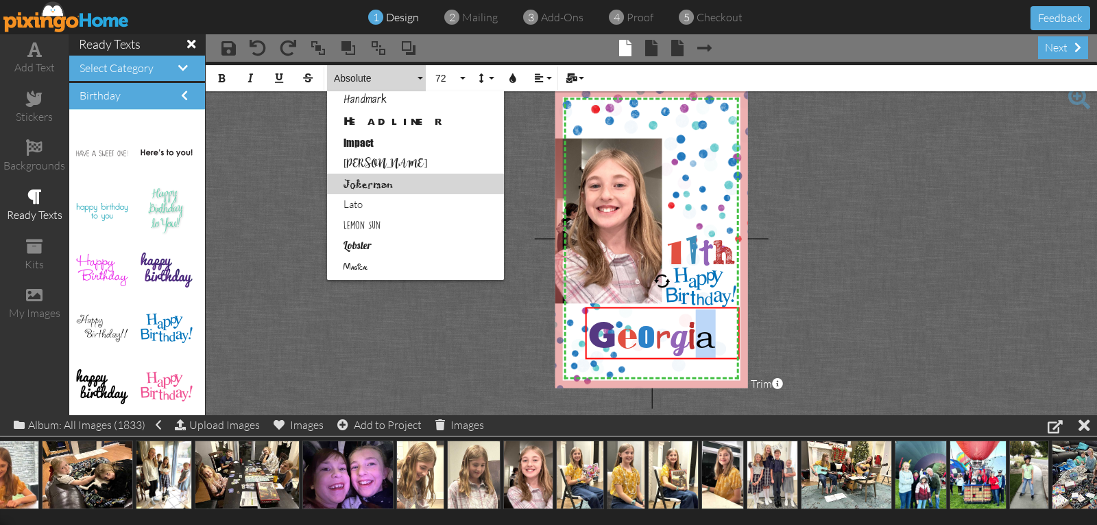
click at [376, 183] on link "Jokerman" at bounding box center [415, 183] width 177 height 21
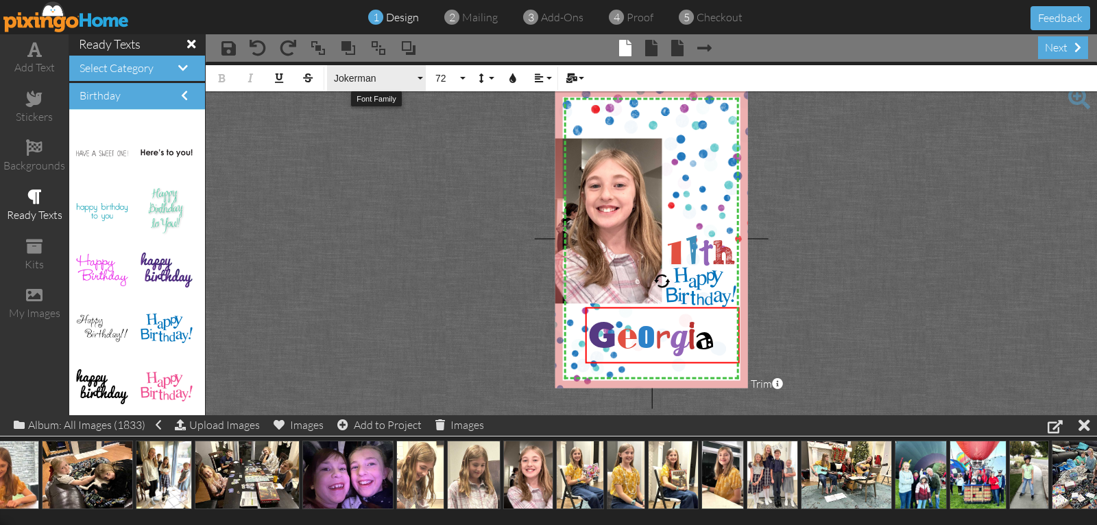
click at [363, 77] on span "Jokerman" at bounding box center [374, 79] width 82 height 12
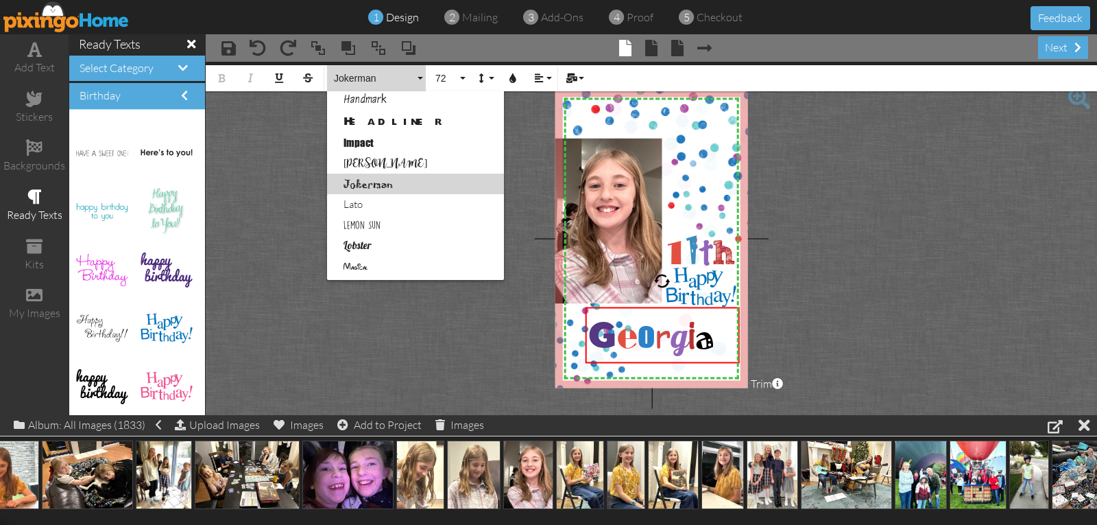
scroll to position [410, 0]
click at [513, 73] on icon "button" at bounding box center [513, 78] width 10 height 10
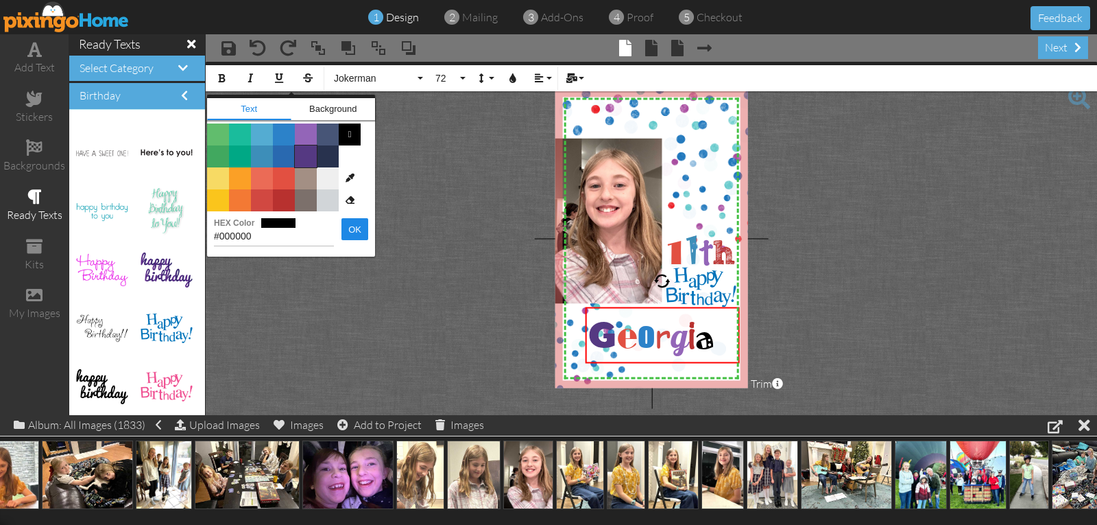
click at [308, 154] on span "Color #553982" at bounding box center [306, 156] width 22 height 22
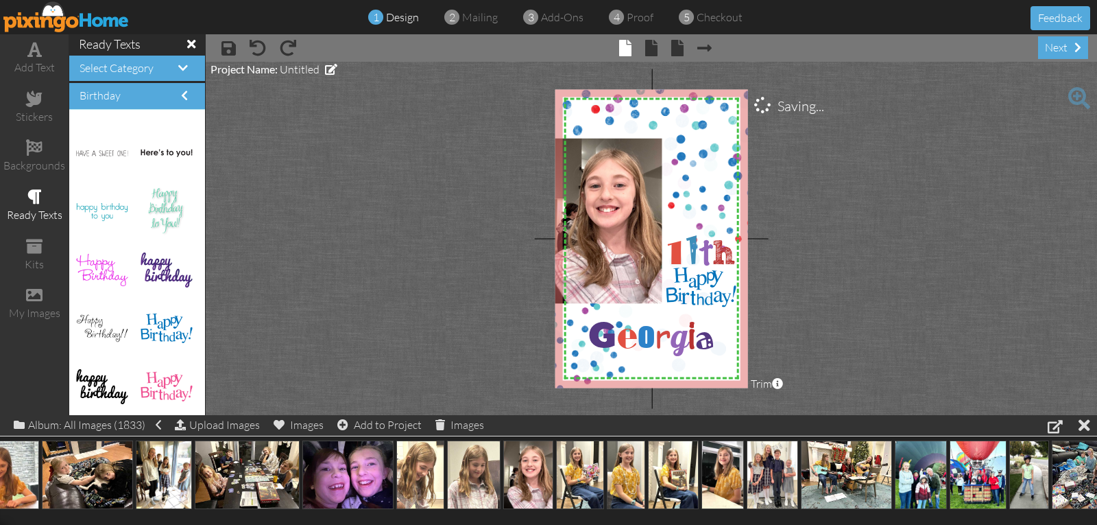
click at [364, 178] on project-studio-wrapper "X X X X X X X X X X X X X X X X X X X X X X X X X X X X X X X X X X X X X X X X…" at bounding box center [651, 238] width 891 height 353
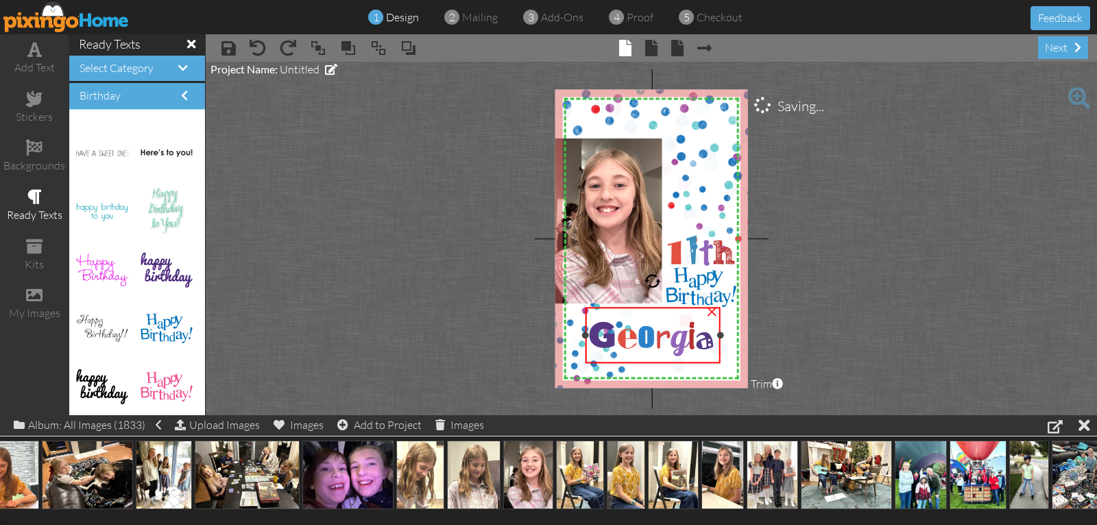
drag, startPoint x: 738, startPoint y: 333, endPoint x: 719, endPoint y: 332, distance: 19.2
click at [719, 332] on div at bounding box center [719, 334] width 7 height 7
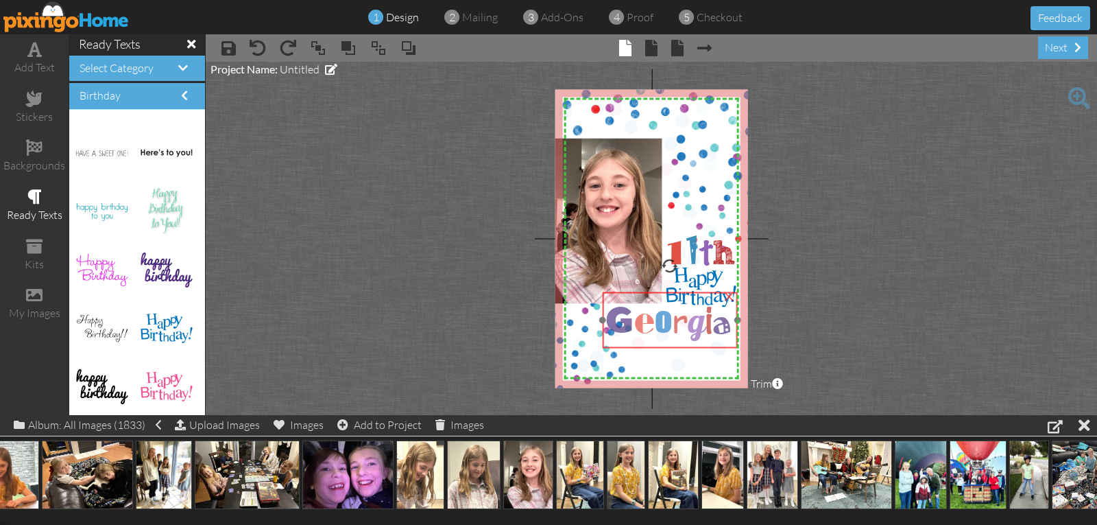
drag, startPoint x: 664, startPoint y: 311, endPoint x: 682, endPoint y: 296, distance: 22.8
click at [682, 296] on span "r" at bounding box center [680, 318] width 16 height 49
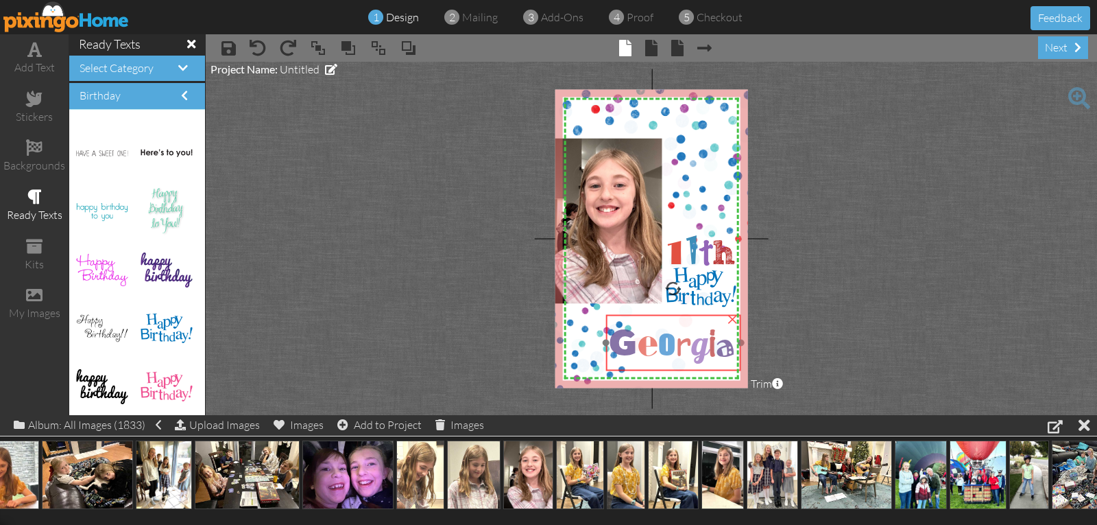
drag, startPoint x: 682, startPoint y: 296, endPoint x: 685, endPoint y: 319, distance: 22.9
click at [685, 319] on span "r" at bounding box center [683, 341] width 16 height 49
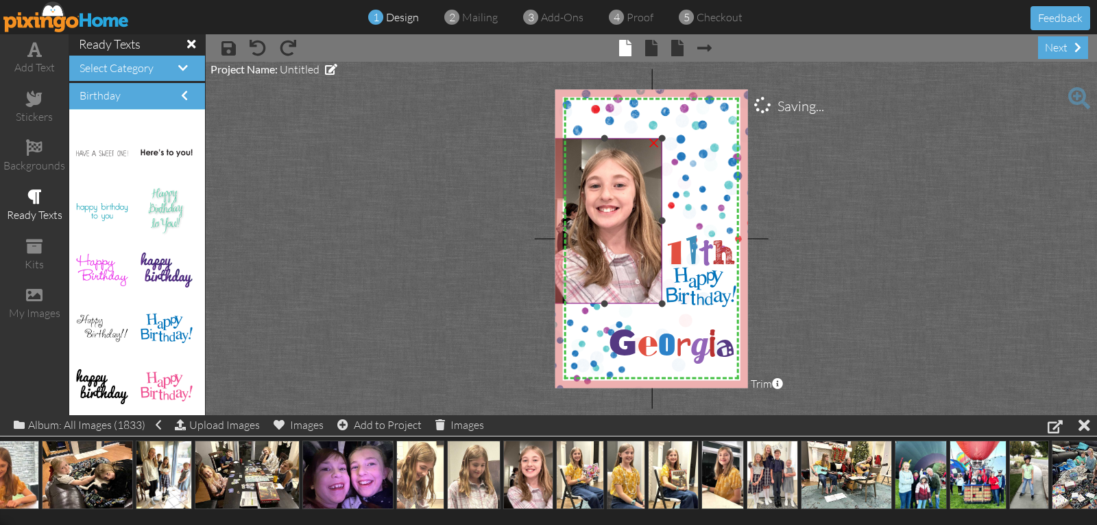
click at [623, 272] on img at bounding box center [601, 220] width 119 height 165
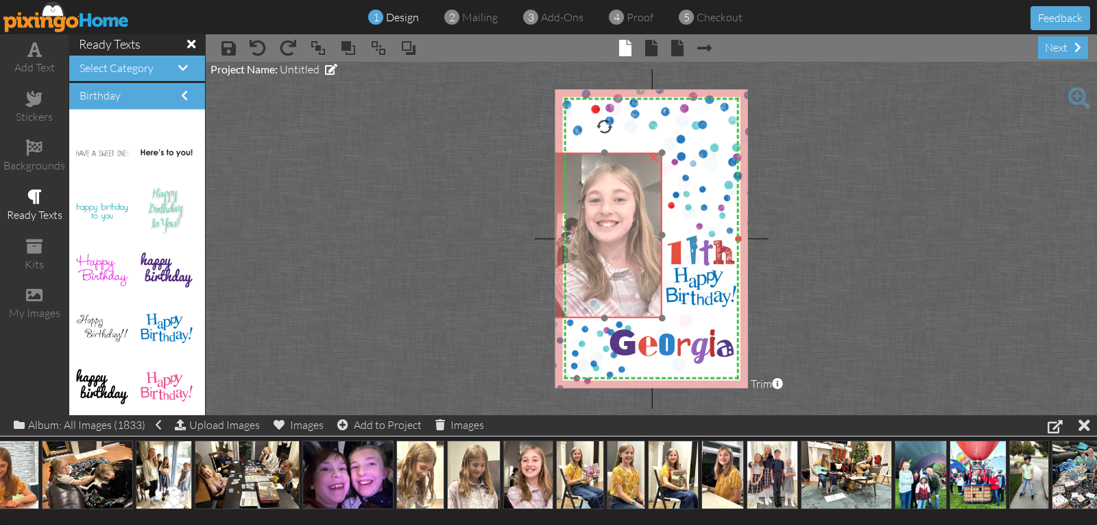
drag, startPoint x: 623, startPoint y: 272, endPoint x: 623, endPoint y: 287, distance: 14.4
click at [623, 287] on img at bounding box center [601, 234] width 119 height 165
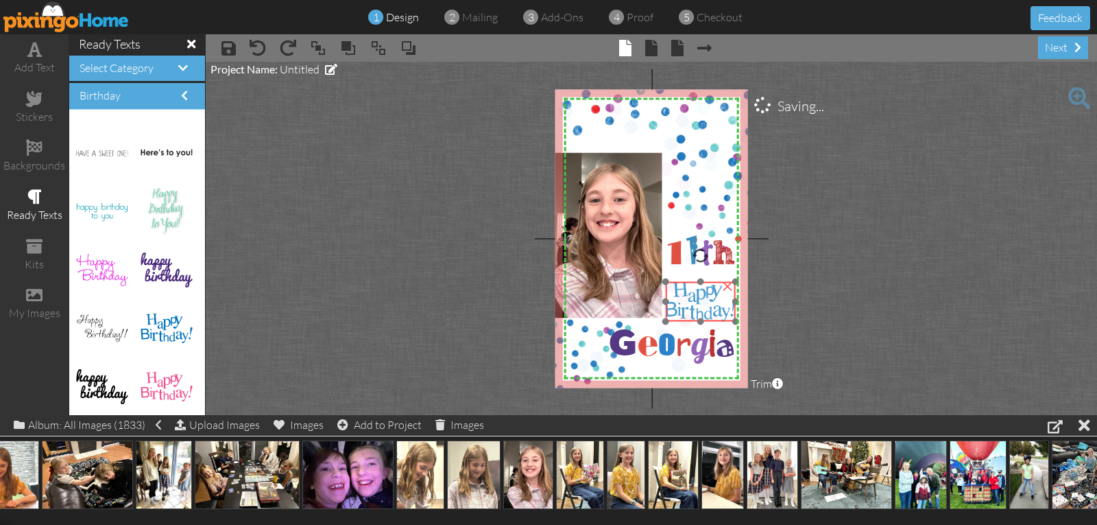
drag, startPoint x: 694, startPoint y: 293, endPoint x: 693, endPoint y: 307, distance: 14.4
click at [693, 307] on img at bounding box center [701, 302] width 70 height 40
drag, startPoint x: 687, startPoint y: 259, endPoint x: 685, endPoint y: 274, distance: 14.5
click at [685, 274] on span "1" at bounding box center [691, 265] width 14 height 49
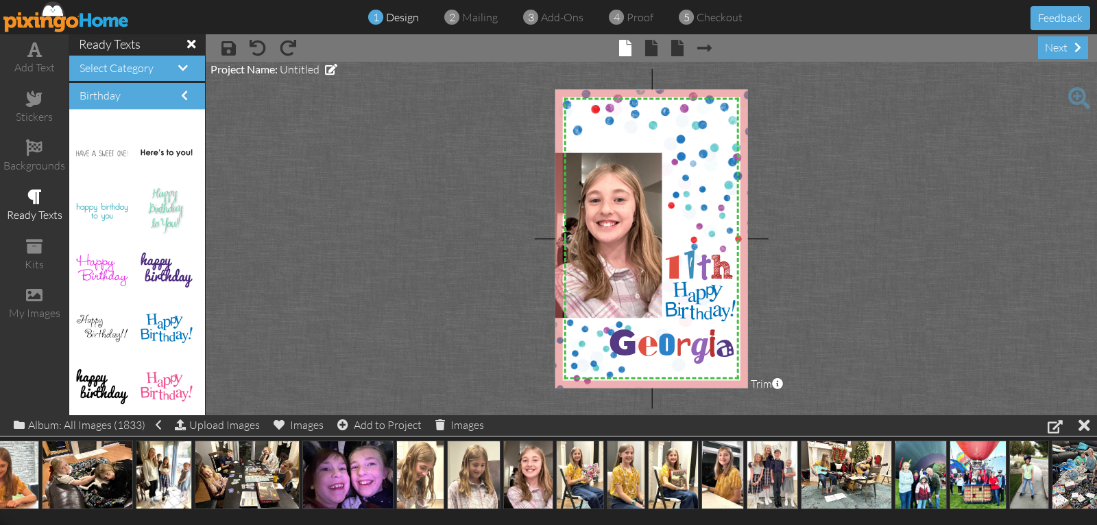
click at [884, 252] on project-studio-wrapper "X X X X X X X X X X X X X X X X X X X X X X X X X X X X X X X X X X X X X X X X…" at bounding box center [651, 238] width 891 height 353
click at [278, 71] on span "Project Name:" at bounding box center [243, 68] width 67 height 13
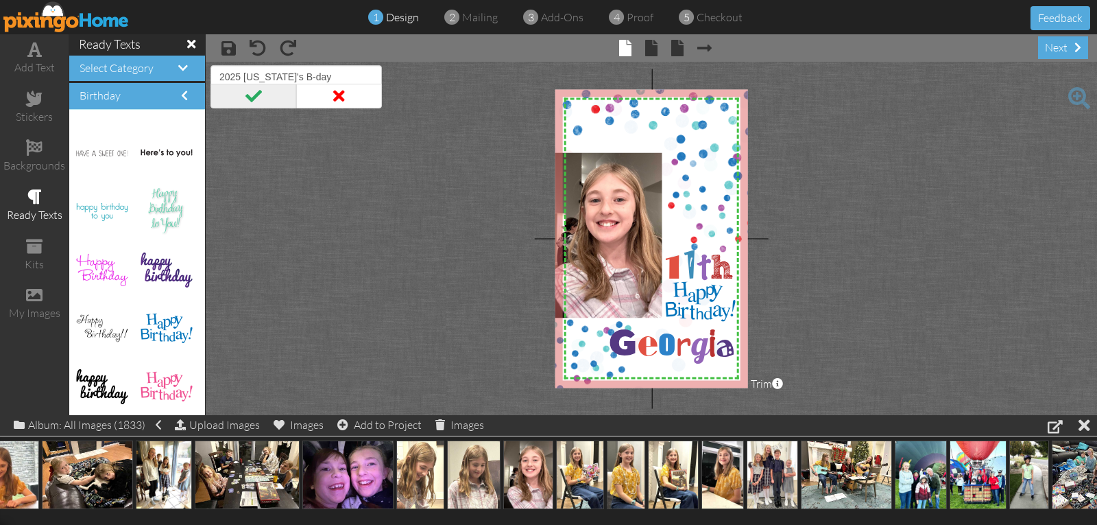
type input "2025 [US_STATE]'s B-day"
click at [250, 97] on span at bounding box center [253, 96] width 86 height 25
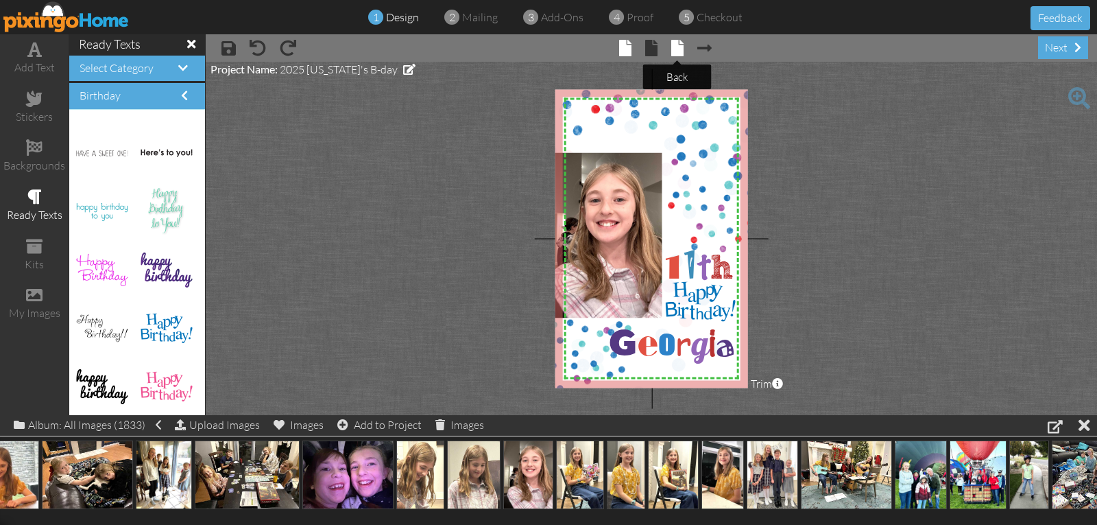
click at [680, 51] on span at bounding box center [677, 48] width 12 height 16
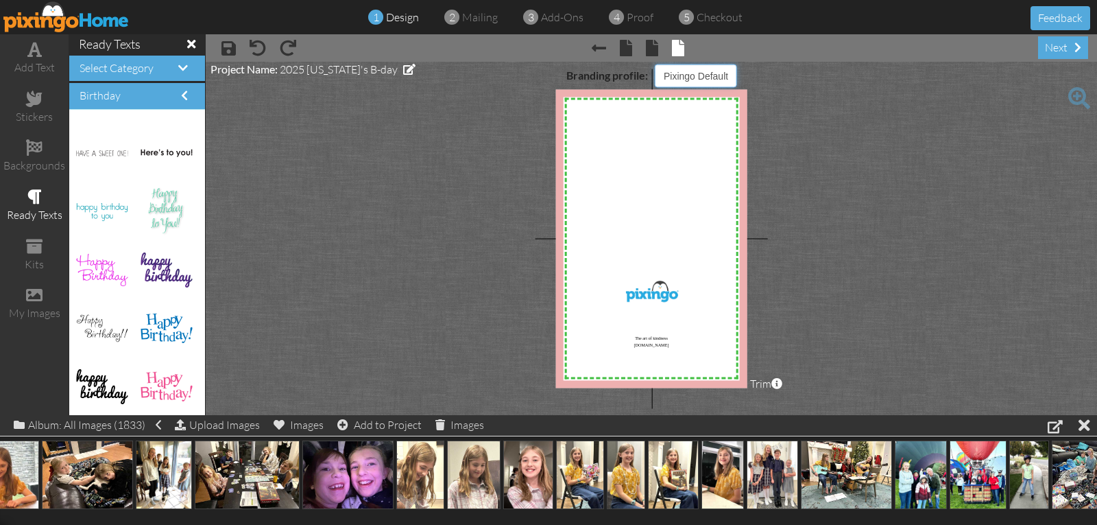
click at [679, 80] on select "Pixingo Default Profile Yvonne & Stephen Wright Stephen & Yvonne Wright" at bounding box center [696, 75] width 82 height 23
select select "object:23626"
click at [655, 64] on select "Pixingo Default Profile Yvonne & Stephen Wright Stephen & Yvonne Wright" at bounding box center [696, 75] width 82 height 23
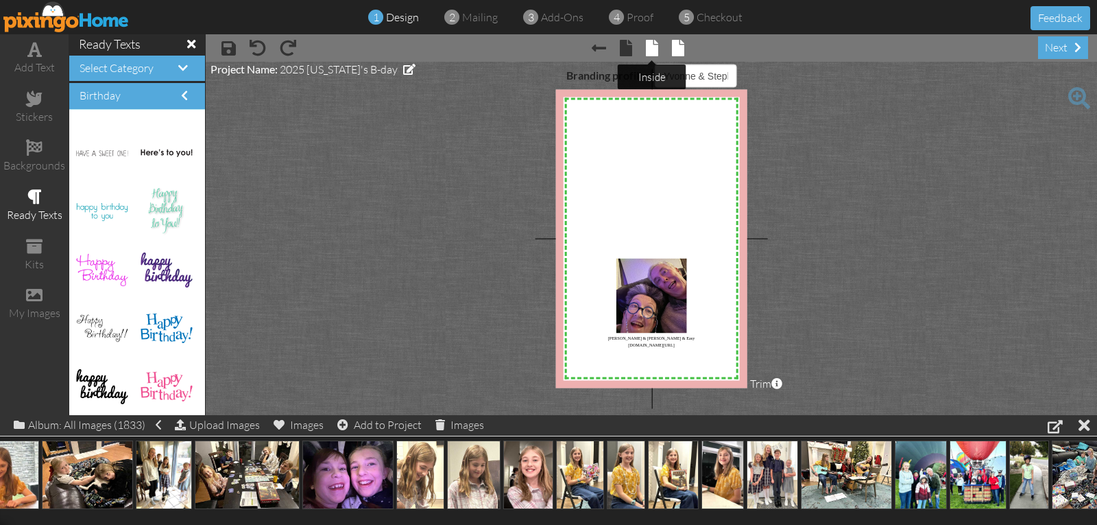
click at [650, 51] on span at bounding box center [652, 48] width 12 height 16
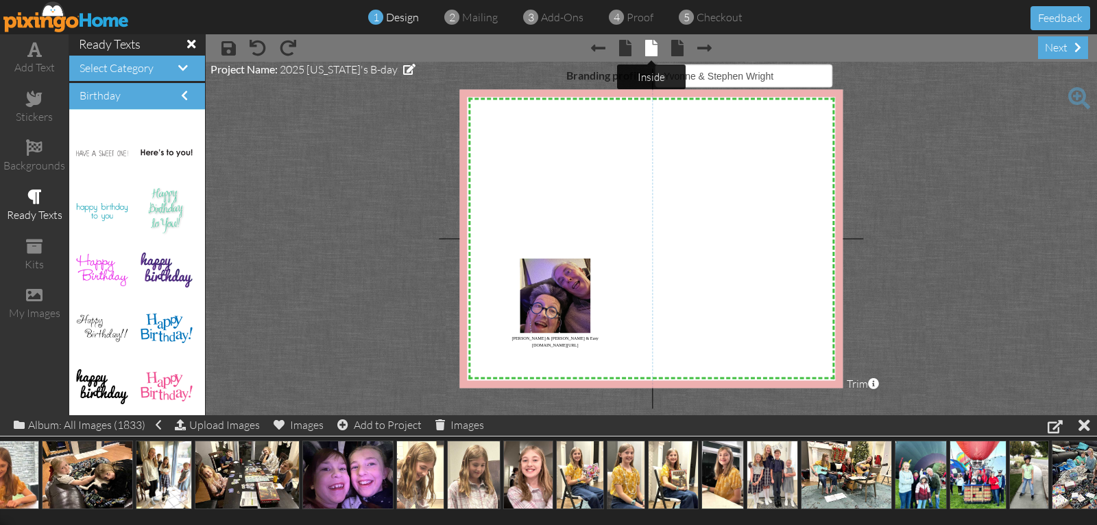
click at [653, 77] on tip-tip "× inside" at bounding box center [651, 77] width 27 height 13
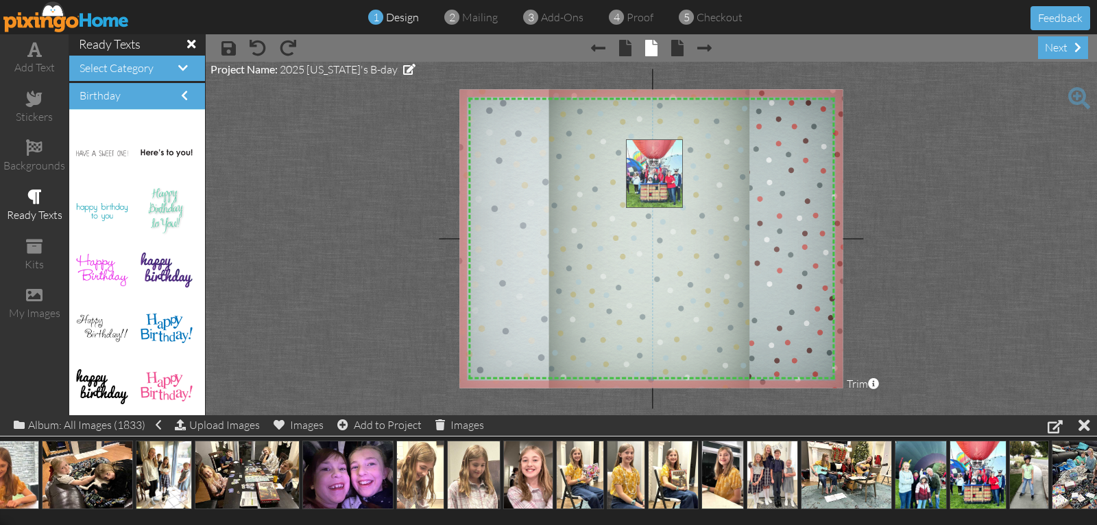
drag, startPoint x: 975, startPoint y: 453, endPoint x: 651, endPoint y: 153, distance: 441.5
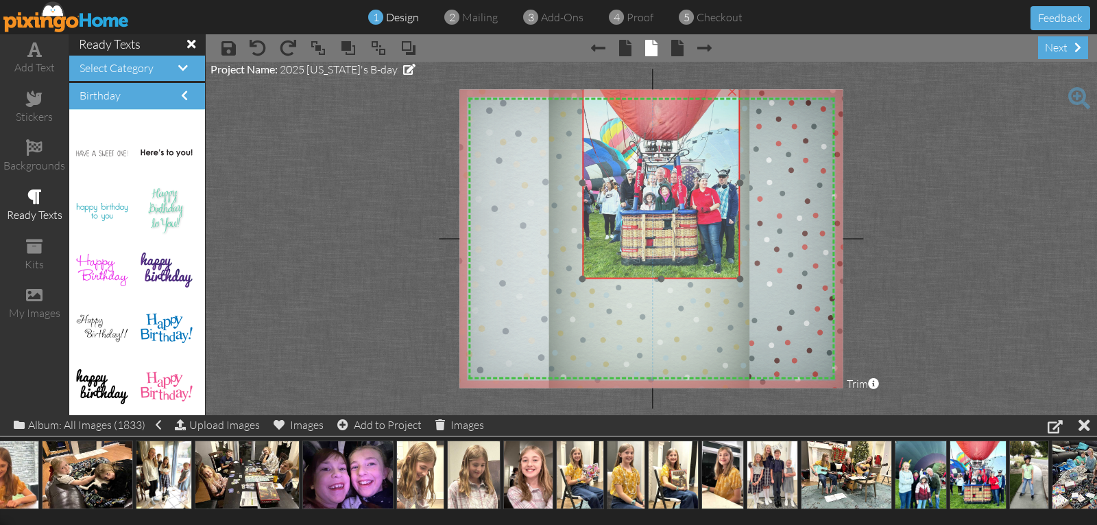
drag, startPoint x: 673, startPoint y: 167, endPoint x: 629, endPoint y: 115, distance: 68.6
click at [629, 115] on img at bounding box center [661, 183] width 158 height 192
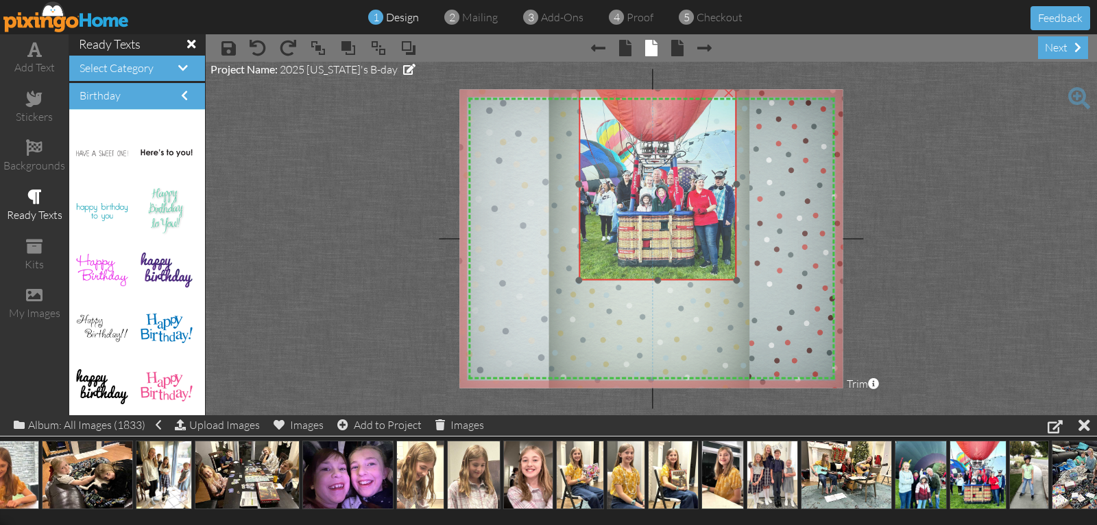
click at [624, 118] on img at bounding box center [658, 184] width 158 height 192
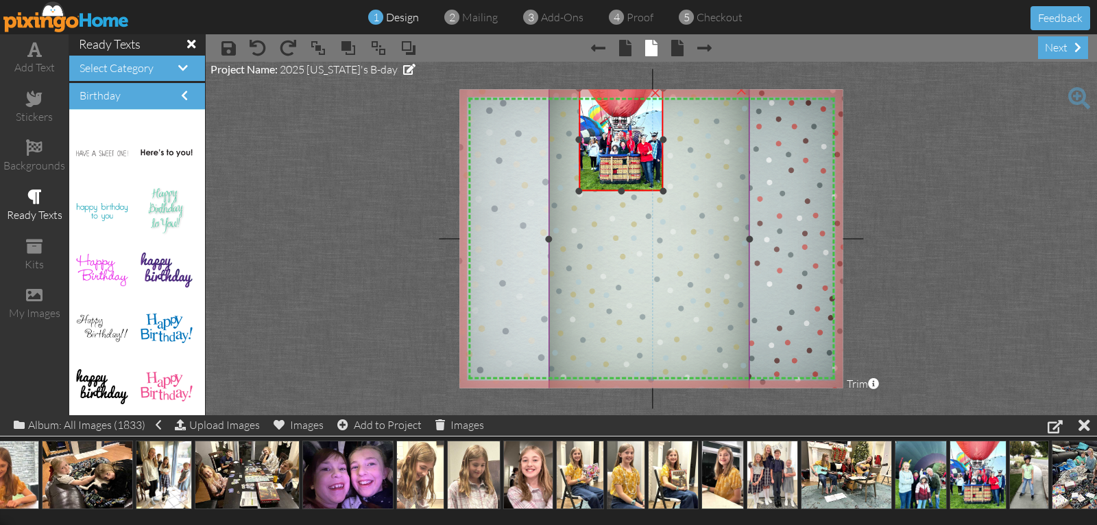
drag, startPoint x: 735, startPoint y: 278, endPoint x: 691, endPoint y: 189, distance: 100.0
click at [706, 189] on div "X X X X X X X X X X X X X X X X X X X X X X X X X X X X X X X X X X X X X X X X…" at bounding box center [650, 238] width 383 height 298
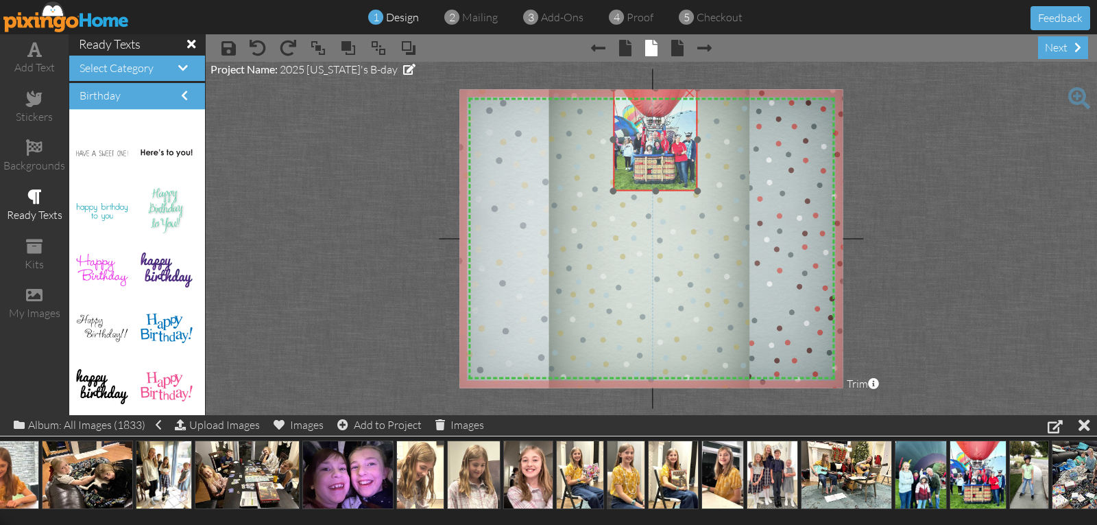
drag, startPoint x: 638, startPoint y: 169, endPoint x: 673, endPoint y: 169, distance: 34.3
click at [673, 169] on img at bounding box center [655, 139] width 84 height 103
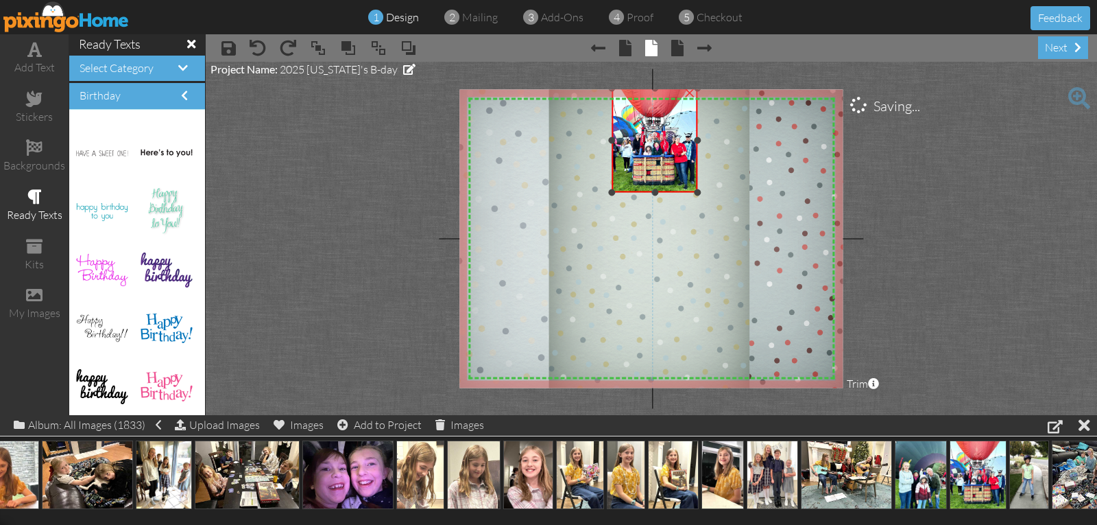
click at [612, 193] on div at bounding box center [612, 192] width 7 height 7
drag, startPoint x: 1041, startPoint y: 465, endPoint x: 580, endPoint y: 217, distance: 523.3
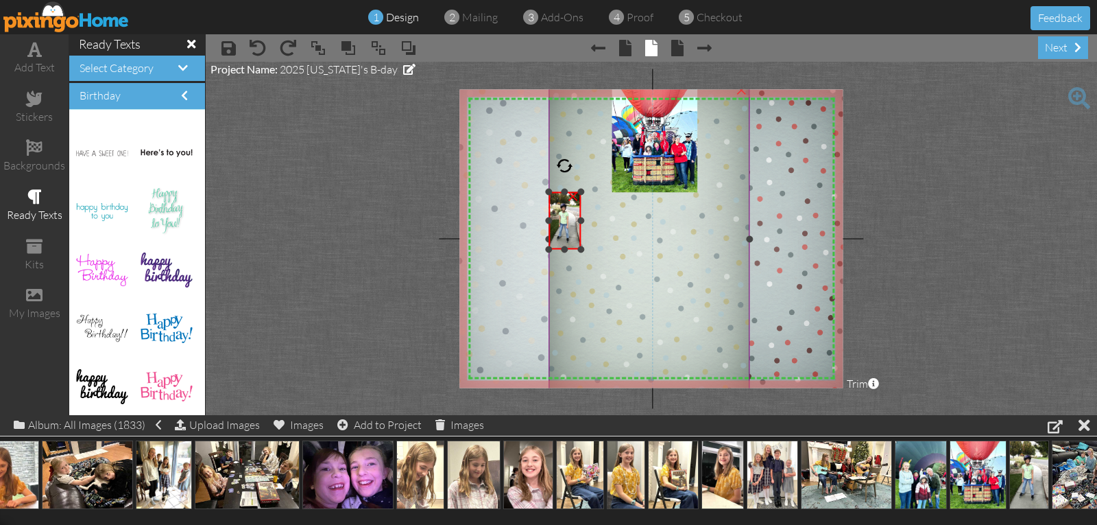
drag, startPoint x: 655, startPoint y: 382, endPoint x: 605, endPoint y: 243, distance: 147.5
click at [610, 245] on div "X X X X X X X X X X X X X X X X X X X X X X X X X X X X X X X X X X X X X X X X…" at bounding box center [650, 238] width 383 height 298
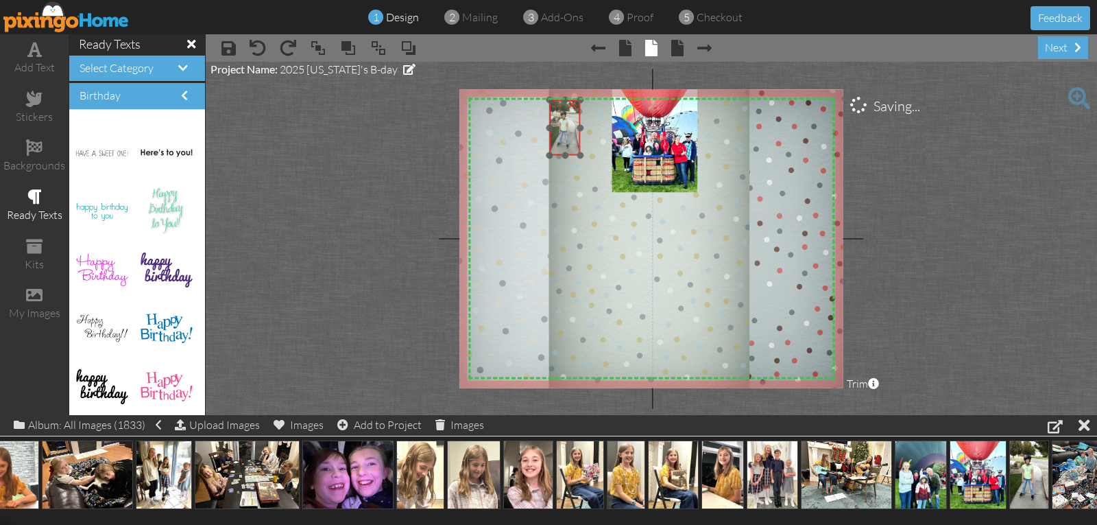
drag, startPoint x: 570, startPoint y: 228, endPoint x: 571, endPoint y: 136, distance: 91.9
click at [571, 136] on img at bounding box center [565, 128] width 32 height 56
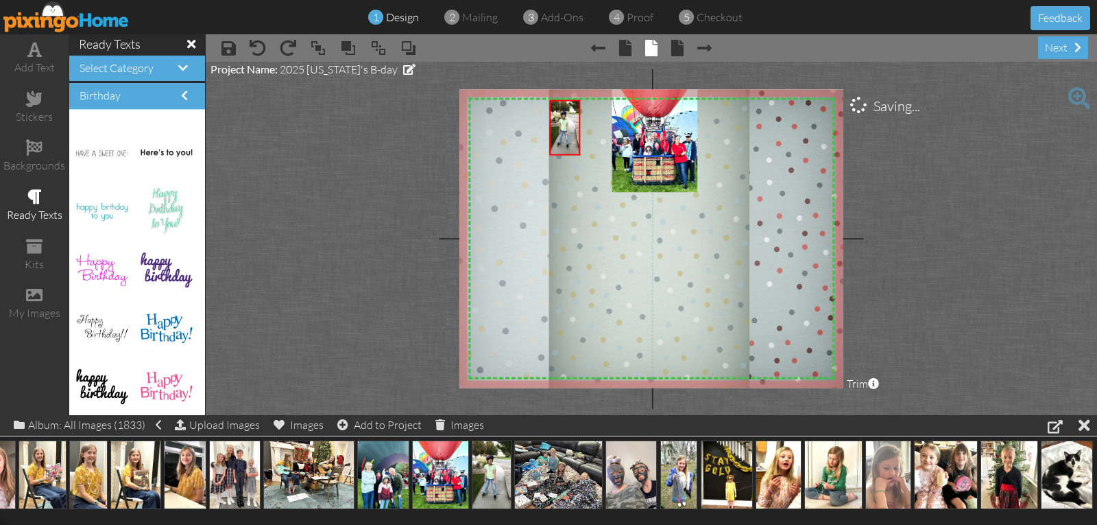
scroll to position [0, 3786]
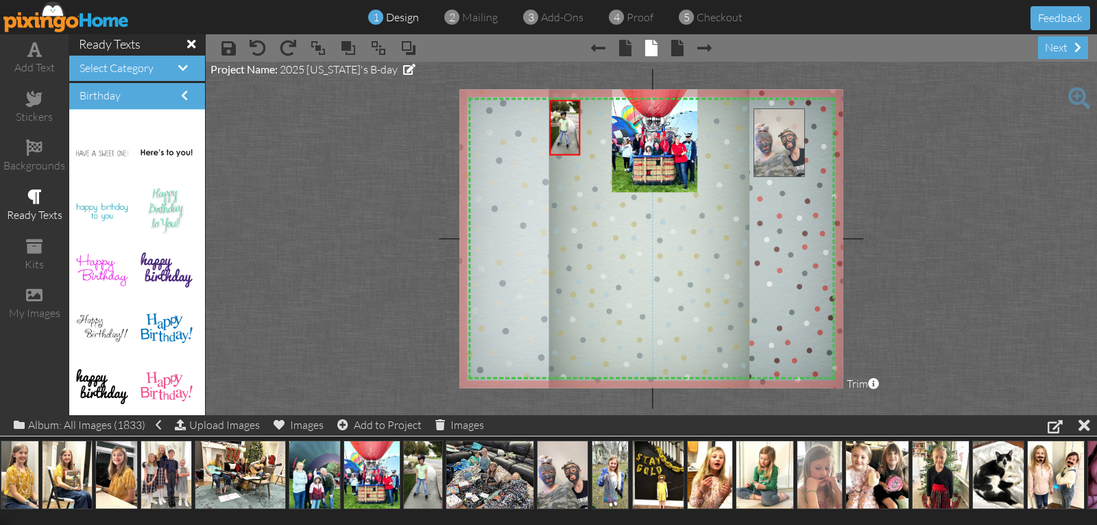
drag, startPoint x: 560, startPoint y: 478, endPoint x: 777, endPoint y: 146, distance: 396.3
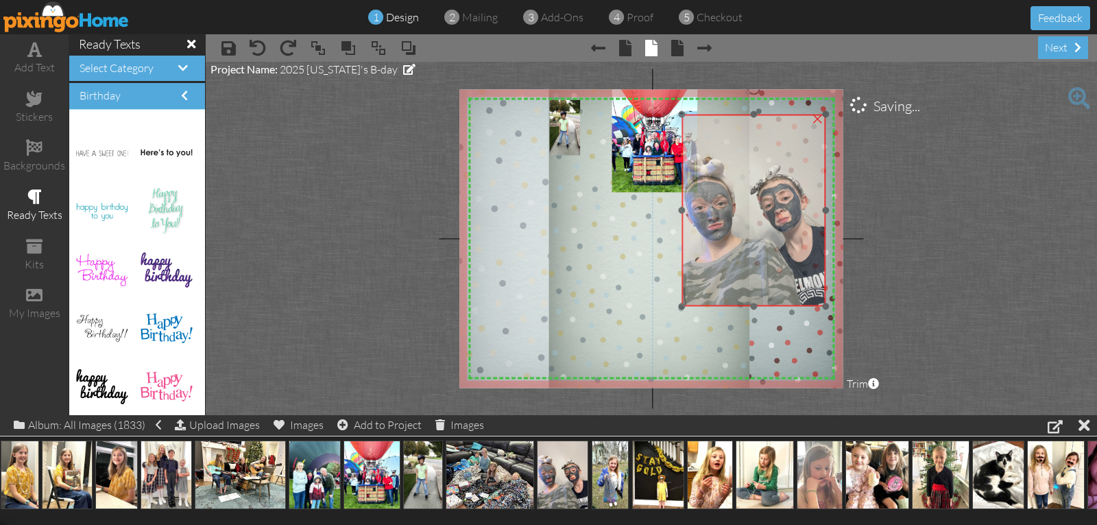
drag, startPoint x: 752, startPoint y: 208, endPoint x: 701, endPoint y: 210, distance: 51.5
click at [701, 210] on img at bounding box center [754, 211] width 144 height 192
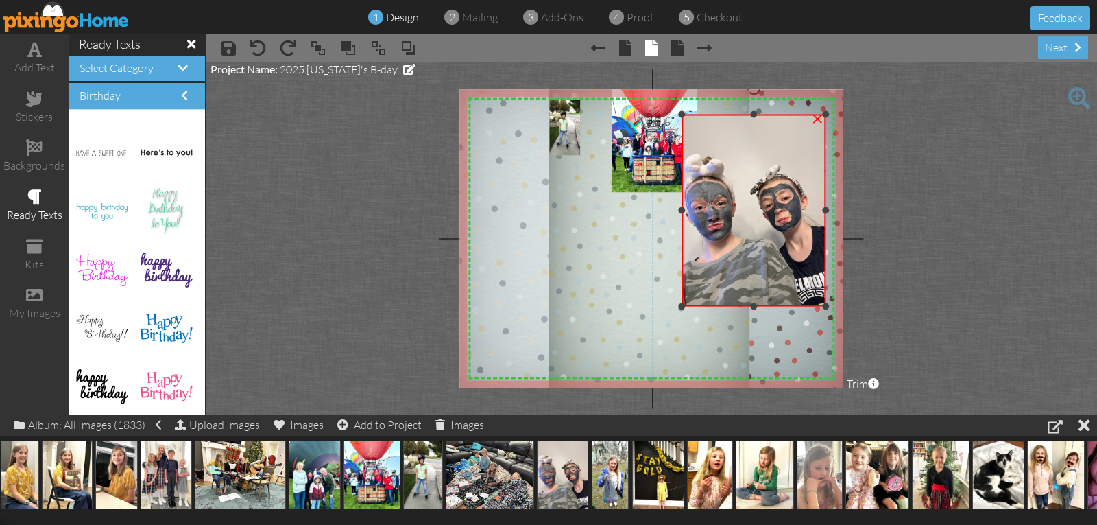
click at [682, 209] on div at bounding box center [682, 210] width 7 height 7
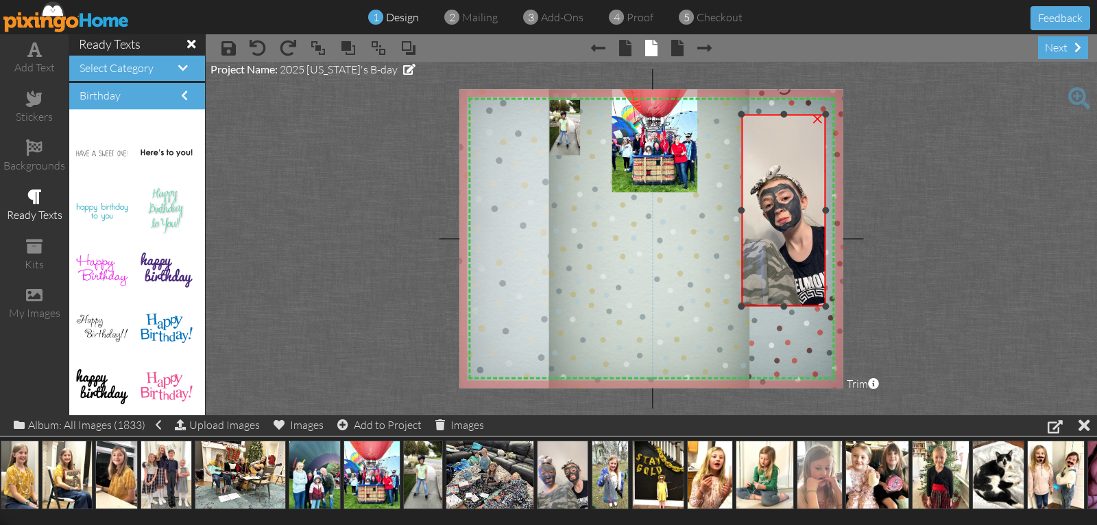
drag, startPoint x: 682, startPoint y: 209, endPoint x: 741, endPoint y: 207, distance: 59.7
click at [741, 207] on div at bounding box center [741, 210] width 7 height 7
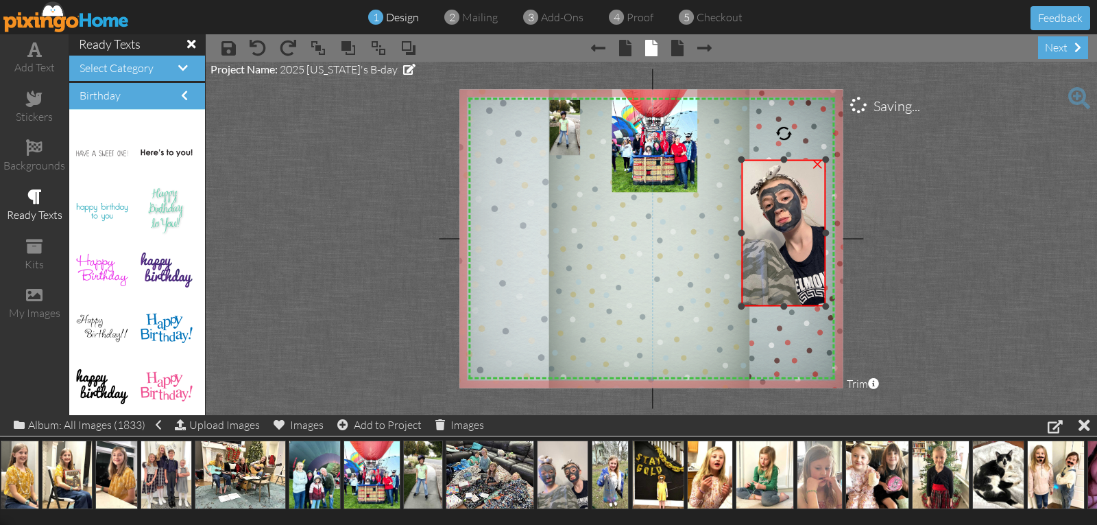
drag, startPoint x: 786, startPoint y: 115, endPoint x: 775, endPoint y: 160, distance: 46.6
click at [775, 160] on div "×" at bounding box center [784, 233] width 84 height 147
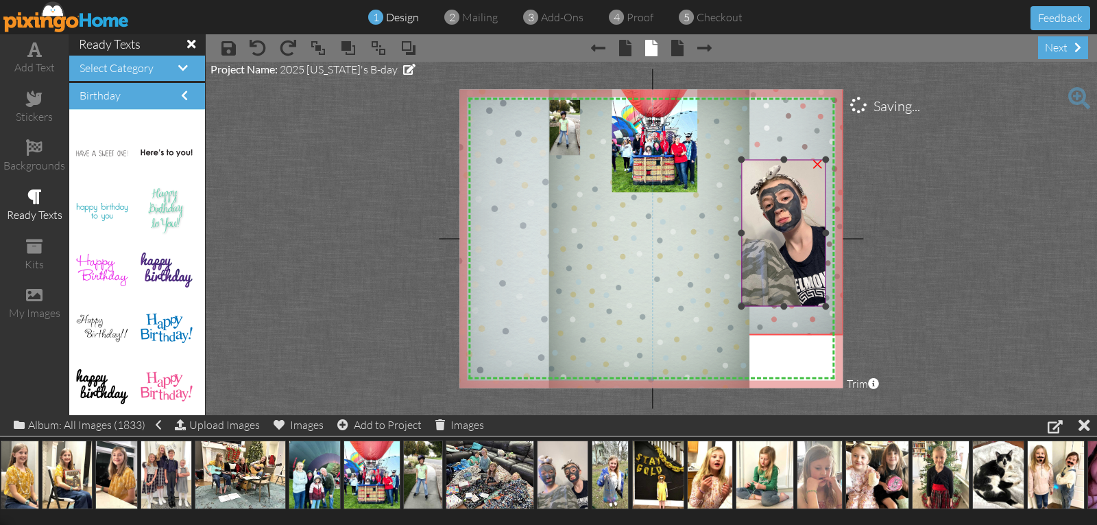
drag, startPoint x: 793, startPoint y: 311, endPoint x: 790, endPoint y: 256, distance: 54.9
click at [790, 256] on div "X X X X X X X X X X X X X X X X X X X X X X X X X X X X X X X X X X X X X X X X…" at bounding box center [650, 238] width 383 height 298
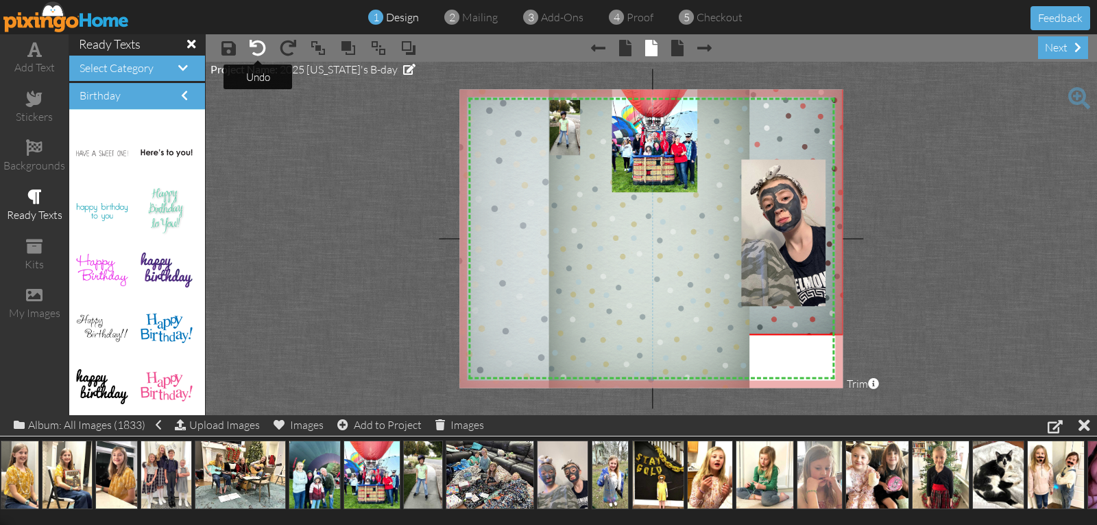
click at [255, 45] on span at bounding box center [258, 48] width 16 height 16
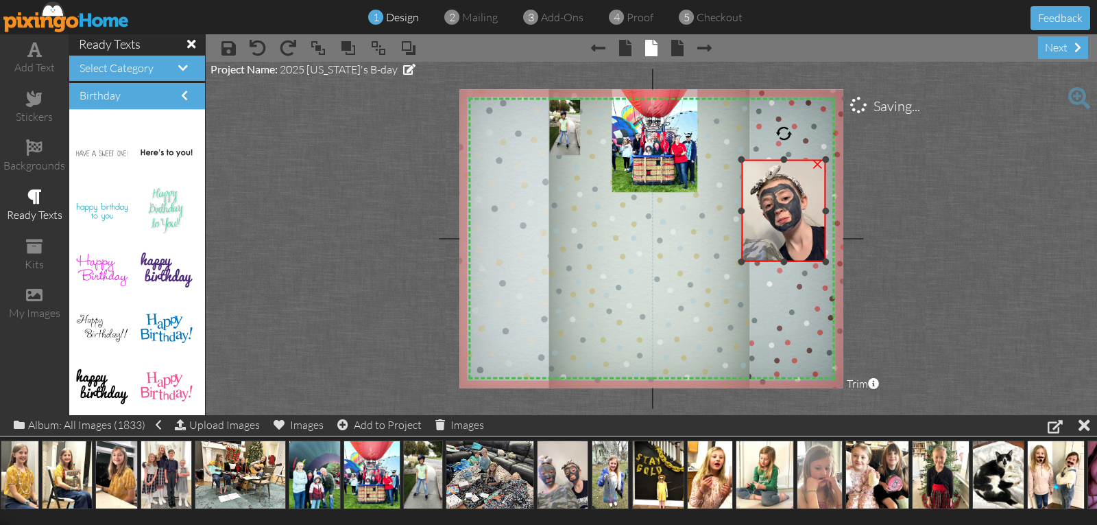
drag, startPoint x: 782, startPoint y: 304, endPoint x: 789, endPoint y: 259, distance: 45.1
click at [789, 259] on div "×" at bounding box center [784, 211] width 84 height 102
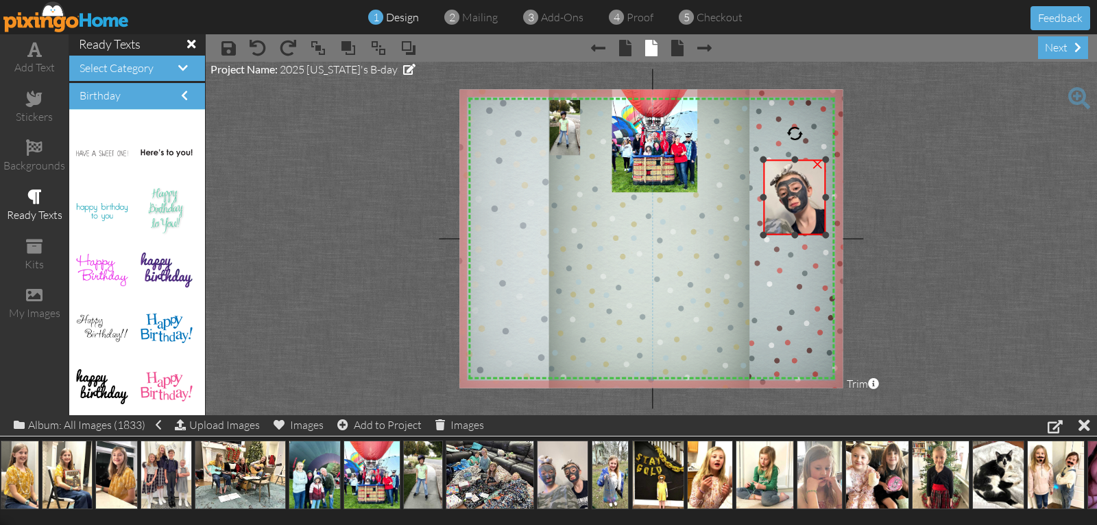
drag, startPoint x: 740, startPoint y: 262, endPoint x: 771, endPoint y: 235, distance: 40.8
click at [771, 235] on div "×" at bounding box center [795, 197] width 62 height 75
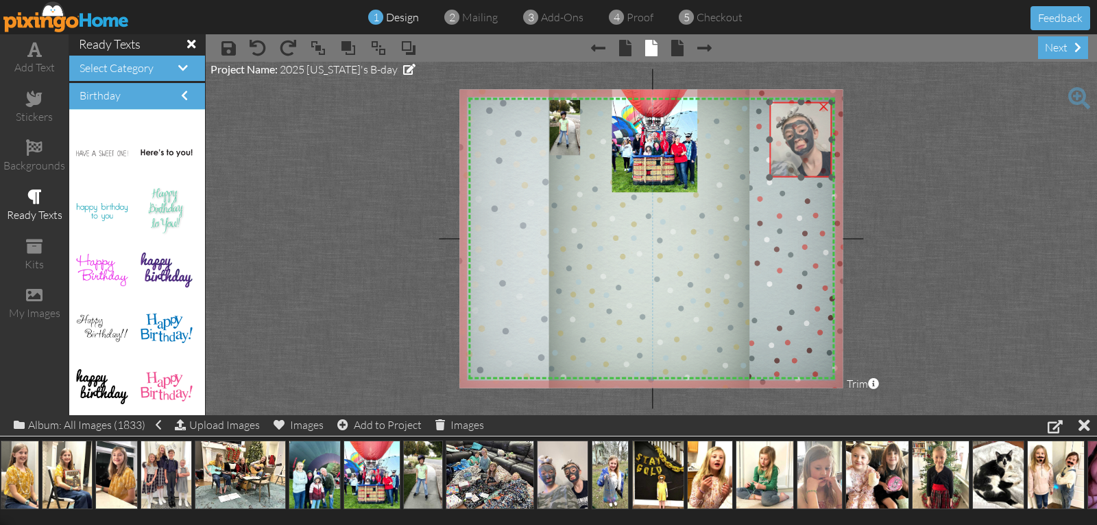
drag, startPoint x: 785, startPoint y: 230, endPoint x: 791, endPoint y: 173, distance: 57.9
click at [791, 173] on img at bounding box center [779, 139] width 106 height 141
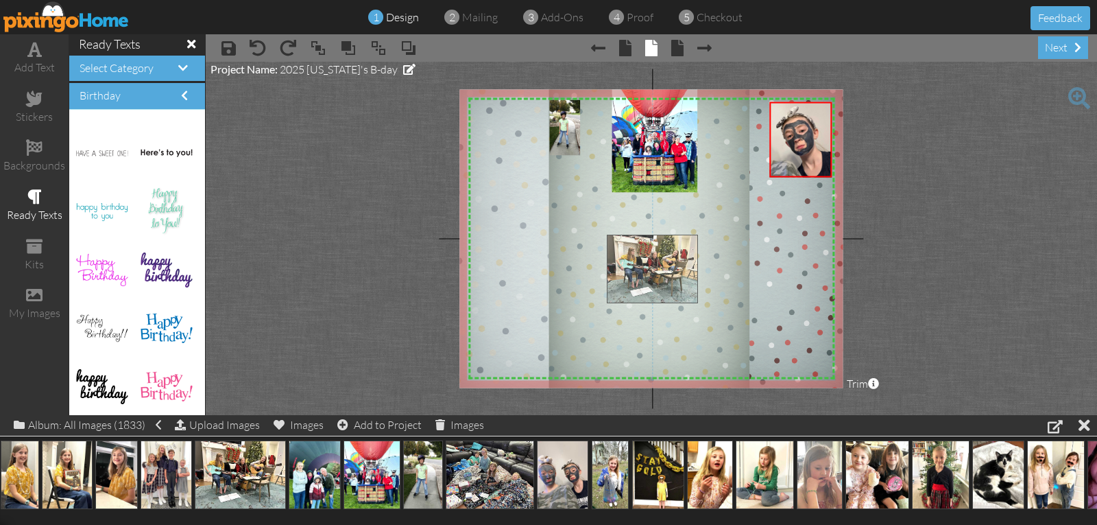
drag, startPoint x: 241, startPoint y: 475, endPoint x: 654, endPoint y: 267, distance: 462.4
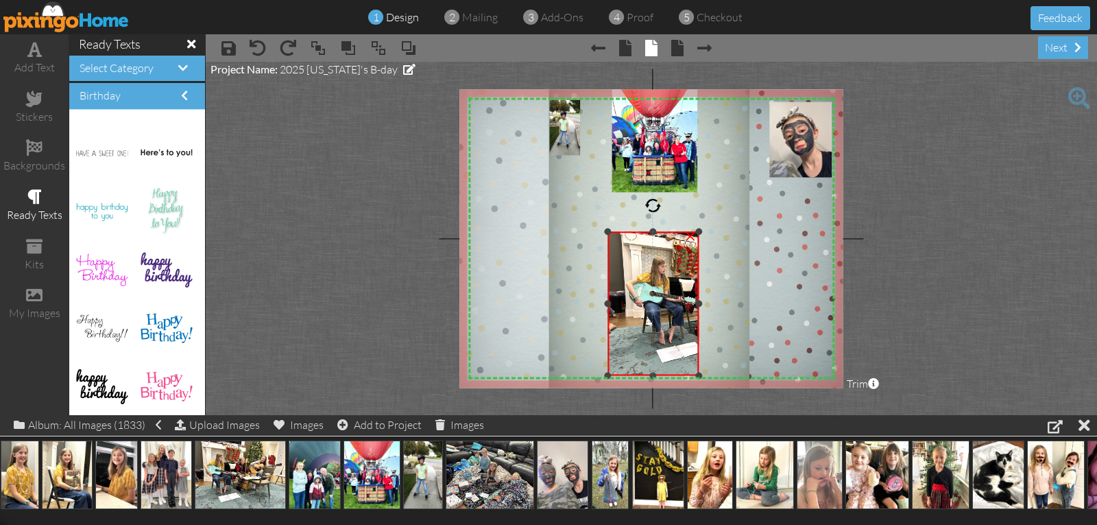
drag, startPoint x: 799, startPoint y: 302, endPoint x: 699, endPoint y: 319, distance: 102.2
click at [699, 319] on div "×" at bounding box center [652, 304] width 91 height 144
drag, startPoint x: 653, startPoint y: 233, endPoint x: 646, endPoint y: 254, distance: 21.7
click at [646, 254] on div "×" at bounding box center [652, 314] width 91 height 123
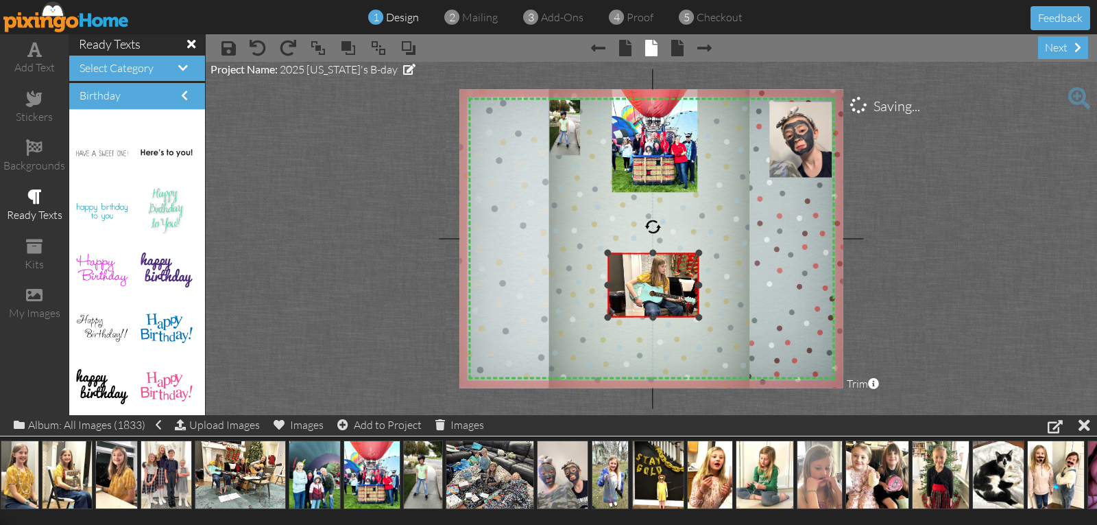
drag, startPoint x: 654, startPoint y: 374, endPoint x: 662, endPoint y: 316, distance: 58.9
click at [662, 316] on div "×" at bounding box center [652, 285] width 91 height 64
drag, startPoint x: 609, startPoint y: 283, endPoint x: 625, endPoint y: 315, distance: 35.6
click at [625, 315] on div "×" at bounding box center [661, 285] width 75 height 64
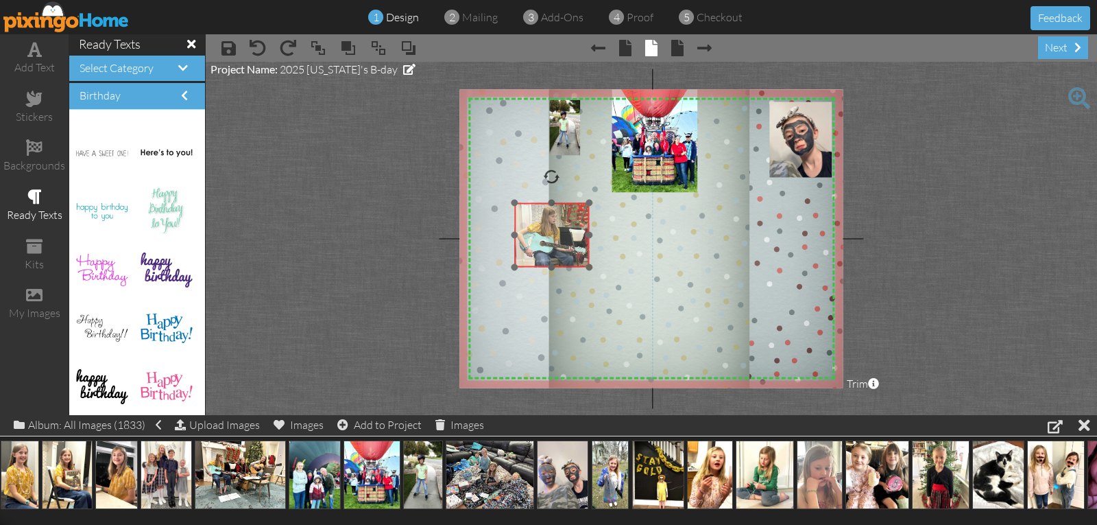
drag, startPoint x: 677, startPoint y: 309, endPoint x: 564, endPoint y: 257, distance: 123.9
click at [564, 257] on img at bounding box center [594, 254] width 192 height 144
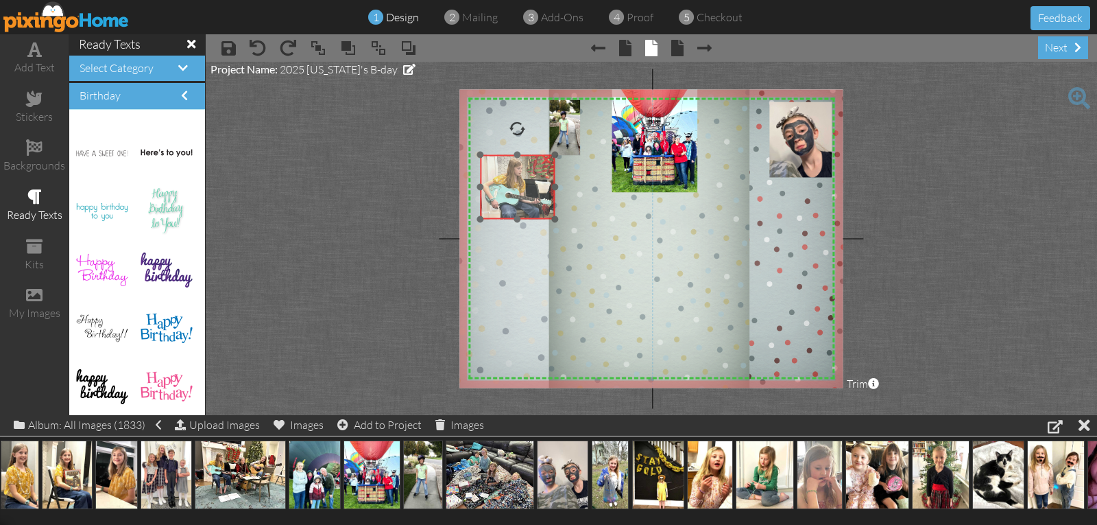
drag, startPoint x: 573, startPoint y: 258, endPoint x: 542, endPoint y: 213, distance: 55.7
click at [542, 213] on img at bounding box center [559, 206] width 192 height 144
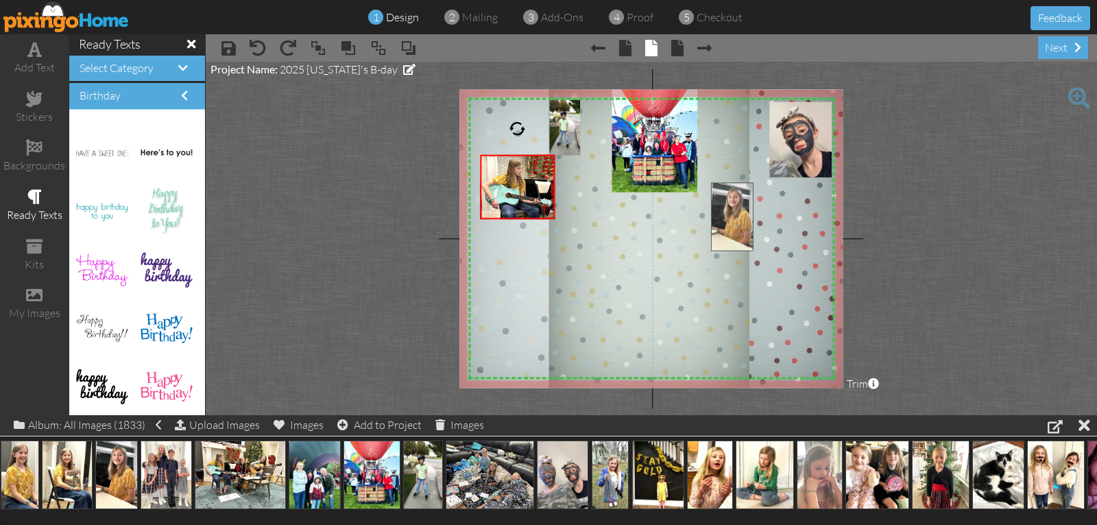
drag, startPoint x: 112, startPoint y: 462, endPoint x: 727, endPoint y: 205, distance: 667.2
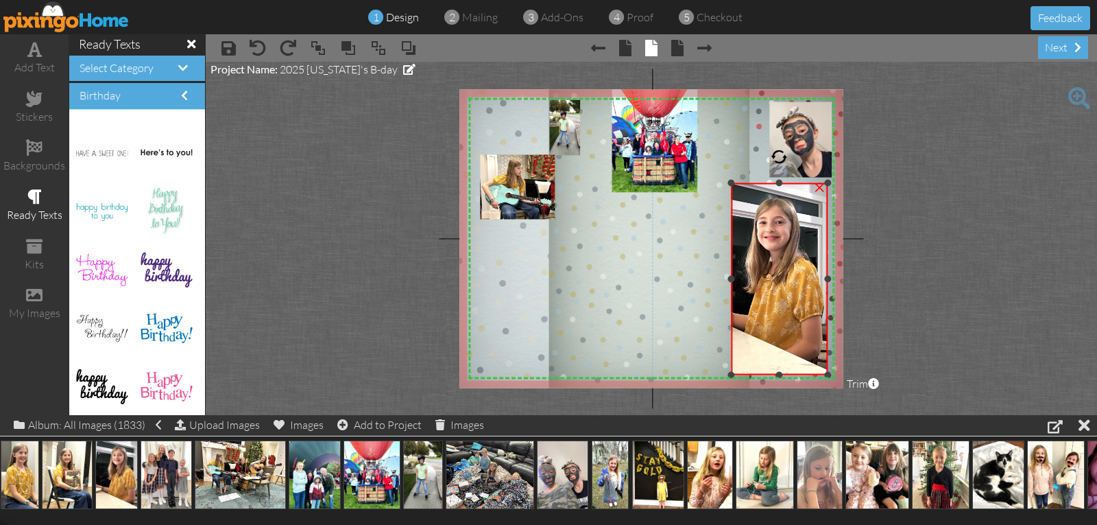
drag, startPoint x: 710, startPoint y: 280, endPoint x: 730, endPoint y: 280, distance: 19.9
click at [730, 280] on div at bounding box center [730, 279] width 7 height 7
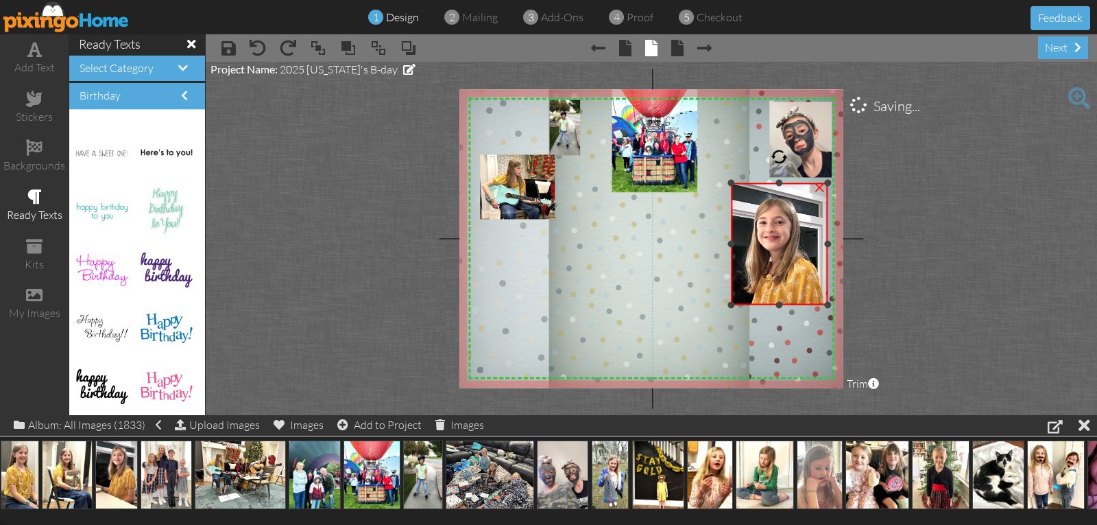
drag, startPoint x: 778, startPoint y: 372, endPoint x: 780, endPoint y: 302, distance: 70.0
click at [780, 302] on div at bounding box center [779, 304] width 7 height 7
click at [779, 187] on div at bounding box center [779, 188] width 7 height 7
drag, startPoint x: 825, startPoint y: 245, endPoint x: 811, endPoint y: 245, distance: 13.7
click at [811, 245] on div at bounding box center [813, 246] width 7 height 7
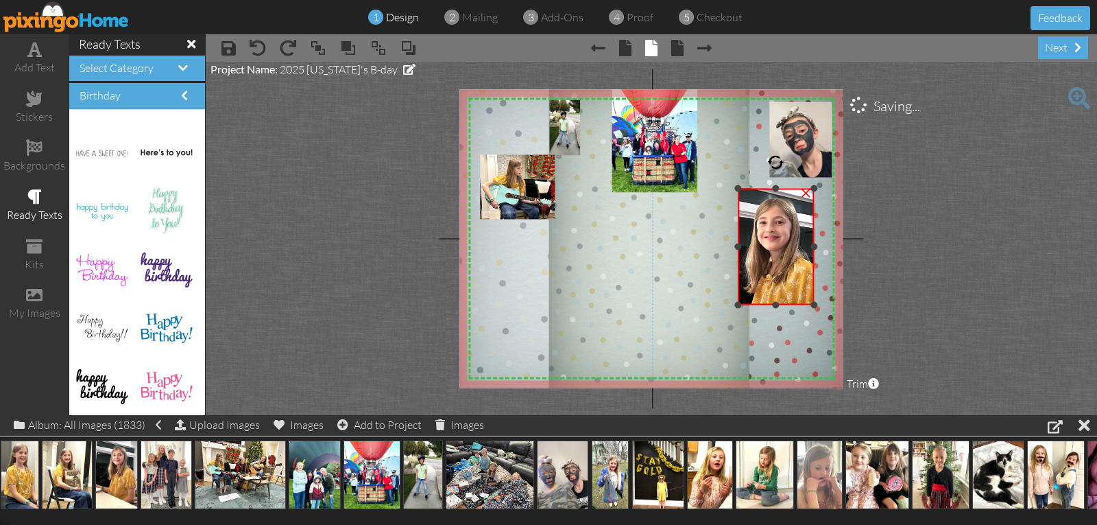
drag, startPoint x: 731, startPoint y: 247, endPoint x: 738, endPoint y: 245, distance: 7.0
click at [738, 245] on div at bounding box center [737, 246] width 7 height 7
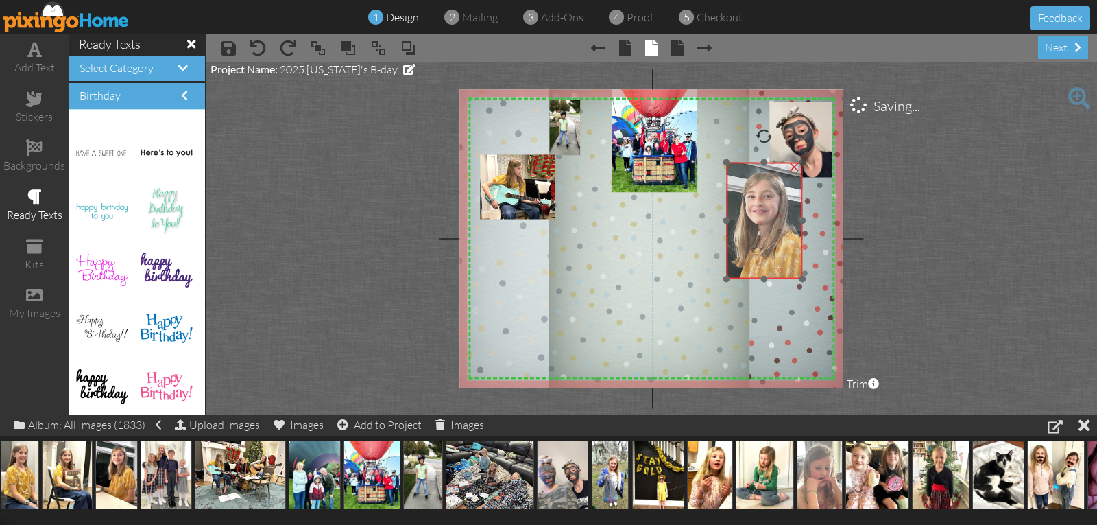
drag, startPoint x: 775, startPoint y: 256, endPoint x: 764, endPoint y: 230, distance: 28.5
click at [764, 230] on img at bounding box center [757, 253] width 117 height 192
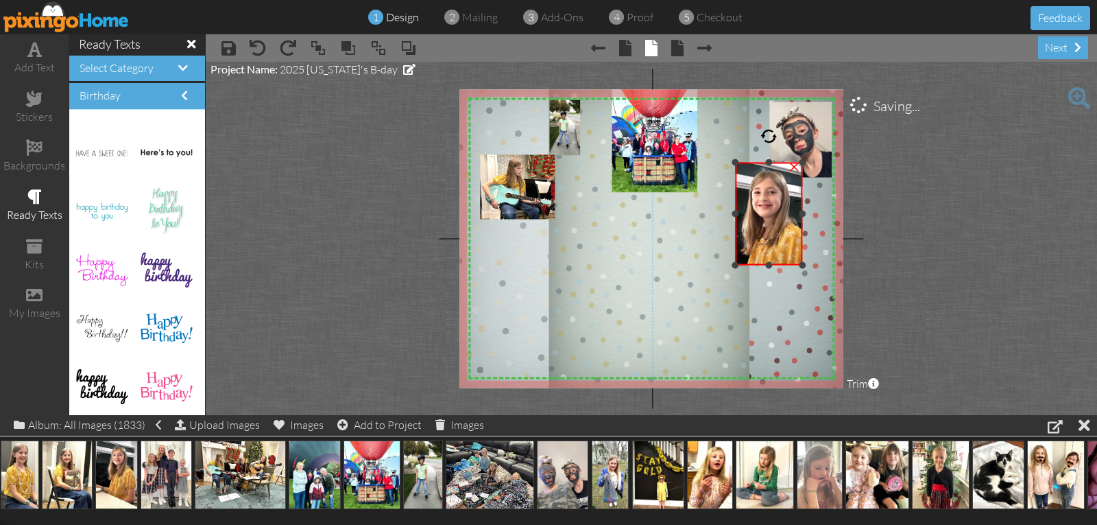
drag, startPoint x: 727, startPoint y: 276, endPoint x: 738, endPoint y: 258, distance: 21.3
click at [738, 261] on div at bounding box center [735, 264] width 7 height 7
drag, startPoint x: 18, startPoint y: 469, endPoint x: 639, endPoint y: 261, distance: 655.2
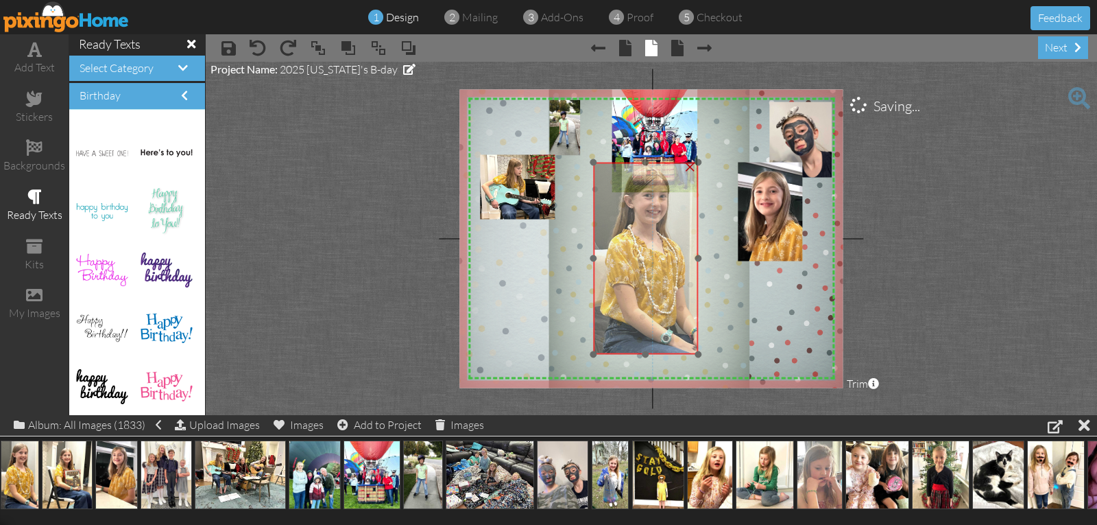
drag, startPoint x: 652, startPoint y: 286, endPoint x: 627, endPoint y: 232, distance: 59.2
click at [627, 232] on img at bounding box center [645, 258] width 105 height 192
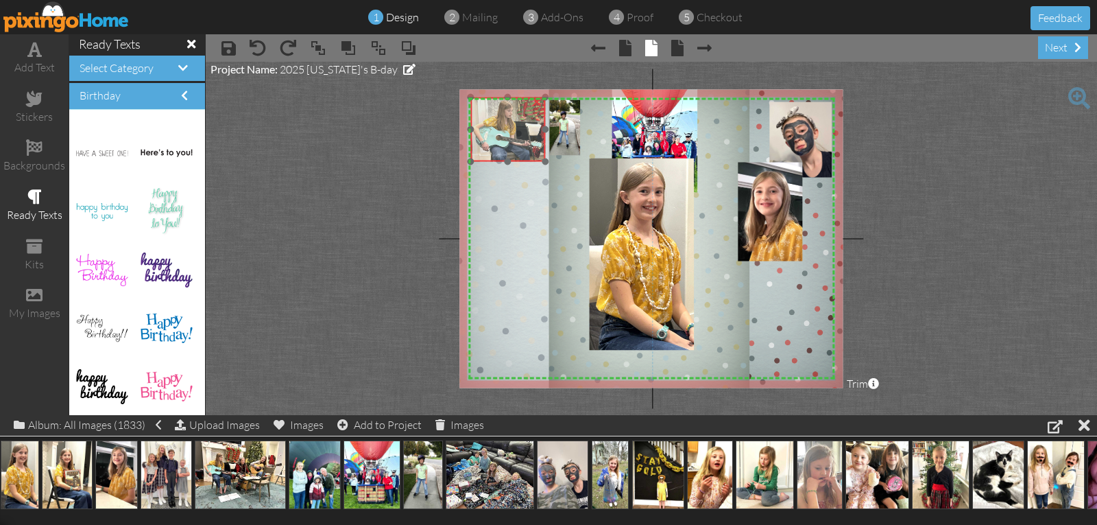
drag, startPoint x: 533, startPoint y: 213, endPoint x: 527, endPoint y: 162, distance: 51.7
click at [523, 157] on img at bounding box center [550, 148] width 192 height 144
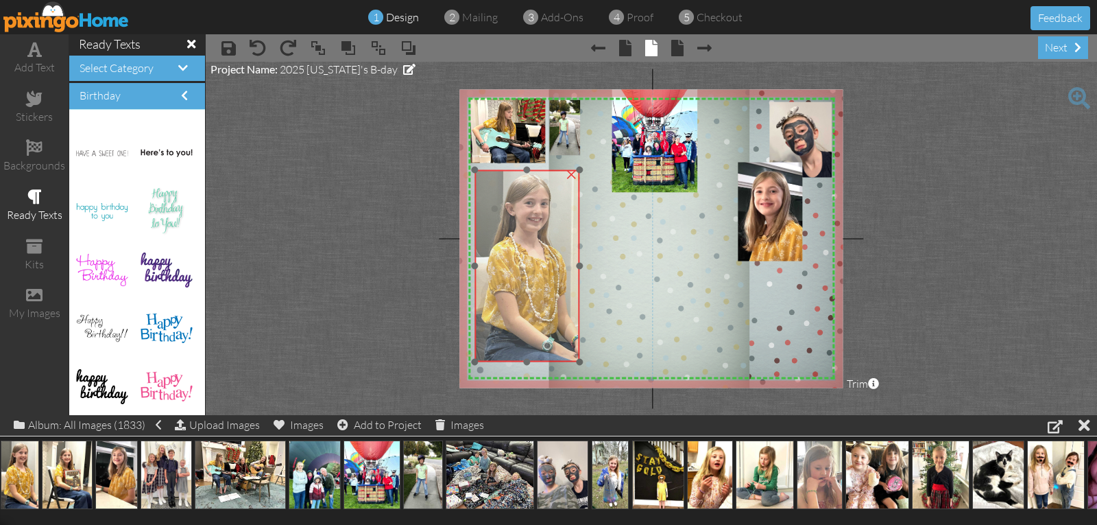
drag, startPoint x: 612, startPoint y: 252, endPoint x: 498, endPoint y: 264, distance: 115.1
click at [498, 264] on img at bounding box center [526, 266] width 105 height 192
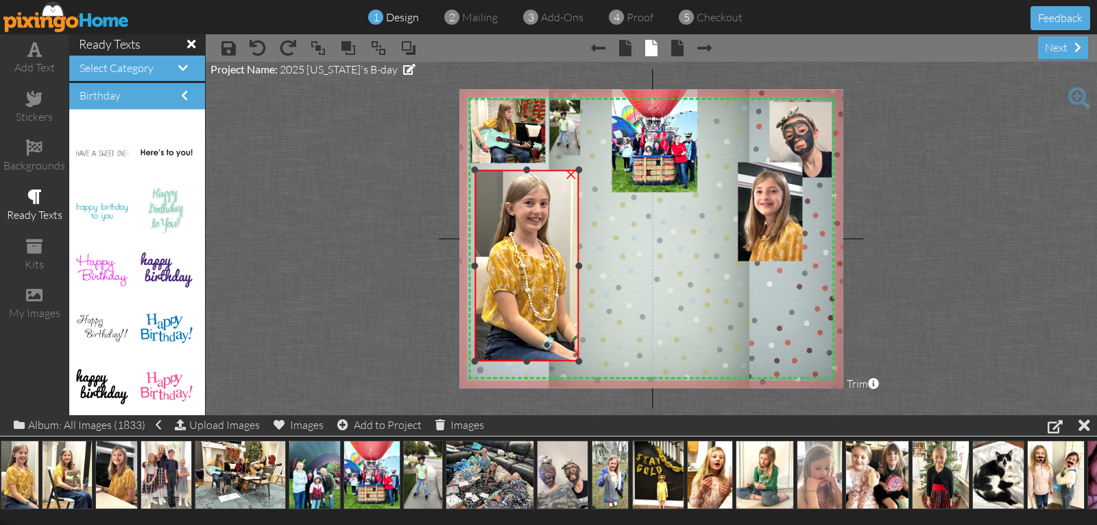
click at [576, 360] on div at bounding box center [579, 360] width 7 height 7
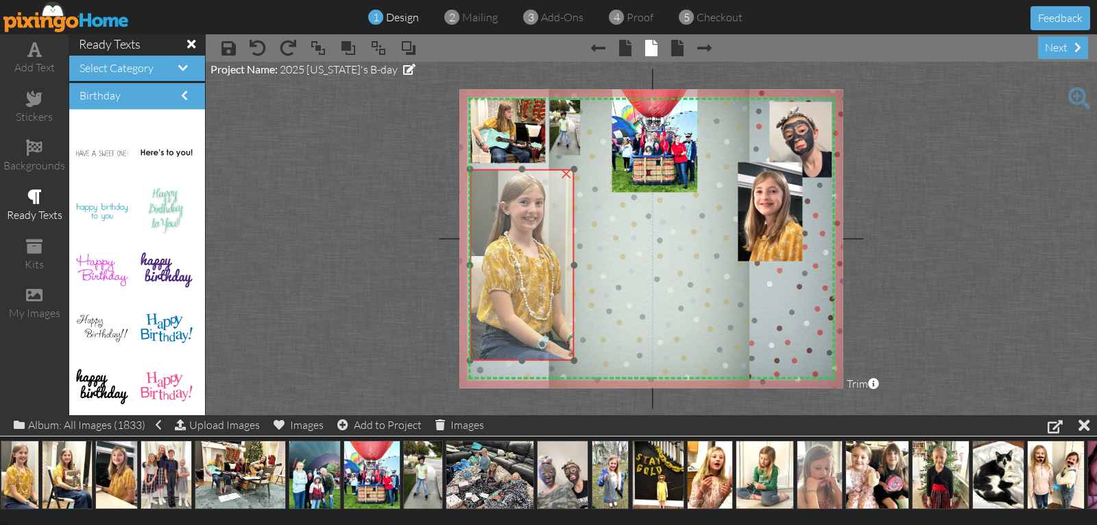
click at [570, 266] on img at bounding box center [522, 264] width 105 height 191
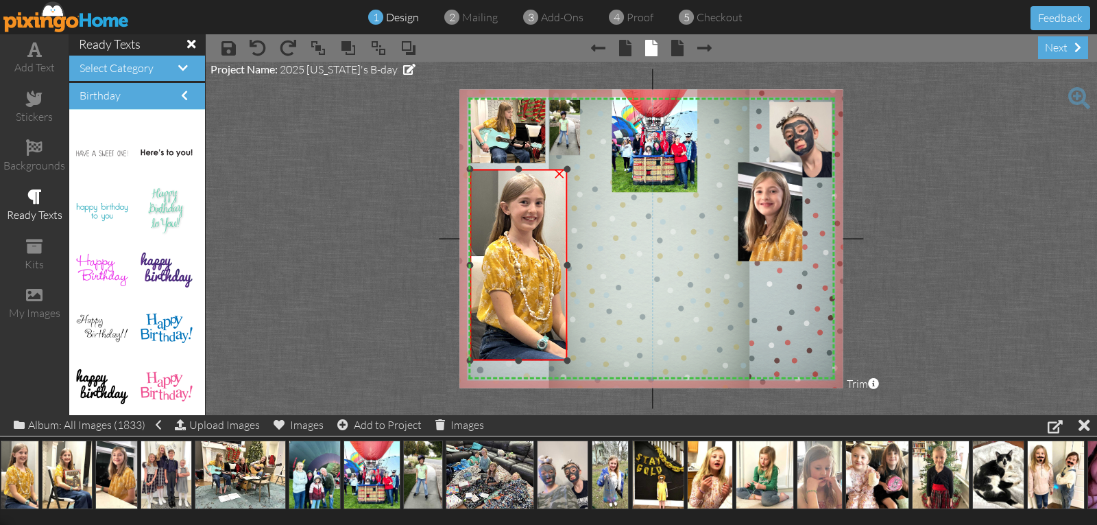
drag, startPoint x: 573, startPoint y: 266, endPoint x: 566, endPoint y: 267, distance: 6.9
click at [566, 267] on div at bounding box center [567, 264] width 7 height 7
drag, startPoint x: 516, startPoint y: 359, endPoint x: 523, endPoint y: 325, distance: 35.0
click at [523, 325] on div "×" at bounding box center [519, 247] width 98 height 157
click at [473, 247] on div at bounding box center [475, 247] width 7 height 7
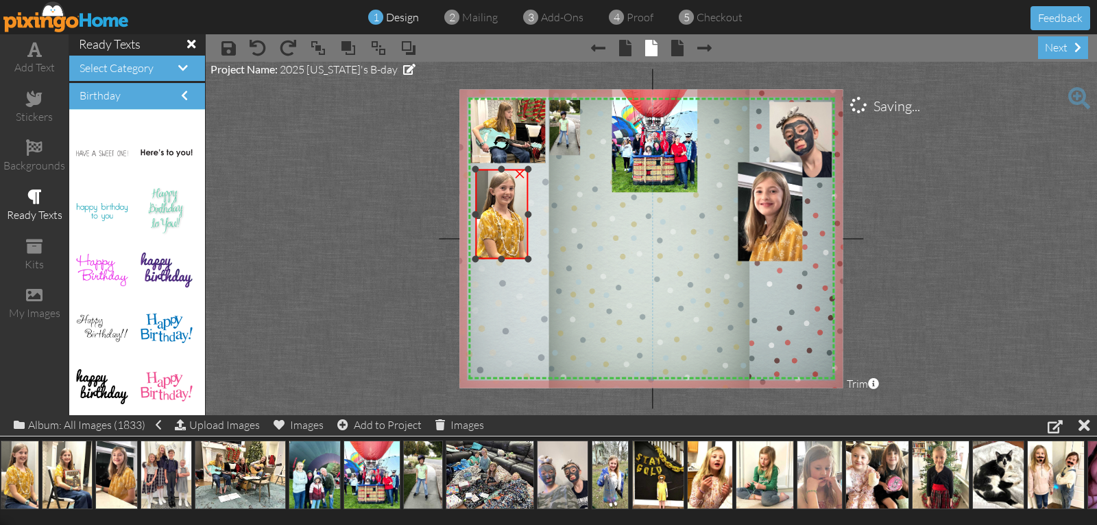
drag, startPoint x: 566, startPoint y: 324, endPoint x: 518, endPoint y: 250, distance: 87.7
click at [521, 252] on div "×" at bounding box center [501, 214] width 53 height 90
click at [508, 243] on img at bounding box center [498, 221] width 57 height 104
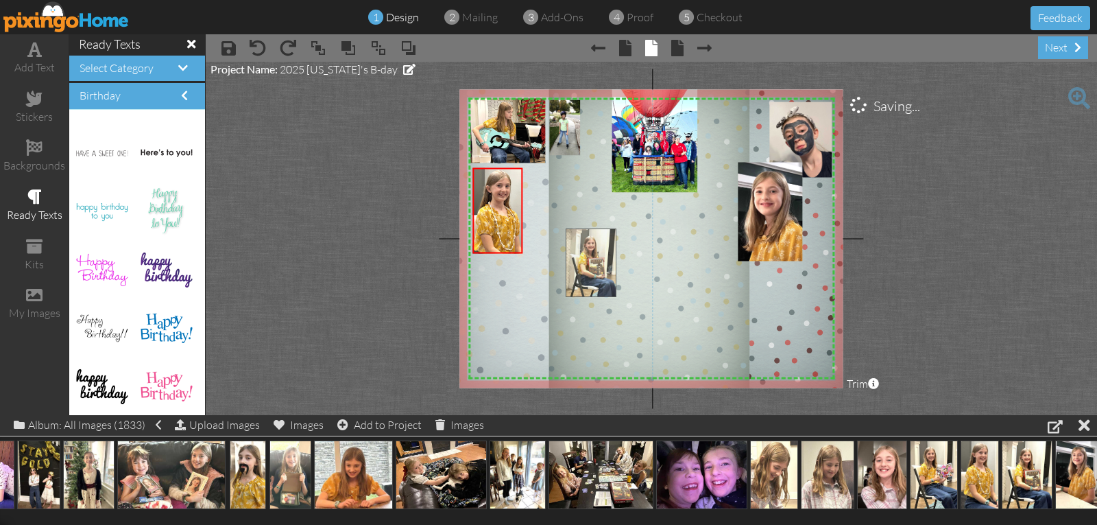
drag, startPoint x: 1022, startPoint y: 469, endPoint x: 586, endPoint y: 257, distance: 484.8
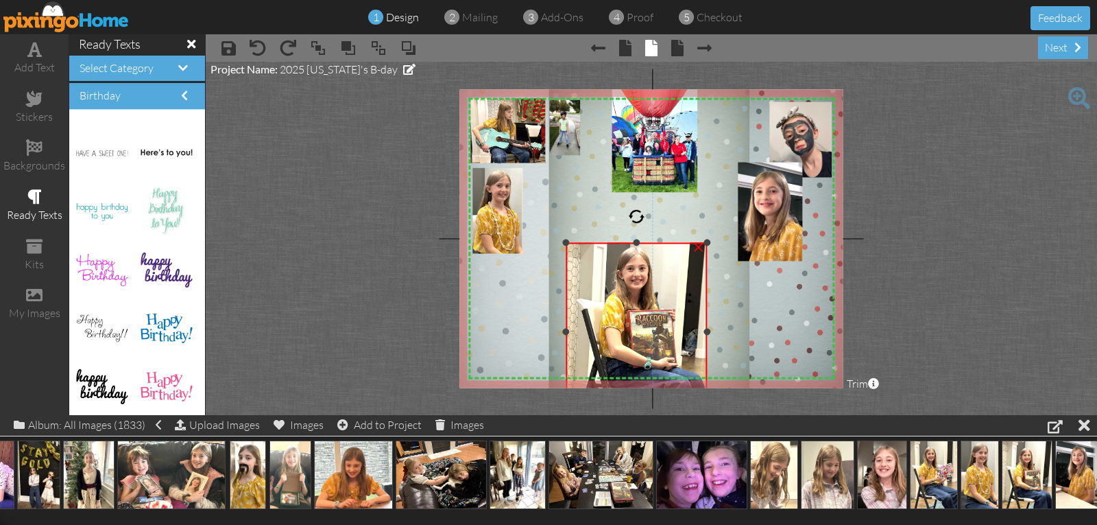
drag, startPoint x: 638, startPoint y: 227, endPoint x: 644, endPoint y: 241, distance: 15.7
click at [644, 243] on div "×" at bounding box center [636, 332] width 141 height 178
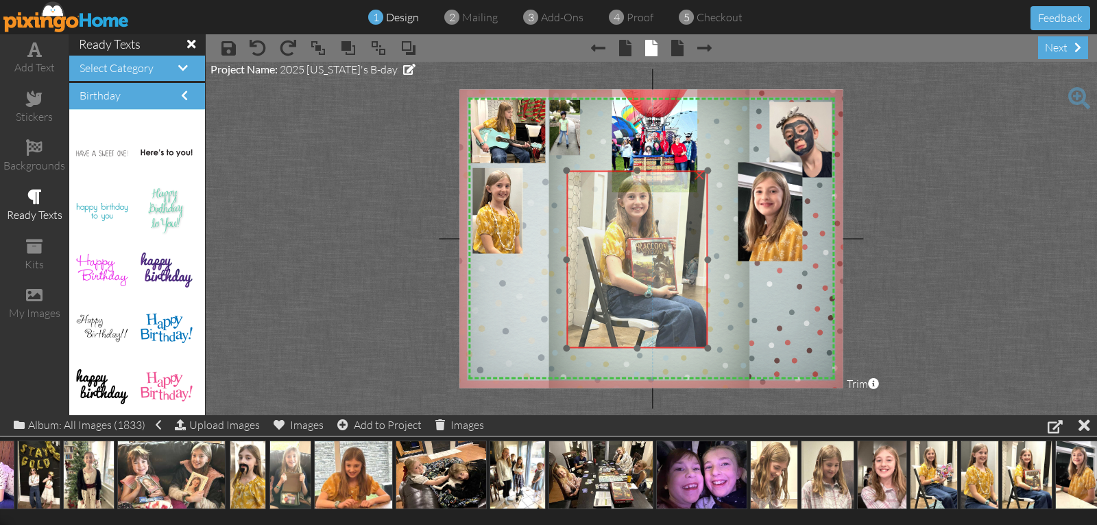
drag, startPoint x: 649, startPoint y: 345, endPoint x: 648, endPoint y: 273, distance: 72.0
click at [648, 273] on img at bounding box center [636, 252] width 141 height 192
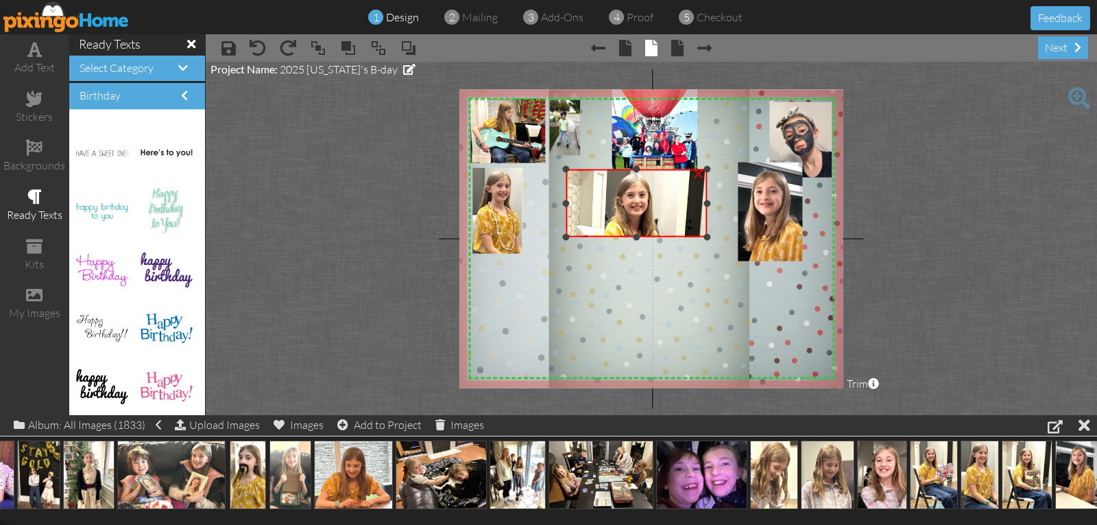
drag, startPoint x: 636, startPoint y: 344, endPoint x: 649, endPoint y: 235, distance: 109.9
click at [649, 235] on div "×" at bounding box center [636, 203] width 141 height 68
drag, startPoint x: 707, startPoint y: 204, endPoint x: 660, endPoint y: 215, distance: 48.1
click at [664, 215] on div "×" at bounding box center [615, 203] width 98 height 68
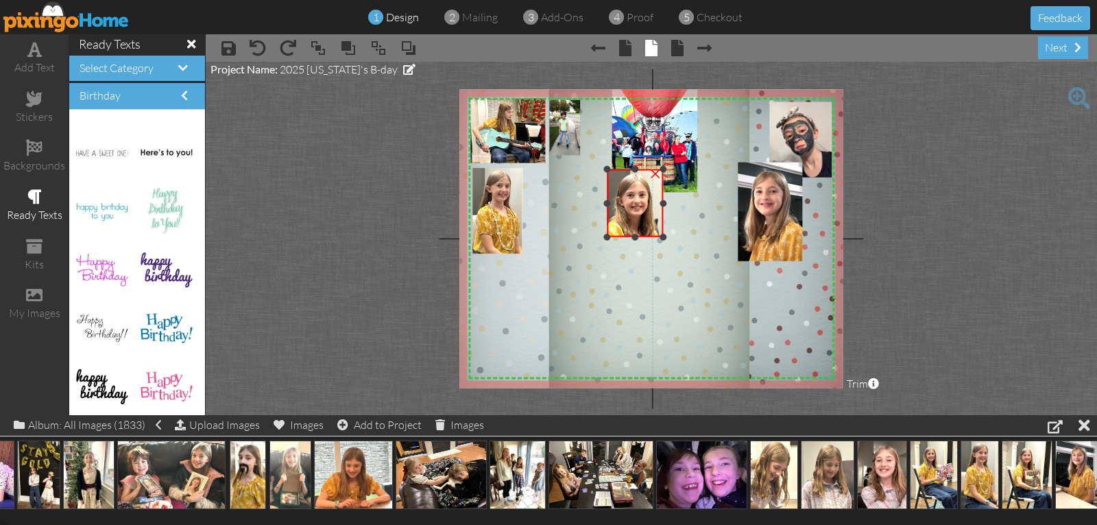
drag, startPoint x: 564, startPoint y: 204, endPoint x: 605, endPoint y: 206, distance: 41.2
click at [605, 206] on div at bounding box center [606, 203] width 7 height 7
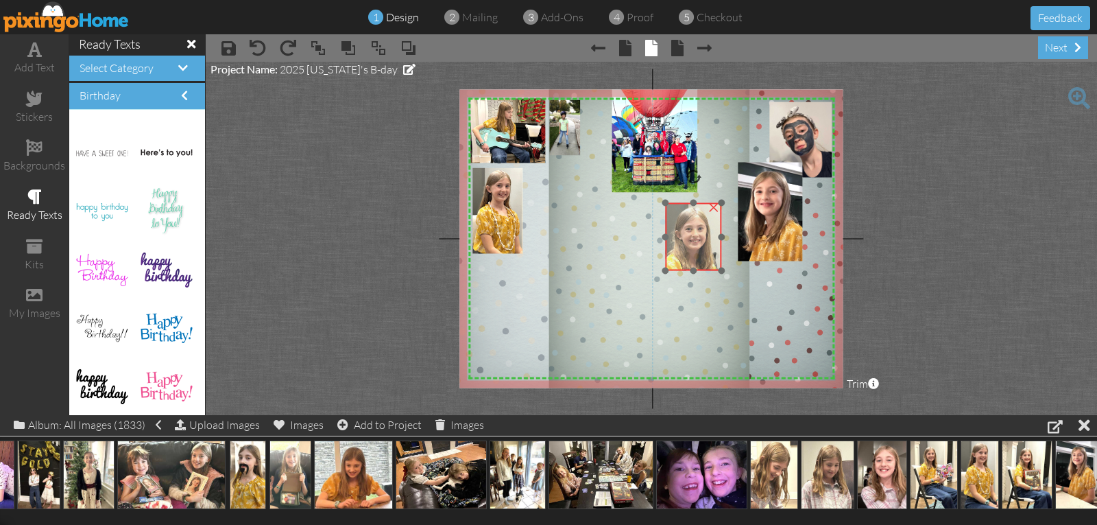
drag, startPoint x: 625, startPoint y: 220, endPoint x: 683, endPoint y: 254, distance: 67.3
click at [683, 254] on img at bounding box center [694, 285] width 141 height 192
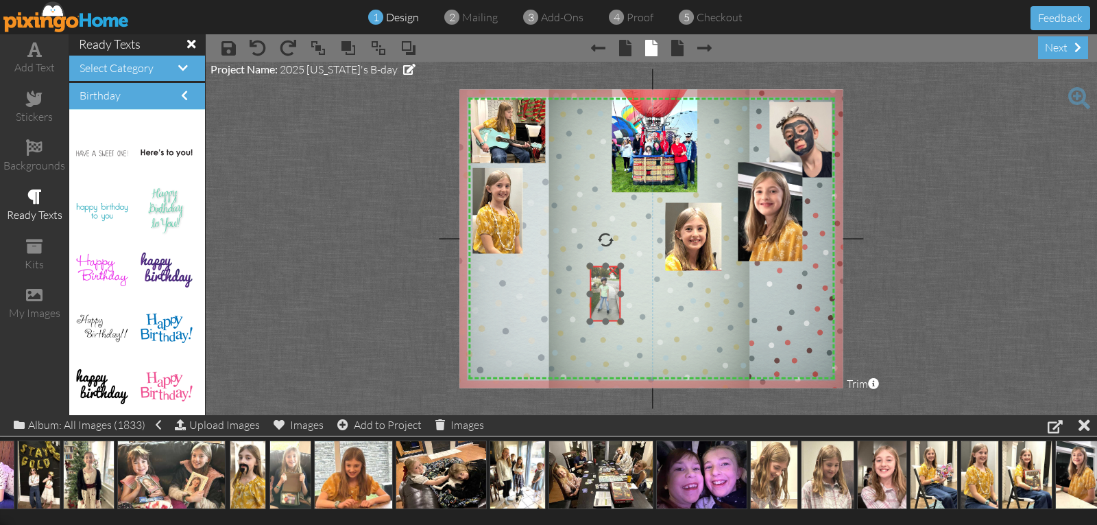
drag, startPoint x: 575, startPoint y: 151, endPoint x: 611, endPoint y: 317, distance: 170.5
click at [614, 317] on img at bounding box center [606, 294] width 32 height 56
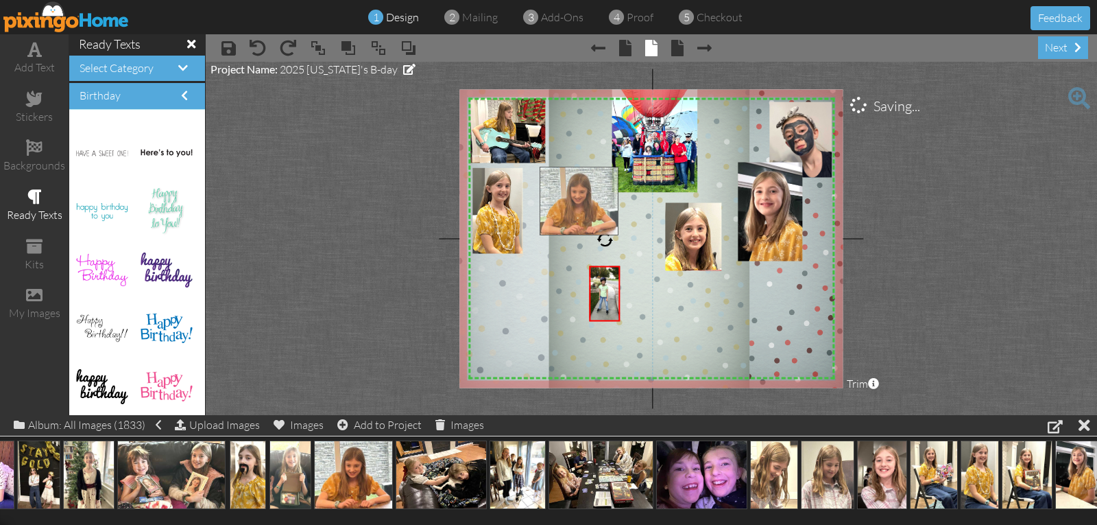
drag, startPoint x: 339, startPoint y: 481, endPoint x: 564, endPoint y: 208, distance: 354.0
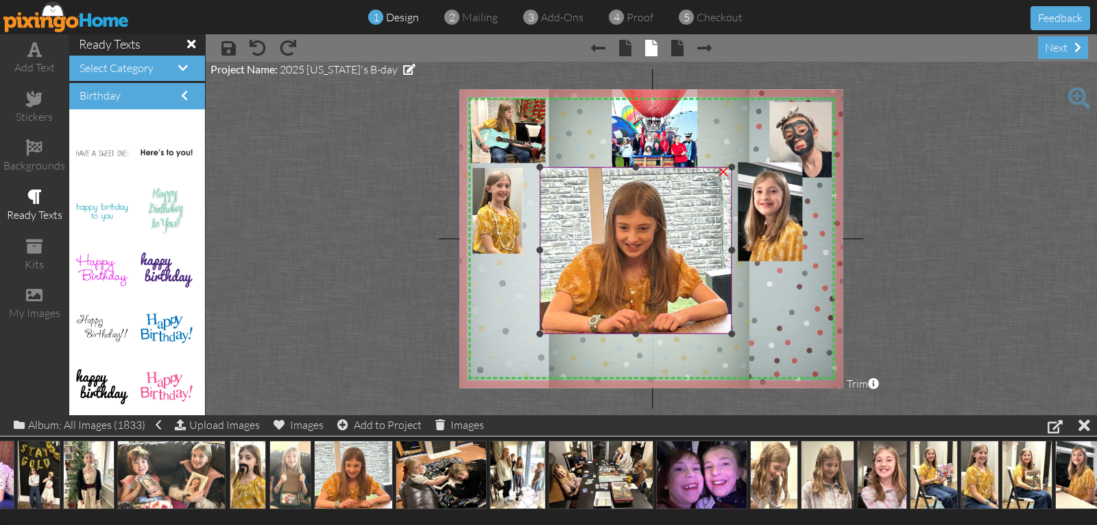
click at [730, 248] on div at bounding box center [731, 250] width 7 height 7
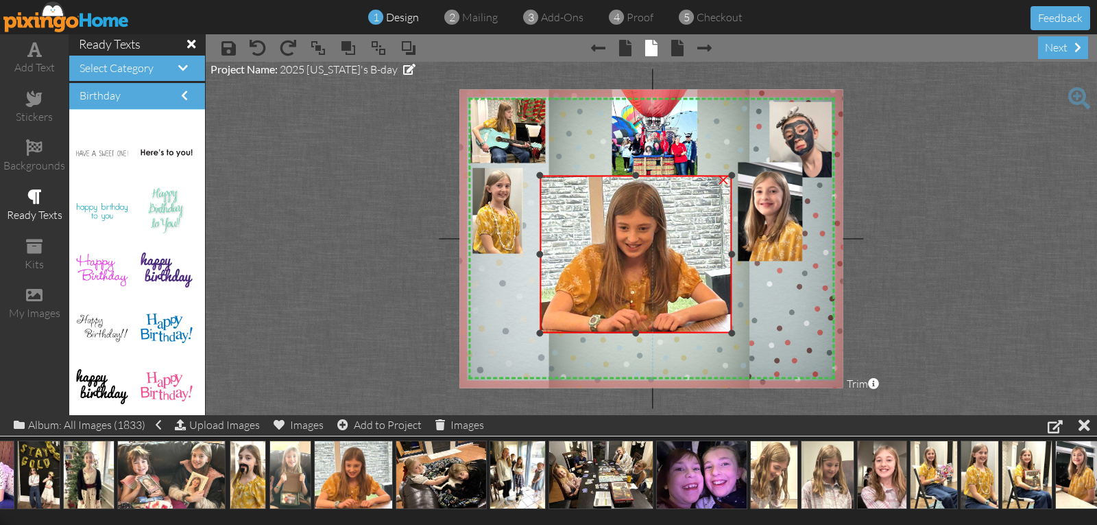
drag, startPoint x: 636, startPoint y: 167, endPoint x: 633, endPoint y: 176, distance: 8.7
click at [633, 176] on div at bounding box center [635, 175] width 7 height 7
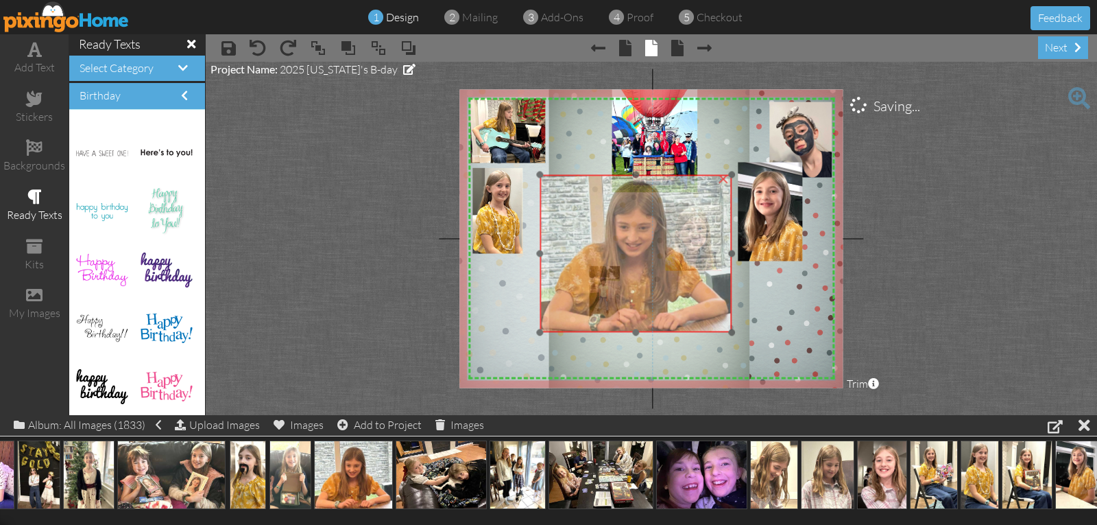
click at [541, 327] on img at bounding box center [636, 250] width 192 height 166
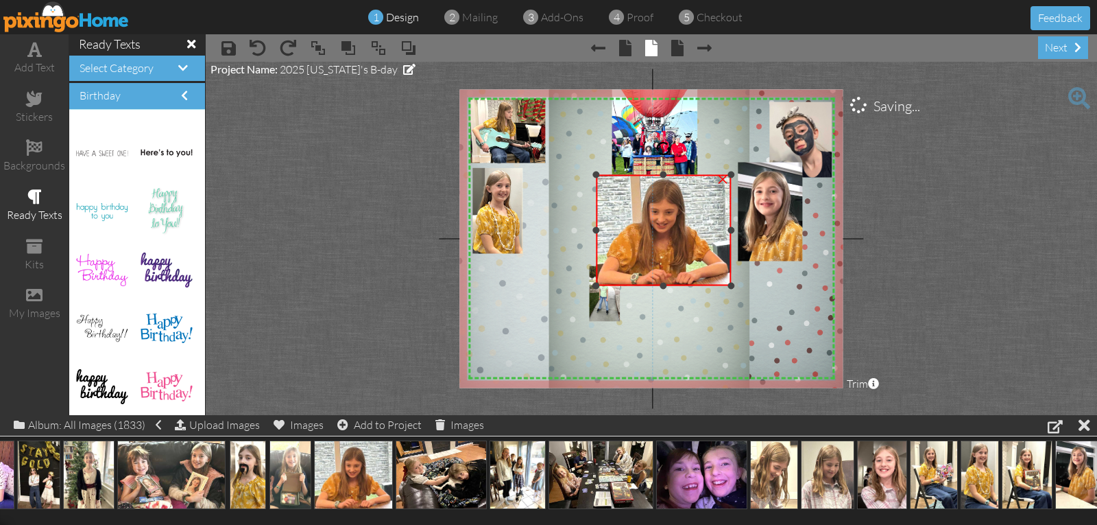
drag, startPoint x: 540, startPoint y: 331, endPoint x: 607, endPoint y: 276, distance: 87.2
click at [599, 282] on div at bounding box center [595, 285] width 7 height 7
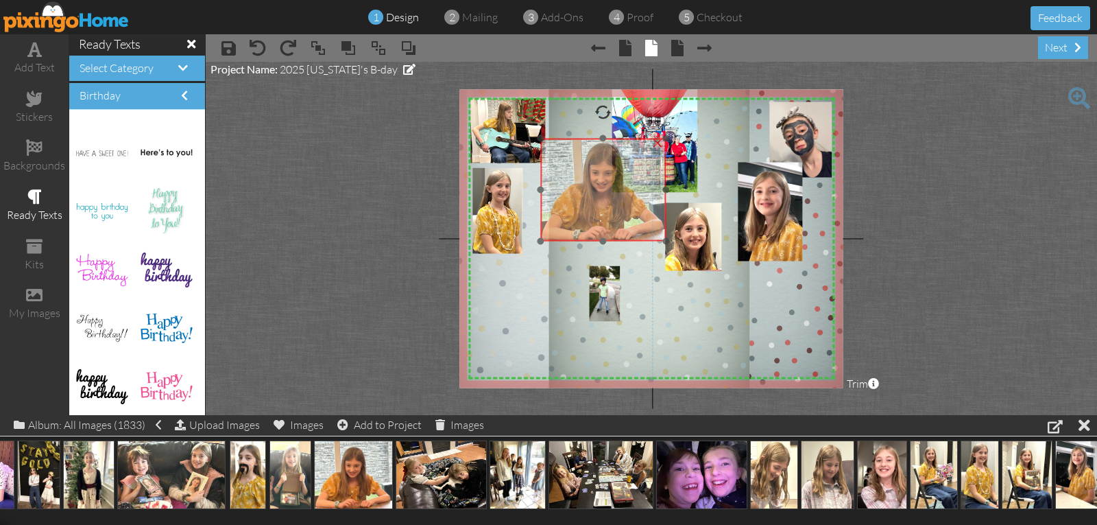
drag, startPoint x: 646, startPoint y: 247, endPoint x: 577, endPoint y: 208, distance: 78.9
click at [578, 208] on img at bounding box center [603, 187] width 125 height 108
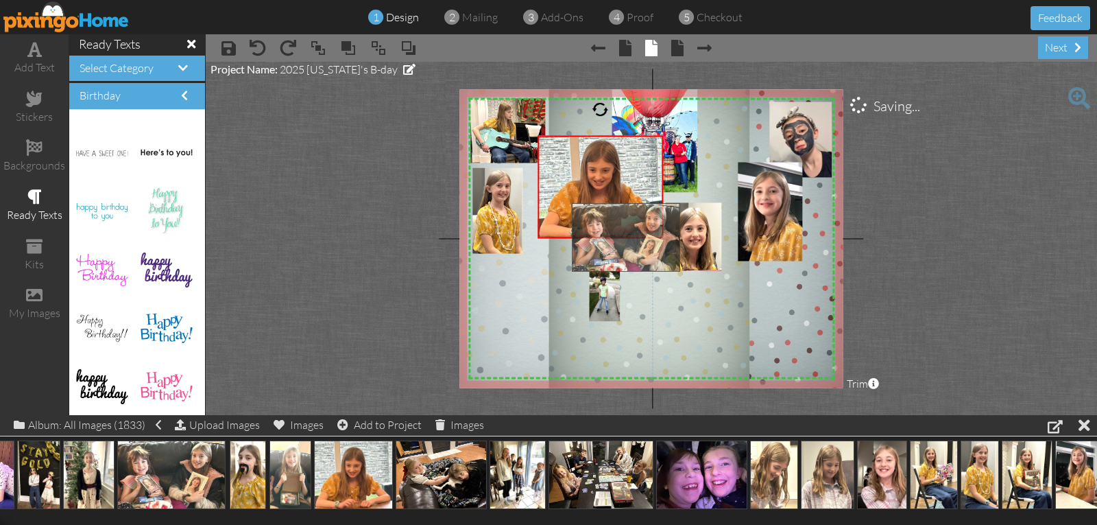
drag, startPoint x: 178, startPoint y: 473, endPoint x: 632, endPoint y: 236, distance: 512.1
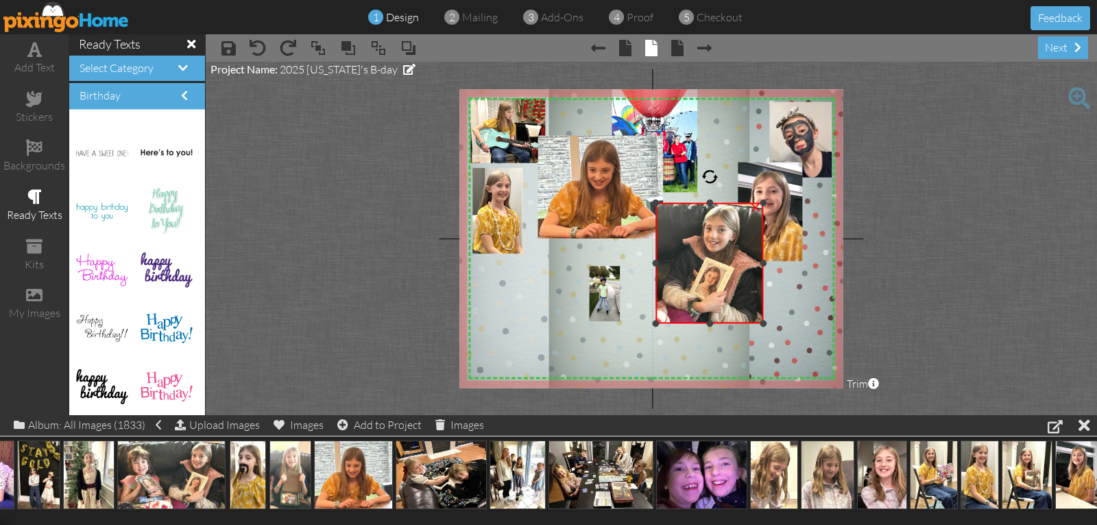
drag, startPoint x: 572, startPoint y: 262, endPoint x: 655, endPoint y: 260, distance: 83.7
click at [655, 260] on div at bounding box center [655, 263] width 7 height 7
click at [658, 264] on div at bounding box center [658, 263] width 7 height 7
drag, startPoint x: 764, startPoint y: 262, endPoint x: 754, endPoint y: 262, distance: 10.3
click at [754, 262] on div at bounding box center [753, 263] width 7 height 7
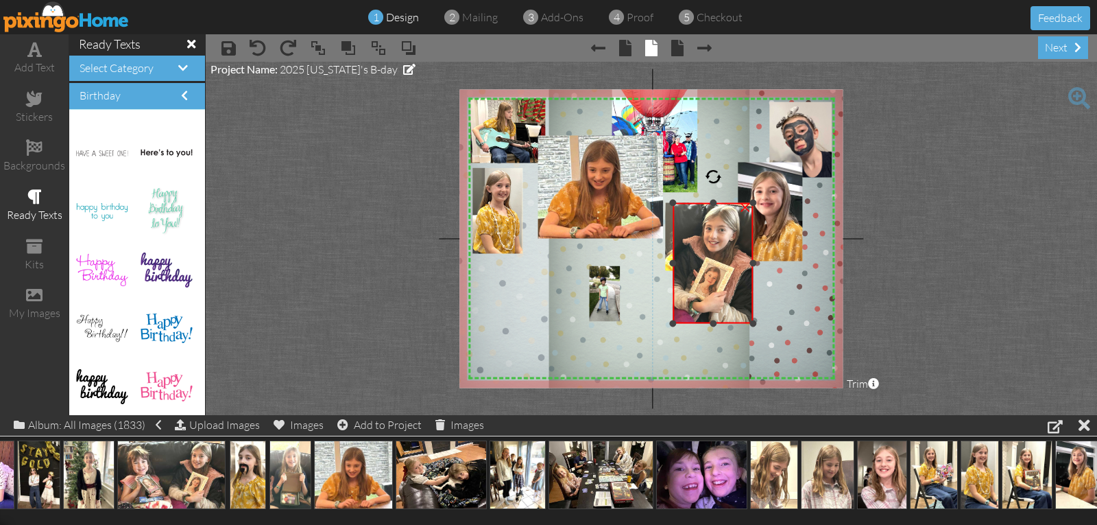
drag, startPoint x: 663, startPoint y: 263, endPoint x: 675, endPoint y: 263, distance: 11.7
click at [675, 263] on div at bounding box center [672, 263] width 7 height 7
drag, startPoint x: 714, startPoint y: 320, endPoint x: 717, endPoint y: 304, distance: 15.5
click at [717, 304] on div "×" at bounding box center [713, 254] width 81 height 102
click at [711, 304] on div at bounding box center [713, 304] width 7 height 7
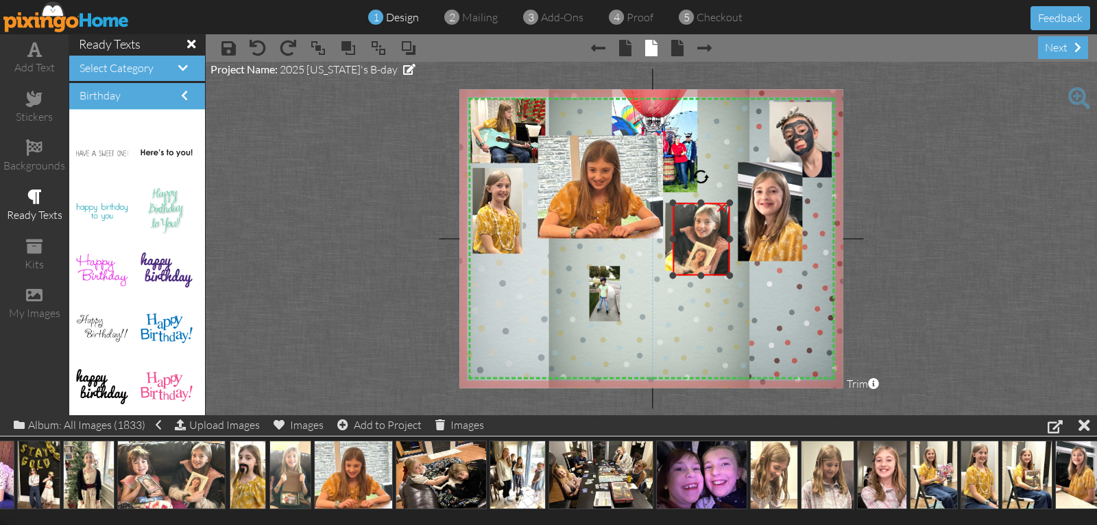
drag, startPoint x: 754, startPoint y: 301, endPoint x: 716, endPoint y: 265, distance: 52.4
click at [720, 267] on div "×" at bounding box center [702, 239] width 58 height 73
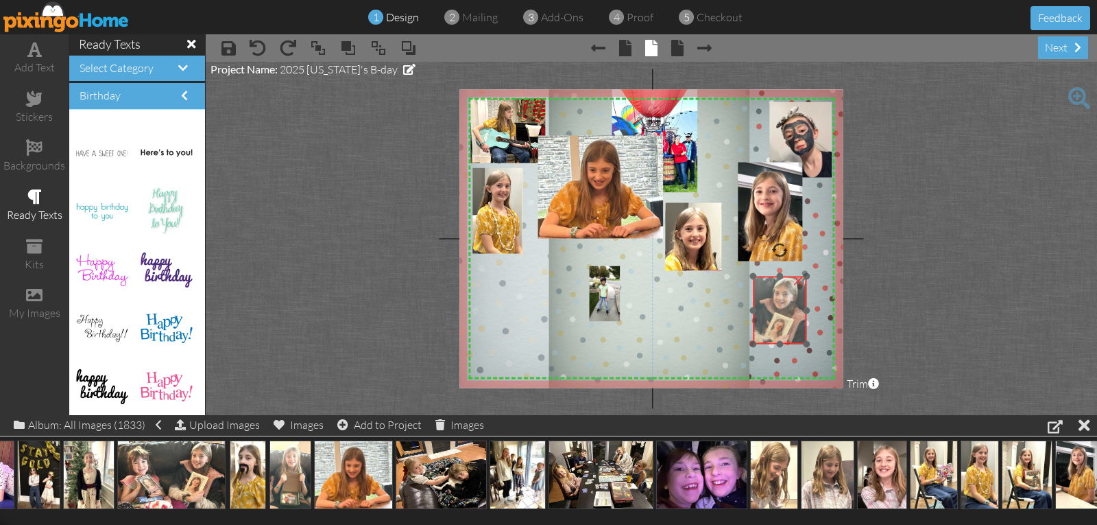
drag, startPoint x: 709, startPoint y: 258, endPoint x: 791, endPoint y: 333, distance: 111.1
click at [791, 333] on img at bounding box center [750, 316] width 128 height 80
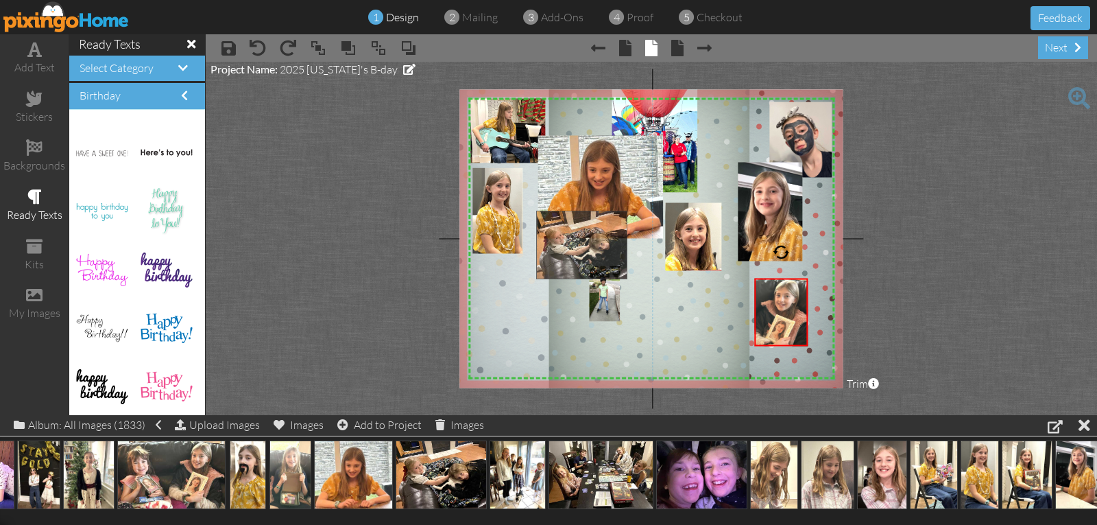
drag, startPoint x: 448, startPoint y: 482, endPoint x: 588, endPoint y: 252, distance: 269.3
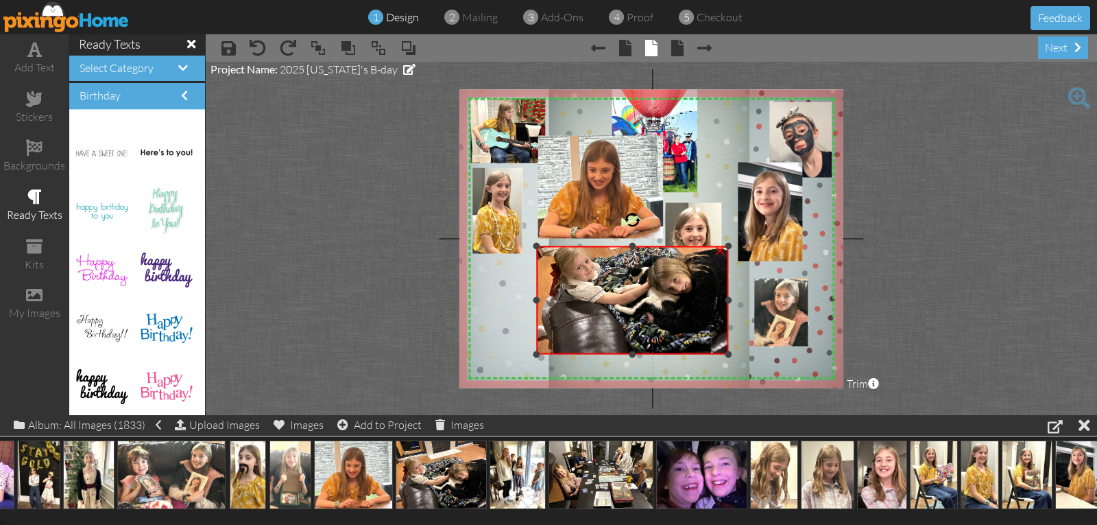
drag, startPoint x: 630, startPoint y: 208, endPoint x: 622, endPoint y: 244, distance: 36.6
click at [622, 246] on div "×" at bounding box center [632, 300] width 192 height 108
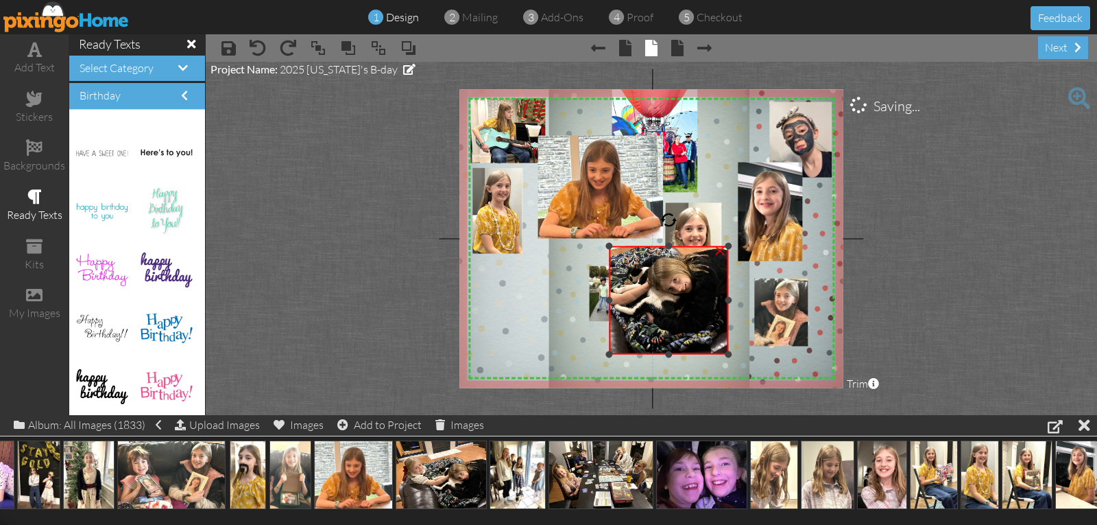
drag, startPoint x: 535, startPoint y: 298, endPoint x: 607, endPoint y: 308, distance: 73.4
click at [609, 308] on div "×" at bounding box center [668, 300] width 119 height 108
drag, startPoint x: 666, startPoint y: 354, endPoint x: 666, endPoint y: 337, distance: 17.1
click at [666, 337] on div at bounding box center [668, 337] width 7 height 7
click at [722, 252] on div "×" at bounding box center [720, 249] width 22 height 22
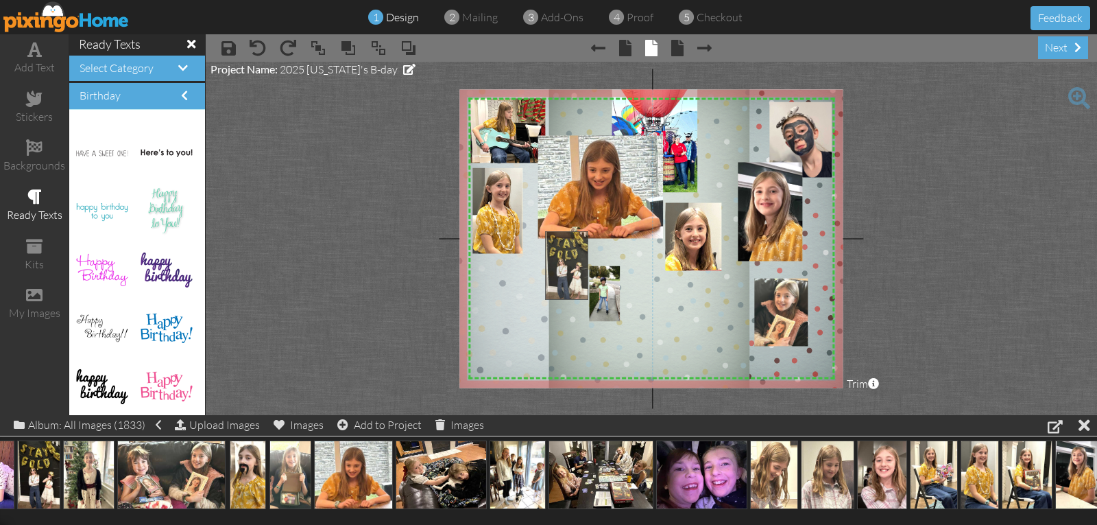
drag, startPoint x: 47, startPoint y: 472, endPoint x: 573, endPoint y: 262, distance: 566.4
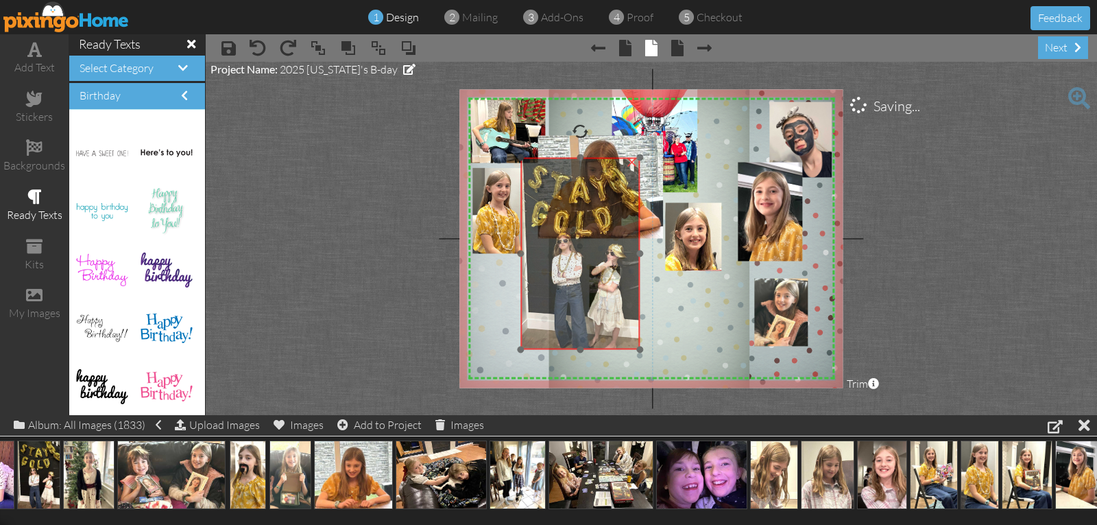
drag, startPoint x: 632, startPoint y: 350, endPoint x: 610, endPoint y: 281, distance: 72.2
click at [610, 281] on img at bounding box center [580, 254] width 119 height 192
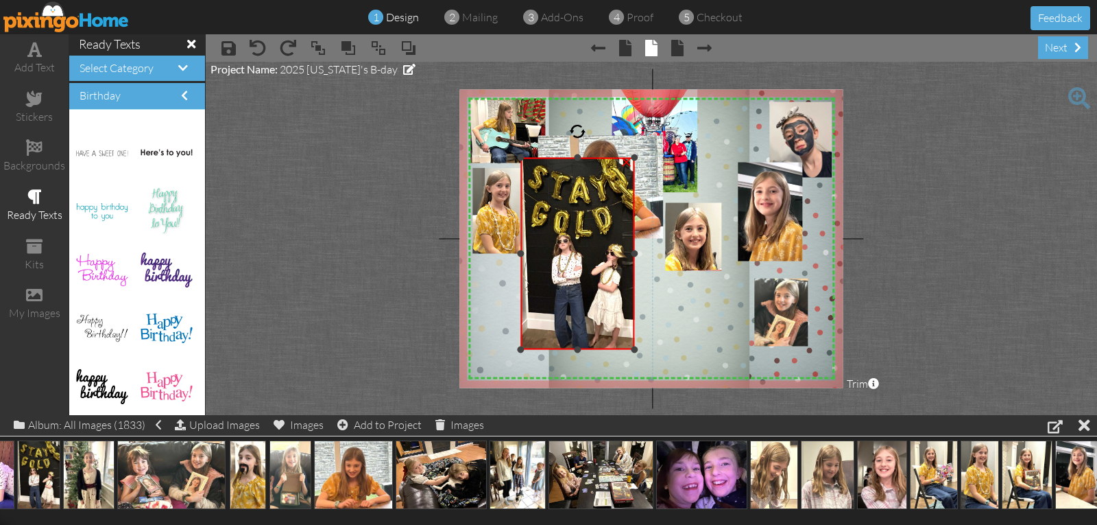
drag, startPoint x: 638, startPoint y: 252, endPoint x: 633, endPoint y: 257, distance: 7.3
click at [633, 257] on div "×" at bounding box center [578, 254] width 114 height 192
drag, startPoint x: 522, startPoint y: 252, endPoint x: 528, endPoint y: 257, distance: 7.8
click at [527, 255] on div at bounding box center [525, 253] width 7 height 7
click at [583, 160] on div at bounding box center [580, 161] width 7 height 7
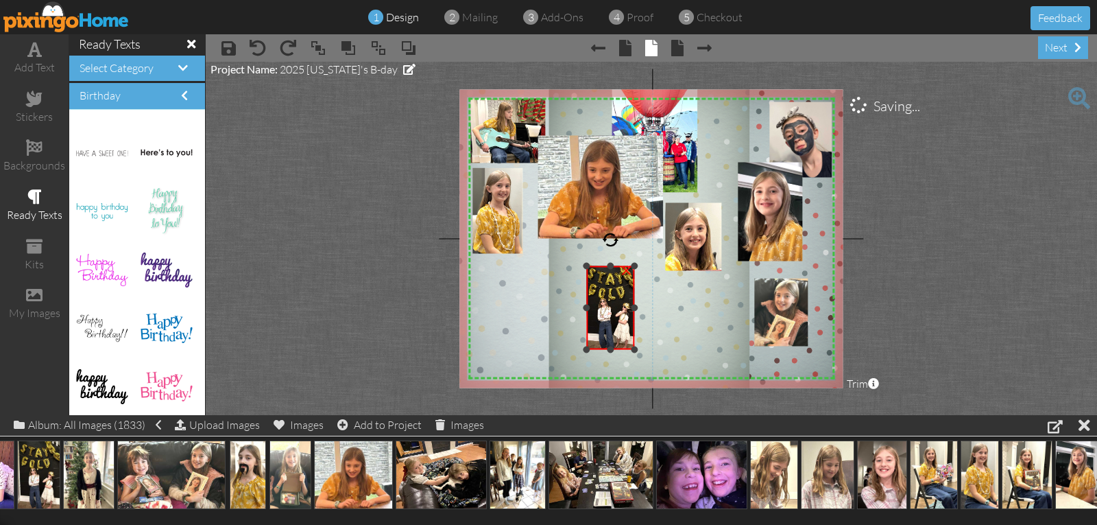
drag, startPoint x: 528, startPoint y: 160, endPoint x: 594, endPoint y: 273, distance: 130.3
click at [592, 267] on div "×" at bounding box center [610, 308] width 49 height 84
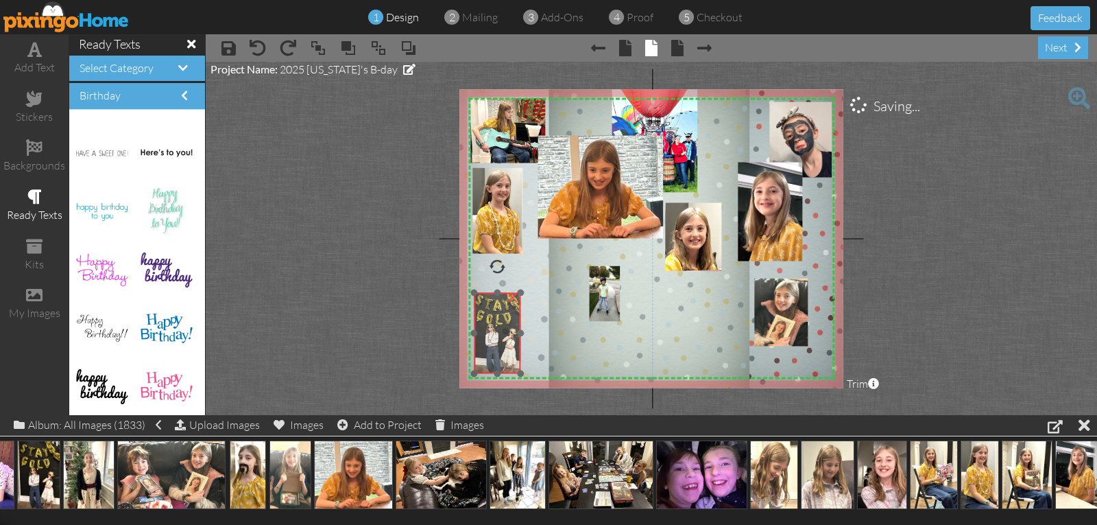
drag, startPoint x: 595, startPoint y: 308, endPoint x: 495, endPoint y: 323, distance: 101.2
click at [495, 323] on img at bounding box center [497, 332] width 51 height 82
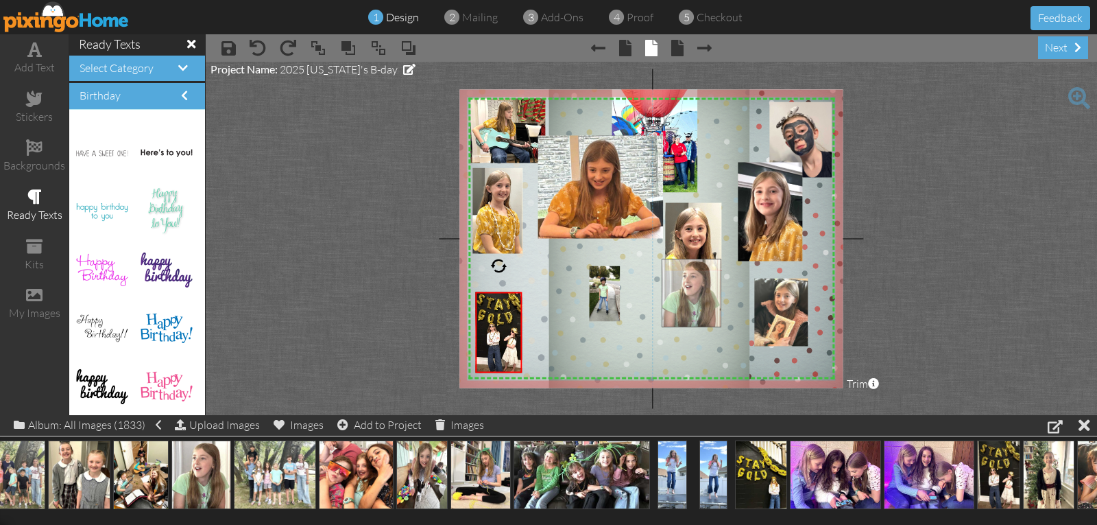
drag, startPoint x: 197, startPoint y: 472, endPoint x: 688, endPoint y: 291, distance: 522.8
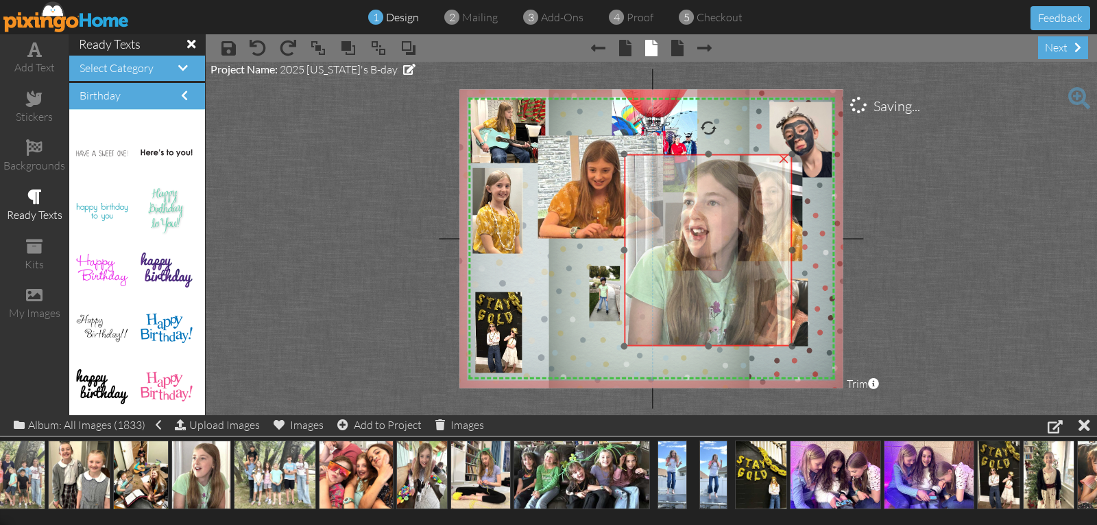
drag, startPoint x: 705, startPoint y: 324, endPoint x: 666, endPoint y: 217, distance: 114.5
click at [666, 217] on img at bounding box center [708, 250] width 167 height 192
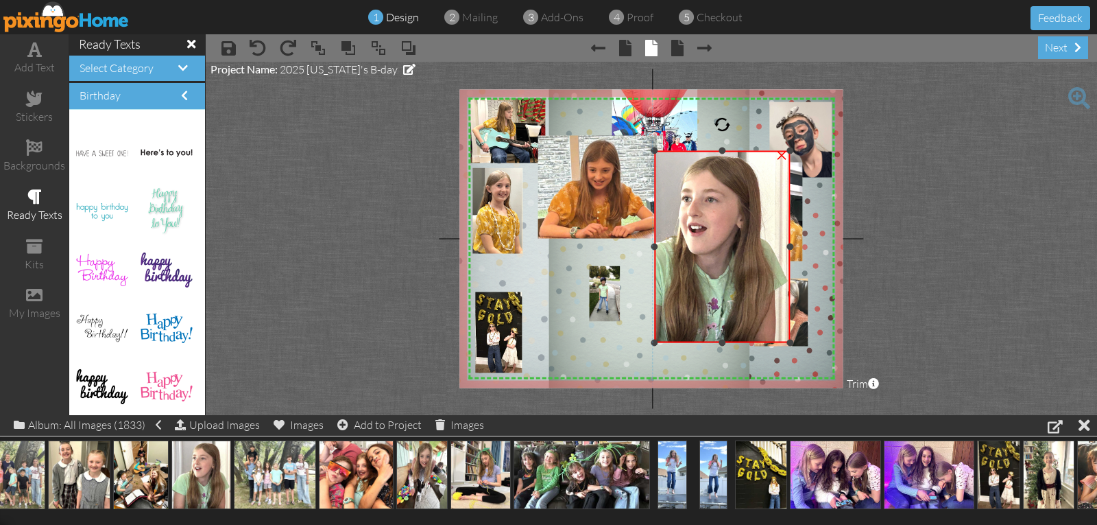
drag, startPoint x: 622, startPoint y: 246, endPoint x: 654, endPoint y: 245, distance: 32.2
click at [654, 245] on div at bounding box center [654, 246] width 7 height 7
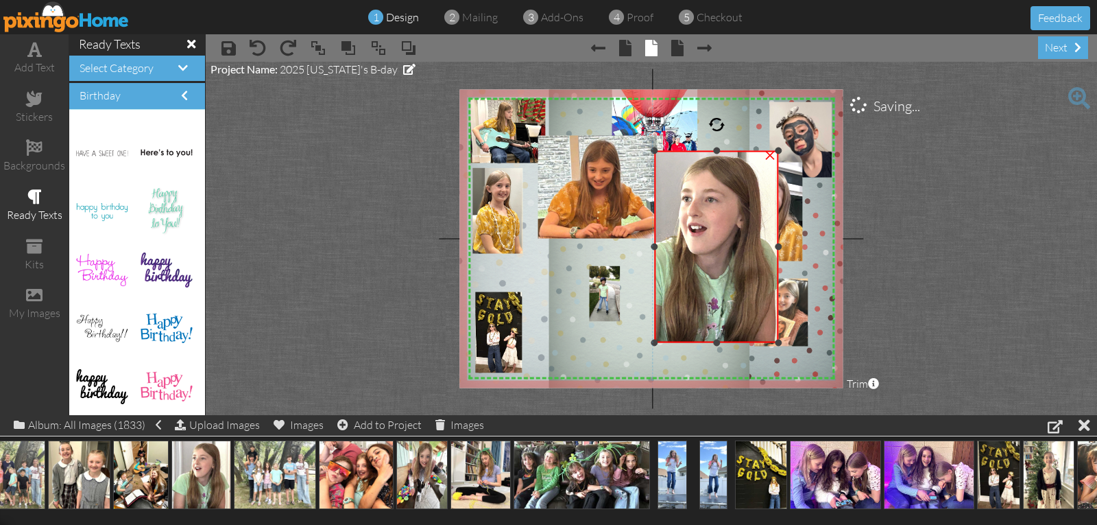
drag, startPoint x: 787, startPoint y: 247, endPoint x: 775, endPoint y: 250, distance: 12.0
click at [775, 250] on div at bounding box center [778, 246] width 7 height 7
click at [778, 246] on div at bounding box center [777, 246] width 7 height 7
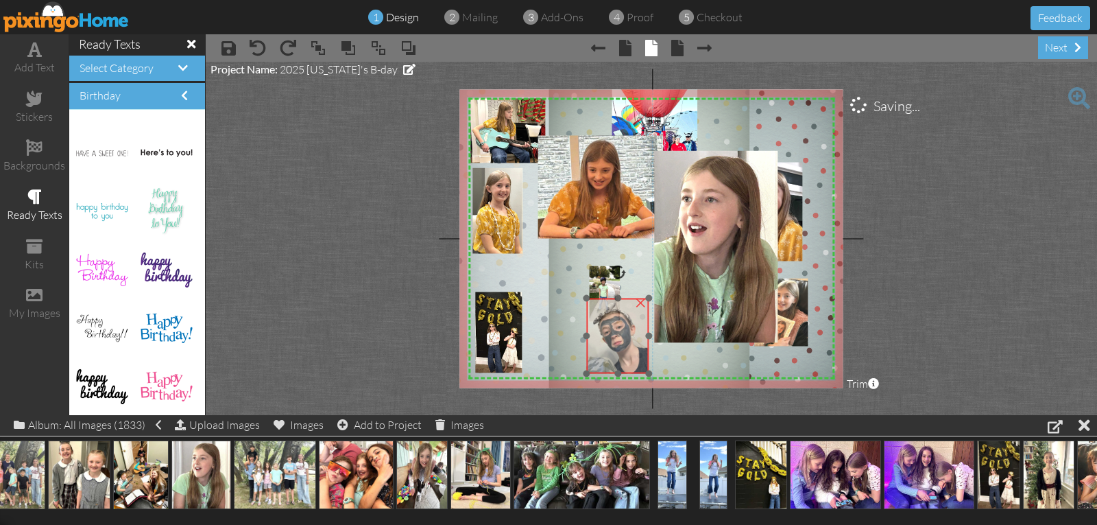
drag, startPoint x: 815, startPoint y: 152, endPoint x: 634, endPoint y: 351, distance: 268.9
click at [634, 351] on img at bounding box center [596, 335] width 106 height 141
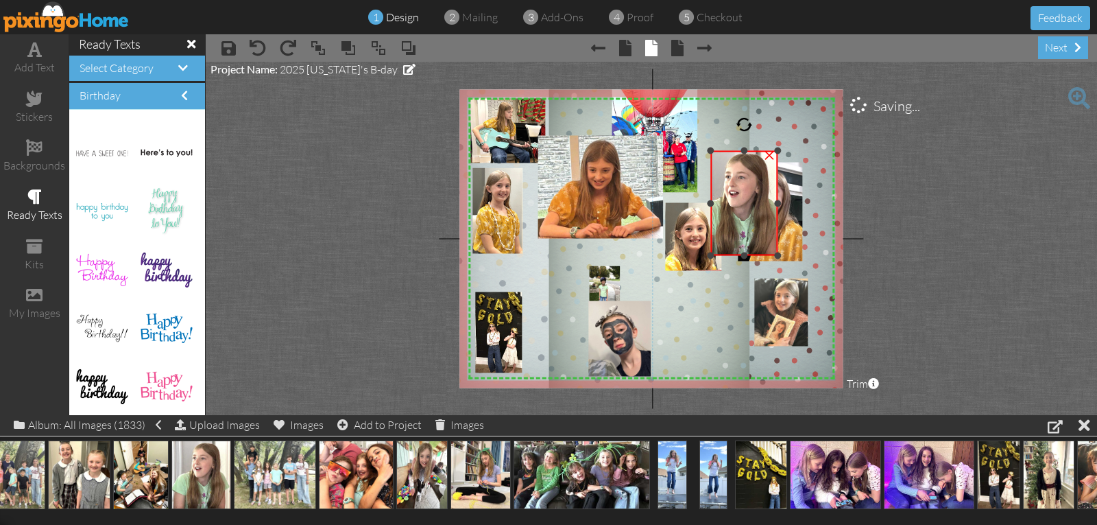
drag, startPoint x: 654, startPoint y: 341, endPoint x: 733, endPoint y: 251, distance: 120.0
click at [733, 251] on div "×" at bounding box center [743, 203] width 67 height 105
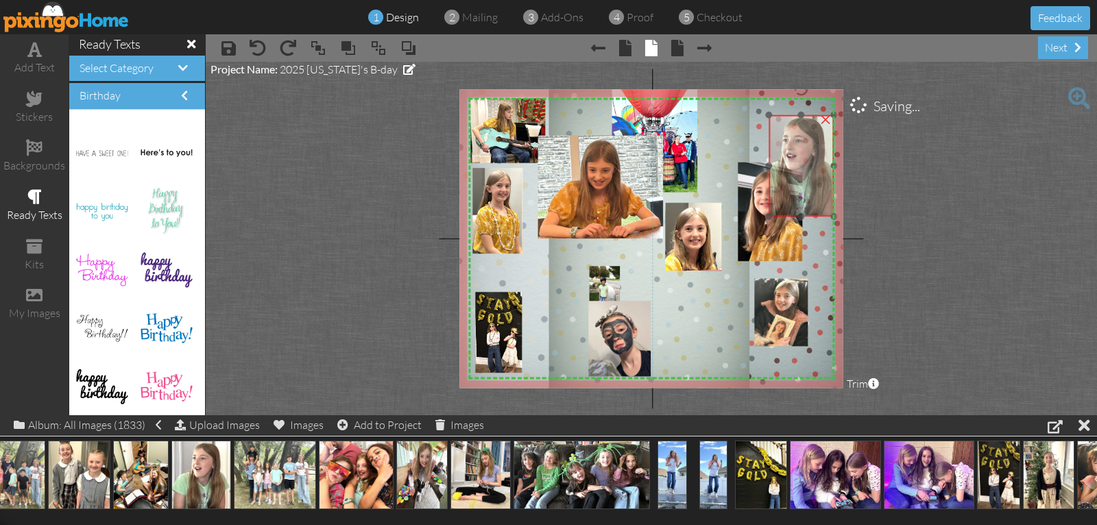
drag, startPoint x: 775, startPoint y: 223, endPoint x: 804, endPoint y: 205, distance: 33.9
click at [804, 205] on img at bounding box center [796, 165] width 88 height 101
drag, startPoint x: 802, startPoint y: 118, endPoint x: 804, endPoint y: 106, distance: 12.5
click at [804, 106] on div "X X X X X X X X X X X X X X X X X X X X X X X X X X X X X X X X X X X X X X X X…" at bounding box center [650, 238] width 383 height 298
drag, startPoint x: 803, startPoint y: 143, endPoint x: 802, endPoint y: 125, distance: 17.8
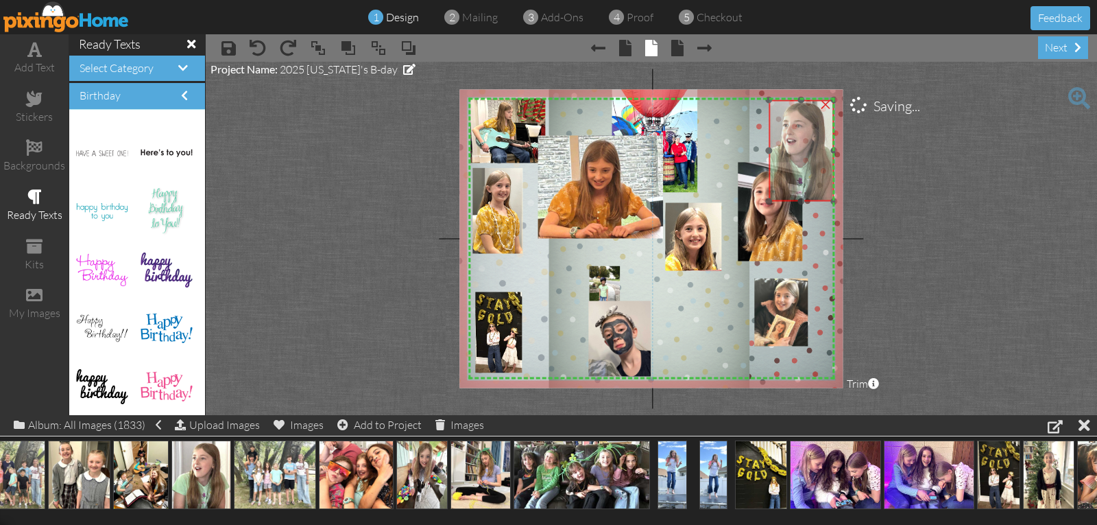
click at [802, 125] on img at bounding box center [796, 150] width 88 height 101
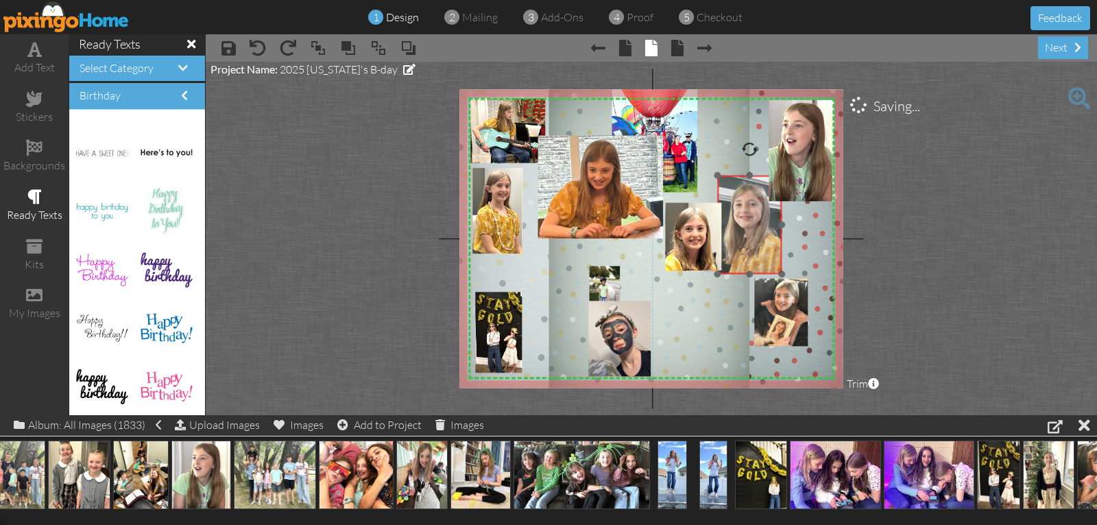
drag, startPoint x: 766, startPoint y: 232, endPoint x: 743, endPoint y: 239, distance: 23.8
click at [743, 239] on img at bounding box center [744, 252] width 99 height 162
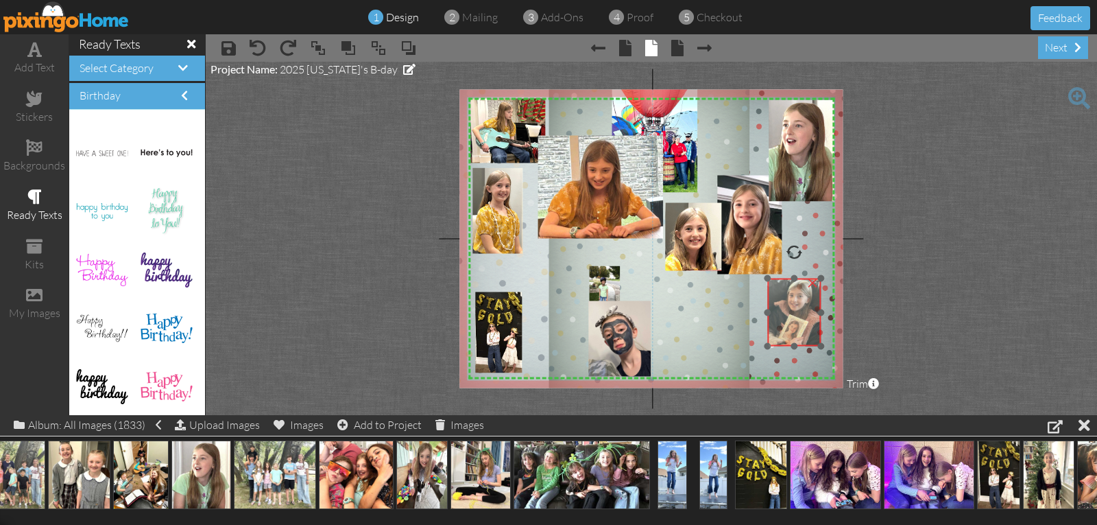
drag, startPoint x: 771, startPoint y: 297, endPoint x: 784, endPoint y: 297, distance: 13.0
click at [784, 297] on img at bounding box center [765, 318] width 128 height 80
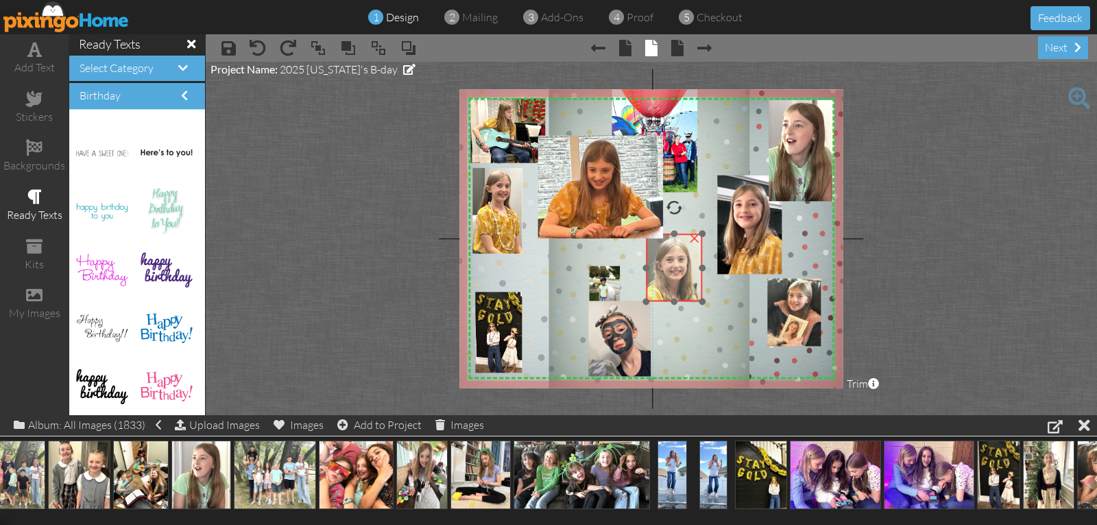
drag, startPoint x: 705, startPoint y: 264, endPoint x: 685, endPoint y: 295, distance: 36.7
click at [685, 295] on img at bounding box center [675, 315] width 141 height 192
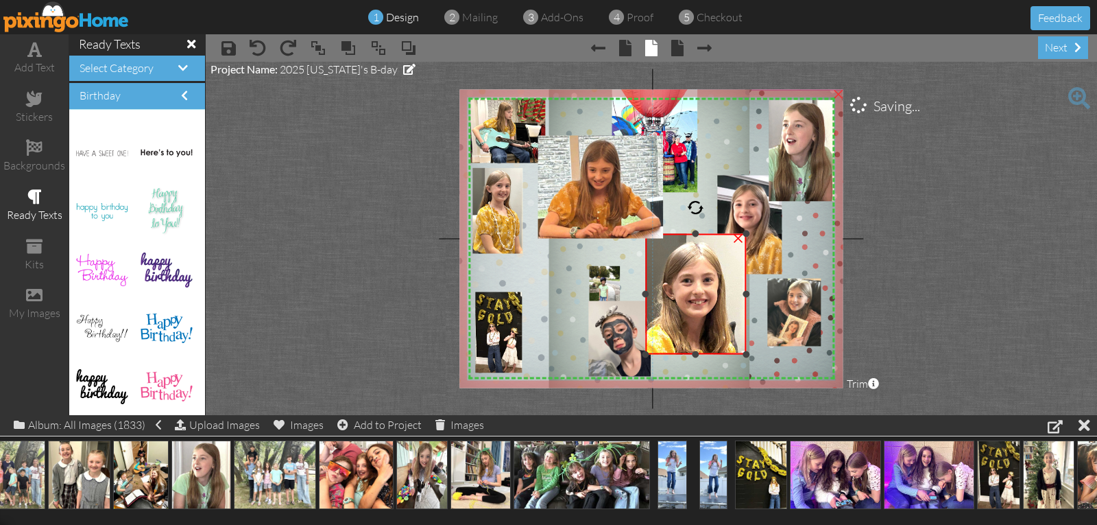
drag, startPoint x: 700, startPoint y: 302, endPoint x: 761, endPoint y: 356, distance: 81.6
click at [761, 356] on div "X X X X X X X X X X X X X X X X X X X X X X X X X X X X X X X X X X X X X X X X…" at bounding box center [650, 238] width 383 height 298
drag, startPoint x: 748, startPoint y: 294, endPoint x: 741, endPoint y: 295, distance: 6.9
click at [741, 295] on div at bounding box center [740, 294] width 7 height 7
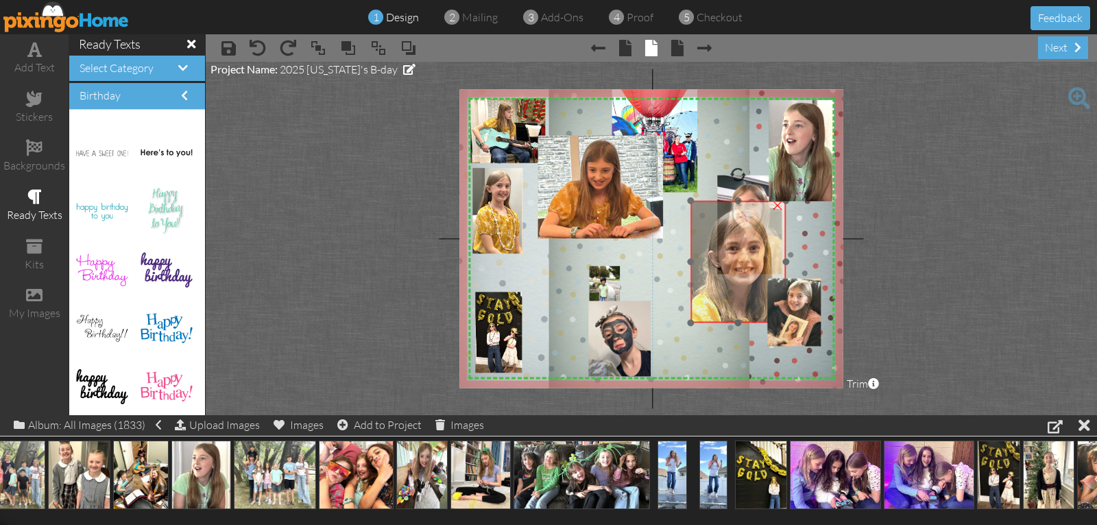
drag, startPoint x: 712, startPoint y: 326, endPoint x: 754, endPoint y: 292, distance: 54.6
click at [754, 292] on img at bounding box center [743, 348] width 254 height 346
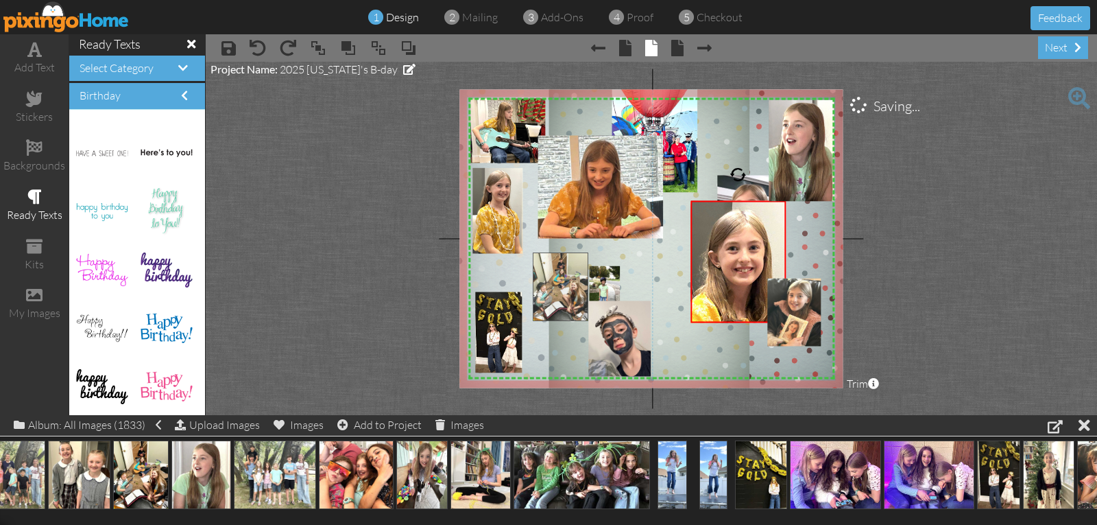
drag, startPoint x: 128, startPoint y: 475, endPoint x: 546, endPoint y: 287, distance: 458.8
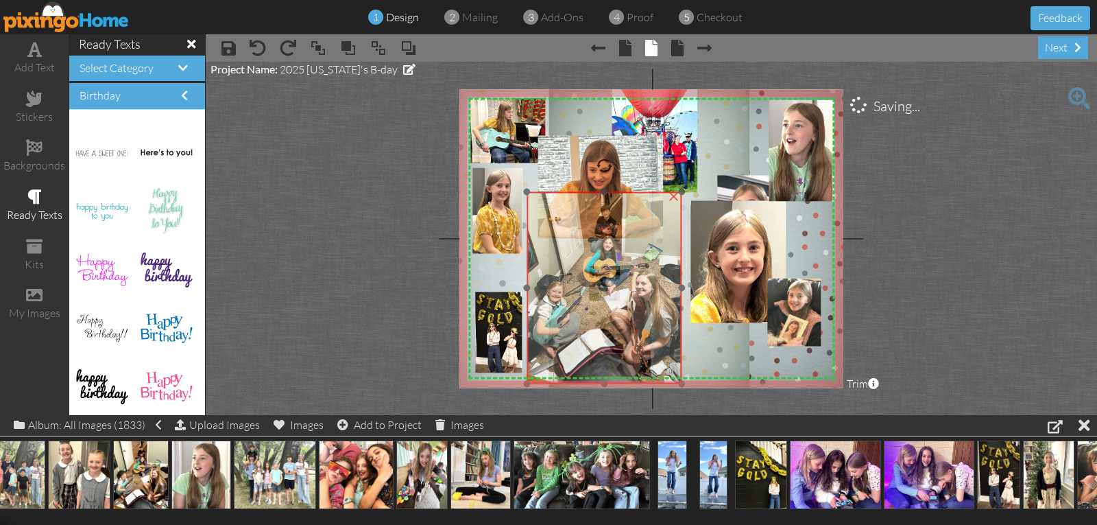
drag, startPoint x: 599, startPoint y: 340, endPoint x: 593, endPoint y: 280, distance: 60.6
click at [593, 280] on img at bounding box center [604, 288] width 155 height 192
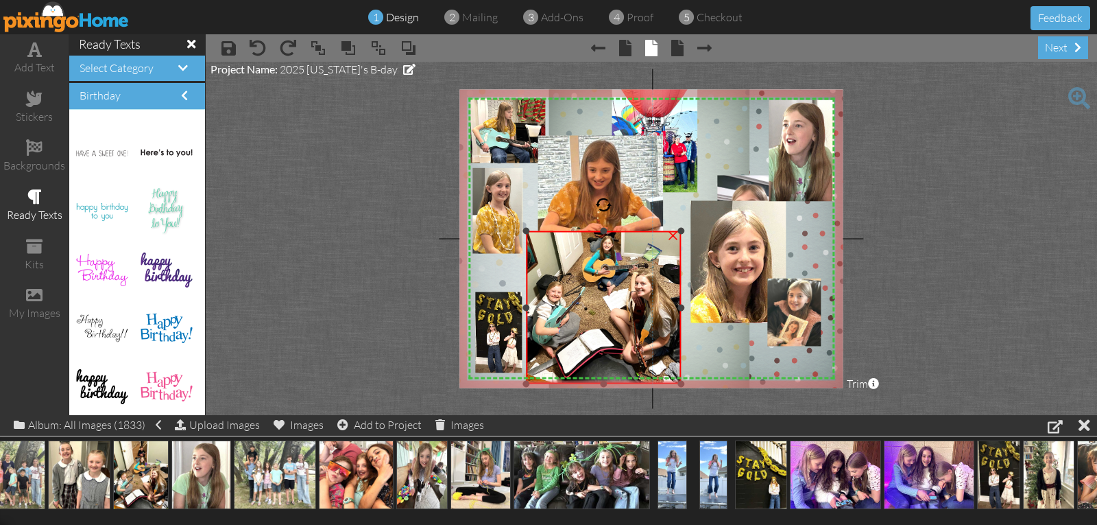
drag, startPoint x: 604, startPoint y: 192, endPoint x: 637, endPoint y: 231, distance: 51.1
click at [637, 231] on div "×" at bounding box center [604, 307] width 155 height 153
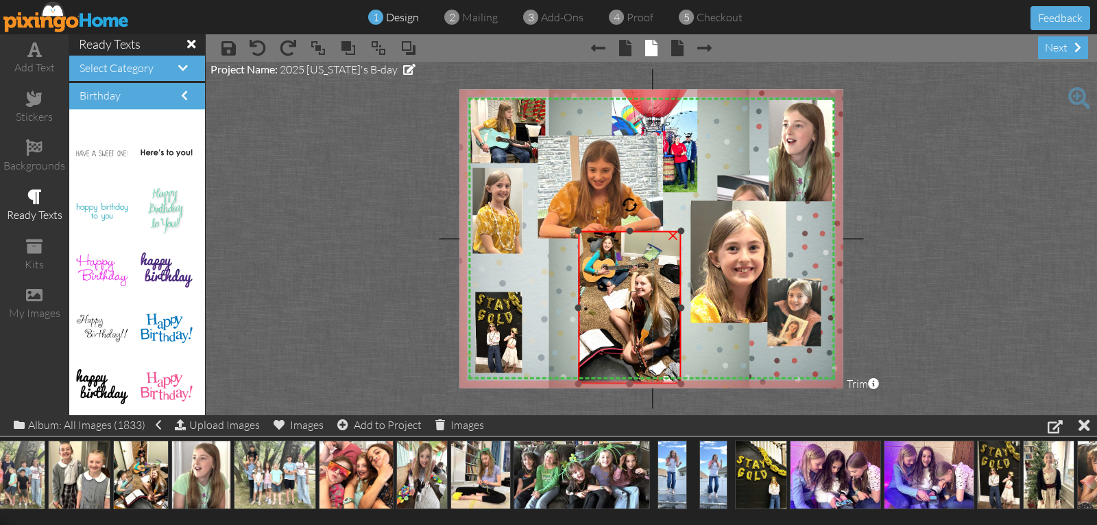
drag, startPoint x: 528, startPoint y: 308, endPoint x: 580, endPoint y: 303, distance: 52.3
click at [580, 303] on div "×" at bounding box center [630, 307] width 103 height 153
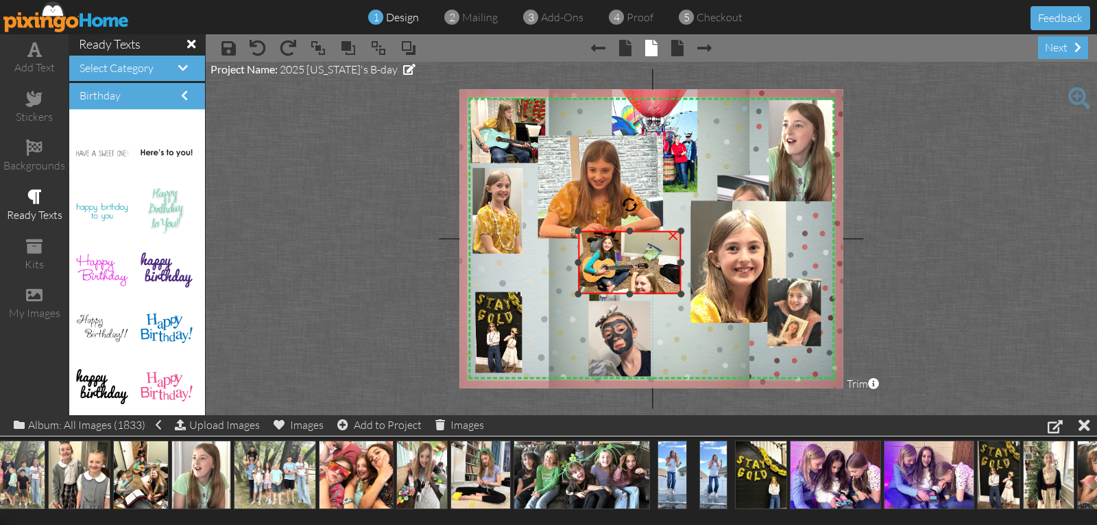
drag, startPoint x: 627, startPoint y: 381, endPoint x: 610, endPoint y: 291, distance: 91.4
click at [610, 291] on div "×" at bounding box center [630, 262] width 103 height 63
click at [668, 235] on div "×" at bounding box center [673, 234] width 22 height 22
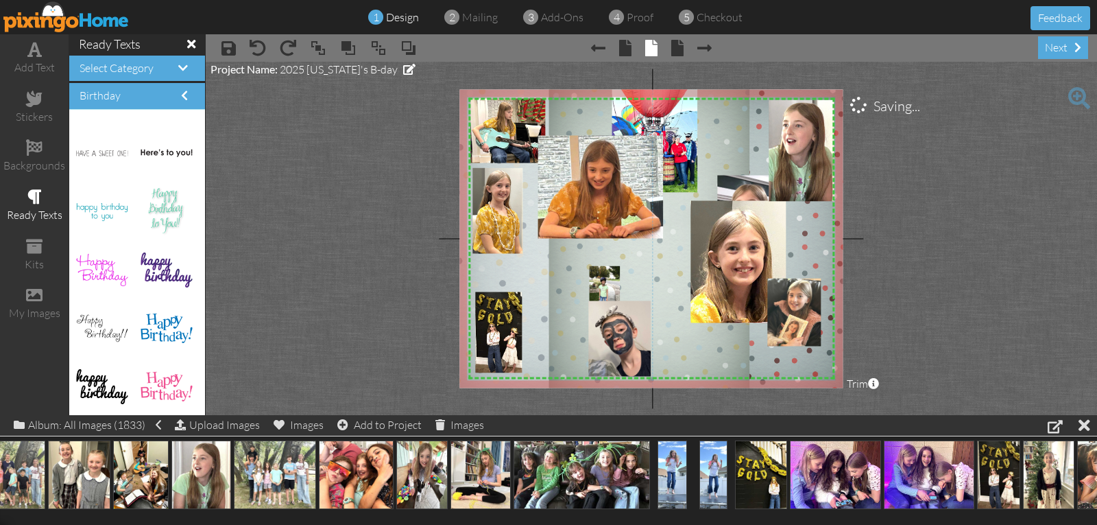
scroll to position [0, 906]
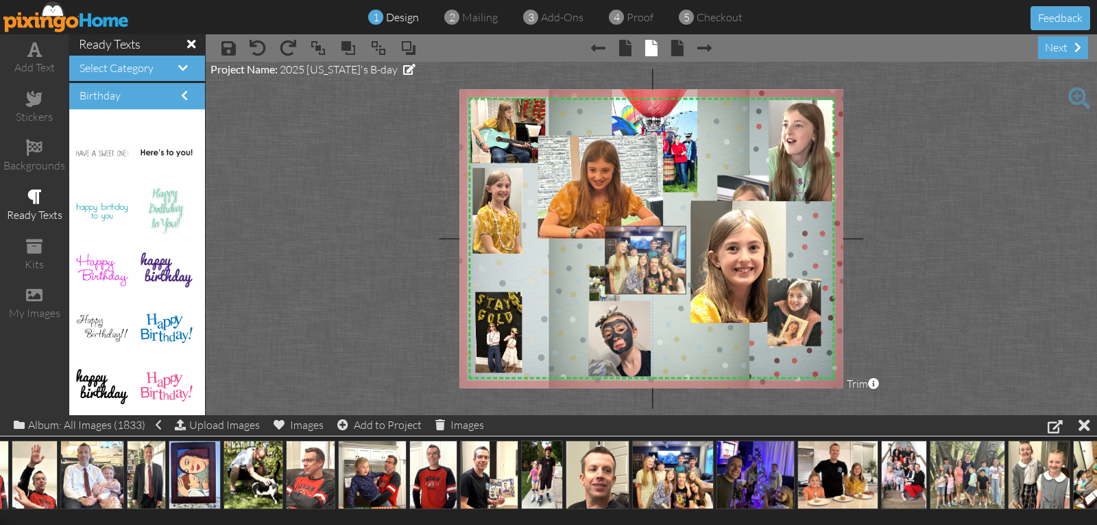
drag, startPoint x: 663, startPoint y: 484, endPoint x: 636, endPoint y: 269, distance: 216.3
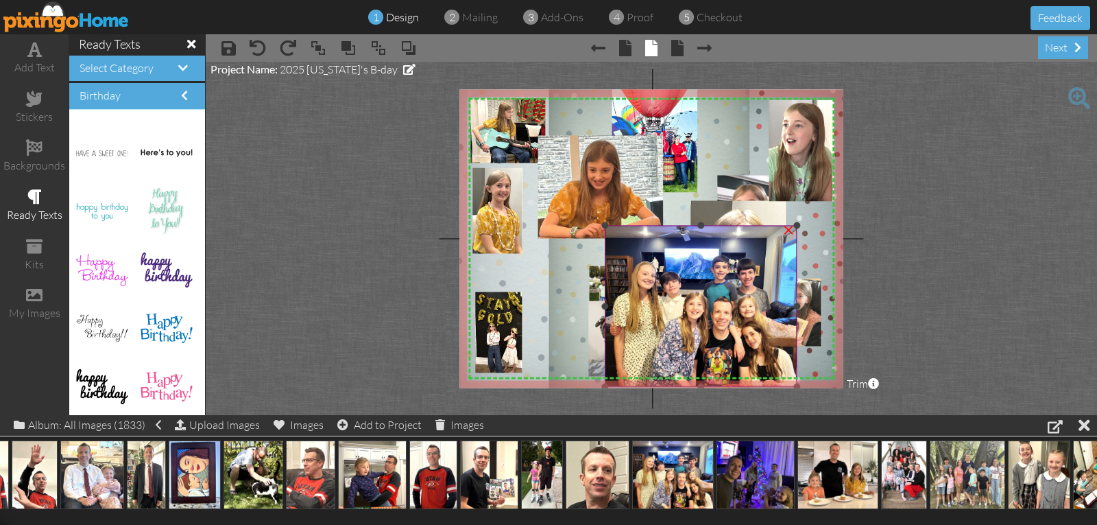
click at [791, 230] on div "×" at bounding box center [789, 228] width 22 height 22
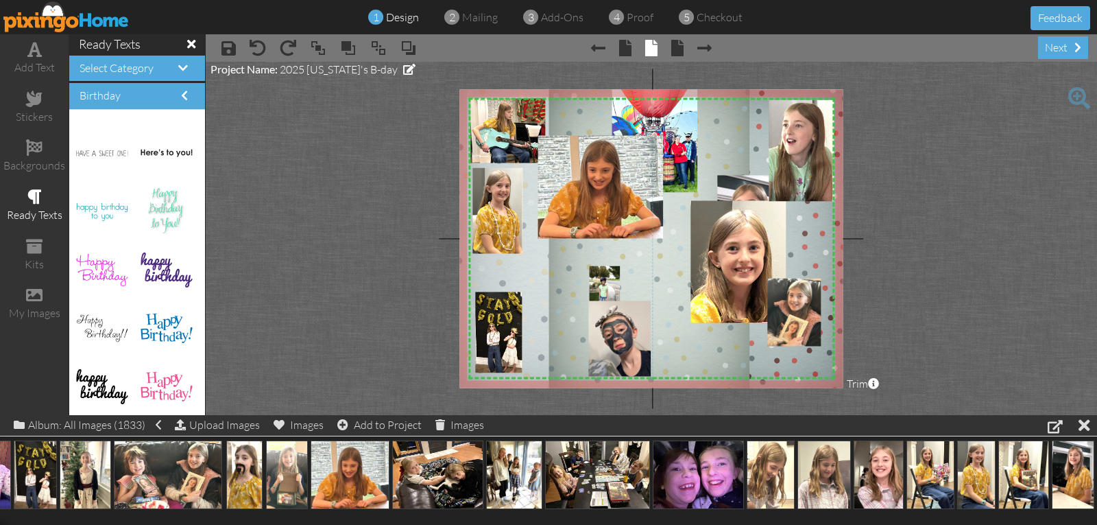
scroll to position [0, 1870]
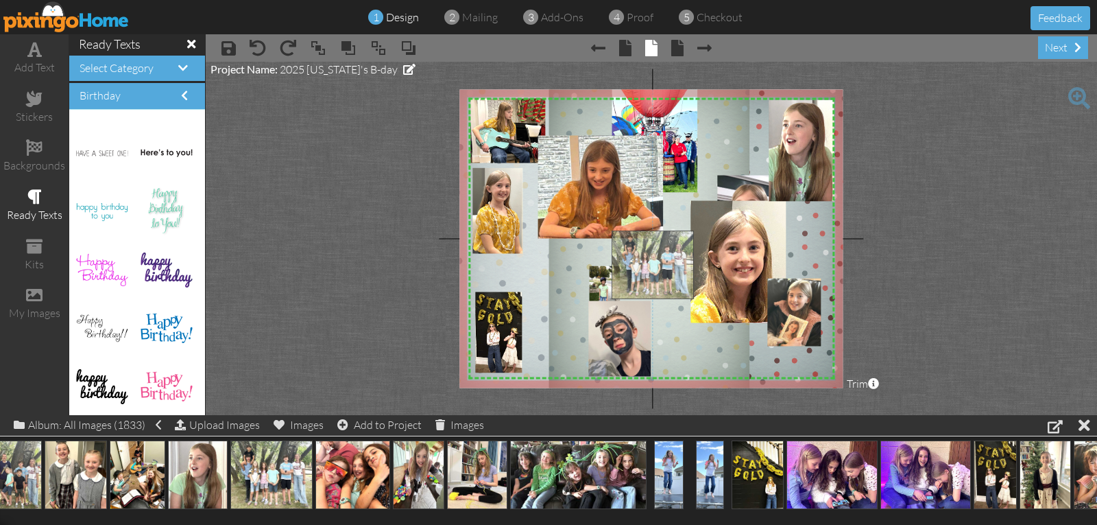
drag, startPoint x: 263, startPoint y: 471, endPoint x: 644, endPoint y: 261, distance: 435.1
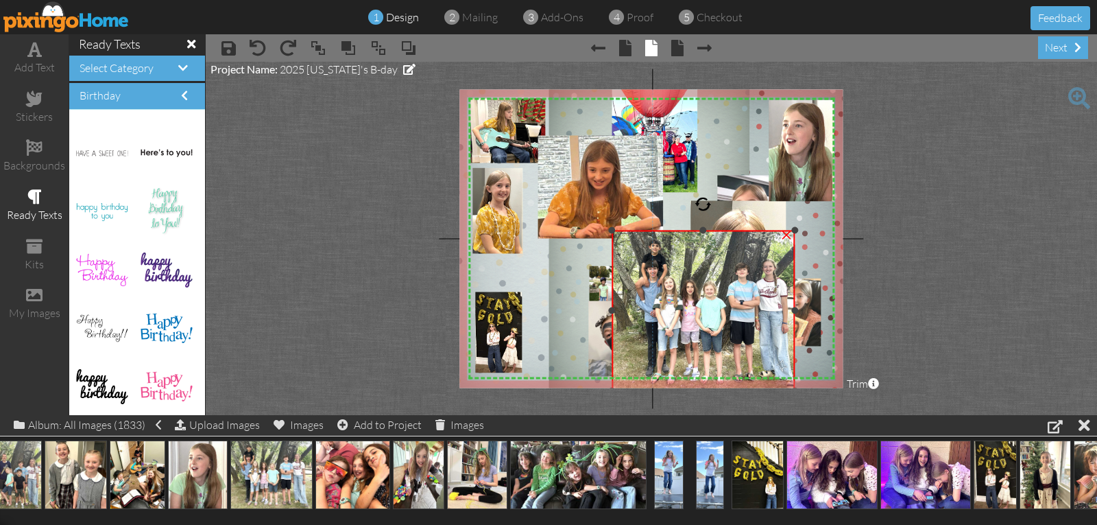
drag, startPoint x: 801, startPoint y: 310, endPoint x: 792, endPoint y: 312, distance: 9.1
click at [792, 312] on div at bounding box center [794, 310] width 7 height 7
click at [704, 234] on div at bounding box center [703, 234] width 7 height 7
drag, startPoint x: 611, startPoint y: 310, endPoint x: 624, endPoint y: 311, distance: 13.1
click at [624, 311] on div at bounding box center [624, 312] width 7 height 7
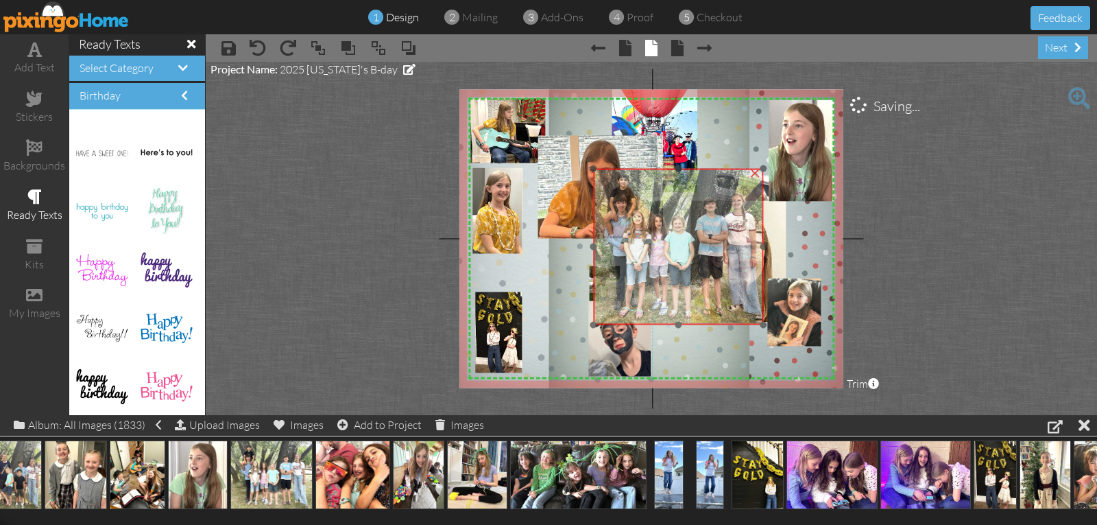
drag, startPoint x: 654, startPoint y: 314, endPoint x: 622, endPoint y: 248, distance: 73.3
click at [622, 248] on img at bounding box center [676, 245] width 192 height 160
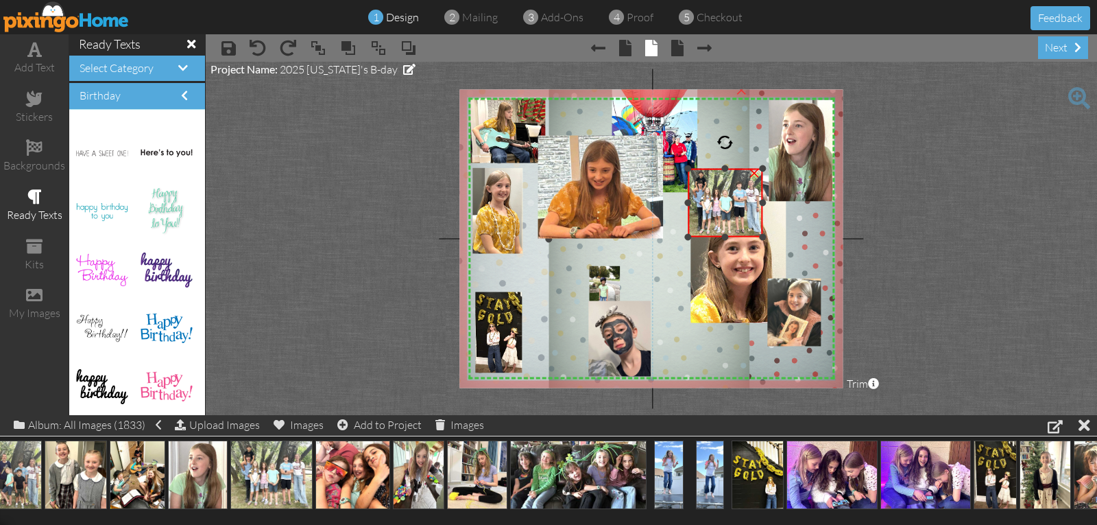
drag, startPoint x: 594, startPoint y: 323, endPoint x: 686, endPoint y: 229, distance: 131.9
click at [682, 234] on div "X X X X X X X X X X X X X X X X X X X X X X X X X X X X X X X X X X X X X X X X…" at bounding box center [650, 238] width 383 height 298
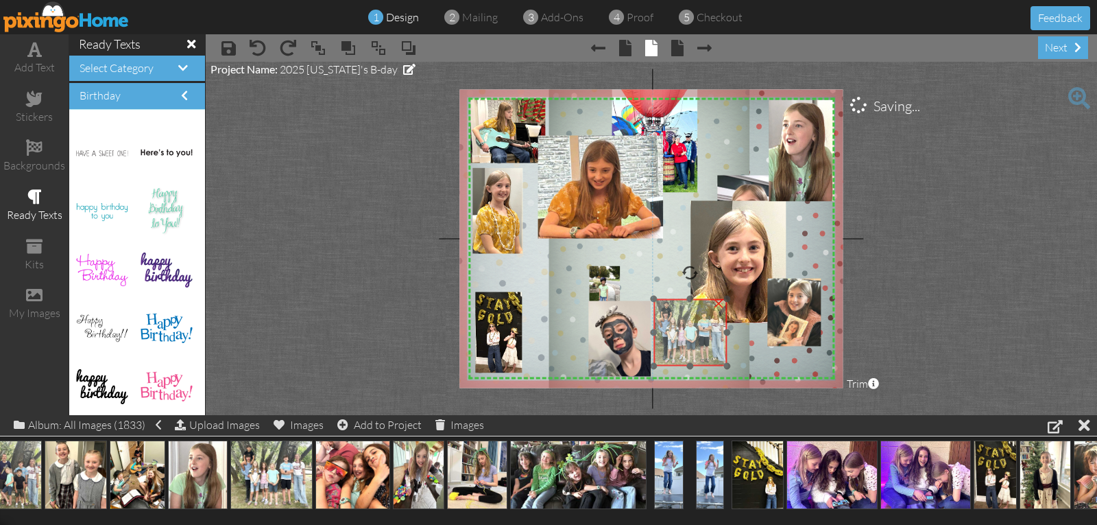
drag, startPoint x: 707, startPoint y: 217, endPoint x: 675, endPoint y: 342, distance: 128.7
click at [675, 342] on img at bounding box center [690, 331] width 82 height 69
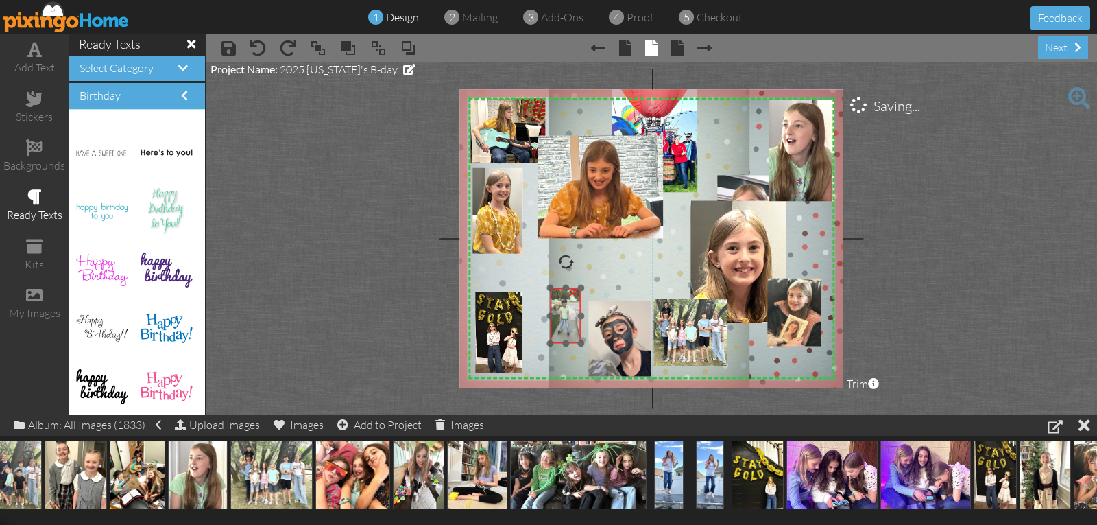
drag, startPoint x: 596, startPoint y: 282, endPoint x: 557, endPoint y: 306, distance: 45.9
click at [557, 306] on img at bounding box center [566, 316] width 32 height 56
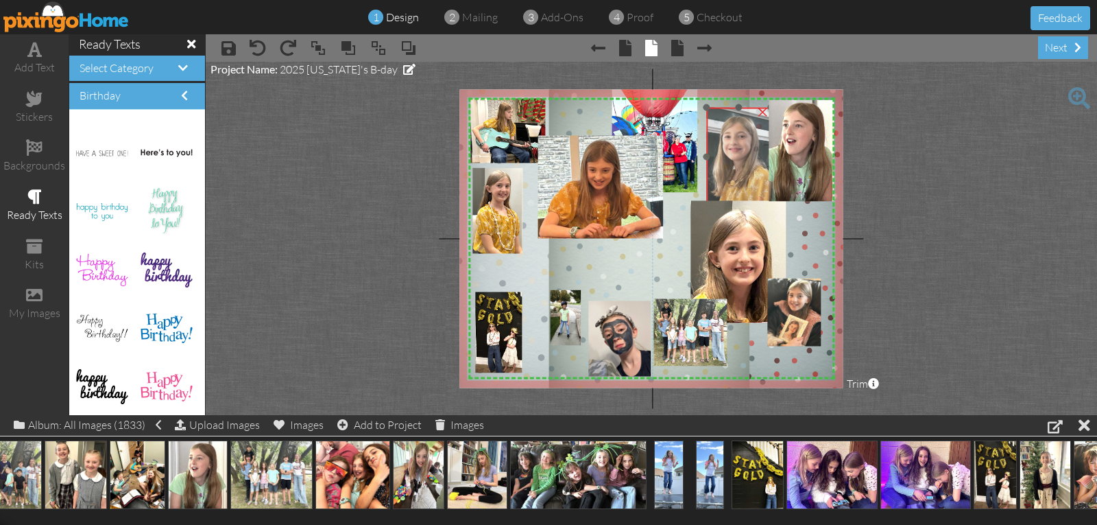
drag, startPoint x: 738, startPoint y: 189, endPoint x: 728, endPoint y: 119, distance: 71.3
click at [727, 121] on img at bounding box center [733, 184] width 99 height 162
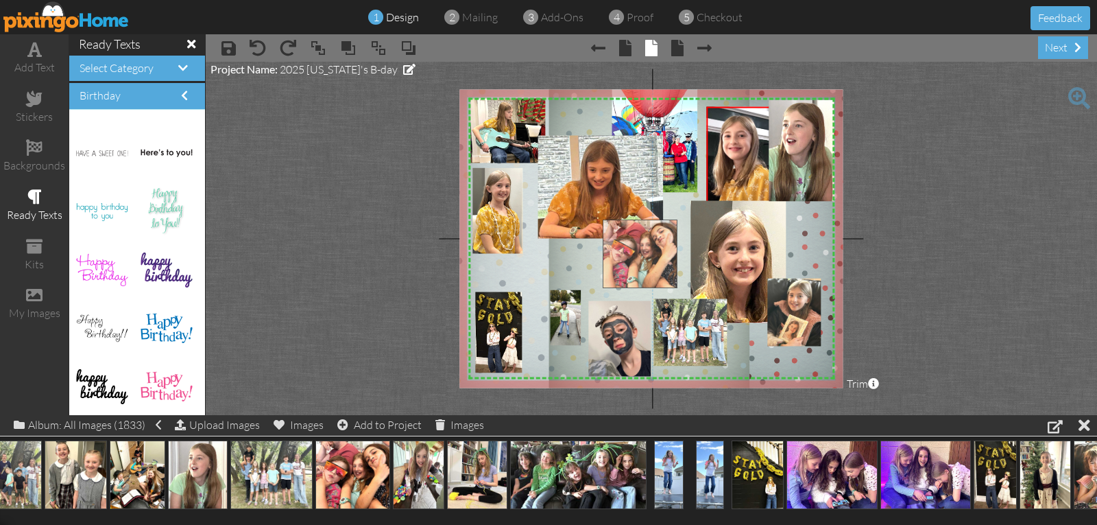
drag, startPoint x: 352, startPoint y: 473, endPoint x: 640, endPoint y: 252, distance: 362.7
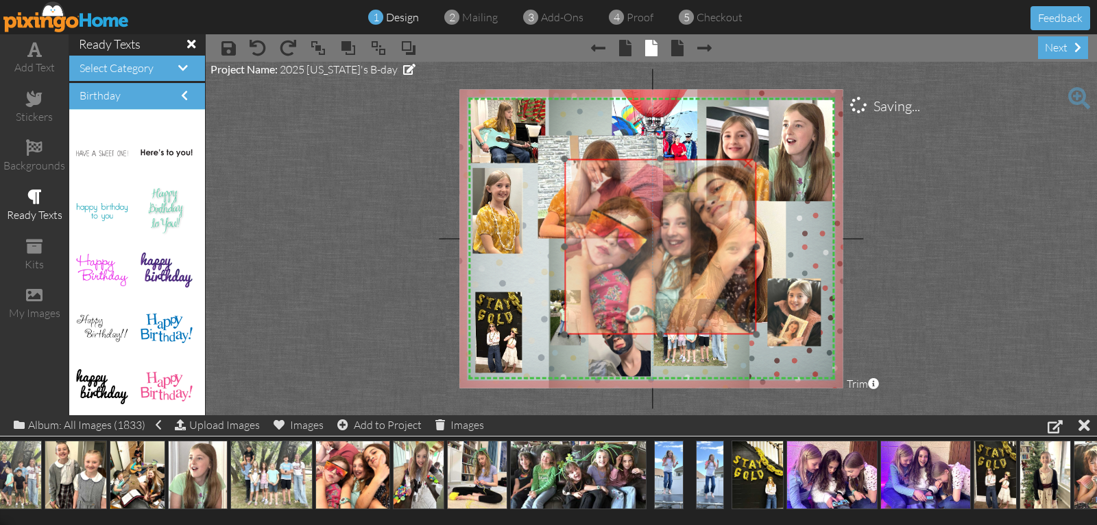
drag, startPoint x: 664, startPoint y: 315, endPoint x: 627, endPoint y: 255, distance: 70.6
click at [627, 255] on img at bounding box center [661, 247] width 192 height 176
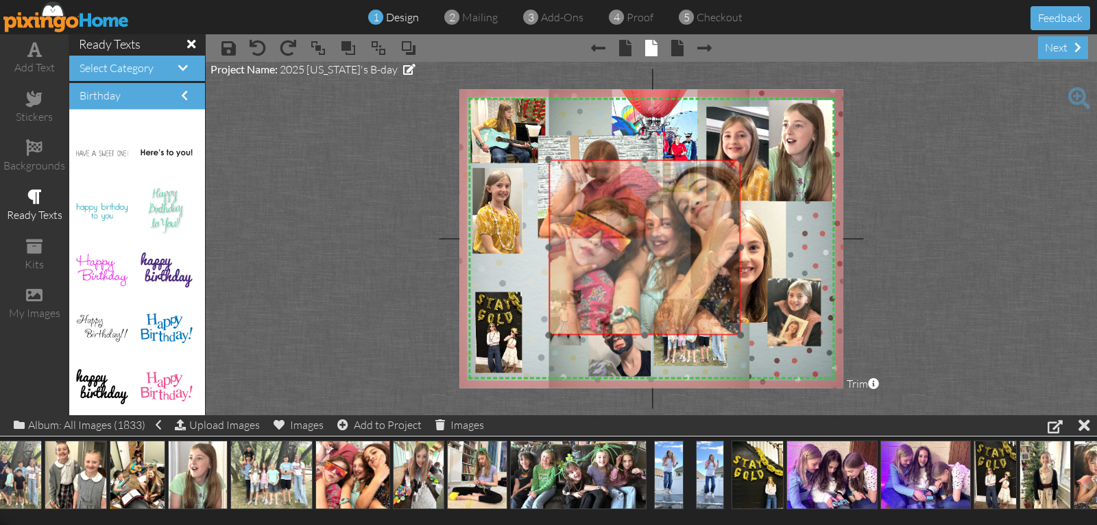
drag, startPoint x: 672, startPoint y: 317, endPoint x: 648, endPoint y: 304, distance: 27.3
click at [648, 304] on img at bounding box center [645, 248] width 192 height 176
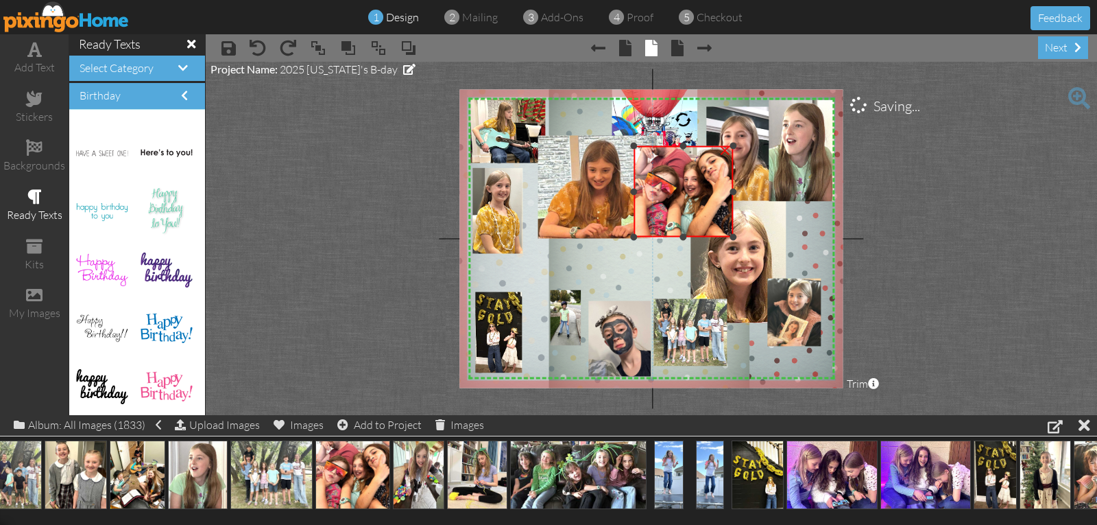
drag, startPoint x: 541, startPoint y: 322, endPoint x: 675, endPoint y: 237, distance: 159.0
click at [675, 237] on div "×" at bounding box center [683, 191] width 99 height 91
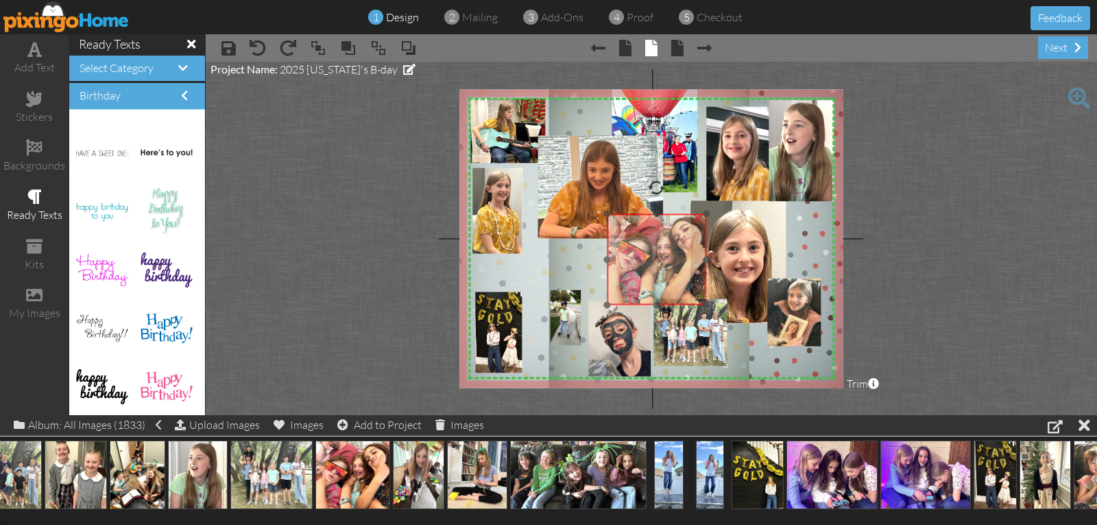
drag, startPoint x: 712, startPoint y: 202, endPoint x: 683, endPoint y: 272, distance: 75.3
click at [683, 272] on img at bounding box center [656, 259] width 99 height 91
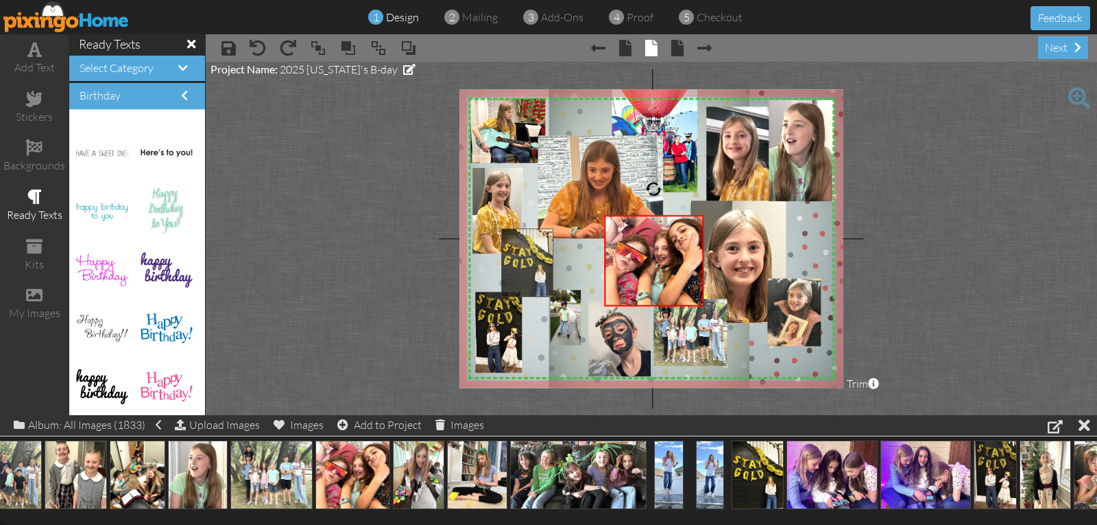
drag, startPoint x: 743, startPoint y: 473, endPoint x: 513, endPoint y: 261, distance: 313.0
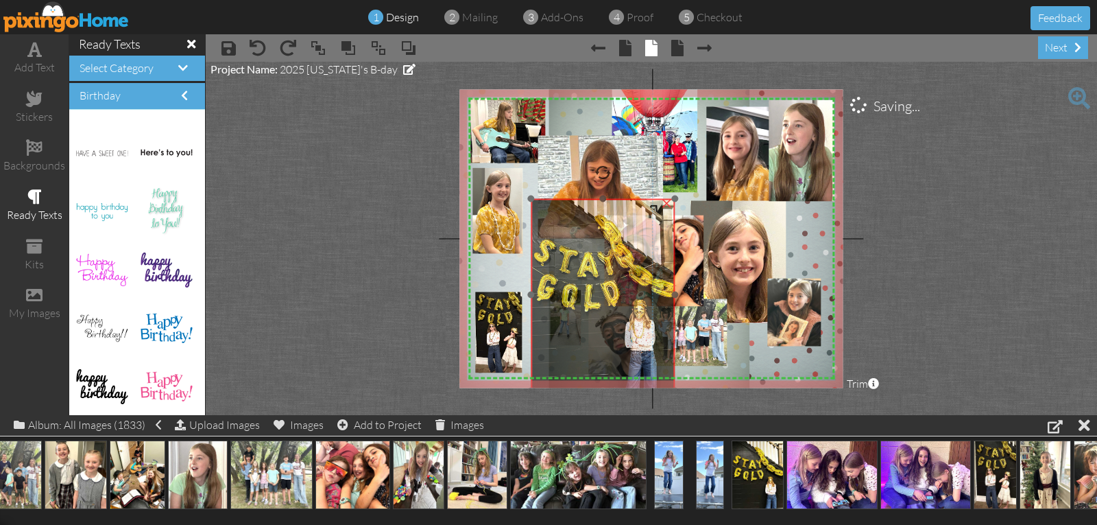
drag, startPoint x: 589, startPoint y: 291, endPoint x: 620, endPoint y: 258, distance: 46.1
click at [620, 258] on img at bounding box center [603, 295] width 144 height 192
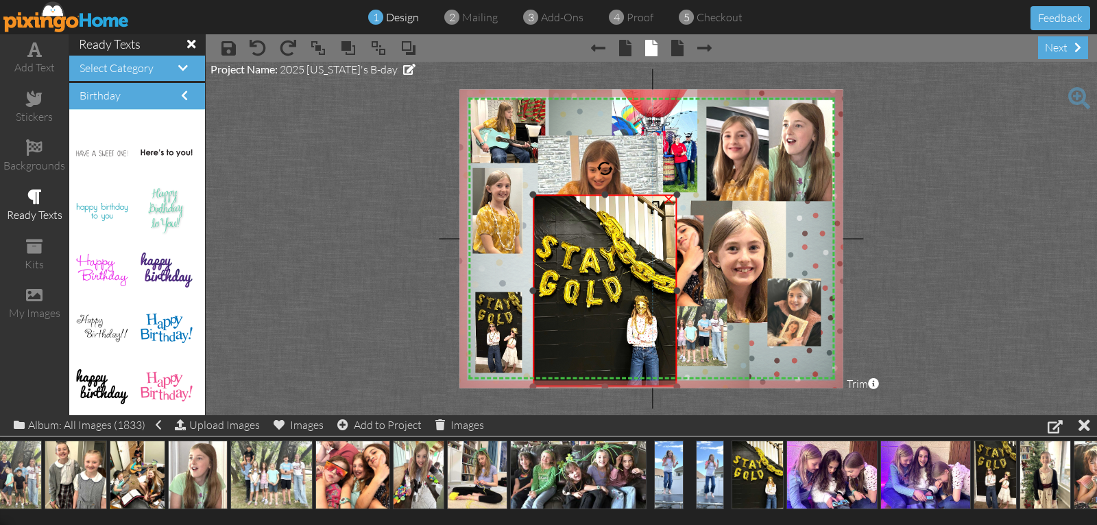
click at [668, 197] on div "×" at bounding box center [669, 197] width 22 height 22
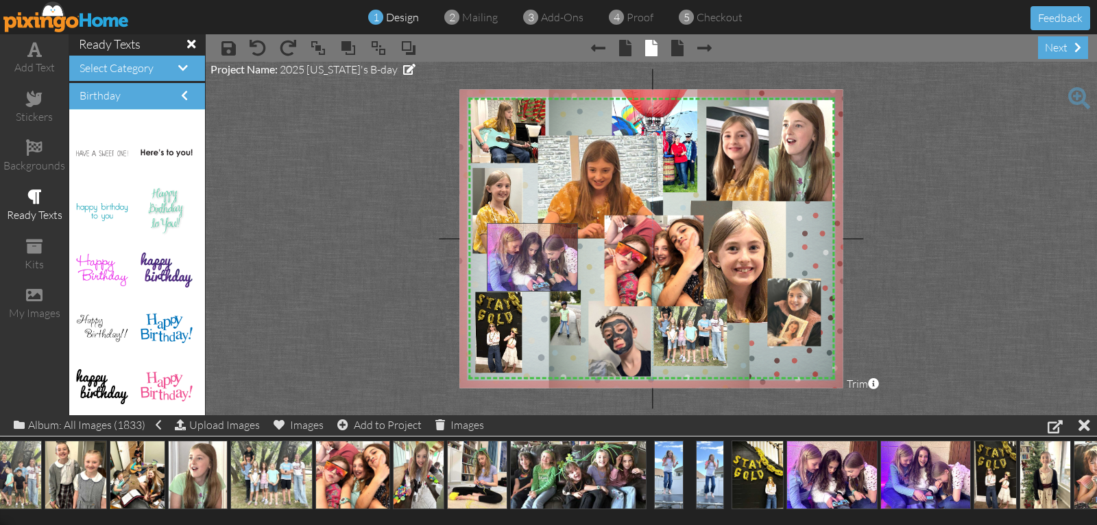
drag, startPoint x: 828, startPoint y: 474, endPoint x: 528, endPoint y: 256, distance: 370.1
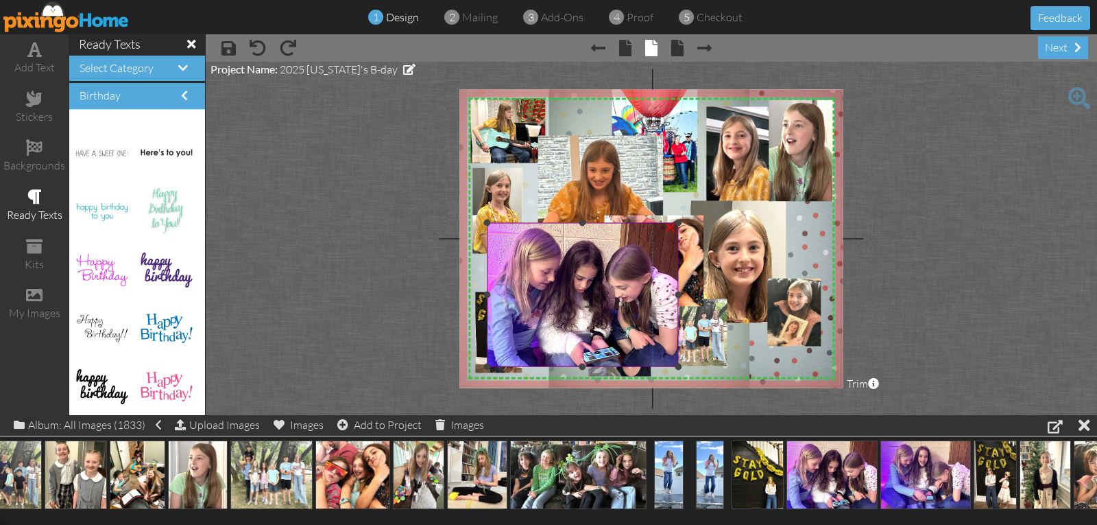
click at [581, 221] on div at bounding box center [582, 222] width 7 height 7
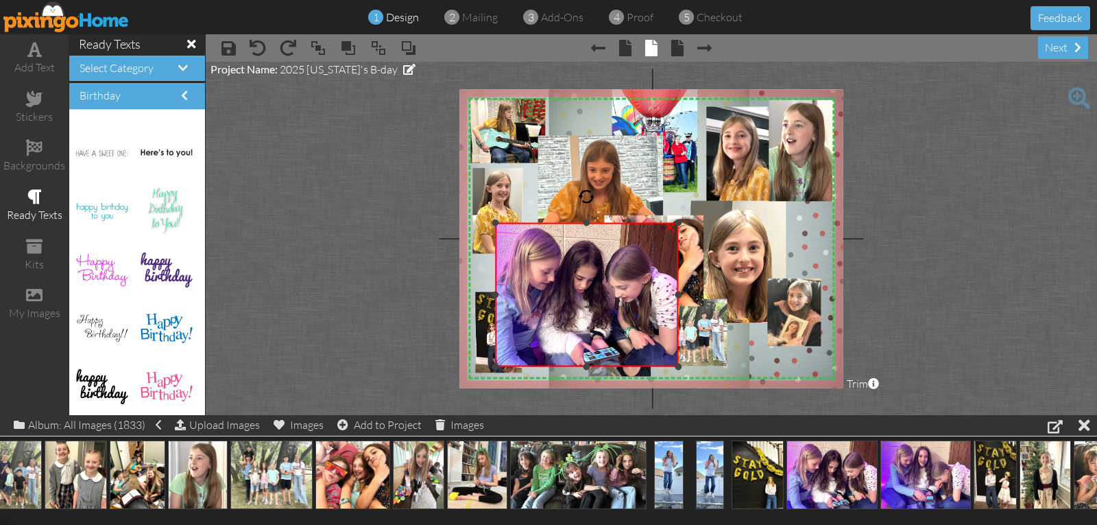
drag, startPoint x: 487, startPoint y: 293, endPoint x: 495, endPoint y: 293, distance: 8.2
click at [495, 293] on div at bounding box center [495, 294] width 7 height 7
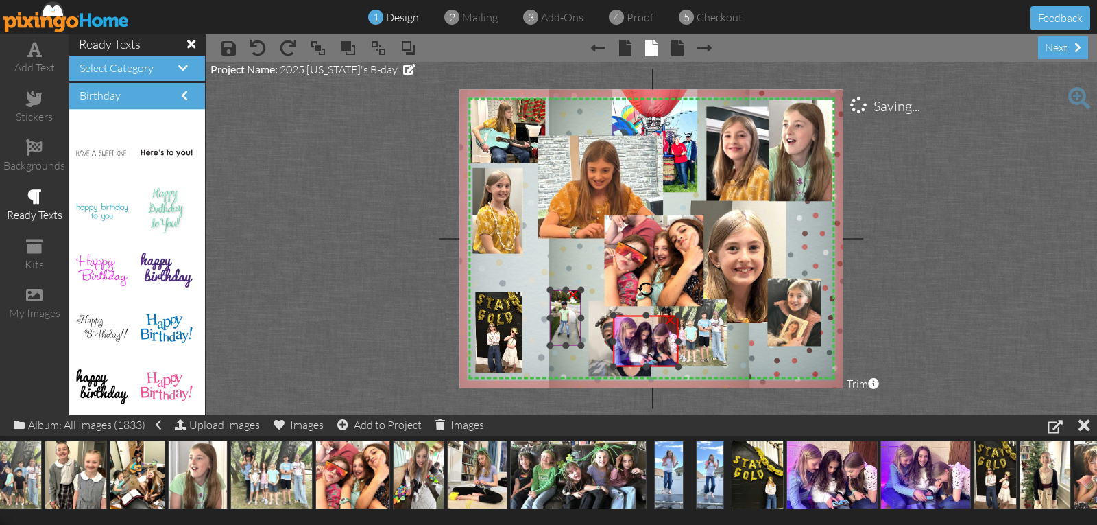
drag, startPoint x: 498, startPoint y: 222, endPoint x: 566, endPoint y: 315, distance: 114.8
click at [566, 315] on div "X X X X X X X X X X X X X X X X X X X X X X X X X X X X X X X X X X X X X X X X…" at bounding box center [650, 238] width 383 height 298
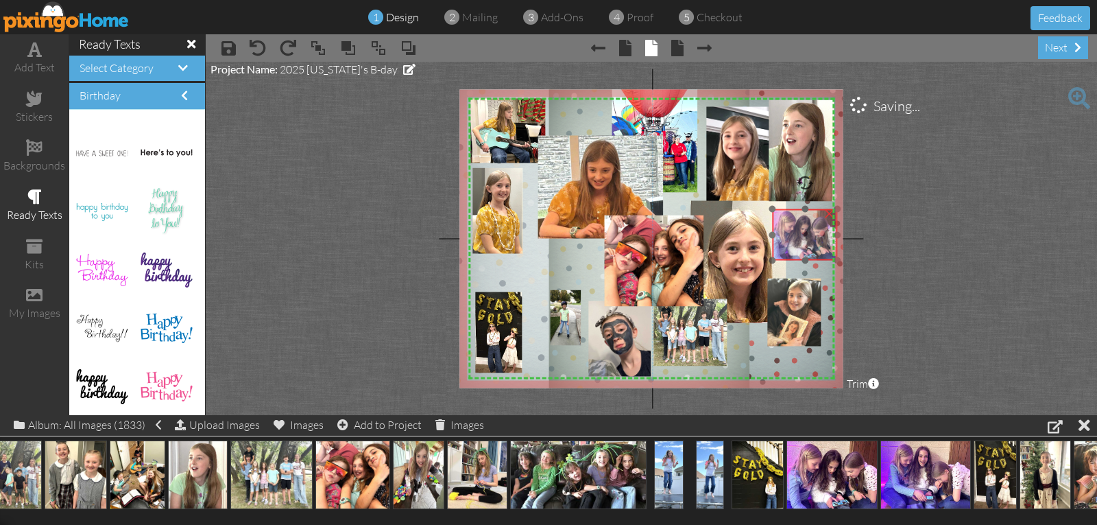
drag, startPoint x: 636, startPoint y: 341, endPoint x: 791, endPoint y: 233, distance: 189.1
click at [791, 233] on img at bounding box center [803, 234] width 69 height 51
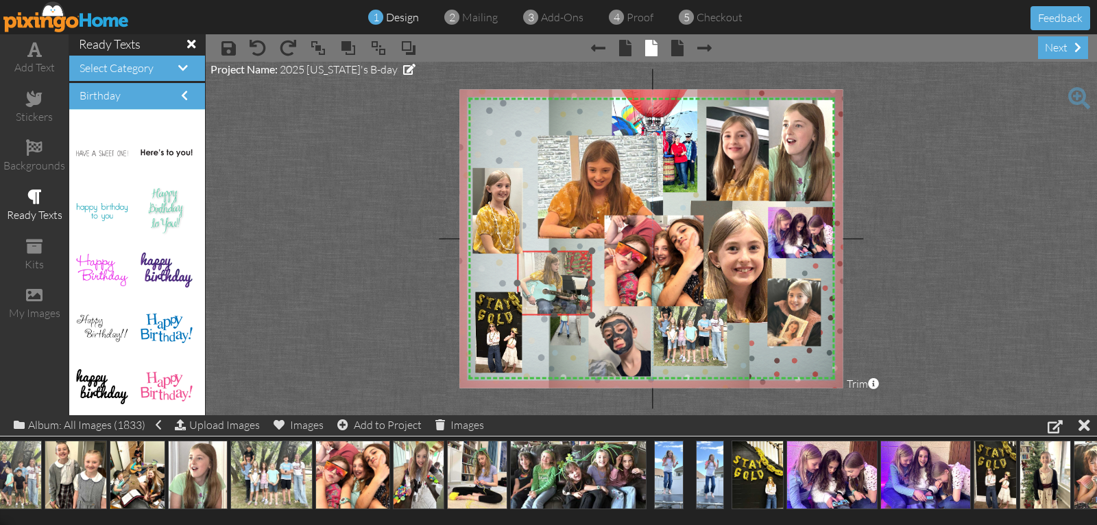
drag, startPoint x: 518, startPoint y: 133, endPoint x: 564, endPoint y: 285, distance: 159.2
click at [564, 285] on img at bounding box center [597, 302] width 192 height 144
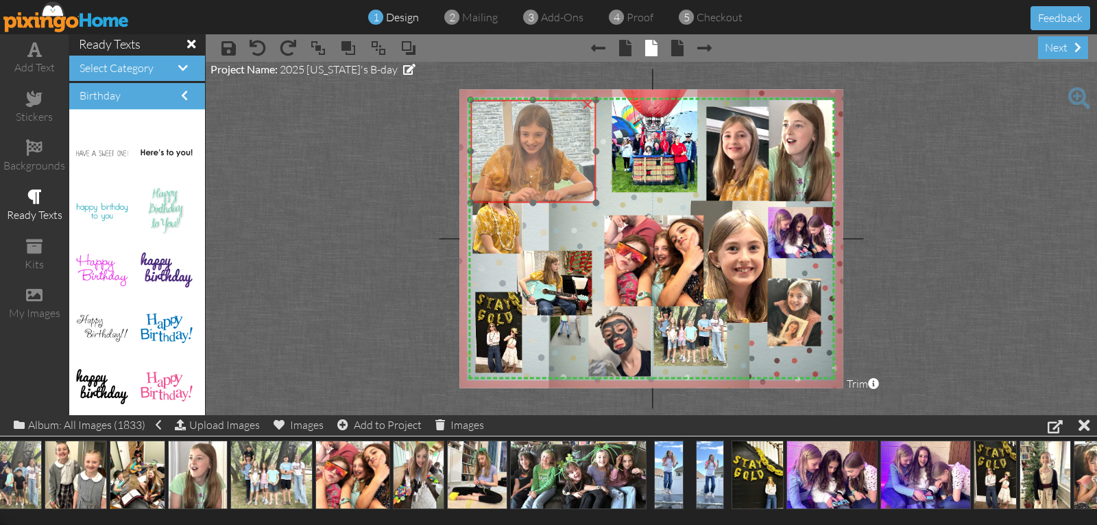
drag, startPoint x: 577, startPoint y: 200, endPoint x: 514, endPoint y: 169, distance: 71.1
click at [514, 169] on img at bounding box center [532, 149] width 125 height 108
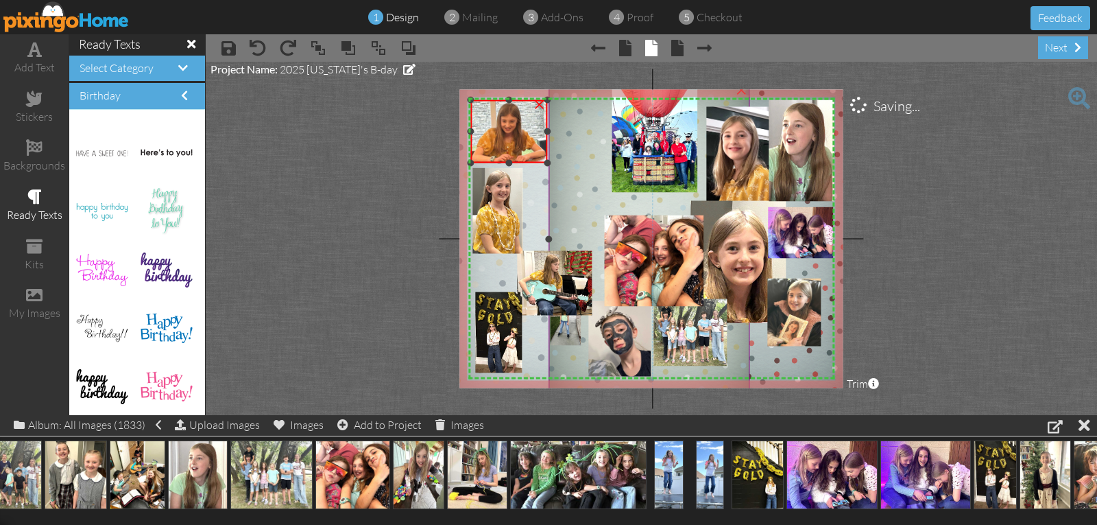
drag, startPoint x: 596, startPoint y: 202, endPoint x: 573, endPoint y: 162, distance: 46.1
click at [573, 162] on div "X X X X X X X X X X X X X X X X X X X X X X X X X X X X X X X X X X X X X X X X…" at bounding box center [650, 238] width 383 height 298
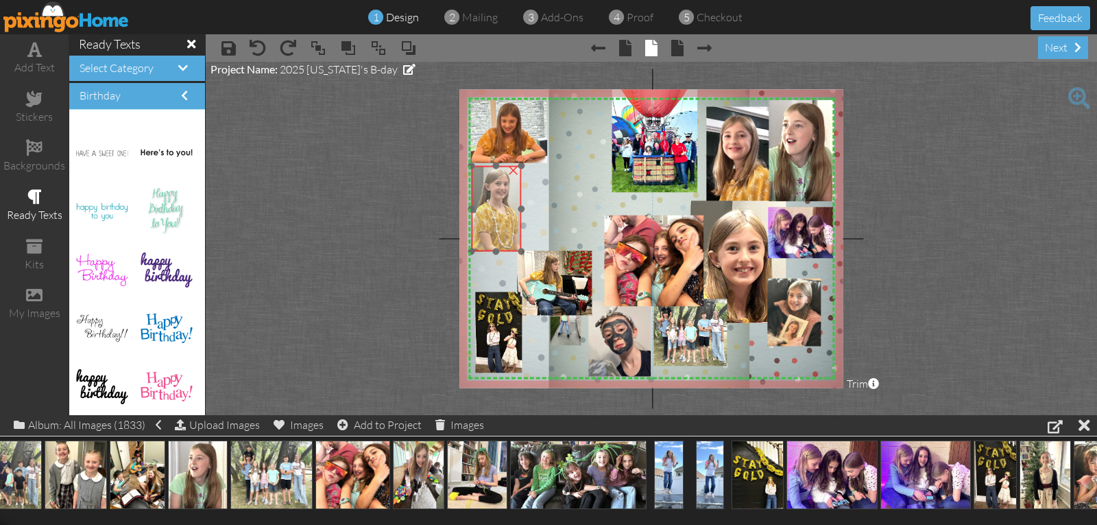
click at [505, 202] on img at bounding box center [496, 218] width 57 height 104
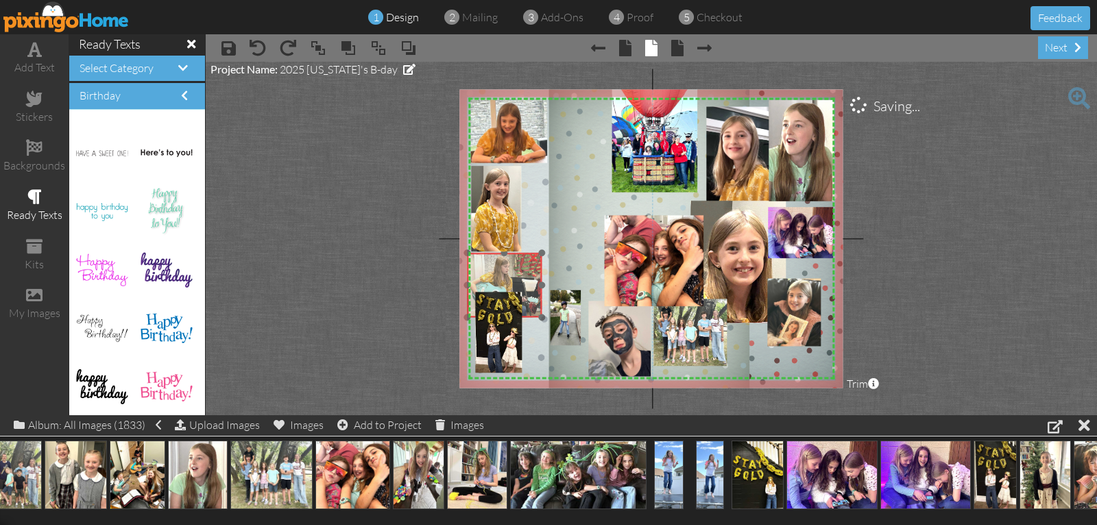
drag, startPoint x: 532, startPoint y: 280, endPoint x: 482, endPoint y: 282, distance: 50.1
click at [482, 282] on img at bounding box center [546, 304] width 192 height 144
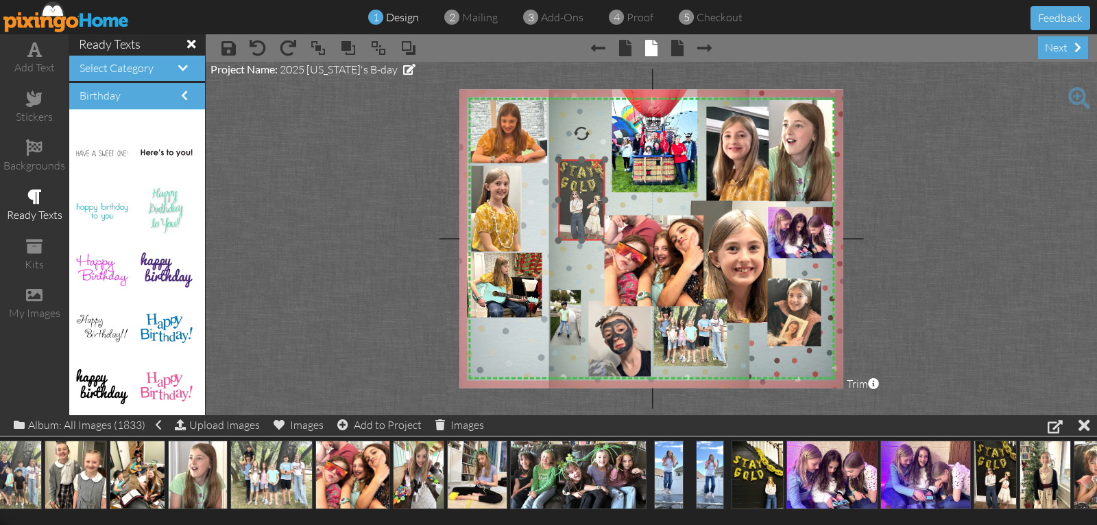
drag, startPoint x: 503, startPoint y: 340, endPoint x: 586, endPoint y: 208, distance: 156.2
click at [586, 208] on img at bounding box center [581, 199] width 51 height 82
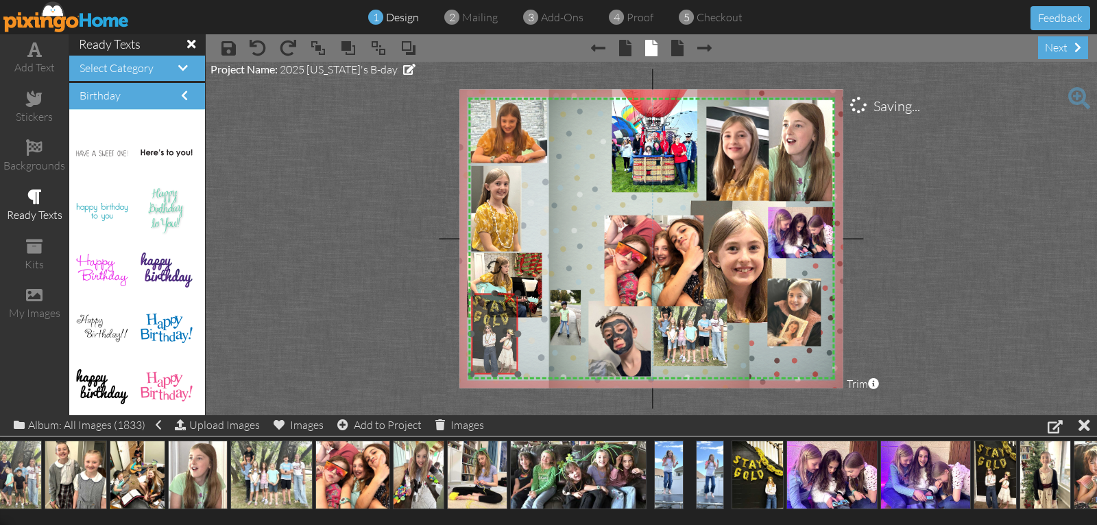
drag, startPoint x: 577, startPoint y: 242, endPoint x: 501, endPoint y: 363, distance: 143.2
click at [493, 368] on img at bounding box center [494, 332] width 51 height 82
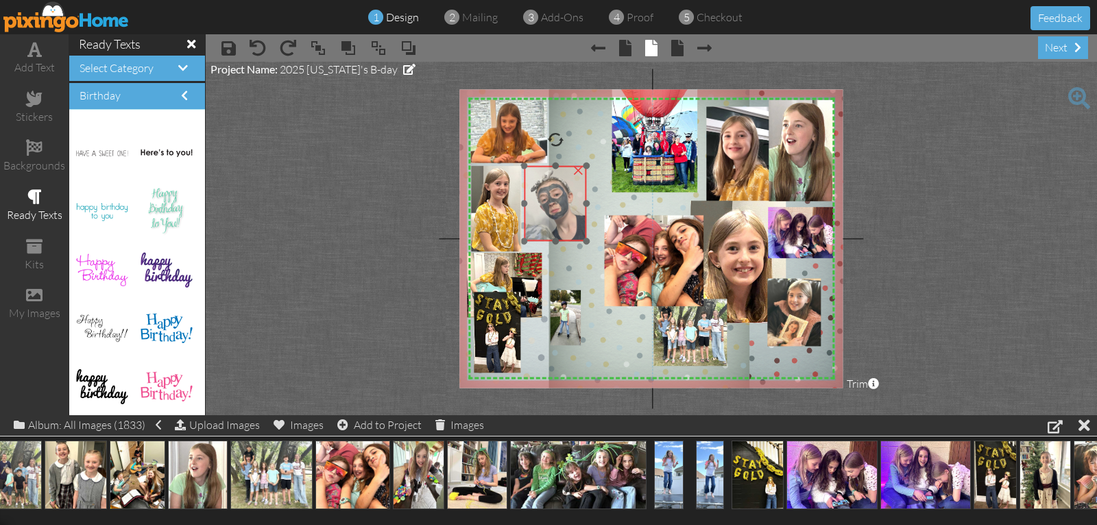
drag, startPoint x: 610, startPoint y: 350, endPoint x: 546, endPoint y: 215, distance: 149.7
click at [546, 215] on img at bounding box center [534, 202] width 106 height 141
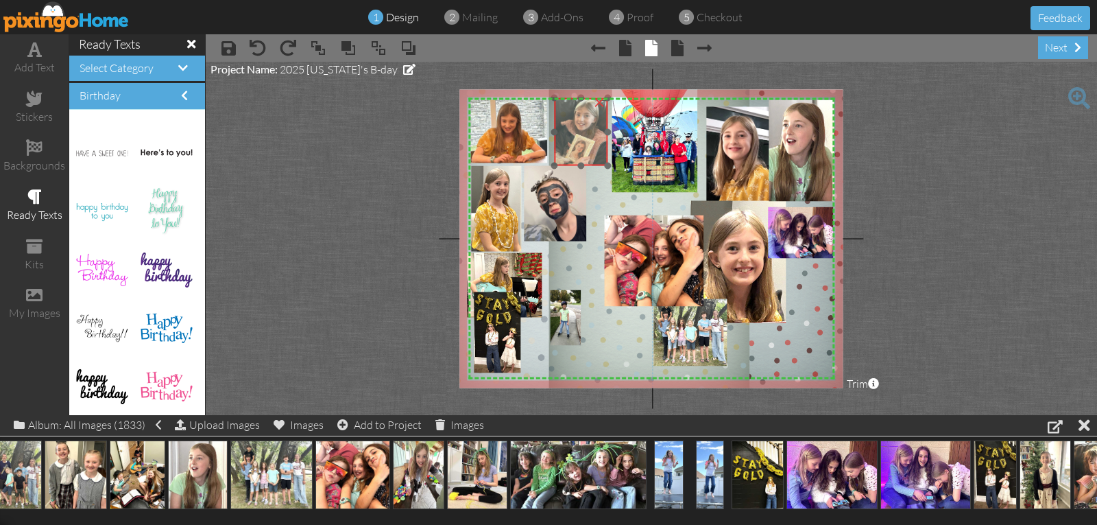
drag, startPoint x: 795, startPoint y: 326, endPoint x: 582, endPoint y: 146, distance: 279.3
click at [582, 146] on img at bounding box center [551, 138] width 128 height 80
drag, startPoint x: 554, startPoint y: 163, endPoint x: 566, endPoint y: 152, distance: 17.0
click at [566, 152] on div "×" at bounding box center [586, 126] width 45 height 56
drag, startPoint x: 586, startPoint y: 143, endPoint x: 586, endPoint y: 155, distance: 11.7
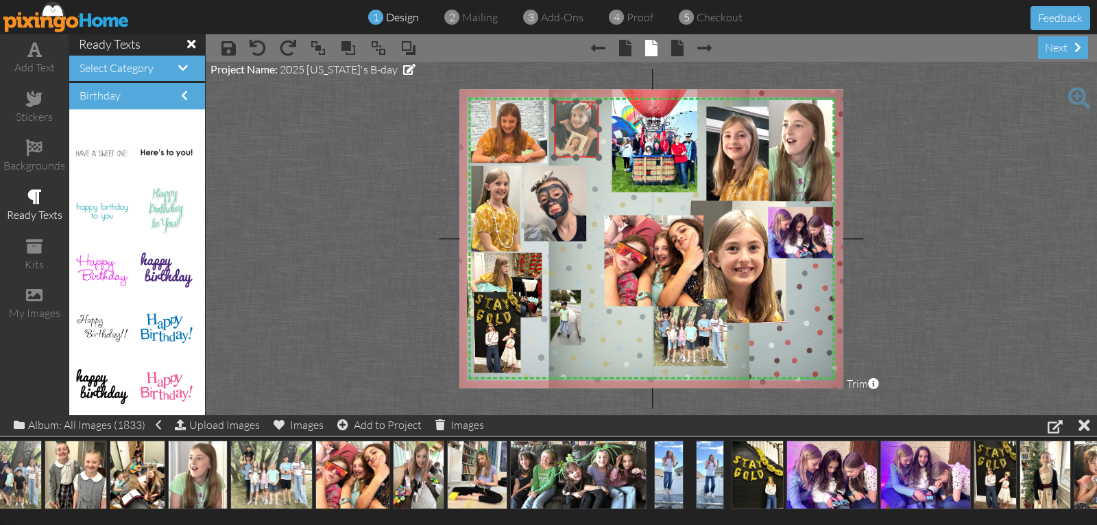
click at [578, 147] on img at bounding box center [552, 134] width 106 height 66
drag, startPoint x: 598, startPoint y: 159, endPoint x: 607, endPoint y: 166, distance: 11.2
click at [607, 166] on div at bounding box center [604, 164] width 7 height 7
click at [596, 160] on img at bounding box center [551, 138] width 118 height 74
click at [603, 162] on div at bounding box center [602, 160] width 7 height 7
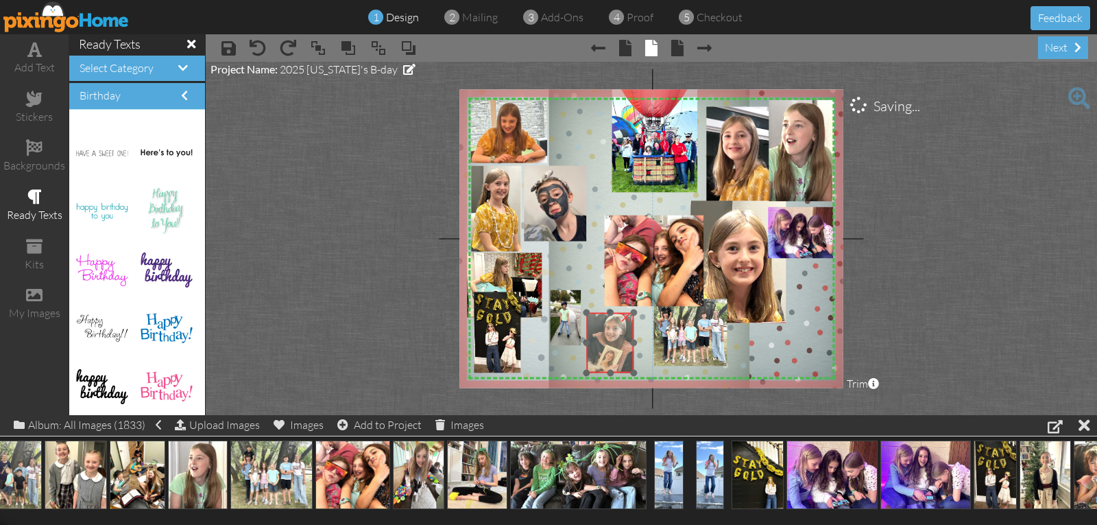
drag, startPoint x: 598, startPoint y: 156, endPoint x: 612, endPoint y: 348, distance: 191.8
click at [631, 367] on img at bounding box center [583, 348] width 113 height 71
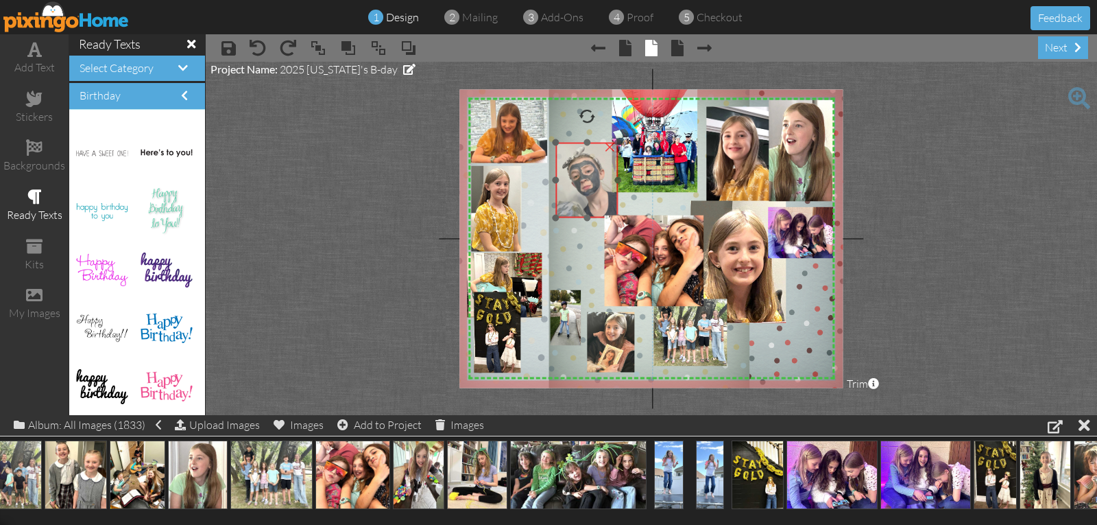
drag, startPoint x: 570, startPoint y: 227, endPoint x: 601, endPoint y: 204, distance: 38.8
click at [601, 204] on img at bounding box center [565, 179] width 106 height 141
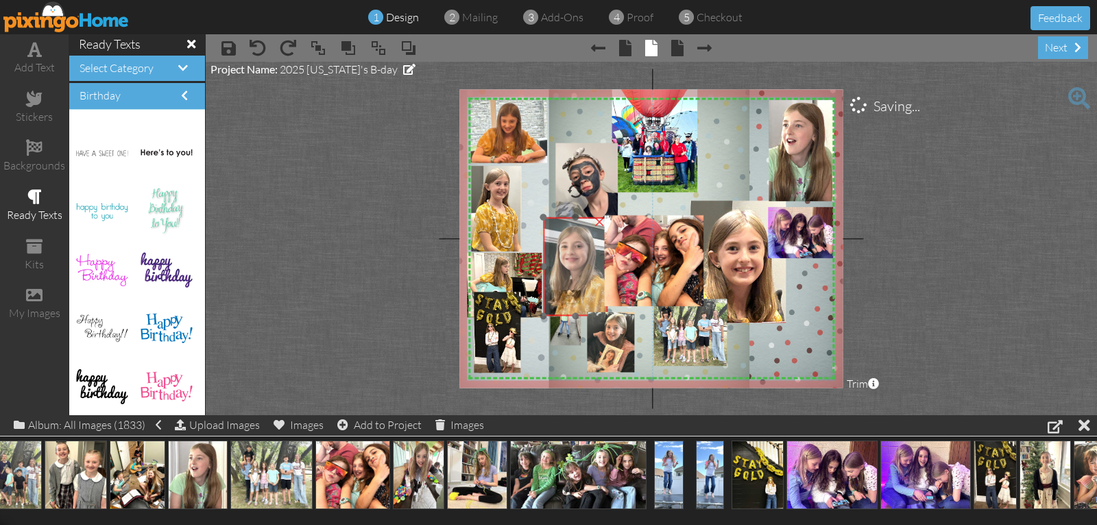
drag, startPoint x: 727, startPoint y: 173, endPoint x: 559, endPoint y: 276, distance: 197.0
click at [562, 282] on img at bounding box center [569, 294] width 99 height 162
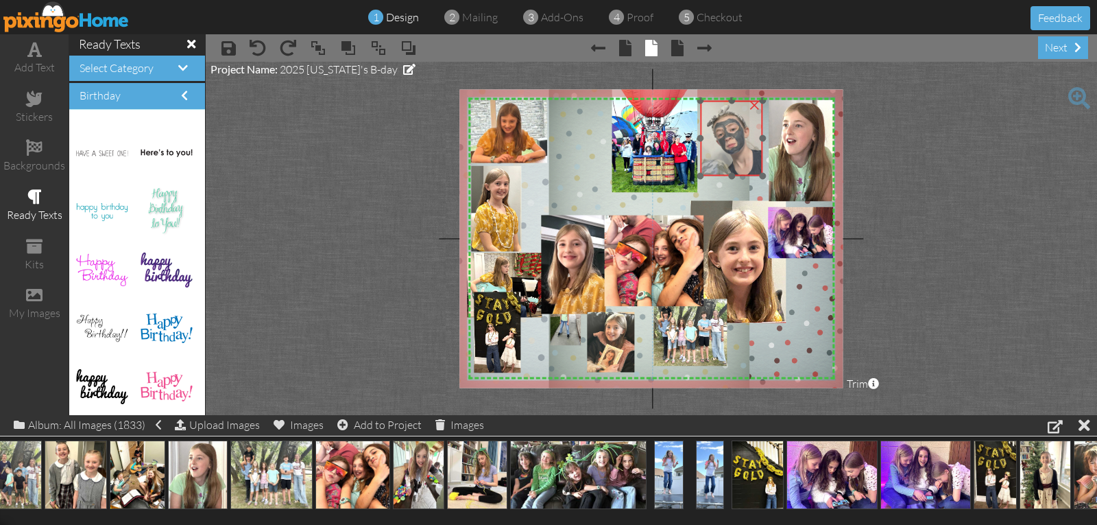
drag, startPoint x: 596, startPoint y: 169, endPoint x: 740, endPoint y: 127, distance: 150.1
click at [740, 127] on img at bounding box center [710, 137] width 106 height 141
drag, startPoint x: 759, startPoint y: 174, endPoint x: 729, endPoint y: 147, distance: 40.8
click at [733, 149] on div "×" at bounding box center [721, 126] width 42 height 51
click at [730, 145] on img at bounding box center [710, 126] width 71 height 95
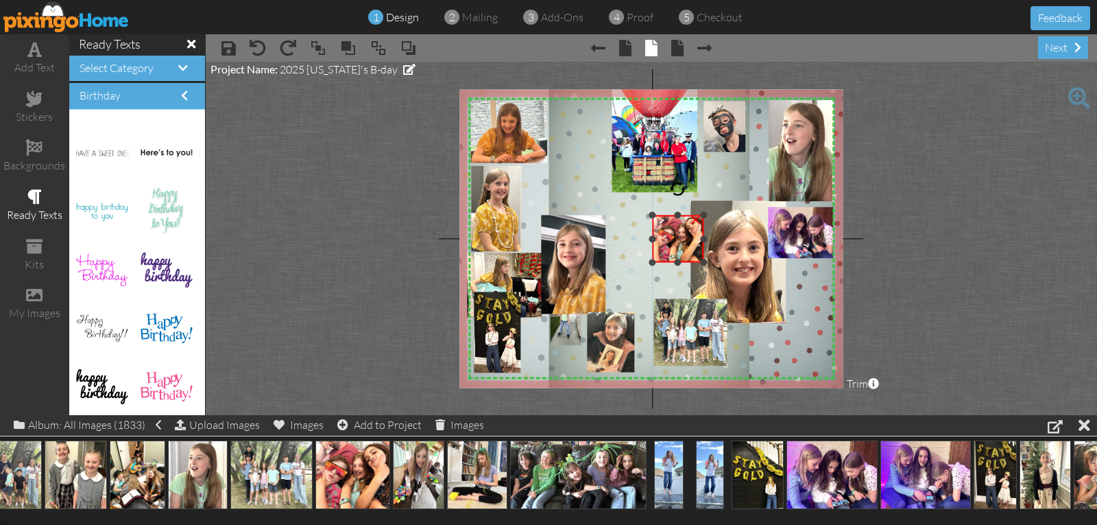
drag, startPoint x: 605, startPoint y: 306, endPoint x: 691, endPoint y: 263, distance: 96.9
click at [691, 263] on div "×" at bounding box center [677, 238] width 51 height 47
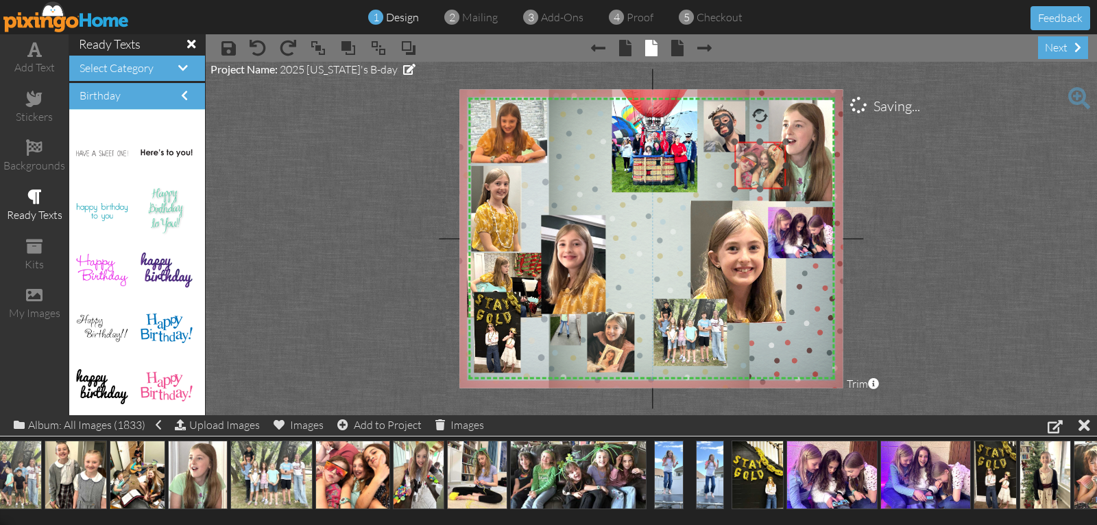
drag, startPoint x: 695, startPoint y: 255, endPoint x: 773, endPoint y: 184, distance: 105.8
click at [773, 184] on img at bounding box center [759, 165] width 51 height 47
click at [714, 125] on img at bounding box center [710, 126] width 71 height 95
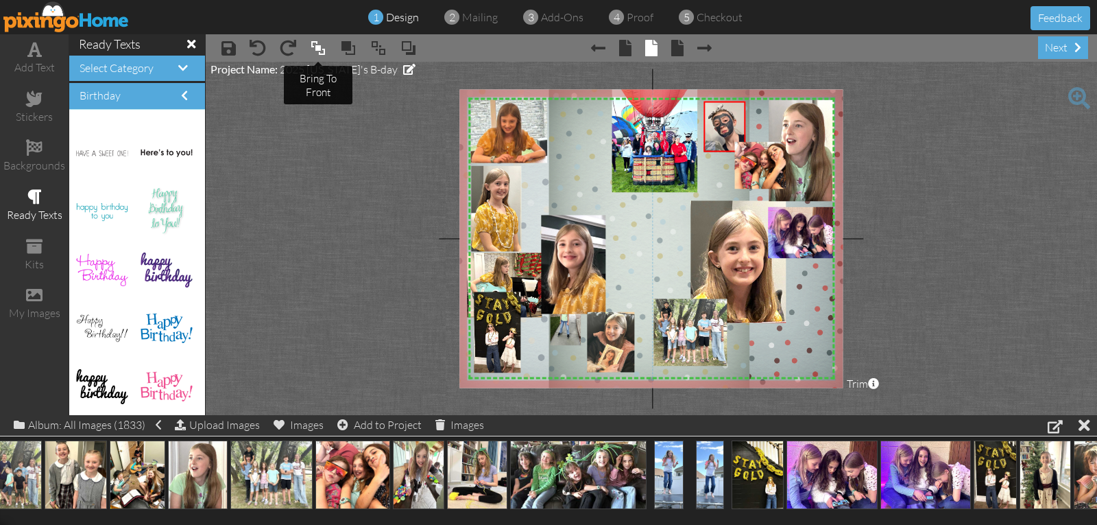
click at [315, 48] on span at bounding box center [318, 48] width 16 height 21
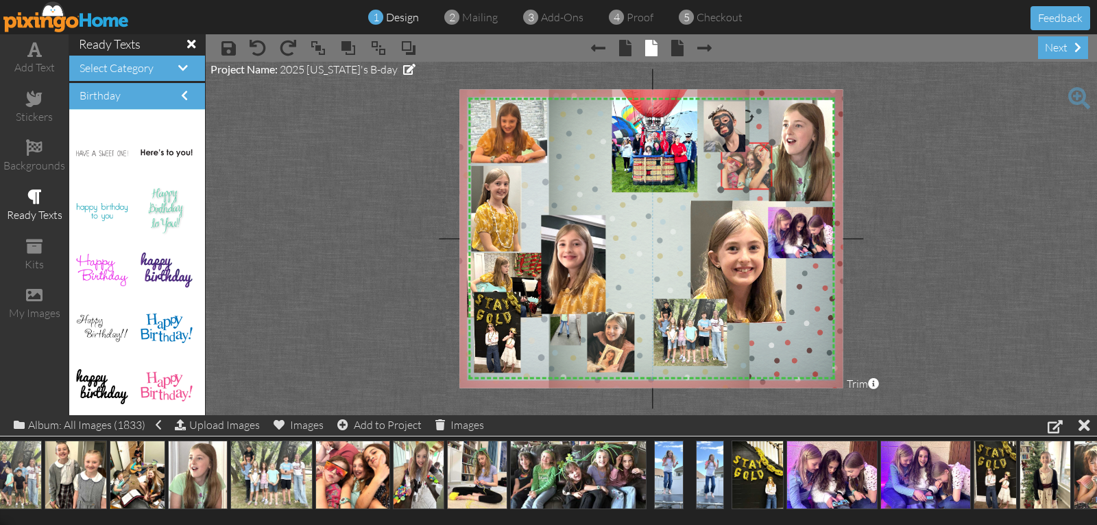
drag, startPoint x: 748, startPoint y: 177, endPoint x: 734, endPoint y: 178, distance: 13.7
click at [734, 178] on img at bounding box center [746, 166] width 51 height 47
click at [732, 177] on div "X X X X X X X X X X X X X X X X X X X X X X X X X X X X X X X X X X X X X X X X…" at bounding box center [650, 238] width 383 height 298
drag, startPoint x: 821, startPoint y: 176, endPoint x: 742, endPoint y: 176, distance: 78.8
click at [742, 176] on img at bounding box center [746, 166] width 51 height 47
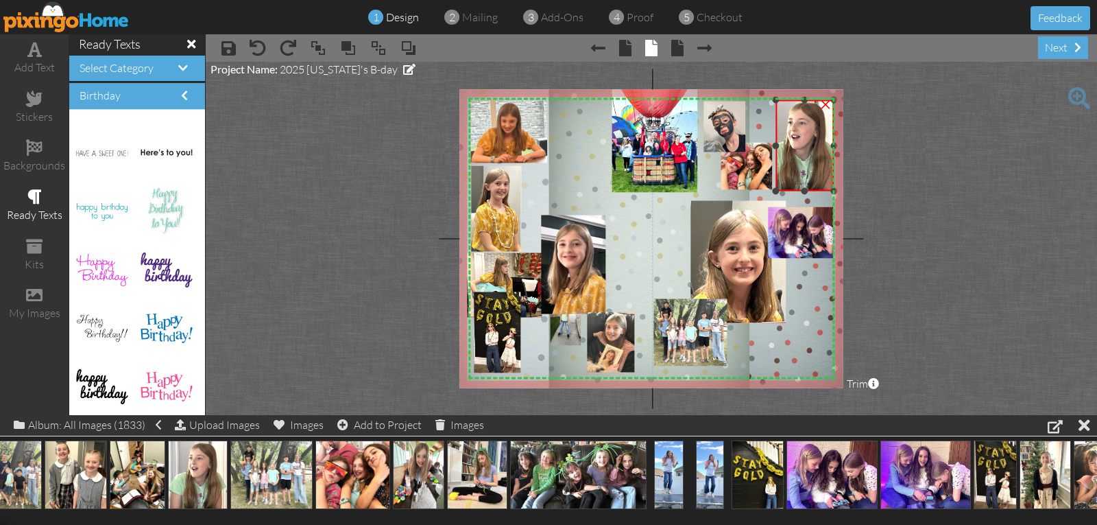
drag, startPoint x: 769, startPoint y: 202, endPoint x: 786, endPoint y: 191, distance: 20.0
click at [786, 191] on div "×" at bounding box center [804, 145] width 58 height 91
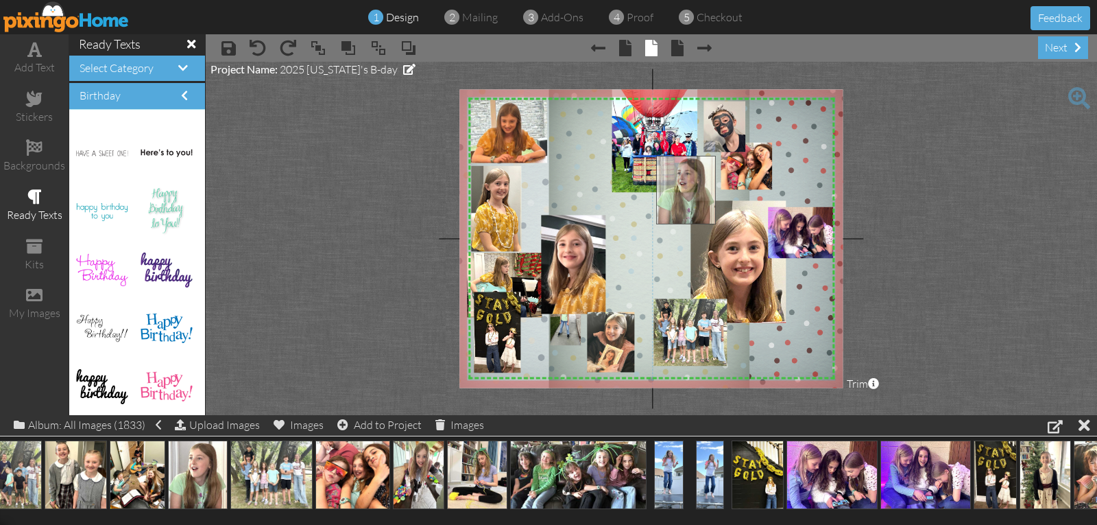
drag, startPoint x: 184, startPoint y: 462, endPoint x: 673, endPoint y: 178, distance: 565.0
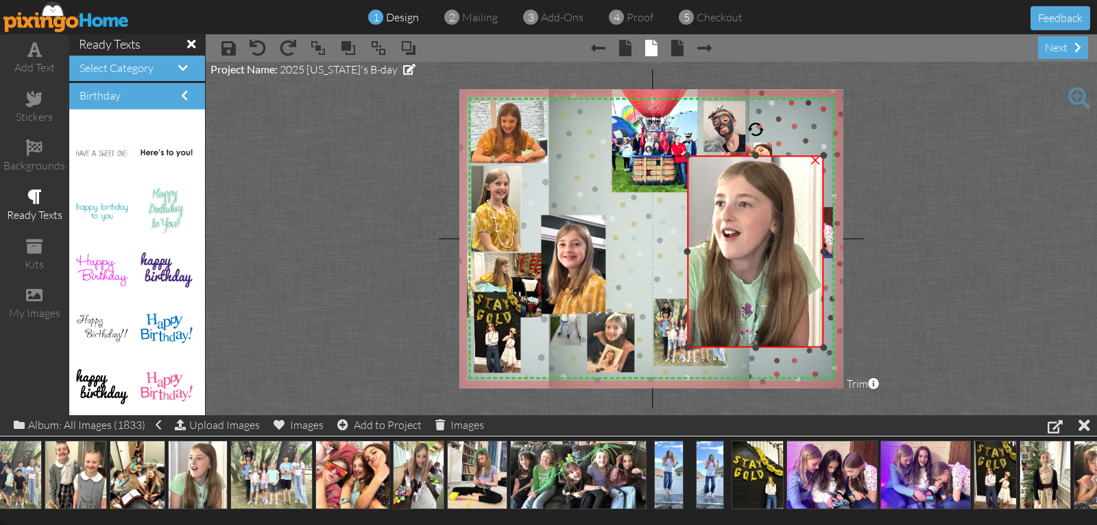
drag, startPoint x: 653, startPoint y: 252, endPoint x: 684, endPoint y: 256, distance: 31.8
click at [688, 256] on div "×" at bounding box center [756, 252] width 136 height 192
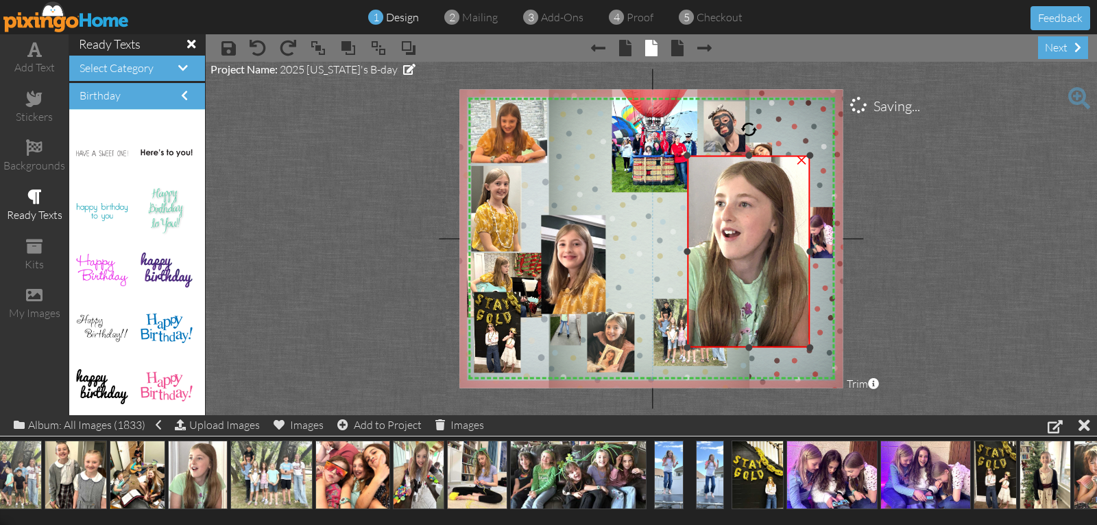
drag, startPoint x: 824, startPoint y: 252, endPoint x: 803, endPoint y: 256, distance: 21.8
click at [810, 258] on div "×" at bounding box center [749, 252] width 122 height 192
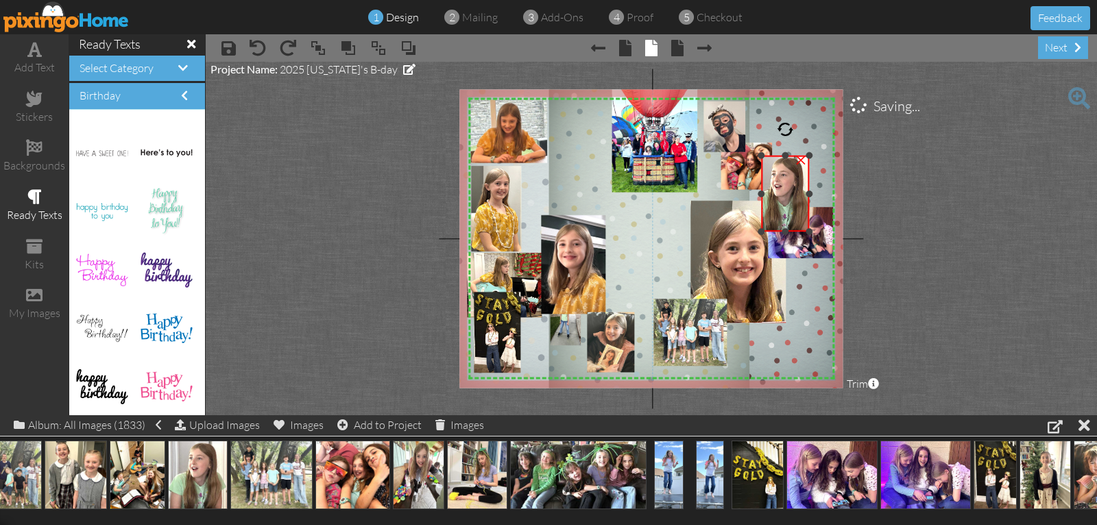
drag, startPoint x: 687, startPoint y: 345, endPoint x: 788, endPoint y: 229, distance: 153.6
click at [788, 229] on div "×" at bounding box center [785, 194] width 48 height 76
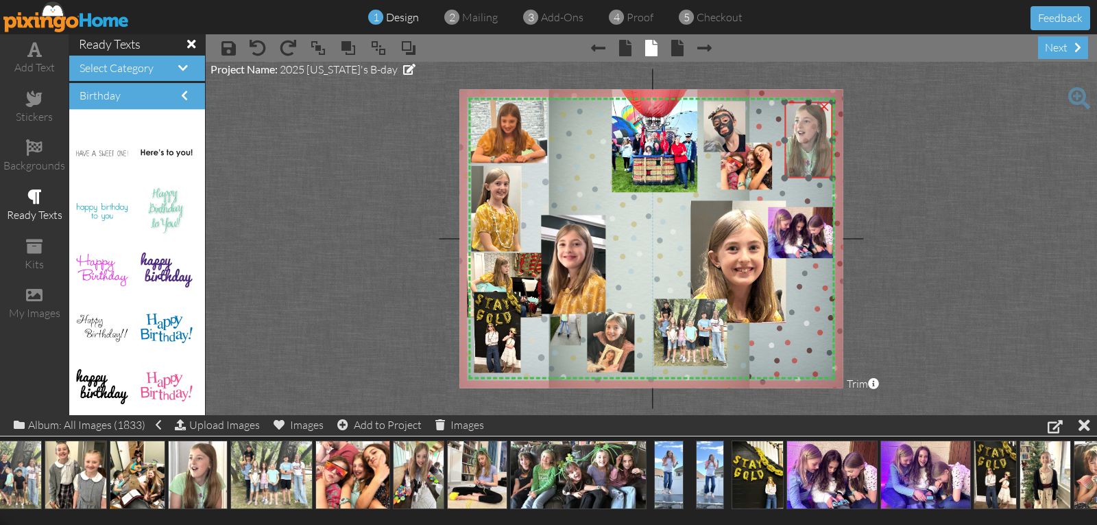
drag, startPoint x: 784, startPoint y: 214, endPoint x: 807, endPoint y: 160, distance: 58.3
click at [807, 160] on img at bounding box center [805, 140] width 67 height 76
drag, startPoint x: 786, startPoint y: 177, endPoint x: 773, endPoint y: 187, distance: 16.6
click at [773, 187] on div "X X X X X X X X X X X X X X X X X X X X X X X X X X X X X X X X X X X X X X X X…" at bounding box center [650, 238] width 383 height 298
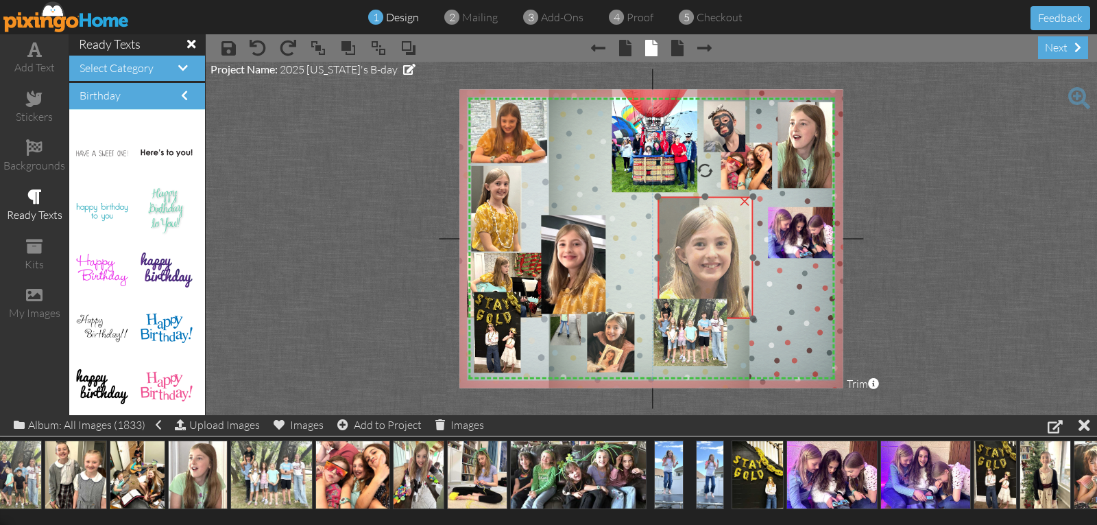
drag, startPoint x: 722, startPoint y: 249, endPoint x: 689, endPoint y: 245, distance: 33.2
click at [689, 245] on img at bounding box center [710, 344] width 254 height 346
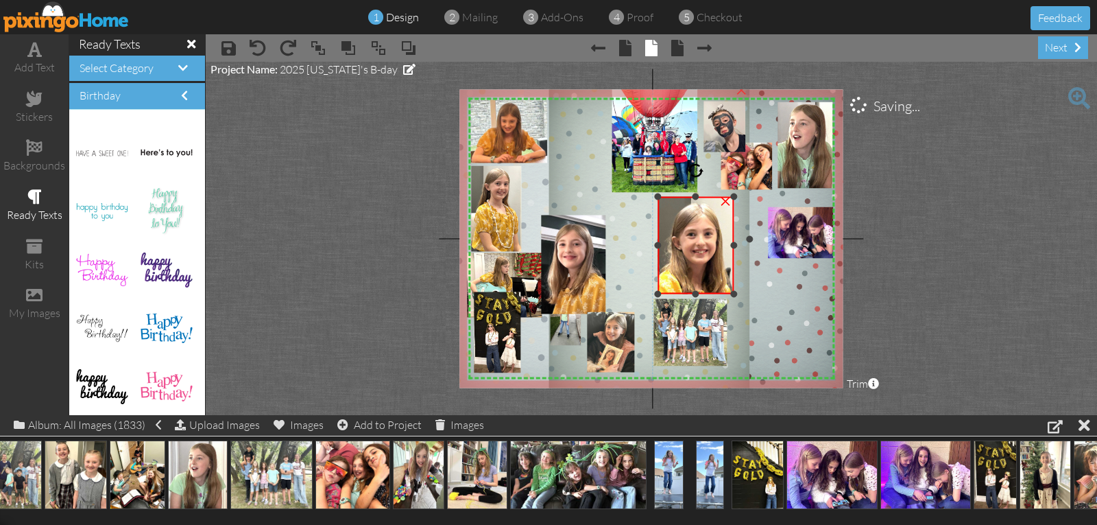
drag, startPoint x: 749, startPoint y: 318, endPoint x: 735, endPoint y: 288, distance: 33.4
click at [739, 292] on div "X X X X X X X X X X X X X X X X X X X X X X X X X X X X X X X X X X X X X X X X…" at bounding box center [650, 238] width 383 height 298
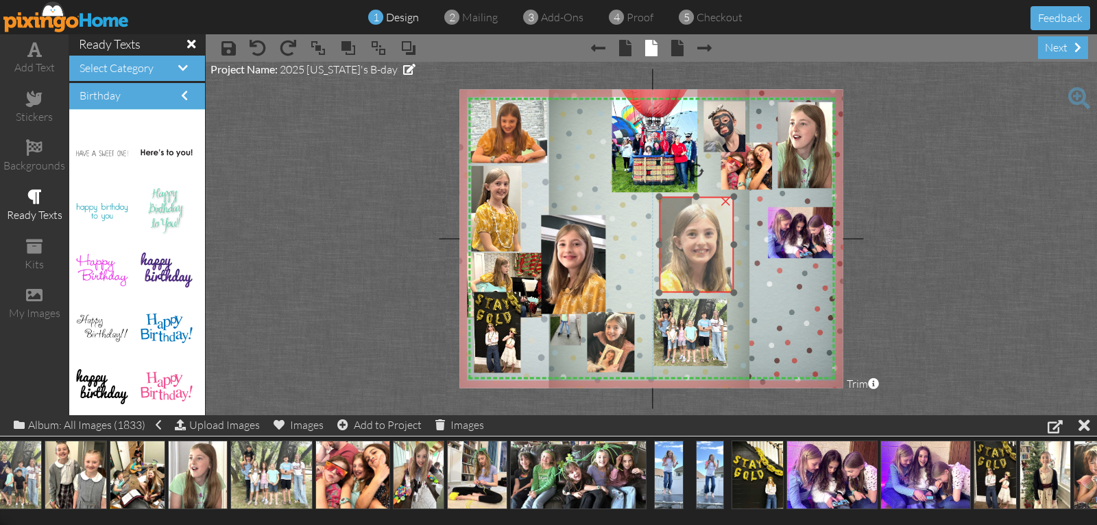
click at [706, 272] on img at bounding box center [701, 312] width 200 height 272
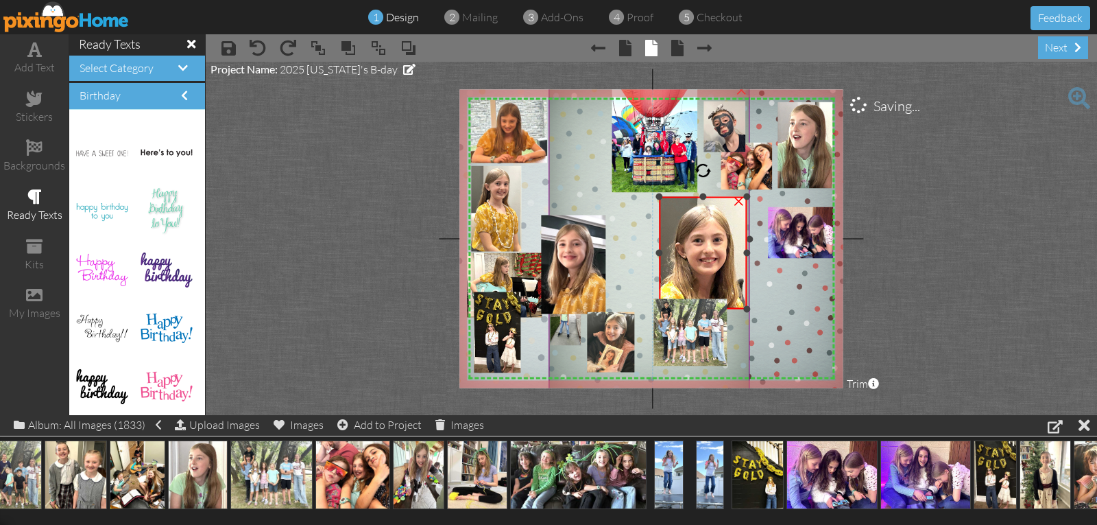
drag, startPoint x: 734, startPoint y: 291, endPoint x: 751, endPoint y: 308, distance: 23.8
click at [751, 308] on div "X X X X X X X X X X X X X X X X X X X X X X X X X X X X X X X X X X X X X X X X…" at bounding box center [650, 238] width 383 height 298
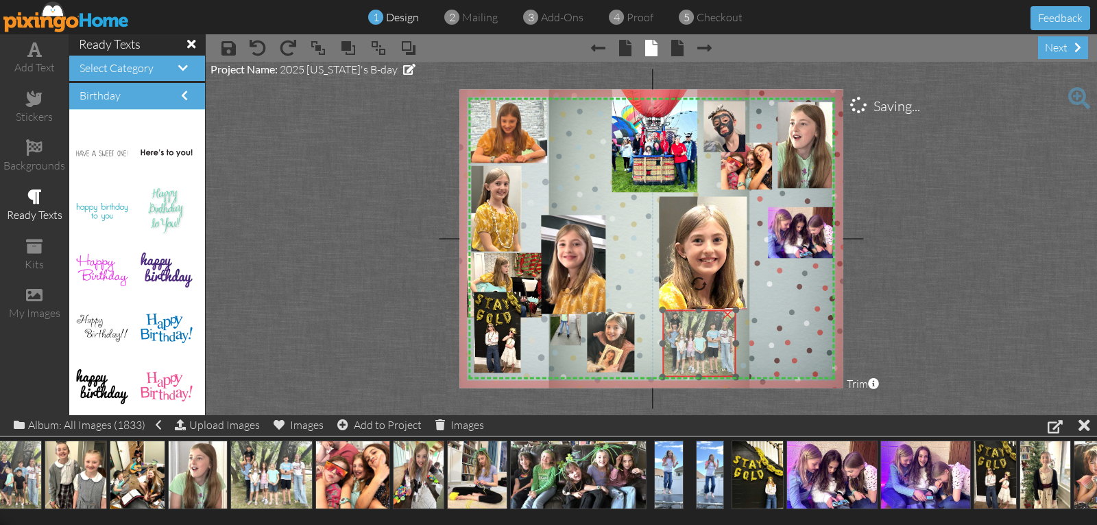
drag, startPoint x: 720, startPoint y: 333, endPoint x: 728, endPoint y: 342, distance: 12.1
click at [728, 342] on img at bounding box center [699, 342] width 82 height 69
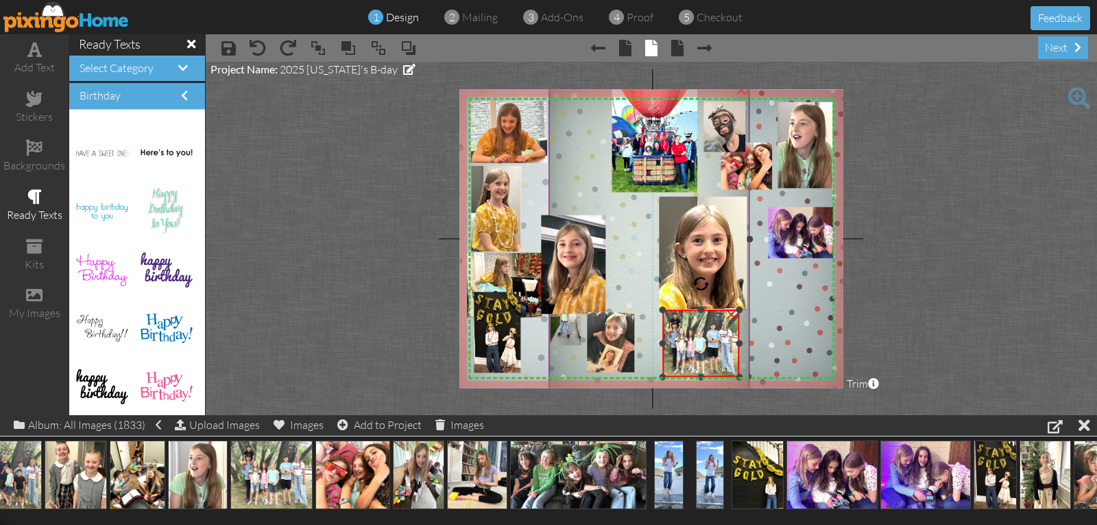
drag, startPoint x: 736, startPoint y: 343, endPoint x: 745, endPoint y: 343, distance: 8.9
click at [745, 343] on div "X X X X X X X X X X X X X X X X X X X X X X X X X X X X X X X X X X X X X X X X…" at bounding box center [650, 238] width 383 height 298
click at [666, 374] on div at bounding box center [665, 374] width 7 height 7
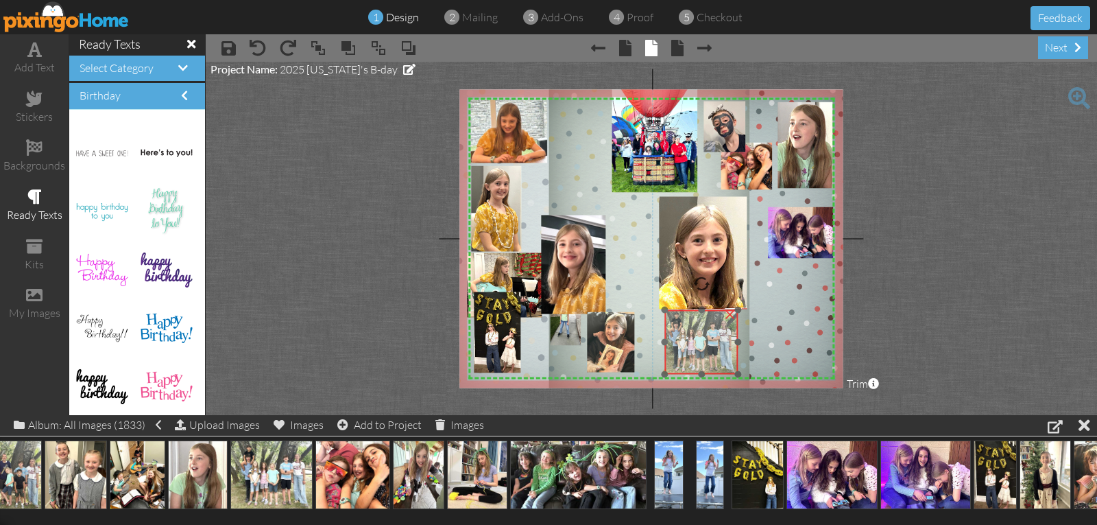
click at [686, 359] on img at bounding box center [698, 341] width 79 height 66
click at [671, 372] on div "×" at bounding box center [702, 341] width 71 height 62
click at [682, 362] on img at bounding box center [695, 341] width 76 height 64
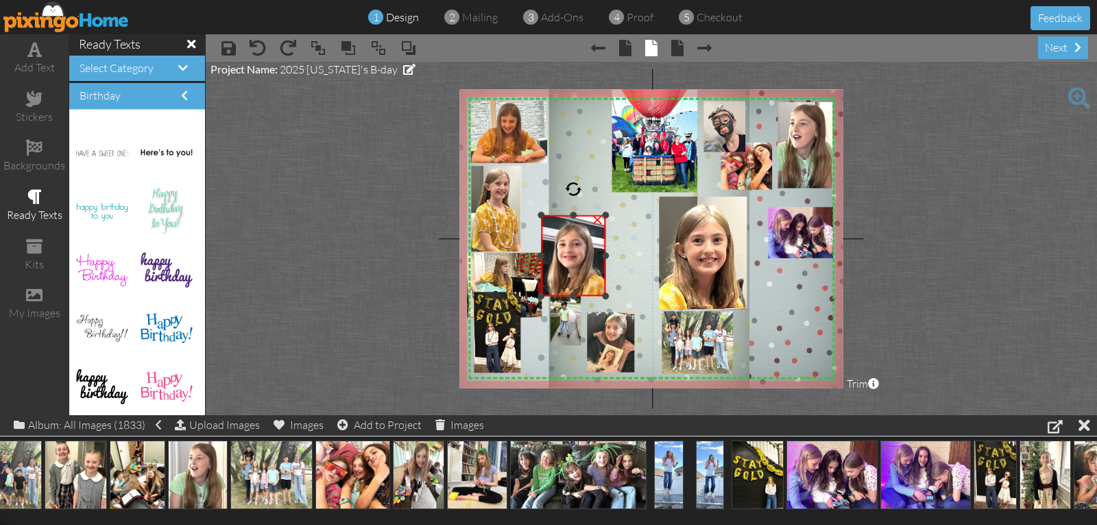
drag, startPoint x: 573, startPoint y: 311, endPoint x: 583, endPoint y: 293, distance: 20.6
click at [583, 293] on div "×" at bounding box center [573, 255] width 64 height 81
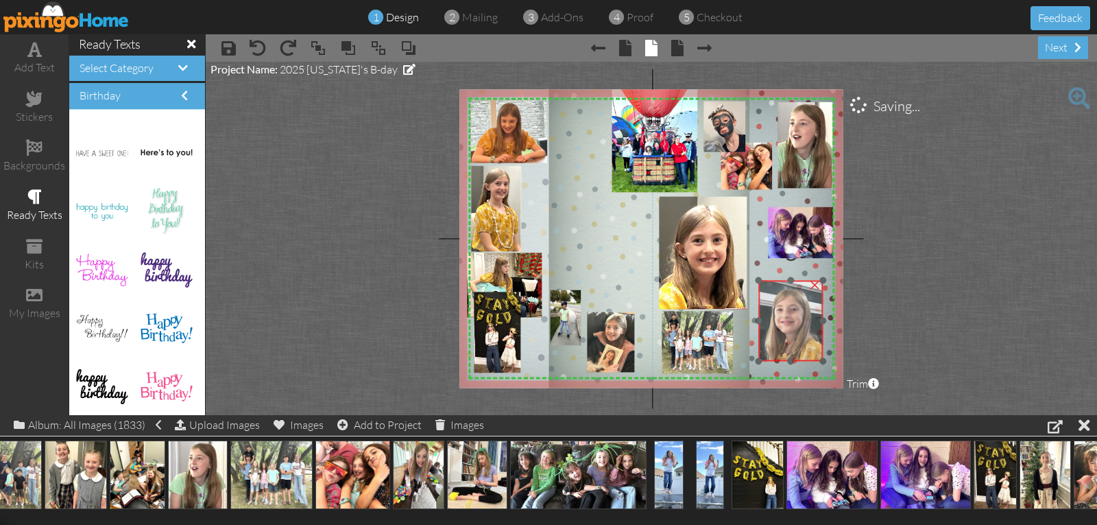
drag, startPoint x: 582, startPoint y: 269, endPoint x: 799, endPoint y: 335, distance: 227.1
click at [799, 335] on img at bounding box center [785, 357] width 99 height 162
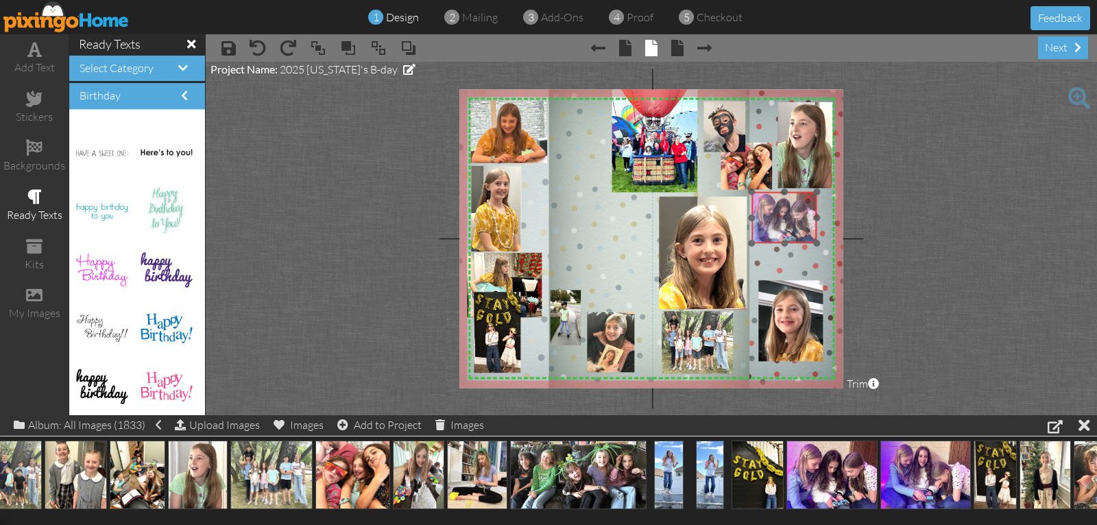
drag, startPoint x: 786, startPoint y: 237, endPoint x: 773, endPoint y: 223, distance: 19.9
click at [773, 223] on img at bounding box center [783, 217] width 69 height 51
drag, startPoint x: 815, startPoint y: 243, endPoint x: 823, endPoint y: 254, distance: 13.7
click at [823, 254] on div "×" at bounding box center [791, 223] width 80 height 62
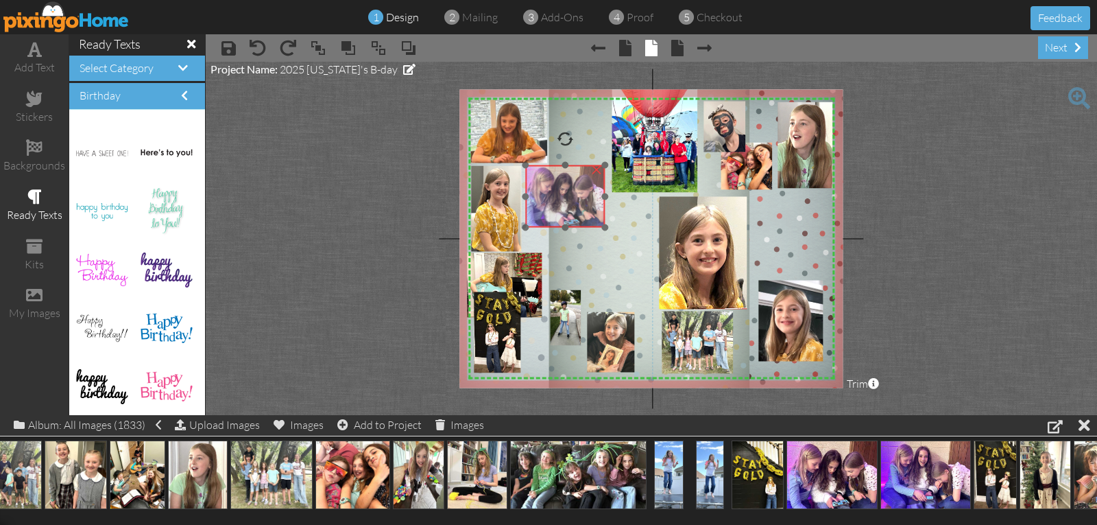
drag, startPoint x: 799, startPoint y: 234, endPoint x: 574, endPoint y: 208, distance: 227.1
click at [574, 208] on img at bounding box center [563, 196] width 83 height 62
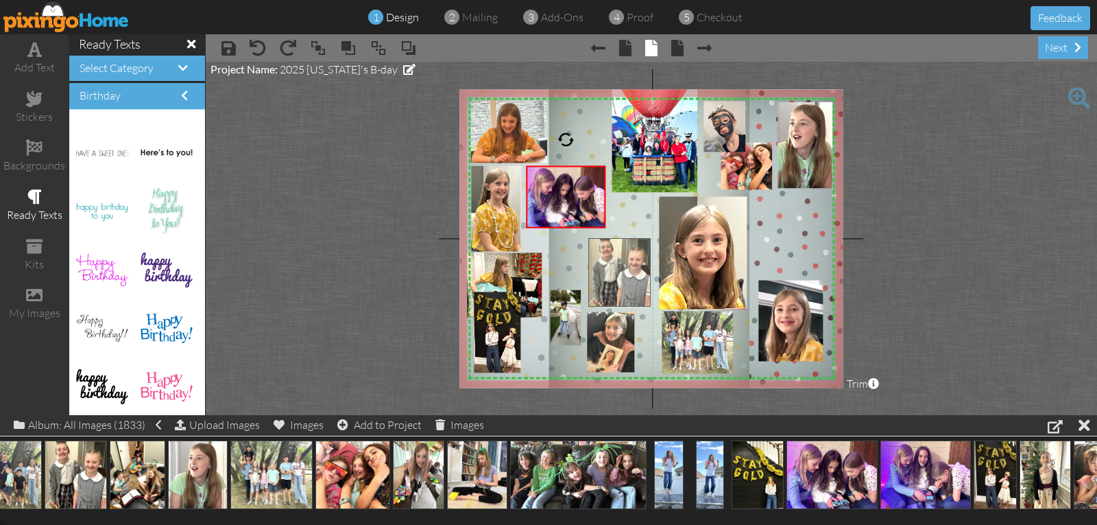
drag, startPoint x: 71, startPoint y: 455, endPoint x: 614, endPoint y: 253, distance: 579.5
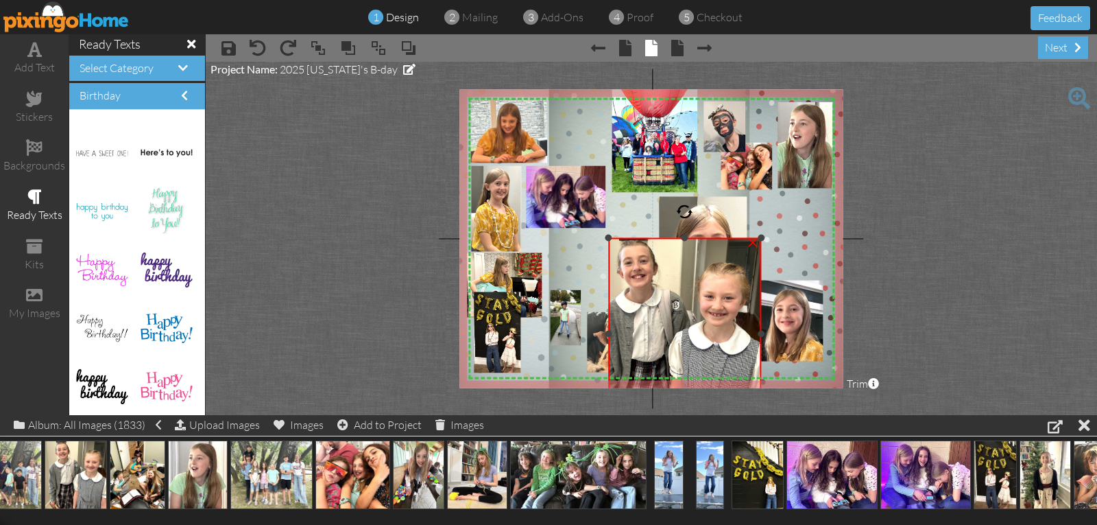
drag, startPoint x: 588, startPoint y: 333, endPoint x: 607, endPoint y: 337, distance: 20.3
click at [608, 337] on div "×" at bounding box center [684, 334] width 153 height 192
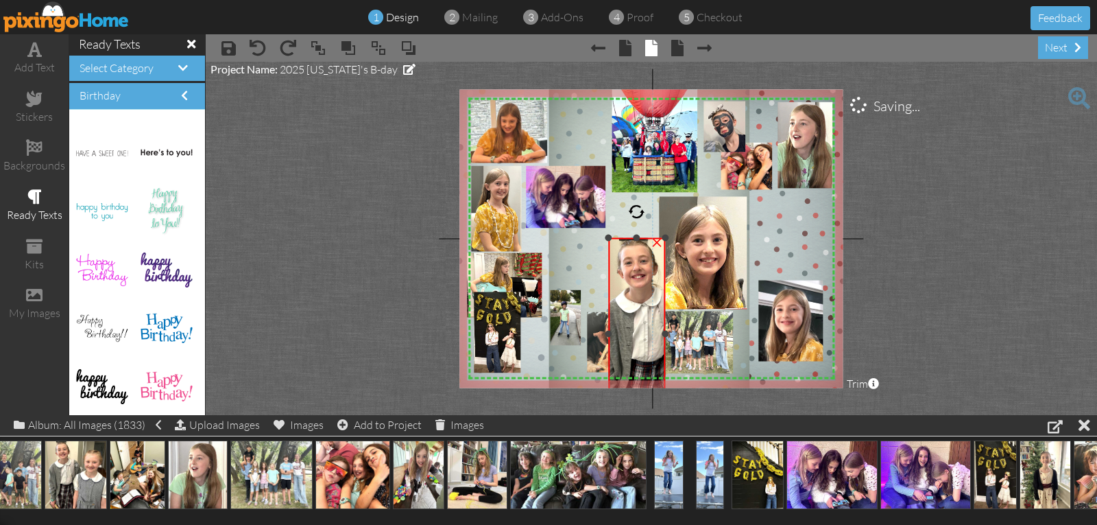
drag, startPoint x: 759, startPoint y: 330, endPoint x: 663, endPoint y: 335, distance: 96.1
click at [663, 335] on div at bounding box center [665, 333] width 7 height 7
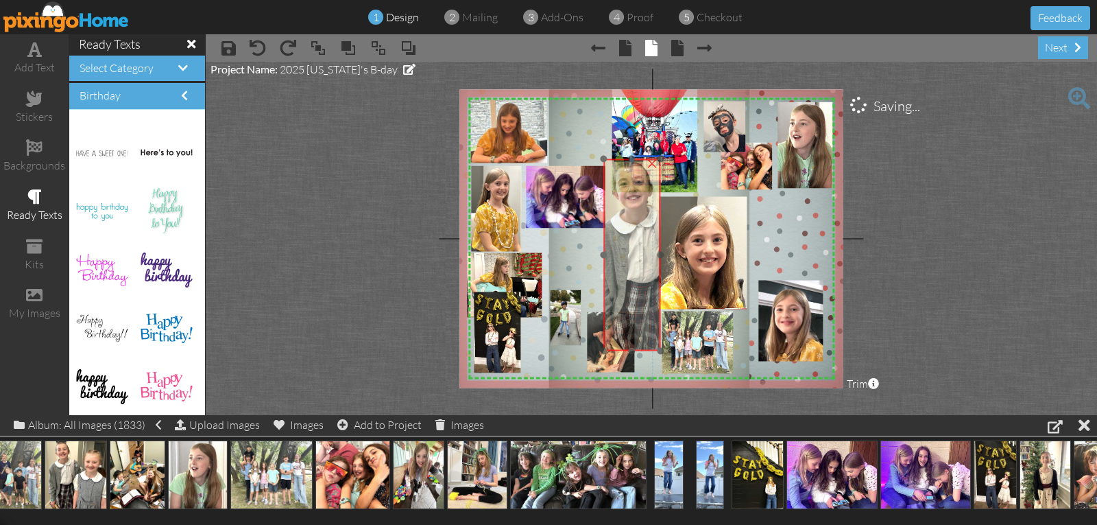
drag, startPoint x: 651, startPoint y: 329, endPoint x: 647, endPoint y: 250, distance: 79.0
click at [647, 250] on img at bounding box center [669, 255] width 173 height 192
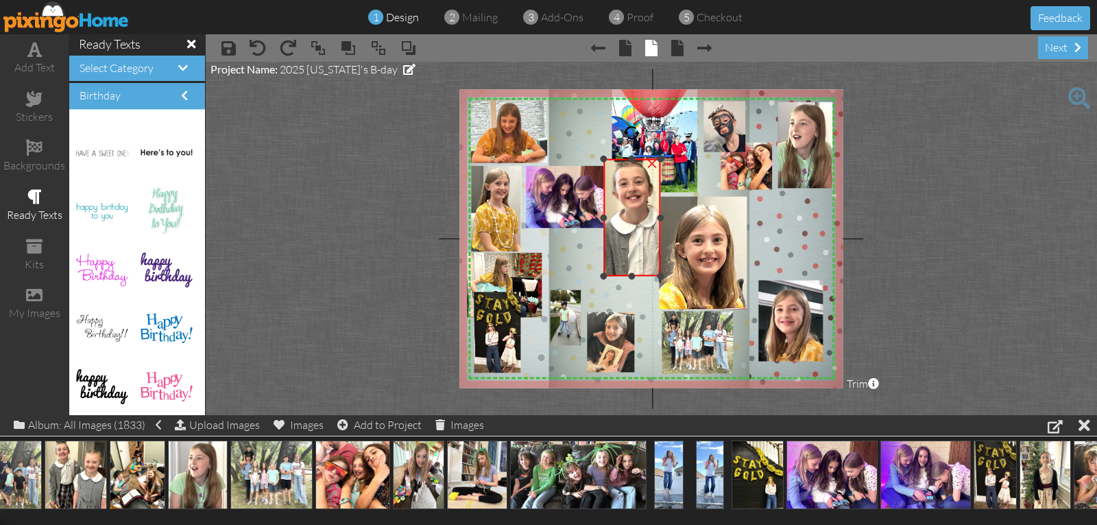
drag, startPoint x: 631, startPoint y: 349, endPoint x: 626, endPoint y: 265, distance: 84.5
click at [632, 274] on div at bounding box center [632, 275] width 7 height 7
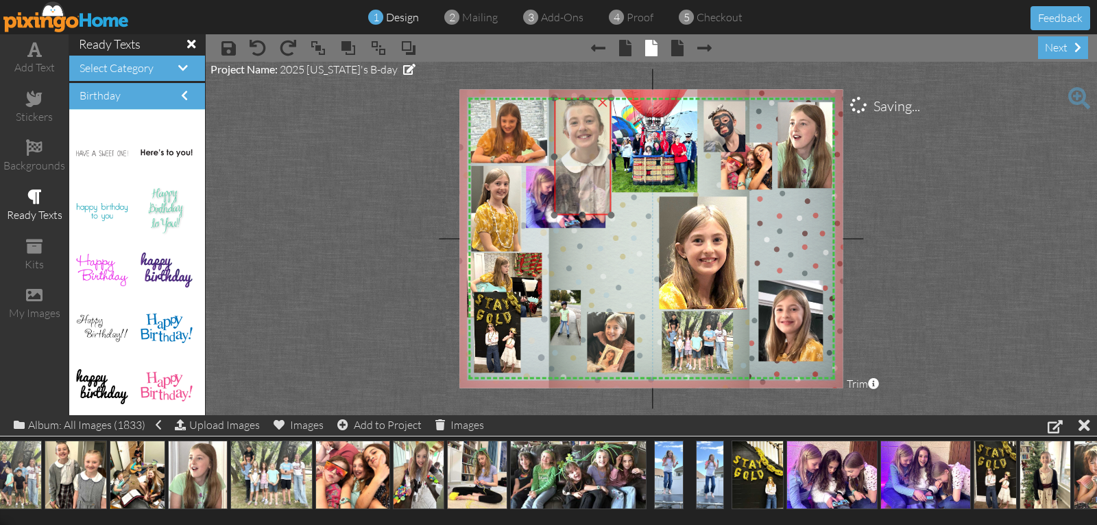
drag, startPoint x: 620, startPoint y: 242, endPoint x: 572, endPoint y: 183, distance: 76.5
click at [572, 183] on img at bounding box center [620, 194] width 173 height 192
drag, startPoint x: 555, startPoint y: 215, endPoint x: 576, endPoint y: 187, distance: 34.7
click at [576, 187] on div "×" at bounding box center [589, 143] width 43 height 90
drag, startPoint x: 603, startPoint y: 188, endPoint x: 593, endPoint y: 193, distance: 11.3
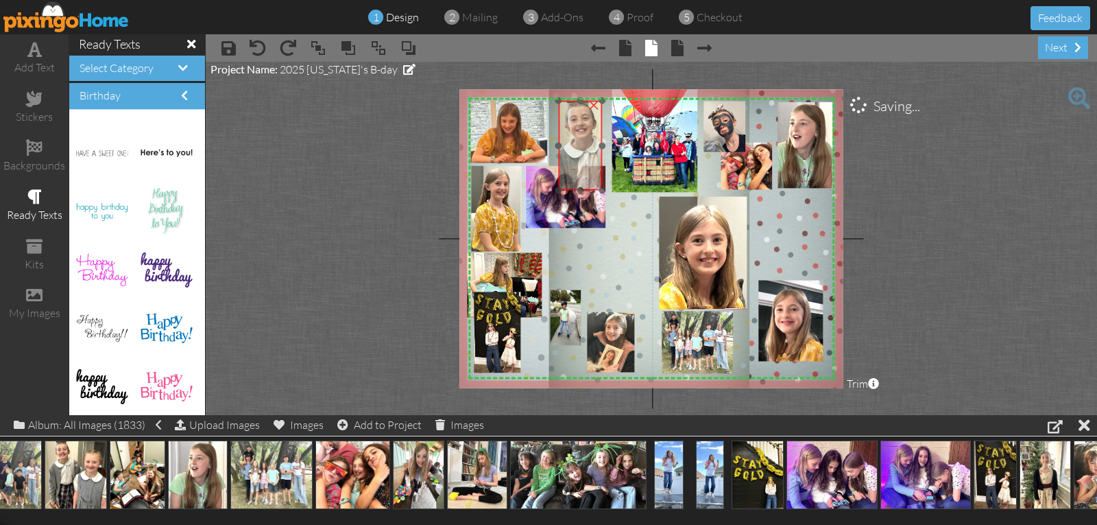
click at [594, 192] on div at bounding box center [580, 145] width 50 height 97
click at [575, 214] on img at bounding box center [563, 197] width 83 height 62
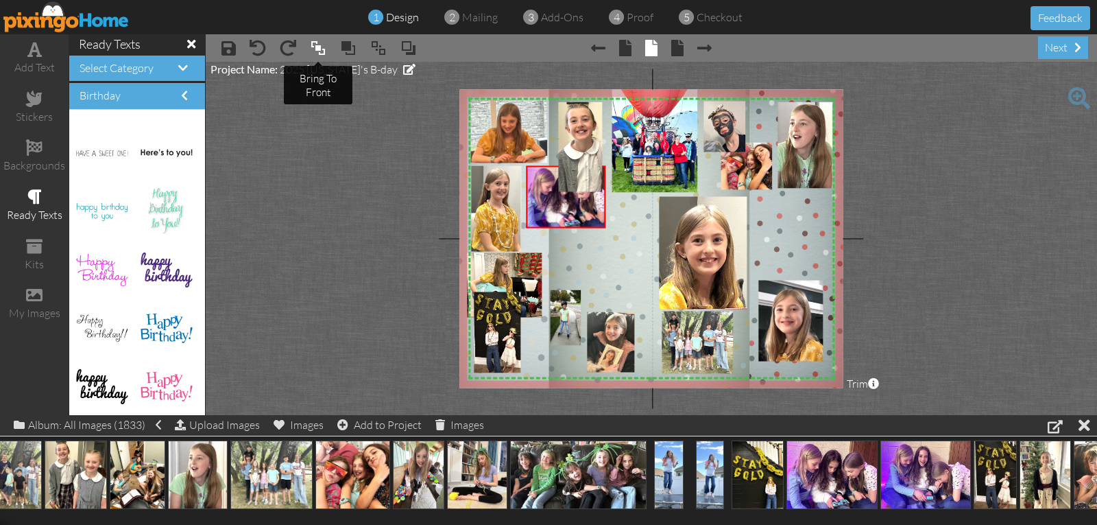
click at [310, 49] on span at bounding box center [318, 48] width 16 height 21
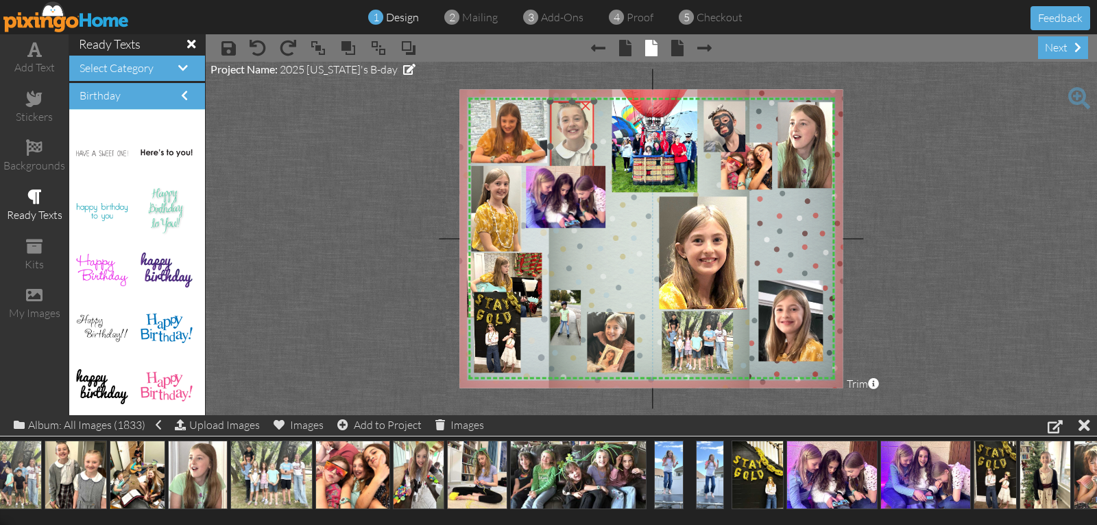
drag, startPoint x: 576, startPoint y: 147, endPoint x: 568, endPoint y: 147, distance: 8.3
click at [568, 147] on img at bounding box center [601, 174] width 132 height 147
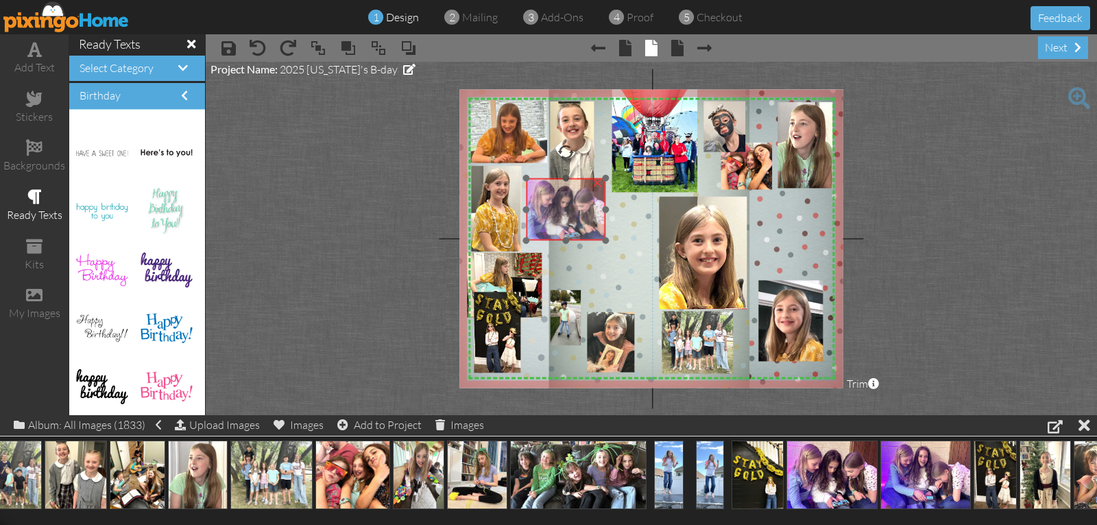
drag, startPoint x: 573, startPoint y: 205, endPoint x: 573, endPoint y: 217, distance: 12.3
click at [573, 217] on img at bounding box center [563, 209] width 83 height 62
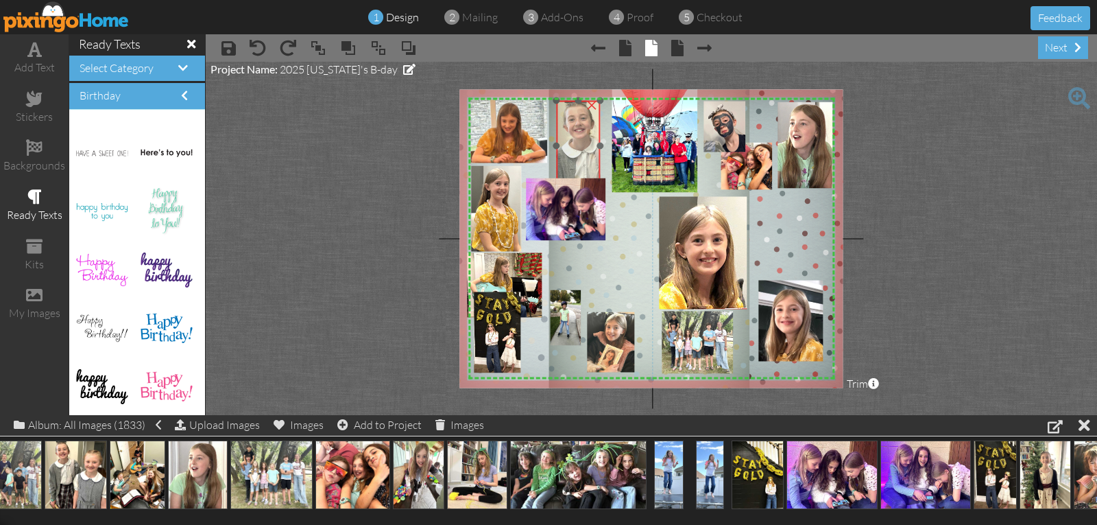
click at [580, 167] on img at bounding box center [608, 174] width 132 height 147
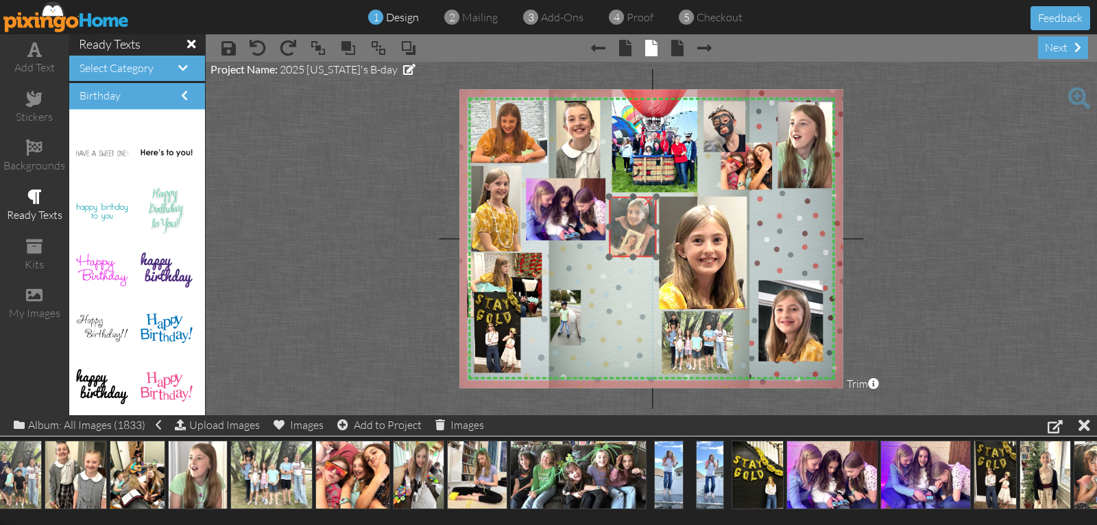
drag, startPoint x: 603, startPoint y: 330, endPoint x: 625, endPoint y: 215, distance: 117.3
click at [625, 215] on img at bounding box center [606, 232] width 113 height 71
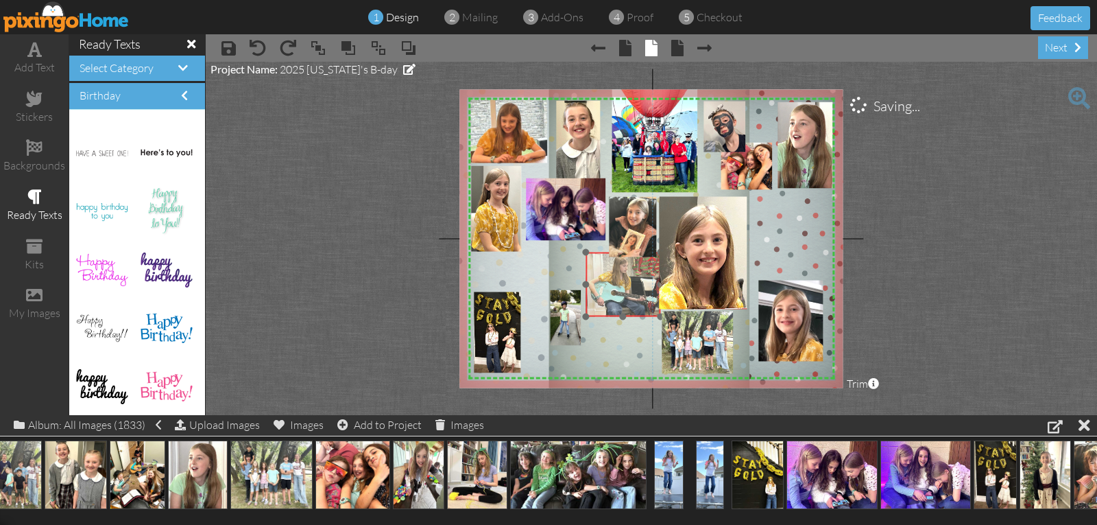
drag, startPoint x: 523, startPoint y: 278, endPoint x: 623, endPoint y: 280, distance: 99.4
click at [636, 277] on img at bounding box center [665, 303] width 192 height 144
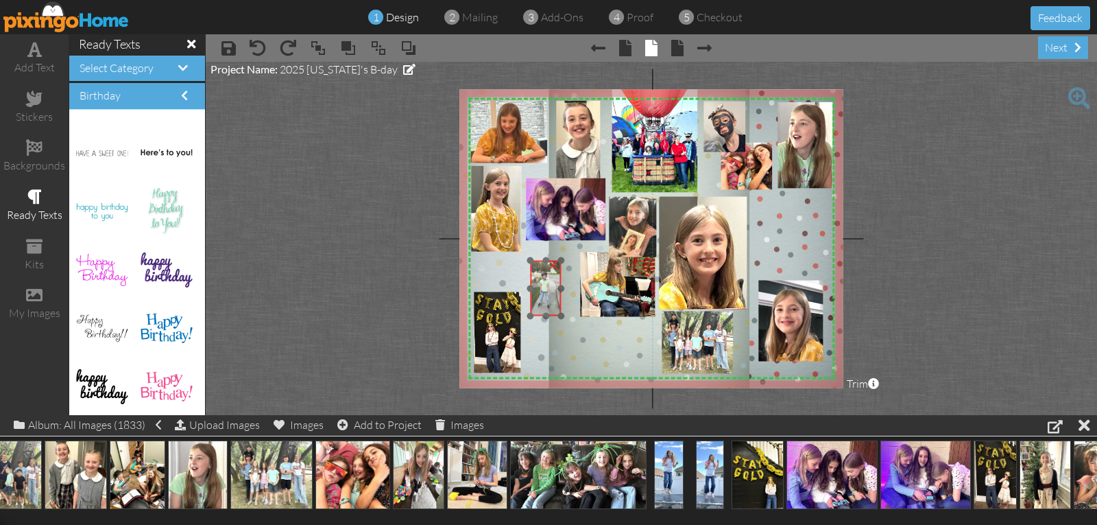
drag, startPoint x: 557, startPoint y: 312, endPoint x: 531, endPoint y: 276, distance: 44.6
click at [537, 282] on img at bounding box center [546, 289] width 32 height 56
click at [316, 49] on span at bounding box center [318, 48] width 16 height 21
drag, startPoint x: 541, startPoint y: 297, endPoint x: 559, endPoint y: 300, distance: 18.8
click at [573, 299] on img at bounding box center [578, 291] width 32 height 56
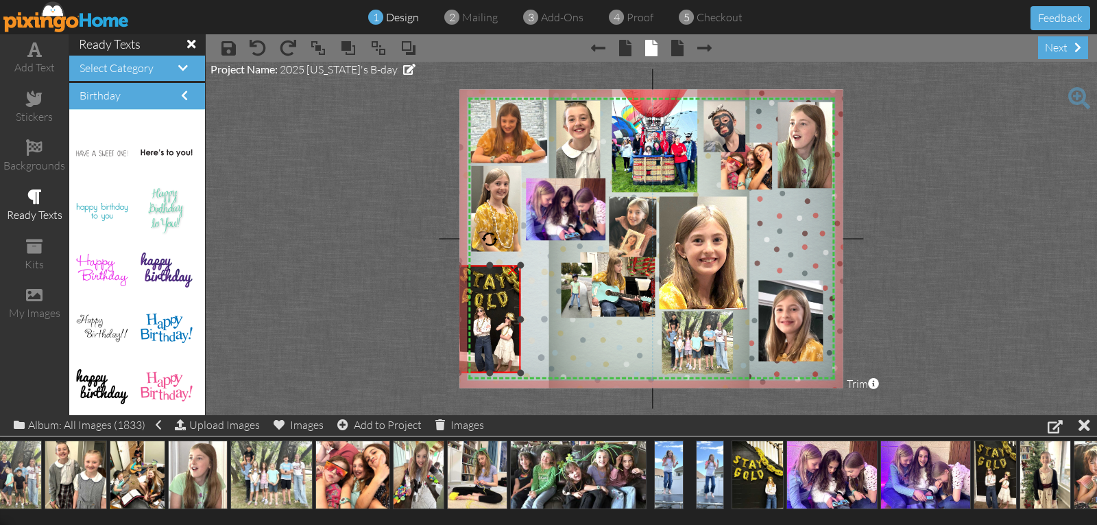
drag, startPoint x: 476, startPoint y: 291, endPoint x: 467, endPoint y: 265, distance: 28.2
click at [467, 265] on div "×" at bounding box center [490, 319] width 62 height 108
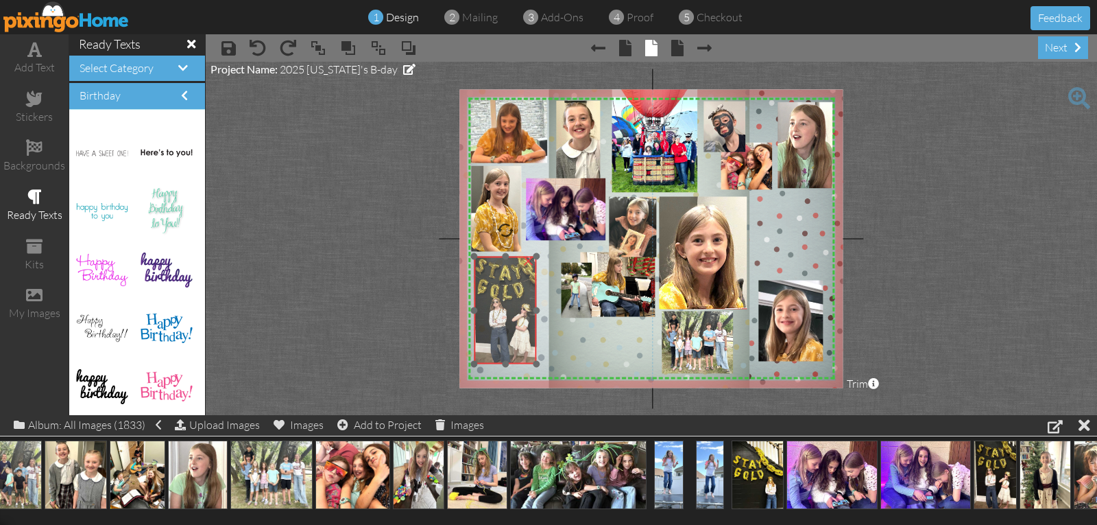
drag, startPoint x: 486, startPoint y: 285, endPoint x: 498, endPoint y: 279, distance: 12.9
click at [500, 277] on img at bounding box center [506, 309] width 69 height 110
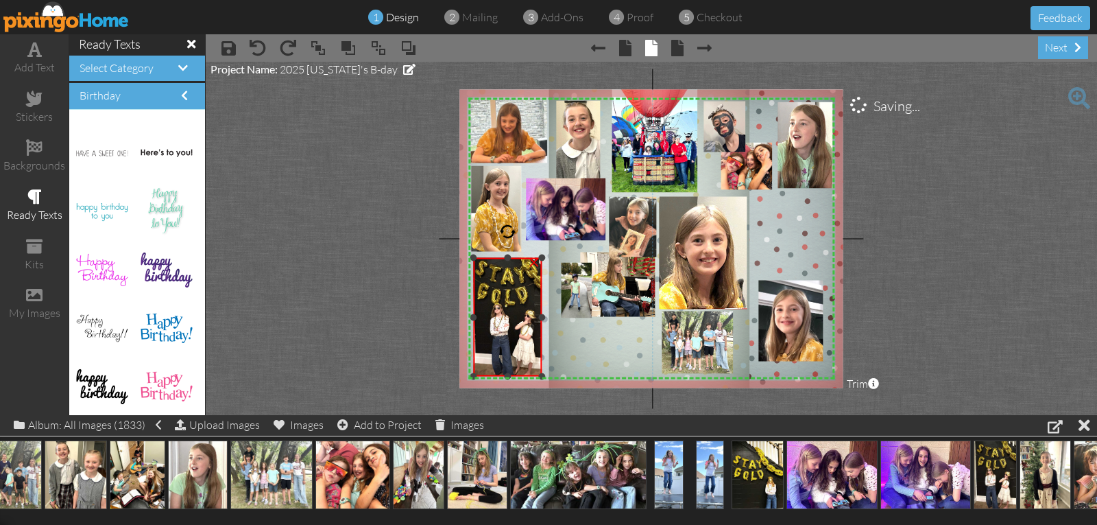
drag, startPoint x: 536, startPoint y: 364, endPoint x: 538, endPoint y: 375, distance: 11.2
click at [539, 375] on div at bounding box center [542, 375] width 7 height 7
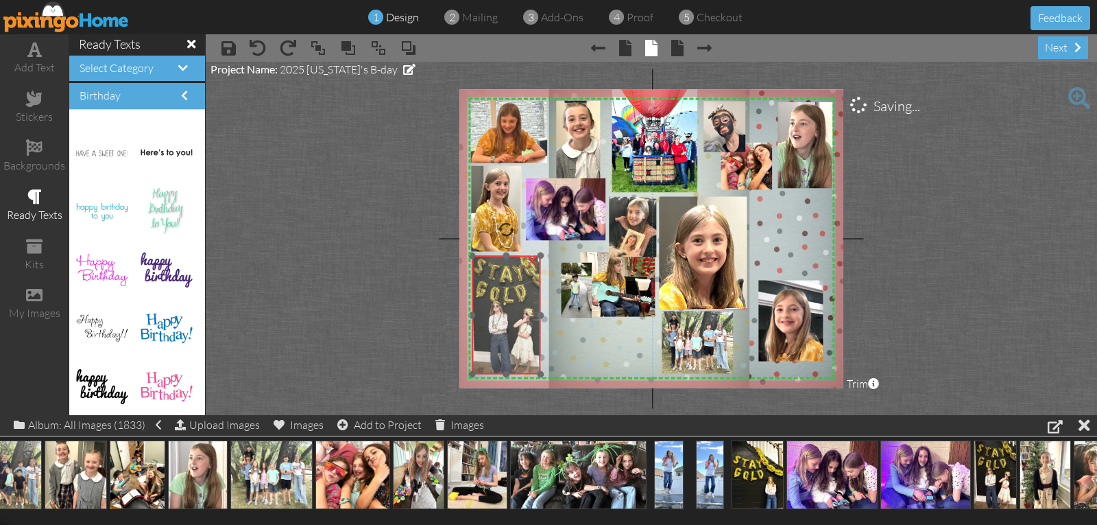
click at [522, 352] on img at bounding box center [506, 313] width 75 height 121
click at [526, 315] on img at bounding box center [507, 313] width 75 height 121
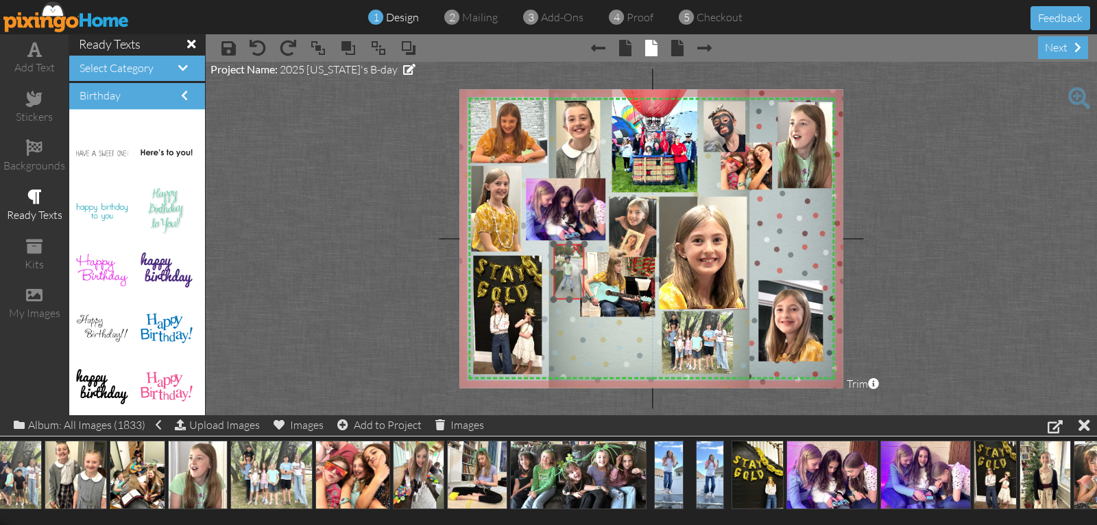
drag, startPoint x: 575, startPoint y: 300, endPoint x: 568, endPoint y: 281, distance: 20.6
click at [568, 281] on img at bounding box center [569, 272] width 32 height 56
drag, startPoint x: 582, startPoint y: 297, endPoint x: 601, endPoint y: 327, distance: 35.4
click at [601, 328] on div at bounding box center [602, 329] width 7 height 7
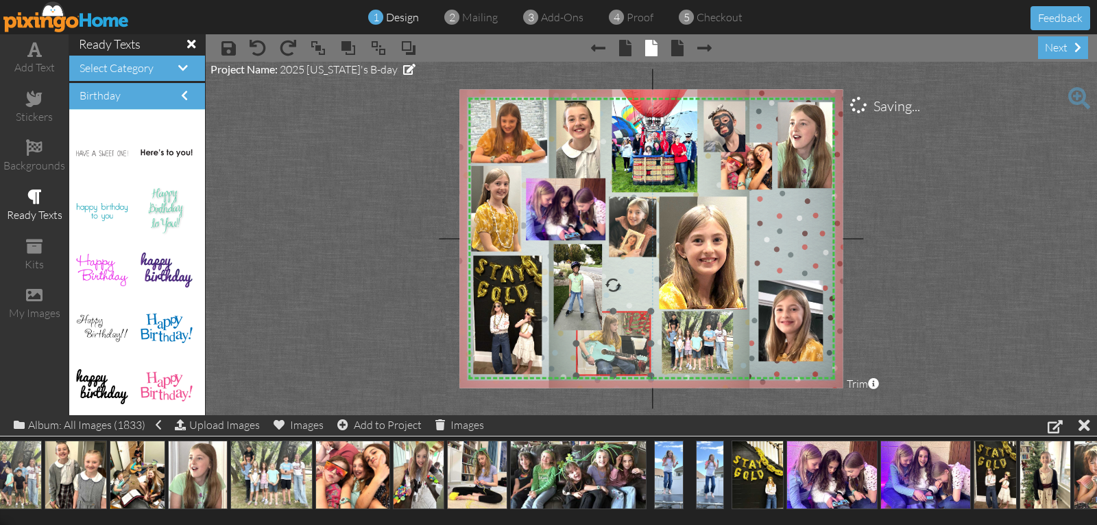
drag, startPoint x: 625, startPoint y: 299, endPoint x: 621, endPoint y: 358, distance: 59.1
click at [621, 358] on img at bounding box center [655, 362] width 192 height 144
drag, startPoint x: 576, startPoint y: 373, endPoint x: 590, endPoint y: 365, distance: 16.6
click at [590, 365] on div "×" at bounding box center [618, 339] width 65 height 56
click at [615, 361] on img at bounding box center [653, 361] width 167 height 125
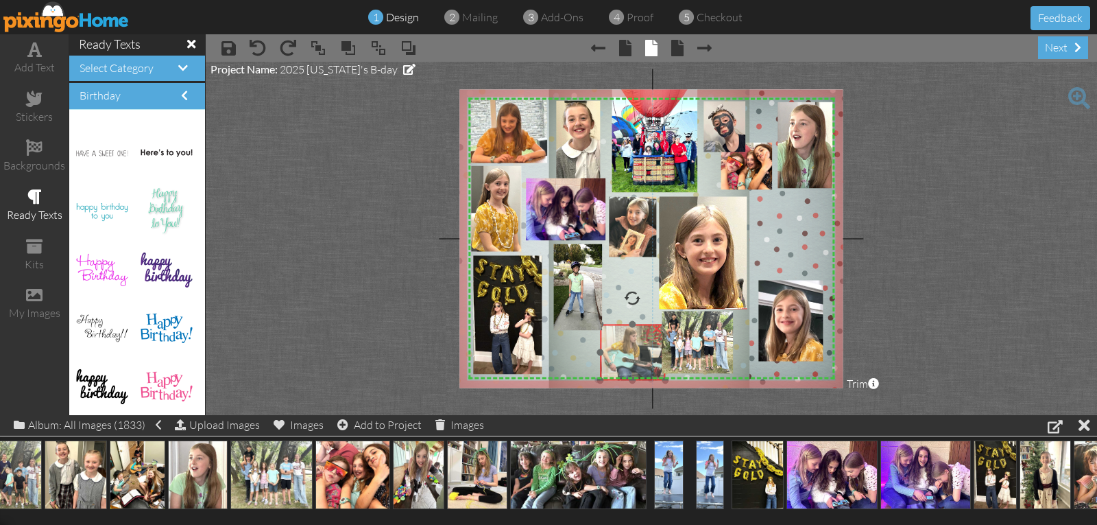
drag, startPoint x: 608, startPoint y: 346, endPoint x: 651, endPoint y: 351, distance: 42.9
click at [649, 352] on img at bounding box center [669, 368] width 167 height 125
click at [675, 343] on div "X X X X X X X X X X X X X X X X X X X X X X X X X X X X X X X X X X X X X X X X…" at bounding box center [650, 238] width 383 height 298
click at [725, 316] on img at bounding box center [695, 341] width 76 height 64
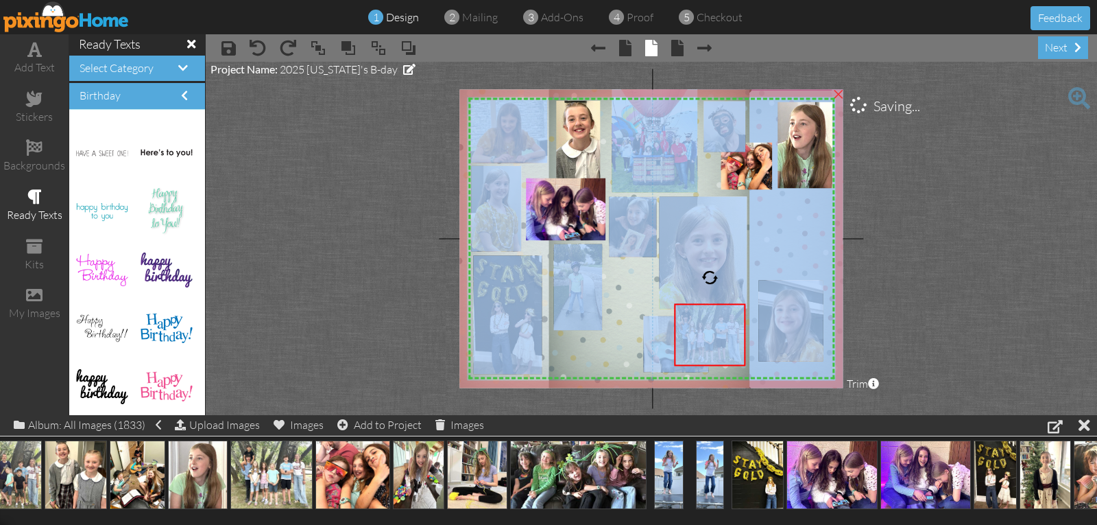
drag, startPoint x: 736, startPoint y: 302, endPoint x: 785, endPoint y: 231, distance: 86.7
click at [786, 231] on div "X X X X X X X X X X X X X X X X X X X X X X X X X X X X X X X X X X X X X X X X…" at bounding box center [650, 238] width 383 height 298
click at [782, 236] on img at bounding box center [748, 240] width 197 height 300
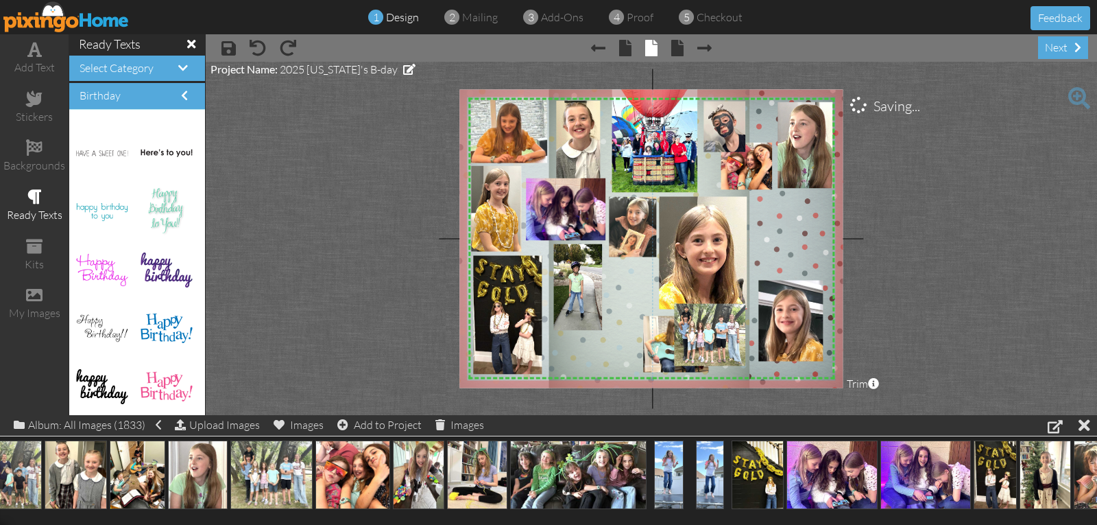
click at [932, 226] on project-studio-wrapper "X X X X X X X X X X X X X X X X X X X X X X X X X X X X X X X X X X X X X X X X…" at bounding box center [651, 238] width 891 height 353
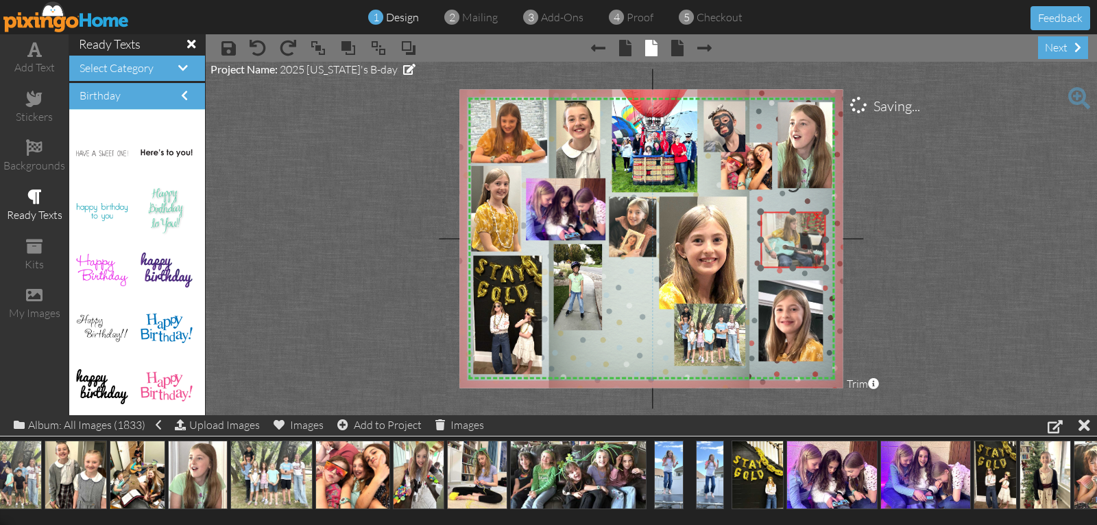
drag, startPoint x: 660, startPoint y: 337, endPoint x: 778, endPoint y: 232, distance: 157.4
click at [778, 232] on img at bounding box center [829, 255] width 167 height 125
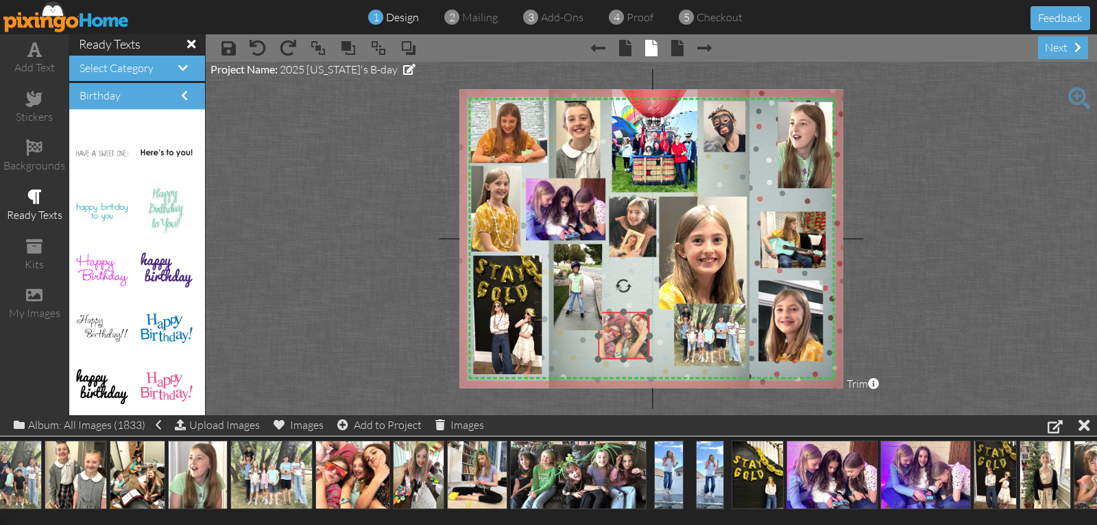
drag, startPoint x: 757, startPoint y: 176, endPoint x: 634, endPoint y: 346, distance: 209.1
click at [634, 346] on img at bounding box center [623, 335] width 51 height 47
drag, startPoint x: 651, startPoint y: 360, endPoint x: 673, endPoint y: 385, distance: 32.6
click at [673, 385] on div at bounding box center [676, 383] width 7 height 7
drag, startPoint x: 655, startPoint y: 364, endPoint x: 629, endPoint y: 356, distance: 26.7
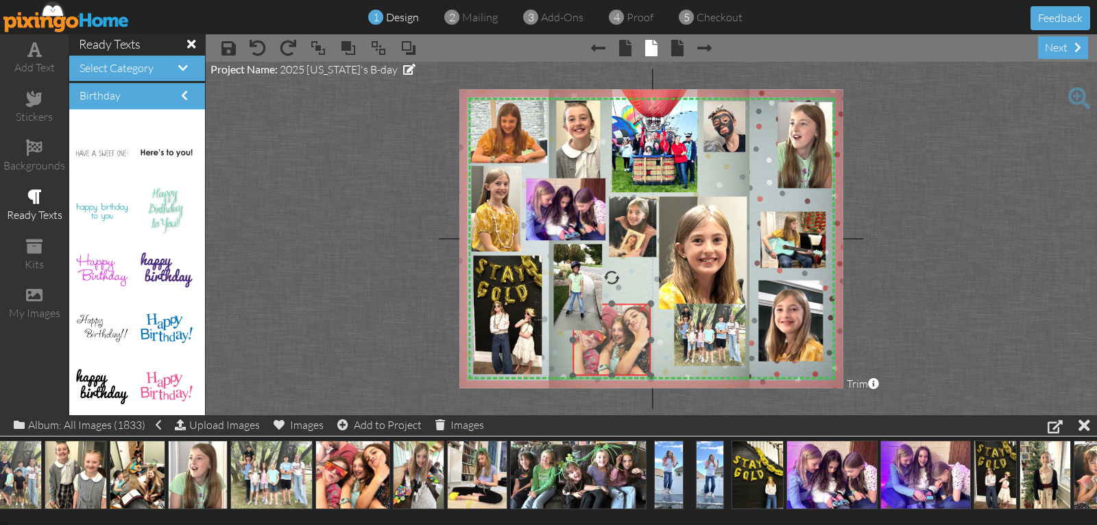
click at [629, 356] on img at bounding box center [612, 340] width 78 height 72
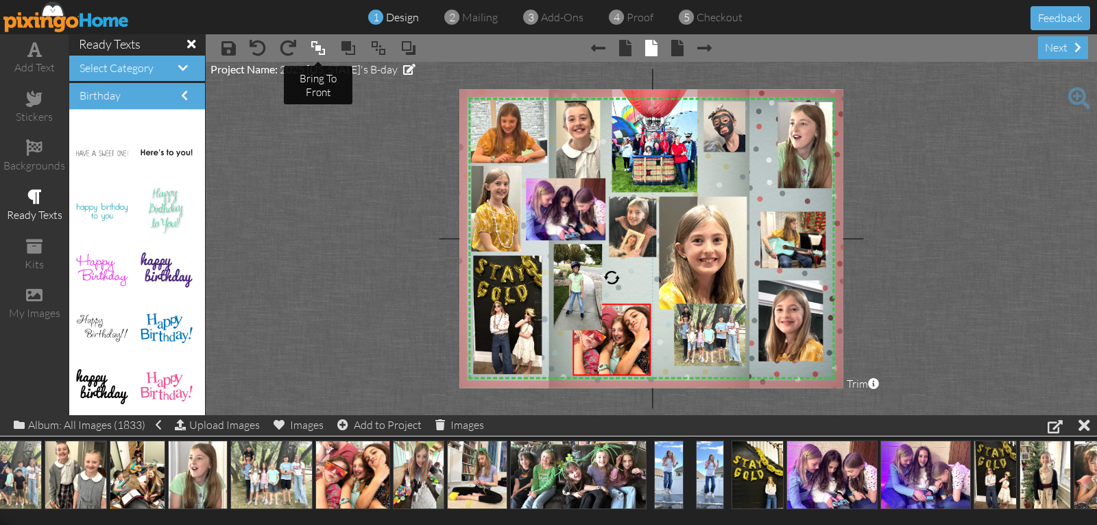
click at [313, 49] on span at bounding box center [318, 48] width 16 height 21
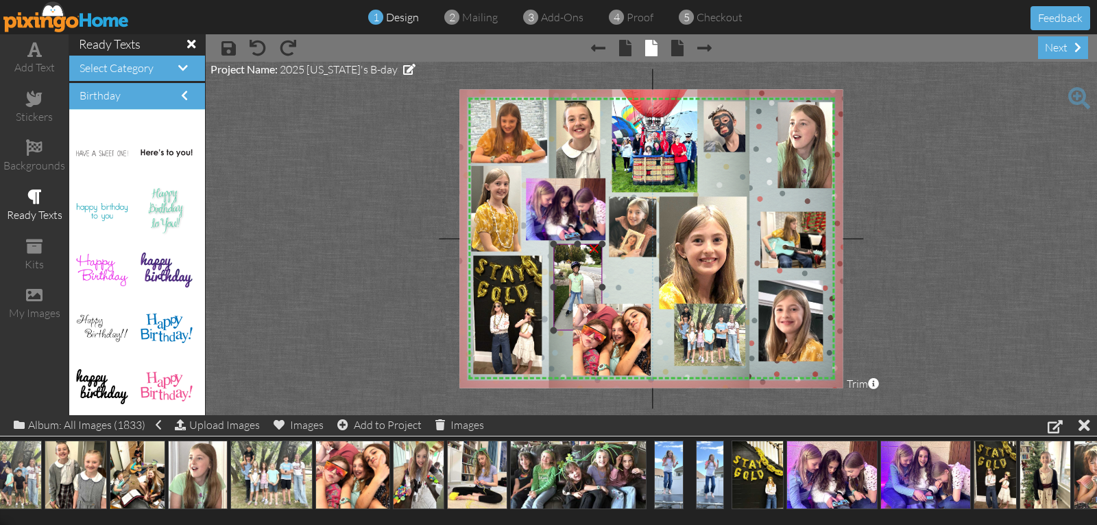
click at [586, 293] on img at bounding box center [577, 287] width 49 height 86
click at [317, 45] on span at bounding box center [318, 48] width 16 height 21
click at [576, 324] on div at bounding box center [578, 323] width 7 height 7
click at [599, 285] on div at bounding box center [599, 284] width 7 height 7
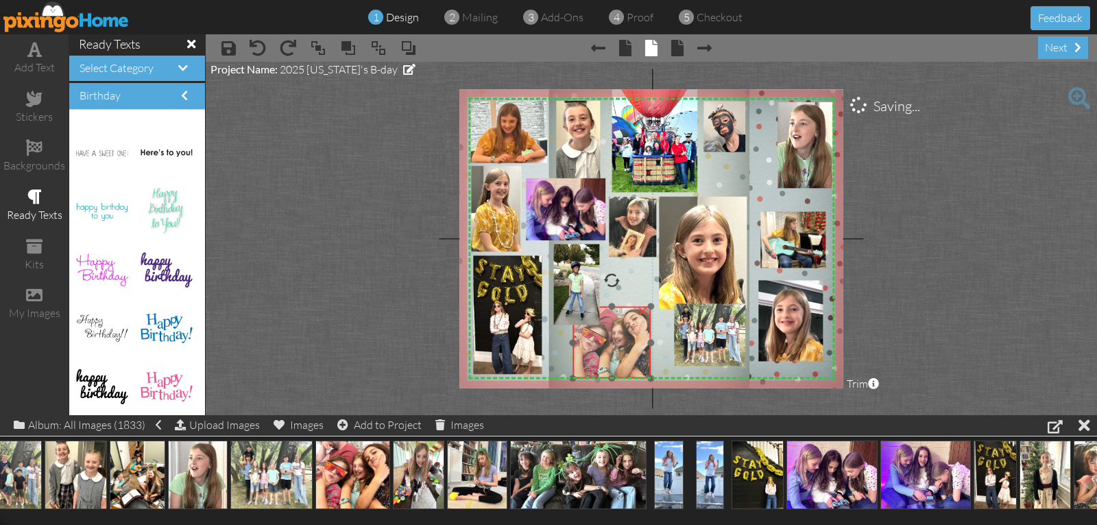
click at [601, 345] on img at bounding box center [612, 342] width 78 height 72
drag, startPoint x: 606, startPoint y: 339, endPoint x: 590, endPoint y: 354, distance: 21.8
click at [601, 361] on img at bounding box center [608, 366] width 78 height 72
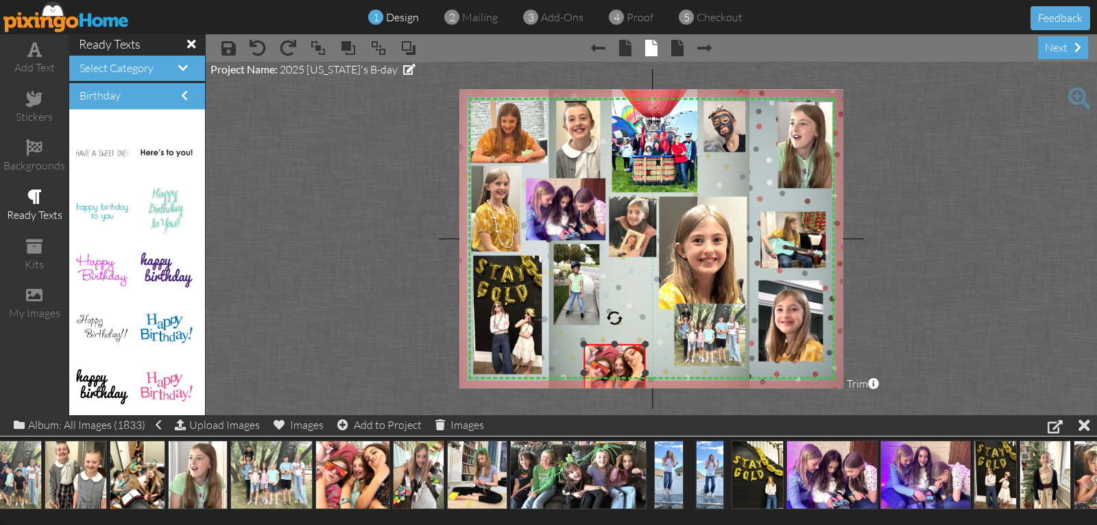
drag, startPoint x: 566, startPoint y: 332, endPoint x: 583, endPoint y: 356, distance: 29.5
click at [578, 348] on div "X X X X X X X X X X X X X X X X X X X X X X X X X X X X X X X X X X X X X X X X…" at bounding box center [650, 238] width 383 height 298
drag, startPoint x: 593, startPoint y: 363, endPoint x: 578, endPoint y: 338, distance: 29.5
click at [578, 338] on img at bounding box center [599, 348] width 61 height 56
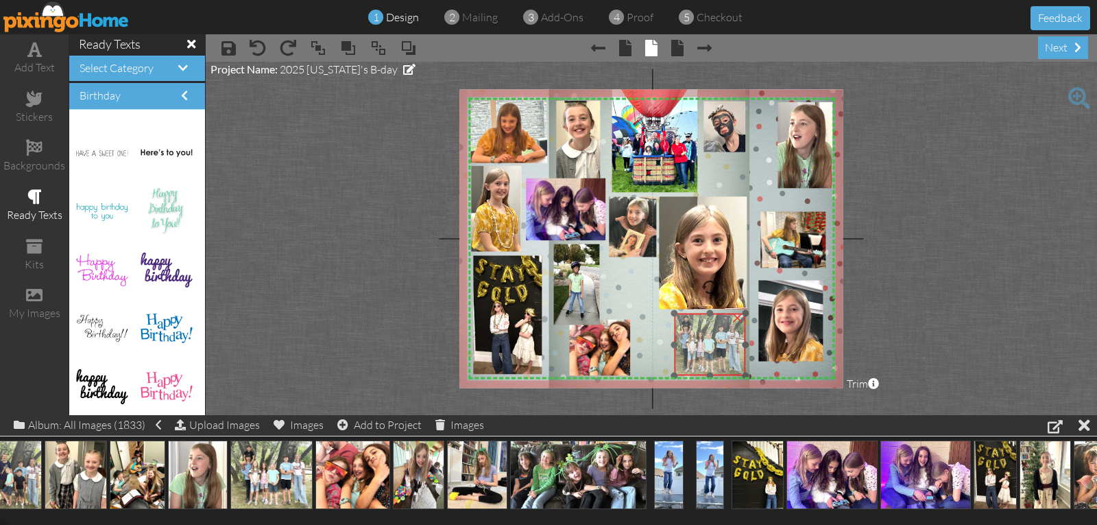
drag, startPoint x: 700, startPoint y: 352, endPoint x: 700, endPoint y: 361, distance: 9.6
click at [700, 361] on img at bounding box center [707, 343] width 76 height 64
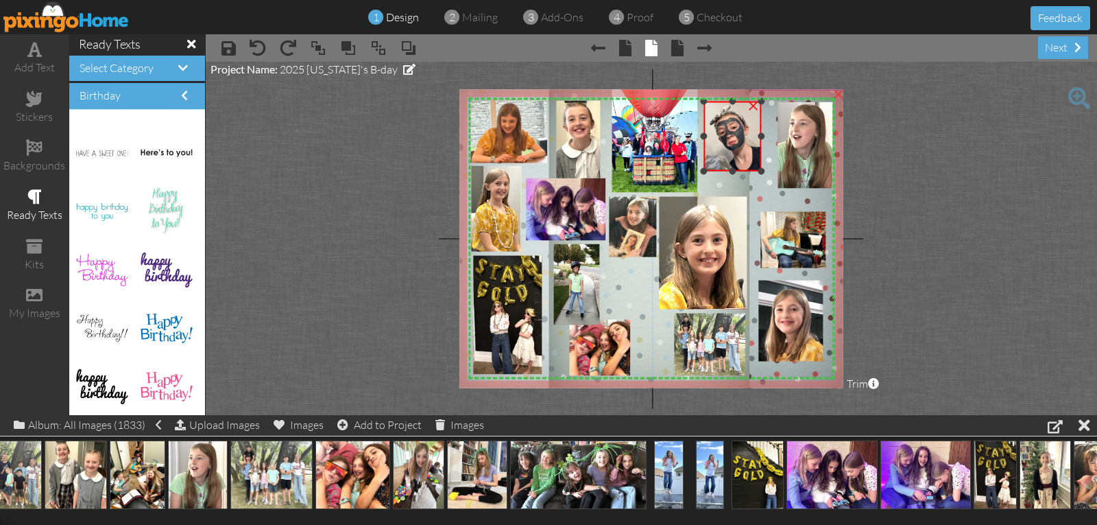
drag, startPoint x: 746, startPoint y: 151, endPoint x: 769, endPoint y: 169, distance: 29.2
click at [769, 170] on div "X X X X X X X X X X X X X X X X X X X X X X X X X X X X X X X X X X X X X X X X…" at bounding box center [650, 238] width 383 height 298
drag, startPoint x: 752, startPoint y: 166, endPoint x: 757, endPoint y: 182, distance: 17.1
click at [757, 182] on img at bounding box center [717, 152] width 98 height 131
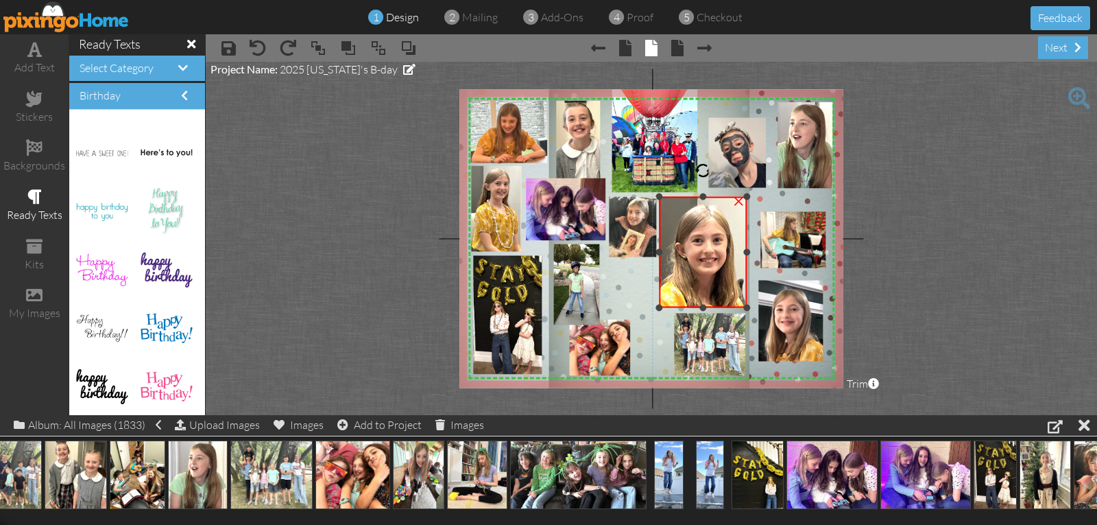
click at [703, 306] on div at bounding box center [702, 307] width 7 height 7
click at [921, 266] on project-studio-wrapper "X X X X X X X X X X X X X X X X X X X X X X X X X X X X X X X X X X X X X X X X…" at bounding box center [651, 238] width 891 height 353
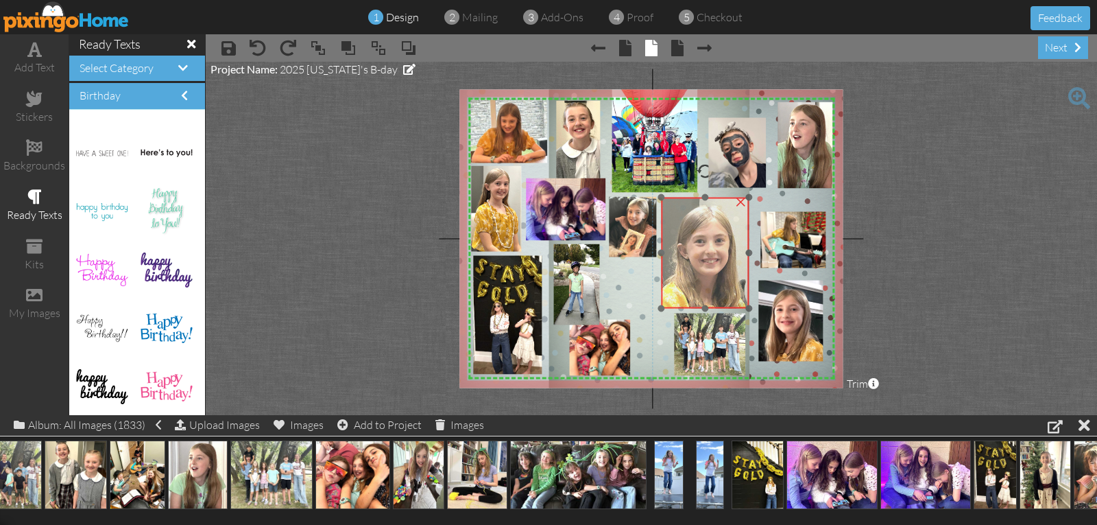
click at [722, 240] on img at bounding box center [710, 332] width 234 height 318
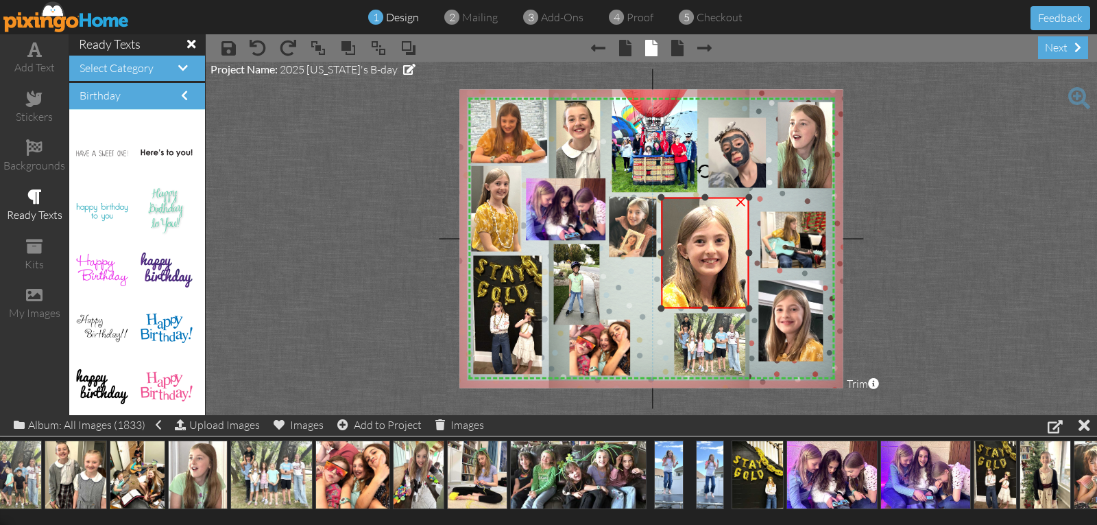
click at [722, 240] on img at bounding box center [710, 332] width 234 height 318
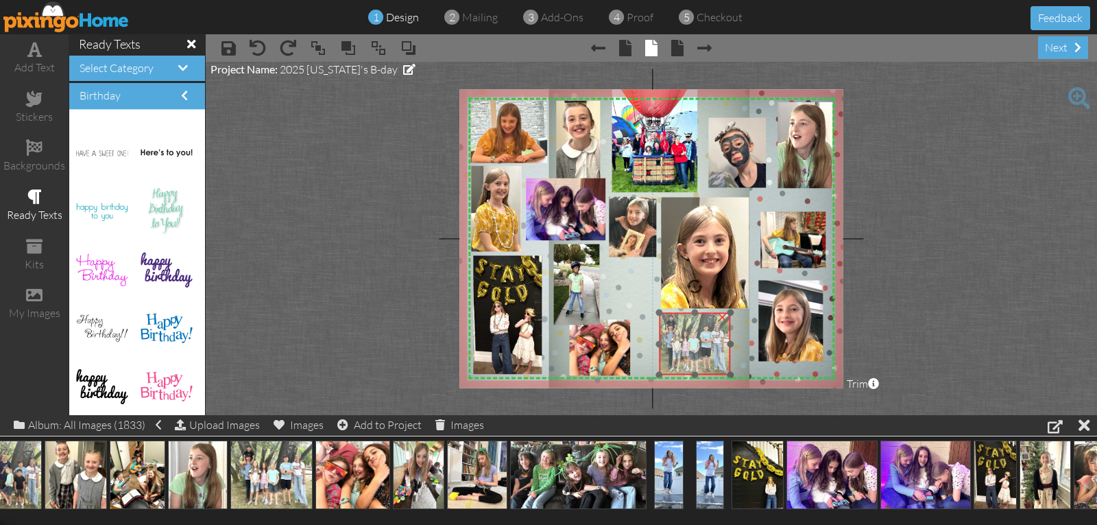
drag, startPoint x: 689, startPoint y: 331, endPoint x: 674, endPoint y: 330, distance: 15.1
click at [674, 330] on img at bounding box center [692, 343] width 76 height 64
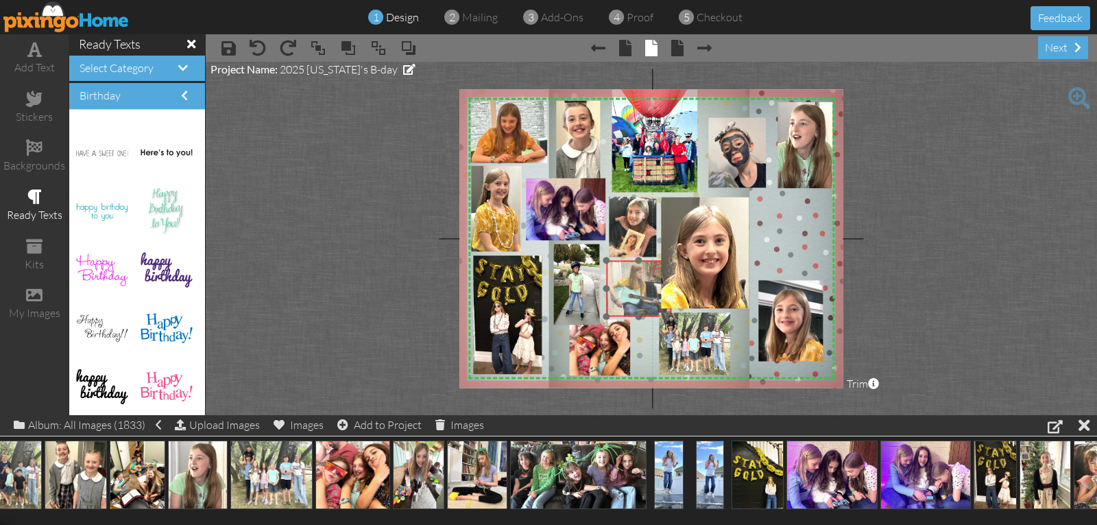
drag, startPoint x: 778, startPoint y: 242, endPoint x: 627, endPoint y: 289, distance: 158.5
click at [624, 289] on img at bounding box center [675, 304] width 167 height 125
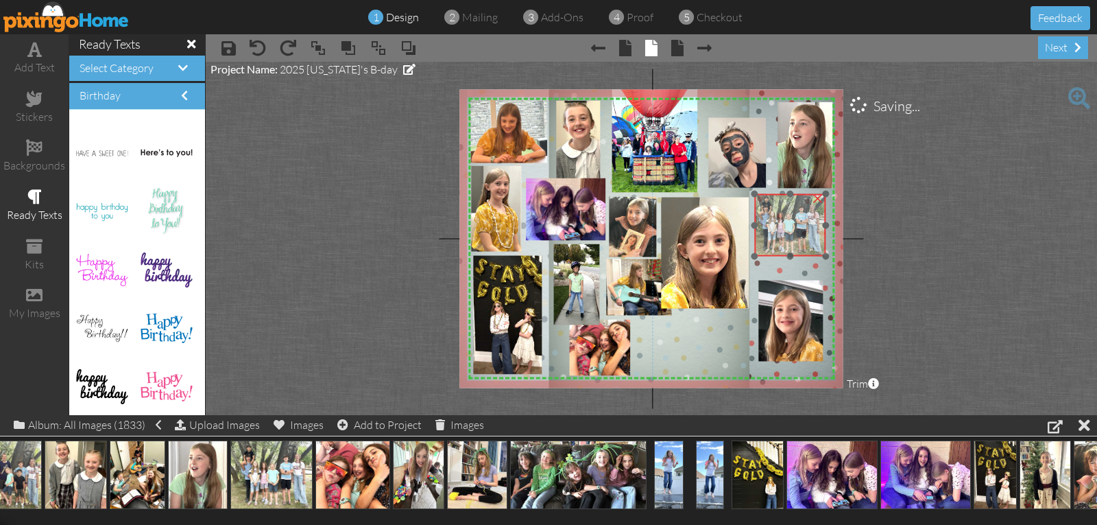
drag, startPoint x: 686, startPoint y: 357, endPoint x: 782, endPoint y: 238, distance: 152.2
click at [782, 238] on img at bounding box center [787, 224] width 76 height 64
click at [829, 260] on div at bounding box center [829, 259] width 7 height 7
click at [793, 241] on img at bounding box center [790, 228] width 81 height 67
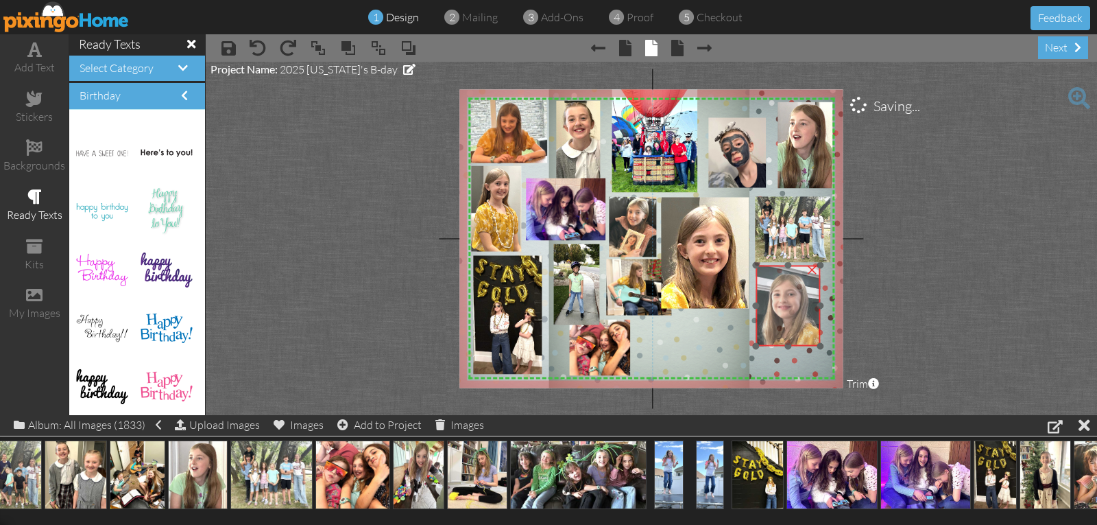
drag, startPoint x: 803, startPoint y: 296, endPoint x: 800, endPoint y: 282, distance: 14.7
click at [800, 282] on img at bounding box center [782, 342] width 99 height 162
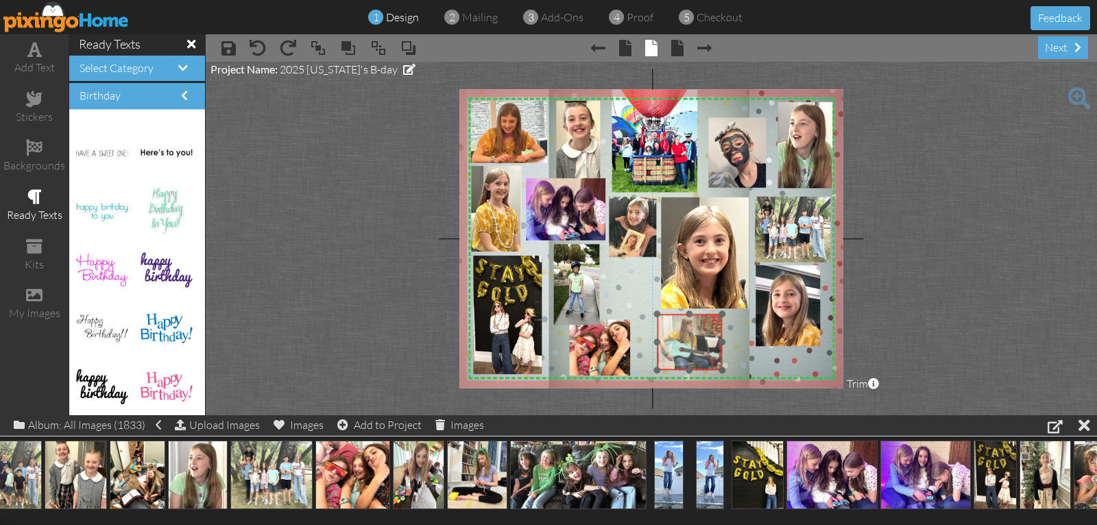
drag, startPoint x: 640, startPoint y: 302, endPoint x: 691, endPoint y: 357, distance: 74.7
click at [691, 357] on img at bounding box center [725, 358] width 167 height 125
click at [35, 58] on div "add text" at bounding box center [34, 58] width 69 height 48
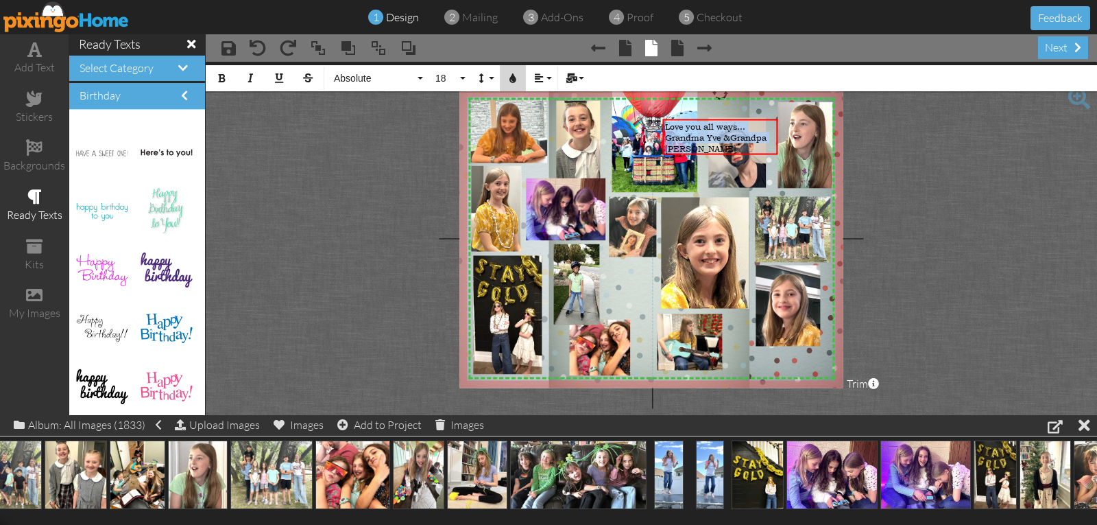
click at [515, 80] on icon "button" at bounding box center [513, 78] width 10 height 10
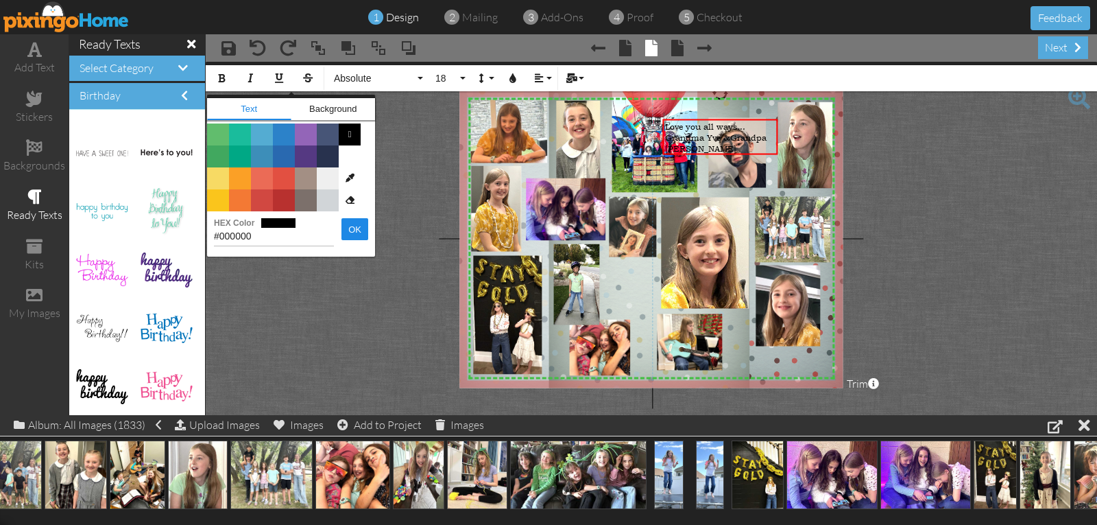
click at [306, 160] on span "Color #553982" at bounding box center [306, 156] width 22 height 22
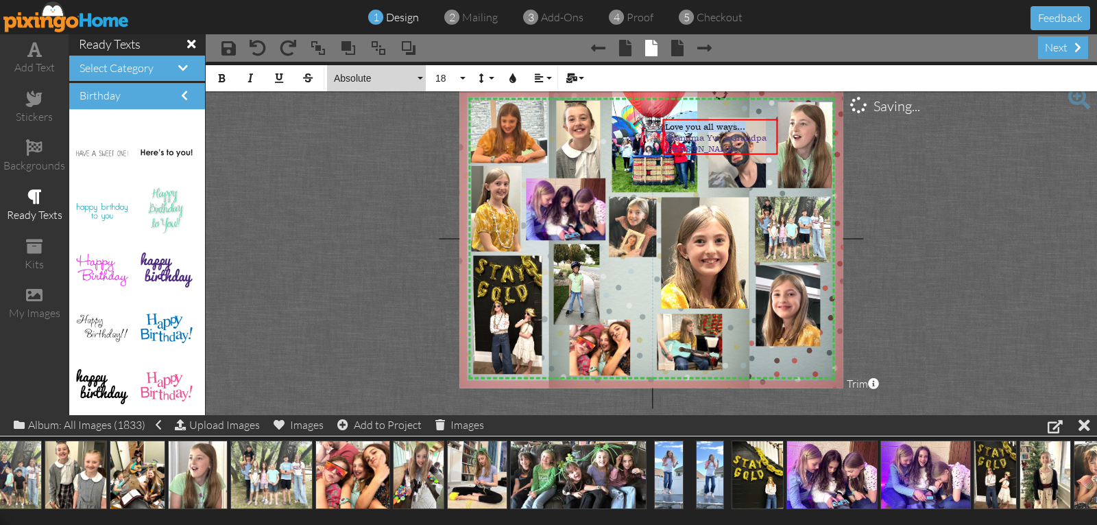
click at [363, 78] on span "Absolute" at bounding box center [374, 79] width 82 height 12
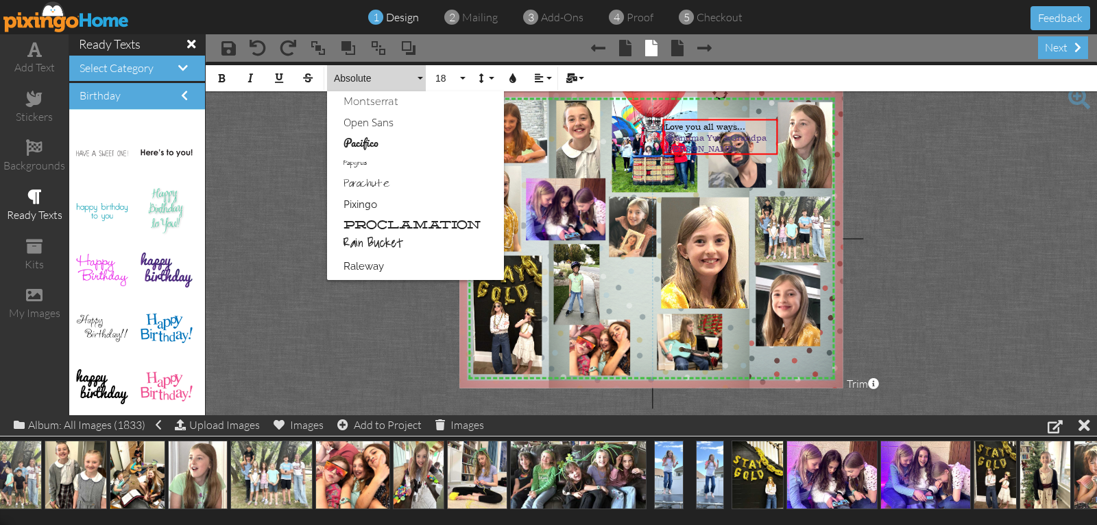
scroll to position [549, 0]
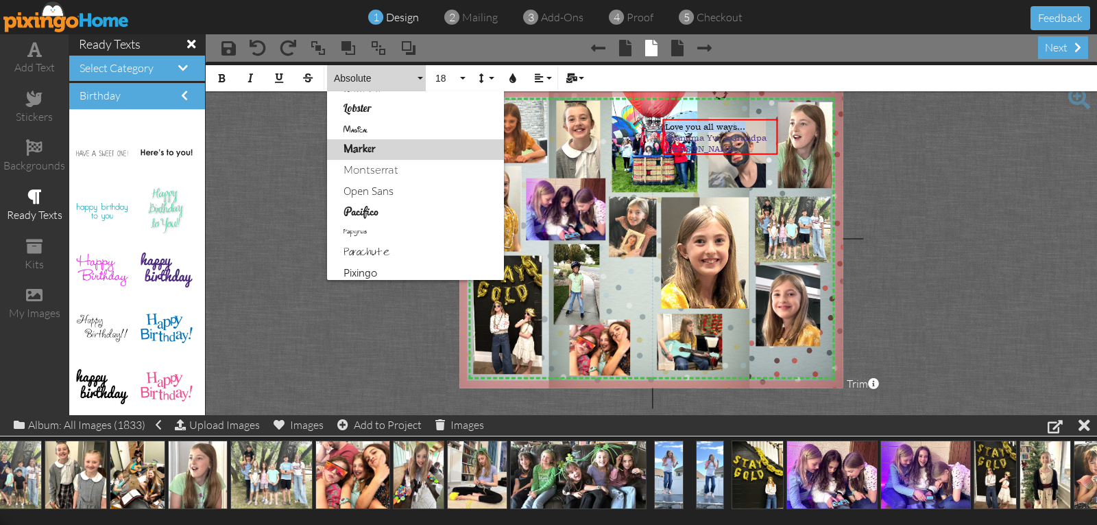
click at [362, 151] on link "Marker" at bounding box center [415, 149] width 177 height 21
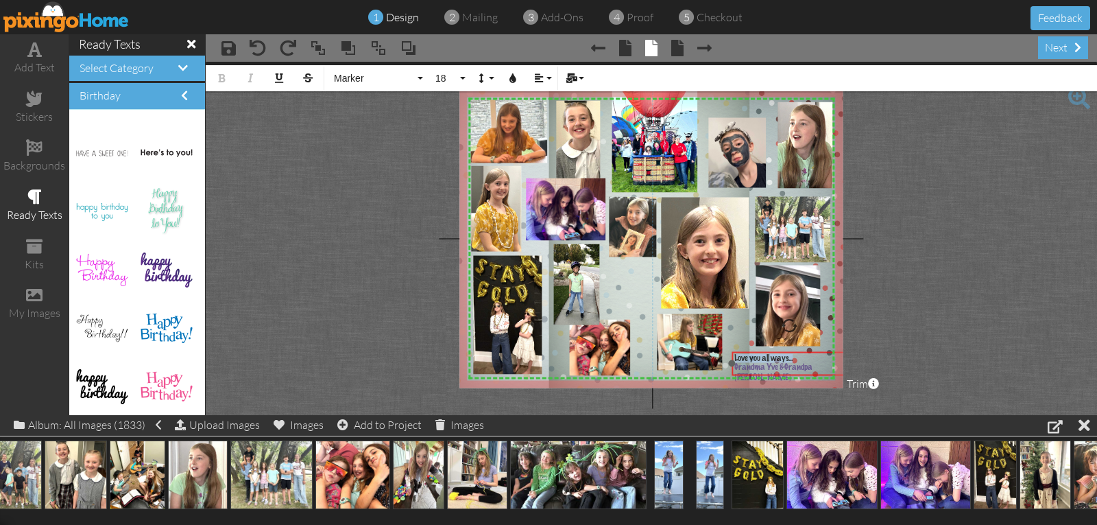
drag, startPoint x: 715, startPoint y: 120, endPoint x: 784, endPoint y: 352, distance: 242.5
click at [784, 352] on div "​ Love you all ways... Grandma Yve &Grandpa Steve ​" at bounding box center [789, 369] width 115 height 34
click at [783, 368] on span "Grandma Yve &Grandpa Steve" at bounding box center [773, 372] width 78 height 19
click at [786, 369] on span "Grandma Yve &Grandpa Steve" at bounding box center [773, 372] width 78 height 19
drag, startPoint x: 799, startPoint y: 352, endPoint x: 783, endPoint y: 351, distance: 15.8
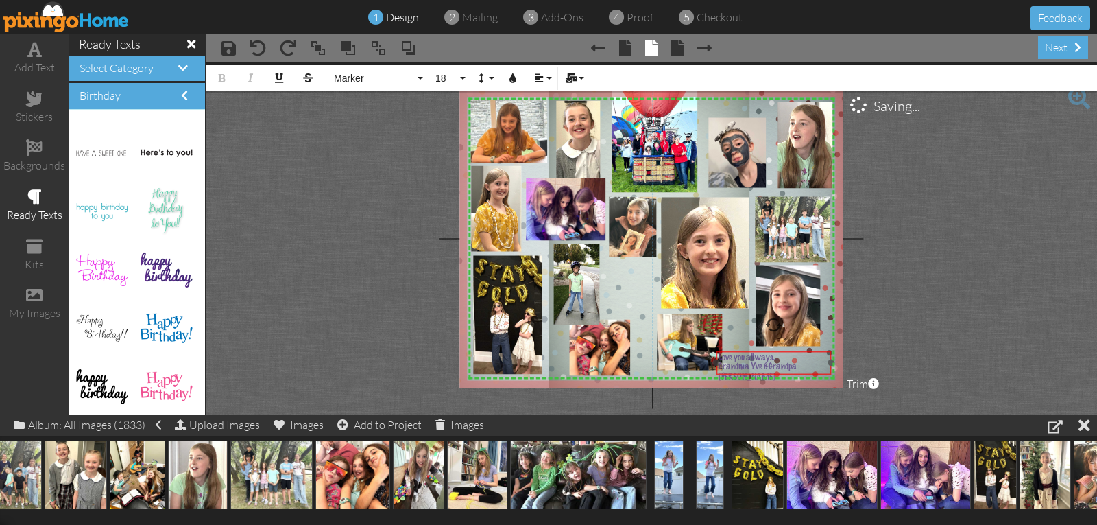
click at [783, 351] on div "Love you all ways... Grandma Yve & ​ ​ Grandpa Steve" at bounding box center [773, 368] width 115 height 34
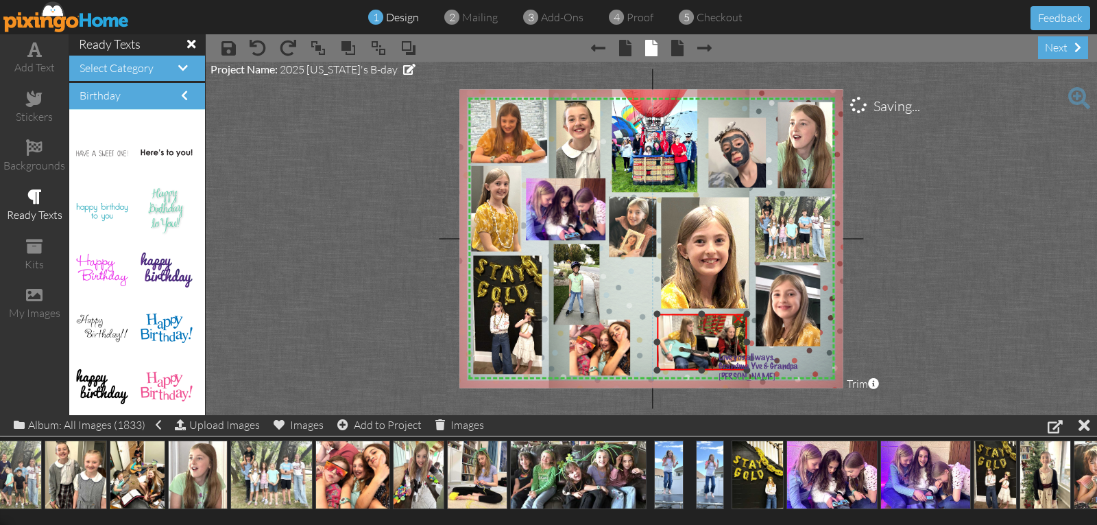
drag, startPoint x: 721, startPoint y: 341, endPoint x: 746, endPoint y: 346, distance: 25.3
click at [746, 346] on div "×" at bounding box center [702, 342] width 90 height 56
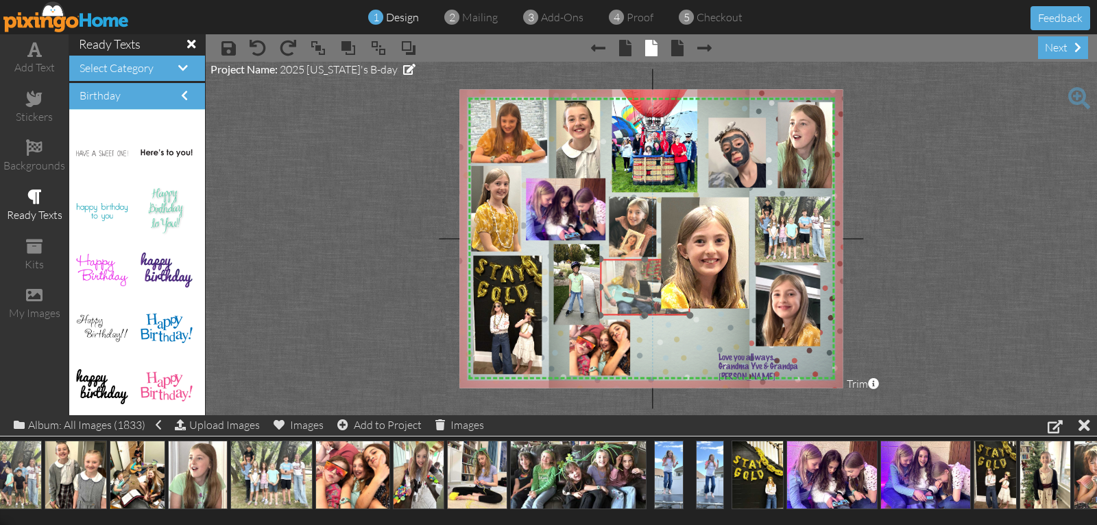
drag, startPoint x: 686, startPoint y: 329, endPoint x: 629, endPoint y: 274, distance: 79.0
click at [629, 274] on img at bounding box center [669, 303] width 167 height 125
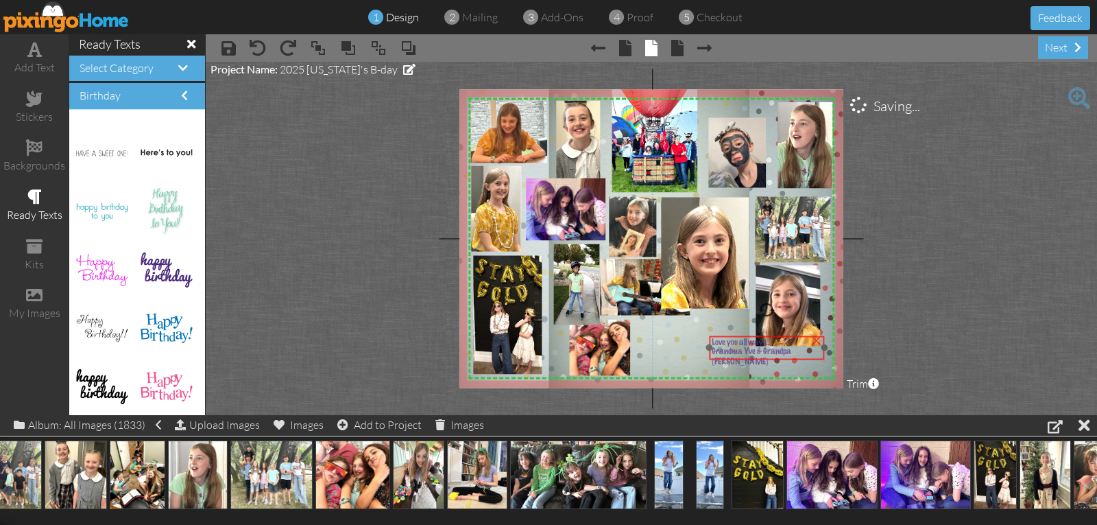
drag, startPoint x: 766, startPoint y: 359, endPoint x: 758, endPoint y: 339, distance: 20.9
click at [758, 339] on span "Love you all ways..." at bounding box center [741, 342] width 58 height 9
click at [760, 348] on span "Grandma Yve & Grandpa Steve" at bounding box center [751, 352] width 80 height 19
click at [762, 348] on span "Grandma Yve & Grandpa Steve" at bounding box center [752, 352] width 80 height 19
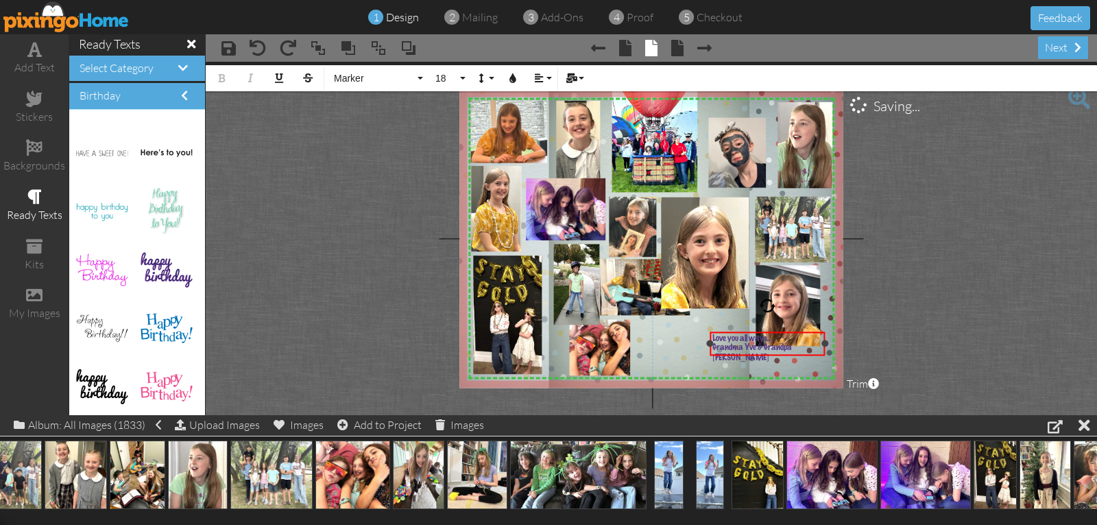
click at [763, 348] on span "Grandma Yve & Grandpa Steve" at bounding box center [752, 352] width 80 height 19
click at [765, 348] on span "Grandma Yve & Grandpa Steve" at bounding box center [752, 352] width 80 height 19
drag, startPoint x: 824, startPoint y: 347, endPoint x: 782, endPoint y: 354, distance: 42.4
click at [782, 354] on div "Love you all ways... Grandma Yve & Grandpa Steve ×" at bounding box center [746, 348] width 73 height 33
drag, startPoint x: 754, startPoint y: 329, endPoint x: 799, endPoint y: 345, distance: 47.9
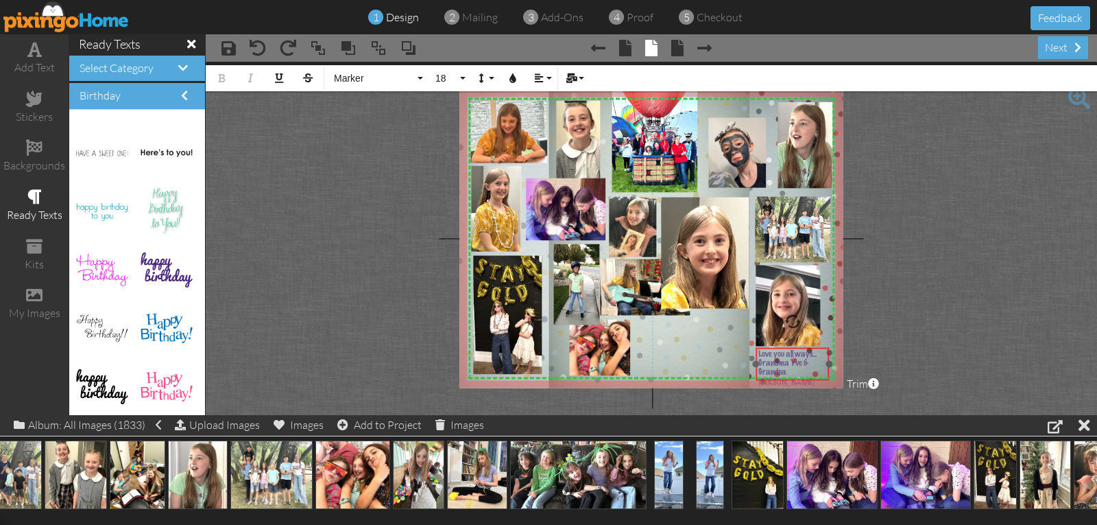
click at [799, 345] on div at bounding box center [793, 364] width 80 height 40
drag, startPoint x: 782, startPoint y: 348, endPoint x: 681, endPoint y: 344, distance: 100.8
click at [681, 344] on div "Love you all ways... Grandma Yve & ​ ​ Grandpa Steve" at bounding box center [691, 365] width 73 height 43
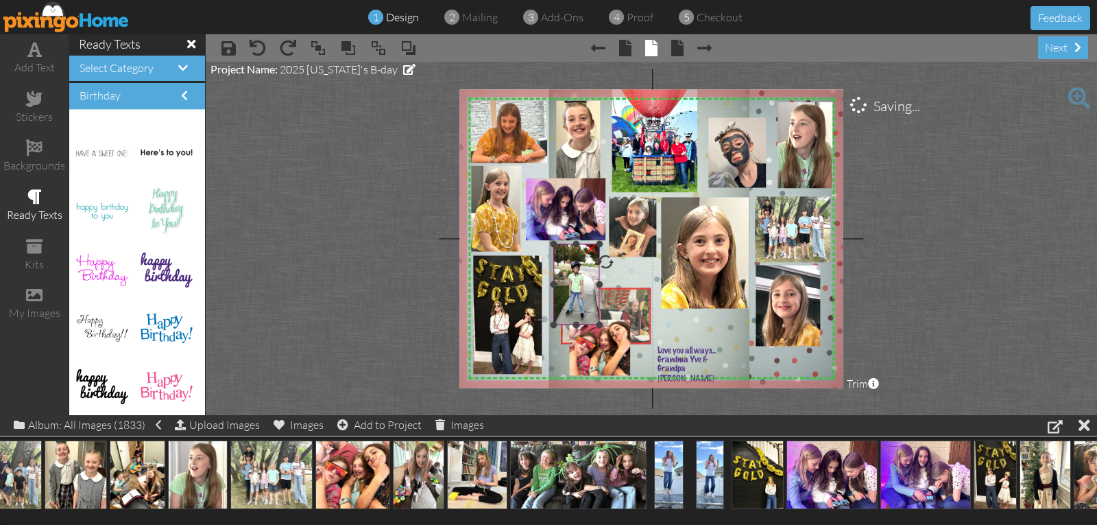
drag, startPoint x: 640, startPoint y: 294, endPoint x: 601, endPoint y: 323, distance: 48.5
click at [601, 323] on div "X X X X X X X X X X X X X X X X X X X X X X X X X X X X X X X X X X X X X X X X…" at bounding box center [650, 238] width 383 height 298
drag, startPoint x: 647, startPoint y: 315, endPoint x: 640, endPoint y: 287, distance: 28.1
click at [640, 287] on img at bounding box center [624, 307] width 167 height 125
drag, startPoint x: 643, startPoint y: 285, endPoint x: 620, endPoint y: 291, distance: 23.3
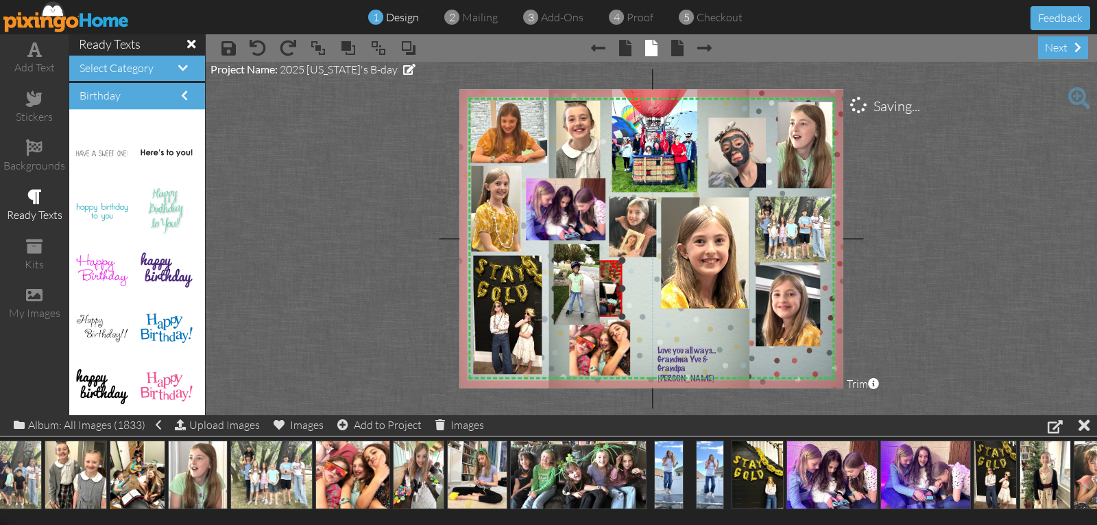
click at [620, 291] on div at bounding box center [621, 288] width 7 height 7
drag, startPoint x: 608, startPoint y: 282, endPoint x: 815, endPoint y: 353, distance: 219.0
click at [815, 353] on img at bounding box center [830, 375] width 167 height 125
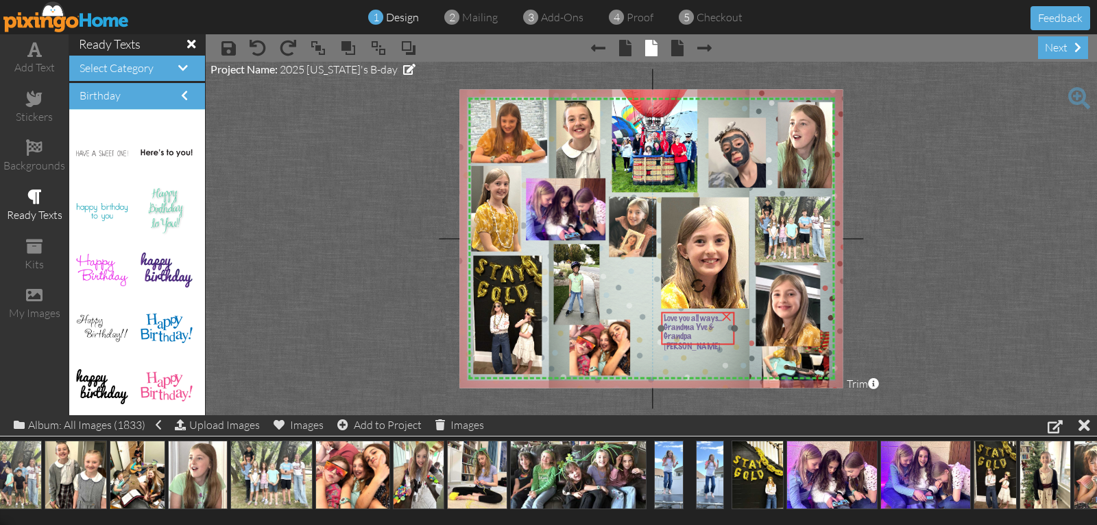
drag, startPoint x: 679, startPoint y: 360, endPoint x: 686, endPoint y: 329, distance: 31.5
click at [686, 329] on span "Grandma Yve &" at bounding box center [689, 327] width 50 height 9
click at [686, 330] on span "Grandma Yve &" at bounding box center [689, 328] width 50 height 9
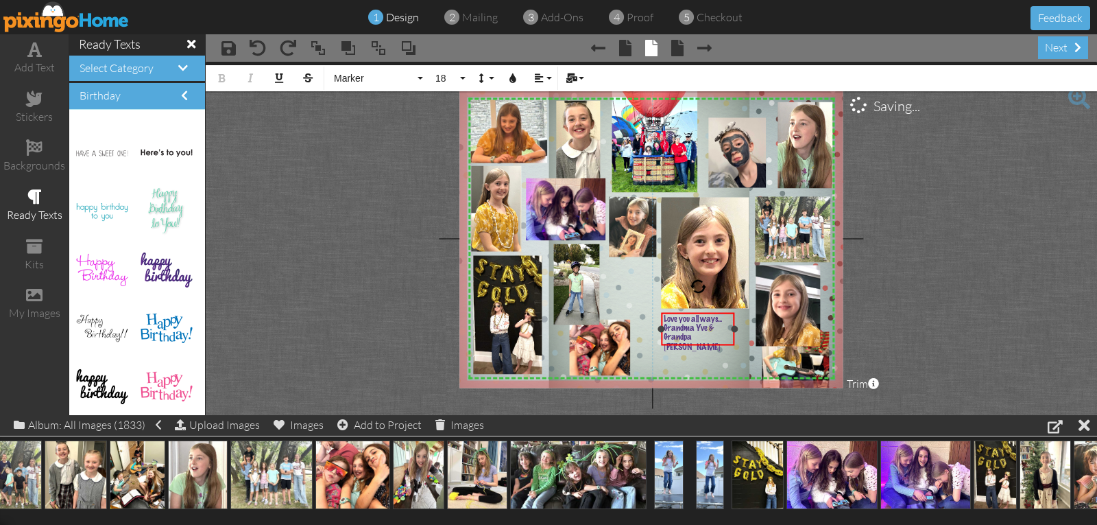
click at [686, 330] on span "Grandma Yve &" at bounding box center [689, 328] width 50 height 9
click at [688, 330] on span "Grandma Yve &" at bounding box center [689, 328] width 50 height 9
click at [346, 75] on span "Marker" at bounding box center [374, 79] width 82 height 12
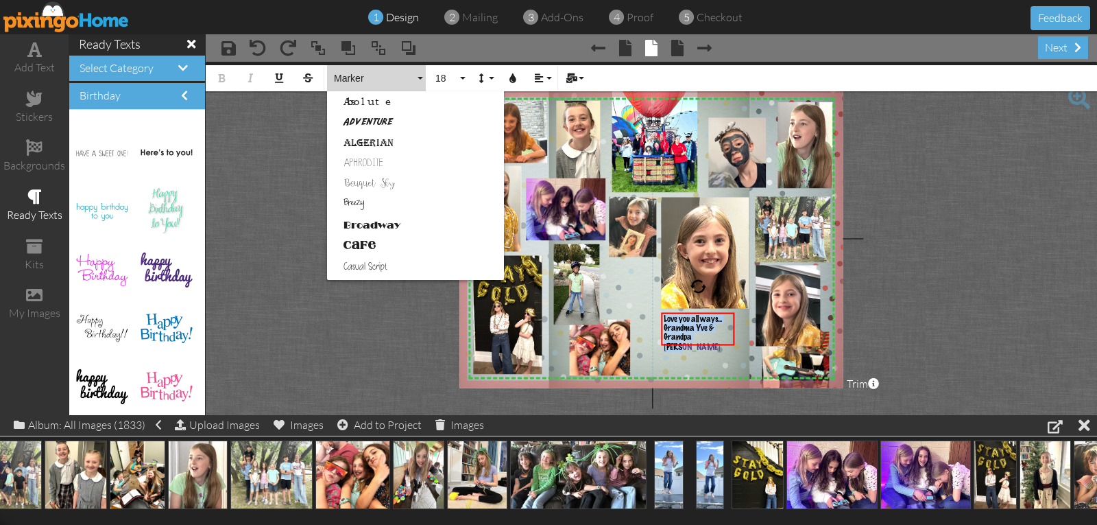
scroll to position [513, 0]
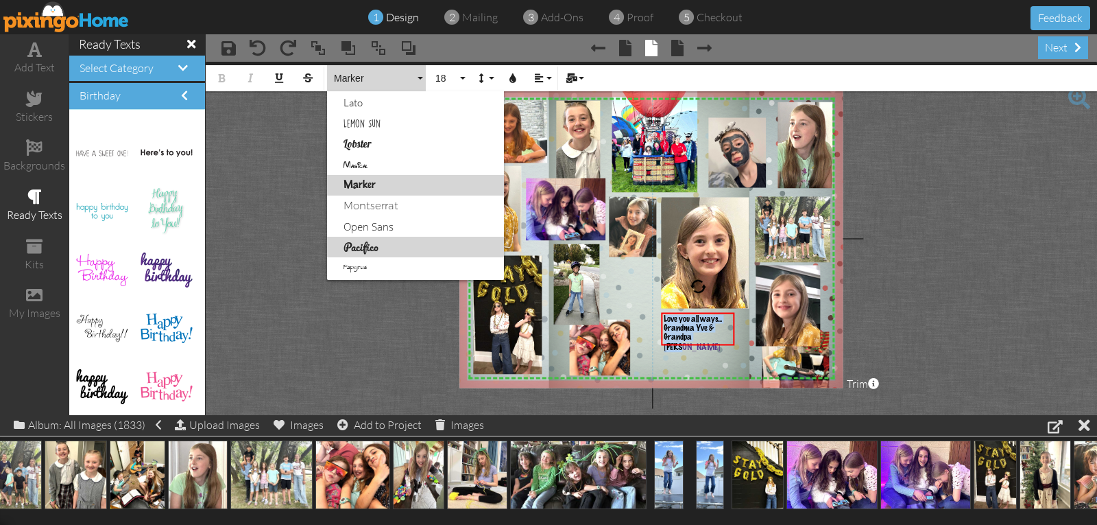
click at [355, 245] on link "Pacifico" at bounding box center [415, 247] width 177 height 21
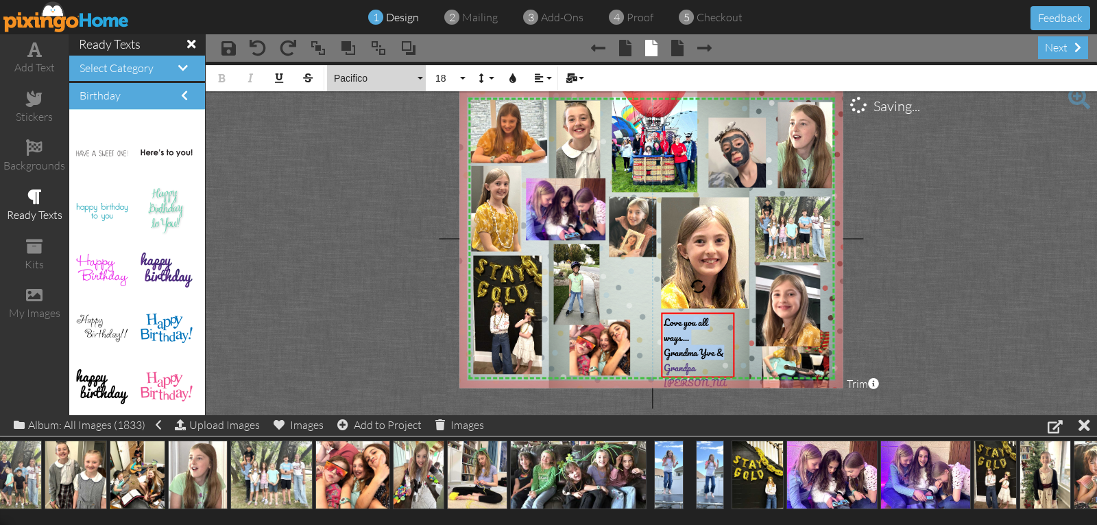
click at [341, 75] on span "Pacifico" at bounding box center [374, 79] width 82 height 12
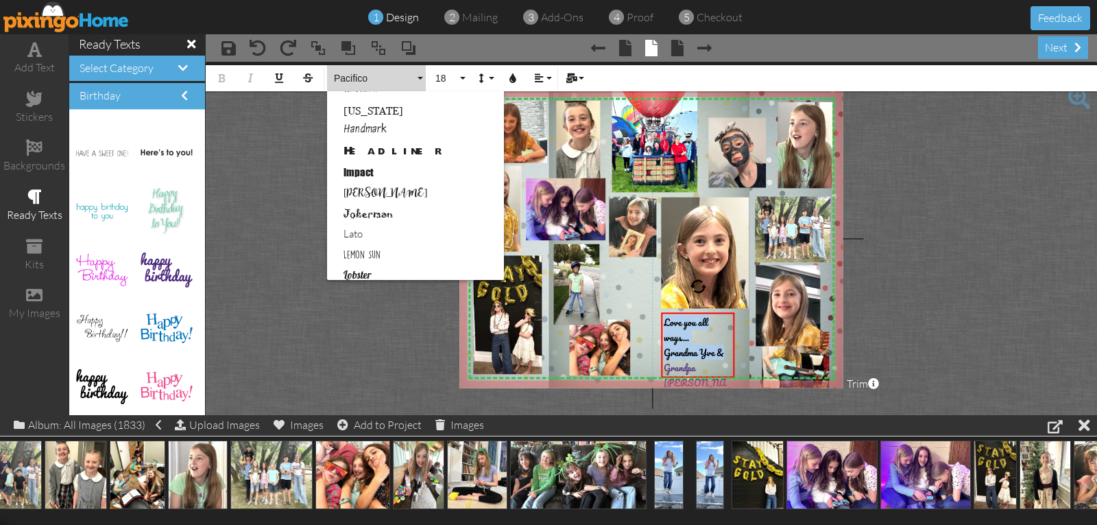
scroll to position [381, 0]
click at [357, 173] on link "Impact" at bounding box center [415, 173] width 177 height 21
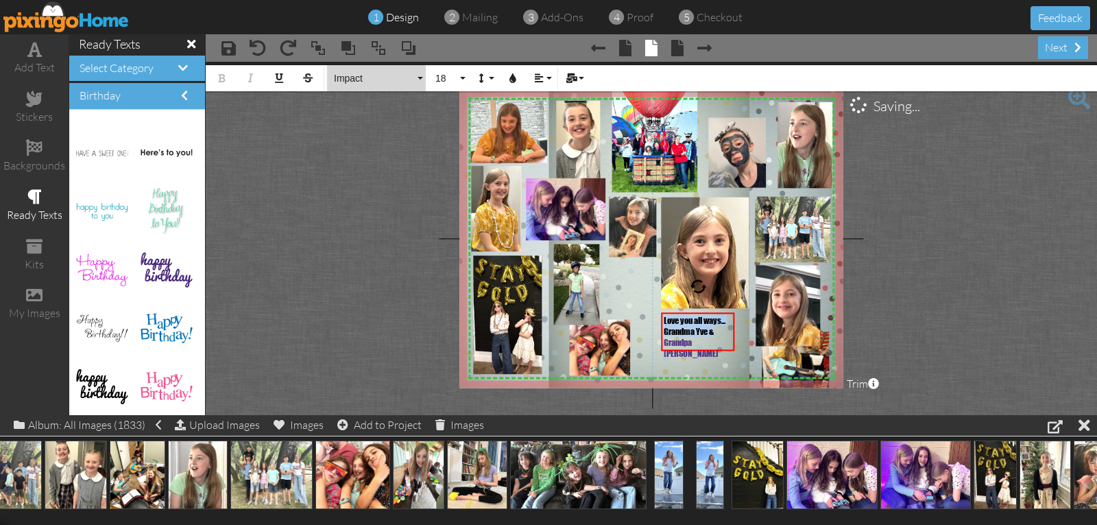
click at [346, 75] on span "Impact" at bounding box center [374, 79] width 82 height 12
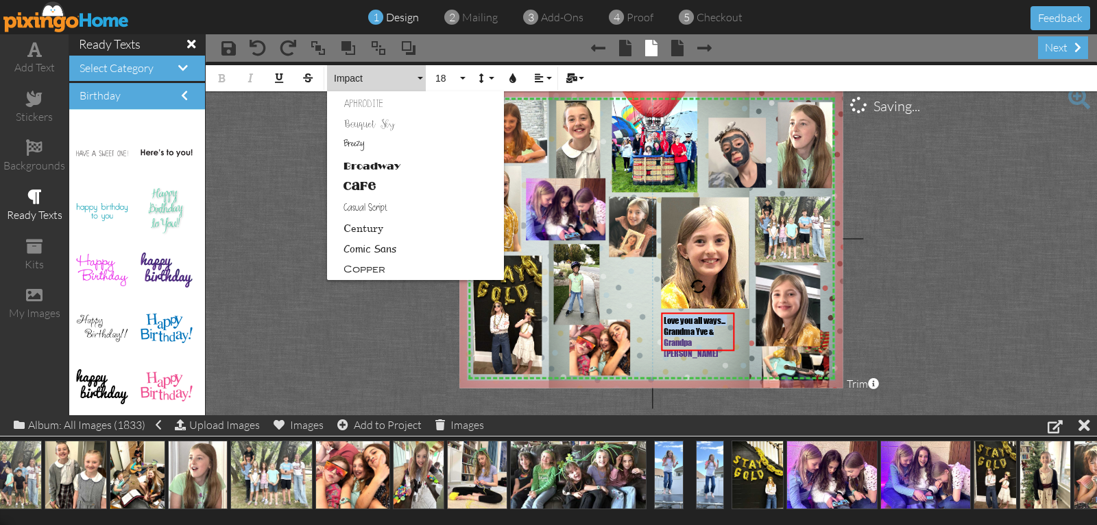
scroll to position [26, 0]
click at [346, 212] on link "Cafe" at bounding box center [415, 219] width 177 height 21
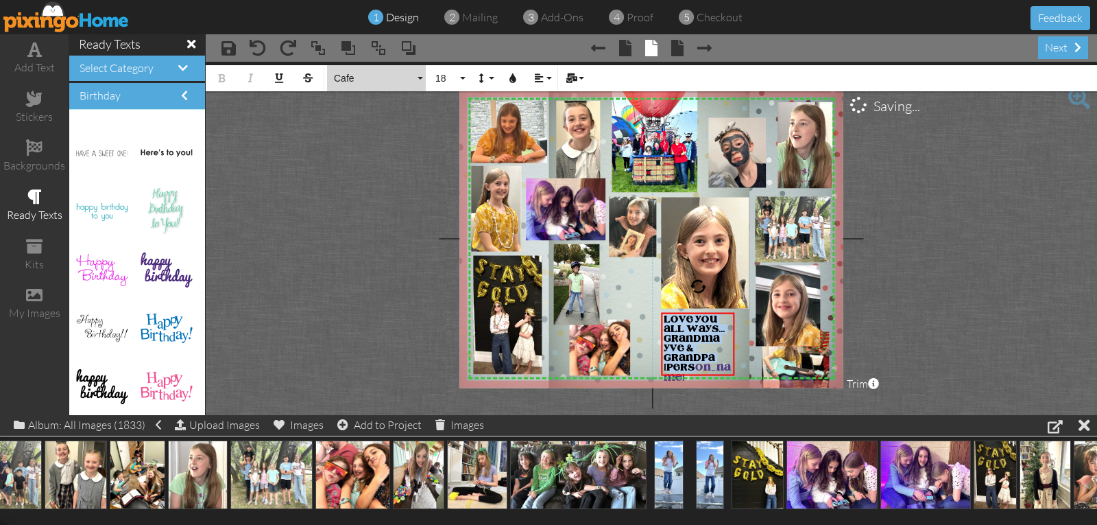
click at [345, 80] on span "Cafe" at bounding box center [374, 79] width 82 height 12
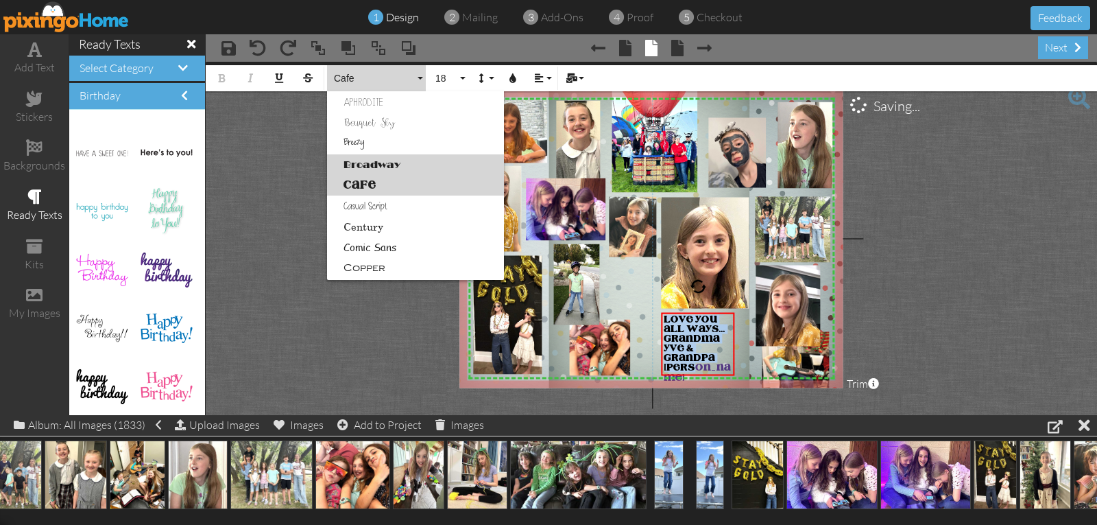
click at [354, 167] on link "Broadway" at bounding box center [415, 164] width 177 height 21
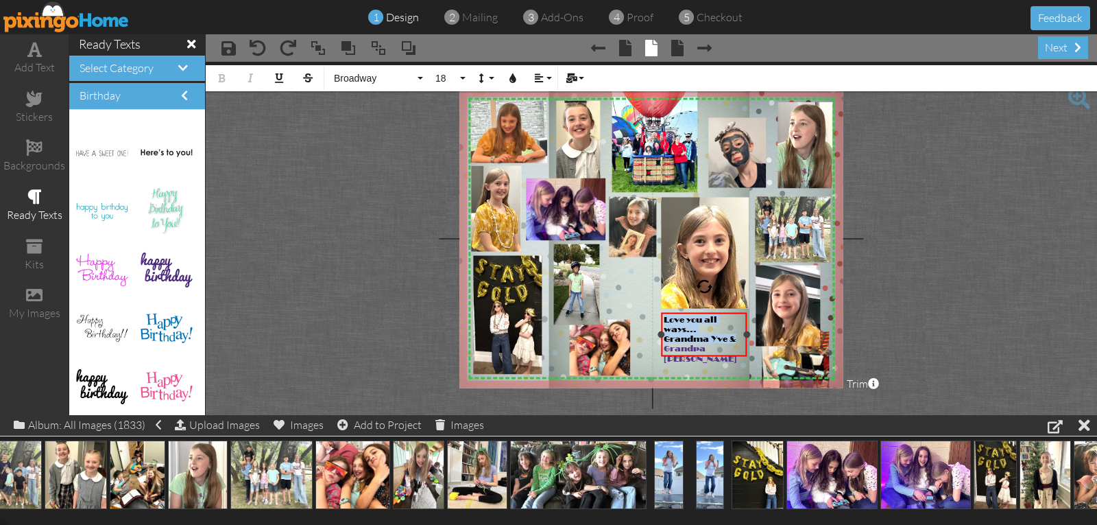
drag, startPoint x: 734, startPoint y: 339, endPoint x: 744, endPoint y: 341, distance: 9.7
click at [745, 341] on div "Love you all ways... Grandma Yve & Grandpa Steve ×" at bounding box center [705, 335] width 86 height 44
click at [666, 330] on span "Love you all ways..." at bounding box center [690, 324] width 53 height 19
click at [750, 334] on div "Love you always... Grandma Yve & Grandpa Steve ×" at bounding box center [706, 330] width 88 height 34
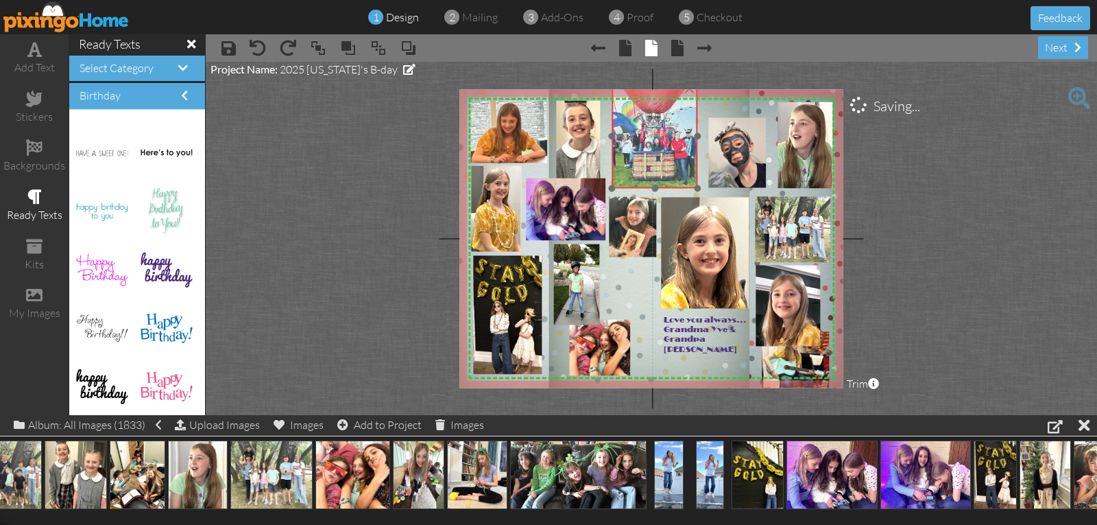
click at [642, 162] on img at bounding box center [655, 136] width 86 height 104
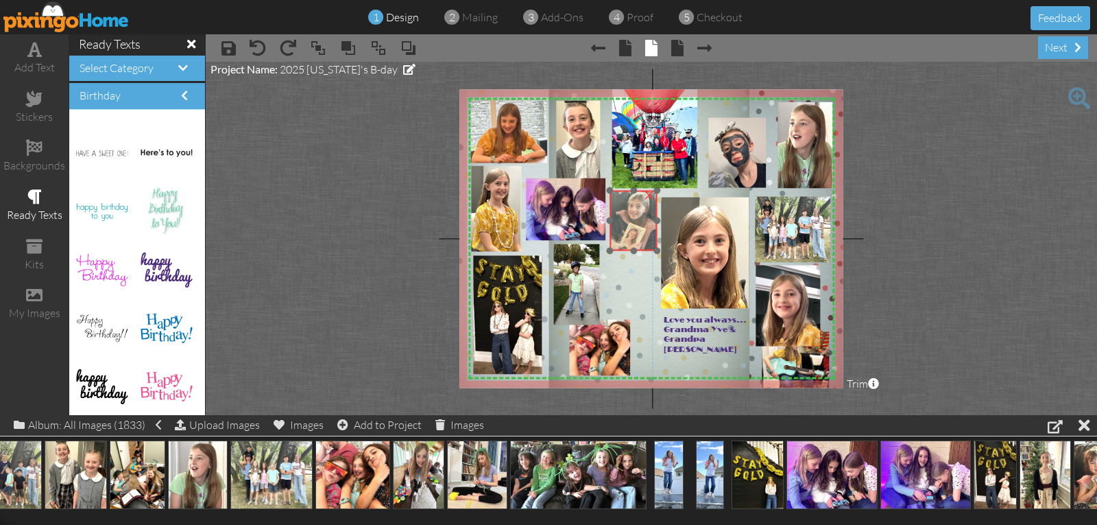
click at [634, 213] on img at bounding box center [607, 226] width 113 height 71
click at [627, 226] on img at bounding box center [602, 225] width 113 height 71
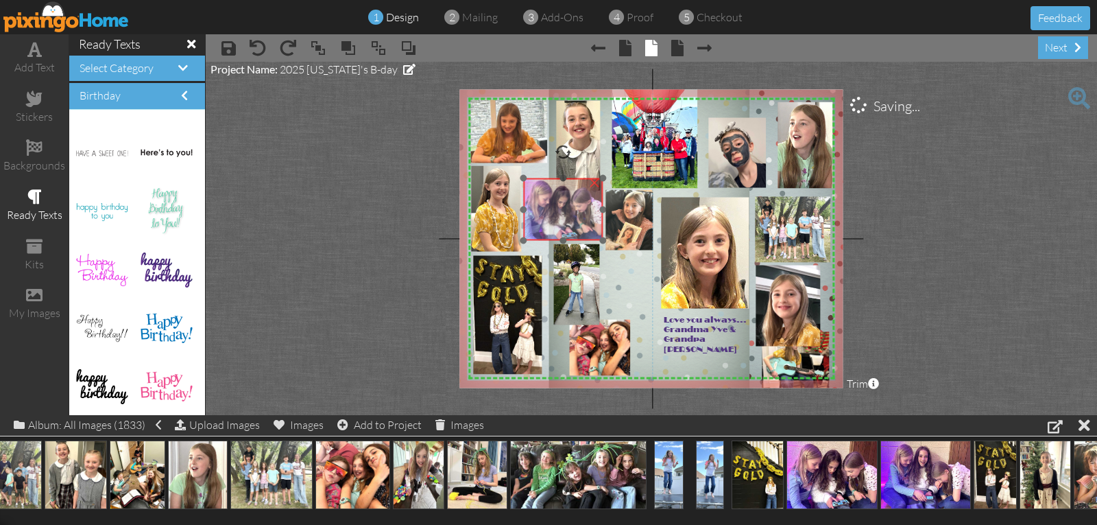
click at [579, 217] on img at bounding box center [561, 209] width 83 height 62
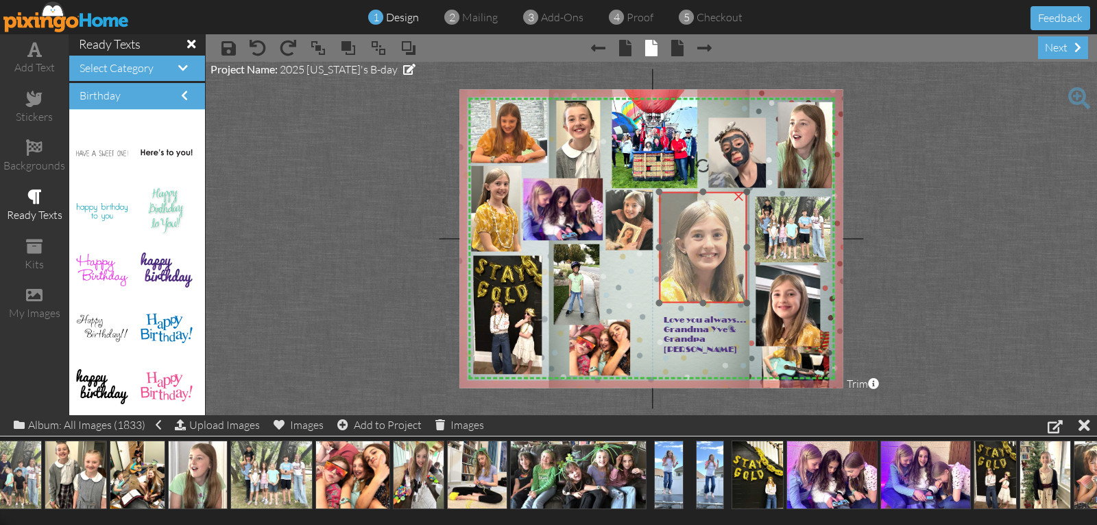
click at [682, 224] on img at bounding box center [708, 327] width 234 height 318
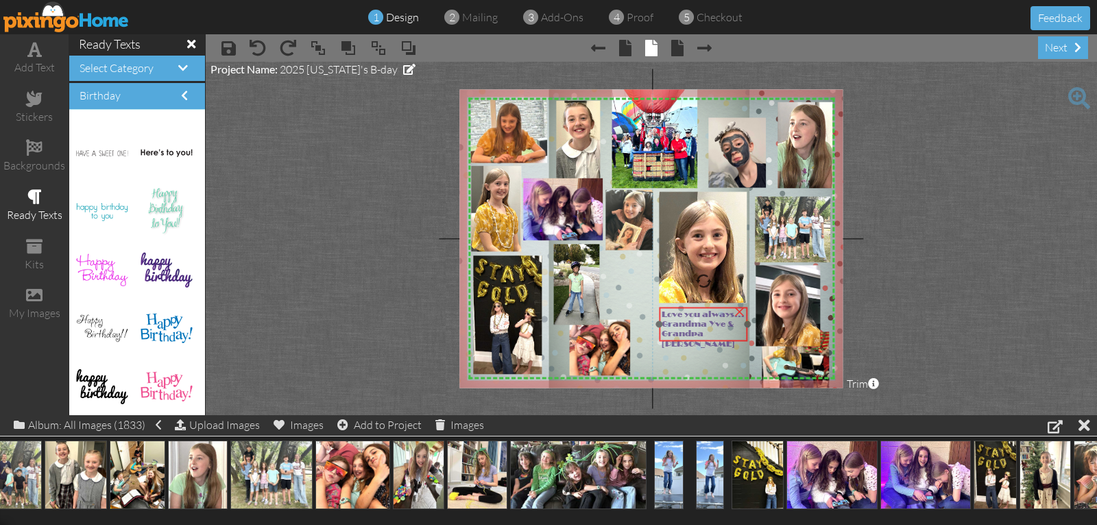
click at [694, 324] on span "Grandma Yve &" at bounding box center [698, 324] width 72 height 10
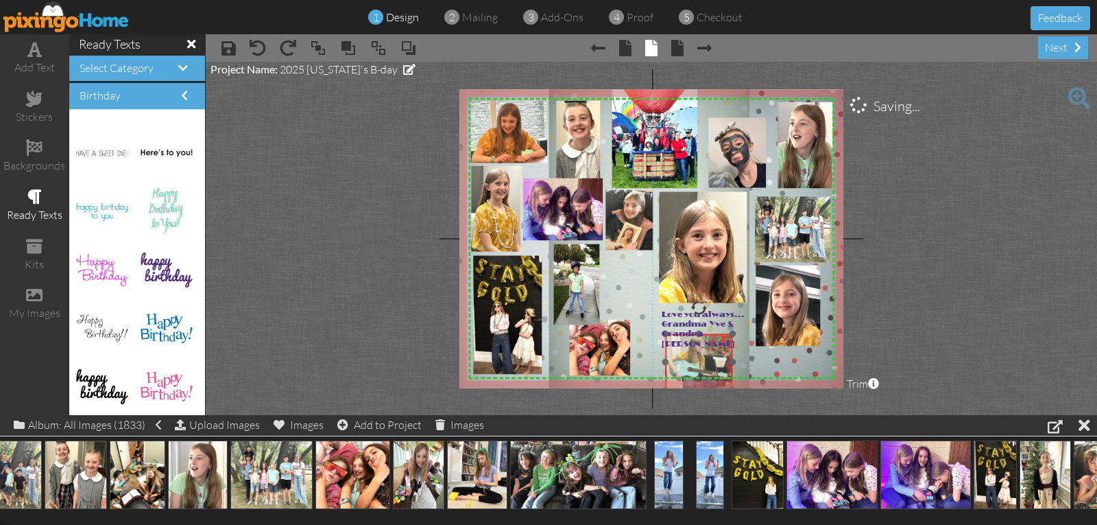
drag, startPoint x: 772, startPoint y: 368, endPoint x: 675, endPoint y: 370, distance: 96.7
click at [675, 370] on img at bounding box center [734, 377] width 167 height 125
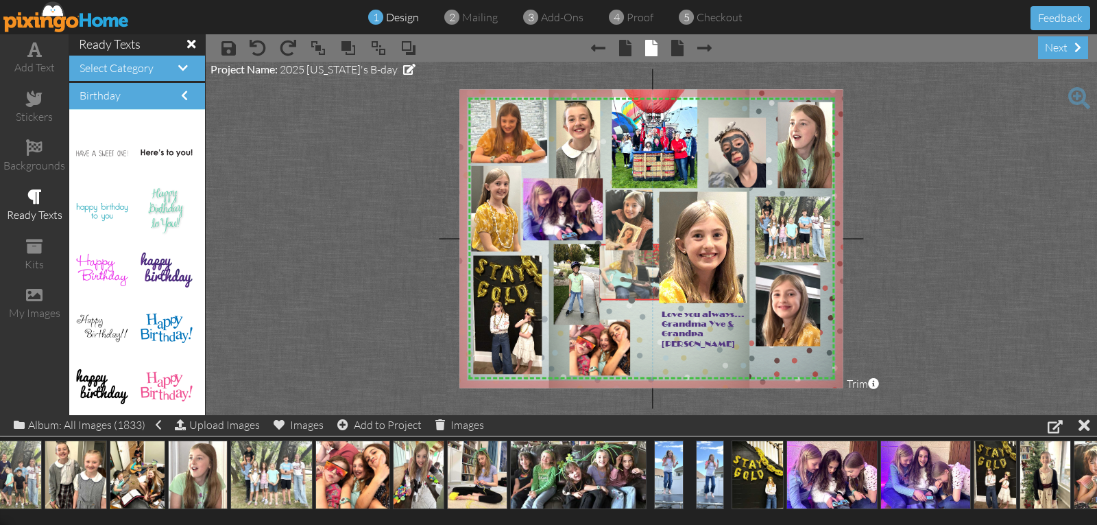
drag, startPoint x: 678, startPoint y: 368, endPoint x: 610, endPoint y: 278, distance: 113.0
click at [610, 278] on img at bounding box center [666, 288] width 167 height 125
click at [631, 294] on div at bounding box center [630, 294] width 7 height 7
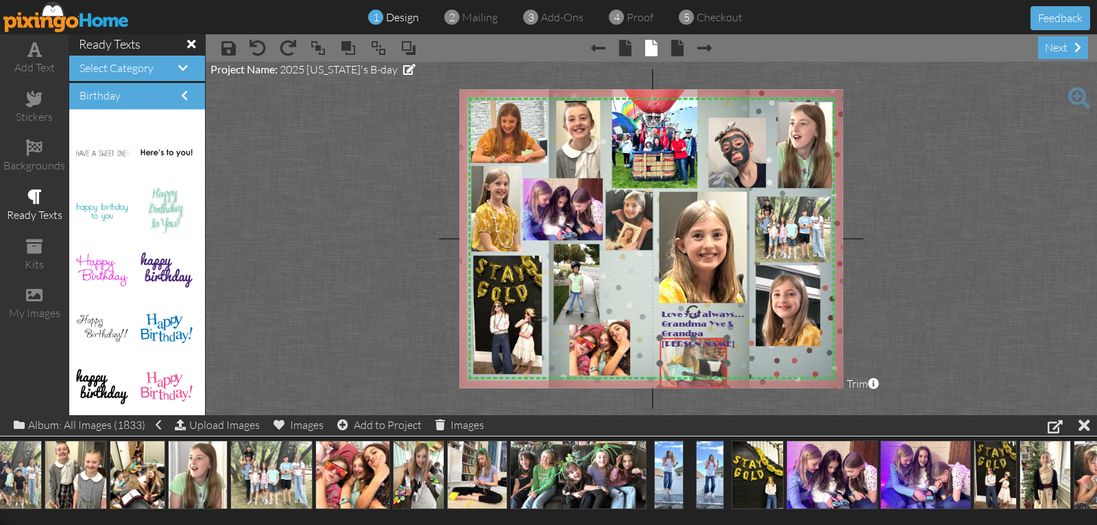
drag, startPoint x: 633, startPoint y: 277, endPoint x: 696, endPoint y: 371, distance: 113.1
click at [696, 371] on img at bounding box center [728, 382] width 167 height 125
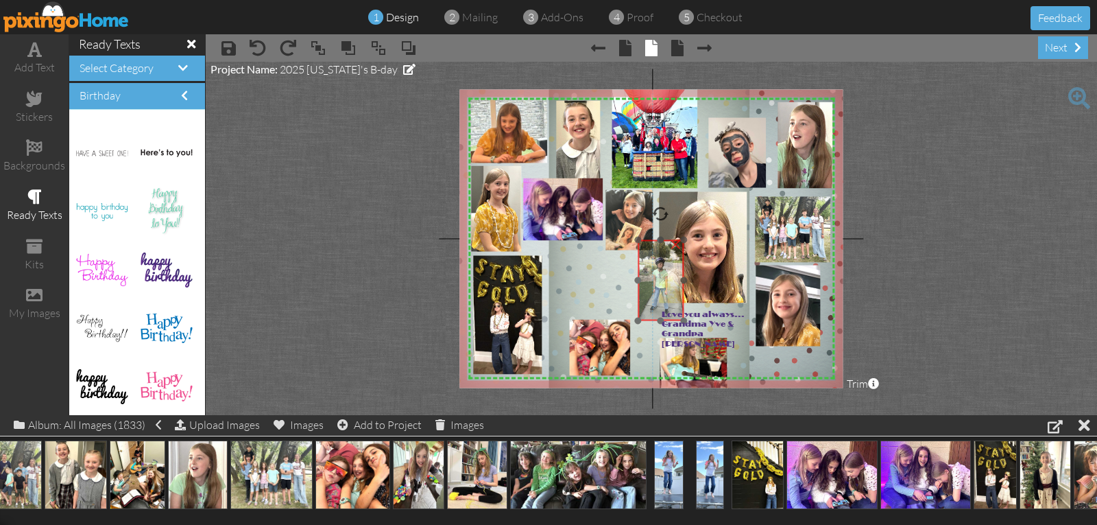
drag, startPoint x: 575, startPoint y: 291, endPoint x: 637, endPoint y: 289, distance: 61.7
click at [655, 287] on img at bounding box center [662, 283] width 49 height 86
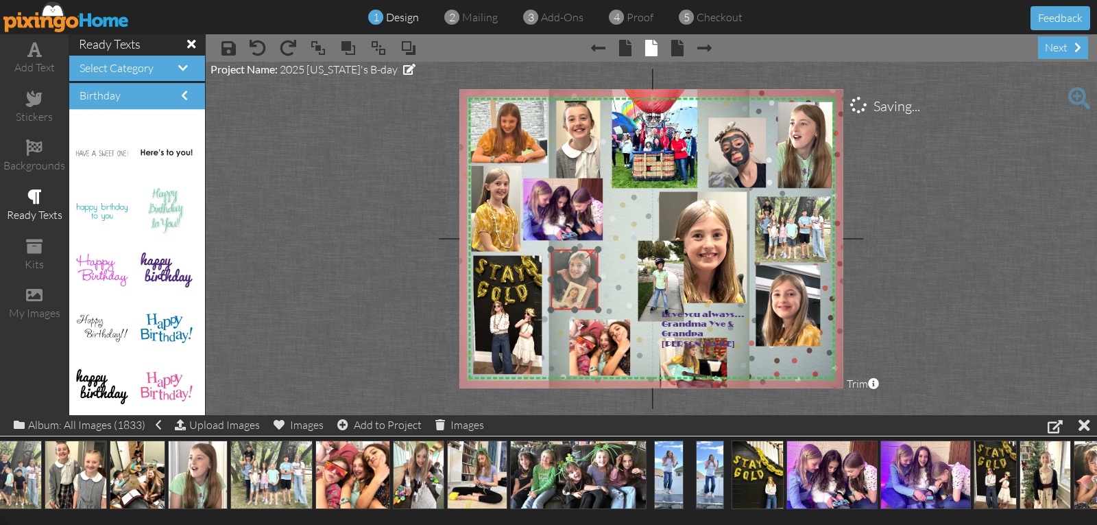
drag, startPoint x: 614, startPoint y: 244, endPoint x: 564, endPoint y: 299, distance: 73.8
click at [564, 299] on img at bounding box center [548, 285] width 113 height 71
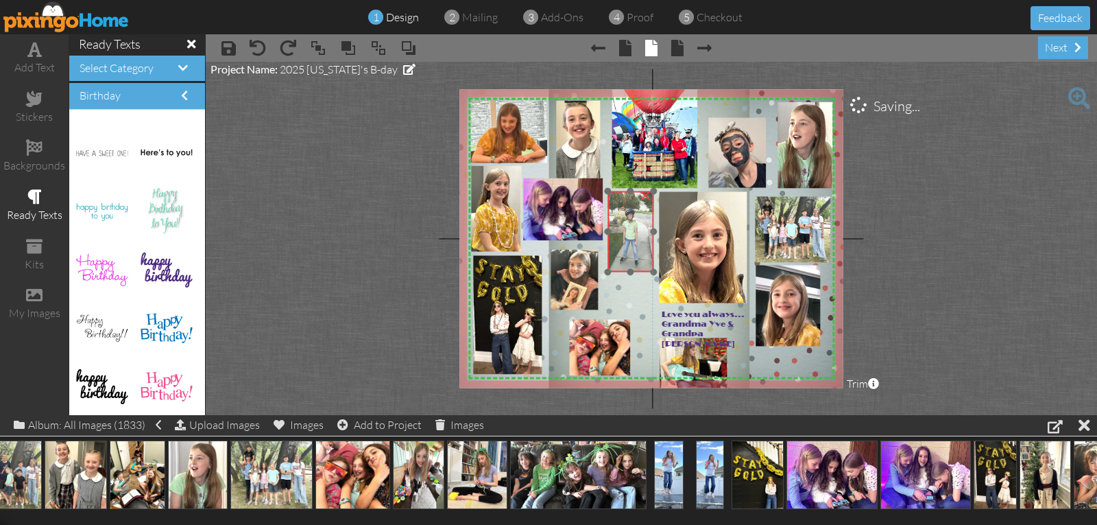
drag, startPoint x: 649, startPoint y: 293, endPoint x: 620, endPoint y: 244, distance: 57.5
click at [620, 244] on img at bounding box center [631, 234] width 49 height 86
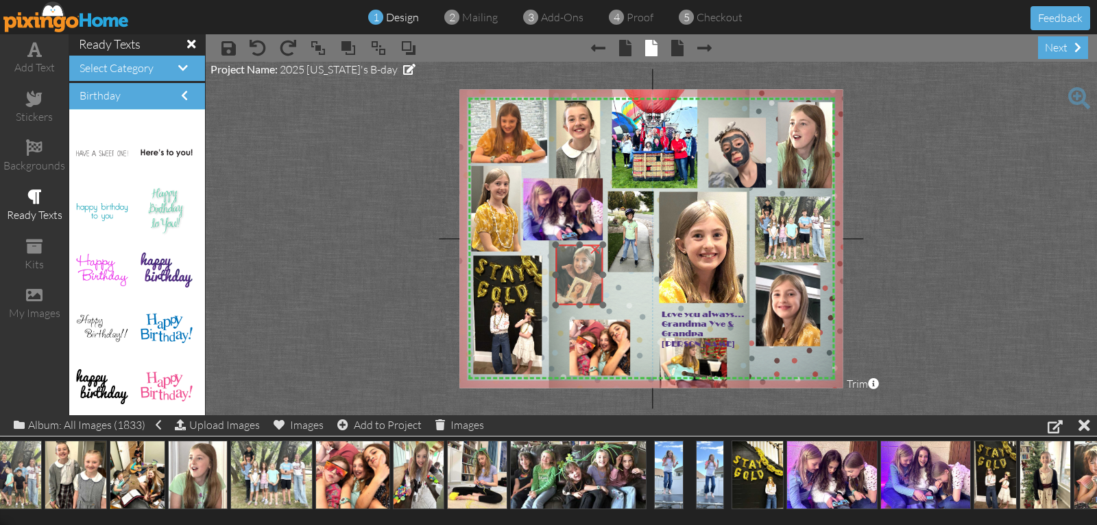
click at [582, 279] on img at bounding box center [552, 280] width 113 height 71
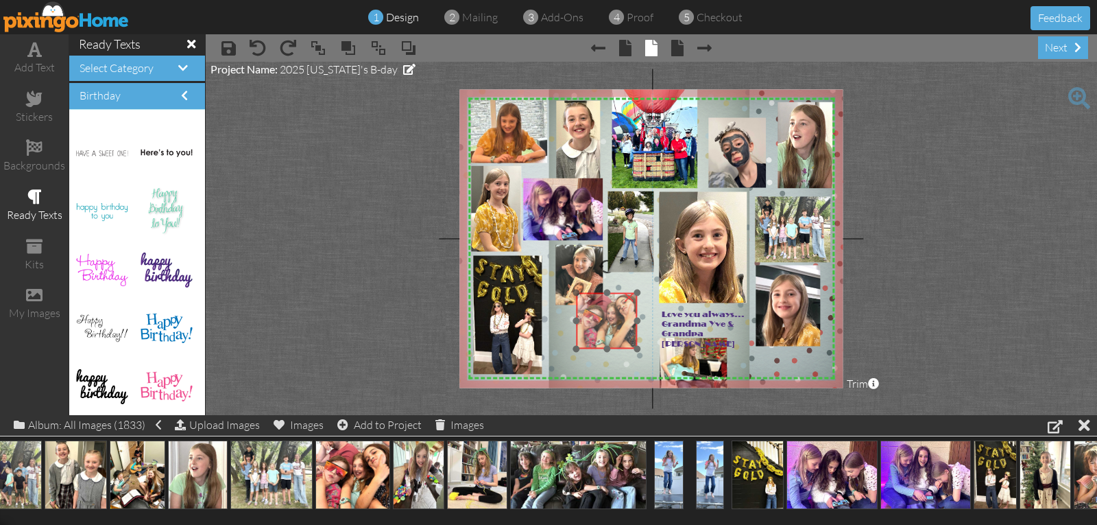
drag, startPoint x: 606, startPoint y: 343, endPoint x: 613, endPoint y: 316, distance: 27.6
click at [613, 316] on img at bounding box center [606, 321] width 61 height 56
click at [581, 275] on img at bounding box center [552, 280] width 113 height 71
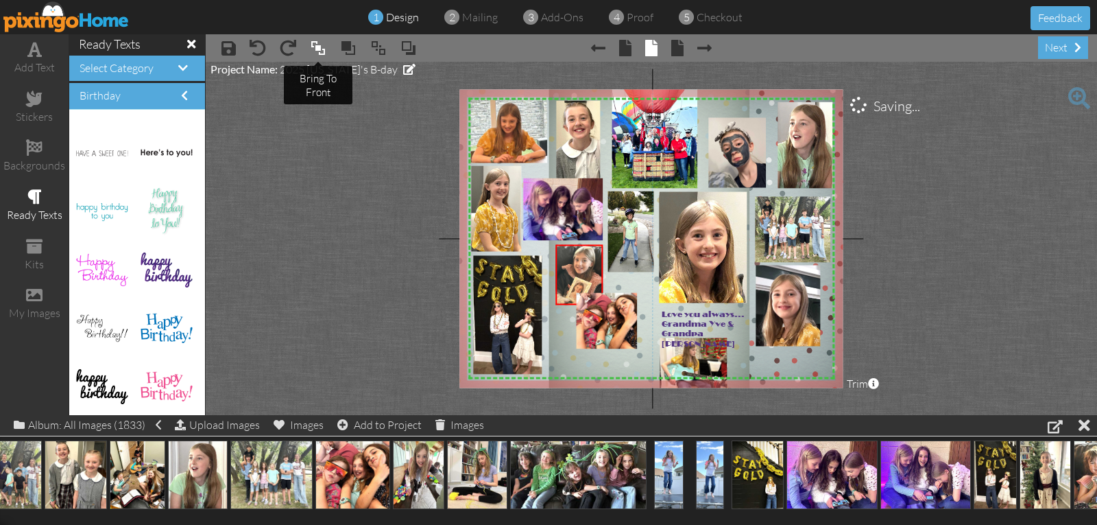
click at [315, 43] on span at bounding box center [318, 48] width 16 height 21
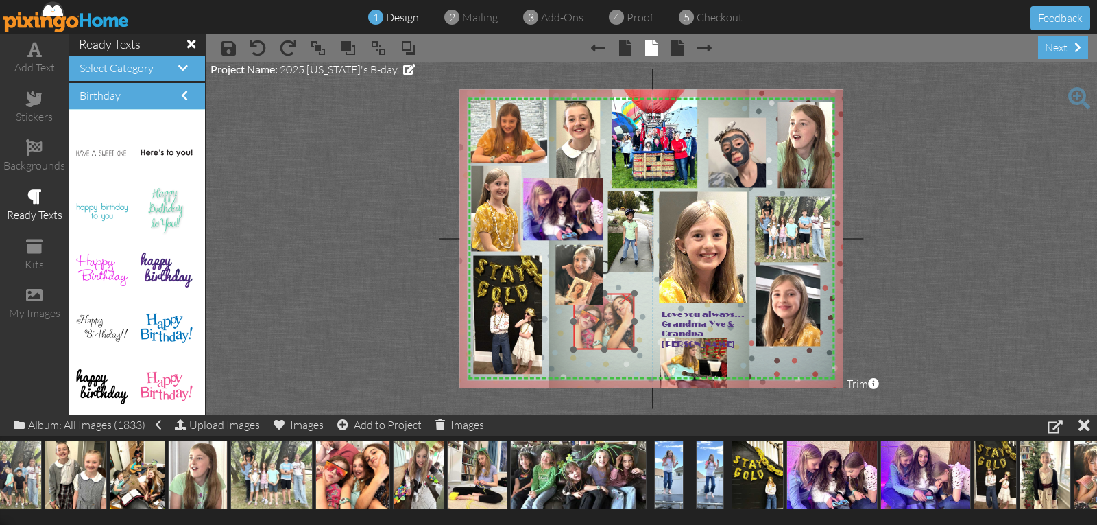
click at [589, 316] on img at bounding box center [603, 321] width 61 height 56
drag, startPoint x: 634, startPoint y: 346, endPoint x: 644, endPoint y: 357, distance: 14.6
click at [644, 357] on div "×" at bounding box center [609, 326] width 73 height 67
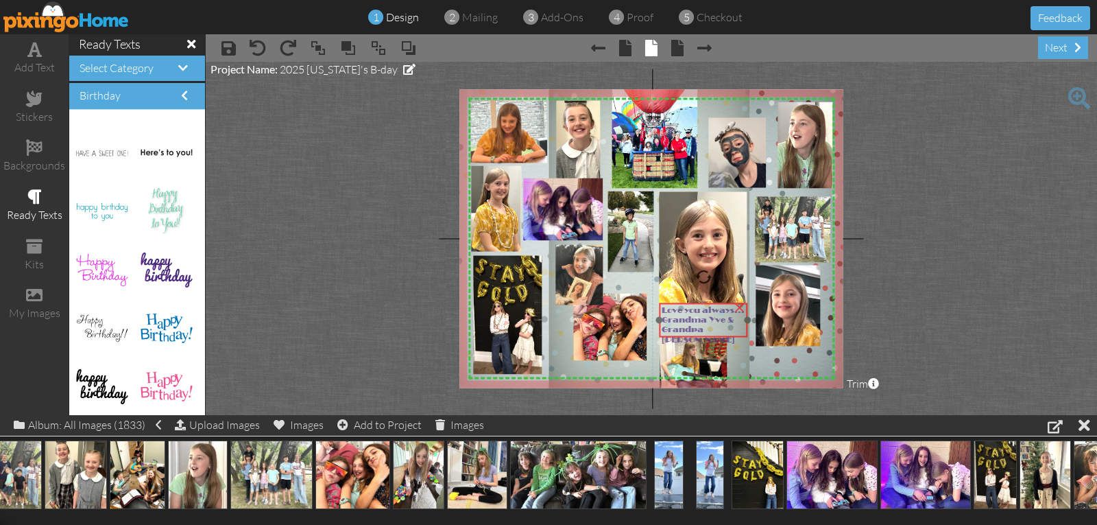
click at [695, 318] on span "Grandma Yve &" at bounding box center [698, 320] width 72 height 10
click at [695, 348] on img at bounding box center [731, 378] width 167 height 125
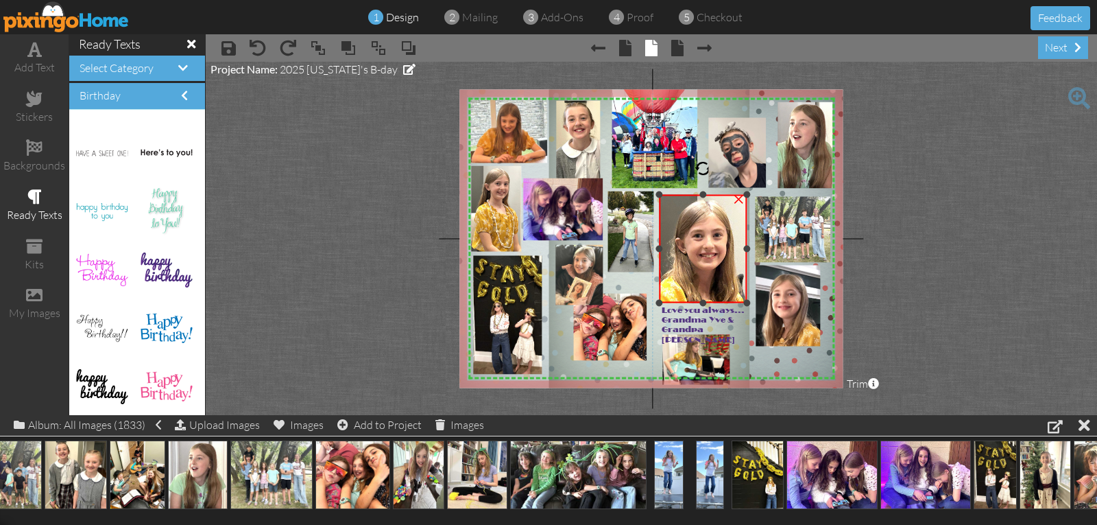
click at [702, 194] on div at bounding box center [702, 194] width 7 height 7
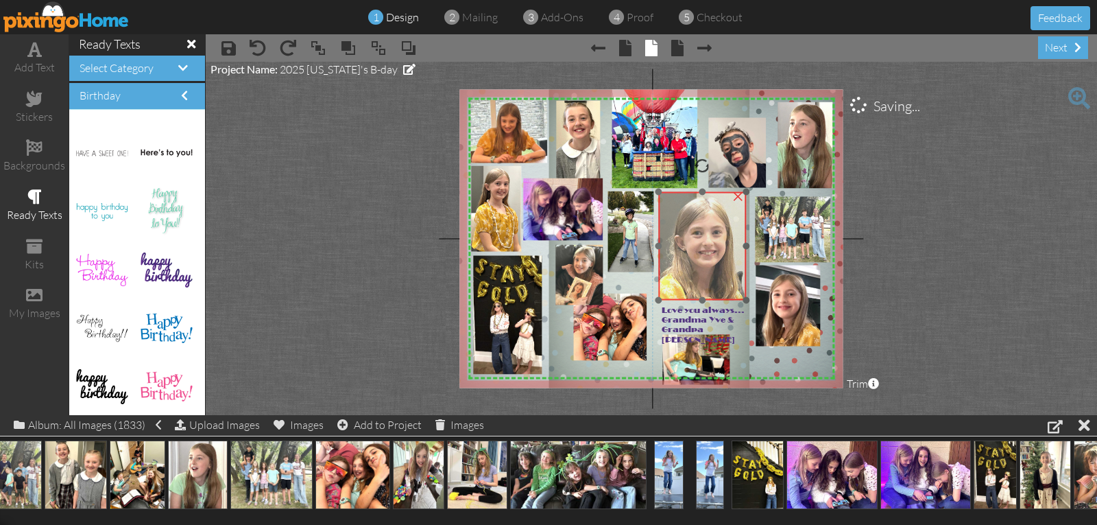
click at [701, 225] on img at bounding box center [707, 324] width 234 height 318
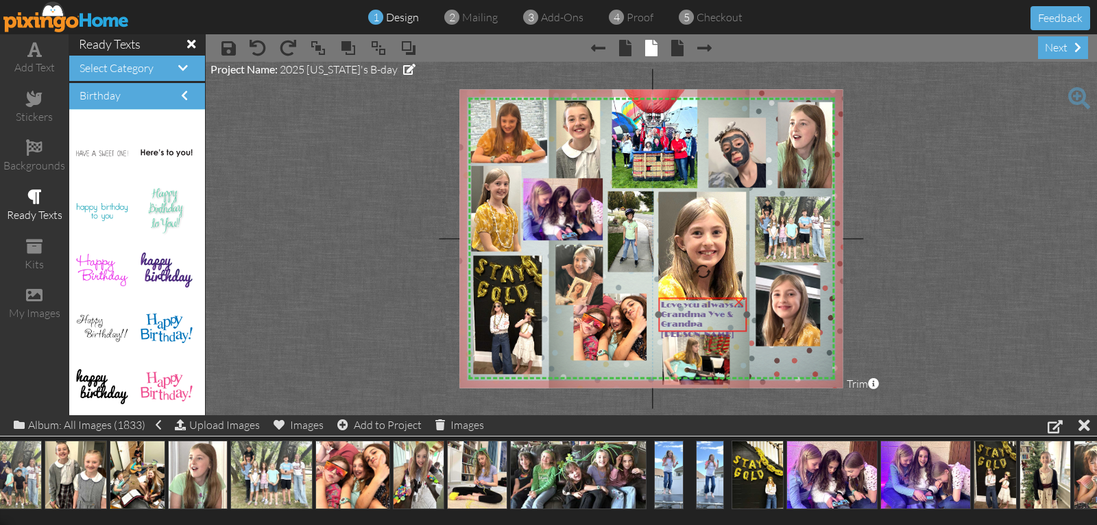
click at [697, 315] on span "Grandma Yve &" at bounding box center [697, 314] width 72 height 10
click at [698, 347] on img at bounding box center [733, 373] width 167 height 125
drag, startPoint x: 698, startPoint y: 346, endPoint x: 690, endPoint y: 349, distance: 8.0
click at [690, 348] on img at bounding box center [725, 373] width 167 height 125
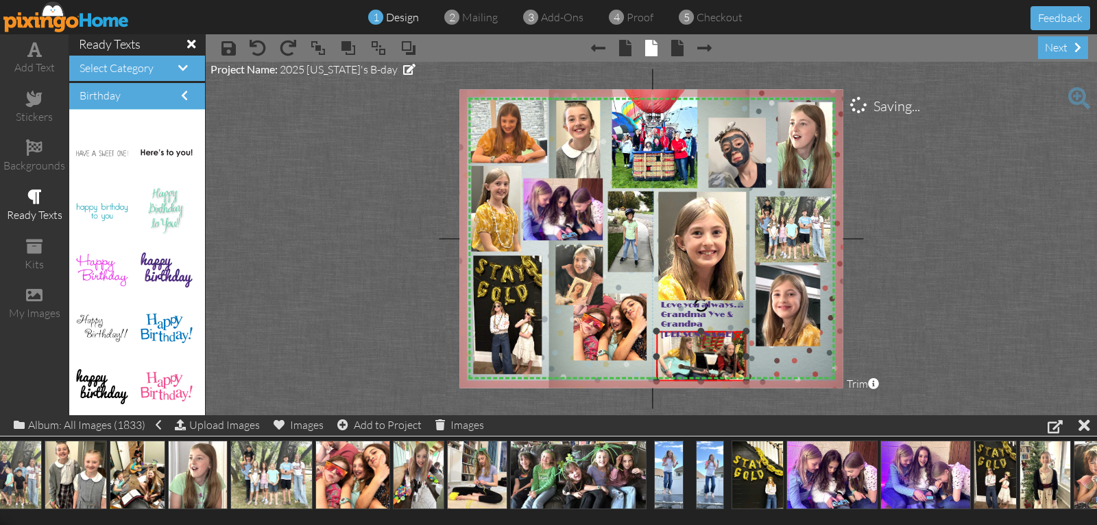
drag, startPoint x: 723, startPoint y: 355, endPoint x: 746, endPoint y: 355, distance: 22.6
click at [746, 355] on div at bounding box center [746, 355] width 7 height 7
click at [705, 343] on img at bounding box center [725, 373] width 167 height 125
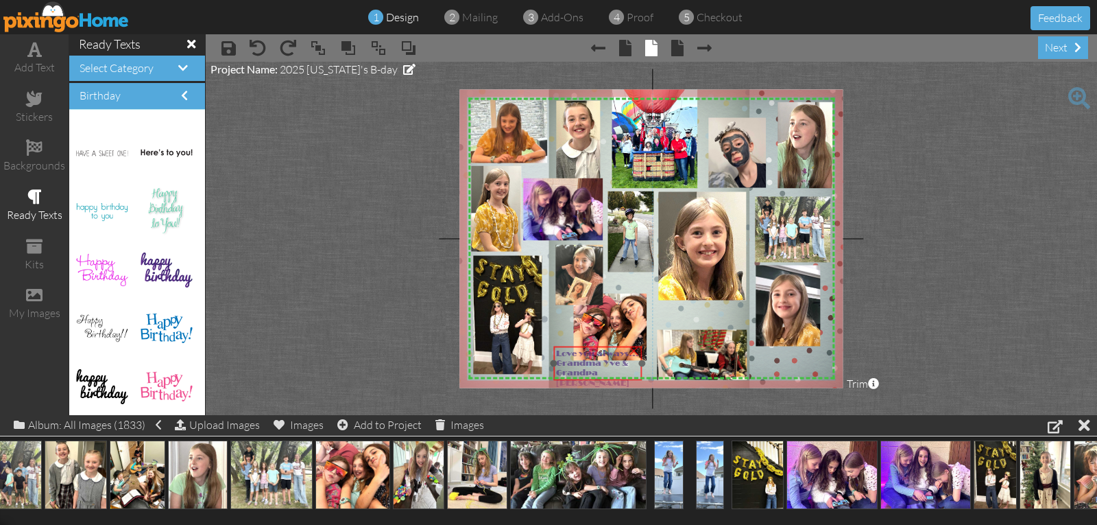
drag, startPoint x: 687, startPoint y: 317, endPoint x: 582, endPoint y: 366, distance: 115.6
click at [582, 366] on span "Grandma Yve &" at bounding box center [592, 363] width 72 height 10
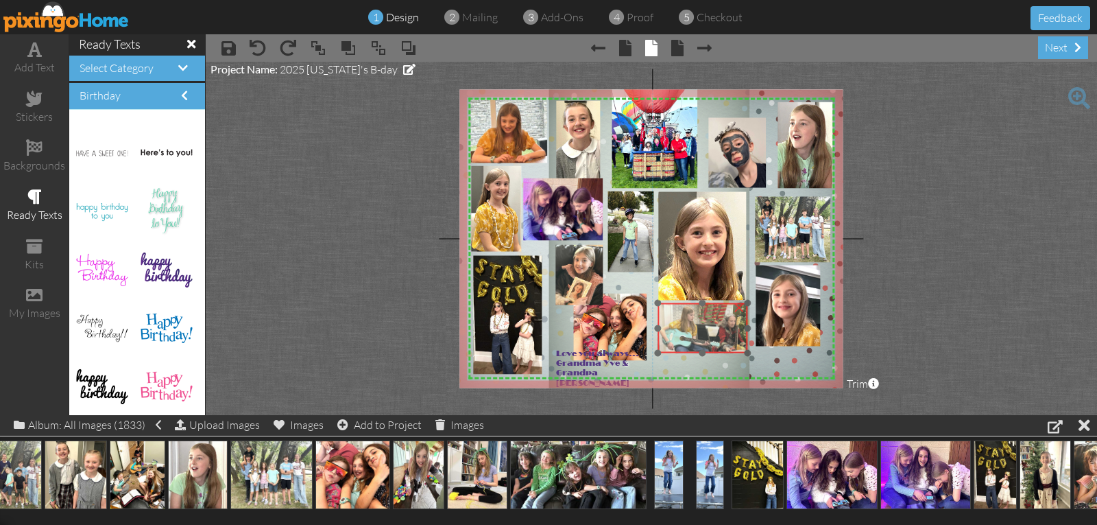
drag, startPoint x: 689, startPoint y: 354, endPoint x: 690, endPoint y: 327, distance: 26.7
click at [690, 327] on img at bounding box center [726, 347] width 167 height 125
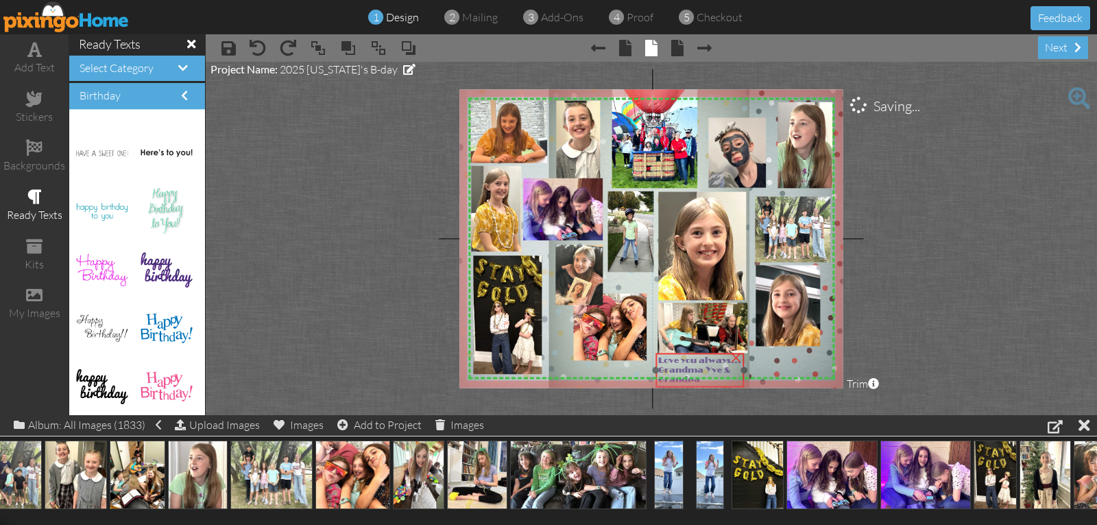
drag, startPoint x: 610, startPoint y: 366, endPoint x: 709, endPoint y: 375, distance: 99.1
click at [712, 373] on span "Grandma Yve &" at bounding box center [694, 370] width 72 height 10
drag, startPoint x: 745, startPoint y: 370, endPoint x: 826, endPoint y: 378, distance: 81.3
click at [829, 378] on div "Love you always... Grandma Yve & Grandpa Steve ×" at bounding box center [743, 370] width 176 height 34
click at [673, 379] on span "Grandpa Steve" at bounding box center [716, 380] width 117 height 10
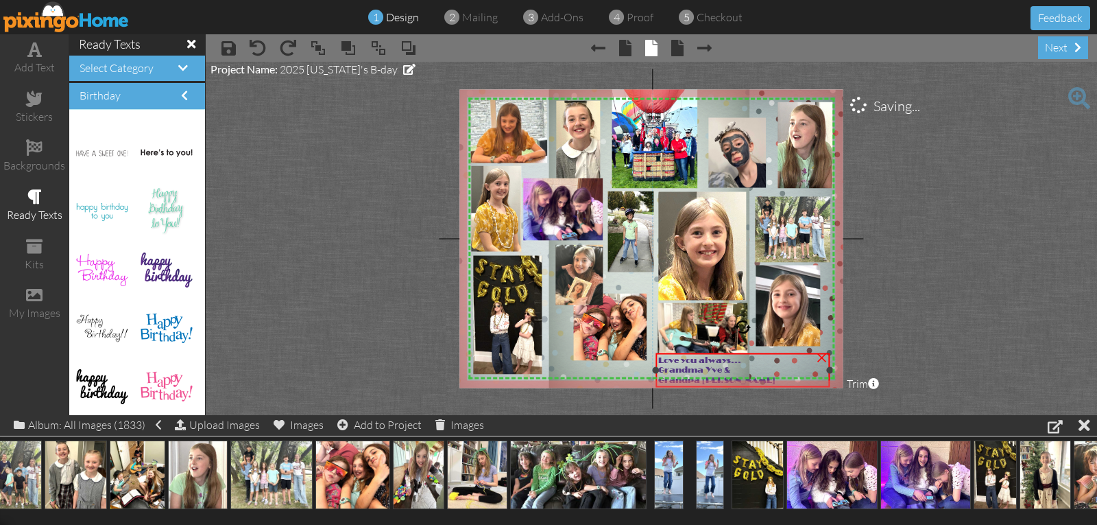
click at [743, 370] on div "Grandma Yve &" at bounding box center [742, 370] width 169 height 10
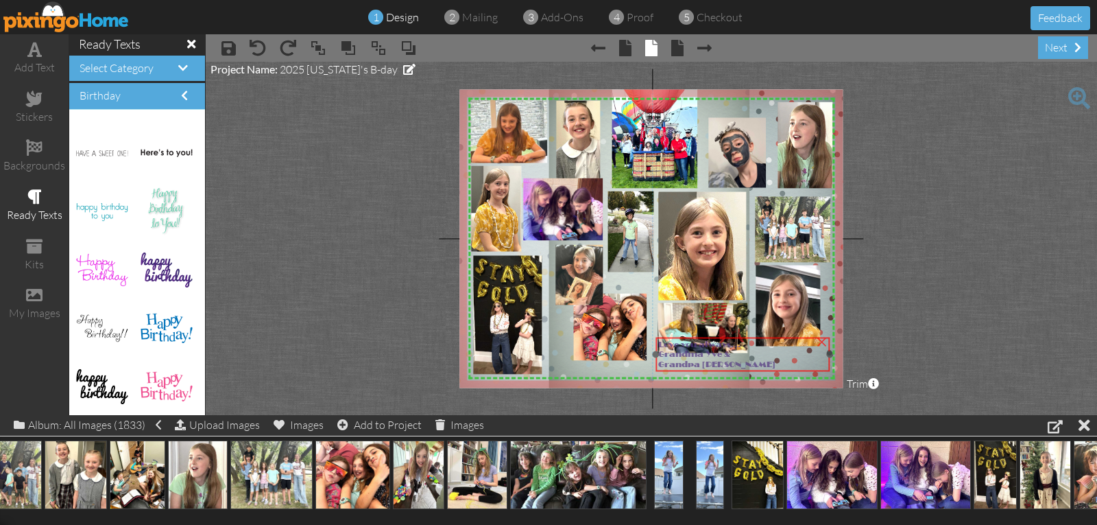
drag, startPoint x: 689, startPoint y: 365, endPoint x: 682, endPoint y: 357, distance: 10.7
click at [688, 352] on span "Grandma Yve &" at bounding box center [694, 354] width 72 height 10
click at [660, 365] on span "Grandpa Steve" at bounding box center [716, 366] width 117 height 10
click at [665, 365] on span "Grandpa Steve" at bounding box center [716, 366] width 117 height 10
click at [665, 365] on span "Grandpa Steve" at bounding box center [716, 364] width 117 height 10
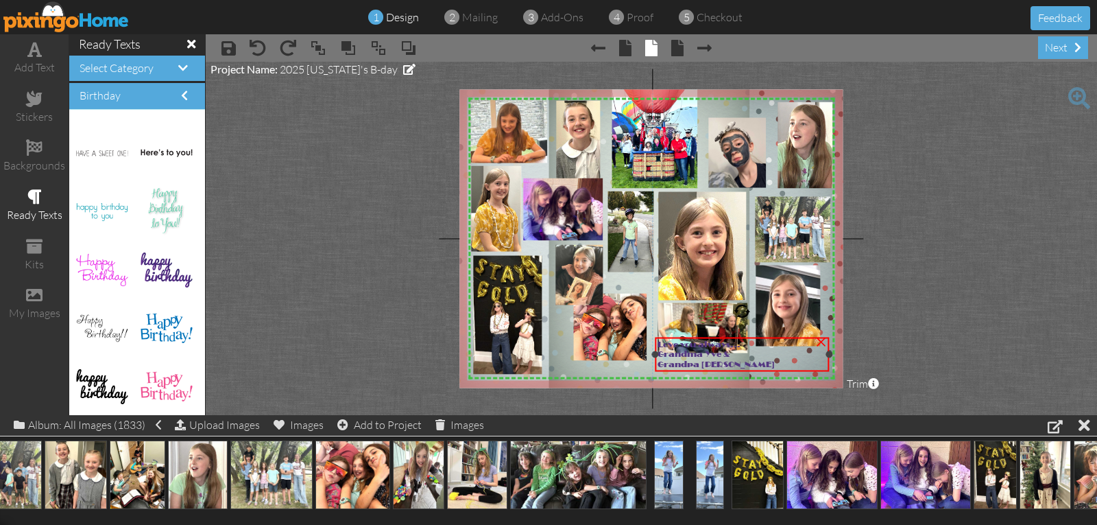
click at [698, 363] on span "Grandpa Steve" at bounding box center [716, 364] width 117 height 10
click at [698, 363] on span "Grandpa Steve" at bounding box center [715, 364] width 117 height 10
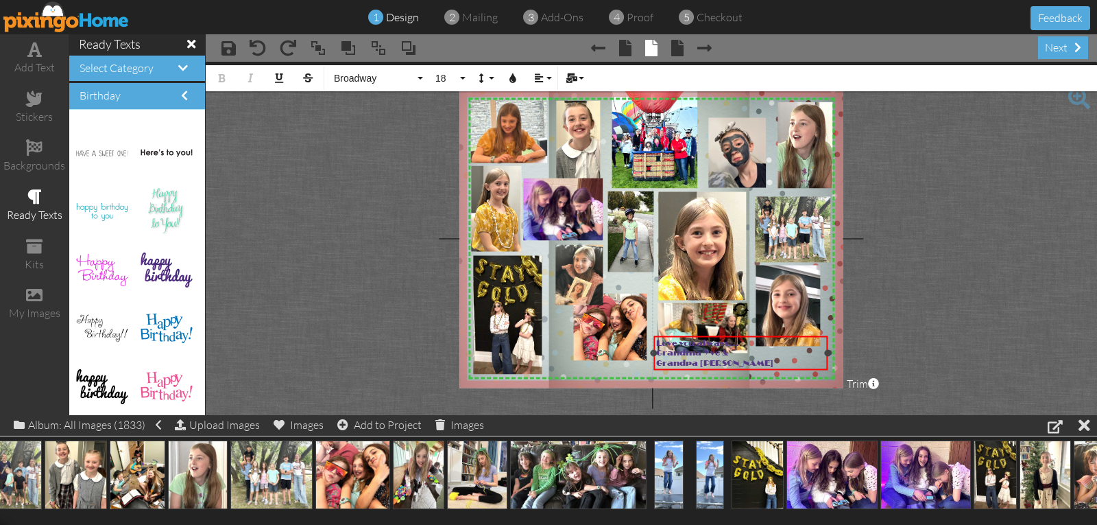
click at [699, 362] on span "Grandpa Steve" at bounding box center [714, 363] width 117 height 10
drag, startPoint x: 750, startPoint y: 336, endPoint x: 755, endPoint y: 351, distance: 15.8
click at [755, 351] on div "Love you always... Grandma Yve & ​ ​ Grandpa Steve" at bounding box center [746, 368] width 174 height 35
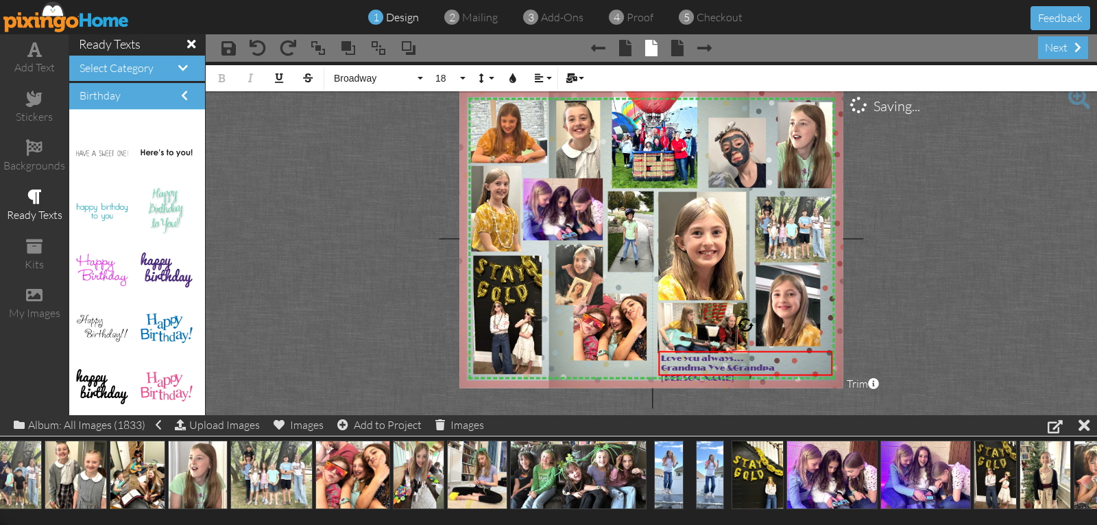
click at [868, 296] on project-studio-wrapper "X X X X X X X X X X X X X X X X X X X X X X X X X X X X X X X X X X X X X X X X…" at bounding box center [651, 238] width 891 height 353
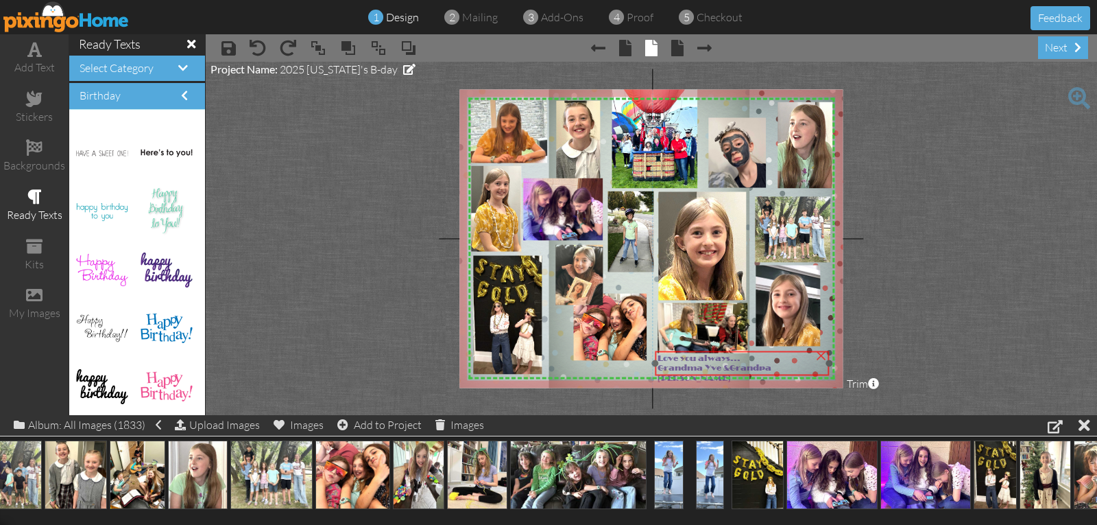
click at [696, 365] on span "Grandma Yve &" at bounding box center [694, 368] width 72 height 10
click at [913, 319] on project-studio-wrapper "X X X X X X X X X X X X X X X X X X X X X X X X X X X X X X X X X X X X X X X X…" at bounding box center [651, 238] width 891 height 353
click at [665, 312] on img at bounding box center [726, 347] width 167 height 125
click at [659, 307] on div at bounding box center [661, 305] width 7 height 7
click at [678, 320] on img at bounding box center [726, 346] width 160 height 120
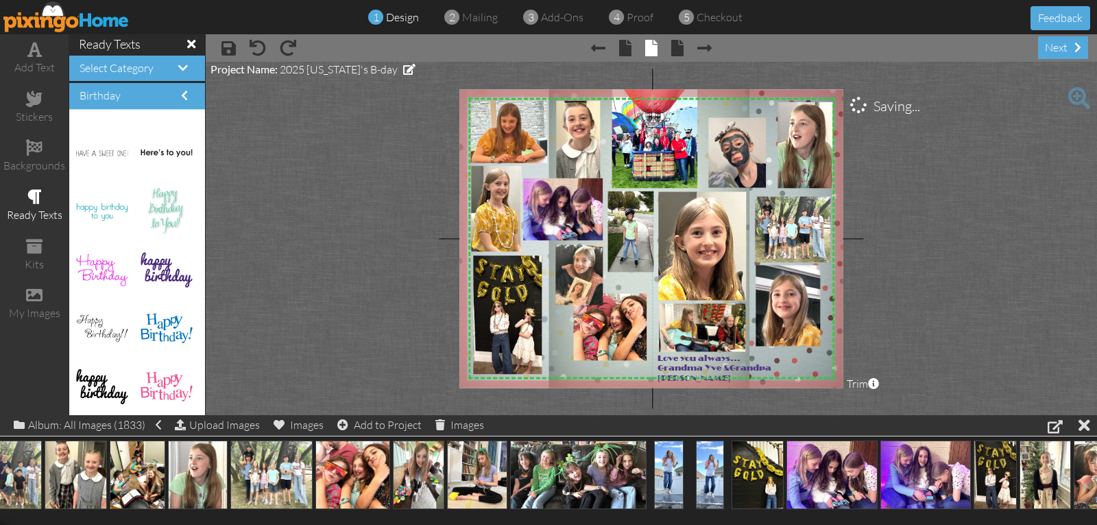
click at [925, 295] on project-studio-wrapper "X X X X X X X X X X X X X X X X X X X X X X X X X X X X X X X X X X X X X X X X…" at bounding box center [651, 238] width 891 height 353
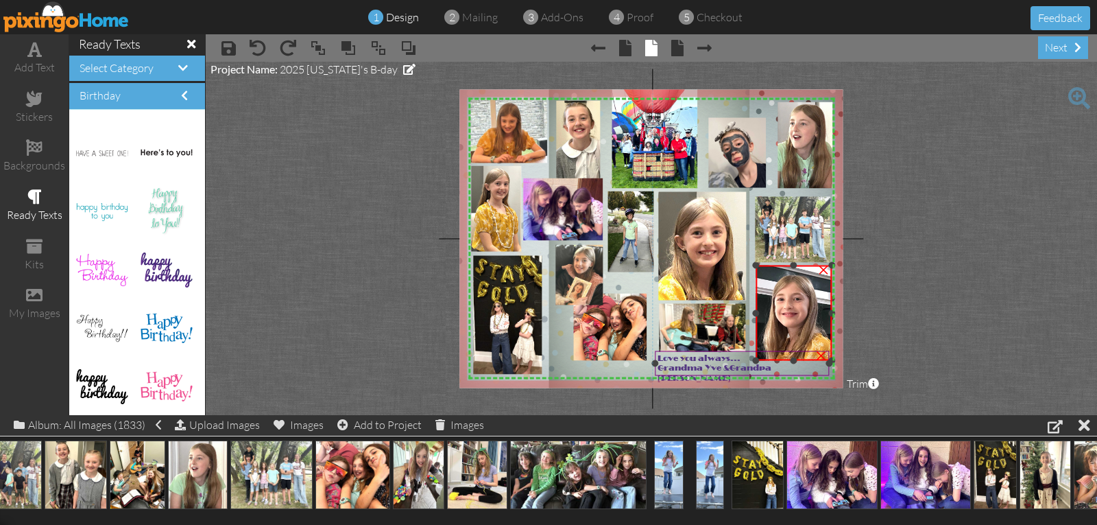
drag, startPoint x: 818, startPoint y: 344, endPoint x: 821, endPoint y: 358, distance: 14.8
click at [821, 358] on div "X X X X X X X X X X X X X X X X X X X X X X X X X X X X X X X X X X X X X X X X…" at bounding box center [650, 238] width 383 height 298
click at [882, 318] on project-studio-wrapper "X X X X X X X X X X X X X X X X X X X X X X X X X X X X X X X X X X X X X X X X…" at bounding box center [651, 238] width 891 height 353
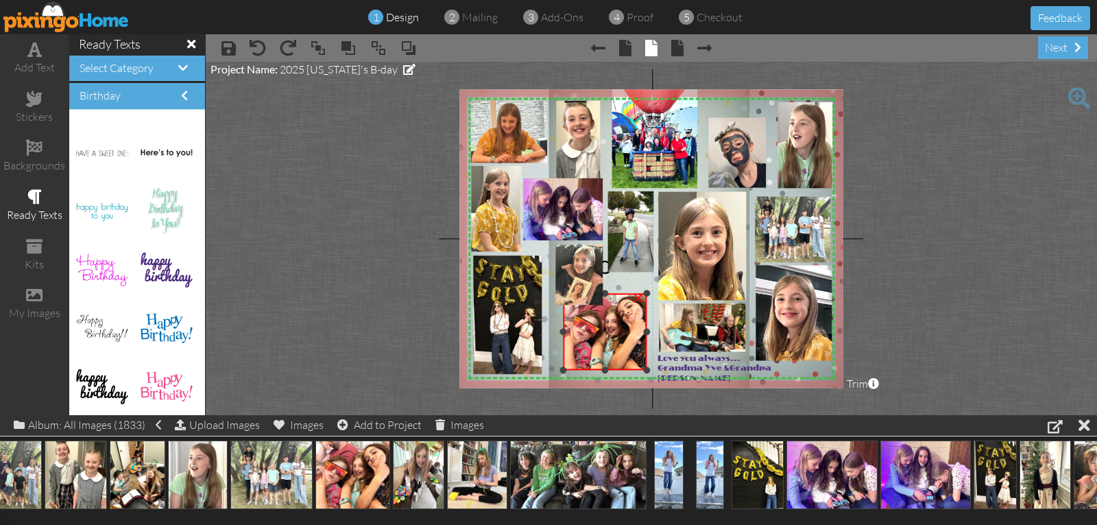
drag, startPoint x: 570, startPoint y: 358, endPoint x: 563, endPoint y: 366, distance: 11.2
click at [563, 366] on div at bounding box center [562, 369] width 7 height 7
click at [562, 369] on div "×" at bounding box center [604, 331] width 84 height 77
click at [590, 344] on img at bounding box center [605, 330] width 84 height 77
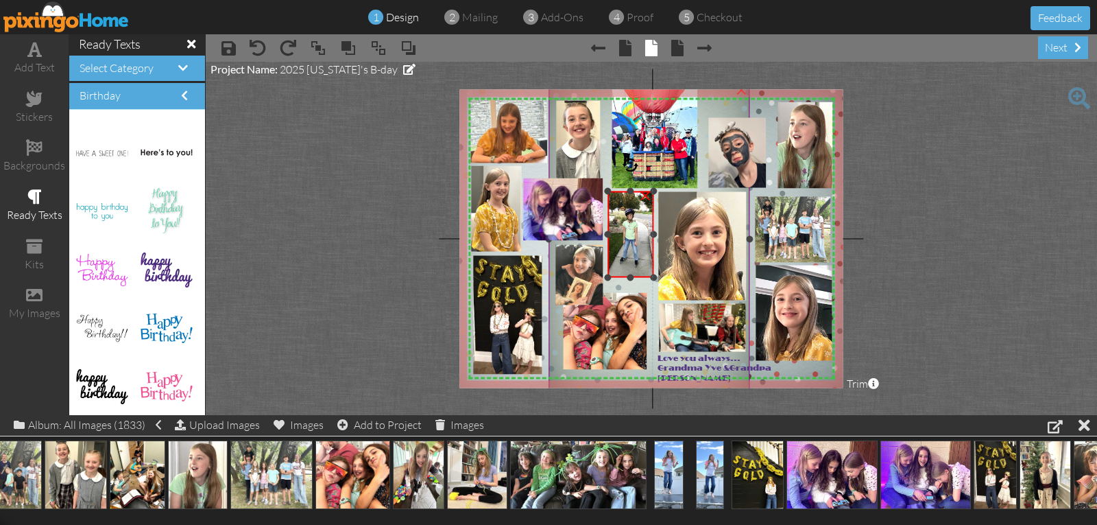
drag, startPoint x: 632, startPoint y: 272, endPoint x: 627, endPoint y: 282, distance: 11.3
click at [628, 282] on div "X X X X X X X X X X X X X X X X X X X X X X X X X X X X X X X X X X X X X X X X…" at bounding box center [650, 238] width 383 height 298
drag, startPoint x: 624, startPoint y: 262, endPoint x: 623, endPoint y: 269, distance: 6.9
click at [623, 269] on img at bounding box center [631, 241] width 49 height 86
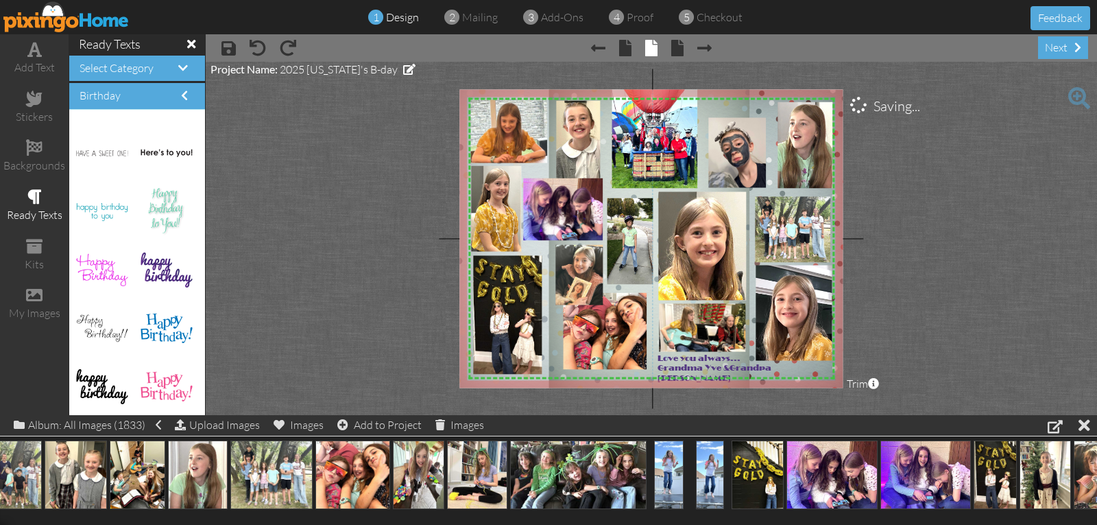
click at [909, 243] on project-studio-wrapper "X X X X X X X X X X X X X X X X X X X X X X X X X X X X X X X X X X X X X X X X…" at bounding box center [651, 238] width 891 height 353
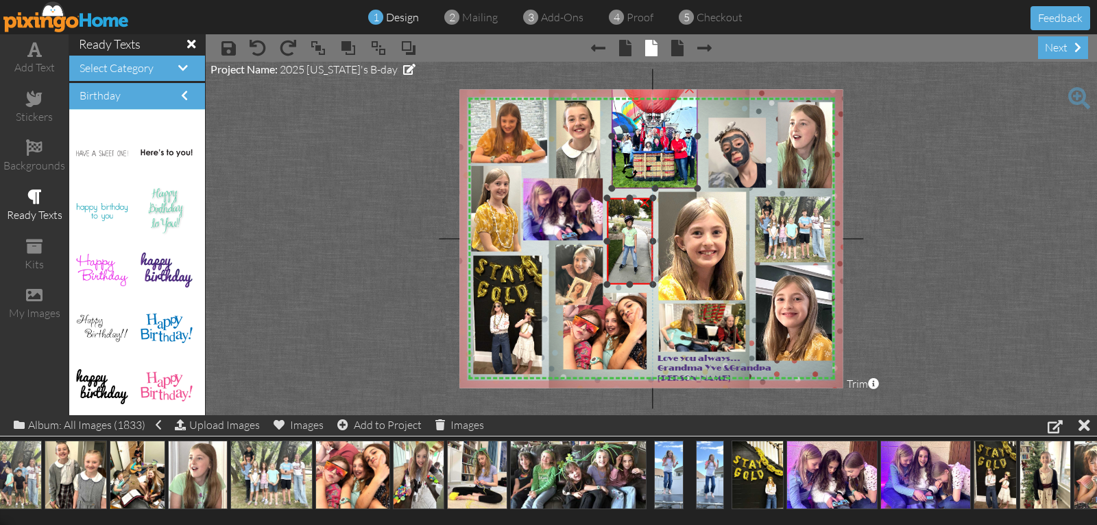
click at [629, 190] on div "X X X X X X X X X X X X X X X X X X X X X X X X X X X X X X X X X X X X X X X X…" at bounding box center [650, 238] width 383 height 298
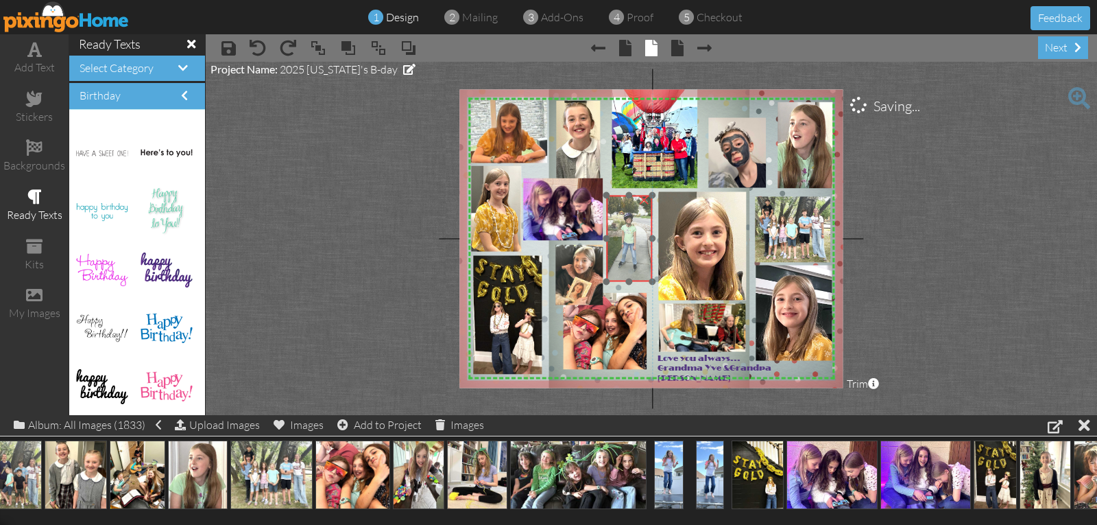
click at [629, 207] on img at bounding box center [630, 238] width 49 height 86
click at [860, 215] on project-studio-wrapper "X X X X X X X X X X X X X X X X X X X X X X X X X X X X X X X X X X X X X X X X…" at bounding box center [651, 238] width 891 height 353
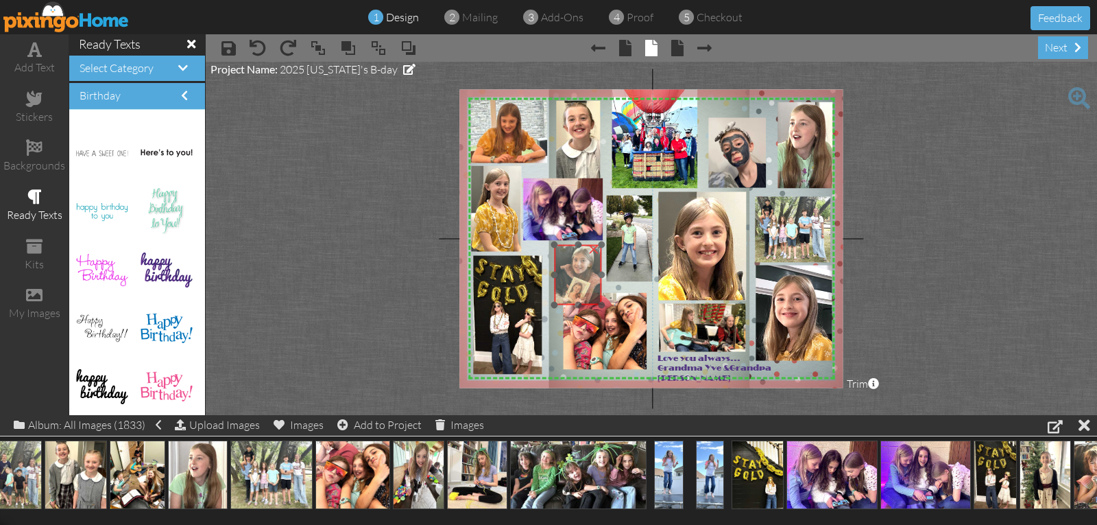
click at [578, 284] on img at bounding box center [551, 280] width 113 height 71
click at [600, 304] on div at bounding box center [602, 305] width 7 height 7
click at [890, 272] on project-studio-wrapper "X X X X X X X X X X X X X X X X X X X X X X X X X X X X X X X X X X X X X X X X…" at bounding box center [651, 238] width 891 height 353
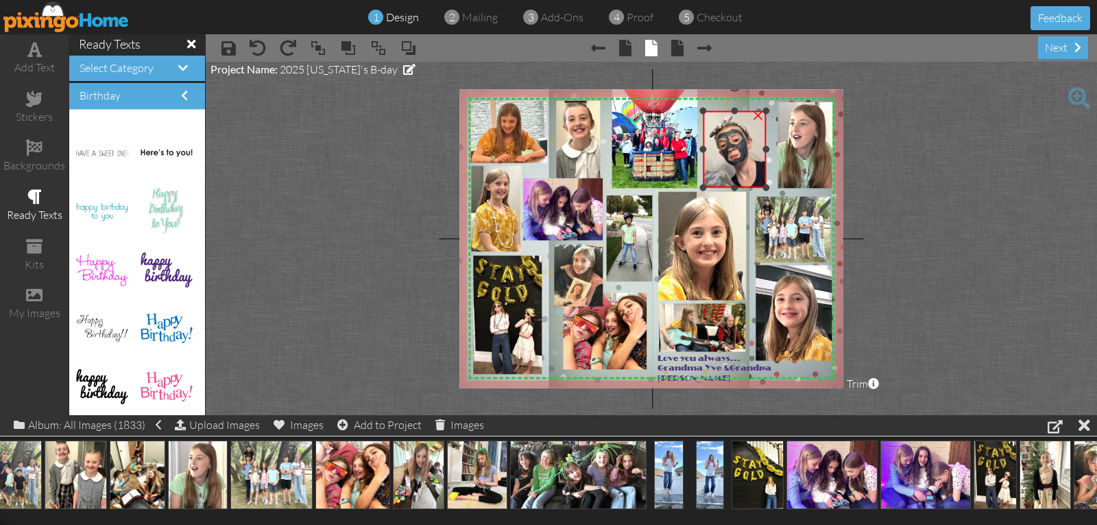
drag, startPoint x: 708, startPoint y: 117, endPoint x: 704, endPoint y: 110, distance: 7.7
click at [704, 110] on div at bounding box center [702, 111] width 7 height 7
click at [727, 138] on img at bounding box center [713, 149] width 108 height 144
click at [706, 149] on div at bounding box center [705, 149] width 7 height 7
click at [745, 155] on img at bounding box center [713, 149] width 108 height 144
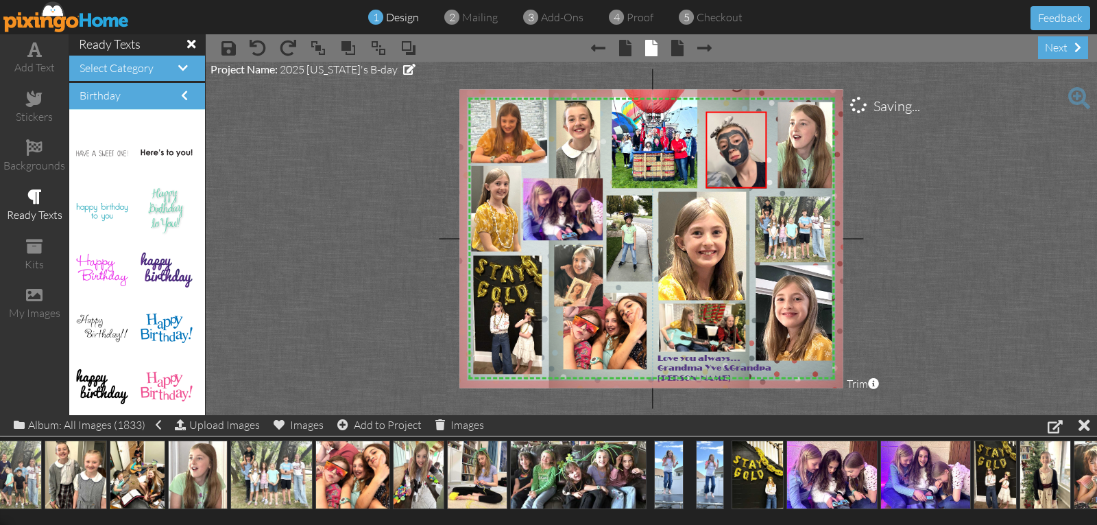
click at [927, 159] on project-studio-wrapper "X X X X X X X X X X X X X X X X X X X X X X X X X X X X X X X X X X X X X X X X…" at bounding box center [651, 238] width 891 height 353
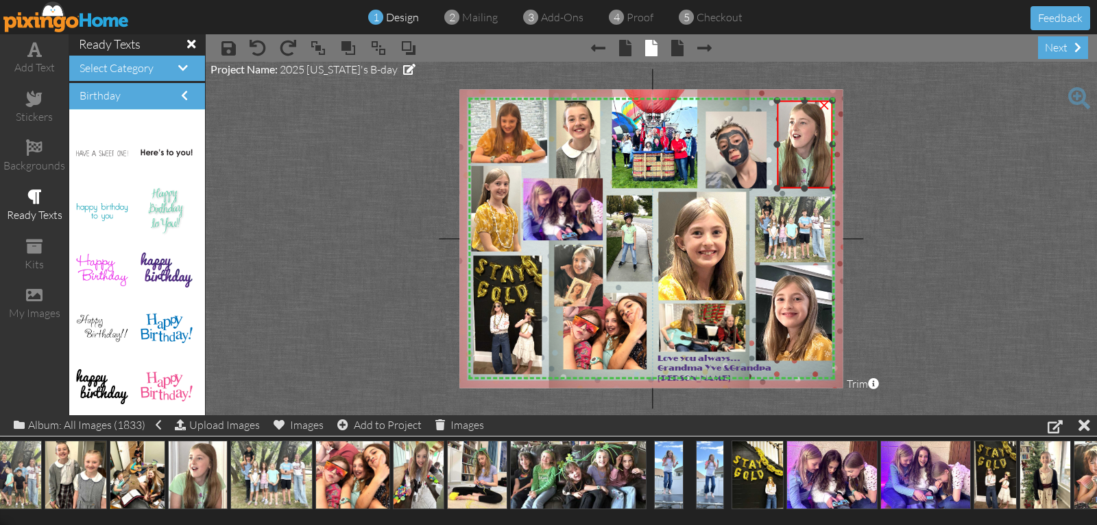
click at [776, 102] on div at bounding box center [776, 100] width 7 height 7
click at [935, 158] on project-studio-wrapper "X X X X X X X X X X X X X X X X X X X X X X X X X X X X X X X X X X X X X X X X…" at bounding box center [651, 238] width 891 height 353
click at [769, 187] on div at bounding box center [767, 189] width 7 height 7
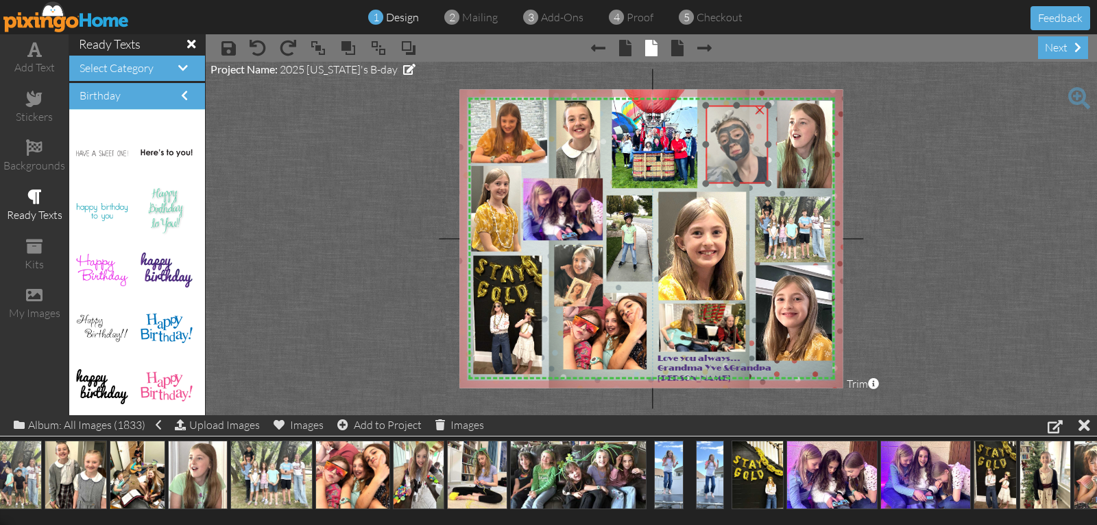
click at [761, 171] on img at bounding box center [713, 144] width 110 height 147
click at [959, 162] on project-studio-wrapper "X X X X X X X X X X X X X X X X X X X X X X X X X X X X X X X X X X X X X X X X…" at bounding box center [651, 238] width 891 height 353
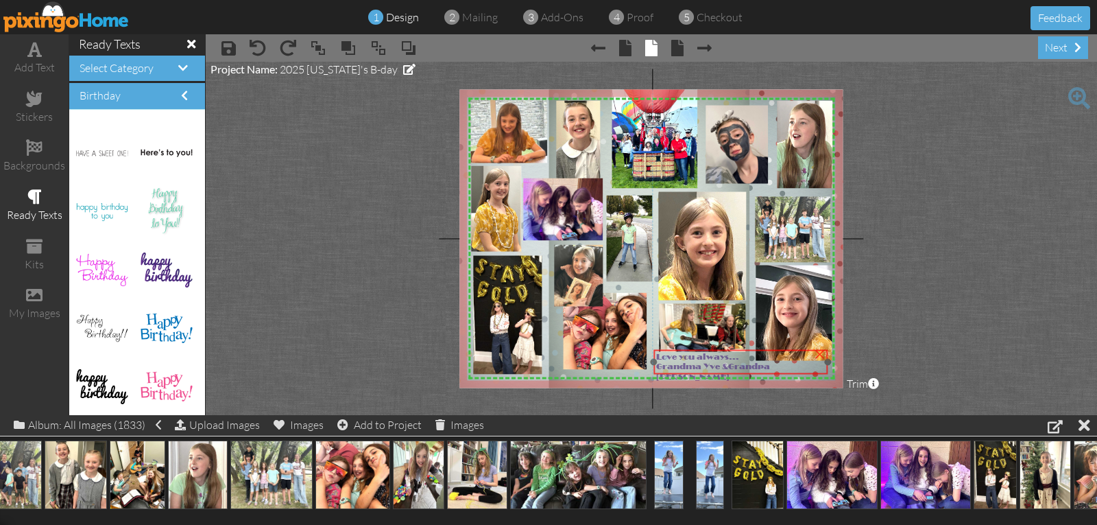
click at [705, 359] on span "Love you always..." at bounding box center [697, 357] width 83 height 10
click at [705, 358] on span "Love you always..." at bounding box center [697, 357] width 83 height 10
click at [705, 357] on span "Love you always..." at bounding box center [697, 357] width 83 height 10
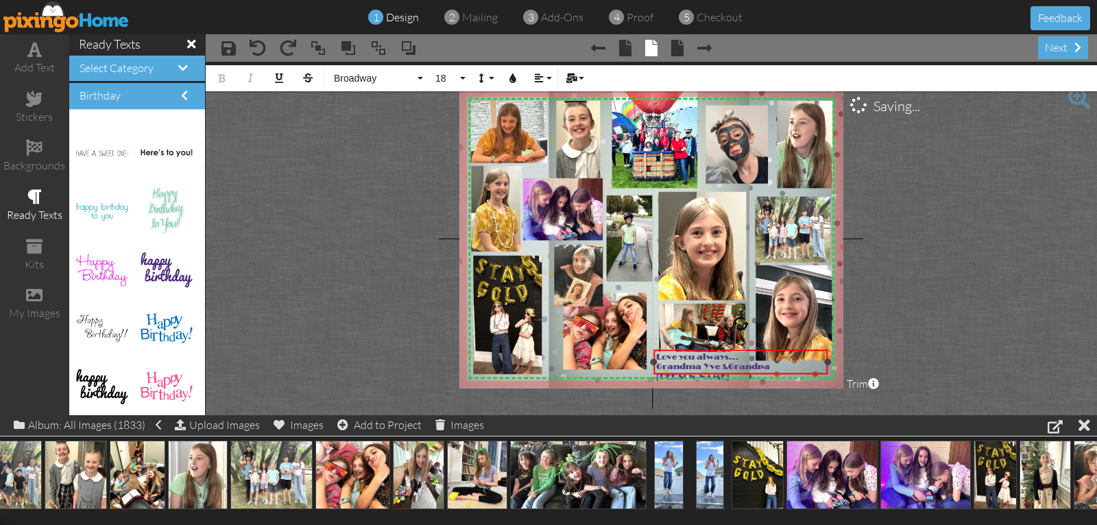
click at [705, 357] on span "Love you always..." at bounding box center [697, 357] width 83 height 10
click at [755, 350] on div at bounding box center [743, 364] width 181 height 32
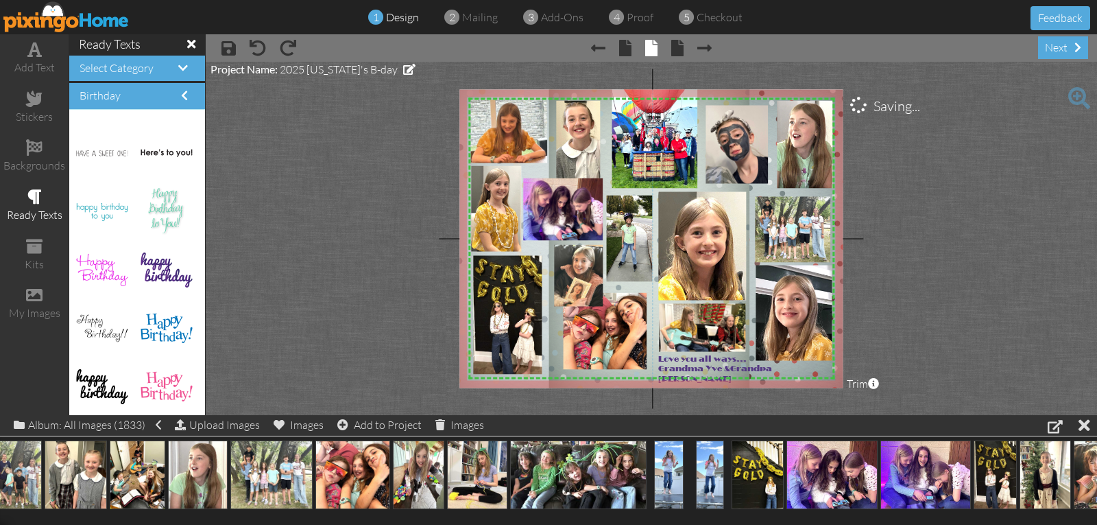
click at [917, 335] on project-studio-wrapper "X X X X X X X X X X X X X X X X X X X X X X X X X X X X X X X X X X X X X X X X…" at bounding box center [651, 238] width 891 height 353
click at [561, 369] on div at bounding box center [562, 369] width 7 height 7
click at [562, 365] on div at bounding box center [562, 368] width 7 height 7
click at [561, 367] on div at bounding box center [563, 368] width 7 height 7
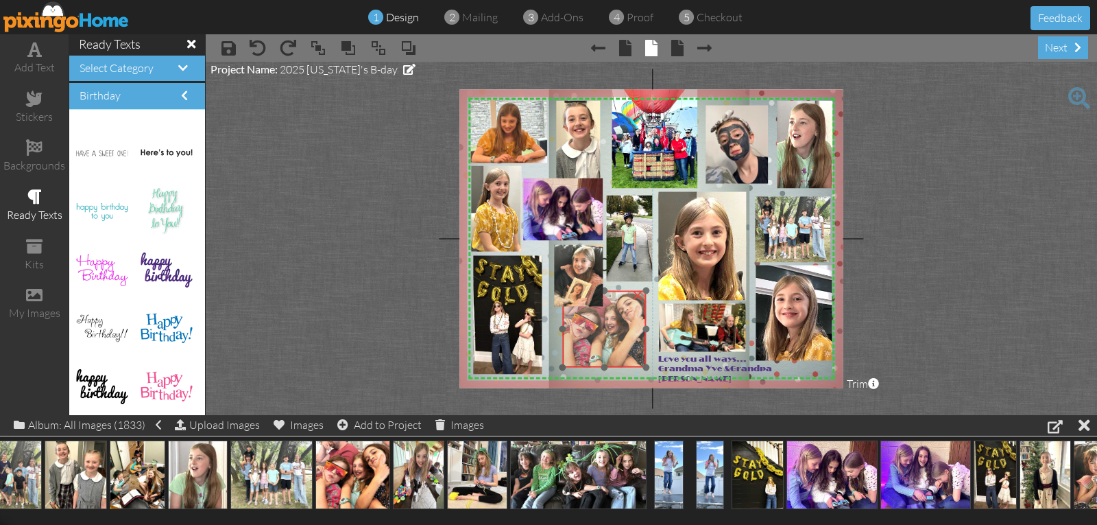
click at [593, 361] on img at bounding box center [604, 329] width 84 height 77
click at [932, 298] on project-studio-wrapper "X X X X X X X X X X X X X X X X X X X X X X X X X X X X X X X X X X X X X X X X…" at bounding box center [651, 238] width 891 height 353
click at [590, 339] on img at bounding box center [604, 331] width 84 height 77
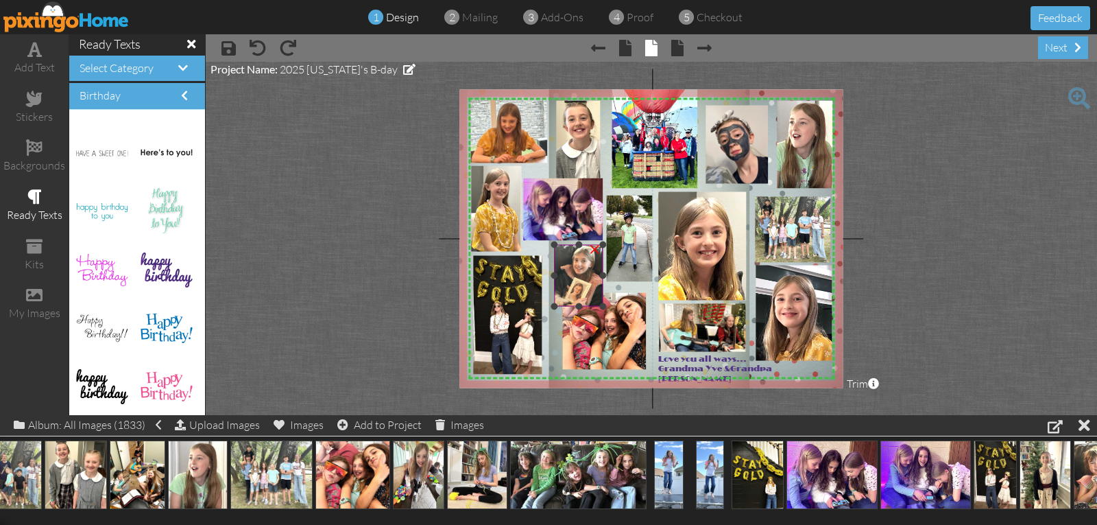
click at [570, 282] on img at bounding box center [552, 281] width 116 height 73
click at [578, 280] on img at bounding box center [552, 282] width 116 height 73
click at [577, 282] on img at bounding box center [550, 282] width 116 height 73
click at [931, 226] on project-studio-wrapper "X X X X X X X X X X X X X X X X X X X X X X X X X X X X X X X X X X X X X X X X…" at bounding box center [651, 238] width 891 height 353
click at [956, 117] on project-studio-wrapper "X X X X X X X X X X X X X X X X X X X X X X X X X X X X X X X X X X X X X X X X…" at bounding box center [651, 238] width 891 height 353
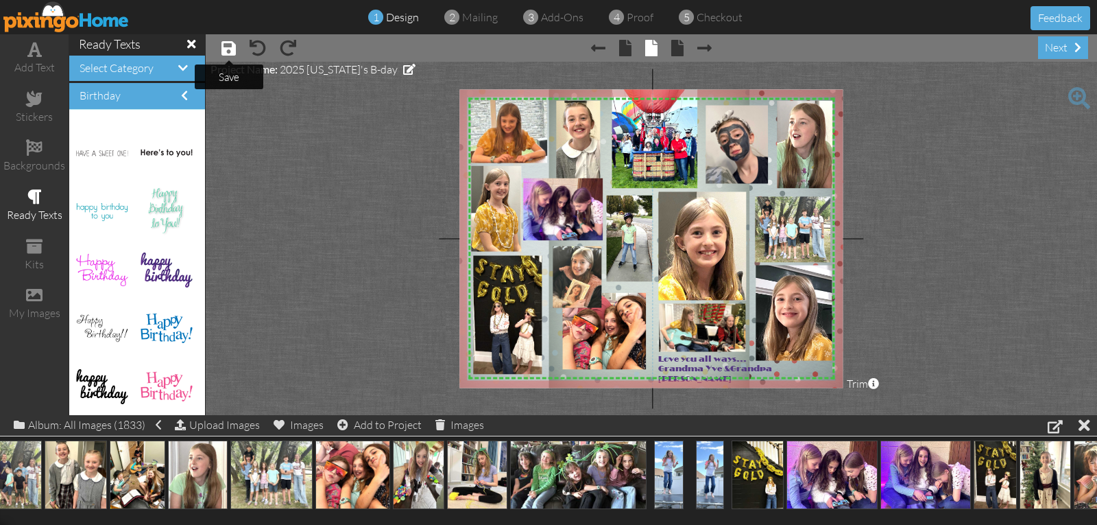
click at [235, 48] on span at bounding box center [228, 48] width 14 height 16
click at [1054, 53] on div "next" at bounding box center [1063, 47] width 50 height 23
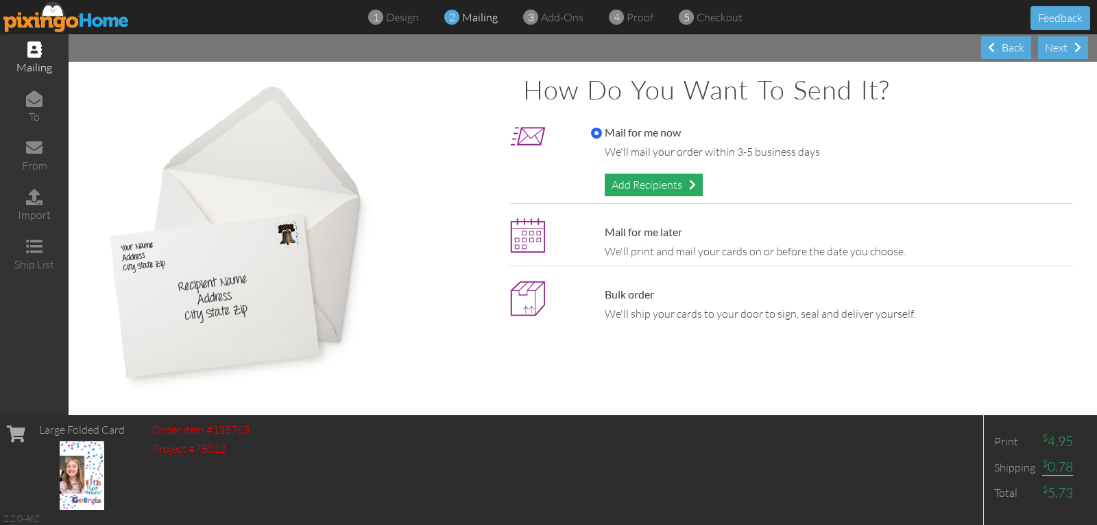
click at [640, 186] on div "Add Recipients" at bounding box center [654, 184] width 98 height 23
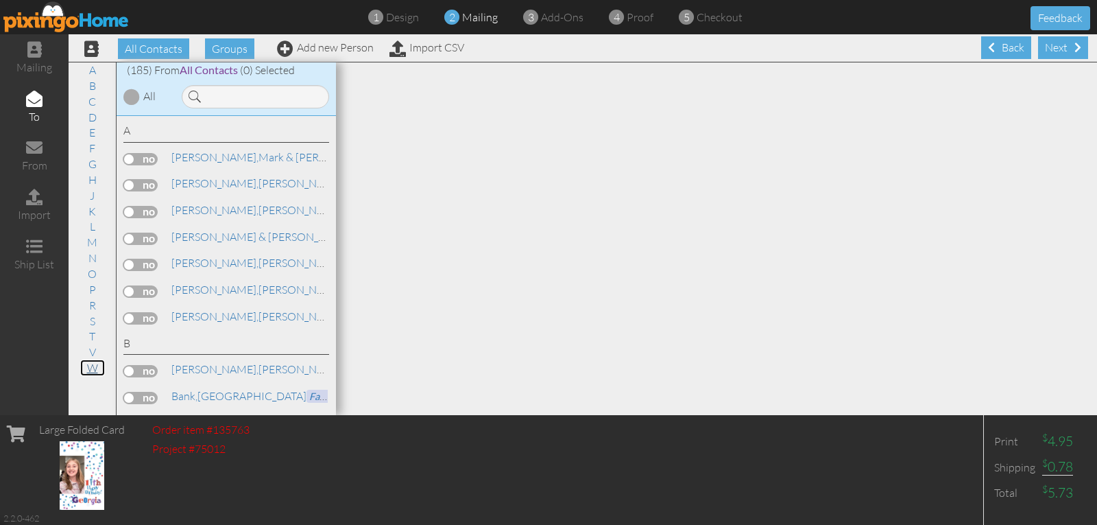
click at [91, 367] on link "W" at bounding box center [92, 367] width 25 height 16
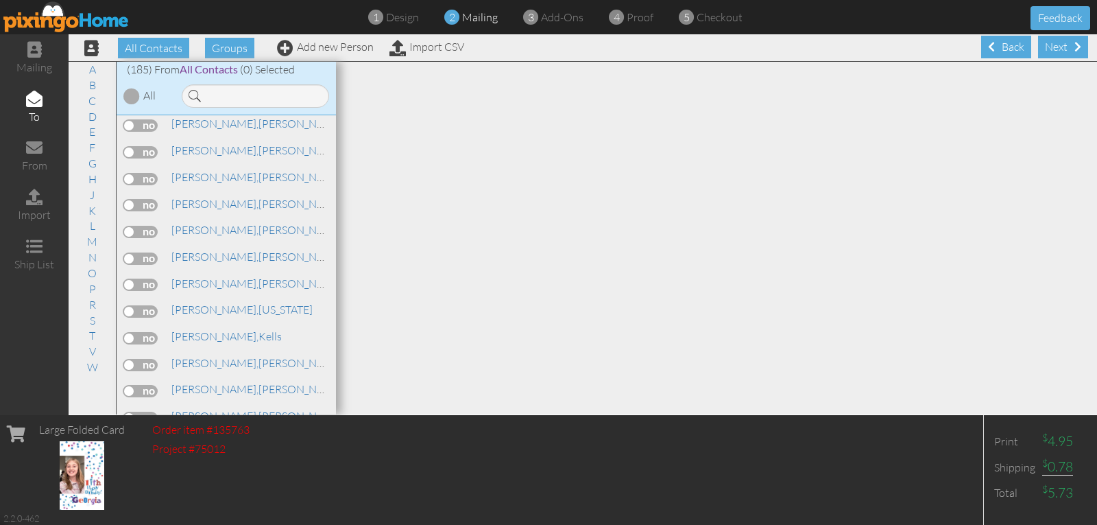
scroll to position [4910, 0]
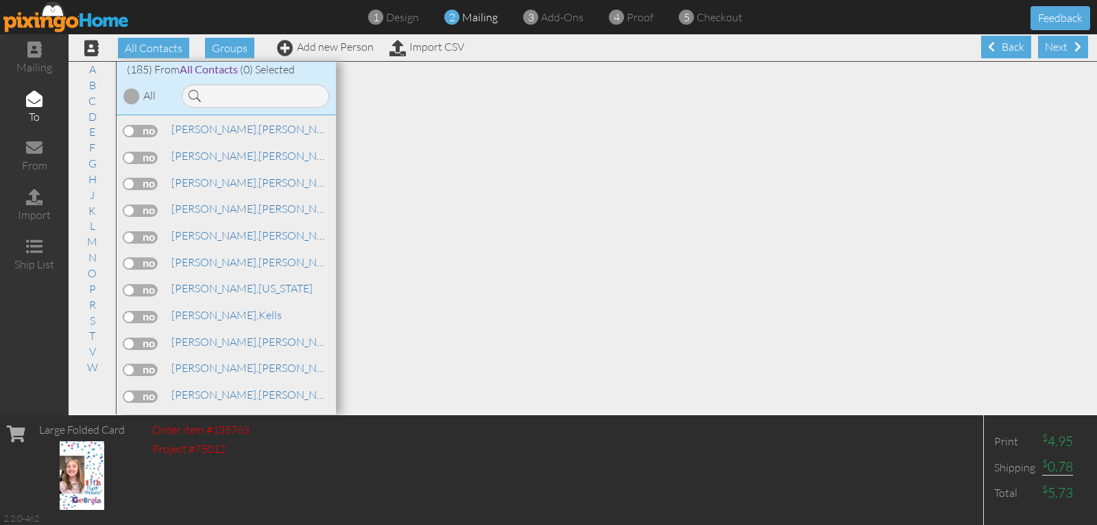
click at [147, 287] on label at bounding box center [140, 290] width 34 height 12
click at [0, 0] on input "checkbox" at bounding box center [0, 0] width 0 height 0
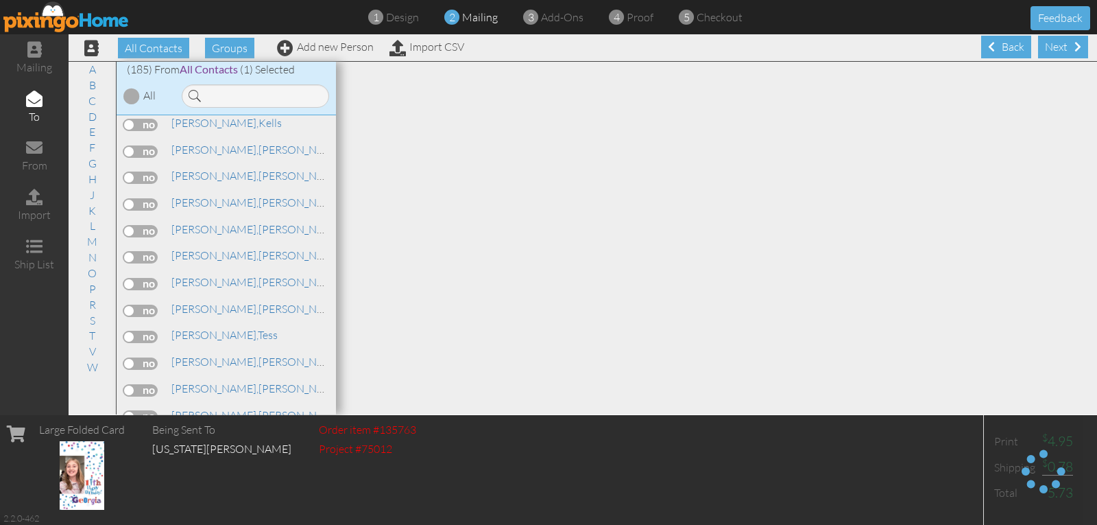
scroll to position [5147, 0]
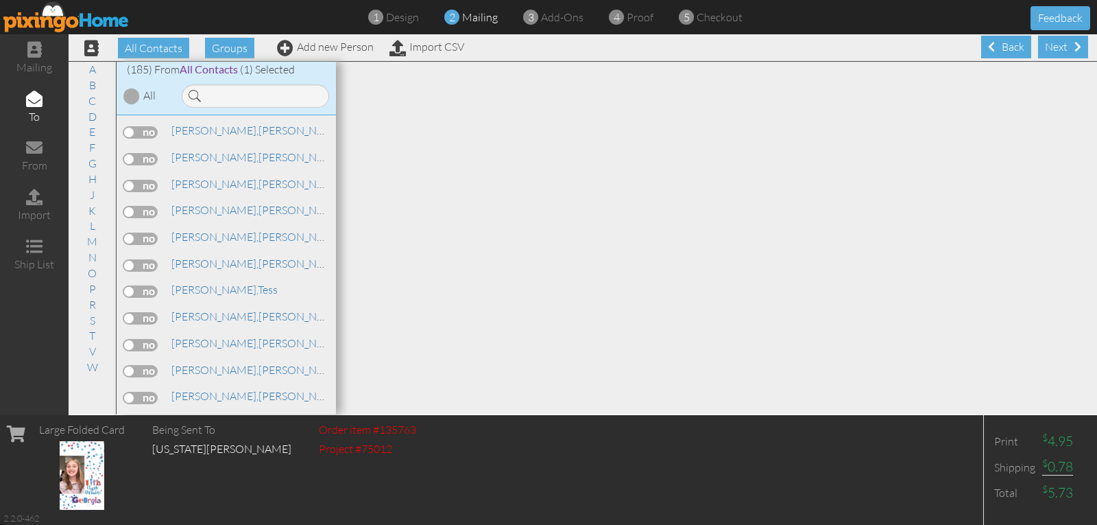
click at [145, 372] on label at bounding box center [140, 371] width 34 height 12
click at [0, 0] on input "checkbox" at bounding box center [0, 0] width 0 height 0
click at [1046, 47] on div "Next" at bounding box center [1063, 47] width 50 height 23
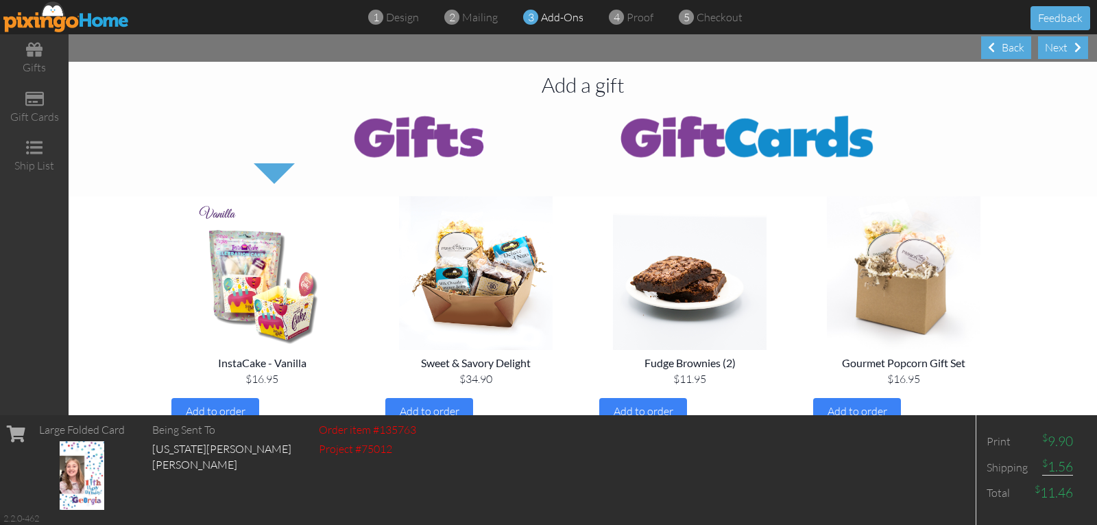
click at [1046, 47] on div "Next" at bounding box center [1063, 47] width 50 height 23
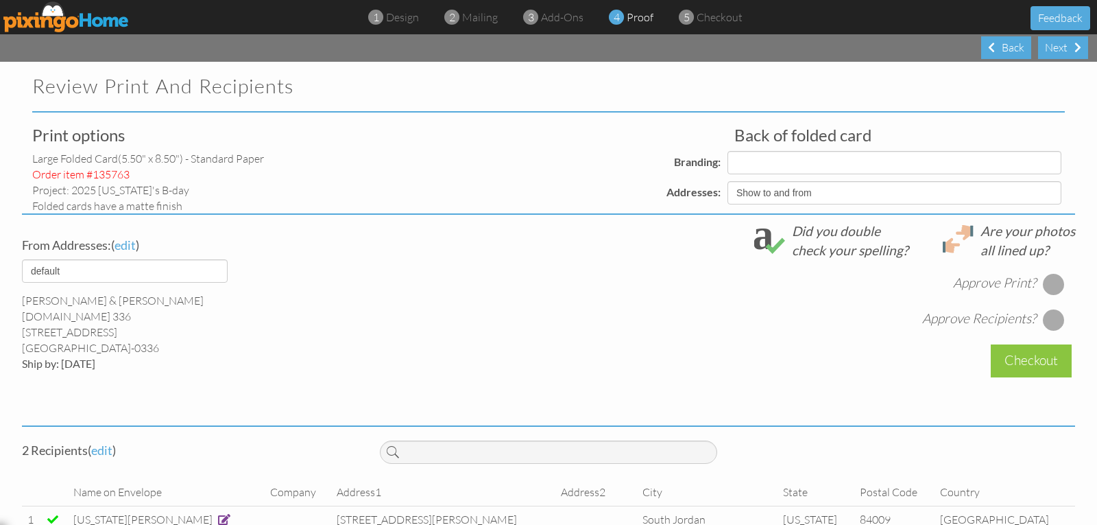
select select "object:25512"
select select "object:25523"
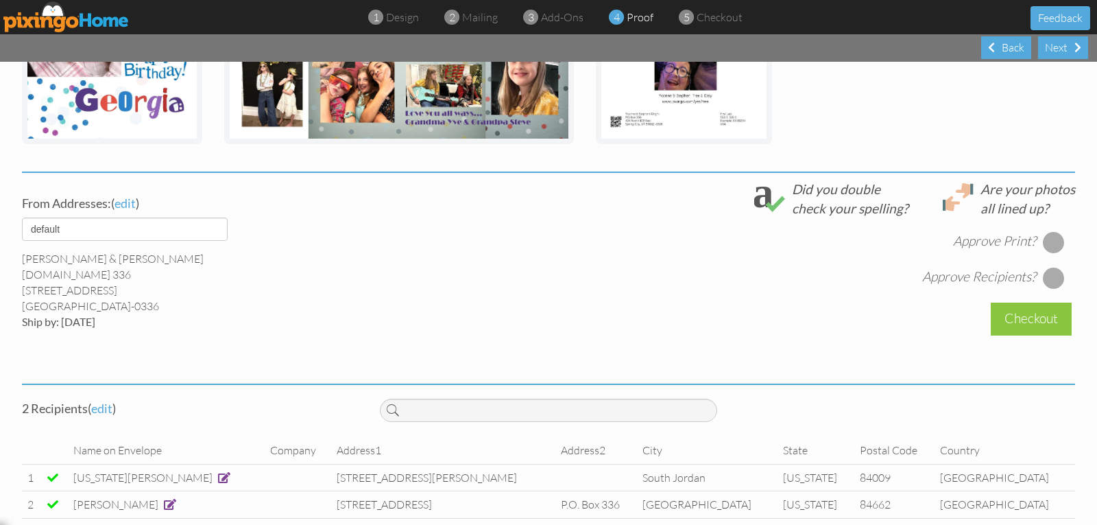
scroll to position [422, 0]
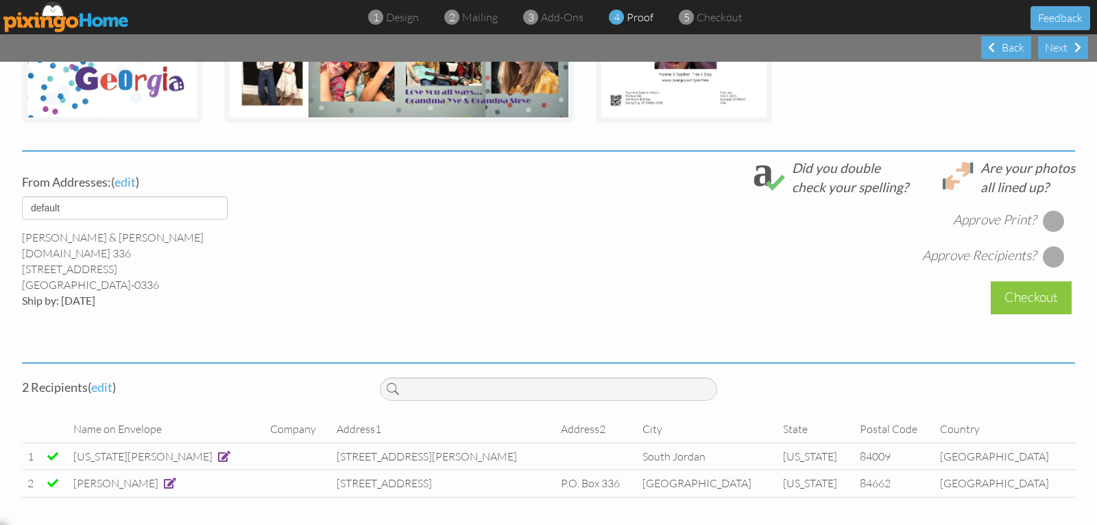
click at [1048, 219] on div at bounding box center [1054, 221] width 22 height 22
click at [1045, 252] on div at bounding box center [1054, 256] width 22 height 22
click at [1028, 291] on div "Checkout" at bounding box center [1031, 297] width 81 height 32
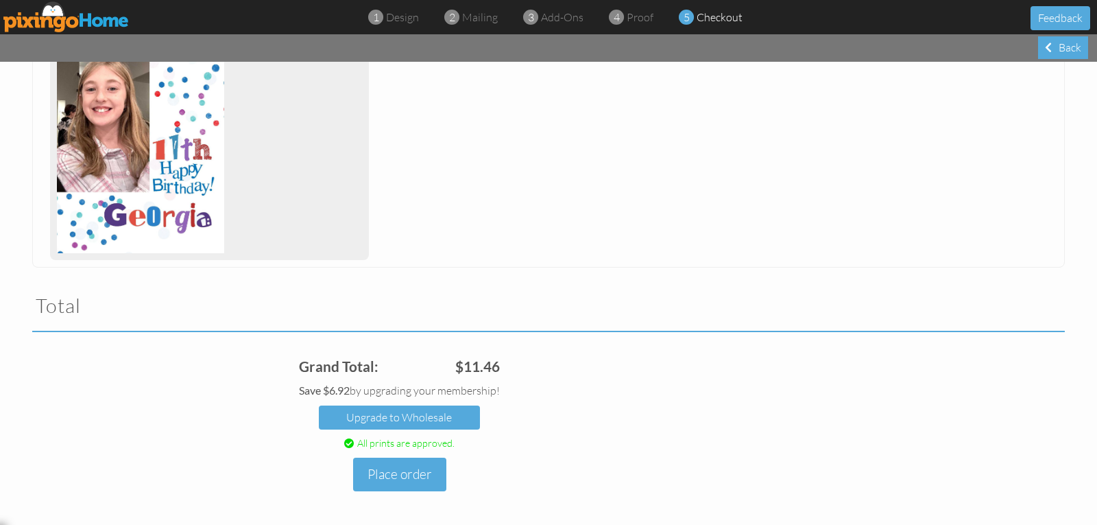
scroll to position [285, 0]
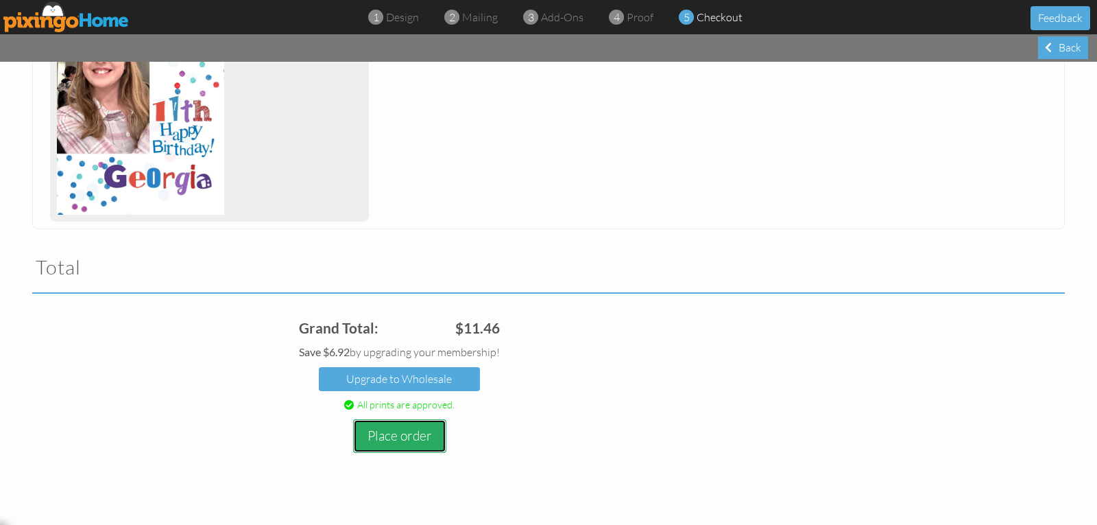
click at [389, 437] on button "Place order" at bounding box center [399, 436] width 93 height 34
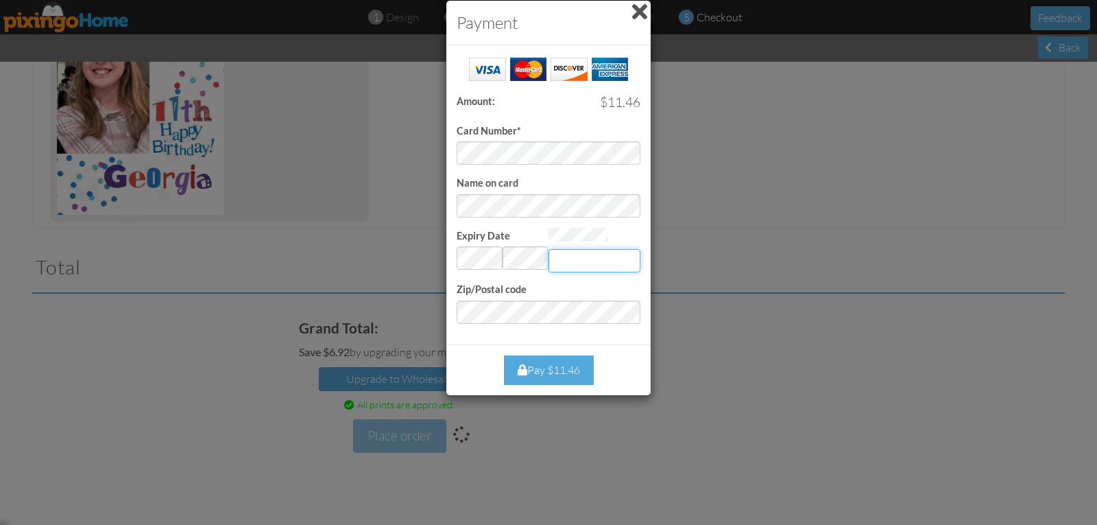
type input "945"
click at [555, 370] on div "Pay $11.46" at bounding box center [549, 369] width 90 height 29
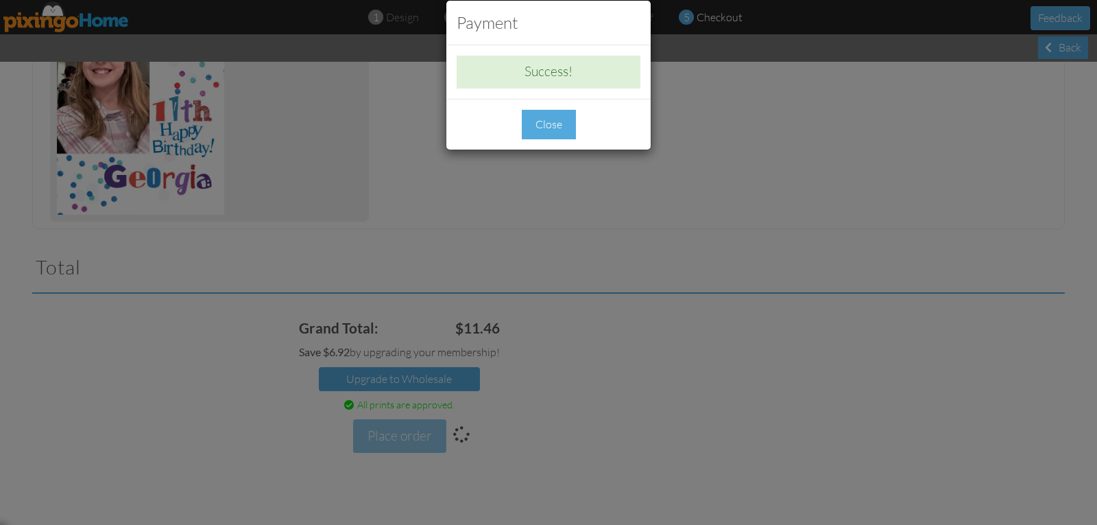
click at [542, 121] on div "Close" at bounding box center [549, 124] width 54 height 29
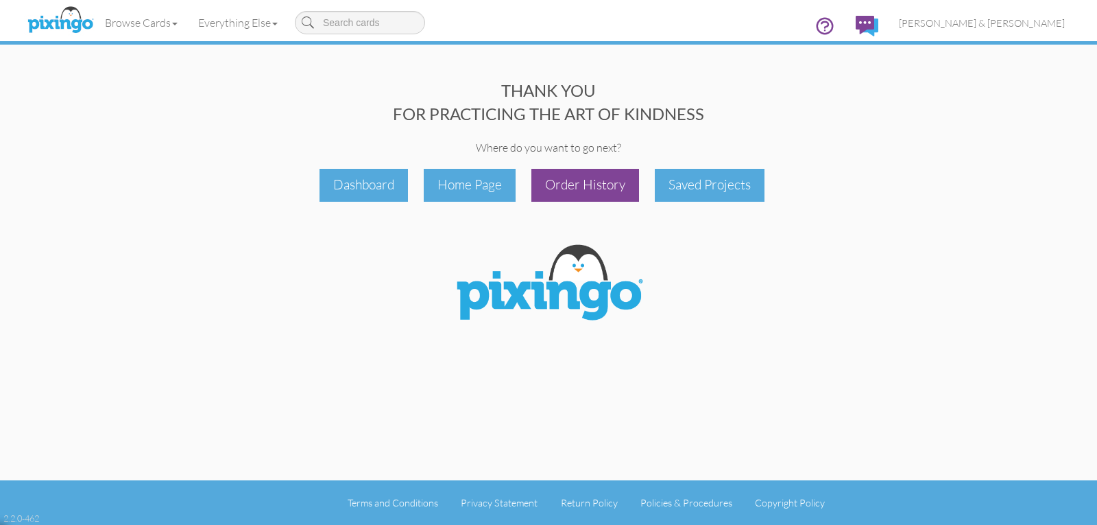
click at [623, 184] on div "Order History" at bounding box center [585, 185] width 108 height 32
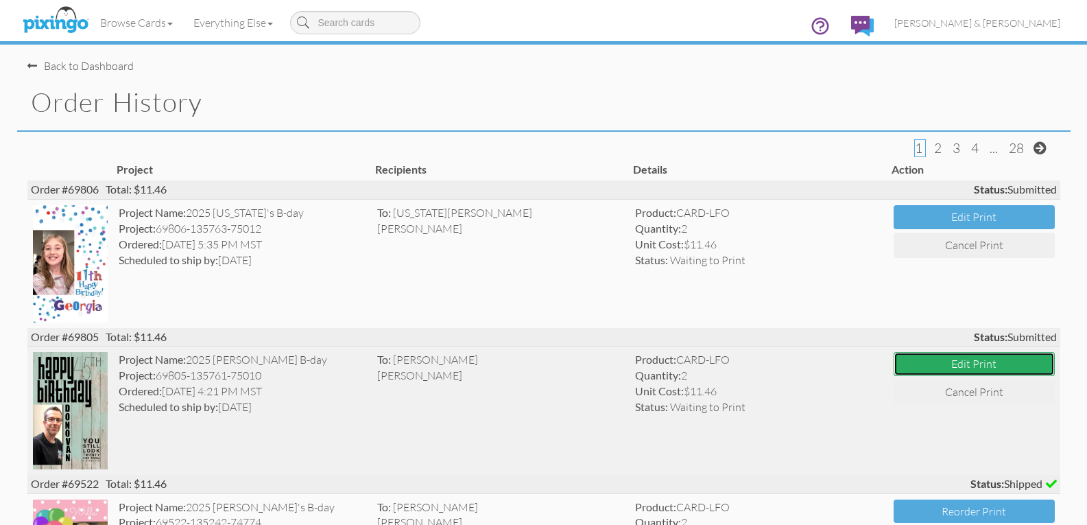
click at [959, 369] on button "Edit Print" at bounding box center [973, 364] width 161 height 24
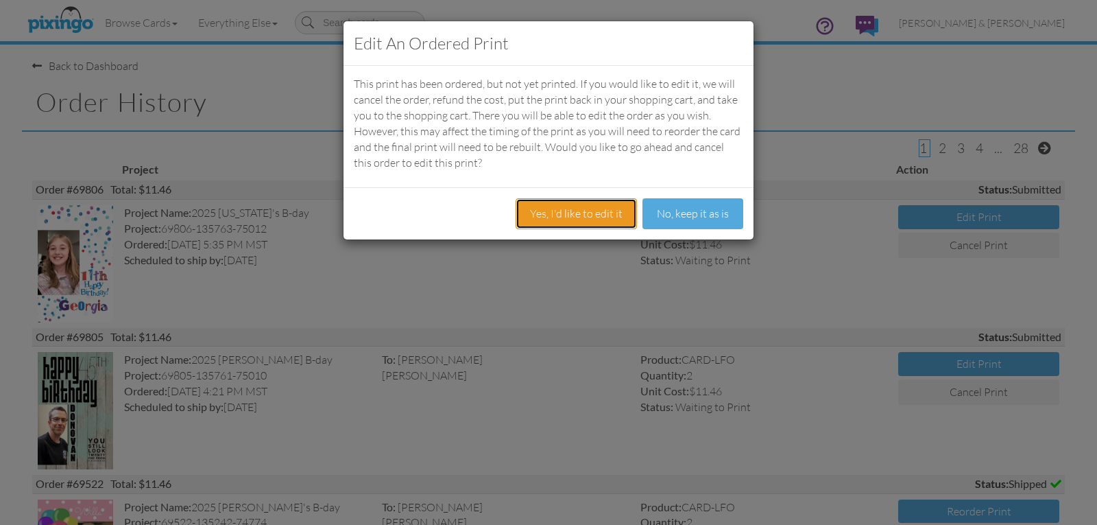
click at [564, 218] on button "Yes, I'd like to edit it" at bounding box center [576, 213] width 121 height 31
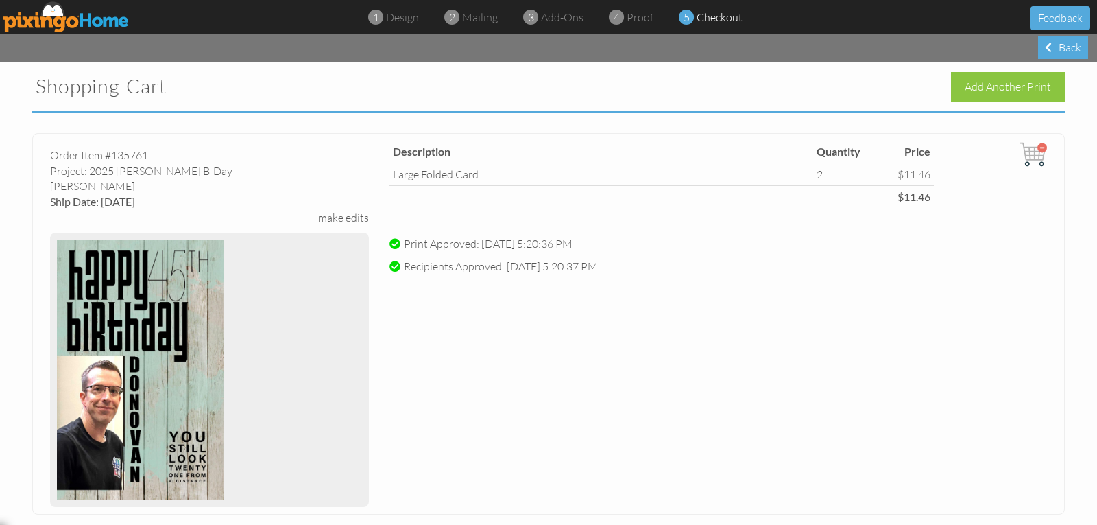
click at [341, 221] on div "make edits" at bounding box center [343, 218] width 51 height 16
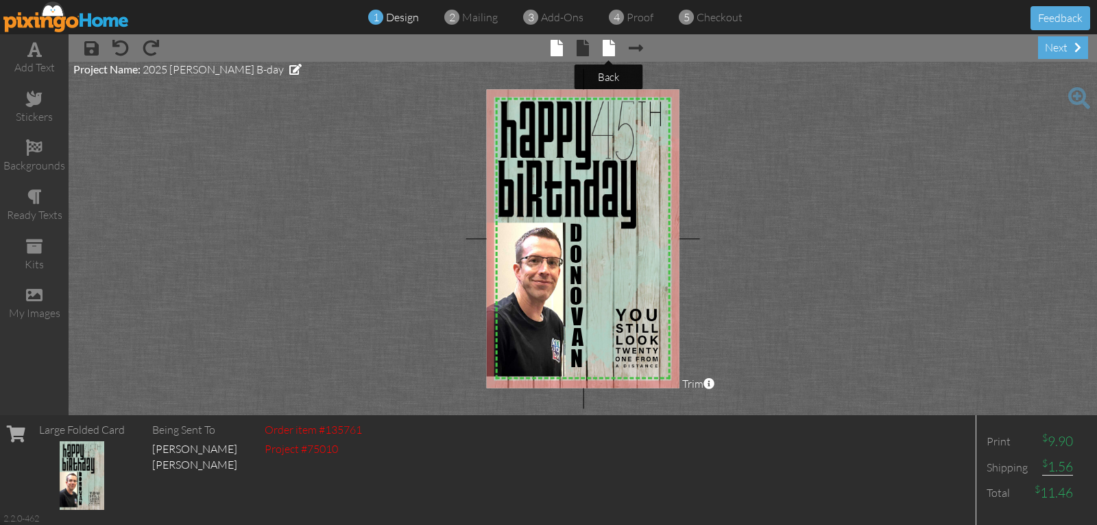
click at [608, 52] on span at bounding box center [609, 48] width 12 height 16
select select "object:26483"
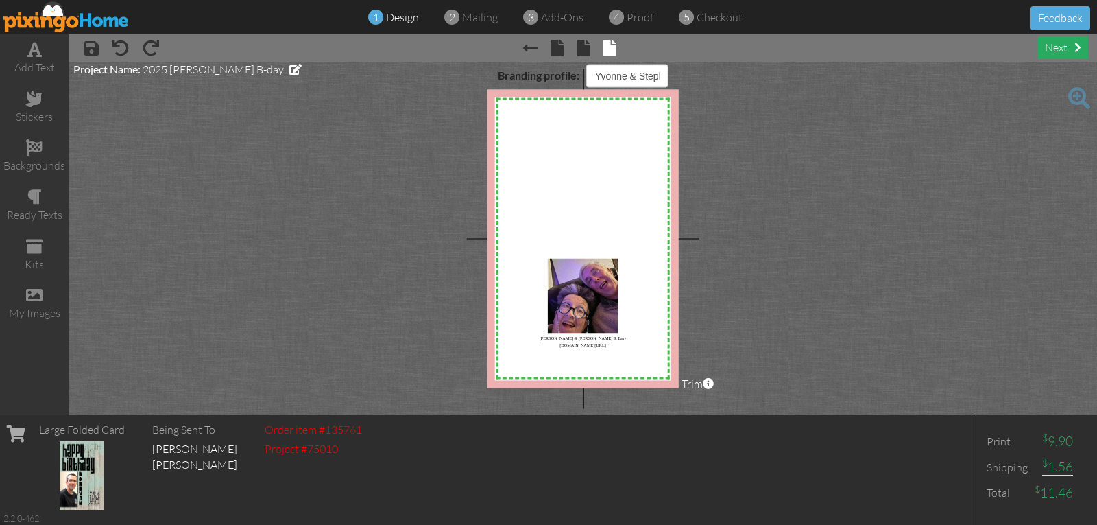
click at [1052, 47] on div "next" at bounding box center [1063, 47] width 50 height 23
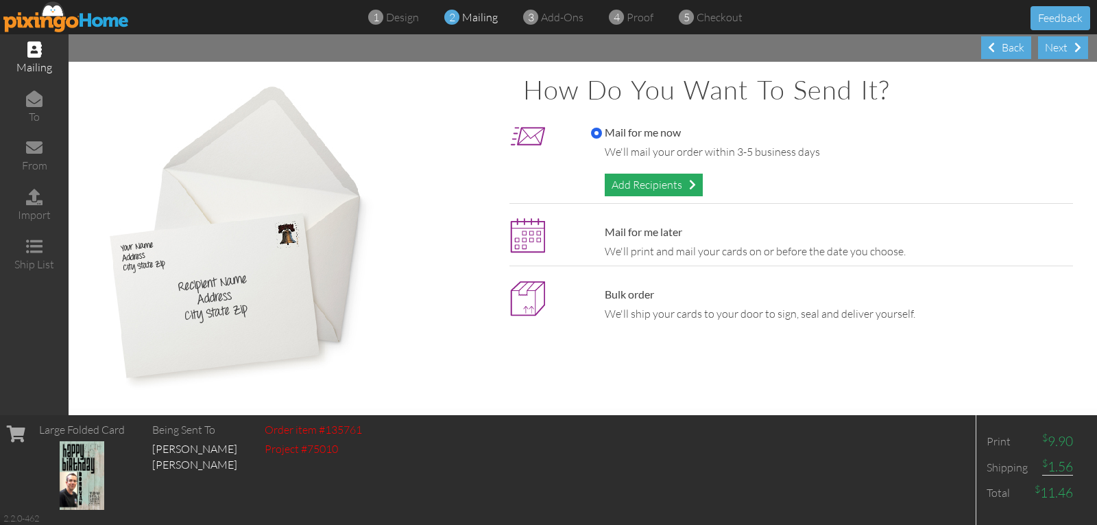
click at [636, 188] on div "Add Recipients" at bounding box center [654, 184] width 98 height 23
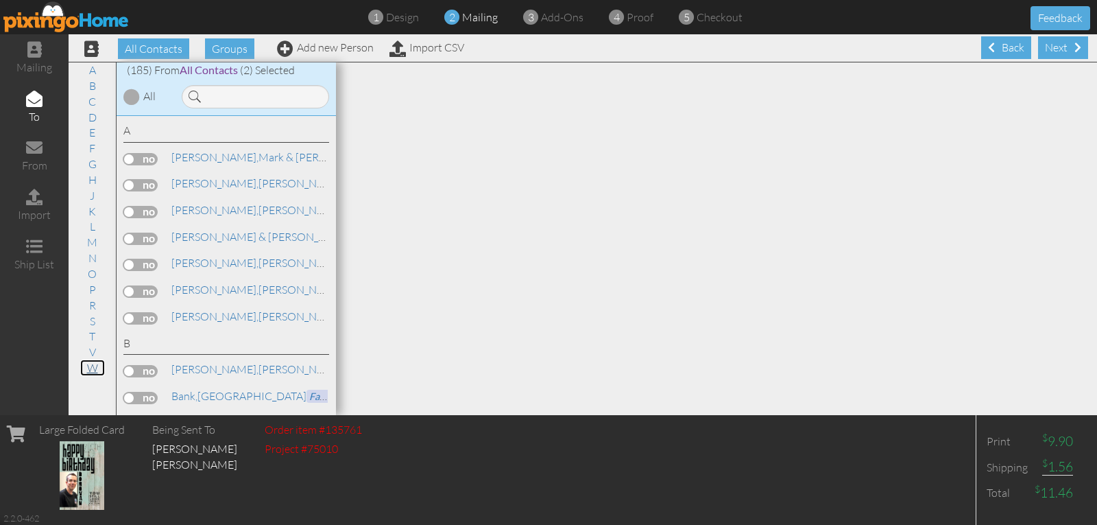
click at [93, 367] on link "W" at bounding box center [92, 367] width 25 height 16
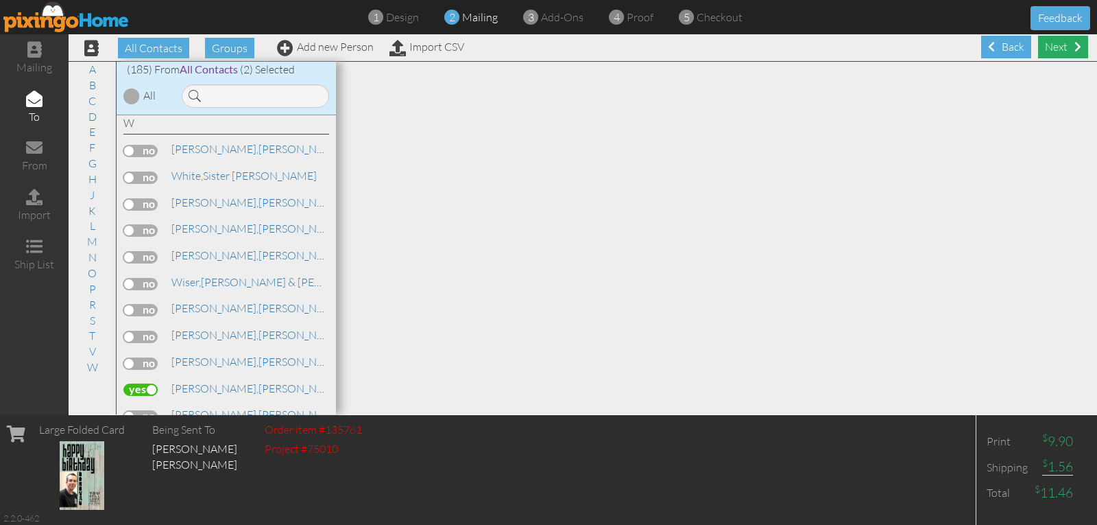
click at [1044, 46] on div "Next" at bounding box center [1063, 47] width 50 height 23
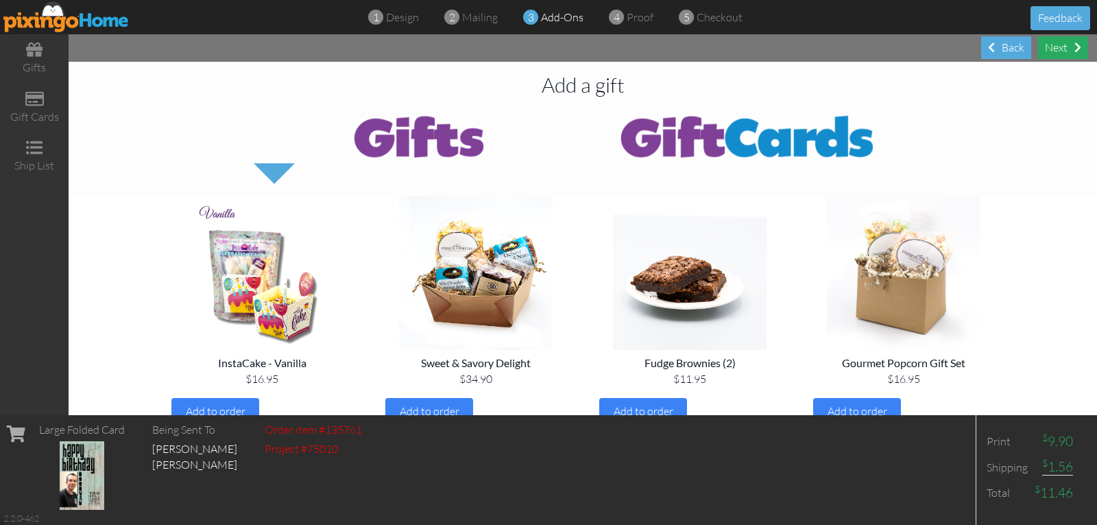
click at [1047, 47] on div "Next" at bounding box center [1063, 47] width 50 height 23
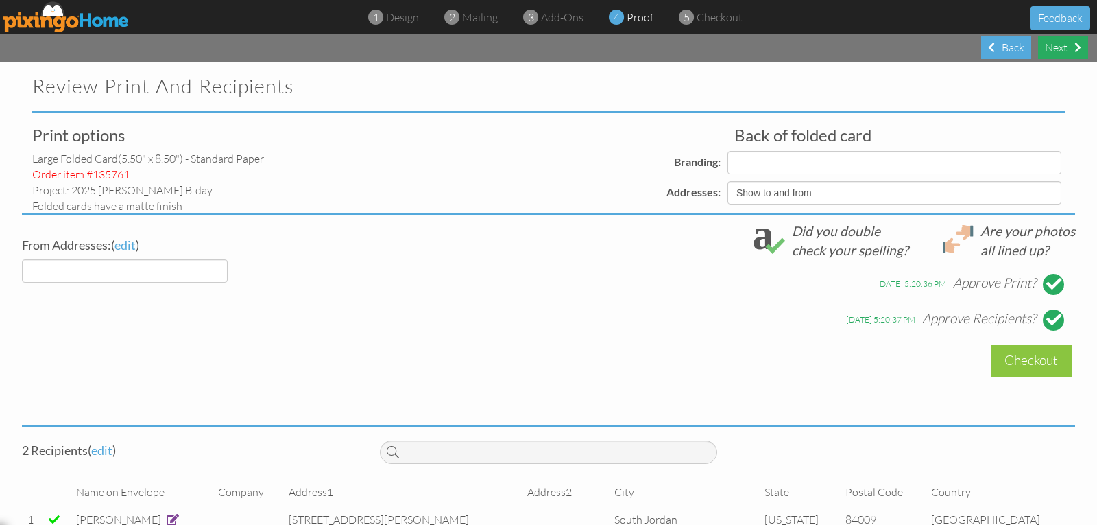
select select "object:27080"
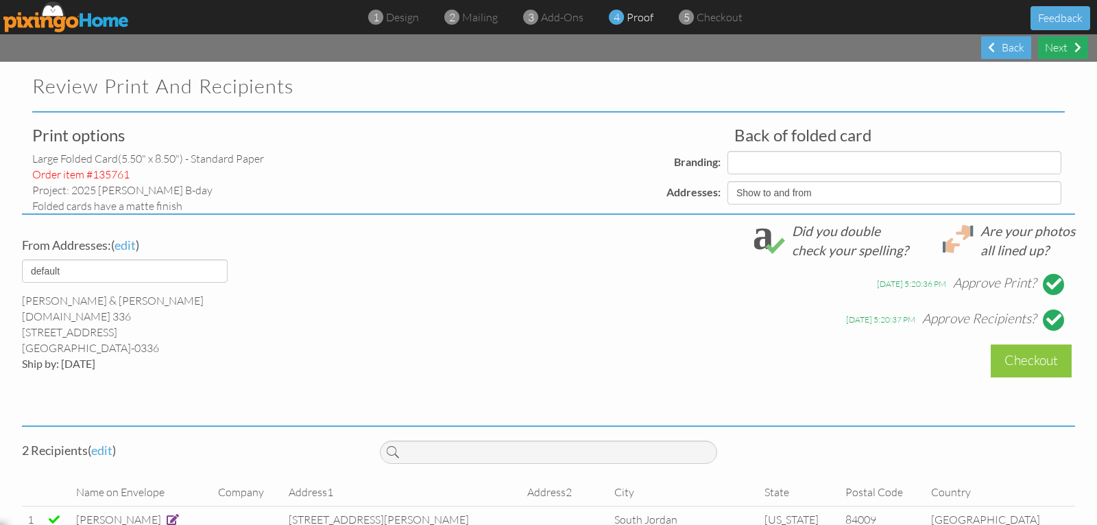
select select "object:27083"
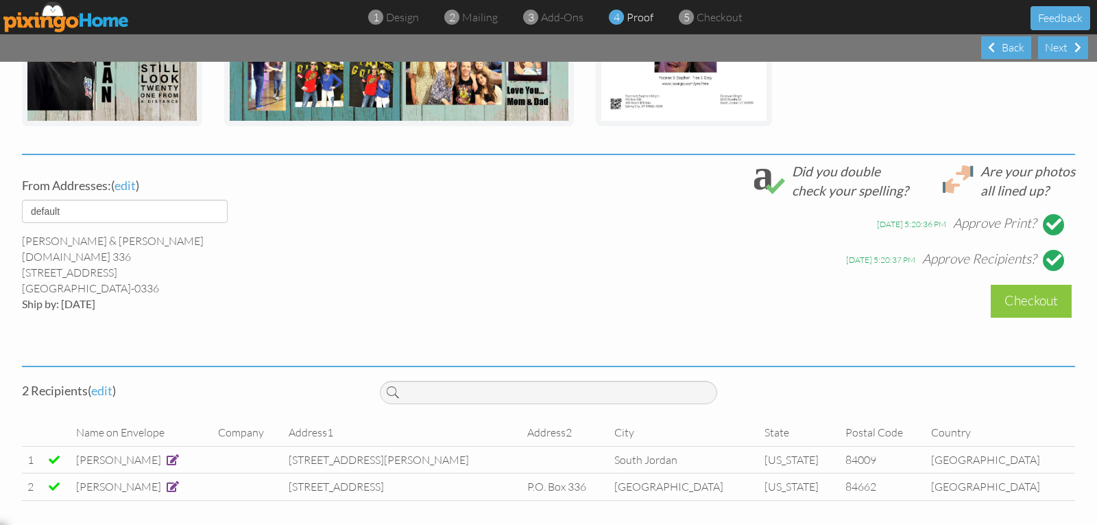
scroll to position [422, 0]
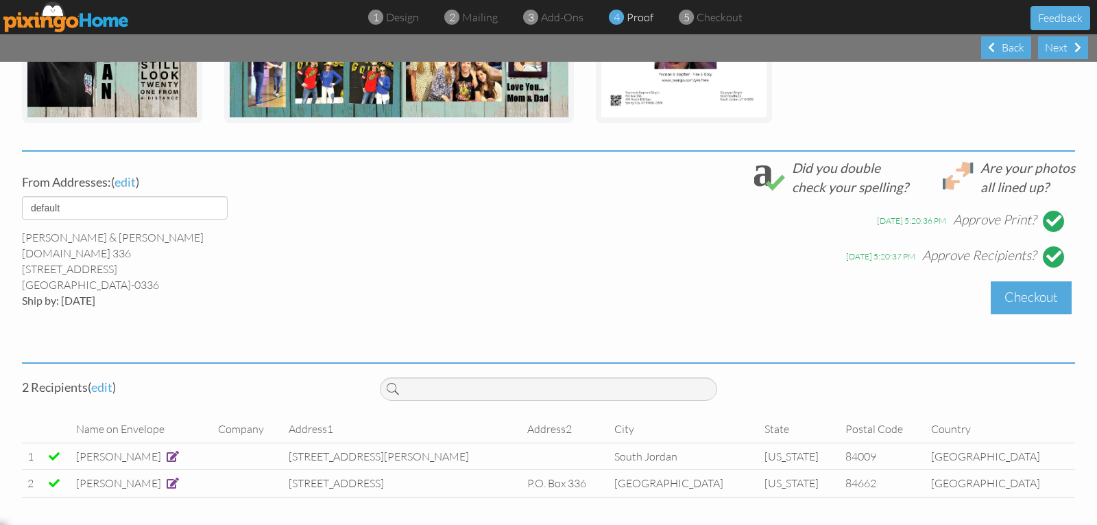
click at [1013, 299] on div "Checkout" at bounding box center [1031, 297] width 81 height 32
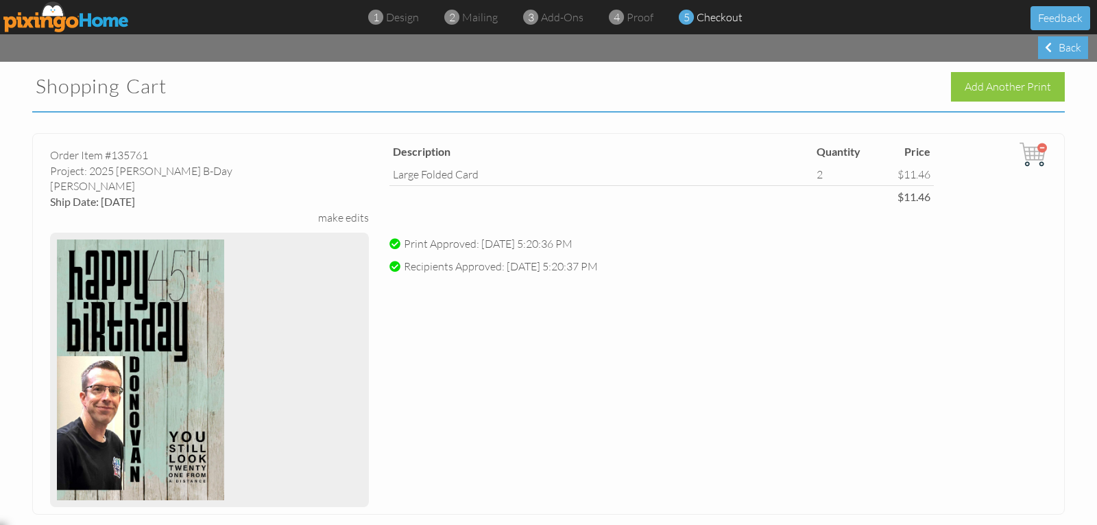
click at [725, 15] on span "checkout" at bounding box center [720, 17] width 46 height 14
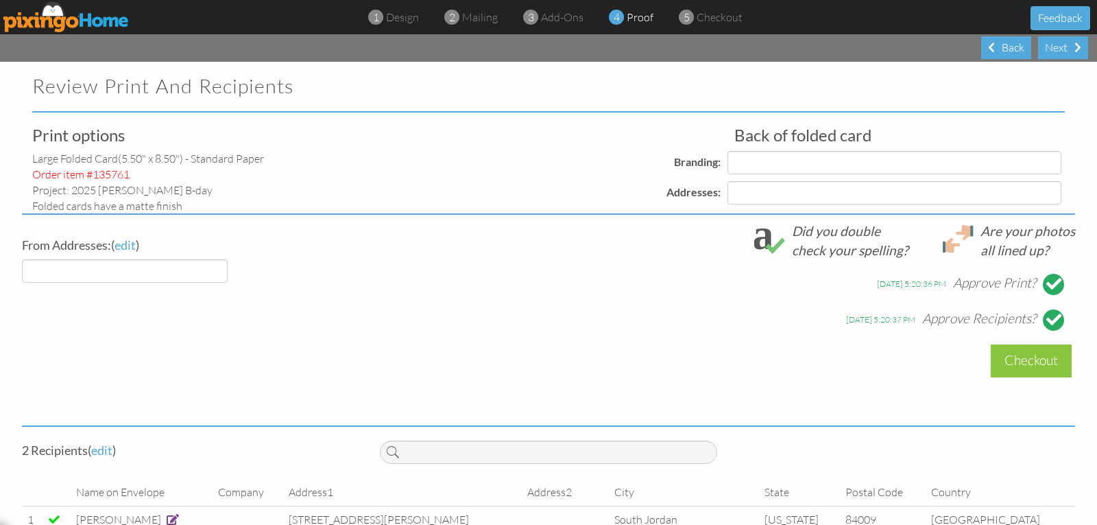
select select "object:27152"
select select "object:27158"
select select "object:27155"
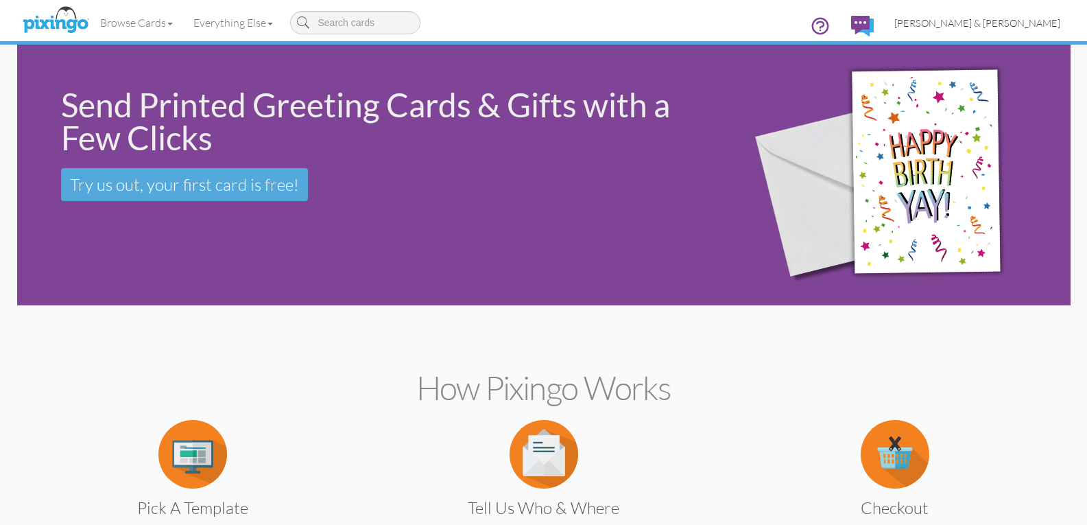
click at [987, 23] on span "[PERSON_NAME] & [PERSON_NAME]" at bounding box center [977, 23] width 166 height 12
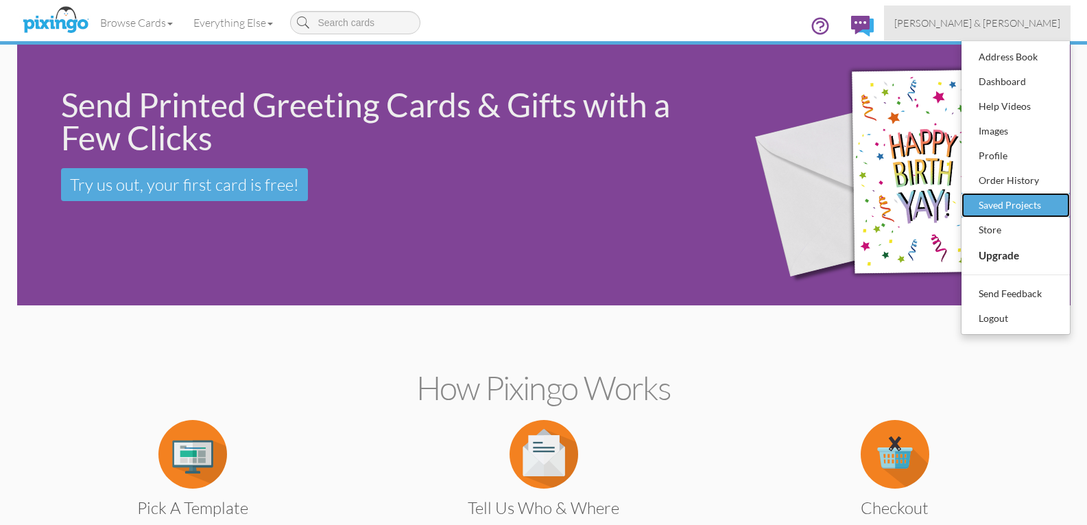
click at [1001, 204] on div "Saved Projects" at bounding box center [1015, 205] width 81 height 21
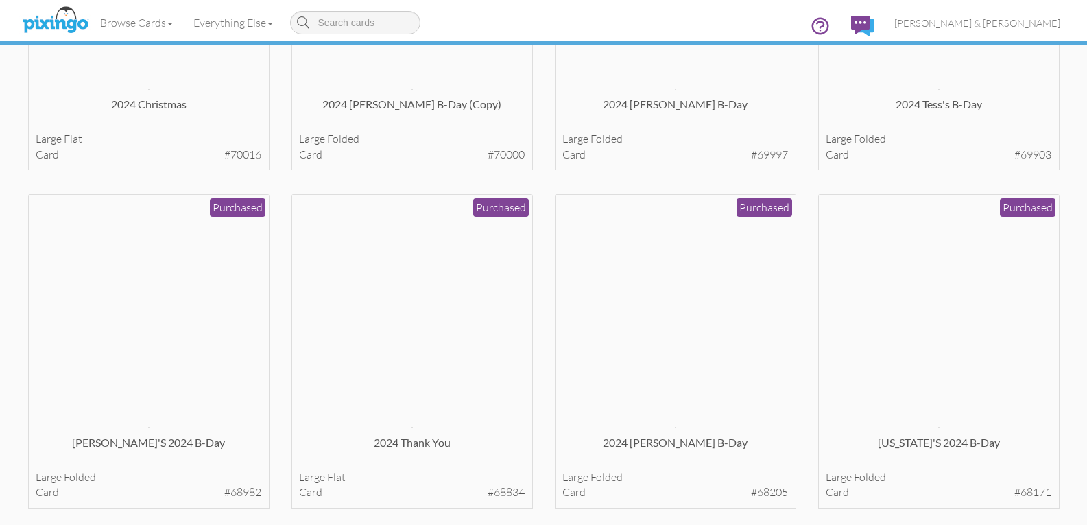
scroll to position [1646, 0]
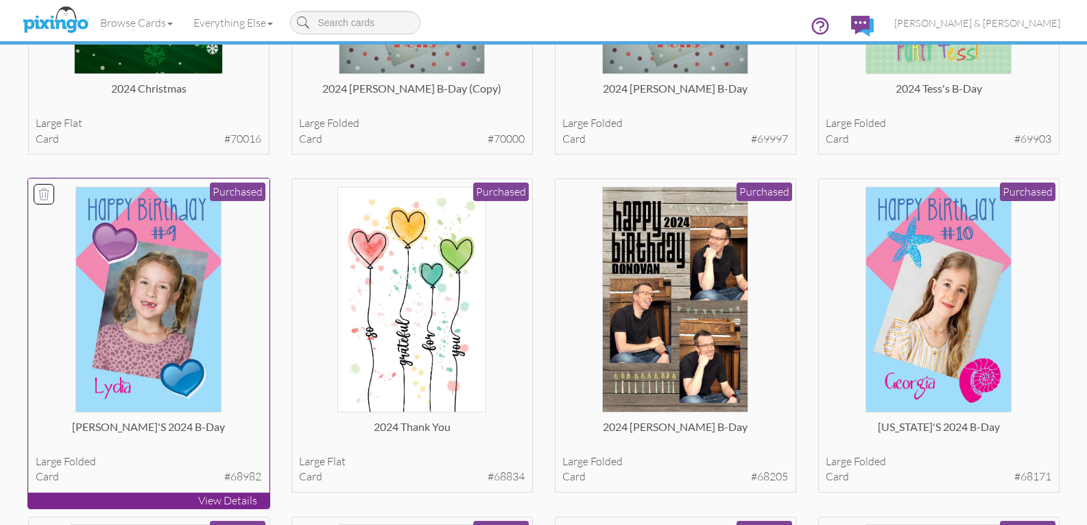
click at [176, 287] on img at bounding box center [147, 299] width 145 height 226
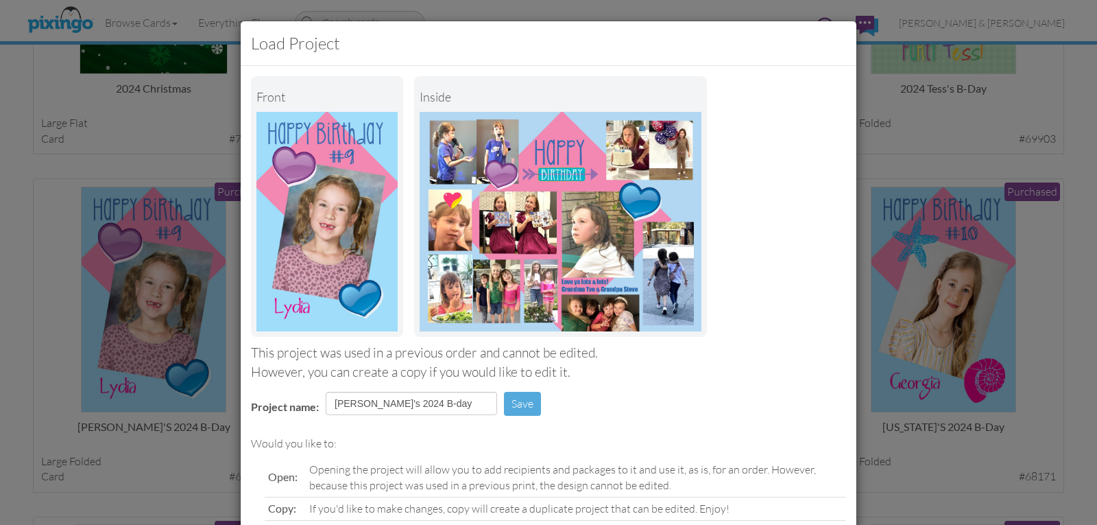
click at [938, 251] on div "Load Project Front inside This project was used in a previous order and cannot …" at bounding box center [548, 262] width 1097 height 525
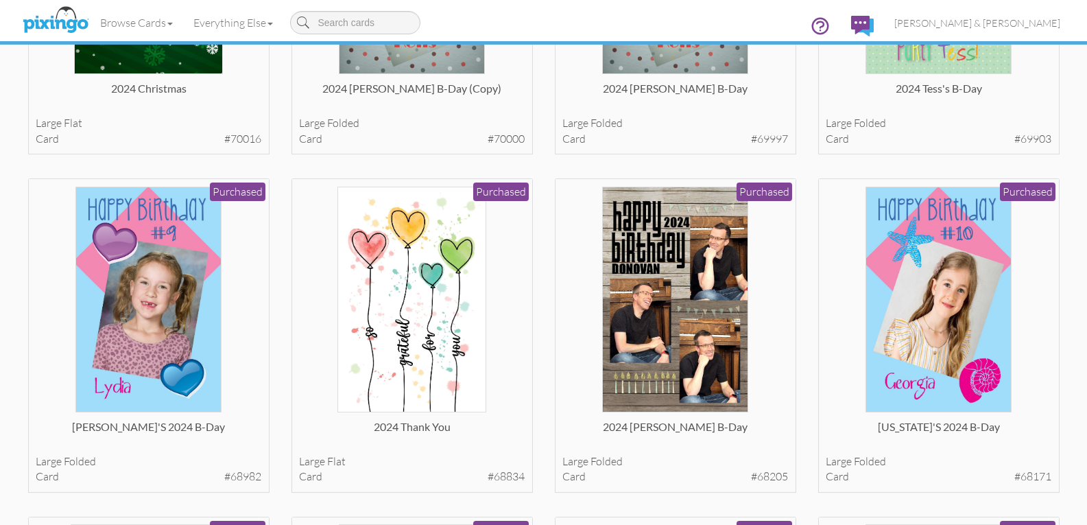
click at [938, 251] on img at bounding box center [937, 299] width 145 height 226
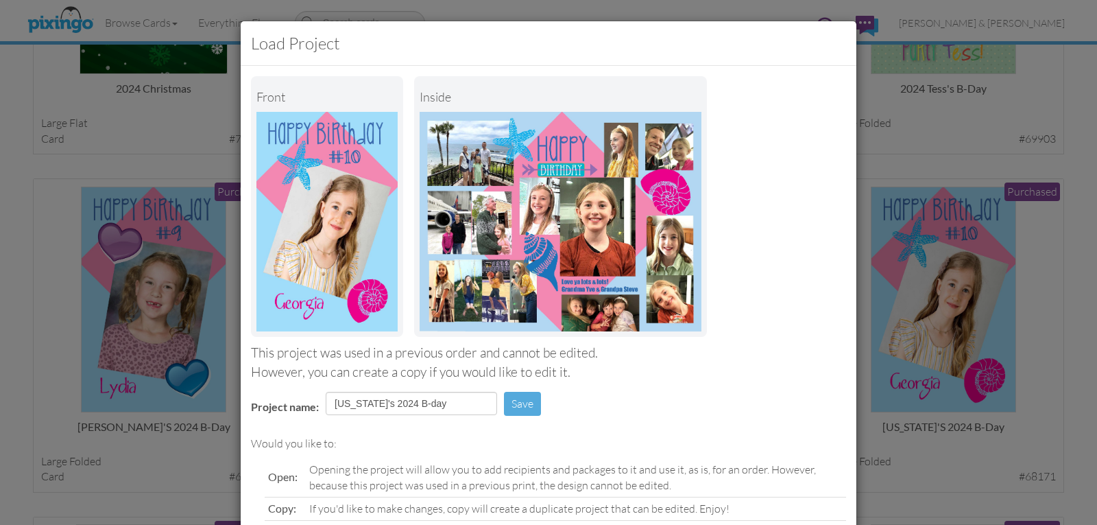
click at [144, 105] on div "Load Project Front inside This project was used in a previous order and cannot …" at bounding box center [548, 262] width 1097 height 525
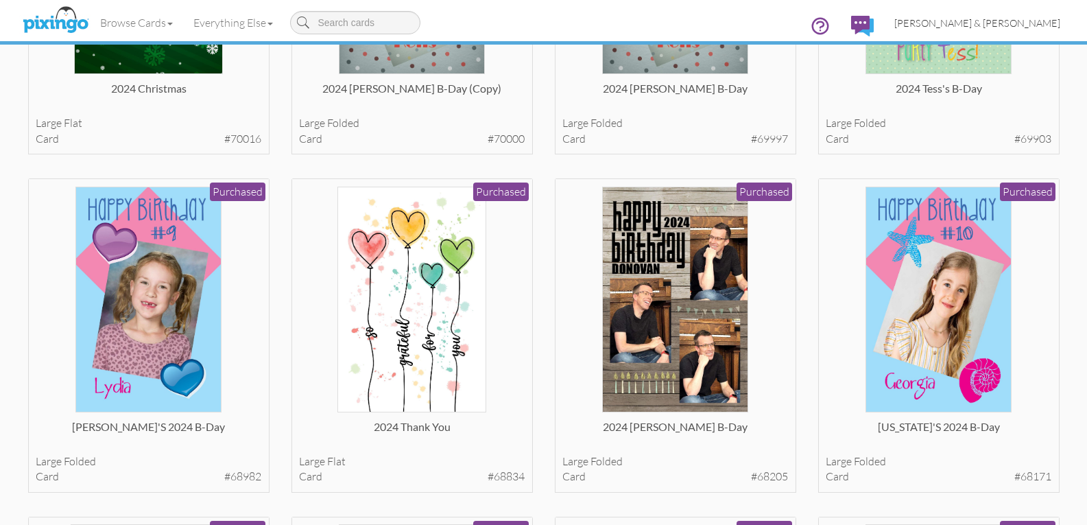
click at [1004, 27] on span "[PERSON_NAME] & [PERSON_NAME]" at bounding box center [977, 23] width 166 height 12
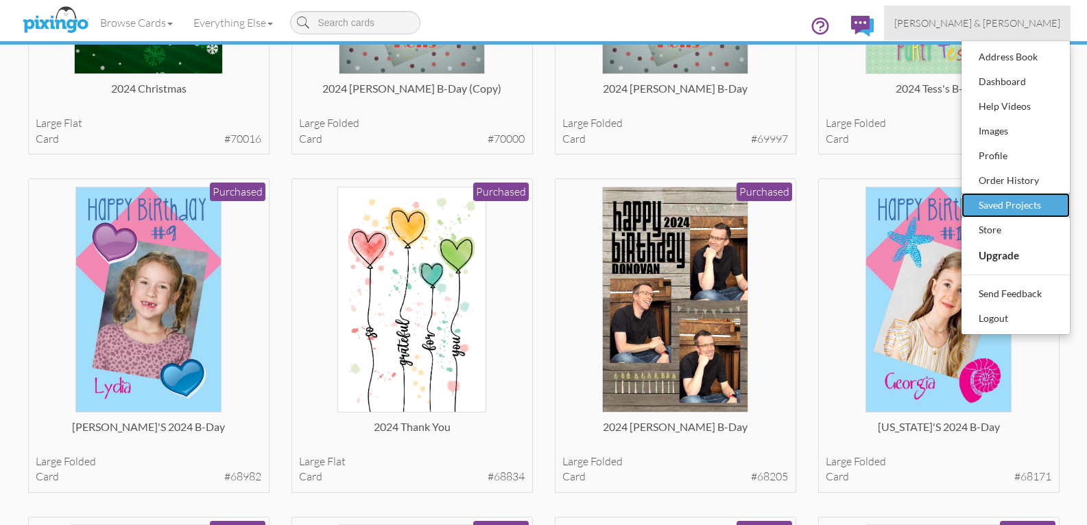
click at [990, 203] on div "Saved Projects" at bounding box center [1015, 205] width 81 height 21
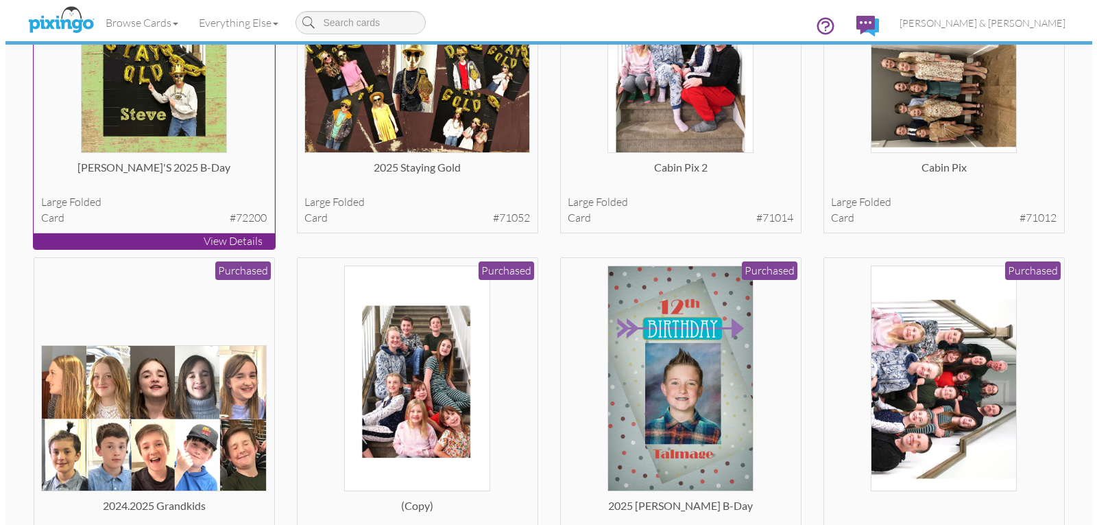
scroll to position [0, 0]
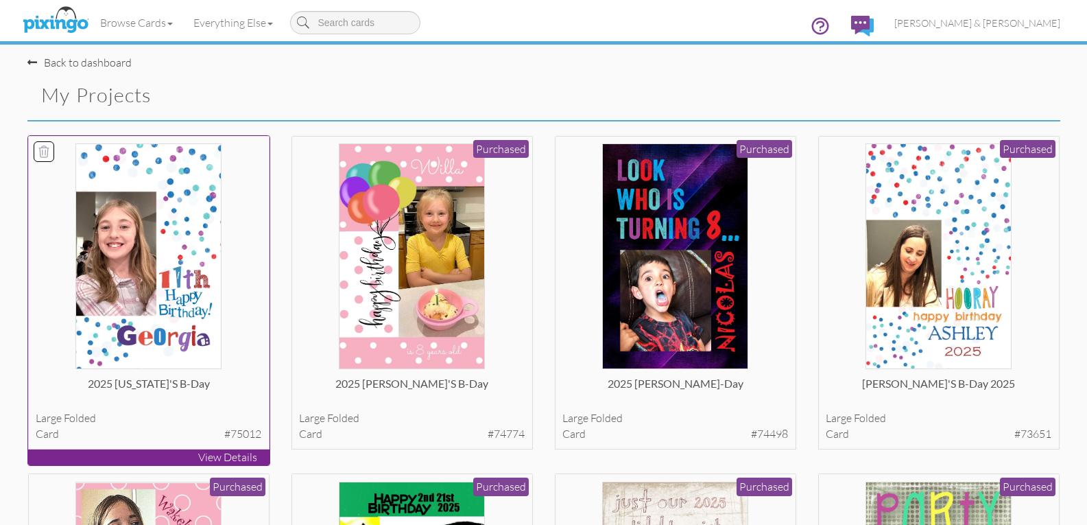
click at [138, 226] on img at bounding box center [147, 256] width 145 height 226
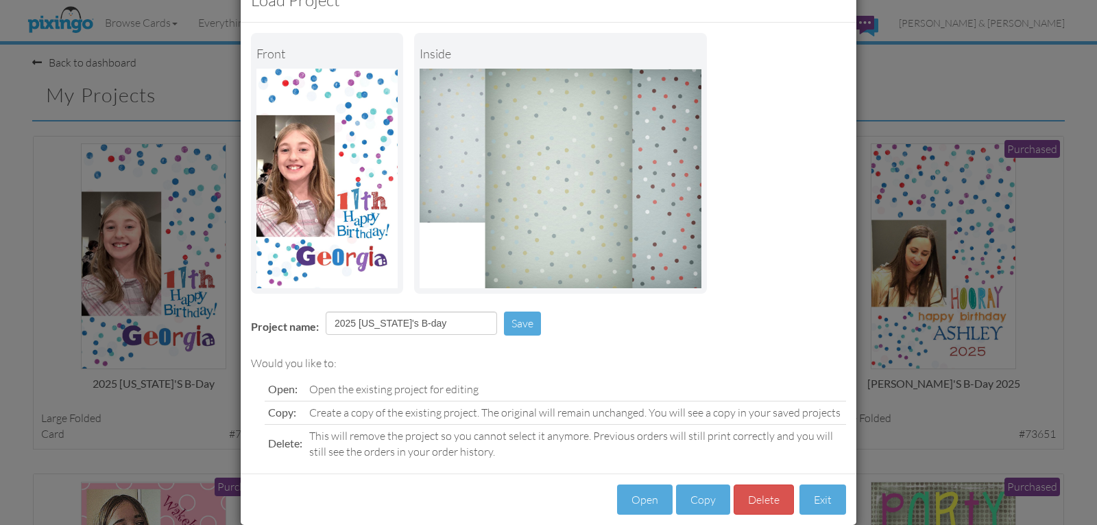
scroll to position [64, 0]
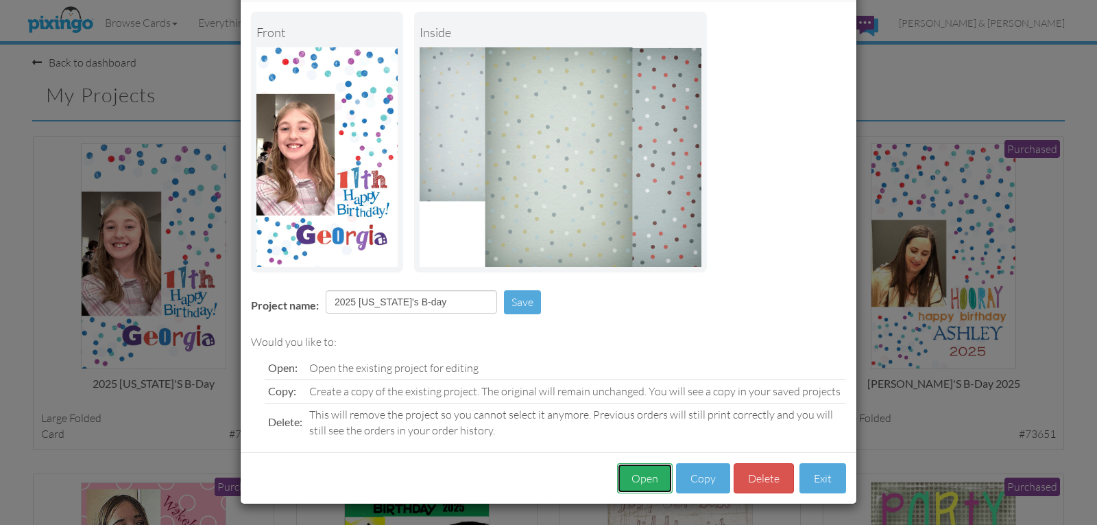
click at [646, 479] on button "Open" at bounding box center [645, 478] width 56 height 31
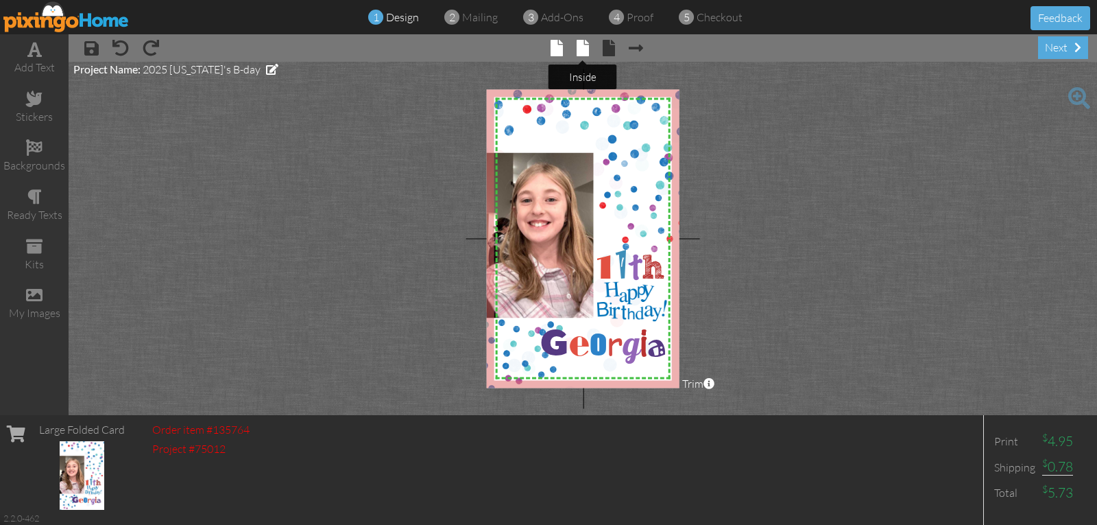
click at [583, 49] on span at bounding box center [583, 48] width 12 height 16
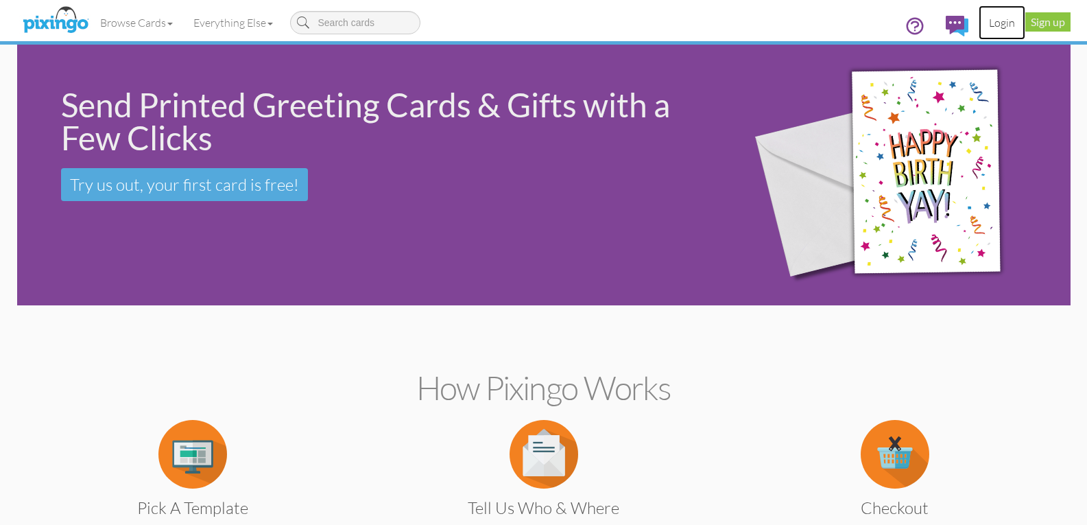
click at [996, 23] on link "Login" at bounding box center [1001, 22] width 47 height 34
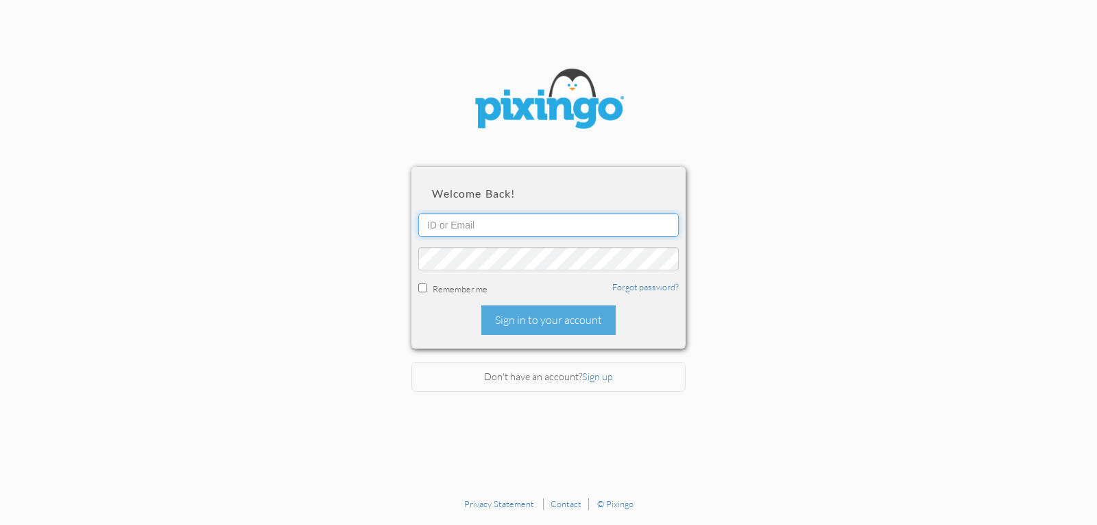
type input "4952"
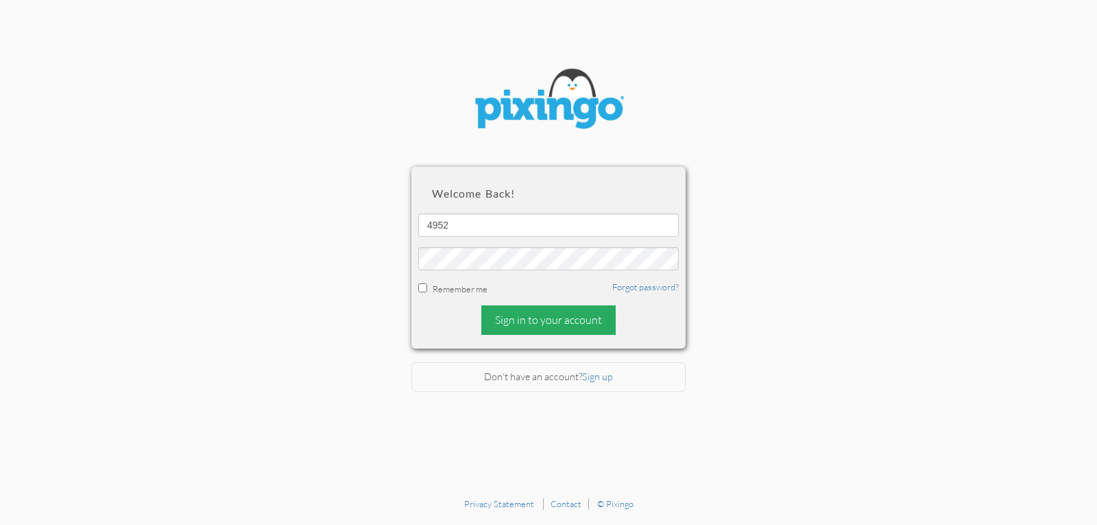
click at [587, 325] on div "Sign in to your account" at bounding box center [548, 319] width 134 height 29
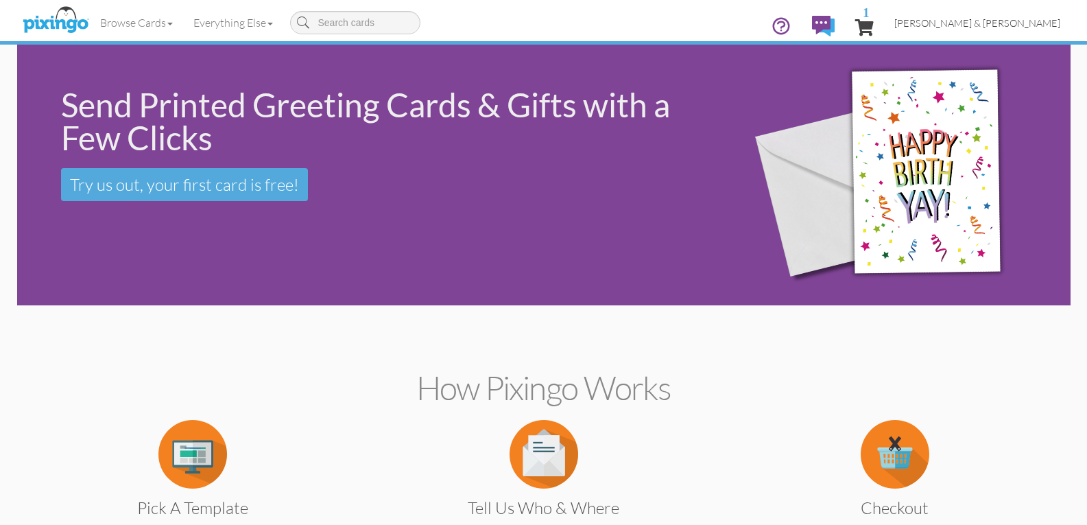
click at [982, 26] on span "[PERSON_NAME] & [PERSON_NAME]" at bounding box center [977, 23] width 166 height 12
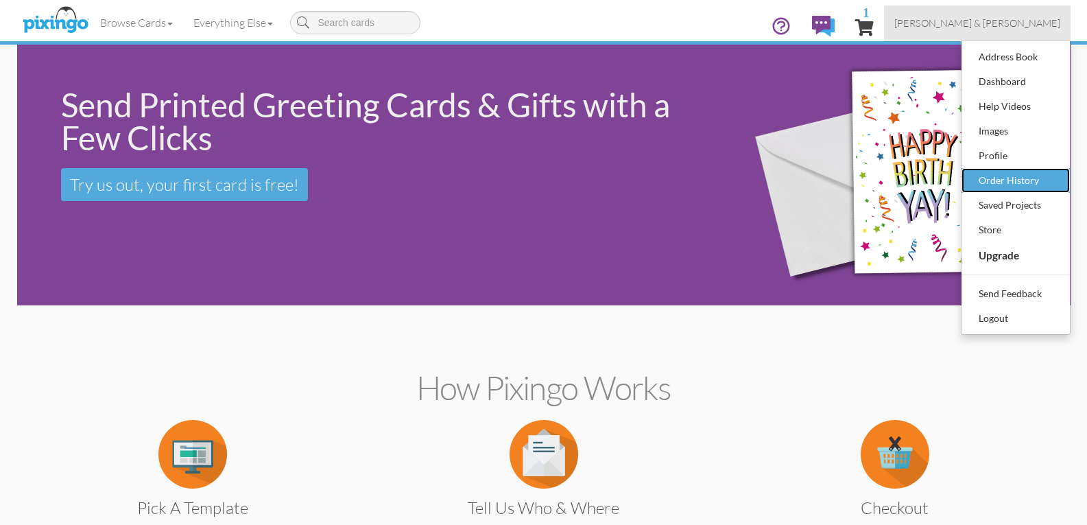
click at [1008, 178] on div "Order History" at bounding box center [1015, 180] width 81 height 21
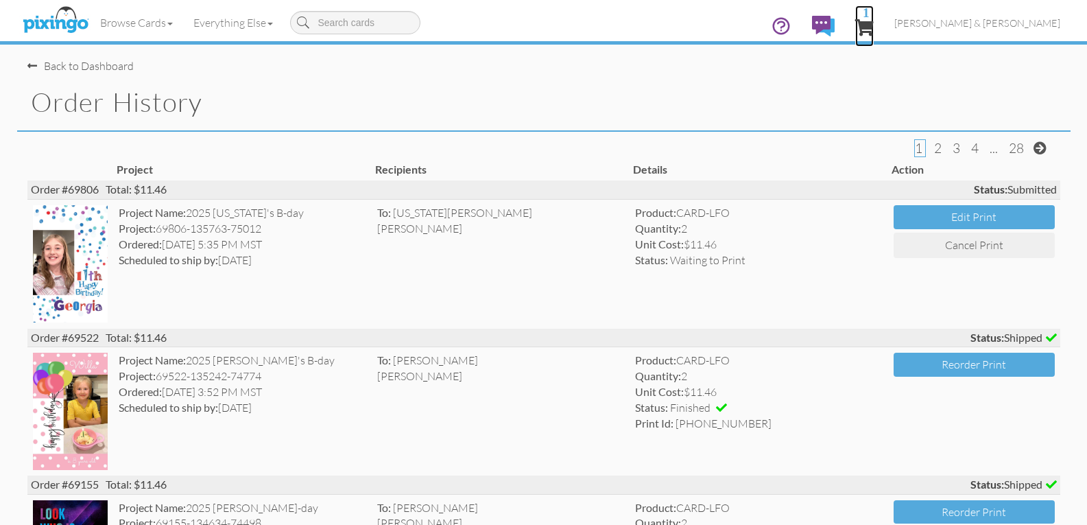
click at [873, 25] on span "1" at bounding box center [864, 27] width 19 height 16
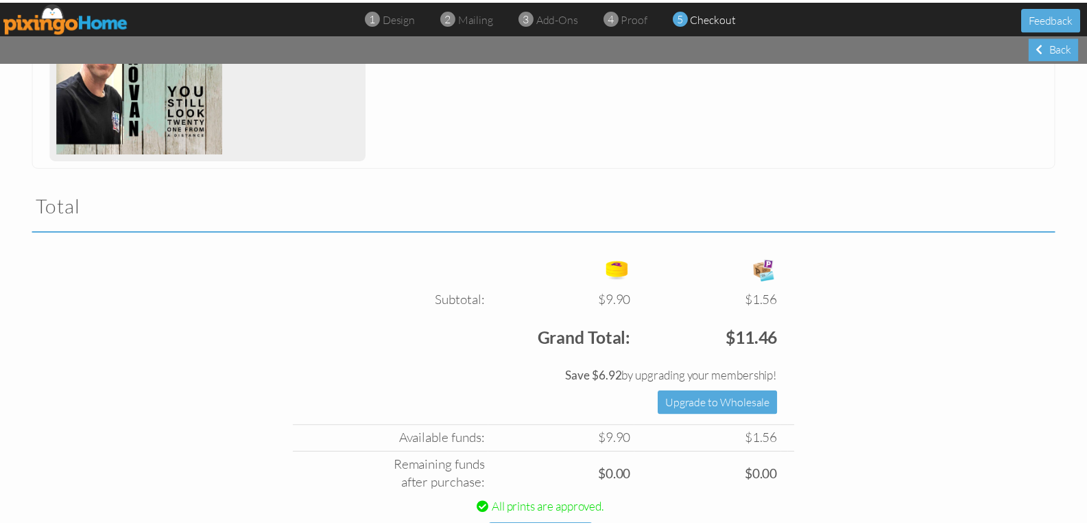
scroll to position [422, 0]
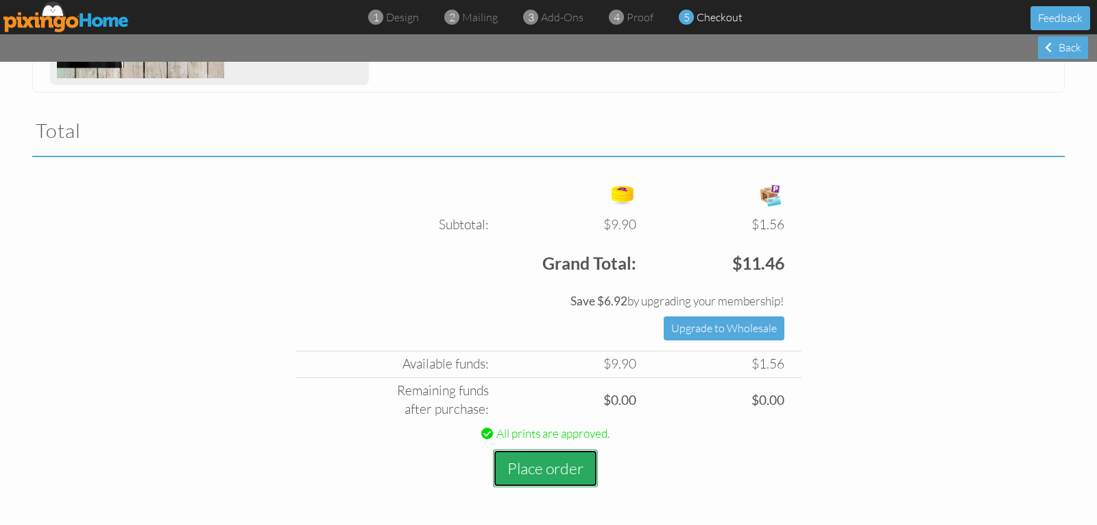
click at [534, 472] on button "Place order" at bounding box center [545, 468] width 105 height 38
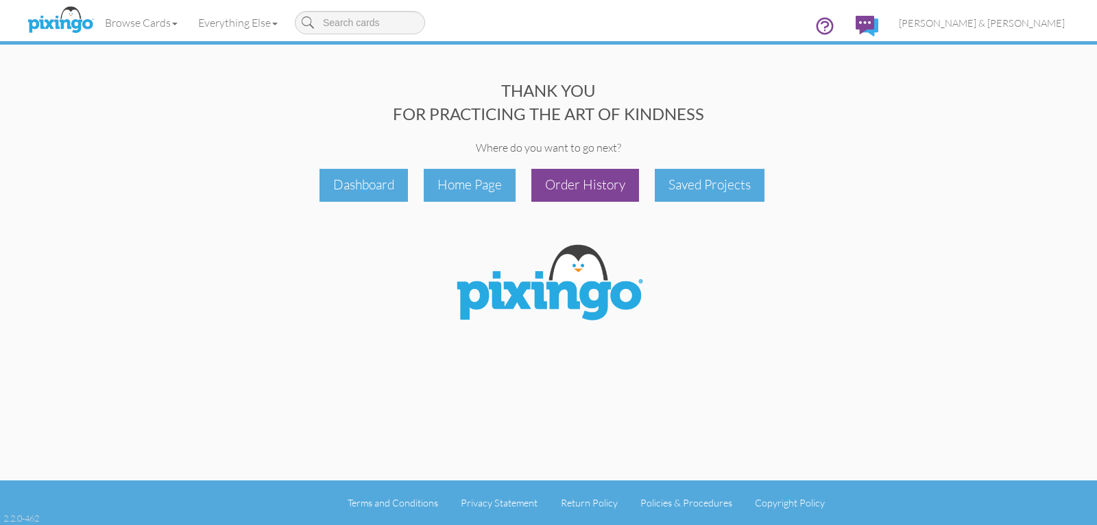
click at [575, 196] on div "Order History" at bounding box center [585, 185] width 108 height 32
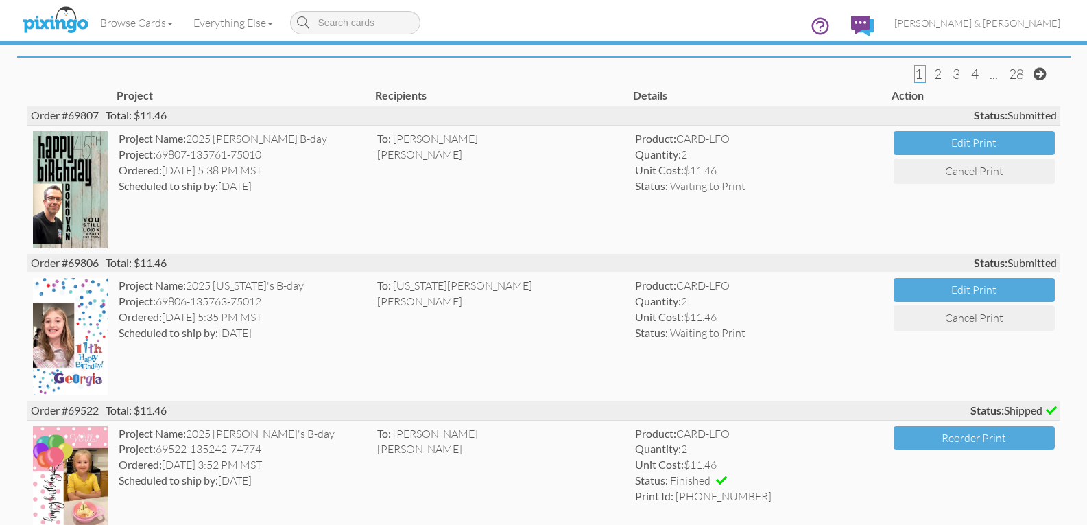
scroll to position [69, 0]
